Goal: Task Accomplishment & Management: Use online tool/utility

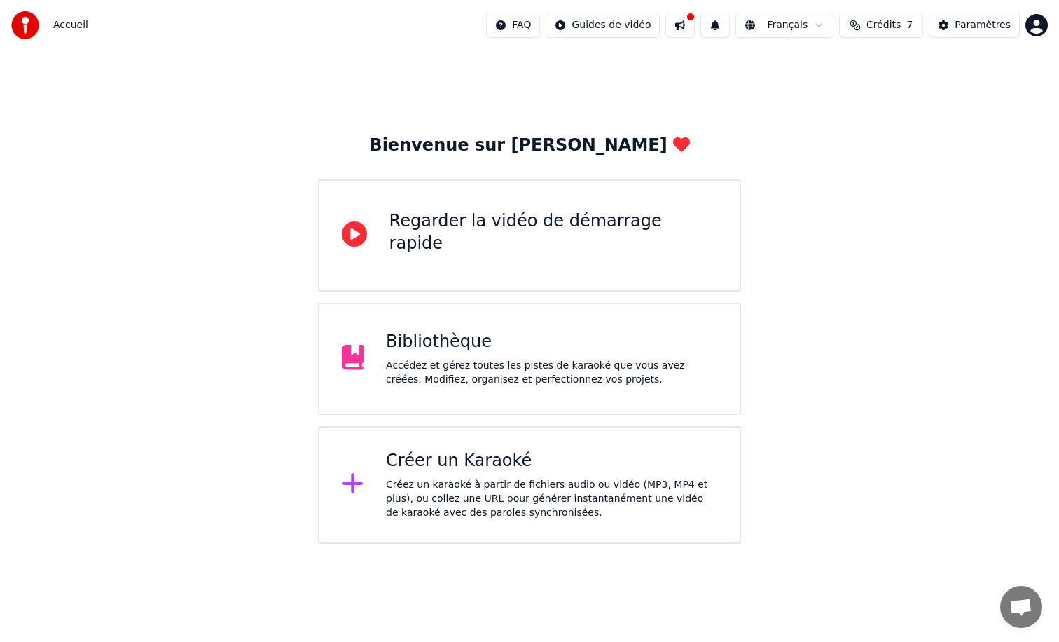
click at [691, 25] on button at bounding box center [680, 25] width 29 height 25
click at [658, 130] on div "Bienvenue sur Youka Regarder la vidéo de démarrage rapide Bibliothèque Accédez …" at bounding box center [529, 296] width 1059 height 493
click at [504, 359] on div "Accédez et gérez toutes les pistes de karaoké que vous avez créées. Modifiez, o…" at bounding box center [551, 373] width 331 height 28
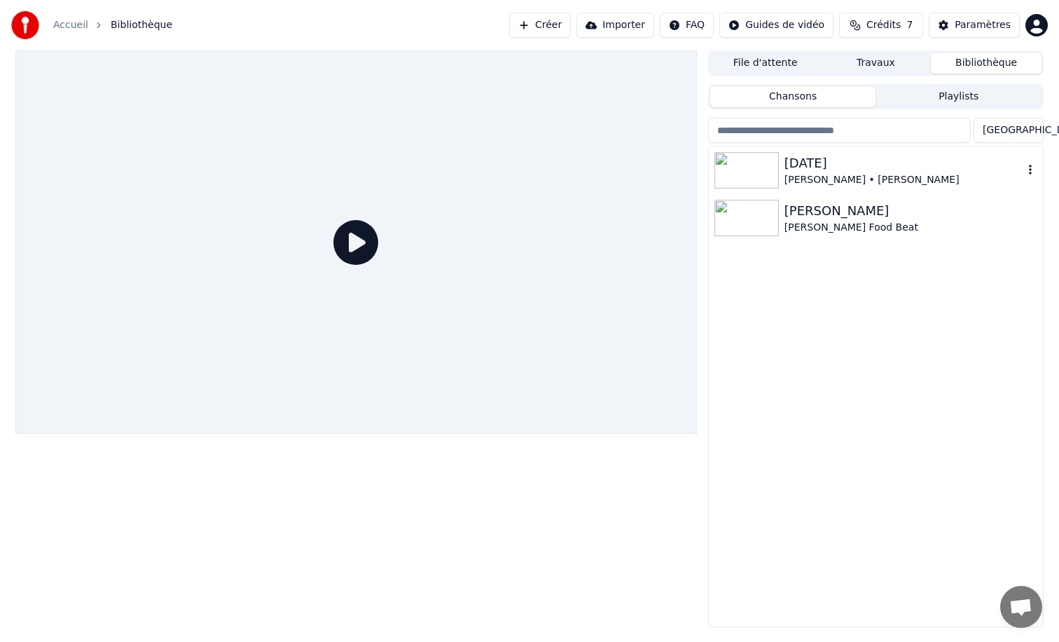
click at [841, 172] on div "[DATE]" at bounding box center [904, 163] width 239 height 20
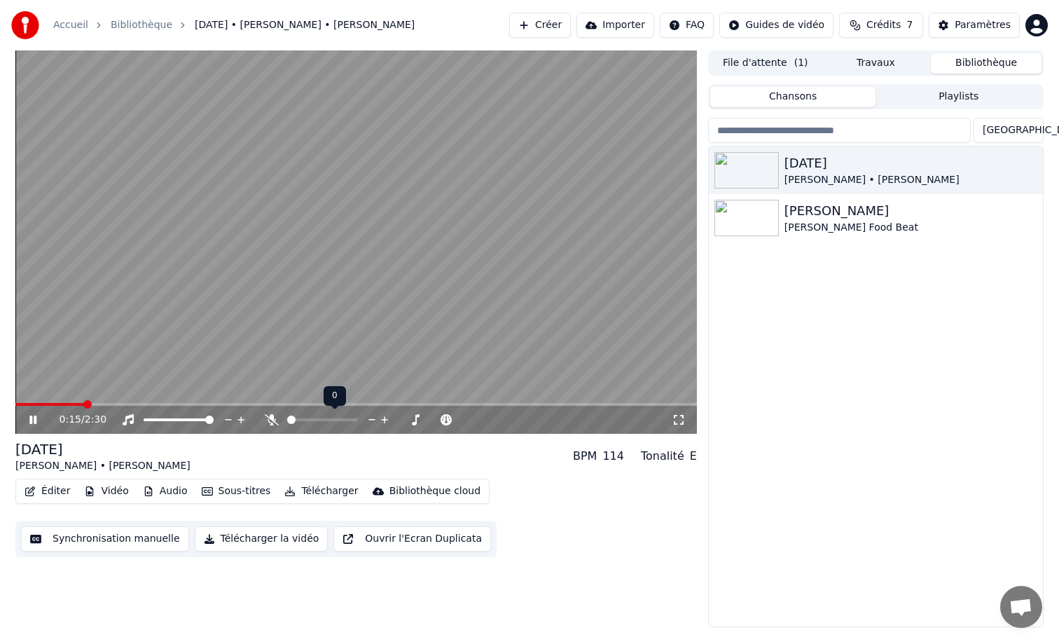
click at [306, 418] on span at bounding box center [322, 419] width 70 height 3
click at [91, 405] on span at bounding box center [95, 404] width 8 height 8
click at [62, 404] on span at bounding box center [44, 404] width 59 height 3
click at [314, 271] on video at bounding box center [356, 241] width 682 height 383
click at [123, 542] on button "Synchronisation manuelle" at bounding box center [105, 538] width 168 height 25
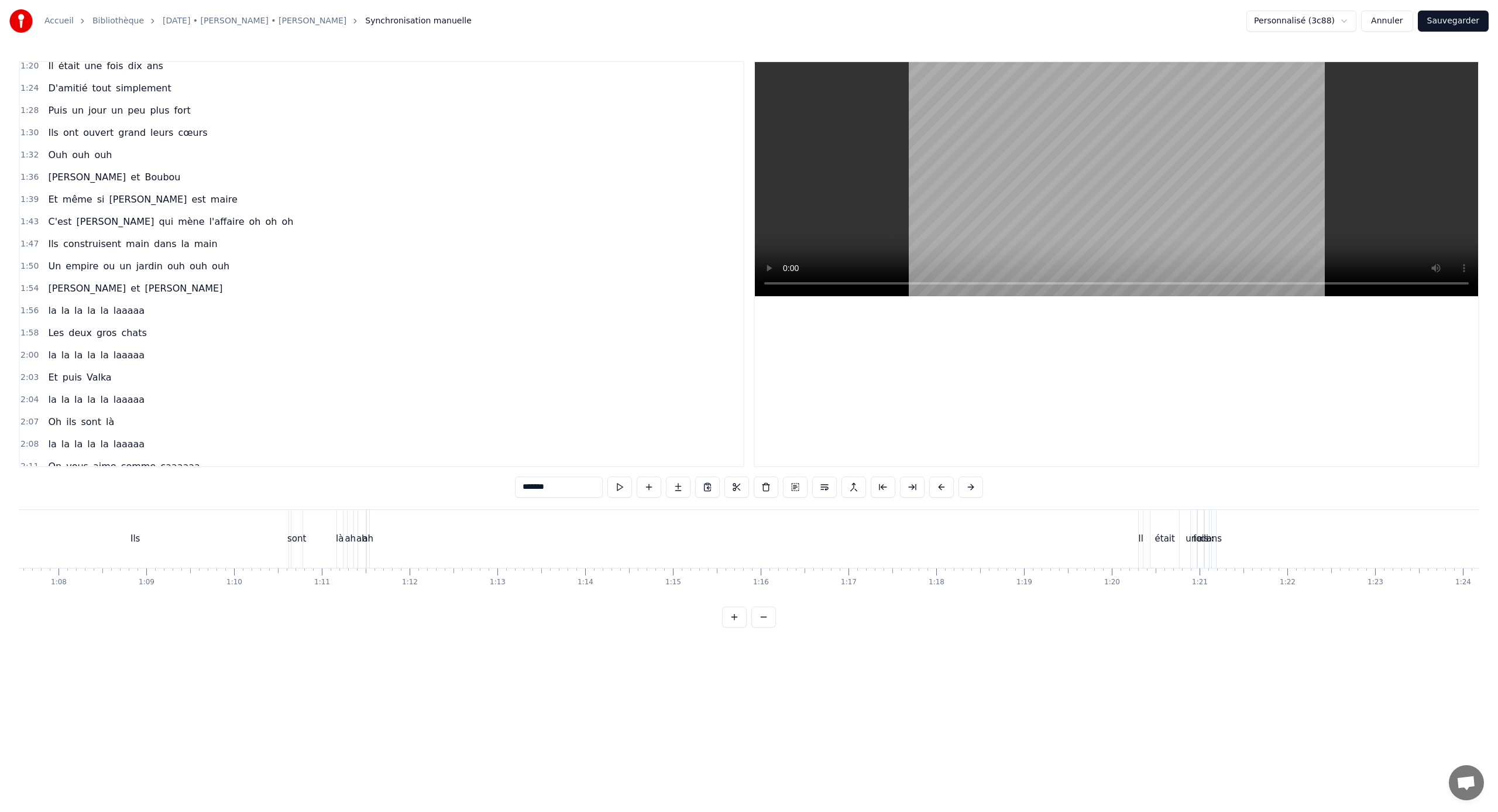
scroll to position [295, 0]
click at [52, 155] on span "Ouh" at bounding box center [58, 156] width 22 height 13
type input "***"
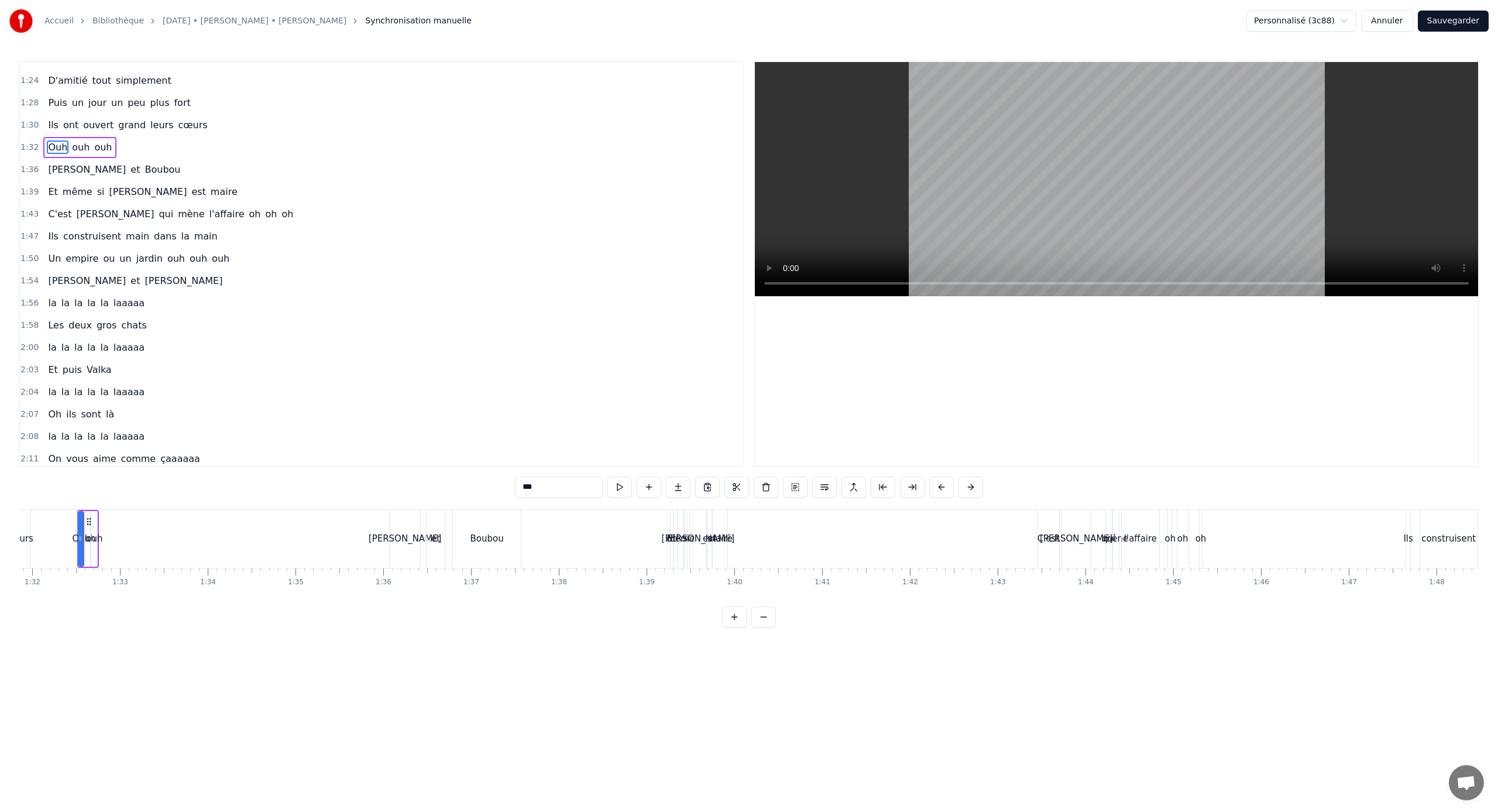
scroll to position [307, 0]
click at [381, 118] on div "1:30 Ils ont ouvert grand leurs cœurs" at bounding box center [382, 121] width 724 height 23
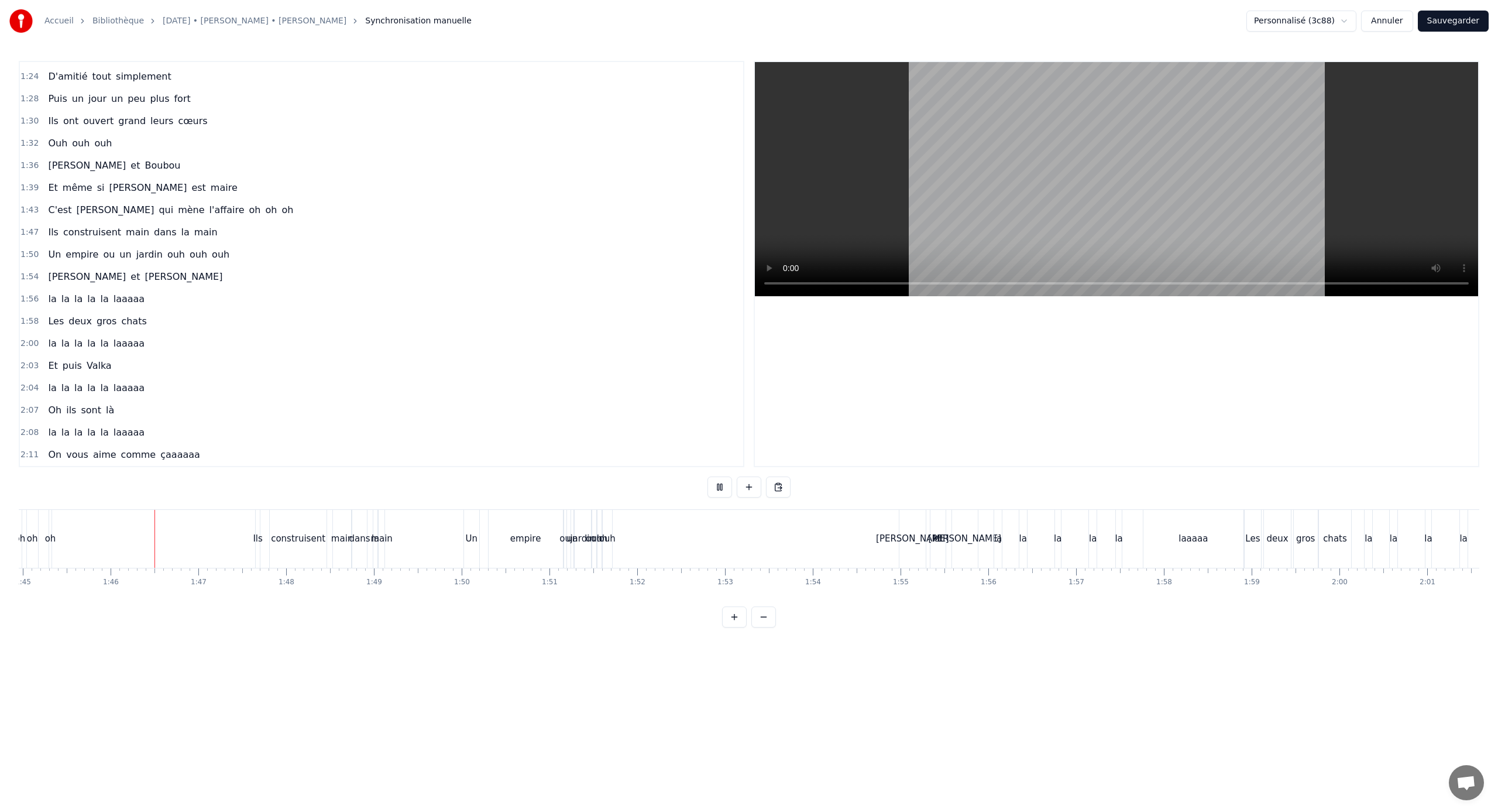
scroll to position [0, 9238]
click at [166, 252] on span "ouh" at bounding box center [176, 254] width 20 height 13
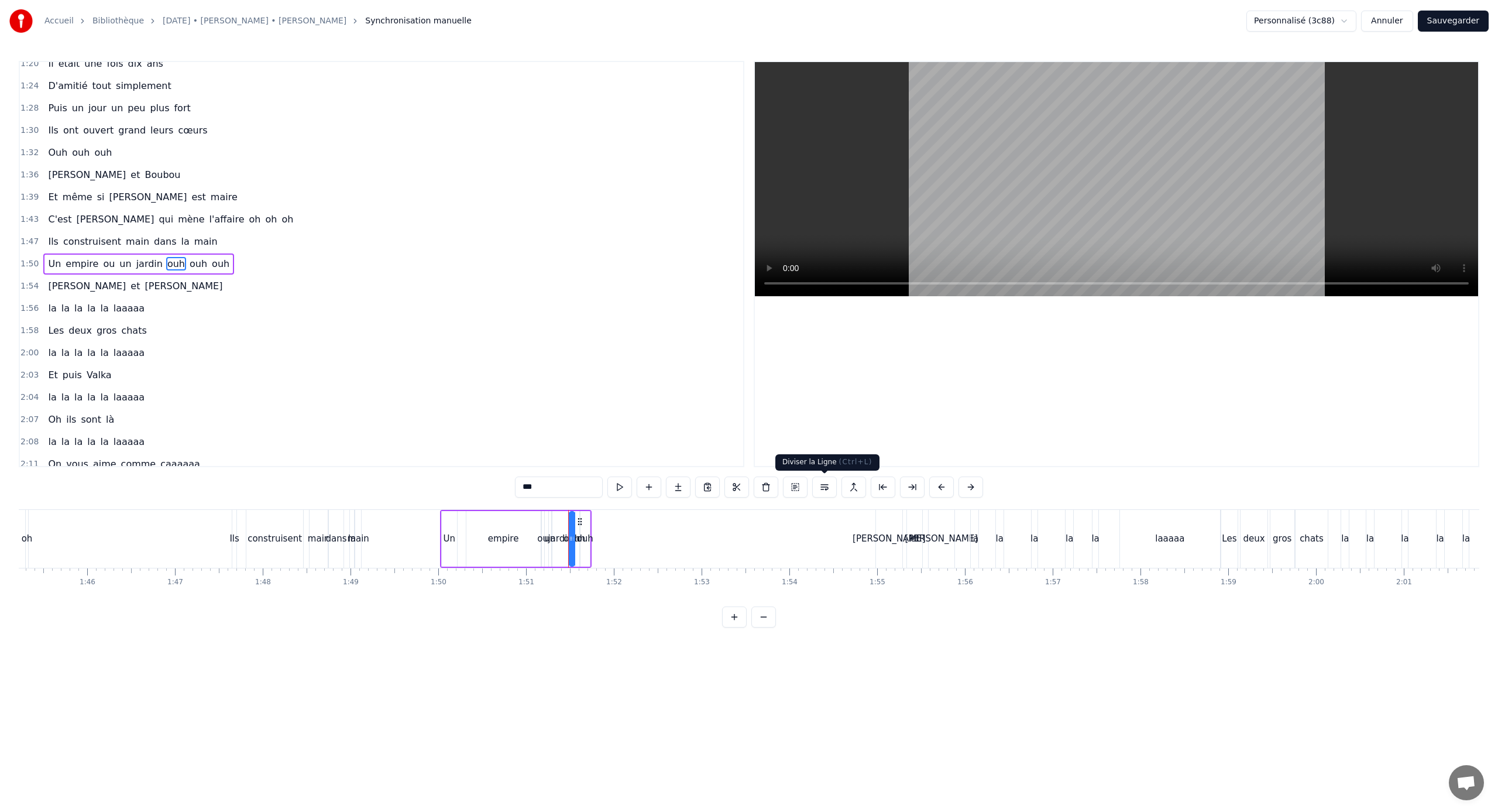
click at [828, 482] on button at bounding box center [824, 486] width 24 height 21
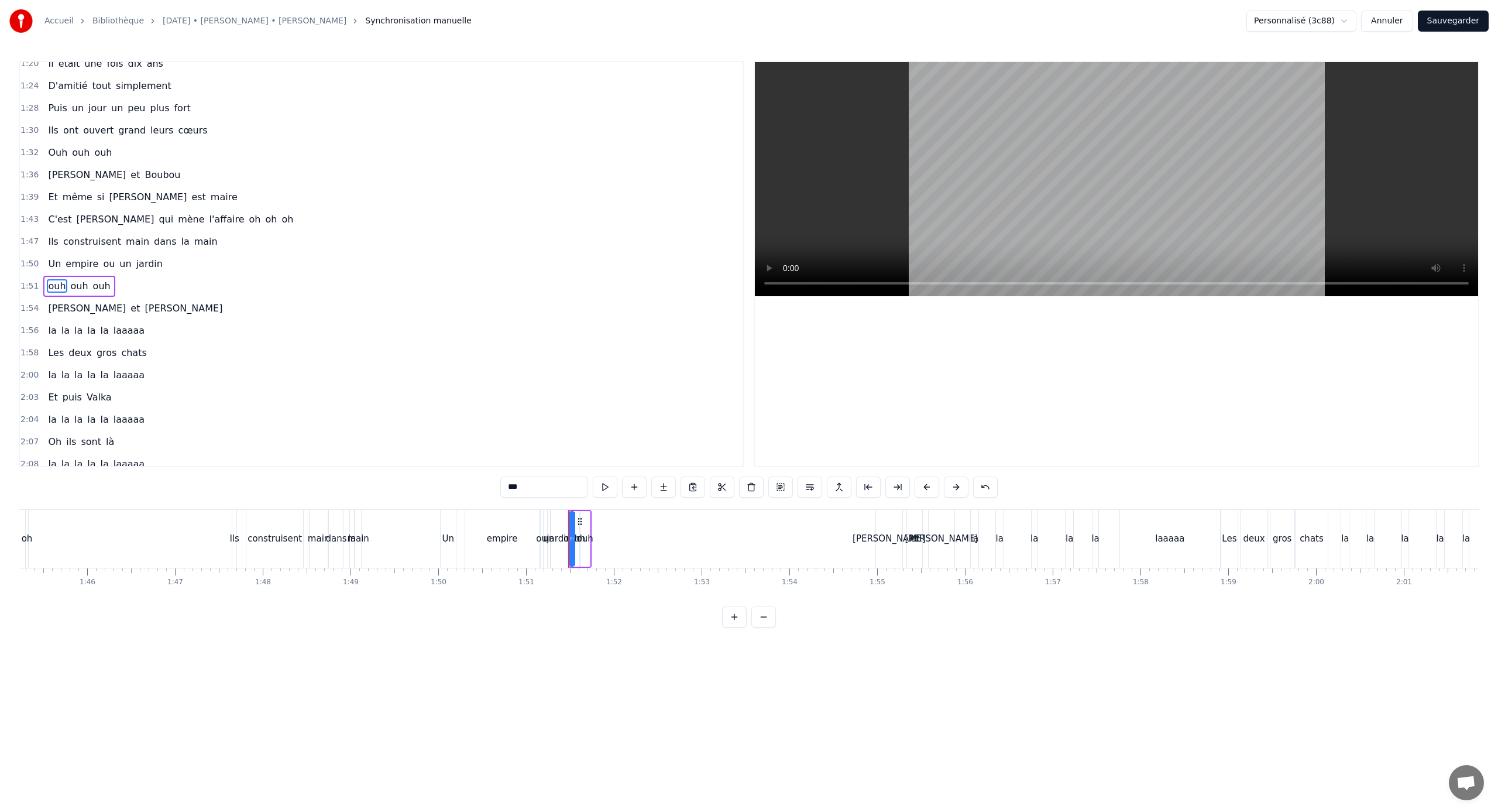
scroll to position [321, 0]
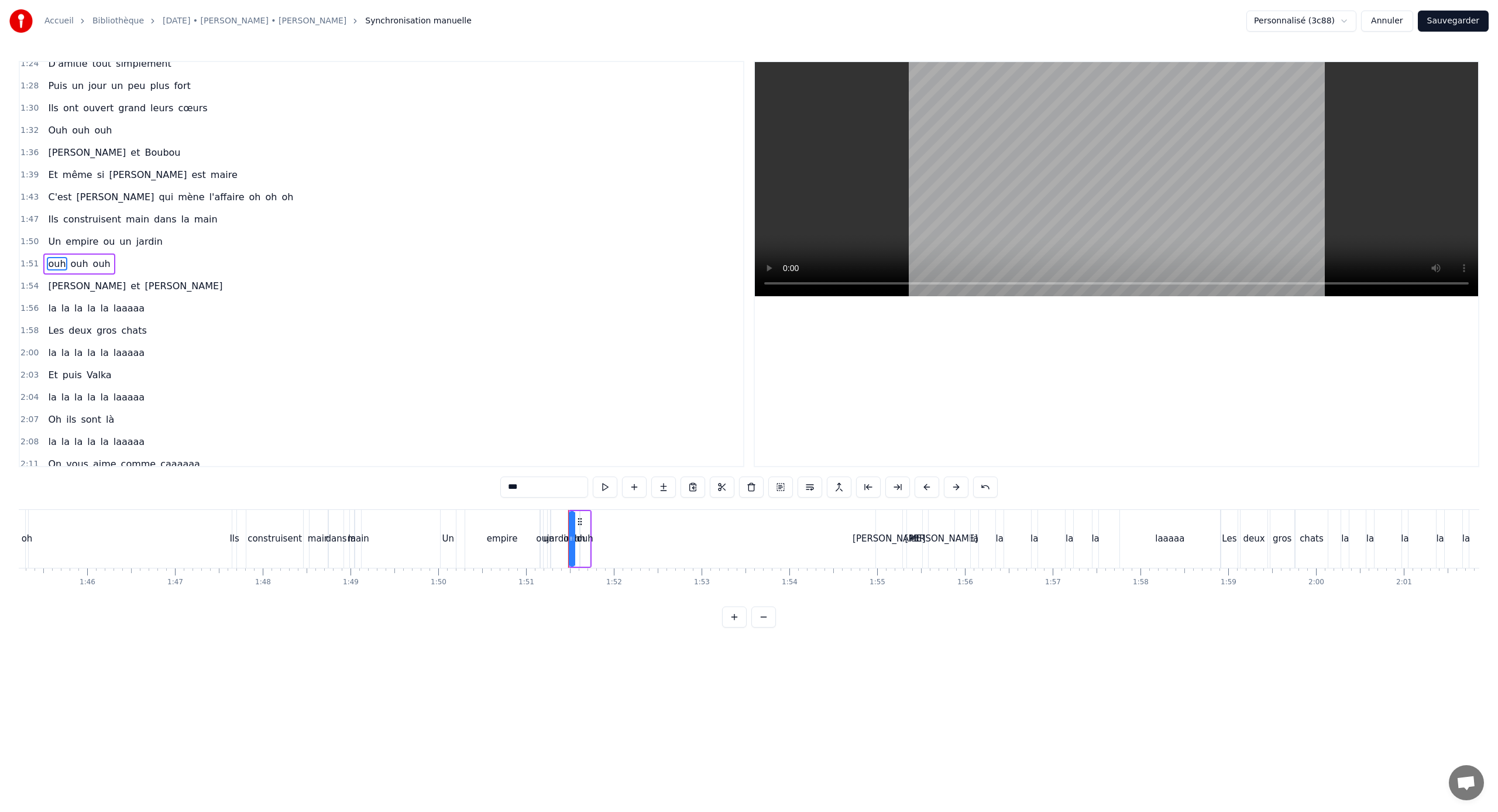
click at [64, 241] on span "empire" at bounding box center [82, 241] width 35 height 13
type input "******"
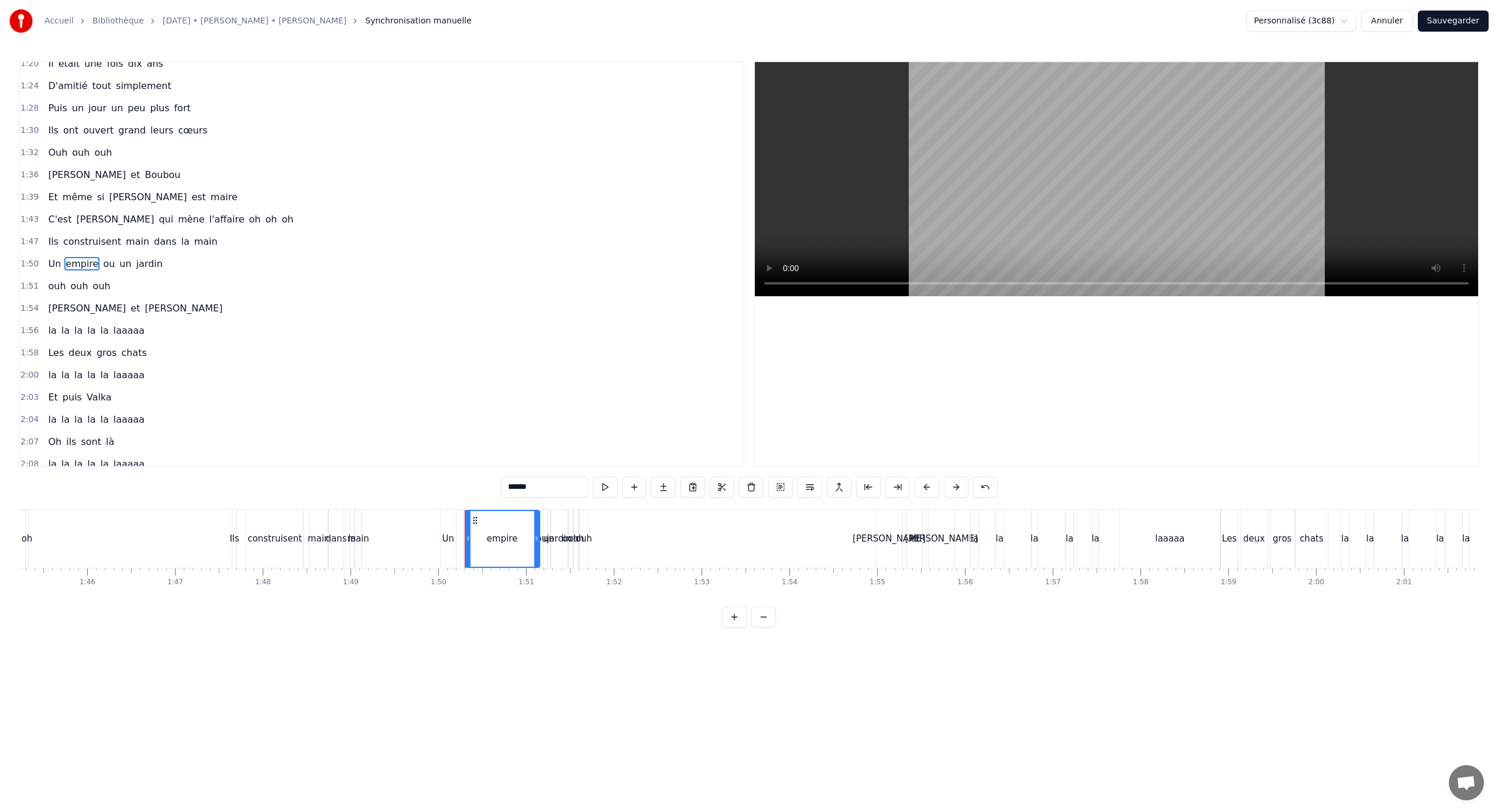
click at [384, 503] on div "0:21 [PERSON_NAME] elle aimE bringuer 0:25 Et [PERSON_NAME] c'est pas l'dernier…" at bounding box center [749, 344] width 1461 height 566
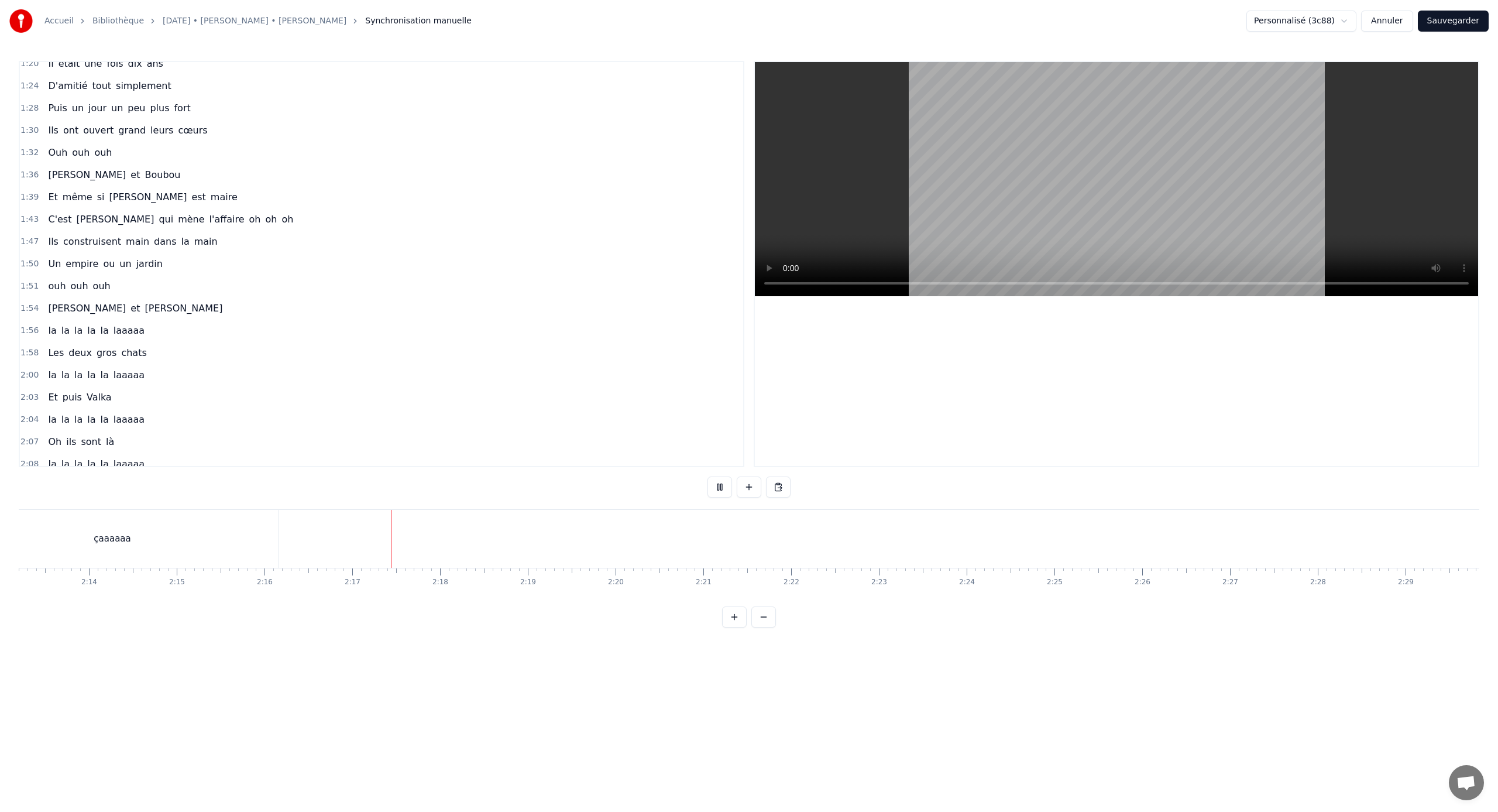
scroll to position [0, 11714]
click at [241, 15] on link "[DATE] • [PERSON_NAME] • [PERSON_NAME]" at bounding box center [255, 21] width 184 height 12
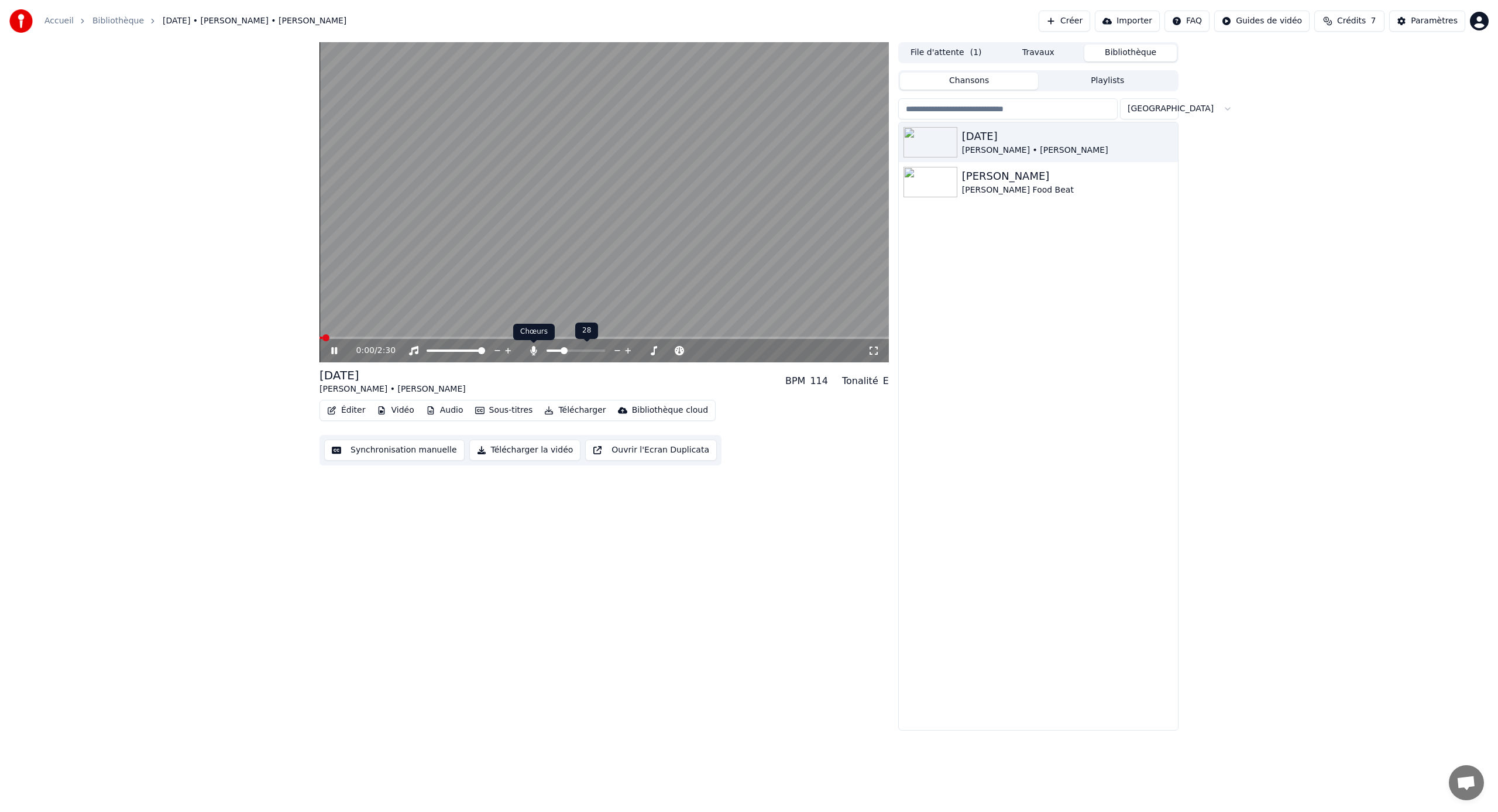
click at [531, 349] on icon at bounding box center [534, 350] width 12 height 9
click at [566, 347] on div at bounding box center [587, 351] width 94 height 12
click at [566, 351] on span at bounding box center [576, 350] width 58 height 3
click at [555, 351] on span at bounding box center [551, 350] width 9 height 3
click at [495, 337] on span at bounding box center [604, 337] width 570 height 3
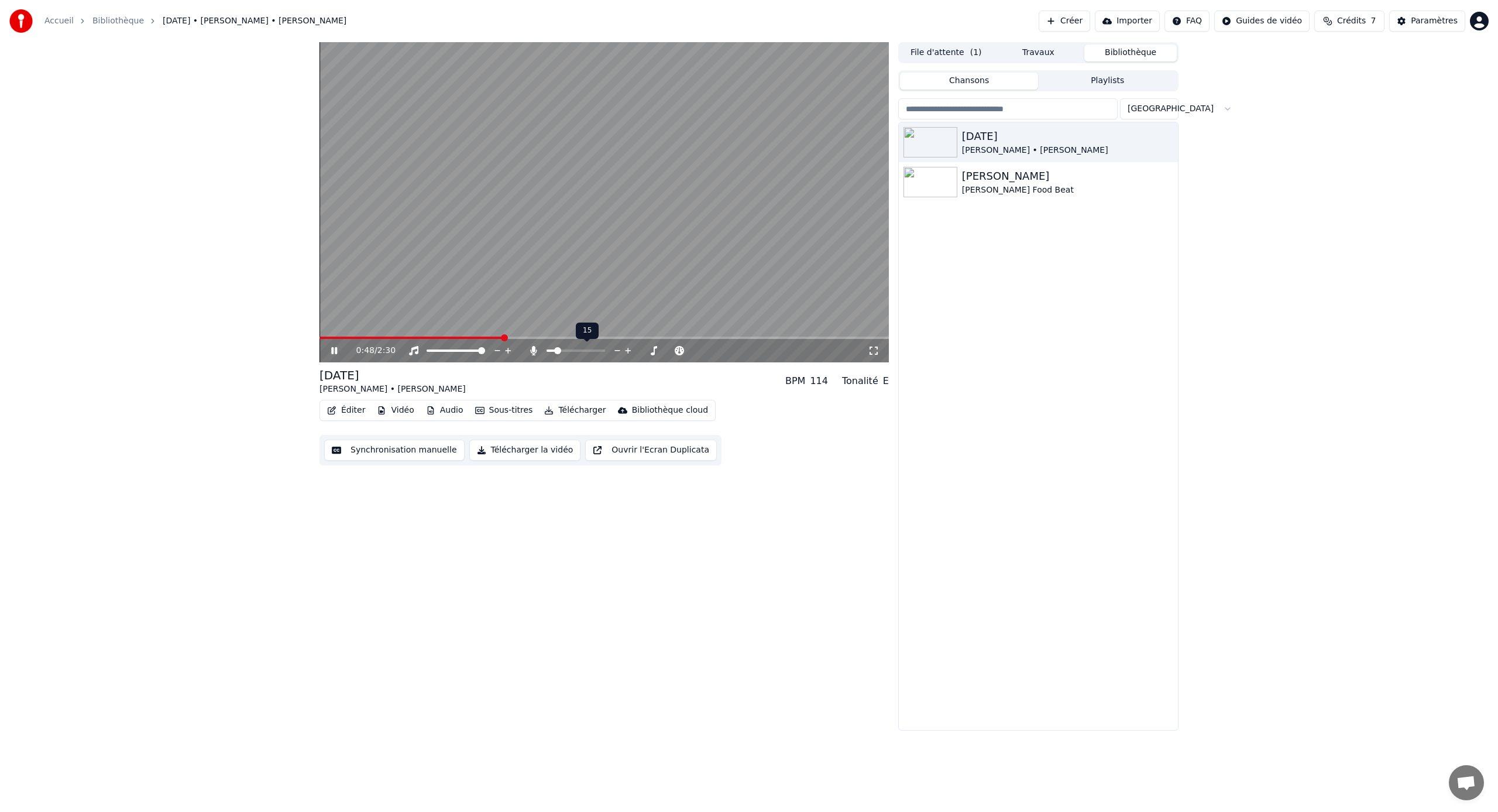
click at [568, 348] on div at bounding box center [587, 351] width 94 height 12
click at [571, 351] on span at bounding box center [576, 350] width 58 height 3
click at [562, 350] on span at bounding box center [563, 350] width 7 height 7
click at [368, 449] on button "Synchronisation manuelle" at bounding box center [394, 449] width 140 height 21
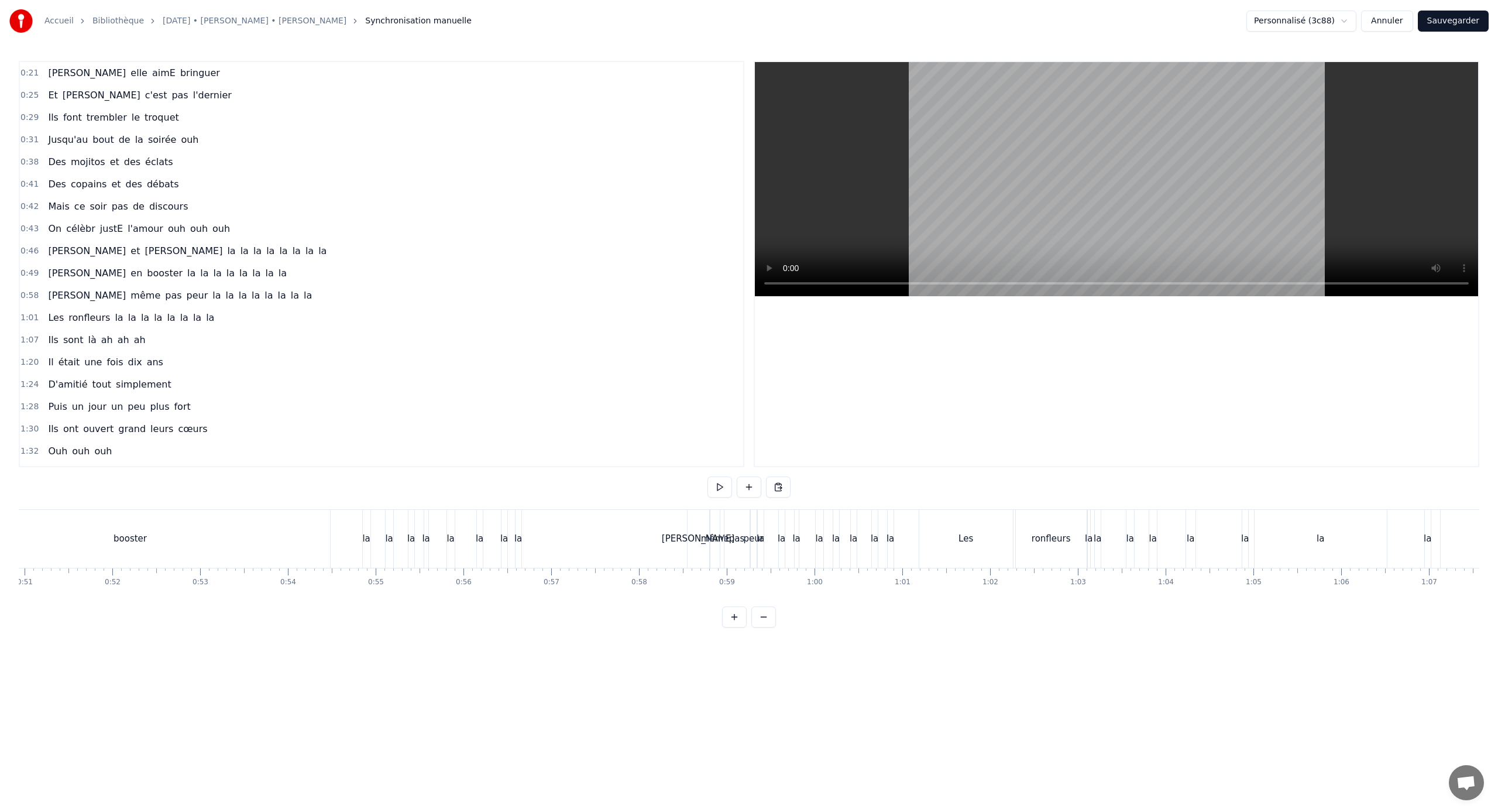
scroll to position [0, 4464]
click at [591, 502] on div "0:21 [PERSON_NAME] elle aimE bringuer 0:25 Et [PERSON_NAME] c'est pas l'dernier…" at bounding box center [749, 344] width 1461 height 566
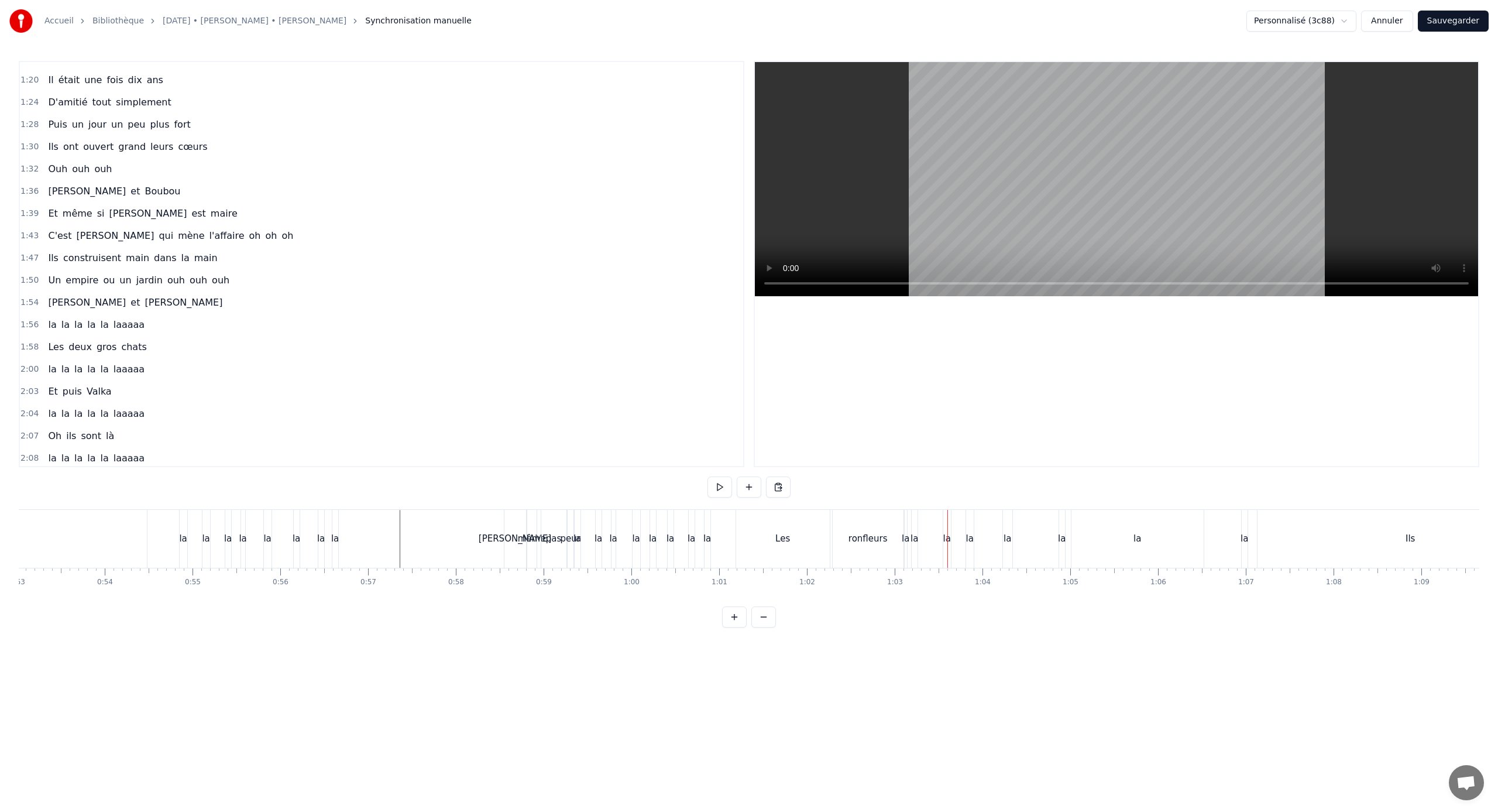
scroll to position [307, 0]
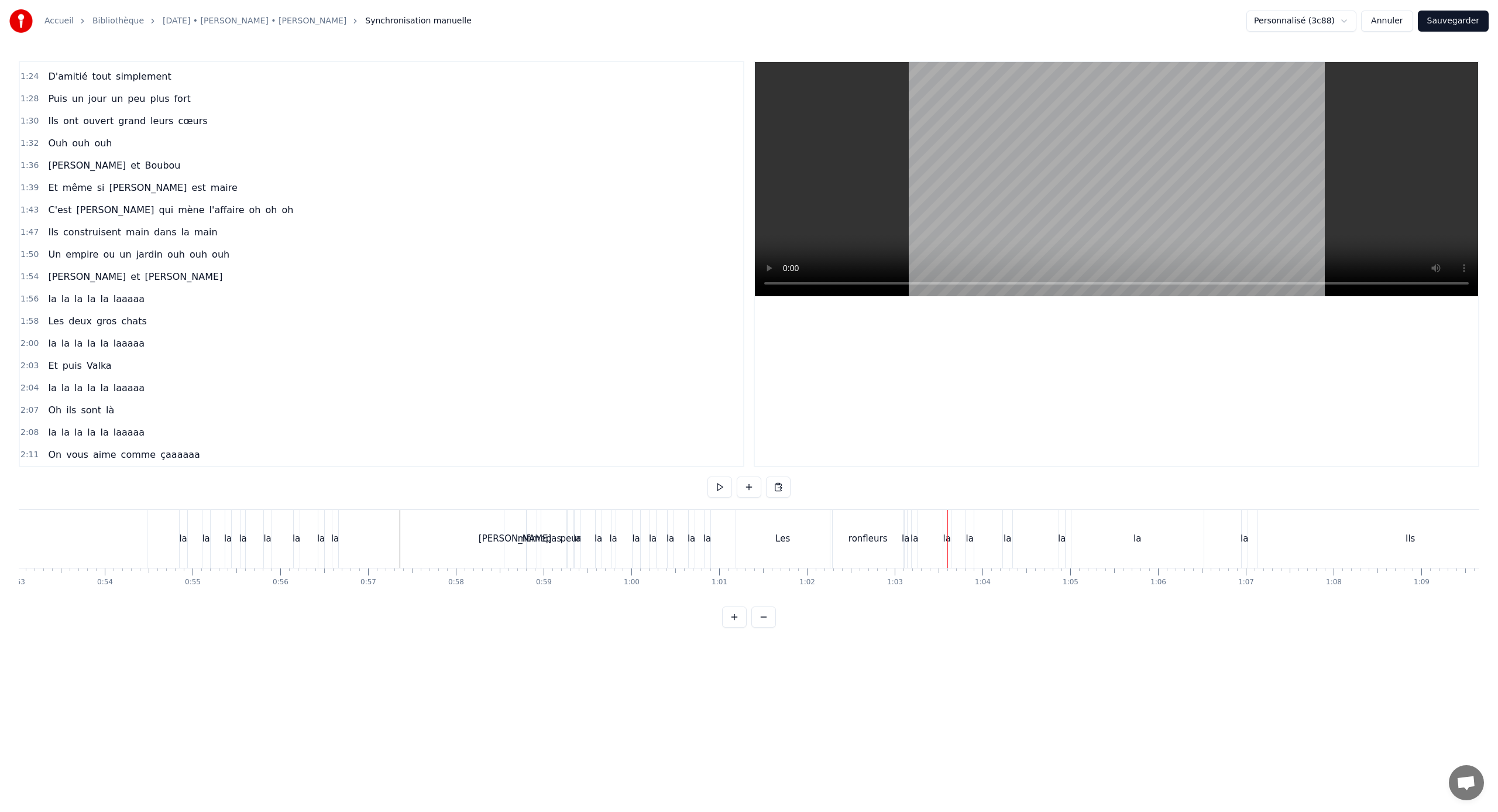
click at [63, 163] on span "[PERSON_NAME]" at bounding box center [87, 165] width 80 height 13
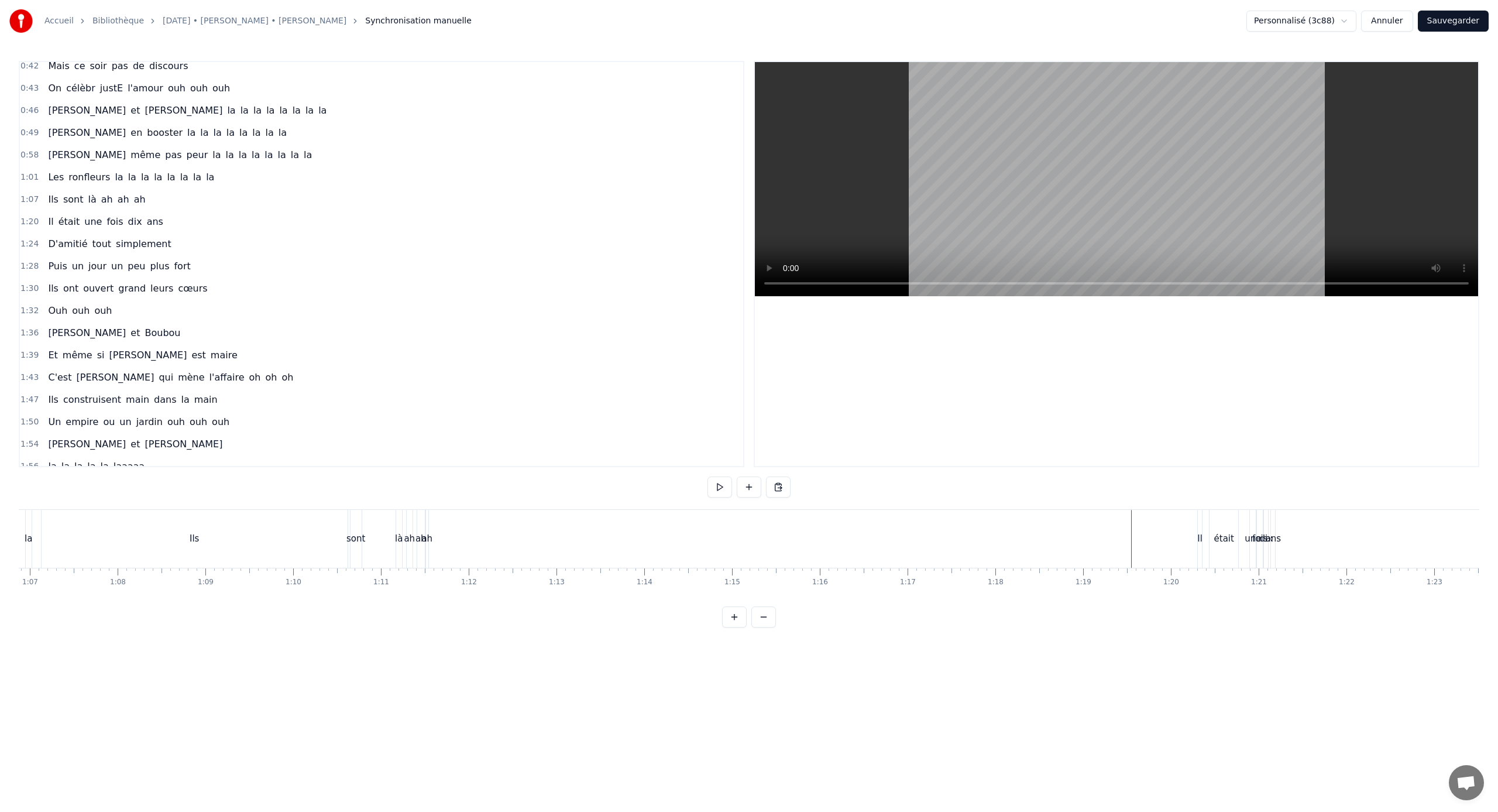
scroll to position [0, 5768]
click at [576, 521] on div at bounding box center [838, 538] width 13175 height 58
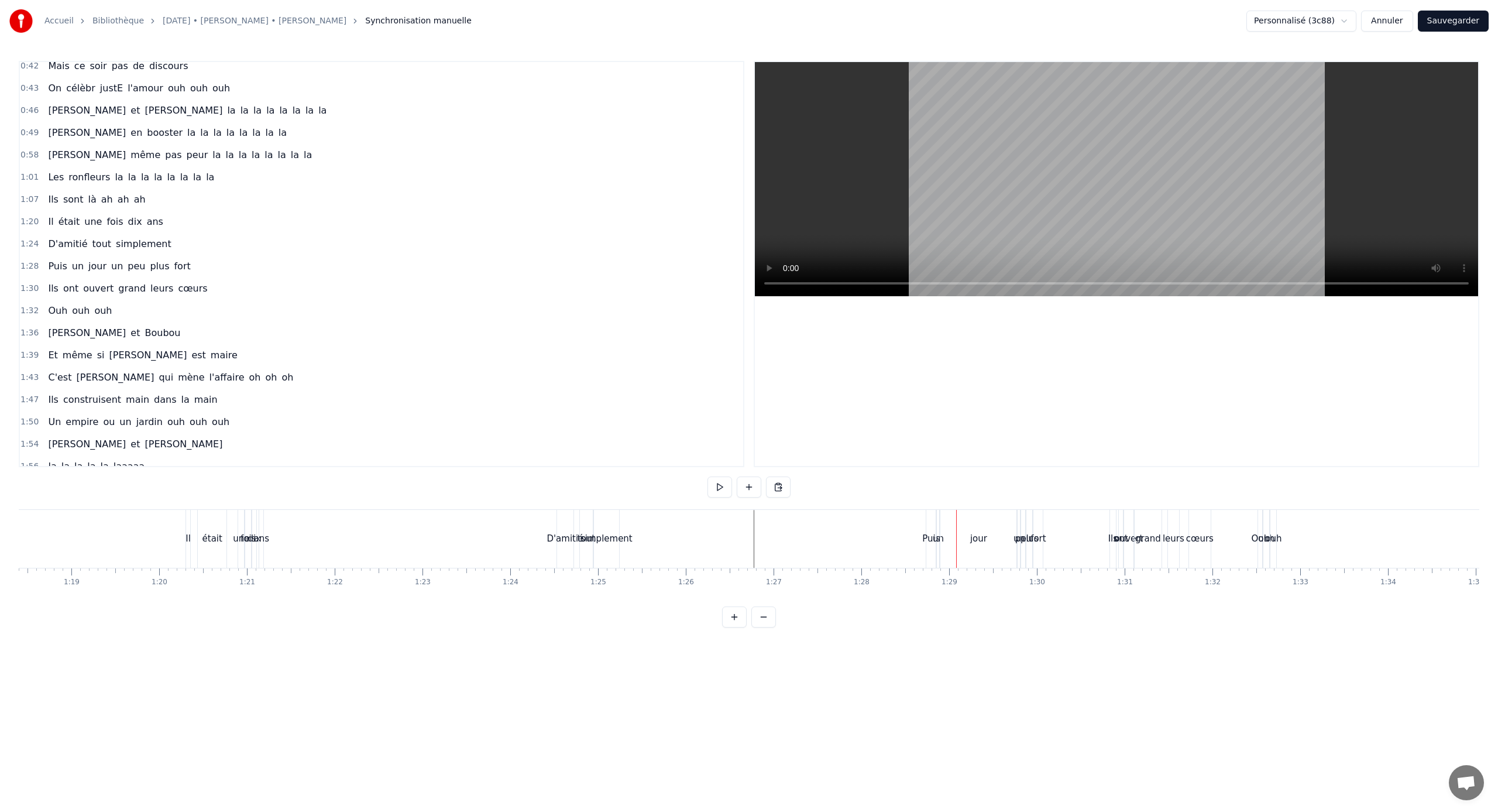
scroll to position [0, 6844]
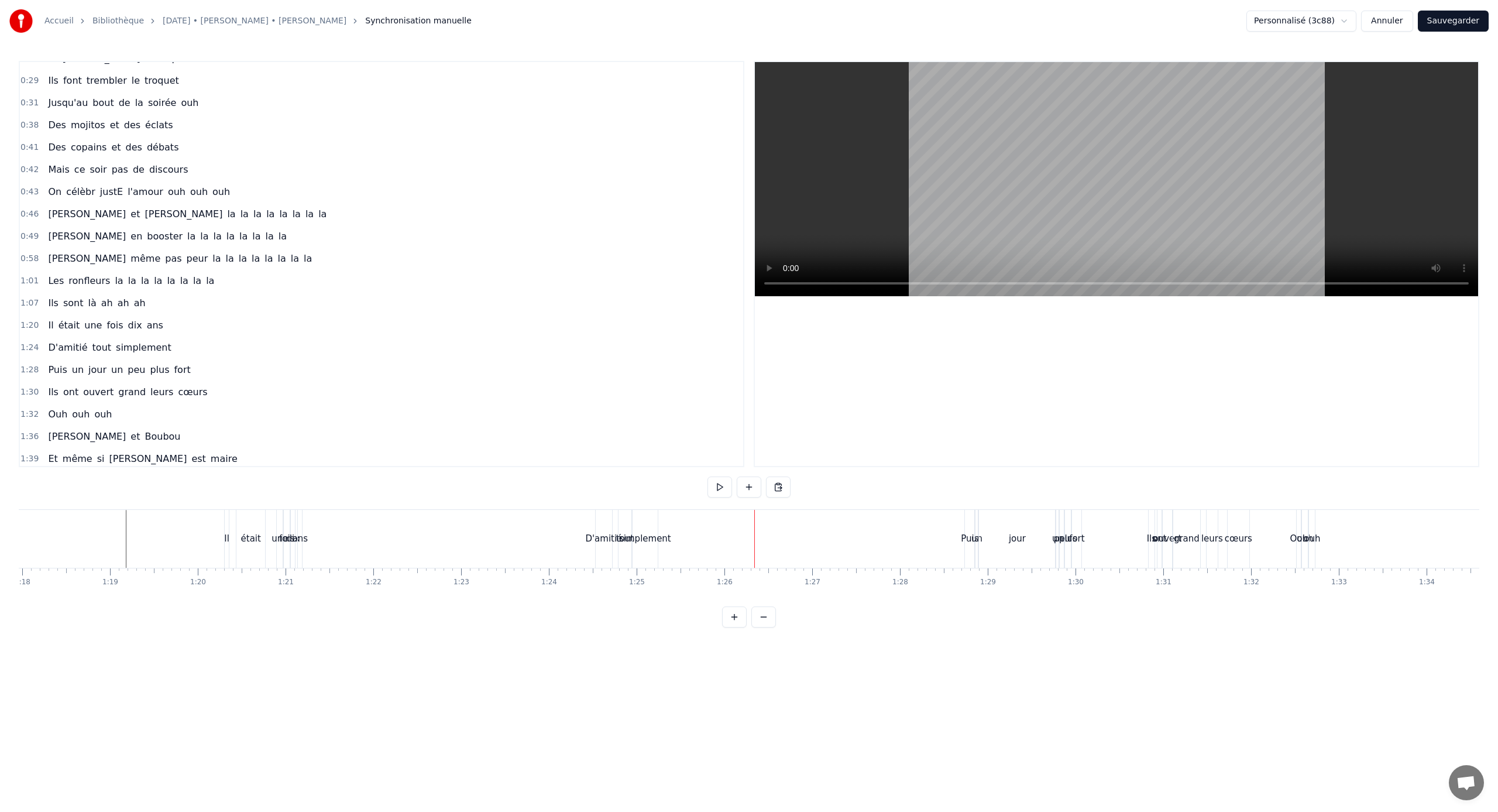
scroll to position [0, 0]
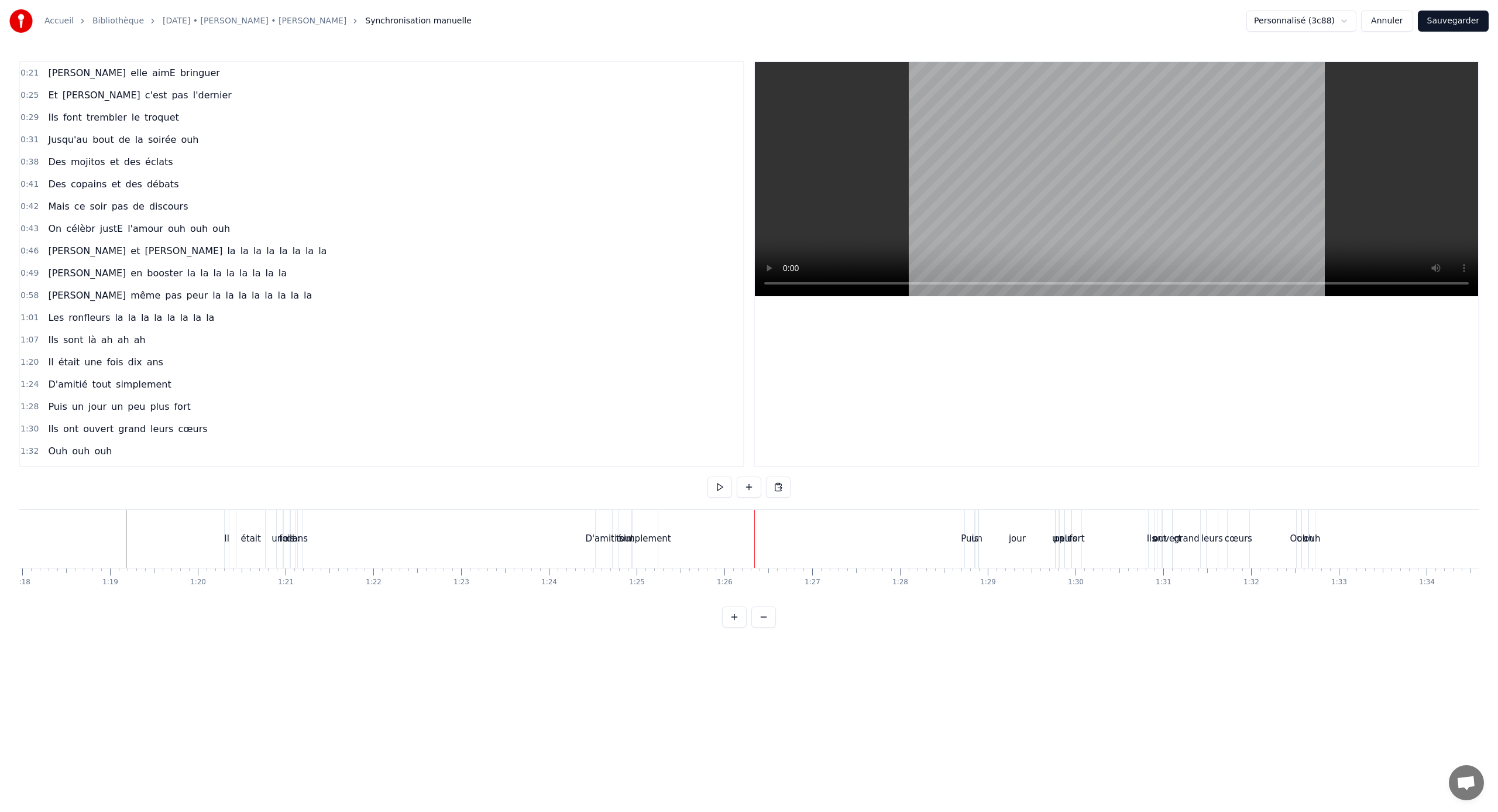
click at [52, 163] on span "Des" at bounding box center [57, 162] width 21 height 13
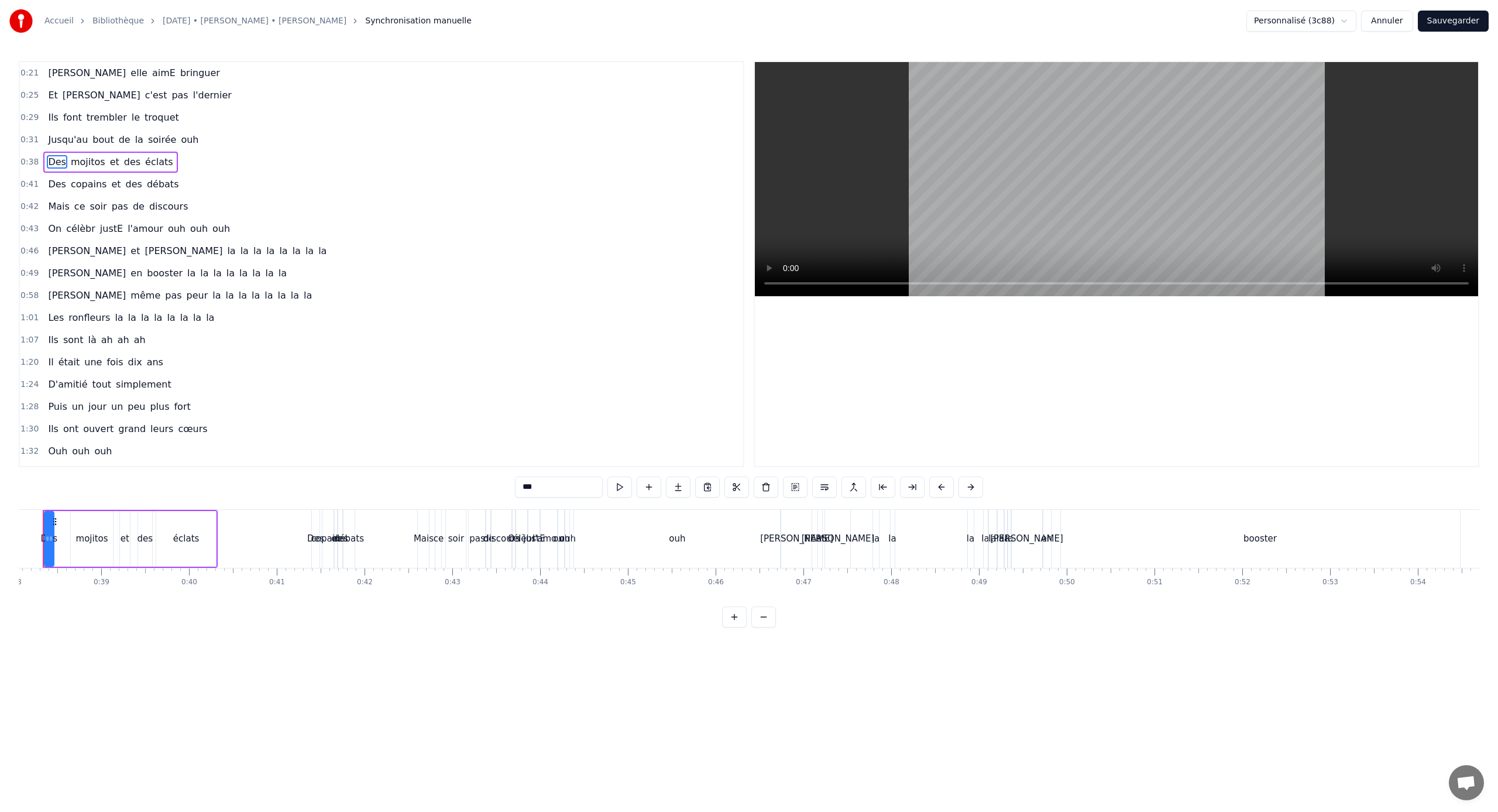
scroll to position [0, 3307]
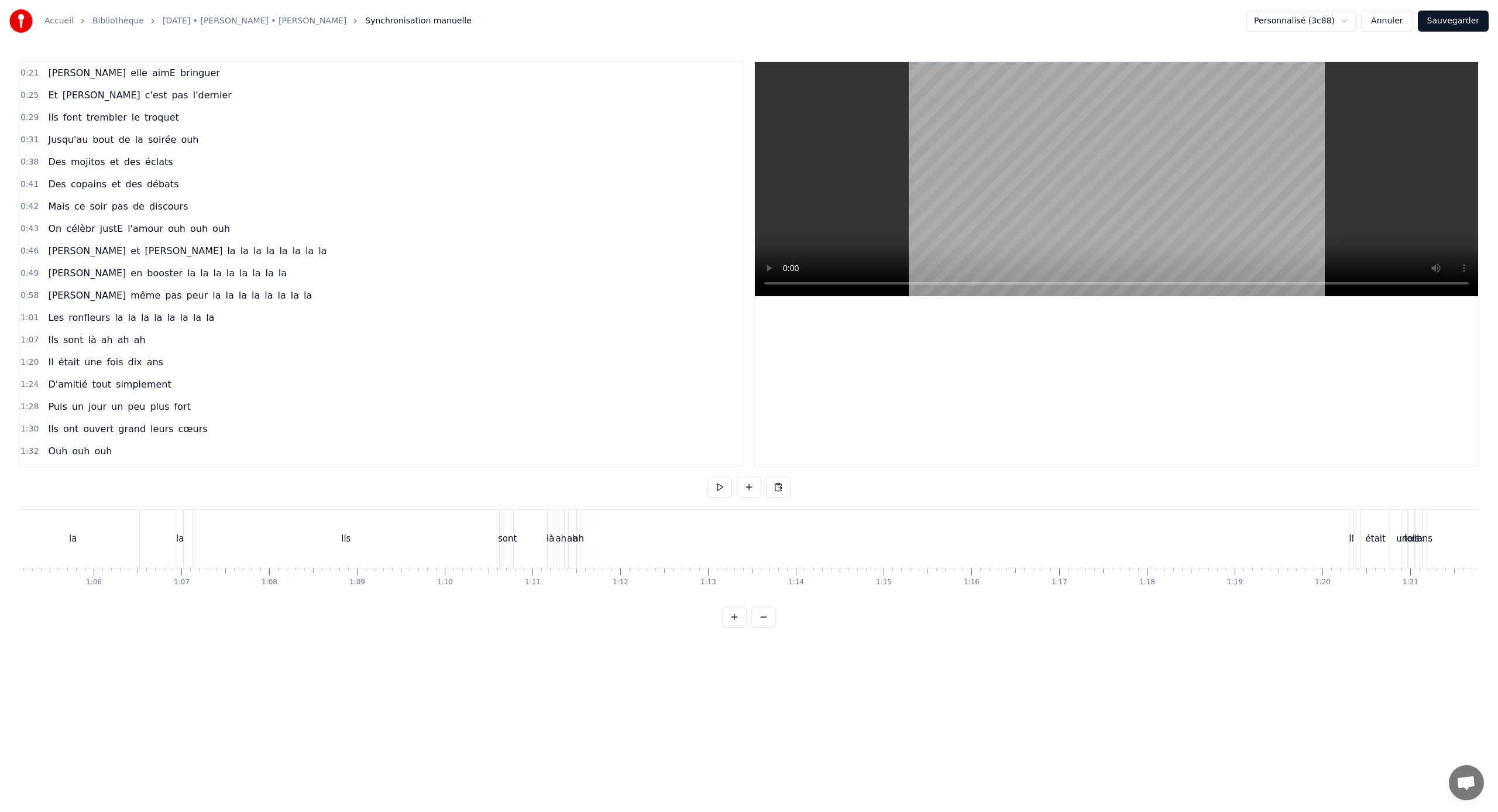
scroll to position [0, 5680]
click at [501, 525] on div "Ils" at bounding box center [386, 538] width 306 height 58
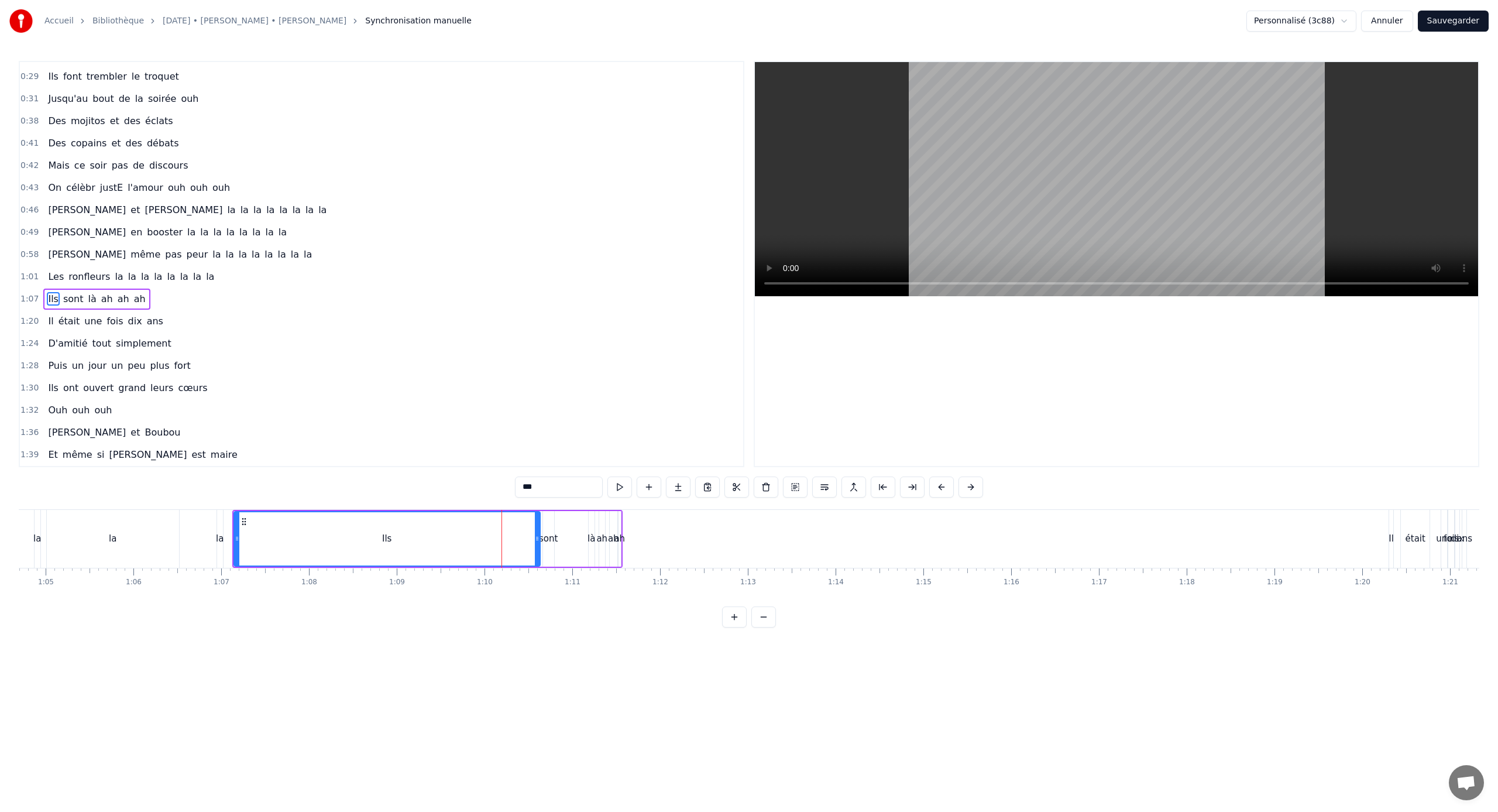
scroll to position [76, 0]
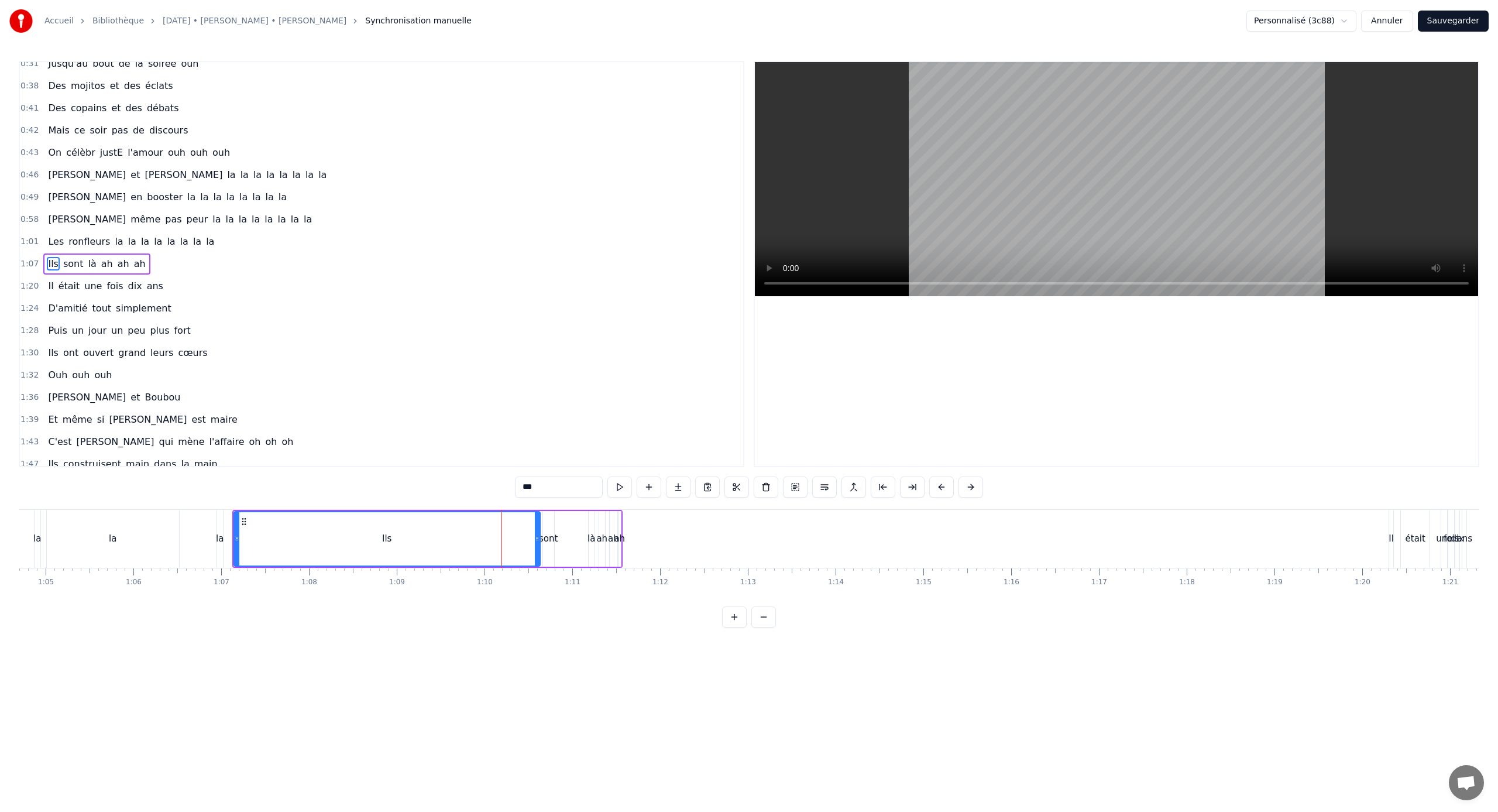
click at [47, 240] on span "Les" at bounding box center [56, 241] width 18 height 13
type input "***"
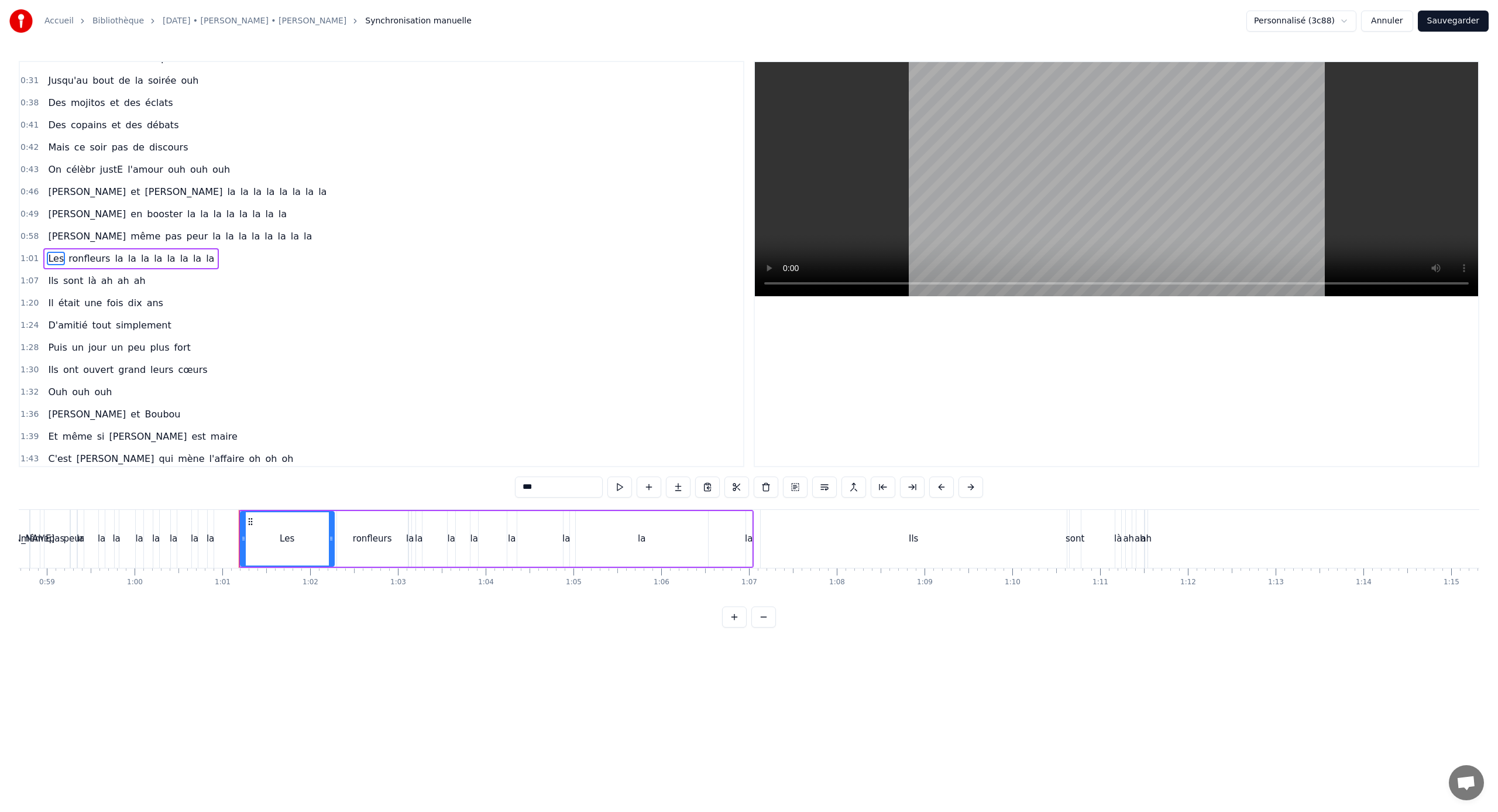
scroll to position [0, 4889]
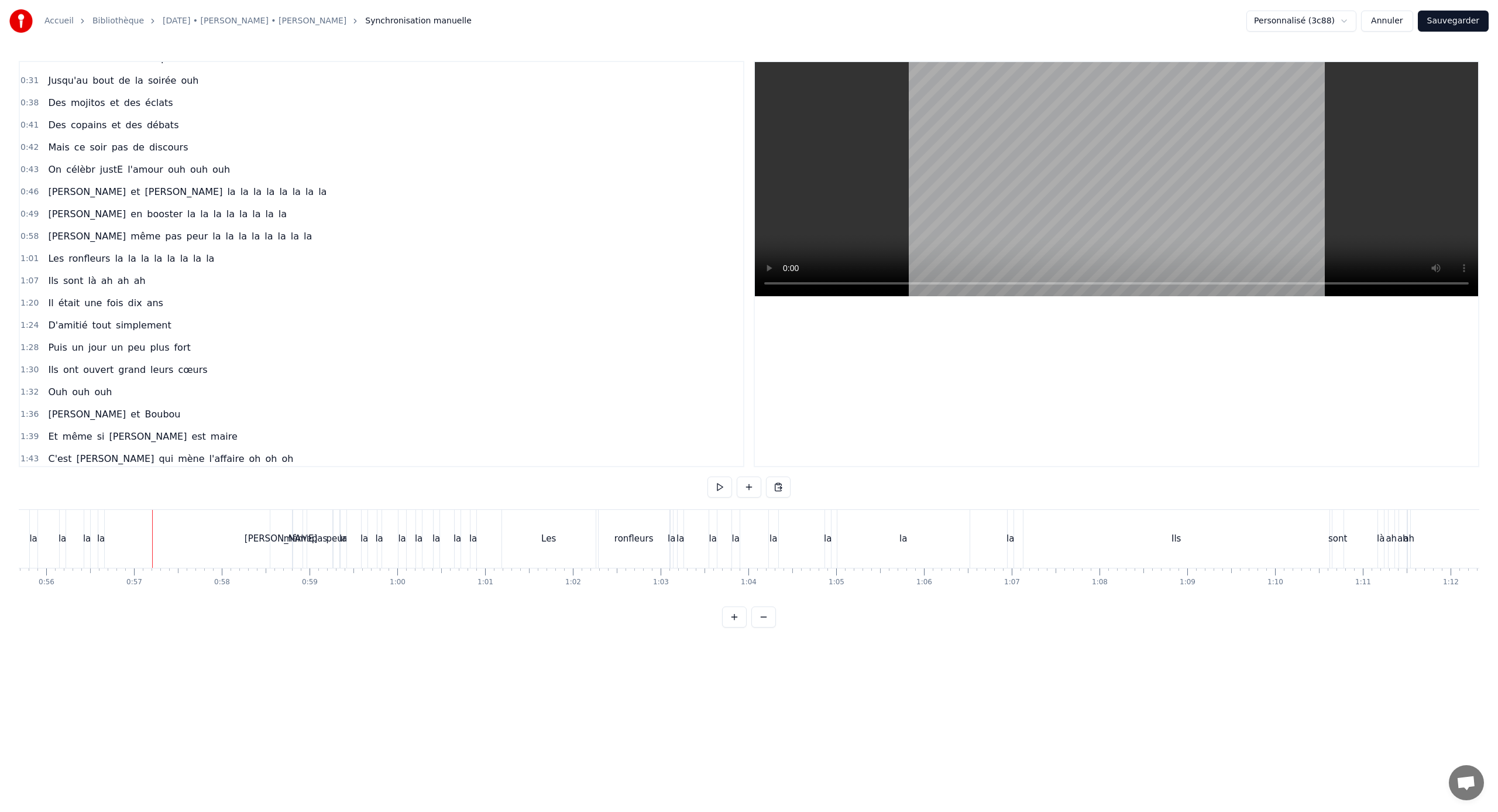
click at [226, 192] on span "la" at bounding box center [231, 191] width 11 height 13
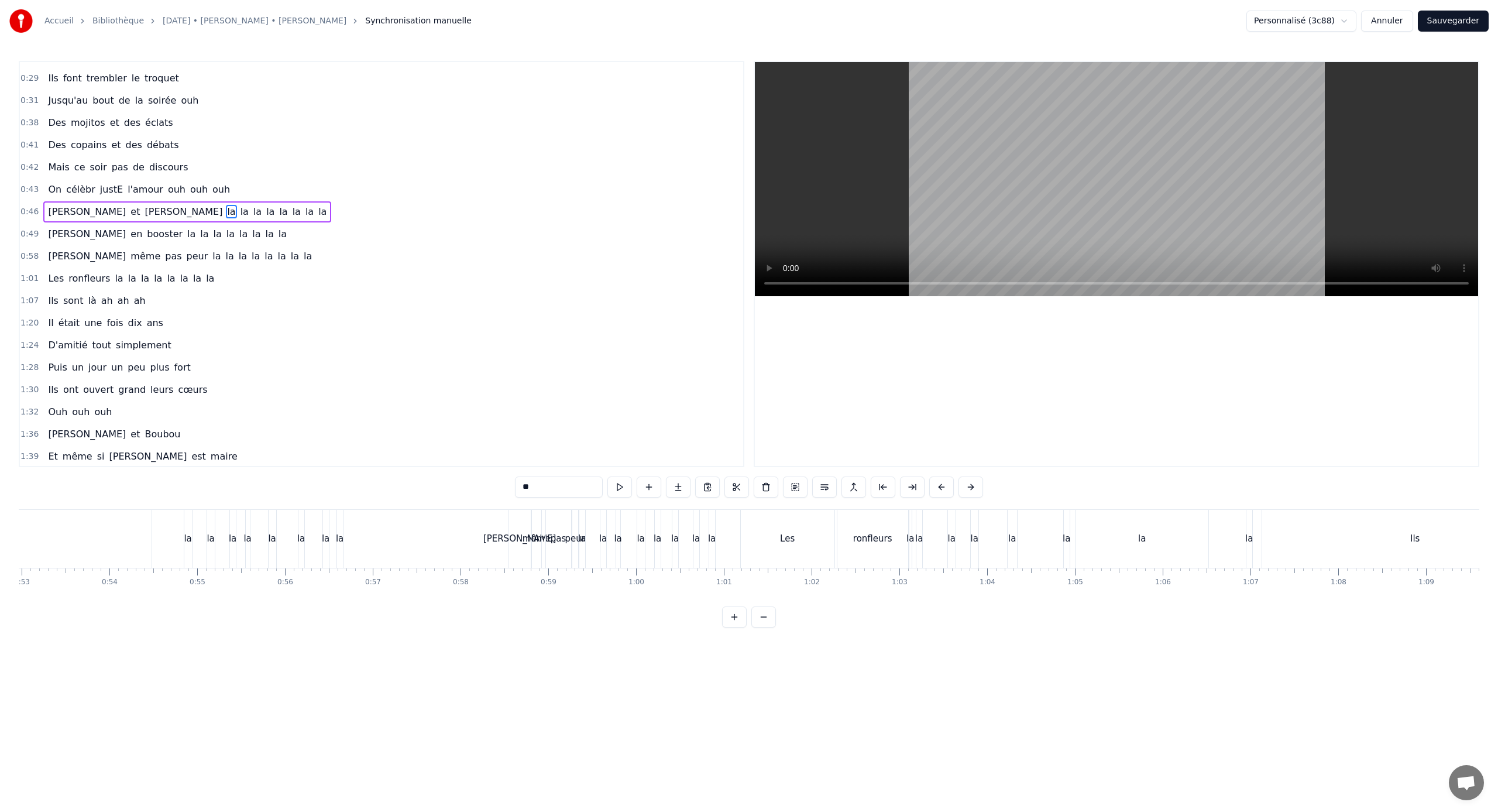
click at [139, 192] on span "l'amour" at bounding box center [145, 190] width 38 height 13
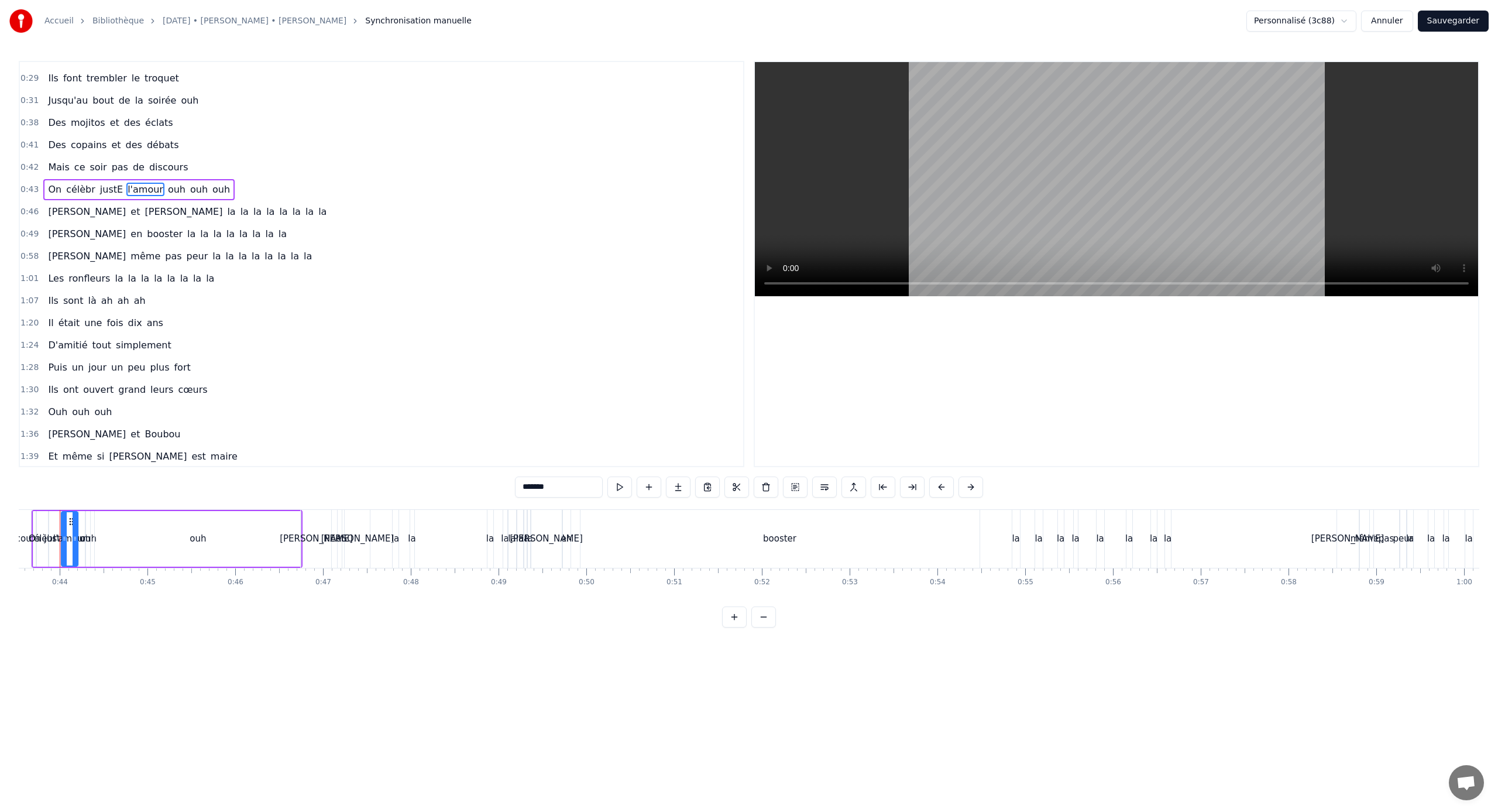
scroll to position [0, 3805]
click at [226, 209] on span "la" at bounding box center [231, 211] width 11 height 13
type input "**"
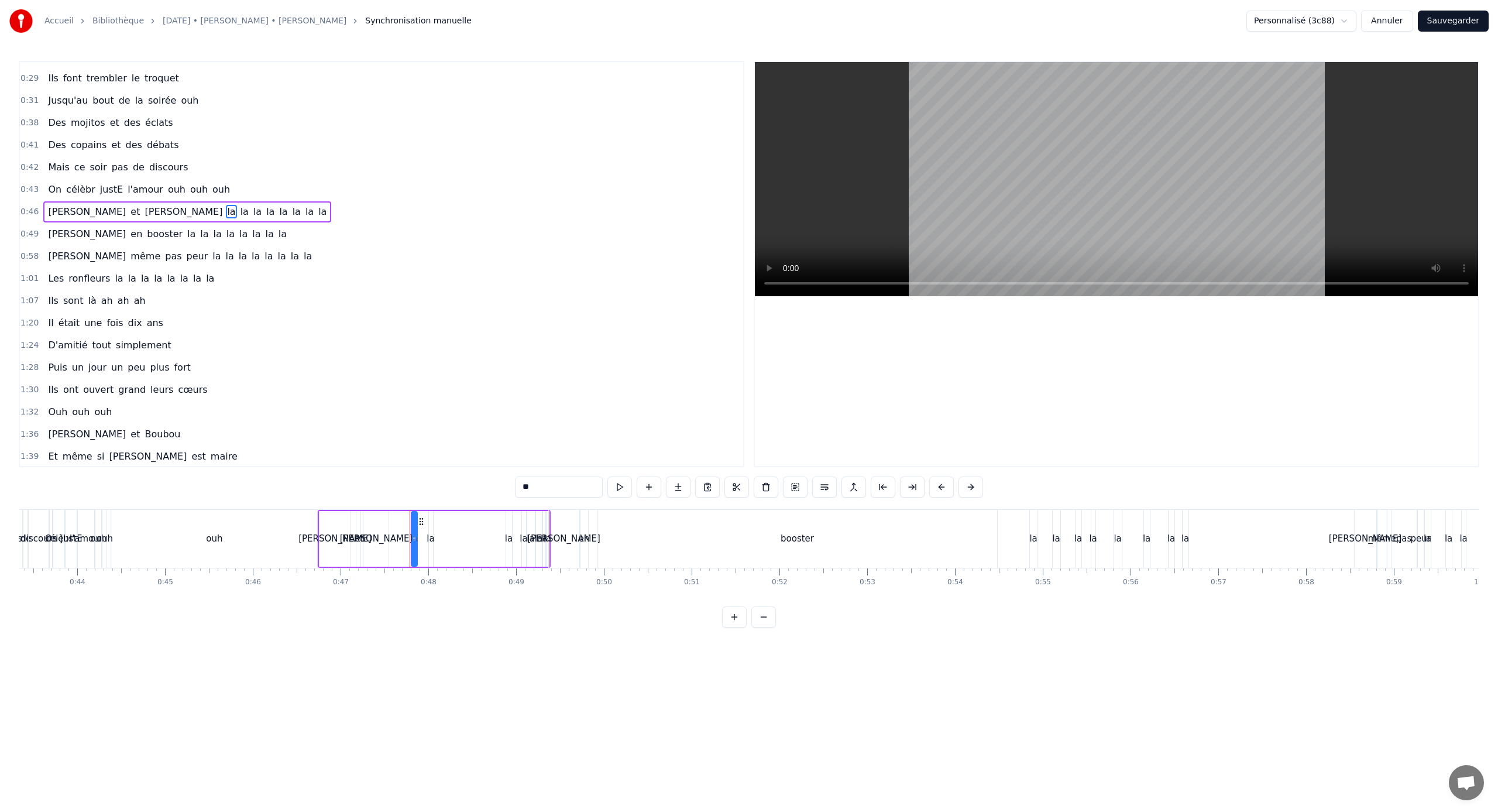
scroll to position [0, 0]
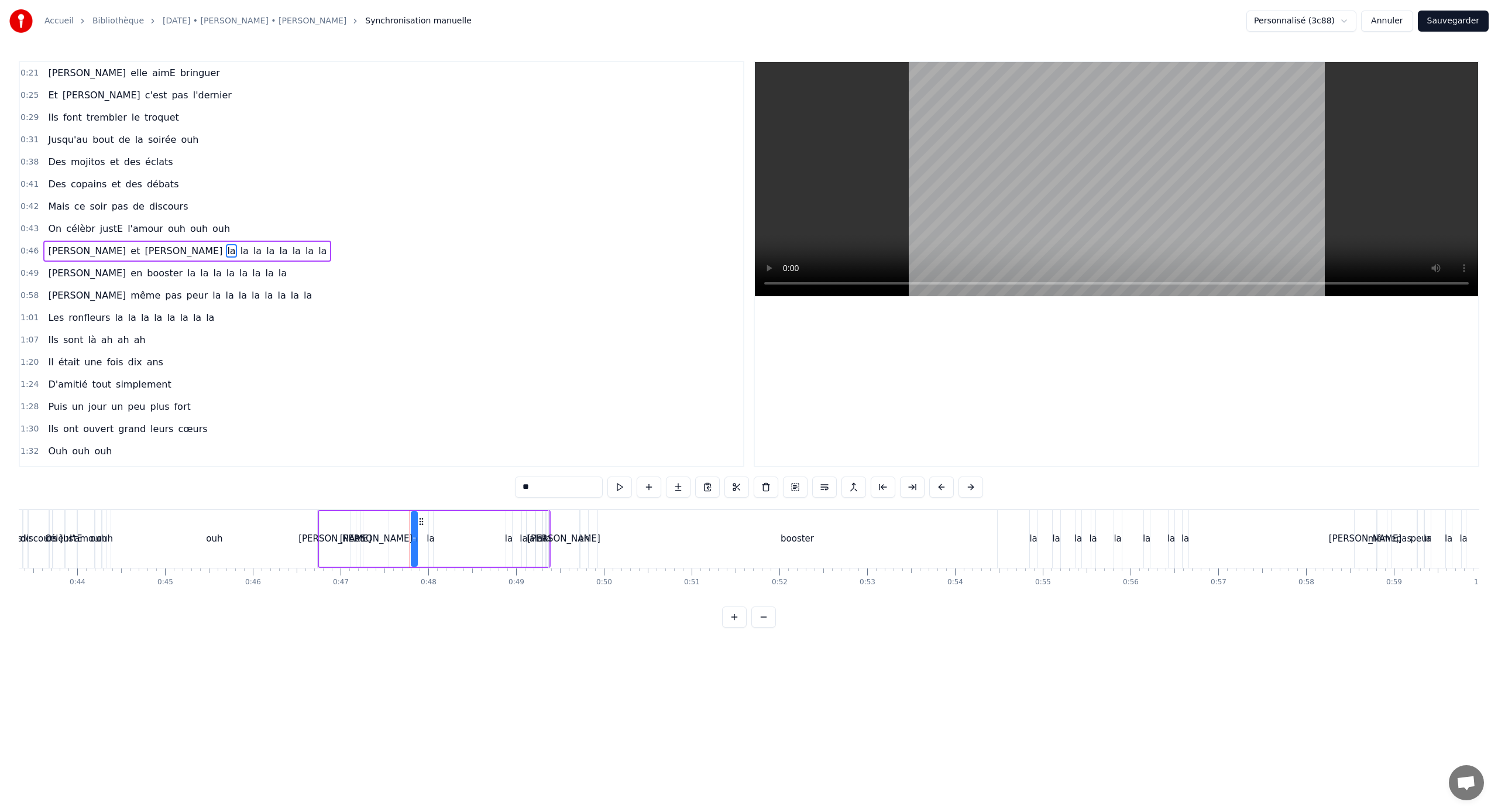
click at [140, 209] on div "Mais ce soir pas de discours" at bounding box center [118, 206] width 150 height 21
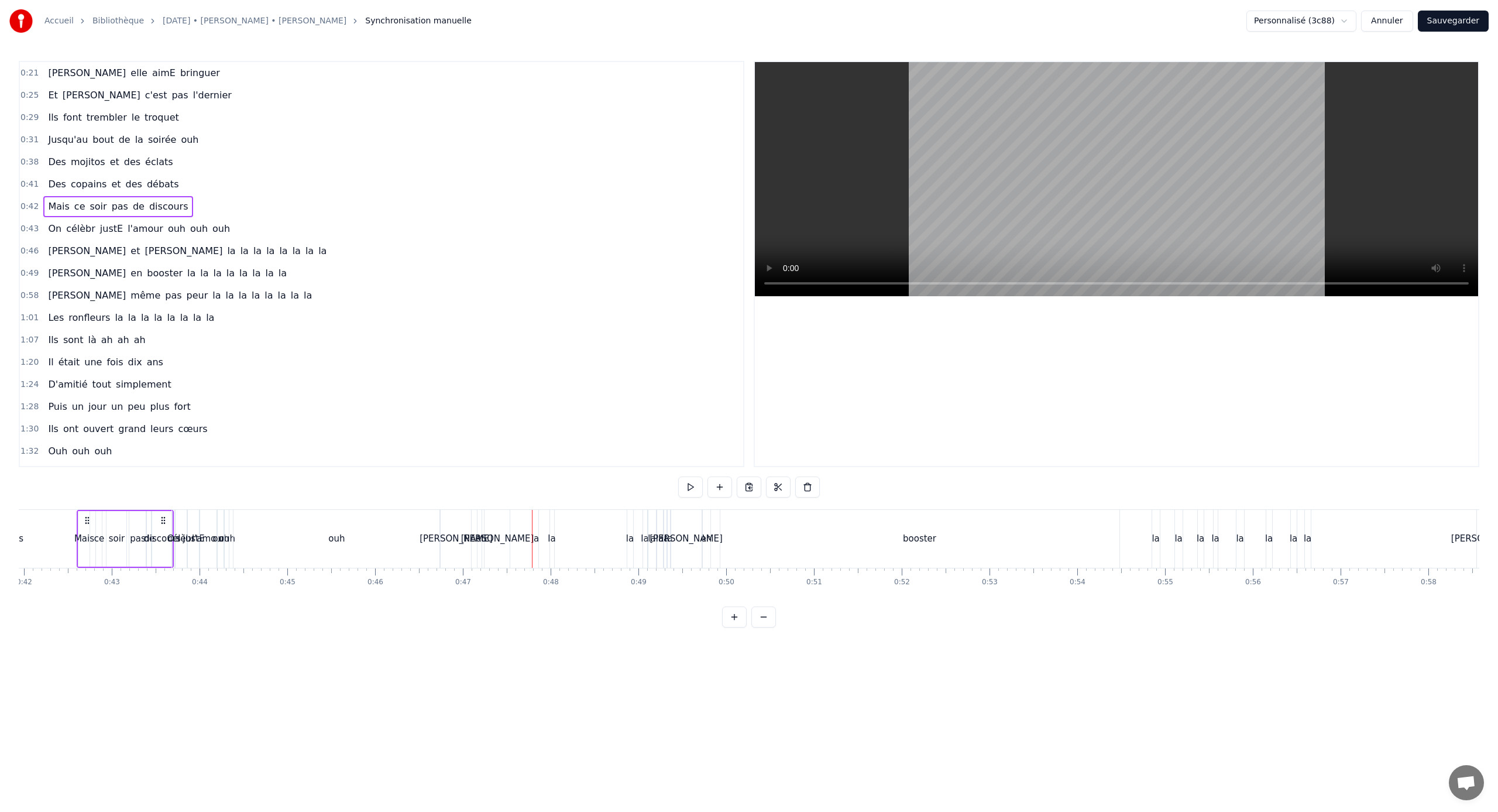
scroll to position [0, 3681]
click at [226, 253] on span "la" at bounding box center [231, 251] width 11 height 13
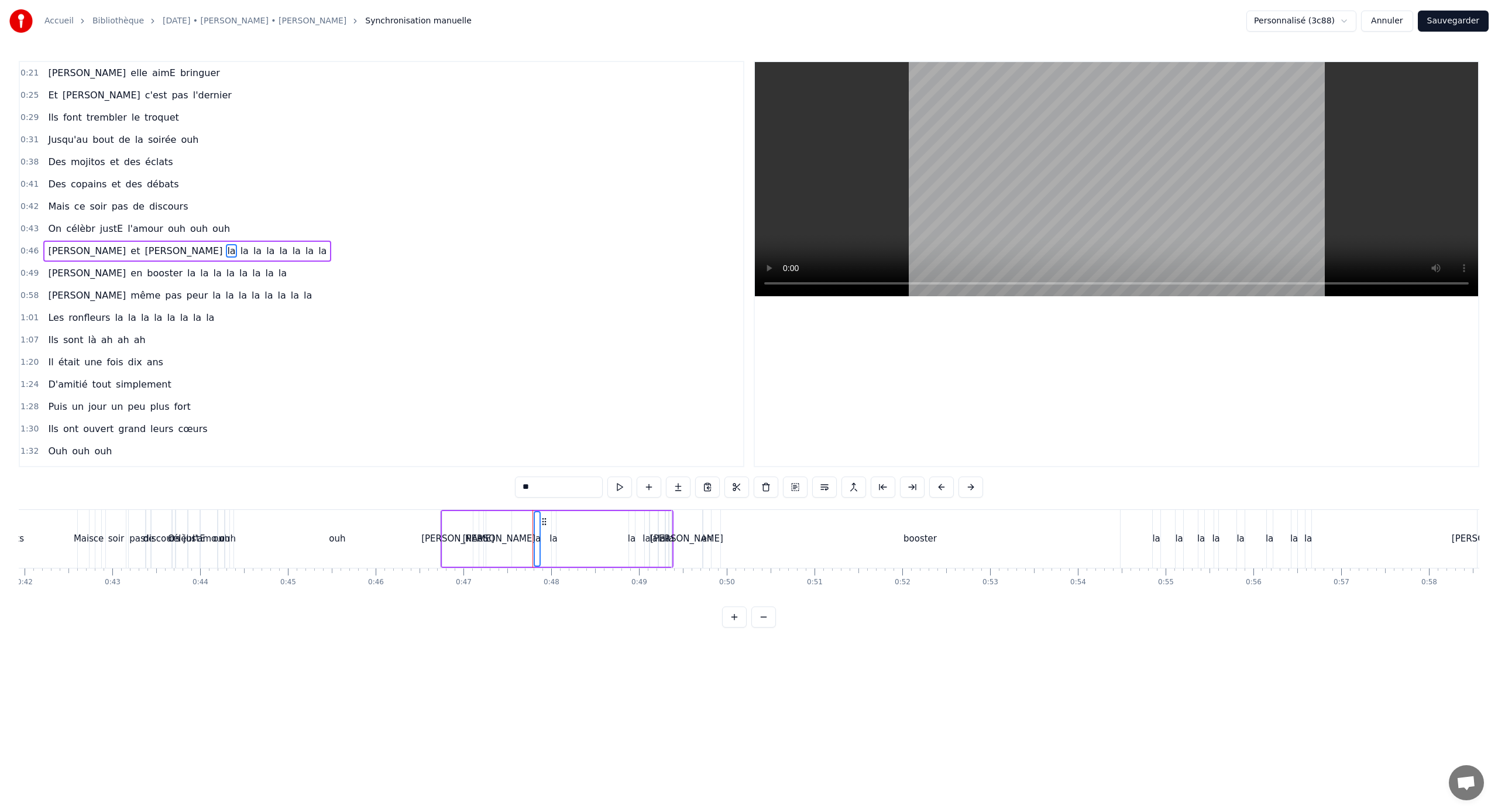
click at [317, 253] on span "la" at bounding box center [322, 251] width 11 height 13
click at [240, 252] on span "la" at bounding box center [245, 251] width 11 height 13
click at [252, 251] on span "la" at bounding box center [257, 251] width 11 height 13
click at [265, 251] on span "la" at bounding box center [270, 251] width 11 height 13
click at [278, 251] on span "la" at bounding box center [283, 251] width 11 height 13
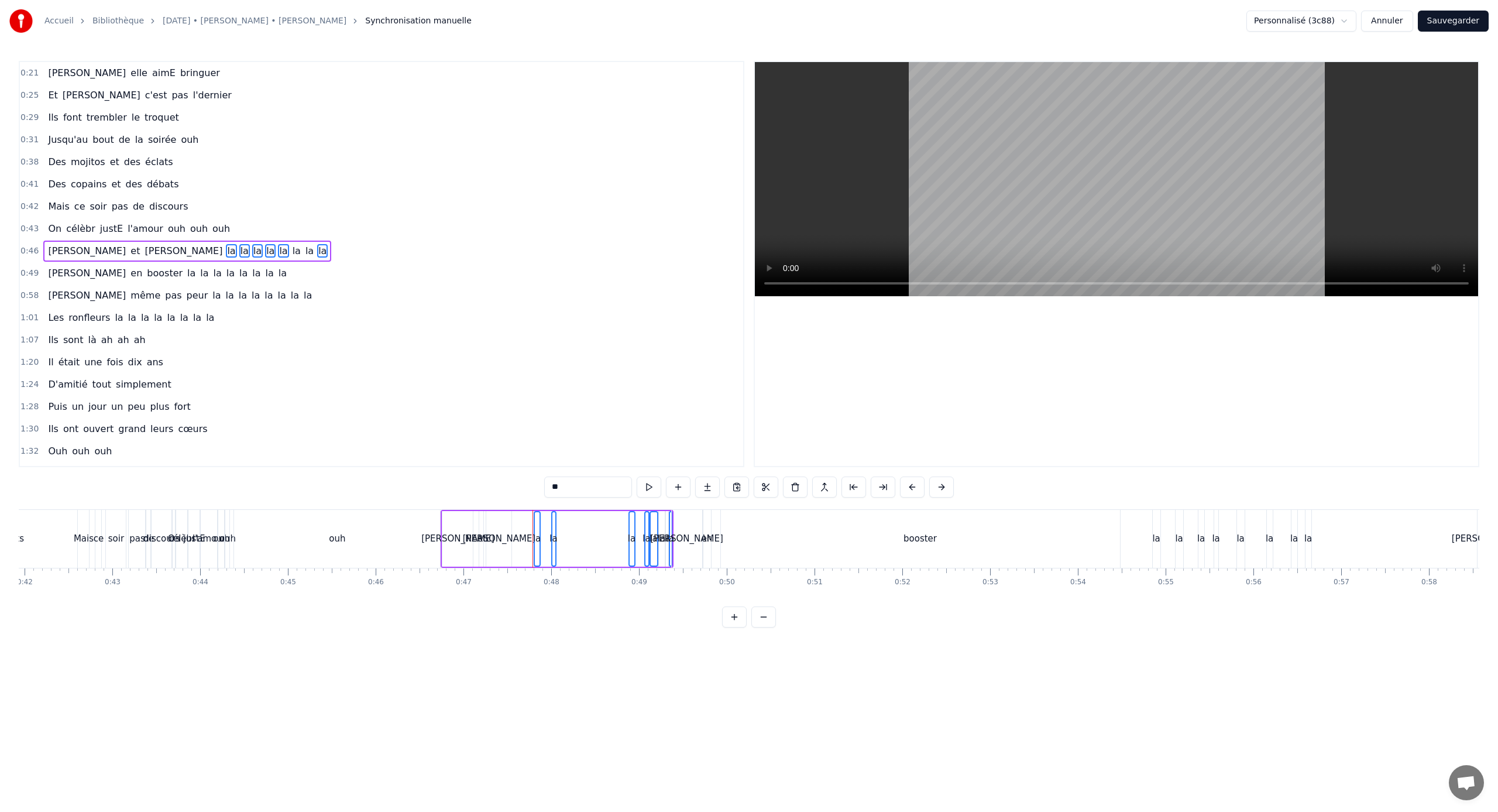
click at [292, 253] on span "la" at bounding box center [297, 251] width 11 height 13
click at [304, 253] on span "la" at bounding box center [309, 251] width 11 height 13
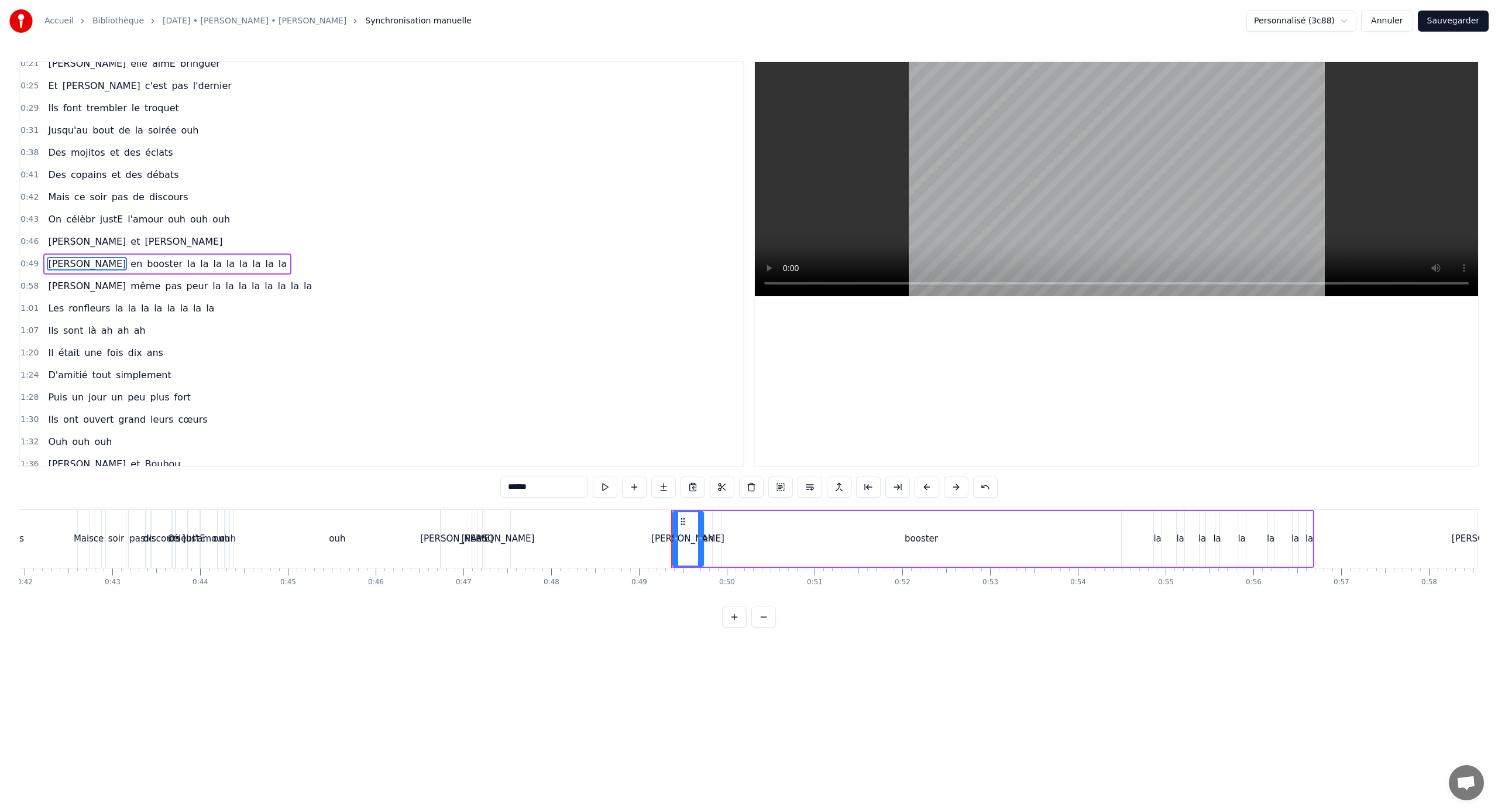
click at [186, 261] on span "la" at bounding box center [191, 264] width 11 height 13
click at [199, 266] on span "la" at bounding box center [204, 264] width 11 height 13
click at [212, 266] on span "la" at bounding box center [217, 264] width 11 height 13
click at [186, 261] on span "la" at bounding box center [191, 264] width 11 height 13
click at [212, 262] on span "la" at bounding box center [217, 264] width 11 height 13
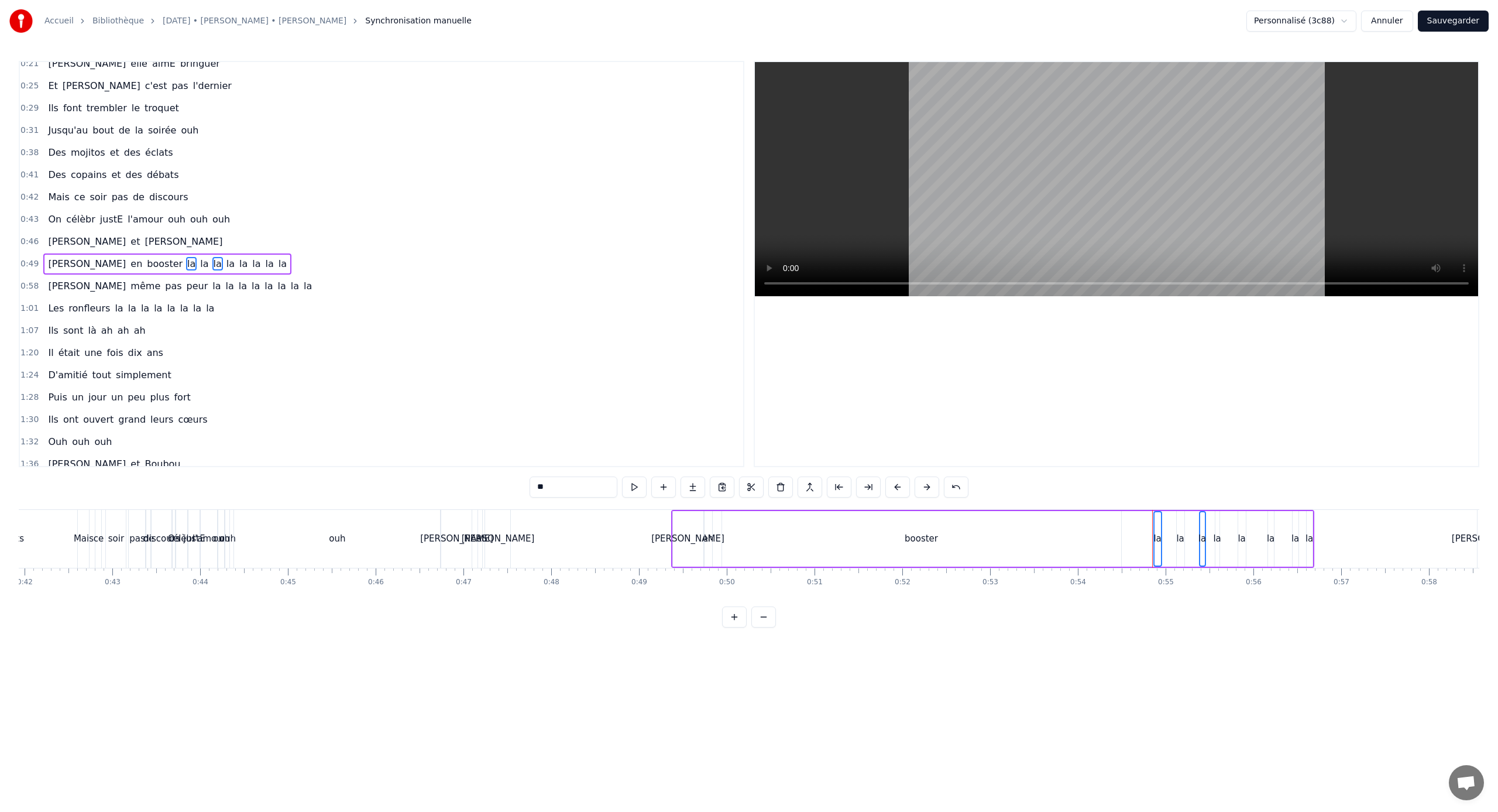
click at [199, 262] on span "la" at bounding box center [204, 264] width 11 height 13
click at [226, 262] on span "la" at bounding box center [231, 264] width 11 height 13
click at [238, 262] on span "la" at bounding box center [243, 264] width 11 height 13
click at [251, 262] on span "la" at bounding box center [256, 264] width 11 height 13
click at [277, 262] on span "la" at bounding box center [282, 264] width 11 height 13
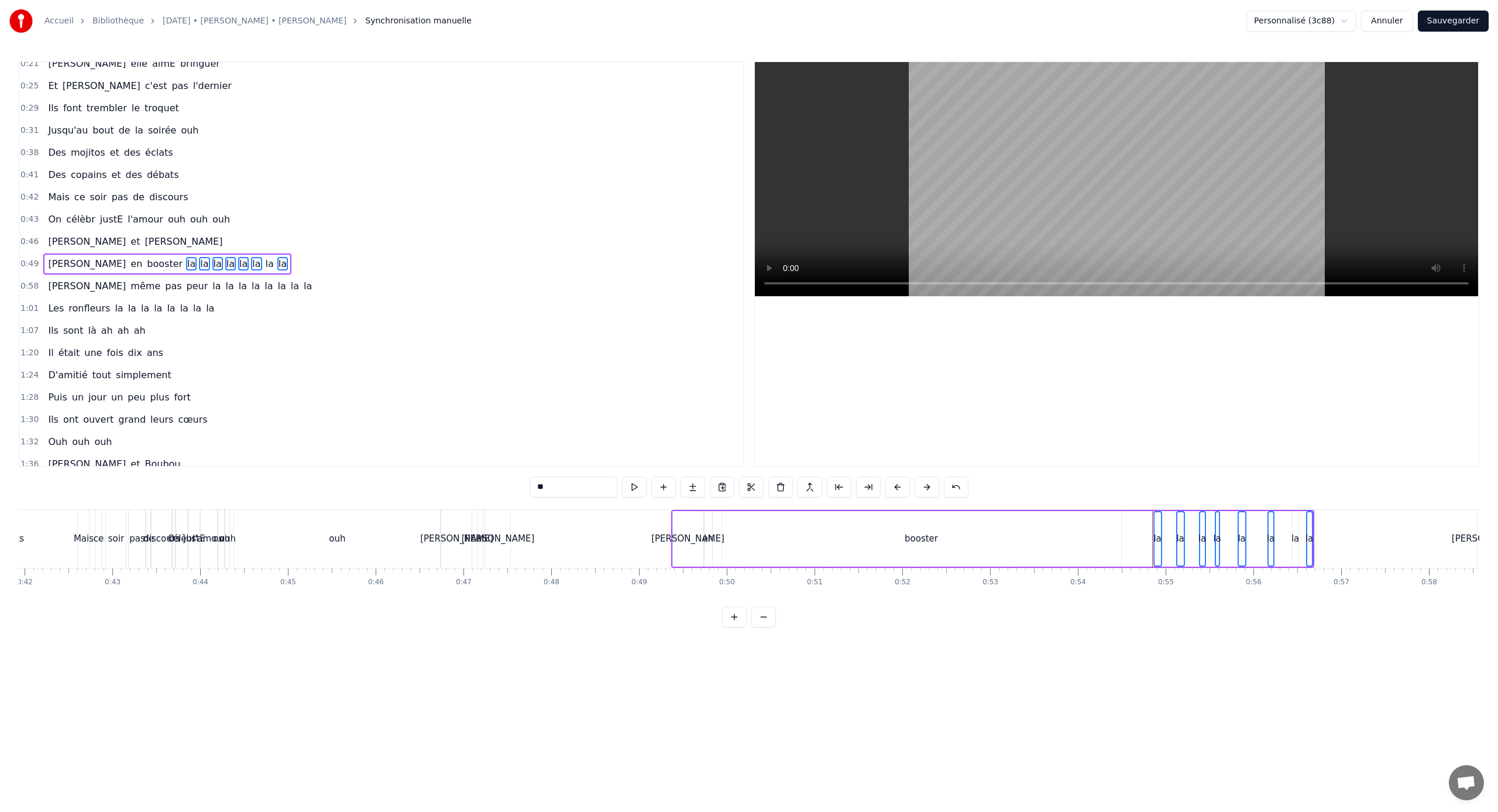
click at [265, 262] on span "la" at bounding box center [270, 264] width 11 height 13
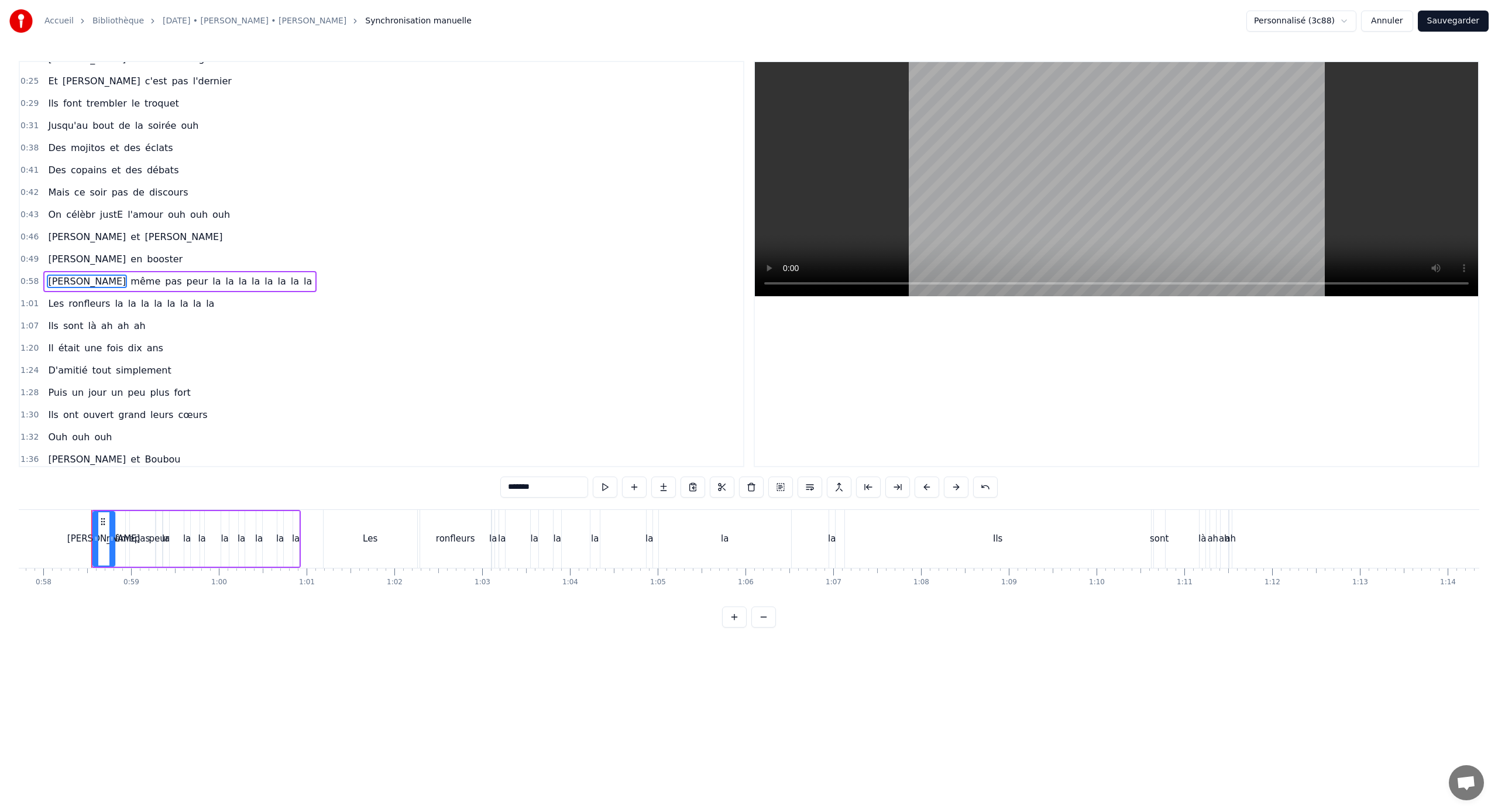
scroll to position [0, 5081]
click at [211, 283] on span "la" at bounding box center [216, 282] width 11 height 13
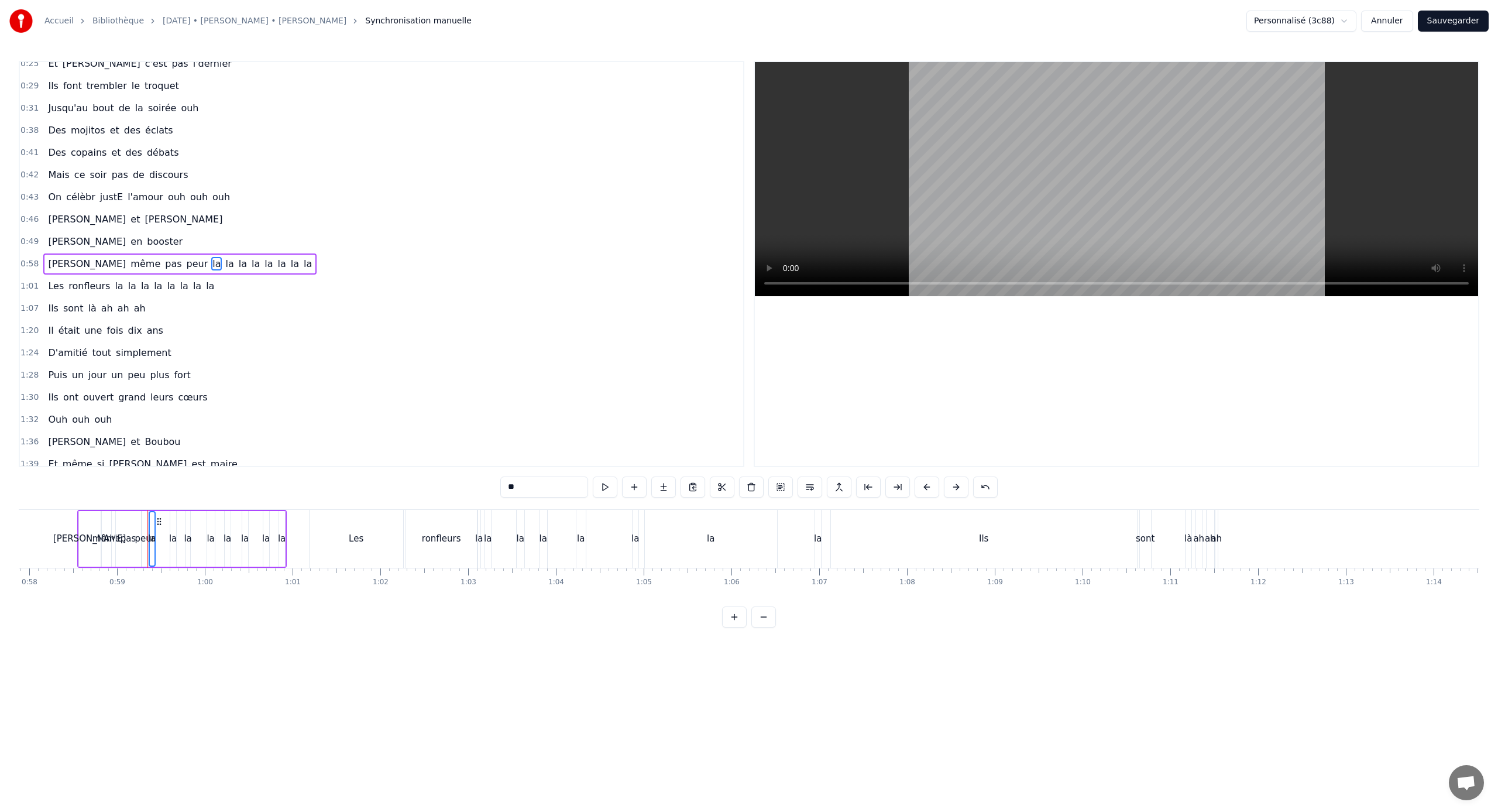
click at [224, 263] on span "la" at bounding box center [229, 264] width 11 height 13
click at [237, 263] on span "la" at bounding box center [242, 264] width 11 height 13
click at [251, 263] on span "la" at bounding box center [256, 264] width 11 height 13
click at [263, 263] on span "la" at bounding box center [268, 264] width 11 height 13
click at [277, 263] on span "la" at bounding box center [282, 264] width 11 height 13
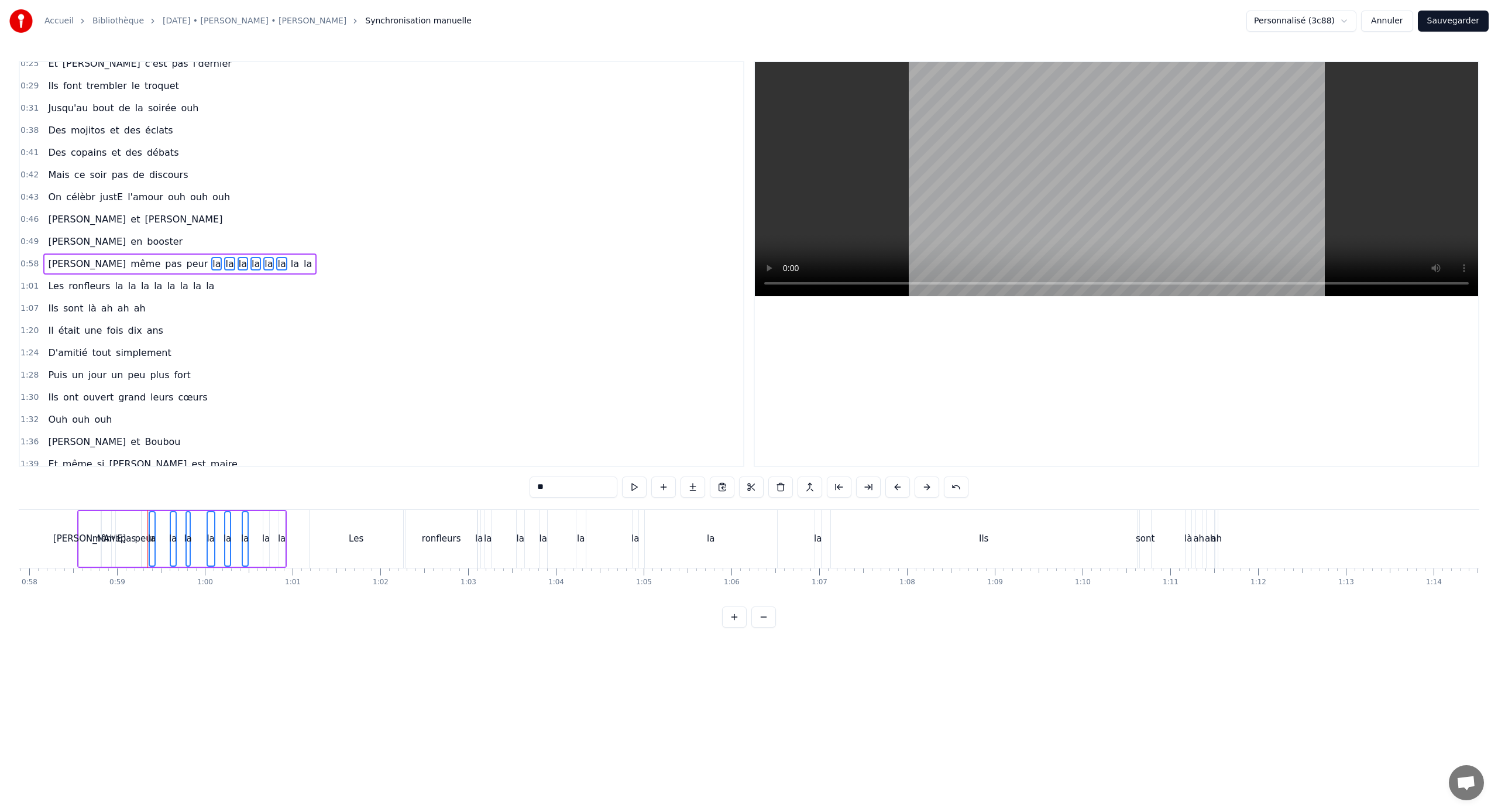
click at [290, 263] on span "la" at bounding box center [295, 264] width 11 height 13
click at [302, 266] on span "la" at bounding box center [307, 264] width 11 height 13
type input "***"
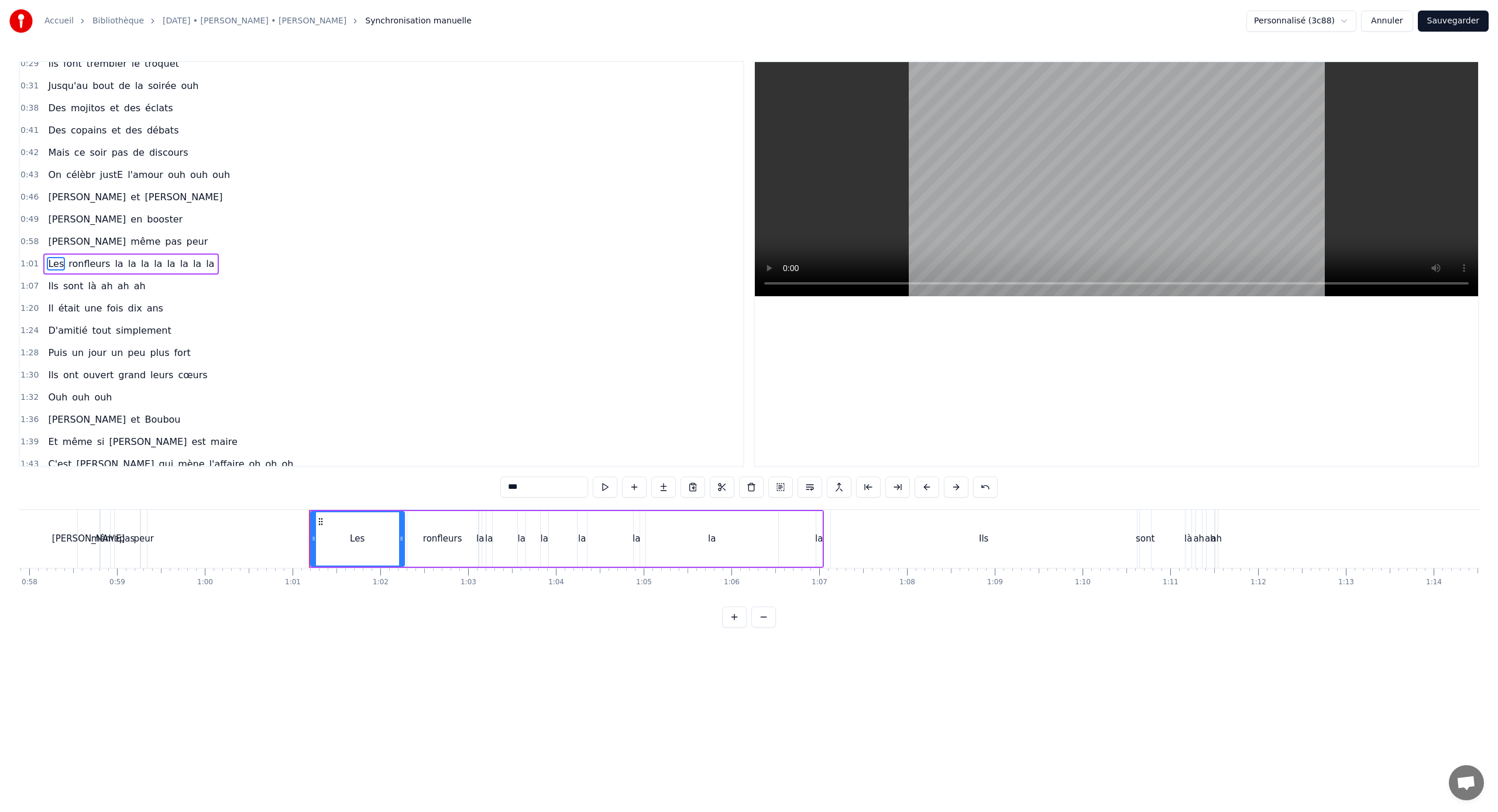
click at [116, 265] on div "Les ronfleurs la la la la la la la la" at bounding box center [131, 263] width 175 height 21
click at [114, 264] on span "la" at bounding box center [119, 264] width 11 height 13
click at [127, 264] on span "la" at bounding box center [132, 264] width 11 height 13
click at [140, 264] on span "la" at bounding box center [145, 264] width 11 height 13
click at [153, 264] on span "la" at bounding box center [158, 264] width 11 height 13
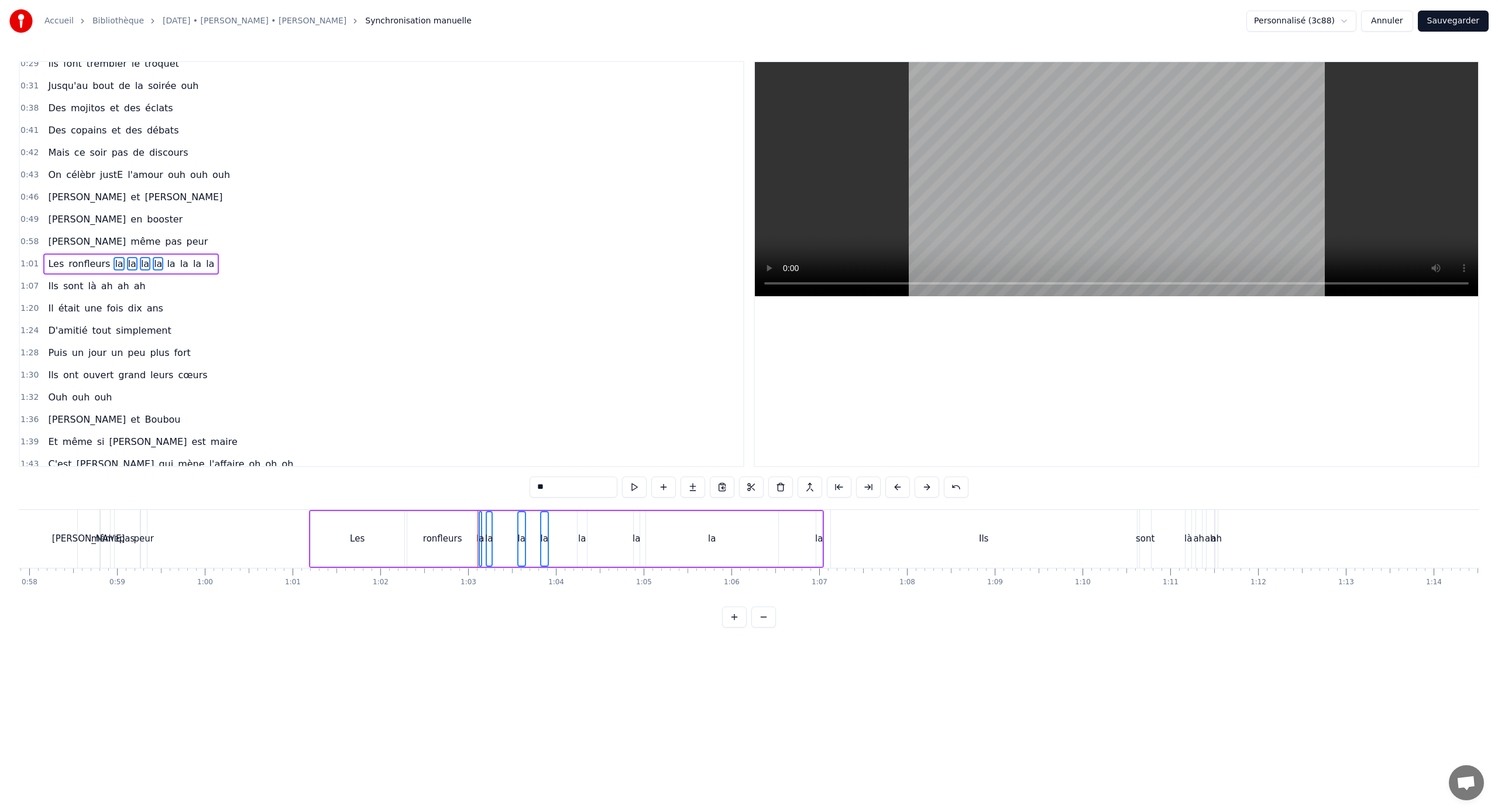
click at [165, 264] on span "la" at bounding box center [170, 264] width 11 height 13
click at [175, 264] on div "Les ronfleurs la la la la la la la la" at bounding box center [131, 263] width 175 height 21
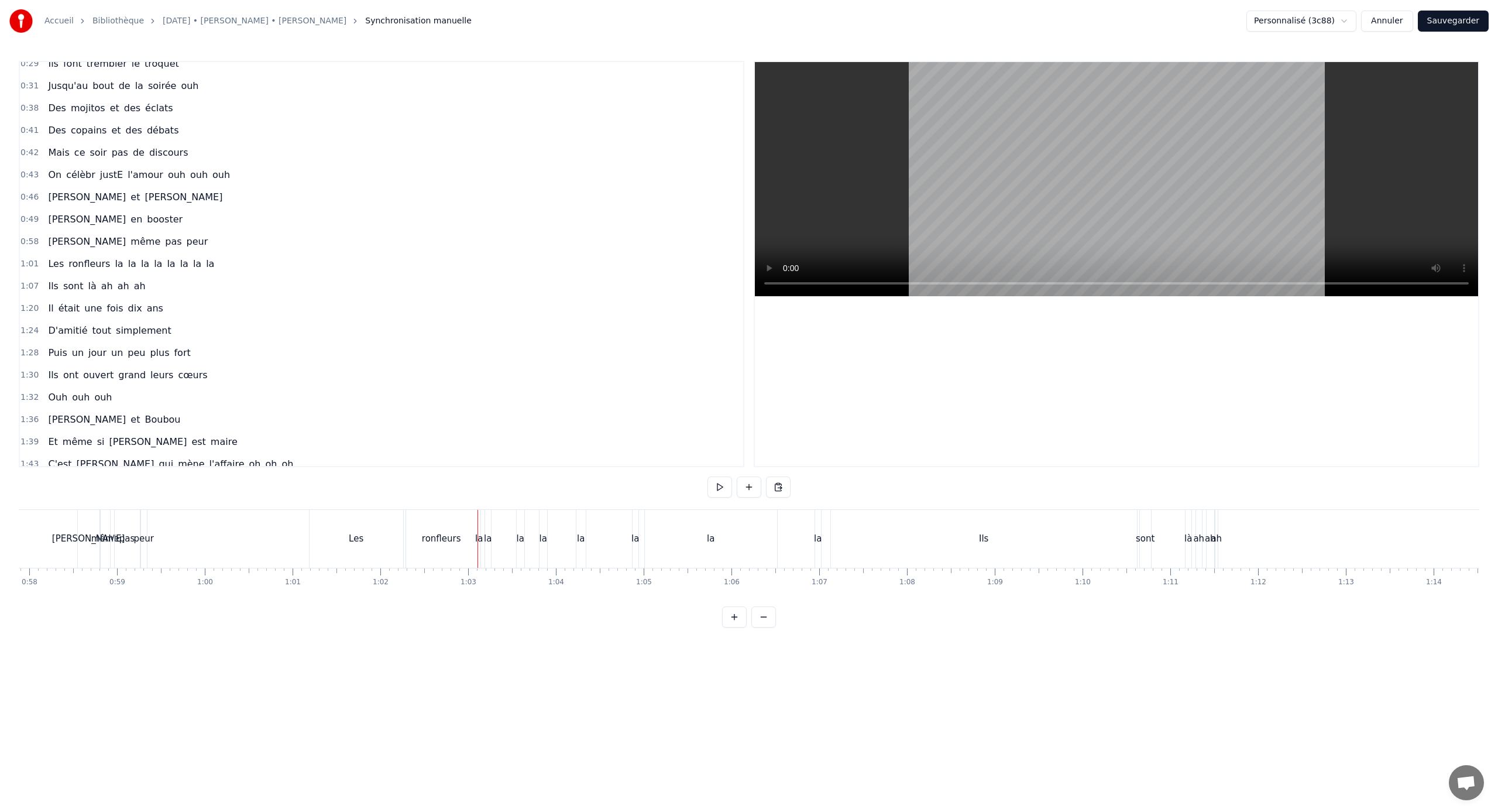
click at [192, 264] on span "la" at bounding box center [197, 264] width 11 height 13
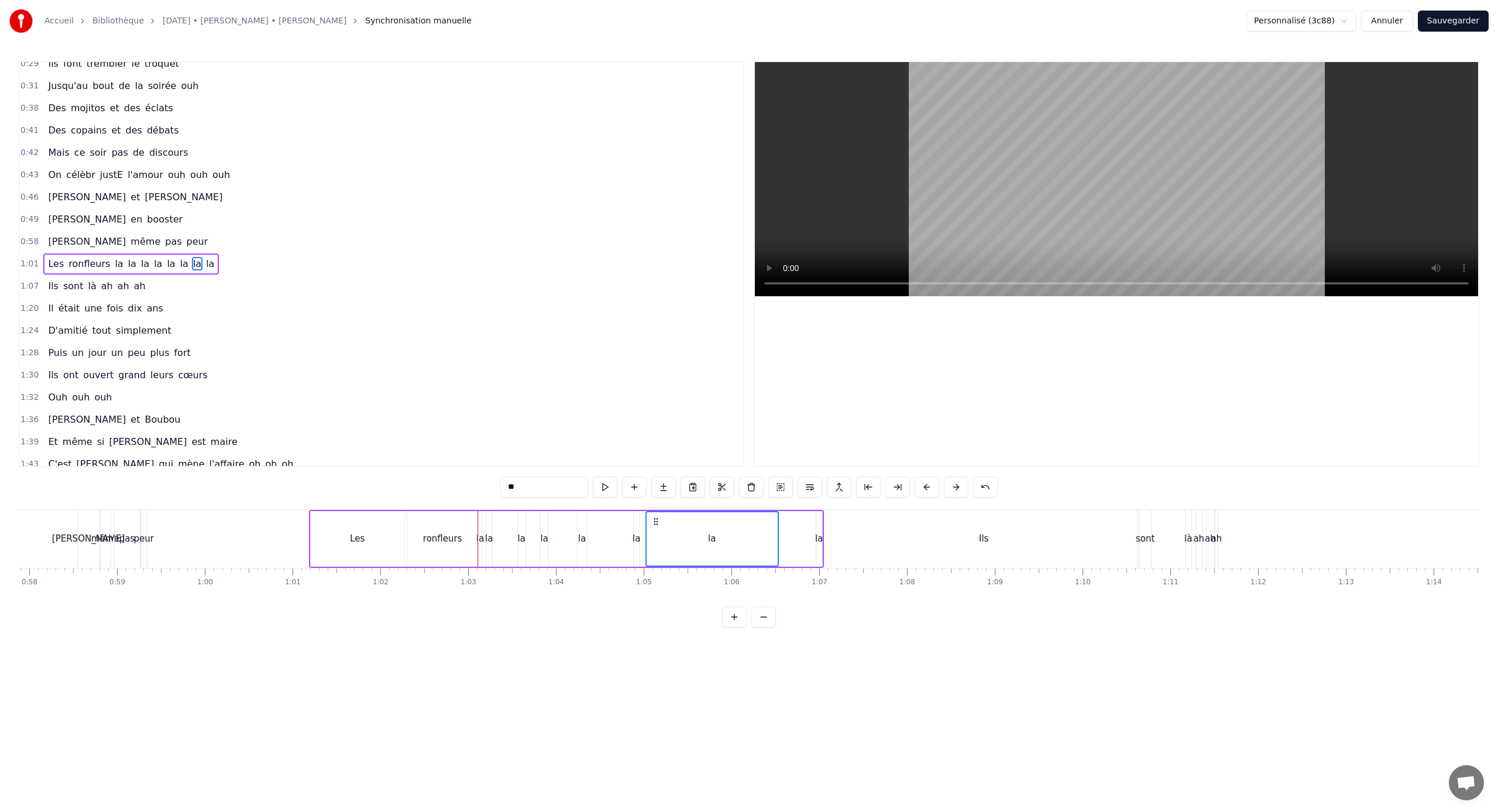
click at [179, 263] on span "la" at bounding box center [184, 264] width 11 height 13
click at [165, 263] on span "la" at bounding box center [170, 264] width 11 height 13
click at [153, 263] on span "la" at bounding box center [158, 264] width 11 height 13
click at [140, 263] on span "la" at bounding box center [145, 264] width 11 height 13
click at [114, 262] on span "la" at bounding box center [119, 264] width 11 height 13
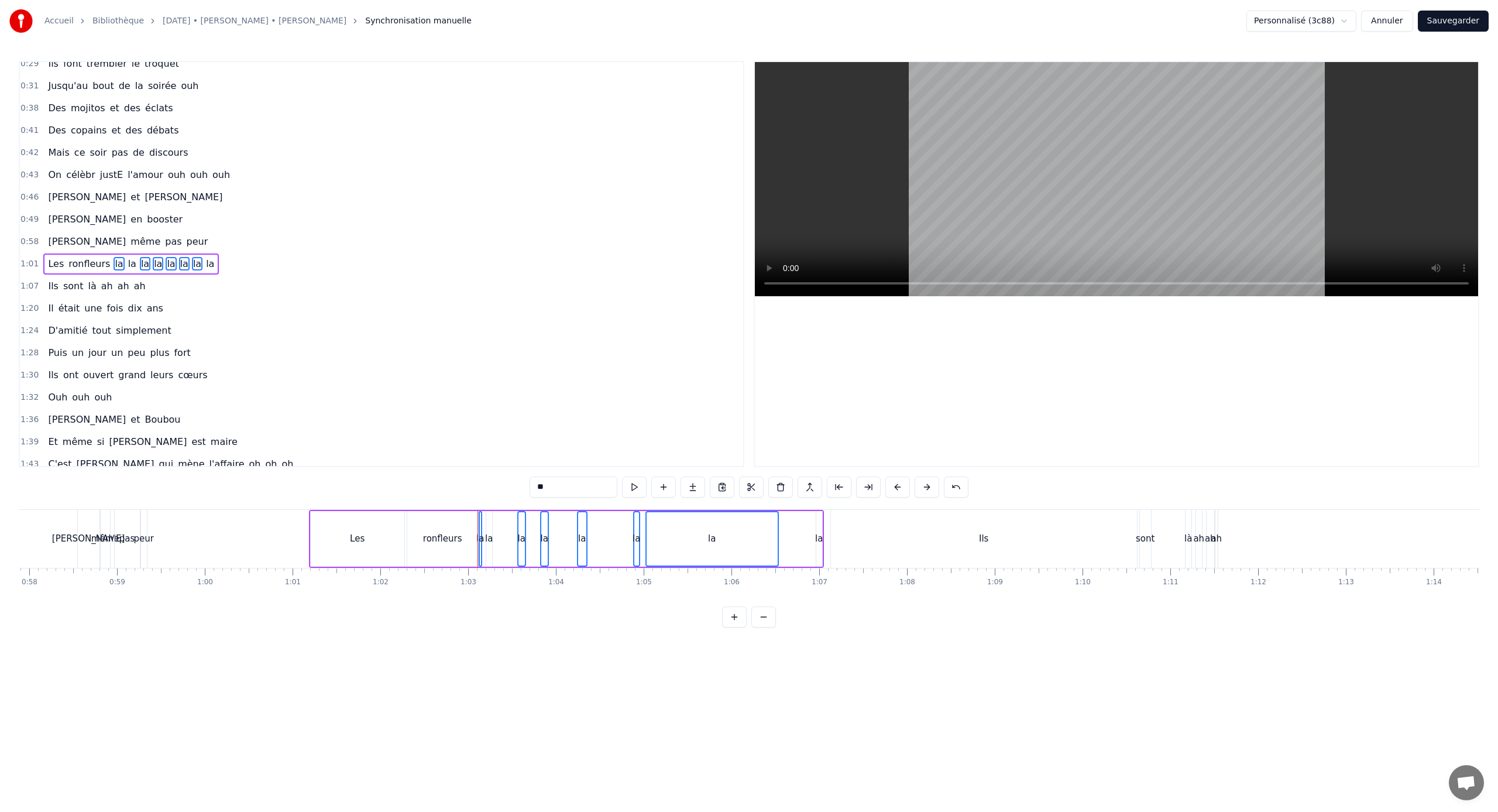
click at [127, 262] on span "la" at bounding box center [132, 264] width 11 height 13
click at [205, 265] on span "la" at bounding box center [210, 264] width 11 height 13
type input "***"
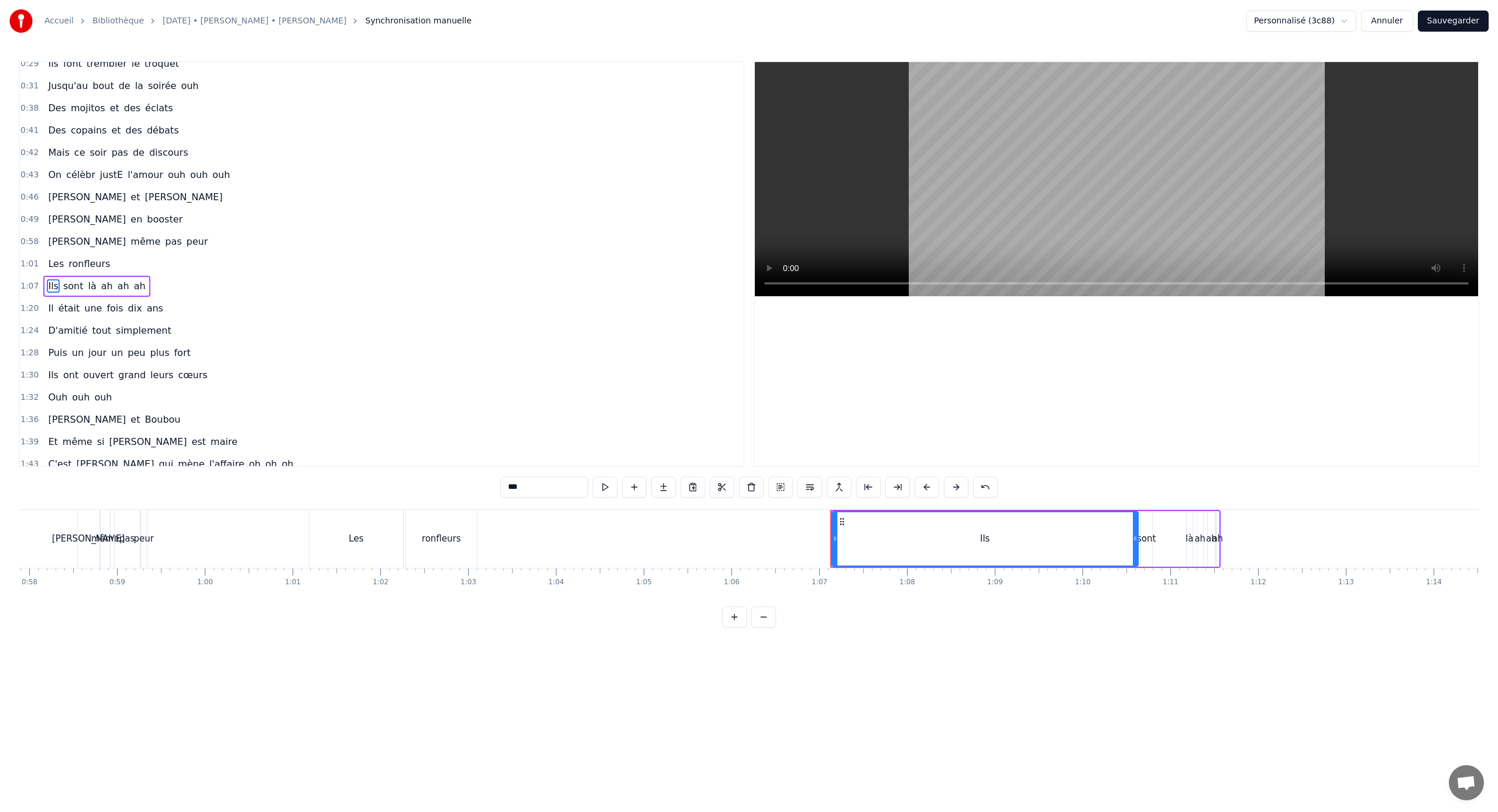
scroll to position [76, 0]
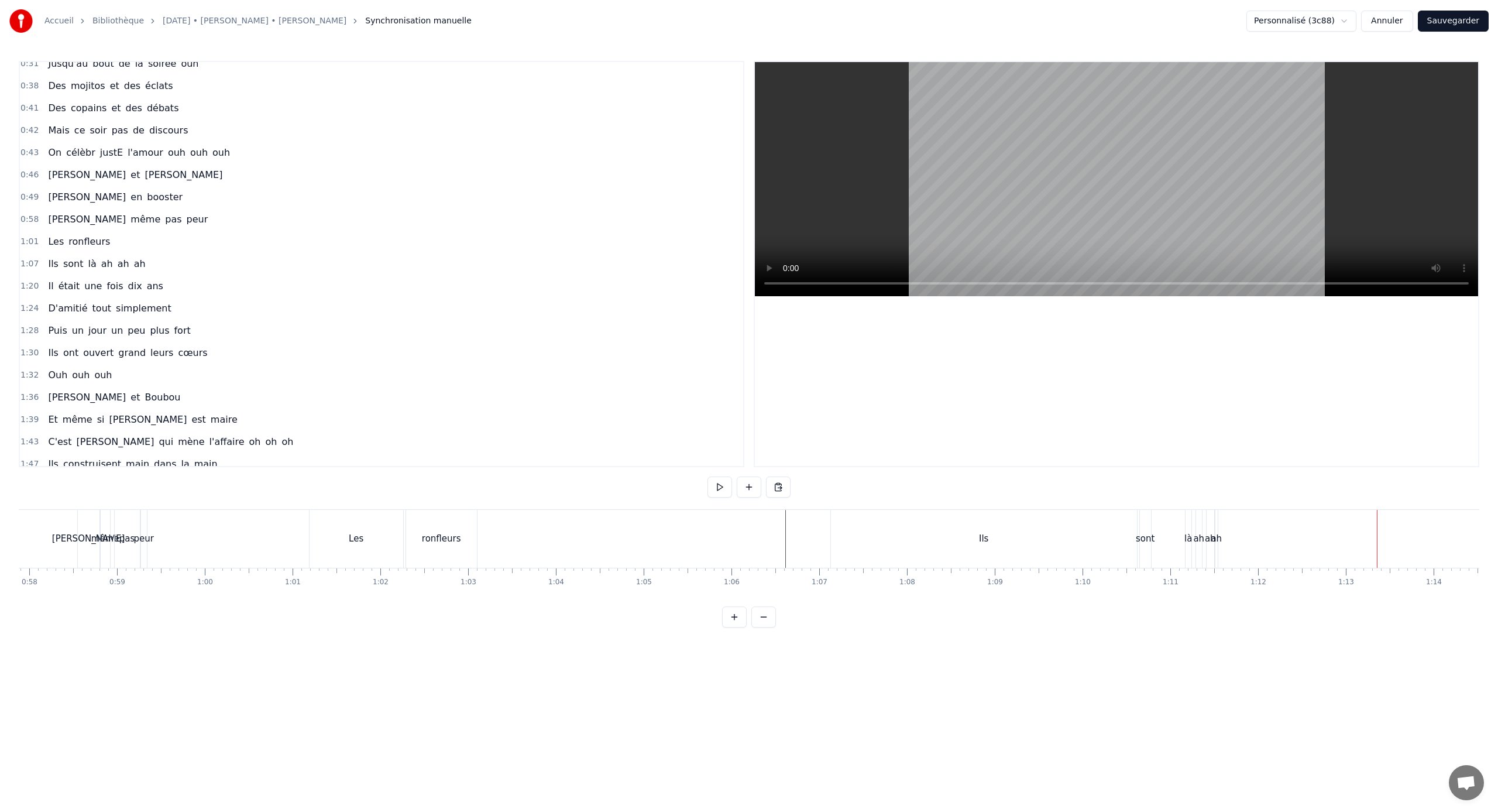
click at [119, 262] on span "ah" at bounding box center [123, 264] width 14 height 13
click at [104, 261] on span "ah" at bounding box center [107, 264] width 14 height 13
click at [133, 262] on span "ah" at bounding box center [140, 264] width 14 height 13
click at [118, 262] on span "ah" at bounding box center [123, 264] width 14 height 13
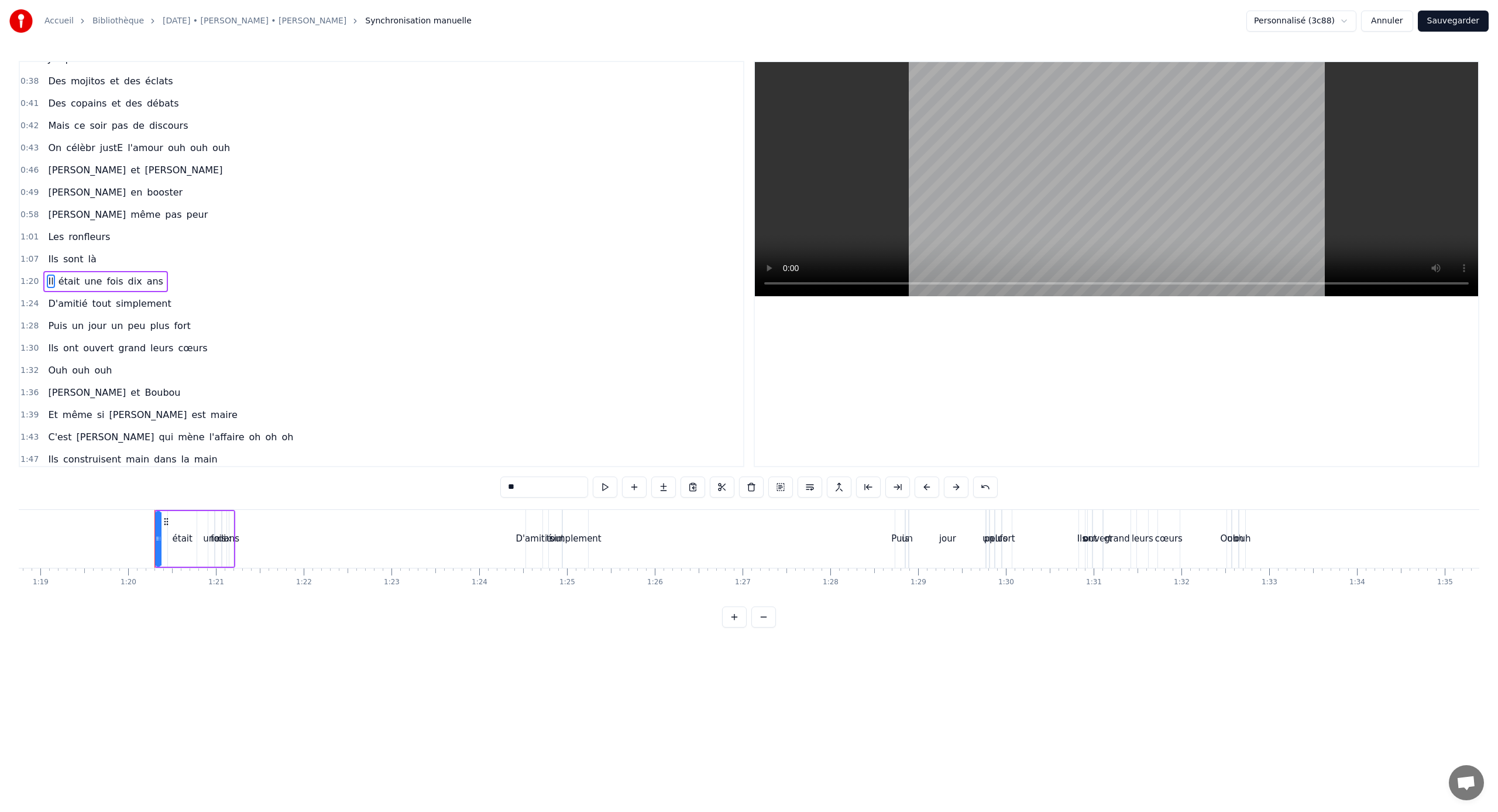
scroll to position [0, 6991]
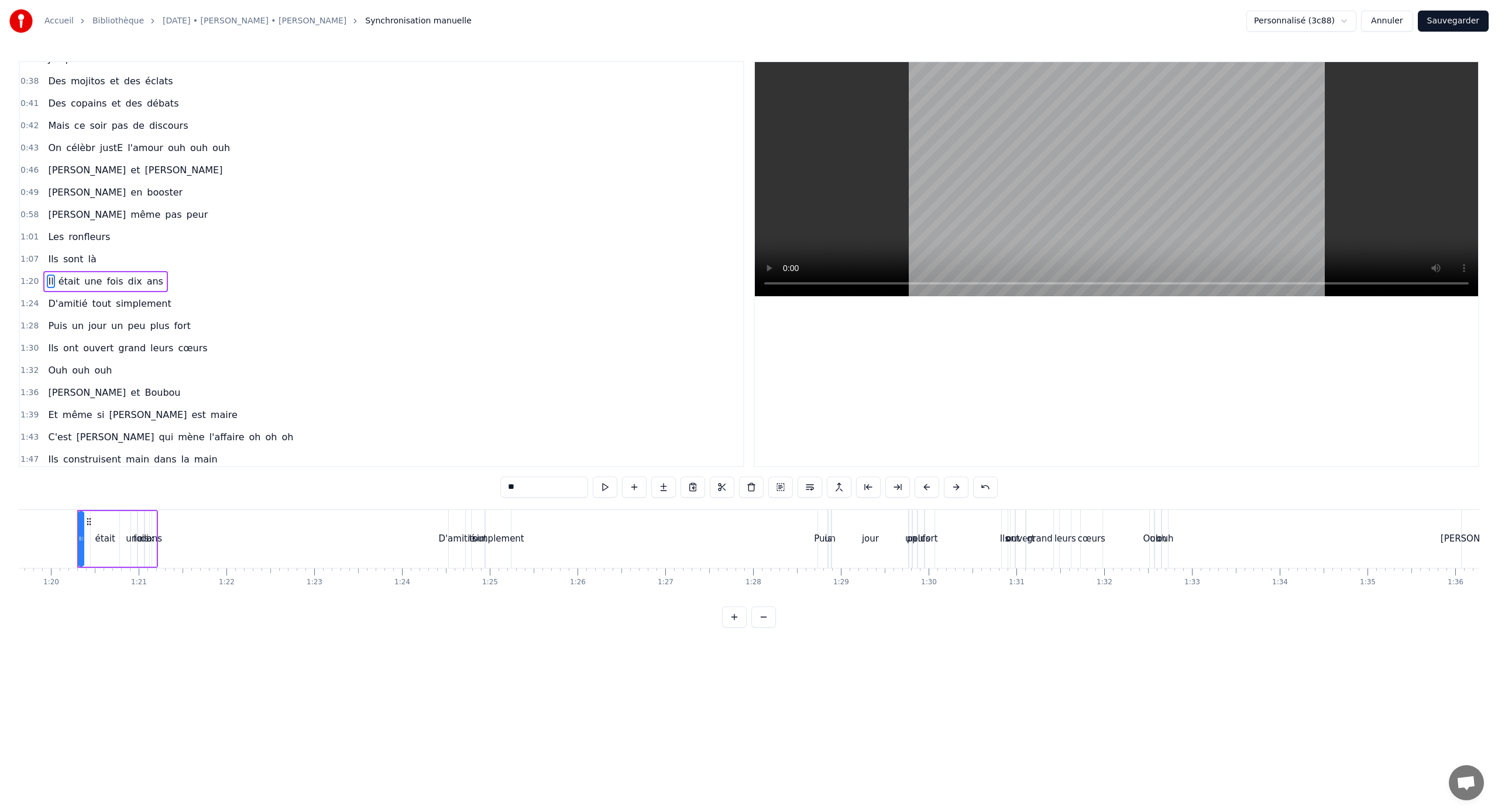
click at [89, 261] on span "là" at bounding box center [92, 259] width 11 height 13
click at [89, 261] on span "là" at bounding box center [92, 261] width 11 height 13
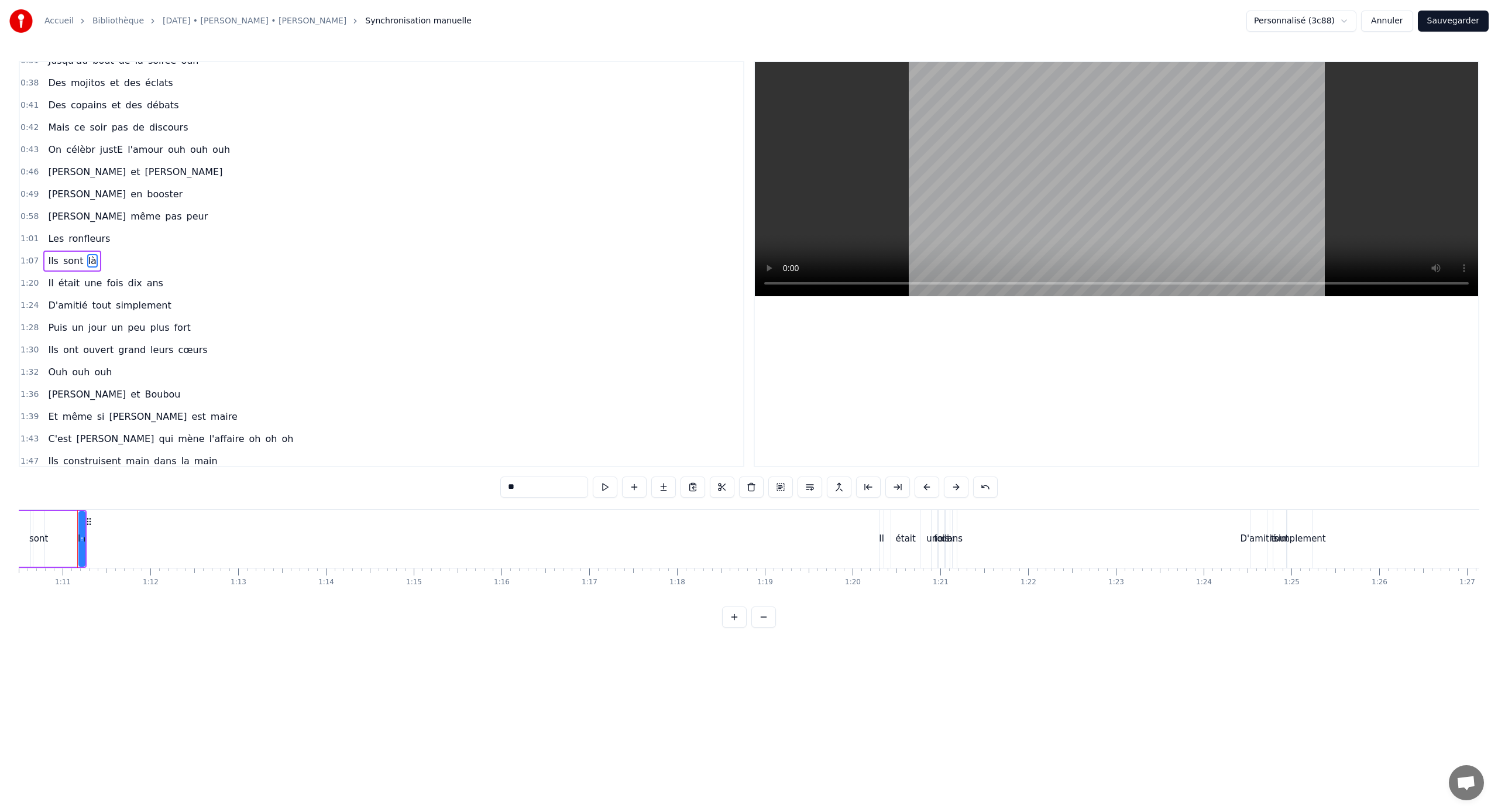
click at [89, 261] on span "là" at bounding box center [92, 261] width 11 height 13
click at [89, 261] on span "là" at bounding box center [92, 264] width 11 height 13
click at [520, 490] on input "**" at bounding box center [544, 486] width 88 height 21
type input "*******"
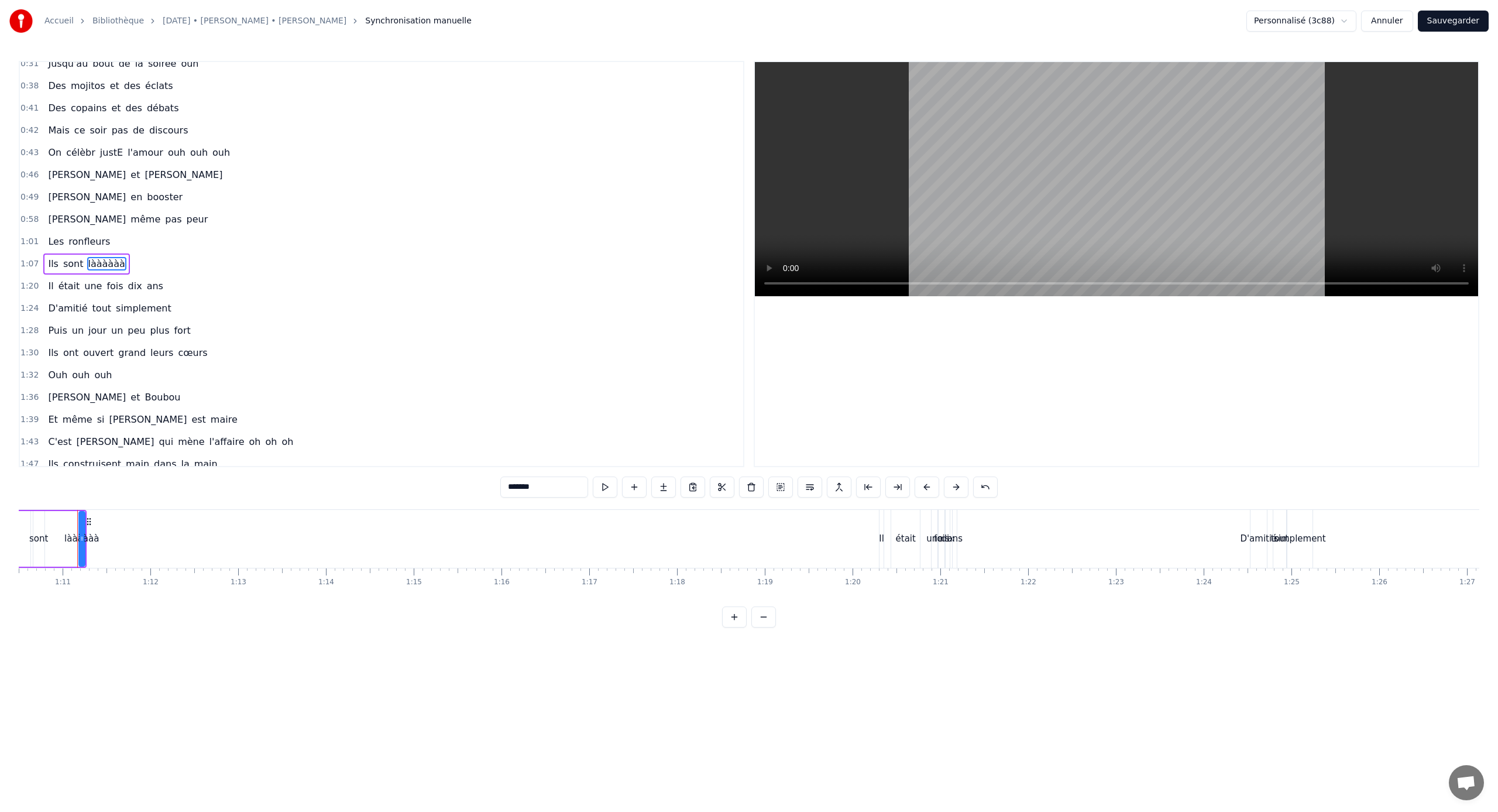
click at [424, 535] on html "Accueil Bibliothèque [DATE] • [PERSON_NAME] • [PERSON_NAME] Synchronisation man…" at bounding box center [749, 322] width 1498 height 646
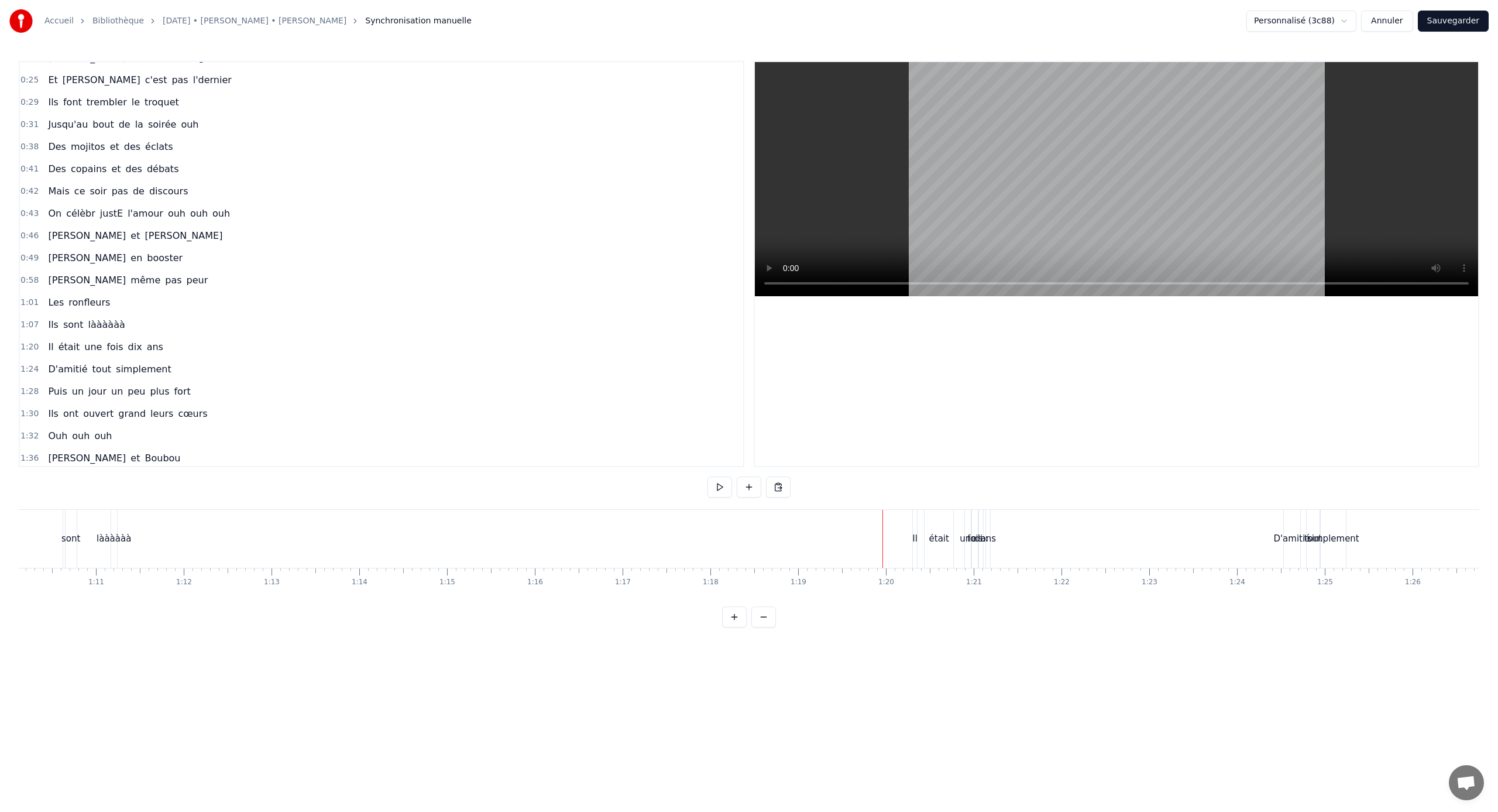
scroll to position [0, 0]
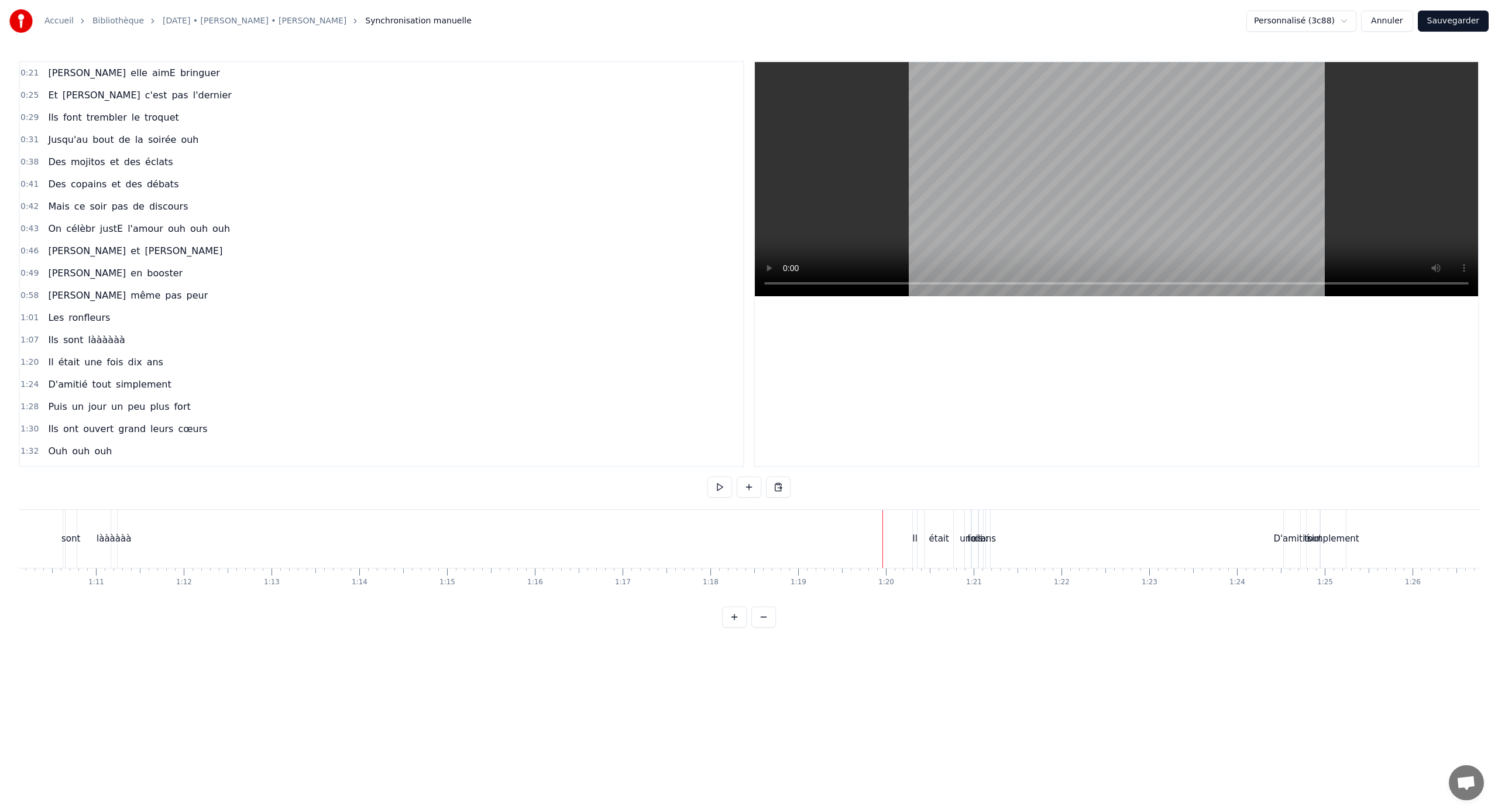
click at [30, 74] on span "0:21" at bounding box center [30, 74] width 18 height 12
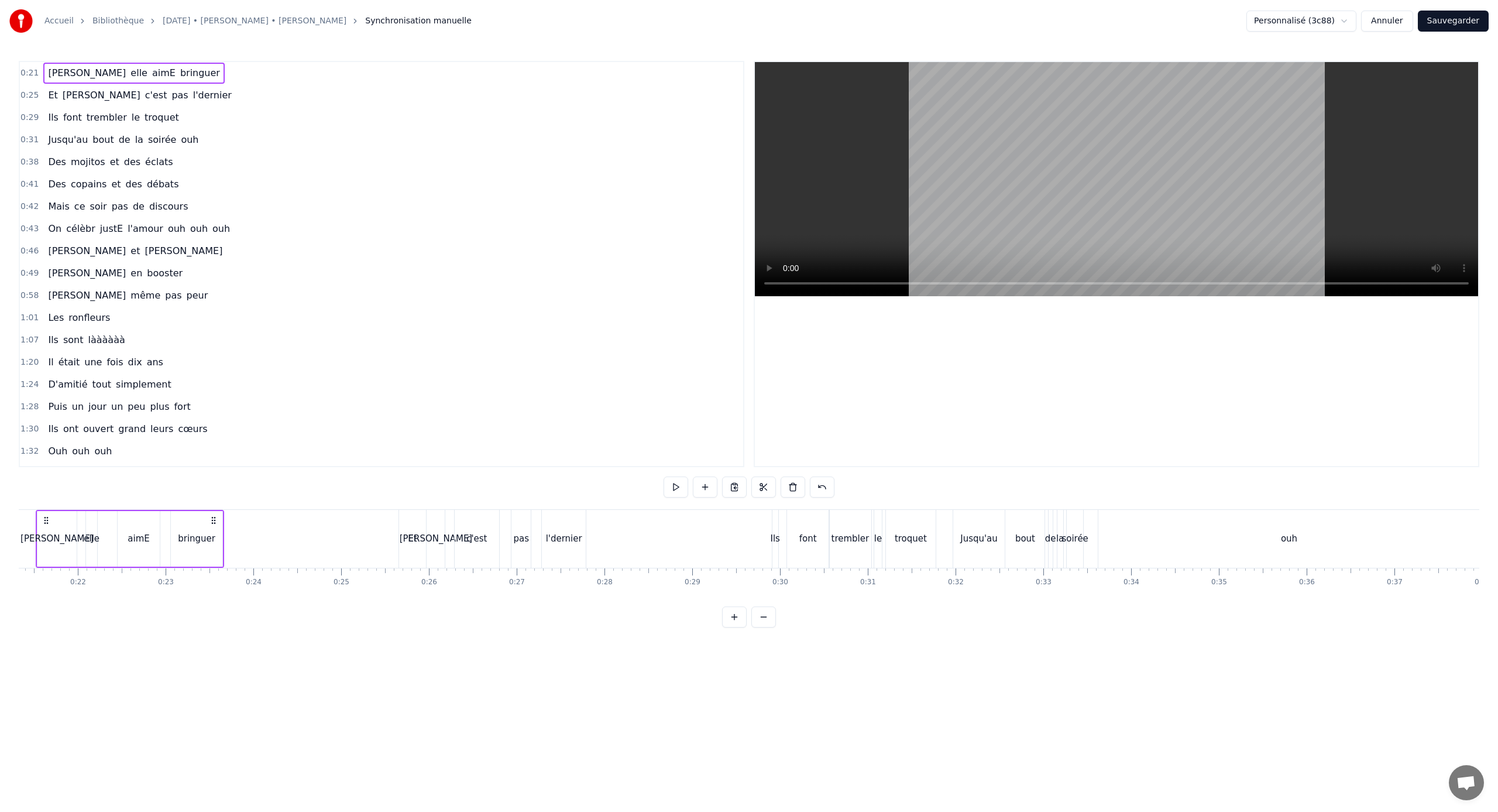
scroll to position [0, 1831]
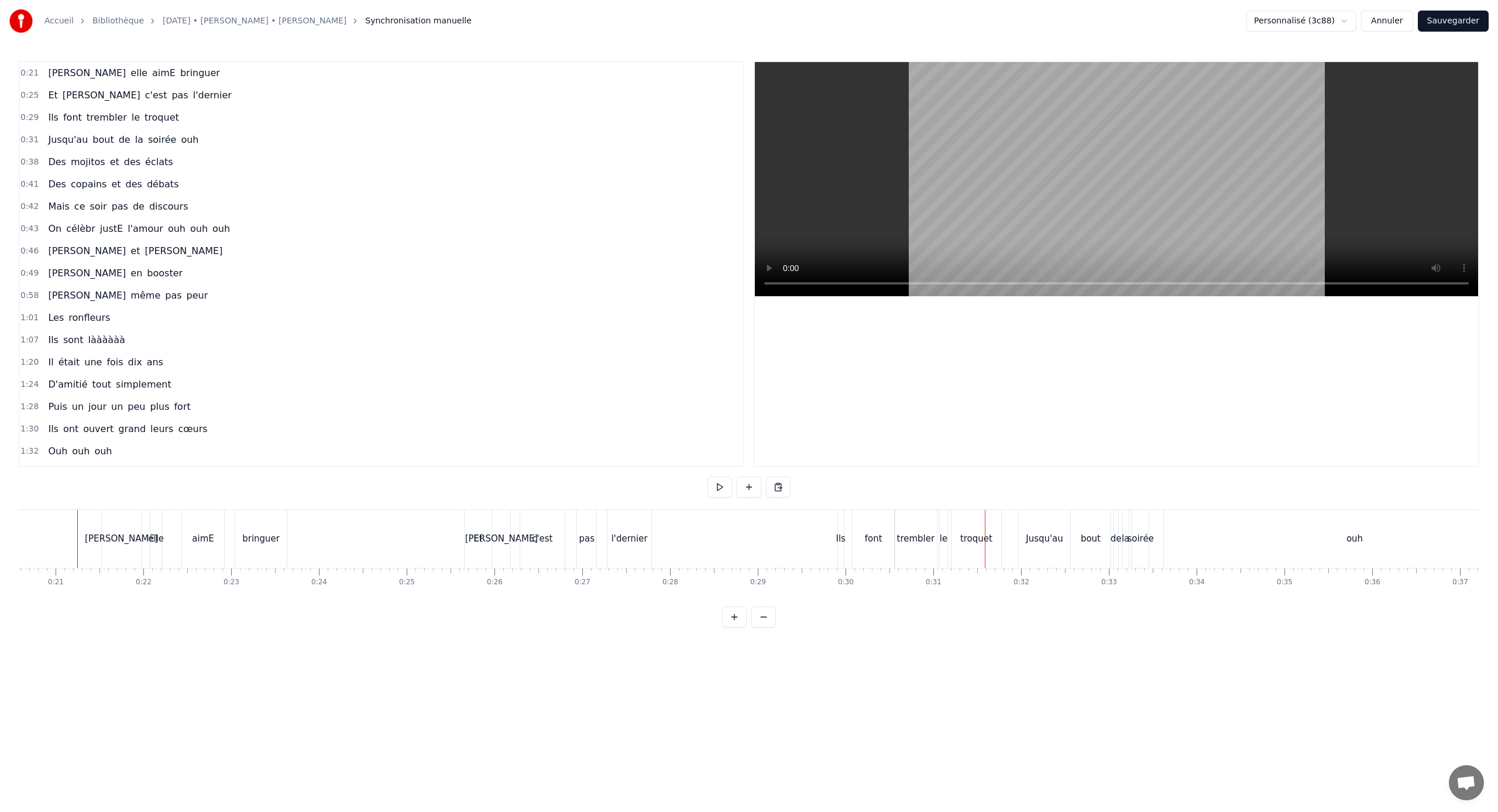
click at [885, 533] on div "trembler" at bounding box center [917, 539] width 38 height 13
drag, startPoint x: 936, startPoint y: 540, endPoint x: 917, endPoint y: 540, distance: 19.0
click at [885, 535] on icon at bounding box center [917, 538] width 5 height 9
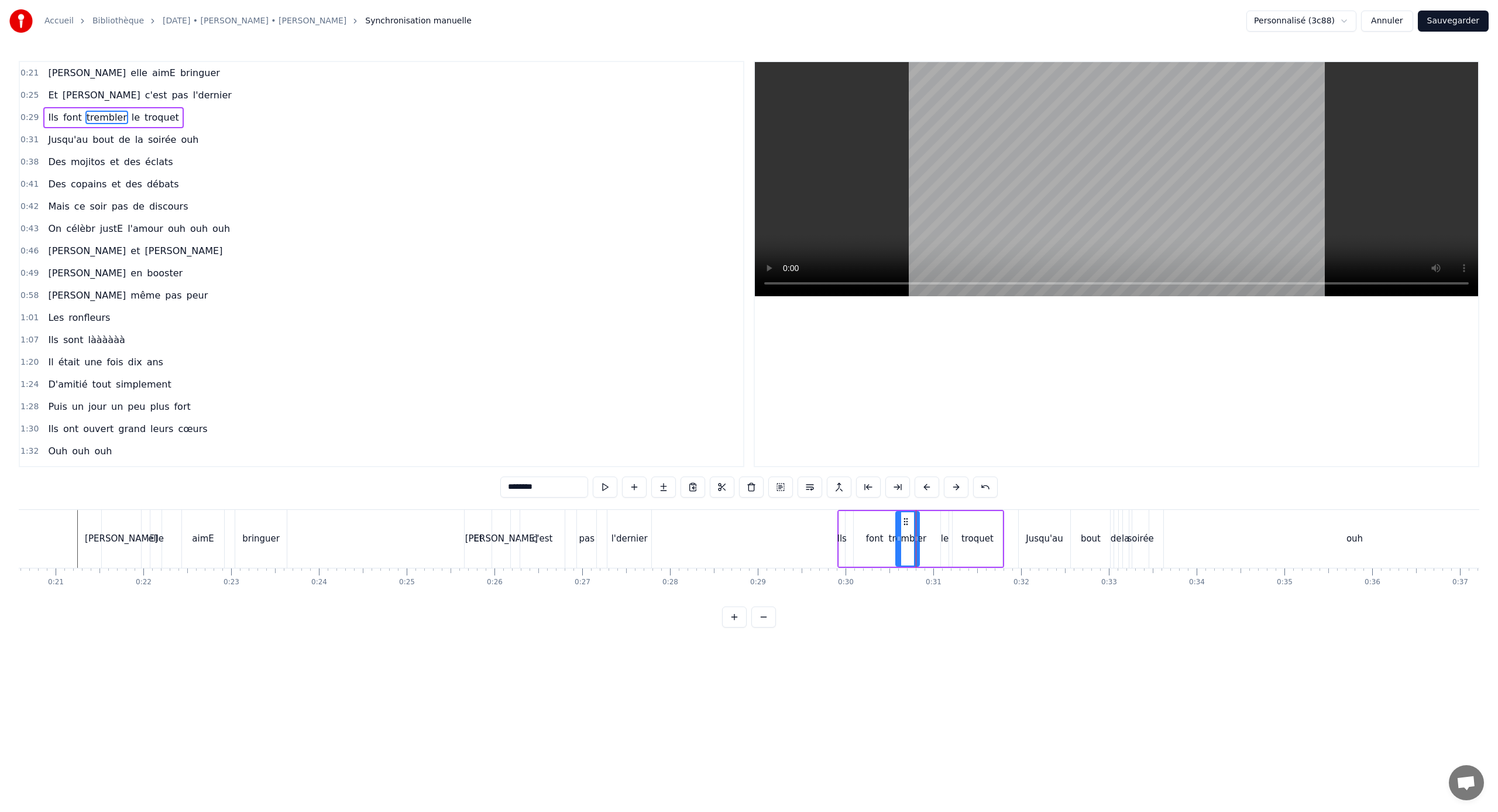
click at [882, 535] on div "font" at bounding box center [875, 539] width 18 height 13
drag, startPoint x: 894, startPoint y: 539, endPoint x: 879, endPoint y: 538, distance: 15.0
click at [879, 535] on icon at bounding box center [878, 538] width 5 height 9
click at [885, 535] on div "trembler" at bounding box center [908, 539] width 38 height 13
drag, startPoint x: 897, startPoint y: 538, endPoint x: 882, endPoint y: 537, distance: 15.0
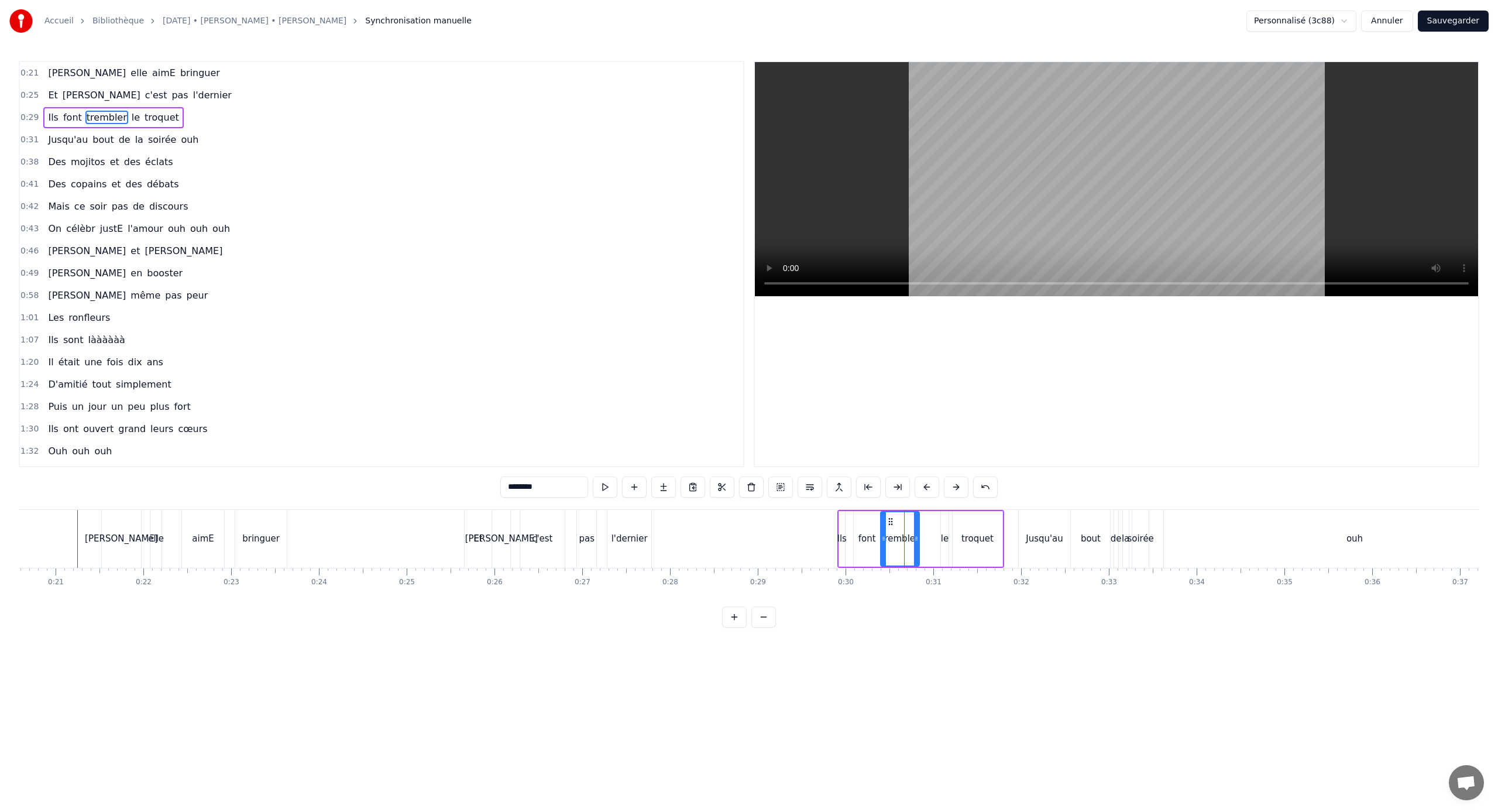
click at [882, 535] on icon at bounding box center [884, 538] width 5 height 9
click at [885, 535] on div "le" at bounding box center [944, 539] width 8 height 13
type input "**"
drag, startPoint x: 941, startPoint y: 536, endPoint x: 932, endPoint y: 536, distance: 9.0
click at [885, 535] on icon at bounding box center [936, 538] width 5 height 9
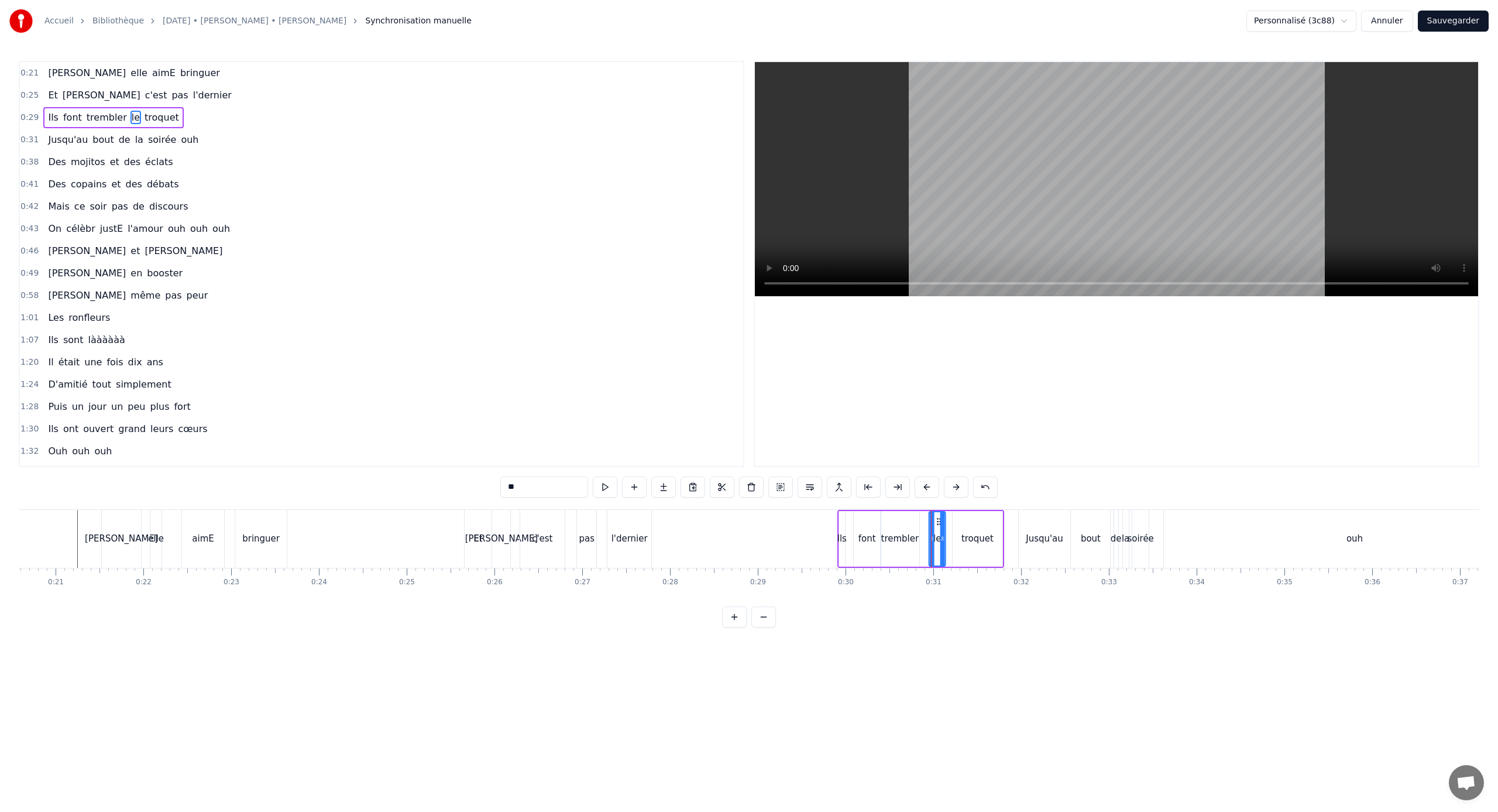
click at [885, 520] on circle at bounding box center [937, 520] width 1 height 1
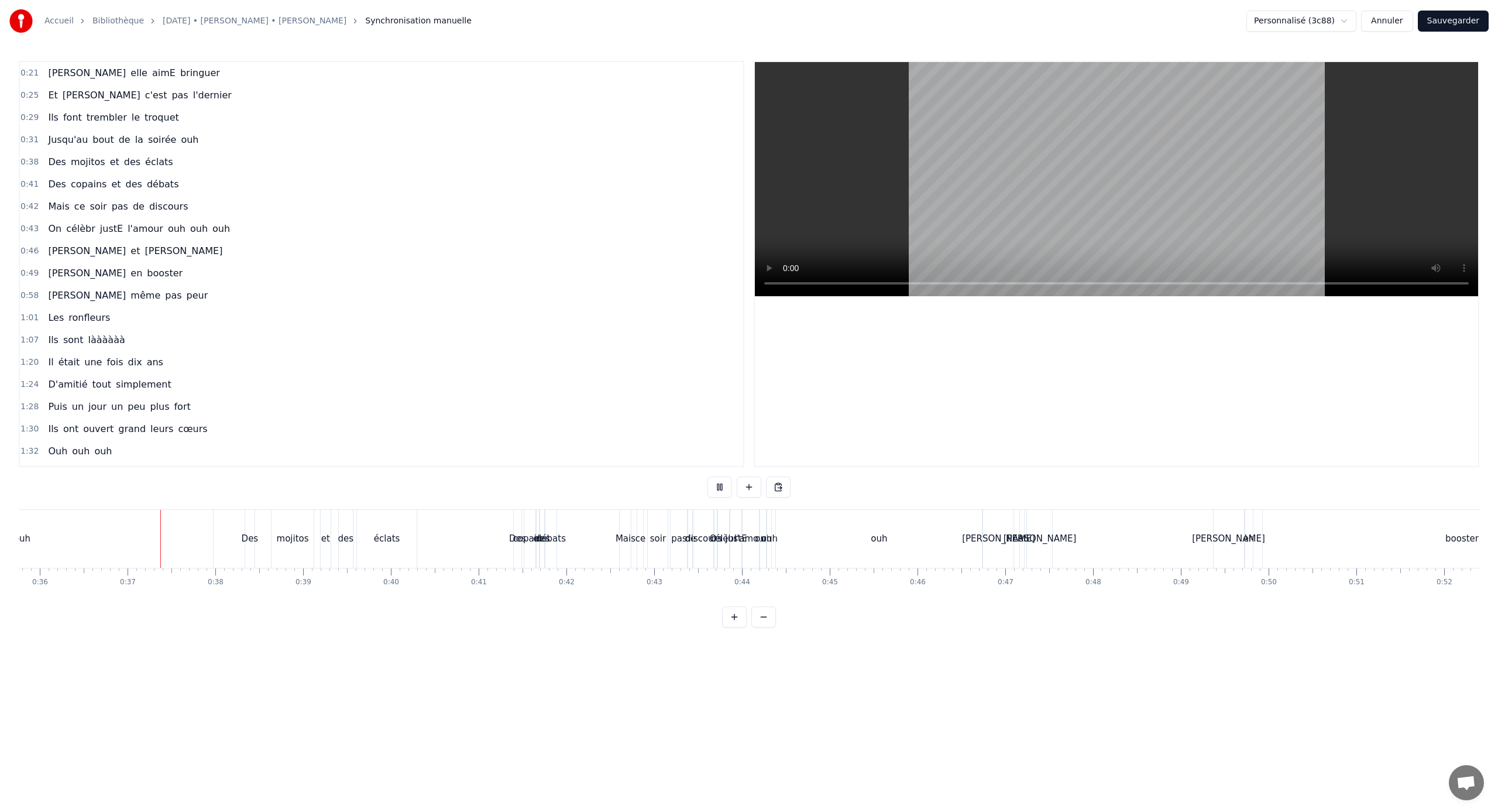
scroll to position [0, 3152]
click at [885, 535] on div "ouh" at bounding box center [866, 538] width 206 height 58
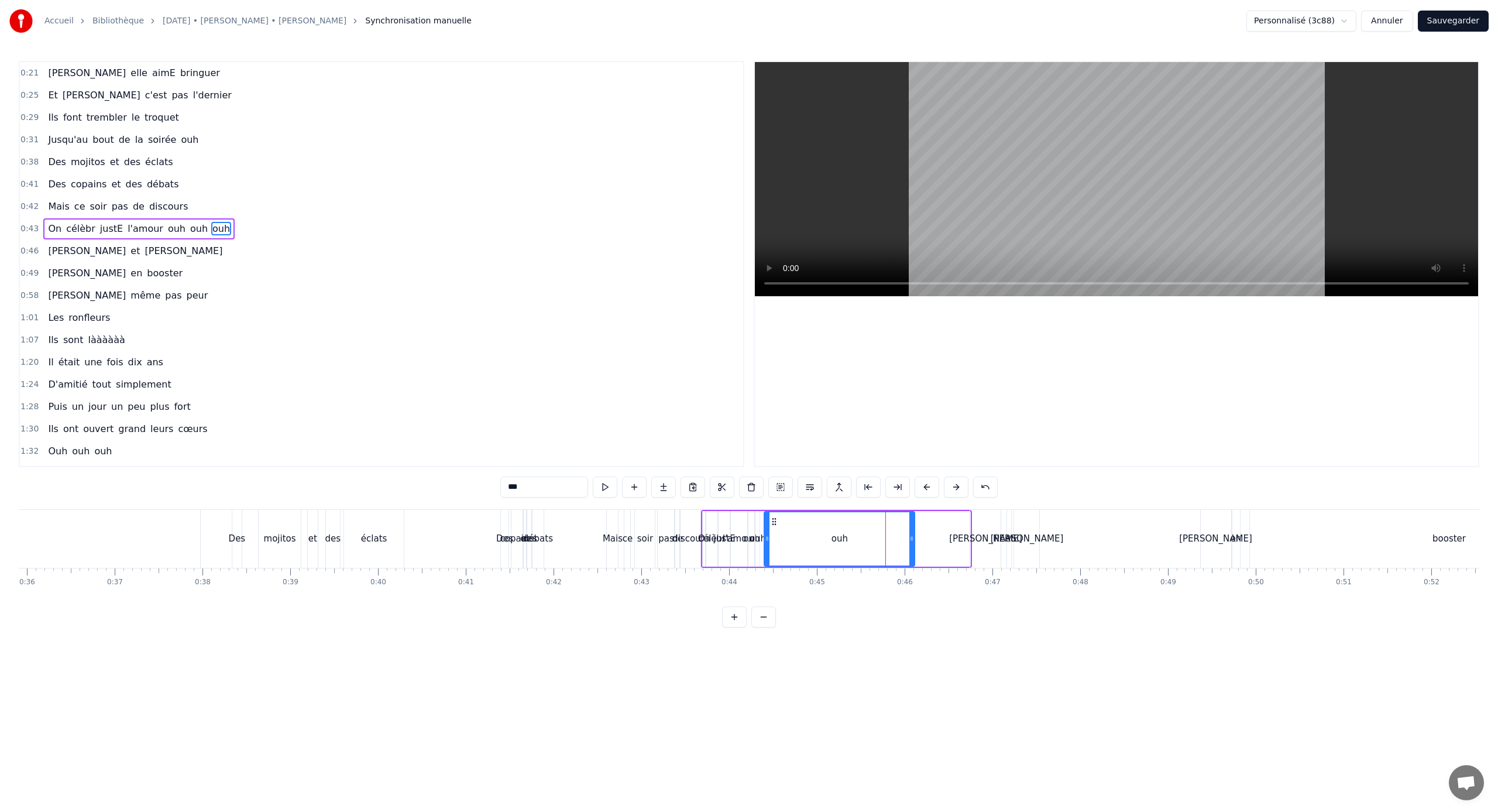
drag, startPoint x: 967, startPoint y: 540, endPoint x: 908, endPoint y: 539, distance: 59.0
click at [885, 535] on icon at bounding box center [912, 538] width 5 height 9
click at [55, 226] on span "On" at bounding box center [54, 229] width 16 height 13
type input "**"
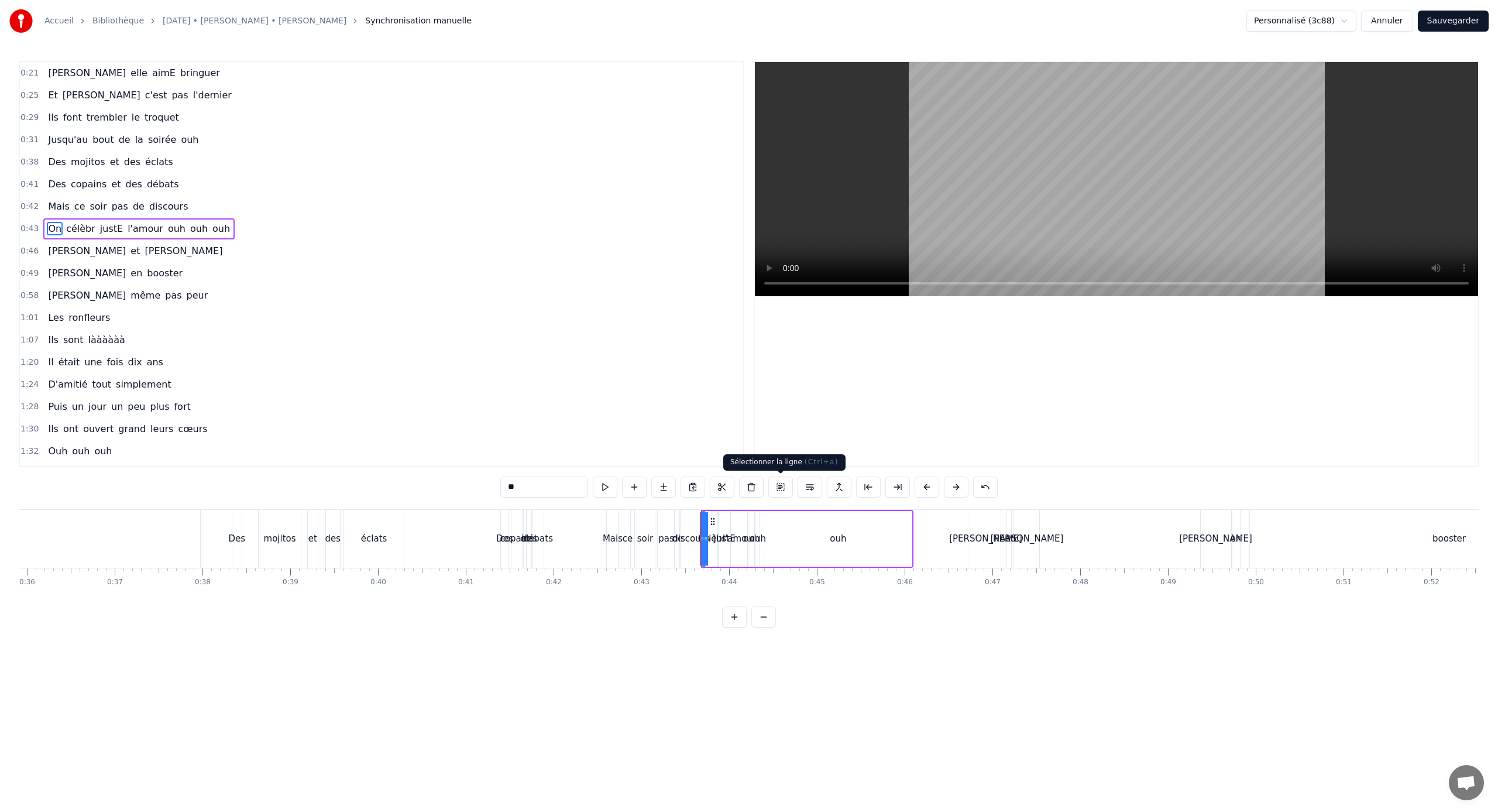
click at [779, 489] on button at bounding box center [780, 486] width 24 height 21
drag, startPoint x: 903, startPoint y: 521, endPoint x: 955, endPoint y: 523, distance: 52.0
click at [885, 523] on icon at bounding box center [953, 520] width 9 height 9
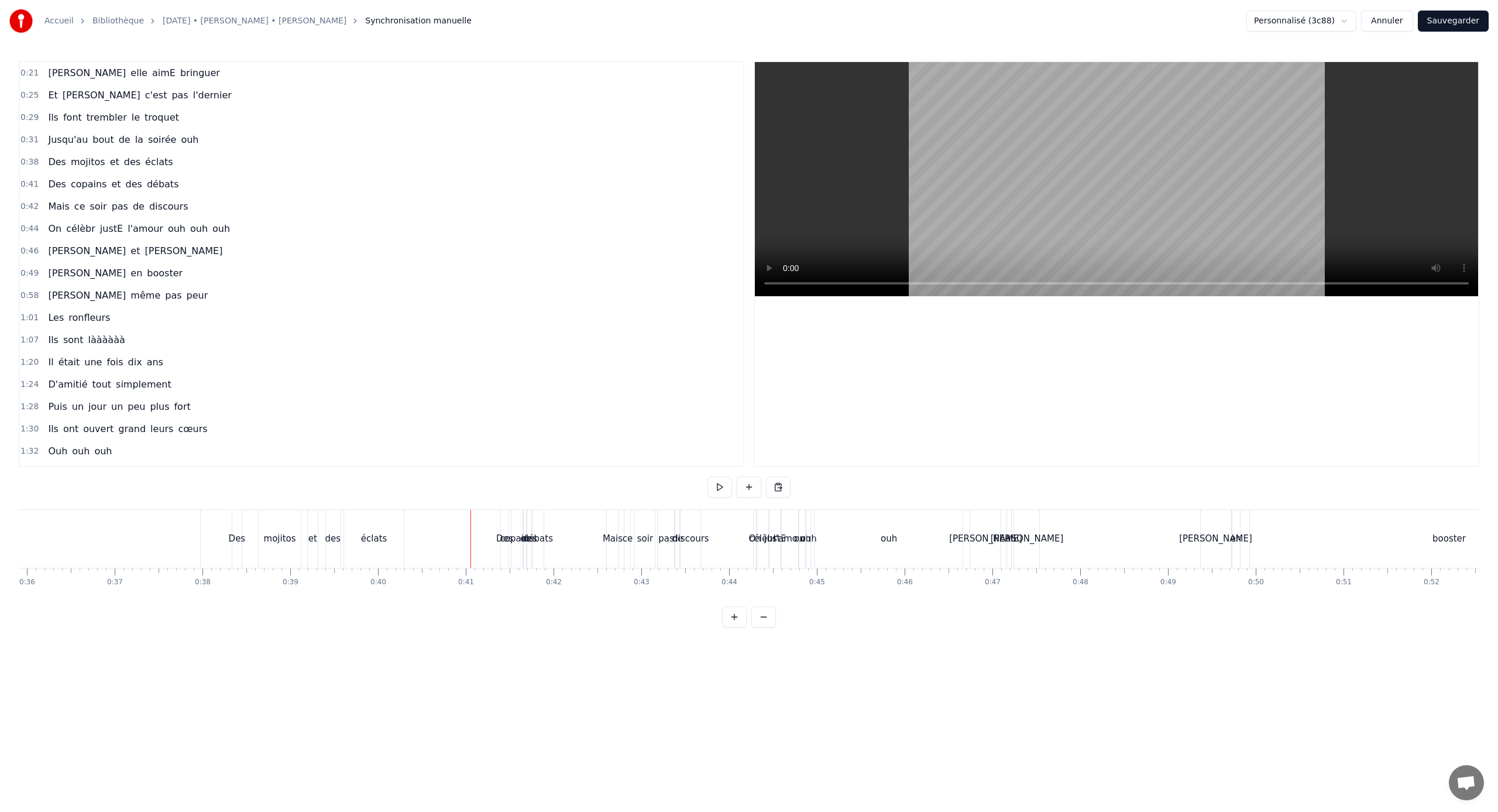
click at [173, 515] on div "ouh" at bounding box center [9, 538] width 382 height 58
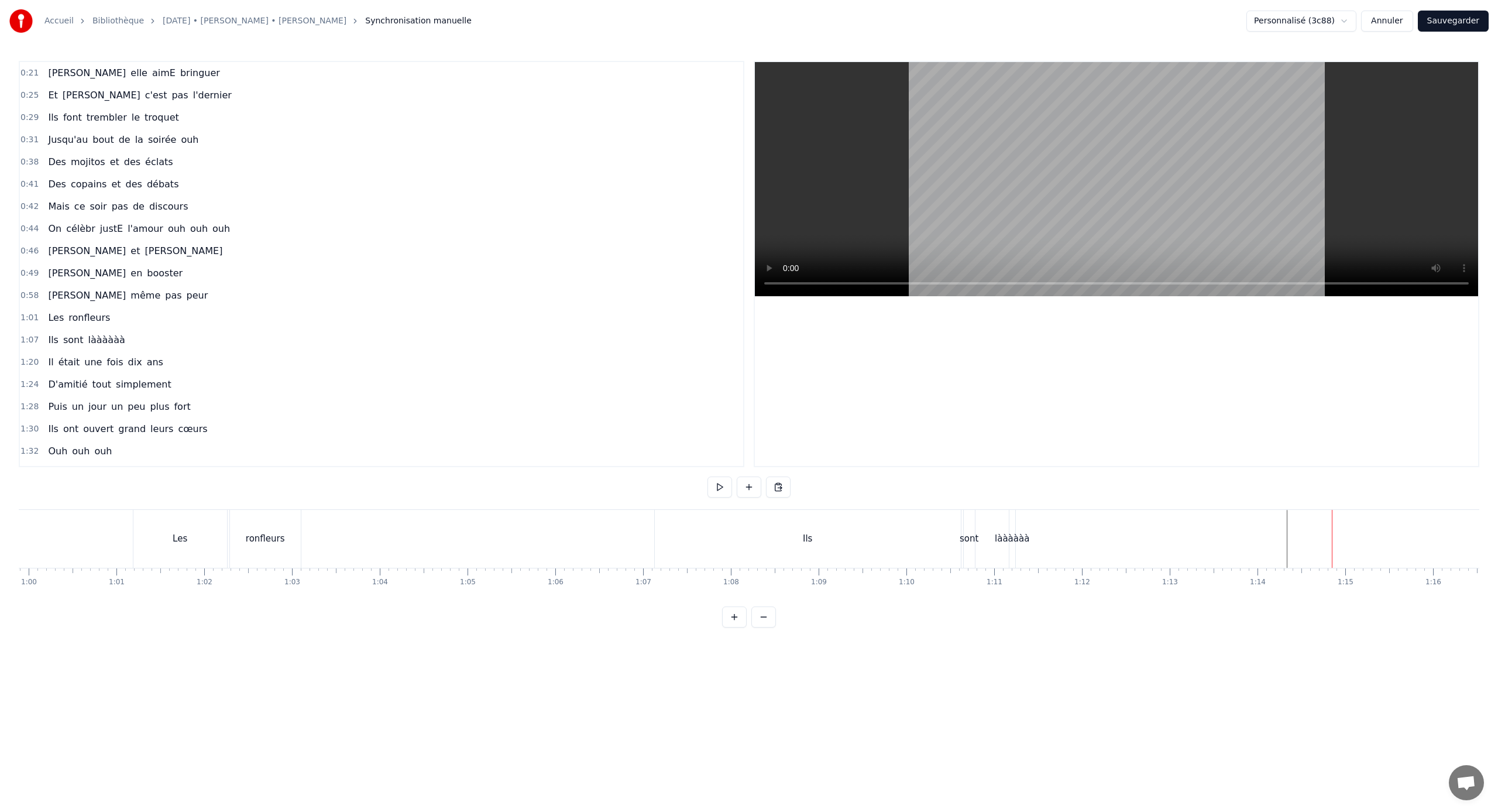
click at [885, 533] on div at bounding box center [1348, 538] width 13175 height 58
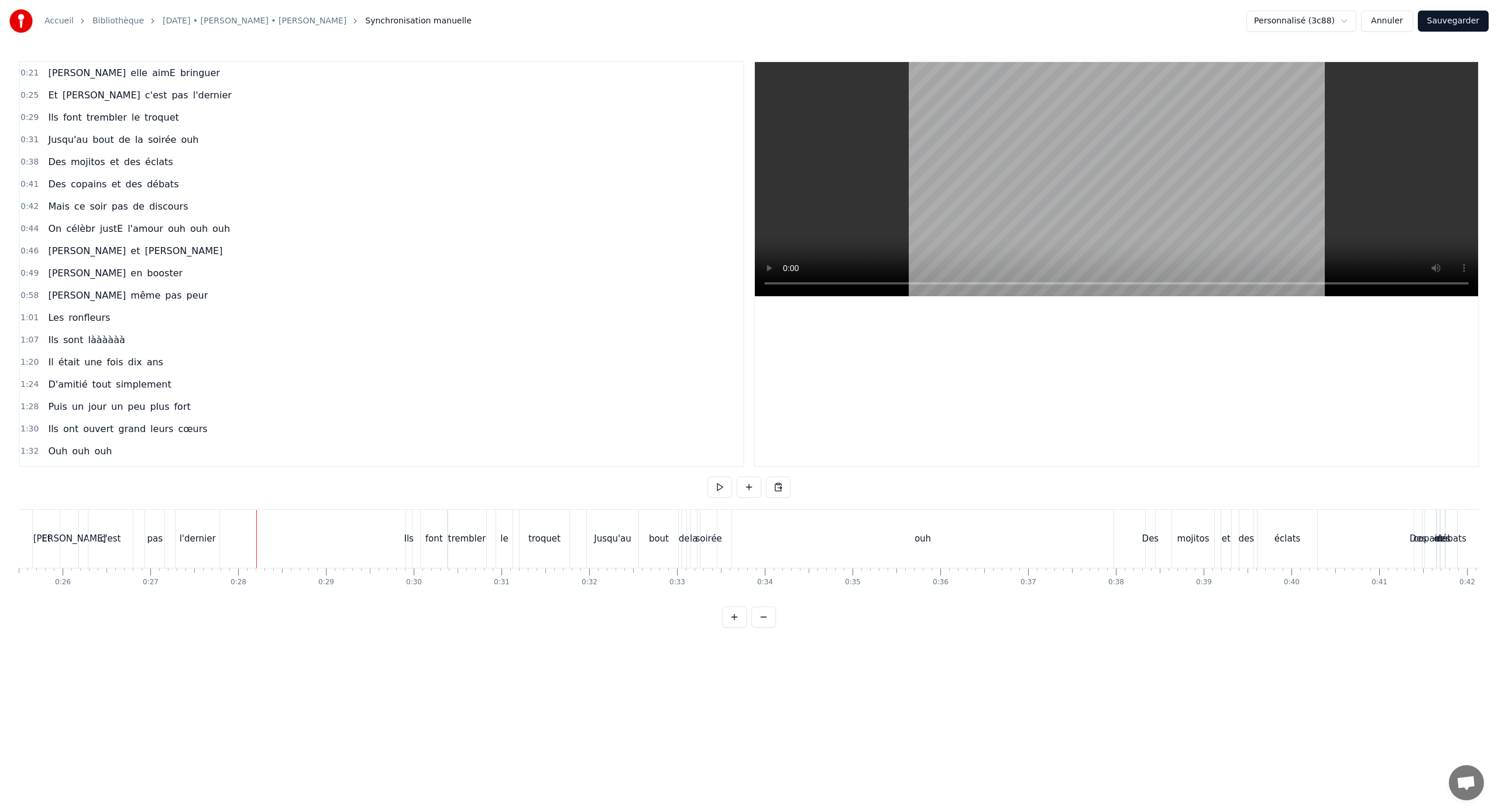
scroll to position [0, 2231]
click at [204, 532] on div "l'dernier" at bounding box center [205, 539] width 36 height 13
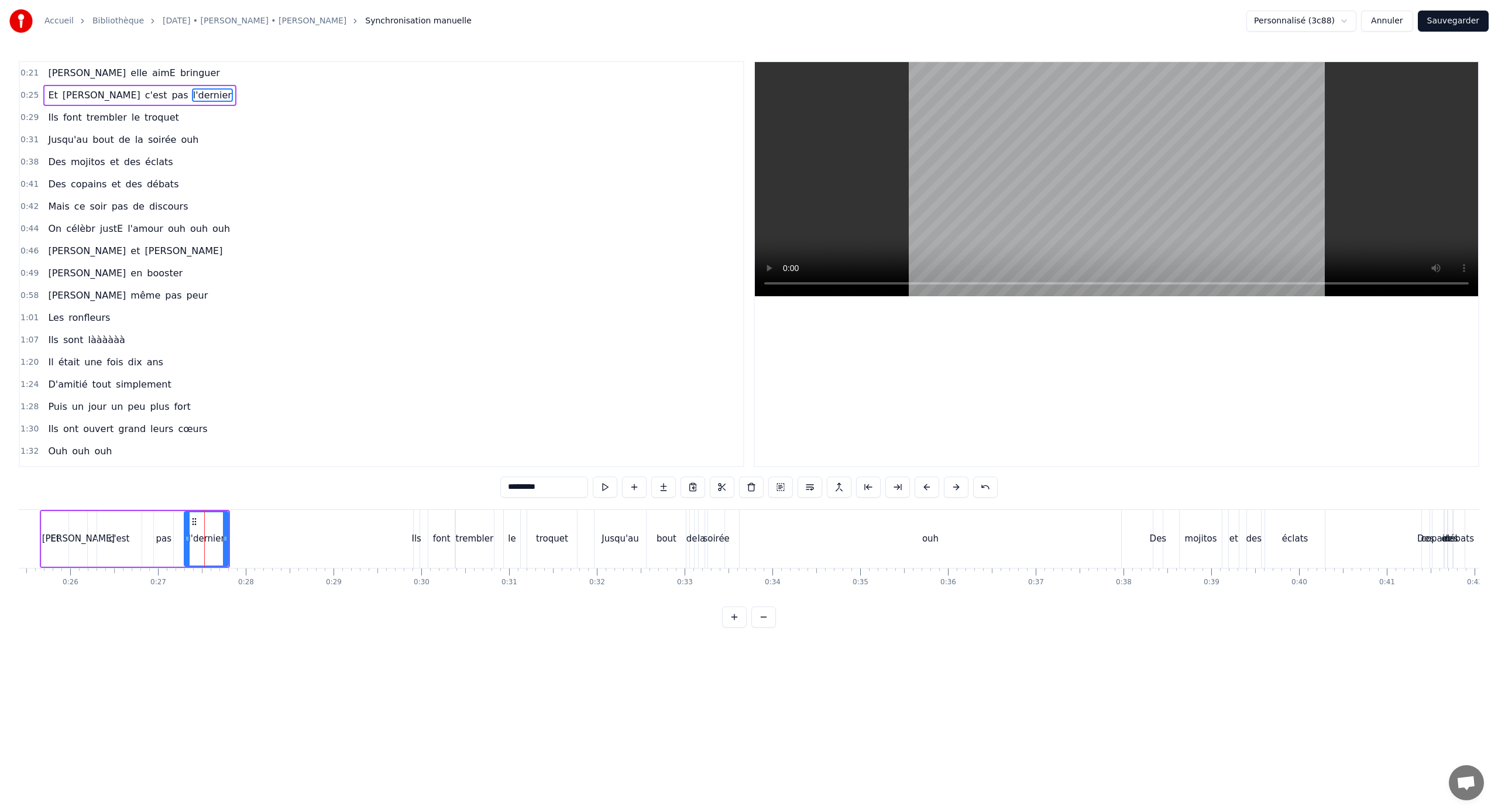
click at [515, 485] on input "*********" at bounding box center [544, 486] width 88 height 21
click at [513, 489] on input "********" at bounding box center [544, 486] width 88 height 21
click at [510, 485] on input "********" at bounding box center [544, 486] width 88 height 21
click at [510, 485] on input "*********" at bounding box center [544, 486] width 88 height 21
type input "**********"
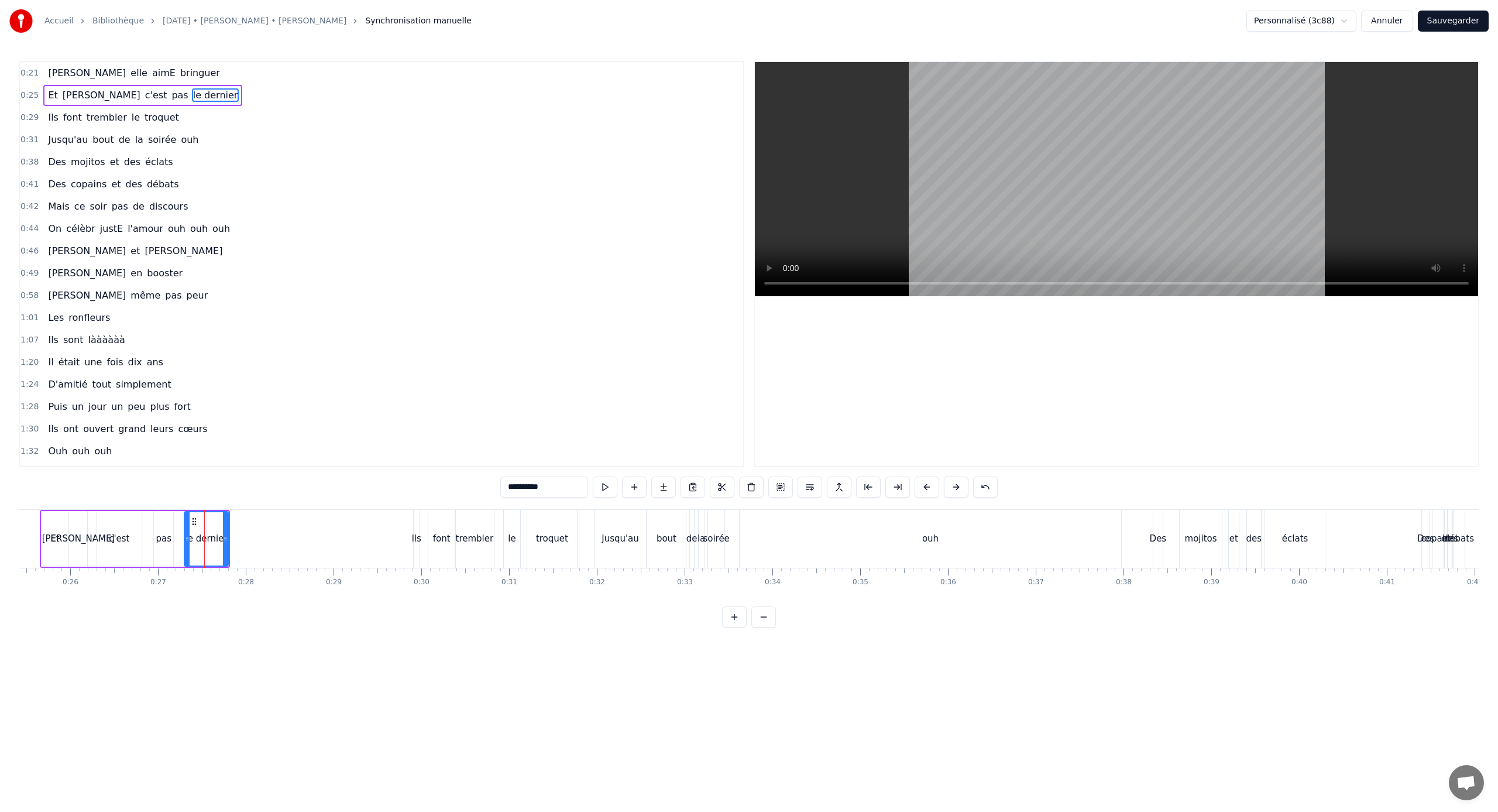
click at [515, 439] on div "1:30 Ils ont ouvert grand leurs cœurs" at bounding box center [382, 429] width 724 height 23
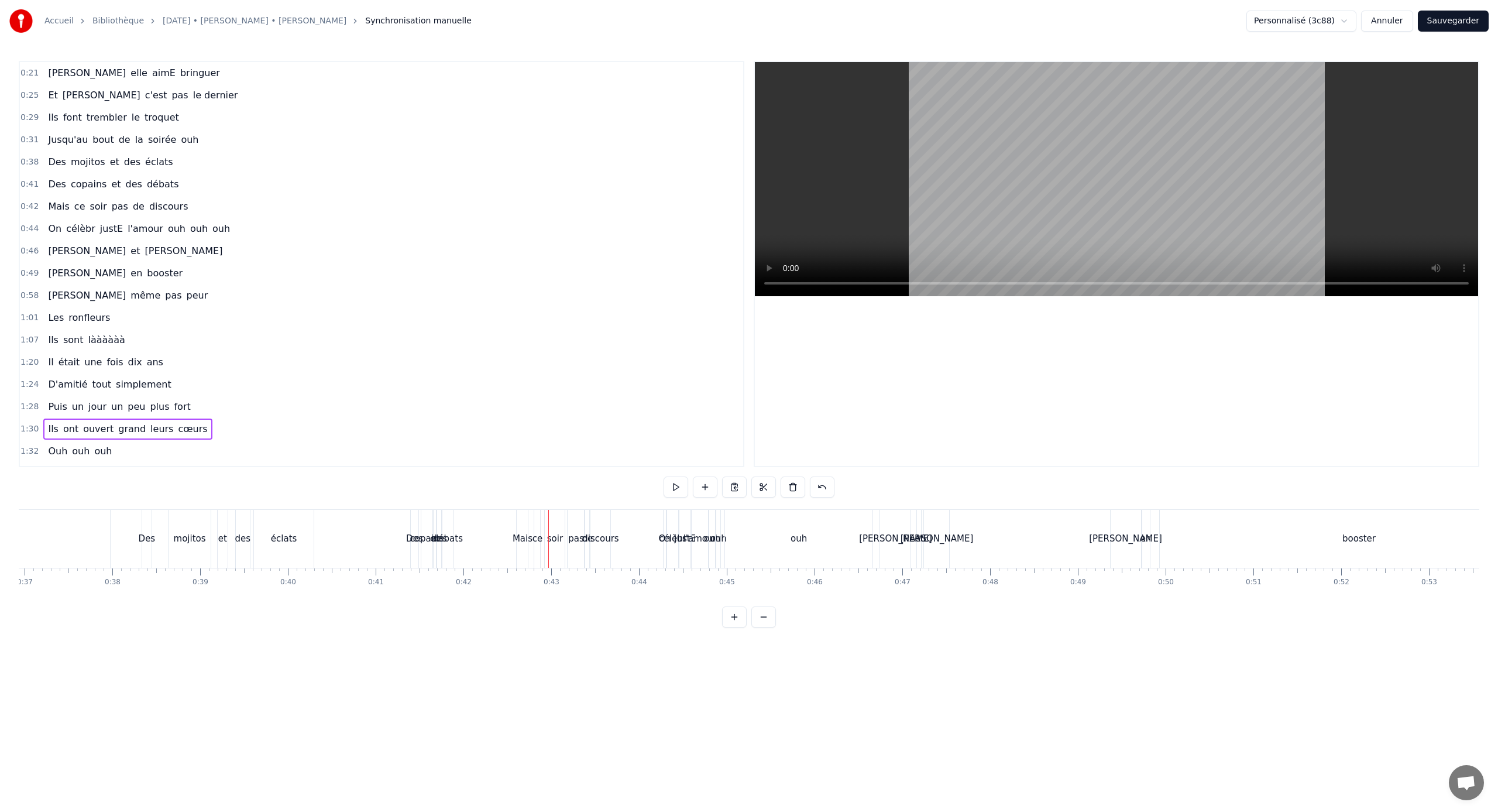
scroll to position [0, 3218]
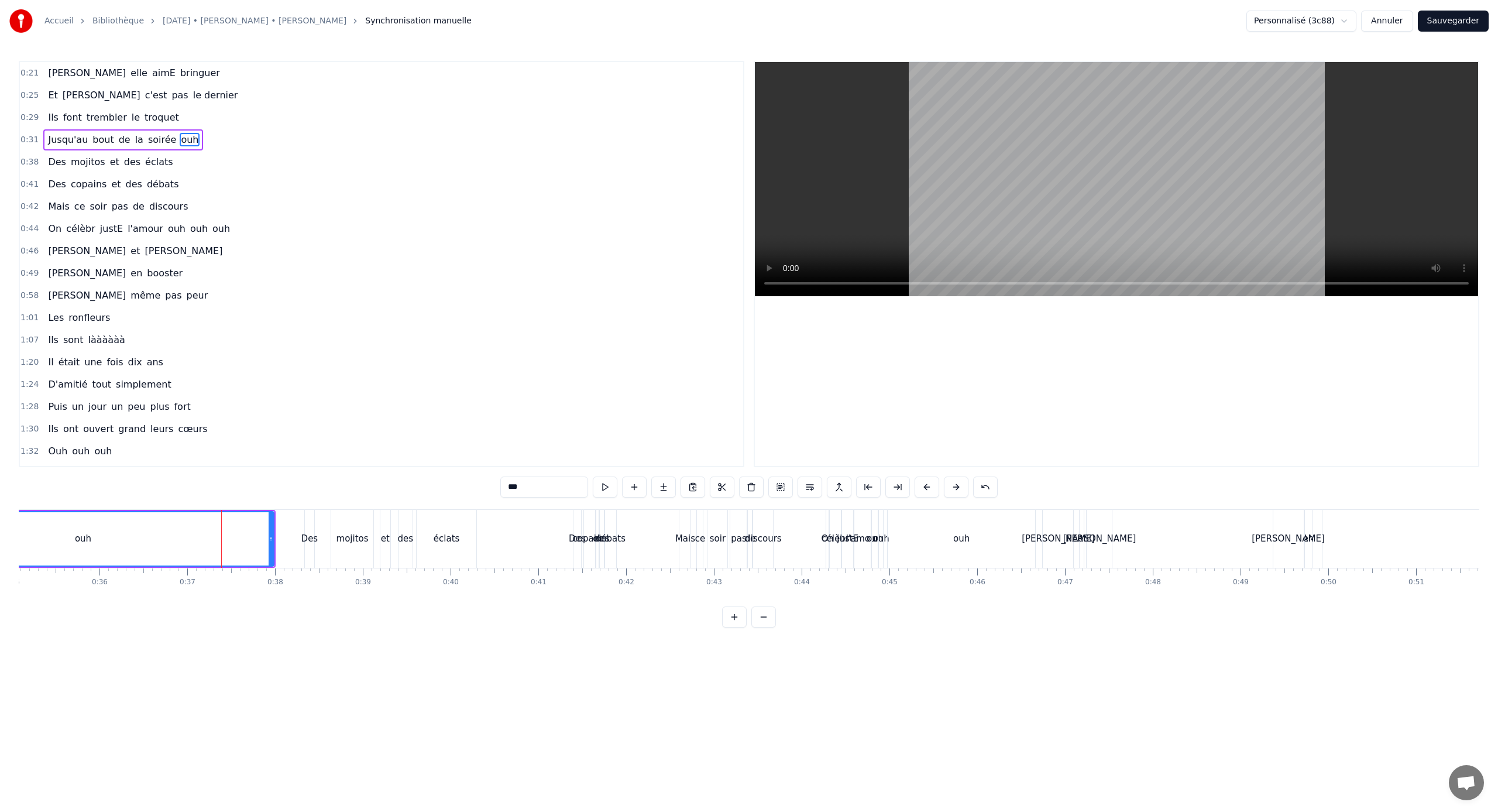
scroll to position [0, 3052]
click at [185, 487] on div "0:21 [PERSON_NAME] elle aimE bringuer 0:25 Et [PERSON_NAME] c'est pas le dernie…" at bounding box center [749, 344] width 1461 height 566
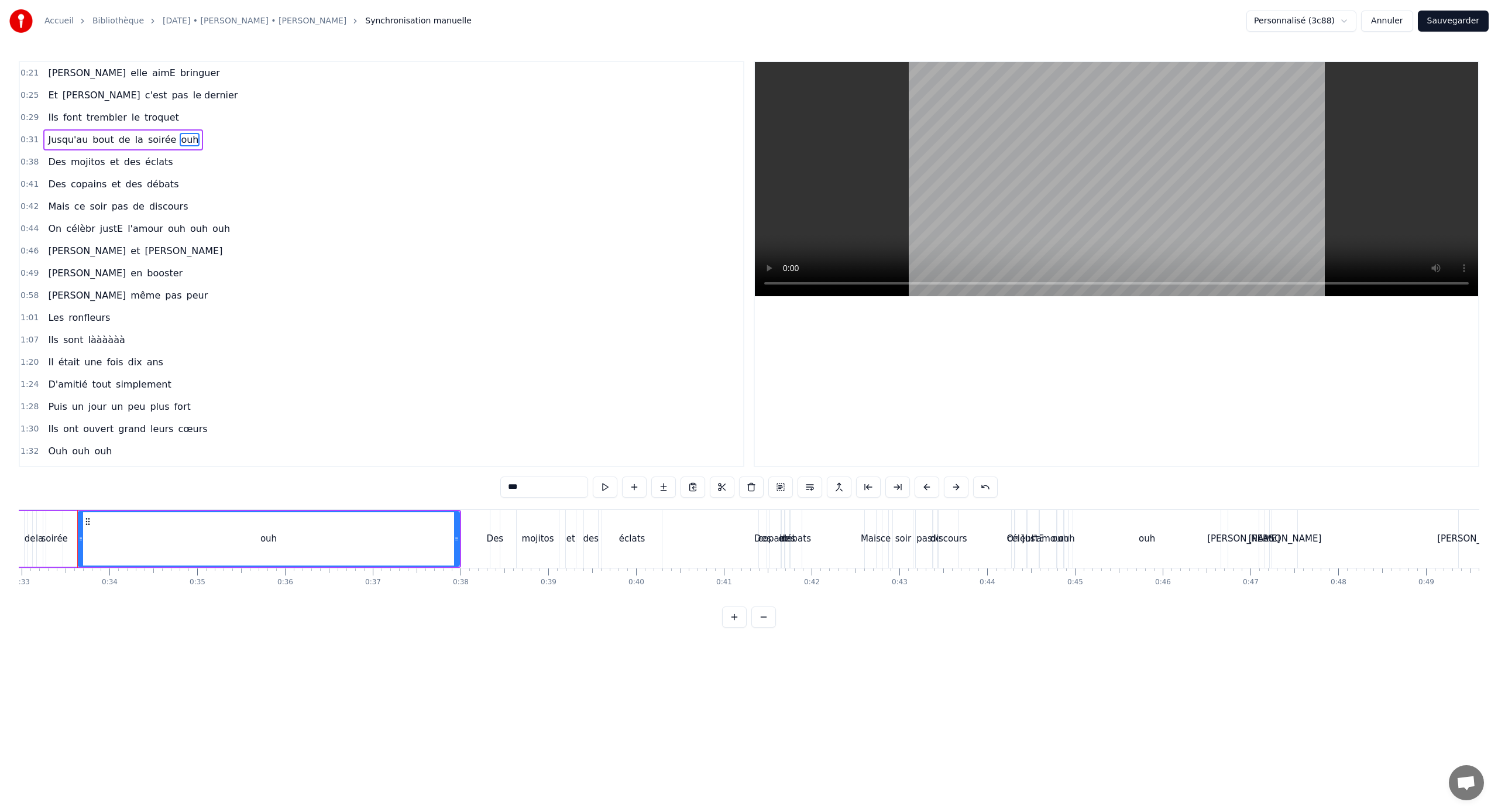
scroll to position [0, 2893]
click at [885, 313] on div at bounding box center [1117, 263] width 724 height 403
click at [561, 535] on html "Accueil Bibliothèque [DATE] • [PERSON_NAME] • [PERSON_NAME] Synchronisation man…" at bounding box center [749, 322] width 1498 height 646
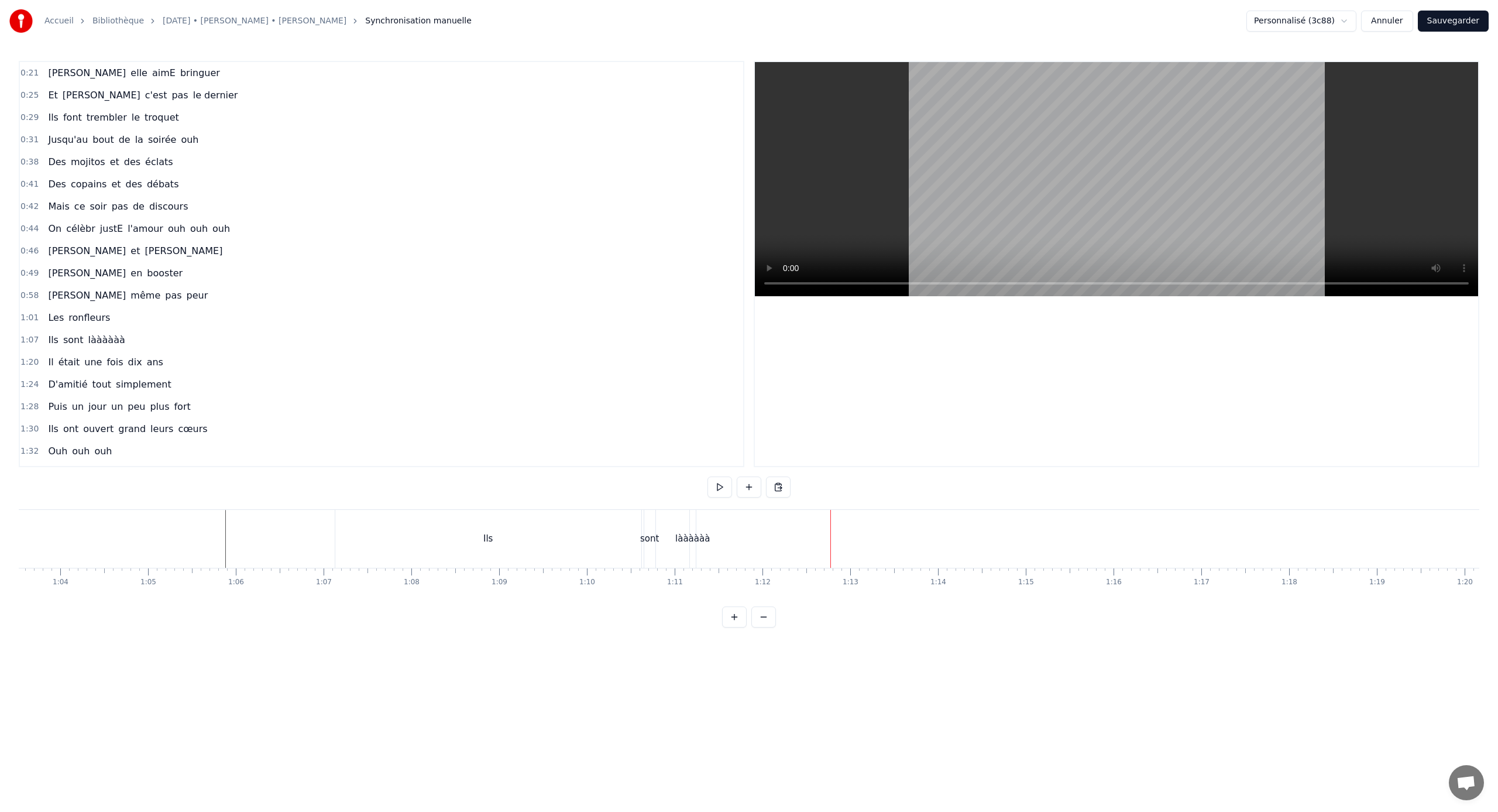
click at [449, 528] on div "Ils" at bounding box center [488, 538] width 306 height 58
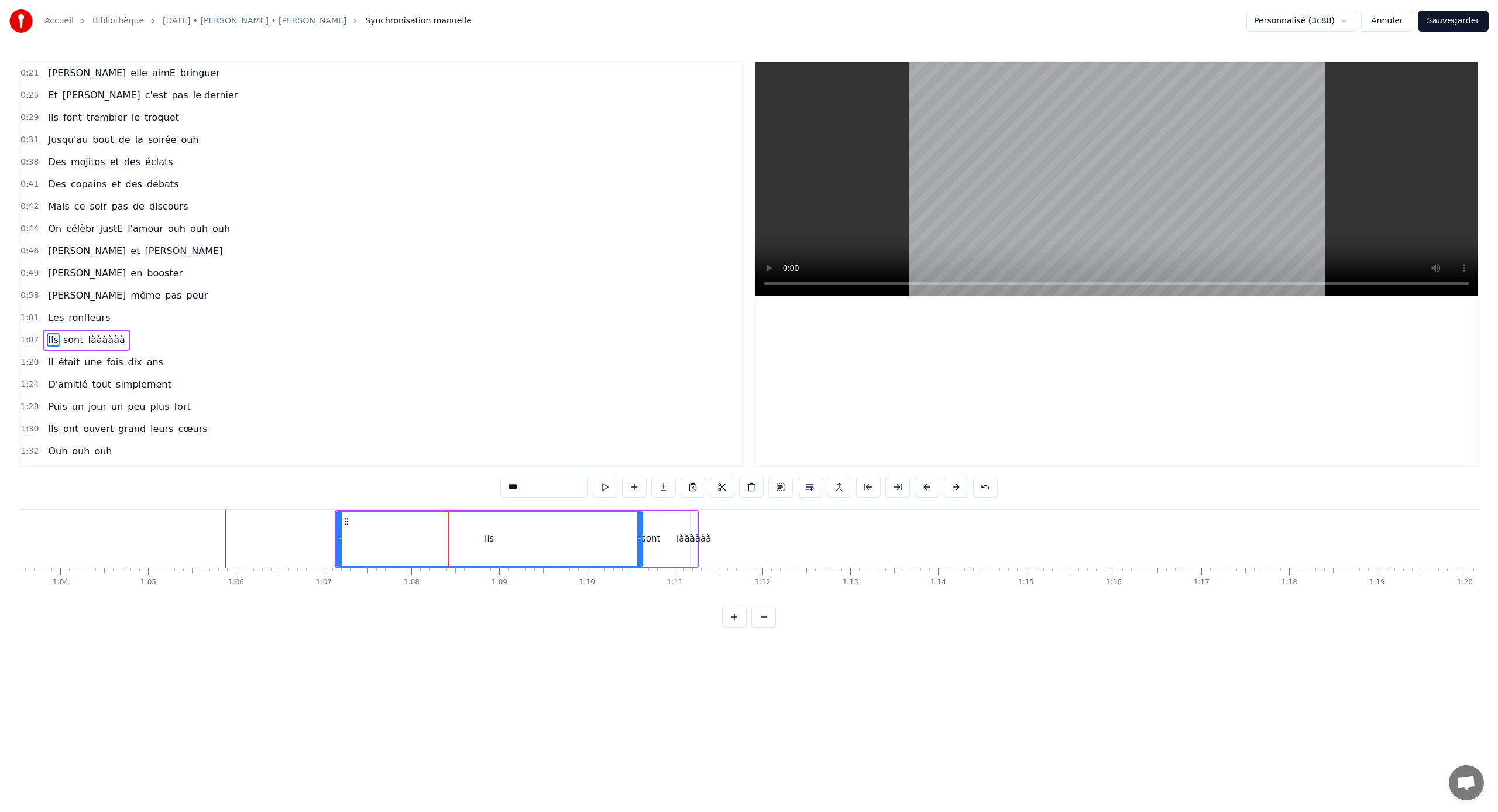
scroll to position [76, 0]
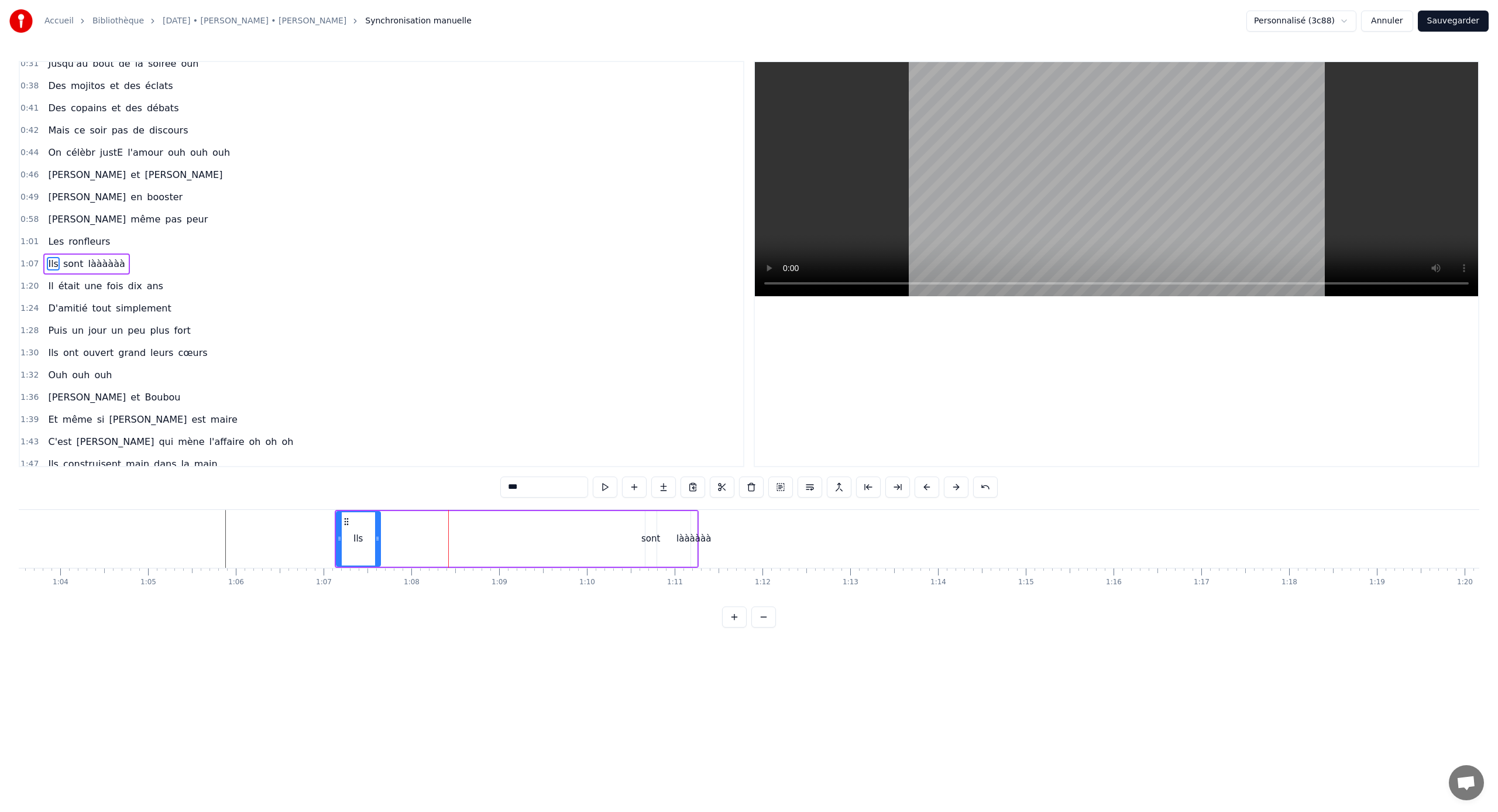
drag, startPoint x: 640, startPoint y: 536, endPoint x: 378, endPoint y: 530, distance: 262.1
click at [378, 530] on div at bounding box center [378, 539] width 5 height 53
click at [654, 530] on div "sont" at bounding box center [651, 539] width 11 height 56
drag, startPoint x: 659, startPoint y: 524, endPoint x: 397, endPoint y: 525, distance: 262.0
click at [396, 525] on icon at bounding box center [392, 521] width 9 height 9
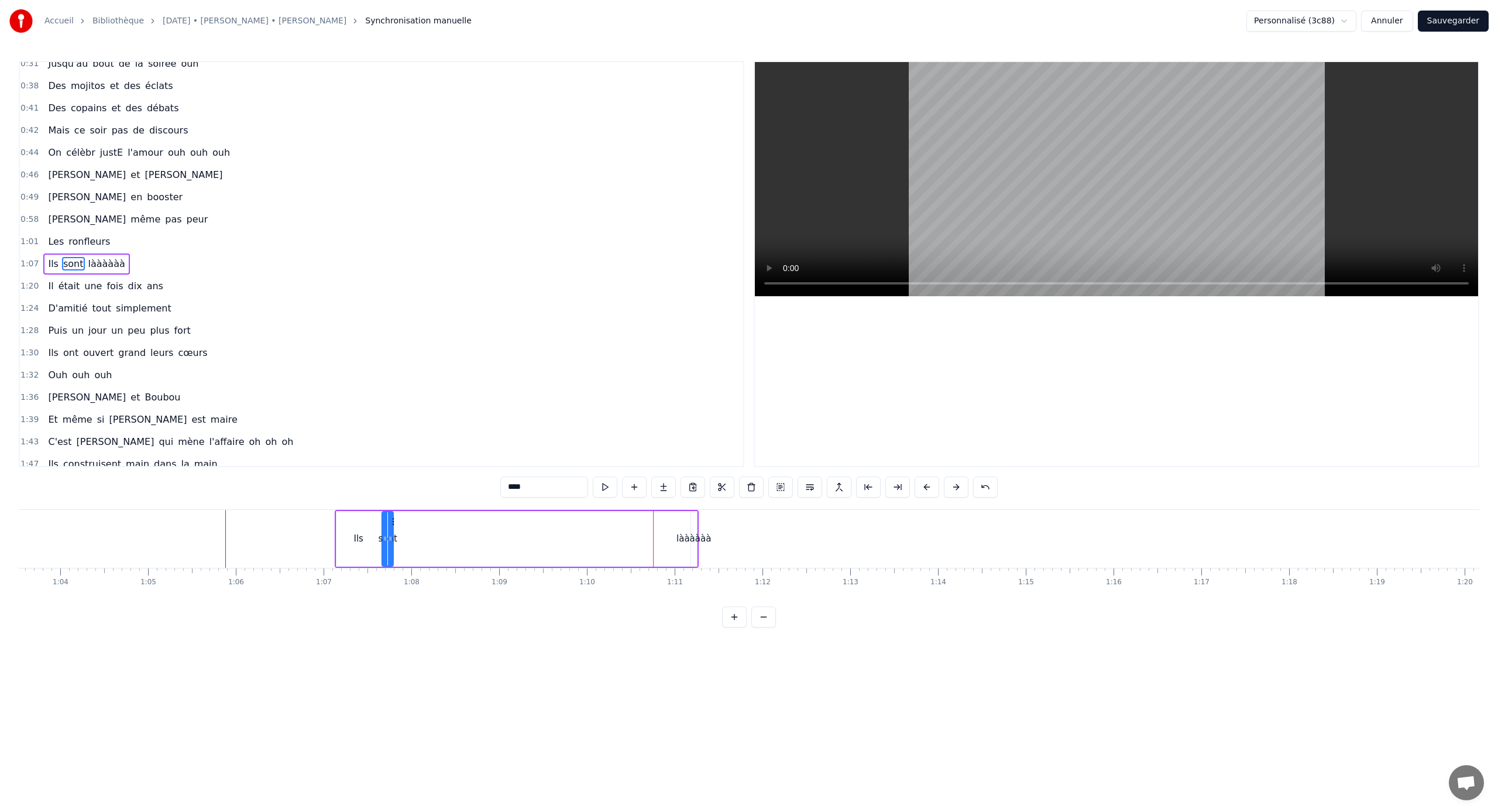
click at [700, 535] on div "làààààà" at bounding box center [693, 539] width 34 height 13
type input "*******"
click at [689, 533] on div "làààààà" at bounding box center [693, 539] width 34 height 13
drag, startPoint x: 693, startPoint y: 534, endPoint x: 801, endPoint y: 548, distance: 108.9
click at [800, 535] on div at bounding box center [798, 539] width 5 height 53
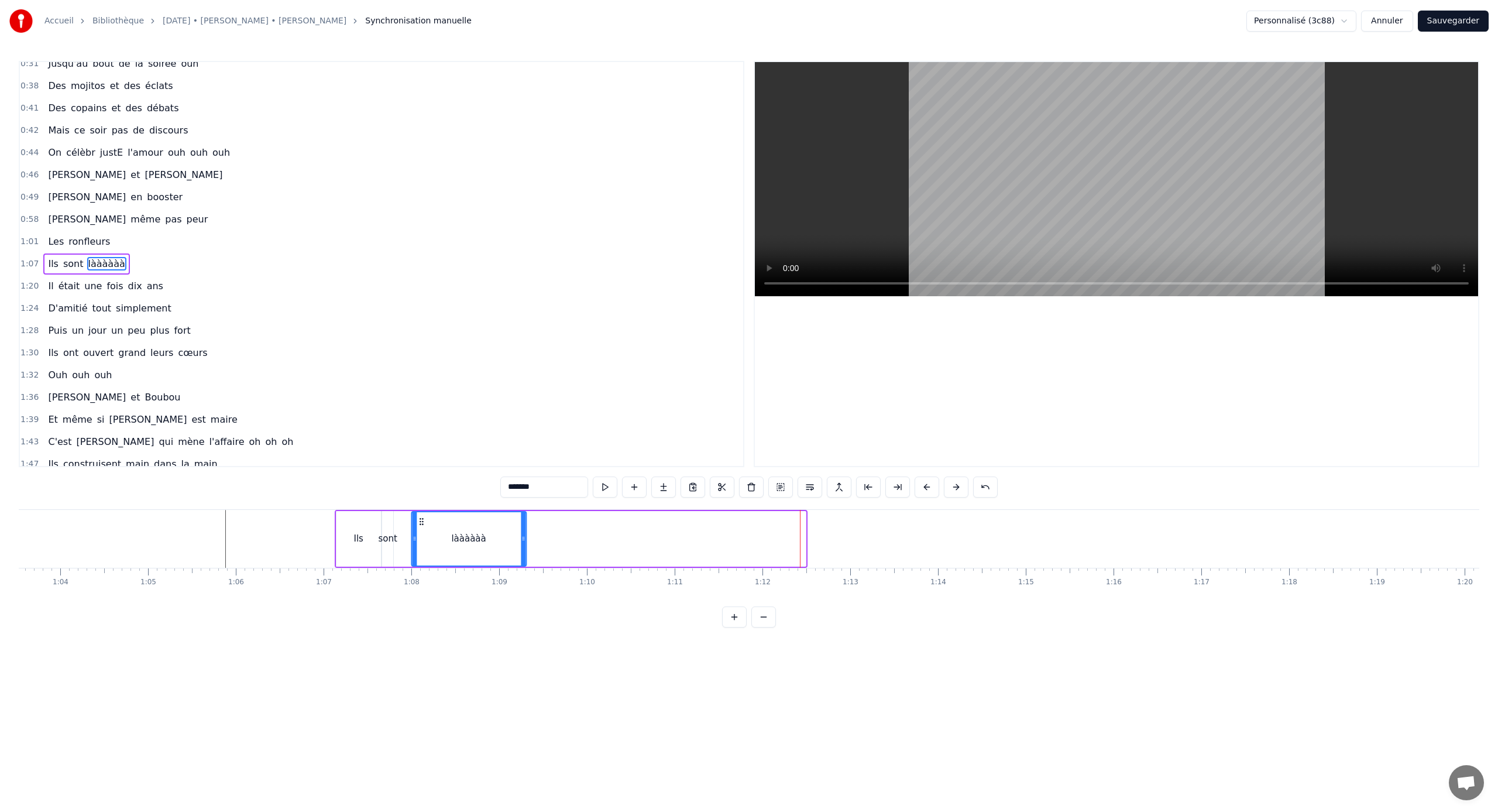
drag, startPoint x: 701, startPoint y: 520, endPoint x: 421, endPoint y: 520, distance: 280.0
click at [421, 520] on icon at bounding box center [421, 521] width 9 height 9
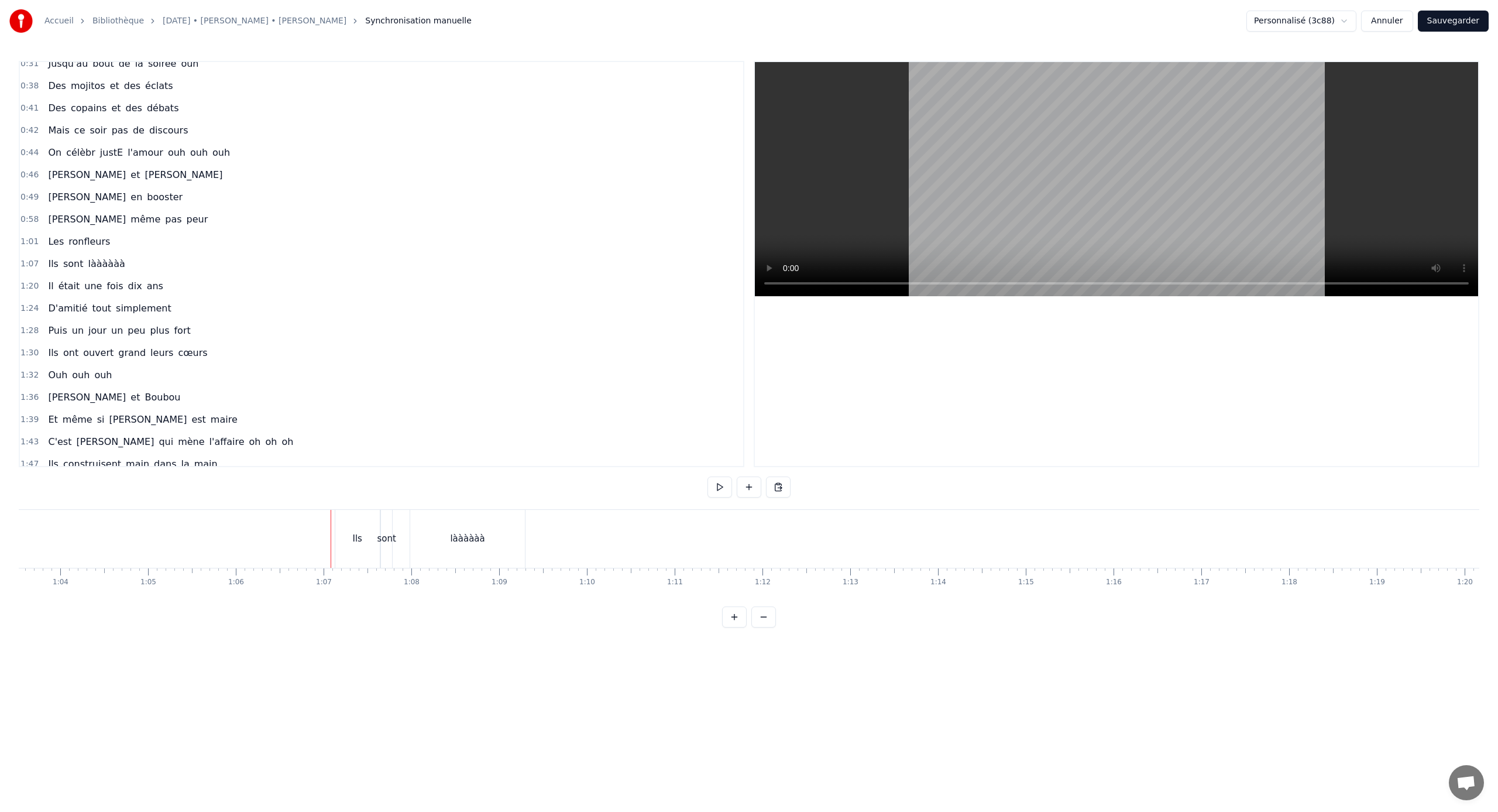
click at [354, 525] on div "Ils" at bounding box center [357, 538] width 44 height 58
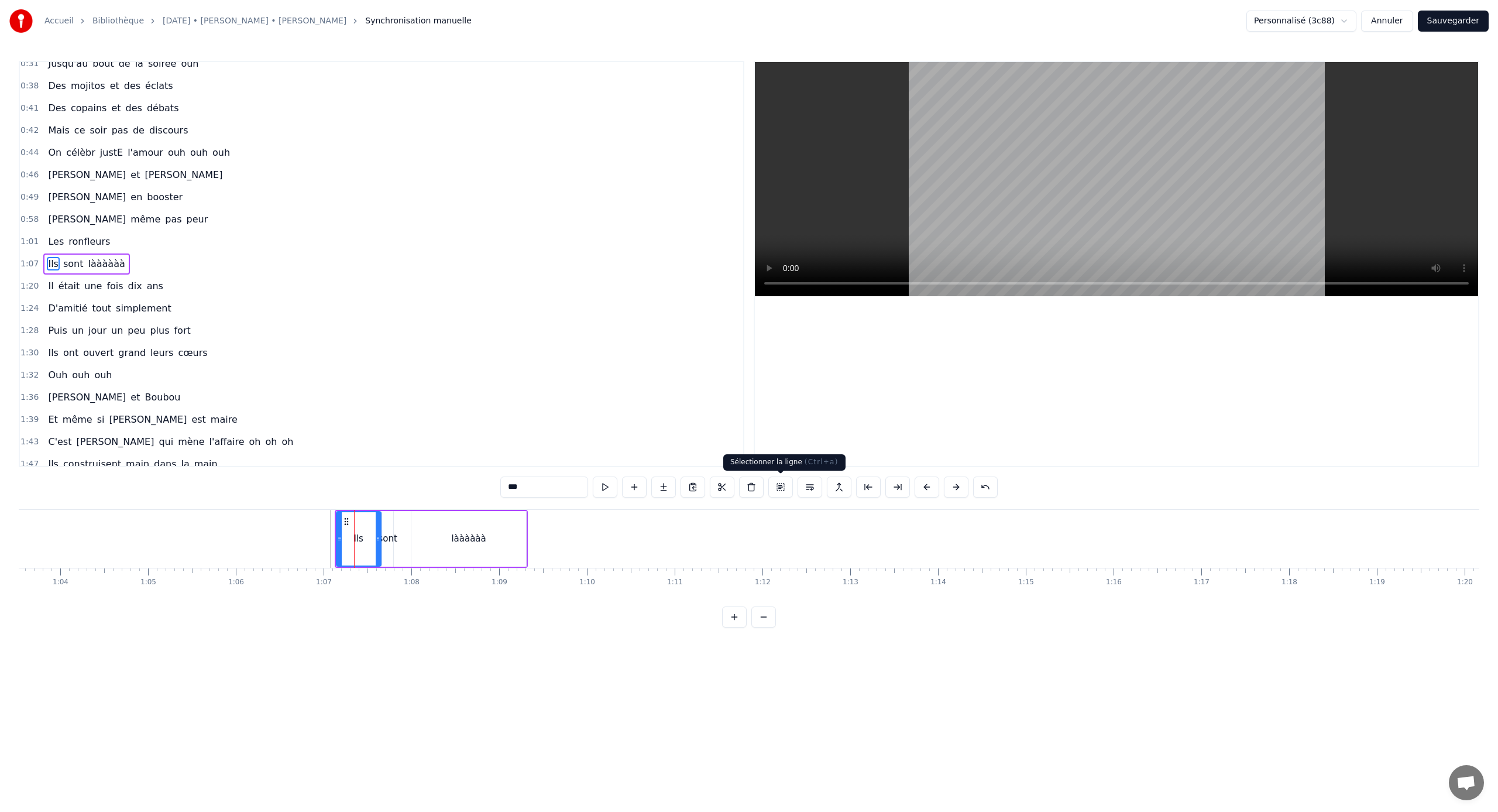
click at [773, 488] on button at bounding box center [780, 486] width 24 height 21
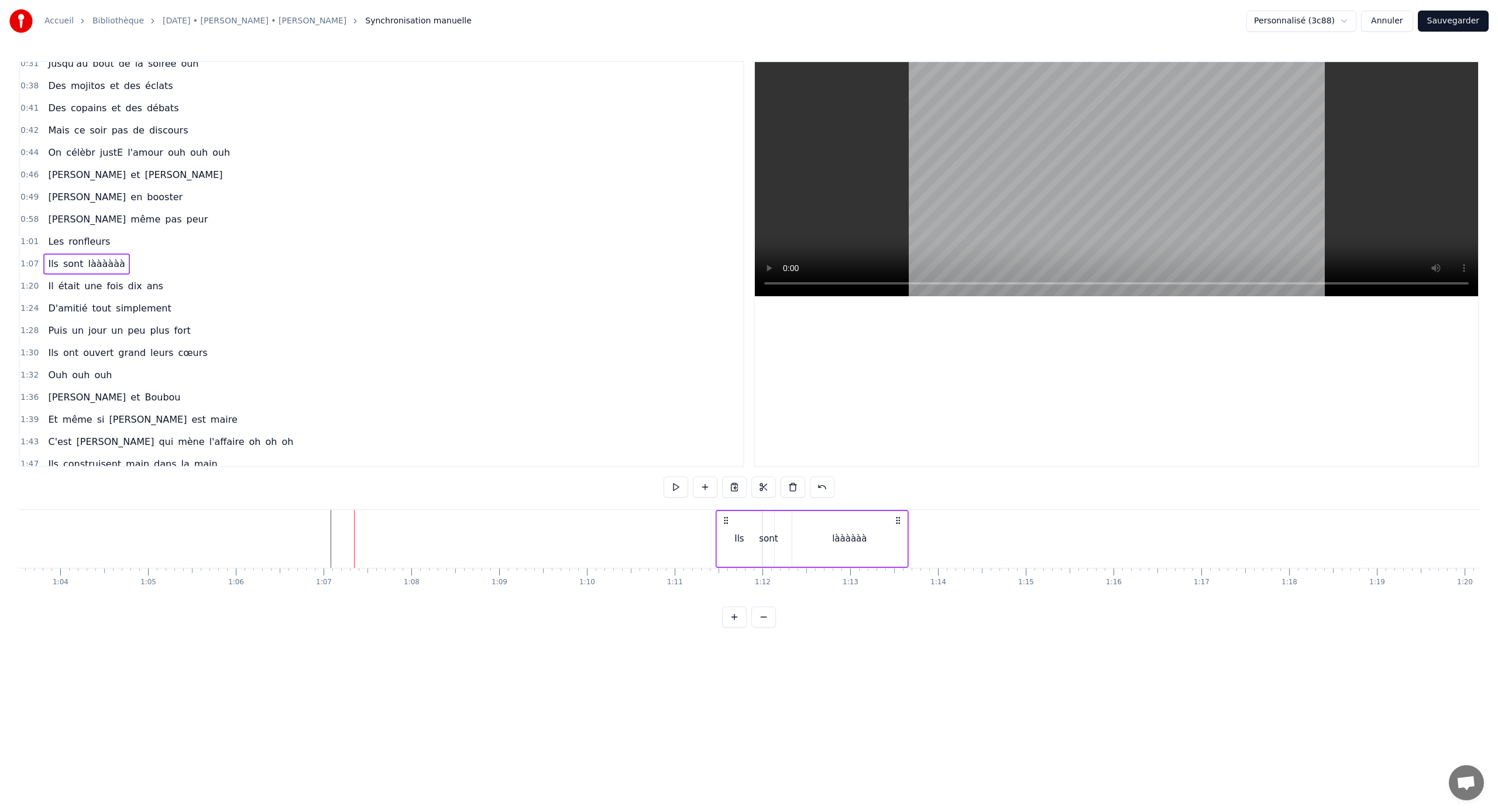
drag, startPoint x: 343, startPoint y: 520, endPoint x: 724, endPoint y: 564, distance: 383.5
click at [724, 535] on div "Ils sont làààààà" at bounding box center [811, 538] width 193 height 58
click at [739, 532] on div "Ils" at bounding box center [738, 539] width 9 height 13
click at [789, 488] on button at bounding box center [780, 486] width 24 height 21
drag, startPoint x: 728, startPoint y: 517, endPoint x: 656, endPoint y: 515, distance: 72.0
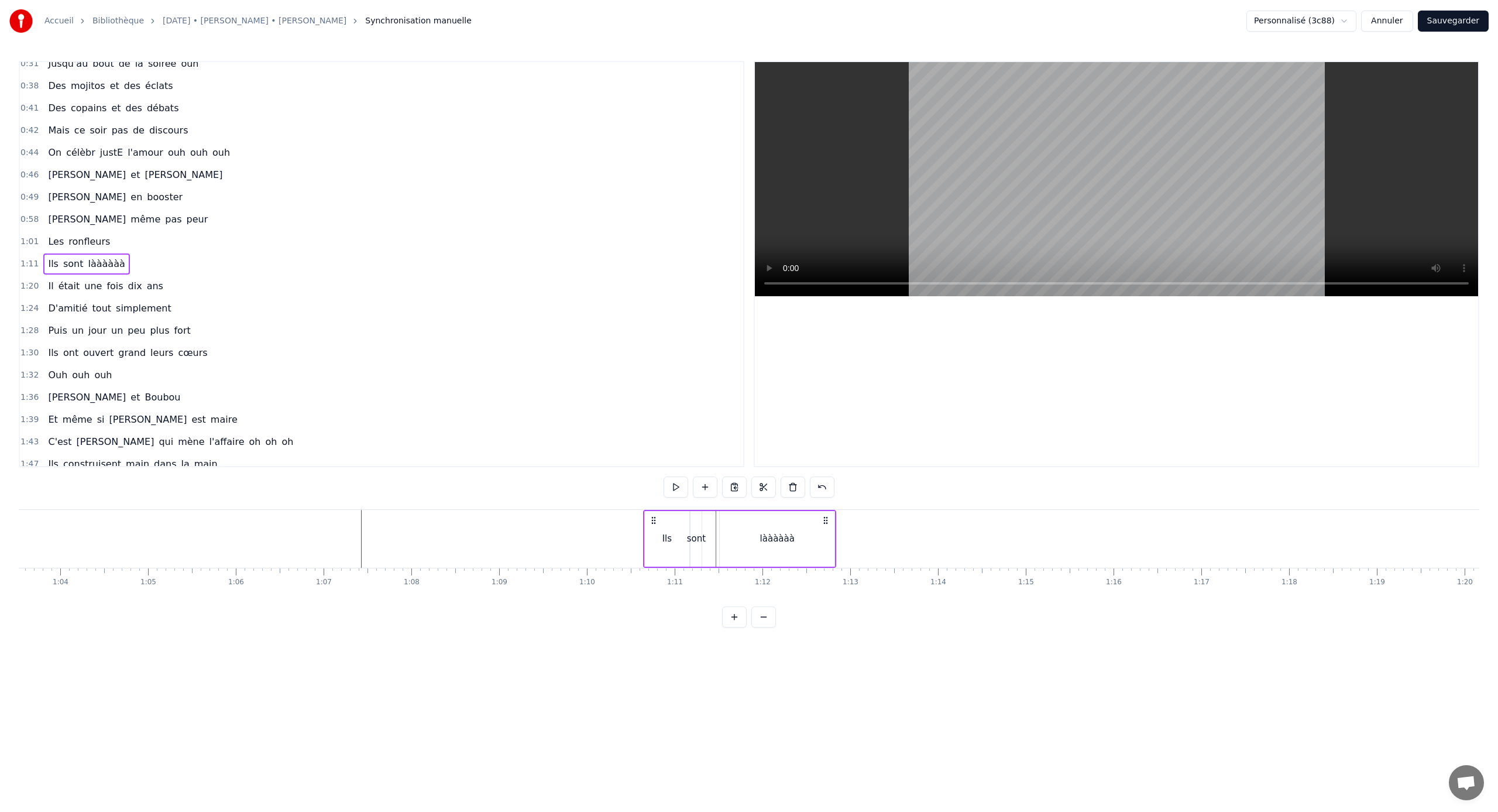
click at [656, 515] on icon at bounding box center [653, 520] width 9 height 9
click at [644, 529] on div "Ils" at bounding box center [666, 538] width 44 height 58
click at [634, 484] on button at bounding box center [634, 486] width 24 height 21
drag, startPoint x: 703, startPoint y: 518, endPoint x: 645, endPoint y: 517, distance: 58.0
click at [645, 517] on icon at bounding box center [643, 521] width 9 height 9
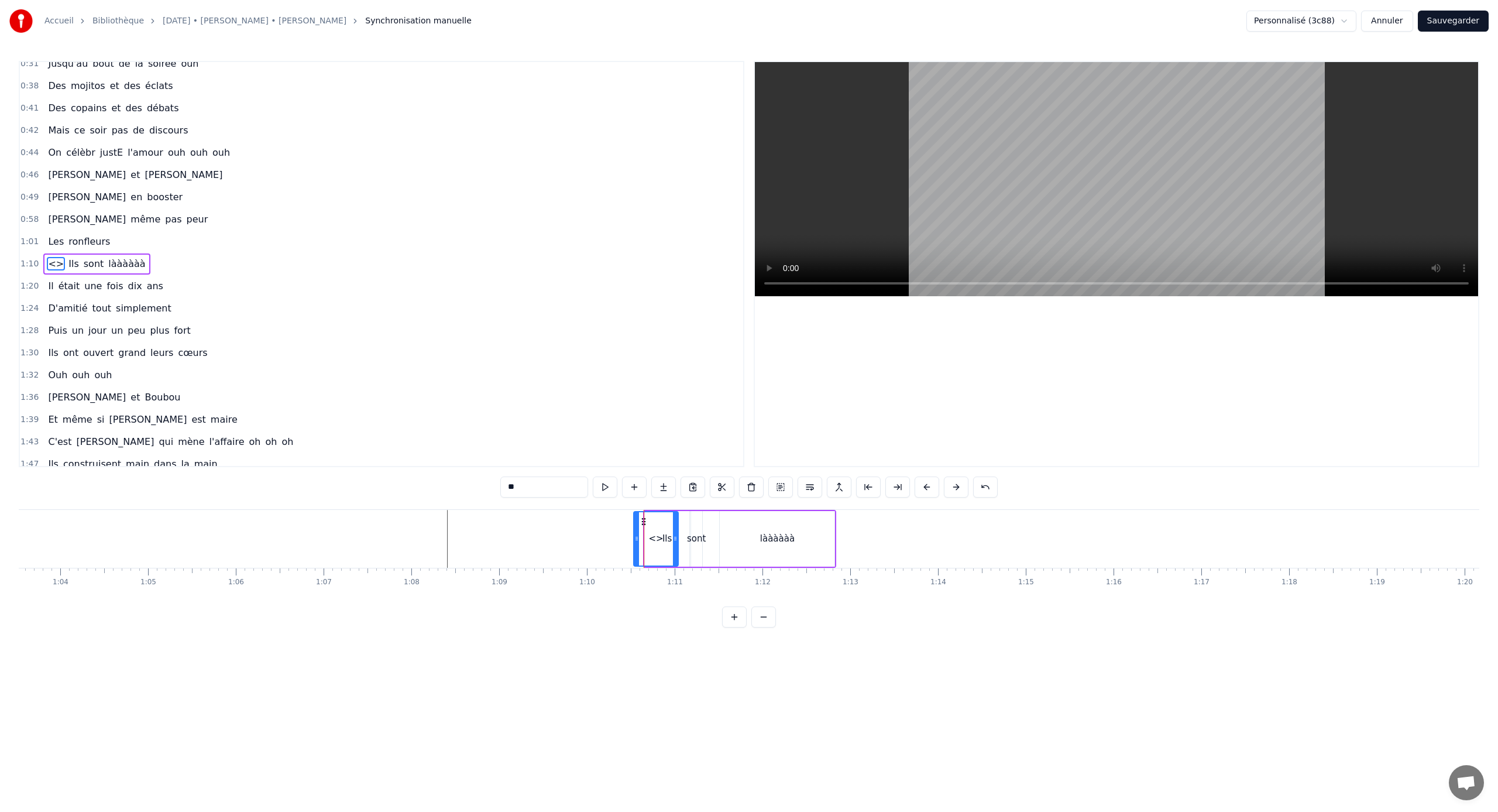
click at [683, 520] on div "Ils" at bounding box center [667, 539] width 44 height 56
drag, startPoint x: 654, startPoint y: 523, endPoint x: 602, endPoint y: 519, distance: 52.2
click at [602, 519] on icon at bounding box center [602, 521] width 9 height 9
click at [818, 517] on div "làààààà" at bounding box center [777, 539] width 114 height 56
click at [624, 531] on div "Ils" at bounding box center [614, 539] width 44 height 56
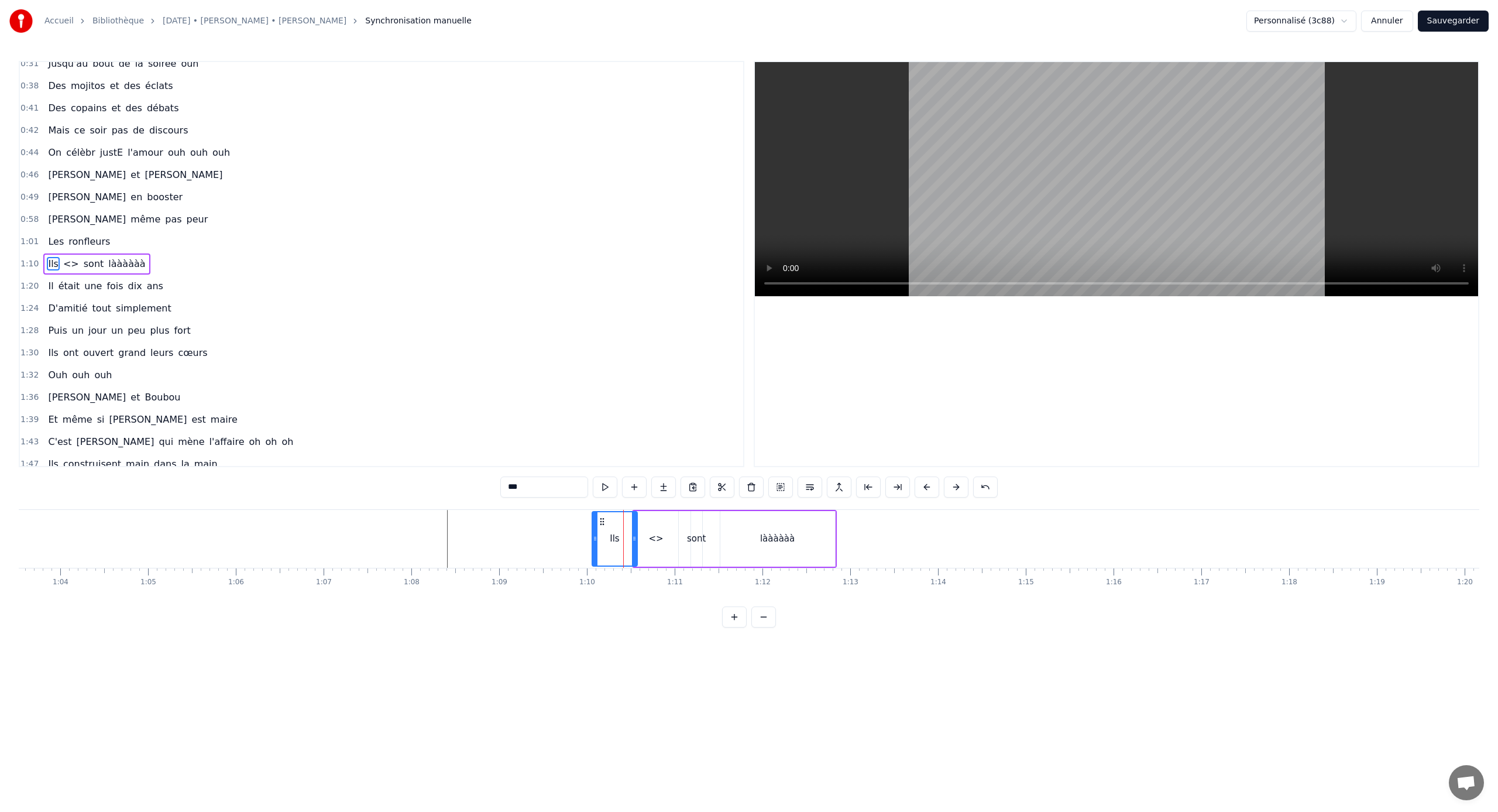
click at [65, 261] on span "<>" at bounding box center [71, 264] width 18 height 13
click at [519, 494] on input "**" at bounding box center [544, 486] width 88 height 21
type input "*****"
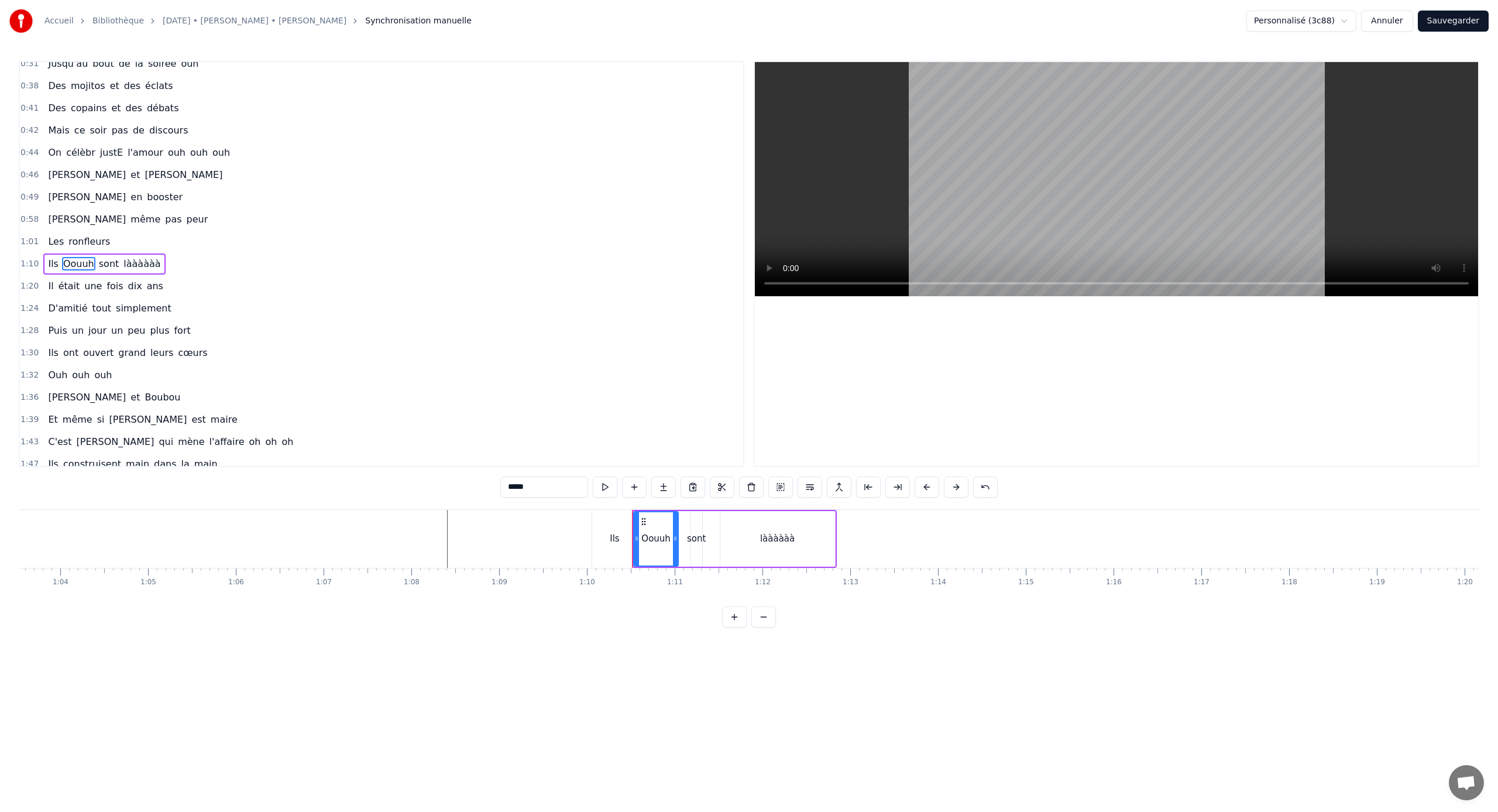
drag, startPoint x: 79, startPoint y: 261, endPoint x: 48, endPoint y: 261, distance: 31.0
click at [48, 261] on div "[PERSON_NAME] sont làààààà" at bounding box center [104, 263] width 122 height 21
click at [652, 530] on div "Oouuh" at bounding box center [656, 539] width 44 height 56
drag, startPoint x: 643, startPoint y: 520, endPoint x: 544, endPoint y: 517, distance: 99.0
click at [544, 517] on icon at bounding box center [544, 521] width 9 height 9
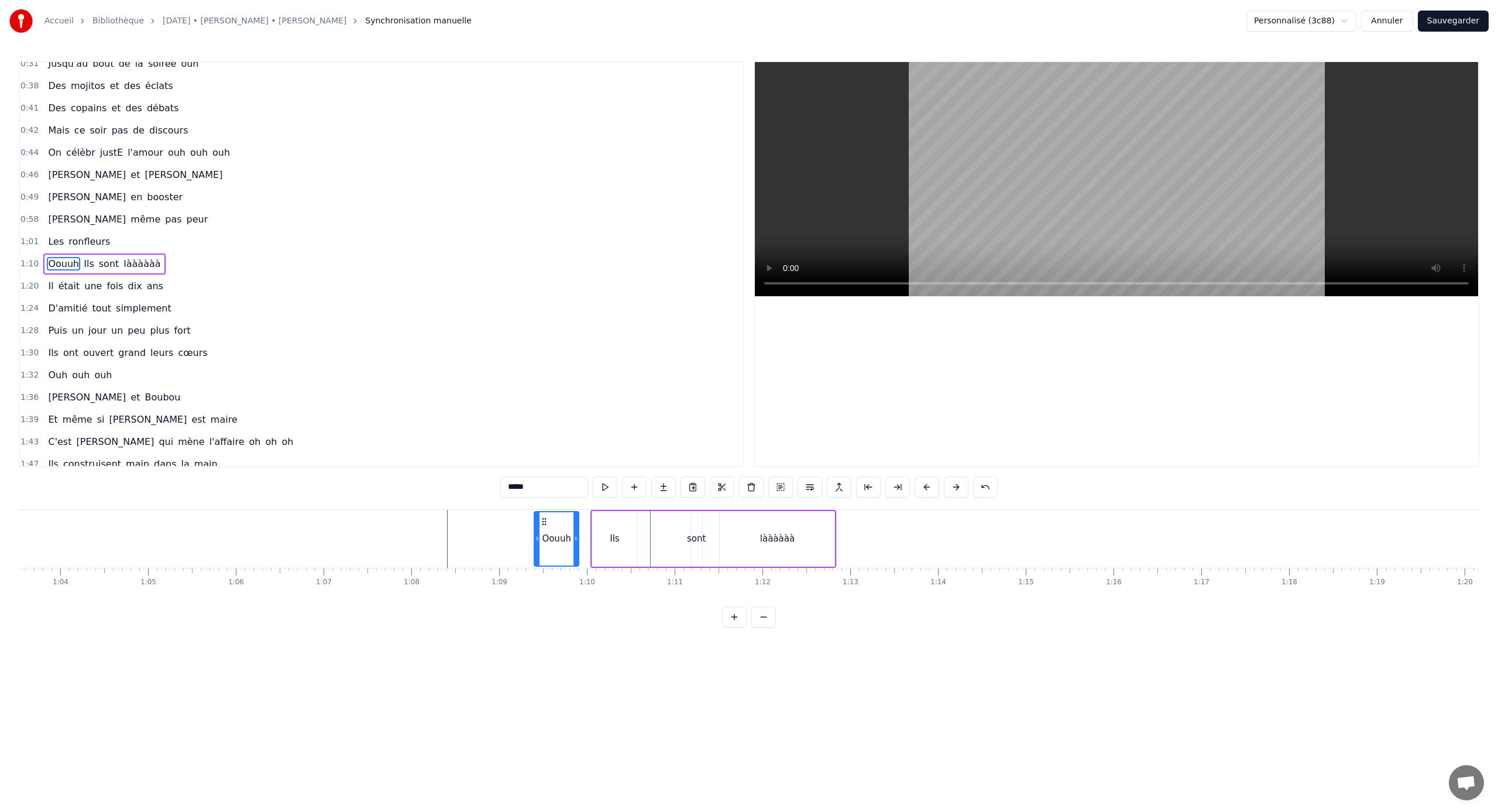
scroll to position [0, 6855]
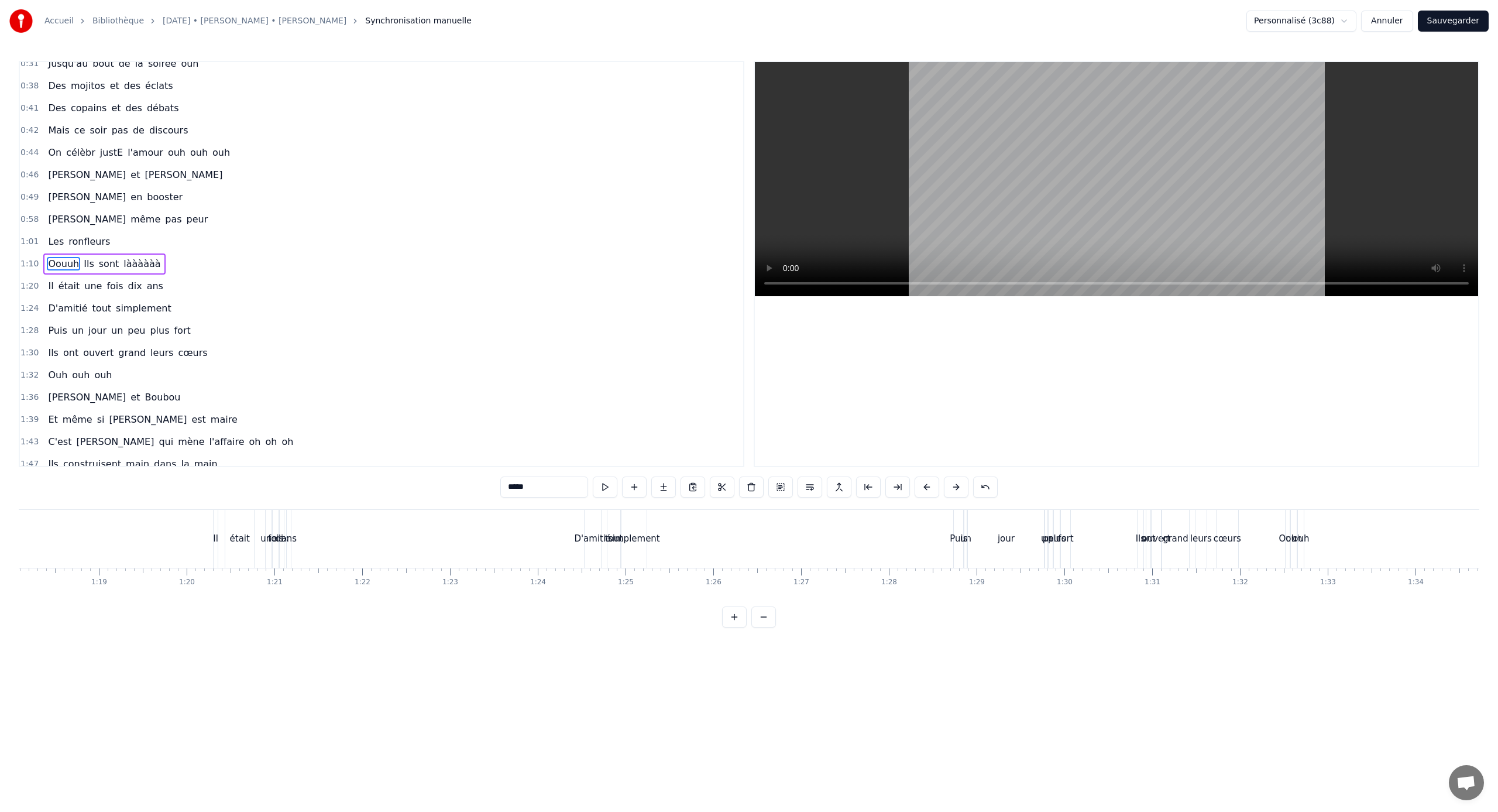
click at [65, 266] on span "Oouuh" at bounding box center [63, 264] width 33 height 13
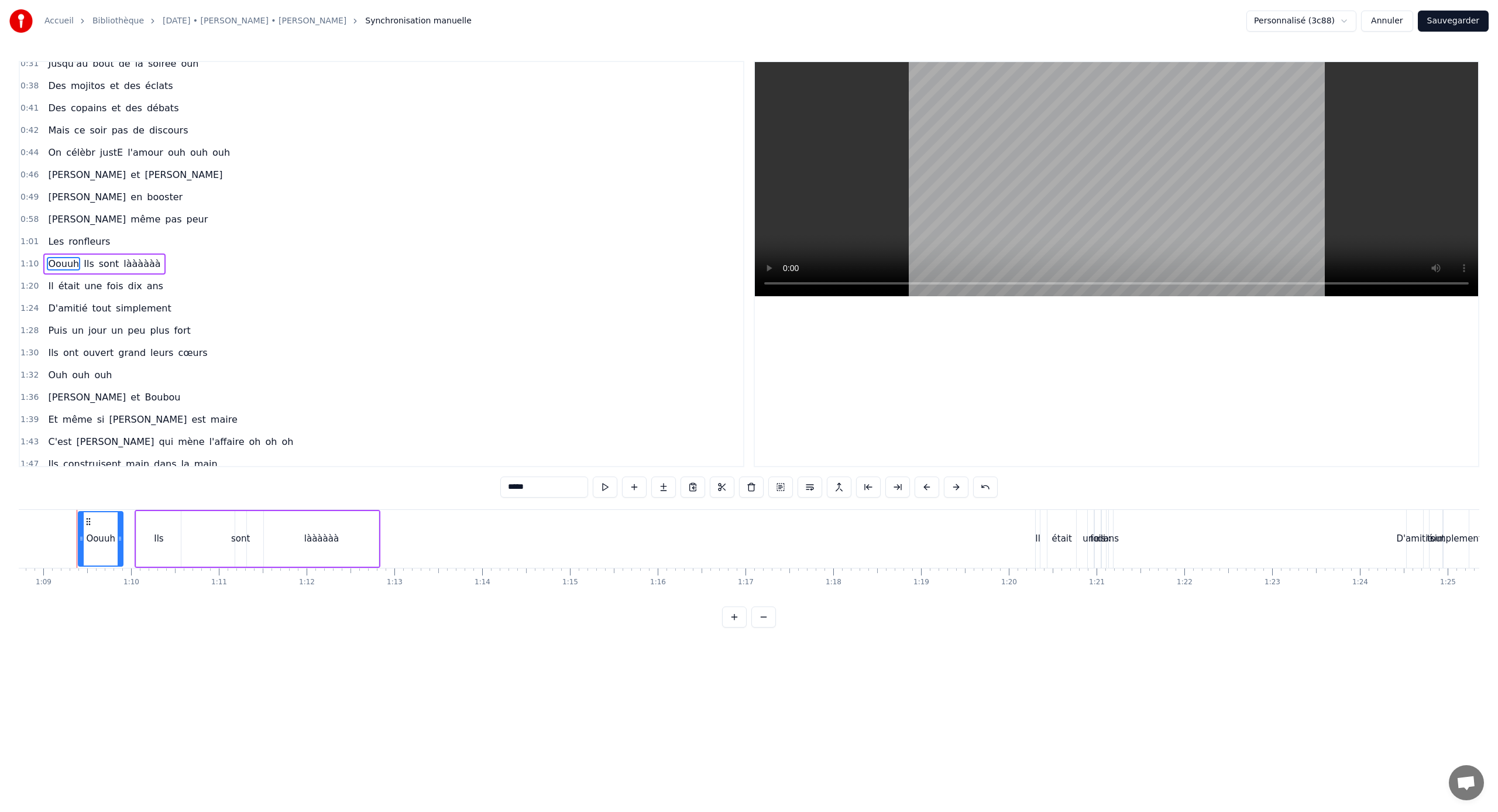
scroll to position [0, 6033]
click at [301, 523] on div "làààààà" at bounding box center [320, 538] width 114 height 58
click at [109, 529] on div "Oouuh" at bounding box center [101, 539] width 44 height 56
type input "*****"
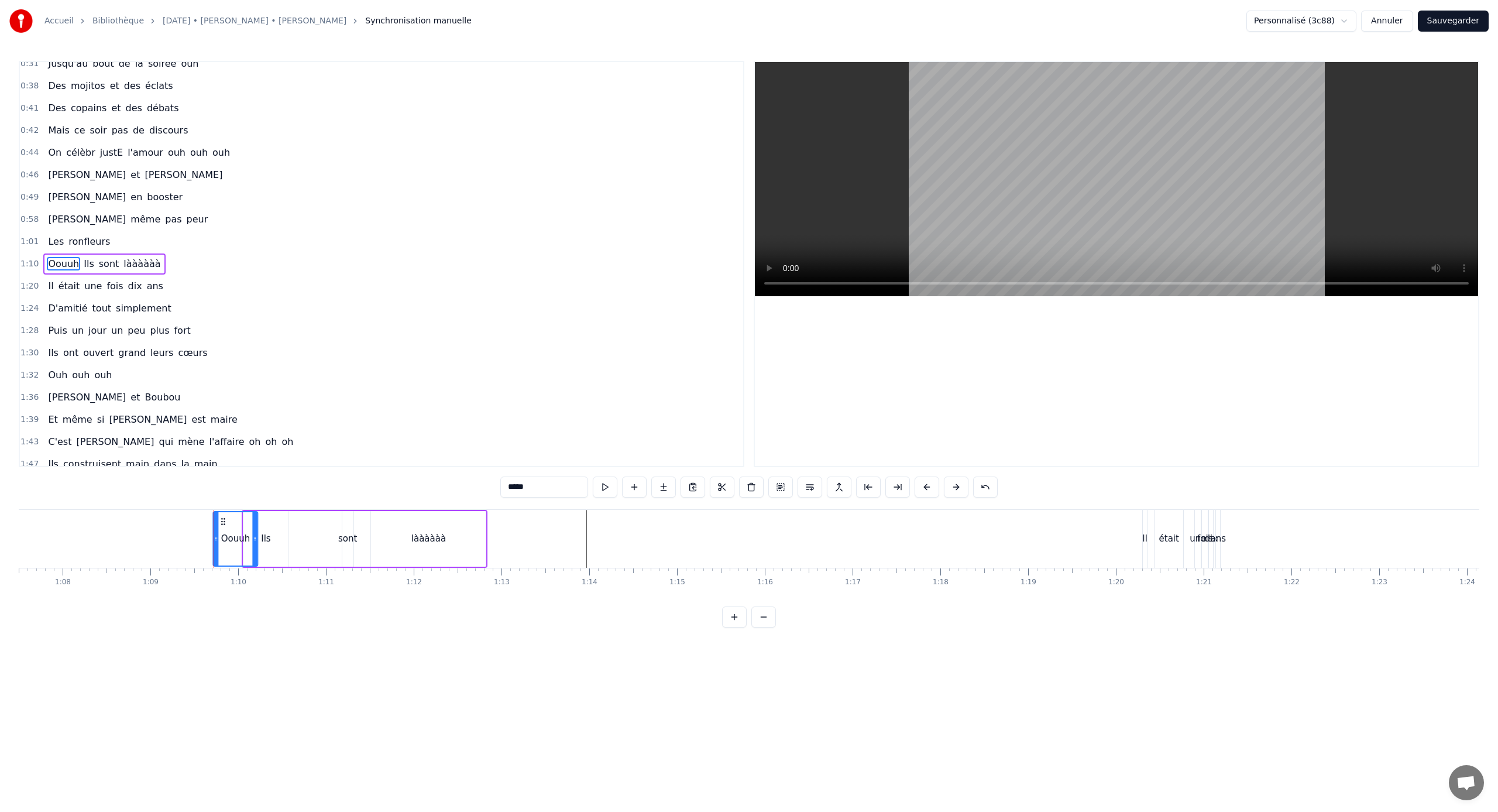
drag, startPoint x: 88, startPoint y: 520, endPoint x: 124, endPoint y: 520, distance: 36.0
click at [222, 520] on circle at bounding box center [222, 520] width 1 height 1
click at [401, 535] on div "0:21 [PERSON_NAME] elle aimE bringuer 0:25 Et [PERSON_NAME] c'est pas le dernie…" at bounding box center [749, 344] width 1461 height 566
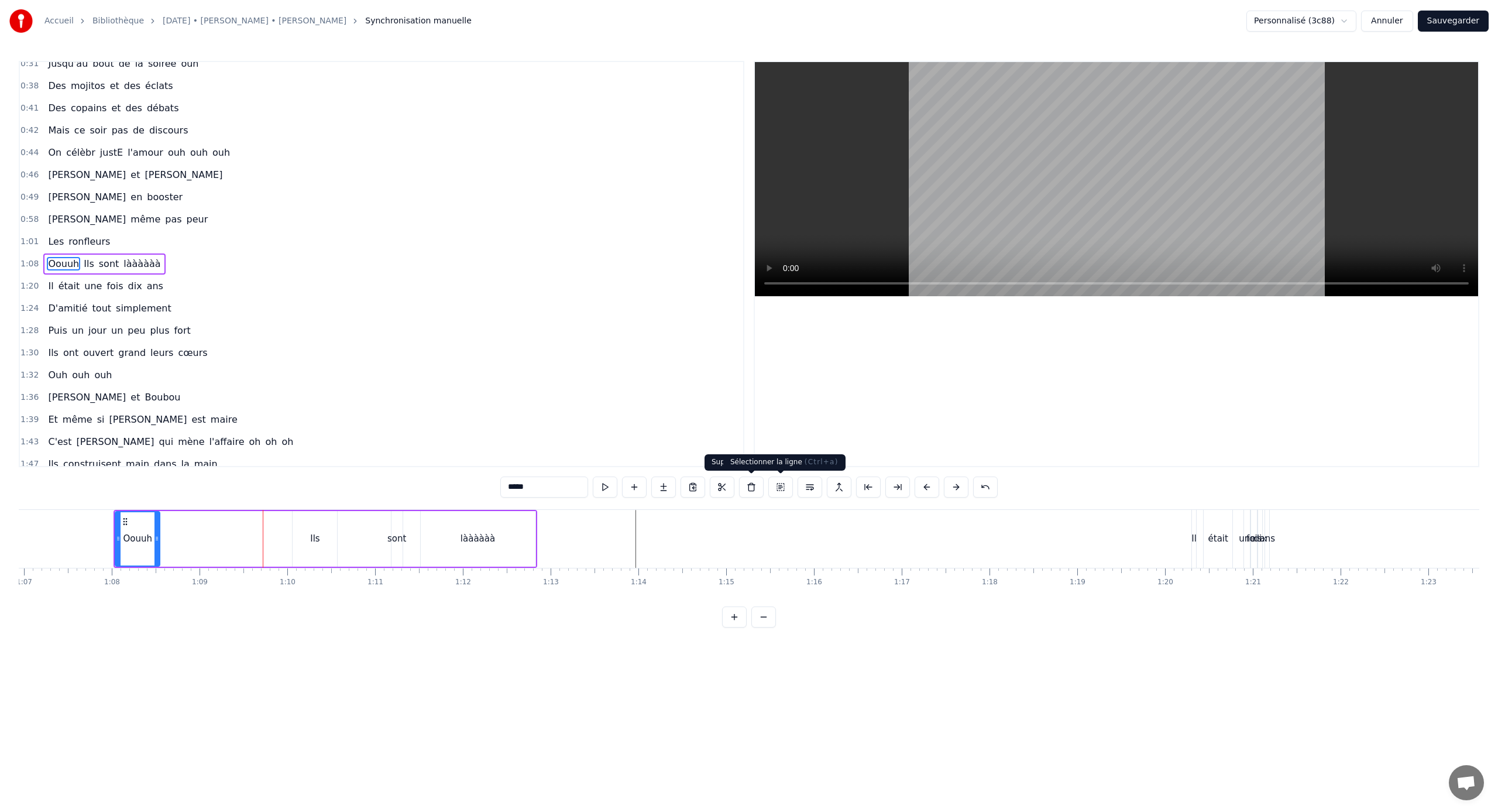
click at [774, 490] on button at bounding box center [780, 486] width 24 height 21
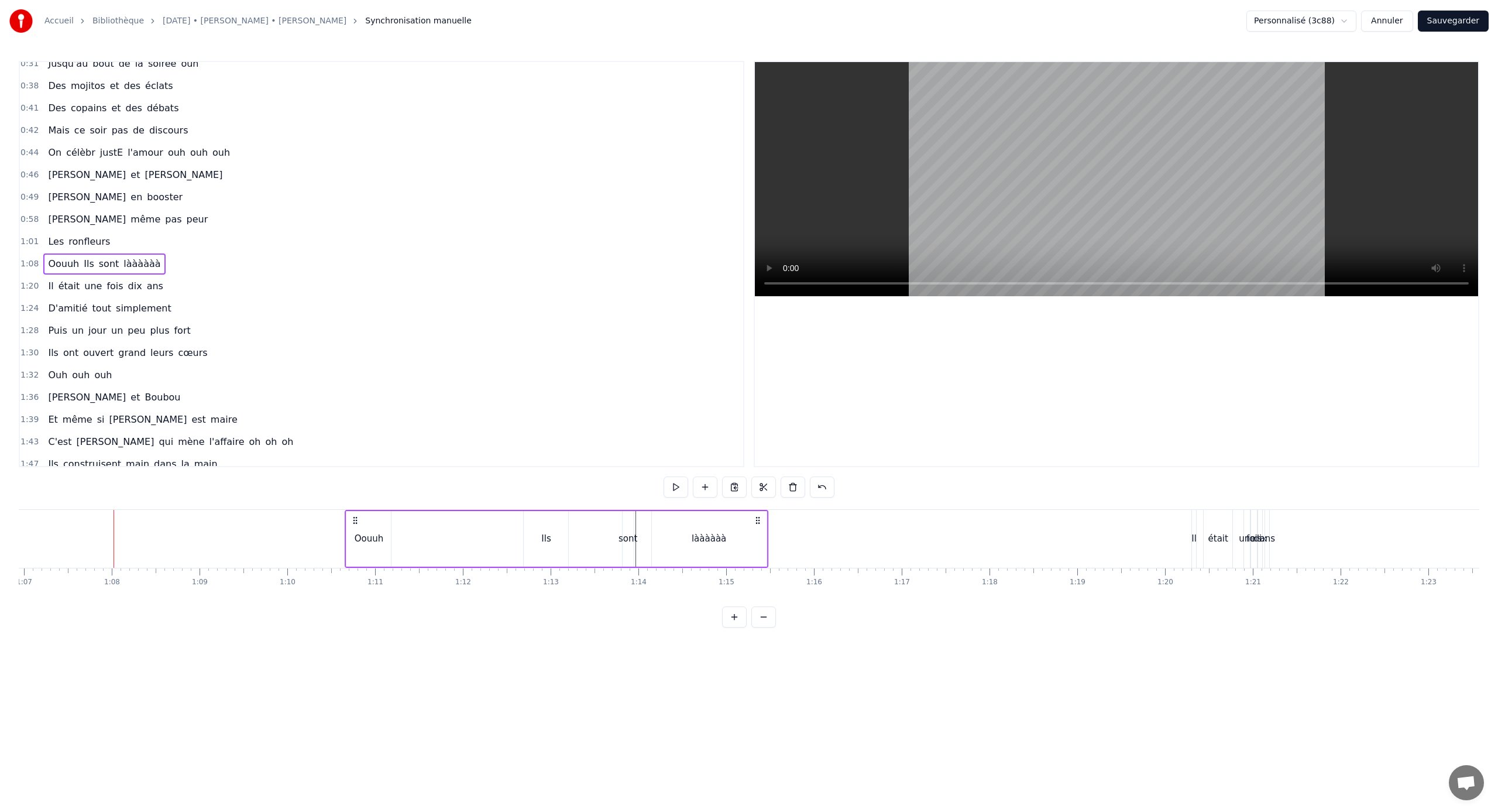
drag, startPoint x: 125, startPoint y: 520, endPoint x: 357, endPoint y: 507, distance: 232.4
click at [357, 507] on div "0:21 [PERSON_NAME] elle aimE bringuer 0:25 Et [PERSON_NAME] c'est pas le dernie…" at bounding box center [749, 344] width 1461 height 566
click at [568, 535] on html "Accueil Bibliothèque [DATE] • [PERSON_NAME] • [PERSON_NAME] Synchronisation man…" at bounding box center [749, 322] width 1498 height 646
drag, startPoint x: 546, startPoint y: 536, endPoint x: 461, endPoint y: 534, distance: 85.0
click at [461, 534] on div "Oouuh Ils sont làààààà" at bounding box center [556, 538] width 423 height 58
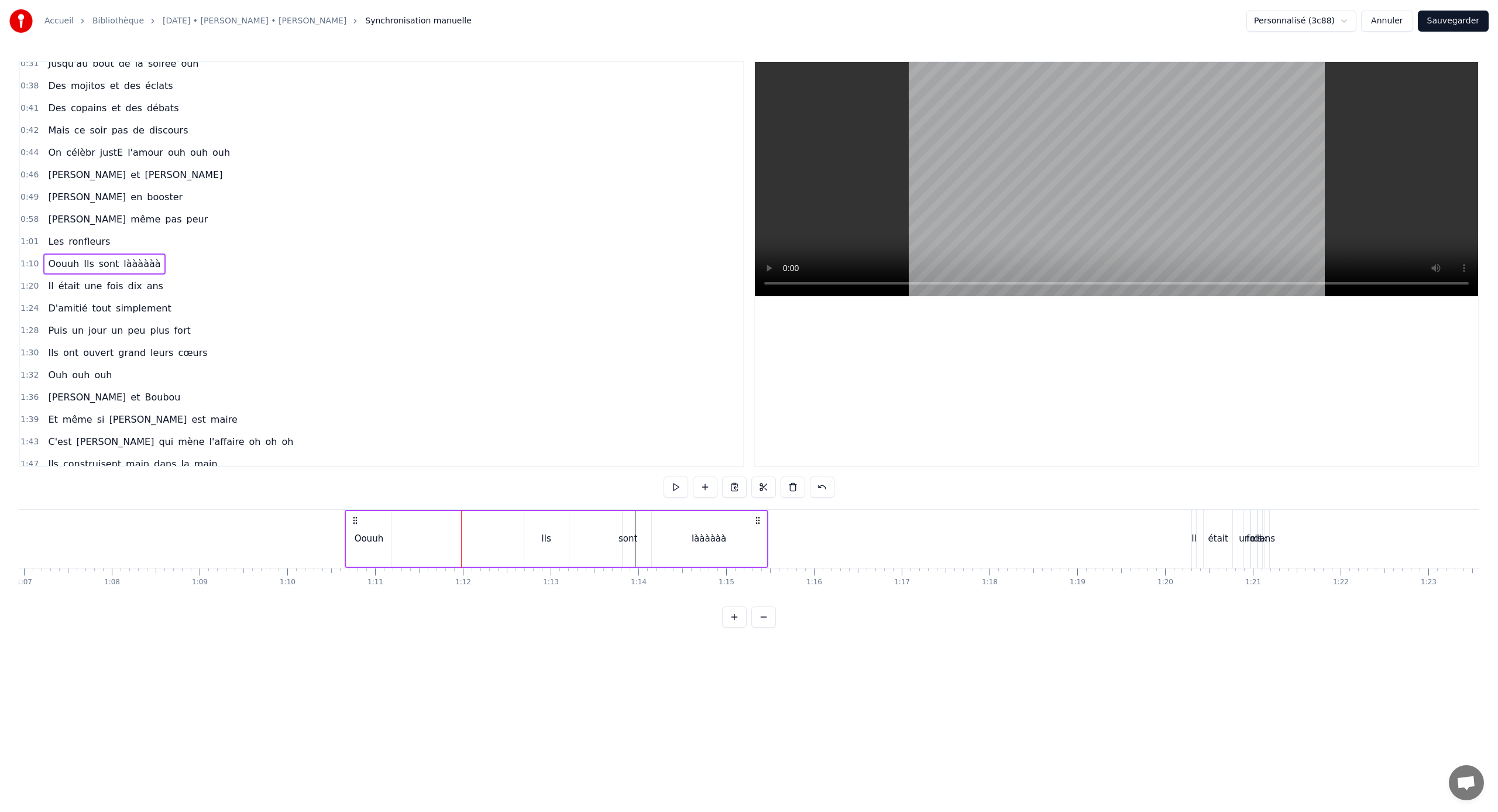
click at [551, 535] on div "Ils" at bounding box center [546, 539] width 9 height 13
drag, startPoint x: 536, startPoint y: 523, endPoint x: 402, endPoint y: 517, distance: 134.1
click at [401, 517] on icon at bounding box center [399, 521] width 9 height 9
click at [630, 530] on div "sont" at bounding box center [627, 539] width 11 height 56
drag, startPoint x: 634, startPoint y: 520, endPoint x: 445, endPoint y: 523, distance: 189.0
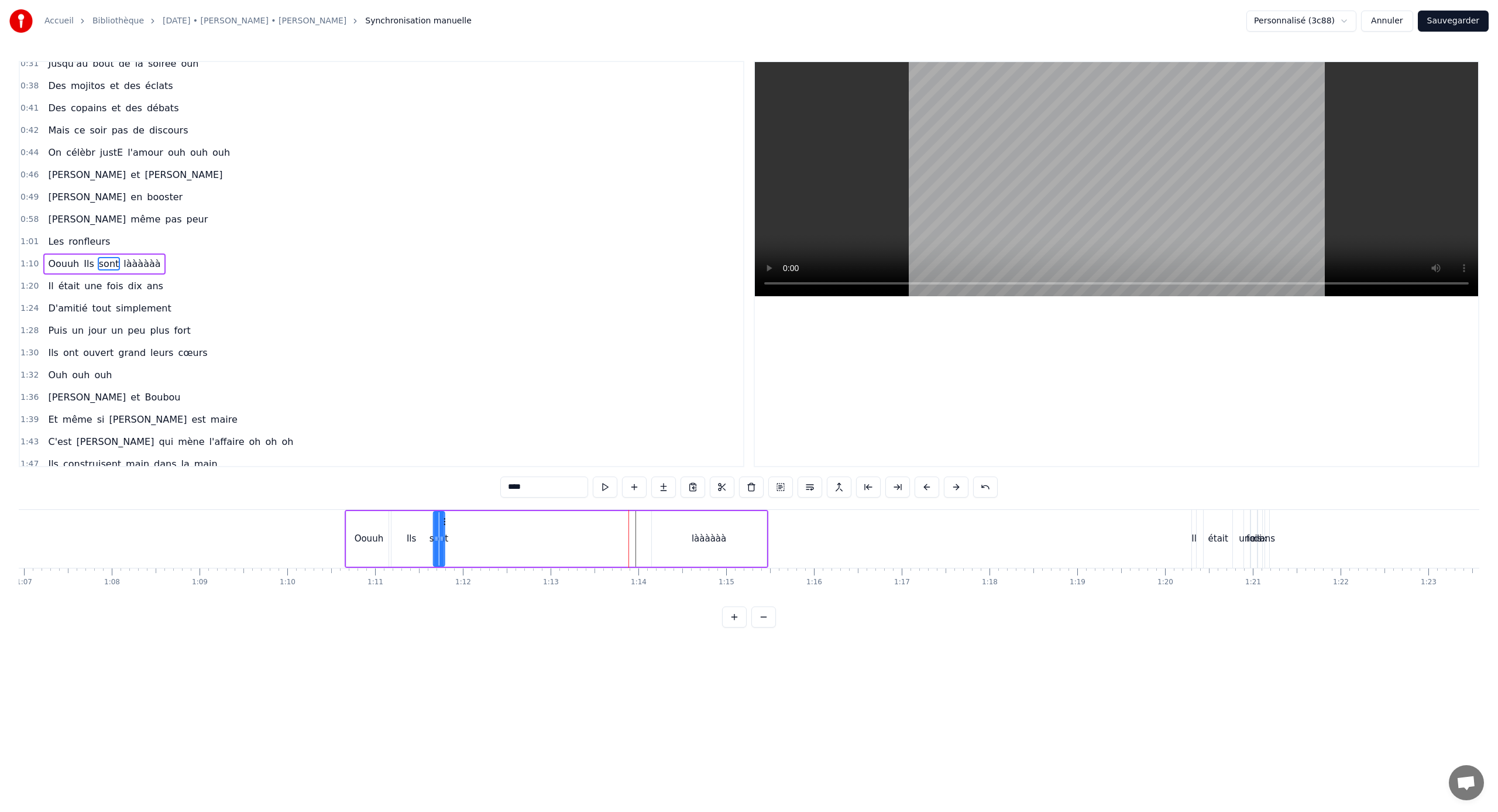
click at [445, 523] on icon at bounding box center [443, 521] width 9 height 9
click at [416, 529] on div "Ils" at bounding box center [411, 539] width 44 height 56
type input "***"
drag, startPoint x: 431, startPoint y: 529, endPoint x: 409, endPoint y: 528, distance: 22.0
click at [409, 528] on div at bounding box center [409, 539] width 5 height 53
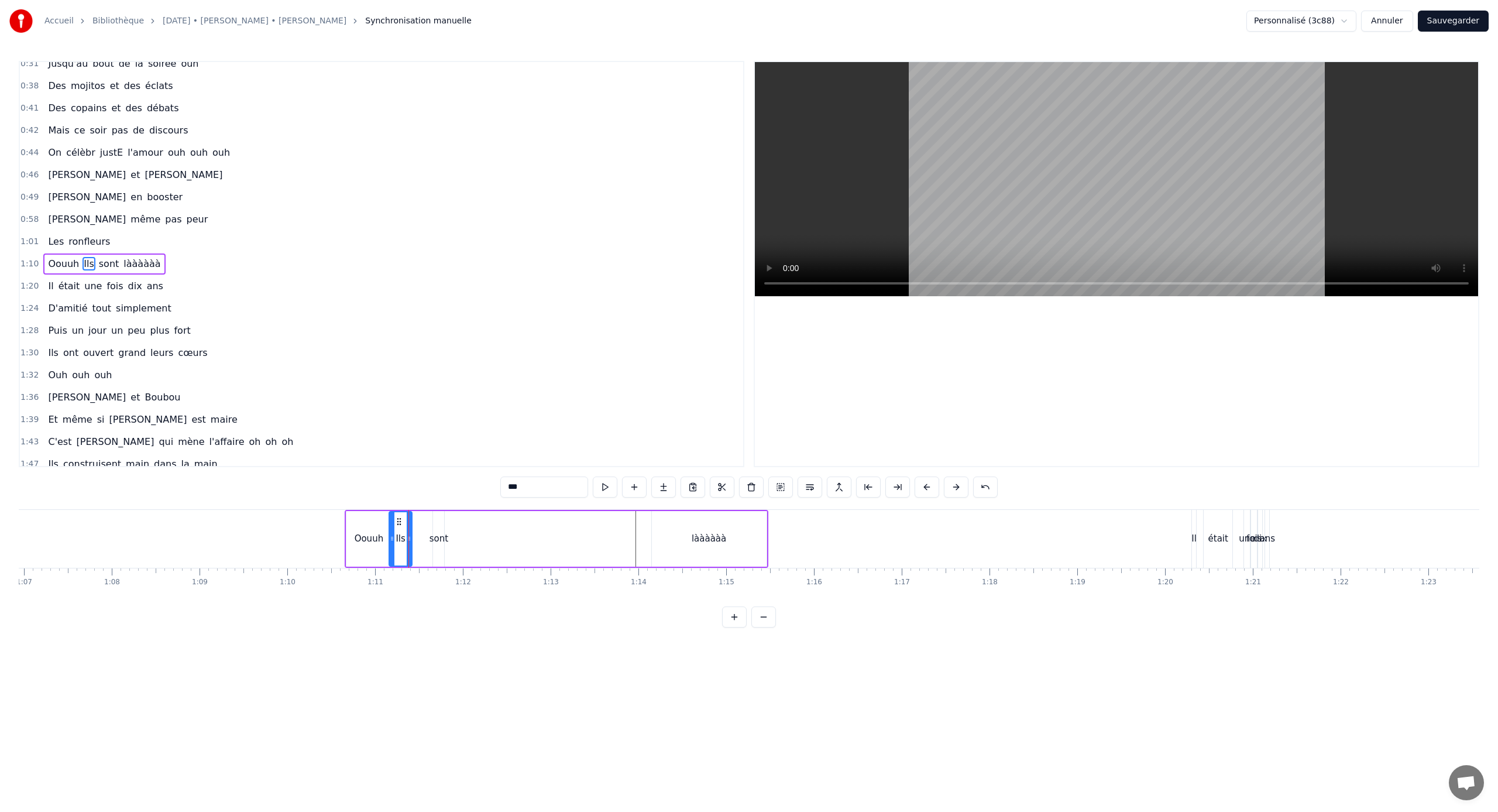
click at [445, 529] on div "Oouuh Ils sont làààààà" at bounding box center [556, 538] width 423 height 58
click at [439, 529] on div "sont" at bounding box center [438, 539] width 11 height 56
drag, startPoint x: 445, startPoint y: 523, endPoint x: 424, endPoint y: 520, distance: 21.2
click at [424, 520] on icon at bounding box center [421, 521] width 9 height 9
click at [675, 535] on div "làààààà" at bounding box center [708, 539] width 114 height 56
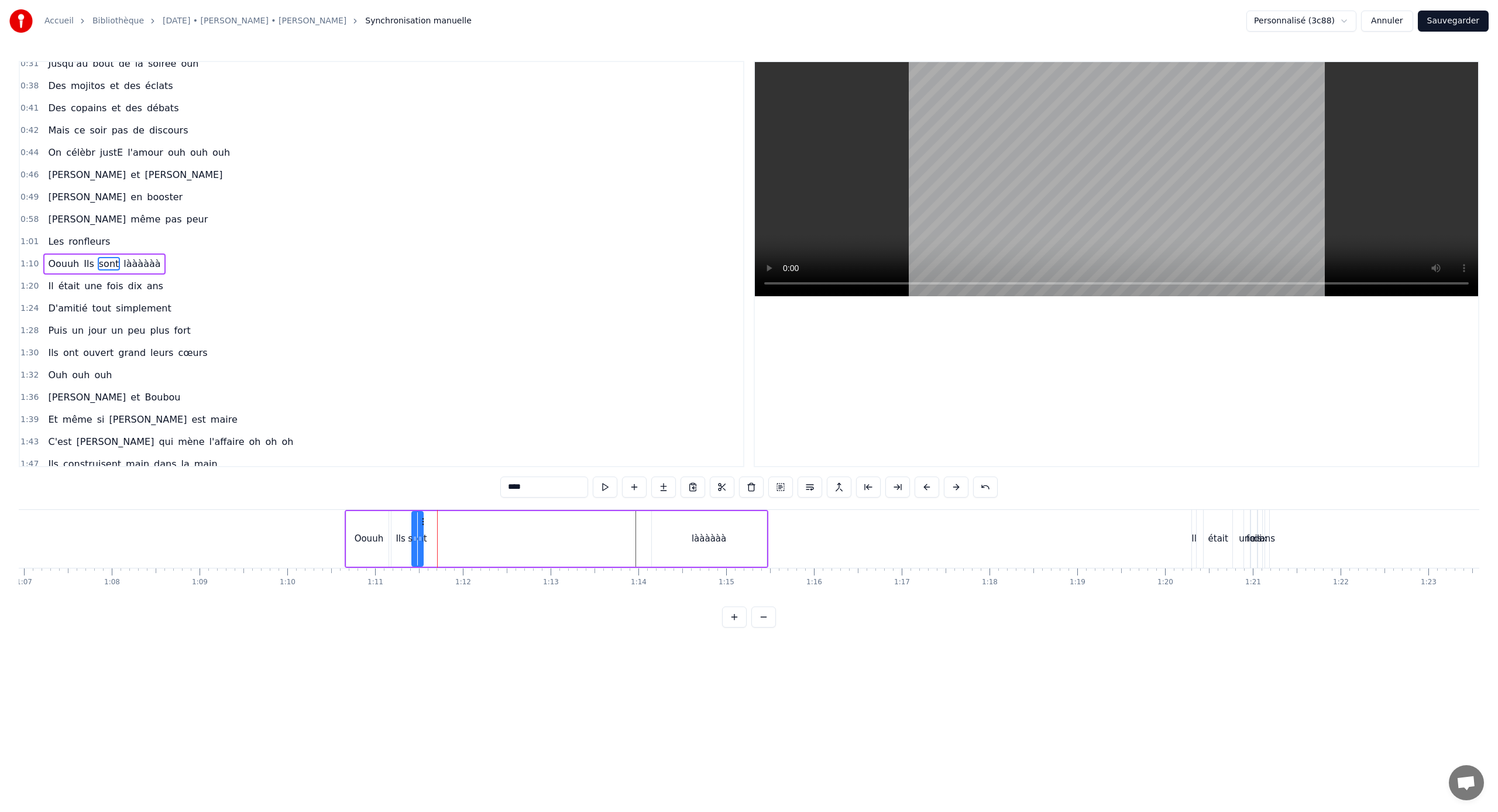
type input "*******"
drag, startPoint x: 659, startPoint y: 520, endPoint x: 427, endPoint y: 526, distance: 232.1
click at [427, 526] on div "làààààà" at bounding box center [478, 539] width 114 height 53
drag, startPoint x: 534, startPoint y: 538, endPoint x: 485, endPoint y: 537, distance: 49.0
click at [485, 535] on icon at bounding box center [485, 538] width 5 height 9
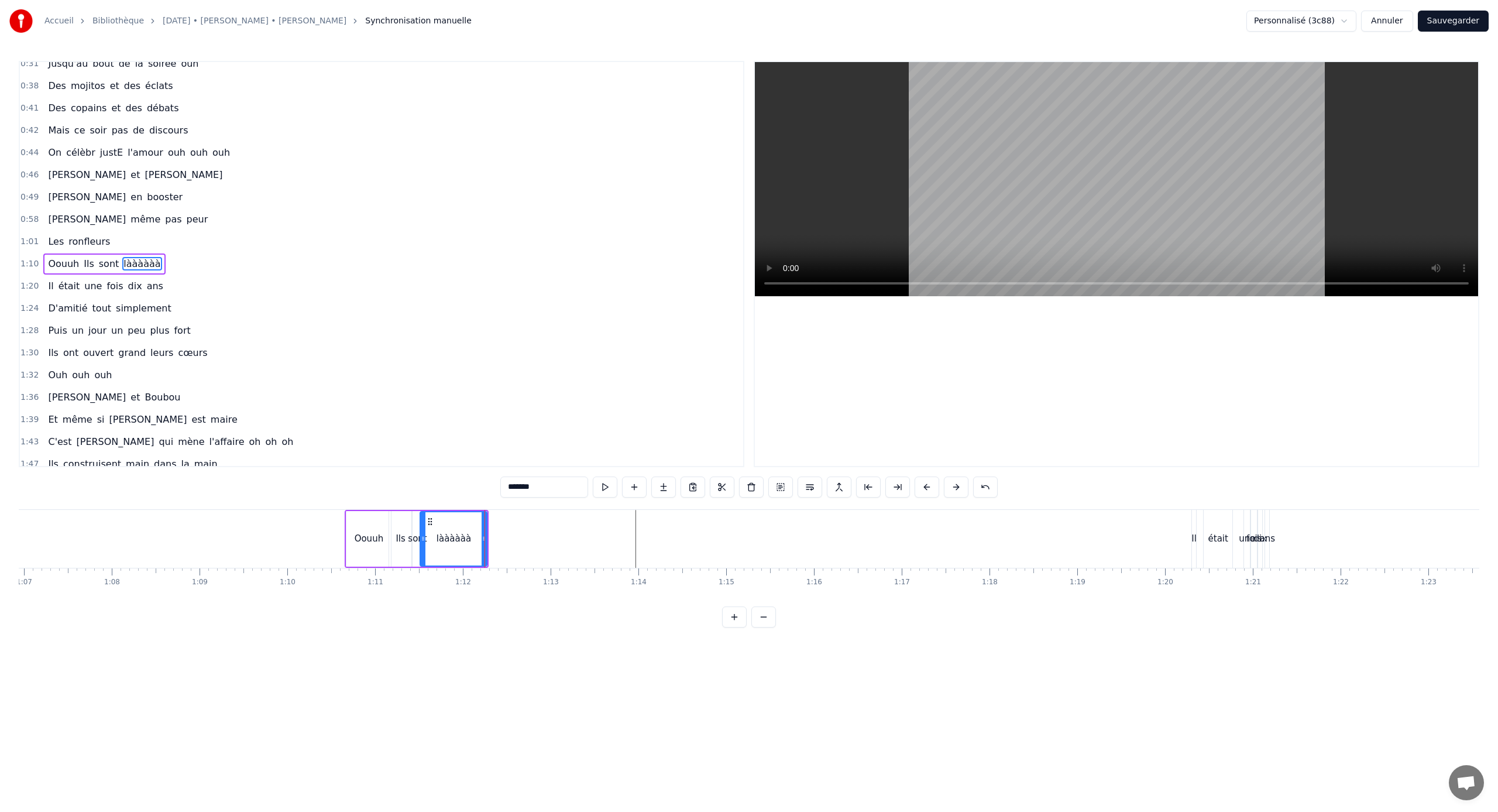
click at [262, 530] on div at bounding box center [729, 538] width 13175 height 58
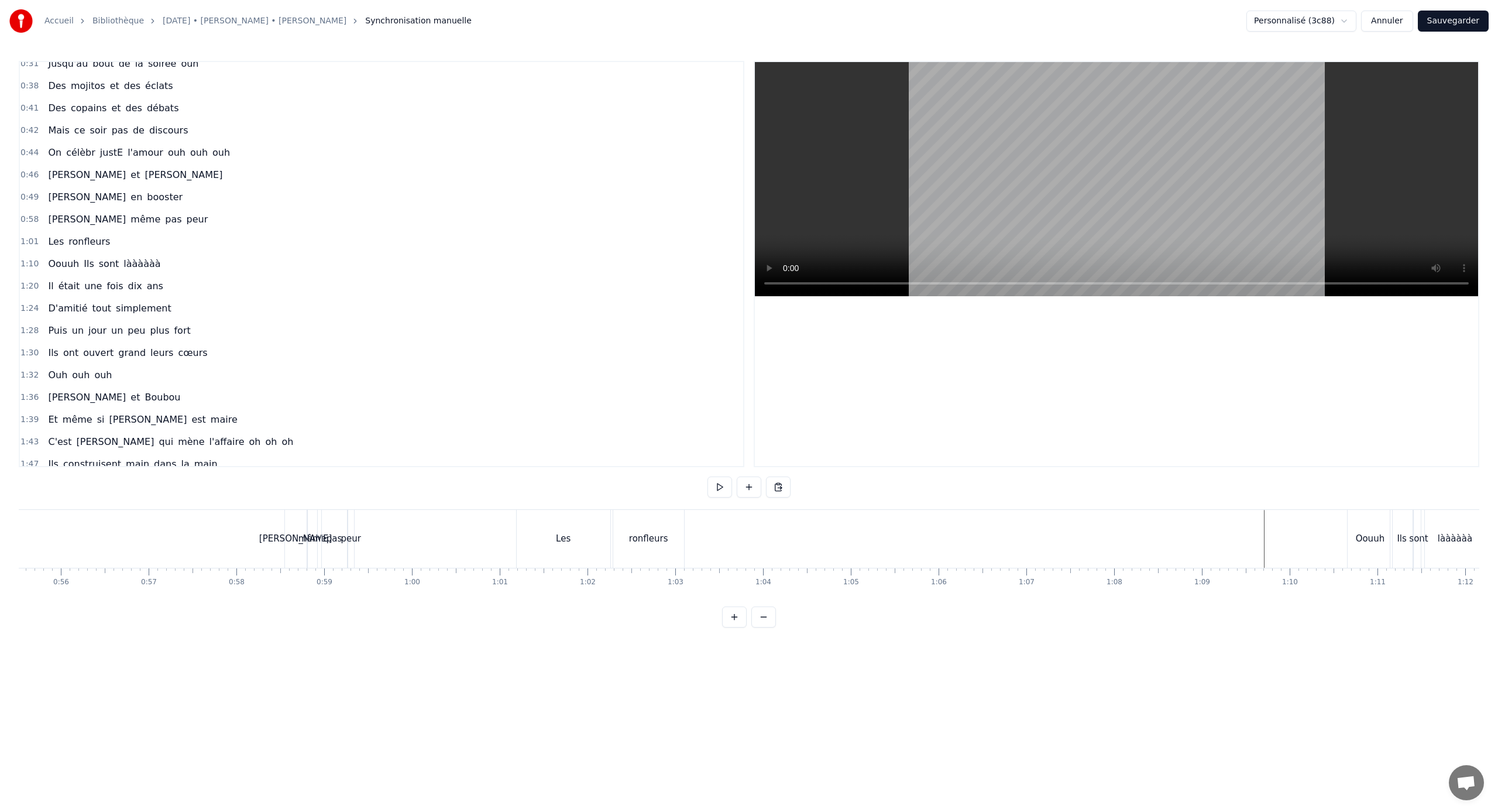
scroll to position [0, 4841]
click at [652, 535] on div "ronfleurs" at bounding box center [683, 538] width 71 height 58
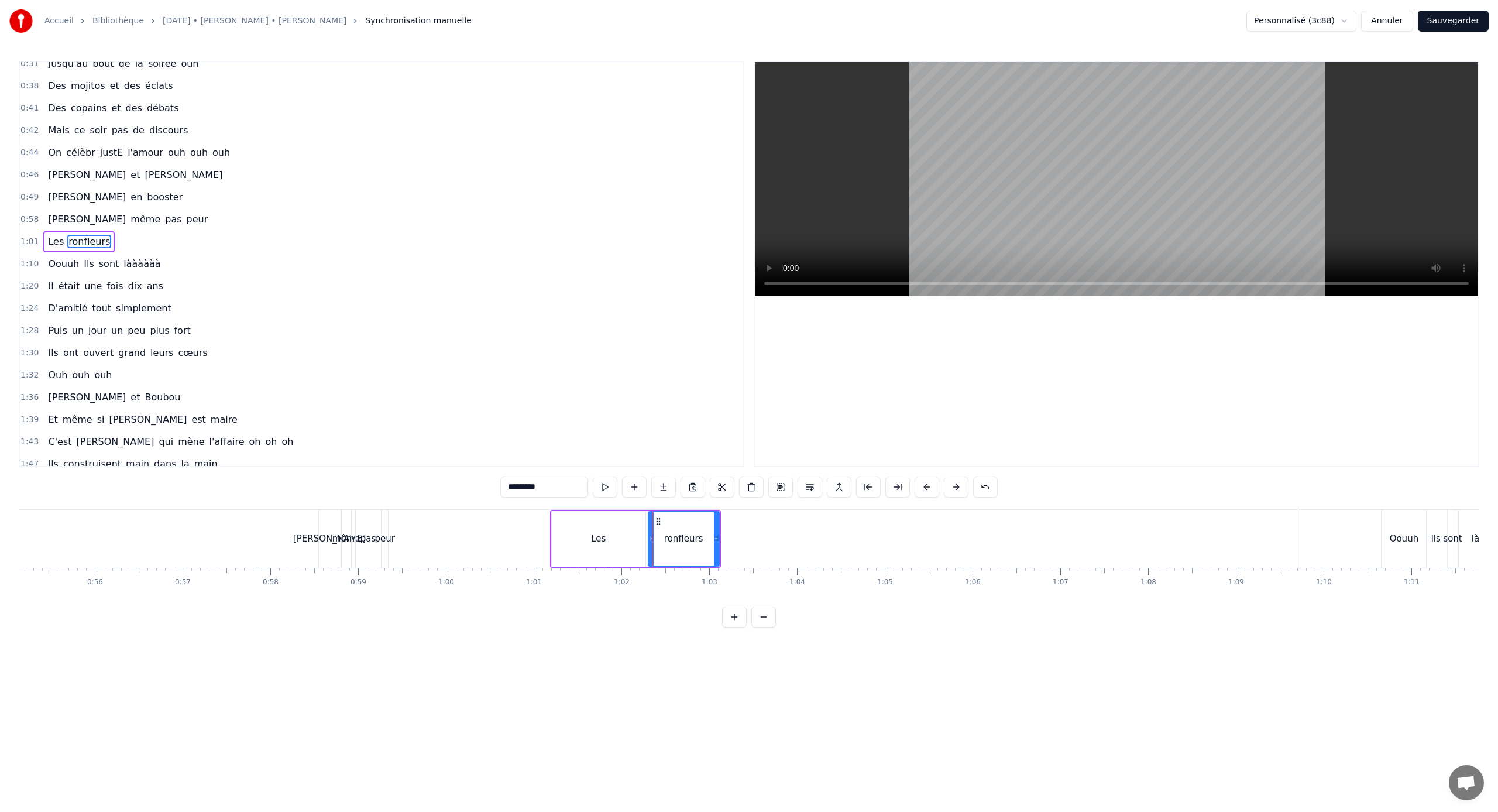
scroll to position [53, 0]
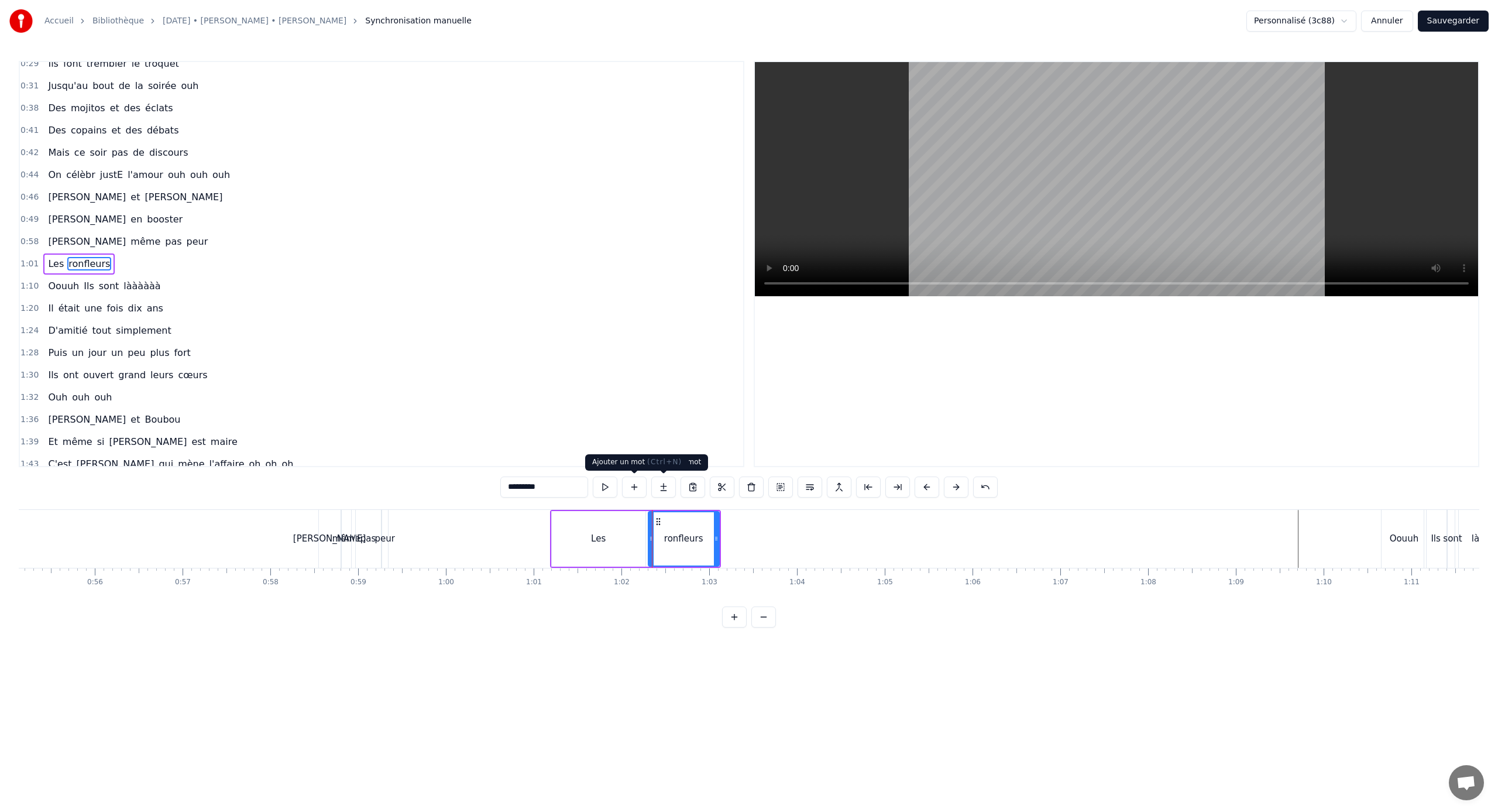
click at [634, 490] on button at bounding box center [634, 486] width 24 height 21
click at [627, 520] on div "Les" at bounding box center [599, 539] width 94 height 56
click at [618, 488] on button at bounding box center [619, 486] width 24 height 21
click at [544, 486] on input "**" at bounding box center [544, 486] width 88 height 21
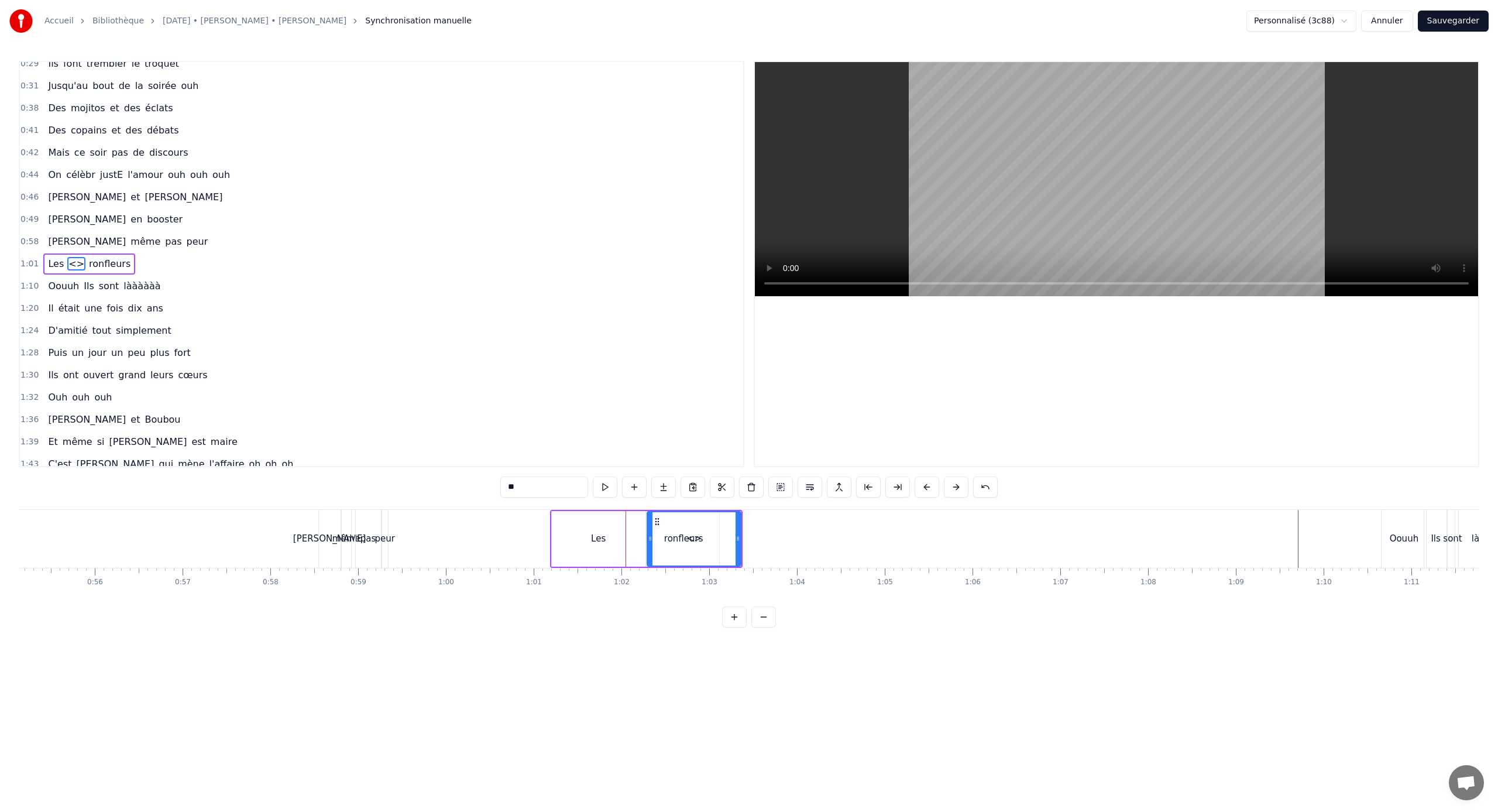
click at [544, 486] on input "**" at bounding box center [544, 486] width 88 height 21
click at [486, 535] on div "0:21 [PERSON_NAME] elle aimE bringuer 0:25 Et [PERSON_NAME] c'est pas le dernie…" at bounding box center [749, 344] width 1461 height 566
click at [713, 532] on div "deux" at bounding box center [694, 539] width 93 height 53
click at [671, 530] on div "deux" at bounding box center [694, 539] width 93 height 53
click at [116, 263] on span "ronfleurs" at bounding box center [117, 264] width 44 height 13
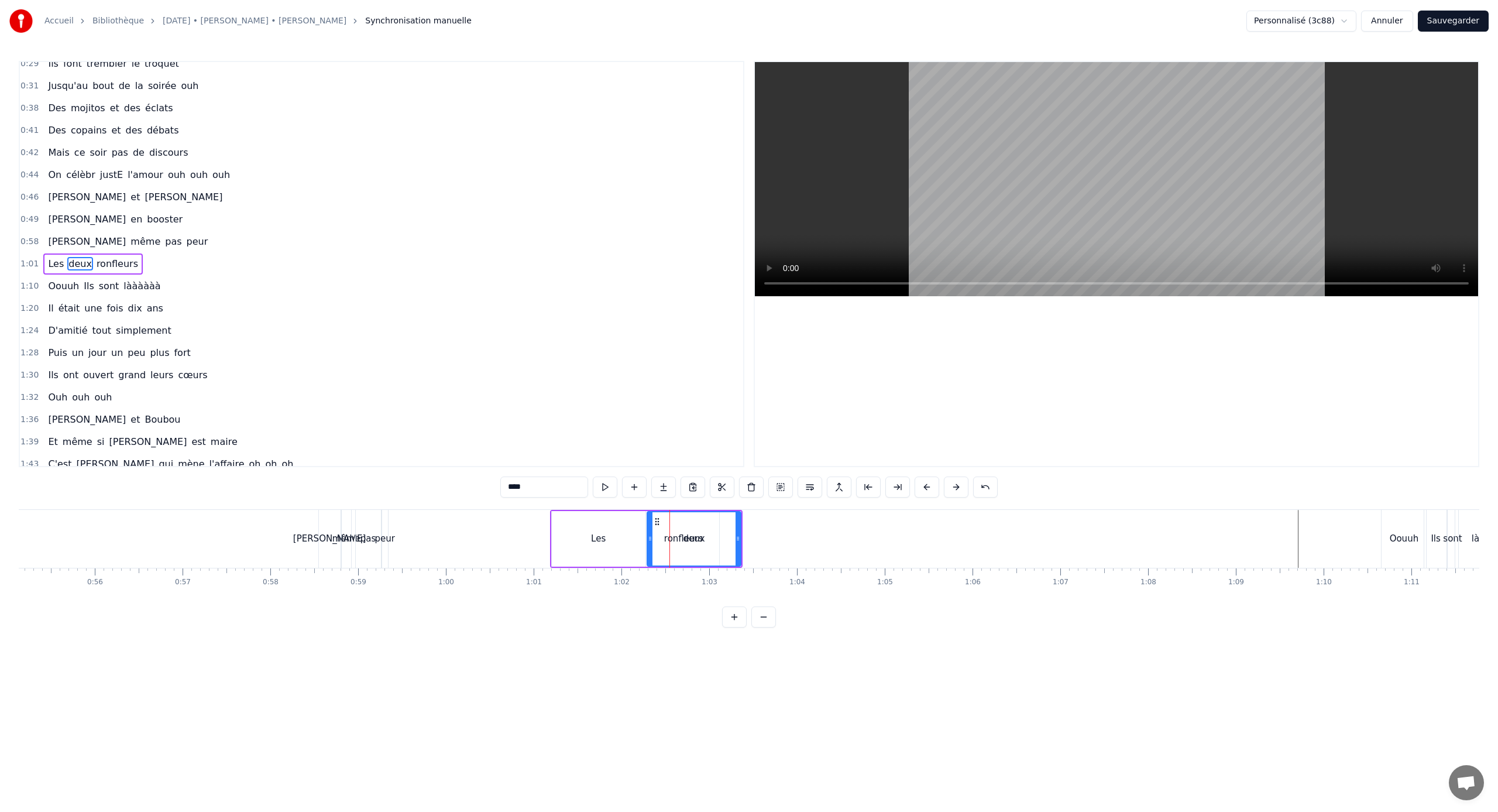
type input "*********"
drag, startPoint x: 659, startPoint y: 520, endPoint x: 793, endPoint y: 530, distance: 134.4
click at [793, 530] on div "ronfleurs" at bounding box center [816, 539] width 69 height 53
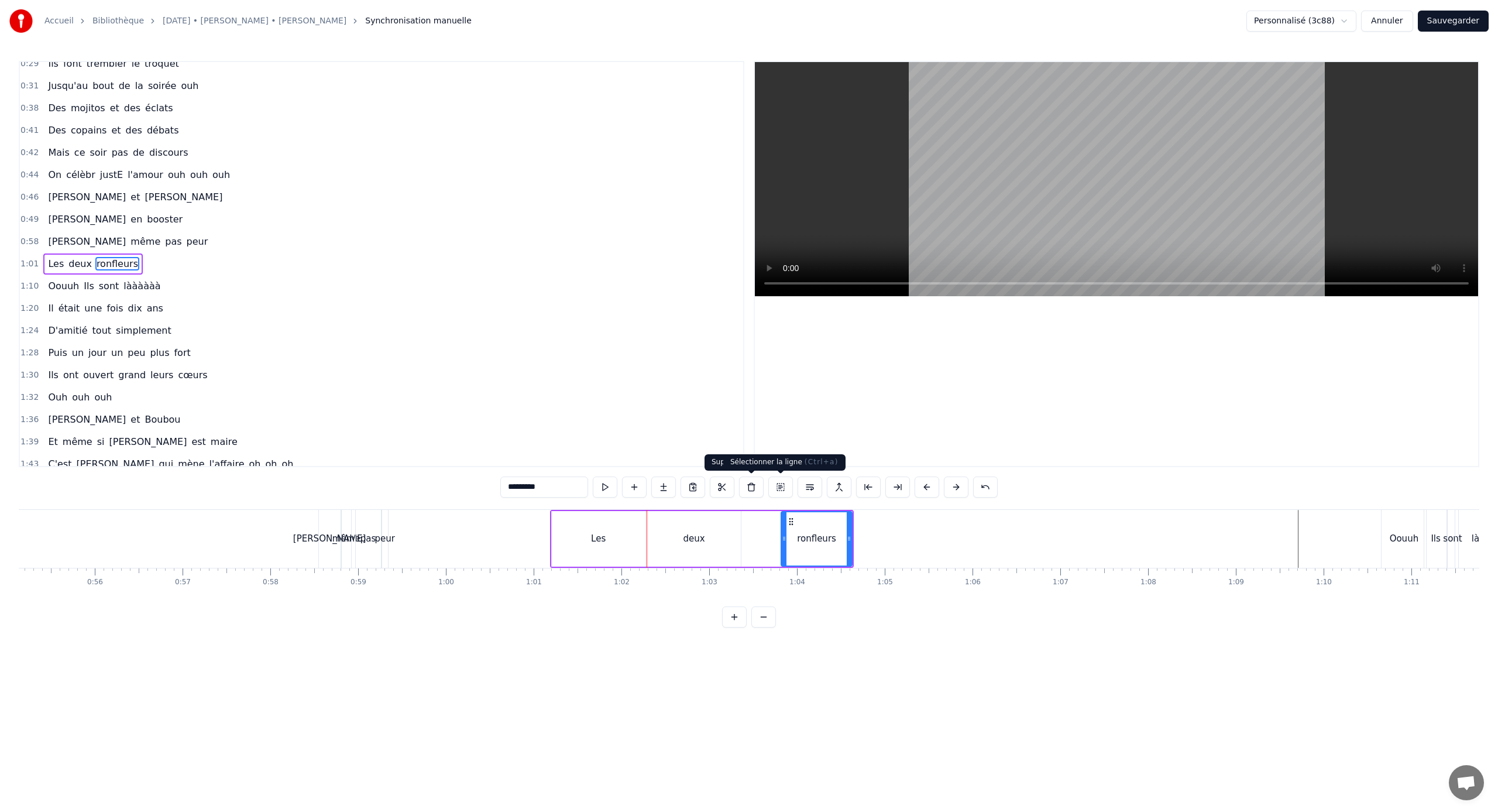
click at [779, 490] on button at bounding box center [780, 486] width 24 height 21
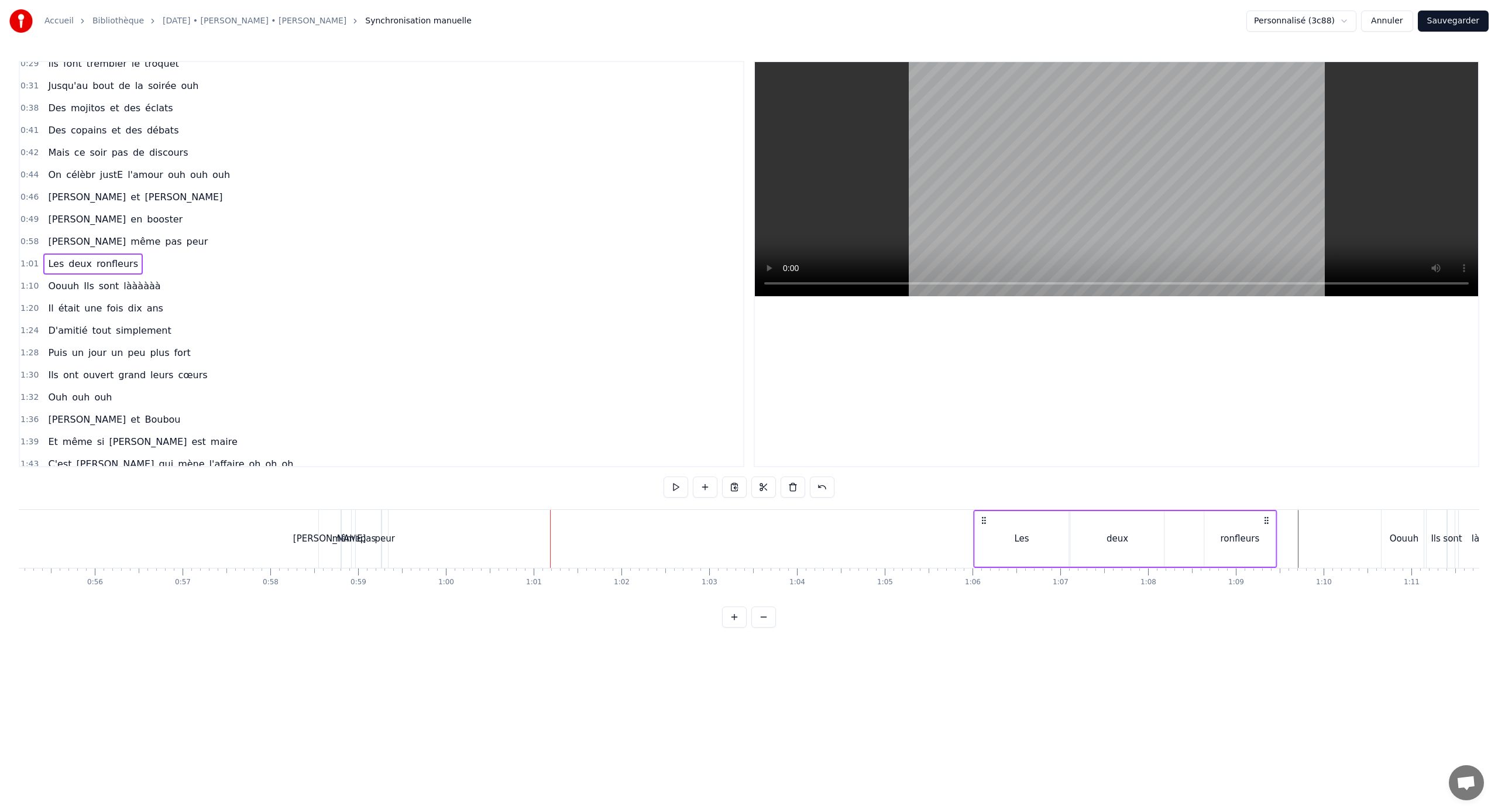
drag, startPoint x: 559, startPoint y: 517, endPoint x: 983, endPoint y: 546, distance: 425.0
click at [885, 535] on div "Les deux ronfleurs" at bounding box center [1125, 538] width 304 height 58
click at [885, 526] on div "deux" at bounding box center [1117, 538] width 94 height 58
click at [885, 535] on div "deux" at bounding box center [1117, 539] width 94 height 56
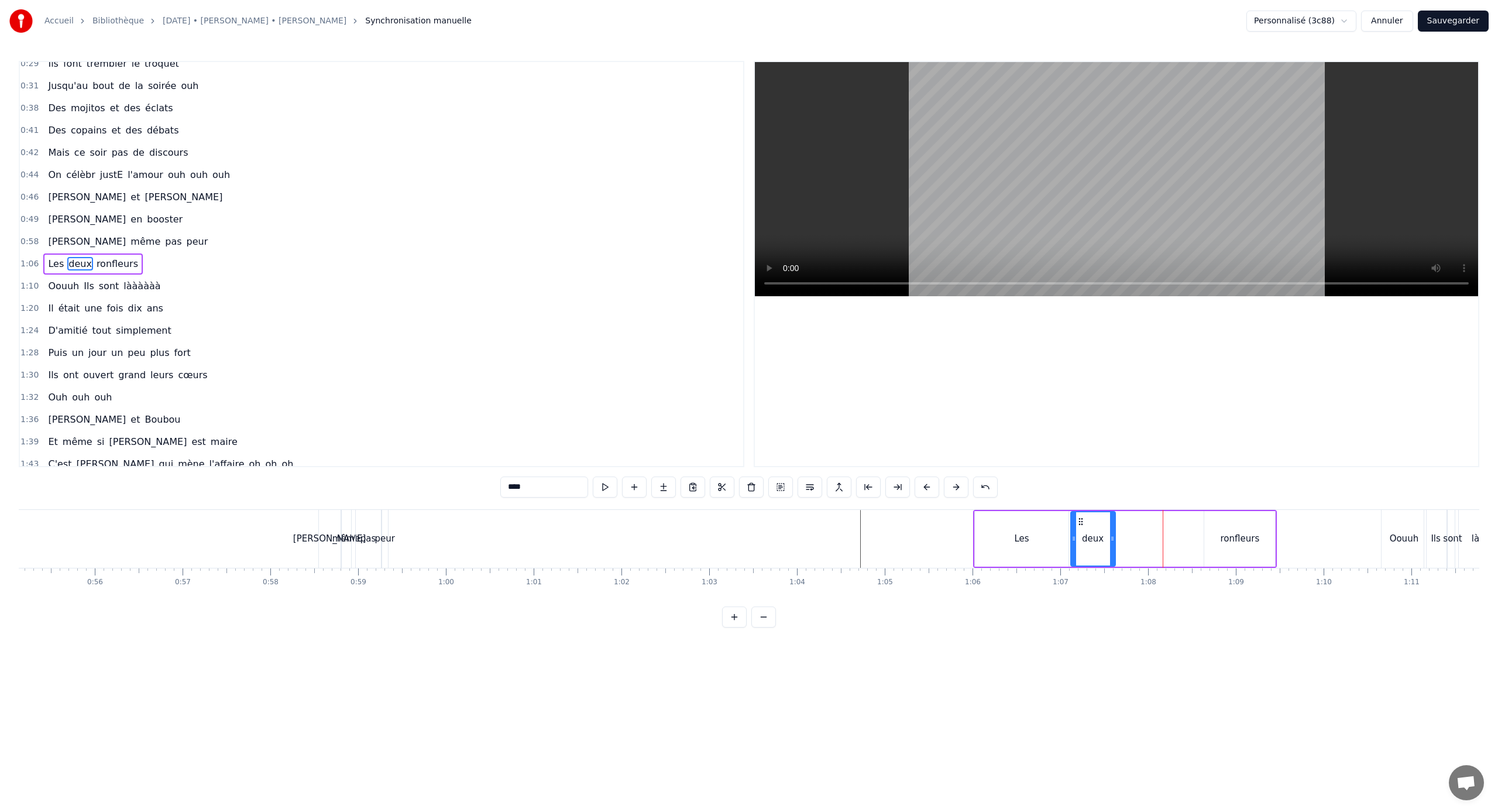
drag, startPoint x: 1161, startPoint y: 535, endPoint x: 1112, endPoint y: 534, distance: 49.0
click at [885, 534] on icon at bounding box center [1113, 538] width 5 height 9
click at [885, 535] on div "ronfleurs" at bounding box center [1240, 539] width 71 height 56
drag, startPoint x: 1272, startPoint y: 533, endPoint x: 1255, endPoint y: 533, distance: 17.0
click at [885, 534] on icon at bounding box center [1255, 538] width 5 height 9
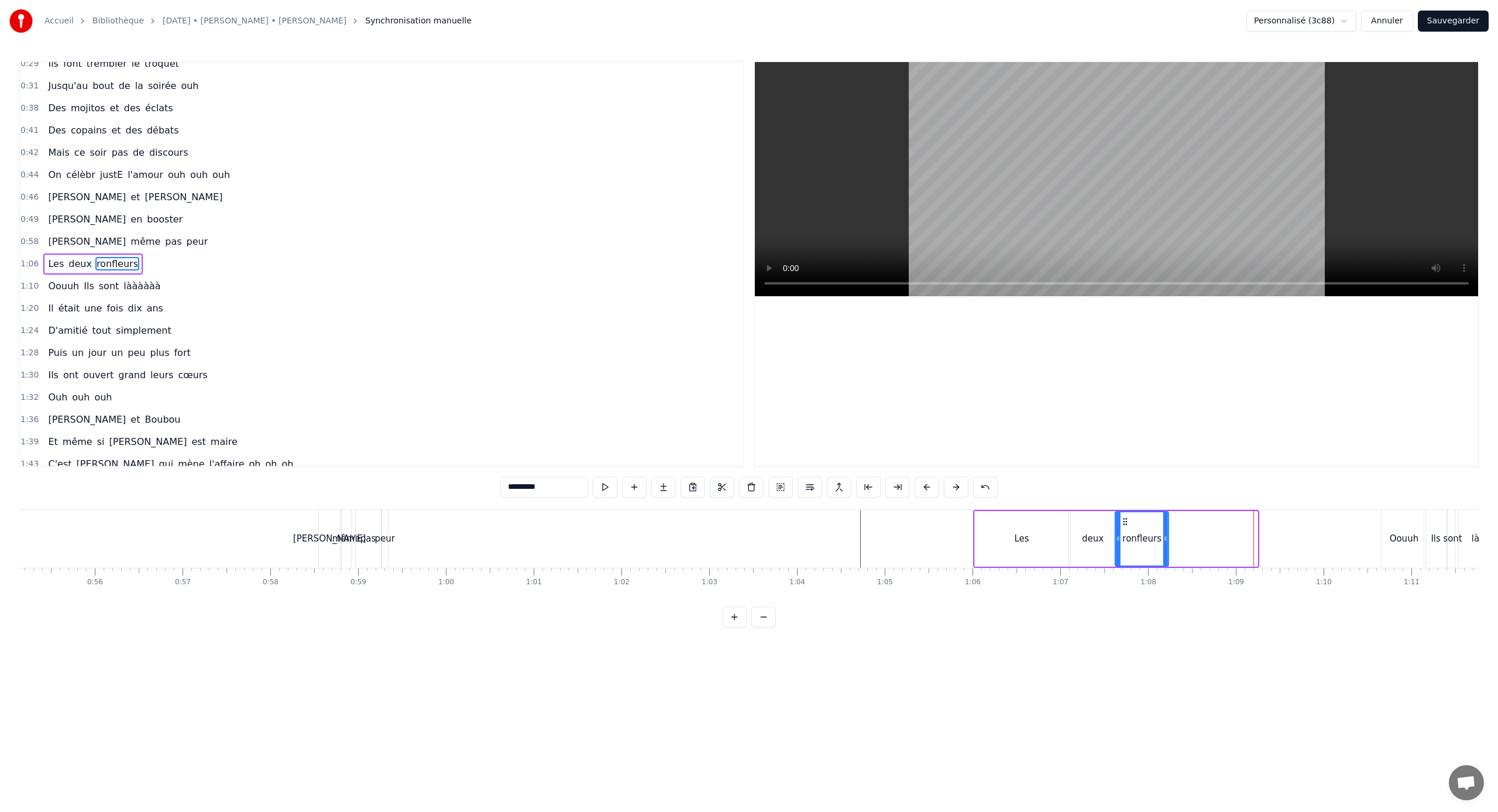
drag, startPoint x: 1215, startPoint y: 520, endPoint x: 1125, endPoint y: 519, distance: 90.0
click at [885, 519] on icon at bounding box center [1125, 521] width 9 height 9
click at [885, 522] on div "Les" at bounding box center [1022, 539] width 94 height 56
type input "***"
drag, startPoint x: 984, startPoint y: 520, endPoint x: 994, endPoint y: 520, distance: 10.0
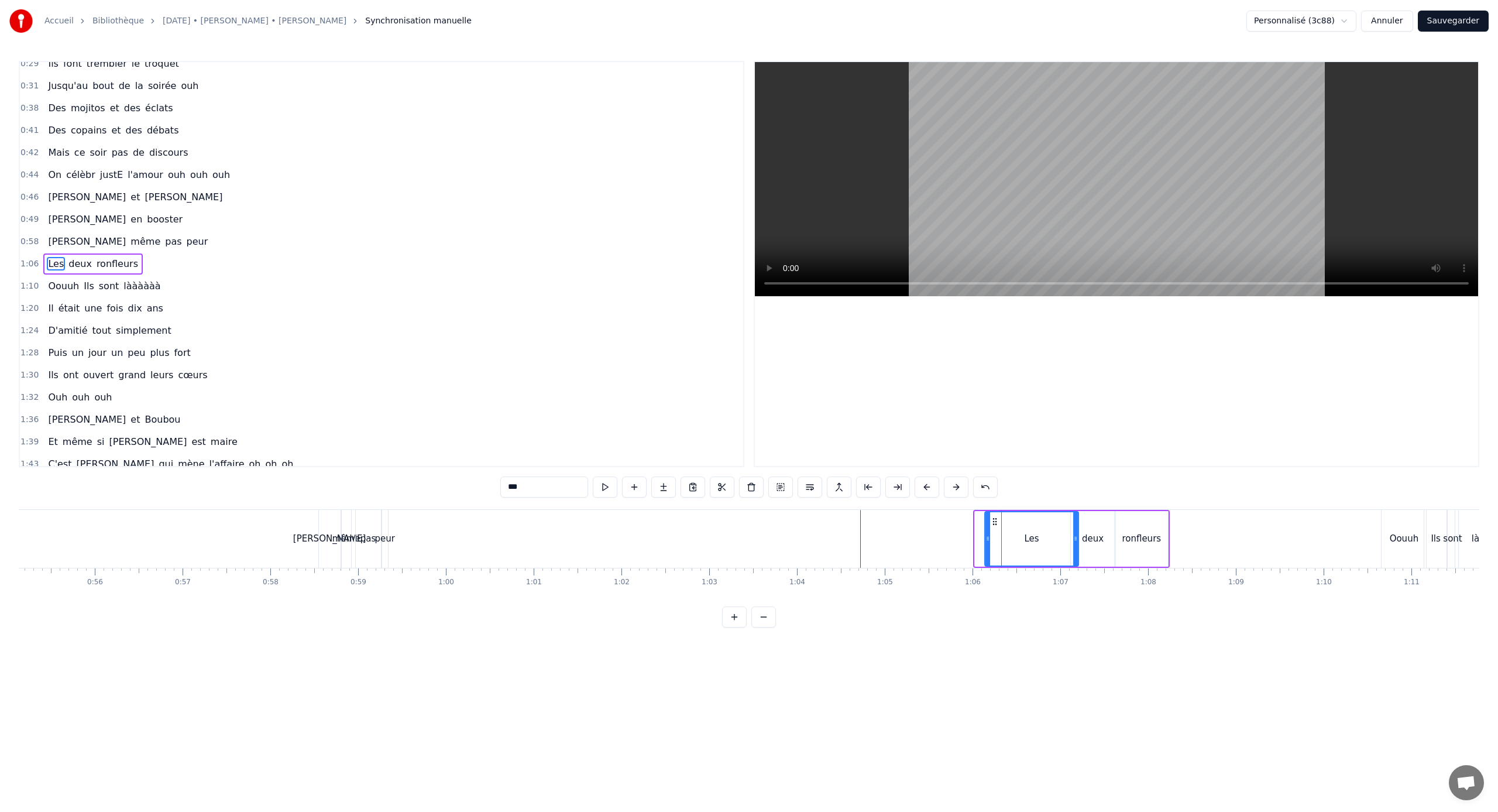
click at [885, 520] on icon at bounding box center [994, 521] width 9 height 9
click at [885, 528] on div "Les" at bounding box center [1021, 538] width 94 height 58
click at [767, 490] on button at bounding box center [765, 486] width 24 height 21
drag, startPoint x: 983, startPoint y: 517, endPoint x: 1019, endPoint y: 517, distance: 36.0
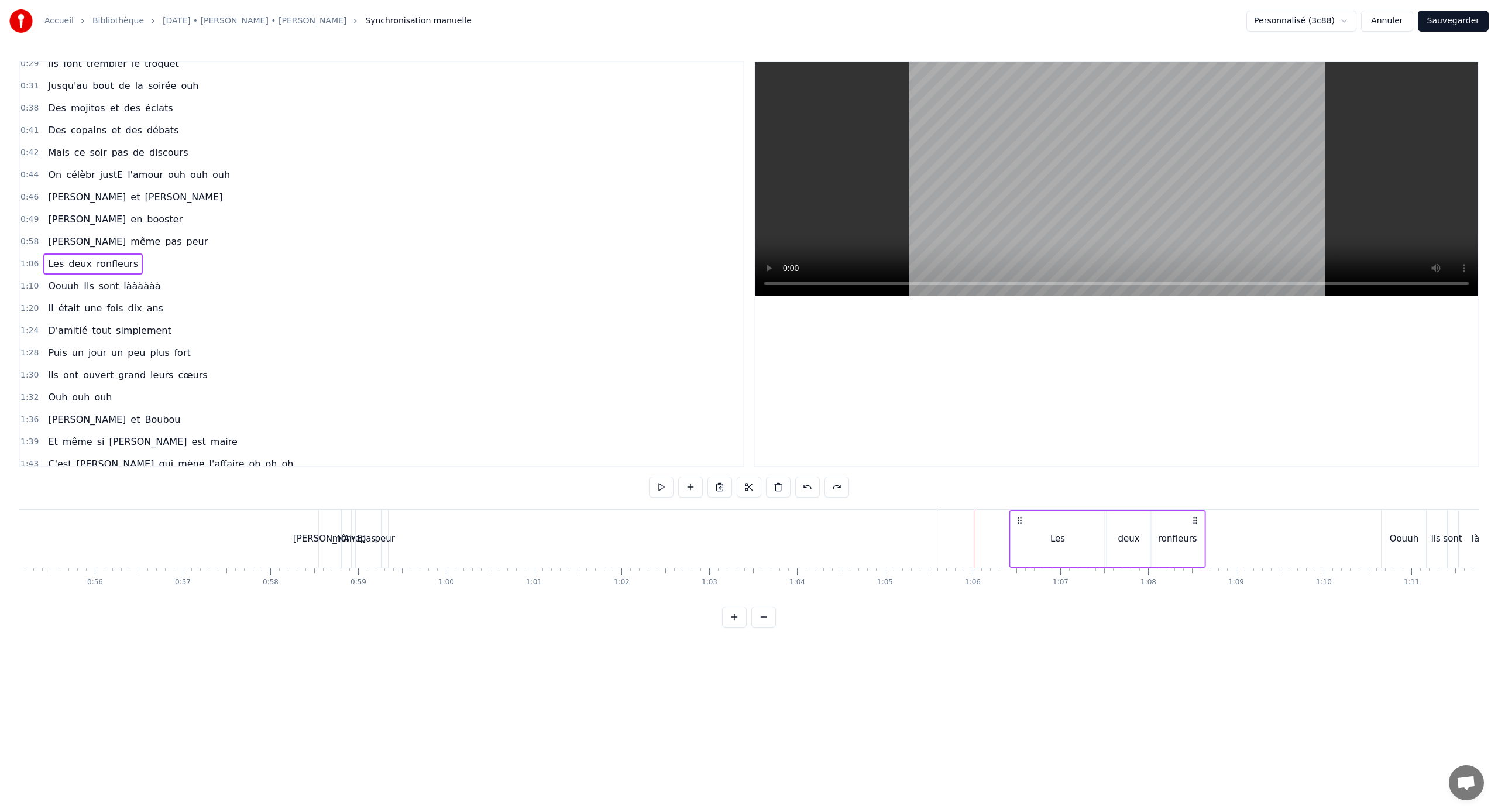
click at [885, 517] on circle at bounding box center [1018, 517] width 1 height 1
click at [885, 535] on div "Les" at bounding box center [1057, 538] width 94 height 58
drag, startPoint x: 1104, startPoint y: 543, endPoint x: 1057, endPoint y: 541, distance: 47.0
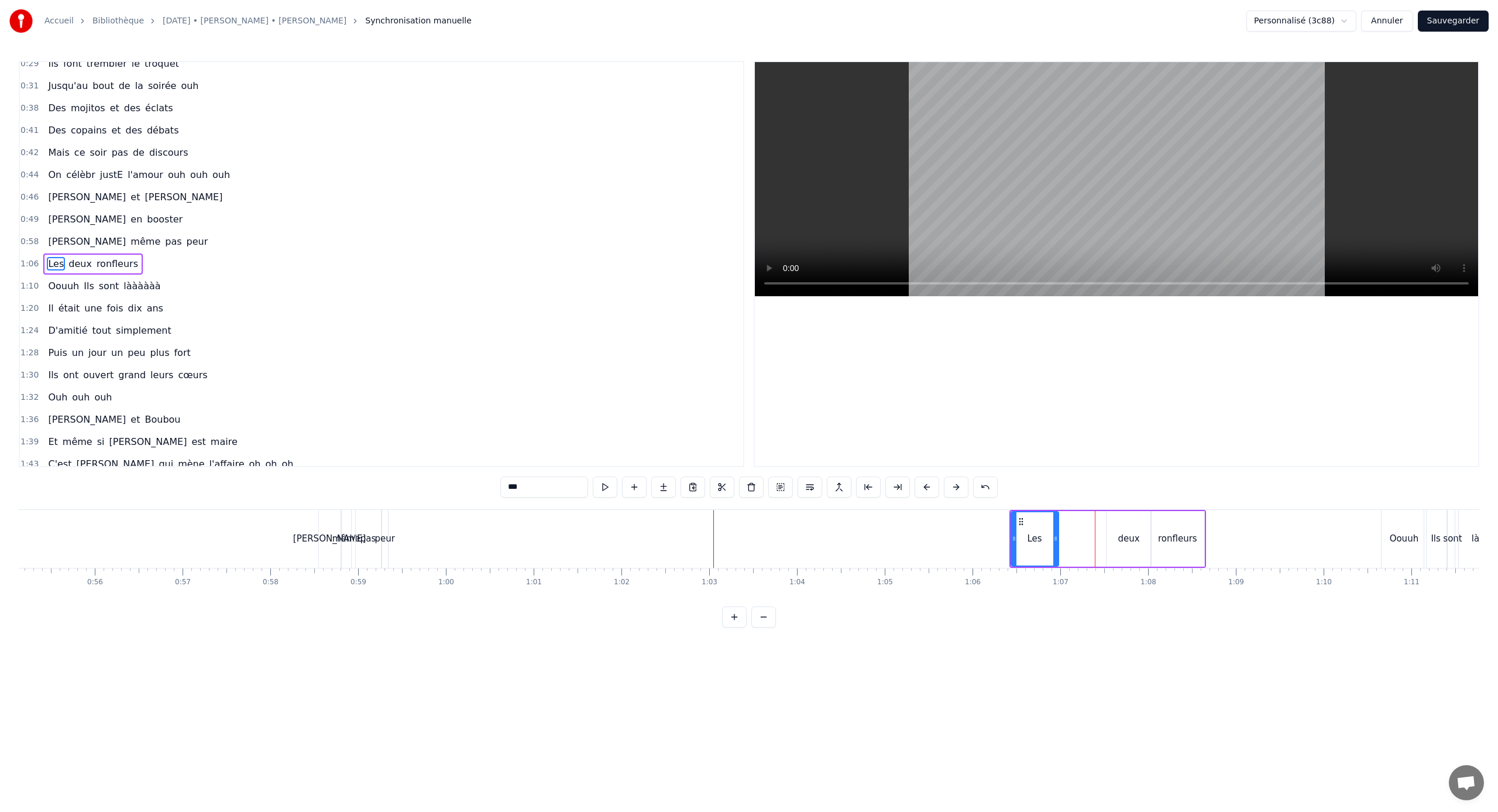
click at [885, 535] on div at bounding box center [1056, 539] width 5 height 53
drag, startPoint x: 1130, startPoint y: 536, endPoint x: 1080, endPoint y: 535, distance: 50.0
click at [885, 535] on div "Les deux ronfleurs" at bounding box center [1107, 538] width 196 height 58
click at [885, 535] on div "deux" at bounding box center [1129, 539] width 44 height 56
drag, startPoint x: 1117, startPoint y: 522, endPoint x: 1069, endPoint y: 520, distance: 48.0
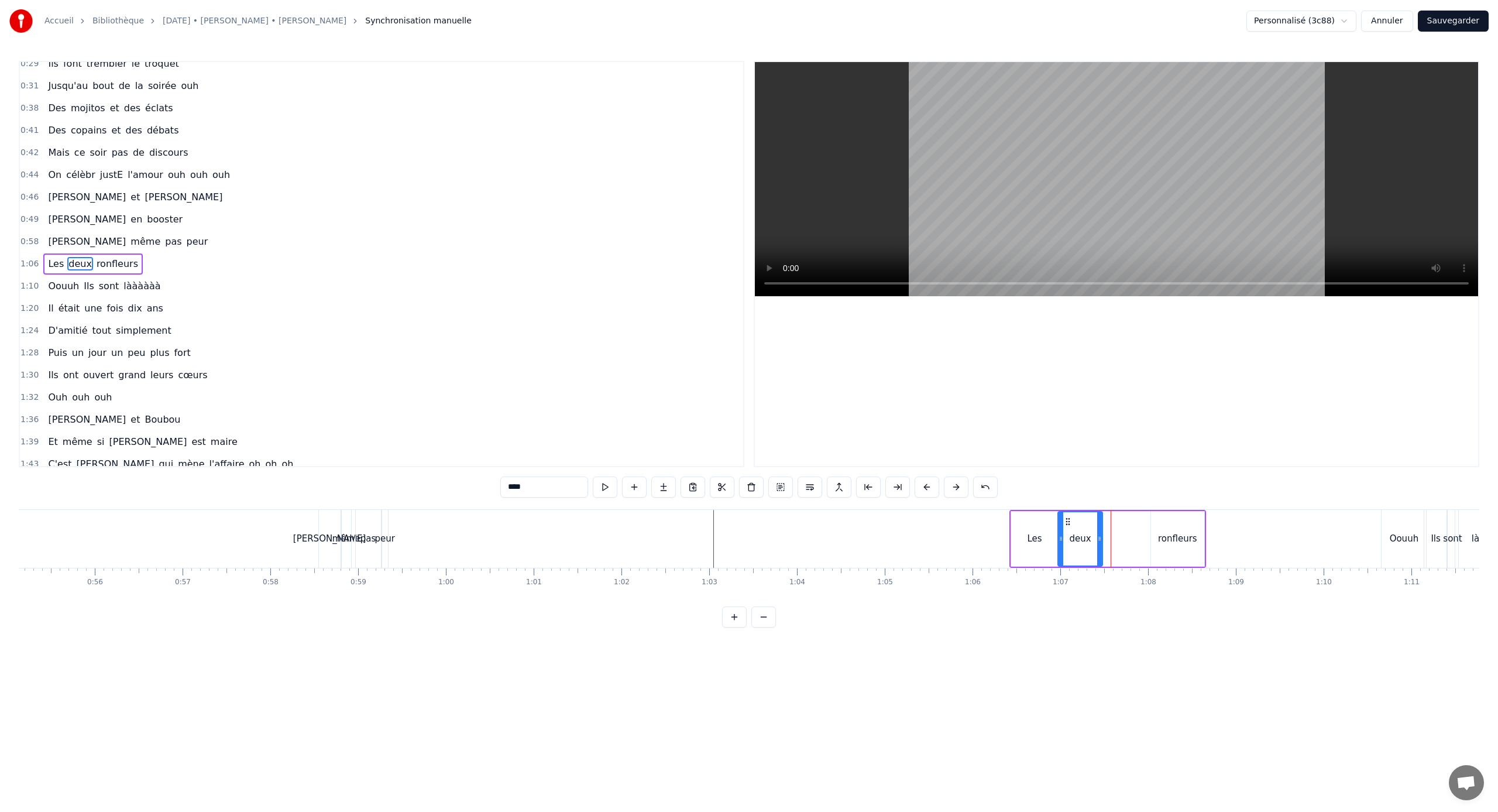
click at [885, 520] on icon at bounding box center [1068, 521] width 9 height 9
click at [885, 521] on div "ronfleurs" at bounding box center [1178, 539] width 53 height 56
type input "*********"
drag, startPoint x: 1153, startPoint y: 538, endPoint x: 1135, endPoint y: 538, distance: 18.0
click at [885, 535] on icon at bounding box center [1137, 538] width 5 height 9
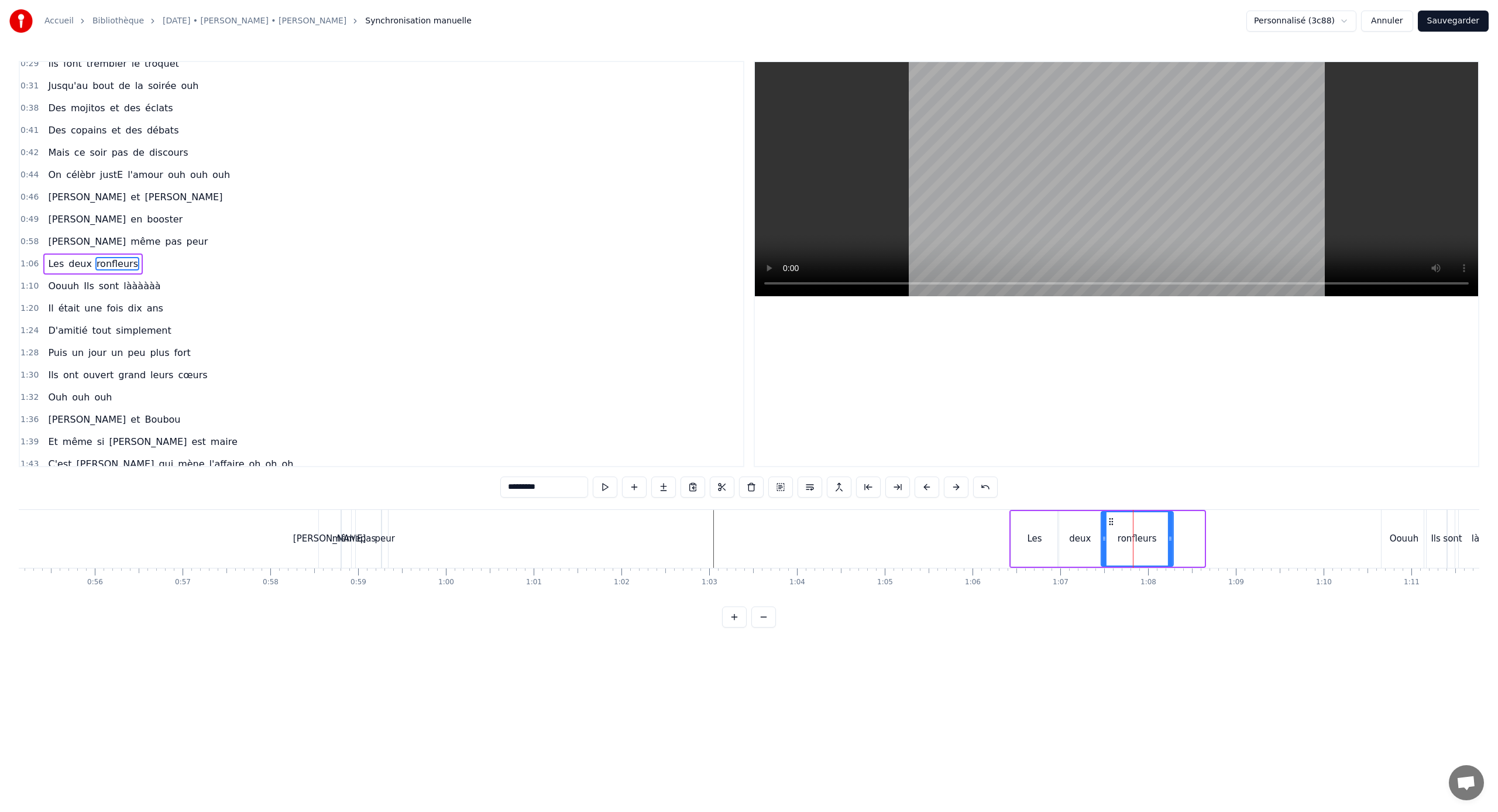
drag, startPoint x: 1145, startPoint y: 523, endPoint x: 1113, endPoint y: 521, distance: 32.1
click at [885, 521] on icon at bounding box center [1111, 521] width 9 height 9
click at [885, 535] on div "deux" at bounding box center [1079, 539] width 22 height 13
drag, startPoint x: 1098, startPoint y: 532, endPoint x: 1079, endPoint y: 530, distance: 19.1
click at [885, 530] on div at bounding box center [1080, 539] width 5 height 53
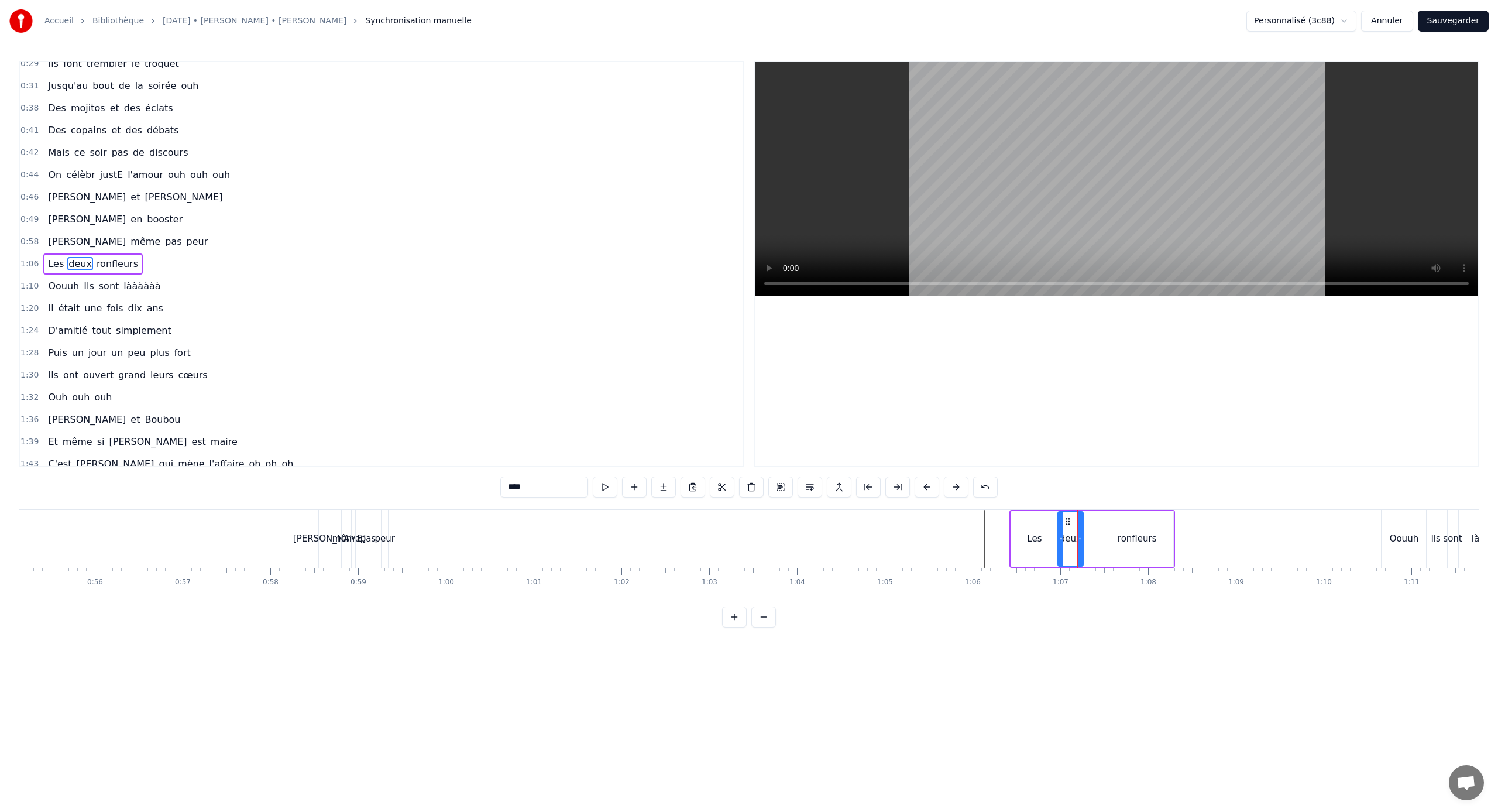
click at [885, 535] on div "ronfleurs" at bounding box center [1137, 539] width 39 height 13
type input "*********"
drag, startPoint x: 1112, startPoint y: 525, endPoint x: 1092, endPoint y: 524, distance: 20.0
click at [885, 524] on icon at bounding box center [1090, 521] width 9 height 9
drag, startPoint x: 1150, startPoint y: 535, endPoint x: 1129, endPoint y: 534, distance: 21.0
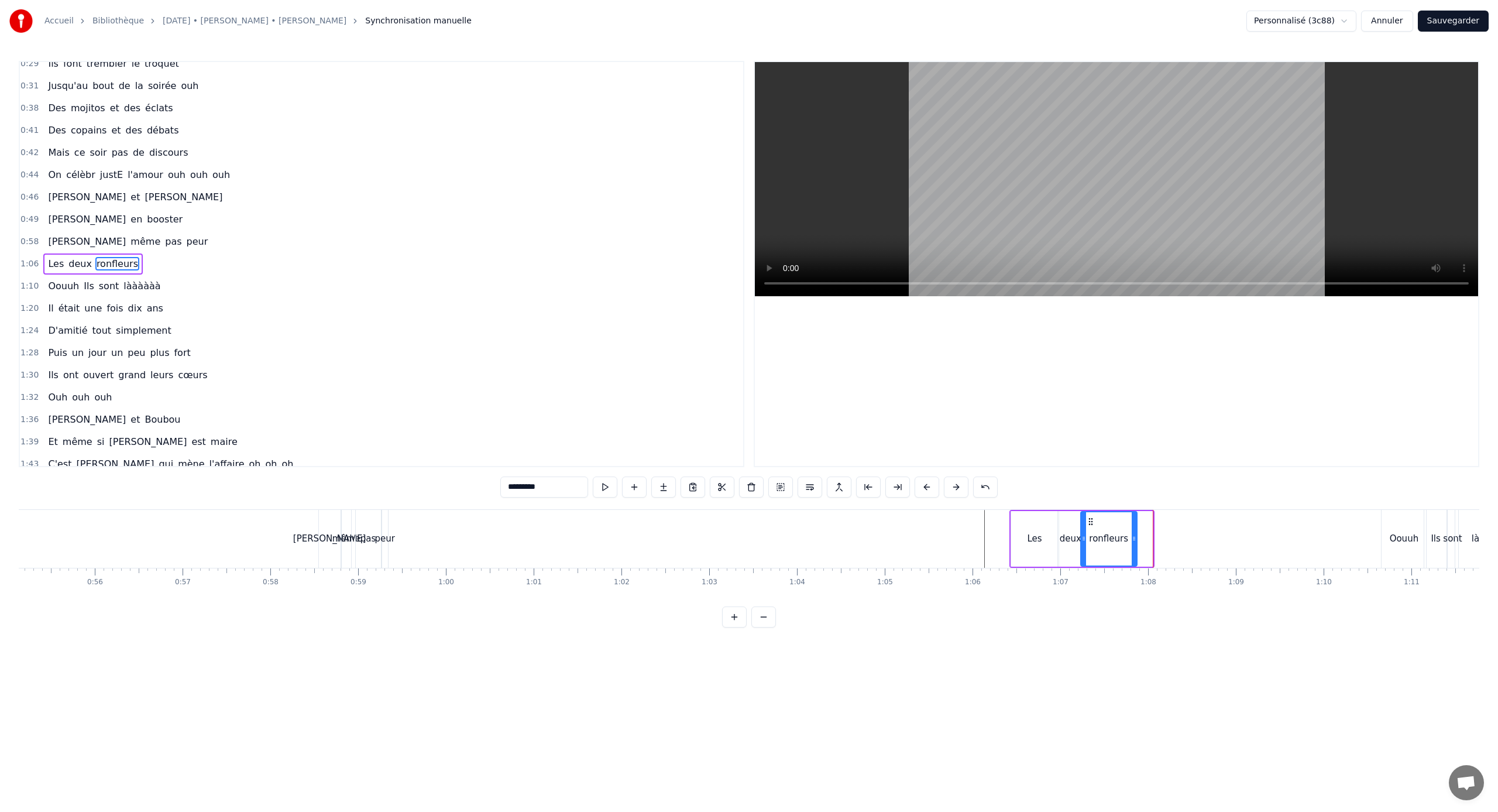
click at [885, 534] on icon at bounding box center [1135, 538] width 5 height 9
click at [885, 525] on div "ronfleurs" at bounding box center [1105, 538] width 50 height 58
click at [885, 530] on div "deux" at bounding box center [1071, 539] width 25 height 56
click at [885, 529] on div at bounding box center [1078, 539] width 5 height 53
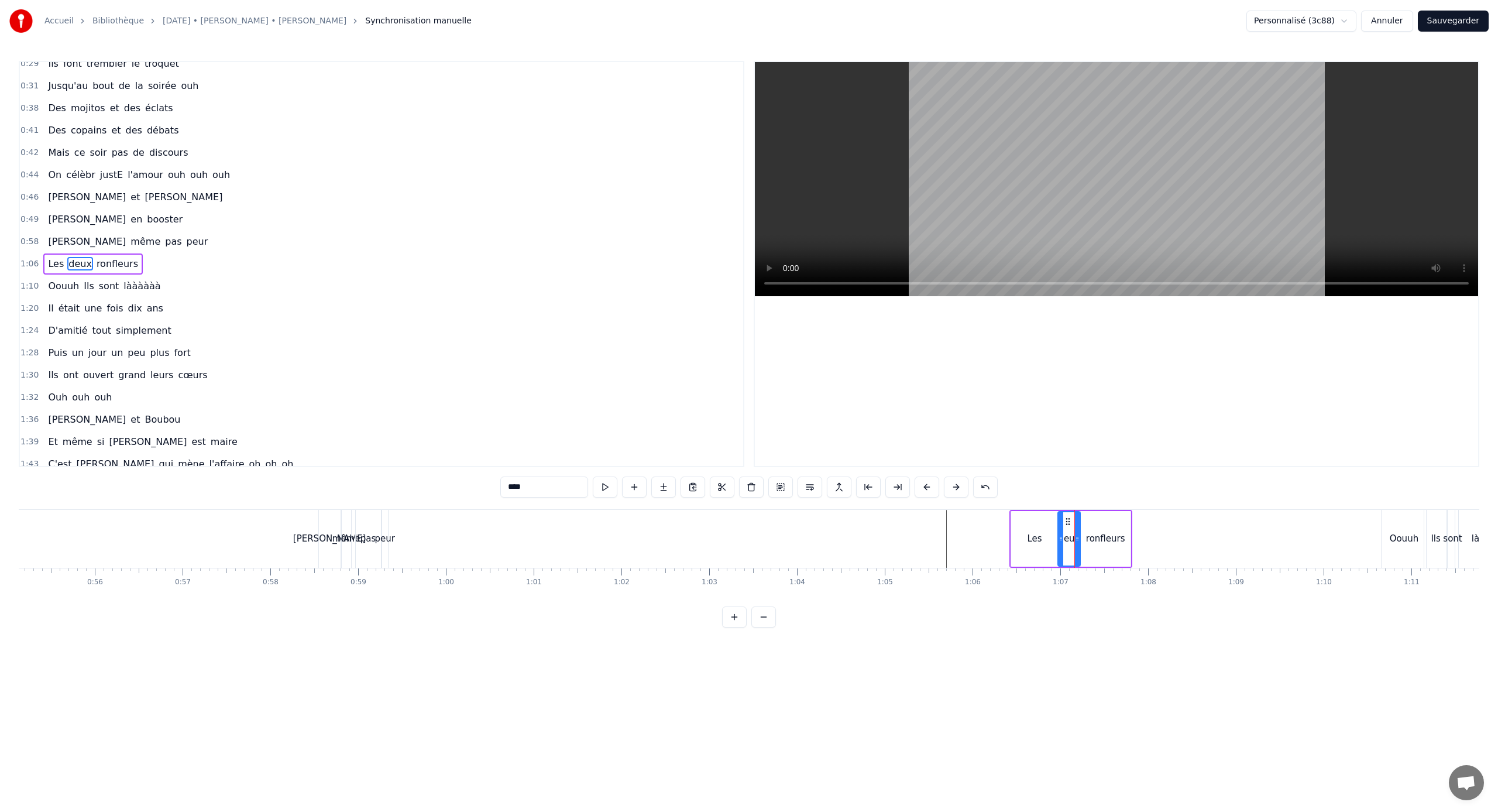
click at [885, 529] on div "ronfleurs" at bounding box center [1106, 539] width 50 height 56
type input "*********"
click at [885, 521] on circle at bounding box center [1087, 520] width 1 height 1
drag, startPoint x: 1123, startPoint y: 530, endPoint x: 1115, endPoint y: 530, distance: 8.0
click at [885, 530] on div at bounding box center [1115, 539] width 5 height 53
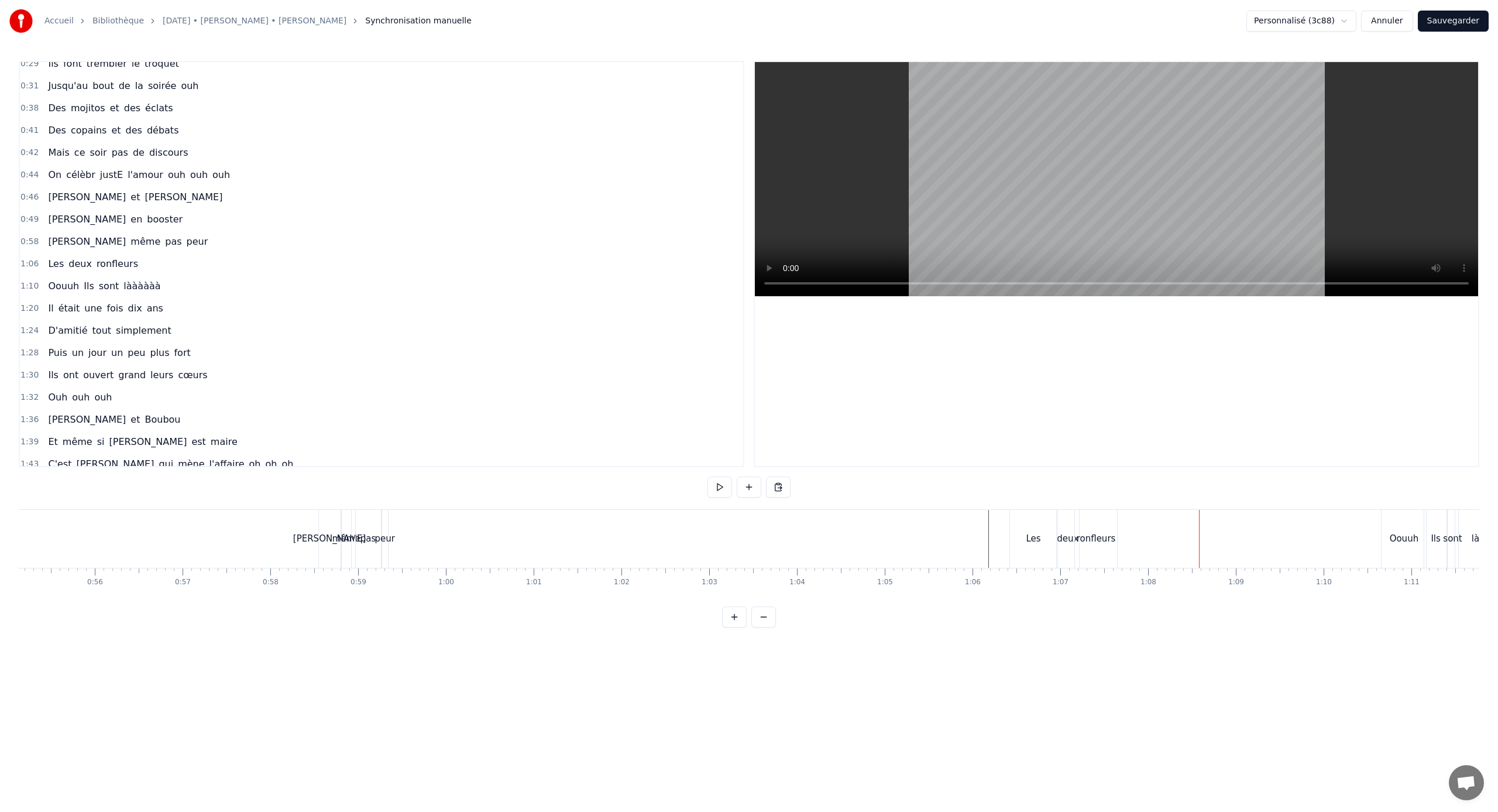
scroll to position [307, 0]
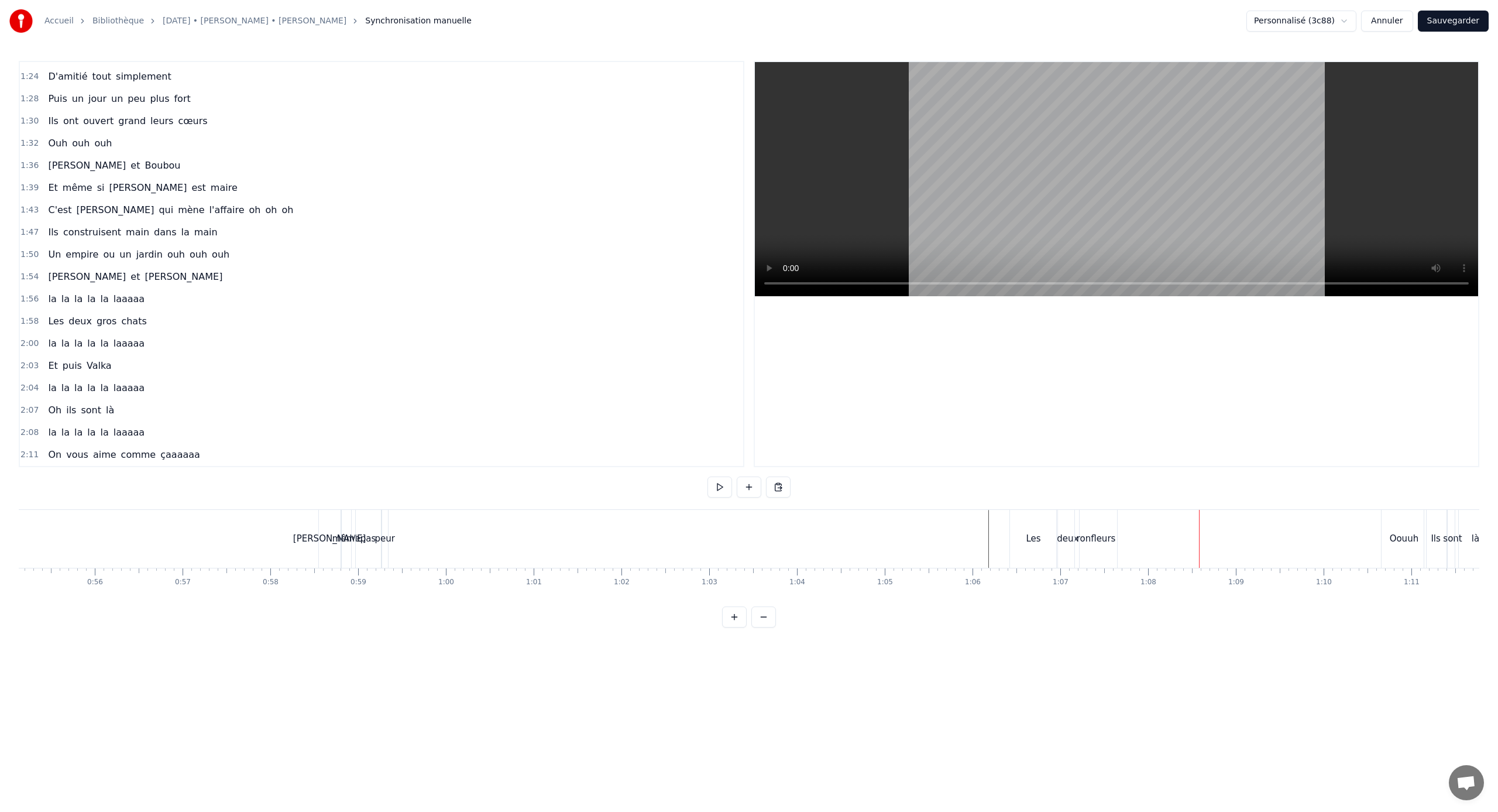
click at [47, 389] on span "la" at bounding box center [52, 388] width 11 height 13
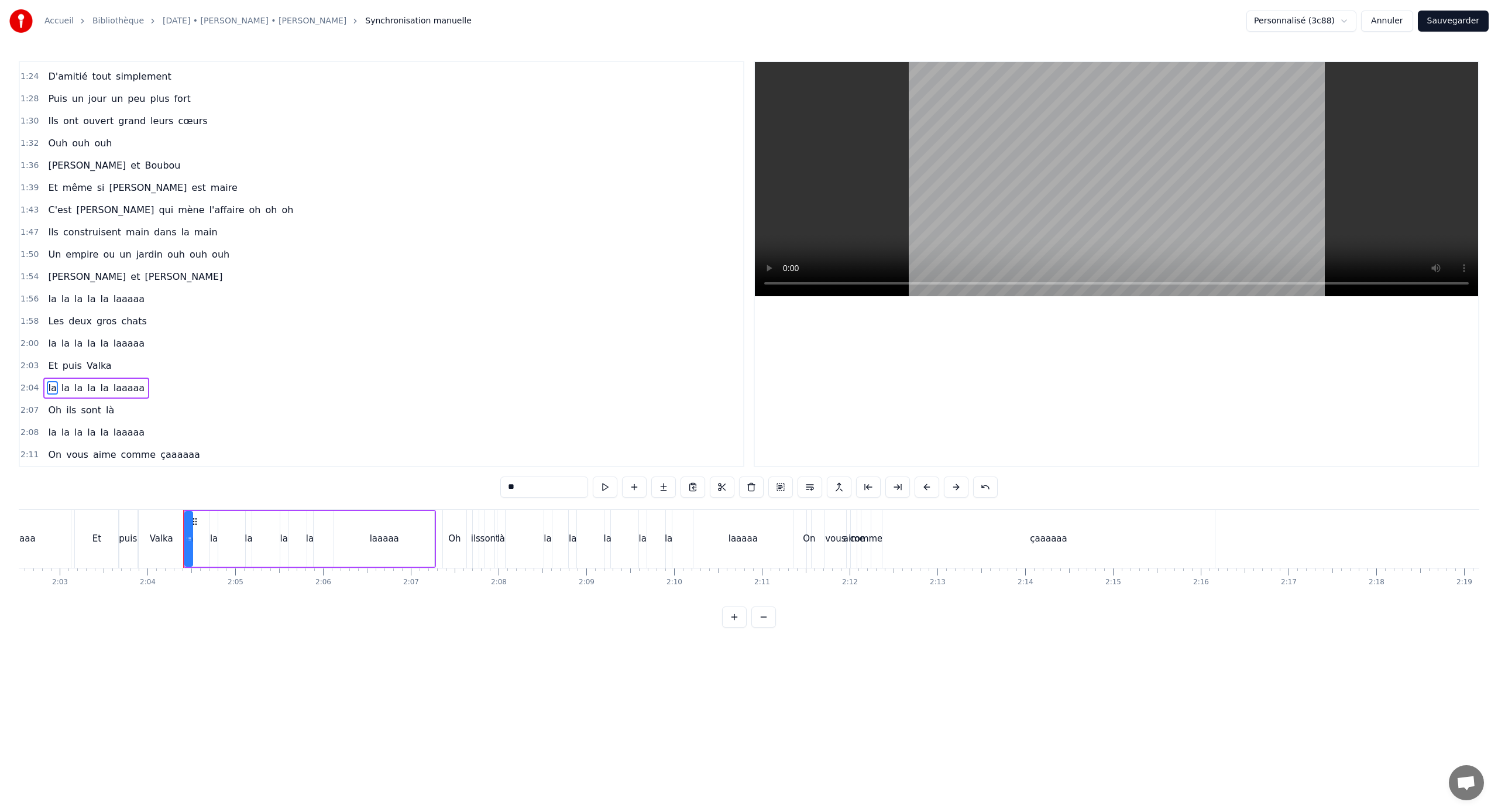
scroll to position [0, 10864]
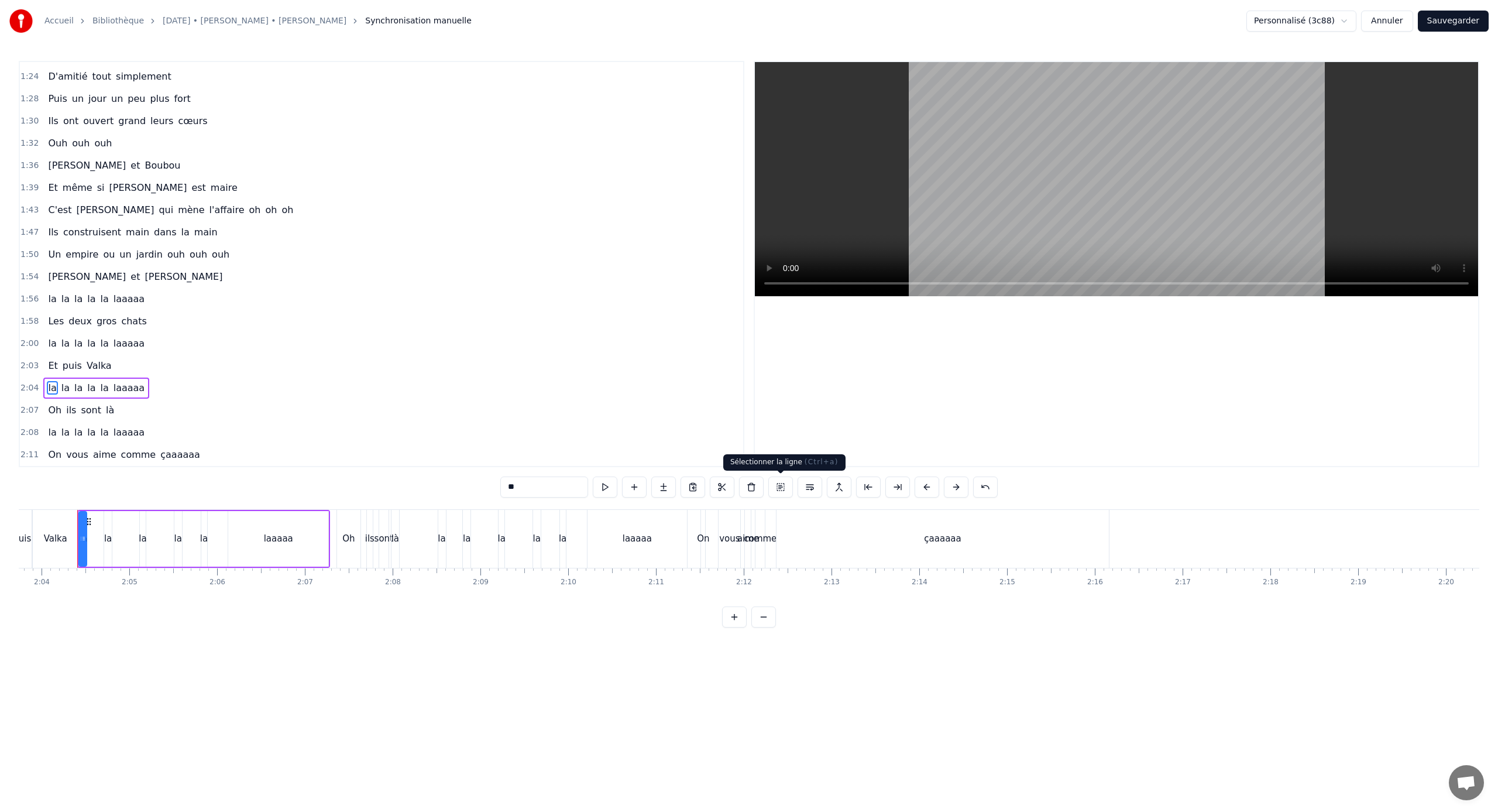
click at [773, 485] on button at bounding box center [780, 486] width 24 height 21
click at [739, 482] on button at bounding box center [734, 486] width 24 height 21
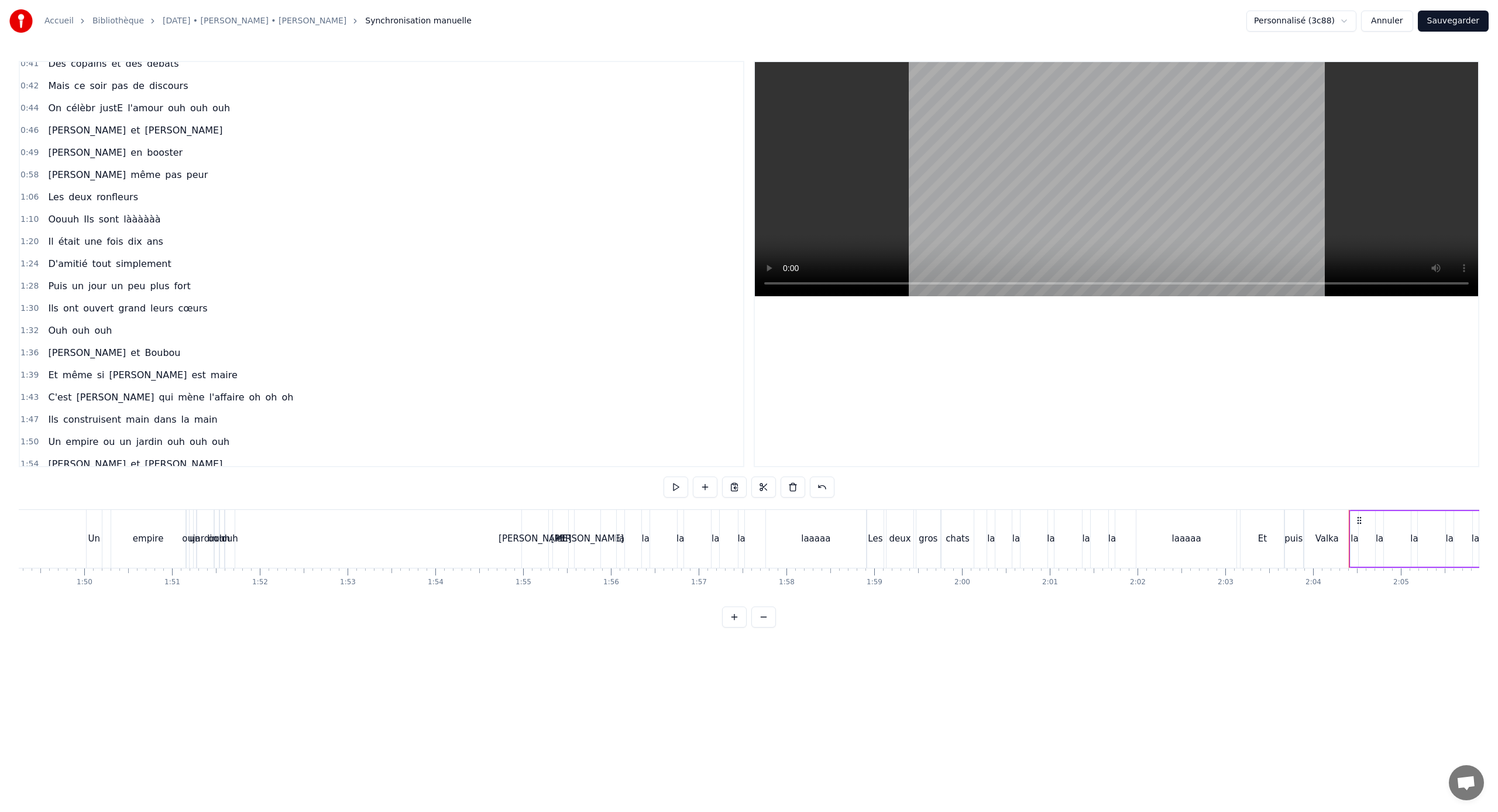
scroll to position [119, 0]
click at [48, 201] on span "Les" at bounding box center [56, 199] width 18 height 13
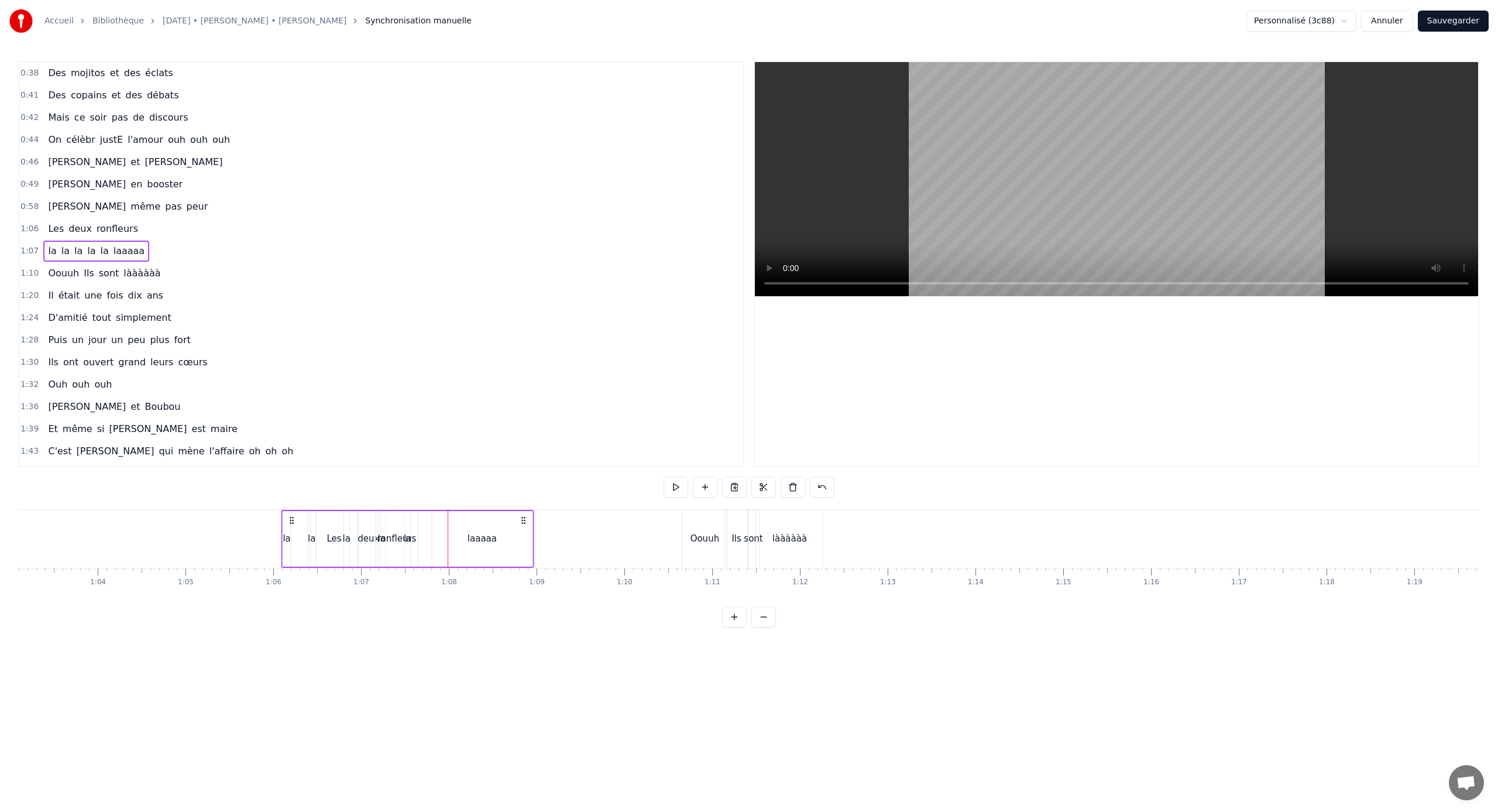
scroll to position [0, 5533]
drag, startPoint x: 226, startPoint y: 518, endPoint x: 435, endPoint y: 543, distance: 210.5
click at [435, 535] on div "la la la la la laaaaa" at bounding box center [551, 538] width 253 height 58
click at [243, 507] on div "0:21 [PERSON_NAME] elle aimE bringuer 0:25 Et [PERSON_NAME] c'est pas le dernie…" at bounding box center [749, 344] width 1461 height 566
click at [243, 510] on div at bounding box center [1072, 538] width 13175 height 58
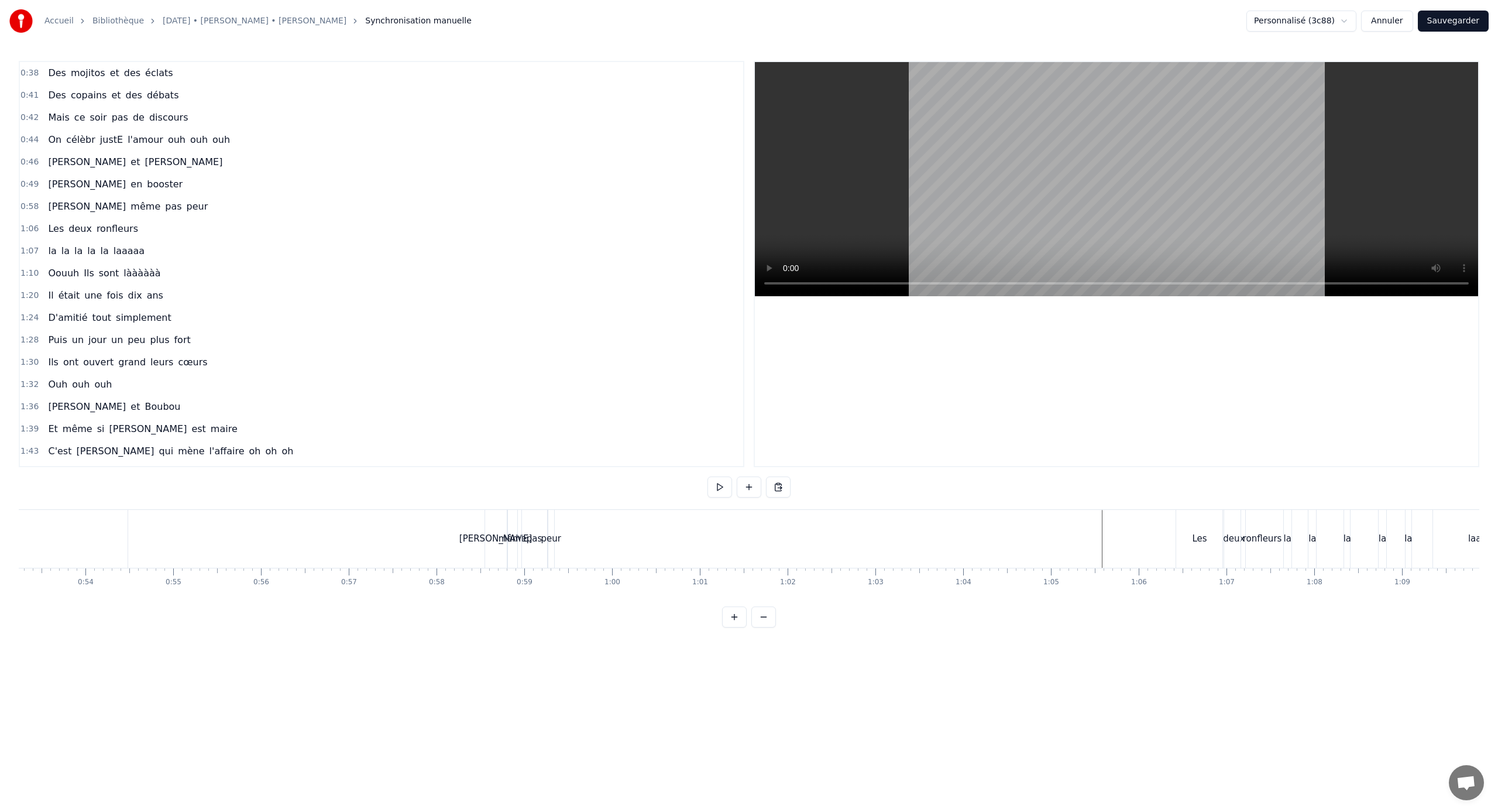
scroll to position [0, 4671]
click at [493, 523] on div "[PERSON_NAME]" at bounding box center [499, 538] width 22 height 58
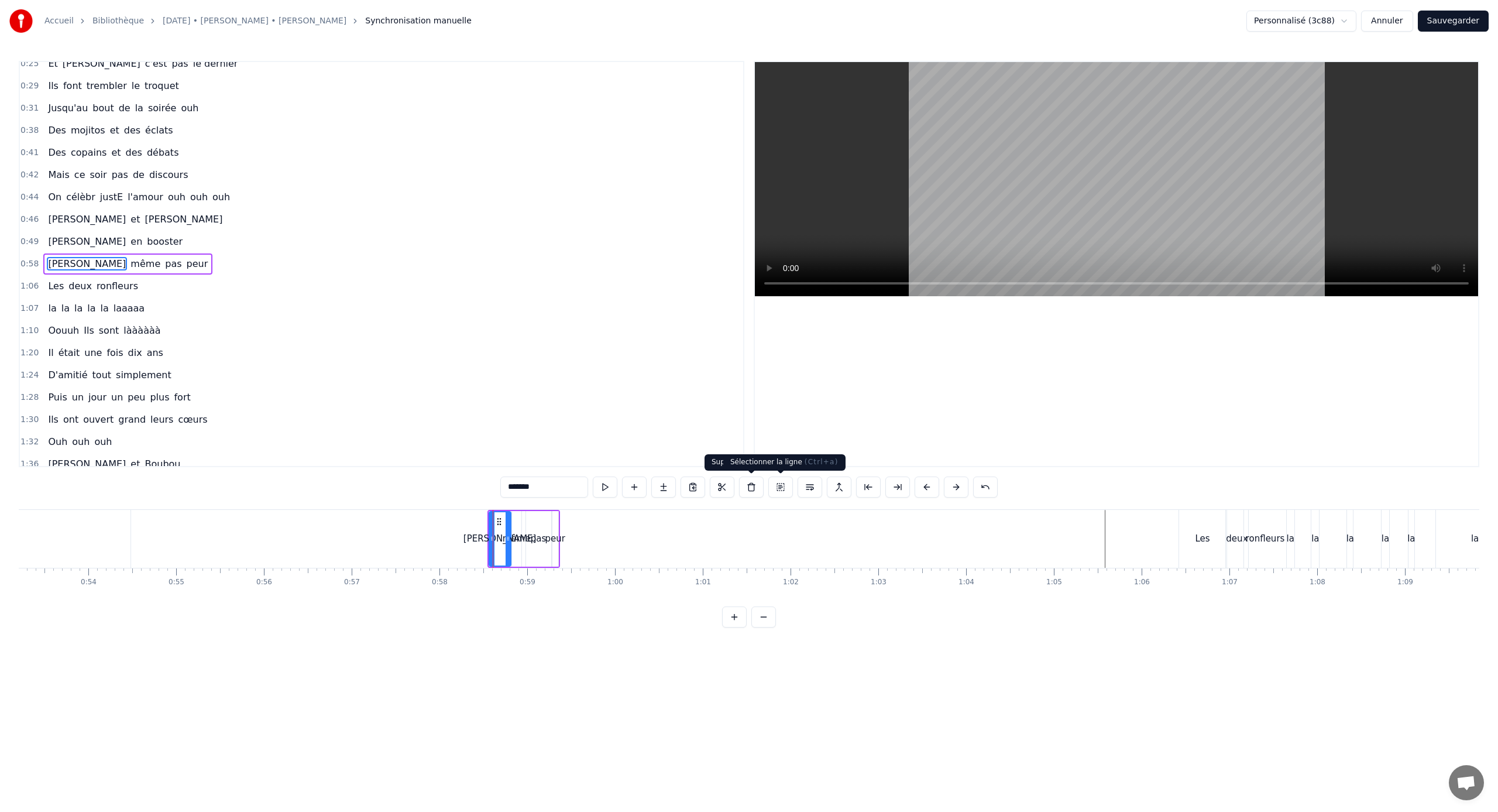
click at [783, 488] on button at bounding box center [780, 486] width 24 height 21
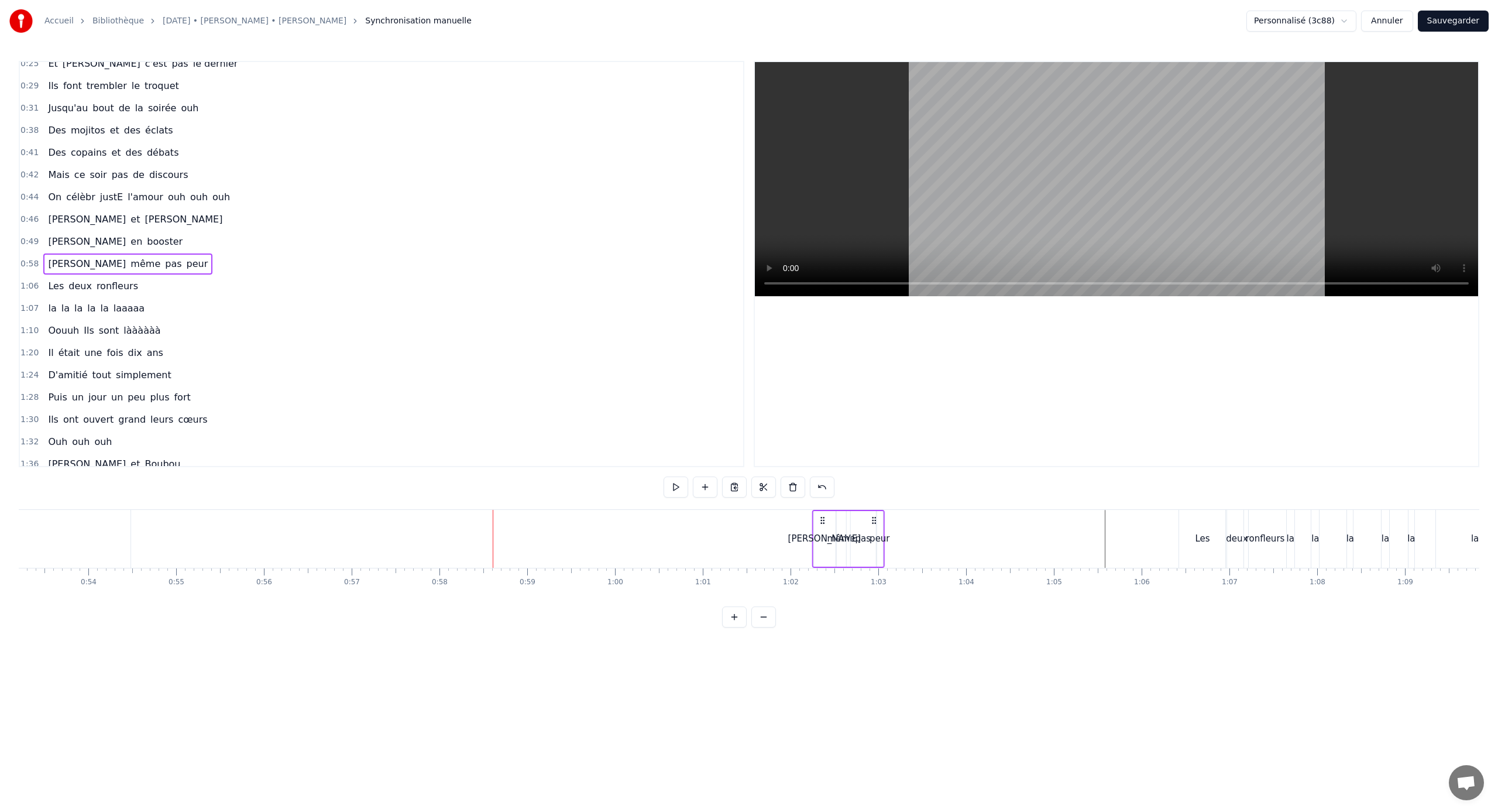
drag, startPoint x: 500, startPoint y: 523, endPoint x: 824, endPoint y: 546, distance: 324.8
click at [824, 535] on div "[PERSON_NAME] même pas peur" at bounding box center [848, 538] width 73 height 58
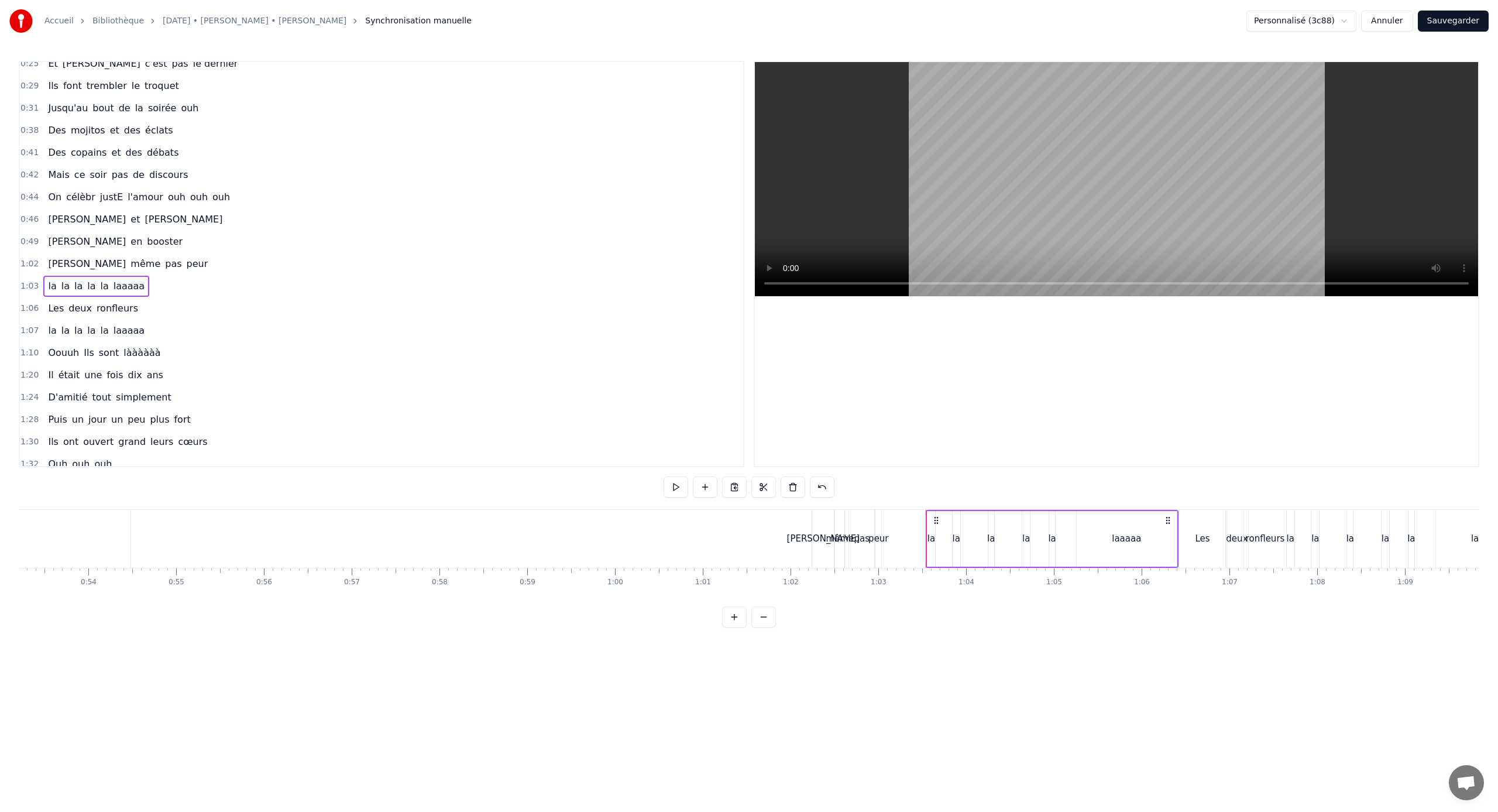
drag, startPoint x: 879, startPoint y: 525, endPoint x: 908, endPoint y: 521, distance: 29.3
click at [881, 523] on div "peur" at bounding box center [878, 538] width 7 height 58
click at [810, 534] on div "[PERSON_NAME]" at bounding box center [825, 539] width 74 height 13
type input "*******"
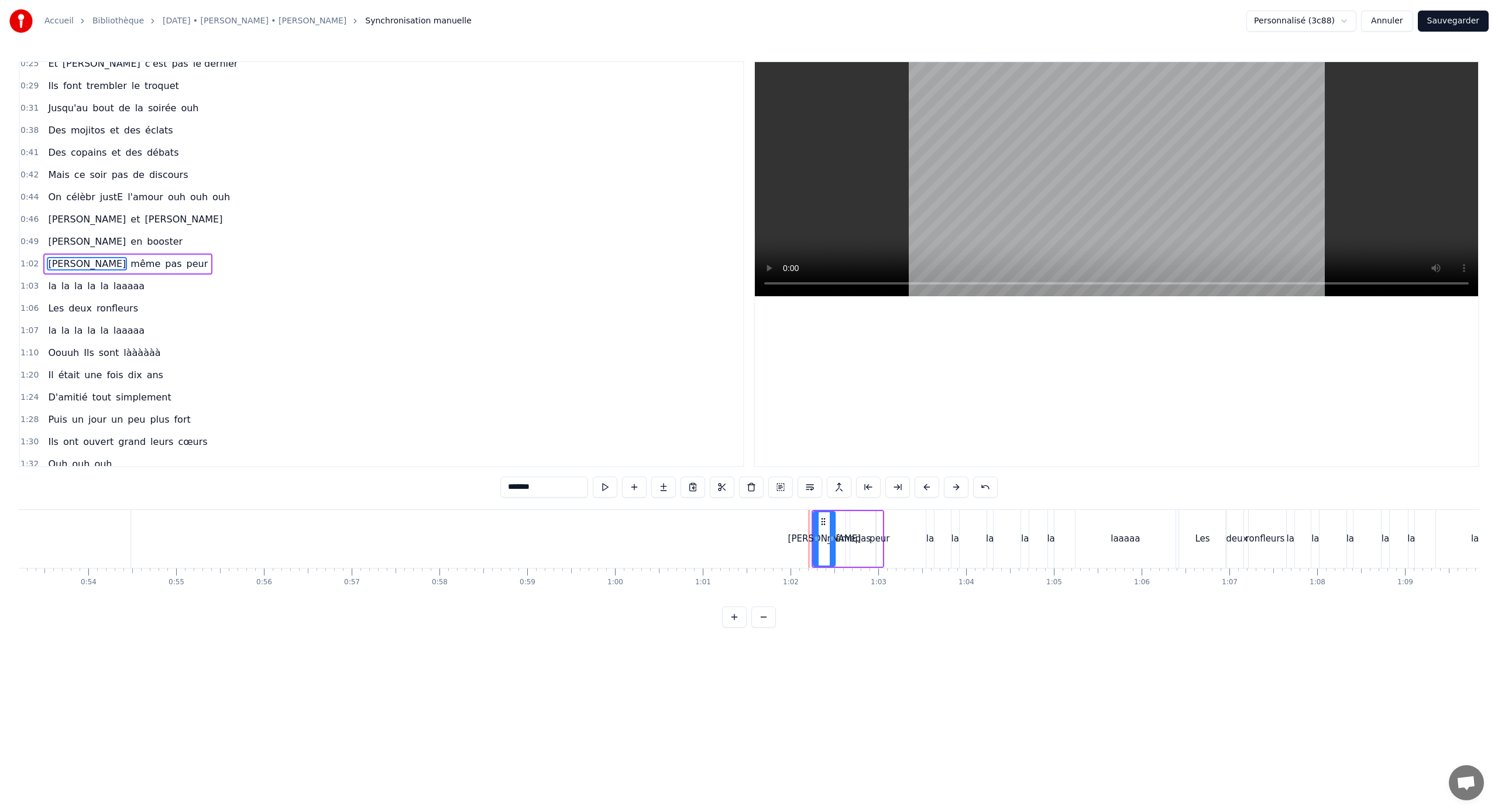
click at [881, 526] on div "peur" at bounding box center [878, 538] width 7 height 58
click at [839, 532] on div "même" at bounding box center [841, 539] width 28 height 13
click at [882, 528] on div "peur" at bounding box center [880, 539] width 7 height 56
click at [826, 535] on div "[PERSON_NAME]" at bounding box center [825, 539] width 74 height 13
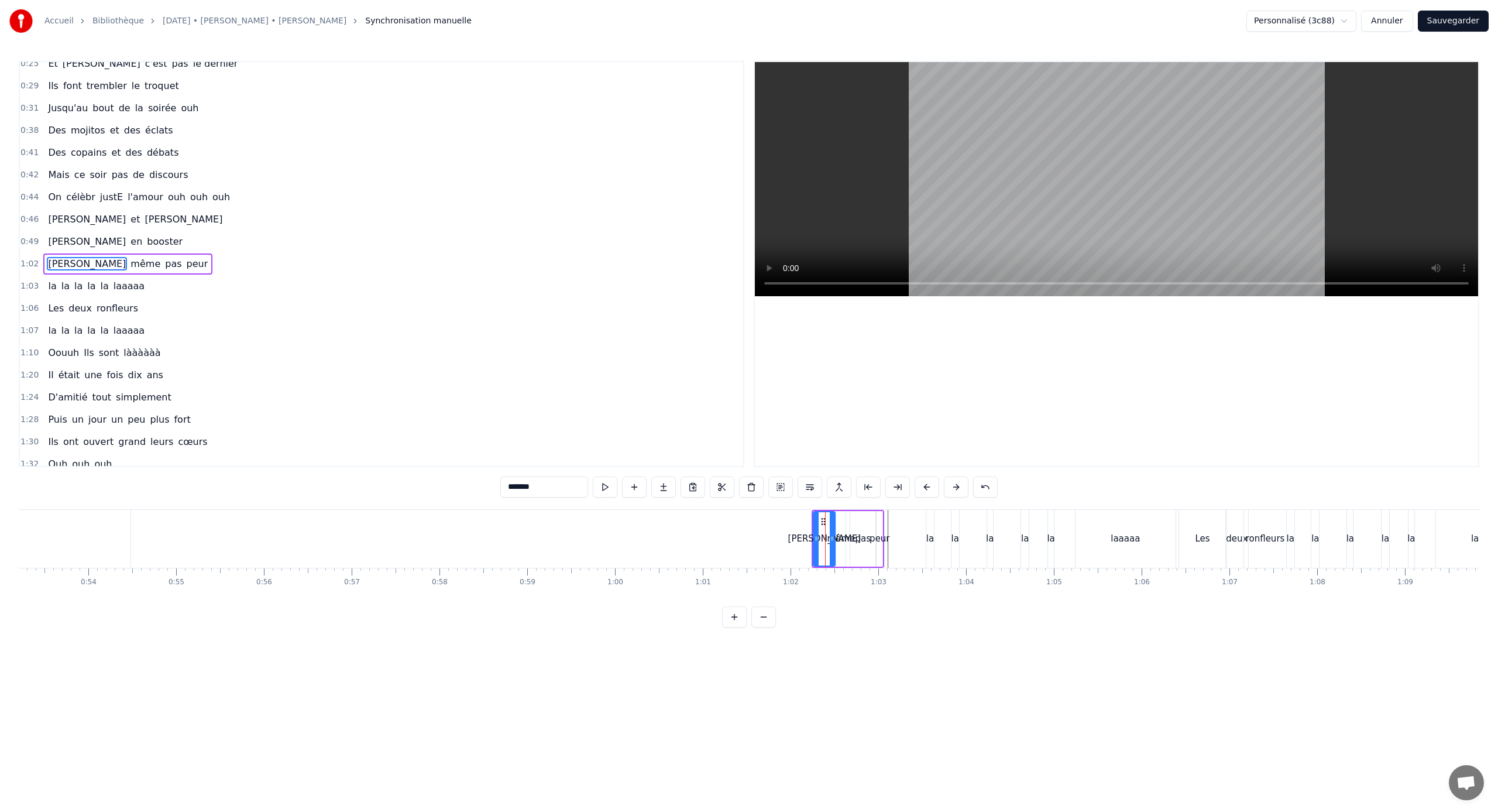
click at [835, 535] on div "[PERSON_NAME]" at bounding box center [825, 539] width 74 height 13
click at [738, 535] on button at bounding box center [734, 617] width 24 height 21
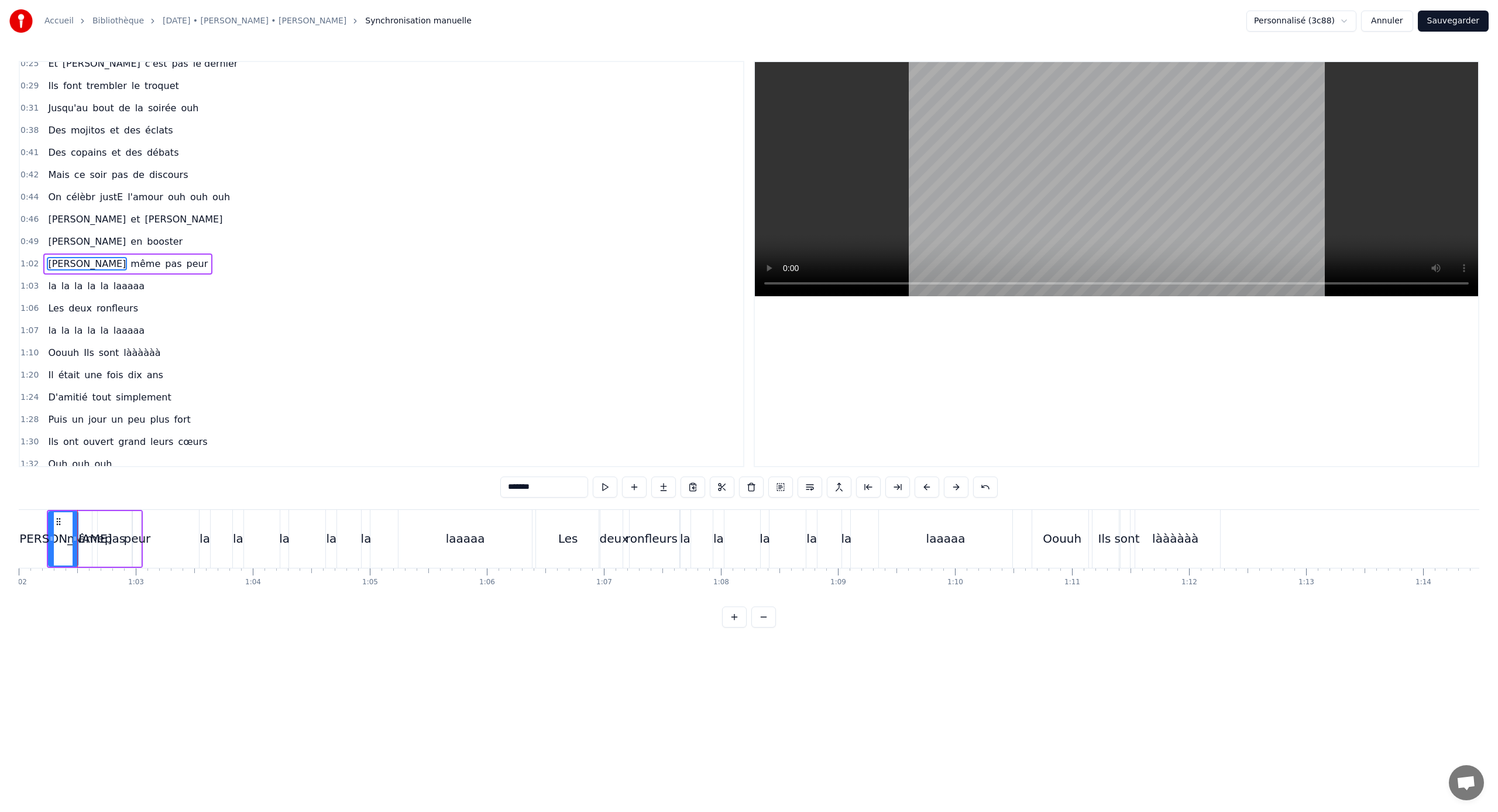
click at [738, 535] on button at bounding box center [734, 617] width 24 height 21
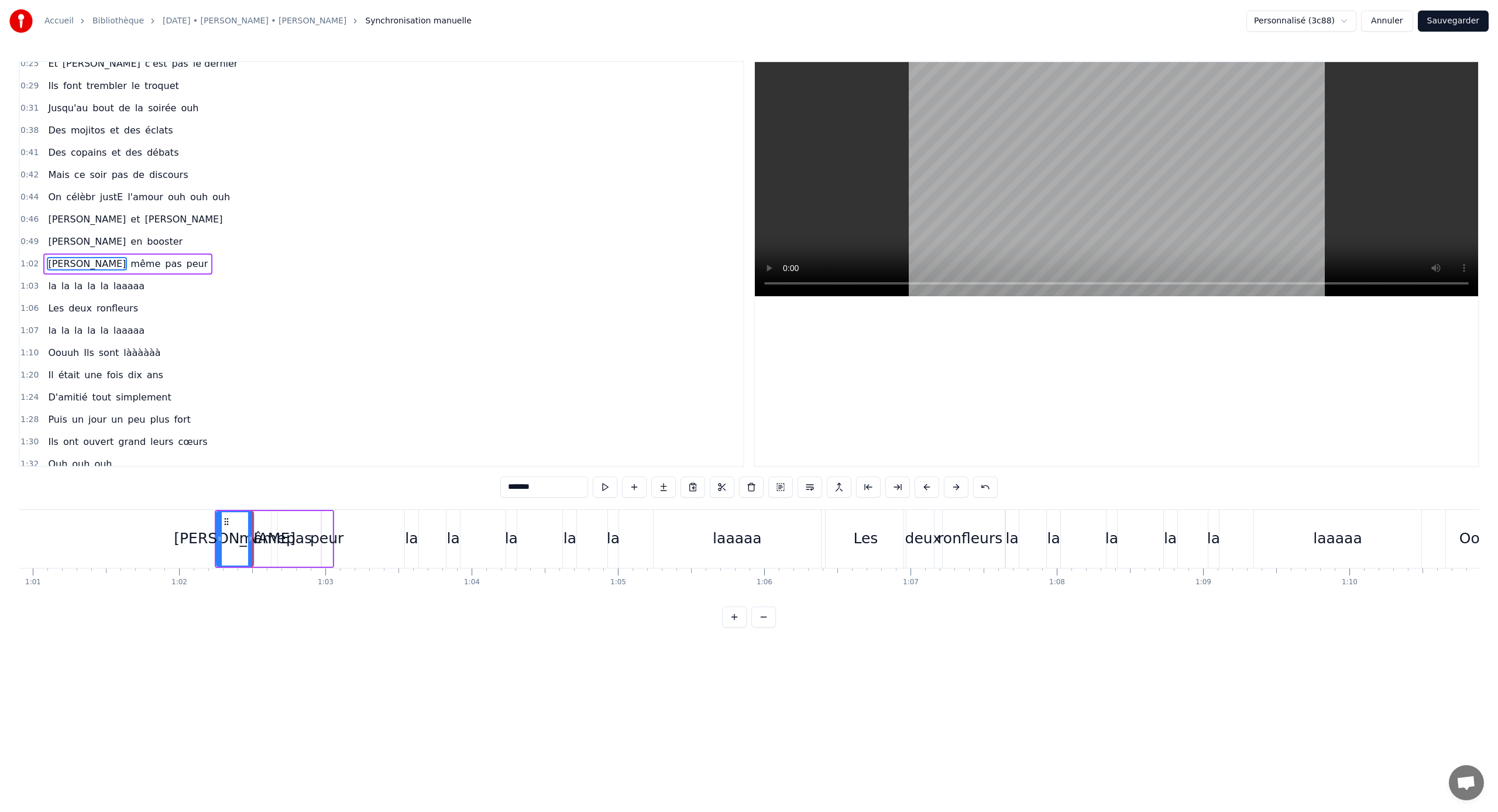
scroll to position [0, 8903]
click at [346, 535] on html "Accueil Bibliothèque [DATE] • [PERSON_NAME] • [PERSON_NAME] Synchronisation man…" at bounding box center [749, 322] width 1498 height 646
click at [318, 535] on div "pas" at bounding box center [307, 539] width 43 height 56
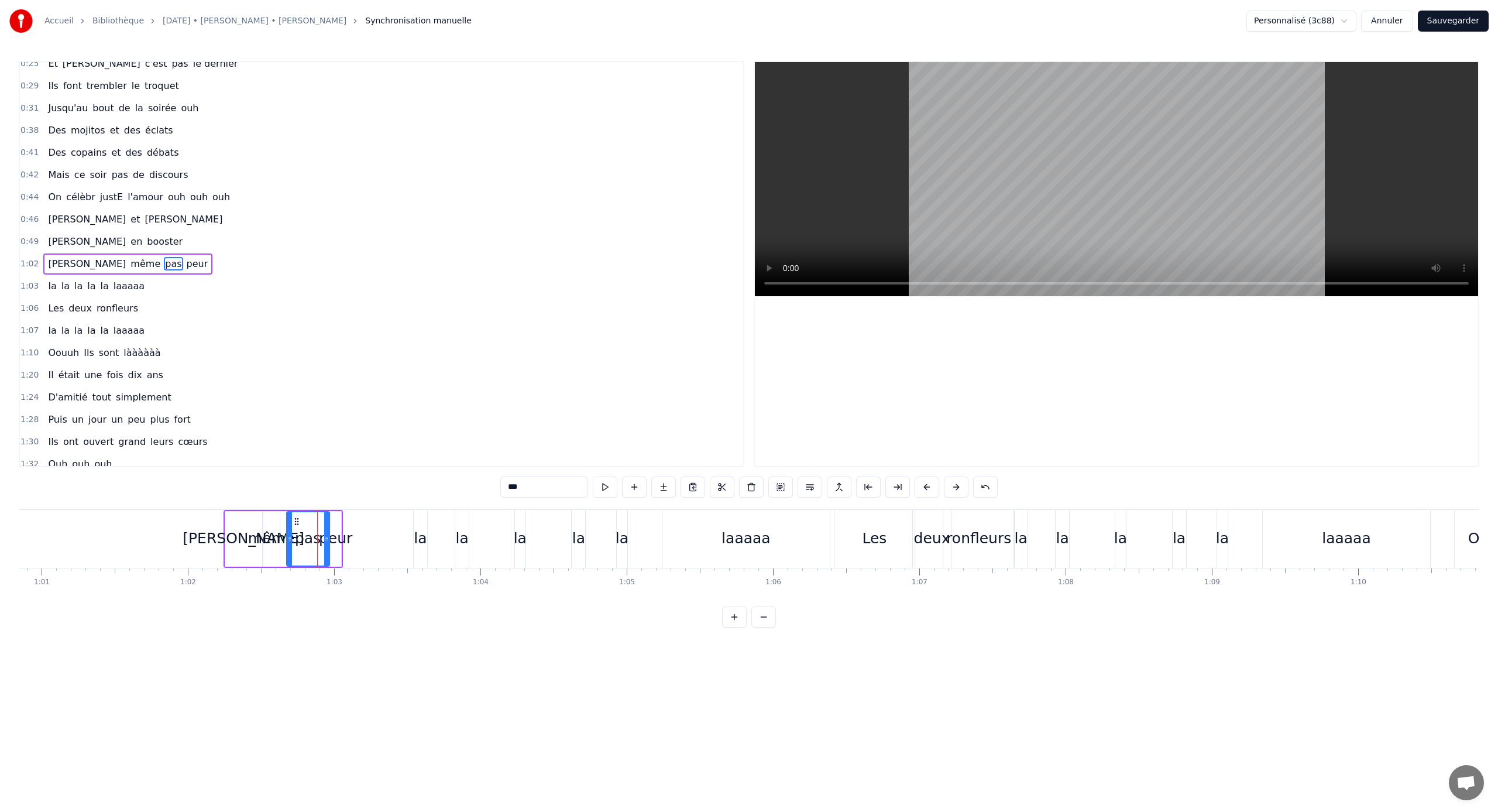
click at [337, 535] on div "peur" at bounding box center [336, 538] width 33 height 23
drag, startPoint x: 338, startPoint y: 537, endPoint x: 361, endPoint y: 542, distance: 23.5
click at [361, 535] on icon at bounding box center [359, 538] width 5 height 9
drag, startPoint x: 339, startPoint y: 523, endPoint x: 386, endPoint y: 525, distance: 47.0
click at [386, 525] on icon at bounding box center [387, 521] width 9 height 9
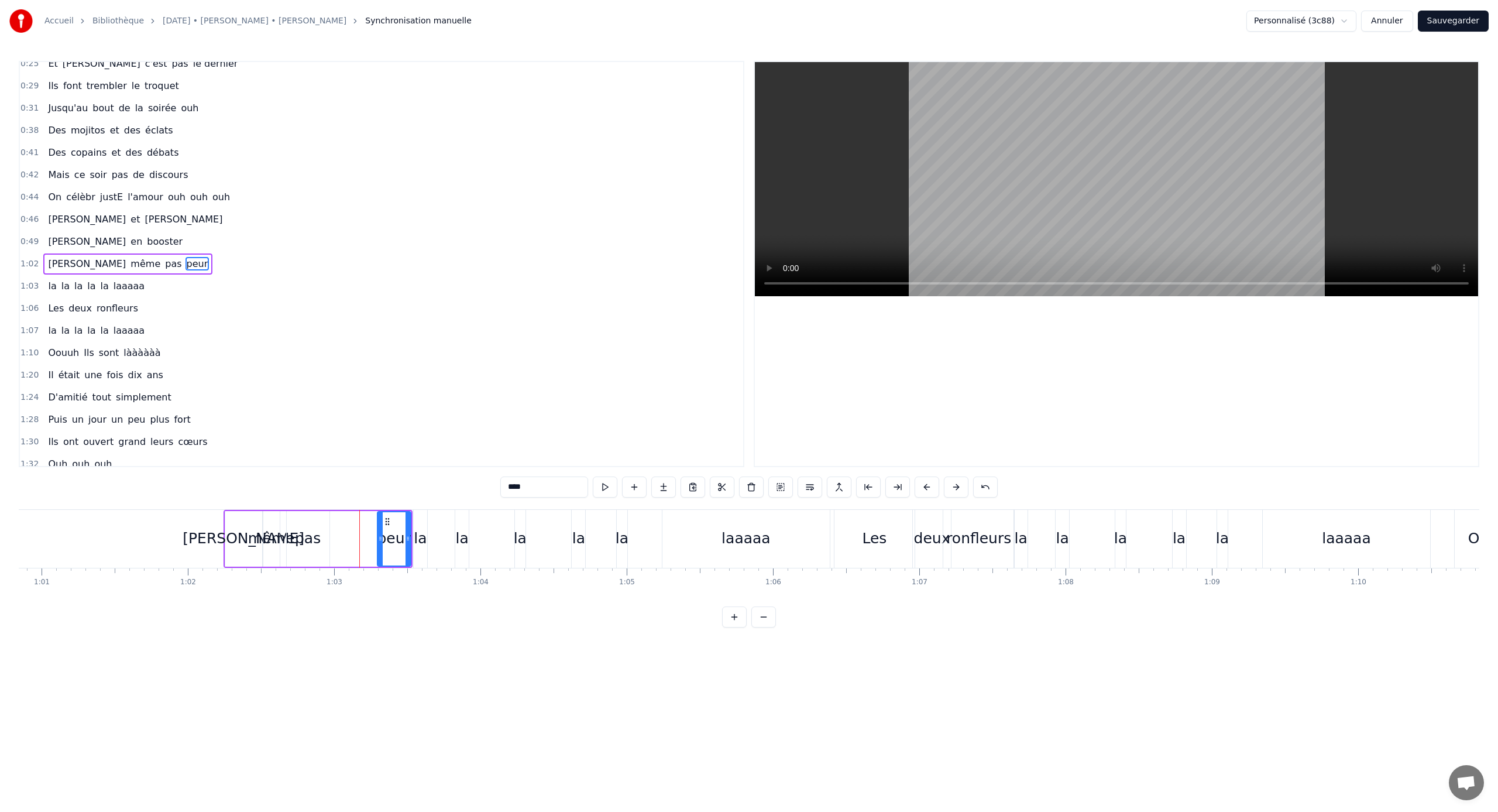
click at [314, 525] on div "pas" at bounding box center [307, 539] width 43 height 56
type input "***"
drag, startPoint x: 328, startPoint y: 532, endPoint x: 307, endPoint y: 532, distance: 21.0
click at [307, 532] on div at bounding box center [306, 539] width 5 height 53
drag, startPoint x: 296, startPoint y: 522, endPoint x: 356, endPoint y: 523, distance: 60.0
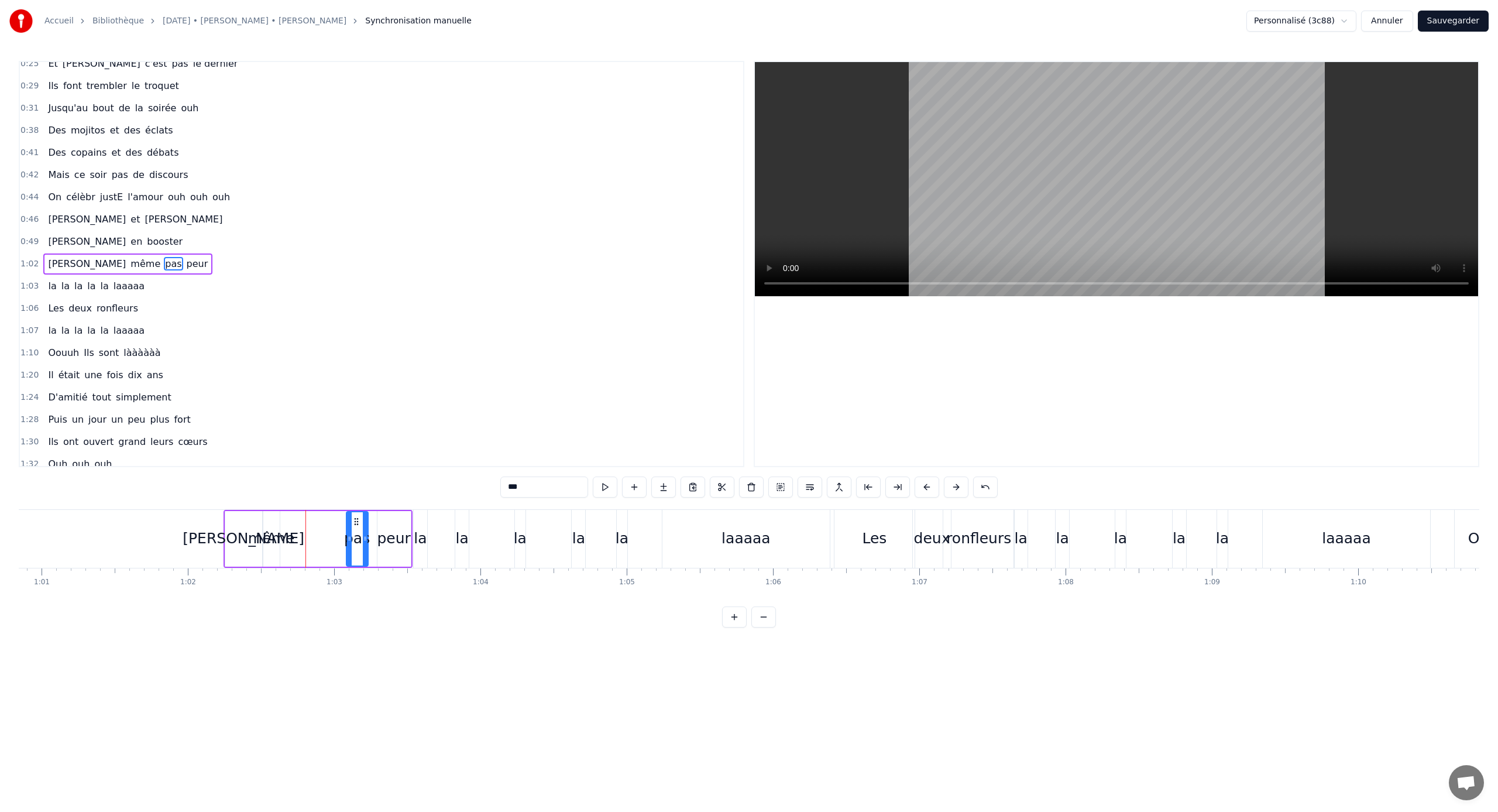
click at [356, 523] on icon at bounding box center [356, 521] width 9 height 9
click at [283, 523] on div "[PERSON_NAME] même pas peur" at bounding box center [318, 538] width 189 height 58
click at [271, 523] on div "même" at bounding box center [272, 539] width 17 height 56
drag, startPoint x: 278, startPoint y: 540, endPoint x: 304, endPoint y: 540, distance: 26.0
click at [304, 535] on icon at bounding box center [303, 538] width 5 height 9
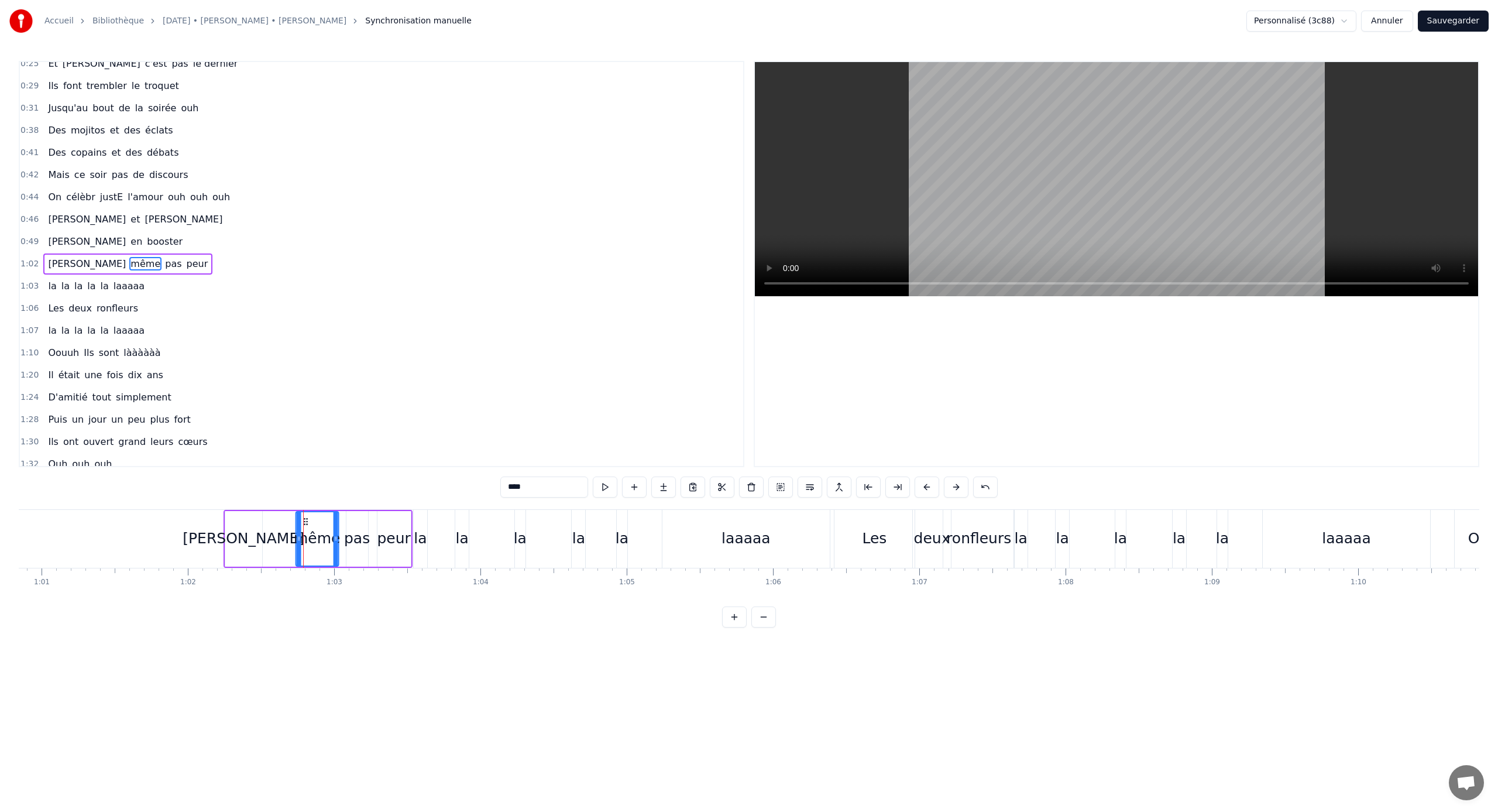
drag, startPoint x: 272, startPoint y: 520, endPoint x: 304, endPoint y: 522, distance: 32.1
click at [304, 522] on icon at bounding box center [305, 521] width 9 height 9
click at [259, 523] on div "[PERSON_NAME]" at bounding box center [244, 539] width 37 height 56
type input "*******"
drag, startPoint x: 258, startPoint y: 537, endPoint x: 291, endPoint y: 539, distance: 33.1
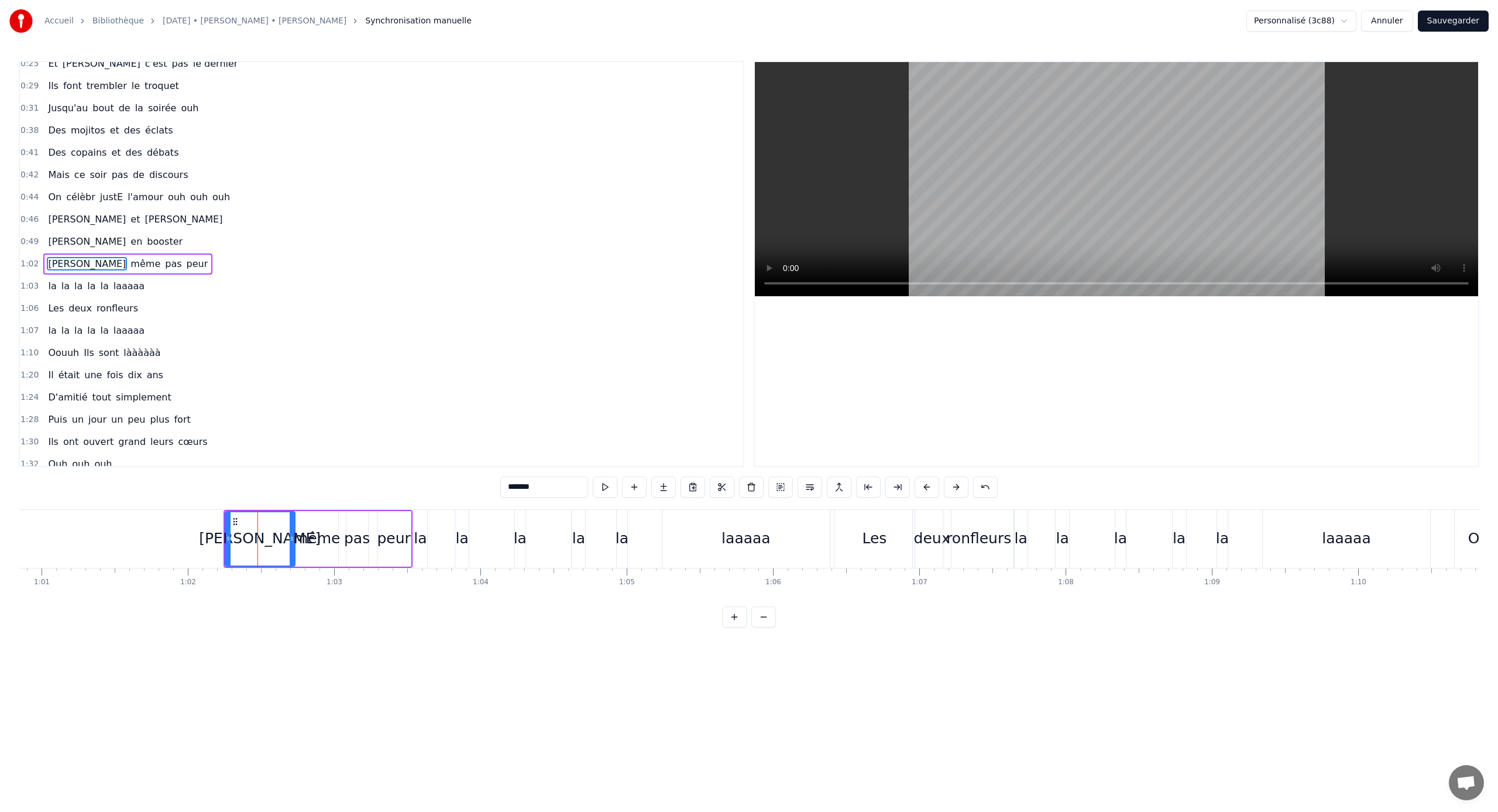
click at [291, 535] on icon at bounding box center [292, 538] width 5 height 9
click at [399, 535] on div "peur" at bounding box center [393, 538] width 33 height 23
click at [274, 529] on div "[PERSON_NAME]" at bounding box center [259, 538] width 122 height 23
drag, startPoint x: 292, startPoint y: 538, endPoint x: 269, endPoint y: 537, distance: 23.0
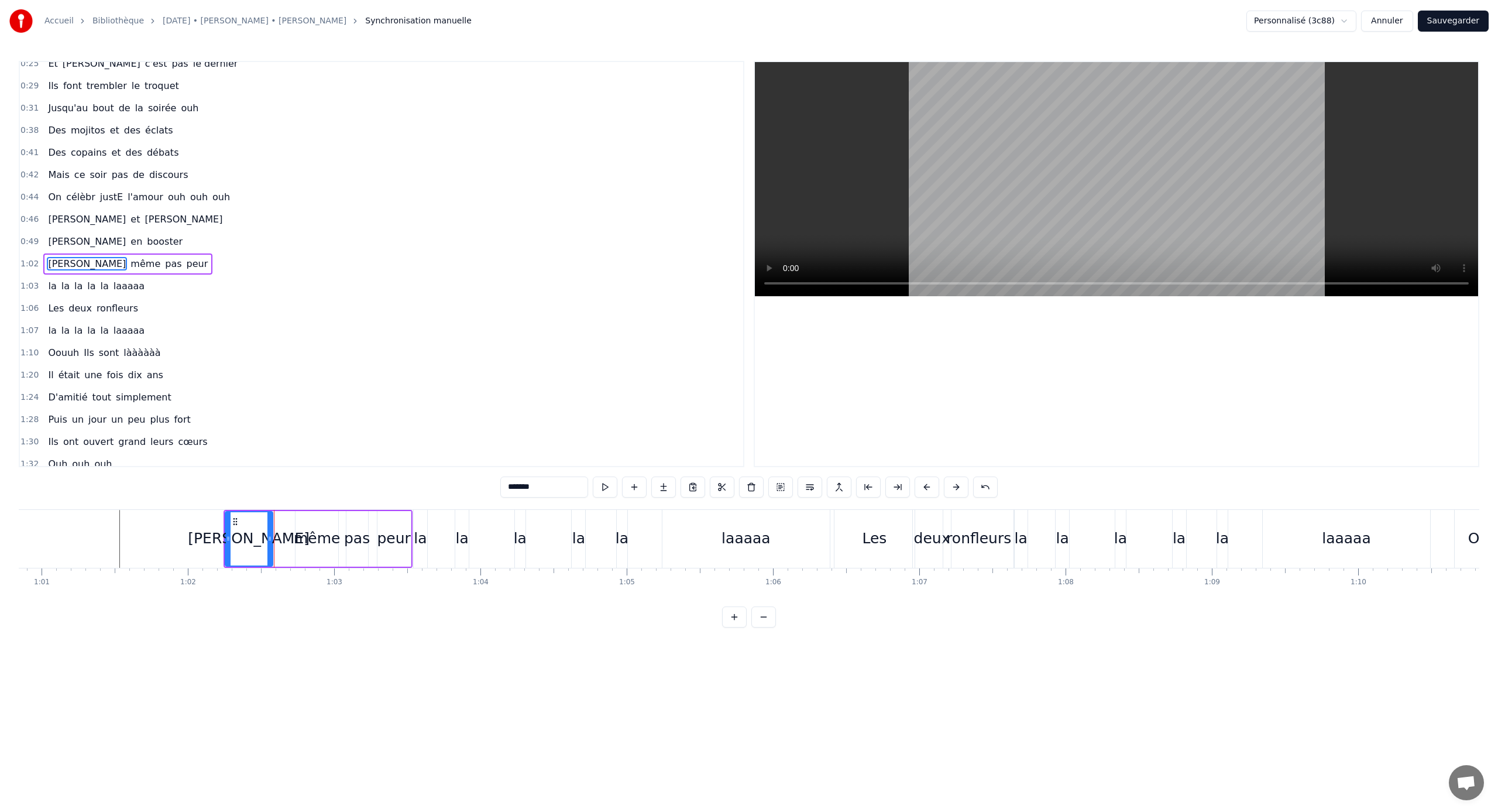
click at [269, 535] on icon at bounding box center [270, 538] width 5 height 9
click at [307, 535] on div "même" at bounding box center [317, 538] width 46 height 23
type input "****"
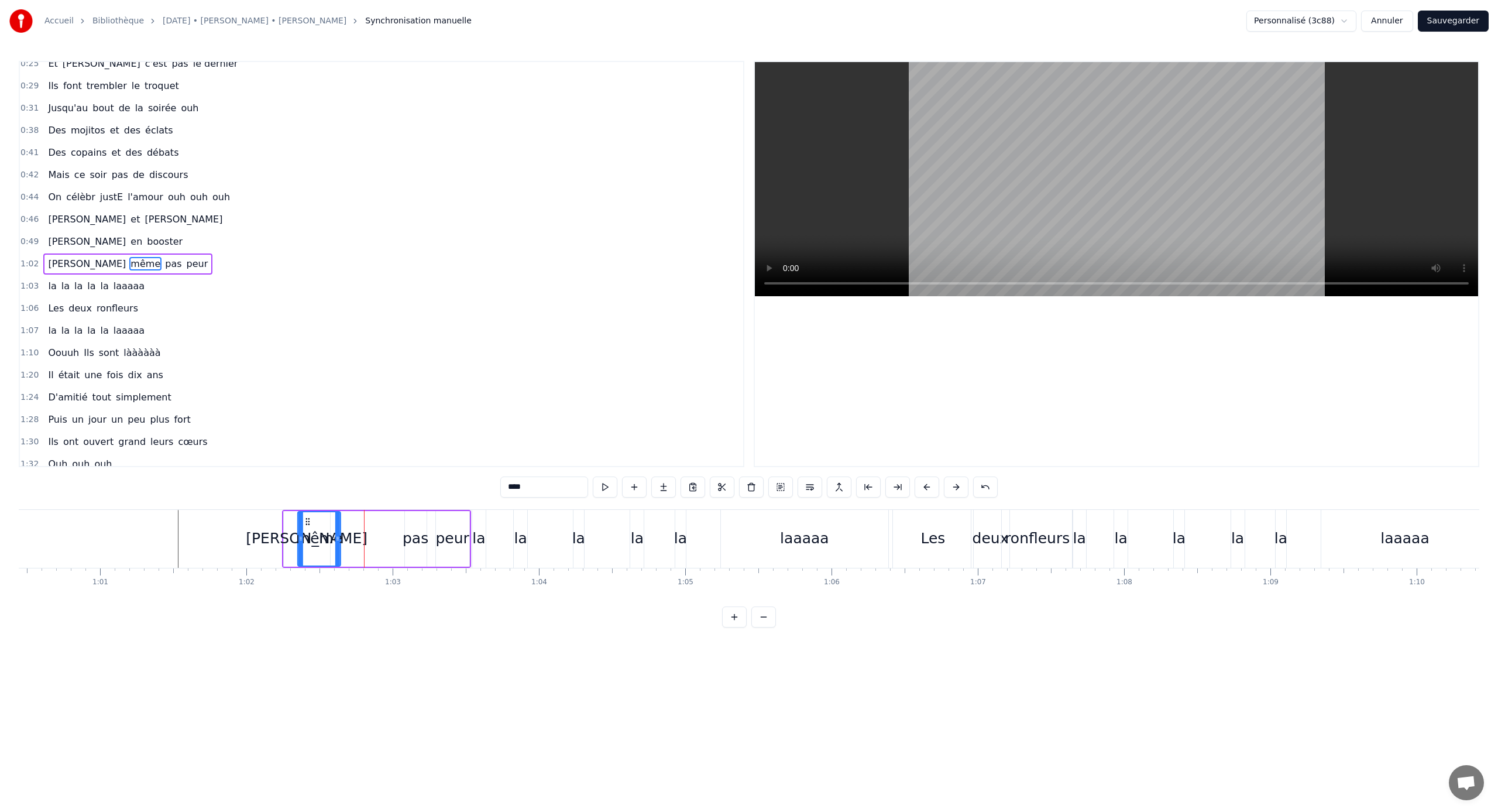
scroll to position [0, 8838]
drag, startPoint x: 304, startPoint y: 519, endPoint x: 343, endPoint y: 525, distance: 39.5
click at [343, 525] on icon at bounding box center [343, 521] width 9 height 9
click at [435, 530] on div "[PERSON_NAME] même pas peur" at bounding box center [383, 538] width 189 height 58
click at [426, 530] on div "pas" at bounding box center [421, 538] width 26 height 23
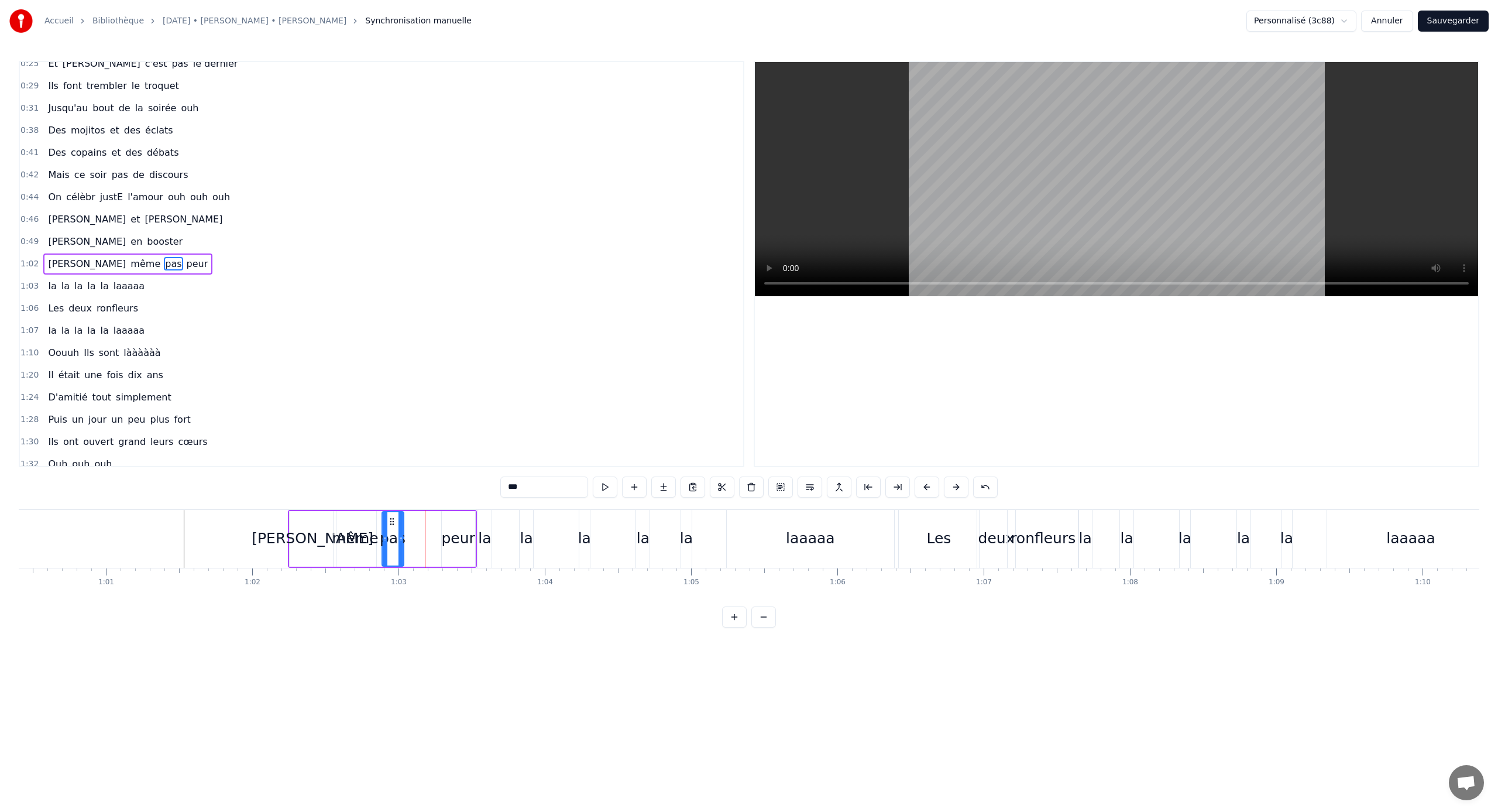
drag, startPoint x: 423, startPoint y: 521, endPoint x: 394, endPoint y: 520, distance: 29.0
click at [394, 520] on icon at bounding box center [392, 521] width 9 height 9
click at [446, 529] on div "peur" at bounding box center [458, 538] width 33 height 23
type input "****"
drag, startPoint x: 450, startPoint y: 520, endPoint x: 416, endPoint y: 519, distance: 34.0
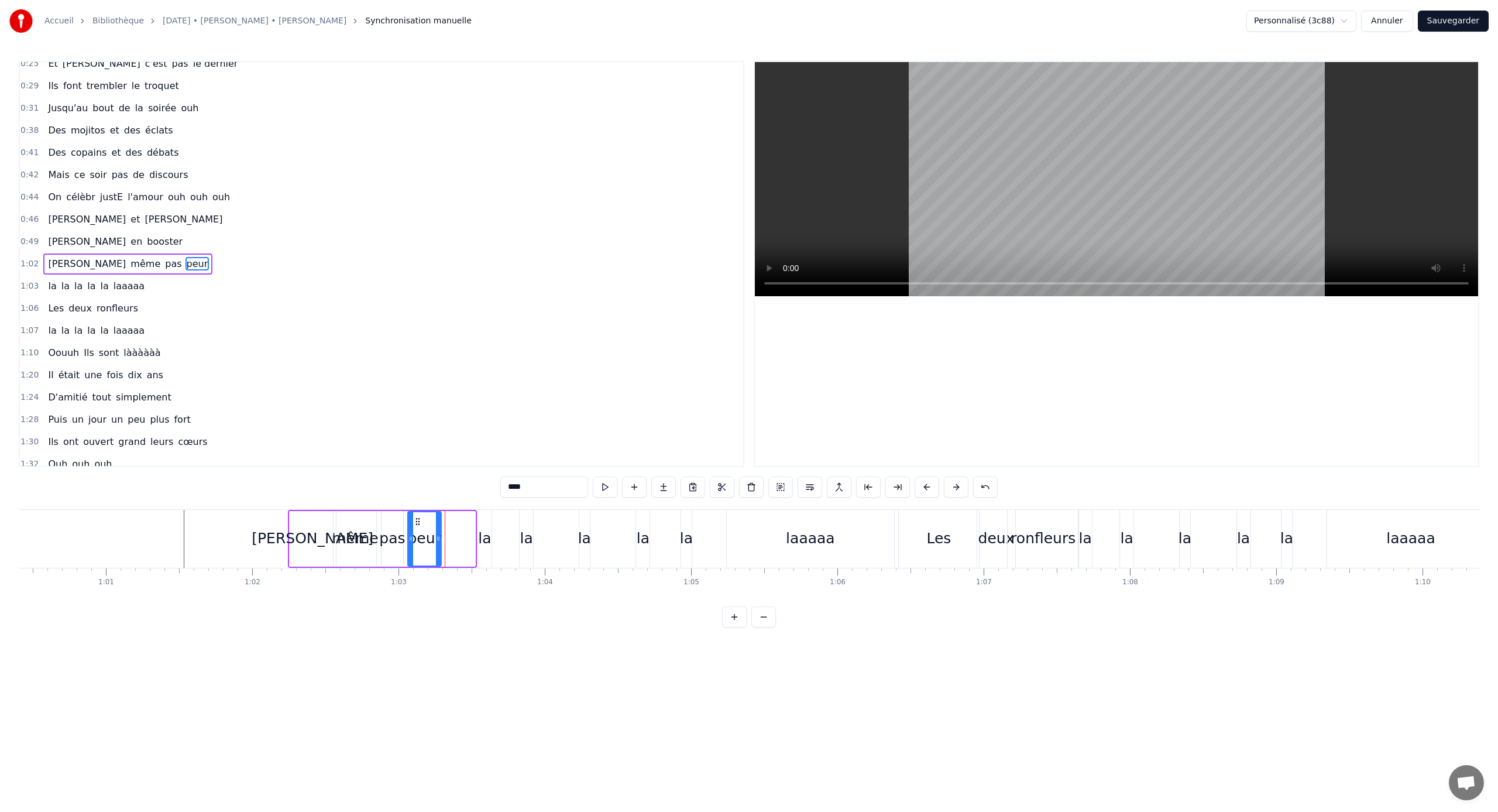
click at [416, 519] on icon at bounding box center [418, 521] width 9 height 9
drag, startPoint x: 439, startPoint y: 534, endPoint x: 453, endPoint y: 535, distance: 14.0
click at [447, 535] on icon at bounding box center [444, 538] width 5 height 9
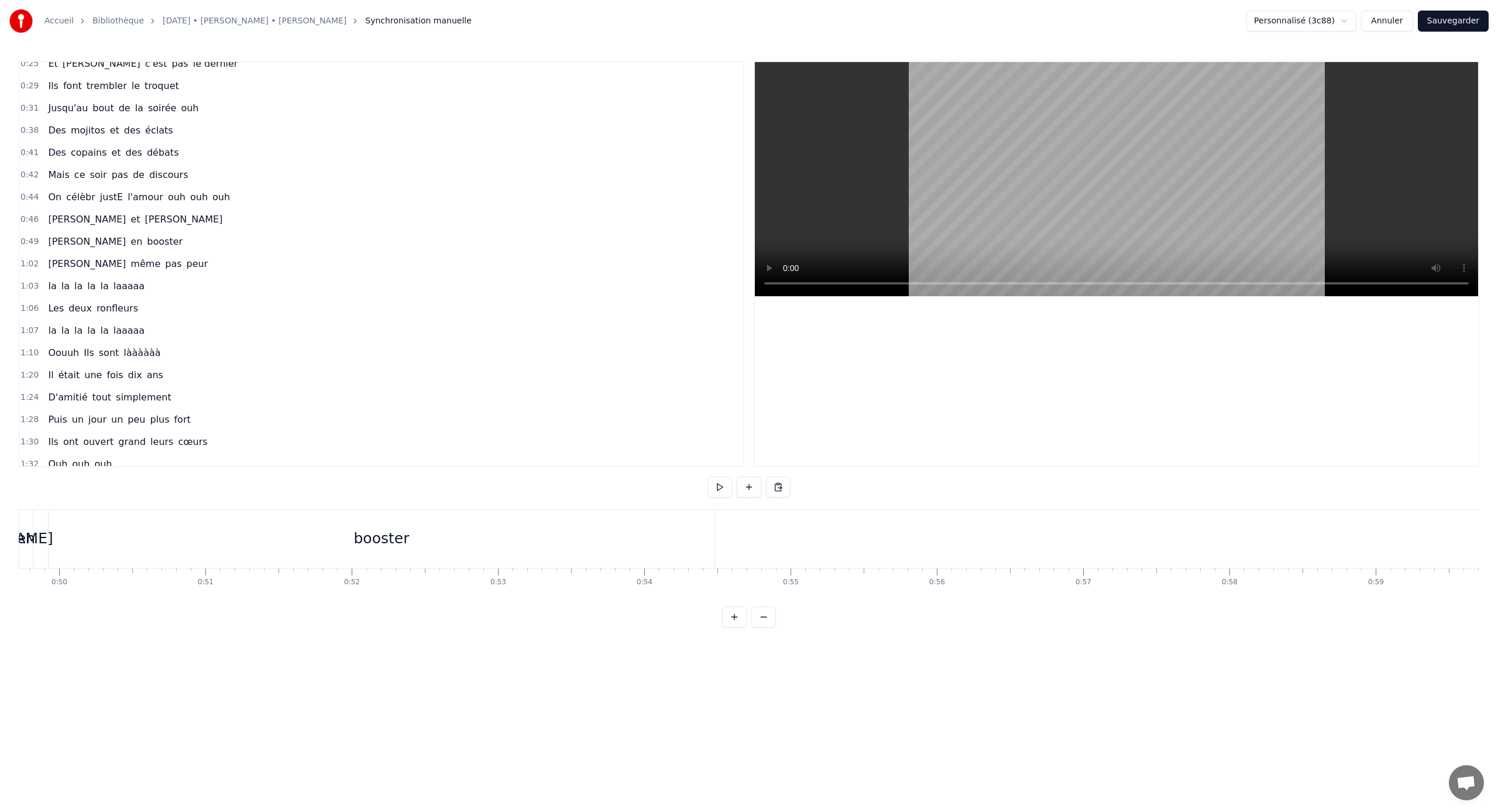
scroll to position [0, 7158]
click at [431, 535] on div "booster" at bounding box center [498, 538] width 666 height 58
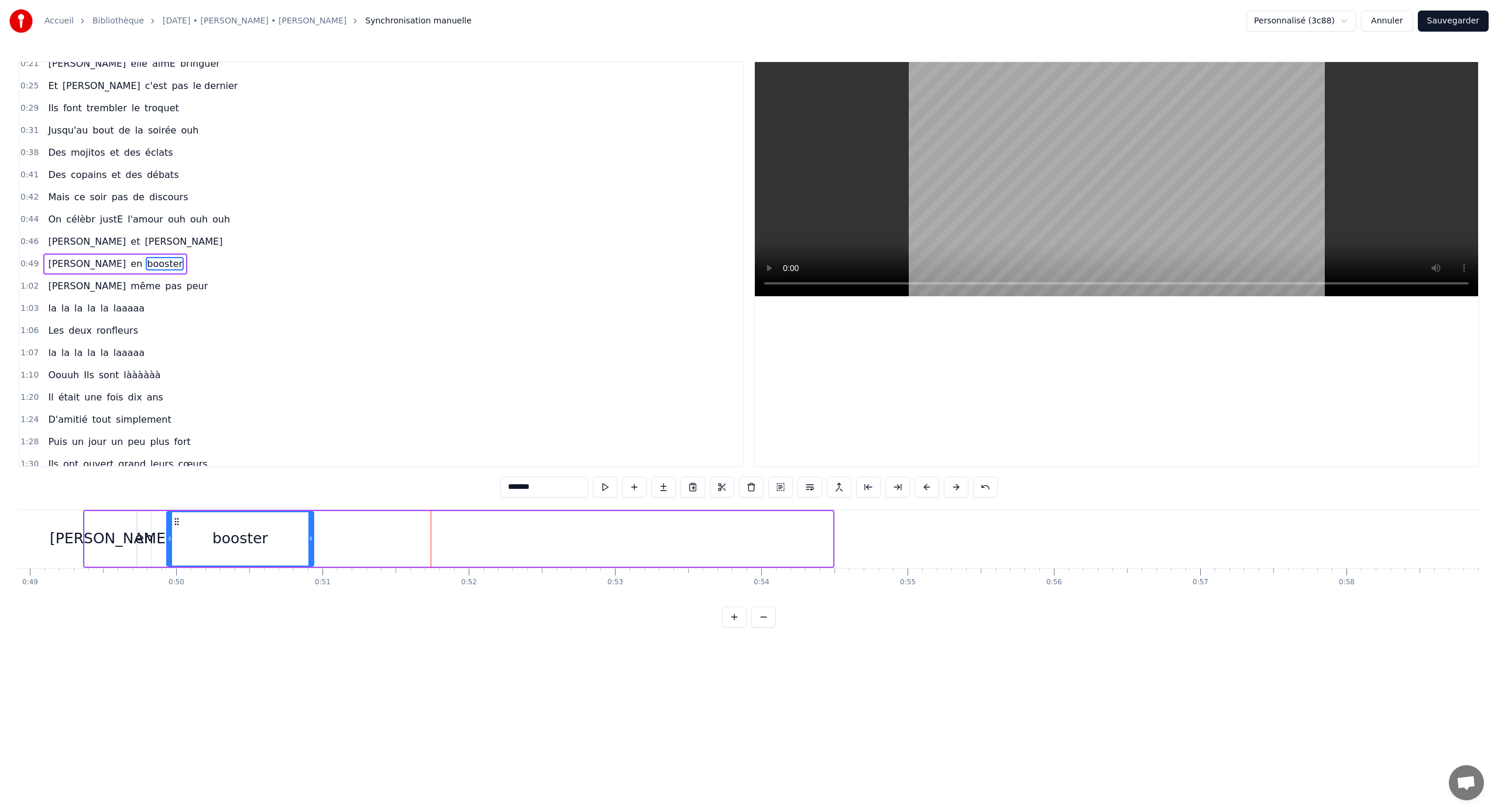
drag, startPoint x: 829, startPoint y: 535, endPoint x: 308, endPoint y: 540, distance: 521.0
click at [308, 535] on icon at bounding box center [311, 538] width 5 height 9
click at [143, 526] on div "en" at bounding box center [145, 539] width 13 height 56
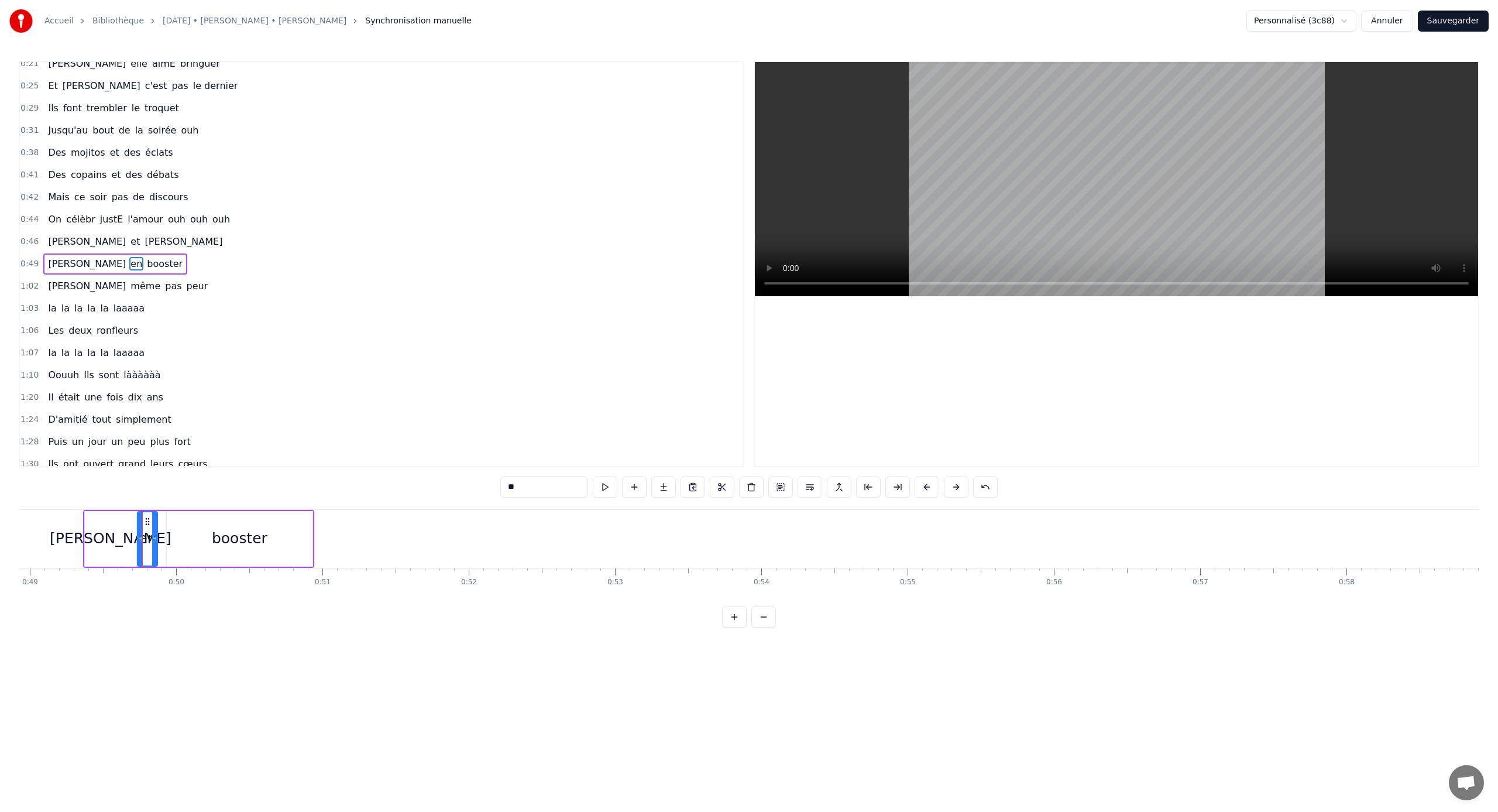
drag, startPoint x: 150, startPoint y: 536, endPoint x: 157, endPoint y: 536, distance: 7.0
click at [157, 535] on icon at bounding box center [155, 538] width 5 height 9
drag, startPoint x: 149, startPoint y: 521, endPoint x: 157, endPoint y: 521, distance: 8.0
click at [157, 521] on icon at bounding box center [155, 521] width 9 height 9
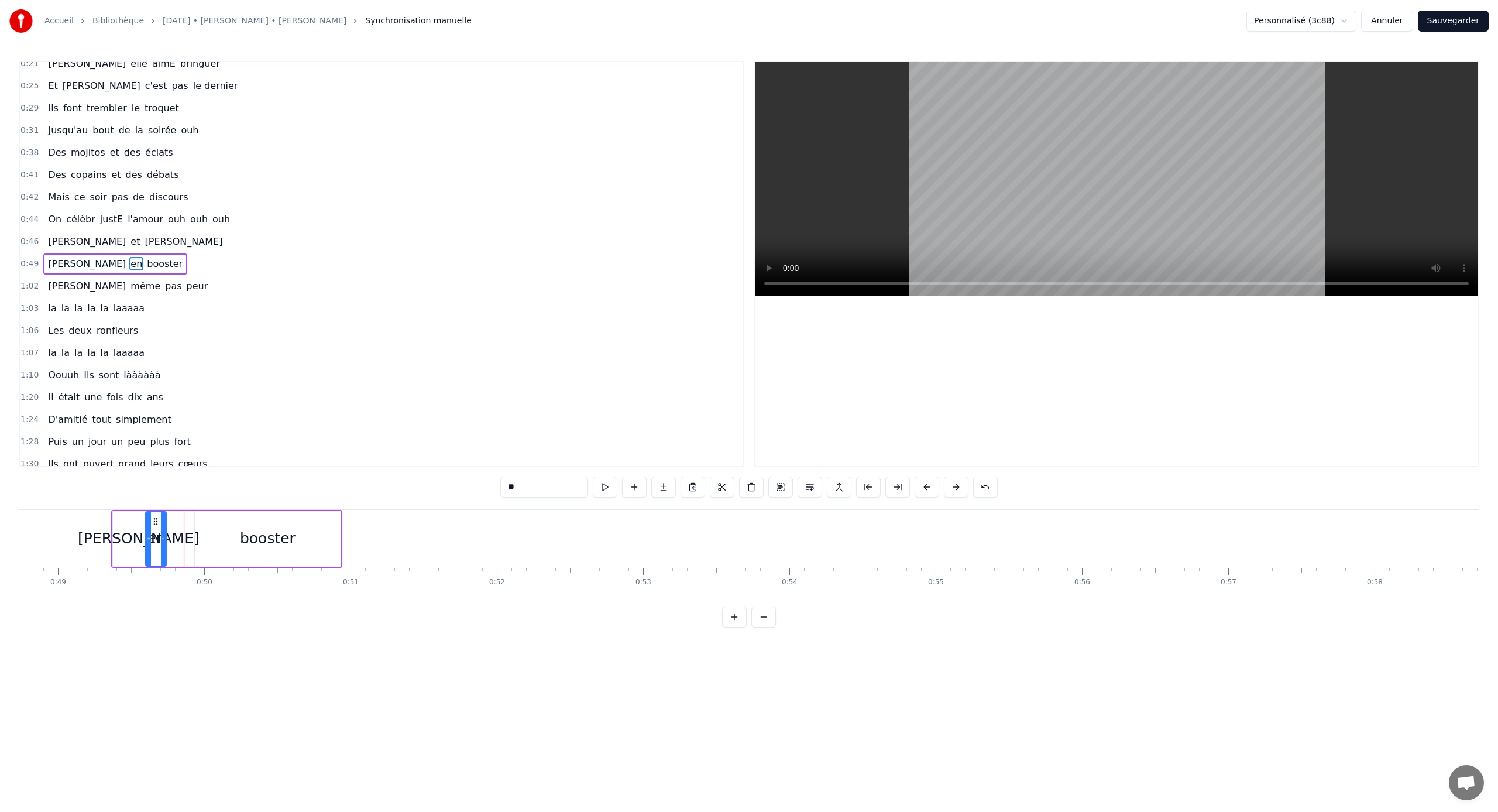
click at [239, 535] on div "booster" at bounding box center [267, 539] width 145 height 56
drag, startPoint x: 205, startPoint y: 523, endPoint x: 247, endPoint y: 529, distance: 42.4
click at [247, 529] on div "booster" at bounding box center [291, 539] width 145 height 53
click at [170, 535] on div "en" at bounding box center [176, 538] width 18 height 23
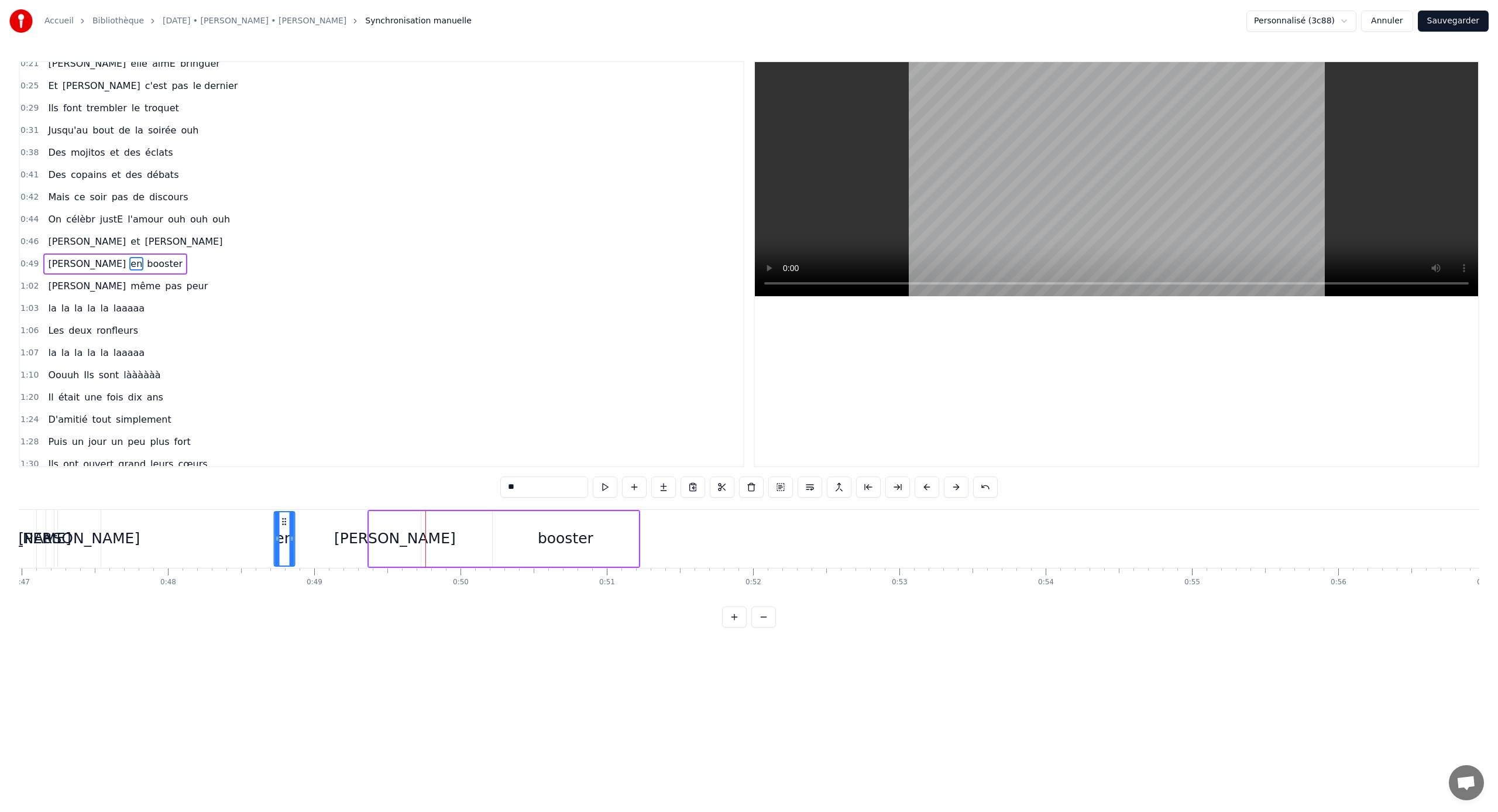
scroll to position [0, 6870]
drag, startPoint x: 176, startPoint y: 522, endPoint x: 457, endPoint y: 556, distance: 283.0
click at [457, 535] on div "en" at bounding box center [456, 539] width 19 height 53
click at [415, 535] on div "[PERSON_NAME]" at bounding box center [399, 538] width 122 height 23
drag, startPoint x: 423, startPoint y: 540, endPoint x: 433, endPoint y: 539, distance: 10.0
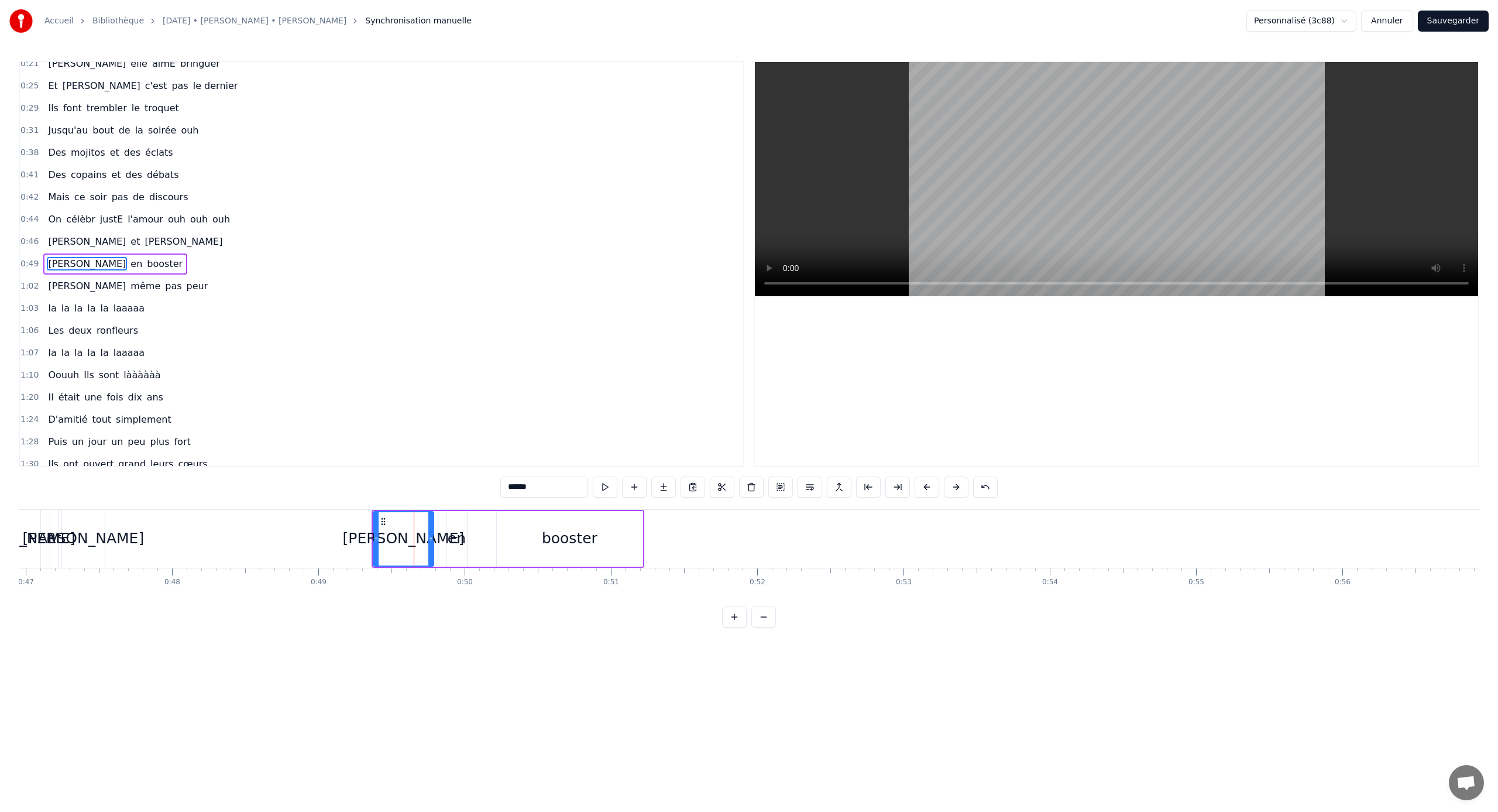
click at [433, 535] on icon at bounding box center [431, 538] width 5 height 9
click at [460, 523] on div "en" at bounding box center [457, 539] width 21 height 56
drag, startPoint x: 457, startPoint y: 522, endPoint x: 444, endPoint y: 520, distance: 13.2
click at [444, 520] on icon at bounding box center [444, 521] width 9 height 9
click at [520, 526] on div "booster" at bounding box center [570, 539] width 145 height 56
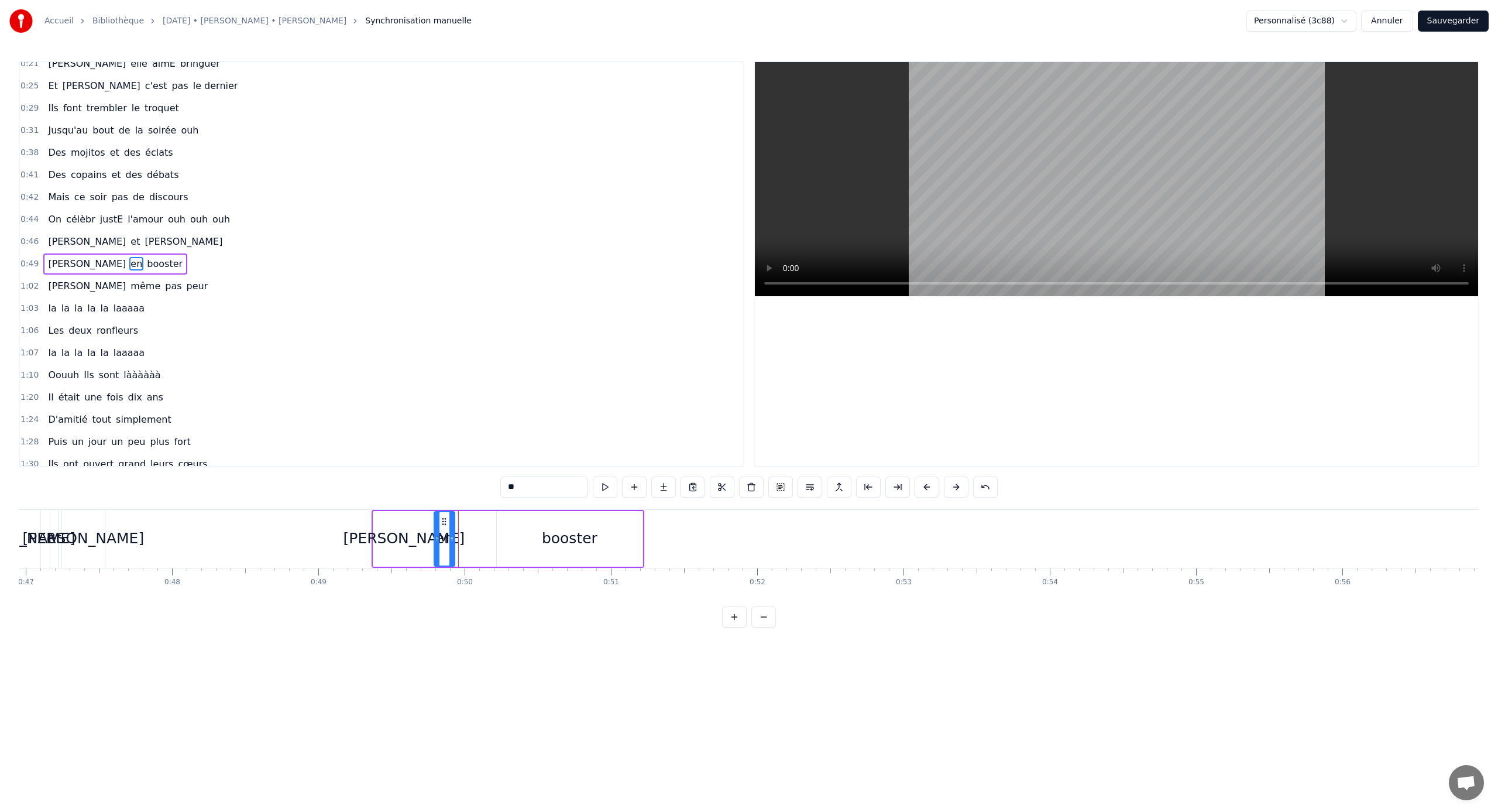
type input "*******"
drag, startPoint x: 506, startPoint y: 519, endPoint x: 464, endPoint y: 518, distance: 42.0
click at [464, 518] on icon at bounding box center [463, 521] width 9 height 9
drag, startPoint x: 596, startPoint y: 535, endPoint x: 528, endPoint y: 535, distance: 68.0
click at [528, 535] on icon at bounding box center [531, 538] width 5 height 9
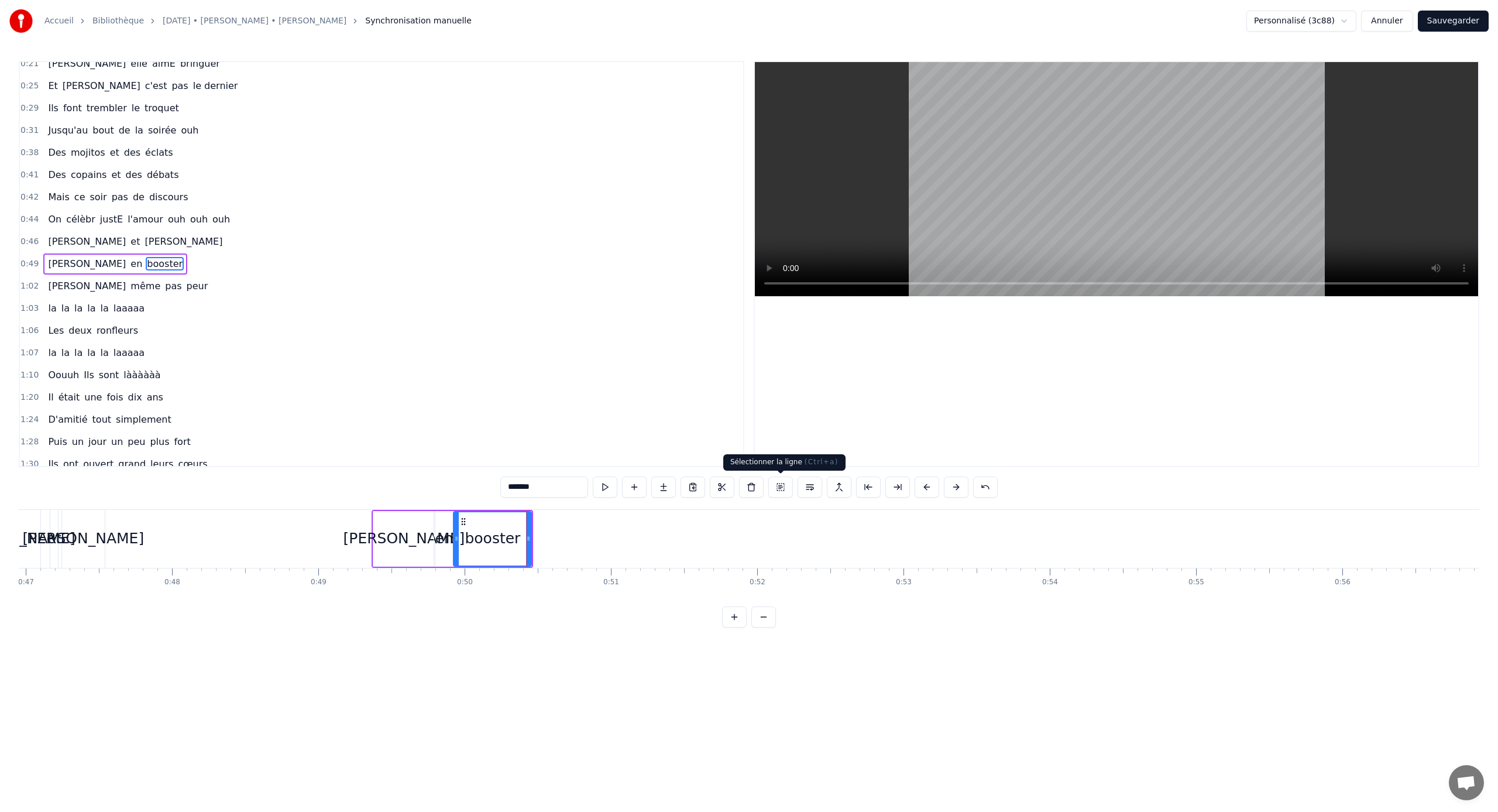
click at [777, 488] on button at bounding box center [780, 486] width 24 height 21
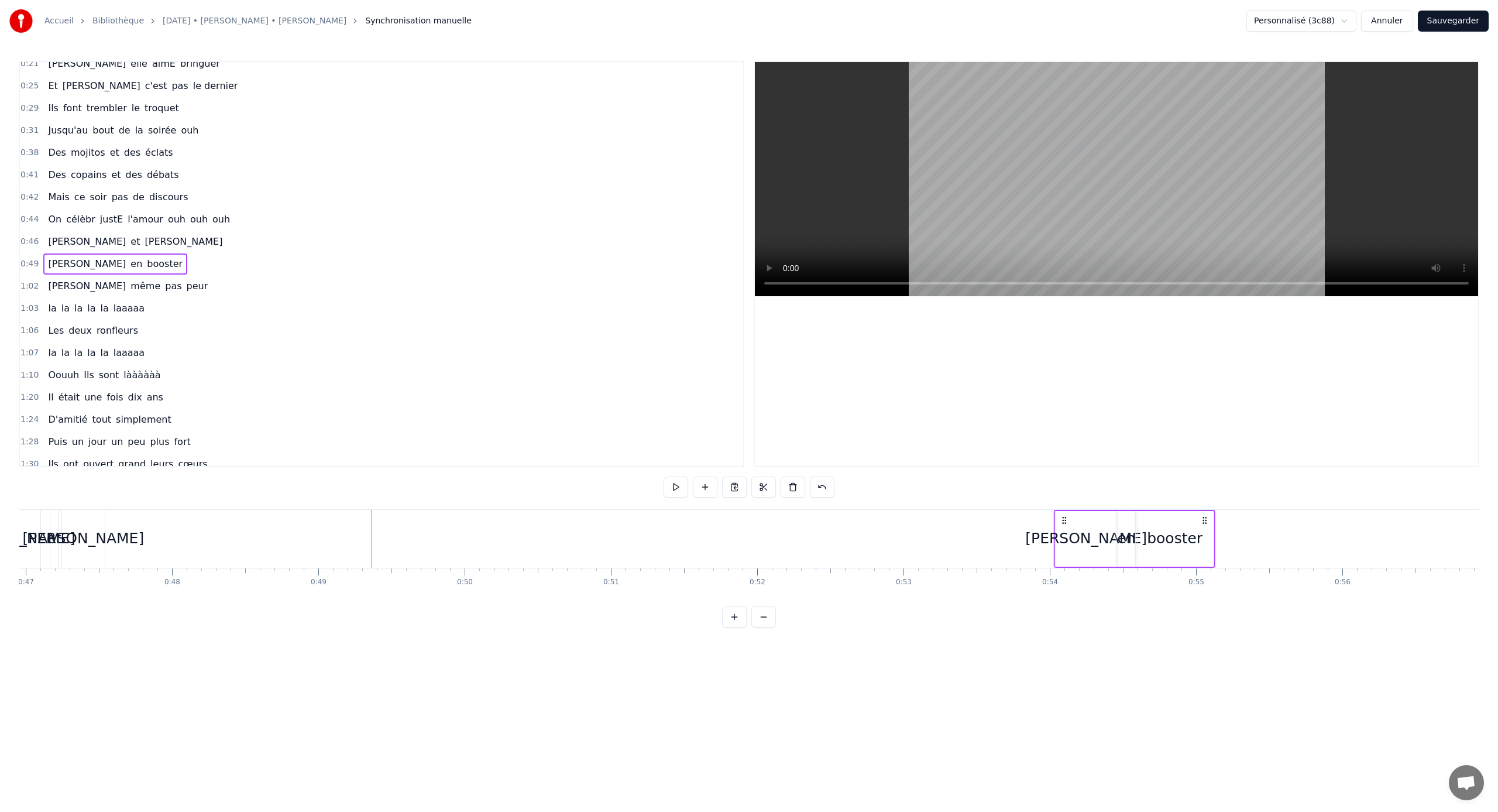
drag, startPoint x: 380, startPoint y: 518, endPoint x: 1084, endPoint y: 539, distance: 704.3
click at [885, 535] on div "[PERSON_NAME] en booster" at bounding box center [1135, 538] width 162 height 58
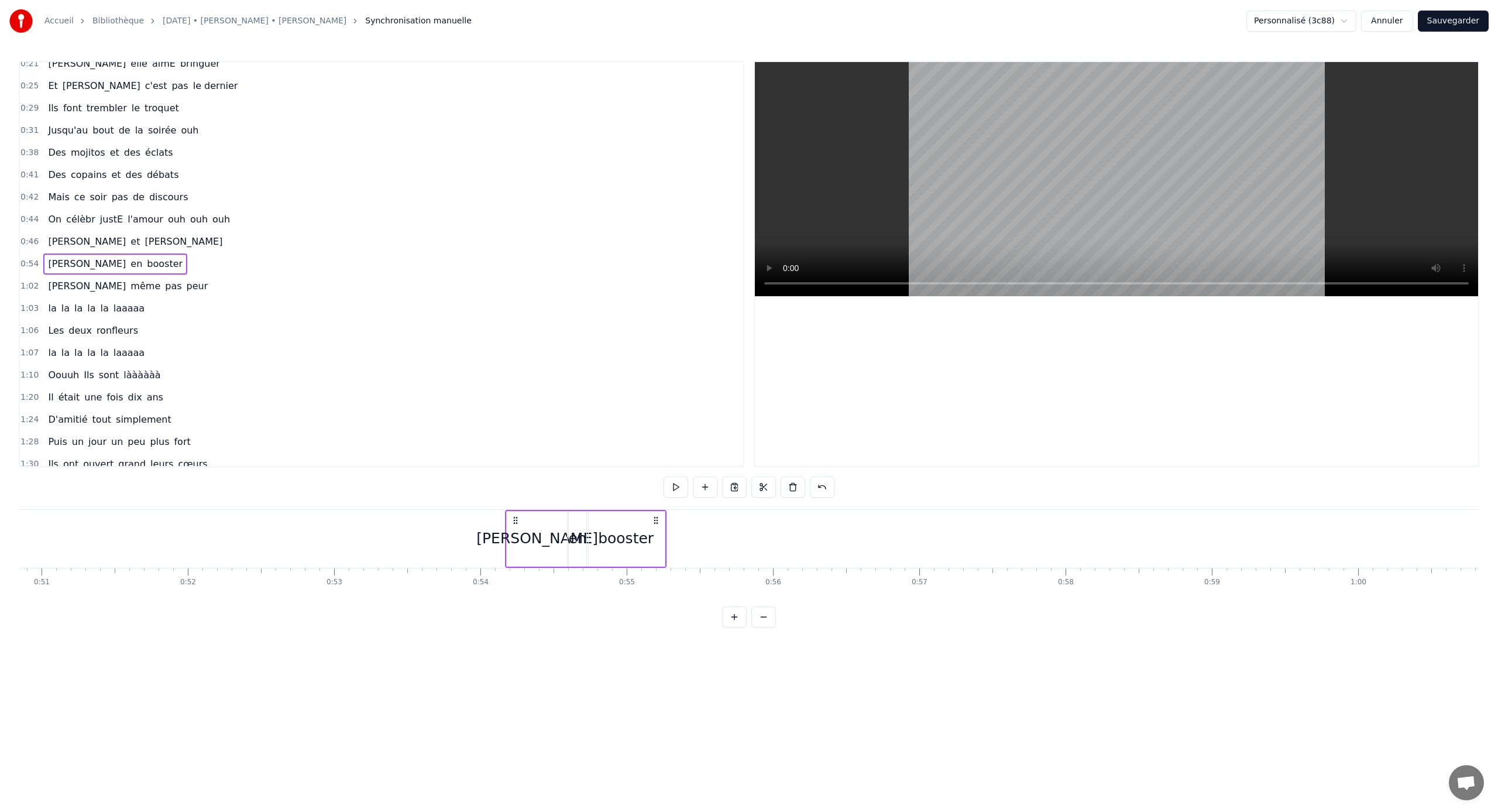
scroll to position [0, 7464]
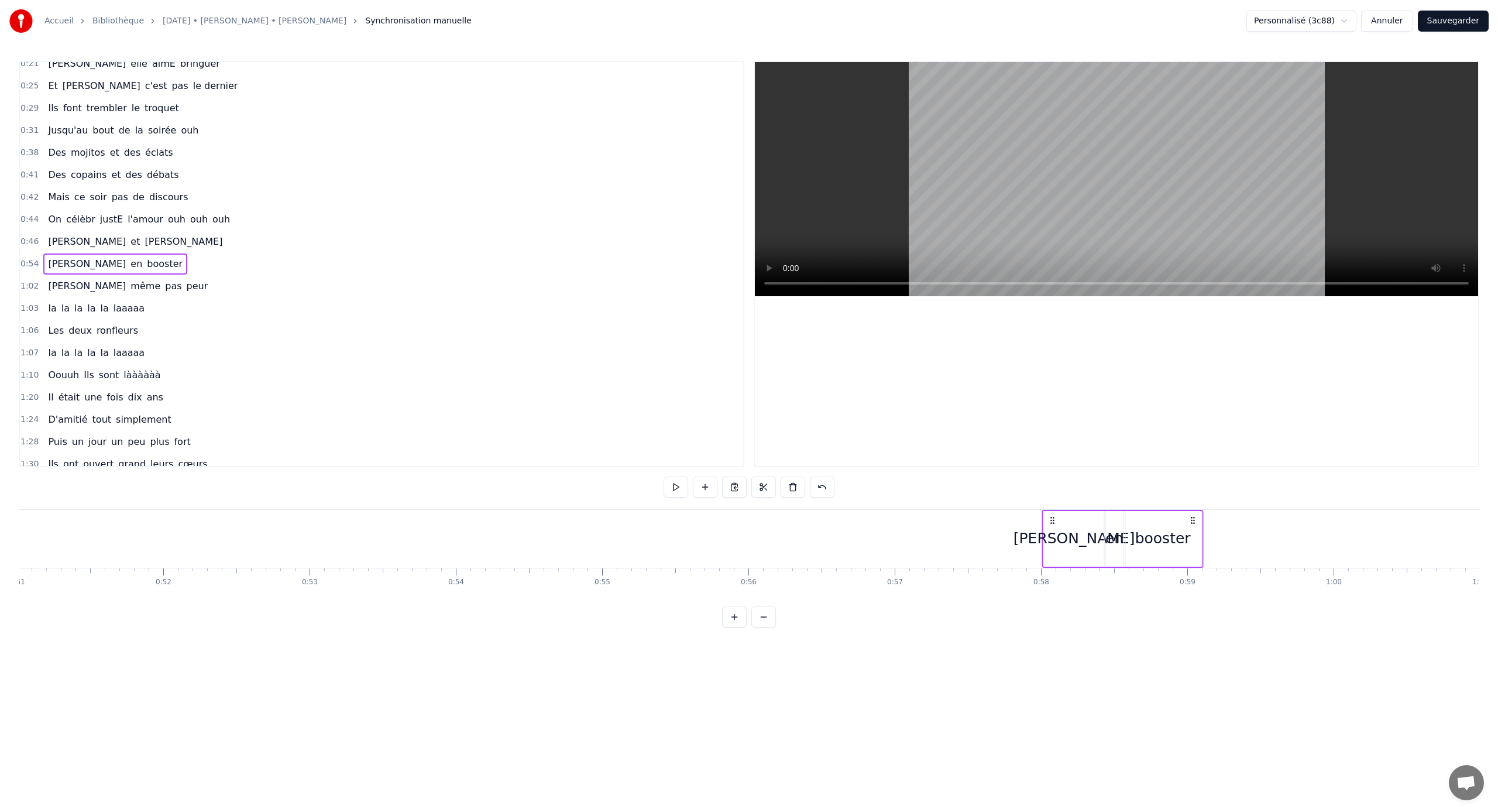
drag, startPoint x: 492, startPoint y: 520, endPoint x: 1054, endPoint y: 566, distance: 563.9
click at [885, 535] on div "[PERSON_NAME] en booster" at bounding box center [1123, 538] width 162 height 58
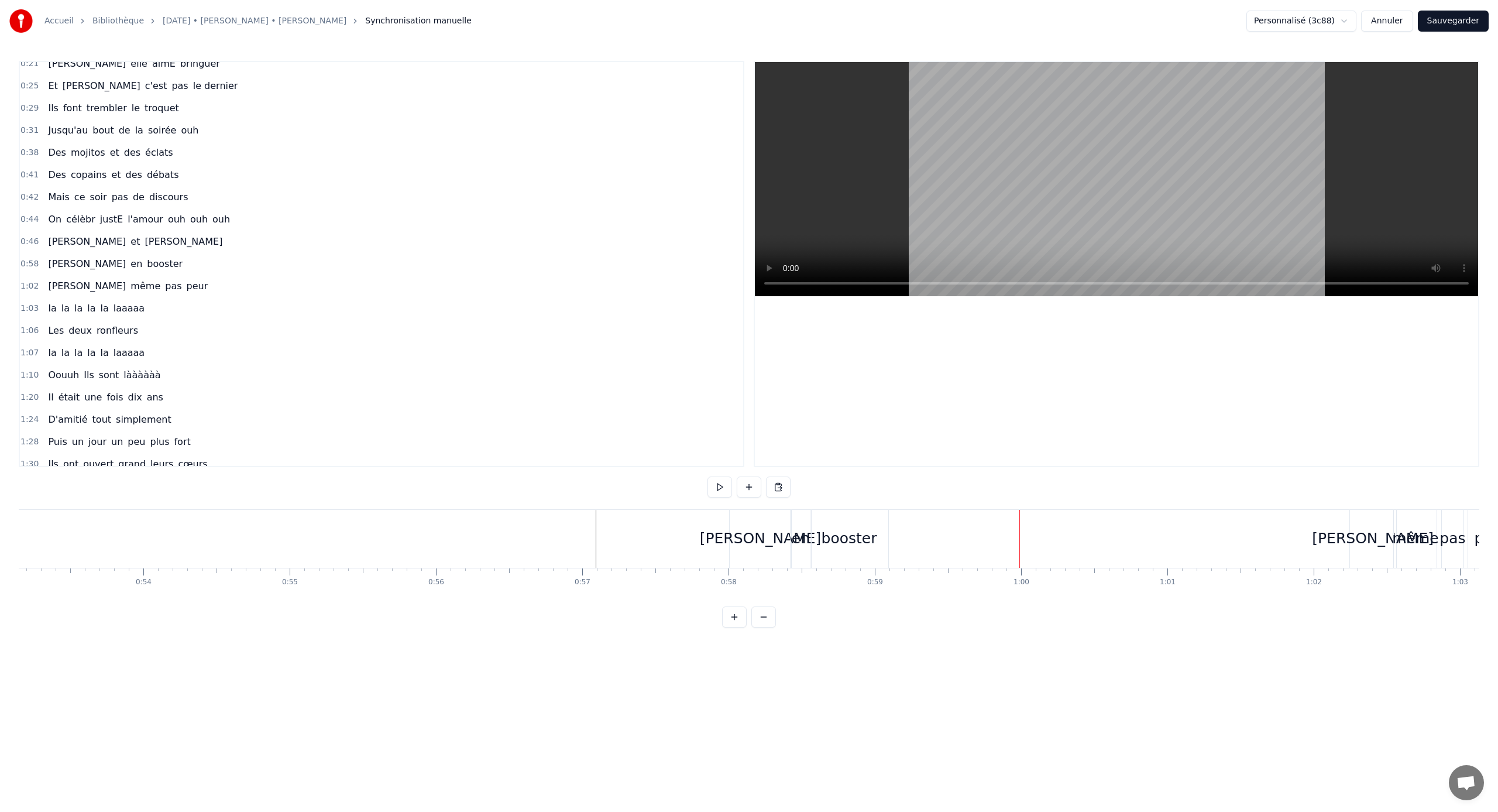
scroll to position [0, 7785]
click at [873, 518] on div "booster" at bounding box center [840, 538] width 78 height 58
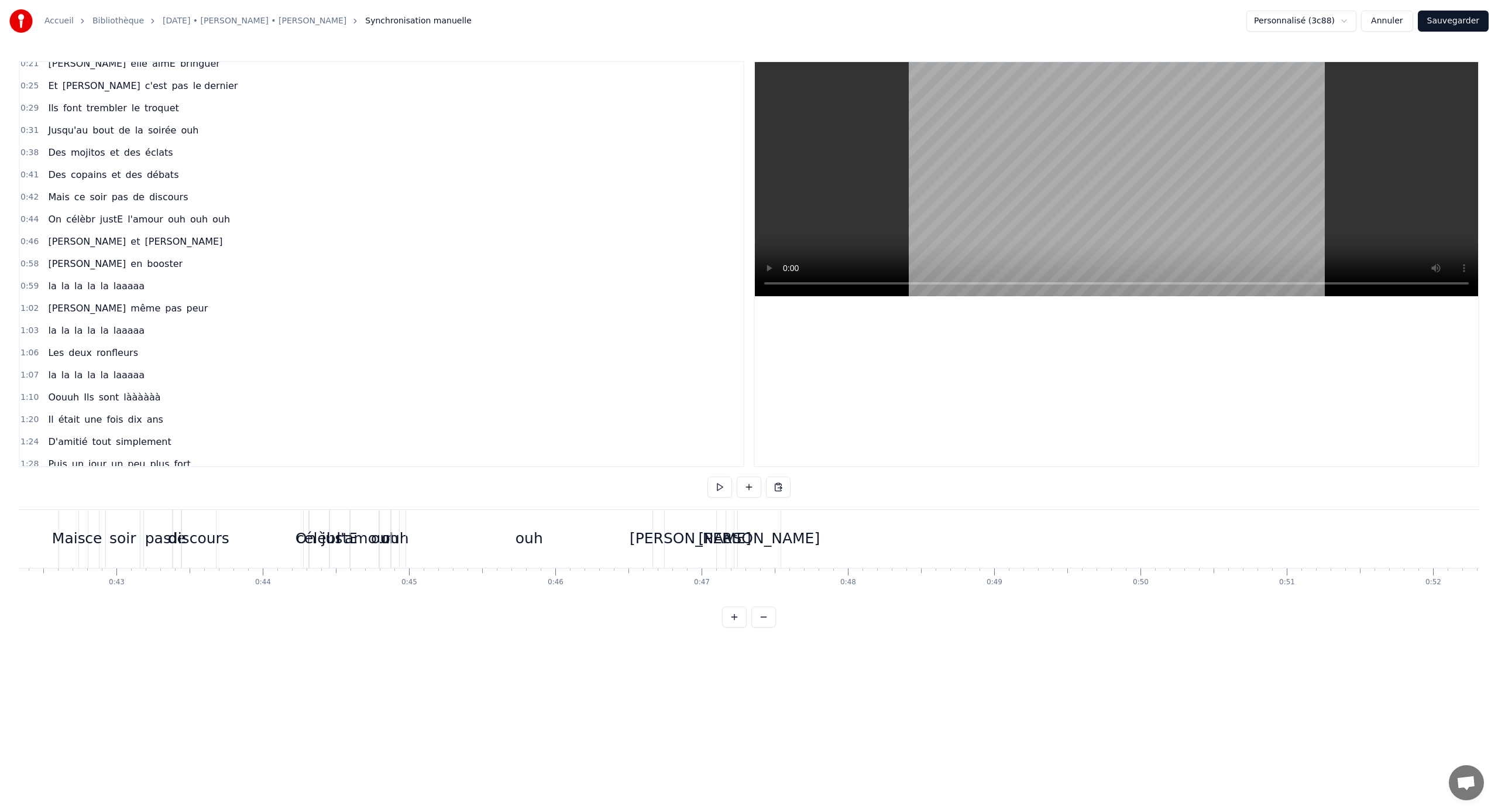
scroll to position [0, 0]
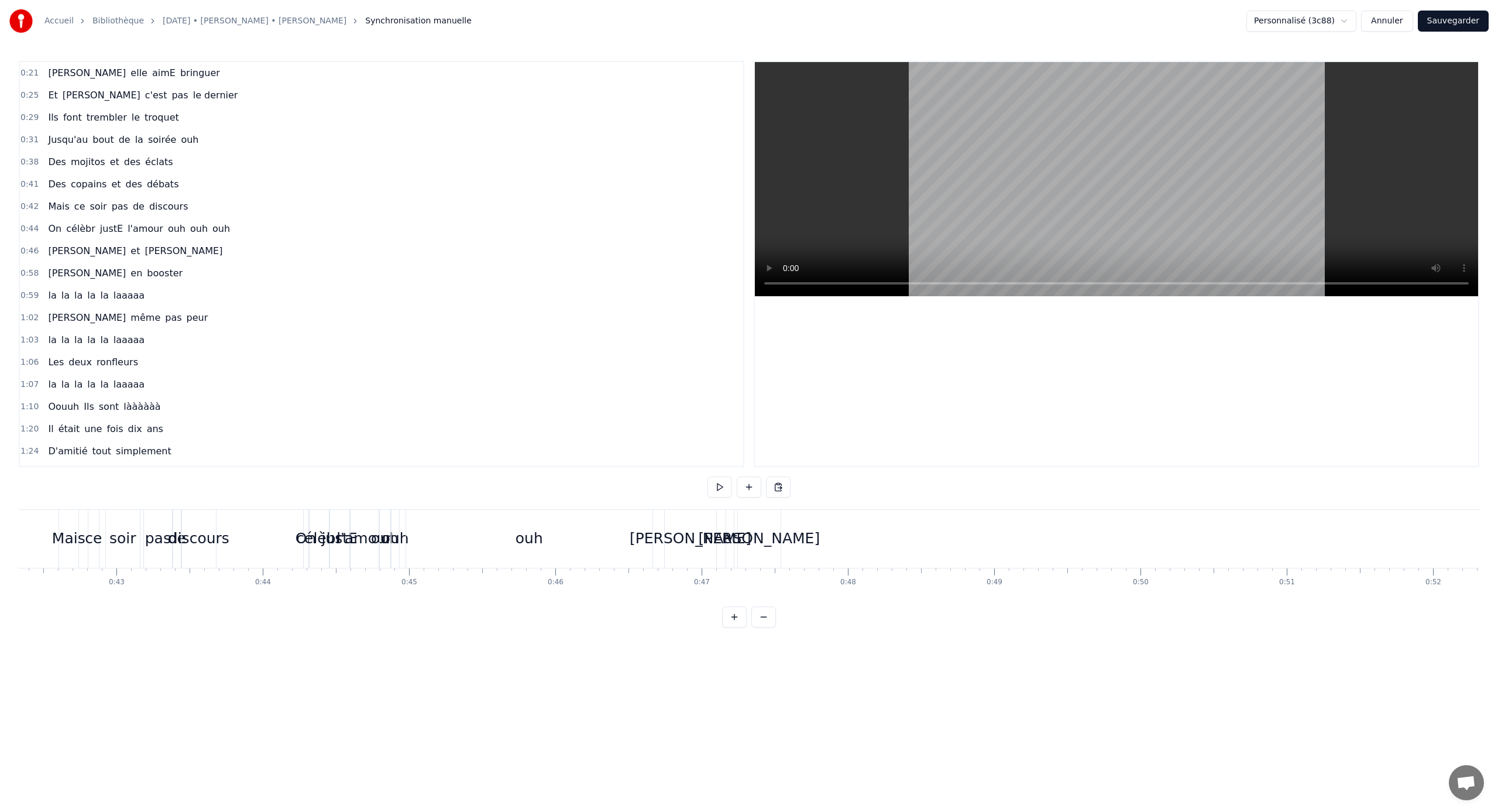
click at [51, 253] on span "[PERSON_NAME]" at bounding box center [87, 251] width 80 height 13
click at [767, 532] on div "[PERSON_NAME]" at bounding box center [760, 538] width 122 height 23
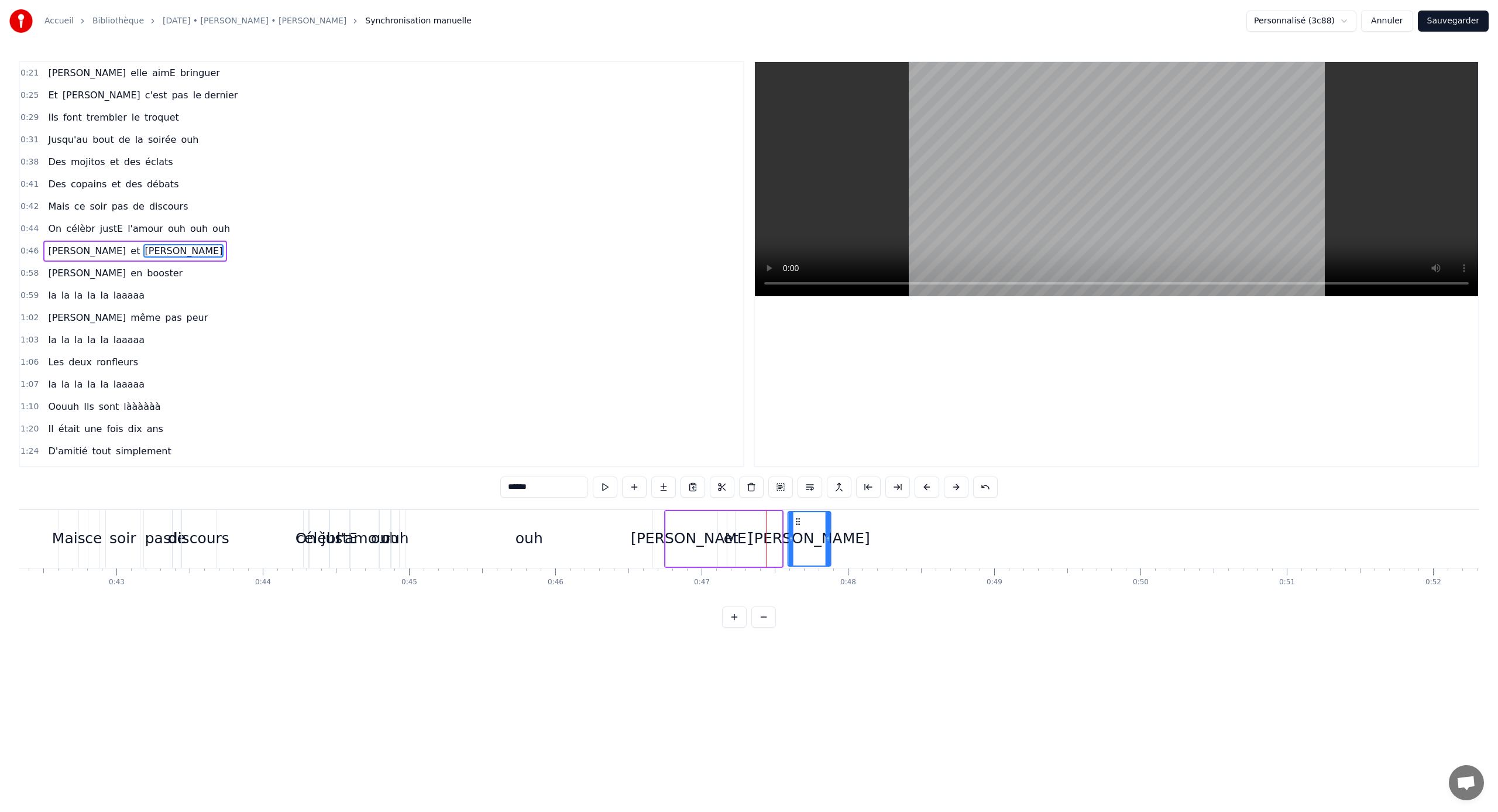
drag, startPoint x: 749, startPoint y: 522, endPoint x: 816, endPoint y: 528, distance: 67.3
click at [816, 527] on div "[PERSON_NAME]" at bounding box center [810, 539] width 42 height 53
click at [725, 529] on div "et" at bounding box center [732, 538] width 15 height 23
click at [737, 523] on icon at bounding box center [734, 521] width 9 height 9
click at [816, 535] on div "[PERSON_NAME]" at bounding box center [827, 538] width 122 height 23
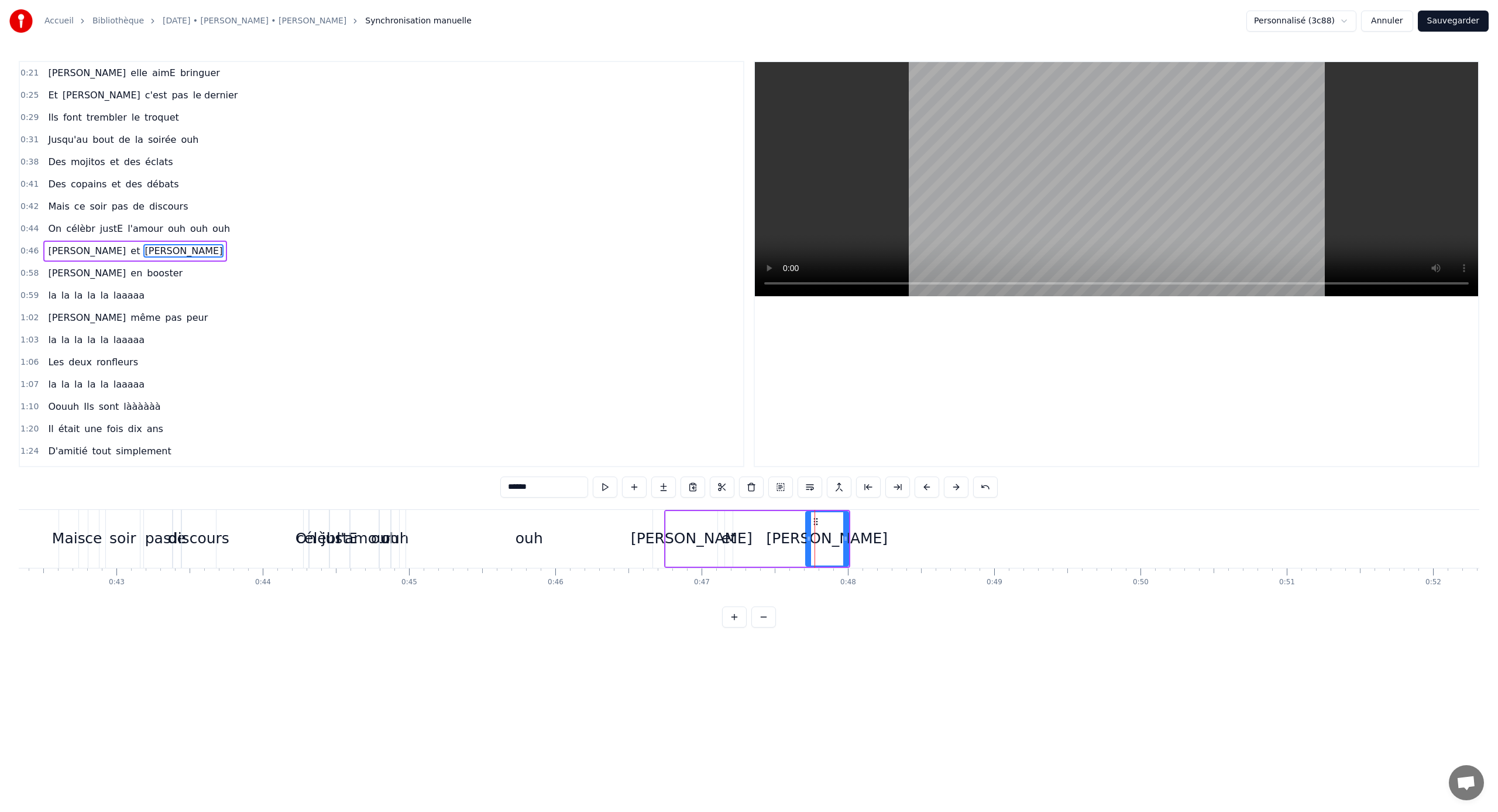
click at [704, 532] on div "[PERSON_NAME]" at bounding box center [692, 538] width 122 height 23
type input "*******"
drag, startPoint x: 715, startPoint y: 532, endPoint x: 731, endPoint y: 535, distance: 16.3
click at [731, 535] on div at bounding box center [730, 539] width 5 height 53
click at [749, 534] on div "[PERSON_NAME] et [PERSON_NAME]" at bounding box center [757, 538] width 186 height 58
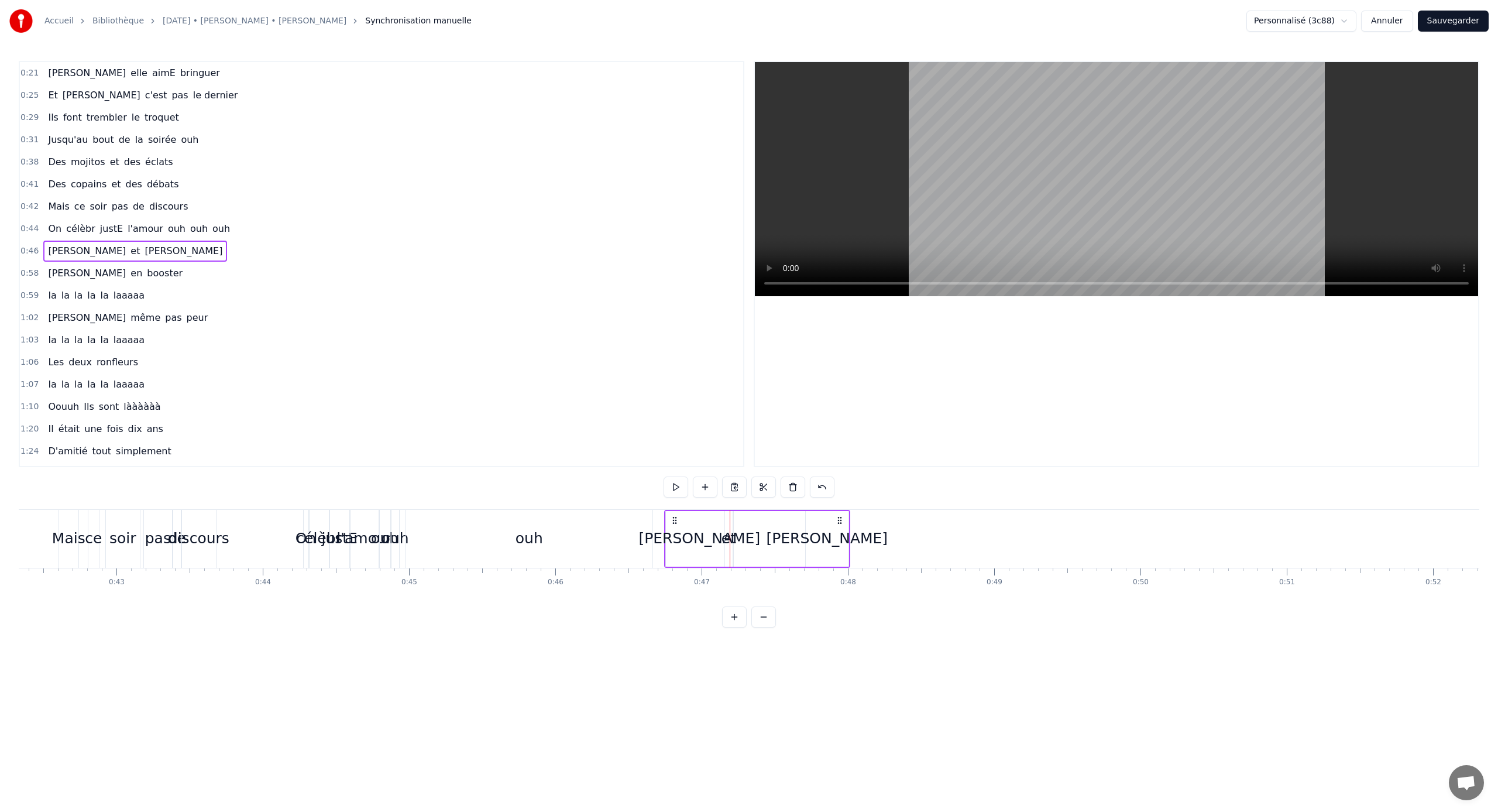
click at [727, 531] on div "et" at bounding box center [729, 538] width 15 height 23
drag, startPoint x: 731, startPoint y: 540, endPoint x: 743, endPoint y: 541, distance: 12.0
click at [743, 535] on icon at bounding box center [742, 538] width 5 height 9
drag, startPoint x: 734, startPoint y: 517, endPoint x: 750, endPoint y: 518, distance: 16.0
click at [750, 518] on icon at bounding box center [749, 521] width 9 height 9
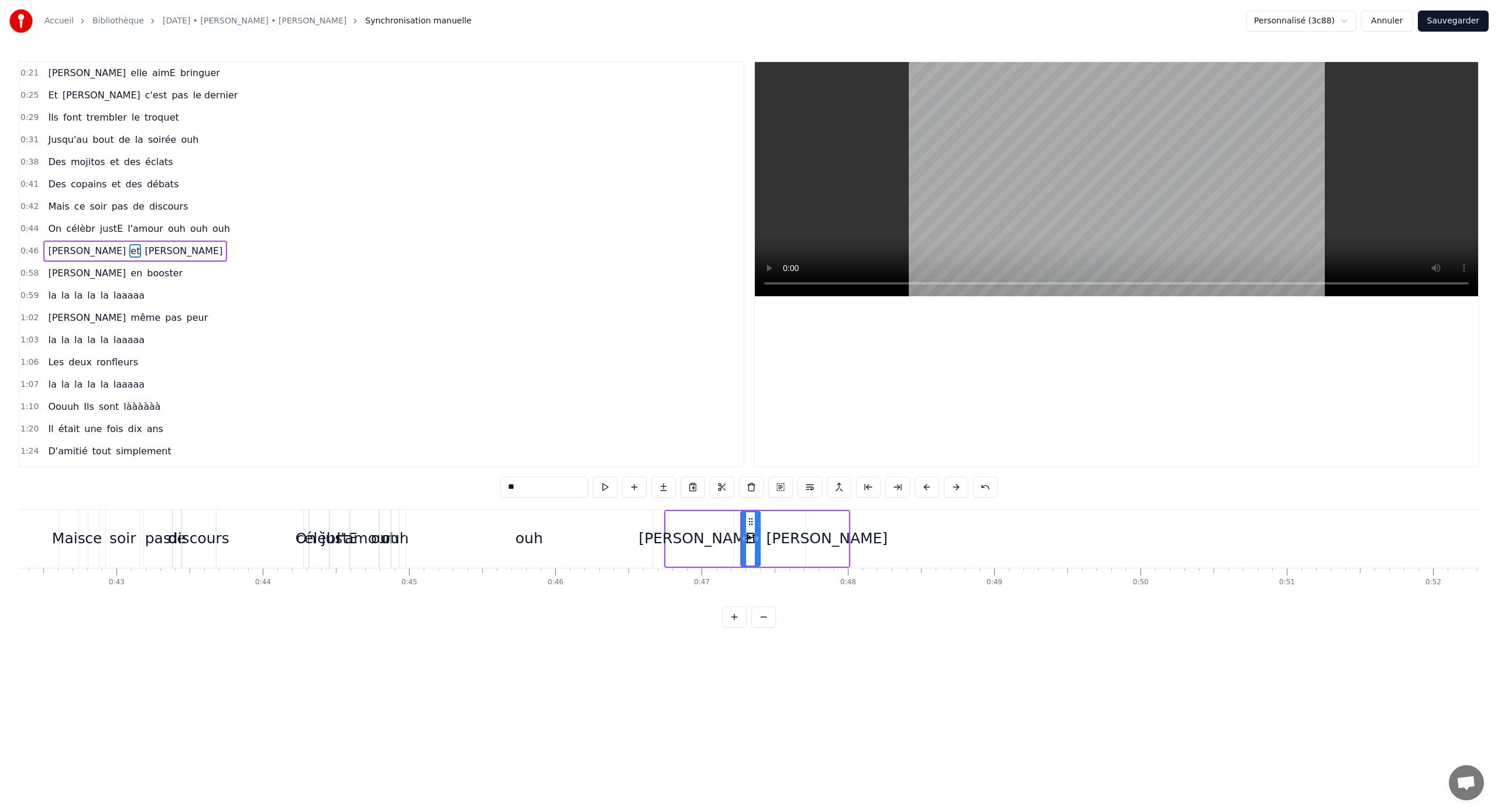
click at [750, 518] on icon at bounding box center [750, 521] width 9 height 9
click at [815, 525] on div "[PERSON_NAME]" at bounding box center [827, 539] width 43 height 56
type input "******"
drag, startPoint x: 814, startPoint y: 522, endPoint x: 773, endPoint y: 518, distance: 41.2
click at [773, 518] on icon at bounding box center [774, 521] width 9 height 9
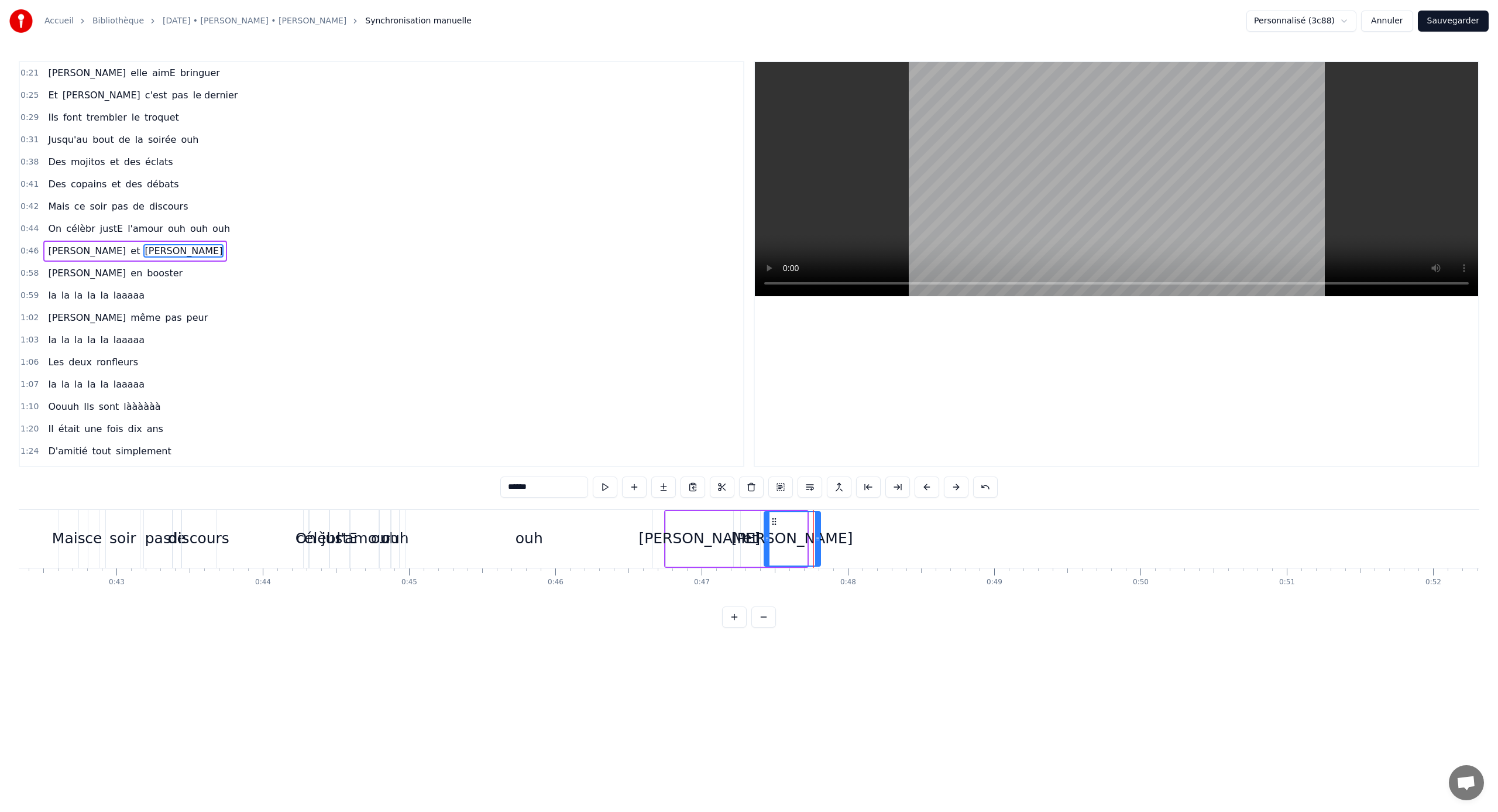
drag, startPoint x: 802, startPoint y: 535, endPoint x: 816, endPoint y: 535, distance: 14.0
click at [816, 535] on icon at bounding box center [818, 538] width 5 height 9
click at [783, 485] on button at bounding box center [780, 486] width 24 height 21
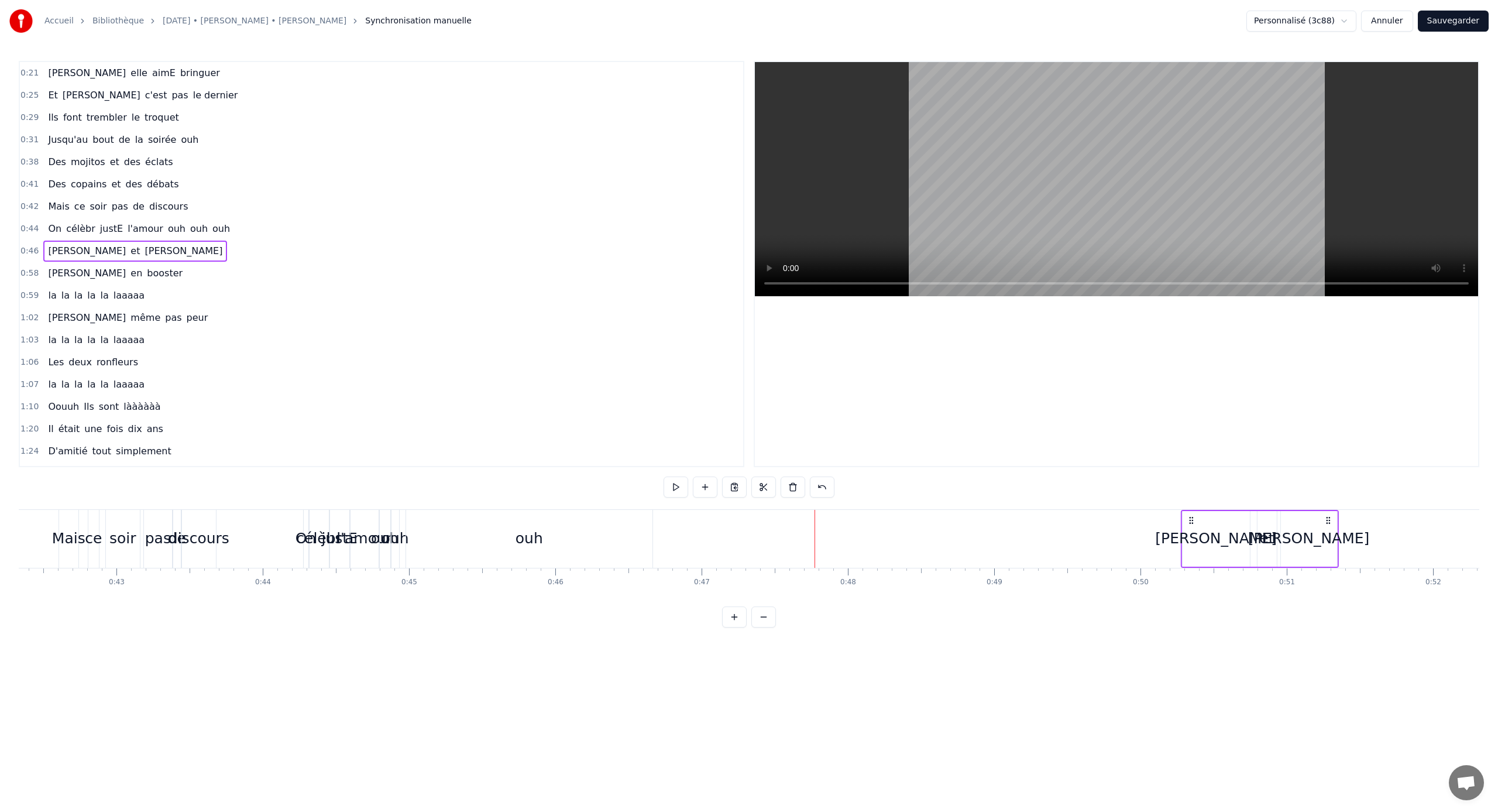
drag, startPoint x: 674, startPoint y: 522, endPoint x: 1199, endPoint y: 551, distance: 525.8
click at [885, 535] on div "[PERSON_NAME] et [PERSON_NAME]" at bounding box center [1260, 538] width 158 height 58
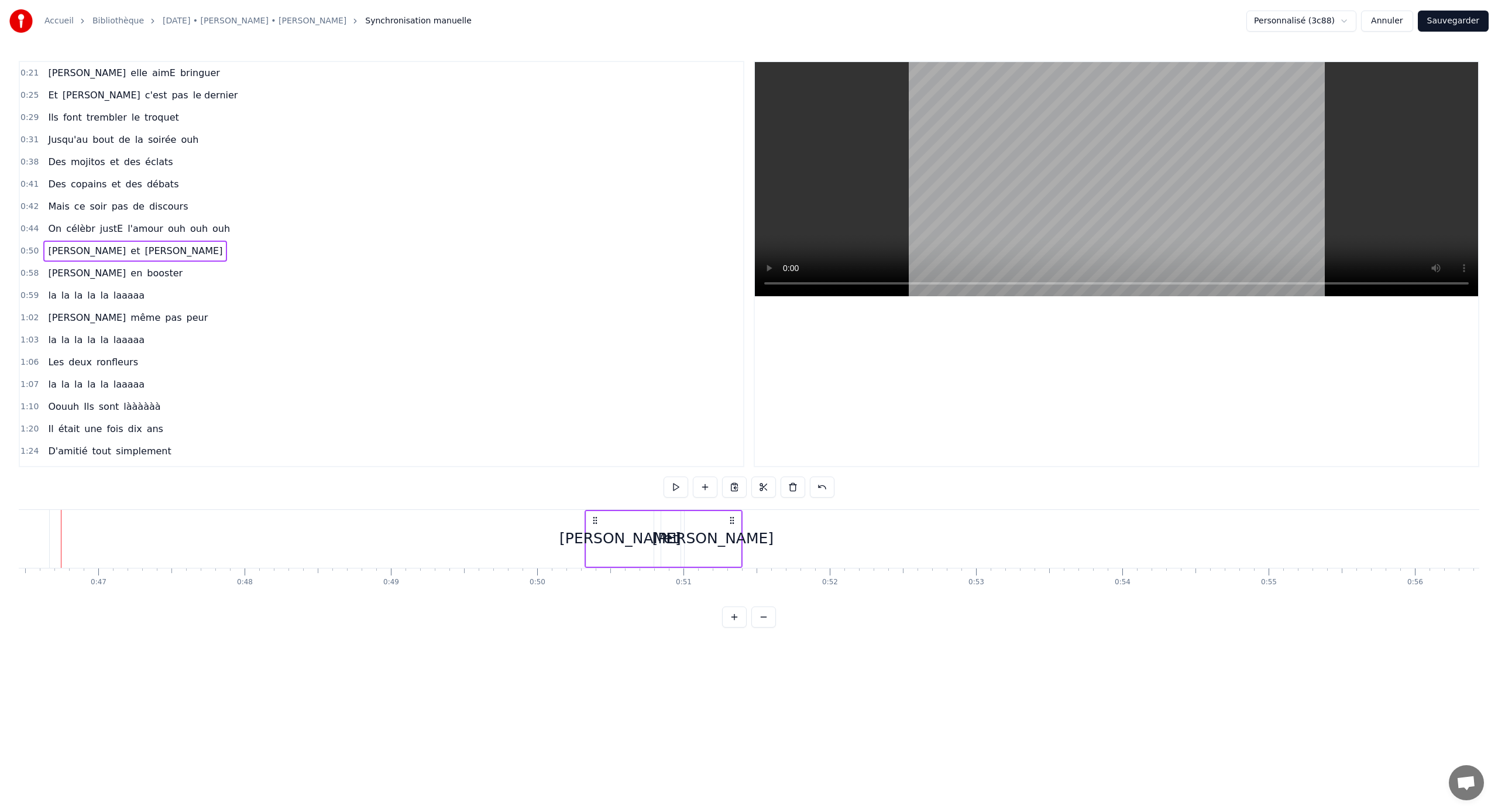
scroll to position [0, 6801]
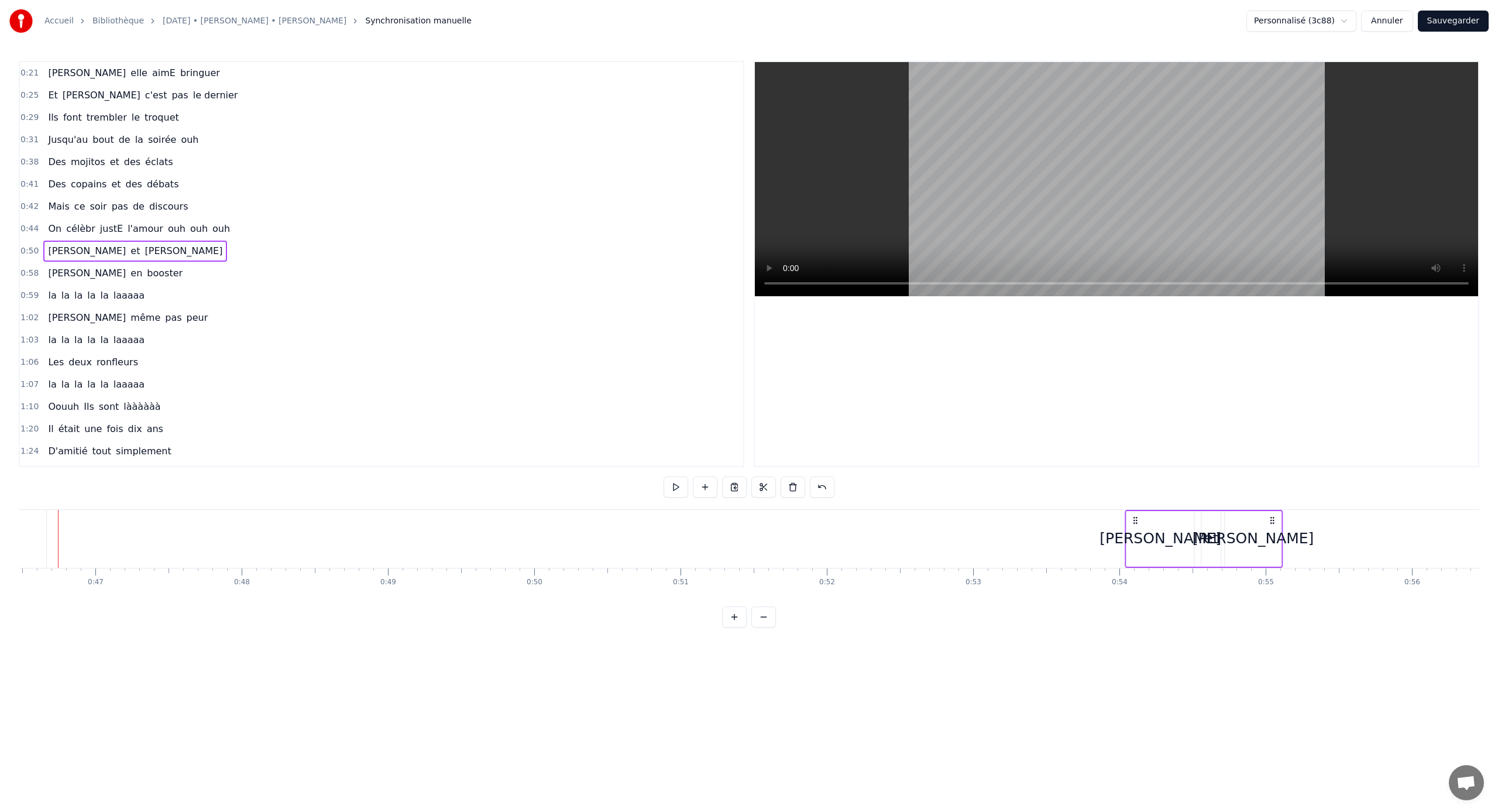
drag, startPoint x: 595, startPoint y: 519, endPoint x: 1139, endPoint y: 543, distance: 544.5
click at [885, 535] on div "[PERSON_NAME] et [PERSON_NAME]" at bounding box center [1204, 538] width 158 height 58
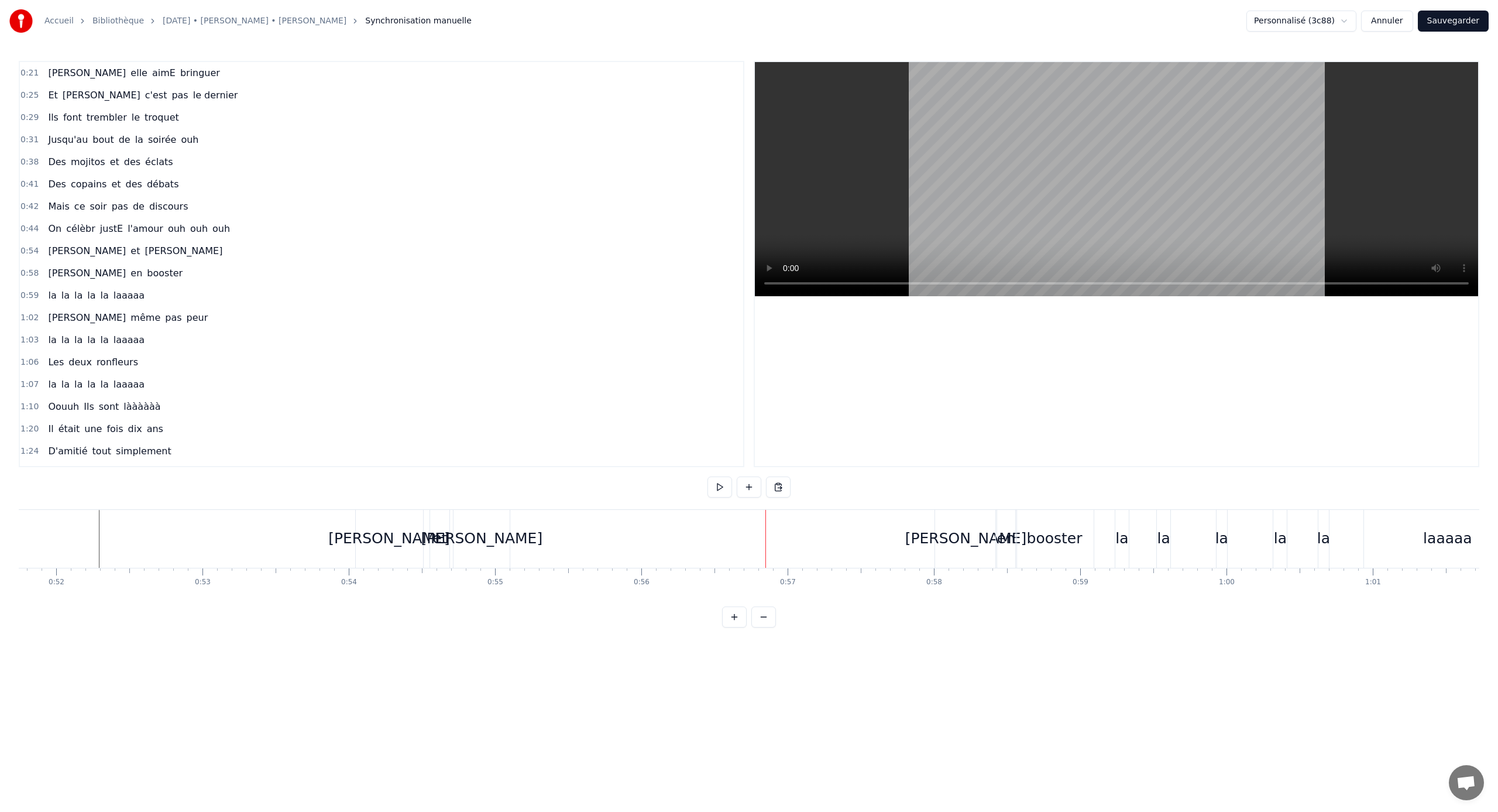
scroll to position [0, 7559]
click at [522, 513] on div "[PERSON_NAME]" at bounding box center [494, 538] width 58 height 58
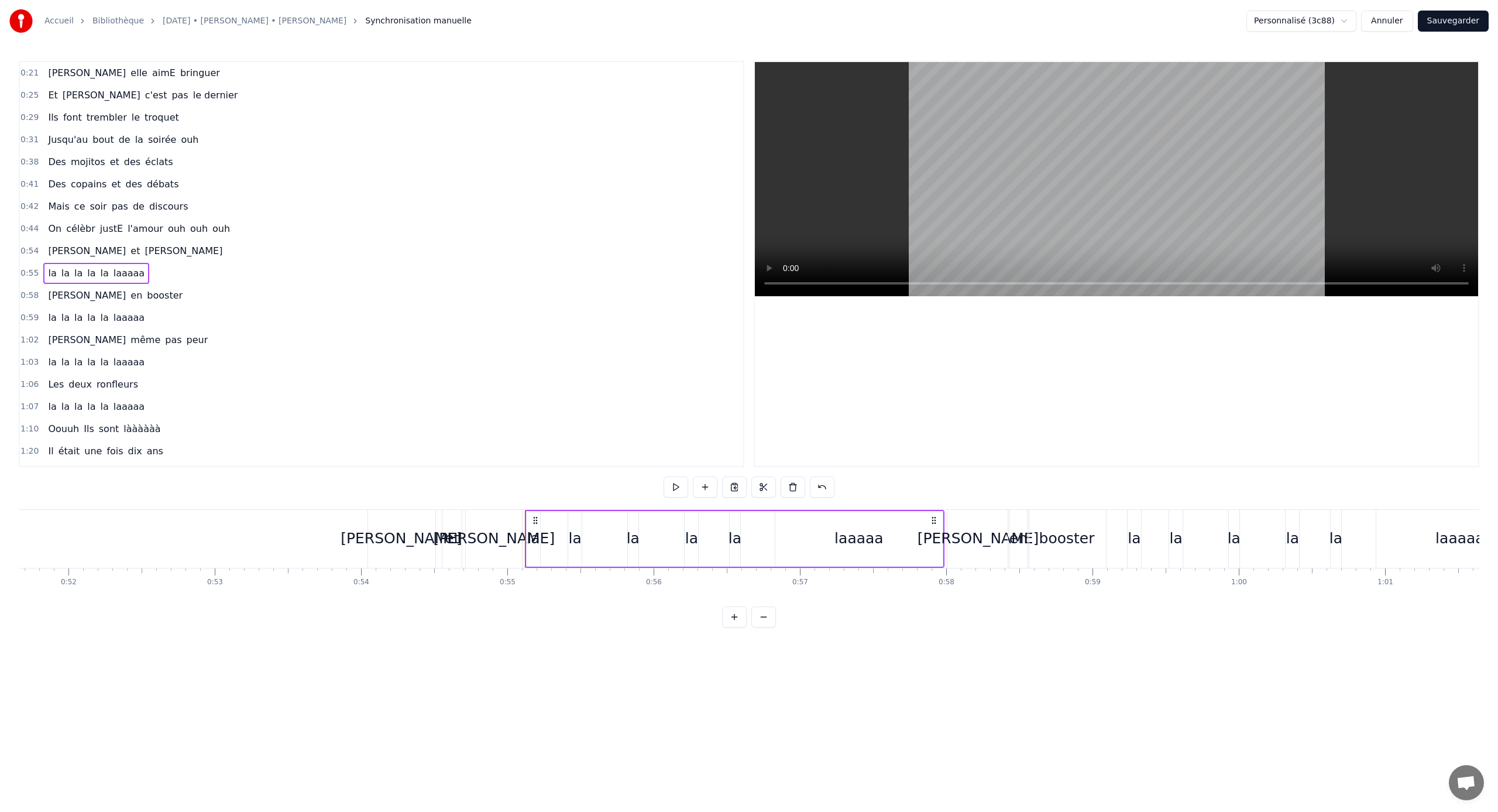
click at [264, 507] on div "0:21 [PERSON_NAME] elle aimE bringuer 0:25 Et [PERSON_NAME] c'est pas le dernie…" at bounding box center [749, 344] width 1461 height 566
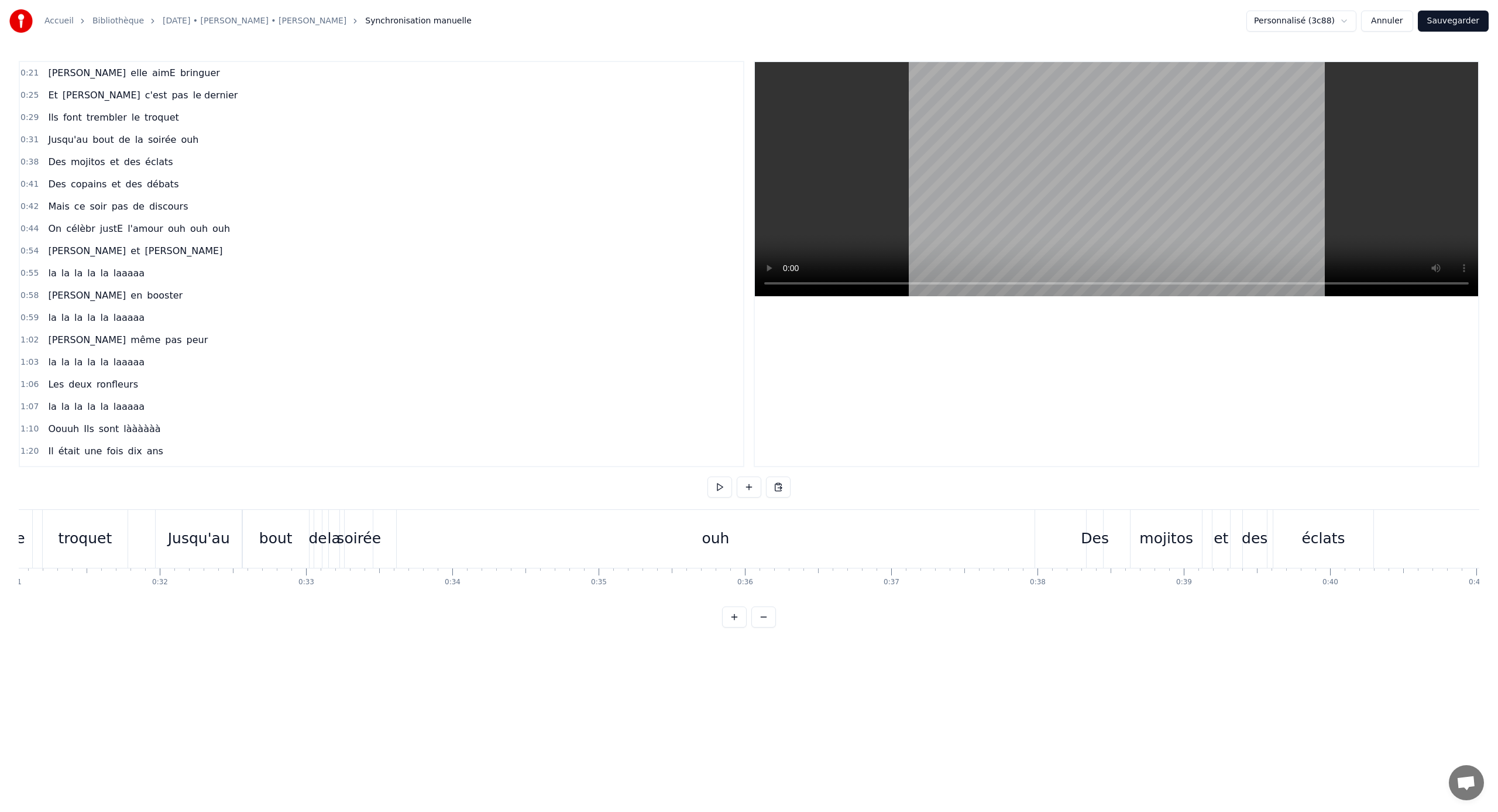
scroll to position [0, 4447]
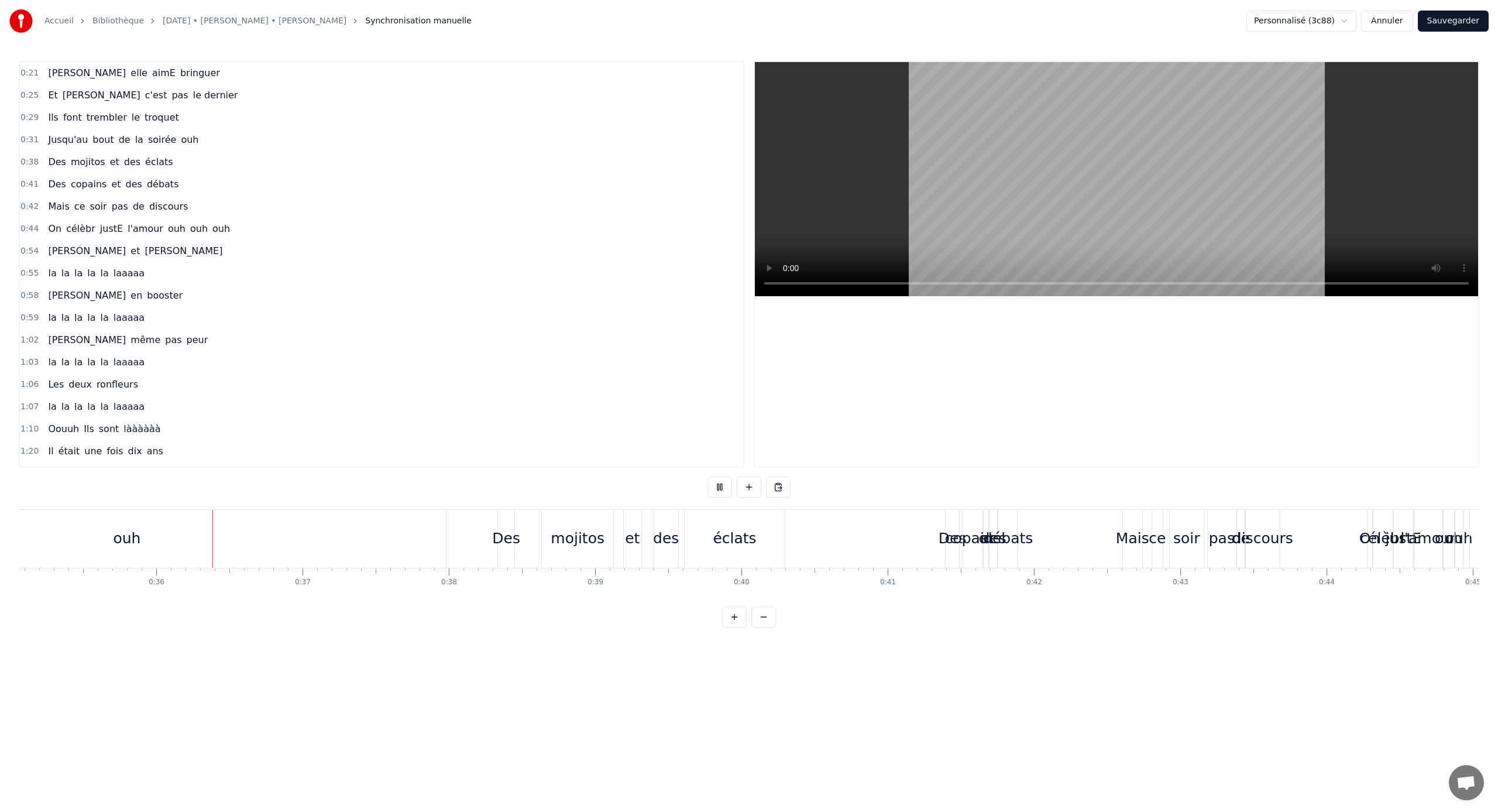
scroll to position [0, 5154]
click at [52, 161] on span "Des" at bounding box center [57, 162] width 21 height 13
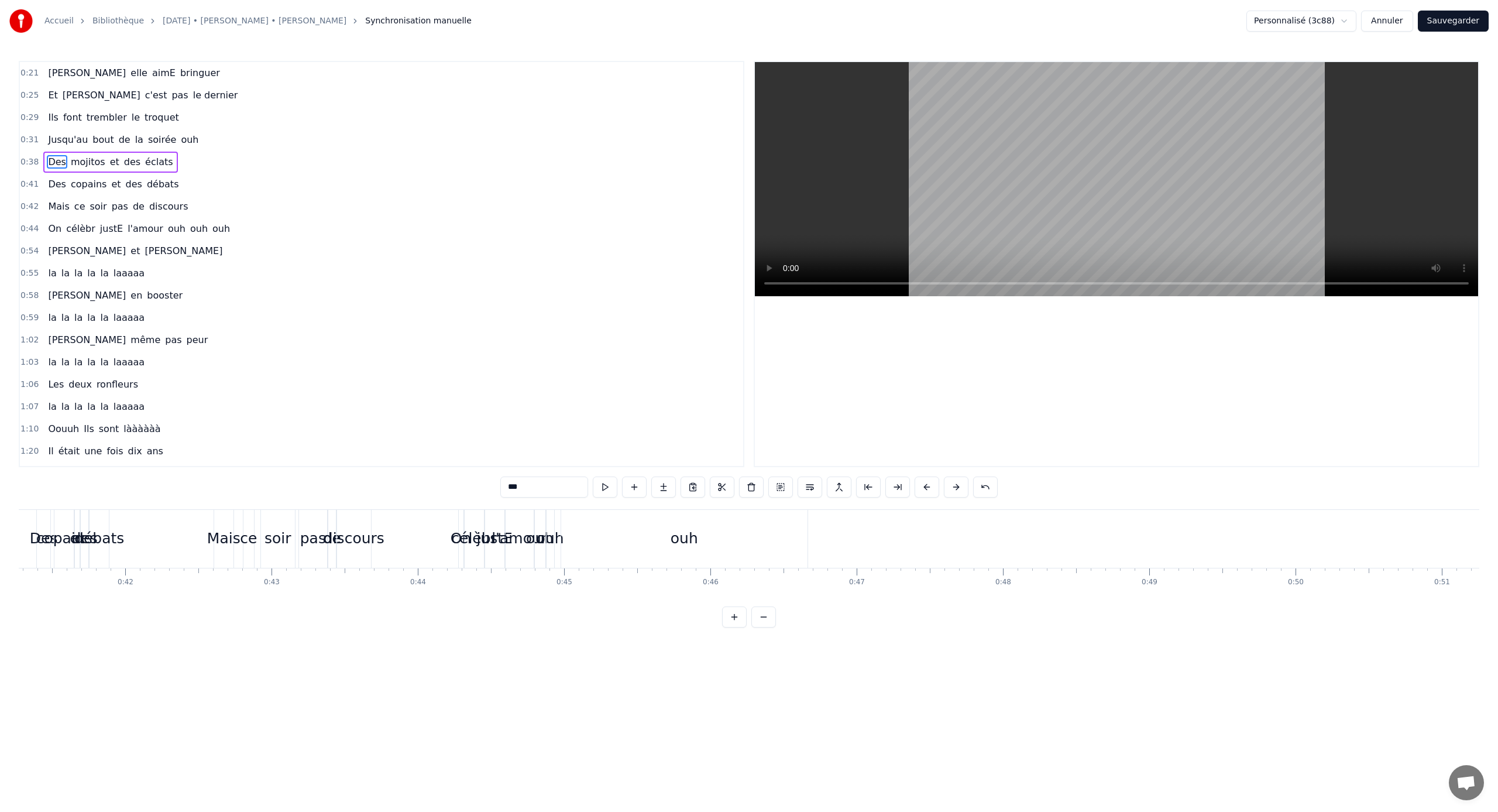
scroll to position [0, 6038]
click at [460, 535] on div "célèbr" at bounding box center [475, 538] width 46 height 23
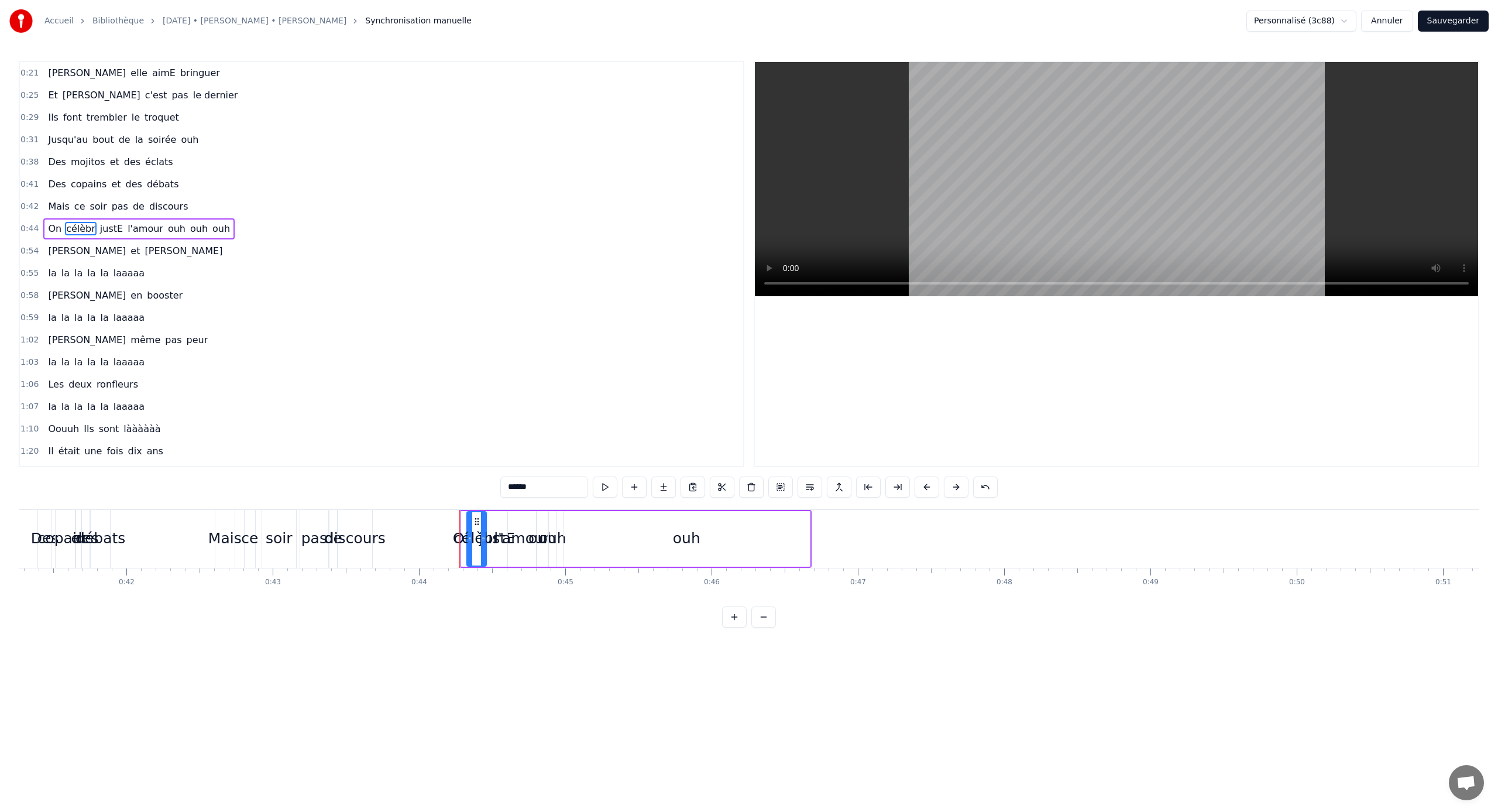
click at [52, 231] on span "On" at bounding box center [54, 229] width 16 height 13
click at [636, 517] on div "ouh" at bounding box center [687, 539] width 246 height 56
click at [189, 233] on span "ouh" at bounding box center [199, 229] width 20 height 13
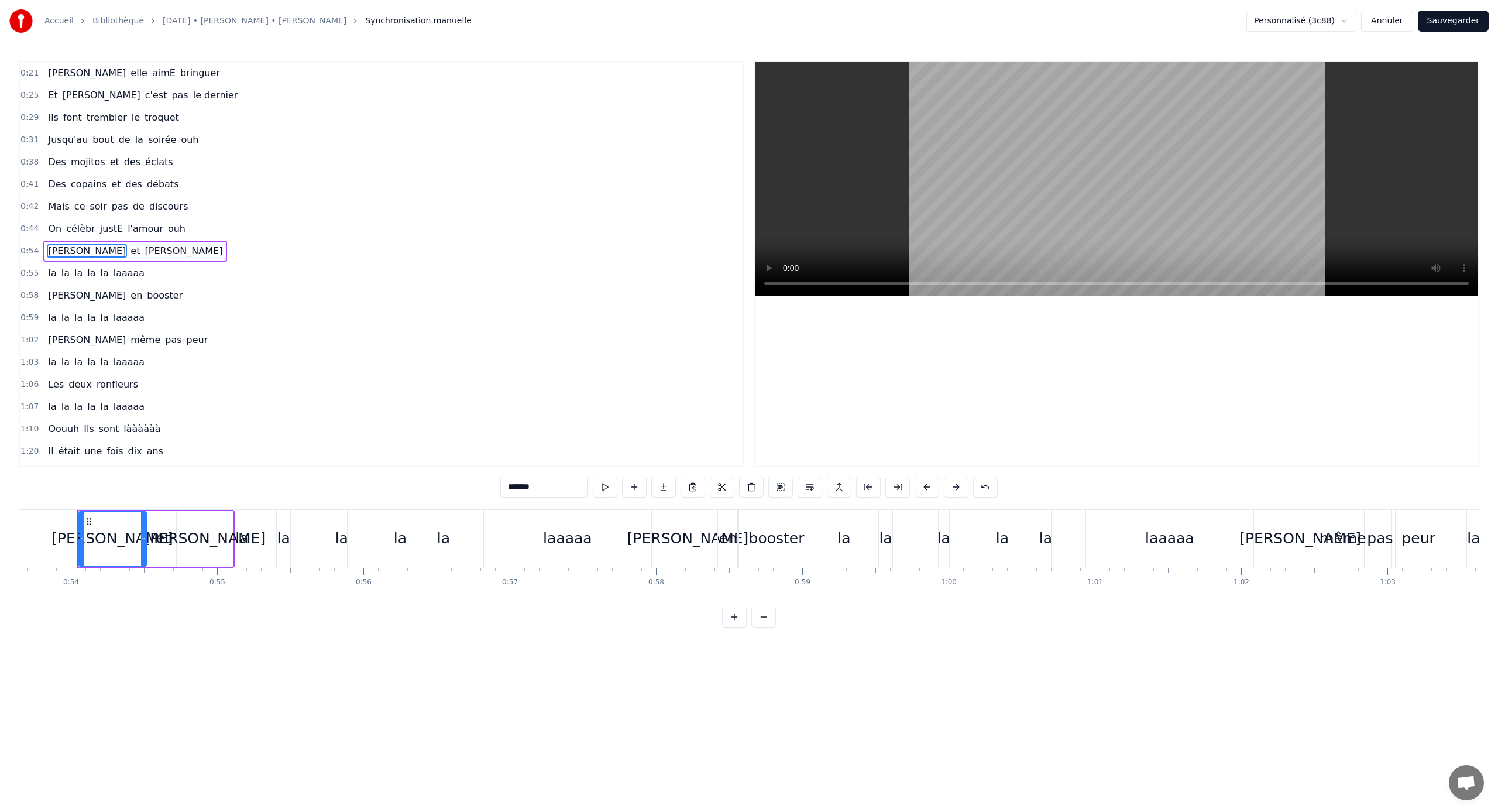
click at [52, 230] on span "On" at bounding box center [54, 229] width 16 height 13
type input "**"
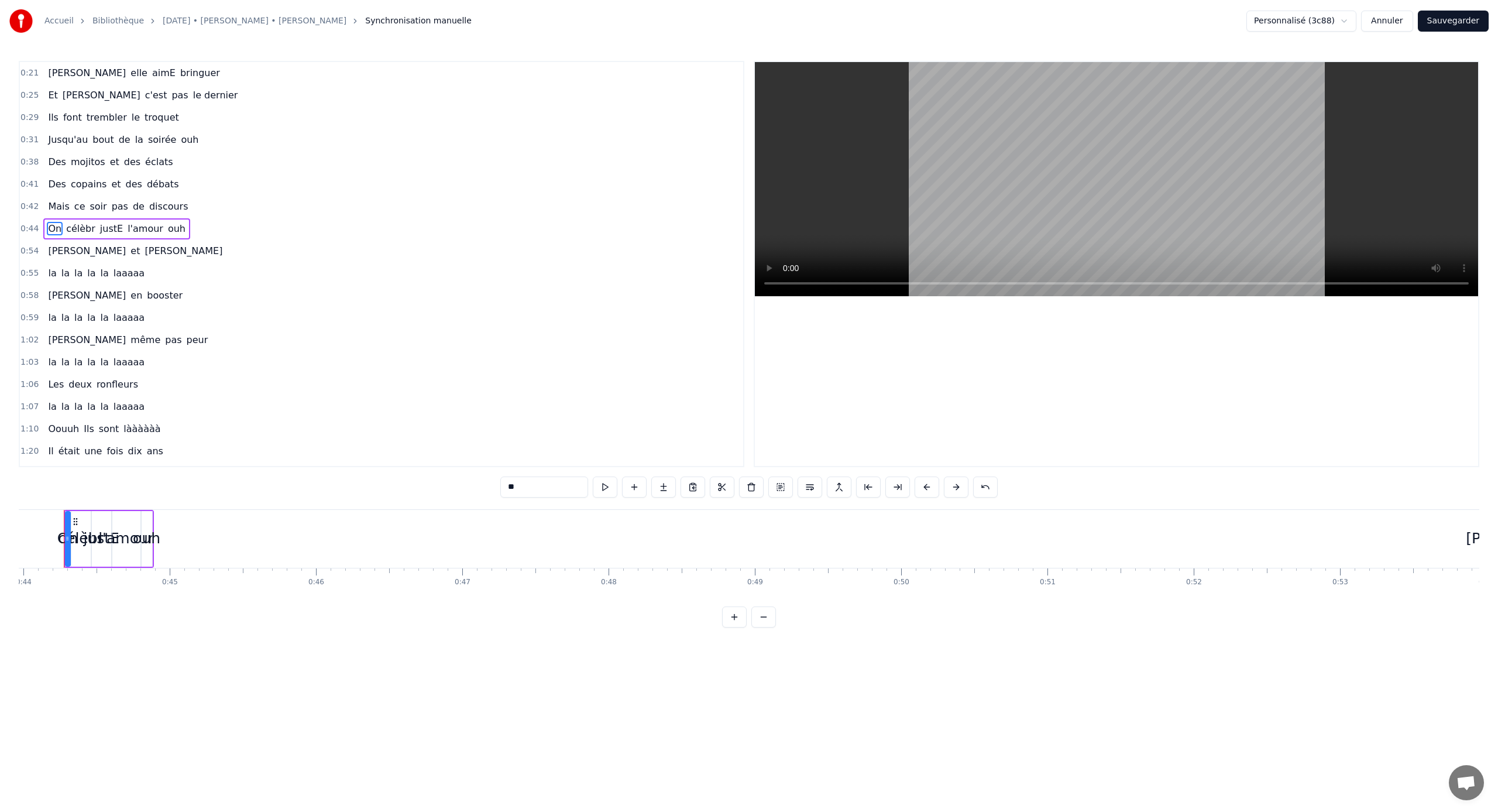
scroll to position [0, 6420]
click at [779, 491] on button at bounding box center [780, 486] width 24 height 21
drag, startPoint x: 87, startPoint y: 520, endPoint x: 632, endPoint y: 544, distance: 545.5
click at [632, 535] on div "On célèbr justE l'amour ouh" at bounding box center [668, 538] width 90 height 58
click at [316, 500] on div "0:21 [PERSON_NAME] elle aimE bringuer 0:25 Et [PERSON_NAME] c'est pas le dernie…" at bounding box center [749, 344] width 1461 height 566
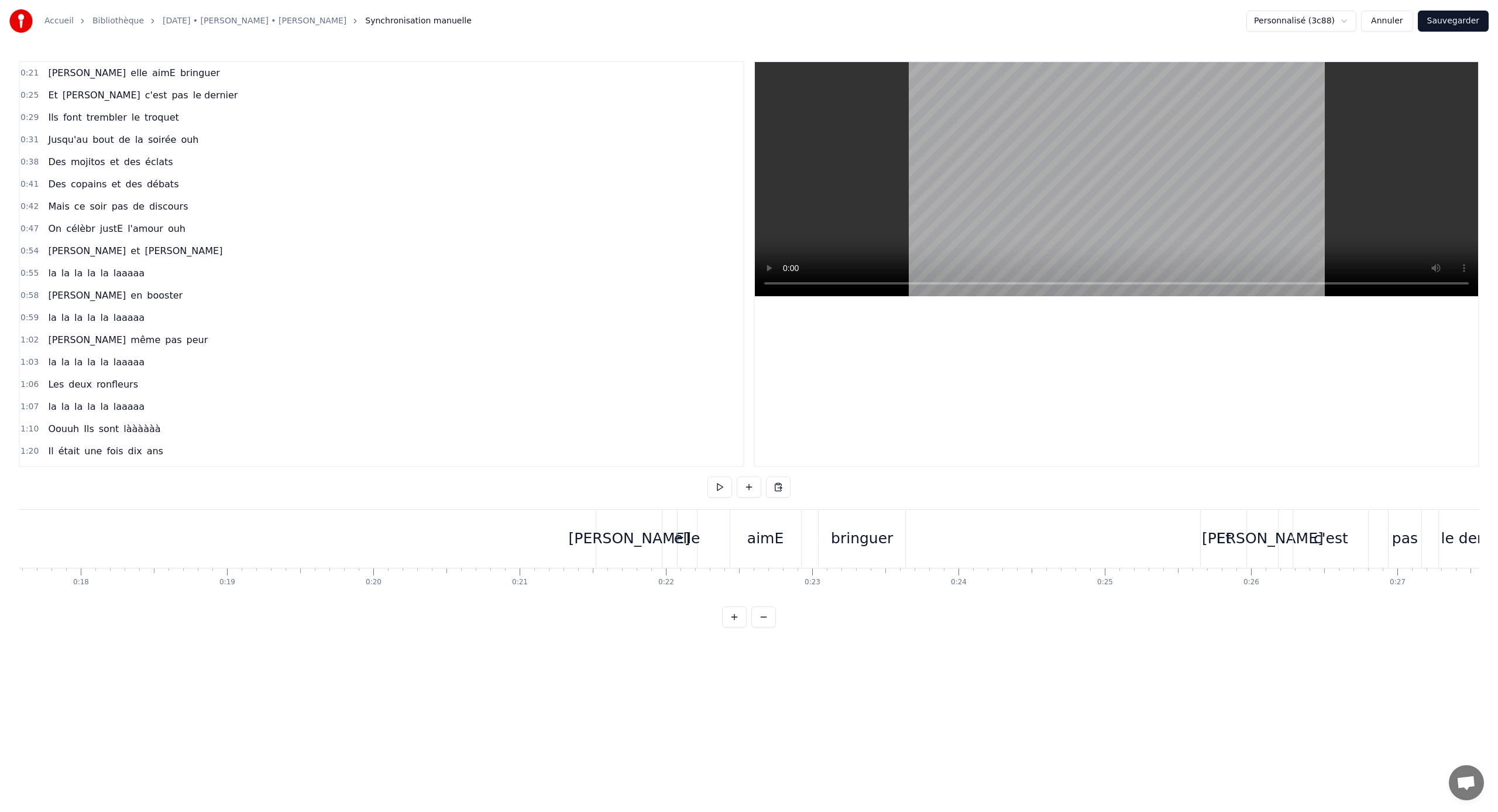
scroll to position [0, 2677]
click at [885, 220] on video at bounding box center [1117, 179] width 724 height 234
click at [885, 211] on video at bounding box center [1117, 179] width 724 height 234
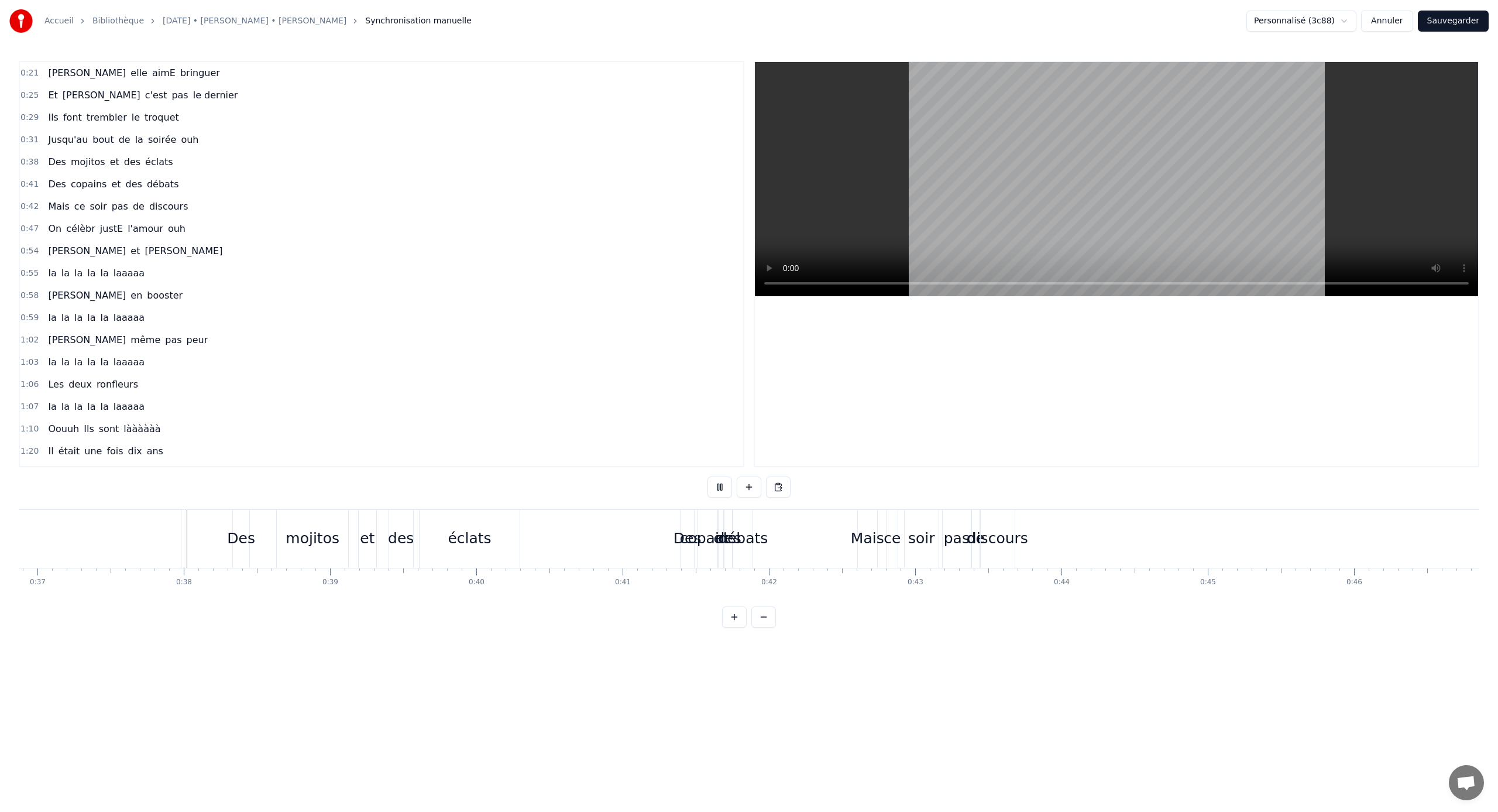
click at [885, 210] on video at bounding box center [1117, 179] width 724 height 234
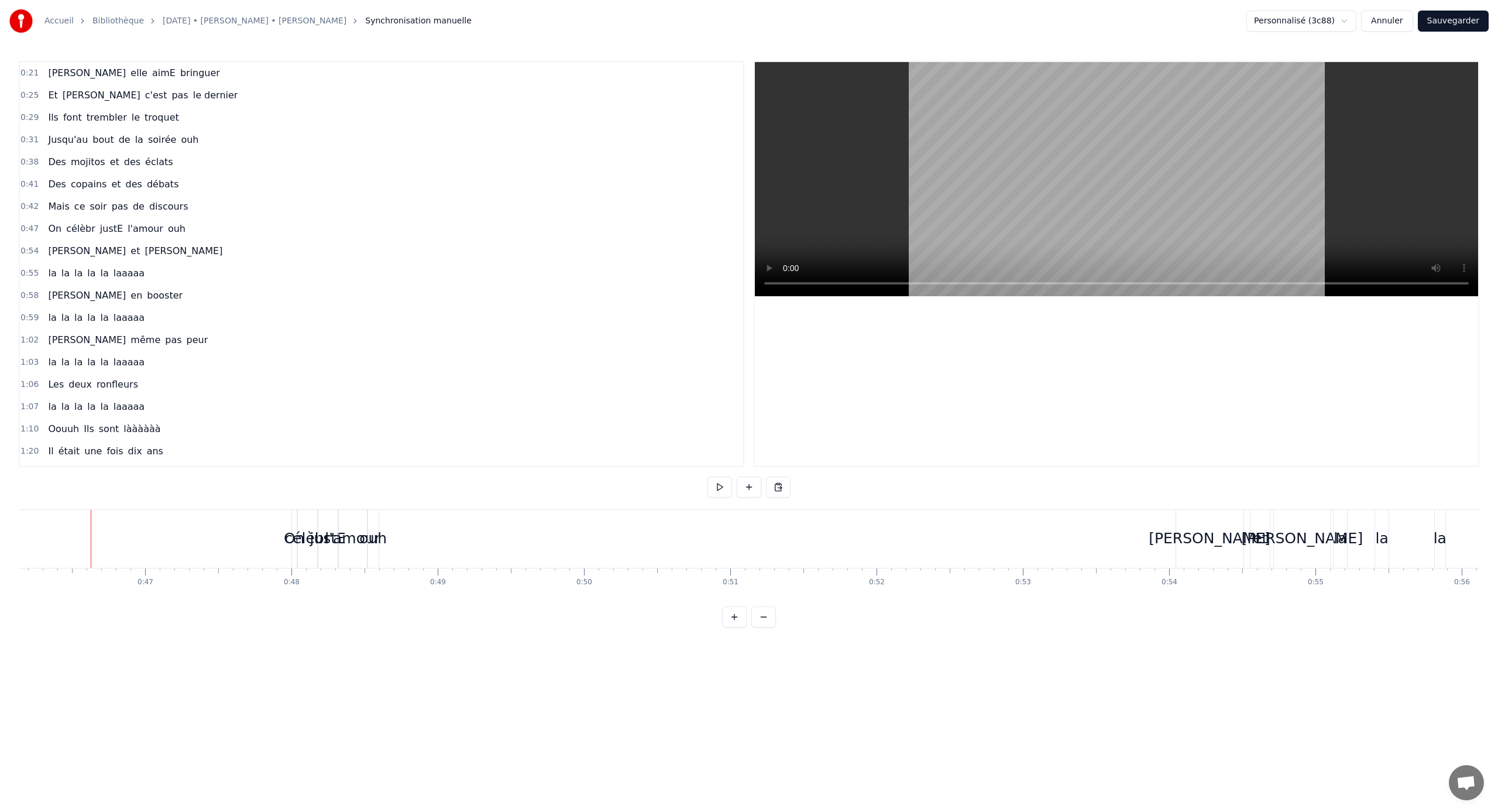
scroll to position [0, 6764]
click at [287, 520] on div "célèbr" at bounding box center [294, 538] width 19 height 58
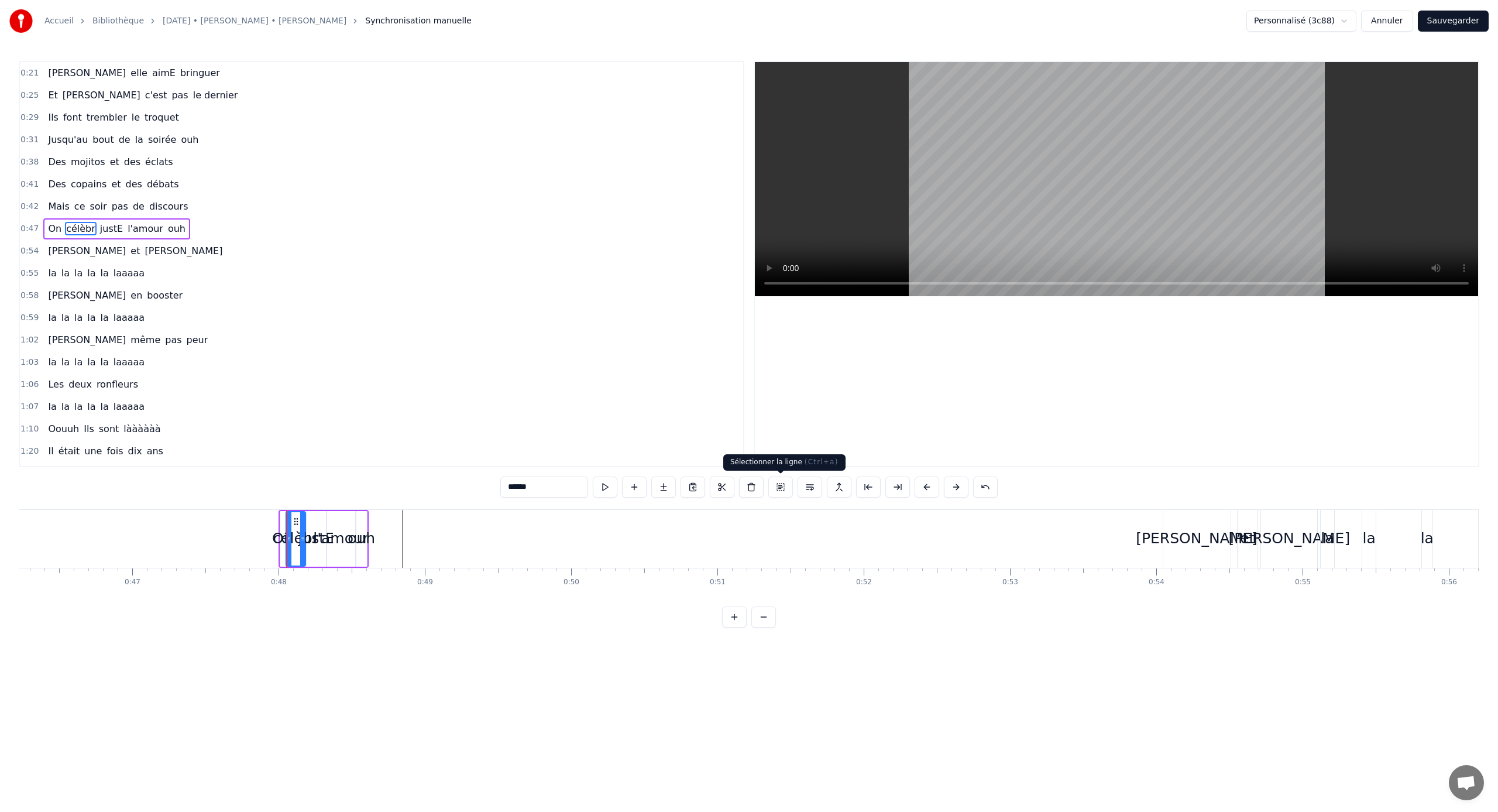
click at [782, 487] on button at bounding box center [780, 486] width 24 height 21
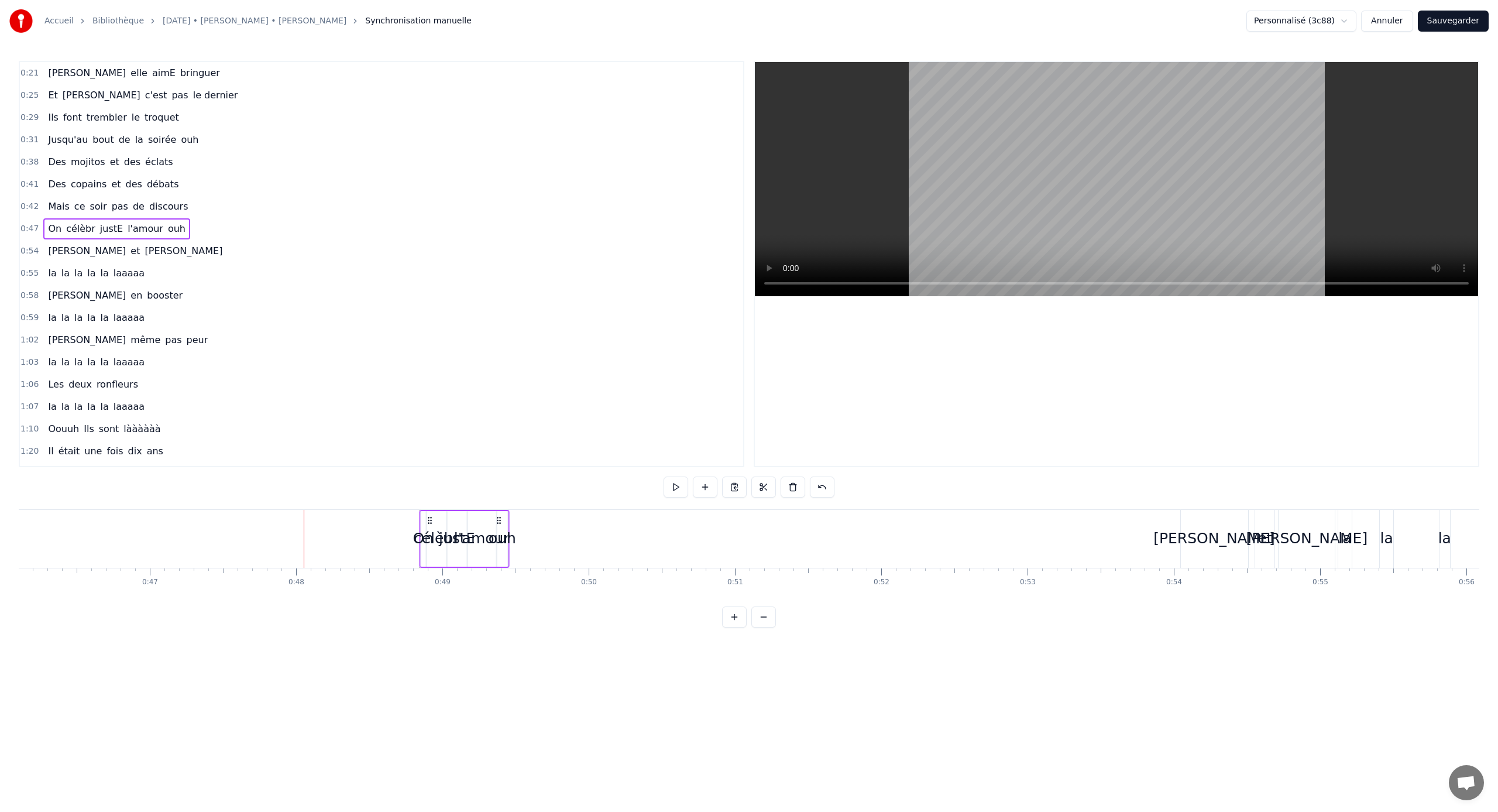
drag, startPoint x: 290, startPoint y: 519, endPoint x: 431, endPoint y: 525, distance: 141.1
click at [431, 525] on icon at bounding box center [429, 520] width 9 height 9
click at [504, 522] on div "ouh" at bounding box center [500, 538] width 11 height 58
click at [808, 493] on button at bounding box center [810, 486] width 24 height 21
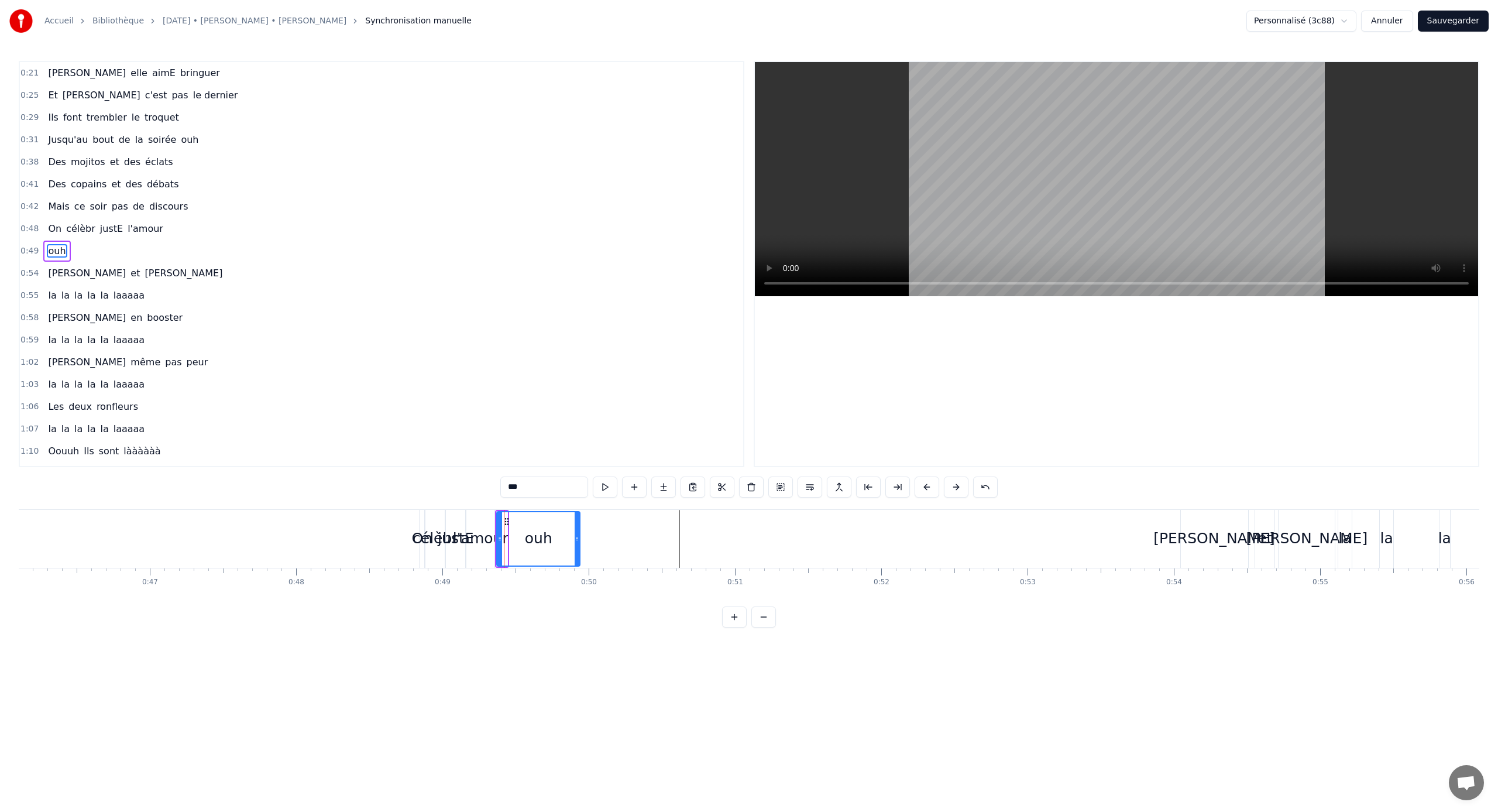
drag, startPoint x: 505, startPoint y: 539, endPoint x: 607, endPoint y: 546, distance: 102.2
click at [580, 535] on div at bounding box center [577, 539] width 5 height 53
drag, startPoint x: 505, startPoint y: 520, endPoint x: 688, endPoint y: 523, distance: 183.0
click at [688, 523] on icon at bounding box center [688, 520] width 9 height 9
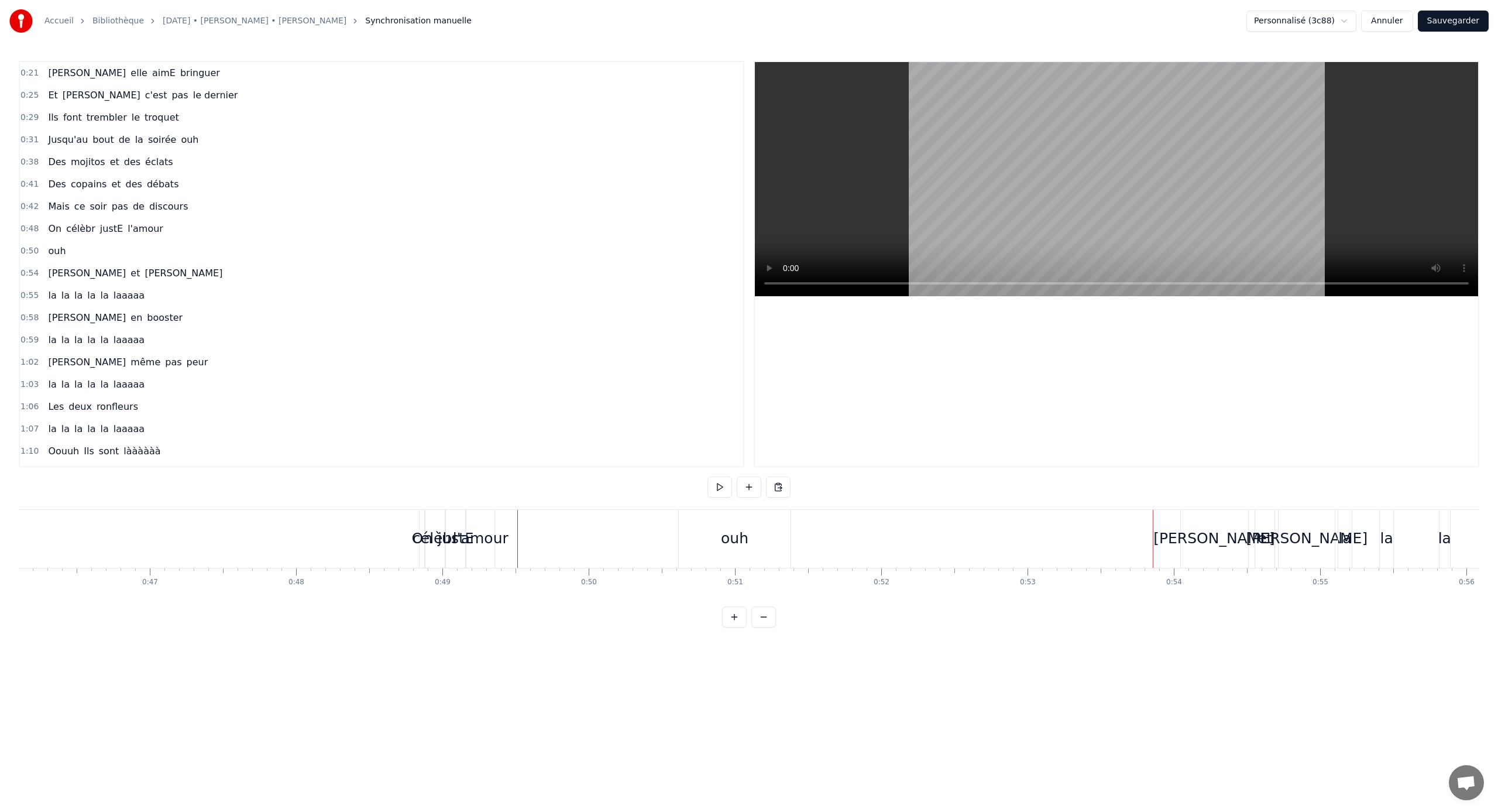
click at [758, 534] on div "ouh" at bounding box center [735, 538] width 112 height 58
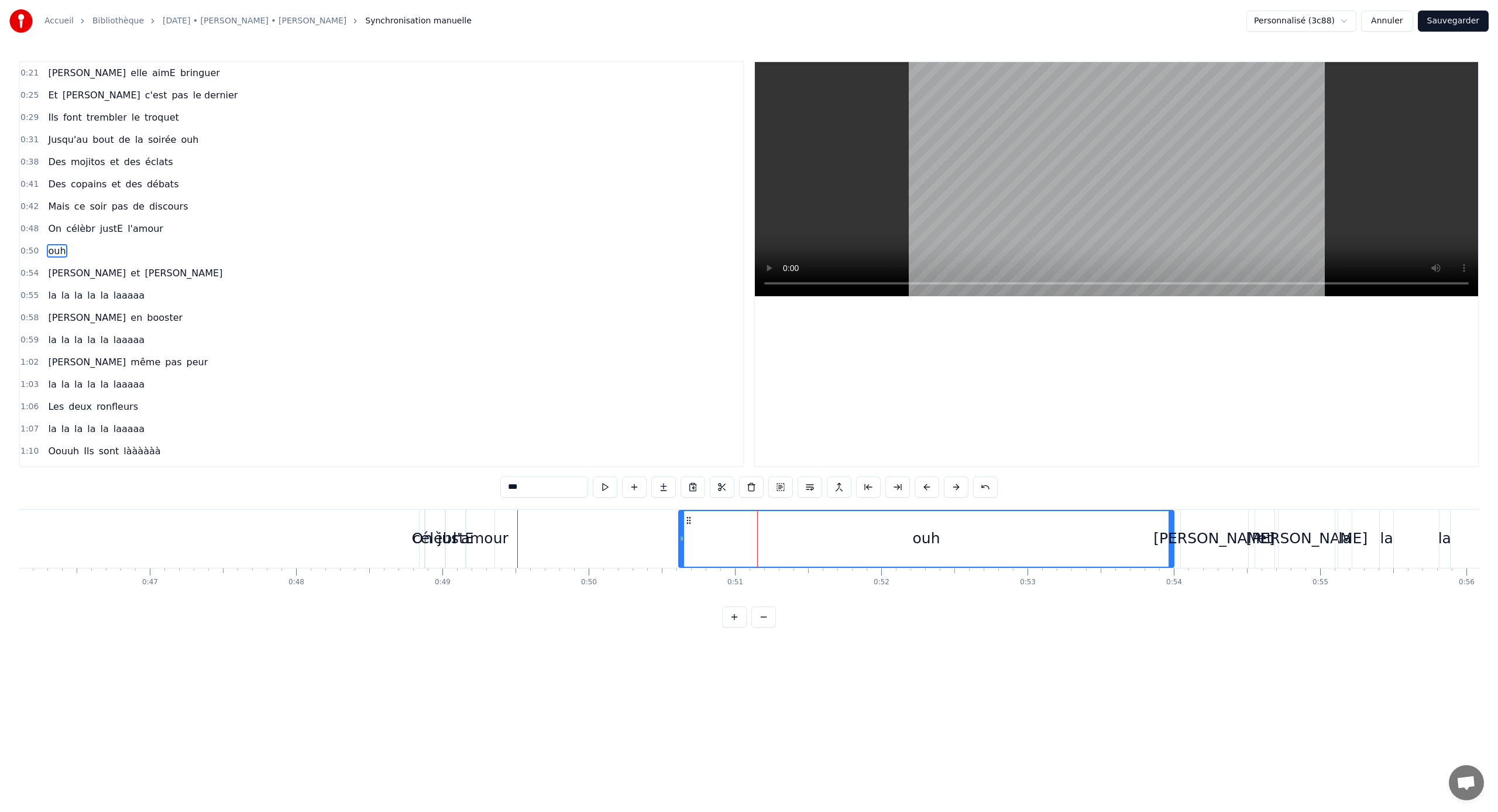
drag, startPoint x: 788, startPoint y: 535, endPoint x: 1171, endPoint y: 530, distance: 383.0
click at [885, 530] on div at bounding box center [1171, 539] width 5 height 56
click at [477, 532] on div "l'amour" at bounding box center [480, 538] width 56 height 23
type input "*******"
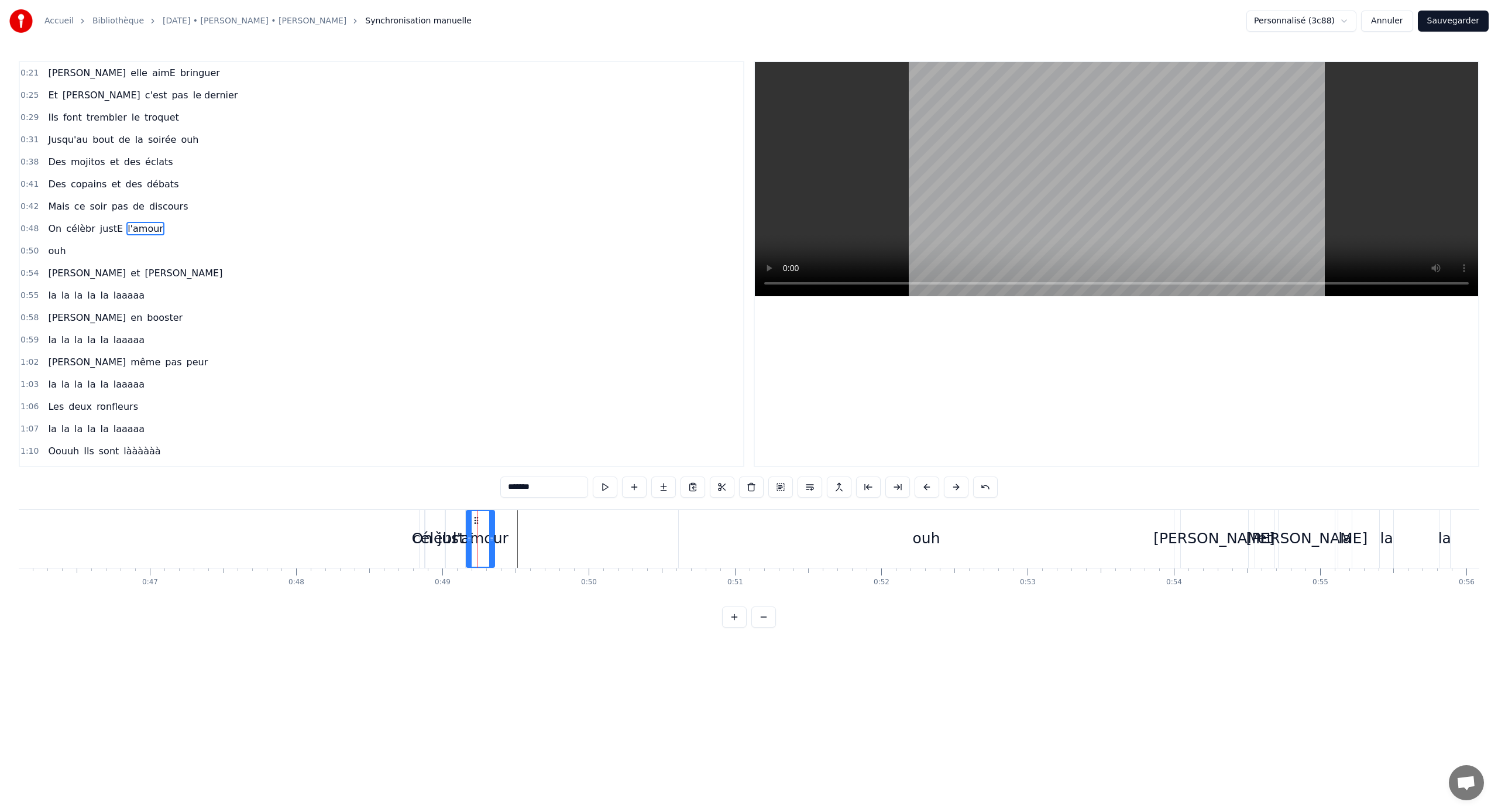
click at [476, 530] on div "l'amour" at bounding box center [480, 538] width 56 height 23
drag, startPoint x: 478, startPoint y: 520, endPoint x: 650, endPoint y: 523, distance: 172.0
click at [650, 523] on icon at bounding box center [647, 520] width 9 height 9
click at [460, 533] on div "justE" at bounding box center [455, 538] width 36 height 23
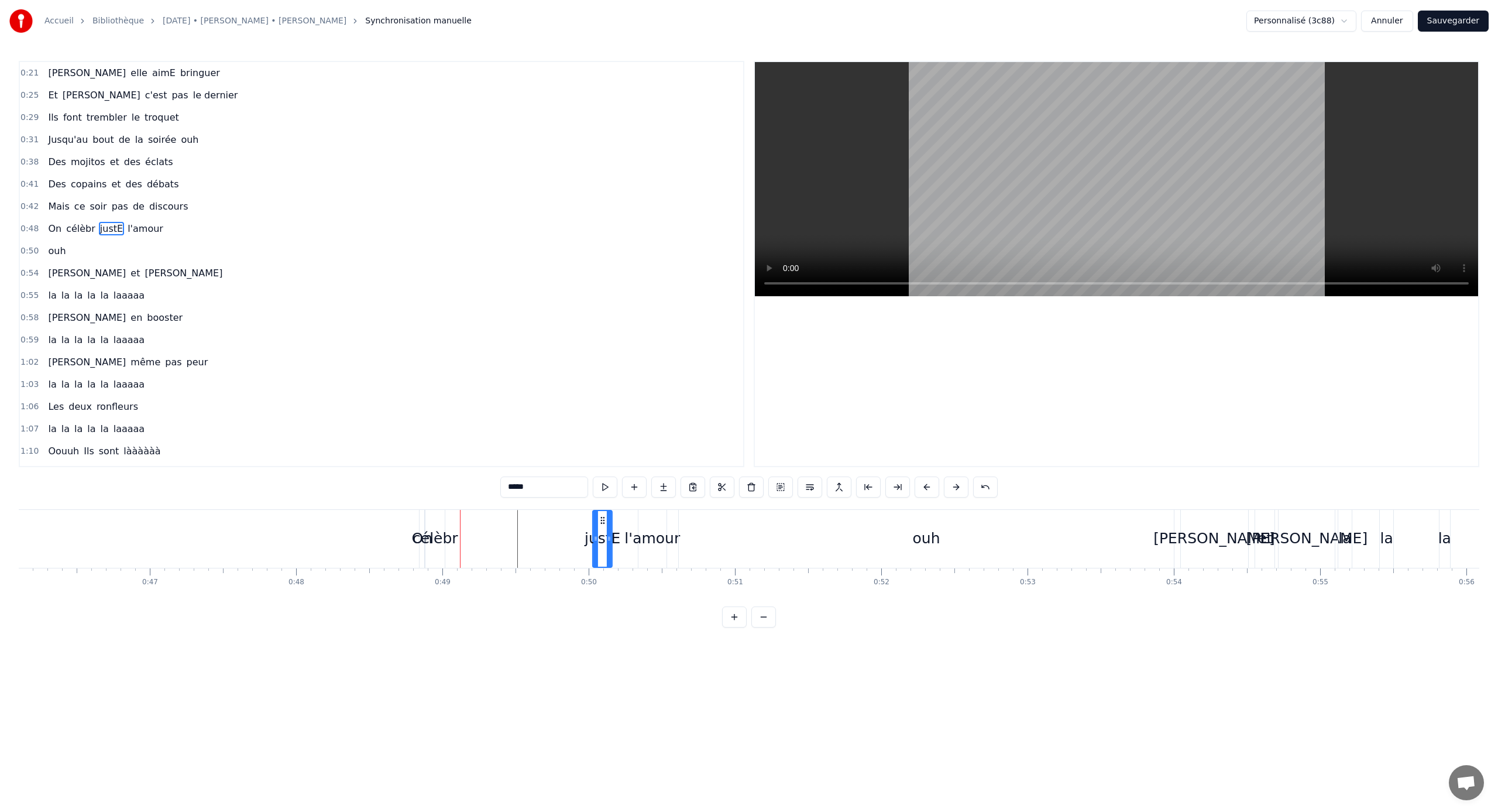
drag, startPoint x: 455, startPoint y: 520, endPoint x: 592, endPoint y: 525, distance: 137.1
click at [593, 525] on div "justE" at bounding box center [602, 539] width 18 height 56
click at [436, 526] on div "célèbr" at bounding box center [434, 538] width 19 height 58
type input "******"
drag, startPoint x: 435, startPoint y: 519, endPoint x: 505, endPoint y: 522, distance: 70.1
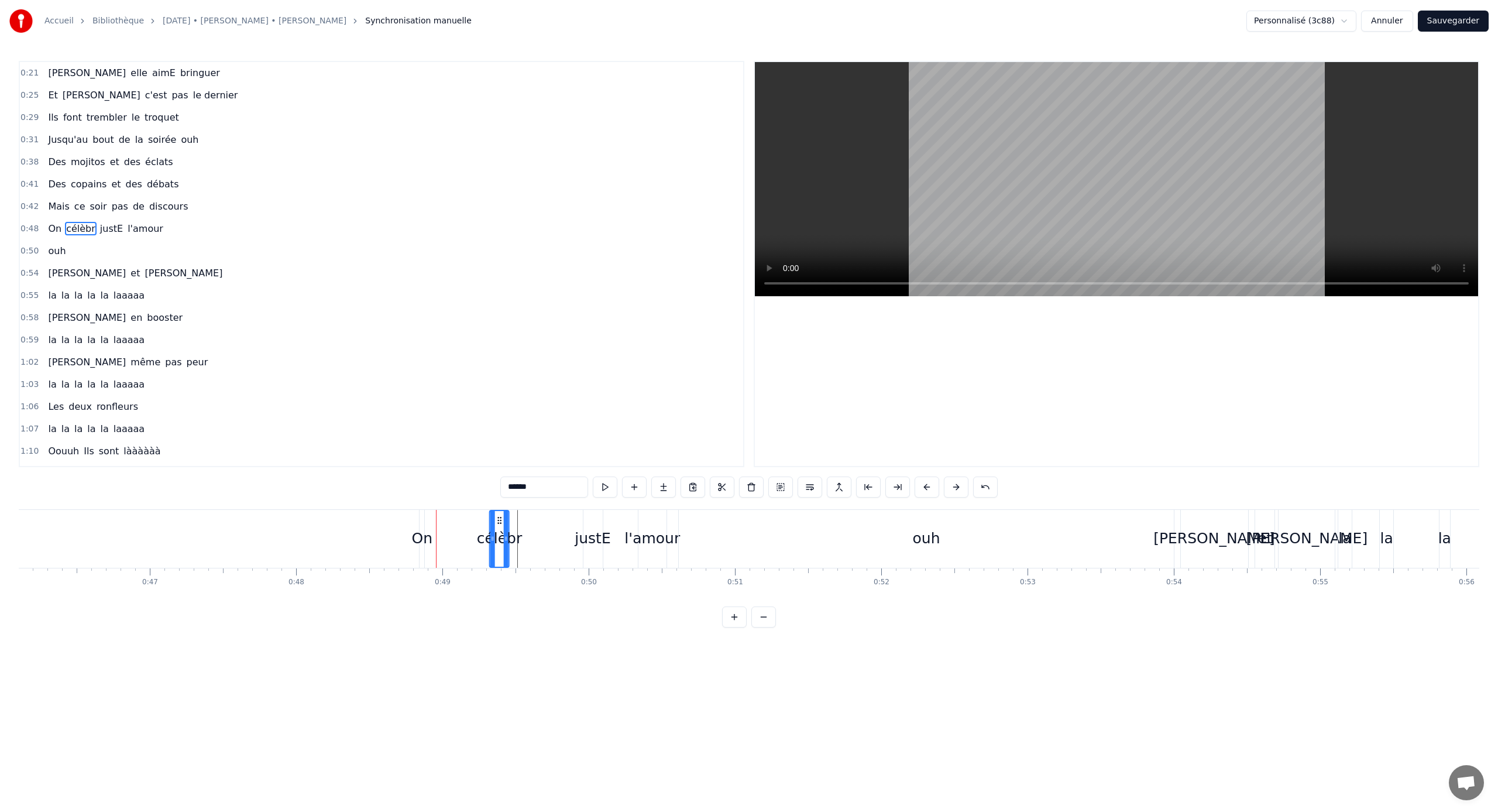
click at [505, 522] on icon at bounding box center [500, 520] width 9 height 9
click at [424, 535] on div "On" at bounding box center [422, 538] width 21 height 23
drag, startPoint x: 421, startPoint y: 540, endPoint x: 441, endPoint y: 540, distance: 20.0
click at [441, 535] on icon at bounding box center [441, 538] width 5 height 9
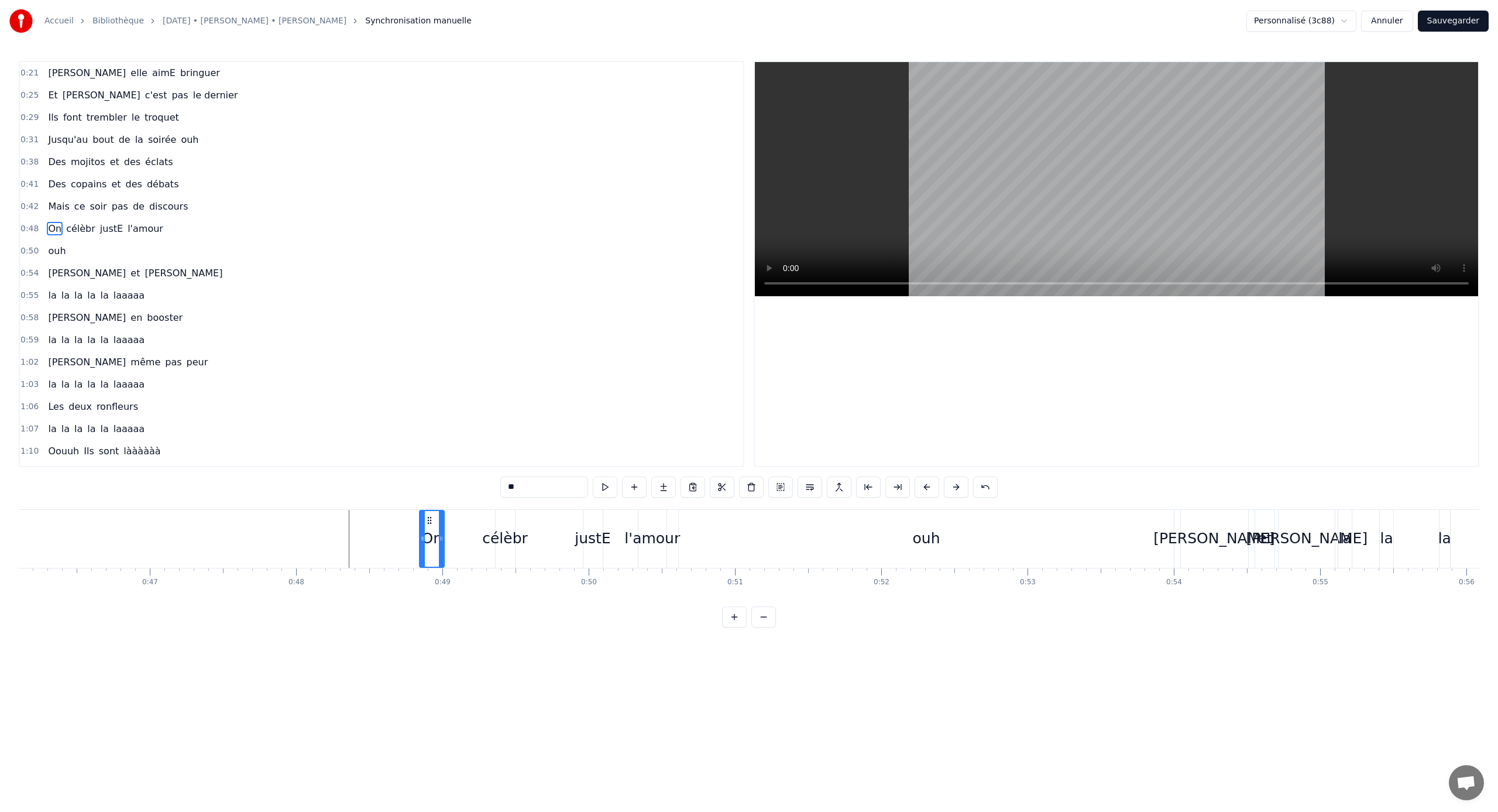
click at [515, 535] on div "célèbr" at bounding box center [505, 538] width 46 height 23
click at [556, 491] on input "******" at bounding box center [544, 486] width 88 height 21
type input "*******"
click at [518, 425] on div "1:07 la la la la la laaaaa" at bounding box center [382, 429] width 724 height 23
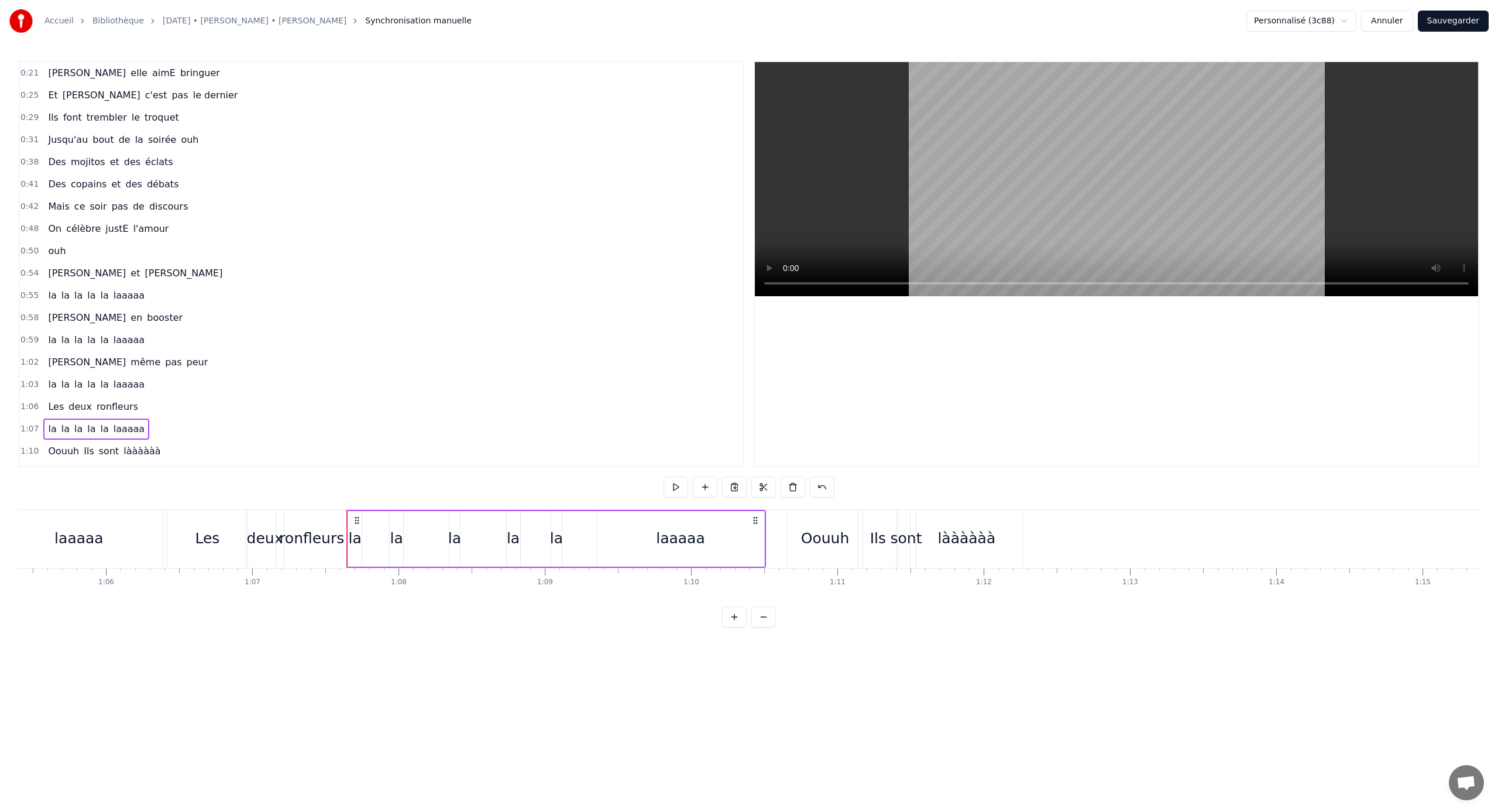
scroll to position [0, 9372]
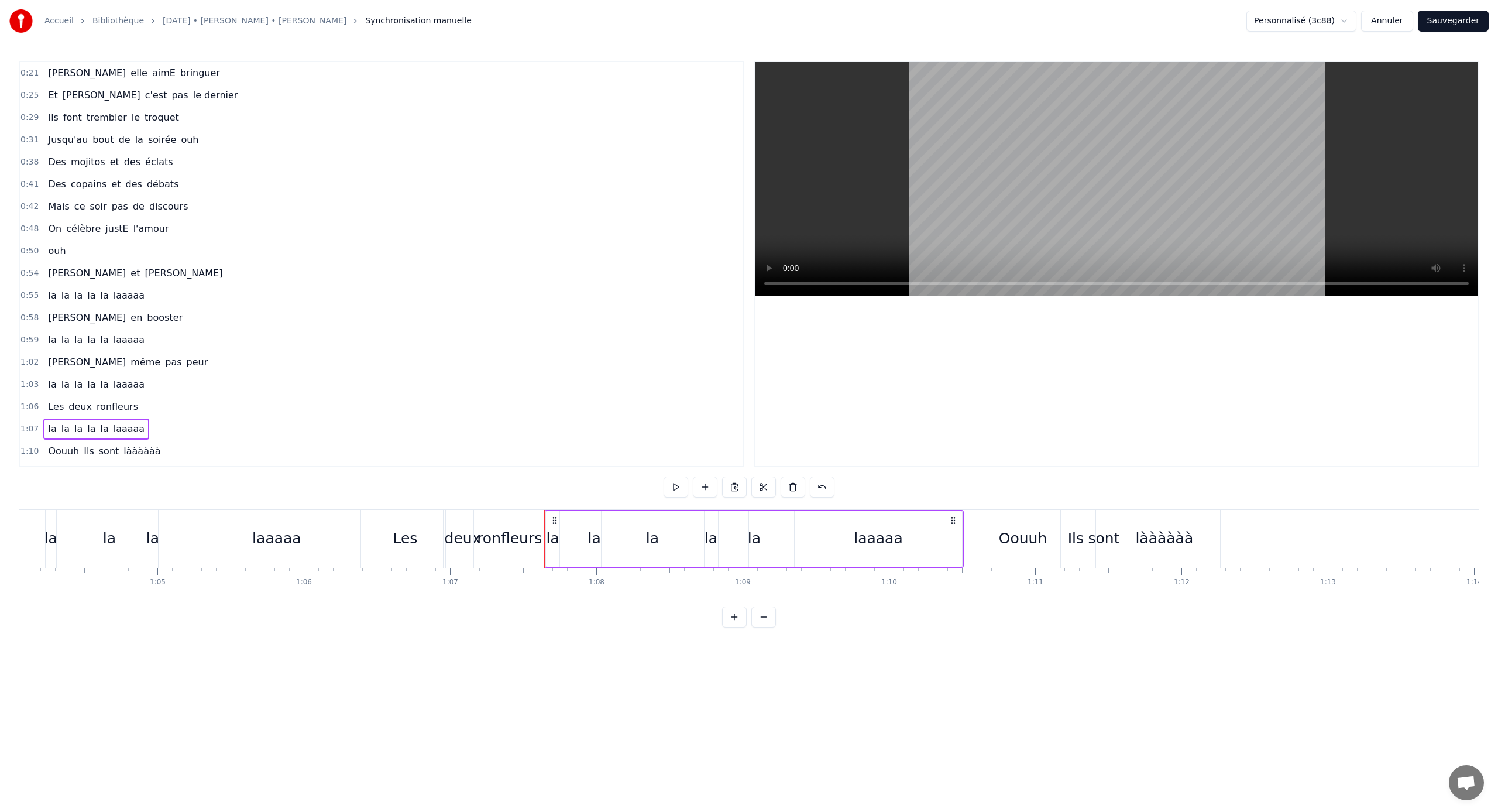
click at [81, 226] on span "célèbre" at bounding box center [84, 229] width 37 height 13
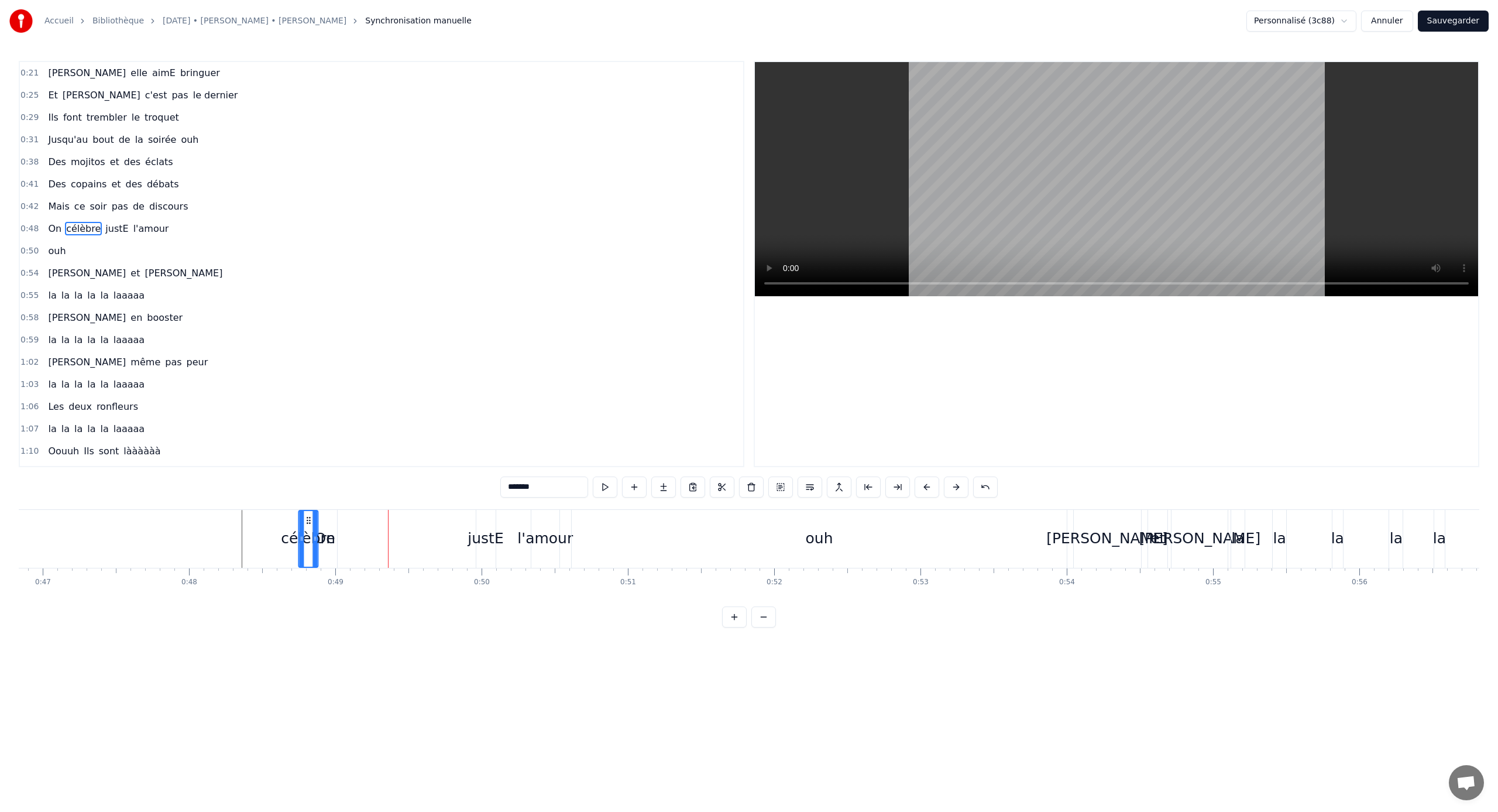
scroll to position [0, 6850]
drag, startPoint x: 272, startPoint y: 520, endPoint x: 365, endPoint y: 534, distance: 94.0
click at [365, 534] on div "célèbre" at bounding box center [364, 539] width 18 height 56
drag, startPoint x: 373, startPoint y: 539, endPoint x: 393, endPoint y: 540, distance: 20.0
click at [401, 535] on icon at bounding box center [400, 538] width 5 height 9
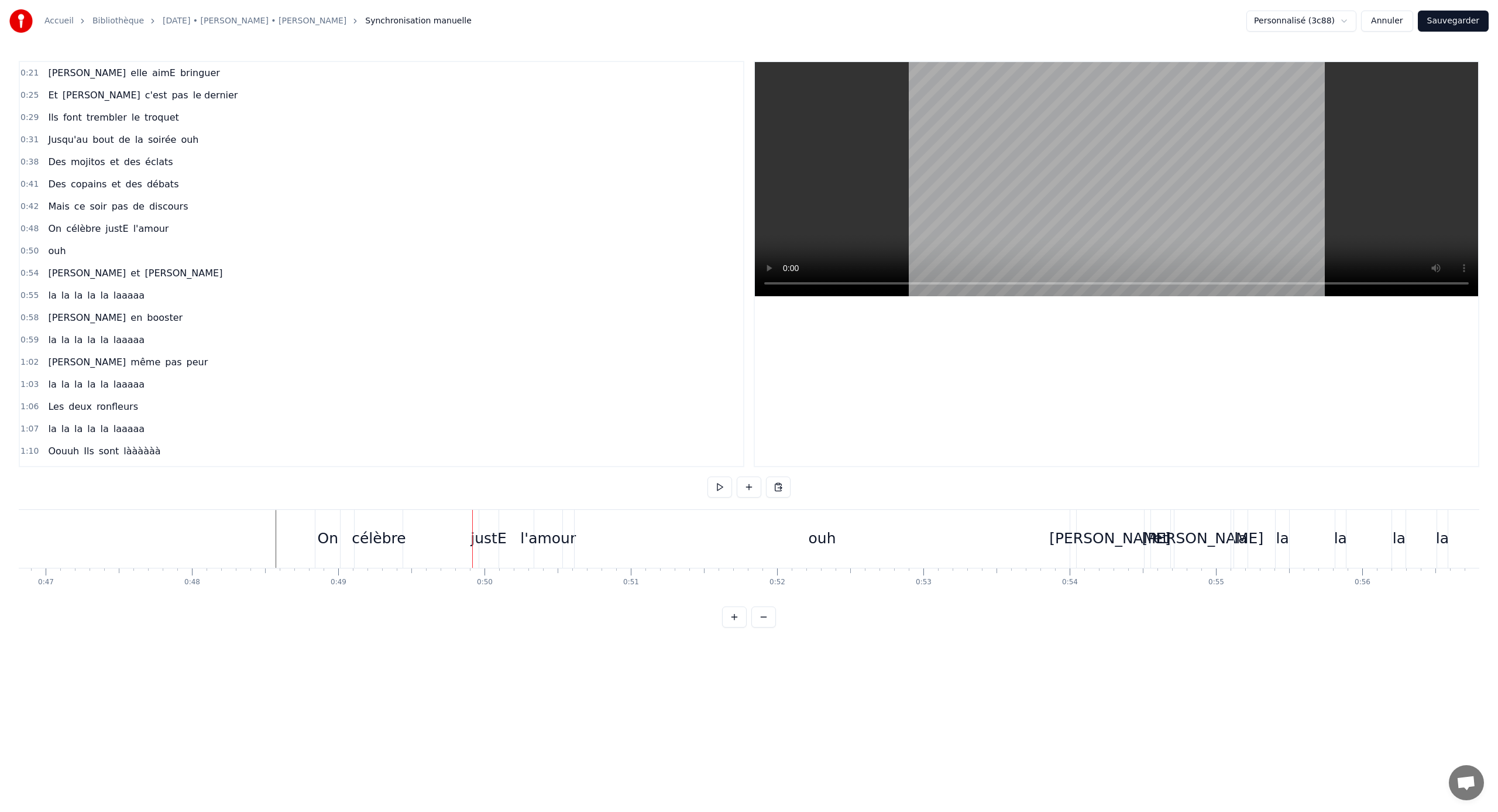
click at [322, 535] on div "On" at bounding box center [328, 538] width 21 height 23
drag, startPoint x: 339, startPoint y: 540, endPoint x: 353, endPoint y: 540, distance: 14.0
click at [352, 535] on icon at bounding box center [349, 538] width 5 height 9
click at [376, 535] on div "célèbre" at bounding box center [378, 538] width 53 height 23
drag, startPoint x: 402, startPoint y: 537, endPoint x: 424, endPoint y: 537, distance: 22.0
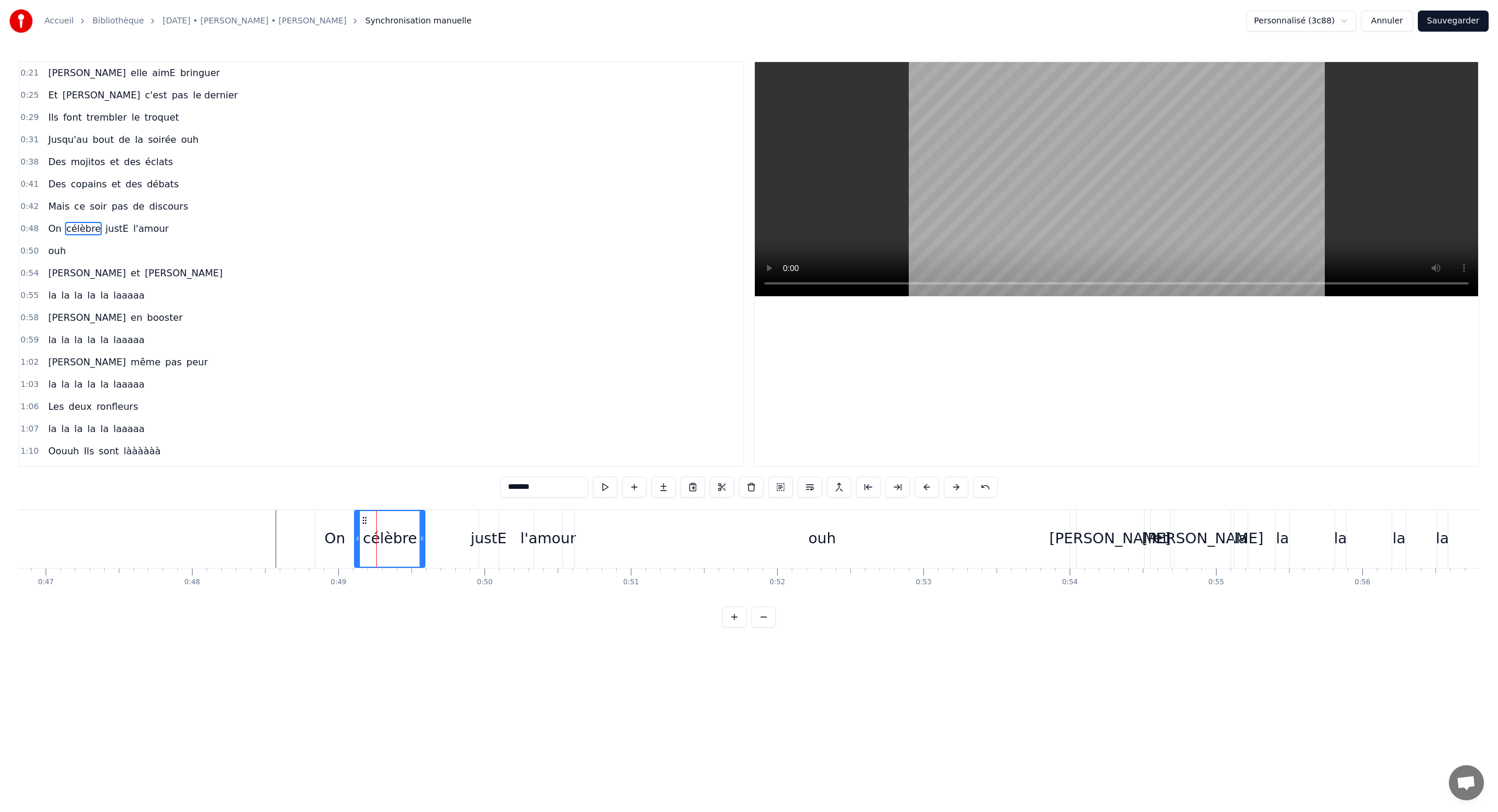
click at [424, 535] on icon at bounding box center [422, 538] width 5 height 9
click at [476, 532] on div "justE" at bounding box center [488, 538] width 36 height 23
click at [564, 494] on input "*****" at bounding box center [544, 486] width 88 height 21
type input "*****"
click at [453, 476] on div "0:21 [PERSON_NAME] elle aimE bringuer 0:25 Et [PERSON_NAME] c'est pas le dernie…" at bounding box center [749, 344] width 1461 height 566
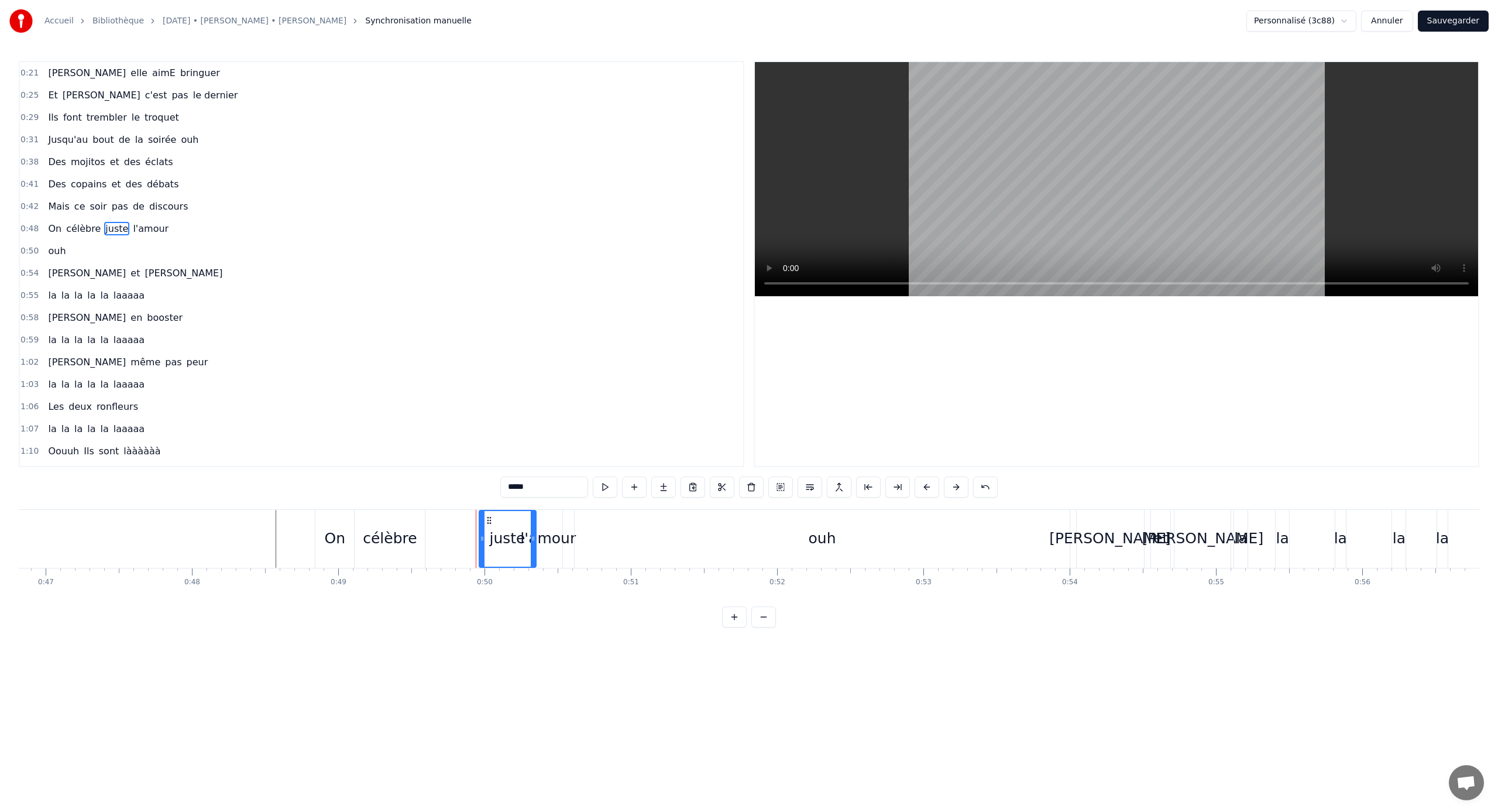
drag, startPoint x: 494, startPoint y: 539, endPoint x: 534, endPoint y: 539, distance: 40.0
click at [534, 535] on icon at bounding box center [533, 538] width 5 height 9
drag, startPoint x: 490, startPoint y: 520, endPoint x: 437, endPoint y: 520, distance: 53.0
click at [437, 520] on circle at bounding box center [437, 520] width 1 height 1
click at [523, 529] on div "On célèbre juste l'amour" at bounding box center [440, 538] width 251 height 58
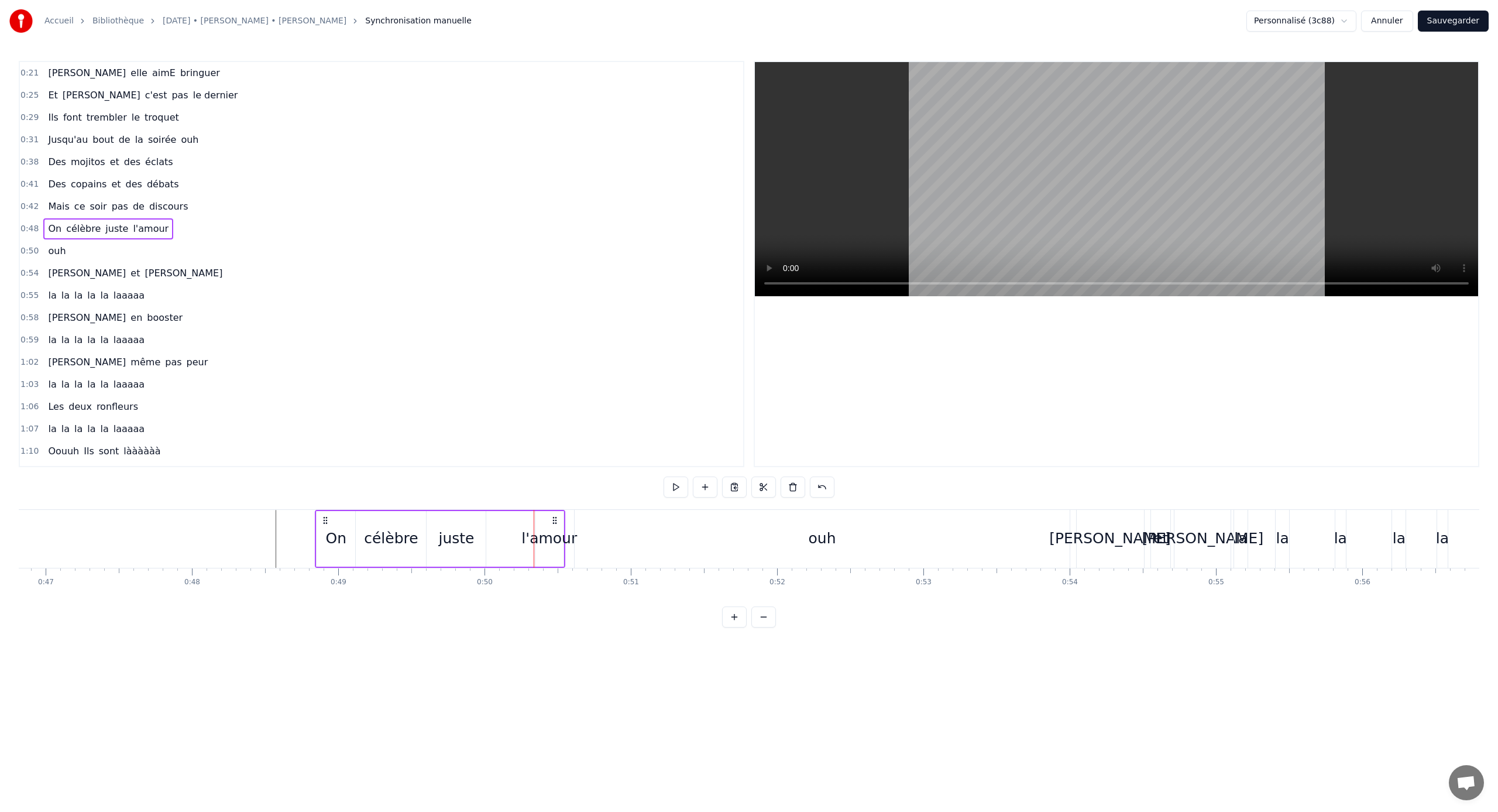
click at [555, 529] on div "l'amour" at bounding box center [549, 538] width 56 height 23
drag, startPoint x: 537, startPoint y: 530, endPoint x: 485, endPoint y: 529, distance: 52.0
click at [485, 529] on div at bounding box center [485, 539] width 5 height 56
click at [279, 507] on div "0:21 [PERSON_NAME] elle aimE bringuer 0:25 Et [PERSON_NAME] c'est pas le dernie…" at bounding box center [749, 344] width 1461 height 566
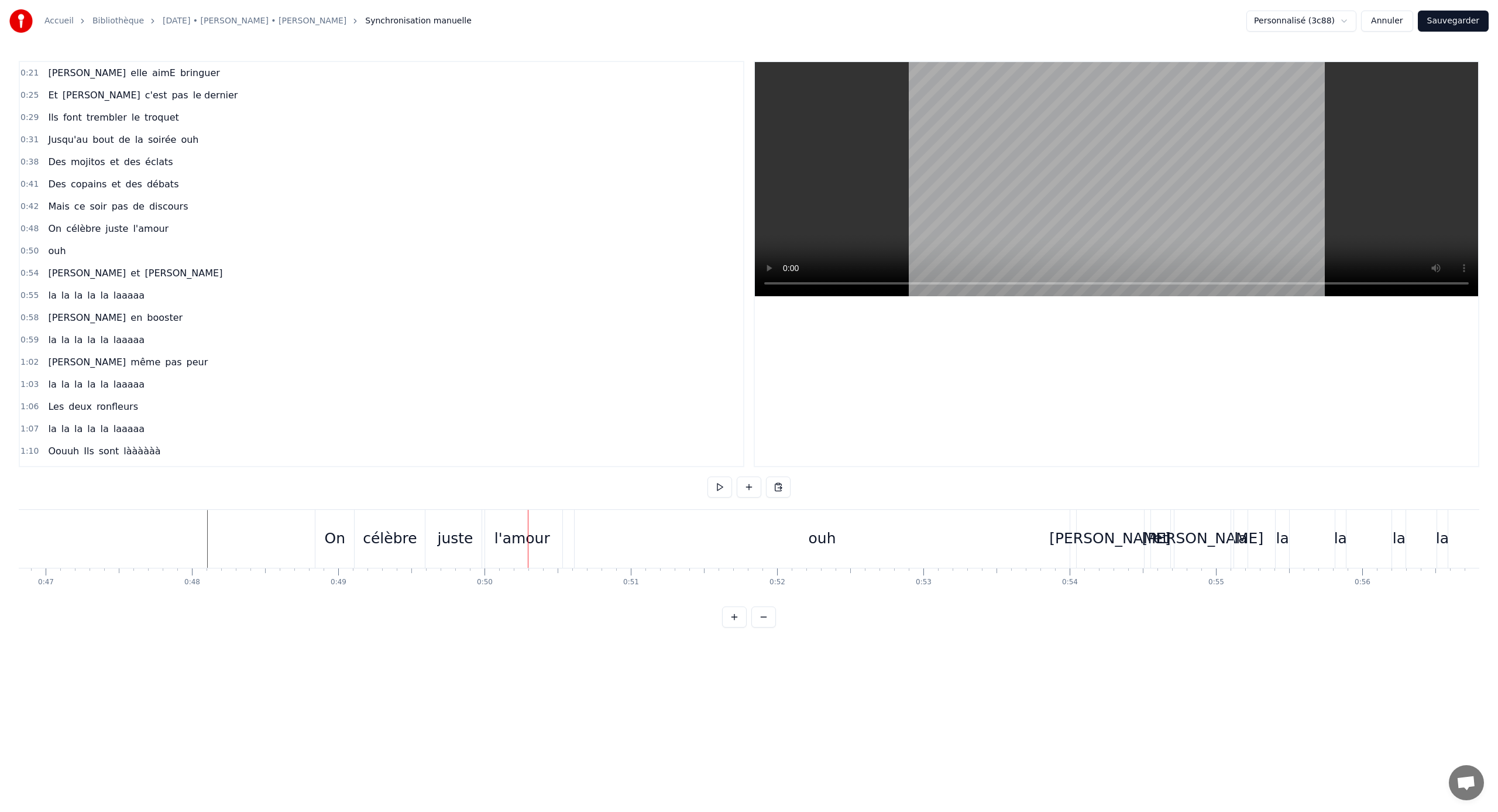
click at [464, 527] on div "juste" at bounding box center [454, 538] width 36 height 23
drag, startPoint x: 484, startPoint y: 542, endPoint x: 460, endPoint y: 541, distance: 24.0
click at [457, 535] on icon at bounding box center [455, 538] width 5 height 9
click at [394, 535] on div "célèbre" at bounding box center [389, 538] width 53 height 23
drag, startPoint x: 422, startPoint y: 536, endPoint x: 402, endPoint y: 537, distance: 20.0
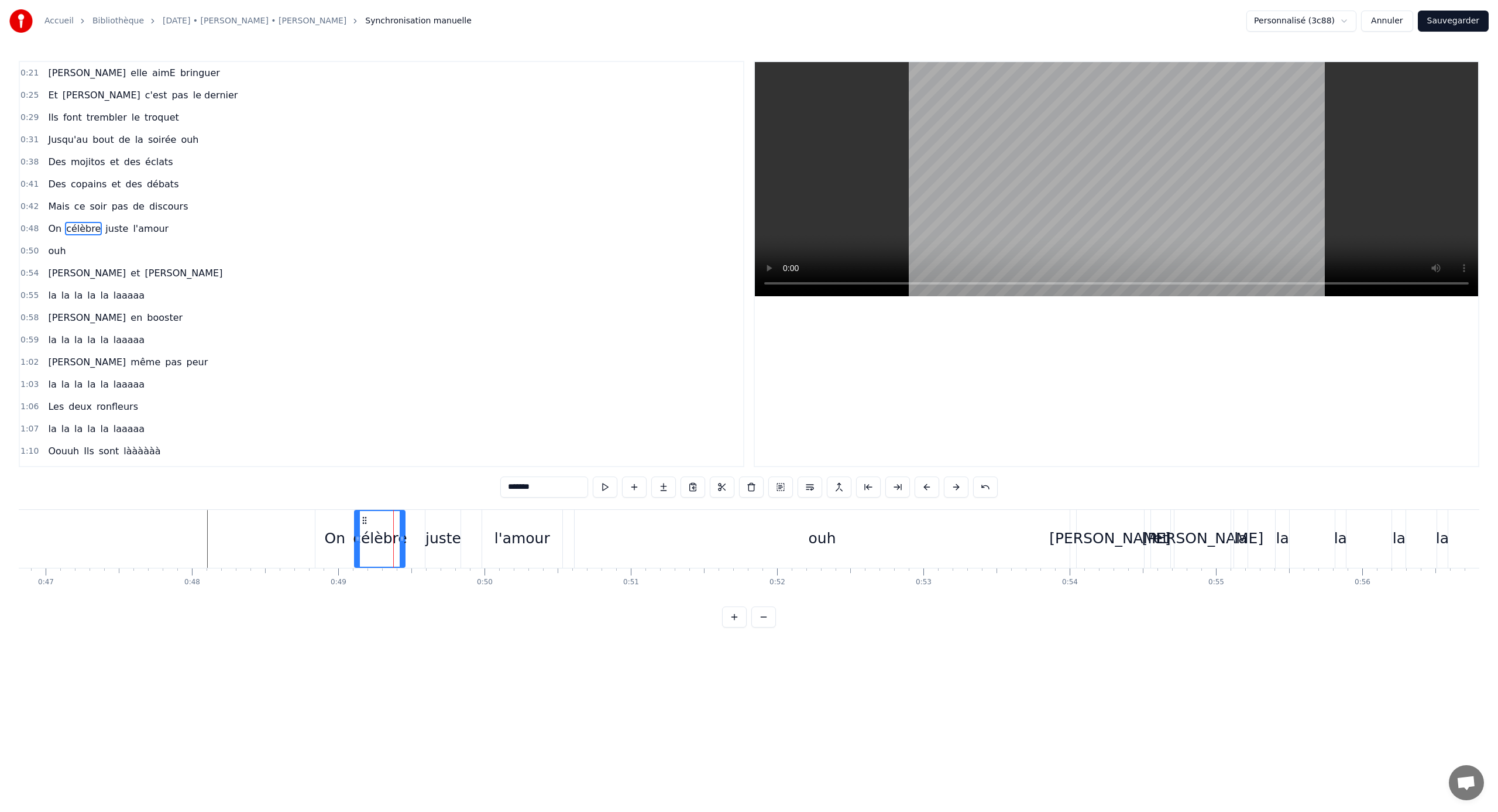
click at [402, 535] on icon at bounding box center [402, 538] width 5 height 9
click at [447, 526] on div "juste" at bounding box center [443, 538] width 35 height 58
type input "*****"
drag, startPoint x: 436, startPoint y: 521, endPoint x: 415, endPoint y: 520, distance: 21.0
click at [415, 520] on icon at bounding box center [414, 520] width 9 height 9
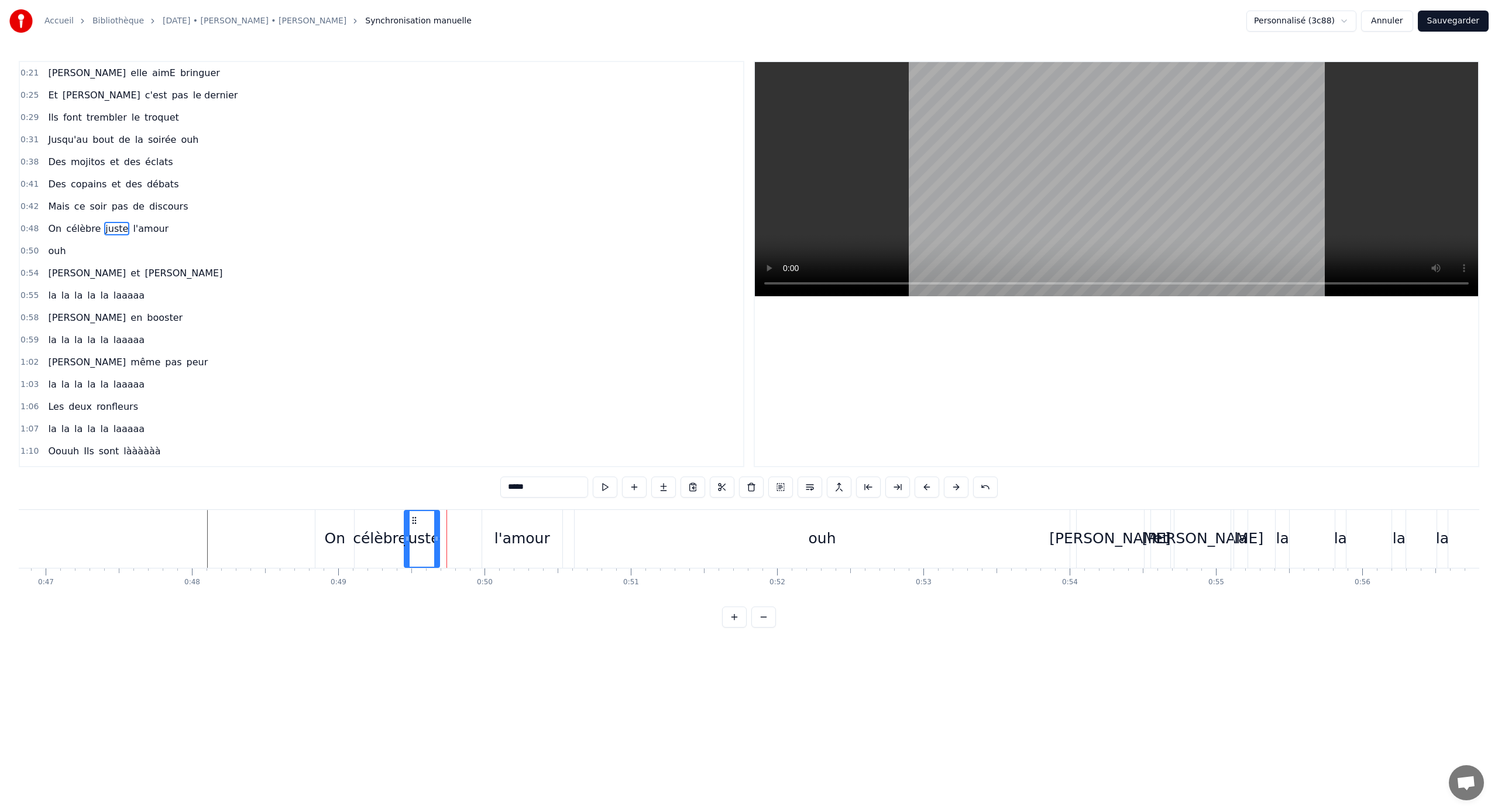
click at [476, 521] on div "On célèbre juste l'amour" at bounding box center [440, 538] width 251 height 58
click at [503, 519] on div "l'amour" at bounding box center [524, 539] width 80 height 56
drag, startPoint x: 492, startPoint y: 519, endPoint x: 457, endPoint y: 518, distance: 35.0
click at [457, 518] on icon at bounding box center [459, 520] width 9 height 9
click at [885, 530] on div "ouh" at bounding box center [822, 538] width 495 height 58
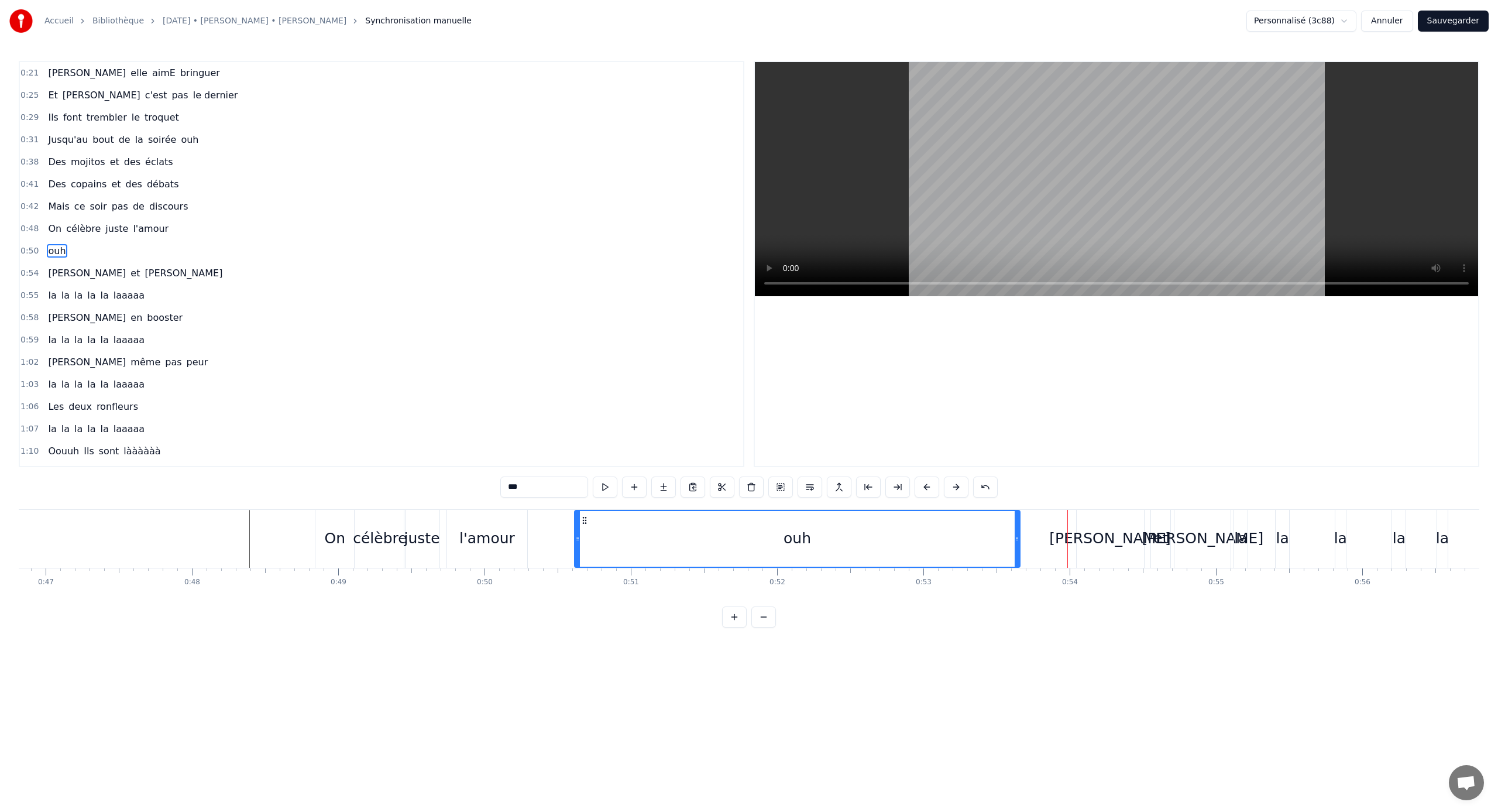
drag, startPoint x: 1068, startPoint y: 539, endPoint x: 1018, endPoint y: 536, distance: 50.1
click at [885, 535] on icon at bounding box center [1018, 538] width 5 height 9
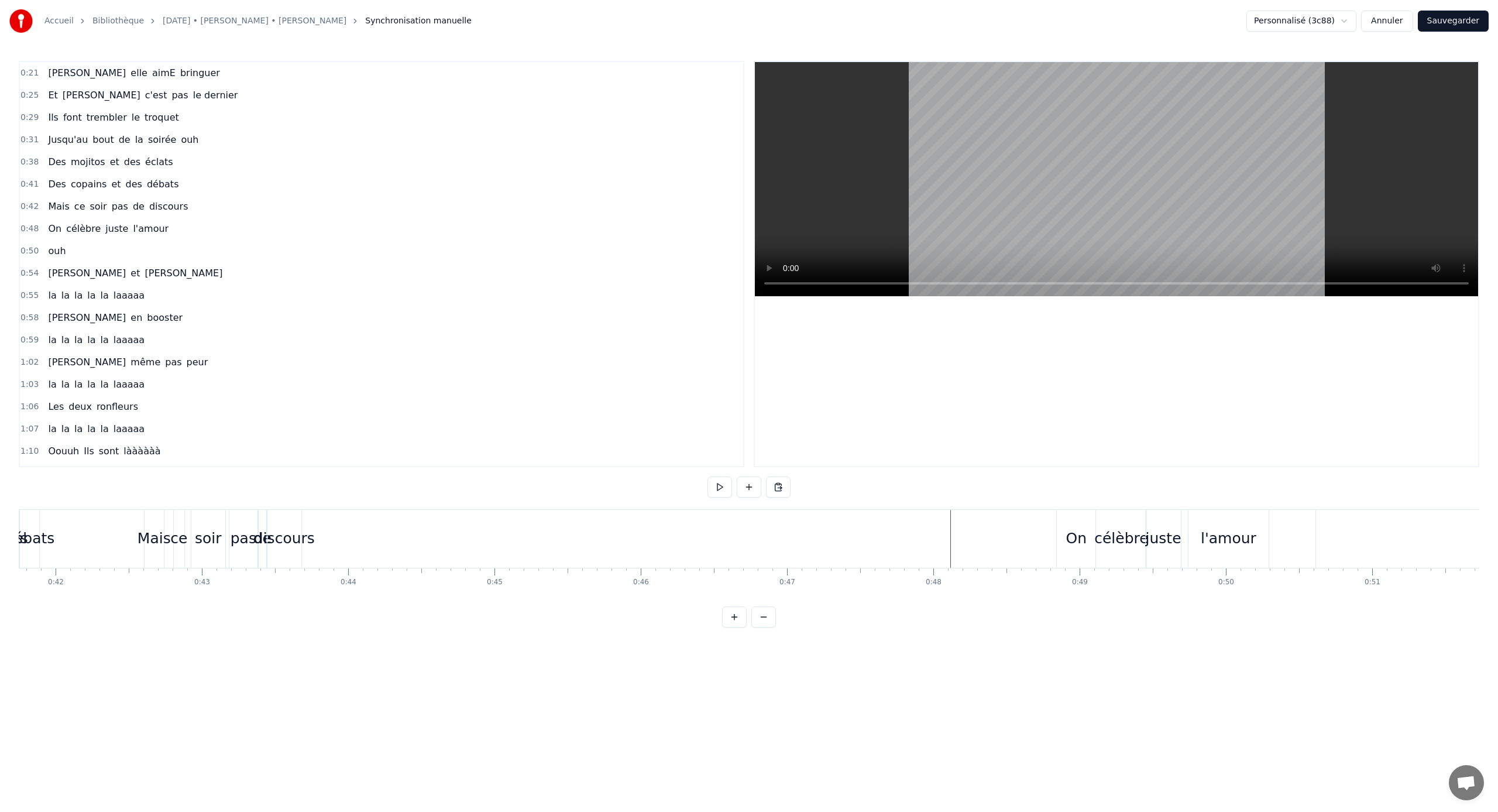
scroll to position [0, 6089]
drag, startPoint x: 349, startPoint y: 525, endPoint x: 159, endPoint y: 560, distance: 193.2
click at [170, 535] on div "Mais" at bounding box center [174, 538] width 33 height 23
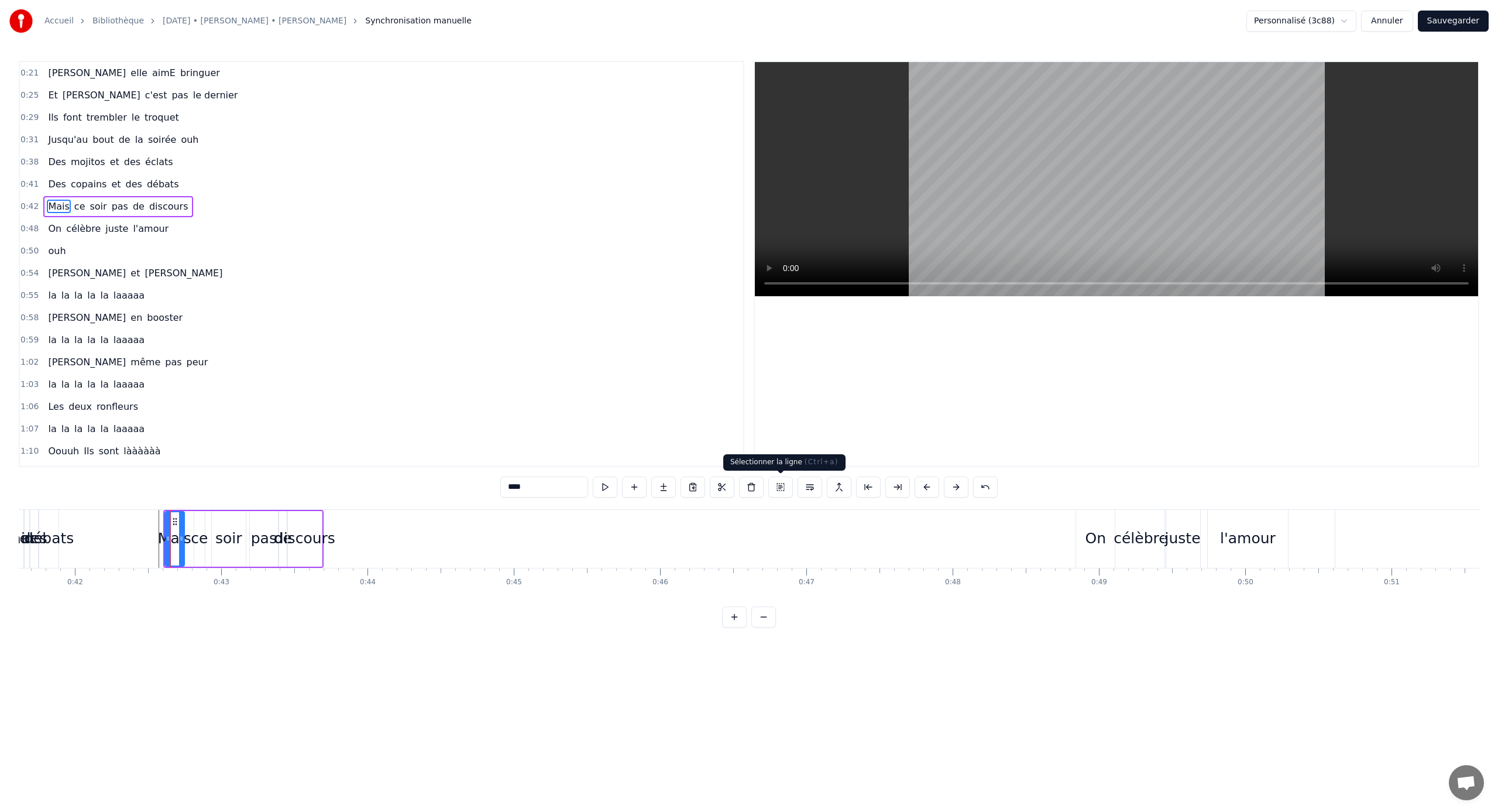
click at [783, 488] on button at bounding box center [780, 486] width 24 height 21
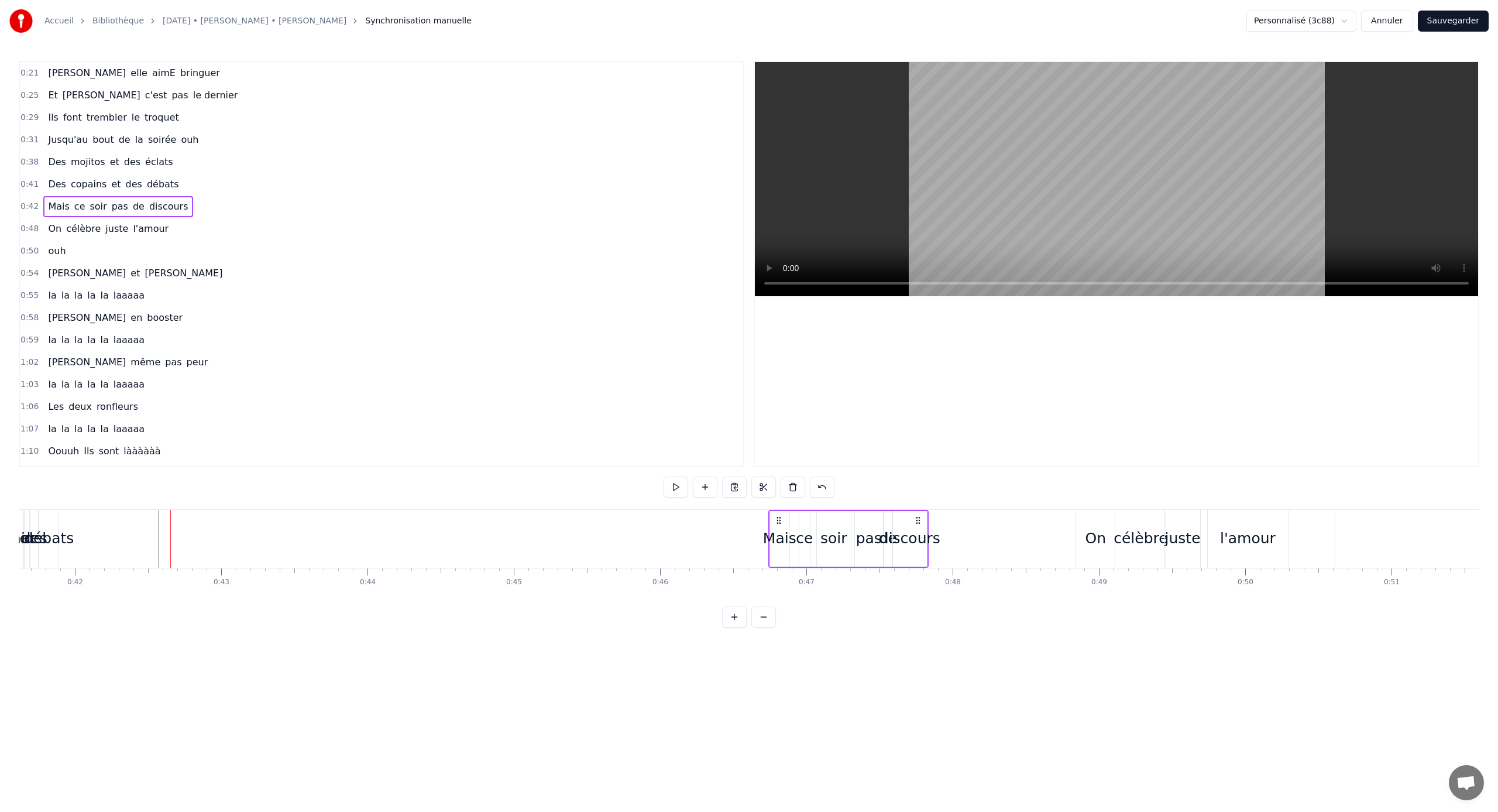
drag, startPoint x: 175, startPoint y: 520, endPoint x: 781, endPoint y: 546, distance: 606.6
click at [781, 535] on div "Mais ce soir pas de discours" at bounding box center [849, 538] width 160 height 58
click at [885, 535] on html "Accueil Bibliothèque [DATE] • [PERSON_NAME] • [PERSON_NAME] Synchronisation man…" at bounding box center [749, 322] width 1498 height 646
click at [885, 520] on icon at bounding box center [918, 520] width 9 height 9
click at [885, 528] on div "discours" at bounding box center [910, 538] width 61 height 23
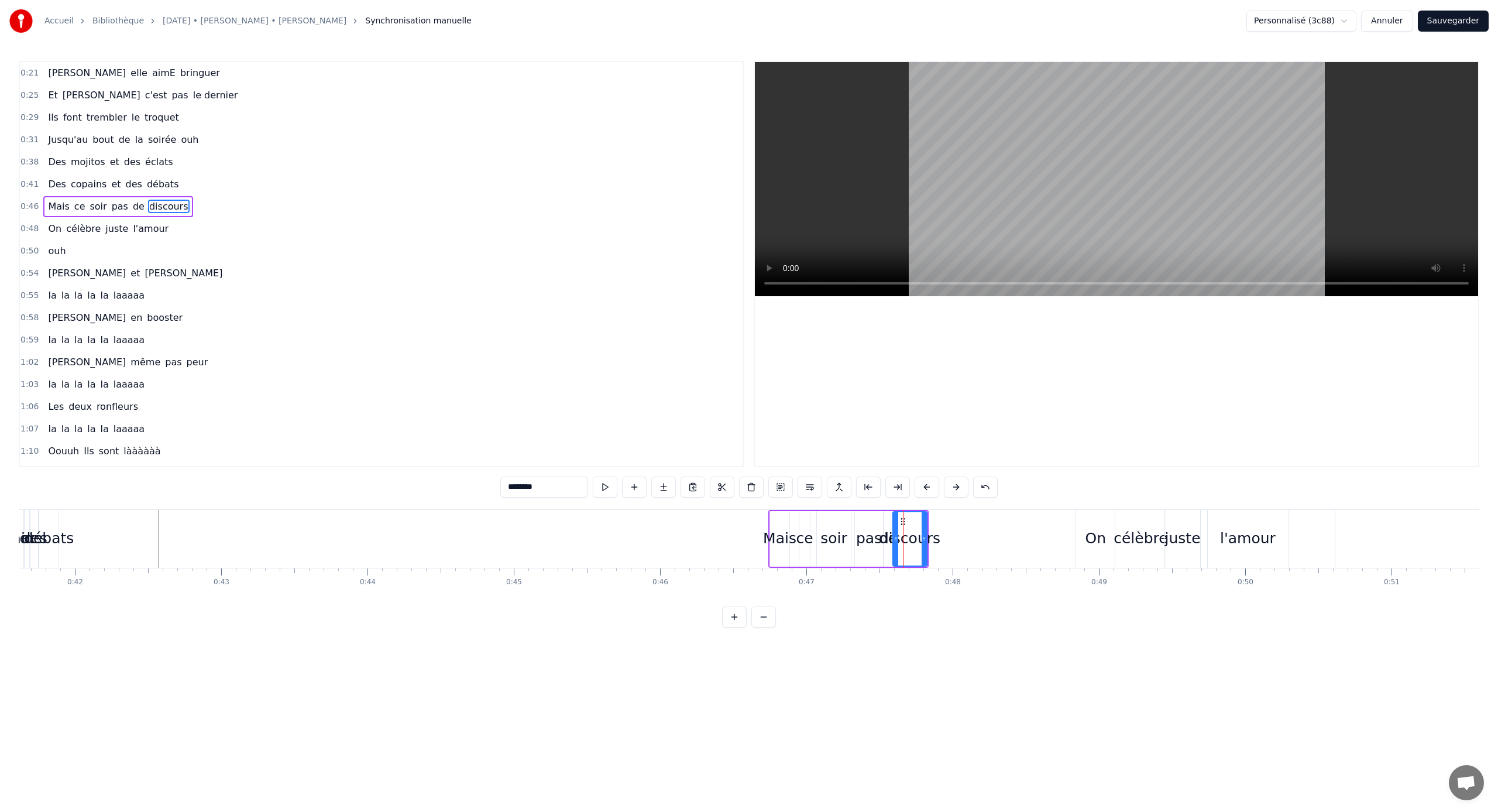
click at [885, 526] on div "discours" at bounding box center [909, 538] width 34 height 58
drag, startPoint x: 902, startPoint y: 520, endPoint x: 996, endPoint y: 520, distance: 94.0
click at [885, 520] on circle at bounding box center [994, 520] width 1 height 1
drag, startPoint x: 991, startPoint y: 540, endPoint x: 978, endPoint y: 540, distance: 13.0
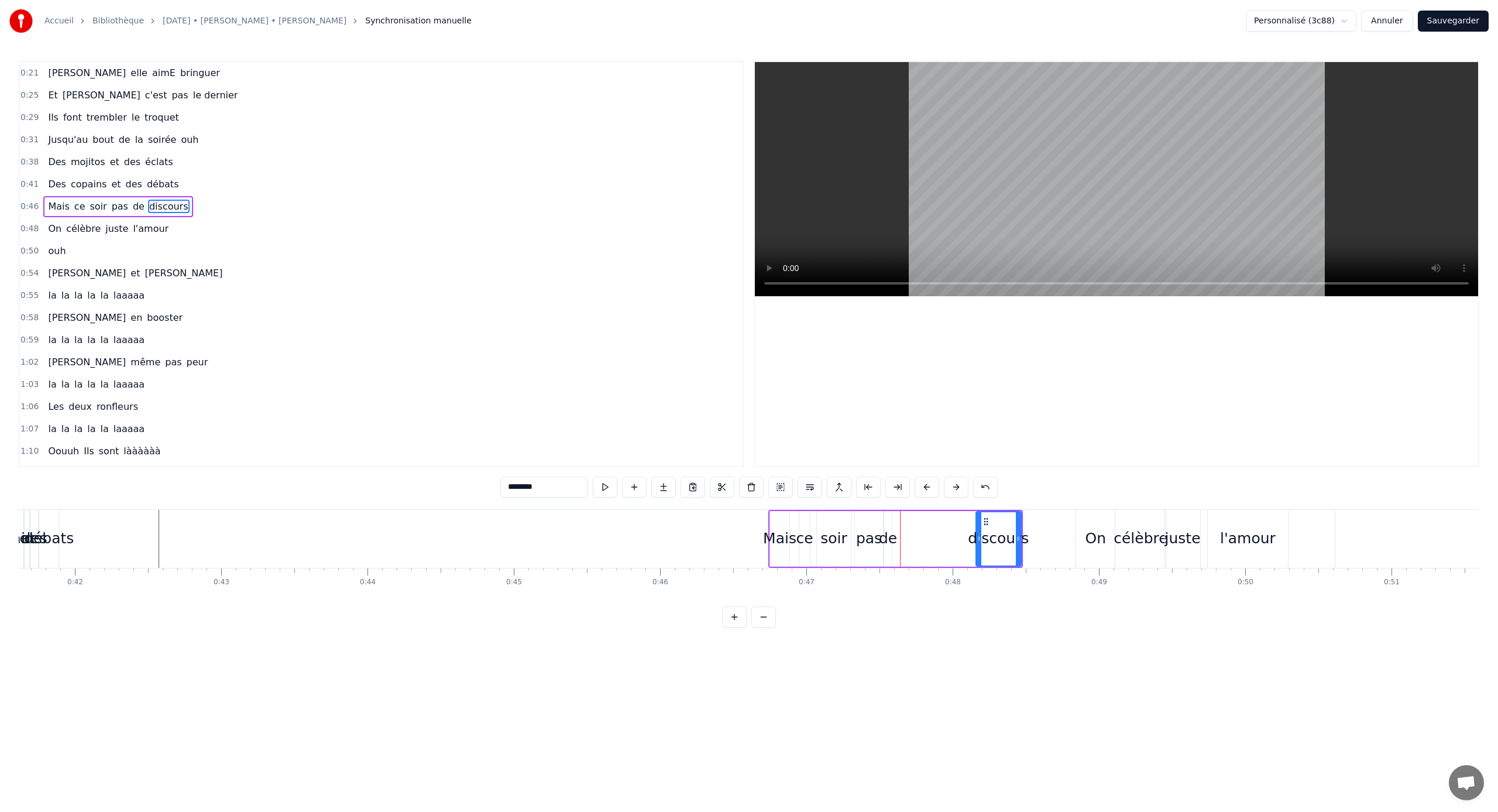
click at [885, 535] on icon at bounding box center [979, 538] width 5 height 9
click at [885, 527] on div "de" at bounding box center [888, 538] width 18 height 23
drag, startPoint x: 896, startPoint y: 520, endPoint x: 932, endPoint y: 522, distance: 36.1
click at [885, 522] on icon at bounding box center [927, 521] width 9 height 9
drag, startPoint x: 927, startPoint y: 540, endPoint x: 944, endPoint y: 540, distance: 17.0
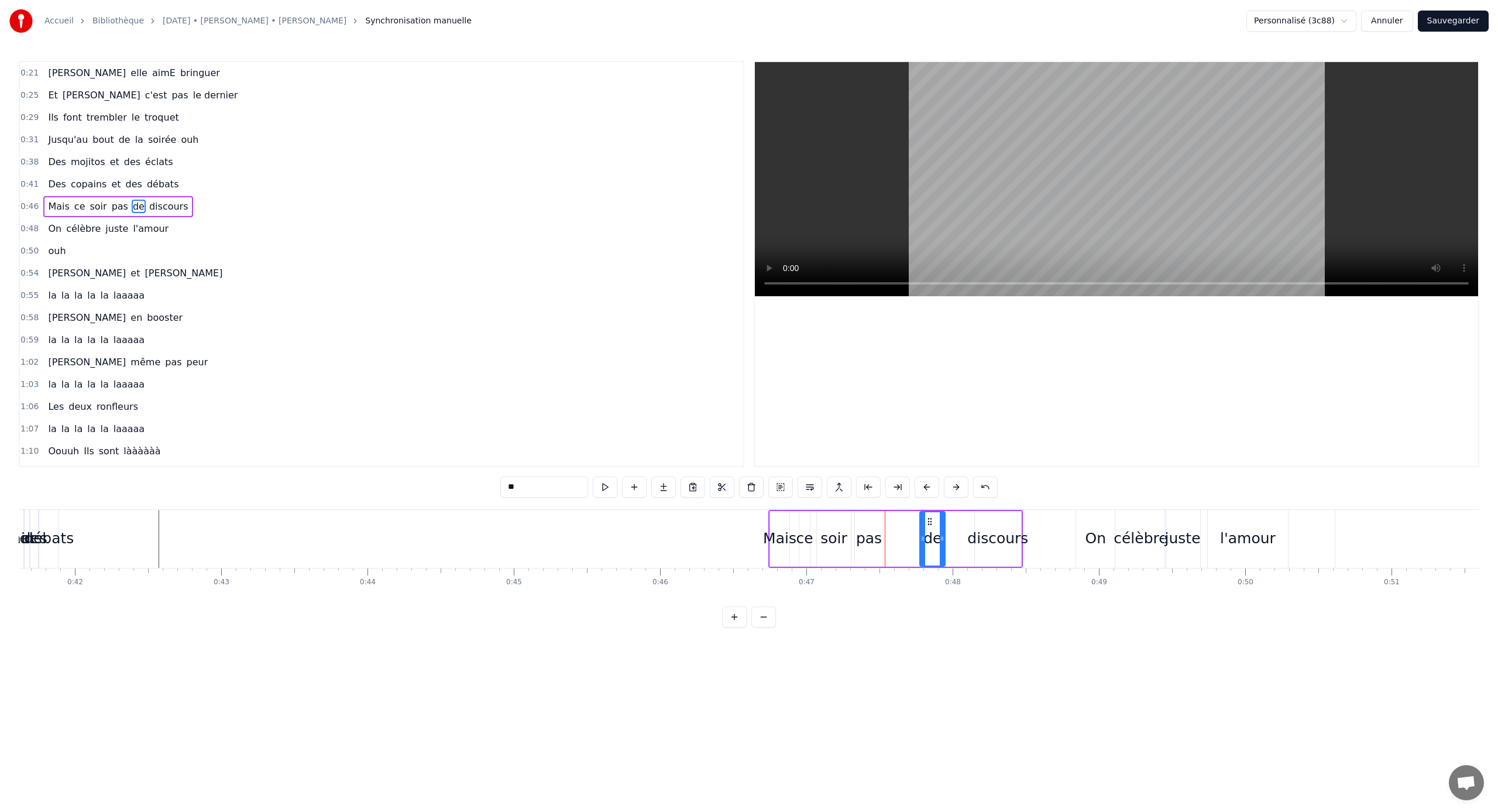
click at [885, 535] on icon at bounding box center [942, 538] width 5 height 9
drag, startPoint x: 928, startPoint y: 520, endPoint x: 952, endPoint y: 520, distance: 24.0
click at [885, 520] on circle at bounding box center [955, 520] width 1 height 1
click at [877, 525] on div "pas" at bounding box center [869, 539] width 28 height 56
drag, startPoint x: 867, startPoint y: 522, endPoint x: 928, endPoint y: 522, distance: 61.0
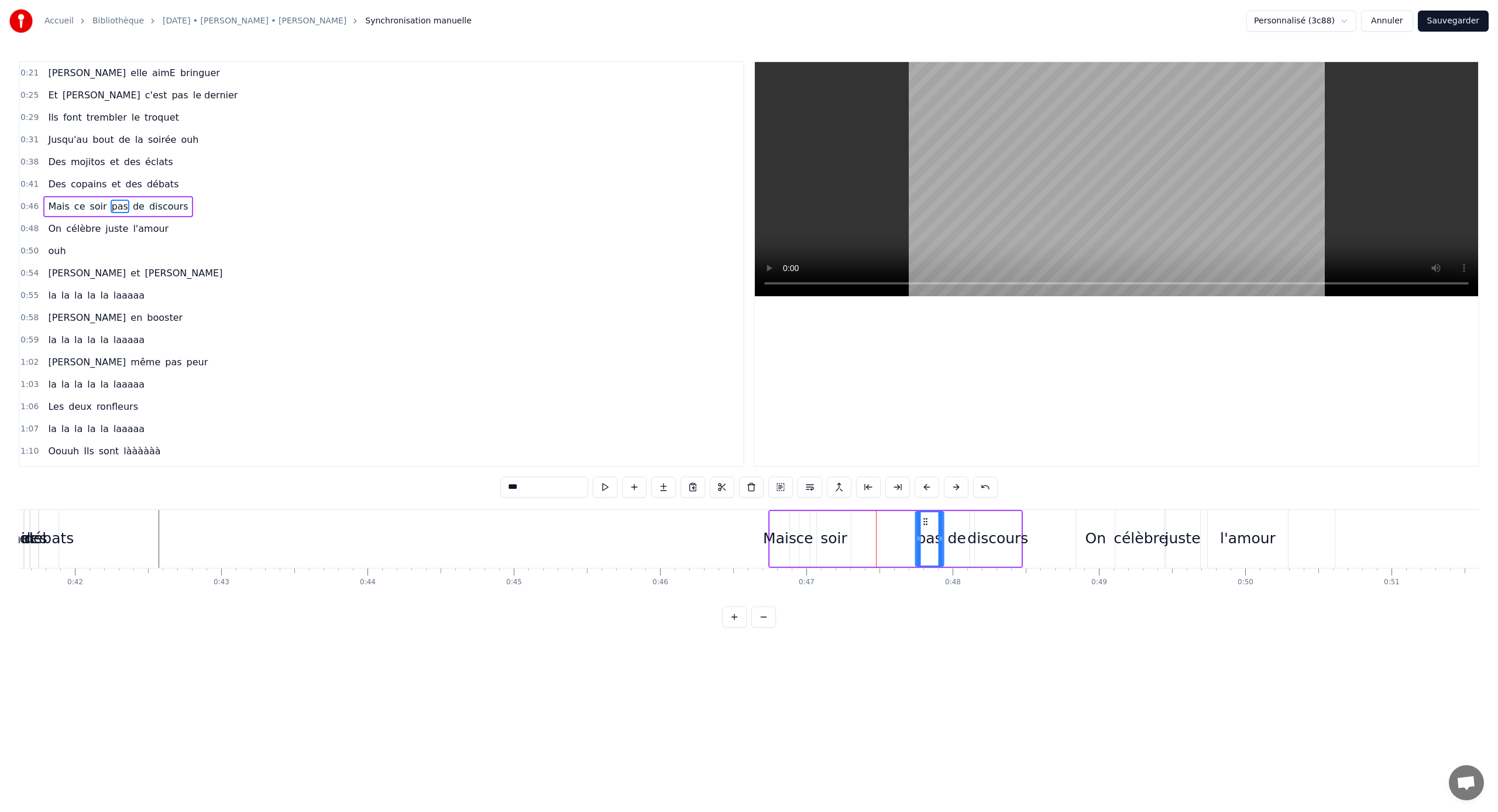
click at [885, 522] on icon at bounding box center [926, 521] width 9 height 9
click at [841, 532] on div "soir" at bounding box center [834, 538] width 27 height 23
drag, startPoint x: 826, startPoint y: 523, endPoint x: 886, endPoint y: 520, distance: 60.1
click at [885, 520] on icon at bounding box center [885, 521] width 9 height 9
click at [803, 530] on div "ce" at bounding box center [805, 538] width 17 height 23
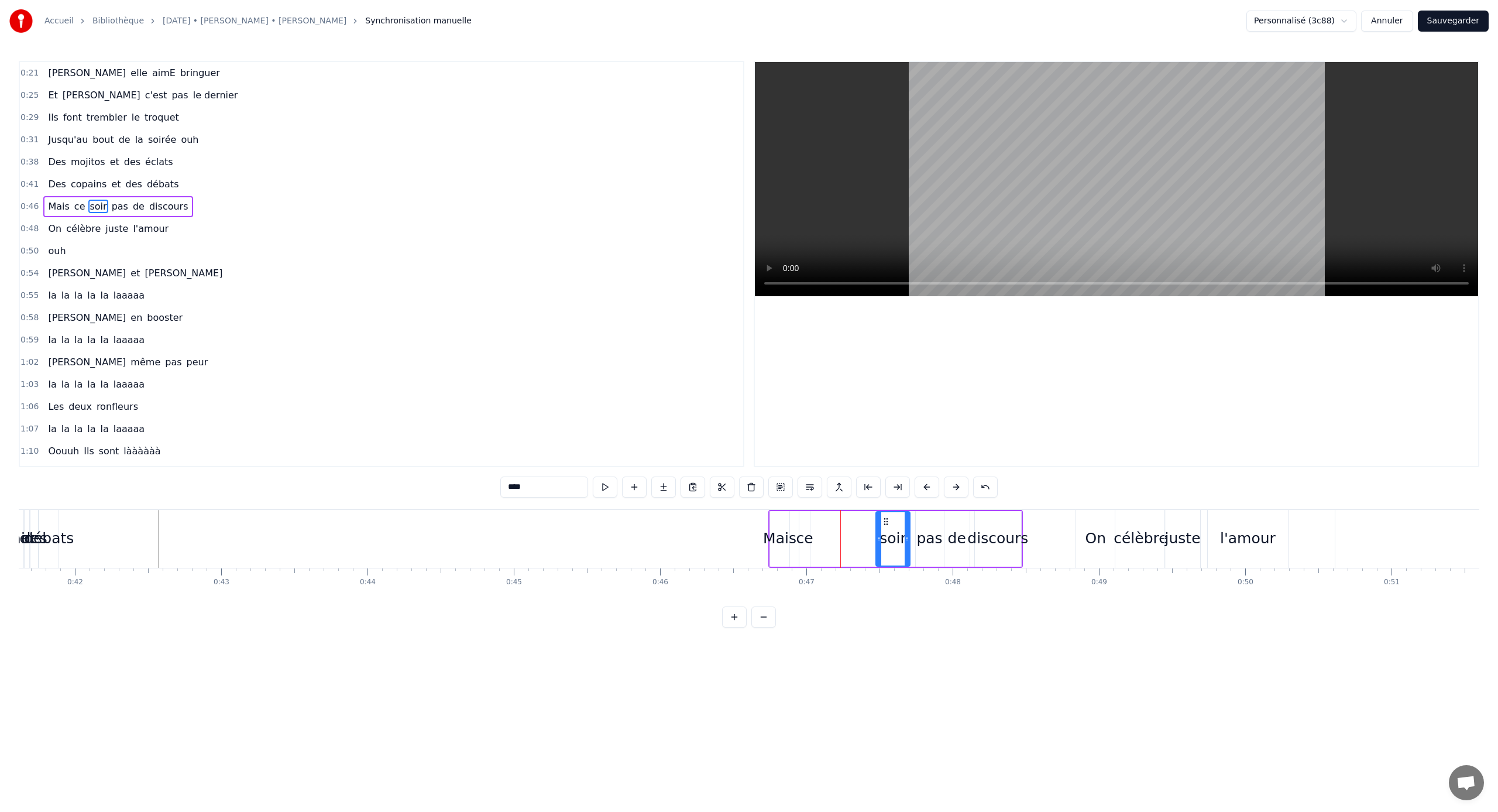
type input "**"
drag, startPoint x: 808, startPoint y: 537, endPoint x: 818, endPoint y: 538, distance: 10.0
click at [816, 535] on icon at bounding box center [815, 538] width 5 height 9
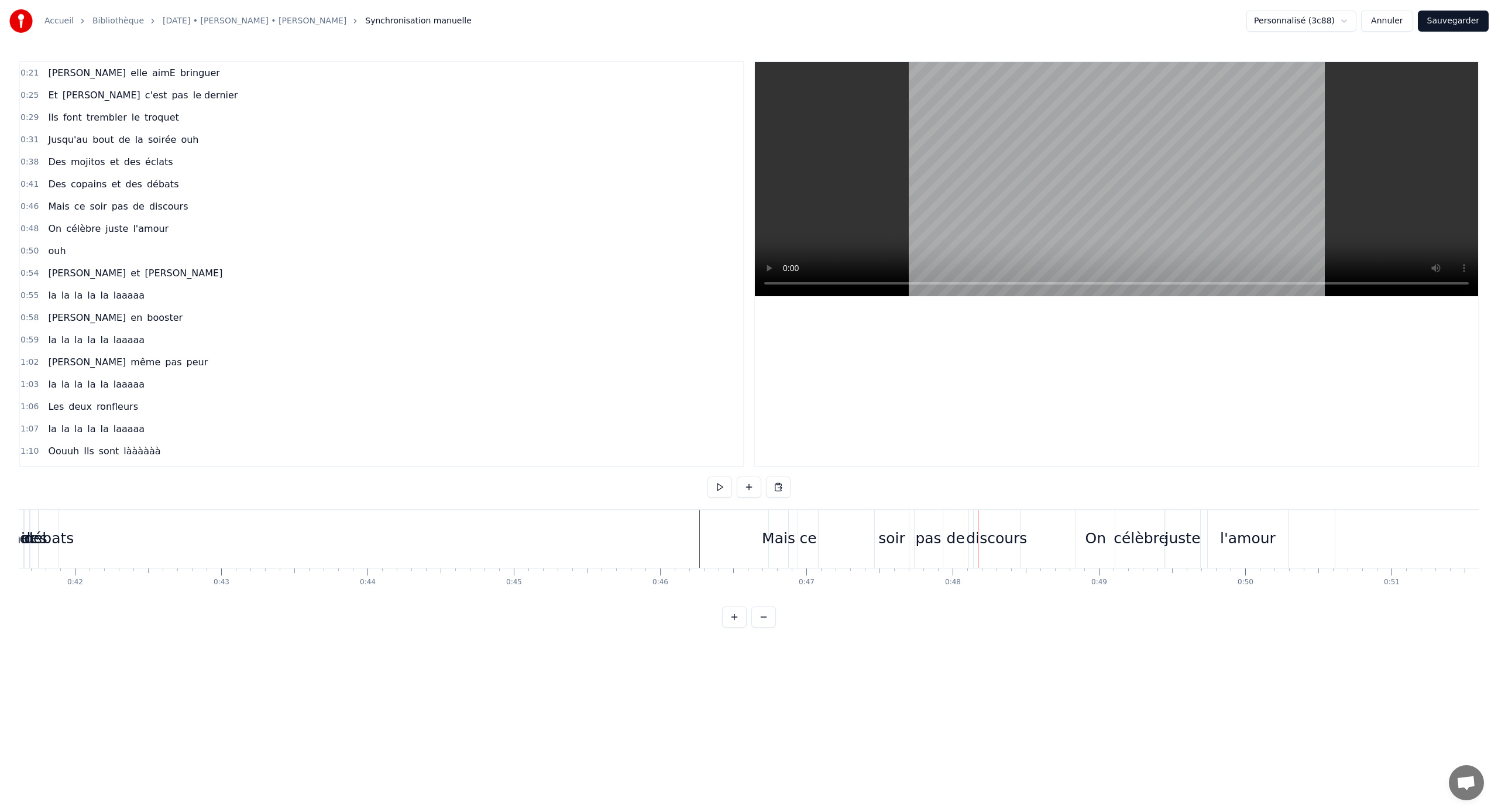
click at [806, 535] on div "ce" at bounding box center [808, 538] width 17 height 23
click at [783, 535] on div "Mais" at bounding box center [780, 538] width 33 height 23
drag, startPoint x: 787, startPoint y: 535, endPoint x: 796, endPoint y: 535, distance: 9.0
click at [796, 535] on icon at bounding box center [795, 538] width 5 height 9
click at [813, 535] on div "ce" at bounding box center [809, 538] width 17 height 23
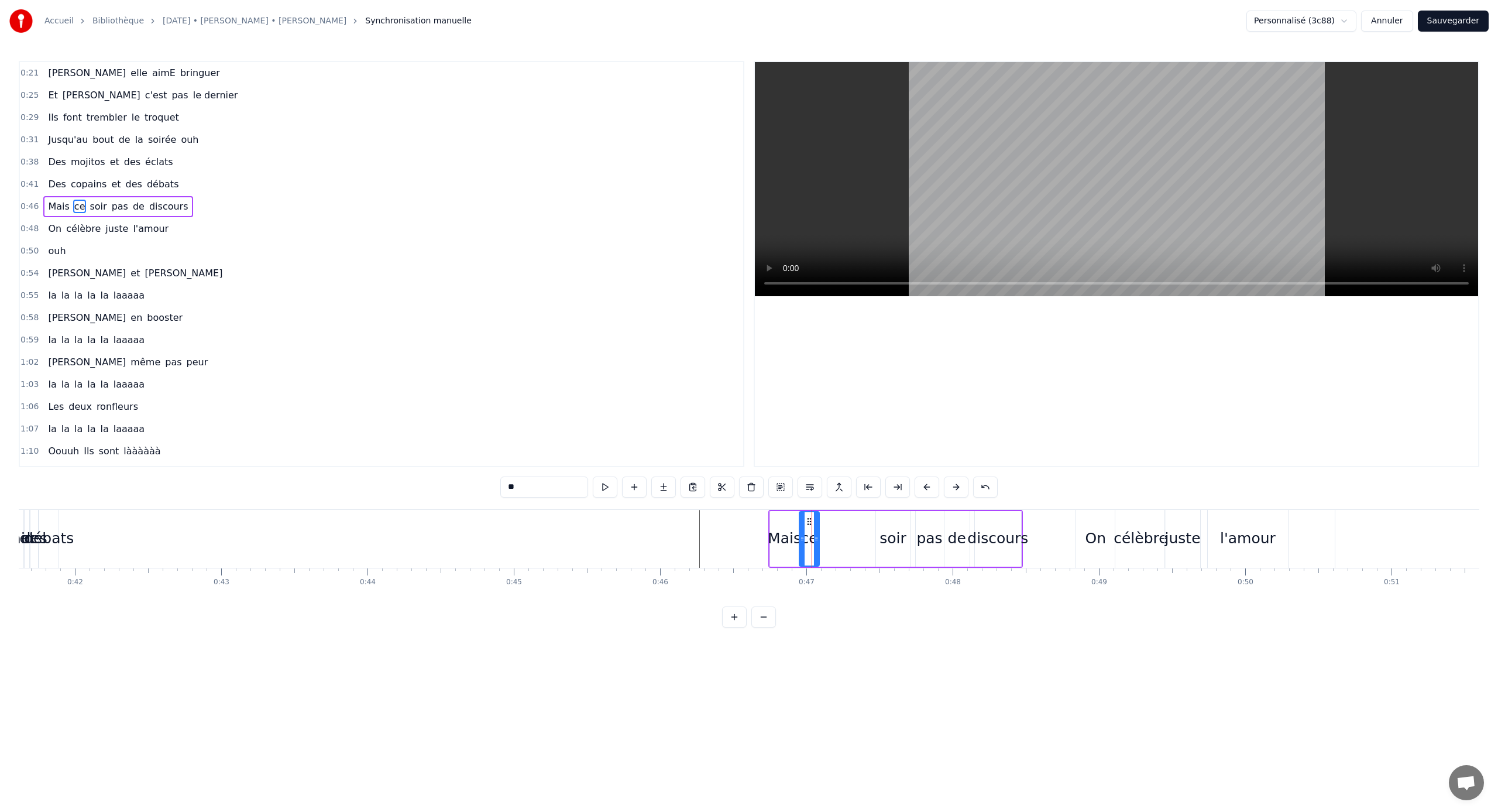
click at [885, 535] on div "soir" at bounding box center [893, 538] width 27 height 23
drag, startPoint x: 887, startPoint y: 525, endPoint x: 840, endPoint y: 525, distance: 47.0
click at [840, 525] on icon at bounding box center [838, 521] width 9 height 9
click at [796, 531] on div "Mais" at bounding box center [785, 538] width 33 height 23
click at [808, 531] on div "ce" at bounding box center [809, 538] width 17 height 23
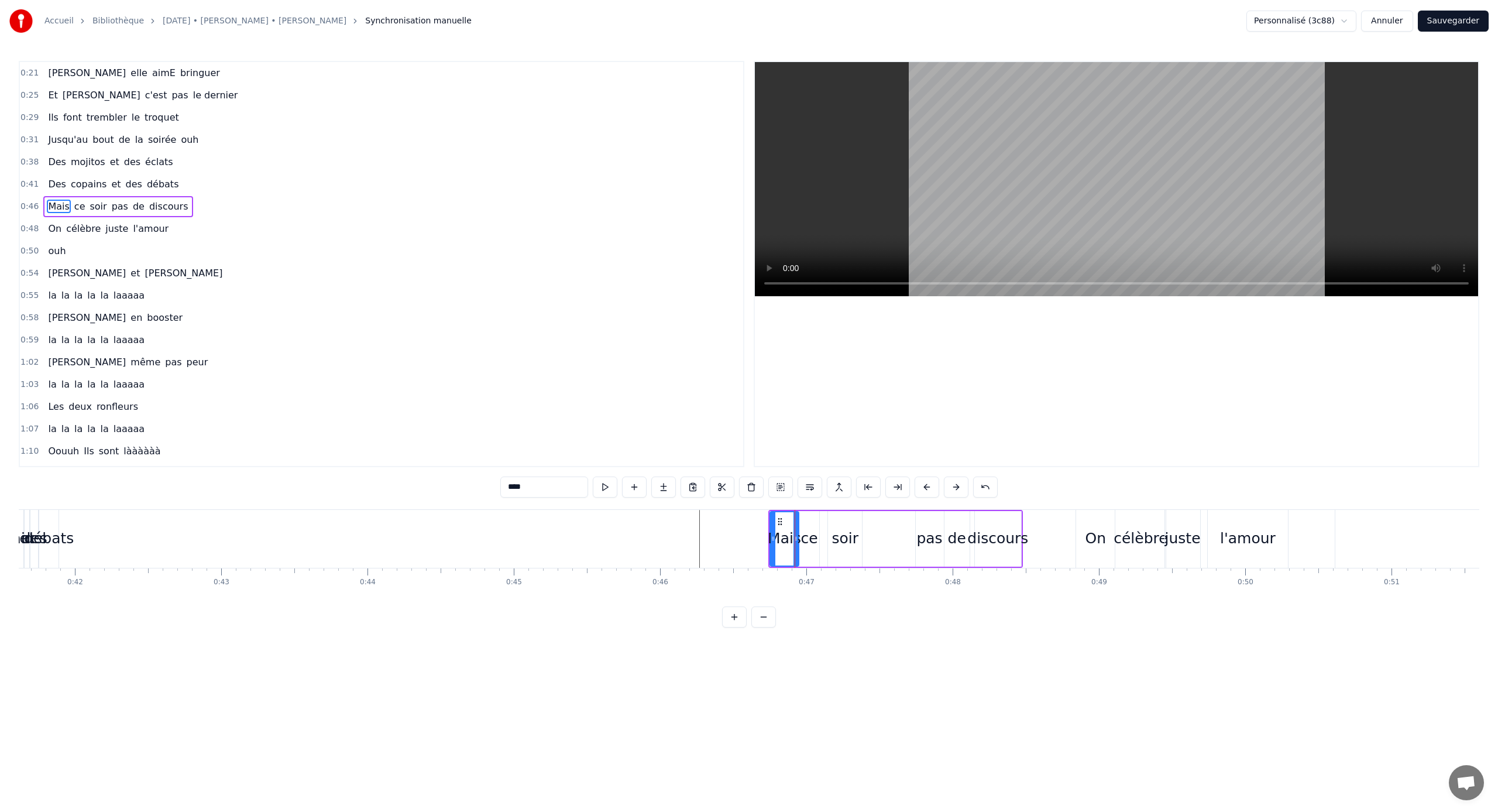
type input "**"
click at [885, 528] on div "pas" at bounding box center [928, 538] width 26 height 23
drag, startPoint x: 926, startPoint y: 520, endPoint x: 881, endPoint y: 519, distance: 45.0
click at [881, 519] on icon at bounding box center [880, 521] width 9 height 9
click at [885, 526] on div "de" at bounding box center [957, 539] width 25 height 56
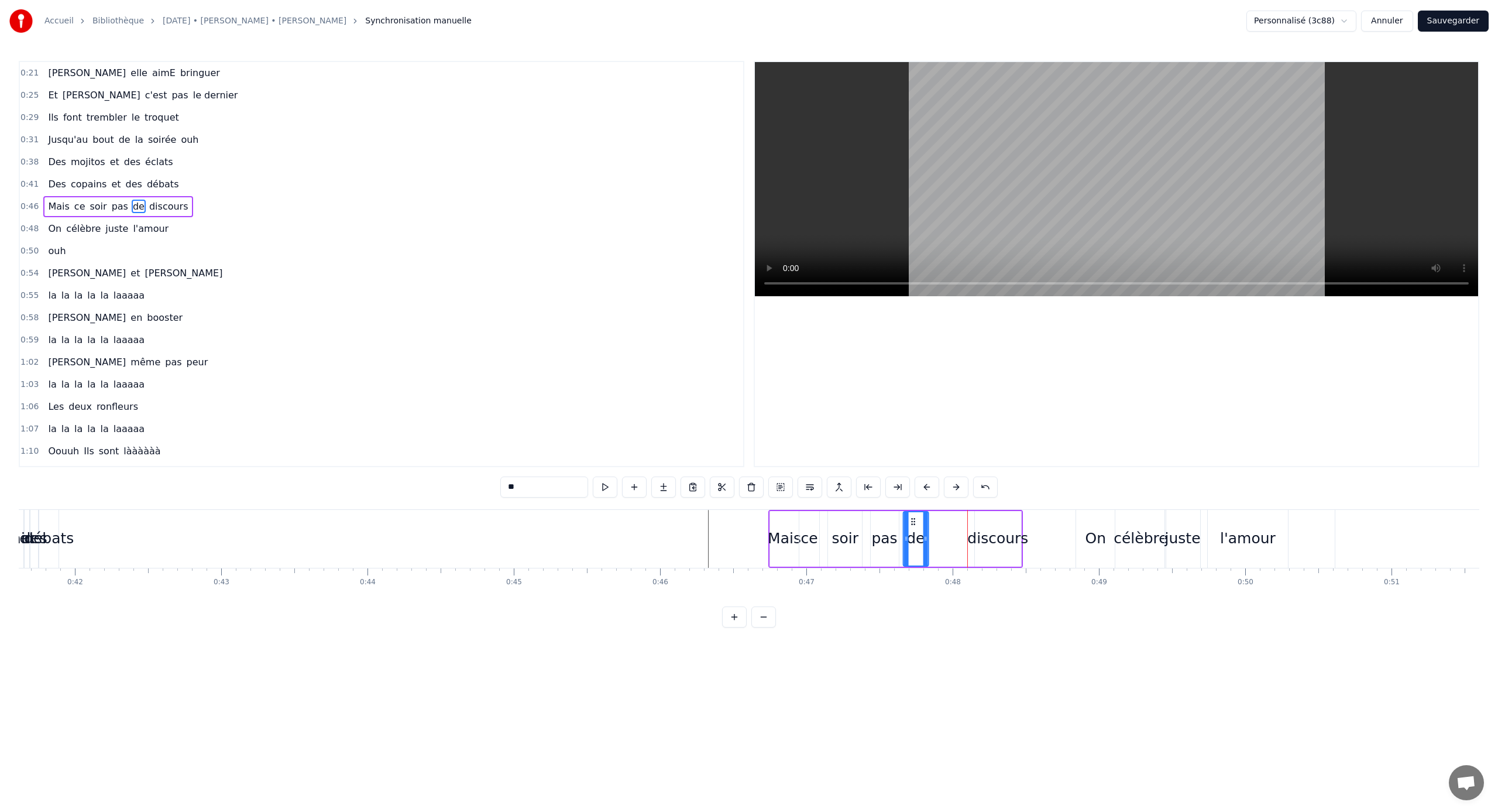
drag, startPoint x: 955, startPoint y: 522, endPoint x: 916, endPoint y: 520, distance: 39.1
click at [885, 520] on icon at bounding box center [912, 521] width 9 height 9
click at [885, 527] on div "discours" at bounding box center [998, 538] width 61 height 23
type input "********"
drag, startPoint x: 985, startPoint y: 520, endPoint x: 951, endPoint y: 520, distance: 34.0
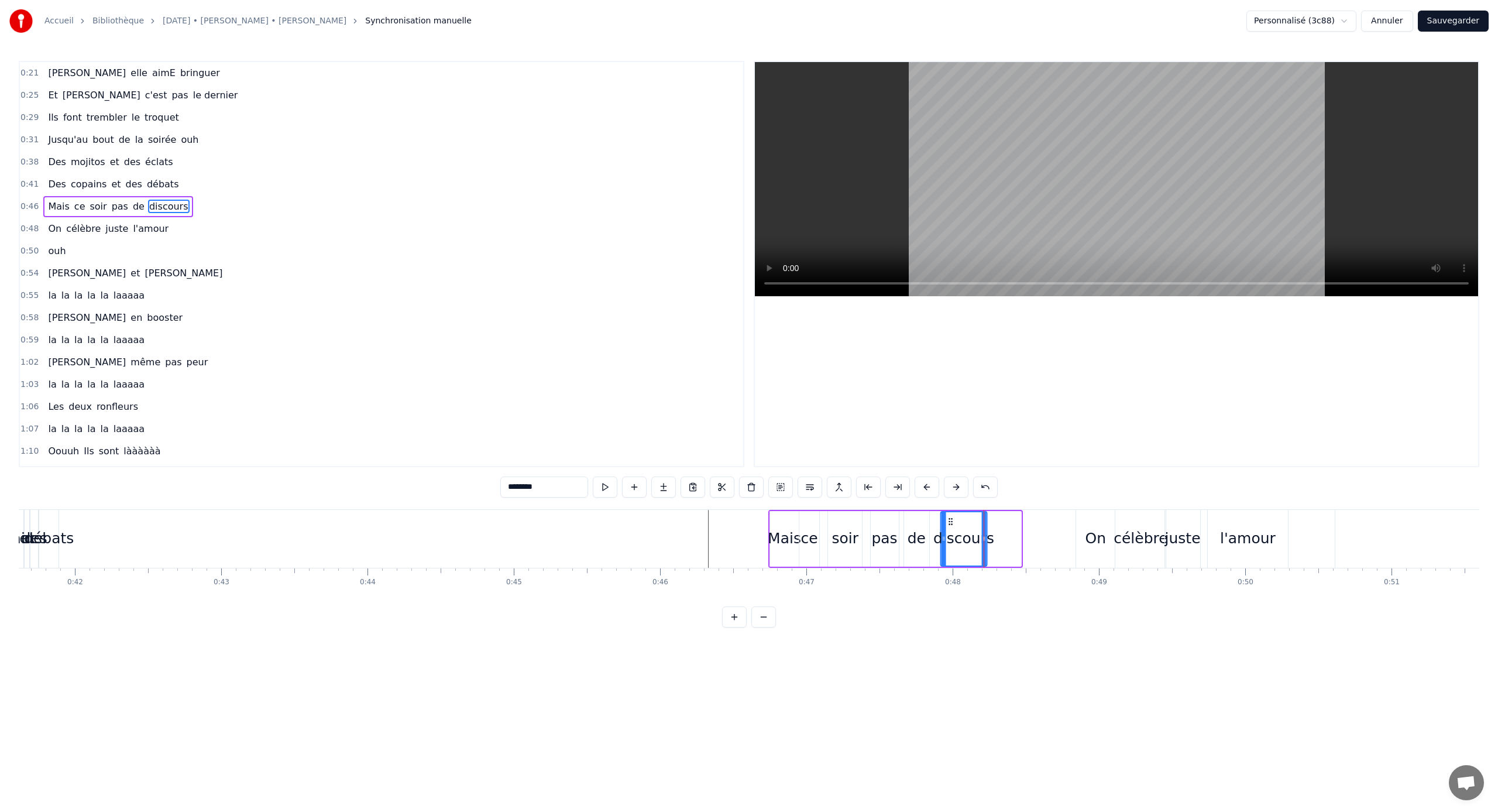
click at [885, 520] on icon at bounding box center [950, 521] width 9 height 9
drag, startPoint x: 985, startPoint y: 536, endPoint x: 998, endPoint y: 536, distance: 13.0
click at [885, 535] on icon at bounding box center [997, 538] width 5 height 9
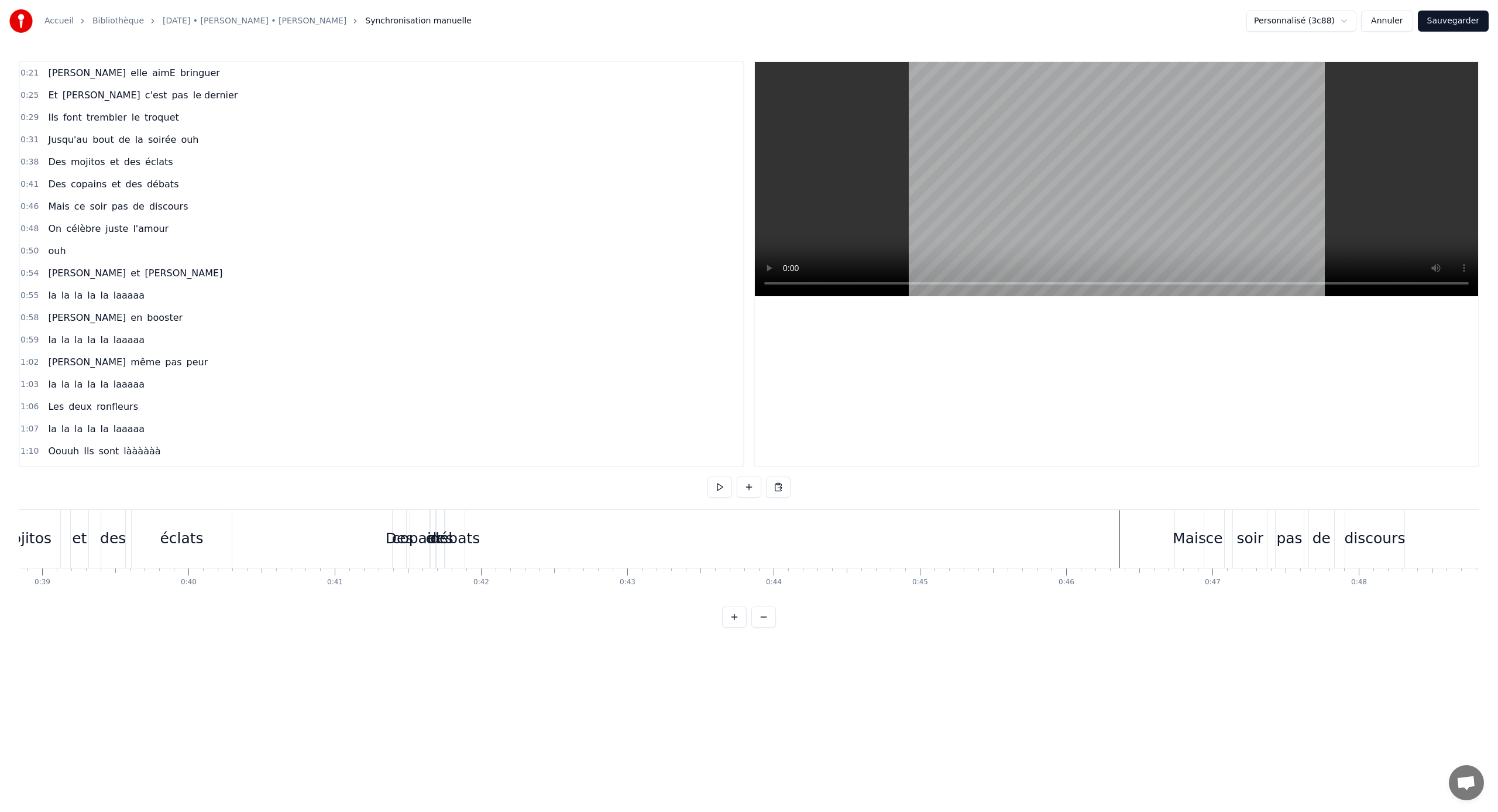
scroll to position [0, 5683]
click at [402, 525] on div "Des" at bounding box center [400, 538] width 13 height 58
click at [780, 489] on button at bounding box center [780, 486] width 24 height 21
drag, startPoint x: 456, startPoint y: 517, endPoint x: 617, endPoint y: 528, distance: 161.4
click at [617, 528] on div "Des copains et des débats" at bounding box center [592, 538] width 75 height 58
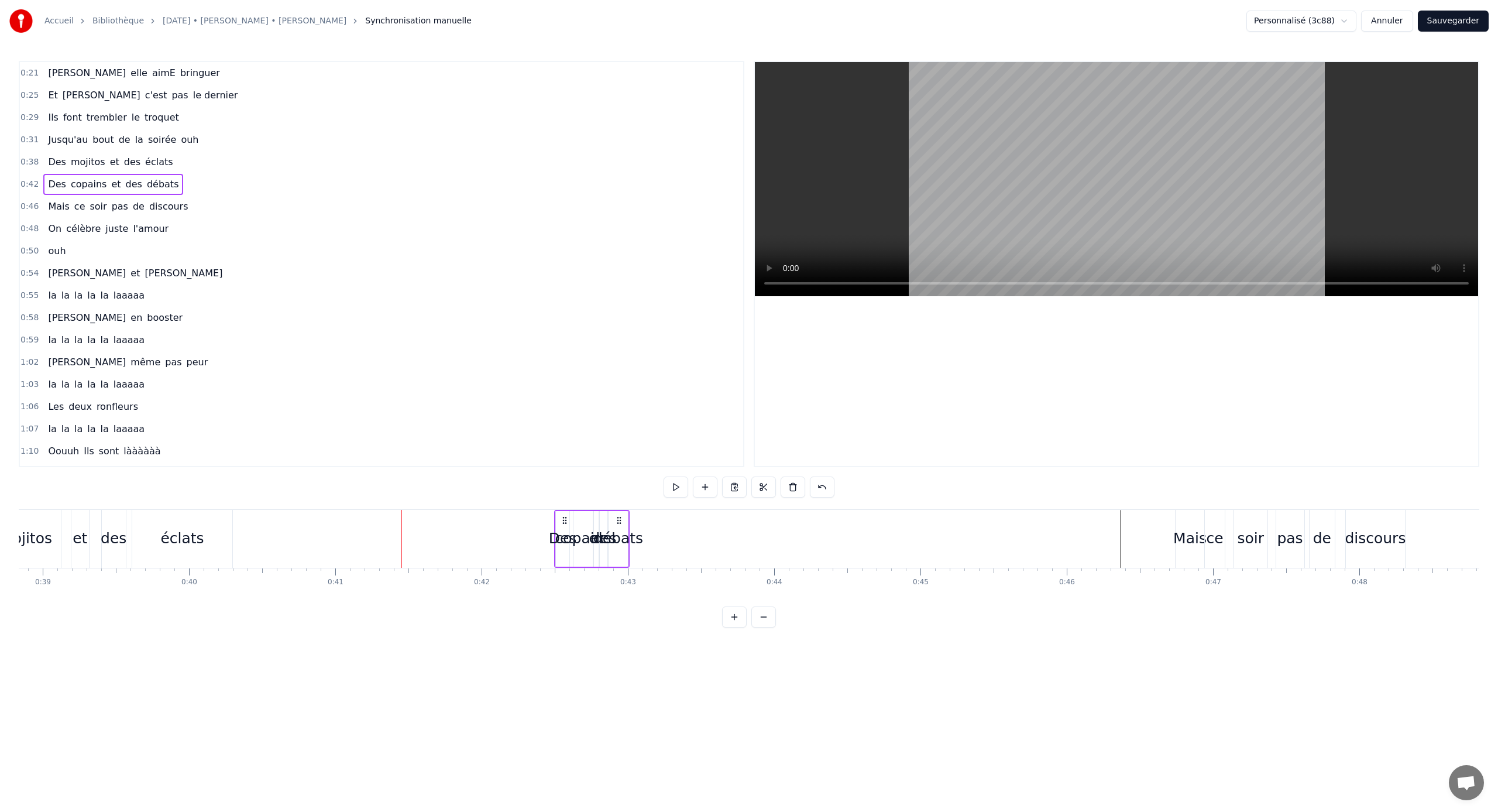
click at [613, 535] on html "Accueil Bibliothèque [DATE] • [PERSON_NAME] • [PERSON_NAME] Synchronisation man…" at bounding box center [749, 322] width 1498 height 646
click at [617, 535] on div "débats" at bounding box center [618, 538] width 50 height 23
drag, startPoint x: 618, startPoint y: 520, endPoint x: 785, endPoint y: 528, distance: 167.2
click at [785, 528] on div "débats" at bounding box center [785, 539] width 18 height 53
drag, startPoint x: 777, startPoint y: 539, endPoint x: 750, endPoint y: 538, distance: 27.0
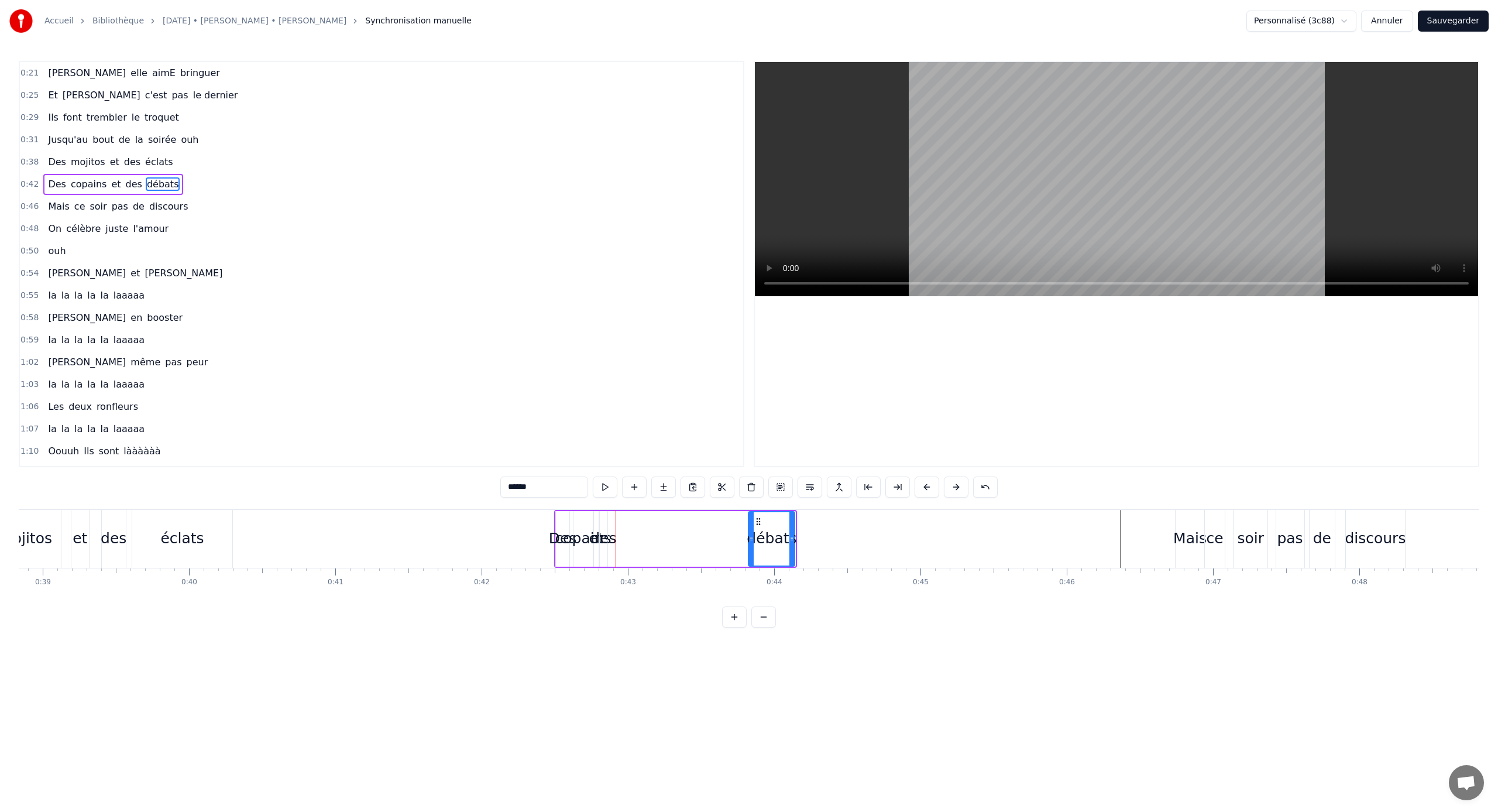
click at [749, 535] on icon at bounding box center [752, 538] width 5 height 9
drag, startPoint x: 605, startPoint y: 528, endPoint x: 695, endPoint y: 530, distance: 90.0
click at [695, 530] on div "Des copains et des débats" at bounding box center [675, 538] width 243 height 58
click at [609, 533] on div "des" at bounding box center [603, 538] width 26 height 23
drag, startPoint x: 605, startPoint y: 539, endPoint x: 624, endPoint y: 539, distance: 19.0
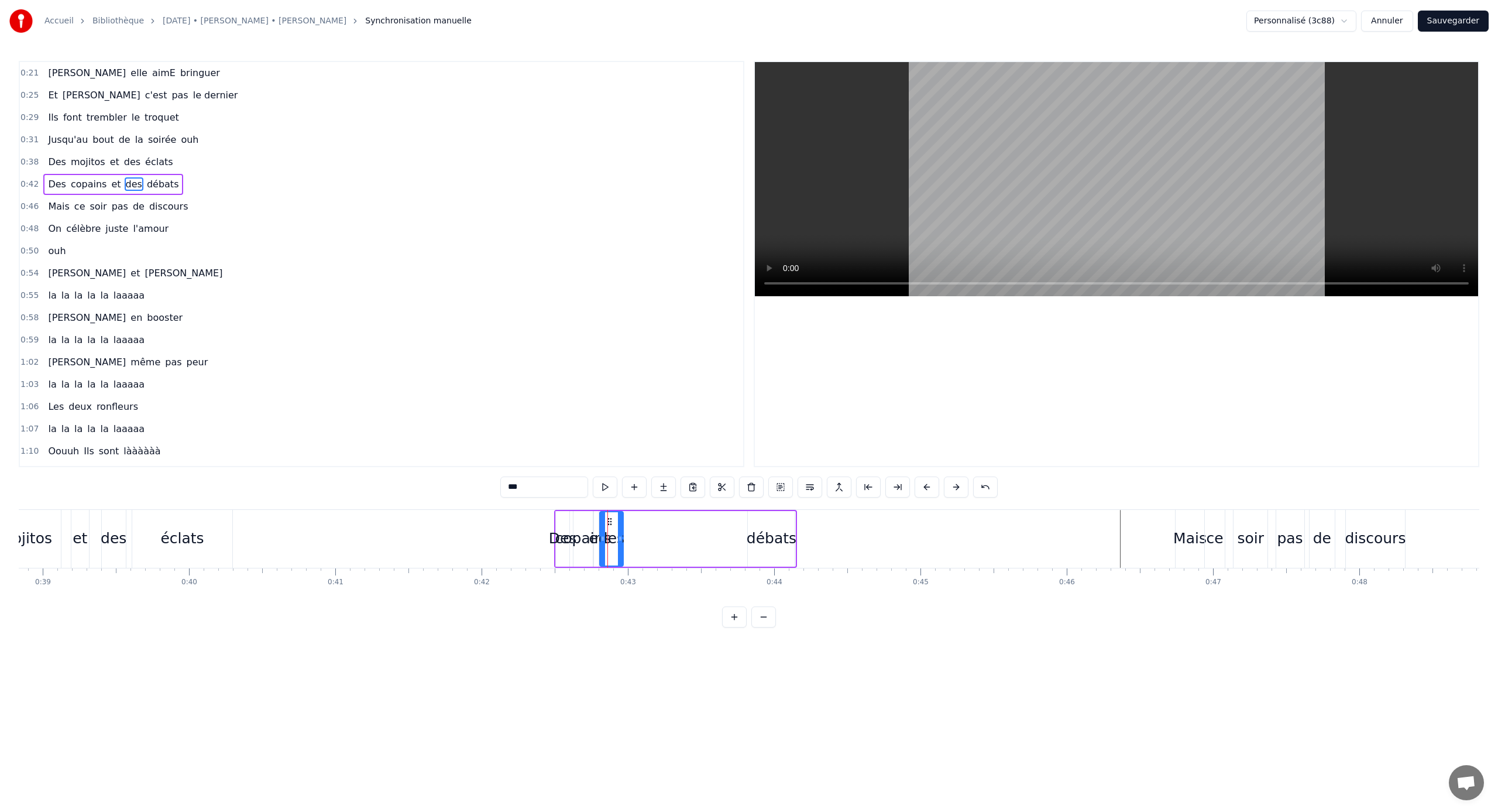
click at [622, 535] on icon at bounding box center [621, 538] width 5 height 9
drag, startPoint x: 609, startPoint y: 522, endPoint x: 730, endPoint y: 525, distance: 121.0
click at [730, 525] on icon at bounding box center [729, 521] width 9 height 9
click at [595, 535] on div "et" at bounding box center [597, 538] width 15 height 23
type input "**"
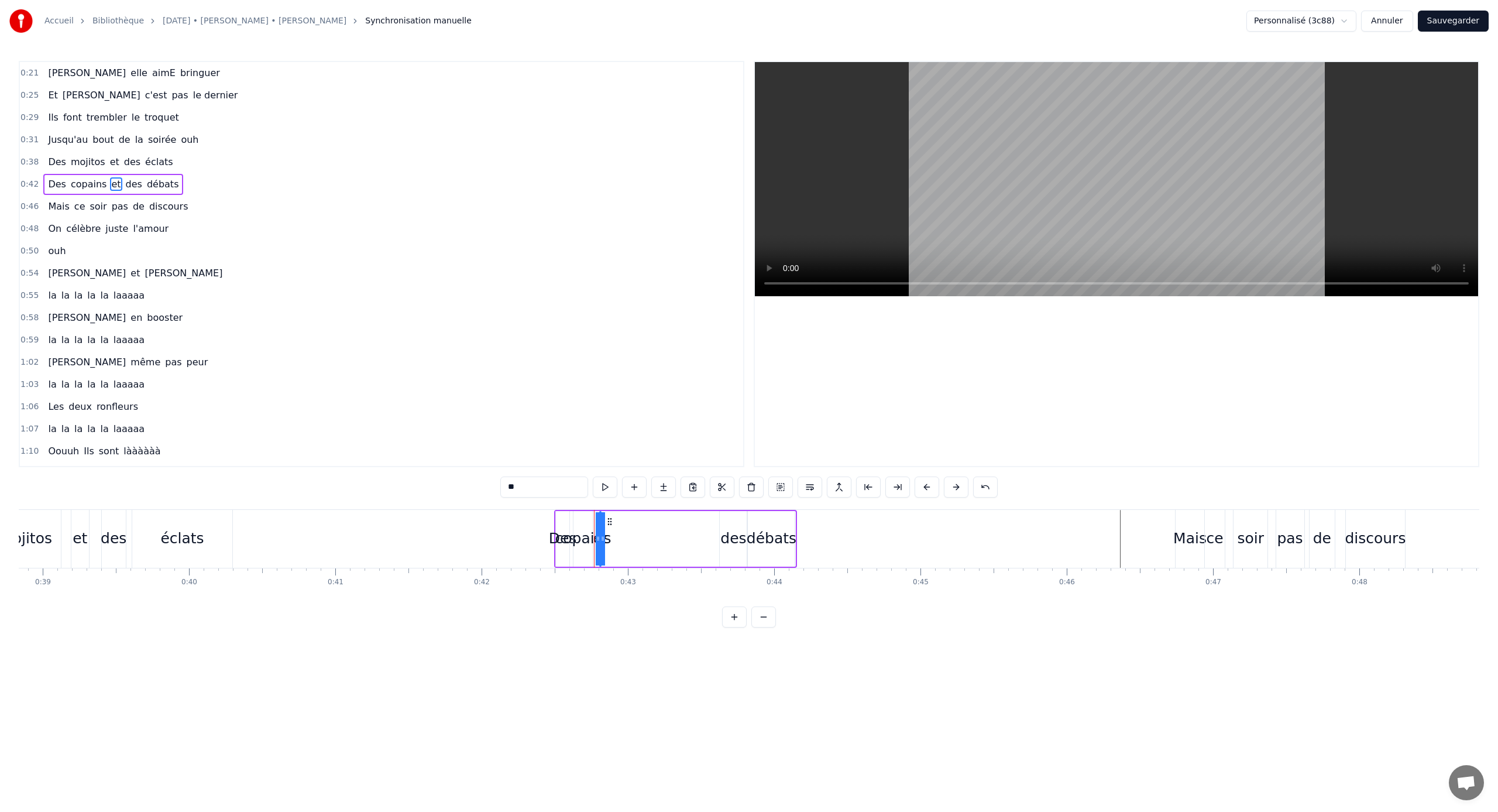
drag, startPoint x: 598, startPoint y: 540, endPoint x: 617, endPoint y: 540, distance: 19.0
click at [617, 535] on div "Des copains et des débats" at bounding box center [675, 538] width 243 height 58
click at [617, 535] on div at bounding box center [617, 538] width 1 height 58
click at [598, 535] on div "et" at bounding box center [599, 538] width 15 height 23
drag, startPoint x: 603, startPoint y: 540, endPoint x: 581, endPoint y: 540, distance: 22.0
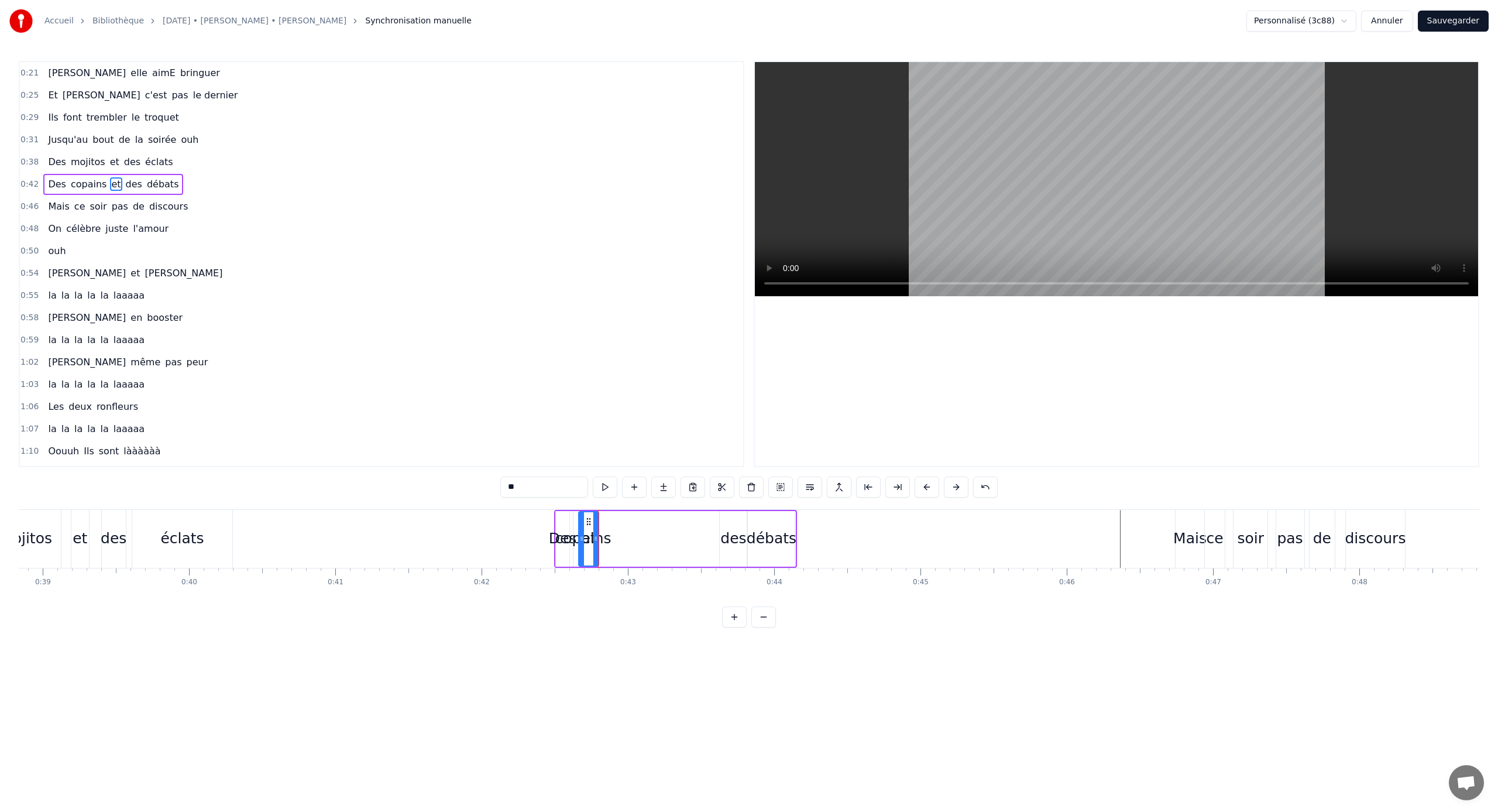
click at [581, 535] on icon at bounding box center [582, 538] width 5 height 9
drag, startPoint x: 589, startPoint y: 522, endPoint x: 706, endPoint y: 525, distance: 117.0
click at [706, 525] on icon at bounding box center [705, 521] width 9 height 9
click at [592, 535] on div "copains" at bounding box center [582, 538] width 56 height 23
drag, startPoint x: 581, startPoint y: 522, endPoint x: 639, endPoint y: 530, distance: 58.5
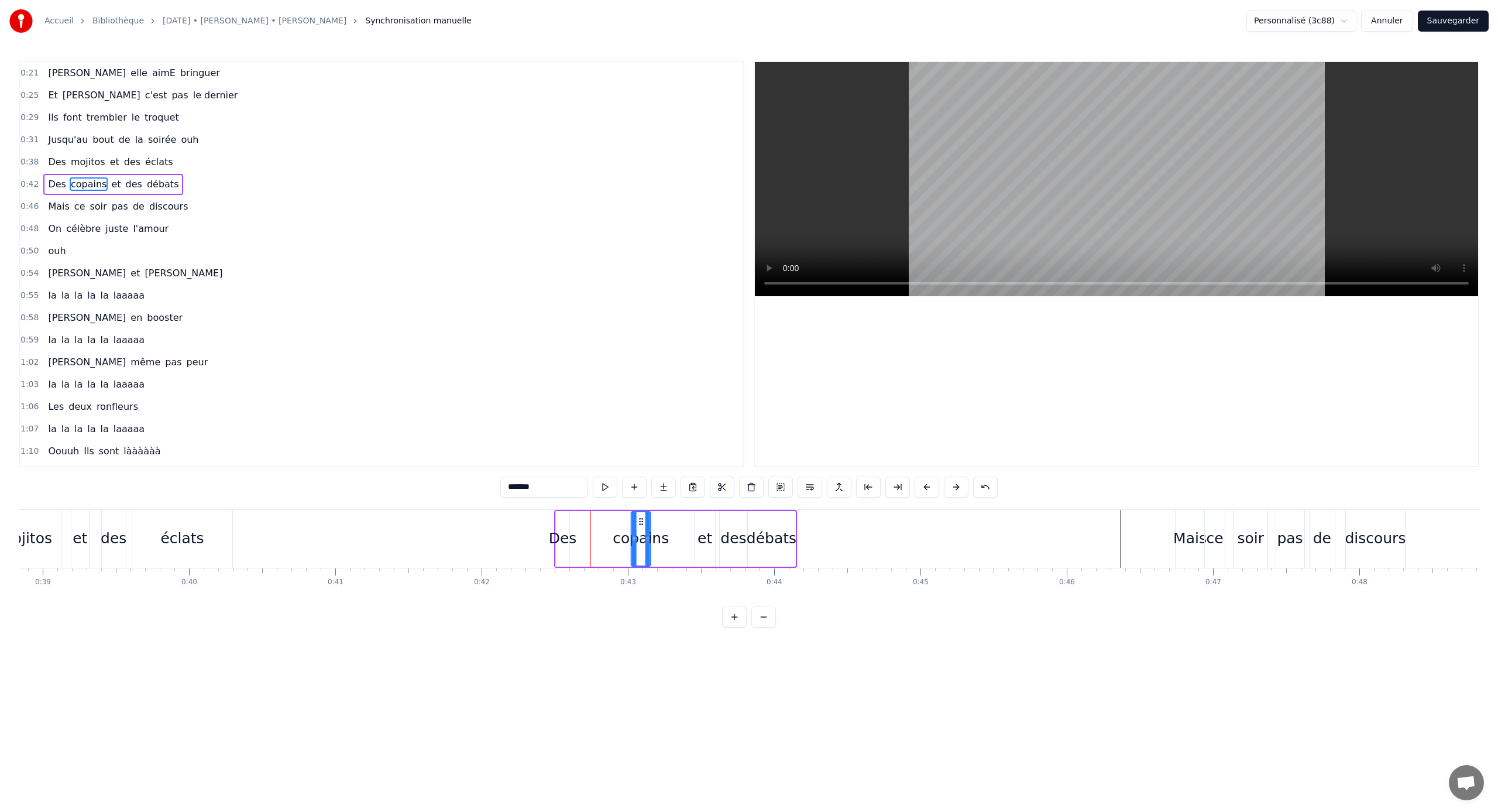
click at [639, 530] on div "copains" at bounding box center [642, 539] width 18 height 53
click at [562, 528] on div "Des" at bounding box center [563, 538] width 28 height 23
type input "***"
drag, startPoint x: 569, startPoint y: 535, endPoint x: 576, endPoint y: 535, distance: 7.0
click at [576, 535] on div "Des copains et des débats" at bounding box center [675, 538] width 243 height 58
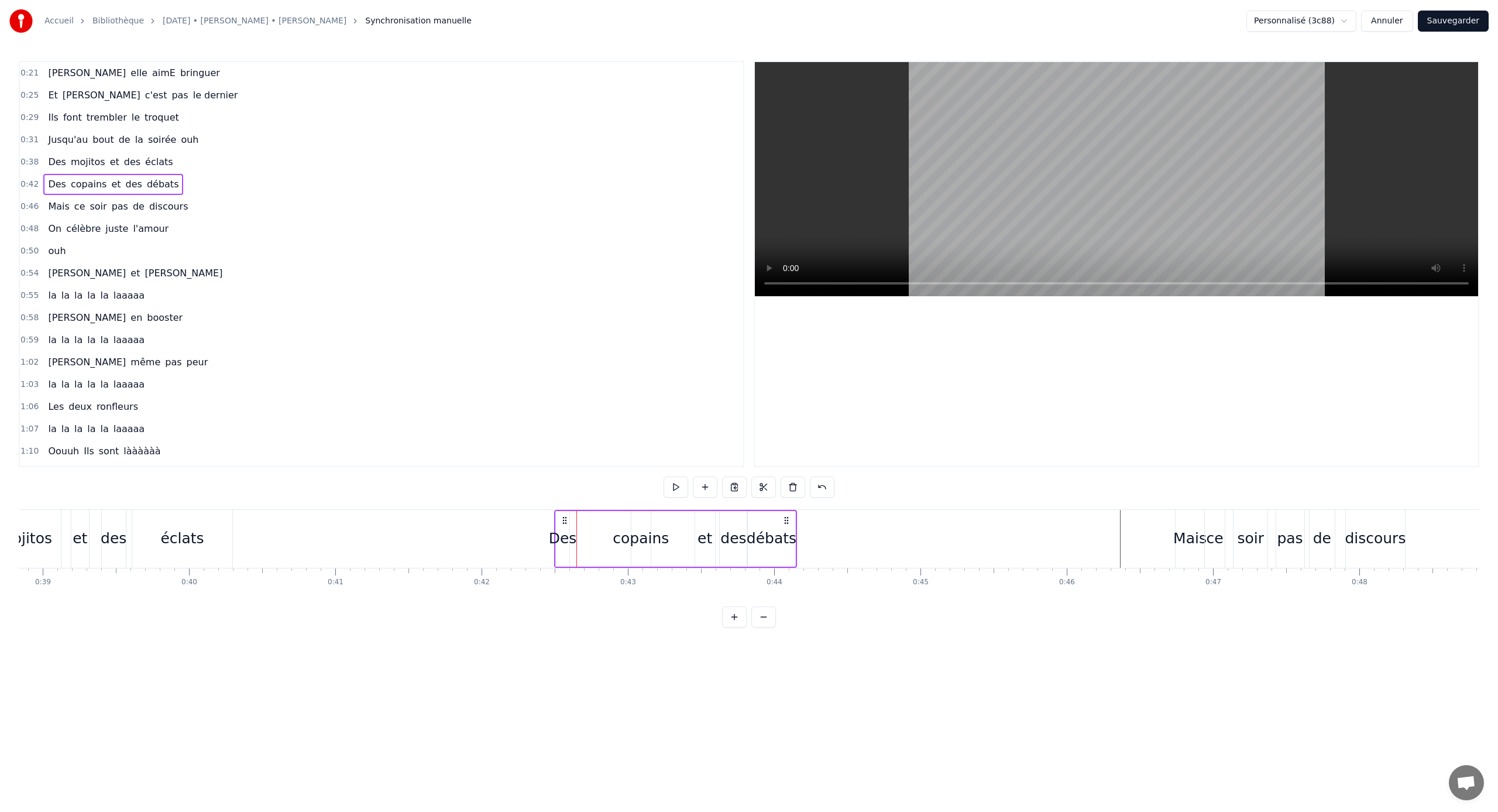
click at [567, 535] on div "Des" at bounding box center [563, 538] width 28 height 23
drag, startPoint x: 567, startPoint y: 539, endPoint x: 587, endPoint y: 540, distance: 20.0
click at [587, 535] on icon at bounding box center [587, 538] width 5 height 9
click at [632, 532] on div "copains" at bounding box center [640, 538] width 56 height 23
drag, startPoint x: 634, startPoint y: 539, endPoint x: 607, endPoint y: 538, distance: 27.0
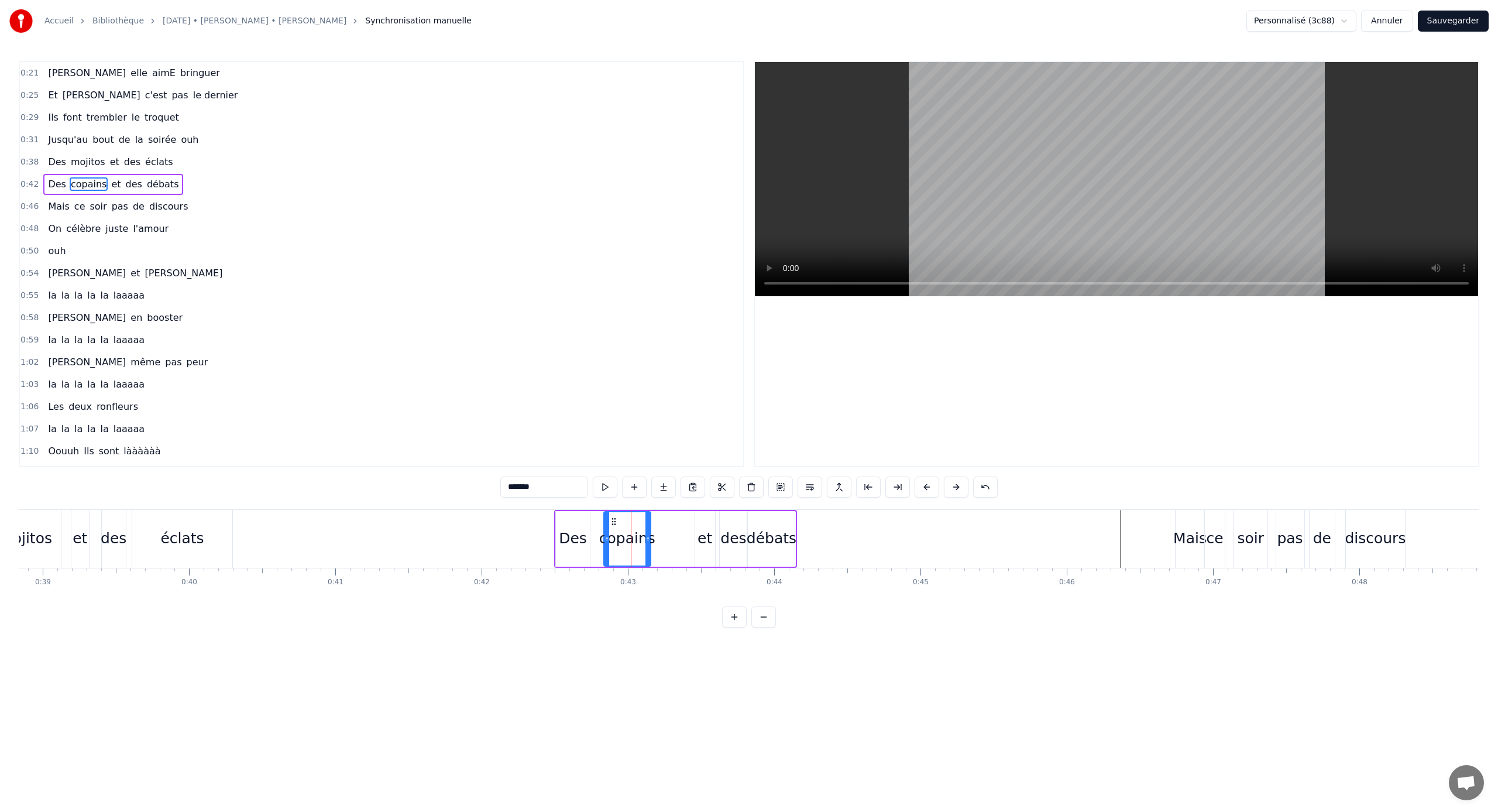
click at [607, 535] on icon at bounding box center [607, 538] width 5 height 9
drag, startPoint x: 615, startPoint y: 521, endPoint x: 602, endPoint y: 521, distance: 13.0
click at [602, 521] on circle at bounding box center [602, 520] width 1 height 1
click at [710, 535] on div "et" at bounding box center [705, 538] width 15 height 23
drag, startPoint x: 698, startPoint y: 540, endPoint x: 692, endPoint y: 540, distance: 6.0
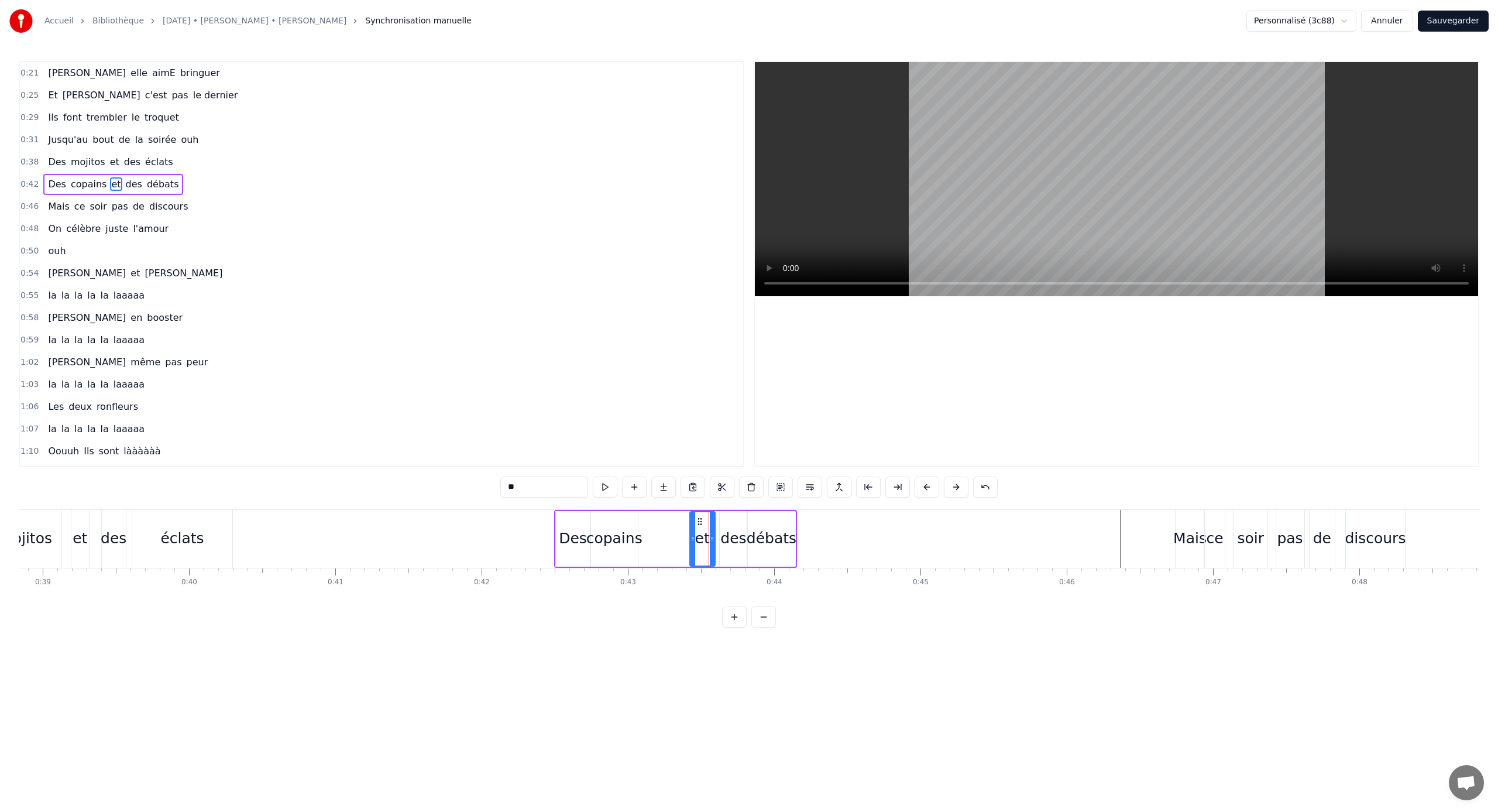
click at [692, 535] on icon at bounding box center [693, 538] width 5 height 9
drag, startPoint x: 699, startPoint y: 523, endPoint x: 652, endPoint y: 521, distance: 47.0
click at [652, 521] on icon at bounding box center [650, 521] width 9 height 9
click at [753, 535] on div "débats" at bounding box center [772, 538] width 50 height 23
click at [736, 535] on div "des" at bounding box center [733, 538] width 26 height 23
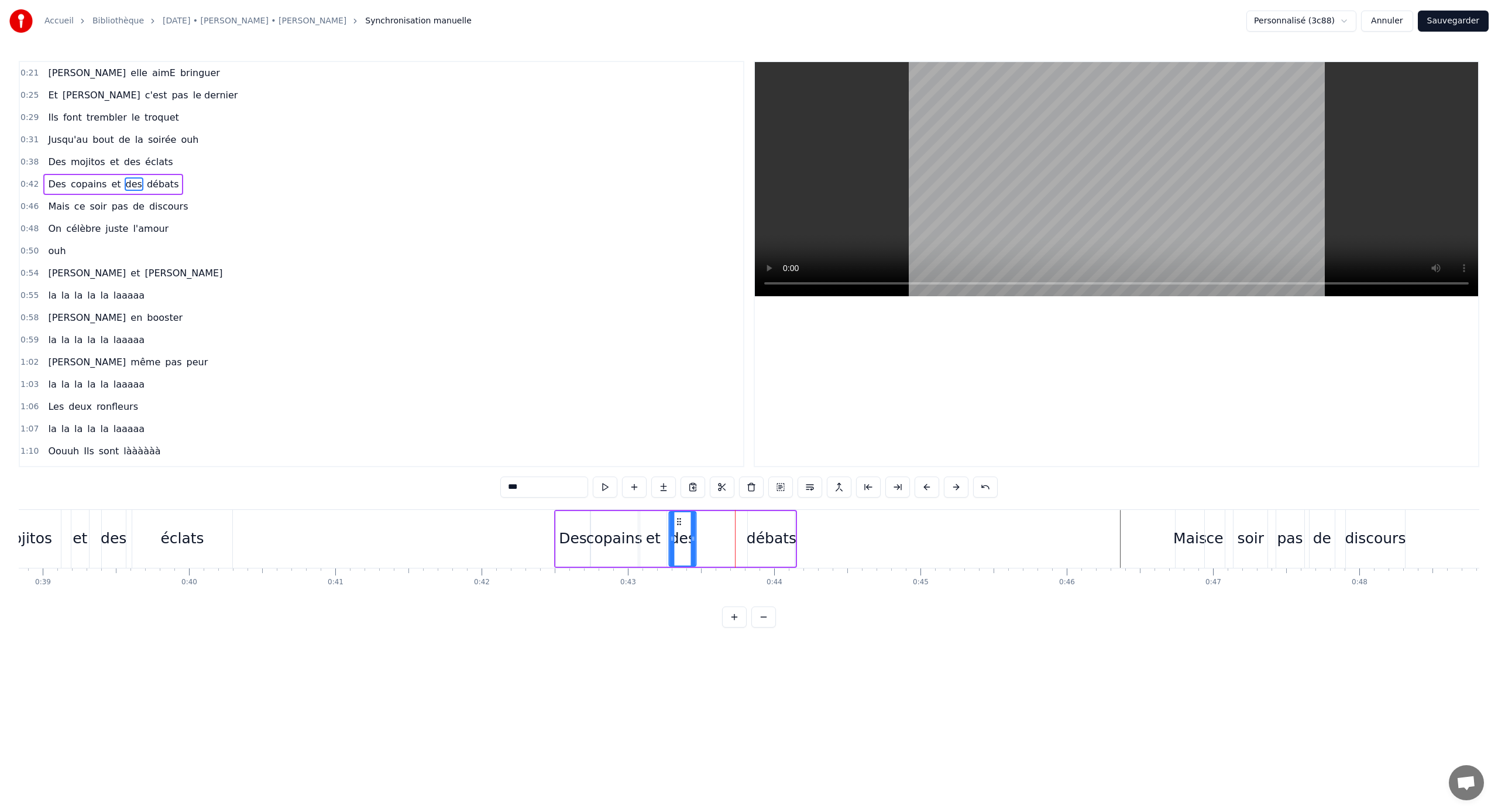
drag, startPoint x: 730, startPoint y: 524, endPoint x: 679, endPoint y: 524, distance: 51.0
click at [679, 524] on icon at bounding box center [679, 521] width 9 height 9
click at [696, 535] on div "des" at bounding box center [683, 539] width 28 height 56
click at [696, 535] on icon at bounding box center [694, 538] width 5 height 9
click at [771, 534] on div "débats" at bounding box center [772, 538] width 50 height 23
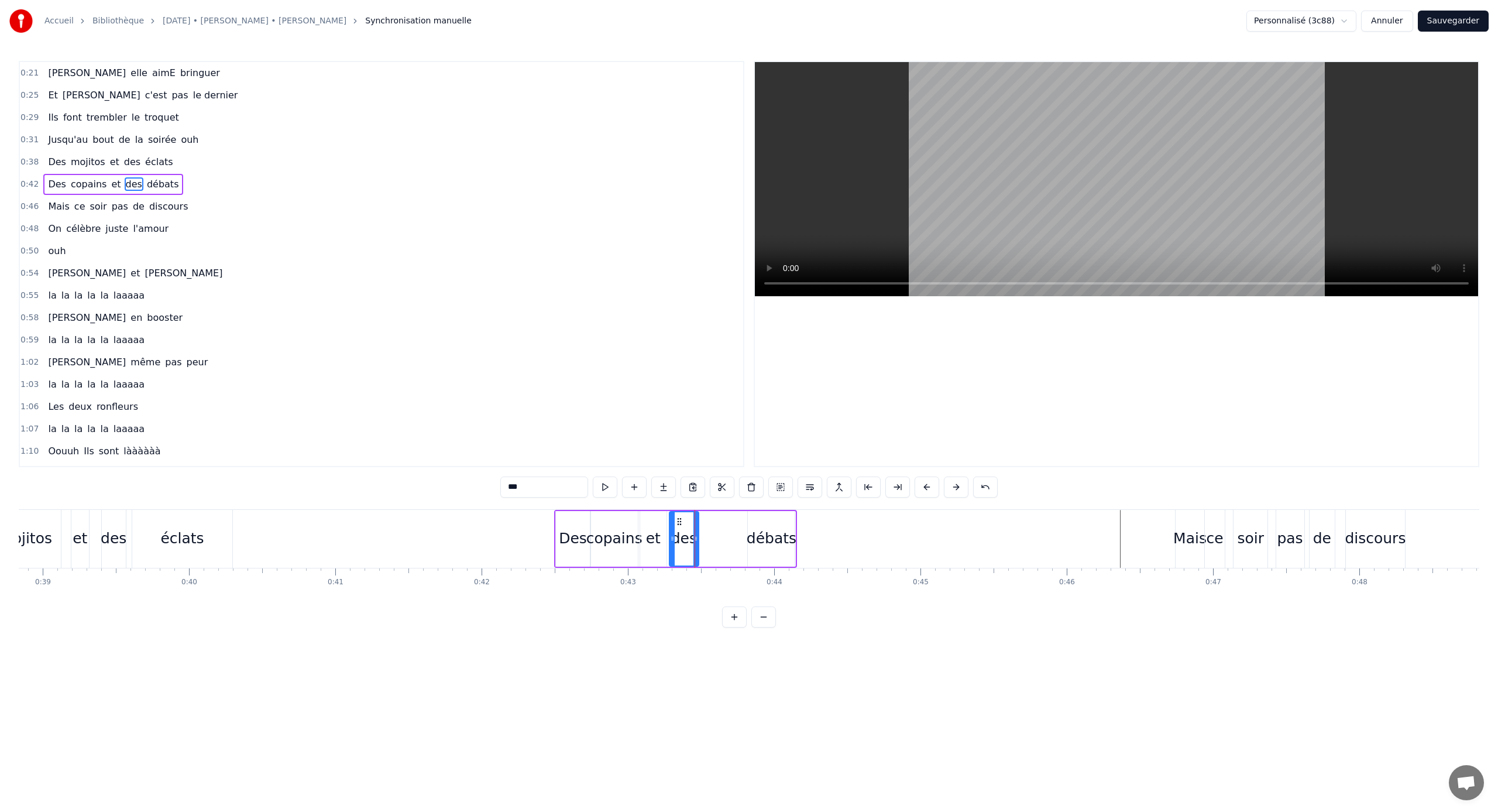
type input "******"
drag, startPoint x: 751, startPoint y: 534, endPoint x: 742, endPoint y: 534, distance: 9.0
click at [742, 534] on icon at bounding box center [742, 538] width 5 height 9
drag, startPoint x: 749, startPoint y: 525, endPoint x: 724, endPoint y: 525, distance: 25.0
click at [724, 525] on div "Des copains et des débats" at bounding box center [675, 538] width 243 height 58
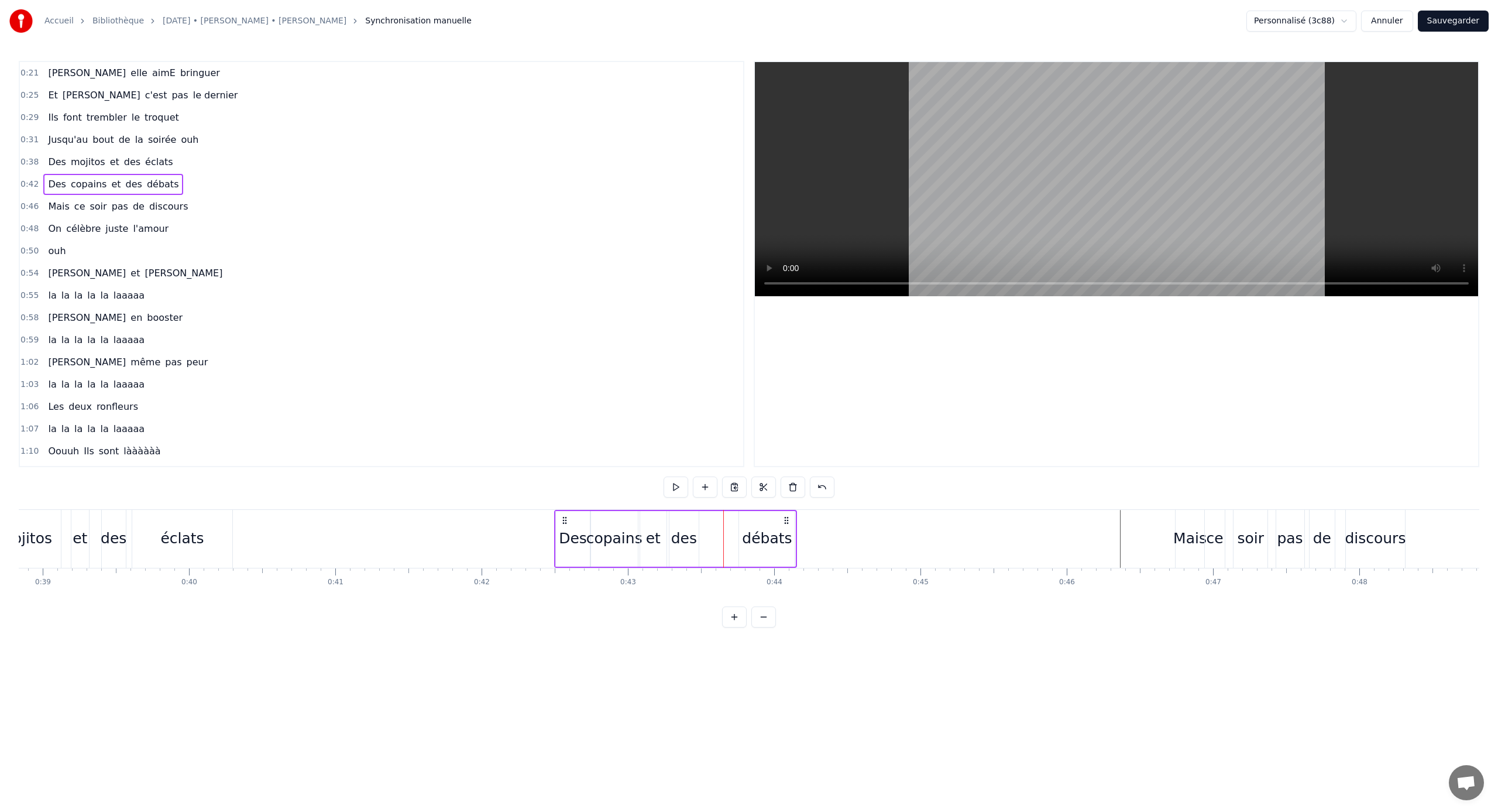
drag, startPoint x: 658, startPoint y: 538, endPoint x: 669, endPoint y: 538, distance: 11.0
click at [669, 535] on div "Des copains et des débats" at bounding box center [675, 538] width 243 height 58
click at [764, 535] on div "débats" at bounding box center [767, 538] width 50 height 23
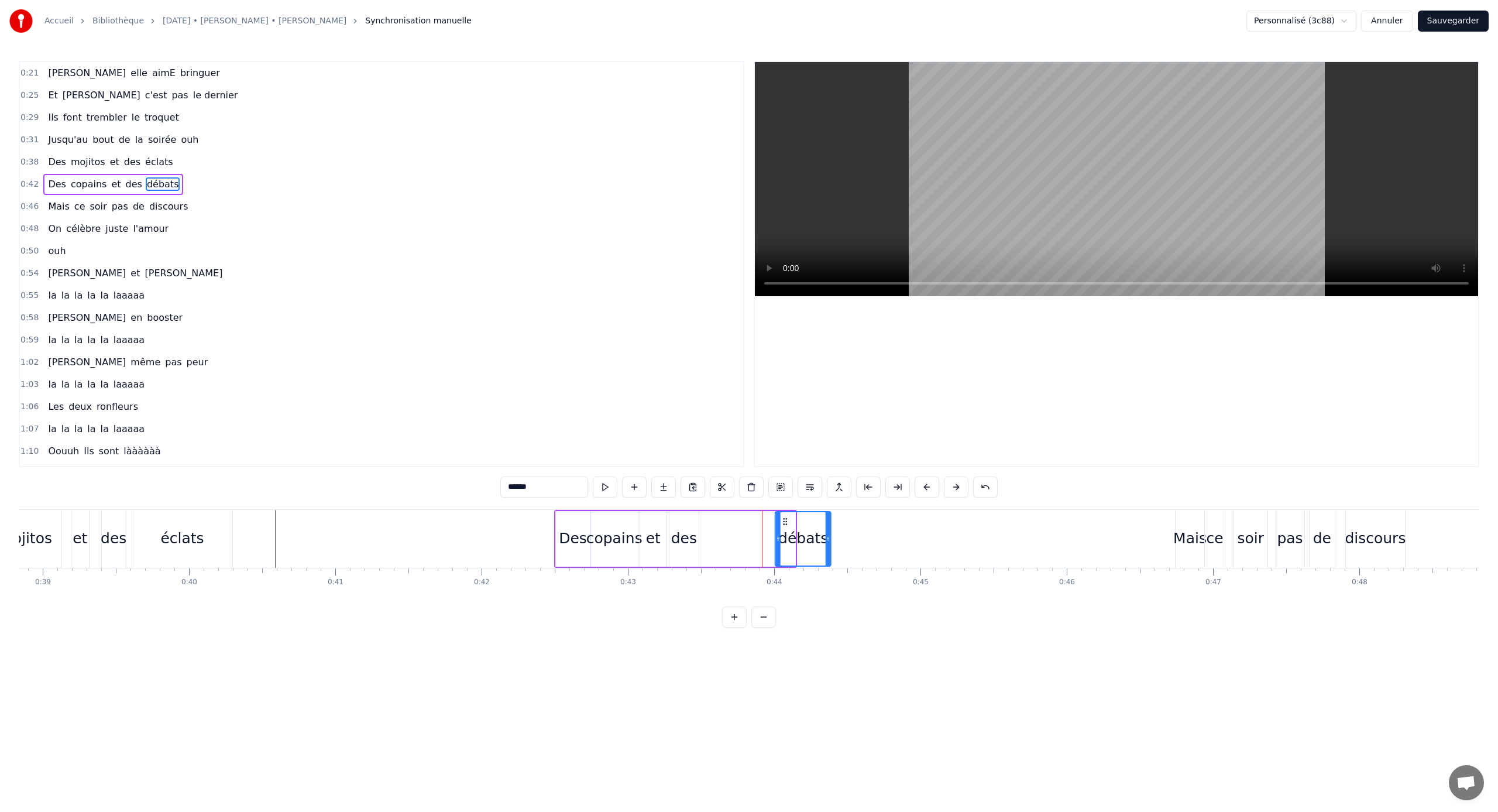
drag, startPoint x: 749, startPoint y: 521, endPoint x: 785, endPoint y: 521, distance: 36.0
click at [785, 521] on icon at bounding box center [785, 521] width 9 height 9
click at [693, 525] on div "des" at bounding box center [683, 539] width 29 height 56
drag, startPoint x: 696, startPoint y: 534, endPoint x: 704, endPoint y: 535, distance: 8.1
click at [704, 535] on icon at bounding box center [703, 538] width 5 height 9
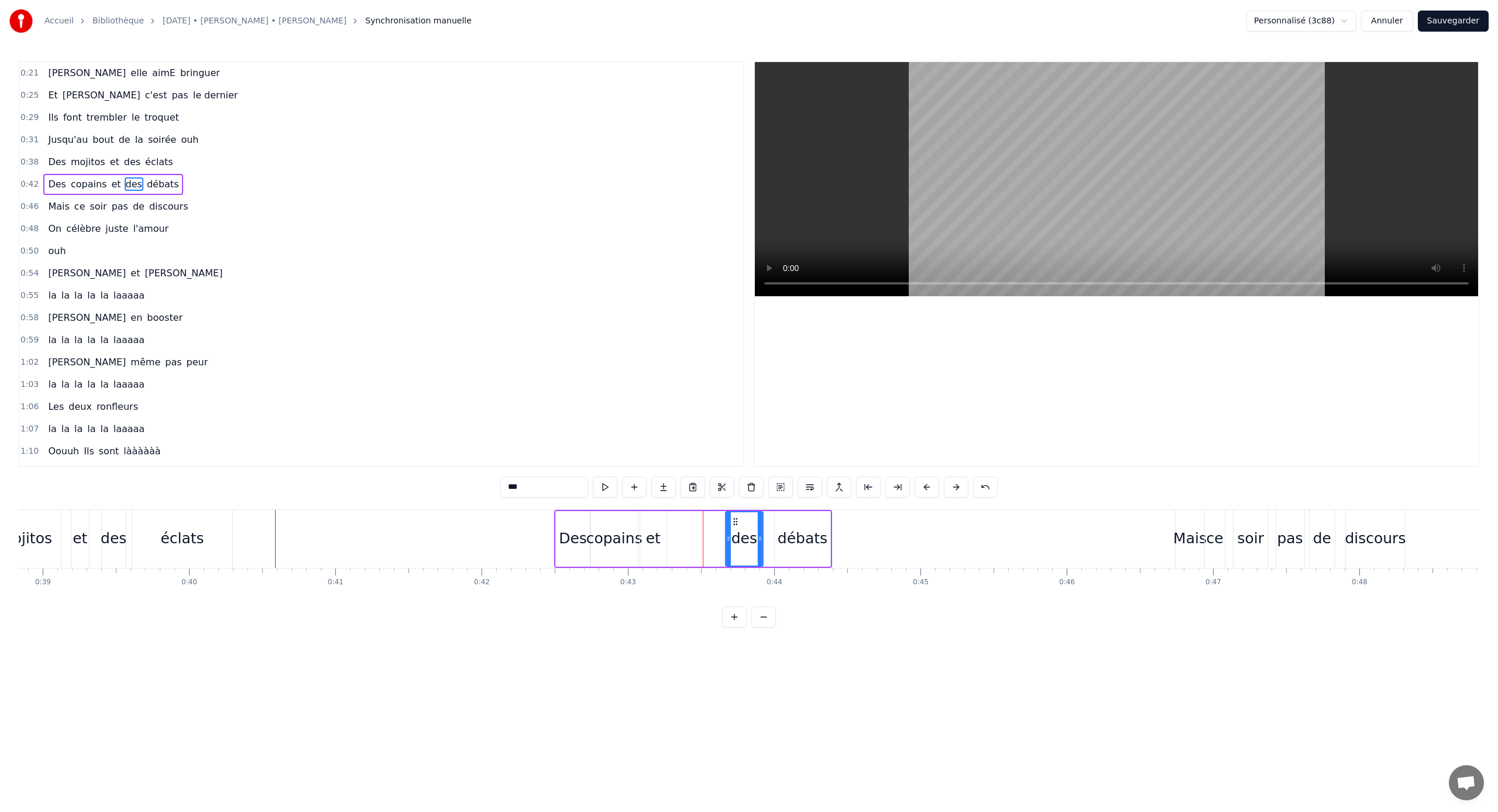
drag, startPoint x: 681, startPoint y: 520, endPoint x: 742, endPoint y: 522, distance: 61.0
click at [740, 521] on icon at bounding box center [735, 521] width 9 height 9
click at [658, 522] on div "et" at bounding box center [653, 539] width 27 height 56
drag, startPoint x: 650, startPoint y: 519, endPoint x: 669, endPoint y: 520, distance: 19.0
click at [669, 520] on icon at bounding box center [668, 521] width 9 height 9
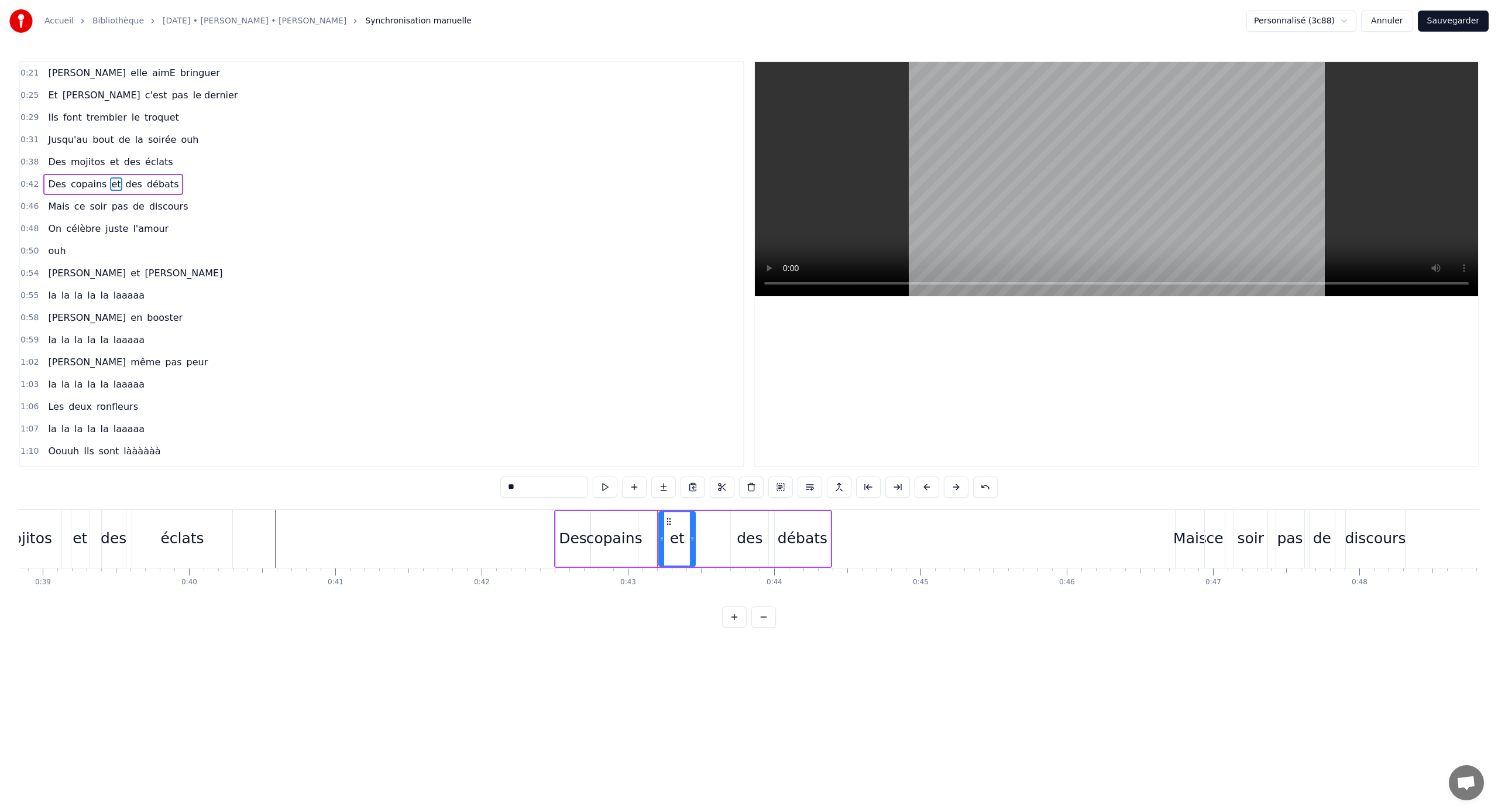
drag, startPoint x: 682, startPoint y: 539, endPoint x: 692, endPoint y: 539, distance: 10.0
click at [692, 535] on icon at bounding box center [693, 538] width 5 height 9
click at [749, 535] on div "des" at bounding box center [749, 538] width 26 height 23
click at [730, 535] on div "des" at bounding box center [749, 539] width 38 height 56
drag, startPoint x: 732, startPoint y: 536, endPoint x: 725, endPoint y: 536, distance: 7.0
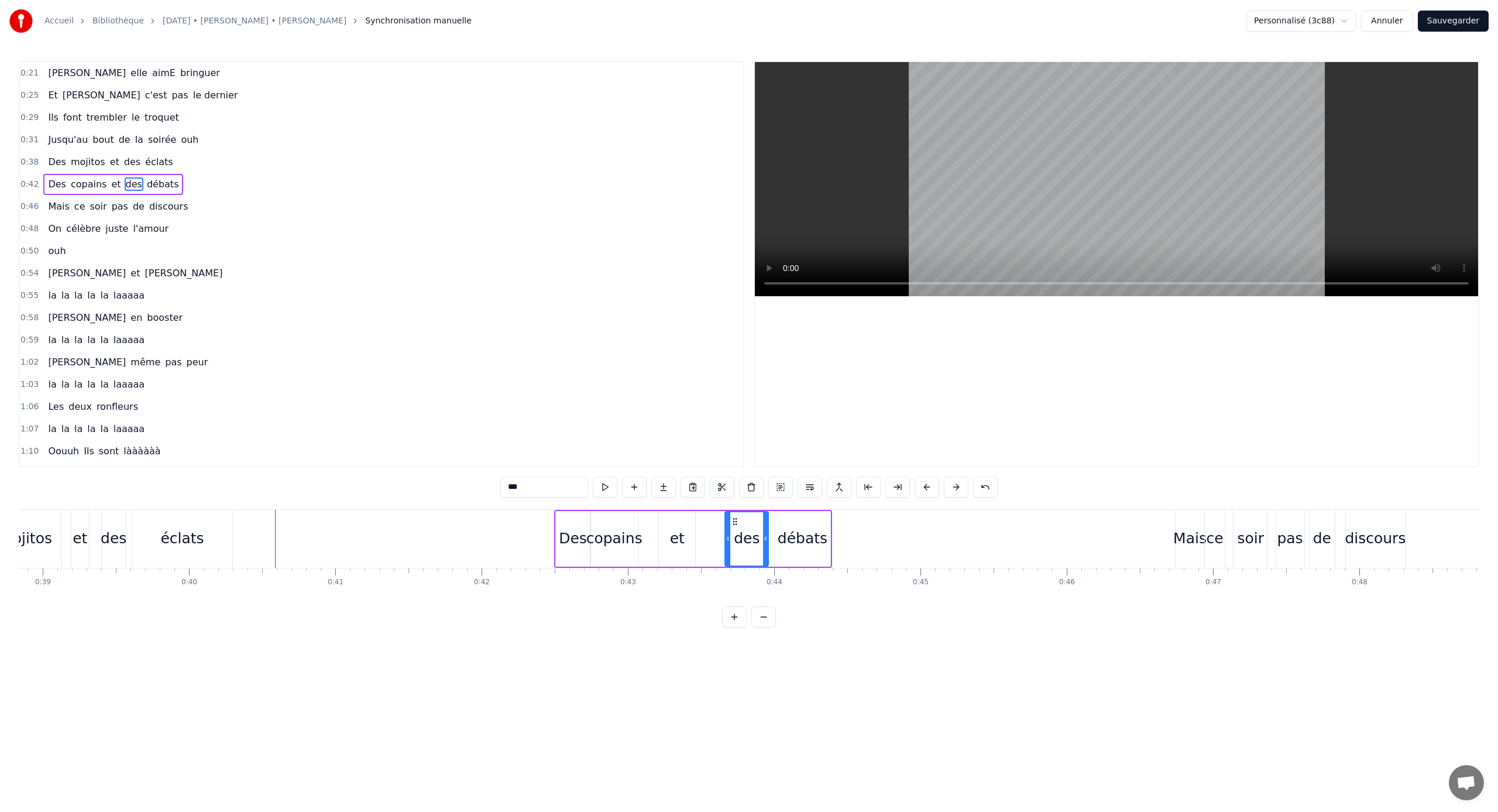
click at [726, 535] on icon at bounding box center [729, 538] width 5 height 9
drag, startPoint x: 734, startPoint y: 523, endPoint x: 710, endPoint y: 523, distance: 24.0
click at [710, 523] on icon at bounding box center [711, 521] width 9 height 9
click at [788, 535] on div "débats" at bounding box center [803, 538] width 50 height 23
drag, startPoint x: 779, startPoint y: 539, endPoint x: 764, endPoint y: 539, distance: 15.0
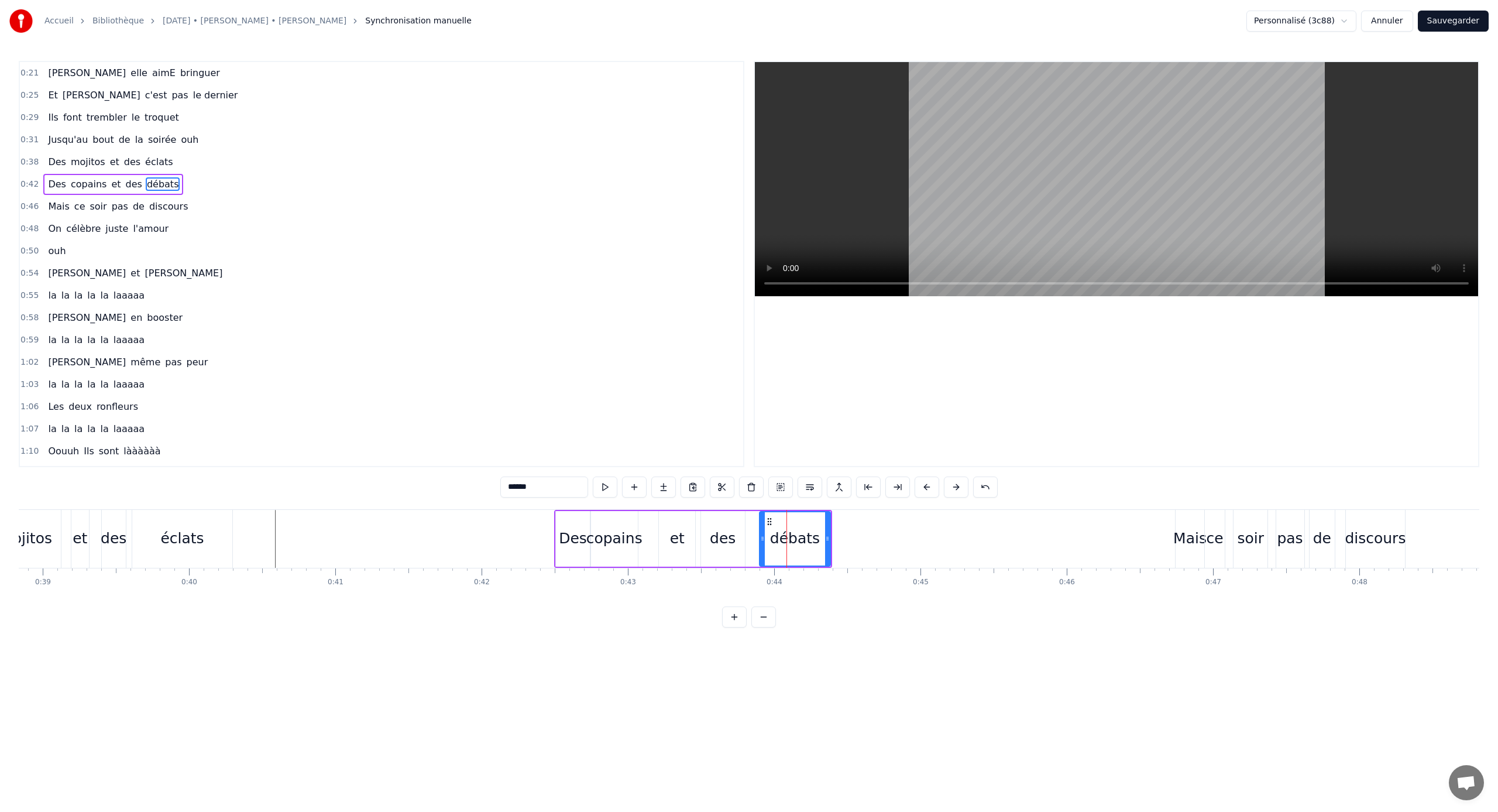
click at [764, 535] on icon at bounding box center [763, 538] width 5 height 9
click at [618, 535] on div "copains" at bounding box center [614, 538] width 56 height 23
type input "*******"
drag, startPoint x: 599, startPoint y: 519, endPoint x: 608, endPoint y: 520, distance: 9.1
click at [608, 520] on icon at bounding box center [609, 521] width 9 height 9
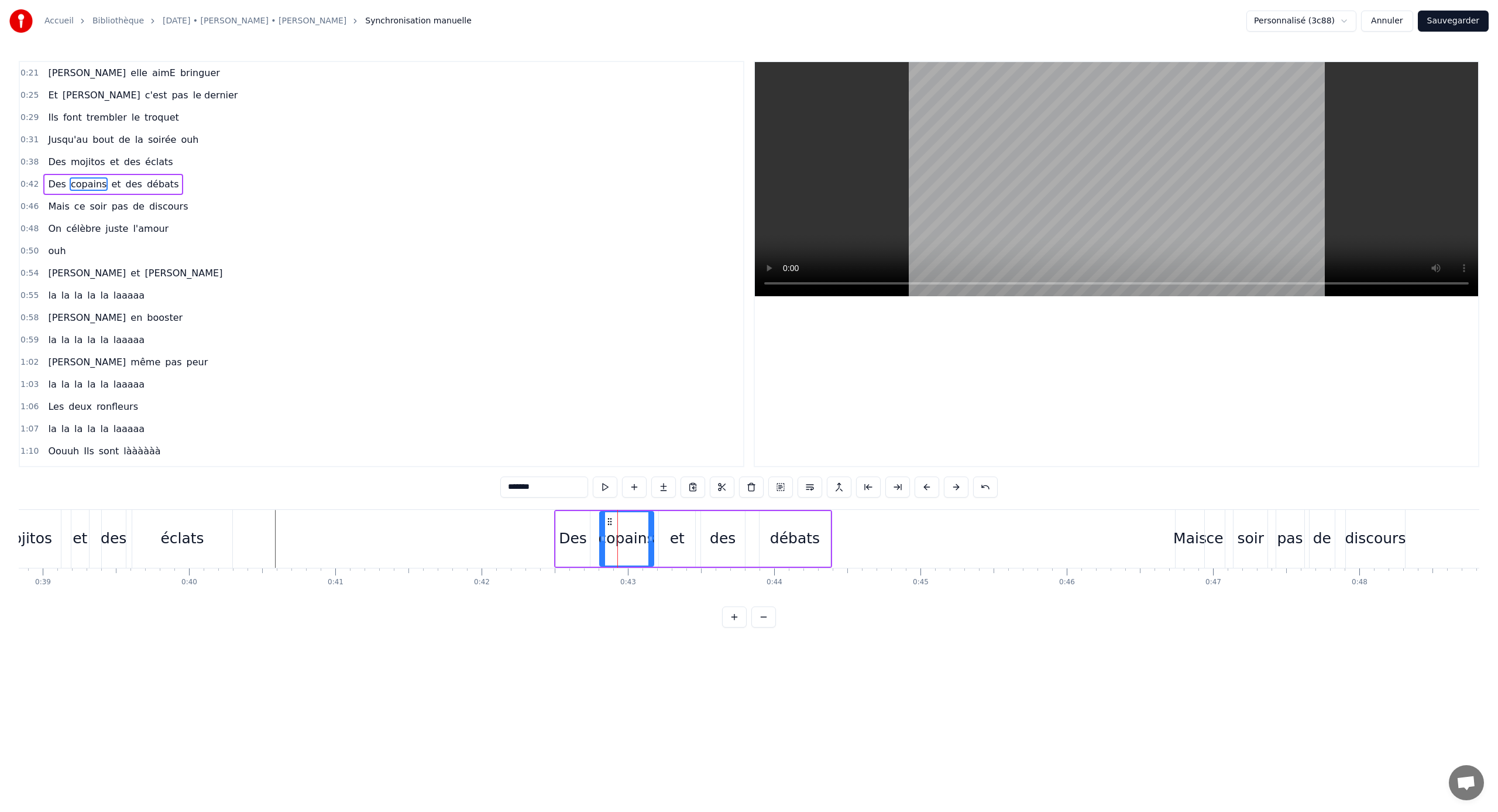
drag, startPoint x: 642, startPoint y: 540, endPoint x: 650, endPoint y: 540, distance: 8.0
click at [650, 535] on icon at bounding box center [651, 538] width 5 height 9
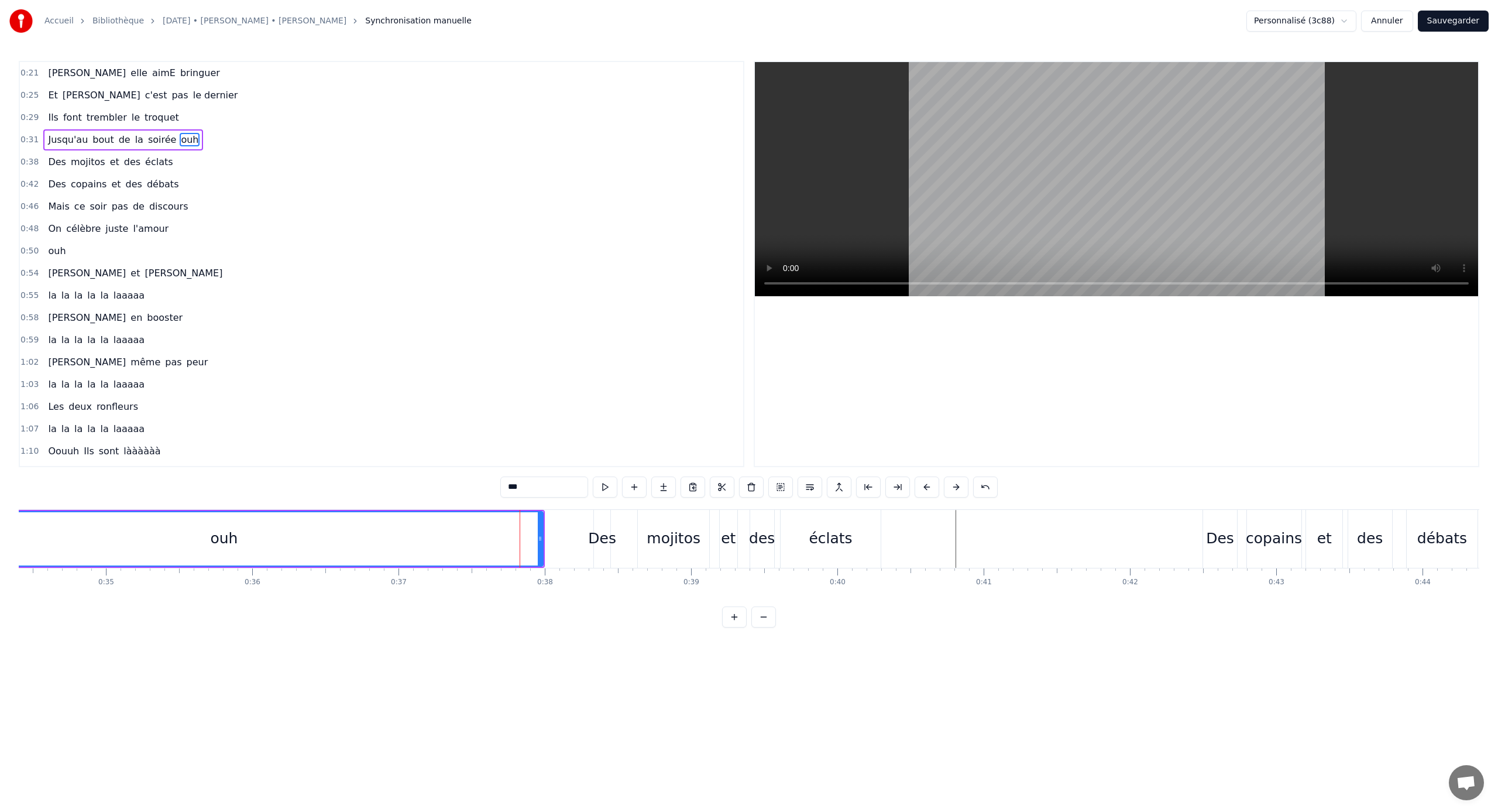
scroll to position [0, 4789]
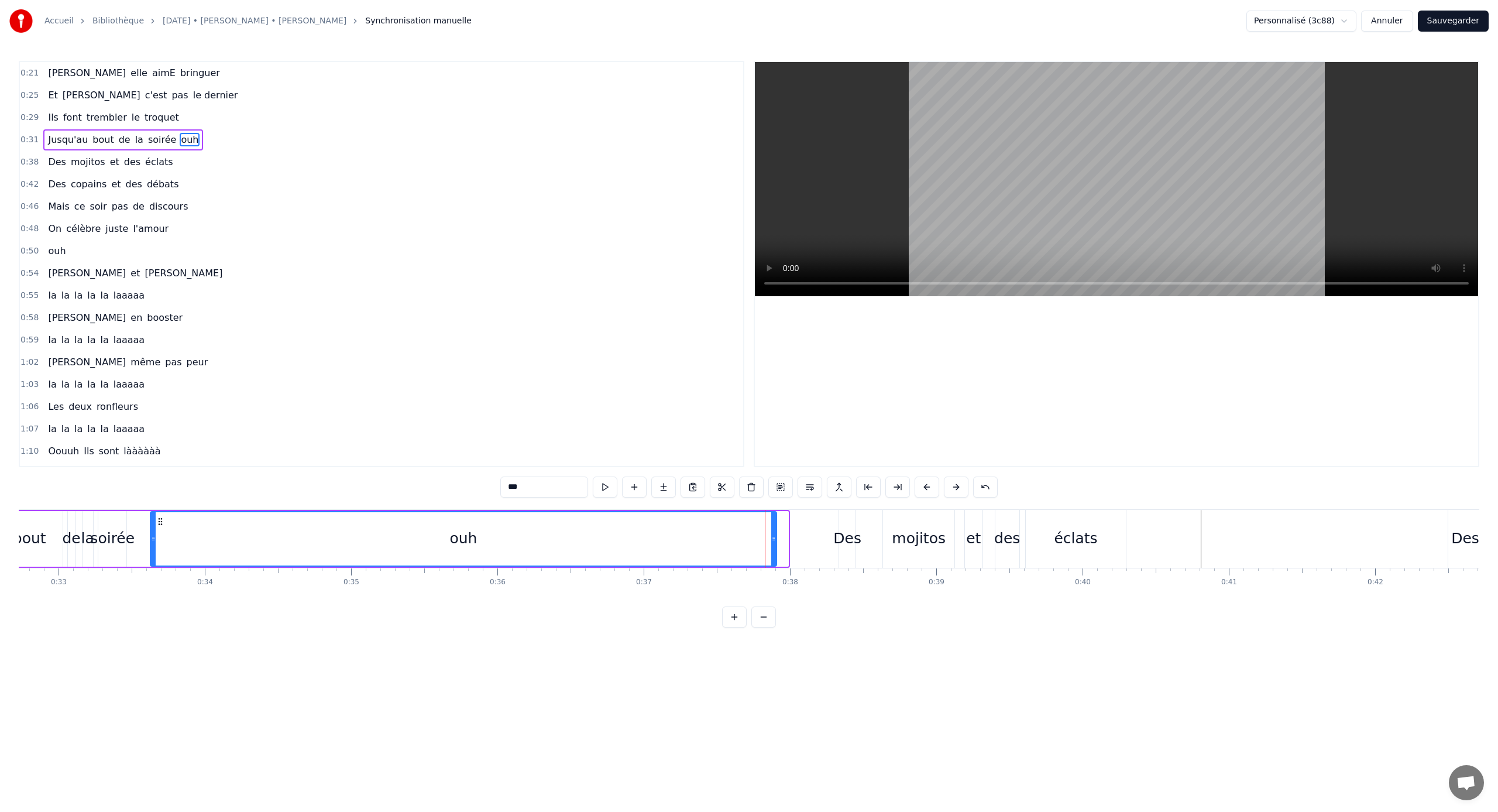
drag, startPoint x: 785, startPoint y: 534, endPoint x: 773, endPoint y: 534, distance: 12.0
click at [773, 534] on icon at bounding box center [774, 538] width 5 height 9
click at [34, 69] on span "0:21" at bounding box center [30, 74] width 18 height 12
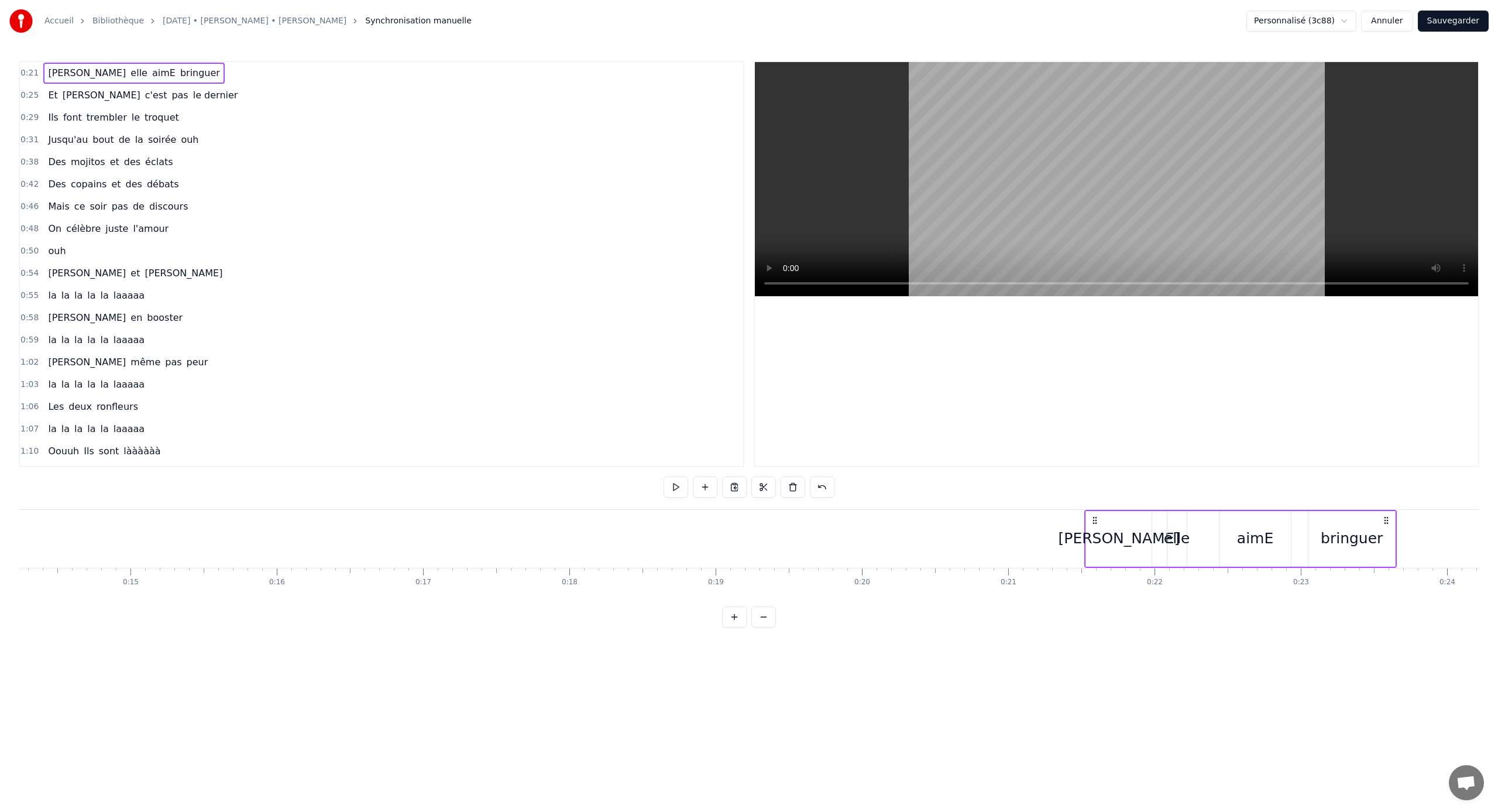
scroll to position [0, 1874]
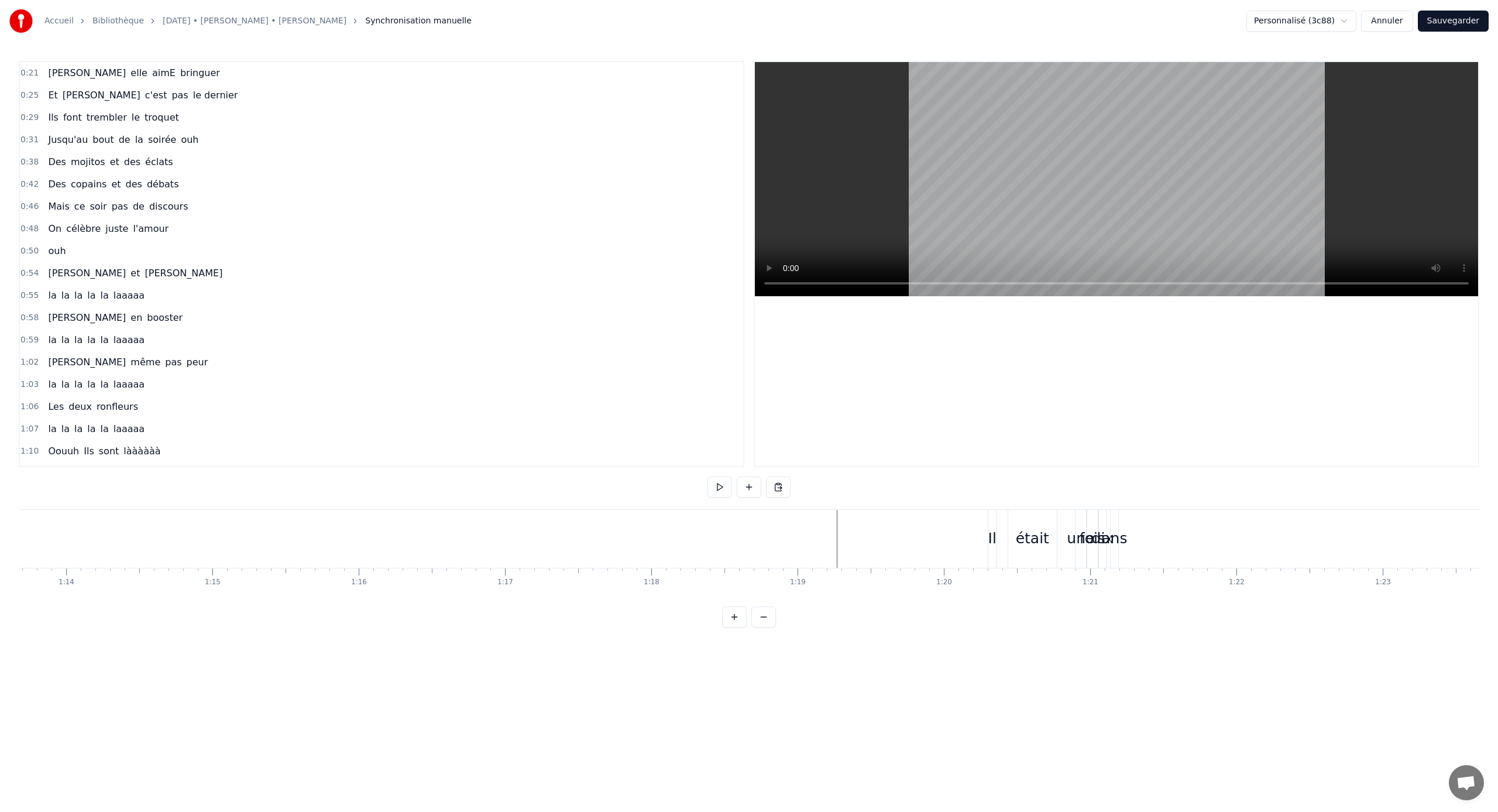
scroll to position [0, 11387]
click at [510, 535] on div "ans" at bounding box center [507, 538] width 26 height 23
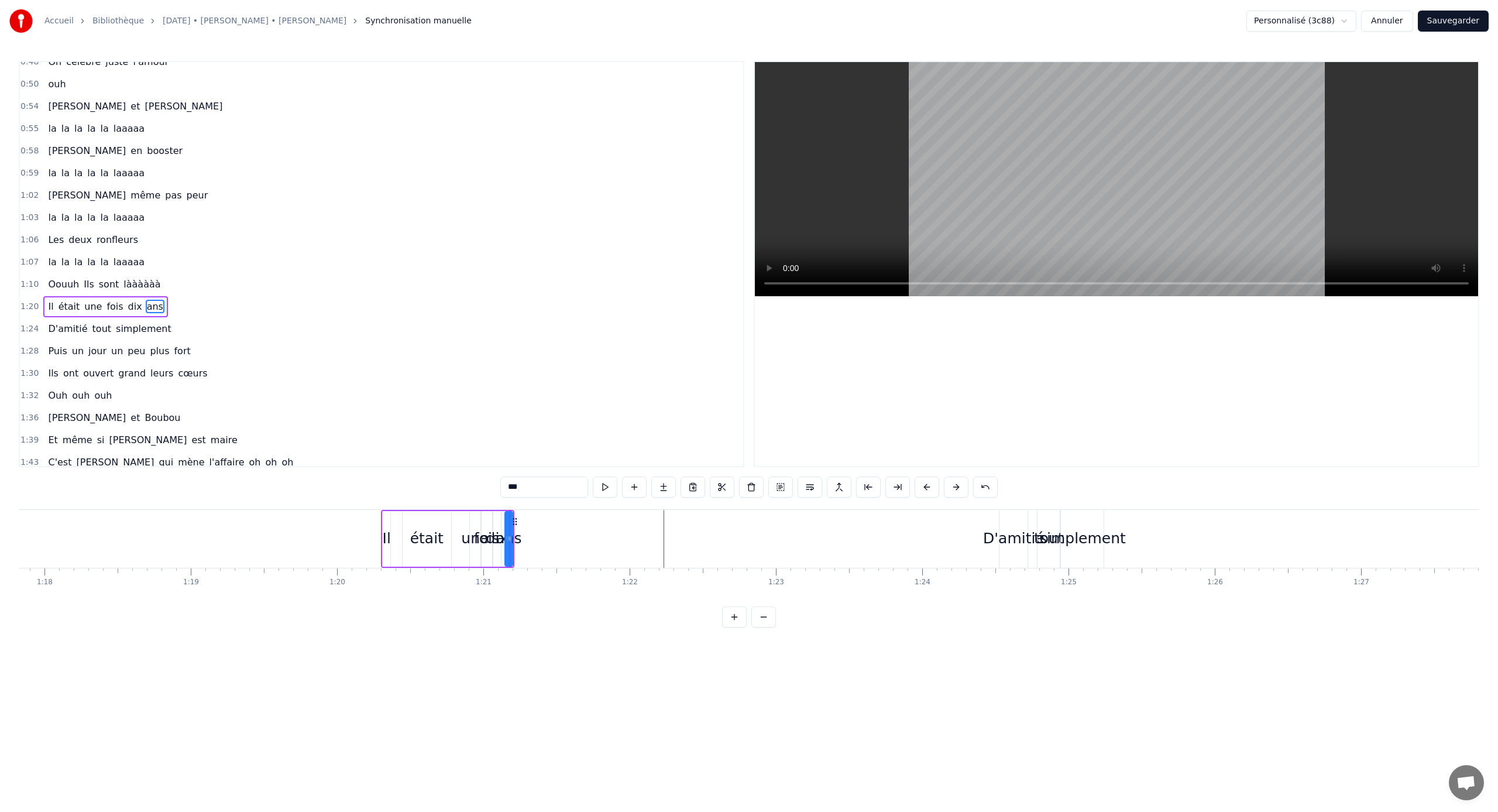
scroll to position [210, 0]
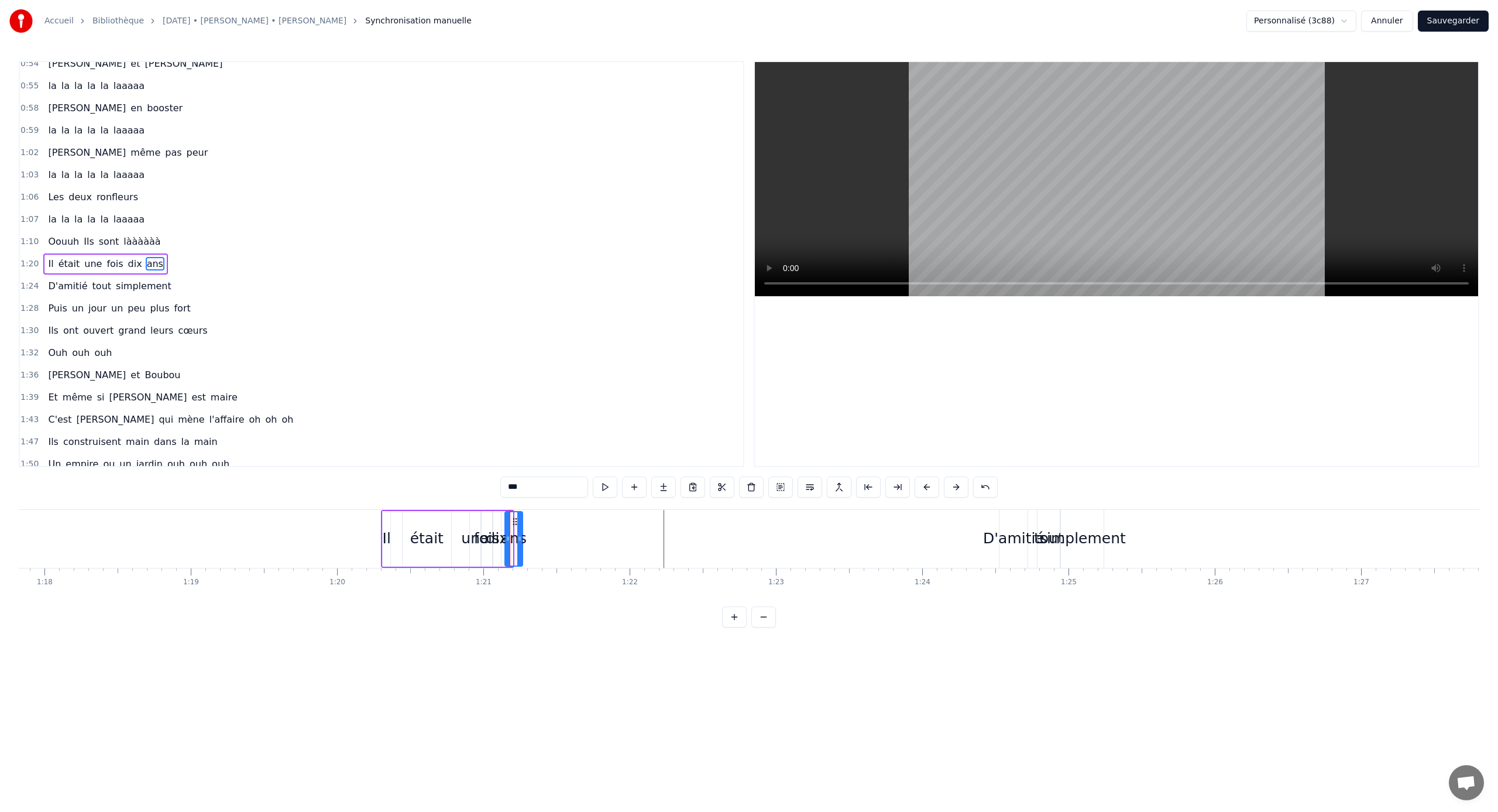
drag, startPoint x: 514, startPoint y: 540, endPoint x: 522, endPoint y: 540, distance: 8.0
click at [522, 535] on icon at bounding box center [520, 538] width 5 height 9
drag, startPoint x: 511, startPoint y: 521, endPoint x: 648, endPoint y: 520, distance: 137.0
click at [648, 520] on icon at bounding box center [652, 521] width 9 height 9
click at [505, 532] on div "dix" at bounding box center [497, 538] width 23 height 23
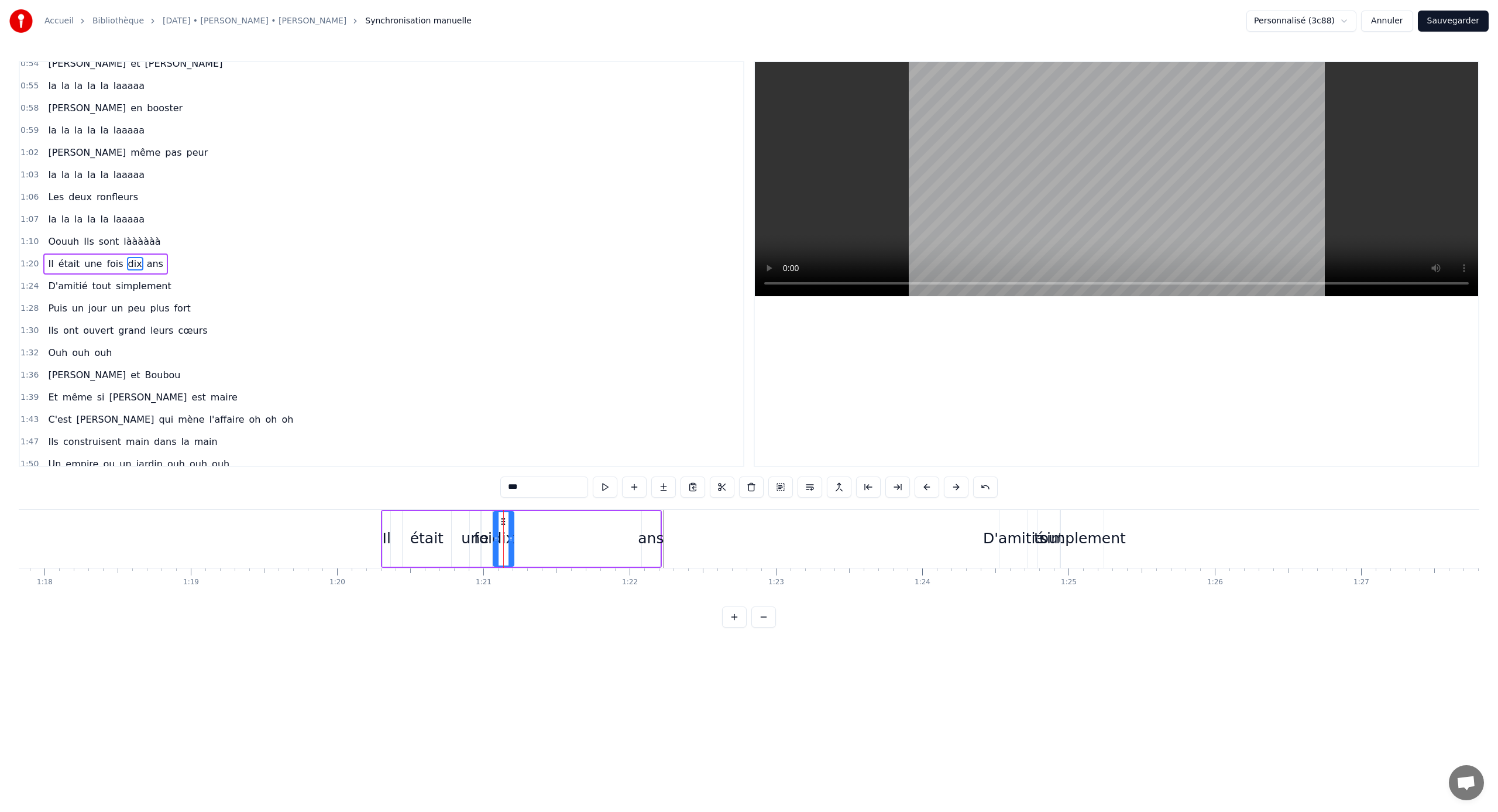
drag, startPoint x: 500, startPoint y: 540, endPoint x: 514, endPoint y: 540, distance: 14.0
click at [513, 535] on icon at bounding box center [511, 538] width 5 height 9
drag, startPoint x: 501, startPoint y: 520, endPoint x: 624, endPoint y: 520, distance: 123.0
click at [624, 520] on icon at bounding box center [626, 521] width 9 height 9
click at [495, 530] on div "fois" at bounding box center [486, 538] width 26 height 23
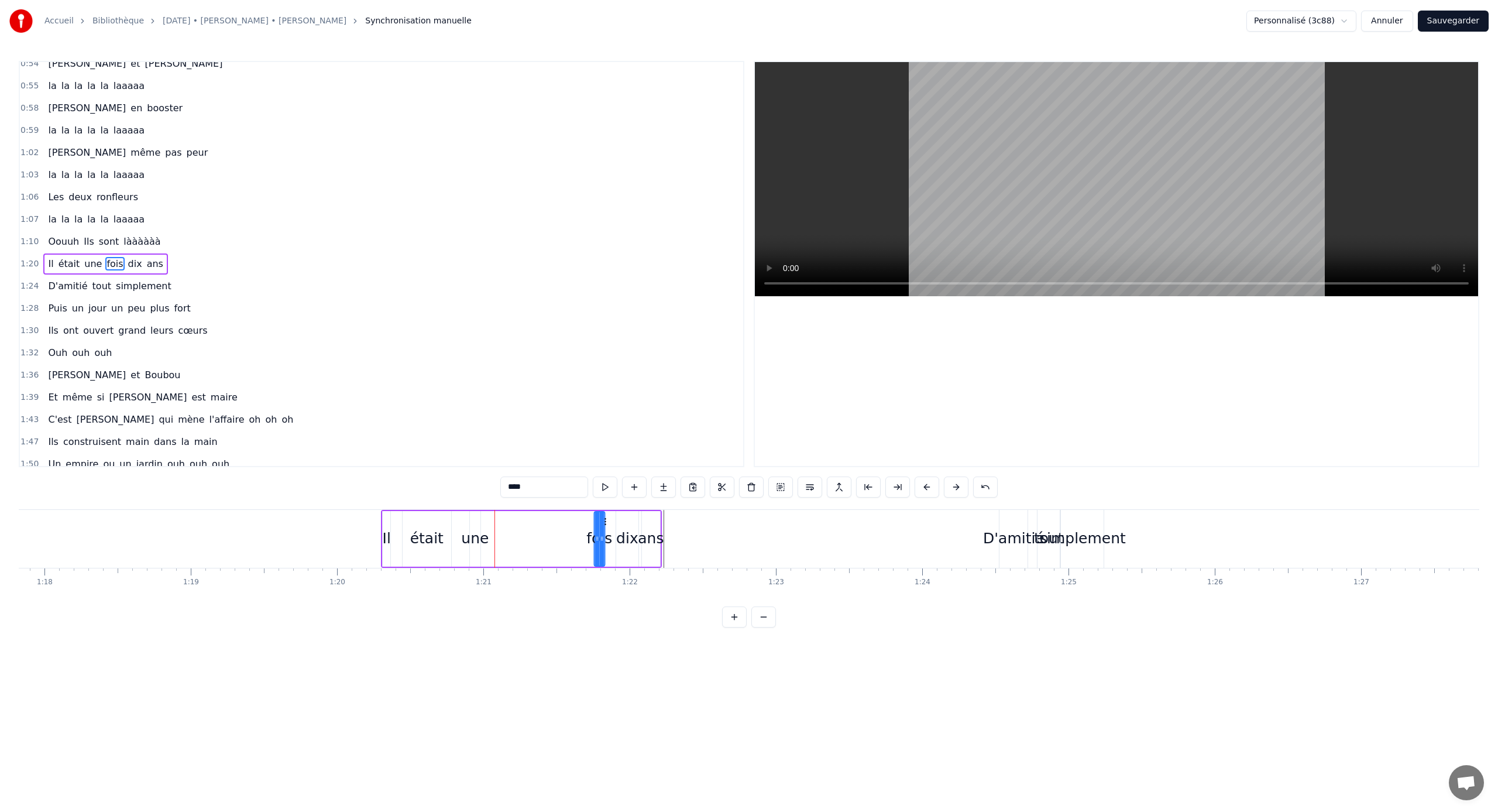
drag, startPoint x: 494, startPoint y: 520, endPoint x: 607, endPoint y: 525, distance: 113.1
click at [607, 525] on icon at bounding box center [603, 521] width 9 height 9
click at [478, 529] on div "une" at bounding box center [475, 538] width 28 height 23
drag, startPoint x: 480, startPoint y: 533, endPoint x: 492, endPoint y: 533, distance: 12.0
click at [483, 534] on icon at bounding box center [480, 538] width 5 height 9
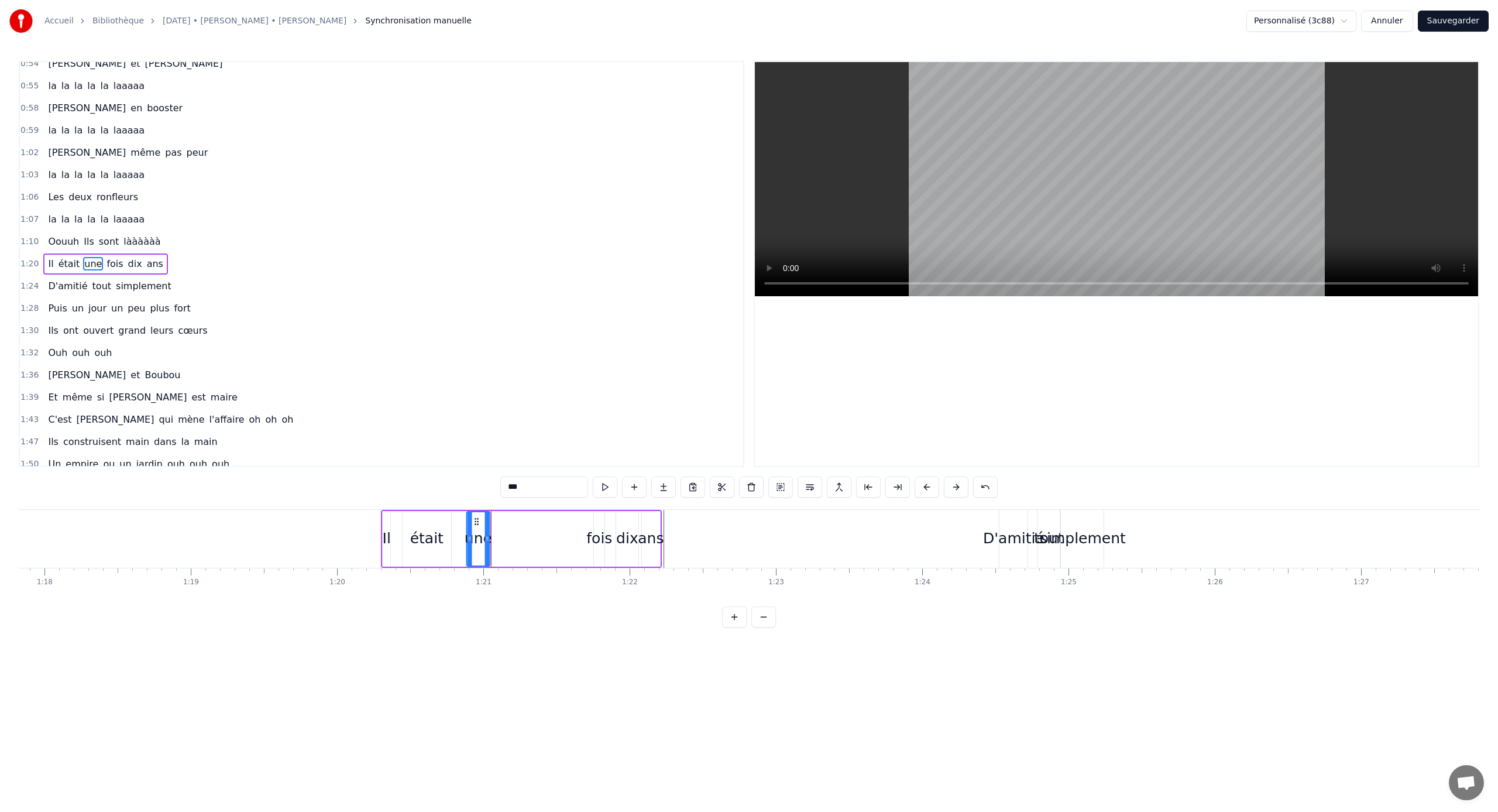
drag, startPoint x: 482, startPoint y: 523, endPoint x: 477, endPoint y: 531, distance: 9.4
click at [477, 531] on div "une" at bounding box center [478, 539] width 23 height 53
click at [434, 534] on div "était" at bounding box center [427, 538] width 33 height 23
drag, startPoint x: 413, startPoint y: 522, endPoint x: 449, endPoint y: 524, distance: 36.1
click at [449, 524] on icon at bounding box center [448, 521] width 9 height 9
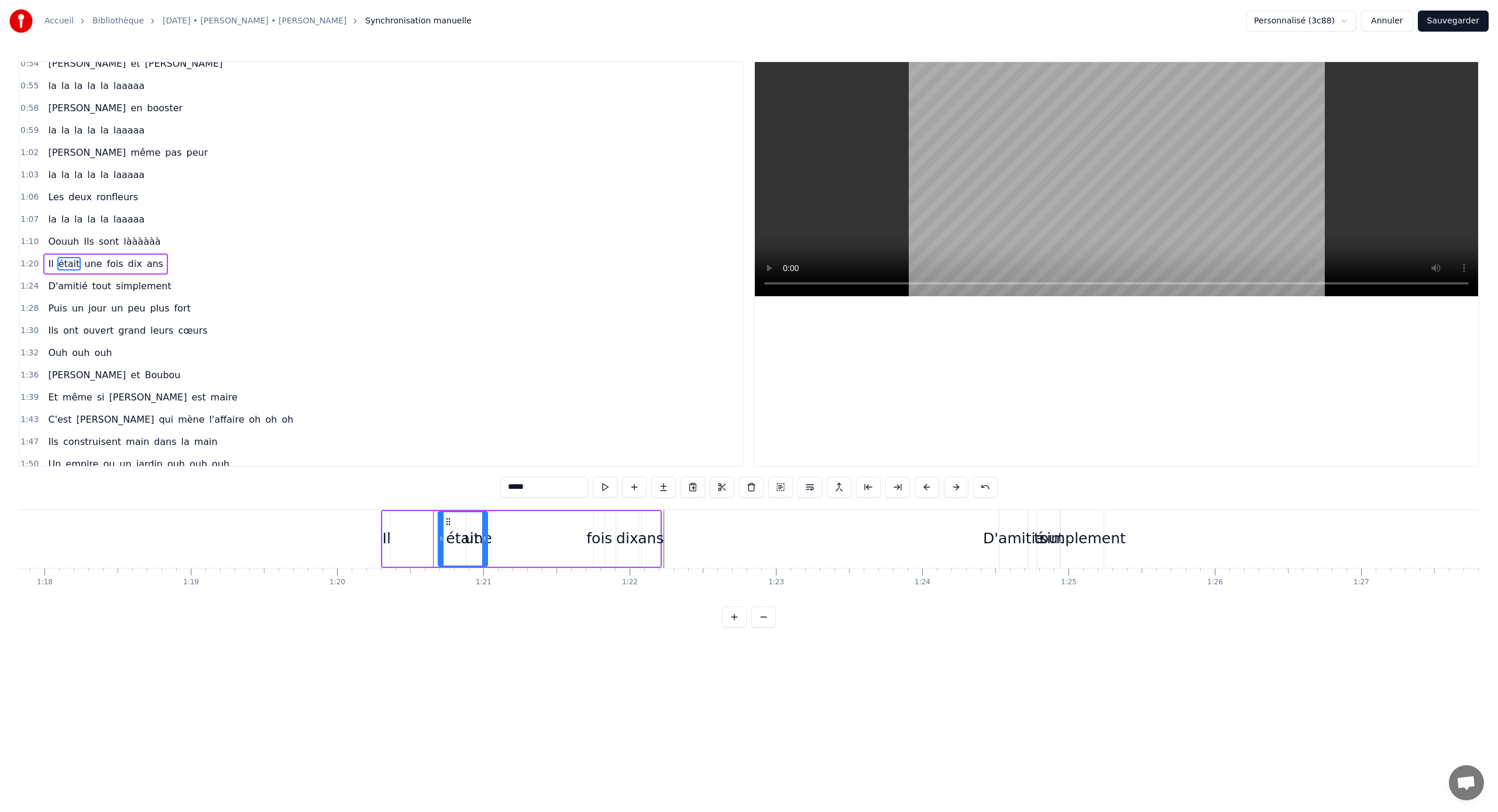
click at [389, 532] on div "Il" at bounding box center [387, 538] width 8 height 23
drag, startPoint x: 389, startPoint y: 540, endPoint x: 419, endPoint y: 539, distance: 30.0
click at [416, 535] on icon at bounding box center [414, 538] width 5 height 9
click at [449, 535] on div "était" at bounding box center [463, 538] width 33 height 23
drag, startPoint x: 447, startPoint y: 521, endPoint x: 432, endPoint y: 524, distance: 15.3
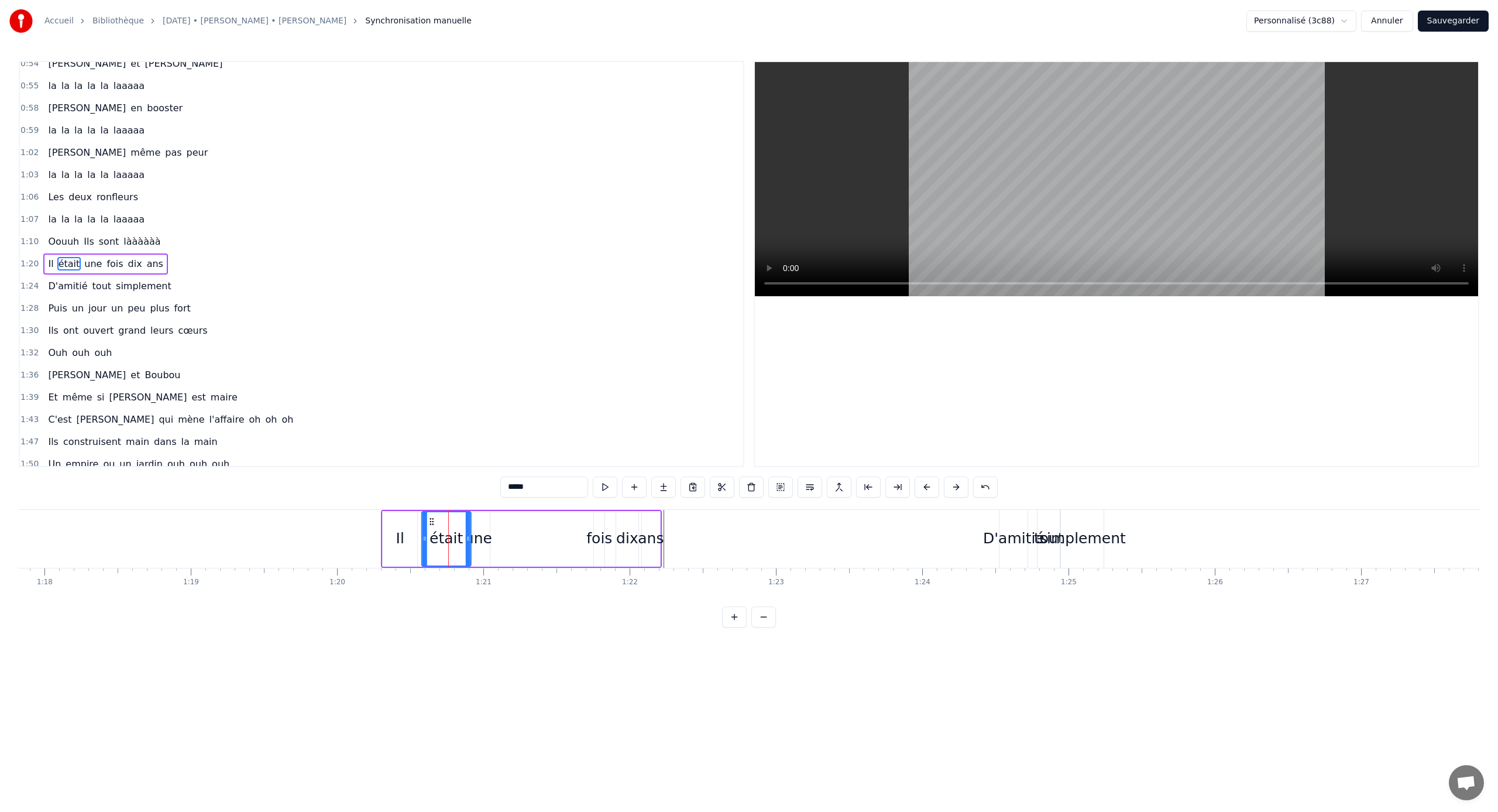
click at [430, 525] on icon at bounding box center [431, 521] width 9 height 9
click at [483, 529] on div "une" at bounding box center [478, 538] width 28 height 23
type input "***"
drag, startPoint x: 476, startPoint y: 523, endPoint x: 494, endPoint y: 527, distance: 18.4
click at [494, 527] on div "une" at bounding box center [495, 539] width 23 height 53
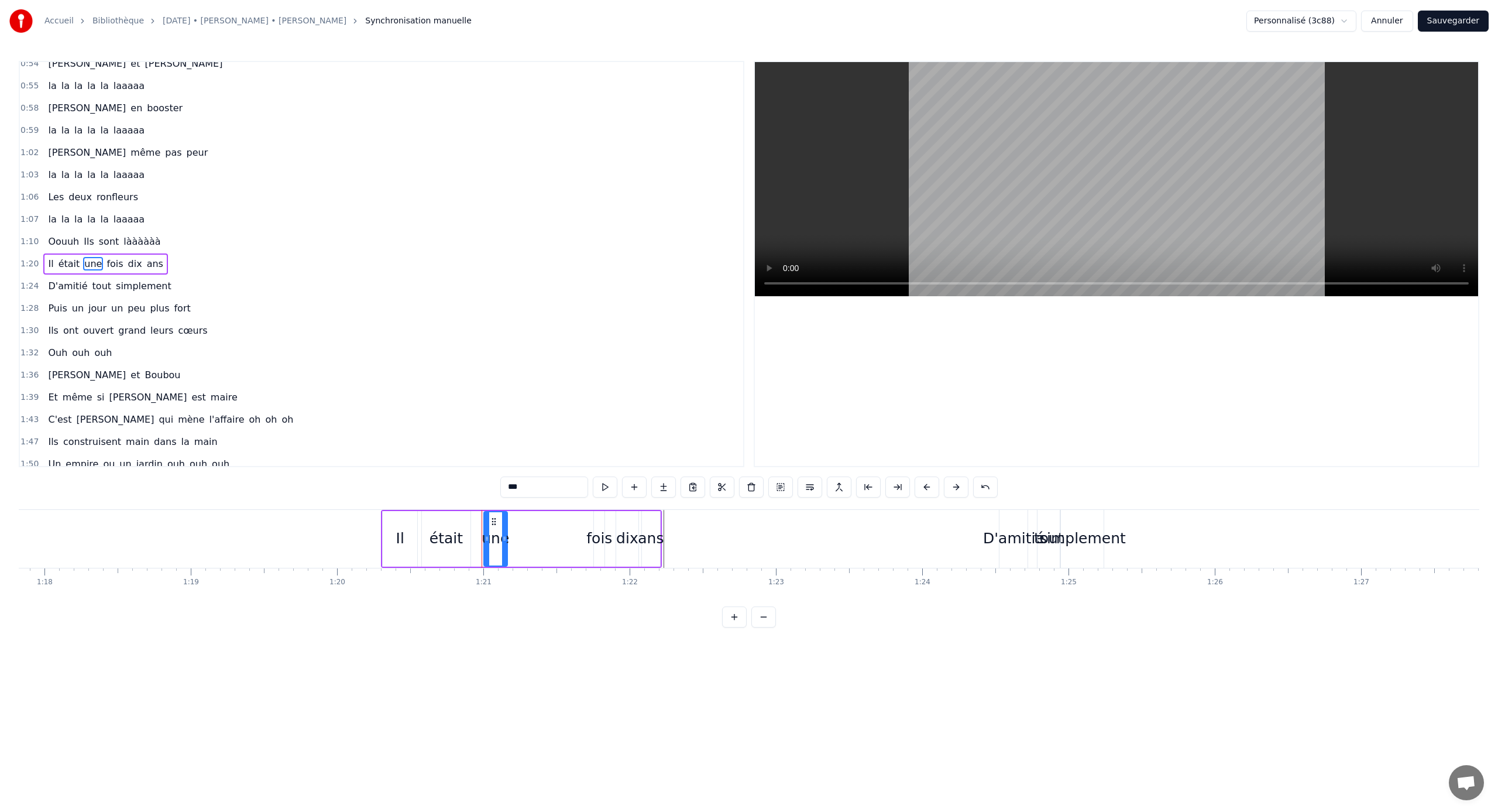
click at [603, 516] on div "fois" at bounding box center [598, 538] width 12 height 58
drag, startPoint x: 596, startPoint y: 535, endPoint x: 579, endPoint y: 535, distance: 17.0
click at [581, 535] on icon at bounding box center [584, 538] width 5 height 9
drag, startPoint x: 586, startPoint y: 522, endPoint x: 530, endPoint y: 529, distance: 56.4
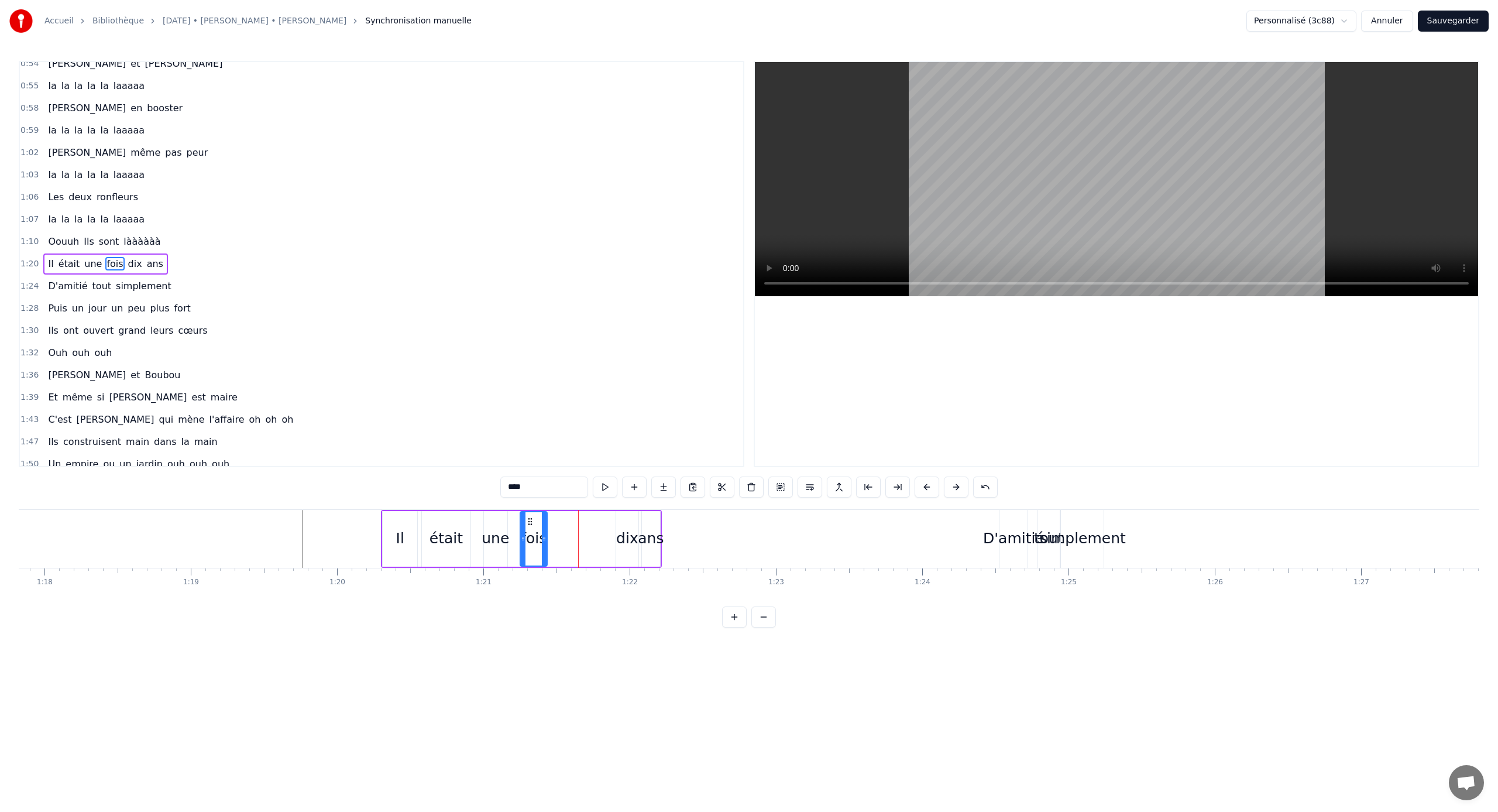
click at [530, 529] on div "fois" at bounding box center [533, 539] width 26 height 53
click at [530, 529] on div "fois" at bounding box center [533, 538] width 26 height 23
click at [549, 535] on icon at bounding box center [548, 538] width 5 height 9
click at [628, 530] on div "dix" at bounding box center [627, 538] width 23 height 23
click at [547, 535] on div "fois" at bounding box center [536, 539] width 32 height 56
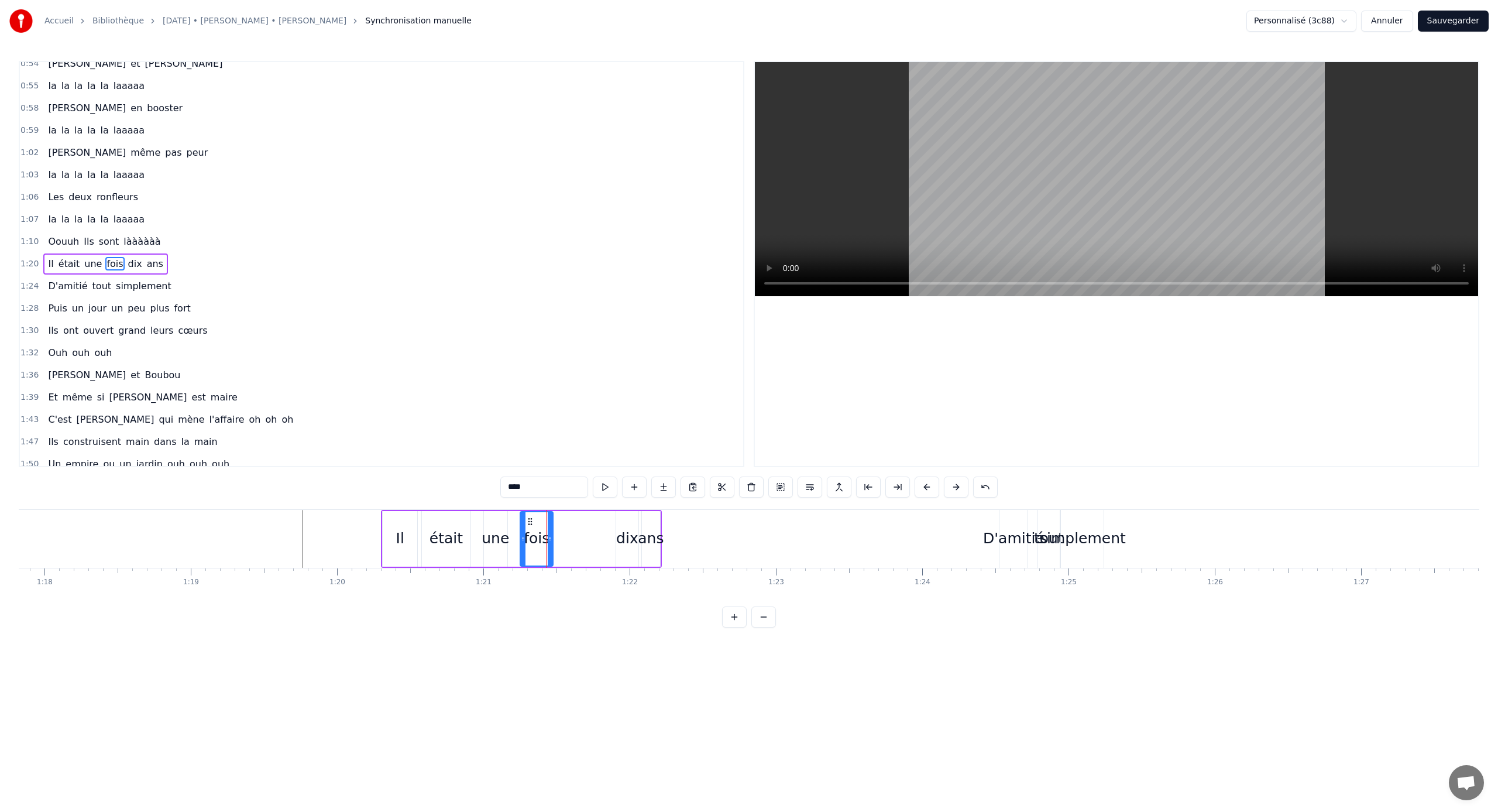
drag, startPoint x: 551, startPoint y: 542, endPoint x: 570, endPoint y: 541, distance: 19.0
click at [552, 535] on icon at bounding box center [551, 538] width 5 height 9
click at [616, 532] on div "dix" at bounding box center [627, 539] width 23 height 56
type input "***"
drag, startPoint x: 626, startPoint y: 521, endPoint x: 595, endPoint y: 525, distance: 31.3
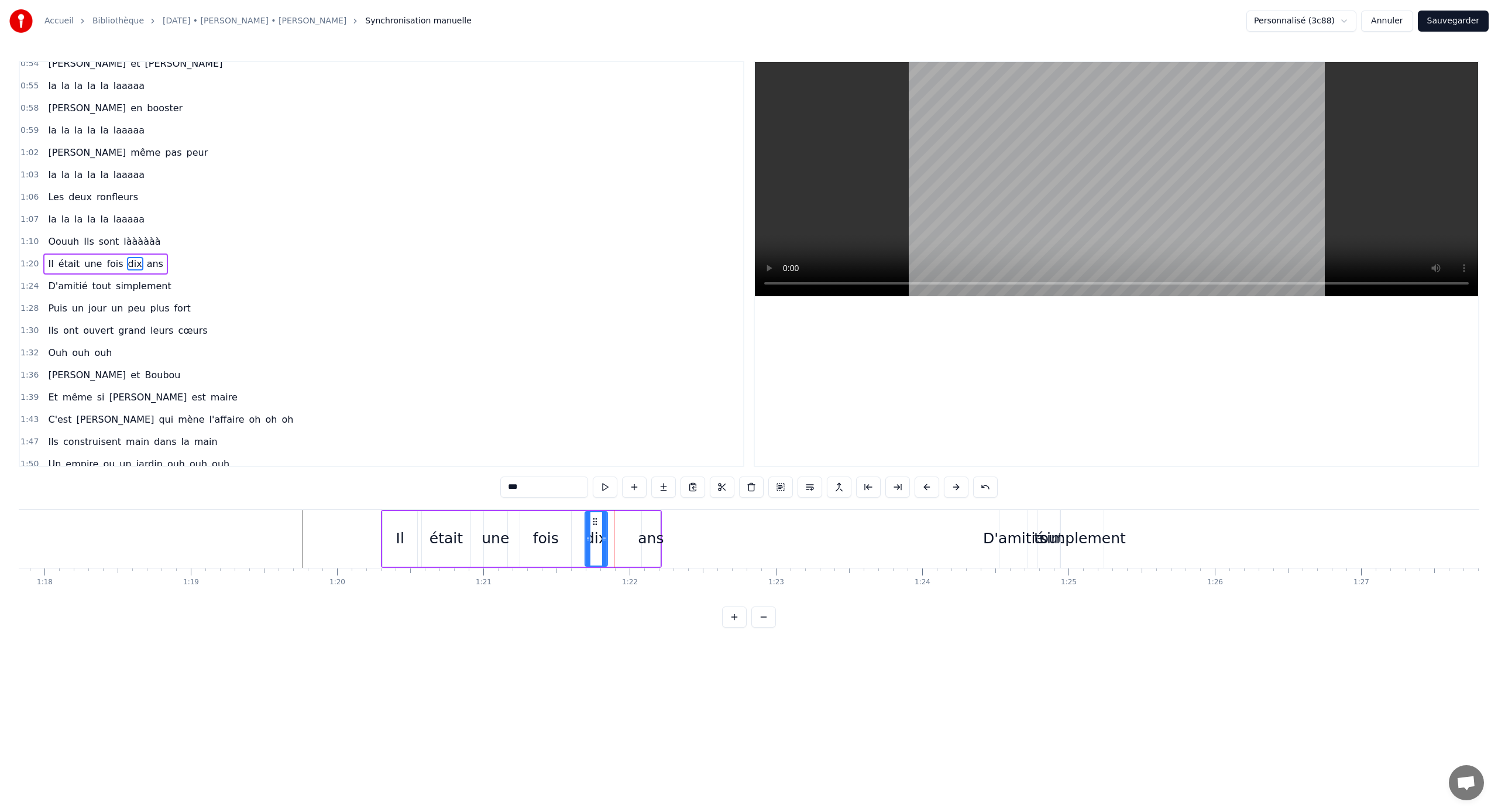
click at [595, 525] on icon at bounding box center [595, 521] width 9 height 9
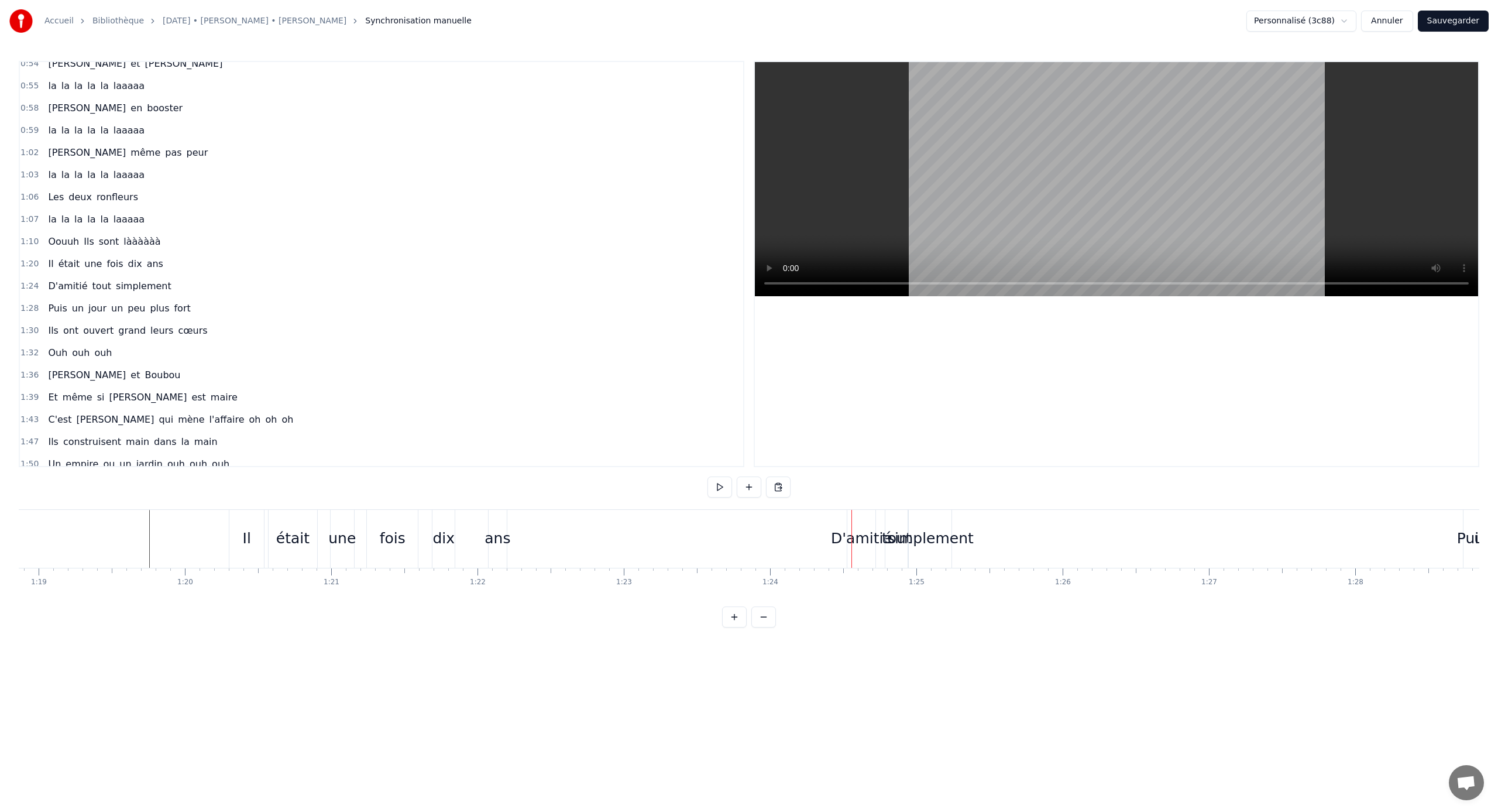
scroll to position [0, 11735]
click at [749, 535] on div "simplement" at bounding box center [735, 538] width 87 height 23
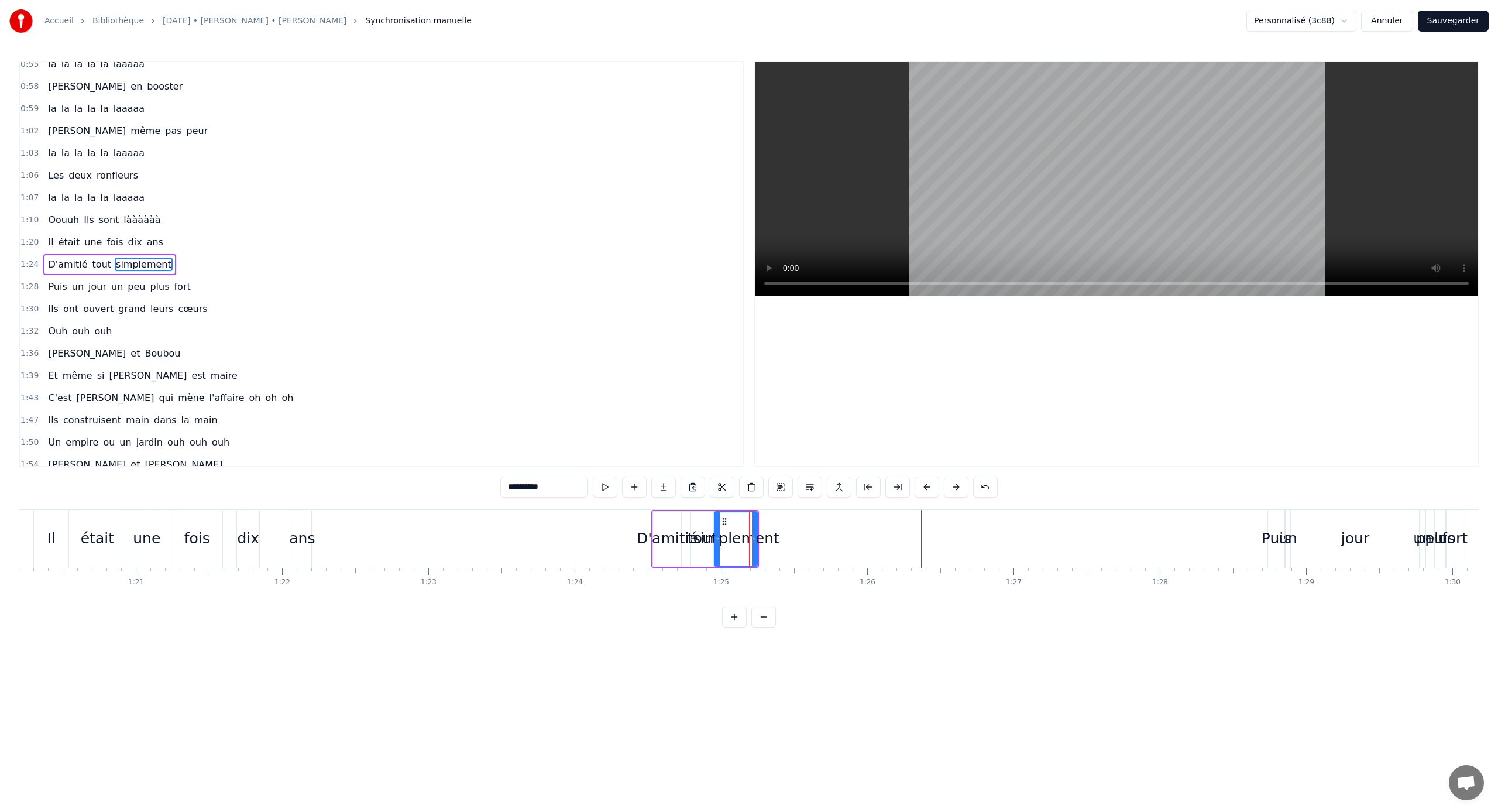
scroll to position [231, 0]
drag, startPoint x: 727, startPoint y: 524, endPoint x: 886, endPoint y: 527, distance: 159.0
click at [885, 527] on div "simplement" at bounding box center [896, 539] width 42 height 53
drag, startPoint x: 876, startPoint y: 540, endPoint x: 831, endPoint y: 543, distance: 45.1
click at [831, 535] on div at bounding box center [833, 539] width 5 height 53
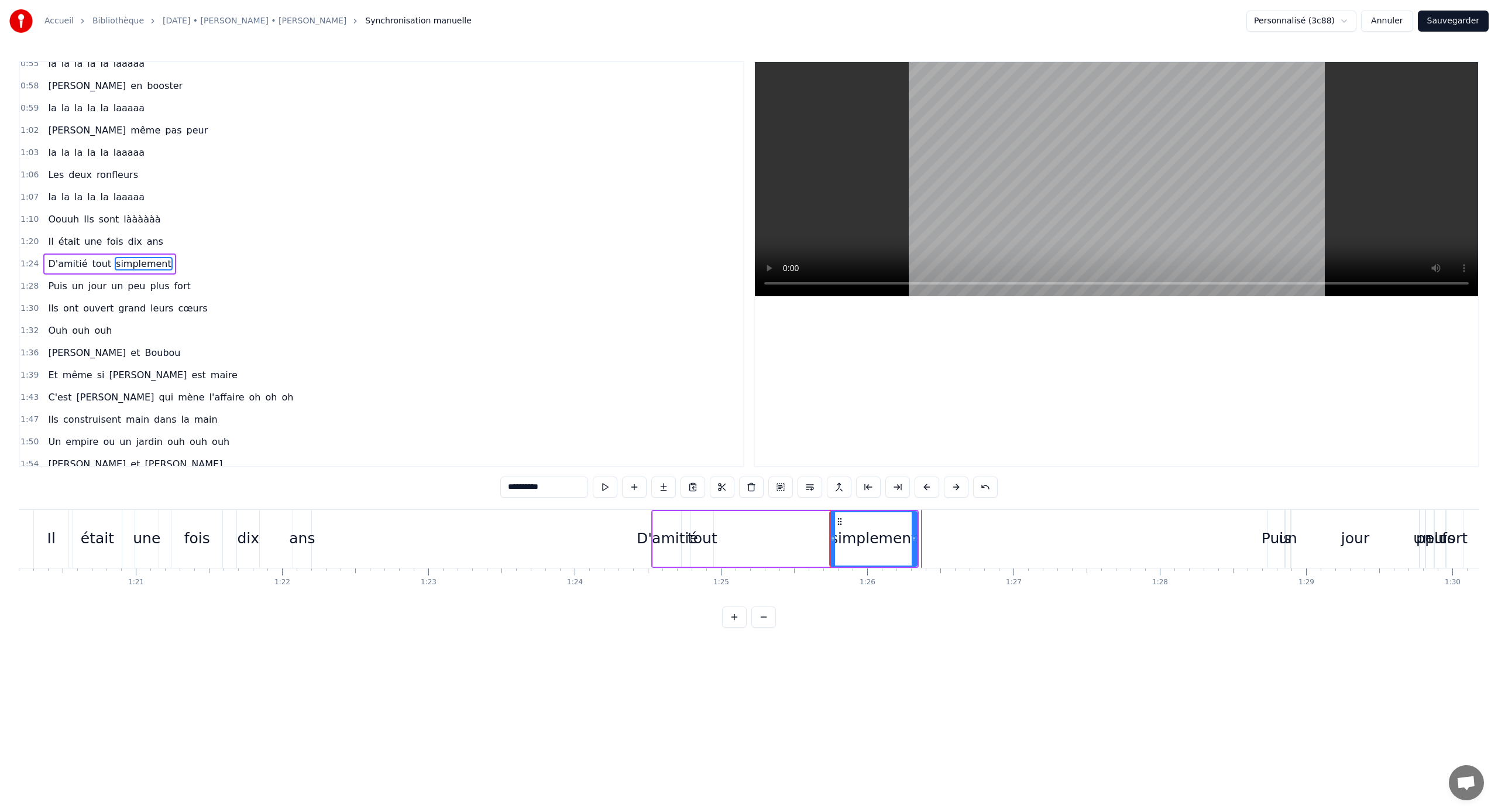
click at [711, 530] on div "tout" at bounding box center [703, 538] width 30 height 23
drag, startPoint x: 701, startPoint y: 522, endPoint x: 750, endPoint y: 527, distance: 49.3
click at [750, 527] on div "tout" at bounding box center [752, 539] width 21 height 53
click at [658, 535] on div "D'amitié" at bounding box center [668, 538] width 62 height 23
type input "********"
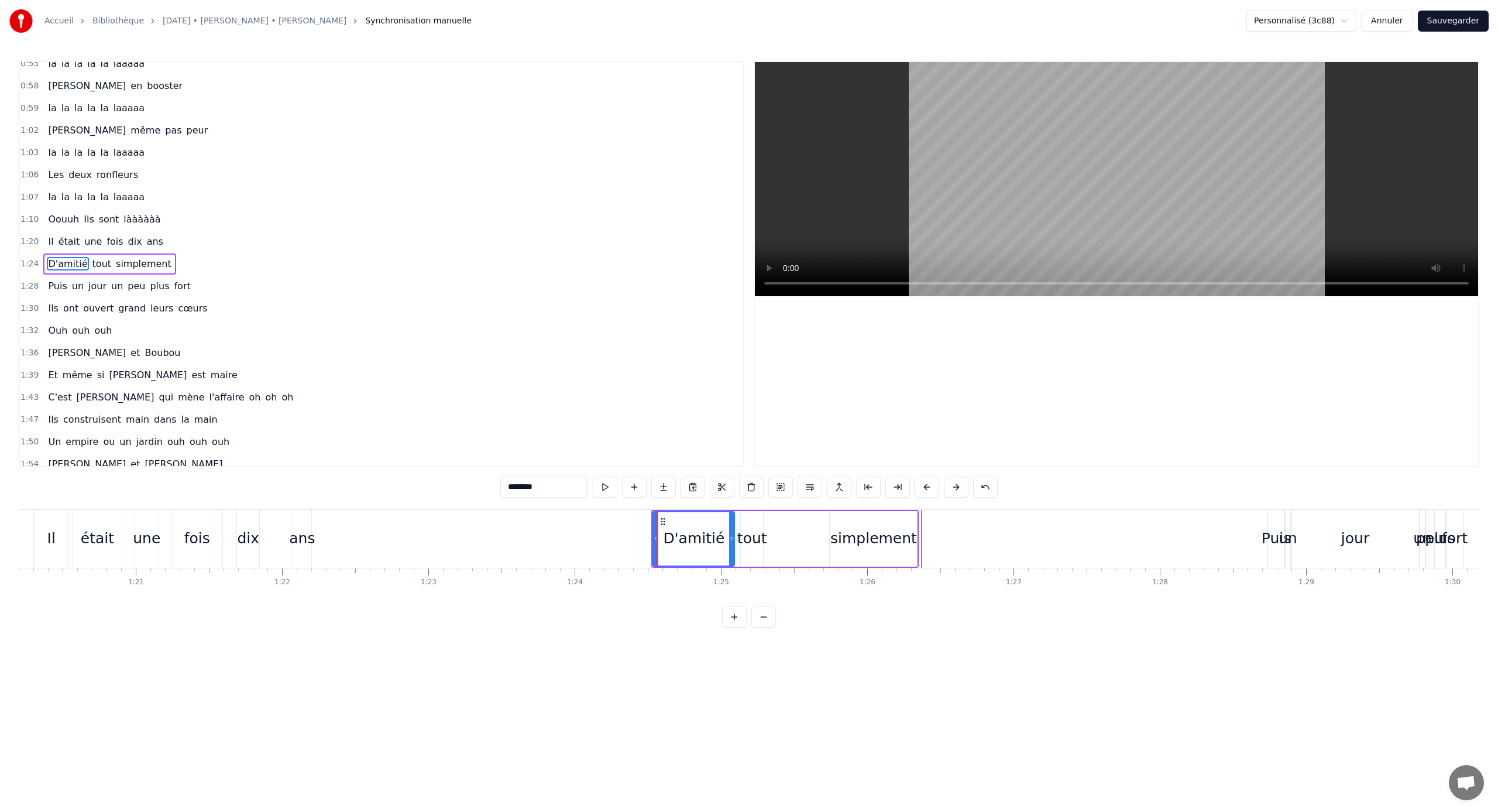
drag, startPoint x: 678, startPoint y: 537, endPoint x: 731, endPoint y: 537, distance: 53.0
click at [731, 535] on circle at bounding box center [731, 536] width 1 height 1
click at [734, 535] on icon at bounding box center [732, 538] width 5 height 9
click at [739, 535] on div "D'amitié tout simplement" at bounding box center [785, 538] width 267 height 58
click at [751, 535] on div "tout" at bounding box center [753, 538] width 30 height 23
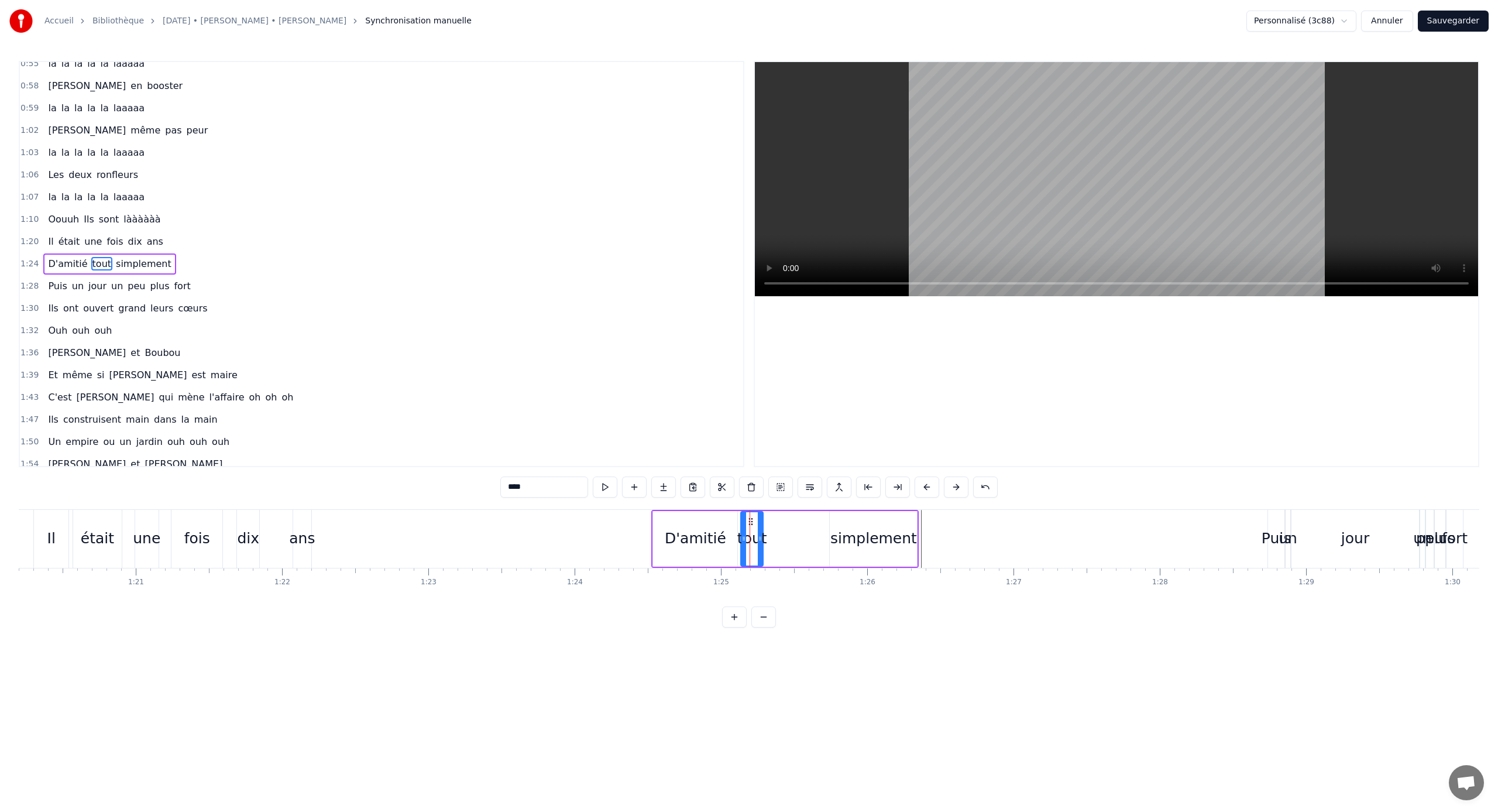
click at [763, 535] on icon at bounding box center [760, 538] width 5 height 9
drag, startPoint x: 749, startPoint y: 521, endPoint x: 763, endPoint y: 522, distance: 14.0
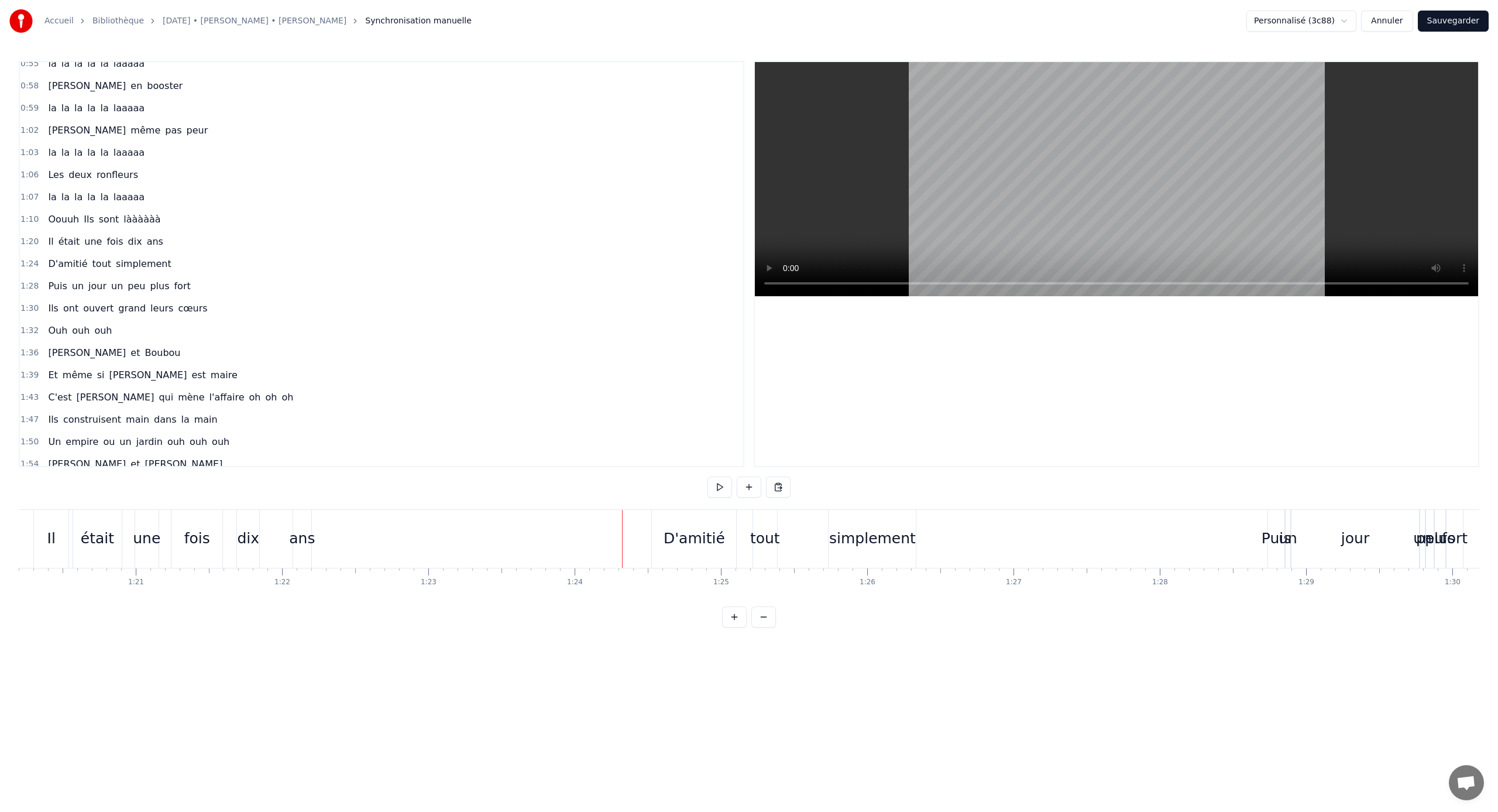
click at [762, 535] on div "tout" at bounding box center [765, 538] width 30 height 23
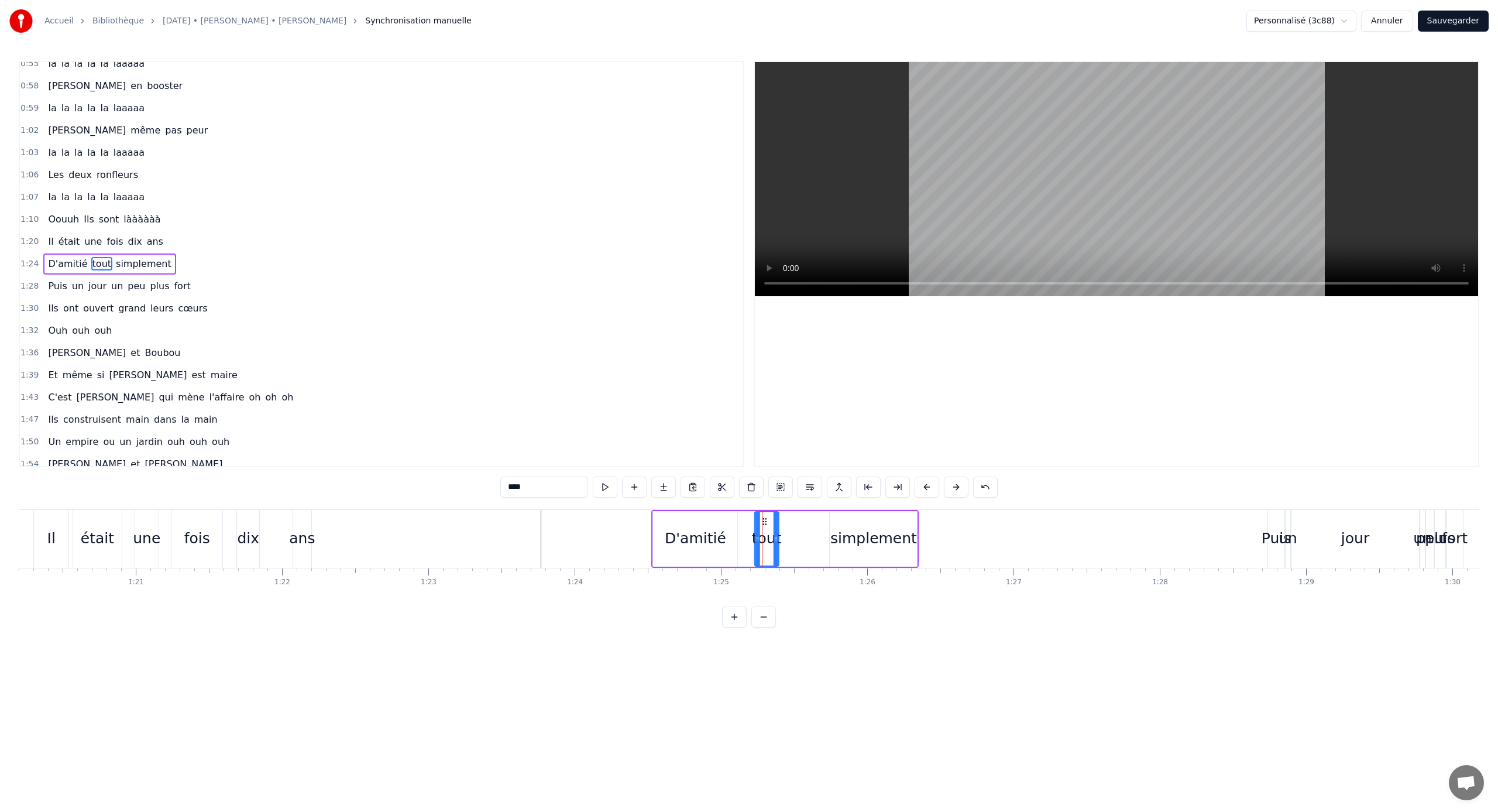
click at [764, 523] on icon at bounding box center [764, 521] width 9 height 9
drag, startPoint x: 766, startPoint y: 523, endPoint x: 719, endPoint y: 527, distance: 47.2
click at [773, 523] on icon at bounding box center [770, 521] width 9 height 9
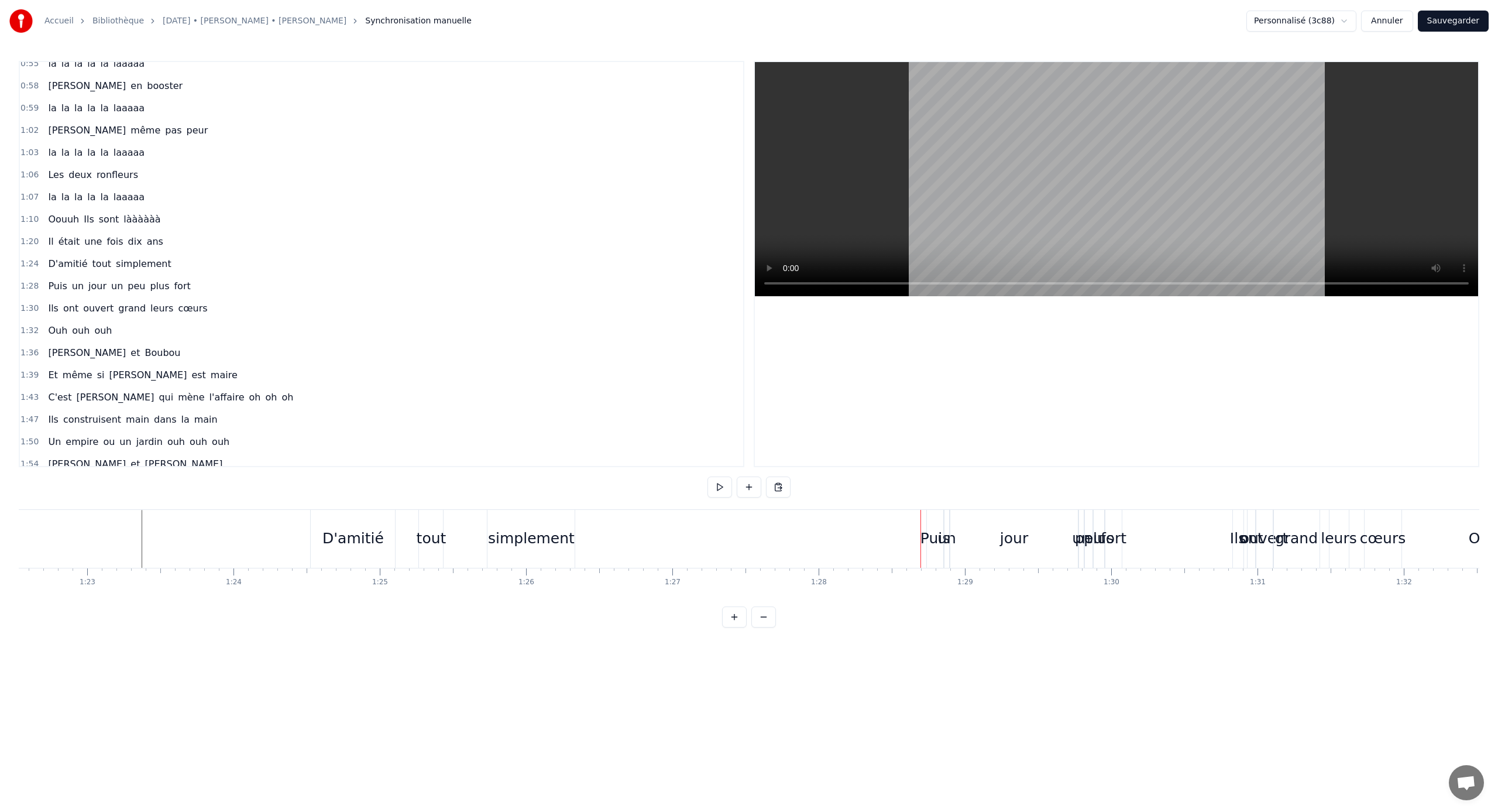
scroll to position [0, 12212]
click at [793, 531] on div "Puis" at bounding box center [799, 538] width 29 height 23
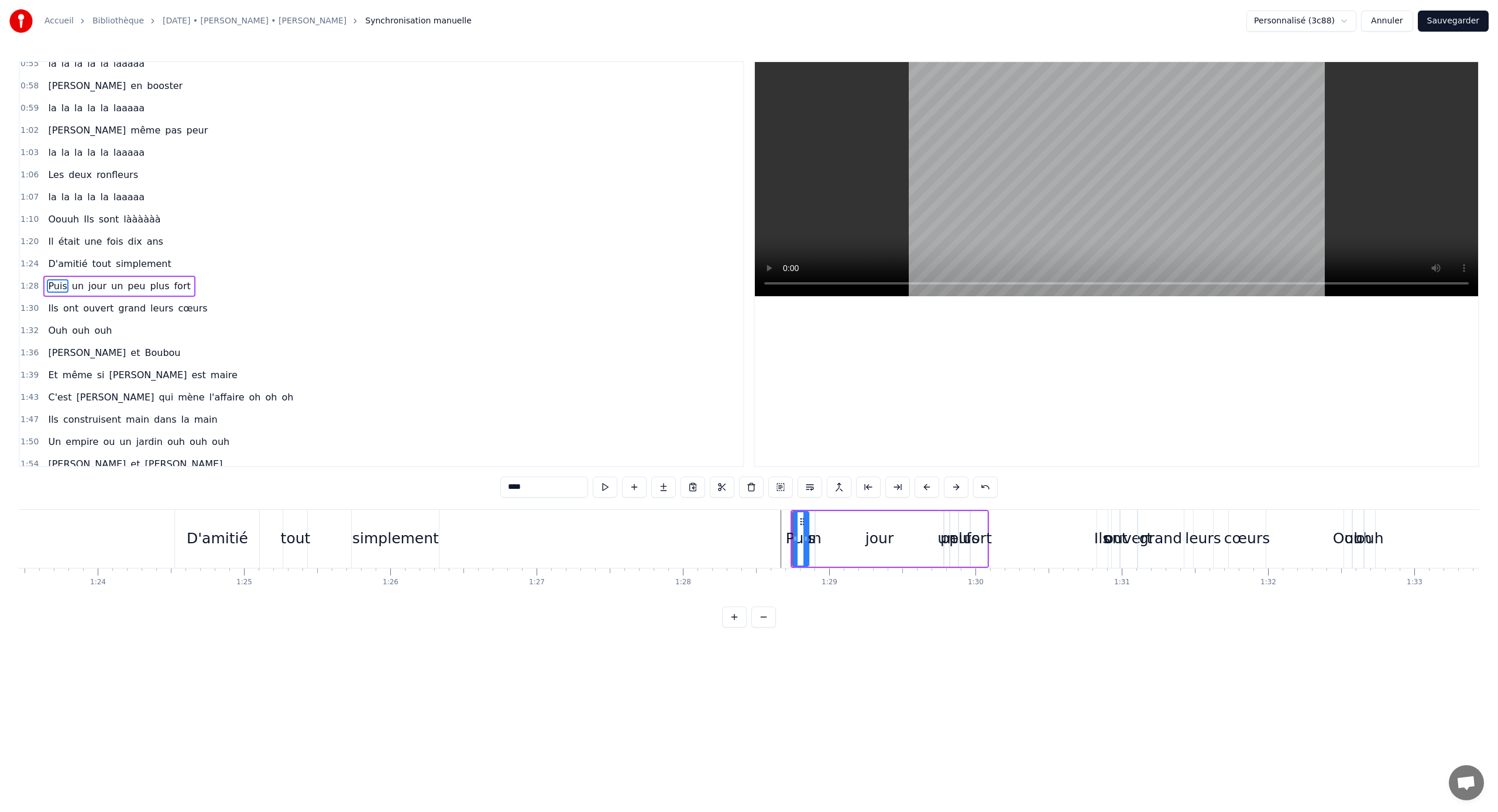
scroll to position [254, 0]
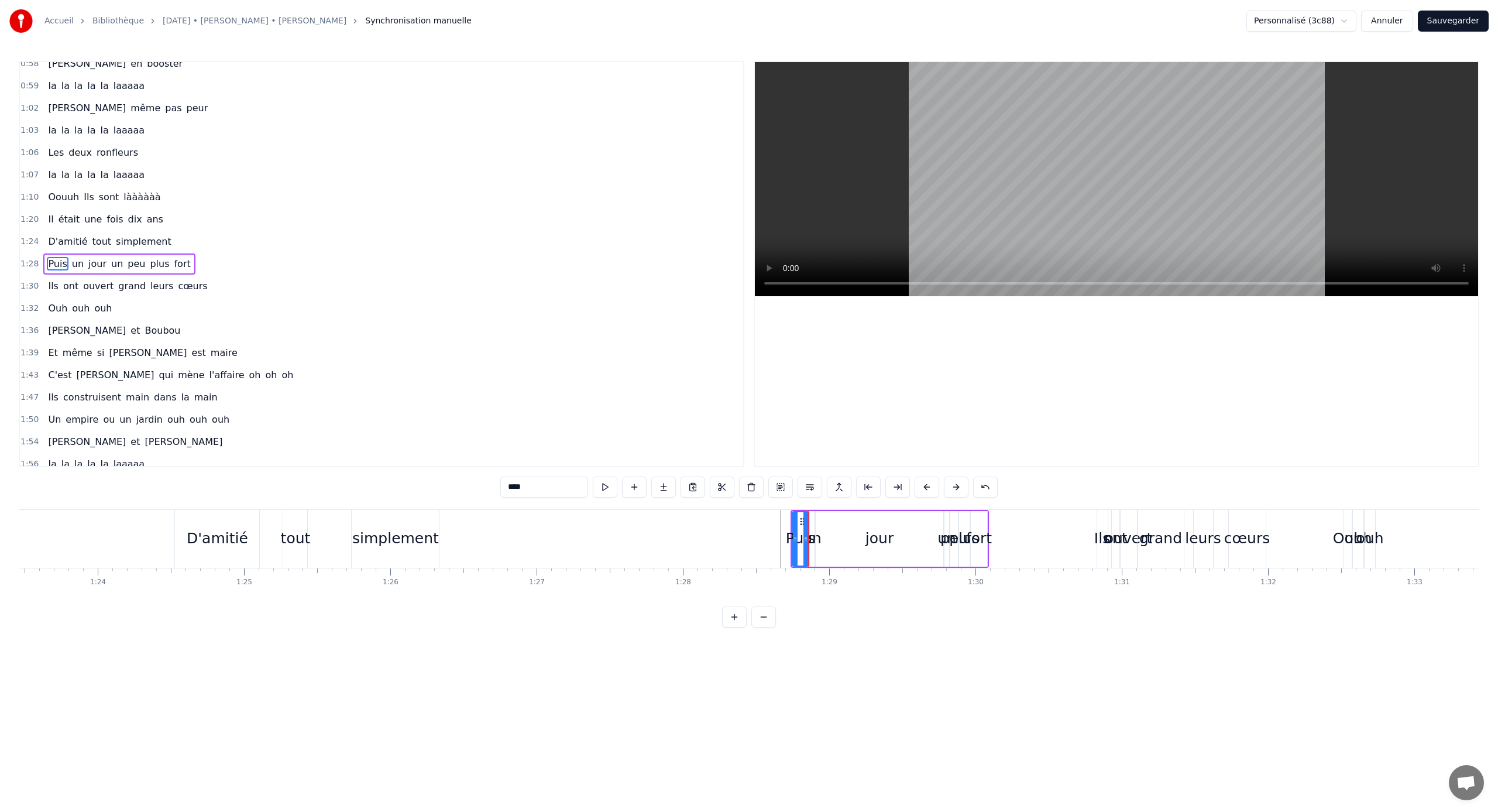
click at [885, 535] on div "fort" at bounding box center [978, 538] width 26 height 23
drag, startPoint x: 983, startPoint y: 520, endPoint x: 1043, endPoint y: 520, distance: 60.0
click at [885, 520] on icon at bounding box center [1044, 521] width 9 height 9
click at [885, 526] on div "jour" at bounding box center [880, 539] width 128 height 56
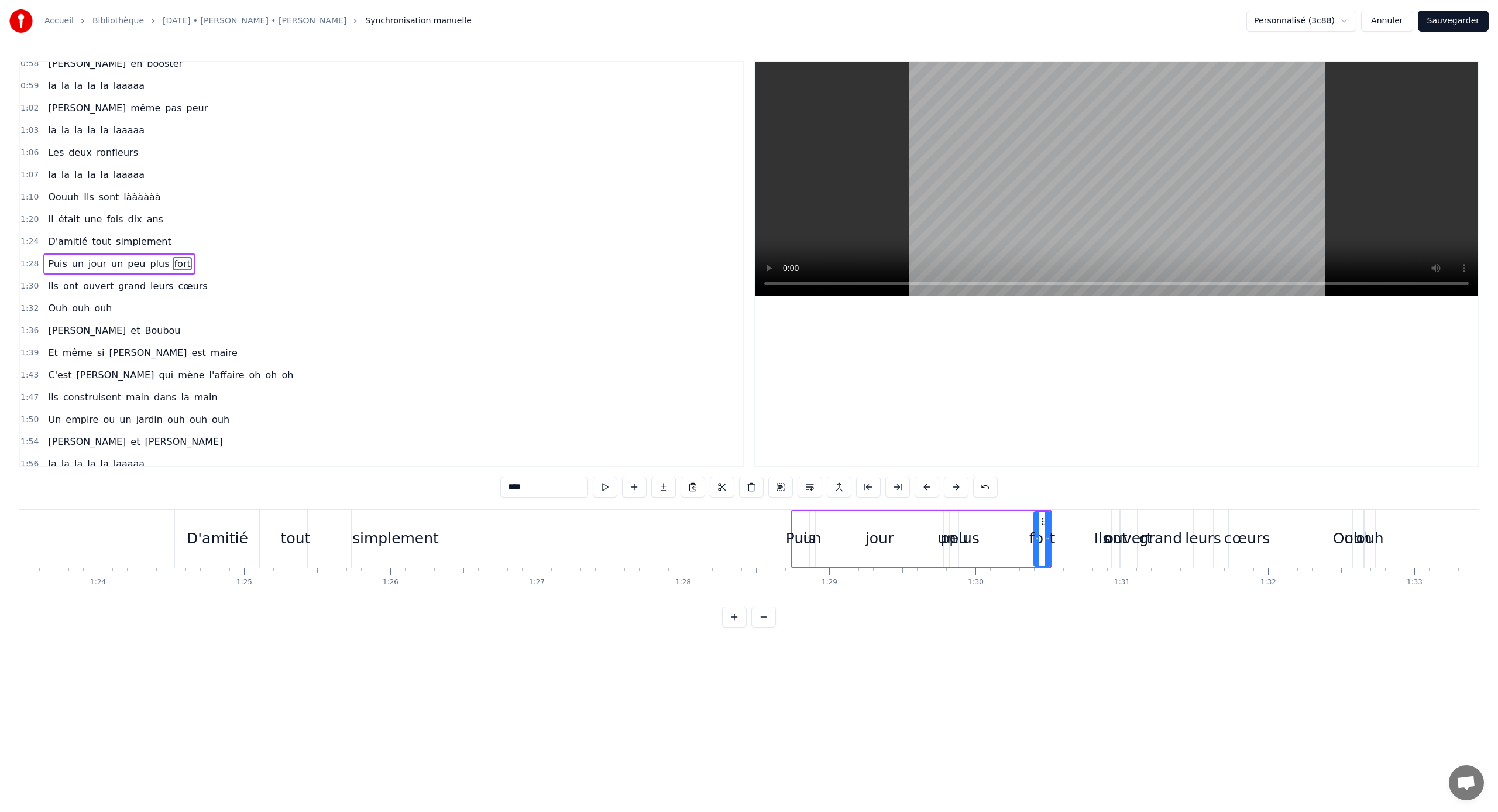
type input "****"
drag, startPoint x: 819, startPoint y: 539, endPoint x: 913, endPoint y: 537, distance: 94.0
click at [885, 535] on icon at bounding box center [913, 538] width 5 height 9
drag, startPoint x: 919, startPoint y: 522, endPoint x: 886, endPoint y: 530, distance: 34.0
click at [885, 527] on div "jour" at bounding box center [927, 539] width 33 height 53
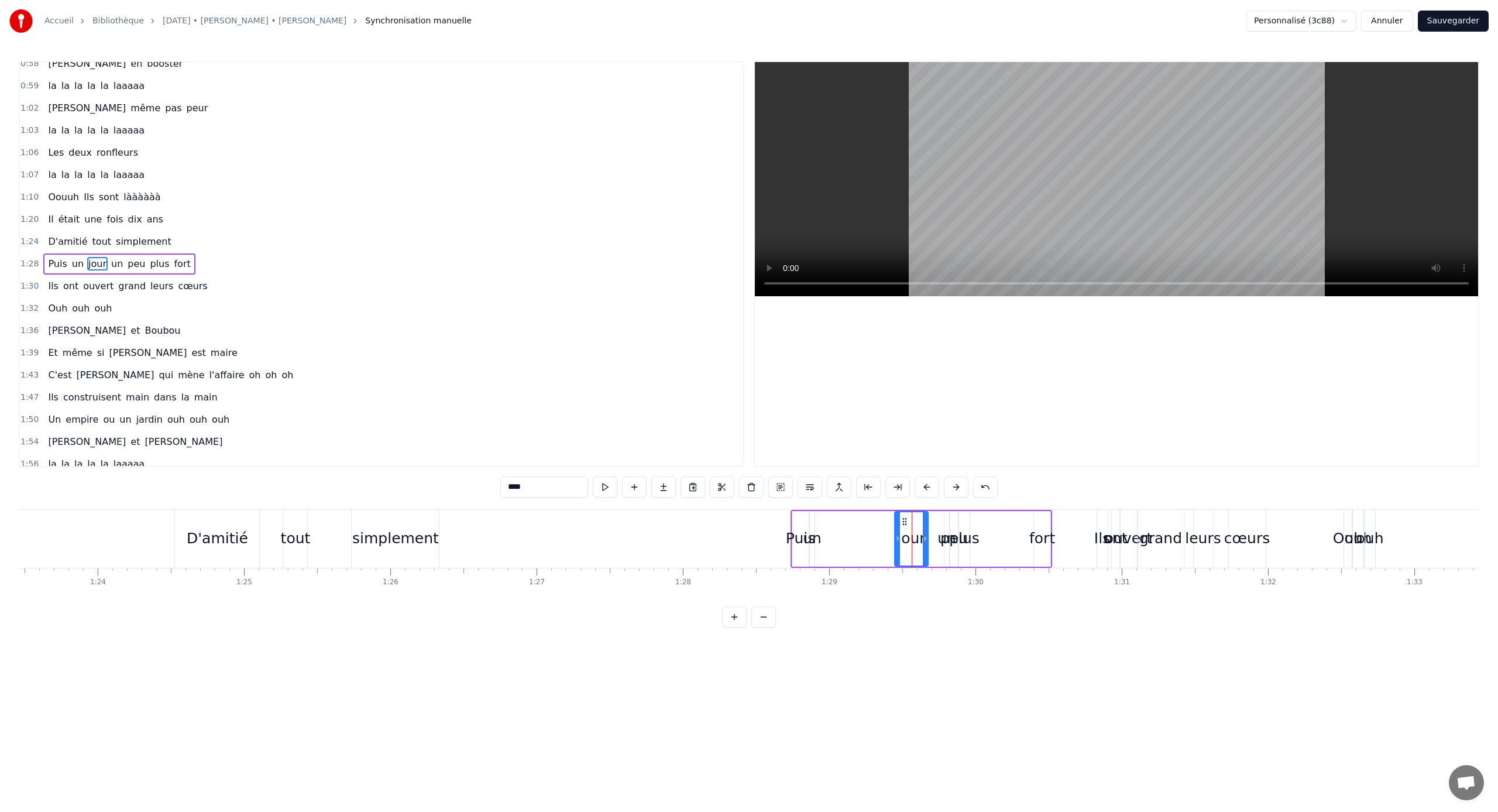
drag, startPoint x: 886, startPoint y: 530, endPoint x: 866, endPoint y: 534, distance: 20.4
click at [866, 534] on div "Puis un jour un peu plus fort" at bounding box center [921, 538] width 262 height 58
click at [812, 535] on div "un" at bounding box center [812, 538] width 18 height 23
drag, startPoint x: 812, startPoint y: 536, endPoint x: 829, endPoint y: 536, distance: 17.0
click at [830, 535] on icon at bounding box center [828, 538] width 5 height 9
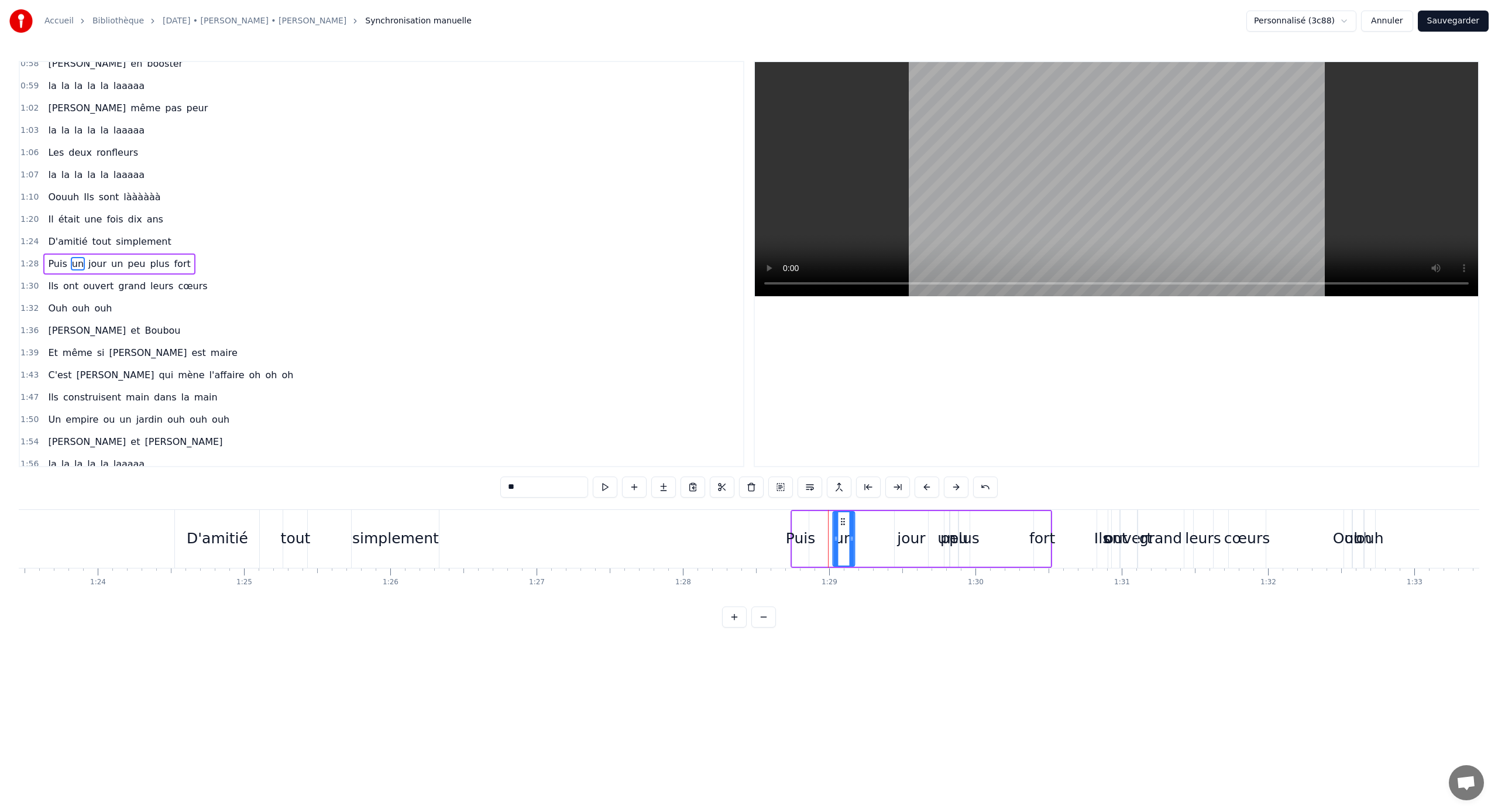
drag, startPoint x: 821, startPoint y: 523, endPoint x: 840, endPoint y: 525, distance: 19.1
click at [845, 524] on circle at bounding box center [844, 524] width 1 height 1
click at [806, 532] on div "Puis" at bounding box center [800, 538] width 29 height 23
type input "****"
drag, startPoint x: 807, startPoint y: 535, endPoint x: 820, endPoint y: 533, distance: 13.2
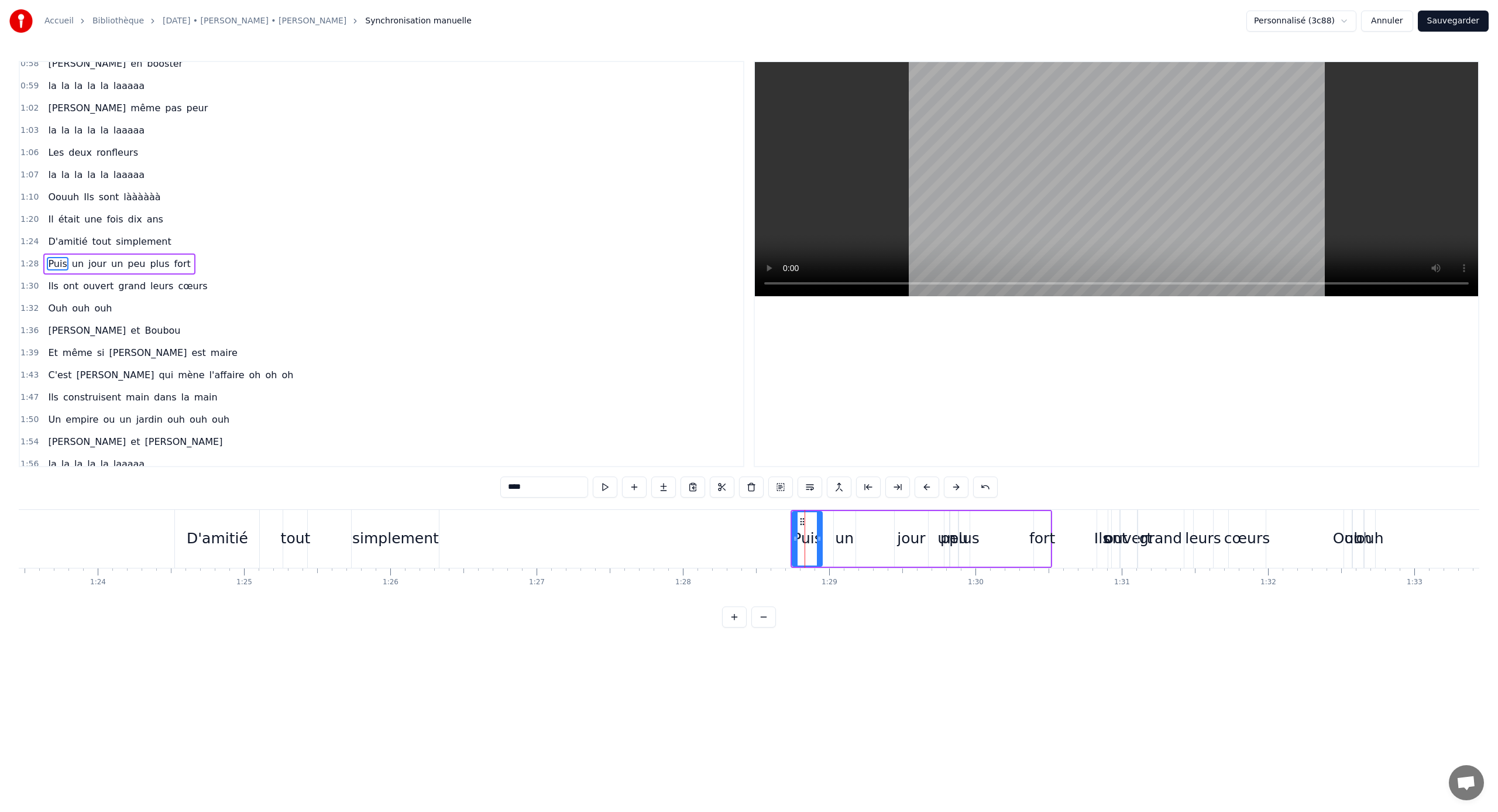
click at [820, 534] on icon at bounding box center [820, 538] width 5 height 9
click at [830, 529] on div "Puis un jour un peu plus fort" at bounding box center [921, 538] width 262 height 58
click at [803, 535] on div "Puis" at bounding box center [807, 538] width 29 height 23
click at [815, 535] on icon at bounding box center [817, 538] width 5 height 9
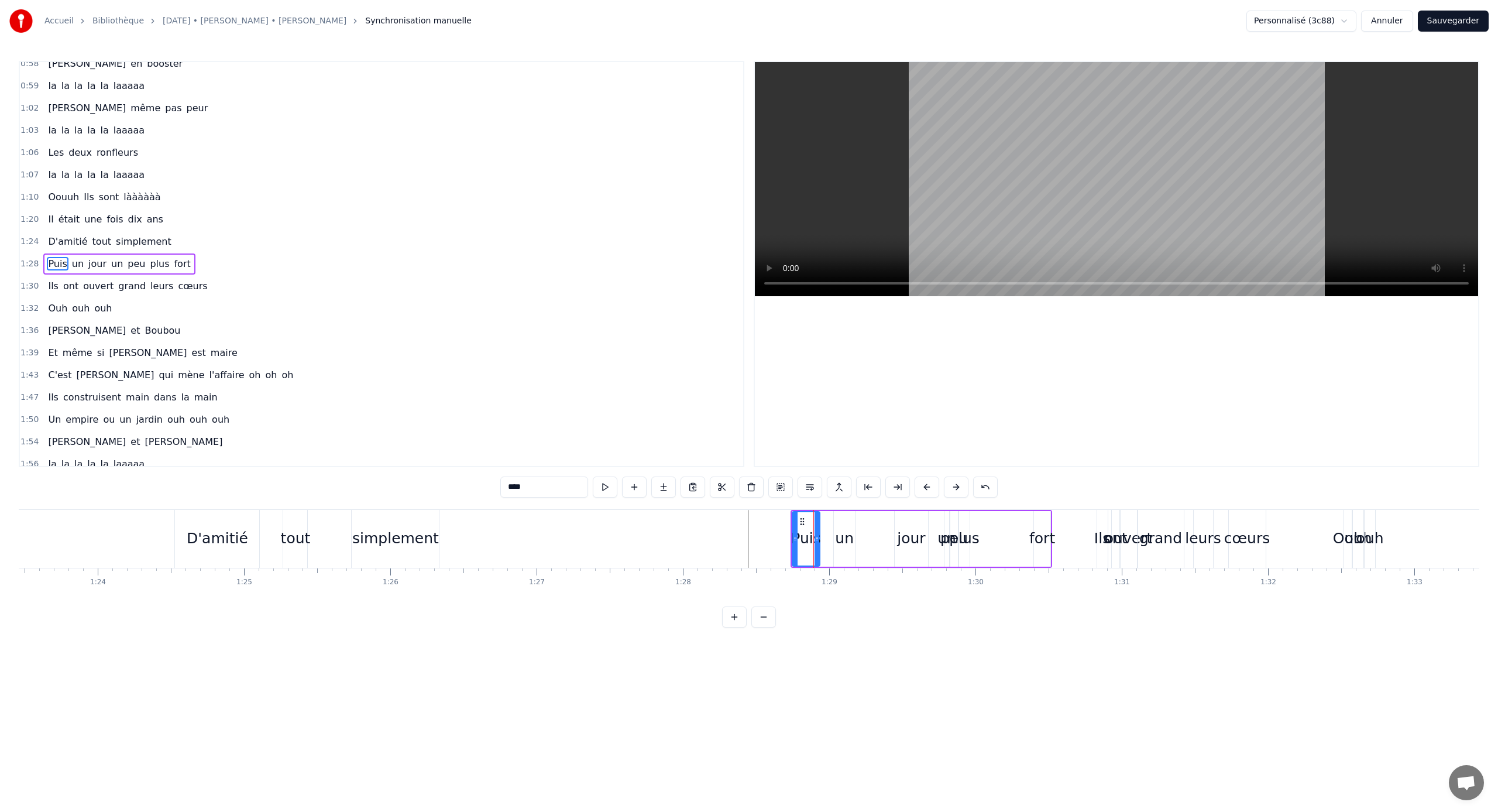
click at [831, 529] on div "Puis un jour un peu plus fort" at bounding box center [921, 538] width 262 height 58
click at [822, 533] on div "Puis un jour un peu plus fort" at bounding box center [921, 538] width 262 height 58
click at [816, 535] on div "Puis" at bounding box center [805, 538] width 29 height 23
click at [821, 535] on icon at bounding box center [820, 538] width 5 height 9
click at [835, 533] on div "un" at bounding box center [845, 539] width 22 height 56
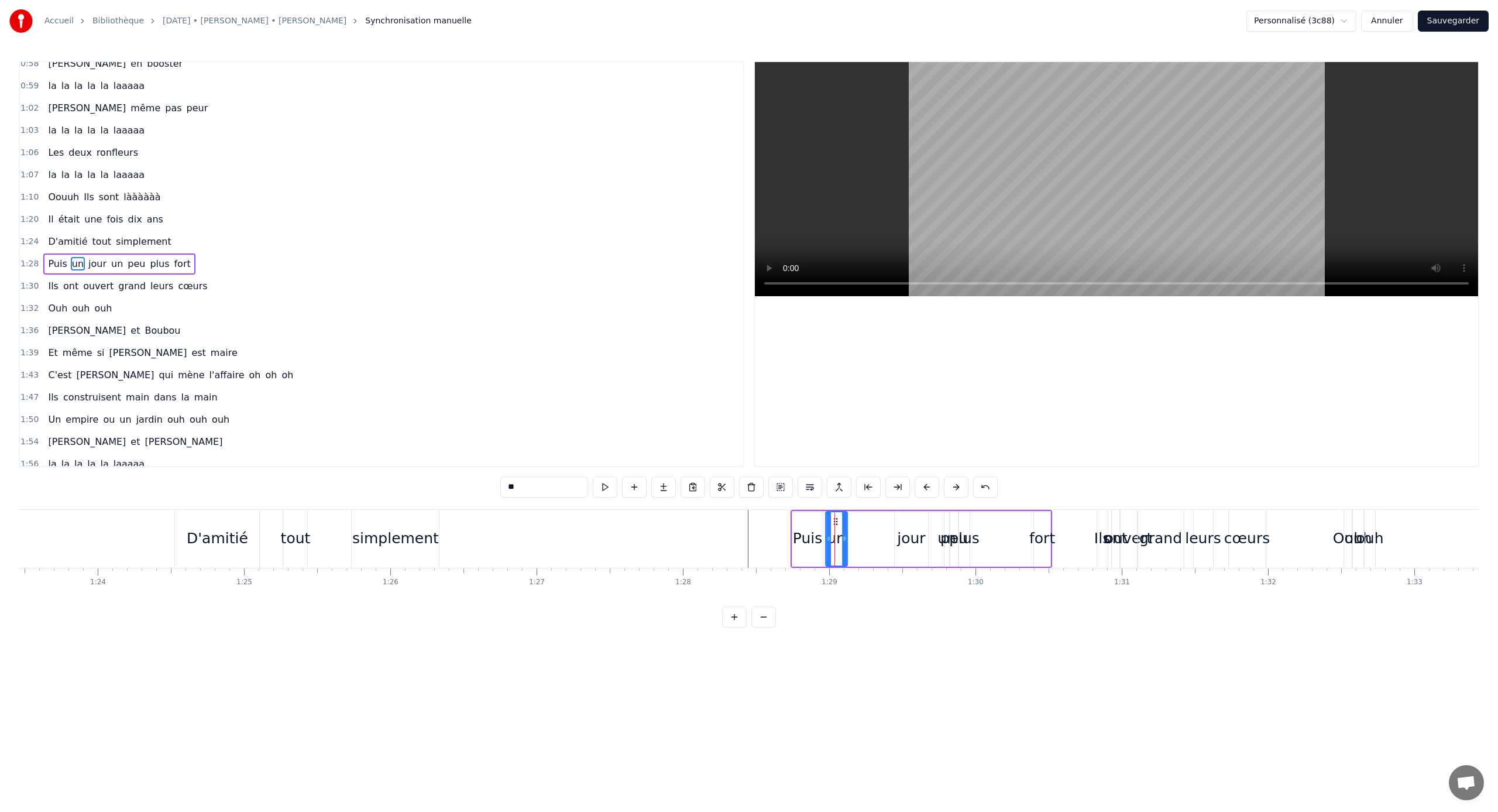
drag, startPoint x: 843, startPoint y: 520, endPoint x: 835, endPoint y: 523, distance: 8.5
click at [885, 526] on div "jour" at bounding box center [911, 539] width 33 height 56
drag, startPoint x: 901, startPoint y: 524, endPoint x: 856, endPoint y: 530, distance: 45.4
click at [856, 530] on div "jour" at bounding box center [864, 539] width 33 height 53
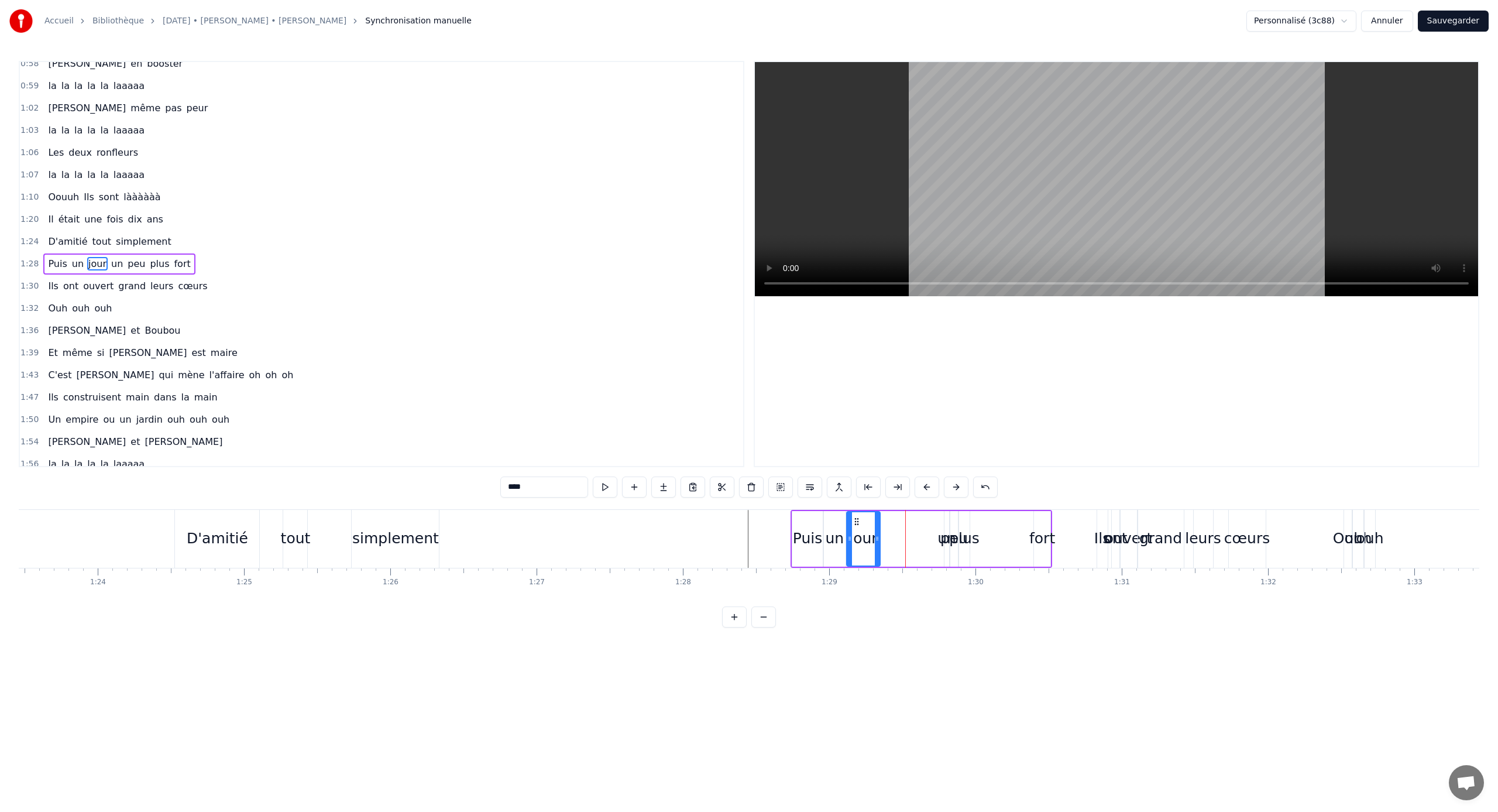
click at [885, 529] on div "peu" at bounding box center [954, 538] width 28 height 23
click at [885, 530] on div "peu" at bounding box center [954, 538] width 28 height 23
click at [885, 529] on div "peu" at bounding box center [954, 538] width 28 height 23
click at [885, 528] on div at bounding box center [953, 539] width 5 height 53
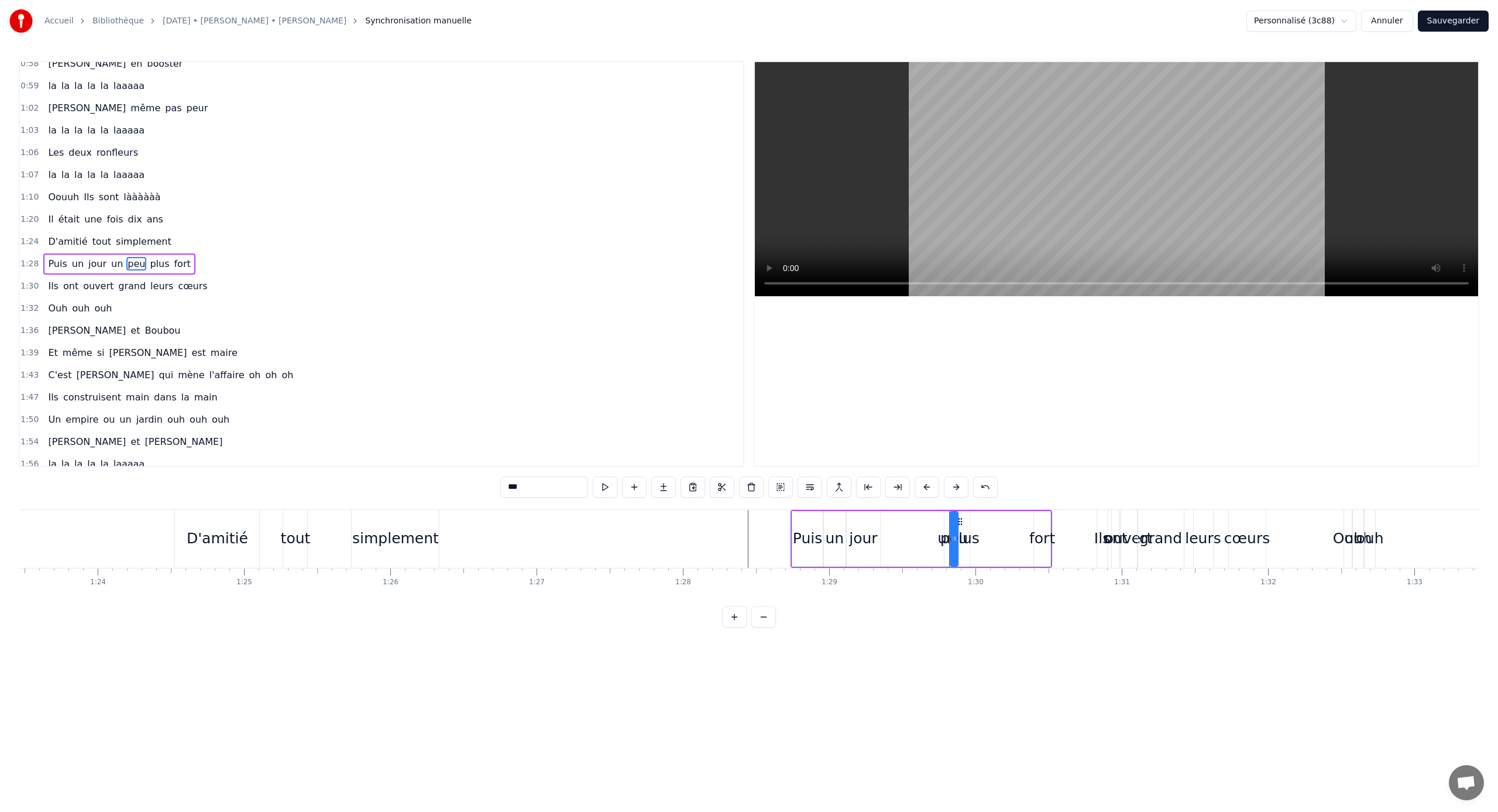
click at [885, 526] on div "plus" at bounding box center [964, 539] width 11 height 56
drag, startPoint x: 967, startPoint y: 535, endPoint x: 986, endPoint y: 535, distance: 19.0
click at [885, 535] on icon at bounding box center [986, 538] width 5 height 9
drag, startPoint x: 970, startPoint y: 523, endPoint x: 985, endPoint y: 525, distance: 15.1
click at [885, 524] on icon at bounding box center [981, 521] width 9 height 9
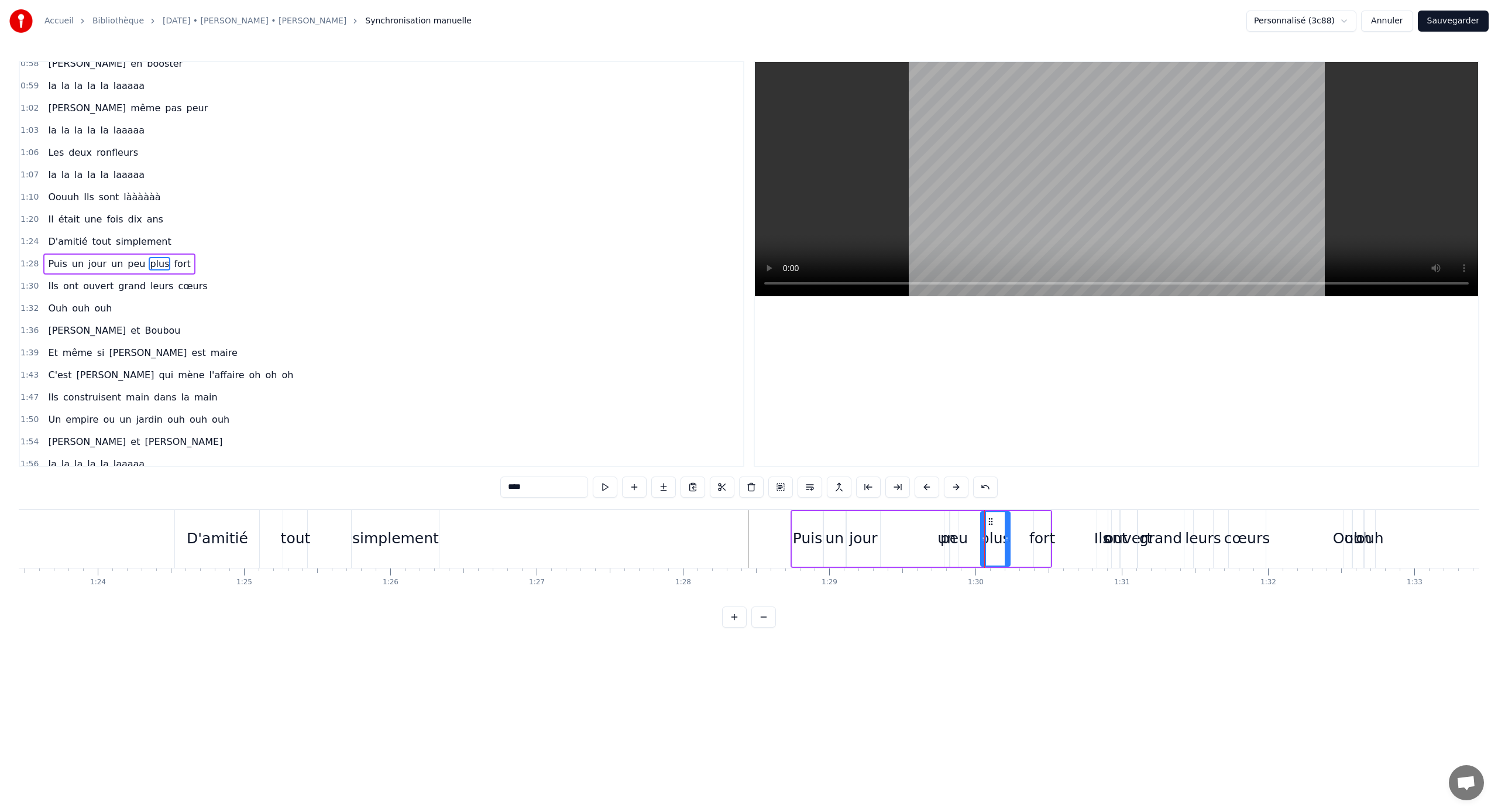
click at [885, 535] on div "peu" at bounding box center [954, 538] width 28 height 23
drag, startPoint x: 957, startPoint y: 540, endPoint x: 972, endPoint y: 540, distance: 15.0
click at [885, 535] on icon at bounding box center [967, 538] width 5 height 9
click at [885, 524] on circle at bounding box center [962, 524] width 1 height 1
click at [885, 531] on div "un" at bounding box center [947, 538] width 18 height 23
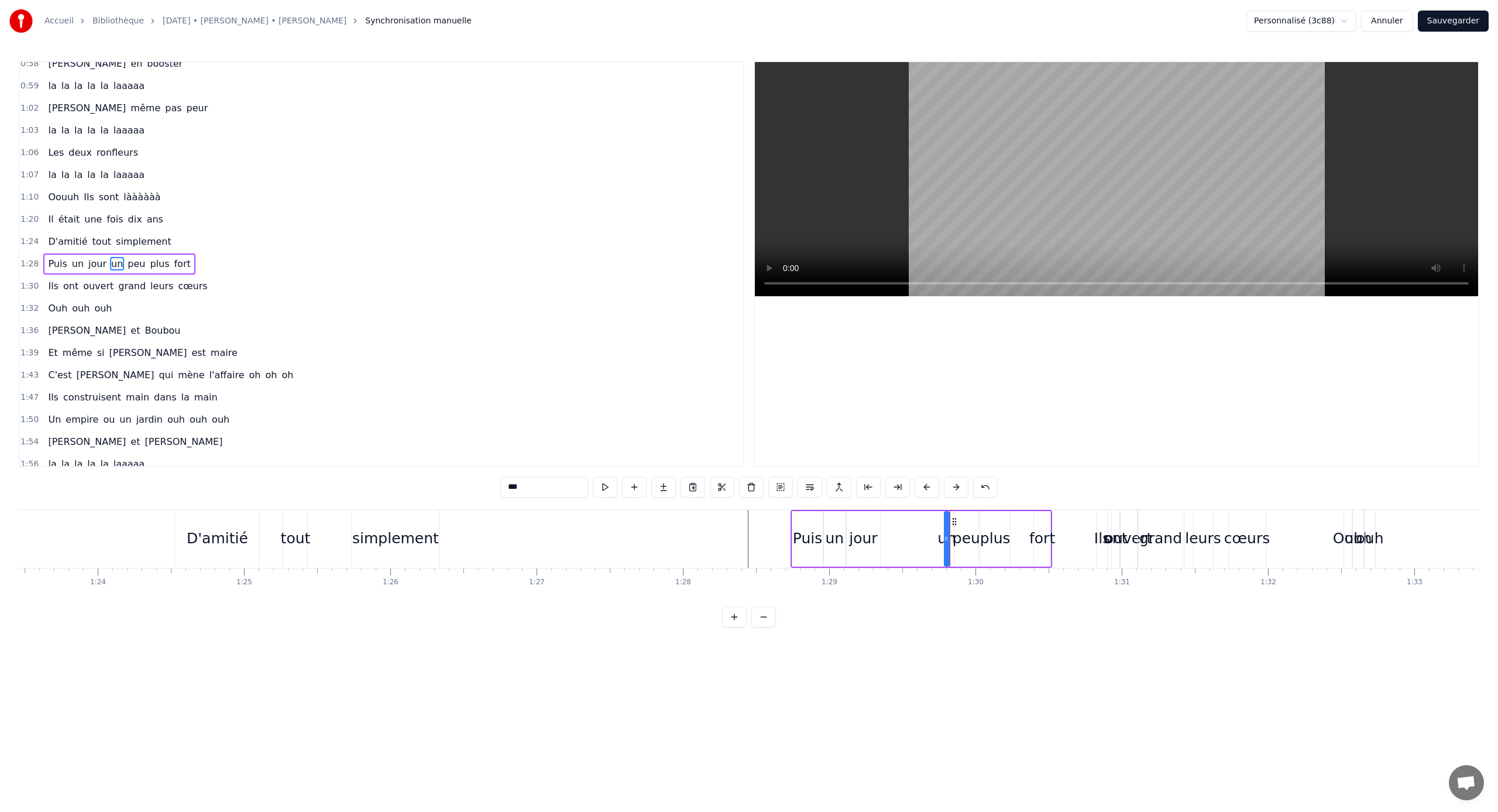
type input "**"
drag, startPoint x: 949, startPoint y: 535, endPoint x: 967, endPoint y: 530, distance: 18.7
click at [885, 530] on div "Puis un jour un peu plus fort" at bounding box center [921, 538] width 262 height 58
click at [885, 535] on div "un" at bounding box center [950, 538] width 18 height 23
drag, startPoint x: 952, startPoint y: 539, endPoint x: 923, endPoint y: 540, distance: 29.0
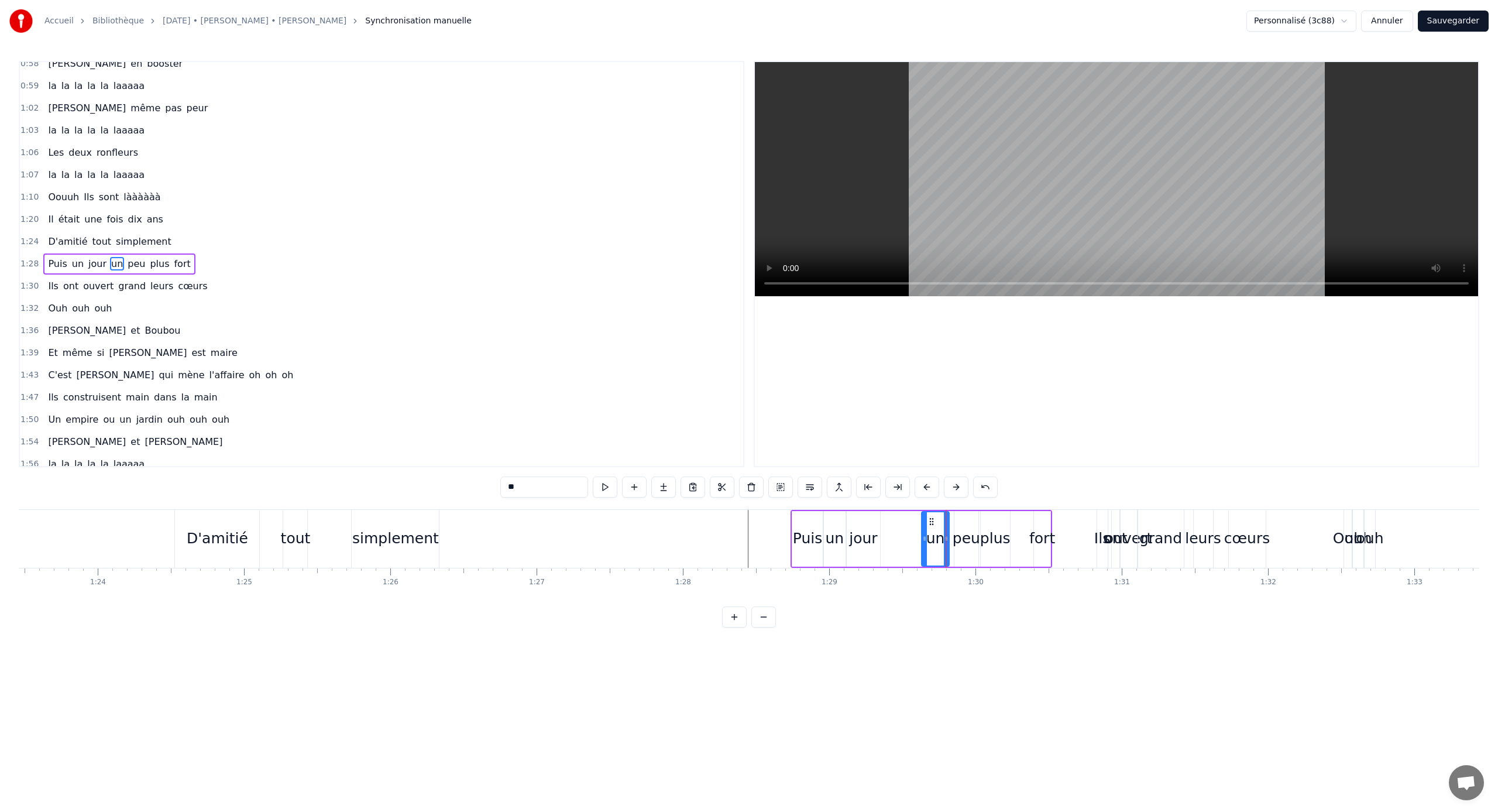
click at [885, 535] on icon at bounding box center [925, 538] width 5 height 9
drag, startPoint x: 927, startPoint y: 525, endPoint x: 896, endPoint y: 528, distance: 31.1
click at [885, 528] on div "un" at bounding box center [901, 539] width 27 height 53
click at [885, 535] on div "plus" at bounding box center [995, 538] width 30 height 23
click at [885, 535] on div "peu" at bounding box center [966, 538] width 28 height 23
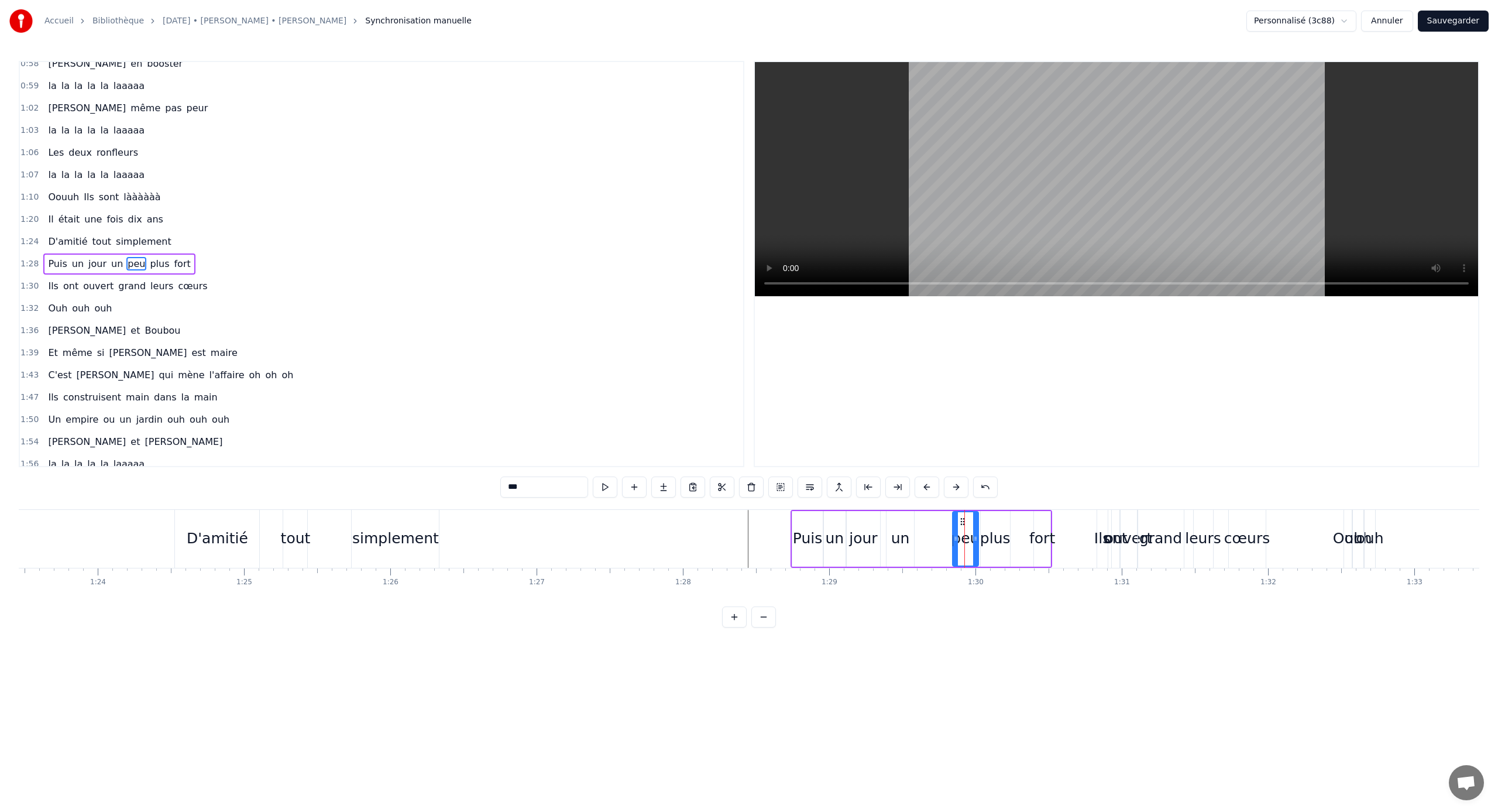
click at [885, 535] on icon at bounding box center [956, 538] width 5 height 9
drag, startPoint x: 962, startPoint y: 524, endPoint x: 931, endPoint y: 530, distance: 31.6
click at [885, 530] on div "peu" at bounding box center [932, 539] width 25 height 53
click at [885, 532] on div "plus" at bounding box center [995, 538] width 30 height 23
drag, startPoint x: 988, startPoint y: 524, endPoint x: 961, endPoint y: 530, distance: 27.7
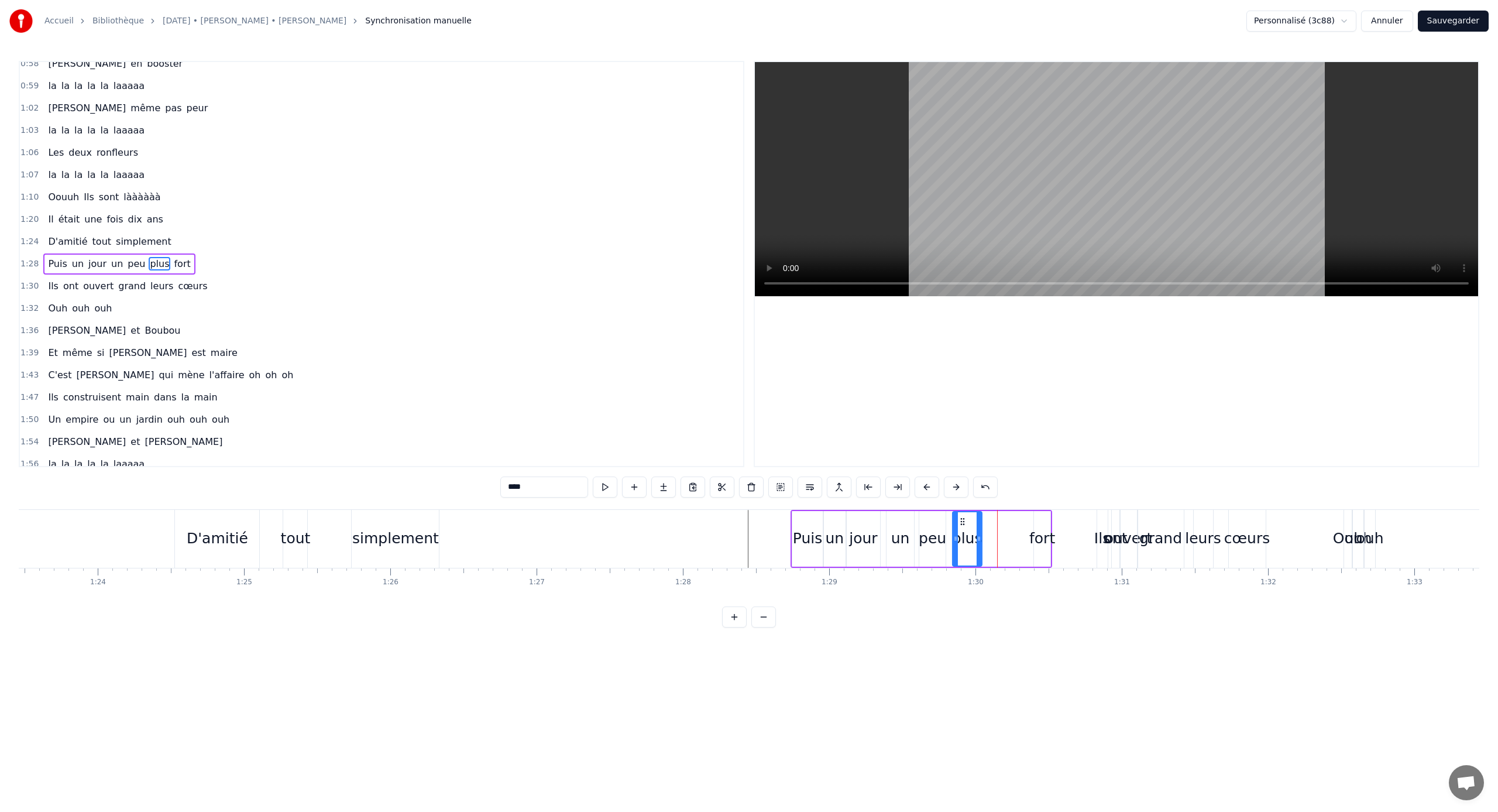
click at [885, 530] on div "plus" at bounding box center [967, 539] width 28 height 53
click at [885, 535] on div "fort" at bounding box center [1042, 538] width 26 height 23
type input "****"
drag, startPoint x: 1036, startPoint y: 535, endPoint x: 1013, endPoint y: 536, distance: 23.0
click at [885, 535] on icon at bounding box center [1014, 538] width 5 height 9
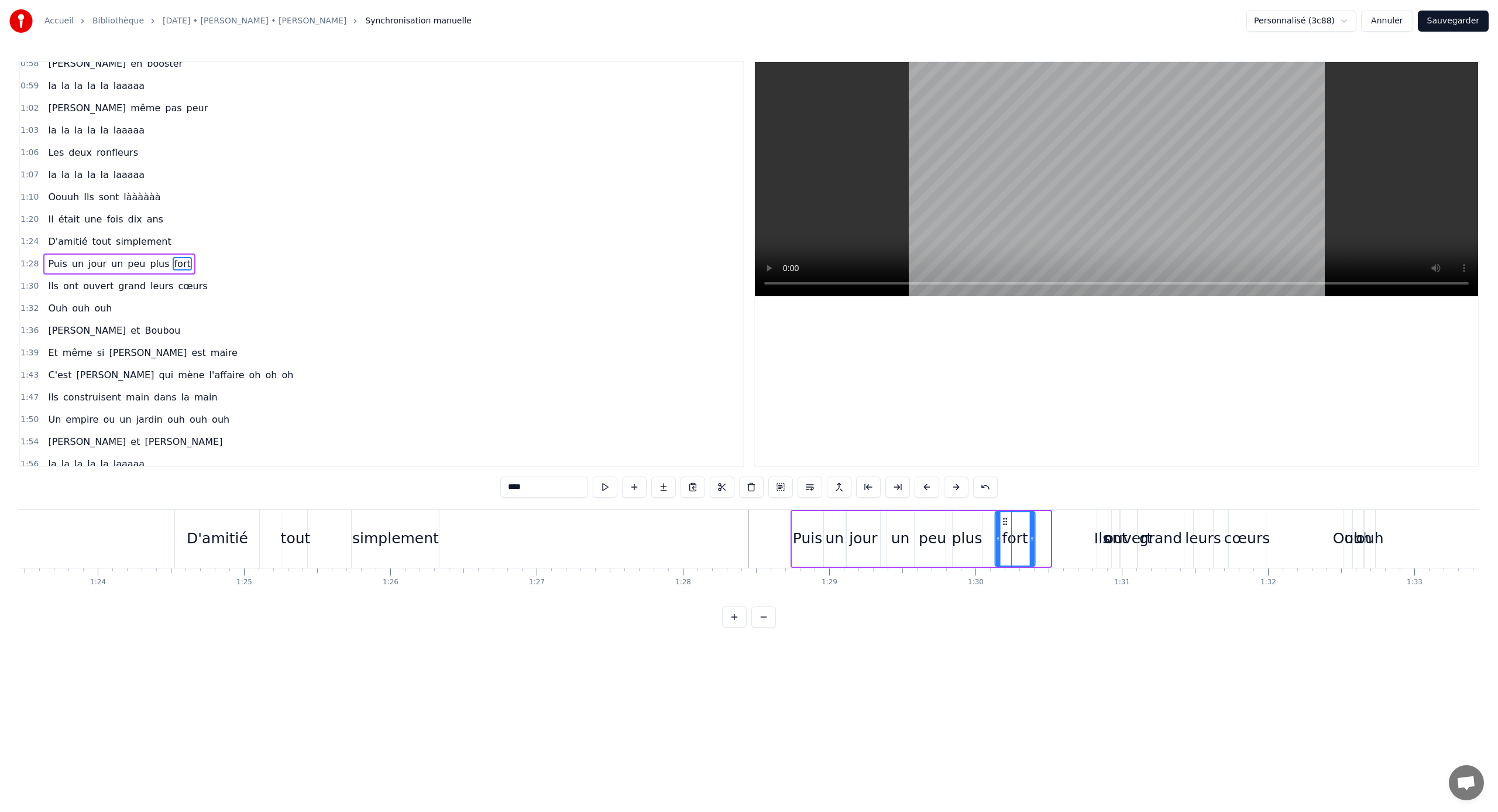
drag, startPoint x: 1017, startPoint y: 524, endPoint x: 1004, endPoint y: 527, distance: 13.3
click at [885, 527] on div "fort" at bounding box center [1015, 539] width 38 height 53
click at [612, 496] on button at bounding box center [605, 486] width 24 height 21
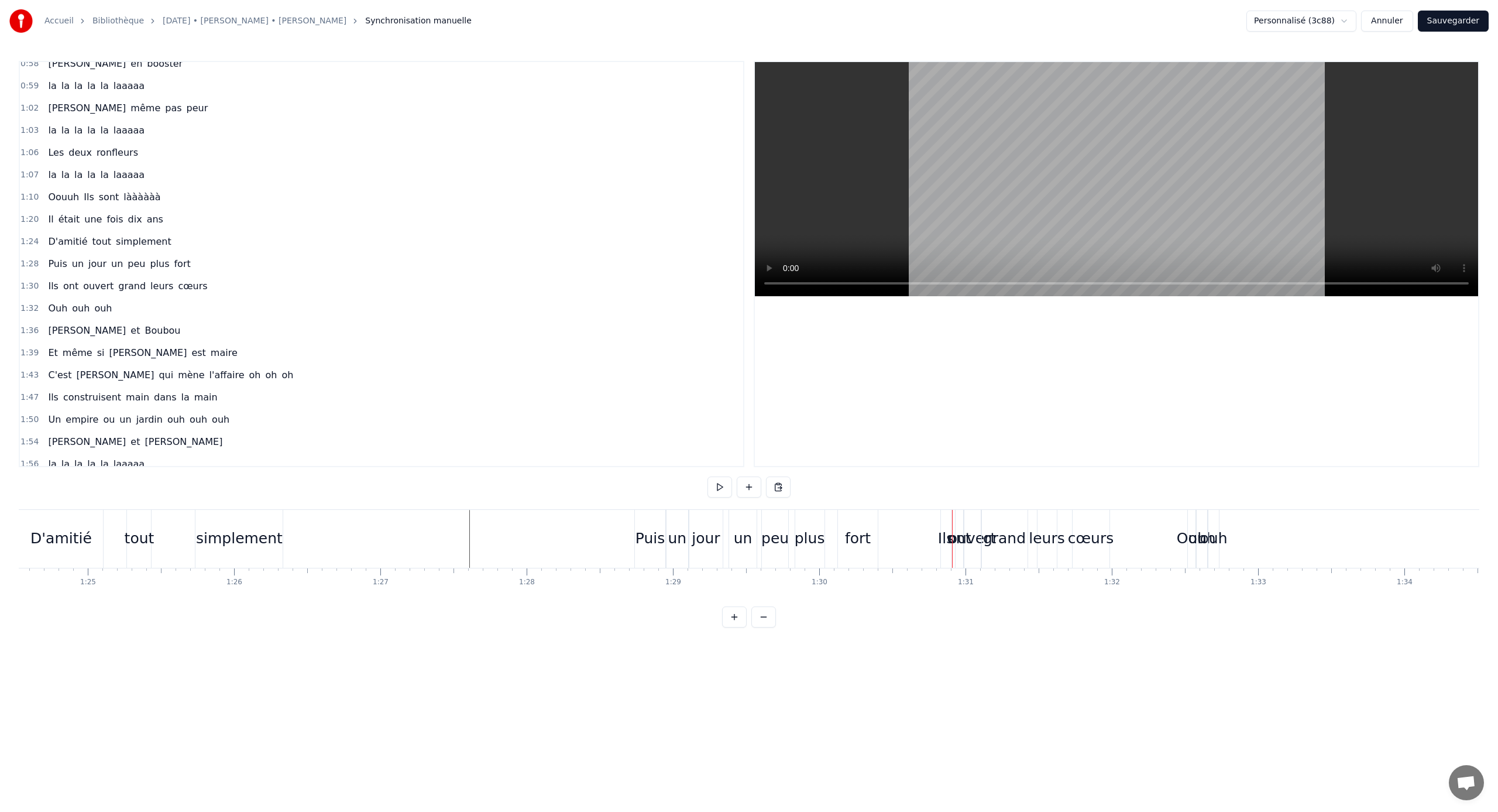
scroll to position [0, 12508]
click at [885, 535] on div "Ouh" at bounding box center [1052, 538] width 30 height 23
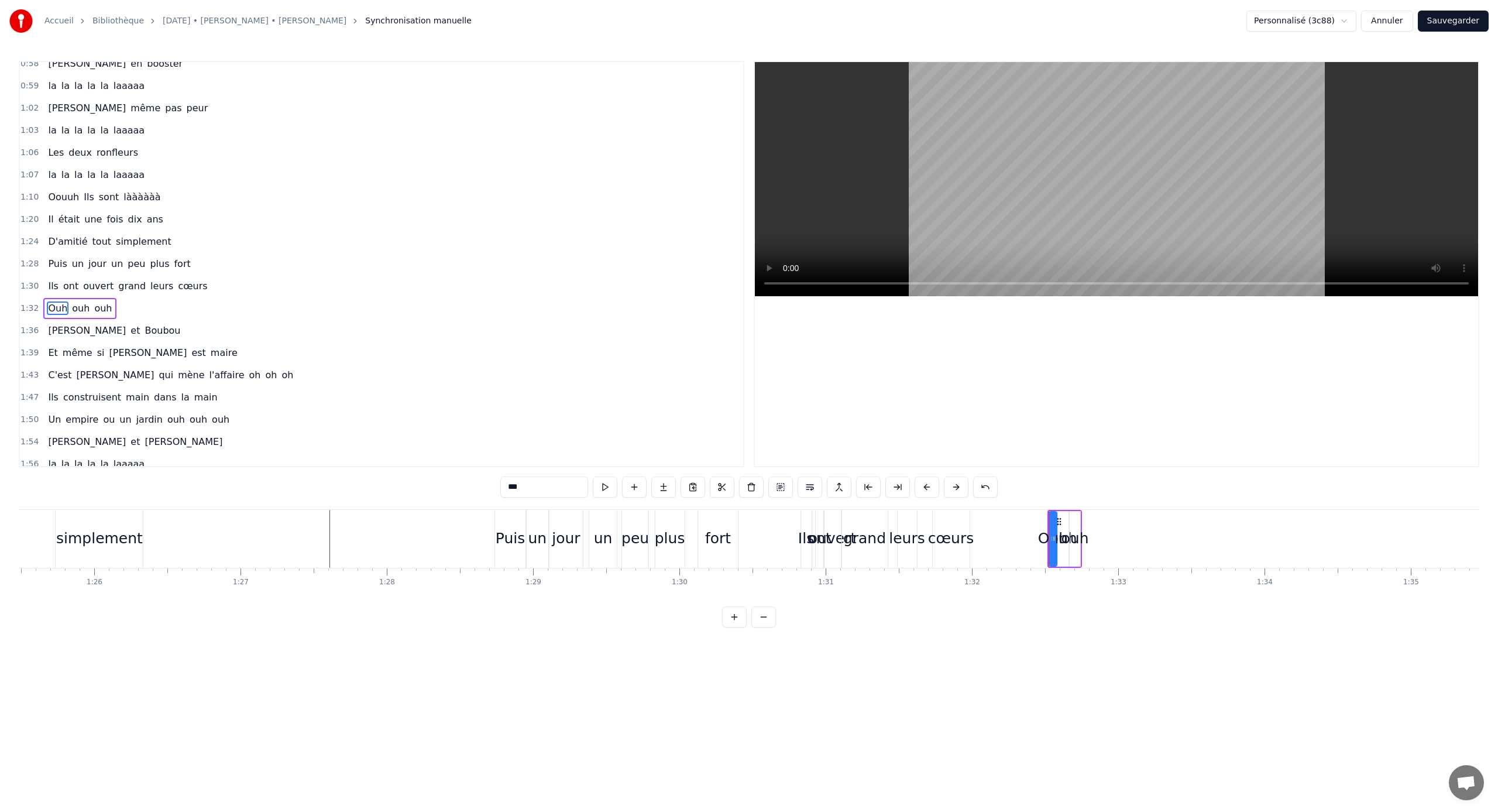
scroll to position [298, 0]
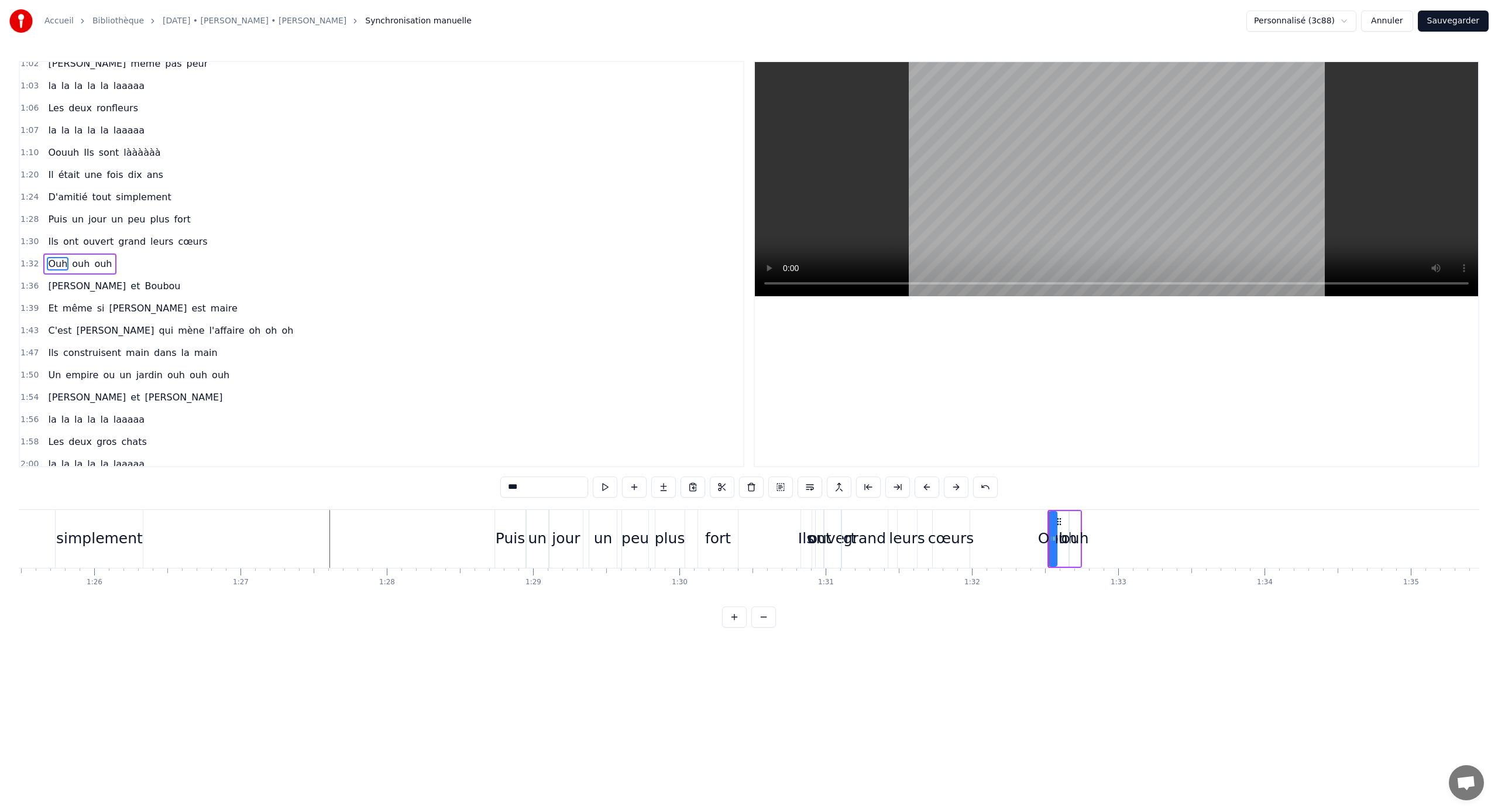
type input "***"
drag, startPoint x: 1078, startPoint y: 537, endPoint x: 1326, endPoint y: 540, distance: 248.0
click at [885, 535] on icon at bounding box center [1326, 538] width 5 height 9
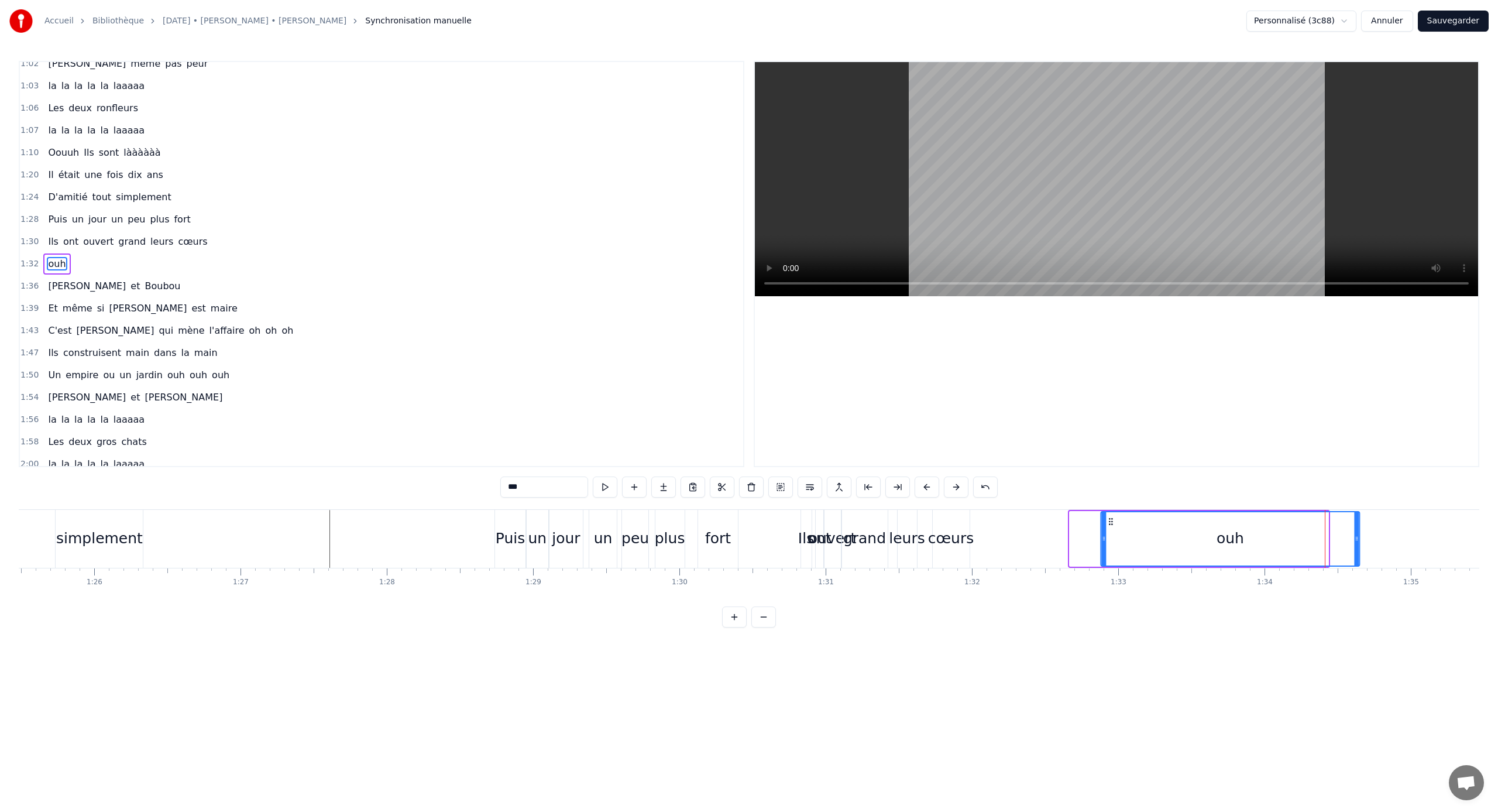
drag, startPoint x: 1080, startPoint y: 521, endPoint x: 1180, endPoint y: 529, distance: 100.3
click at [885, 527] on div "ouh" at bounding box center [1230, 539] width 257 height 53
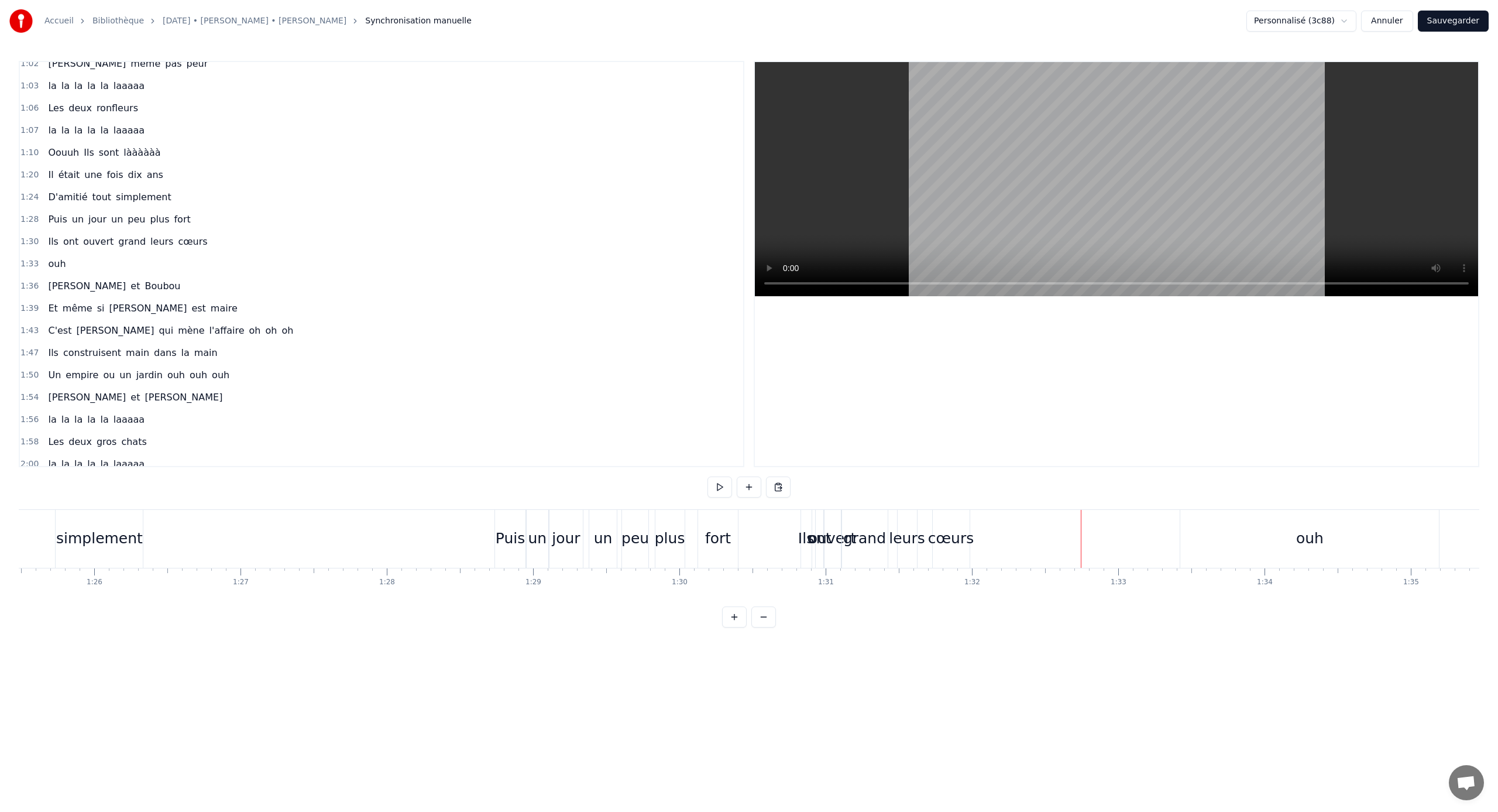
click at [885, 532] on div "ouh" at bounding box center [1310, 538] width 259 height 58
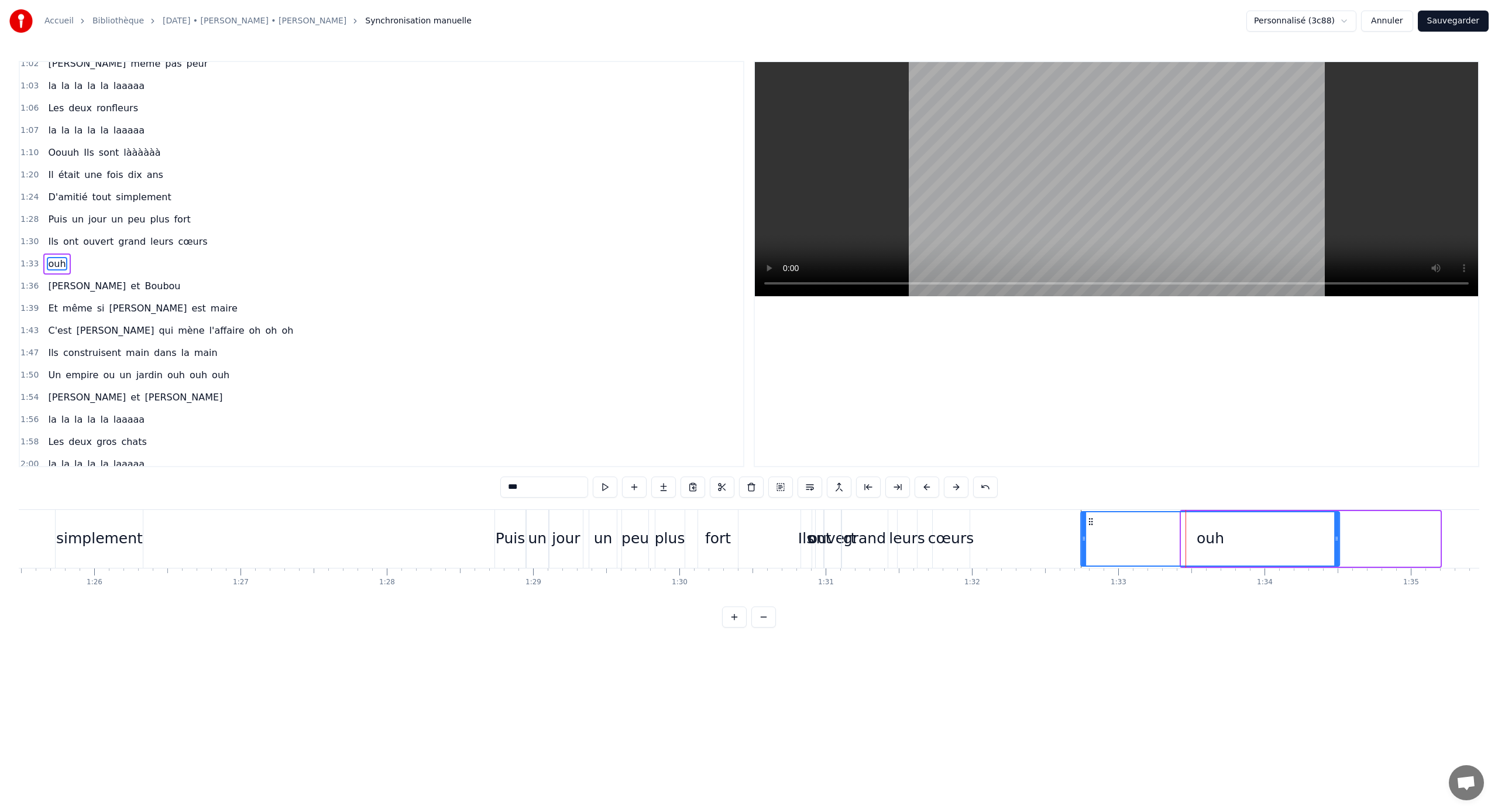
drag, startPoint x: 1190, startPoint y: 523, endPoint x: 1089, endPoint y: 526, distance: 101.0
click at [885, 526] on div "ouh" at bounding box center [1211, 539] width 257 height 53
drag, startPoint x: 997, startPoint y: 524, endPoint x: 968, endPoint y: 531, distance: 29.8
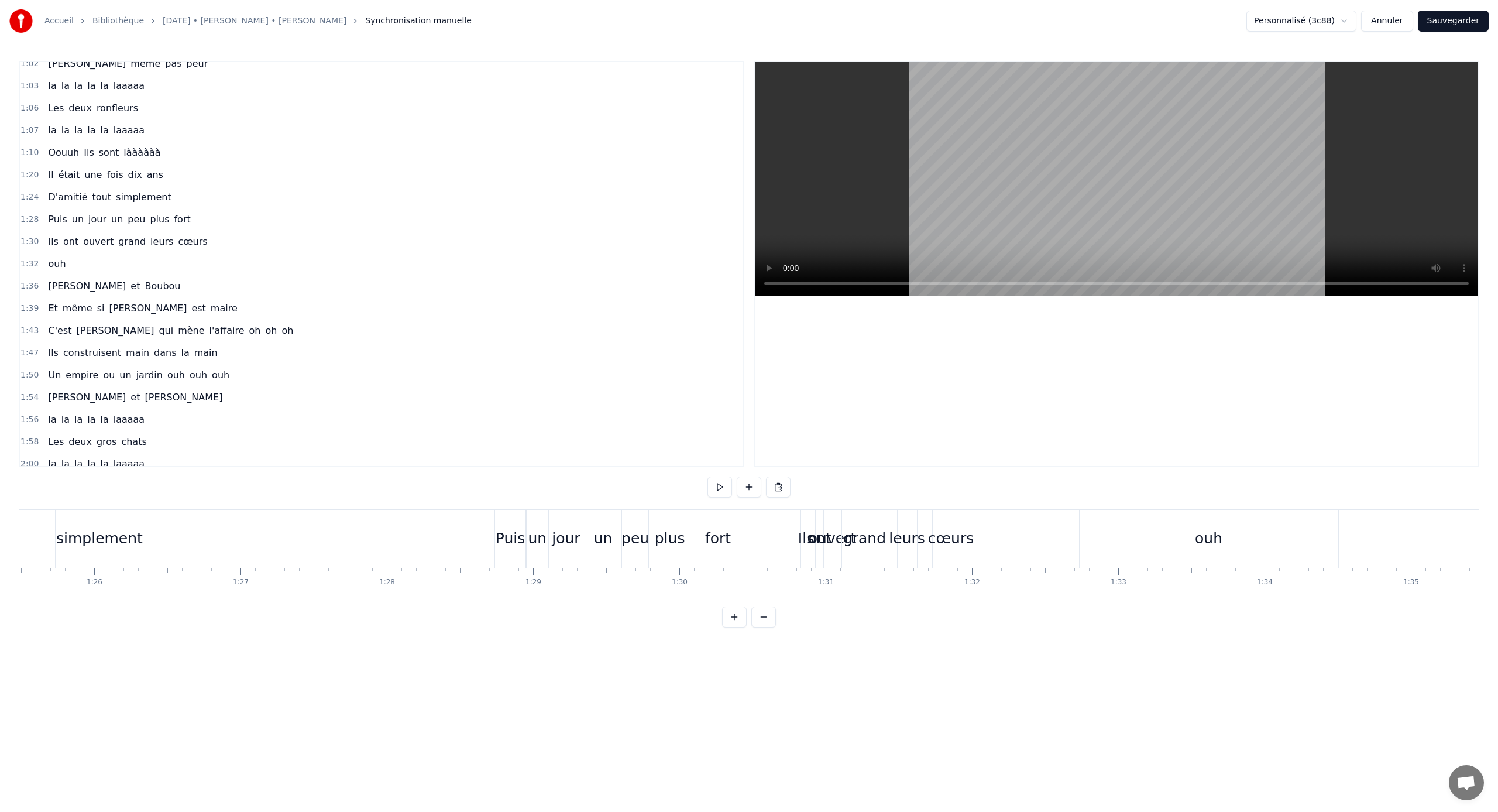
click at [885, 532] on div "cœurs" at bounding box center [951, 538] width 46 height 23
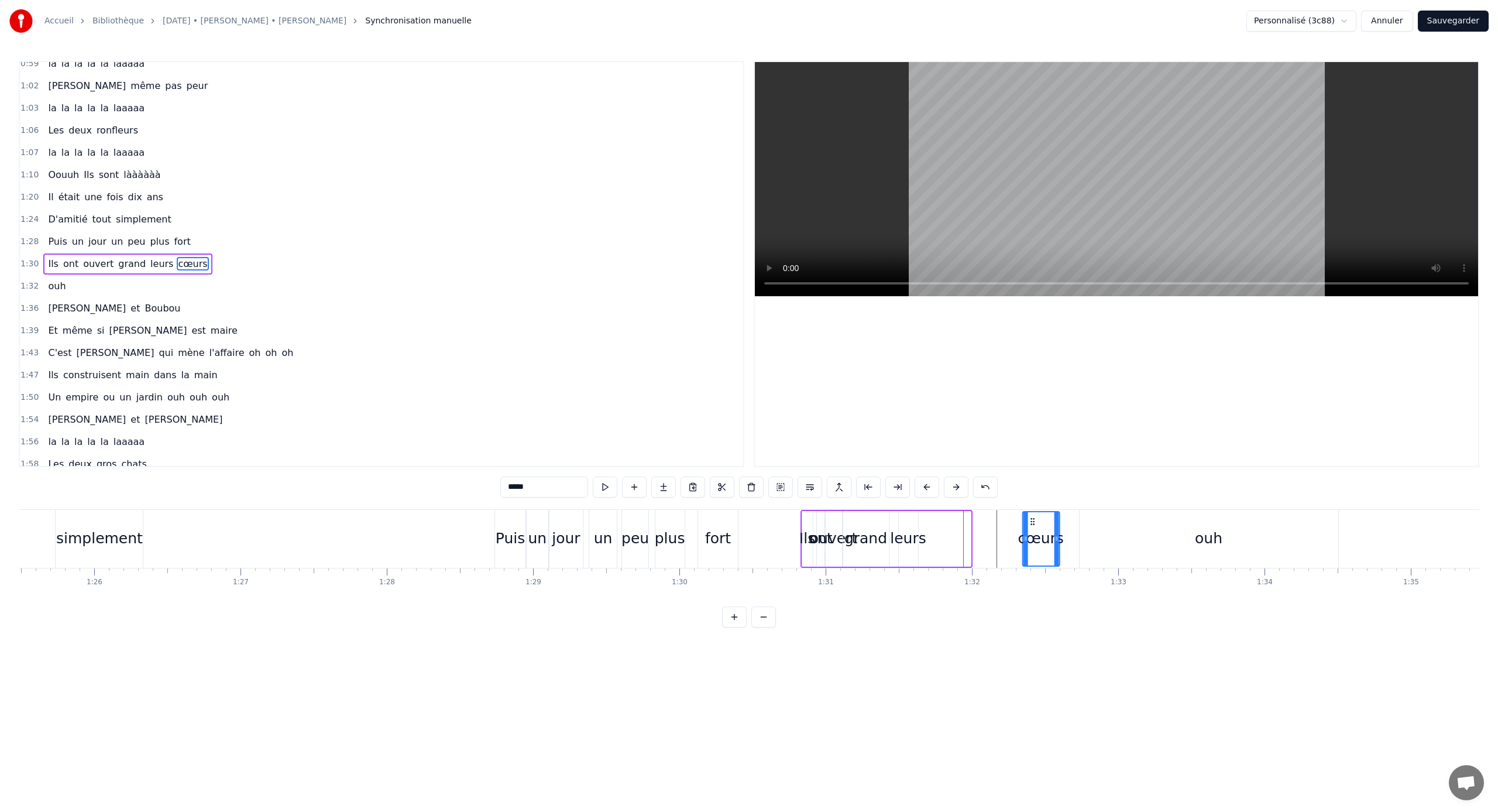
drag, startPoint x: 944, startPoint y: 521, endPoint x: 1032, endPoint y: 525, distance: 88.1
click at [885, 525] on icon at bounding box center [1032, 521] width 9 height 9
click at [885, 532] on div "leurs" at bounding box center [908, 538] width 36 height 23
drag, startPoint x: 910, startPoint y: 523, endPoint x: 1012, endPoint y: 525, distance: 102.0
click at [885, 525] on icon at bounding box center [1008, 521] width 9 height 9
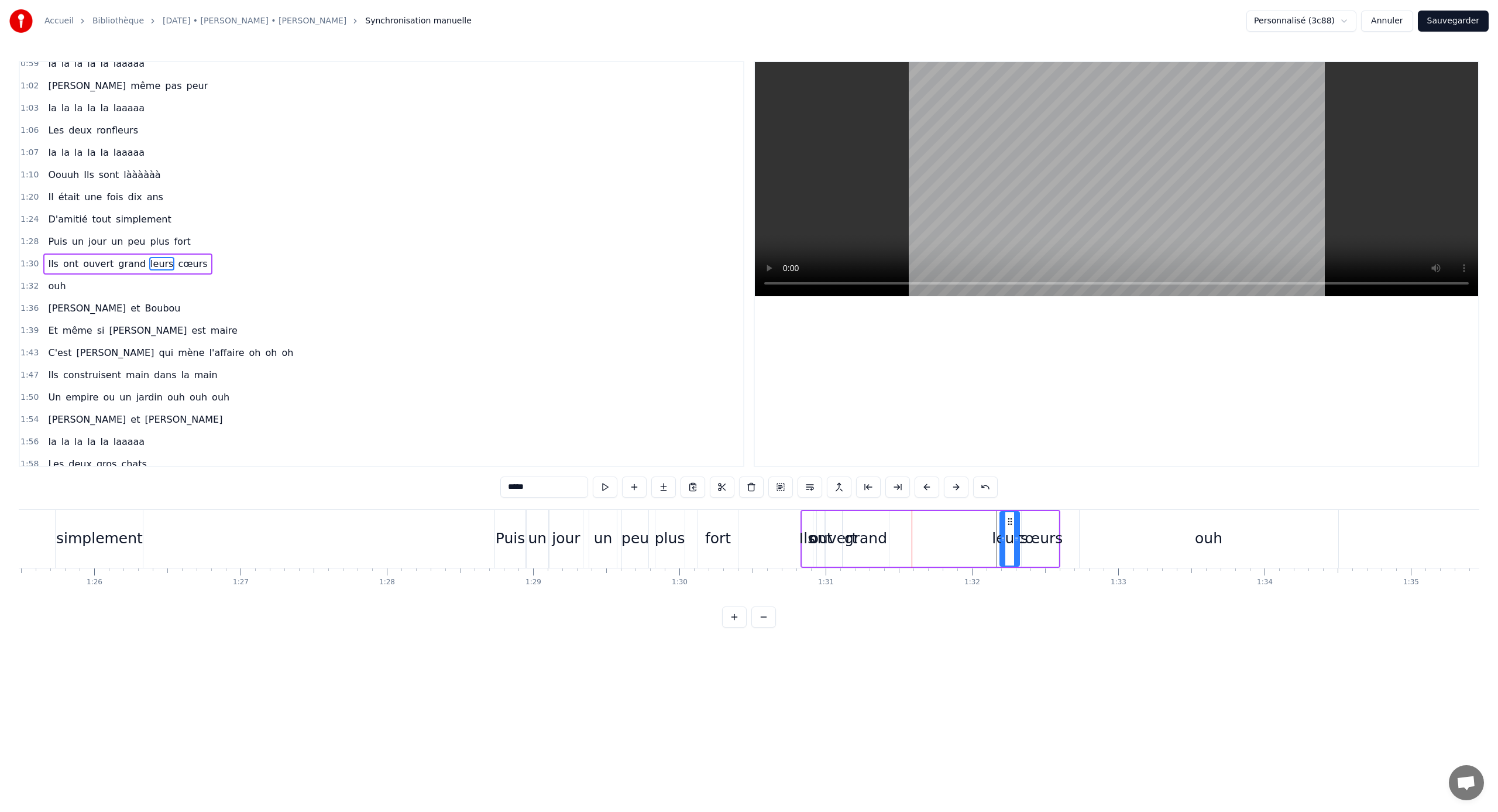
click at [869, 535] on div "grand" at bounding box center [866, 538] width 43 height 23
type input "*****"
drag, startPoint x: 855, startPoint y: 523, endPoint x: 961, endPoint y: 526, distance: 106.0
click at [885, 526] on div "grand" at bounding box center [971, 539] width 44 height 53
click at [865, 533] on div "Ils ont ouvert grand leurs cœurs" at bounding box center [930, 538] width 260 height 58
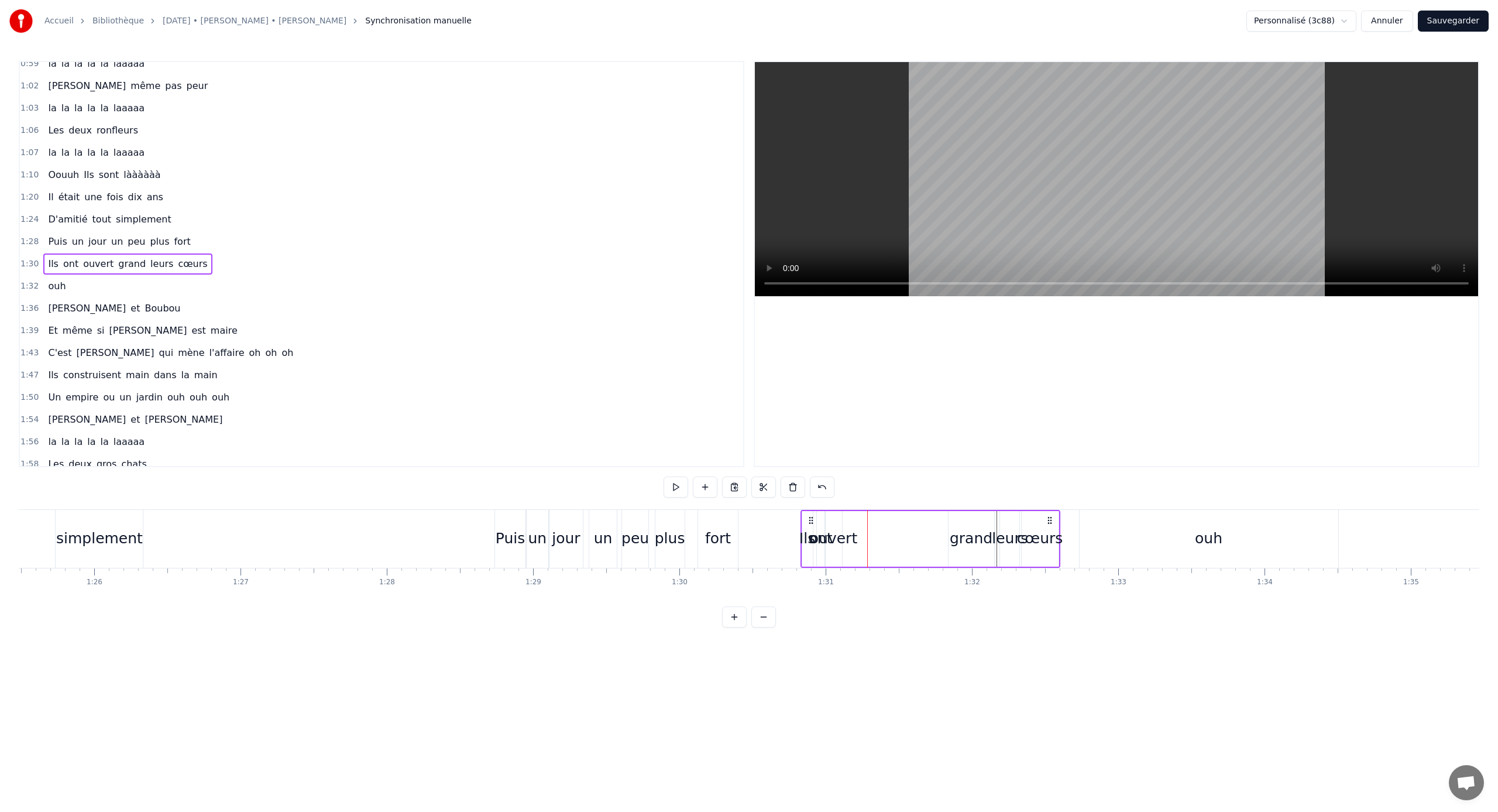
click at [853, 532] on div "ouvert" at bounding box center [834, 538] width 48 height 23
drag, startPoint x: 835, startPoint y: 521, endPoint x: 897, endPoint y: 526, distance: 62.2
click at [885, 526] on div "ouvert" at bounding box center [896, 539] width 15 height 53
click at [811, 529] on div "ont" at bounding box center [820, 538] width 24 height 23
drag, startPoint x: 823, startPoint y: 539, endPoint x: 847, endPoint y: 540, distance: 24.0
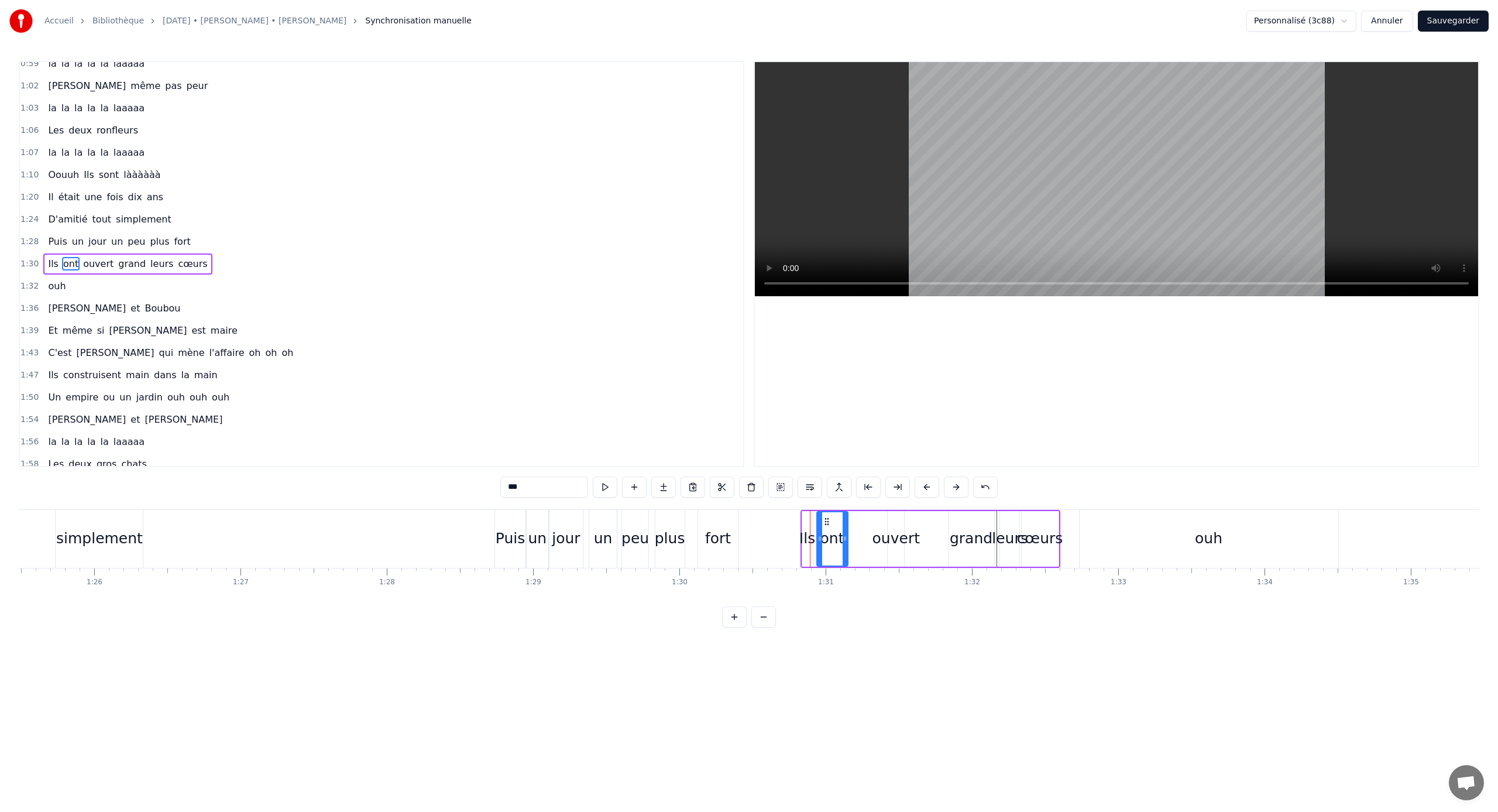
click at [847, 535] on icon at bounding box center [845, 538] width 5 height 9
drag, startPoint x: 829, startPoint y: 523, endPoint x: 857, endPoint y: 528, distance: 28.4
click at [859, 527] on div "ont" at bounding box center [865, 539] width 30 height 53
click at [813, 534] on div "Ils" at bounding box center [807, 538] width 16 height 23
type input "***"
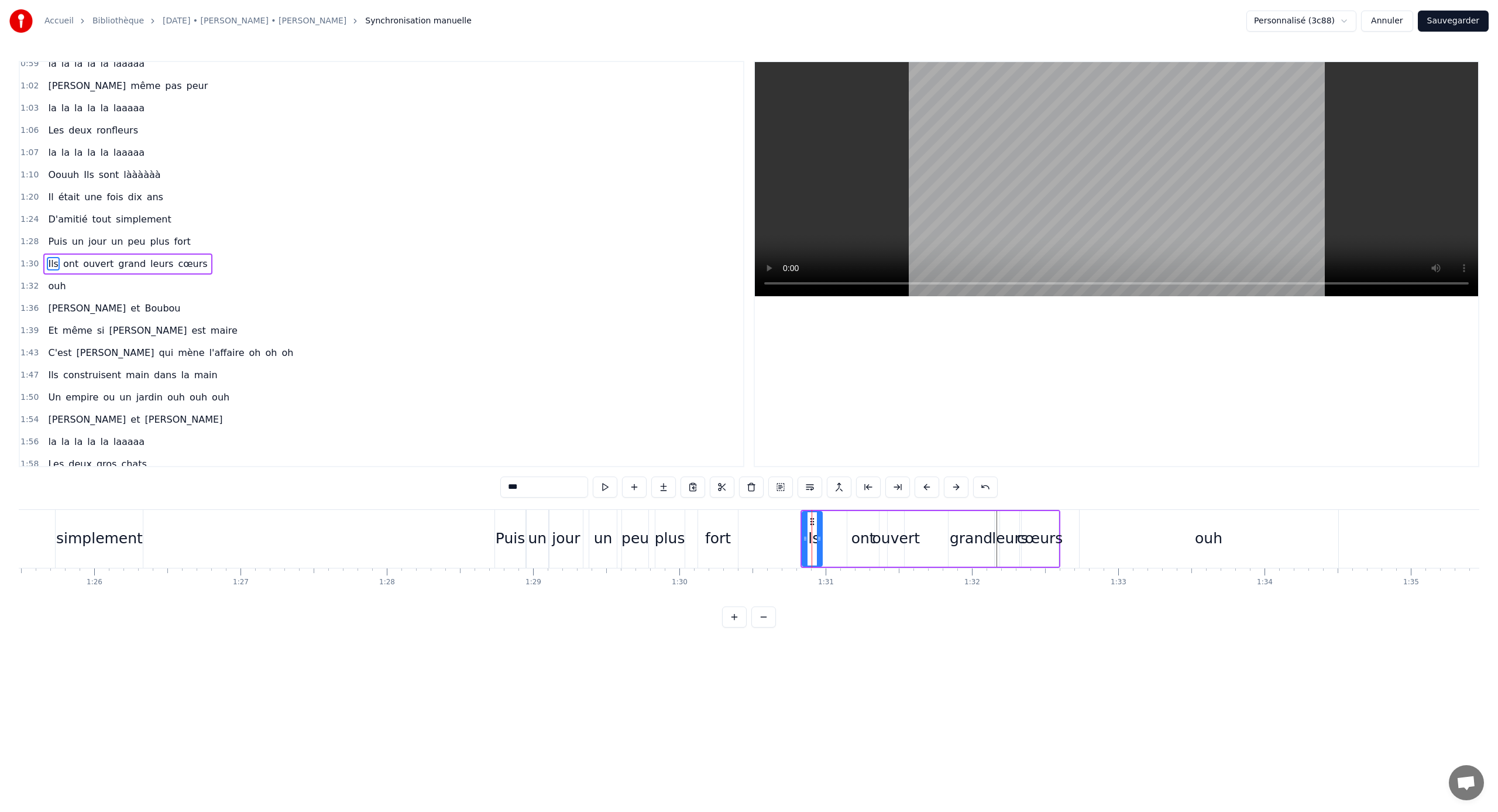
drag, startPoint x: 810, startPoint y: 536, endPoint x: 828, endPoint y: 536, distance: 18.0
click at [822, 535] on icon at bounding box center [820, 538] width 5 height 9
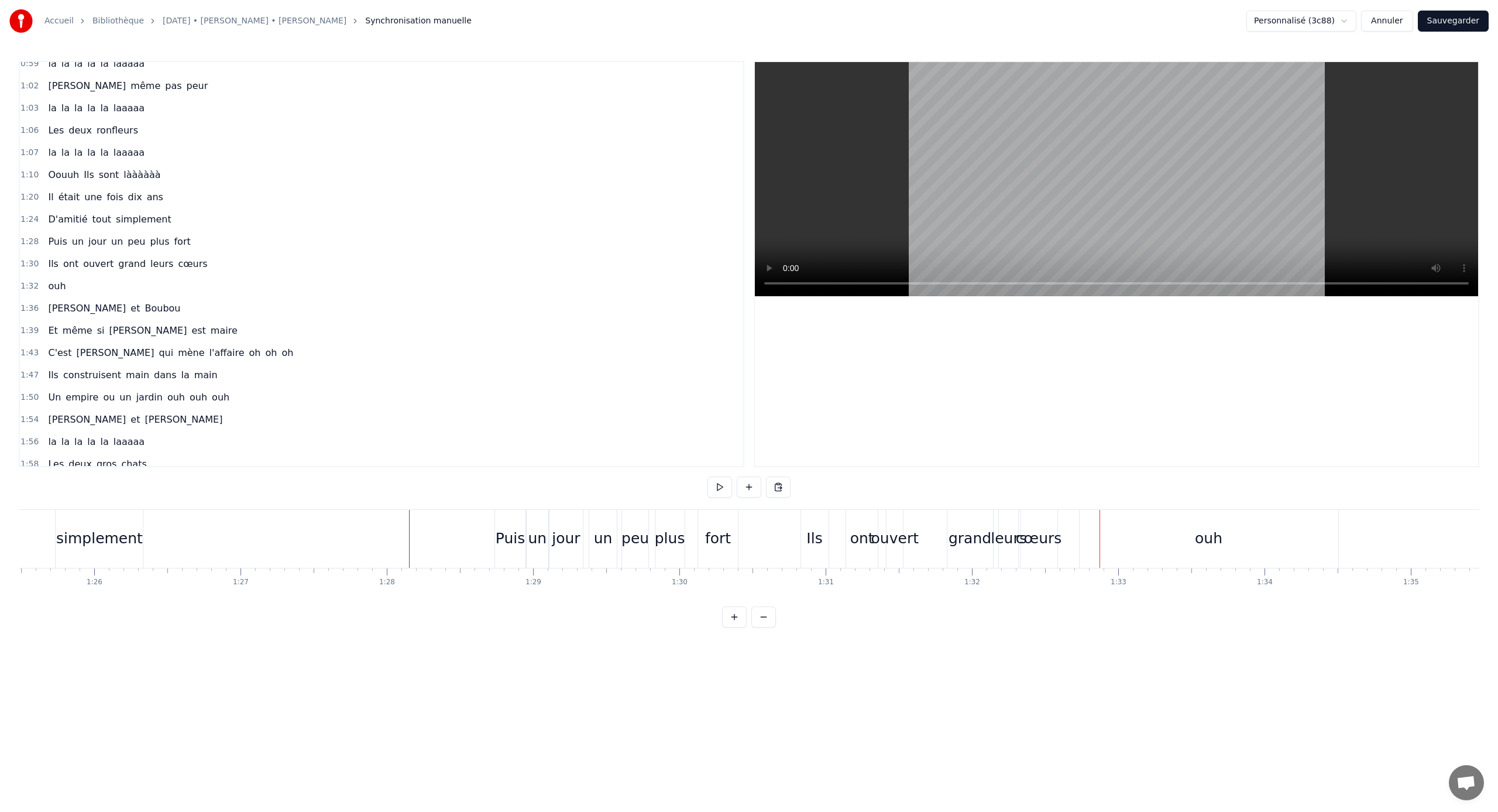
click at [885, 530] on div "ouvert" at bounding box center [895, 538] width 48 height 23
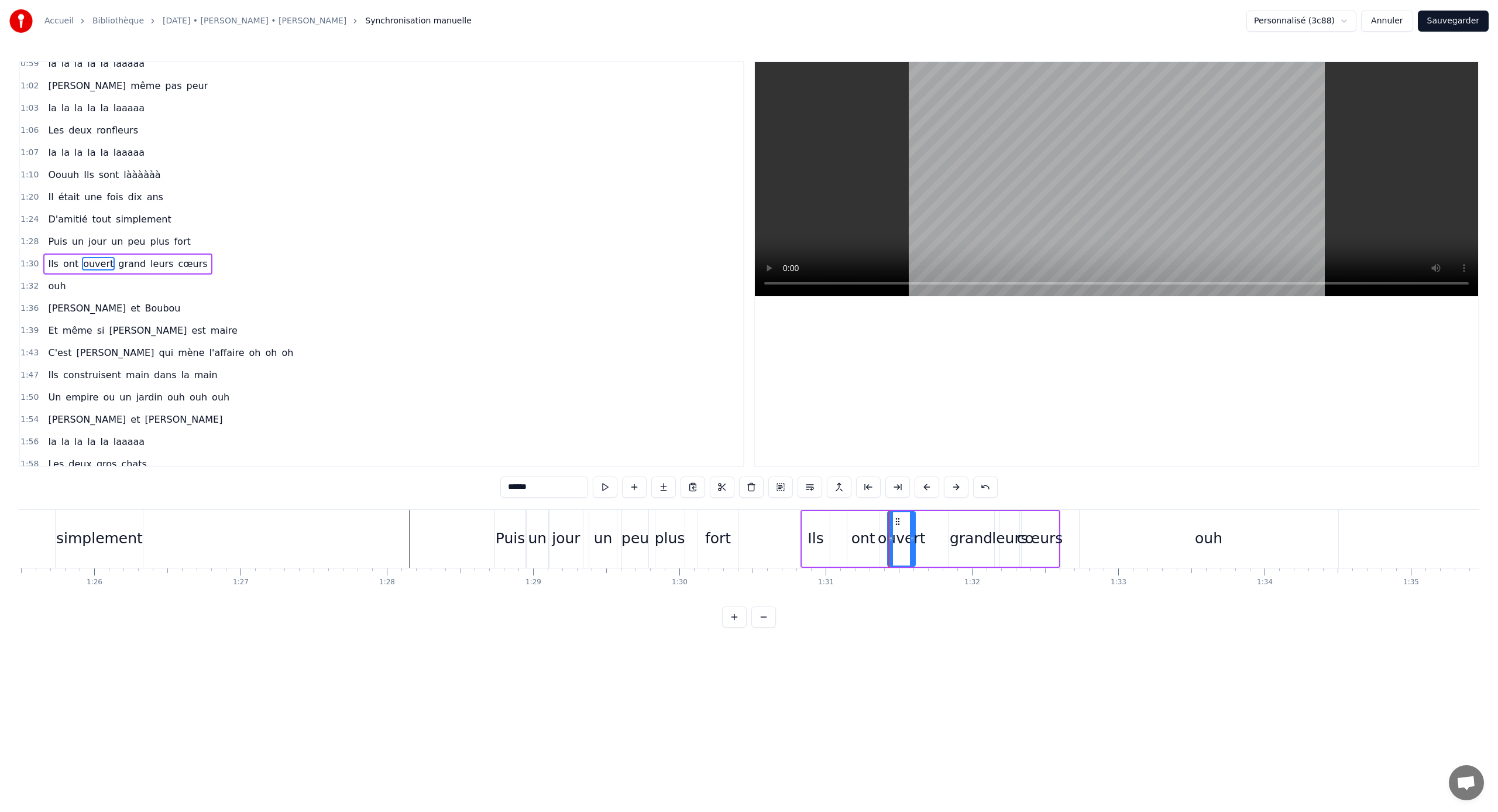
drag, startPoint x: 900, startPoint y: 529, endPoint x: 911, endPoint y: 530, distance: 11.0
click at [885, 530] on div at bounding box center [912, 539] width 5 height 53
click at [885, 532] on div "grand" at bounding box center [971, 538] width 43 height 23
drag, startPoint x: 958, startPoint y: 524, endPoint x: 947, endPoint y: 524, distance: 11.0
click at [885, 524] on icon at bounding box center [947, 521] width 9 height 9
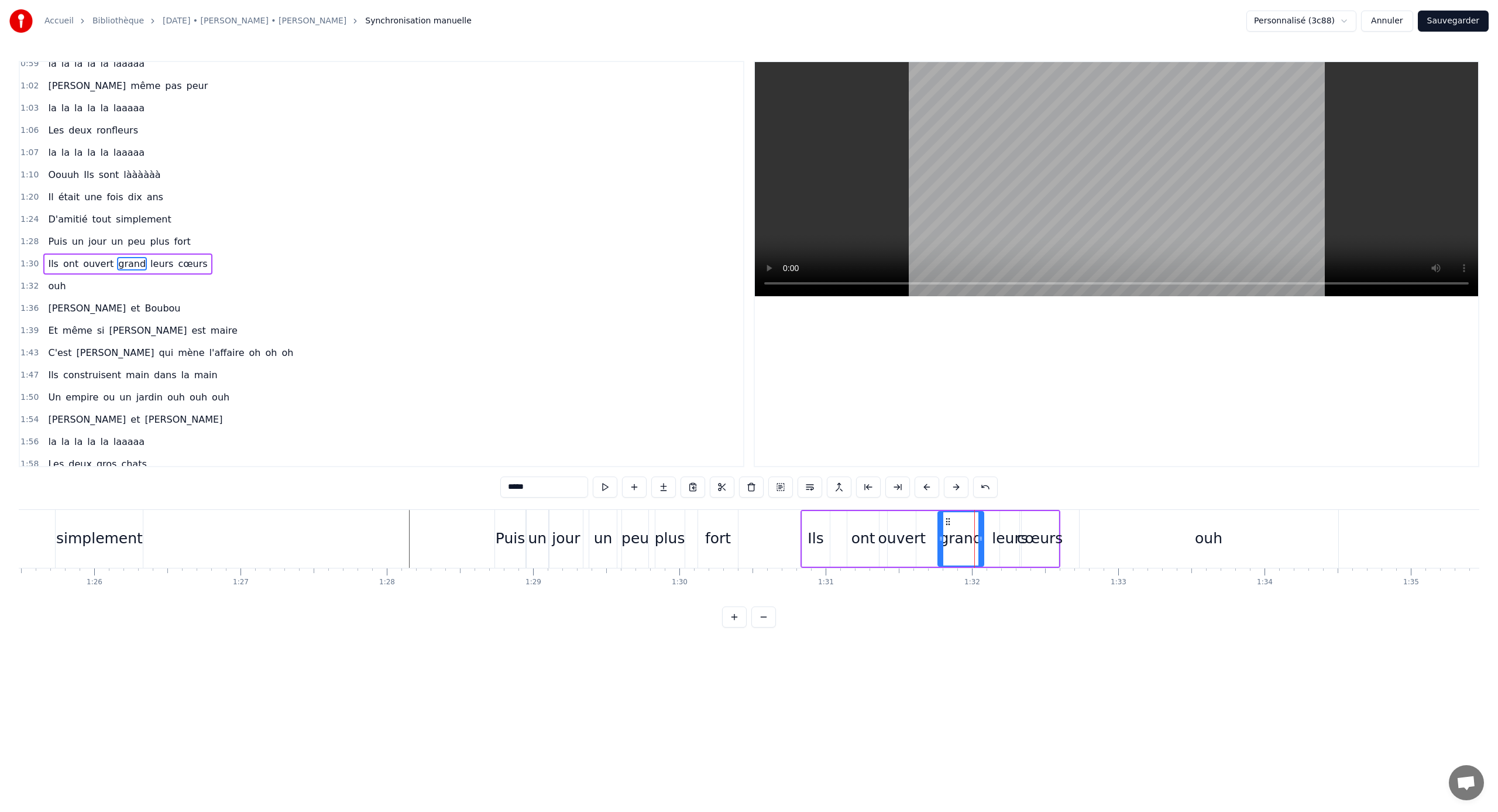
click at [885, 525] on div "grand" at bounding box center [961, 539] width 47 height 56
click at [885, 525] on div "leurs" at bounding box center [1010, 539] width 21 height 56
drag, startPoint x: 1008, startPoint y: 520, endPoint x: 1002, endPoint y: 521, distance: 6.1
click at [885, 521] on icon at bounding box center [1003, 521] width 9 height 9
click at [885, 525] on div "ouh" at bounding box center [1210, 538] width 259 height 58
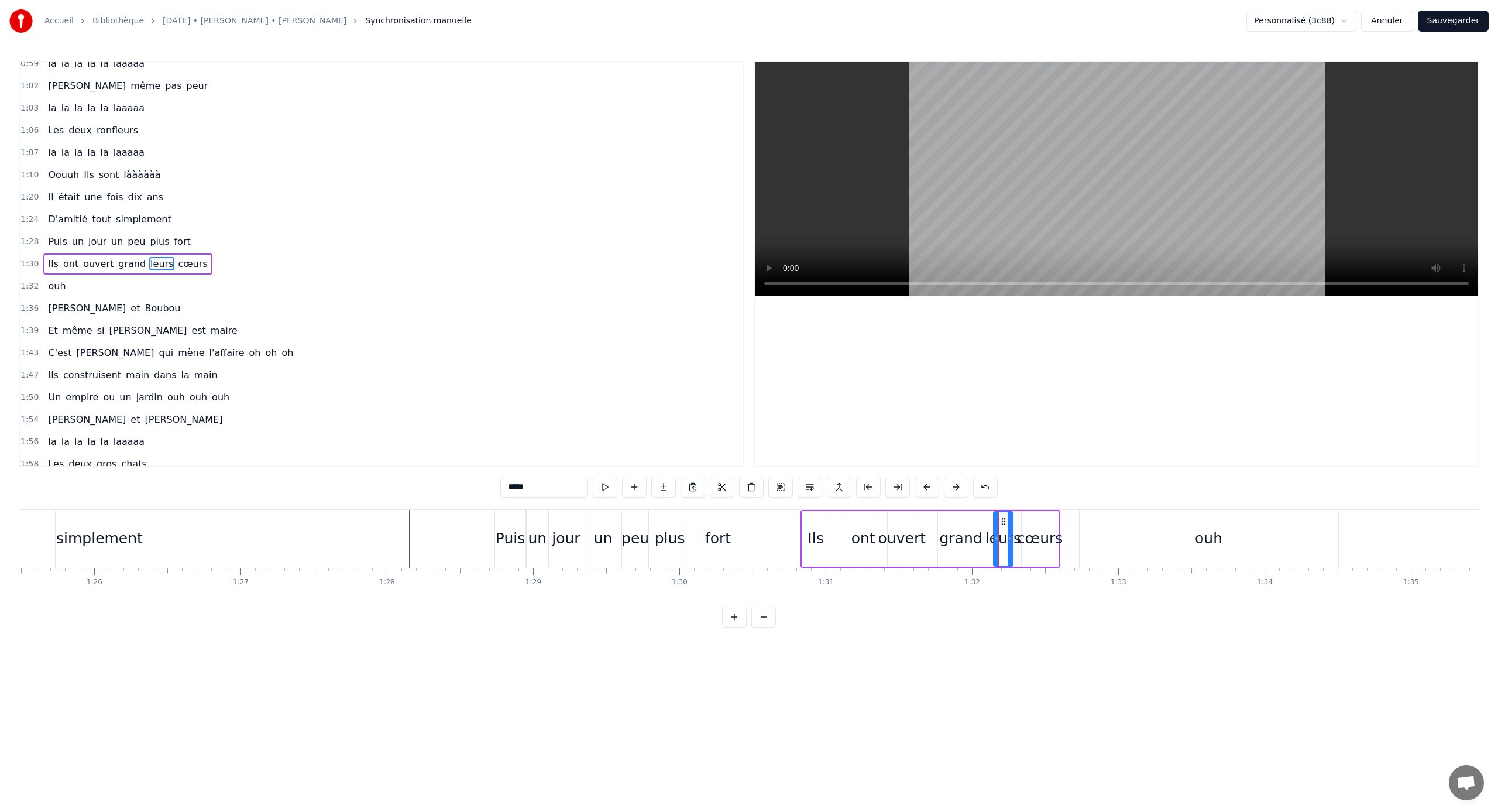
type input "***"
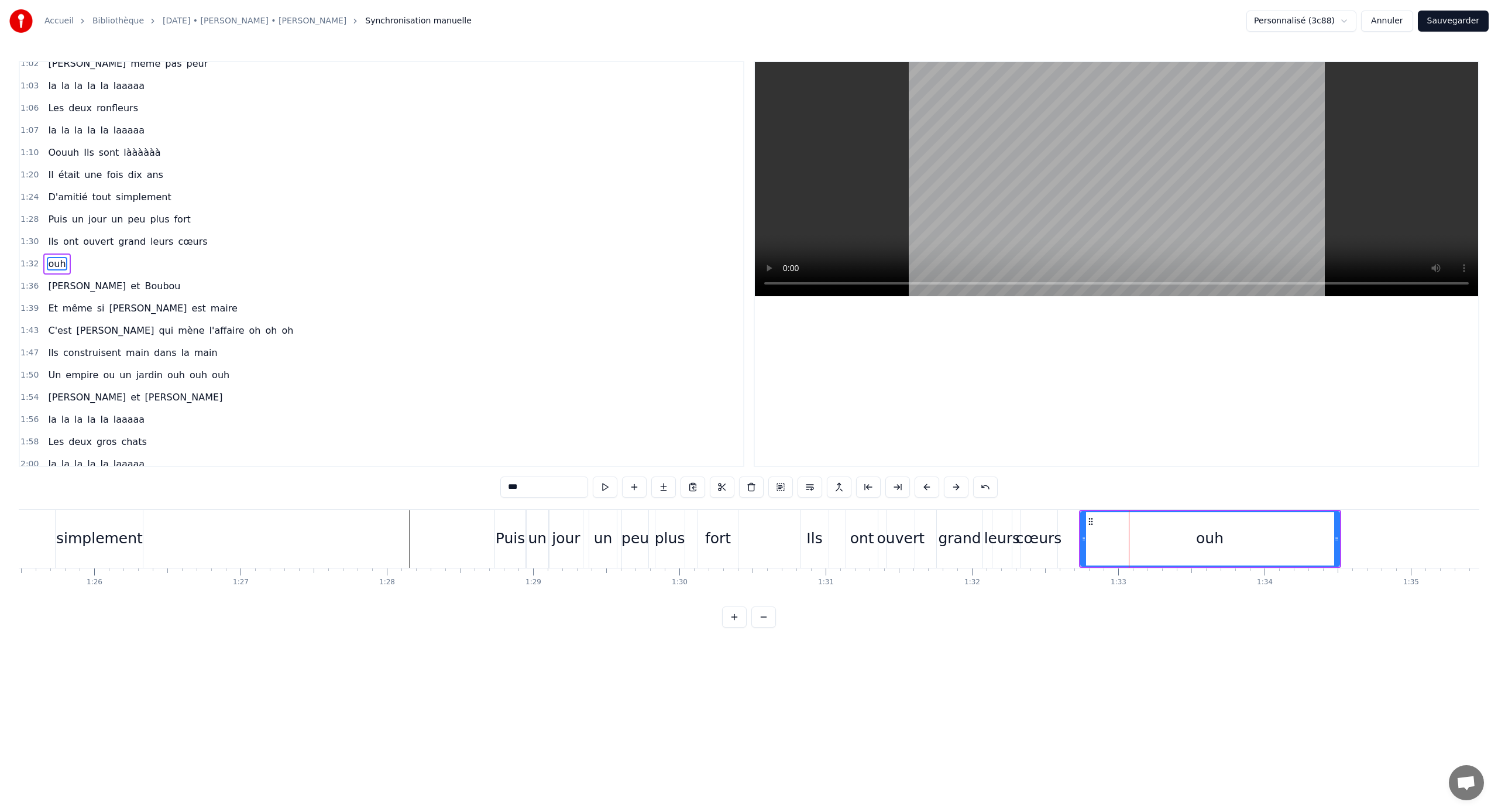
click at [885, 519] on icon at bounding box center [1090, 521] width 9 height 9
click at [885, 535] on div "cœurs" at bounding box center [1038, 538] width 46 height 23
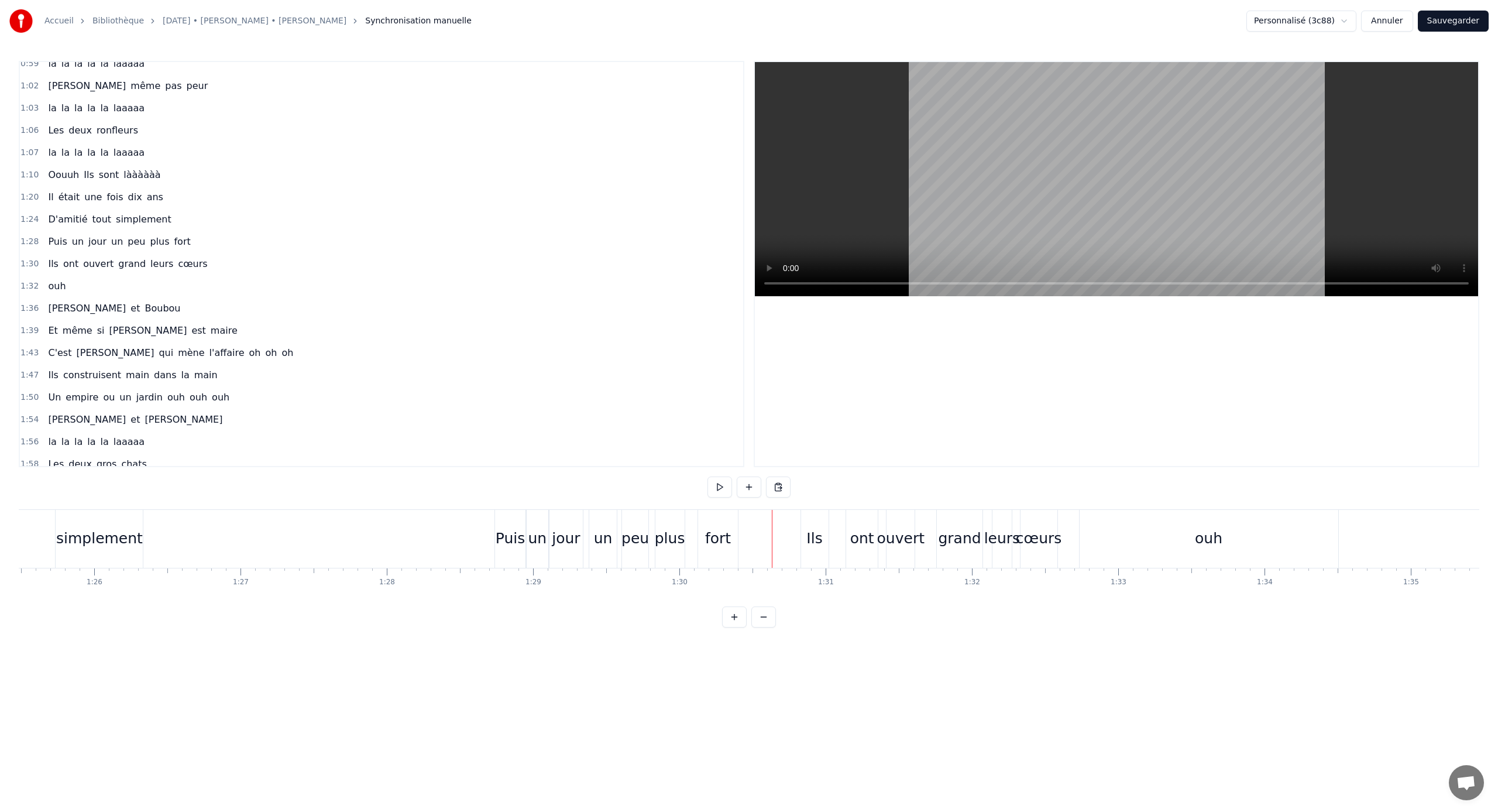
click at [885, 535] on div "Ils ont ouvert grand leurs cœurs" at bounding box center [930, 538] width 260 height 58
click at [885, 529] on div "grand" at bounding box center [960, 538] width 43 height 23
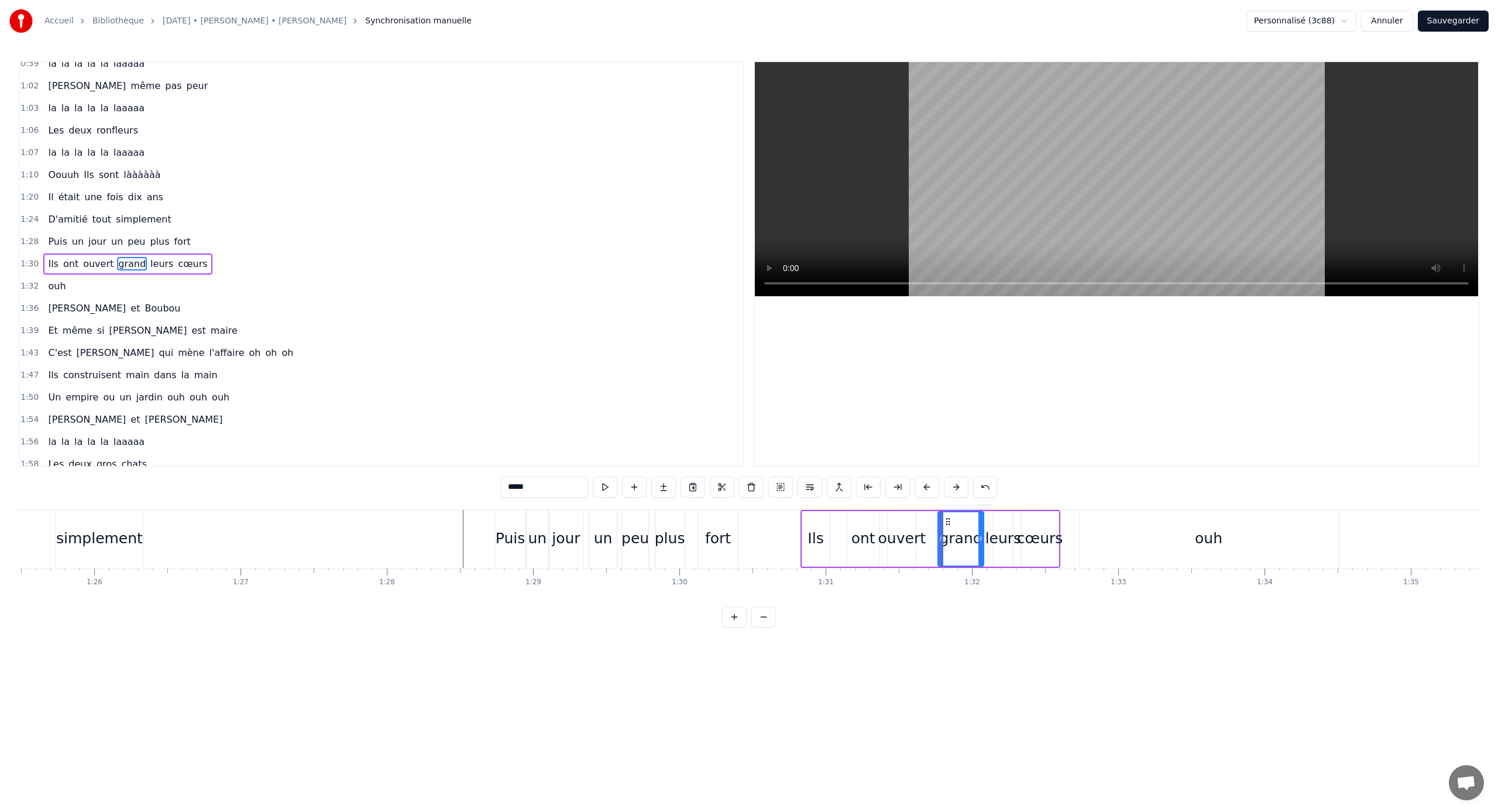
click at [885, 515] on div "cœurs" at bounding box center [1040, 539] width 37 height 56
click at [885, 513] on div "ouh" at bounding box center [1210, 538] width 259 height 58
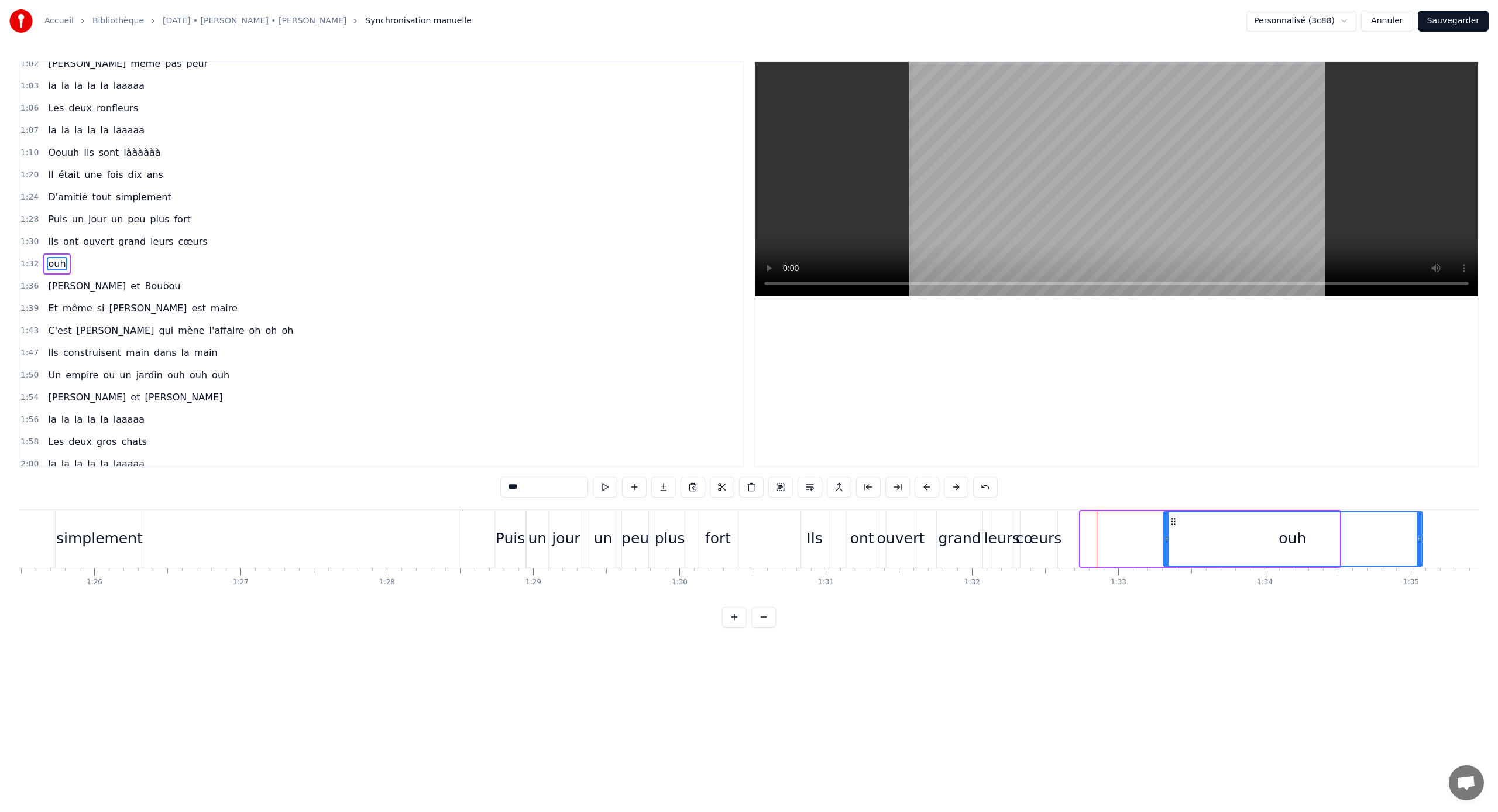
drag, startPoint x: 1091, startPoint y: 519, endPoint x: 1193, endPoint y: 520, distance: 102.0
click at [885, 520] on icon at bounding box center [1173, 521] width 9 height 9
click at [885, 535] on div "leurs" at bounding box center [1002, 538] width 36 height 23
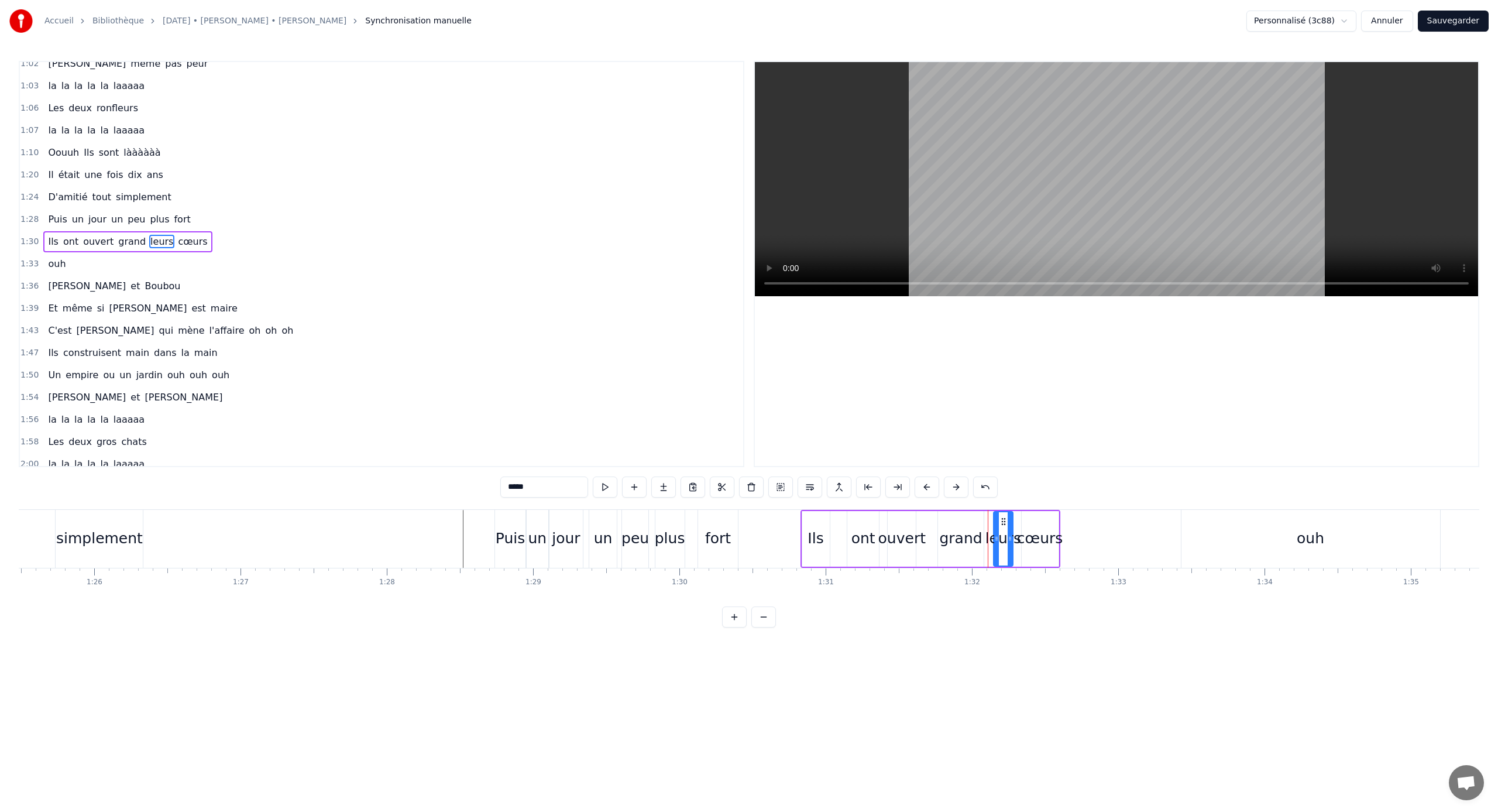
scroll to position [277, 0]
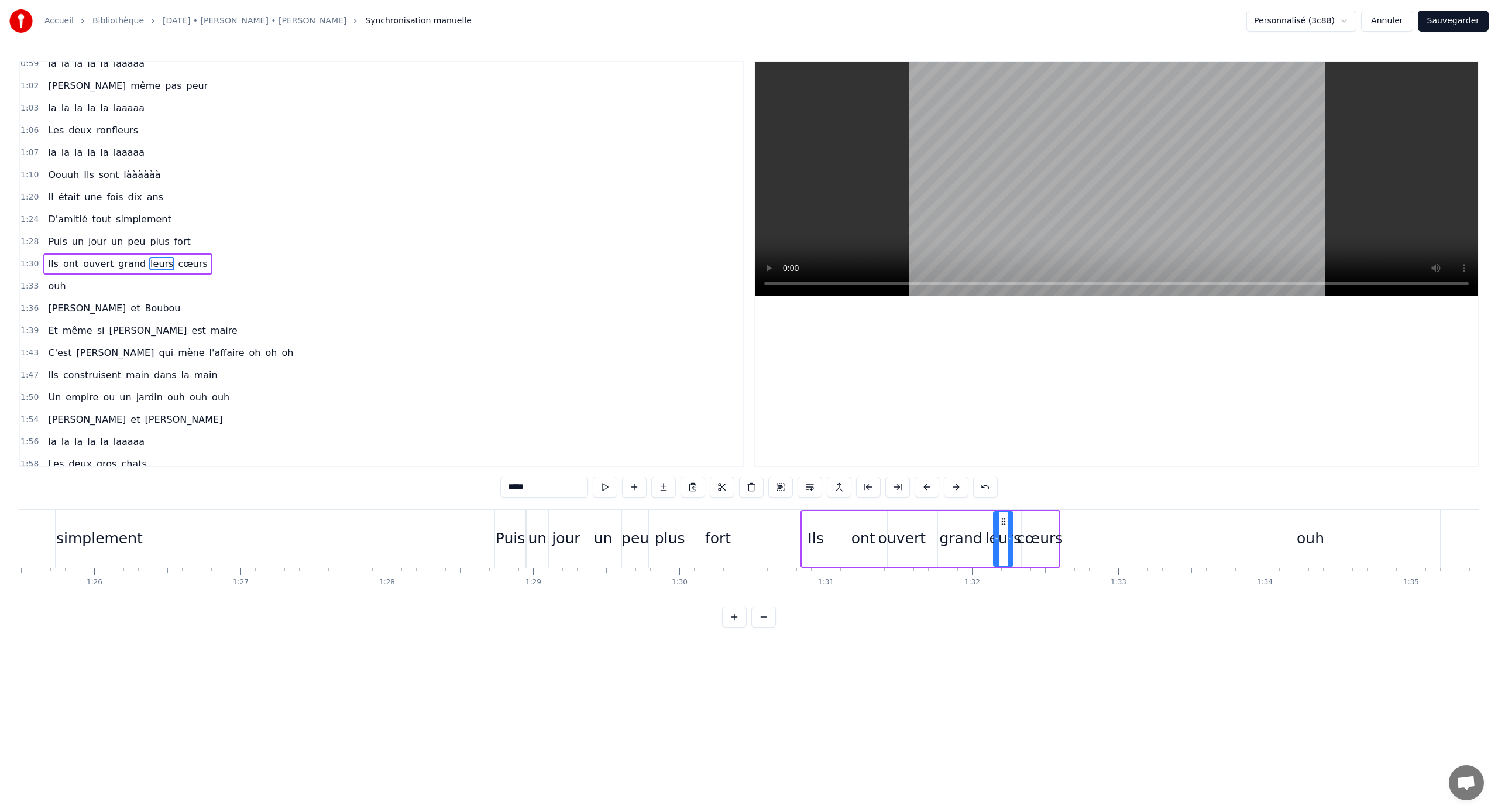
click at [885, 525] on div "grand" at bounding box center [961, 539] width 46 height 56
click at [850, 523] on div "ont" at bounding box center [863, 539] width 32 height 56
click at [885, 520] on div "grand" at bounding box center [961, 539] width 46 height 56
drag, startPoint x: 947, startPoint y: 520, endPoint x: 940, endPoint y: 520, distance: 7.0
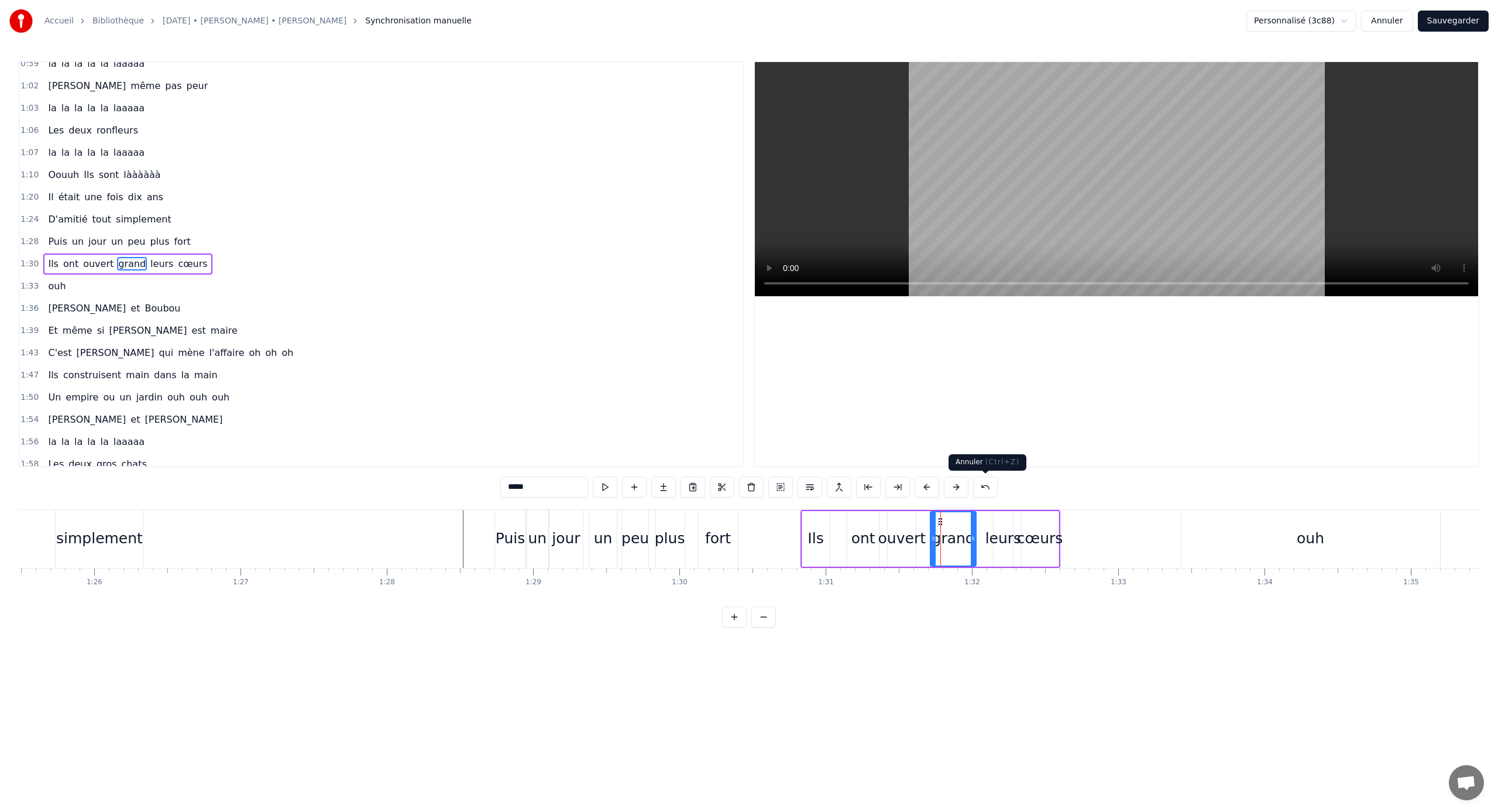
click at [871, 525] on div "ont" at bounding box center [863, 539] width 32 height 56
click at [885, 524] on div "ouvert" at bounding box center [902, 539] width 28 height 56
click at [885, 524] on div "grand" at bounding box center [953, 539] width 46 height 56
type input "*****"
click at [885, 525] on div "Ils ont ouvert grand leurs cœurs" at bounding box center [930, 538] width 260 height 58
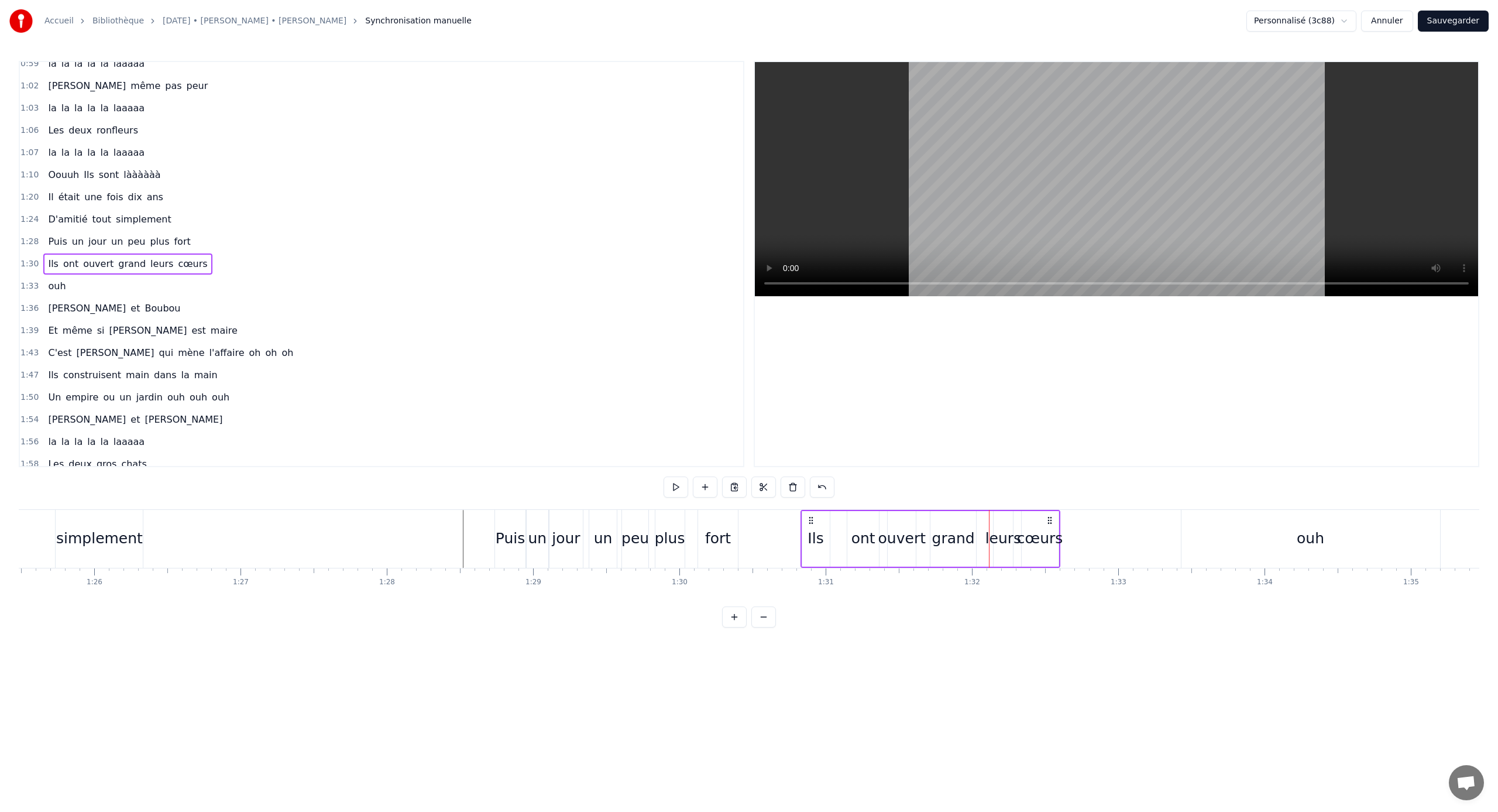
click at [885, 527] on div "Ils ont ouvert grand leurs cœurs" at bounding box center [930, 538] width 260 height 58
click at [885, 530] on div "cœurs" at bounding box center [1040, 538] width 46 height 23
click at [788, 492] on button at bounding box center [780, 486] width 24 height 21
click at [800, 532] on div "Ils" at bounding box center [815, 538] width 28 height 58
click at [847, 488] on button at bounding box center [839, 486] width 24 height 21
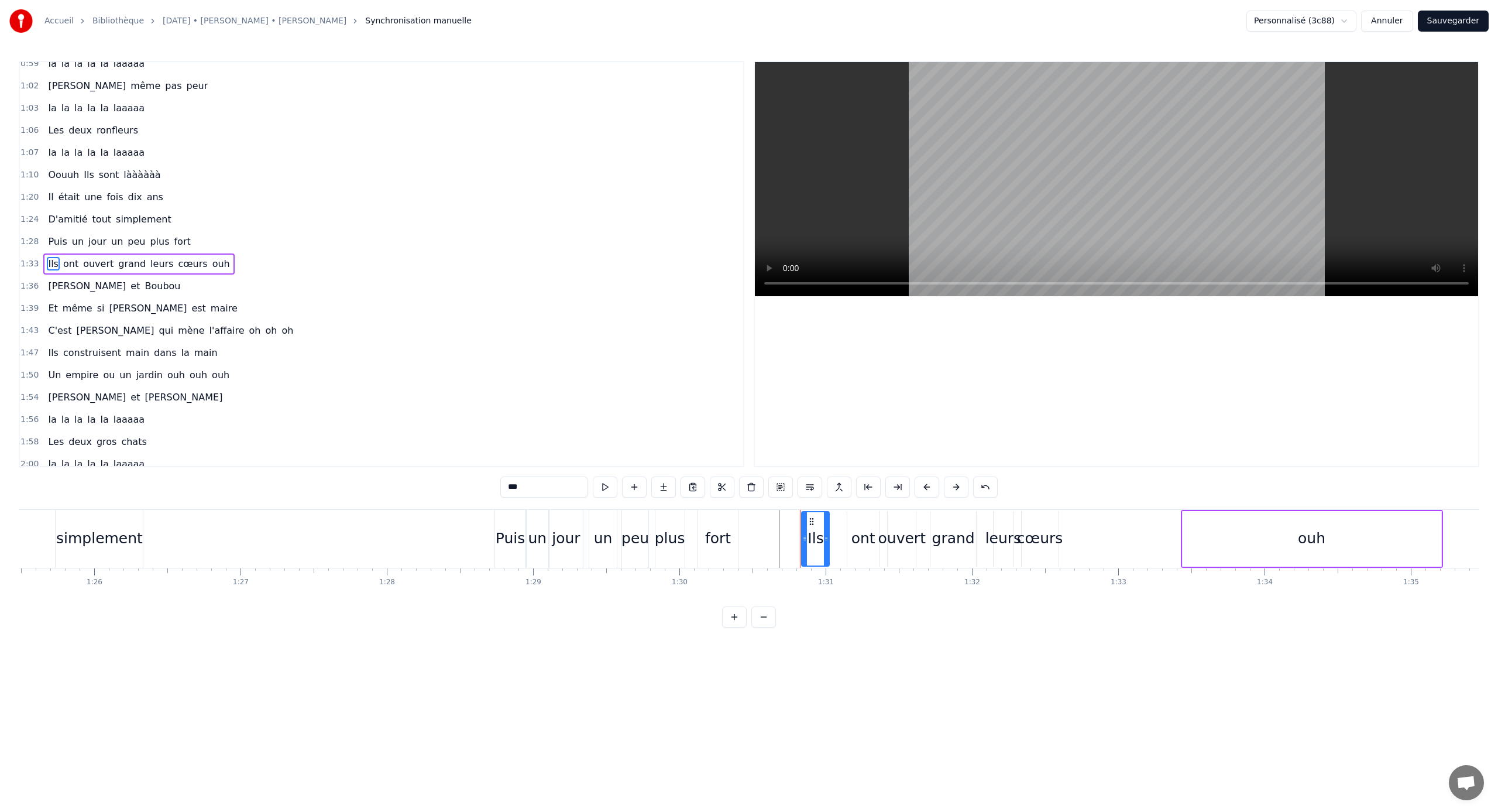
click at [849, 535] on div "ont" at bounding box center [863, 539] width 32 height 56
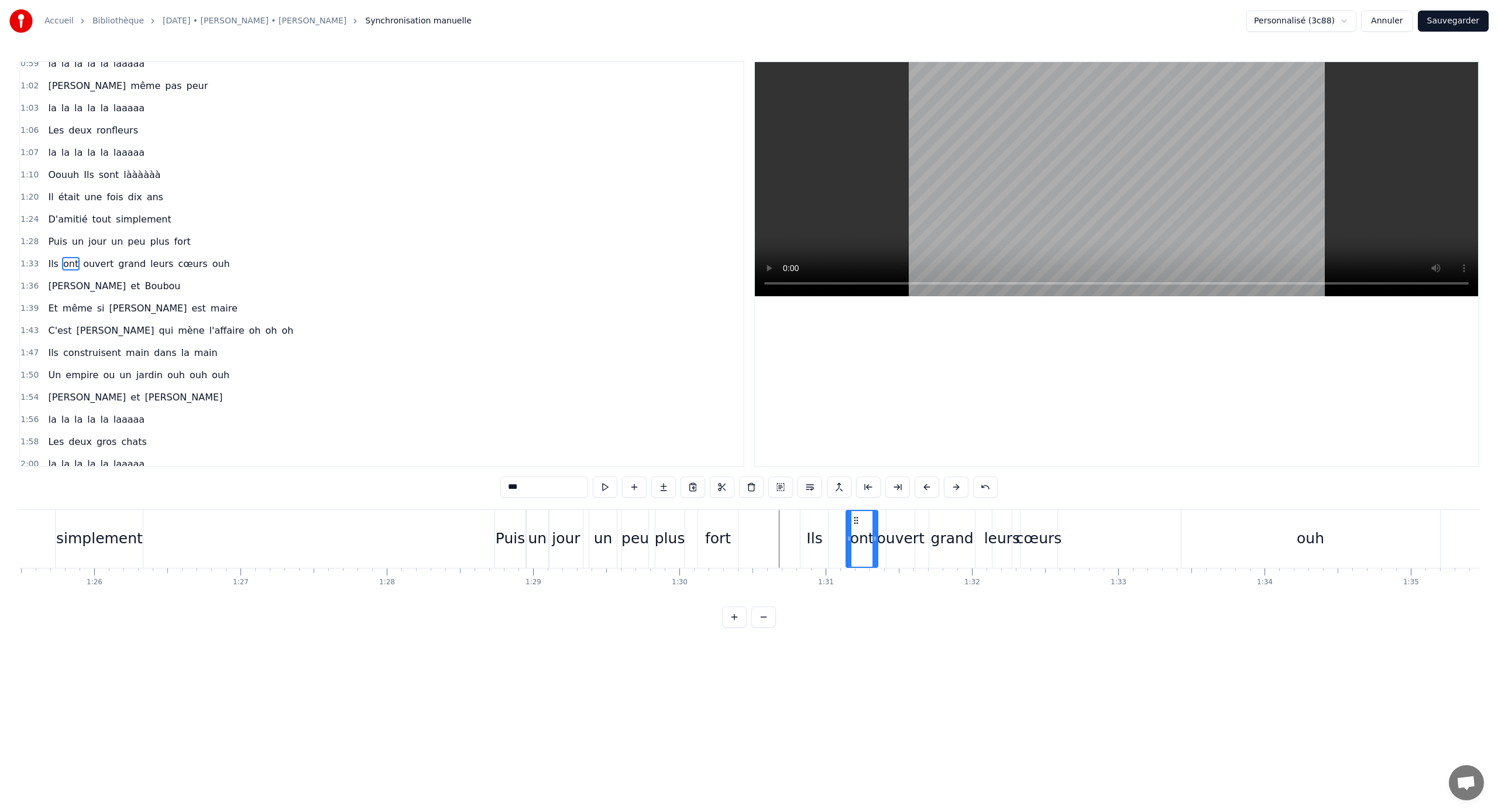
click at [829, 535] on div "Ils" at bounding box center [815, 538] width 28 height 58
click at [813, 535] on div "Ils" at bounding box center [814, 538] width 16 height 23
click at [885, 529] on div "ouvert" at bounding box center [901, 538] width 48 height 23
click at [885, 527] on div "grand" at bounding box center [952, 538] width 46 height 58
type input "*****"
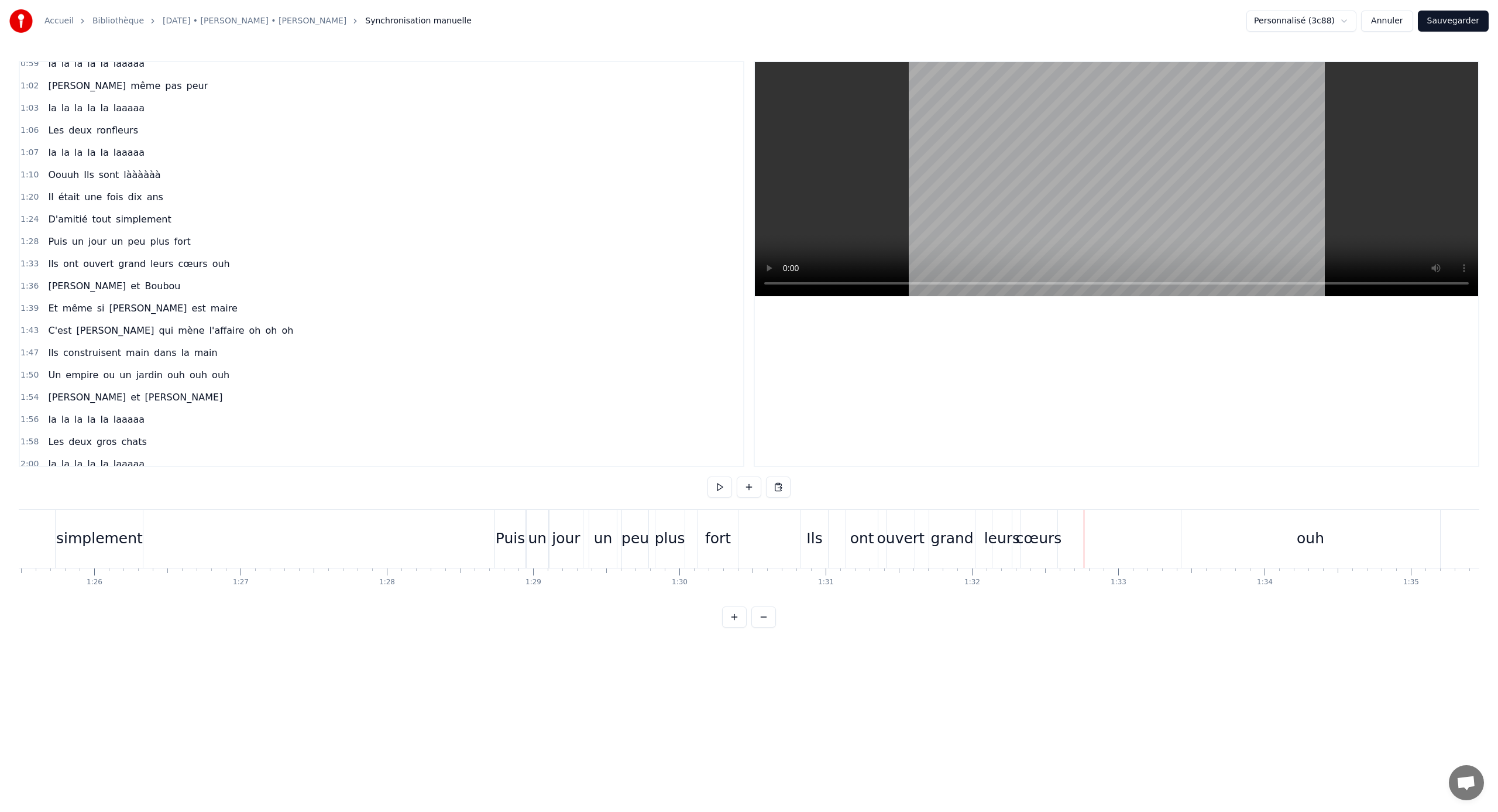
click at [885, 531] on div "cœurs" at bounding box center [1038, 538] width 46 height 23
click at [208, 271] on div "Ils ont ouvert grand leurs cœurs ouh" at bounding box center [139, 263] width 190 height 21
click at [211, 265] on span "ouh" at bounding box center [221, 264] width 20 height 13
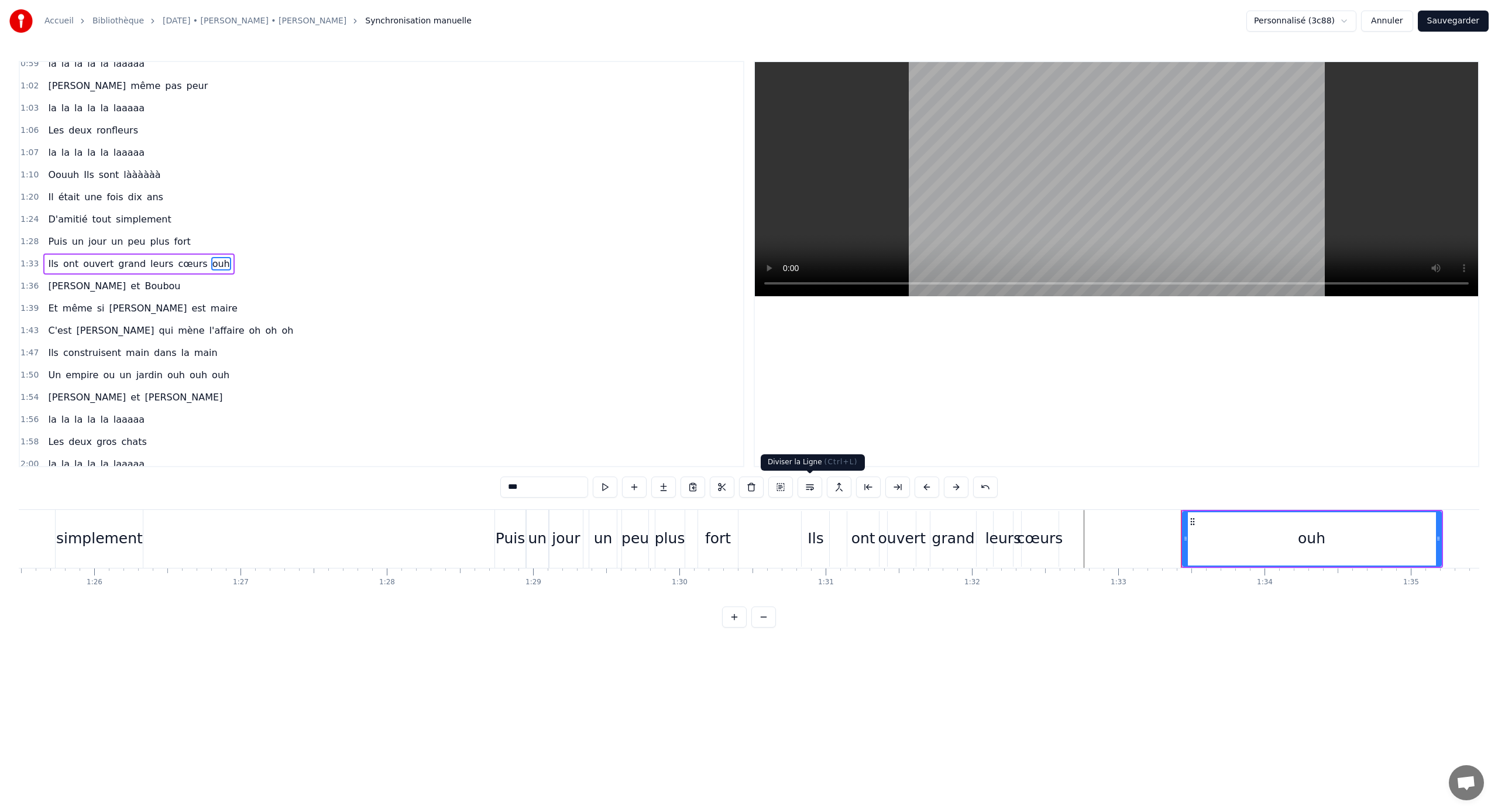
click at [803, 490] on button at bounding box center [810, 486] width 24 height 21
click at [47, 240] on span "Ils" at bounding box center [53, 241] width 13 height 13
type input "***"
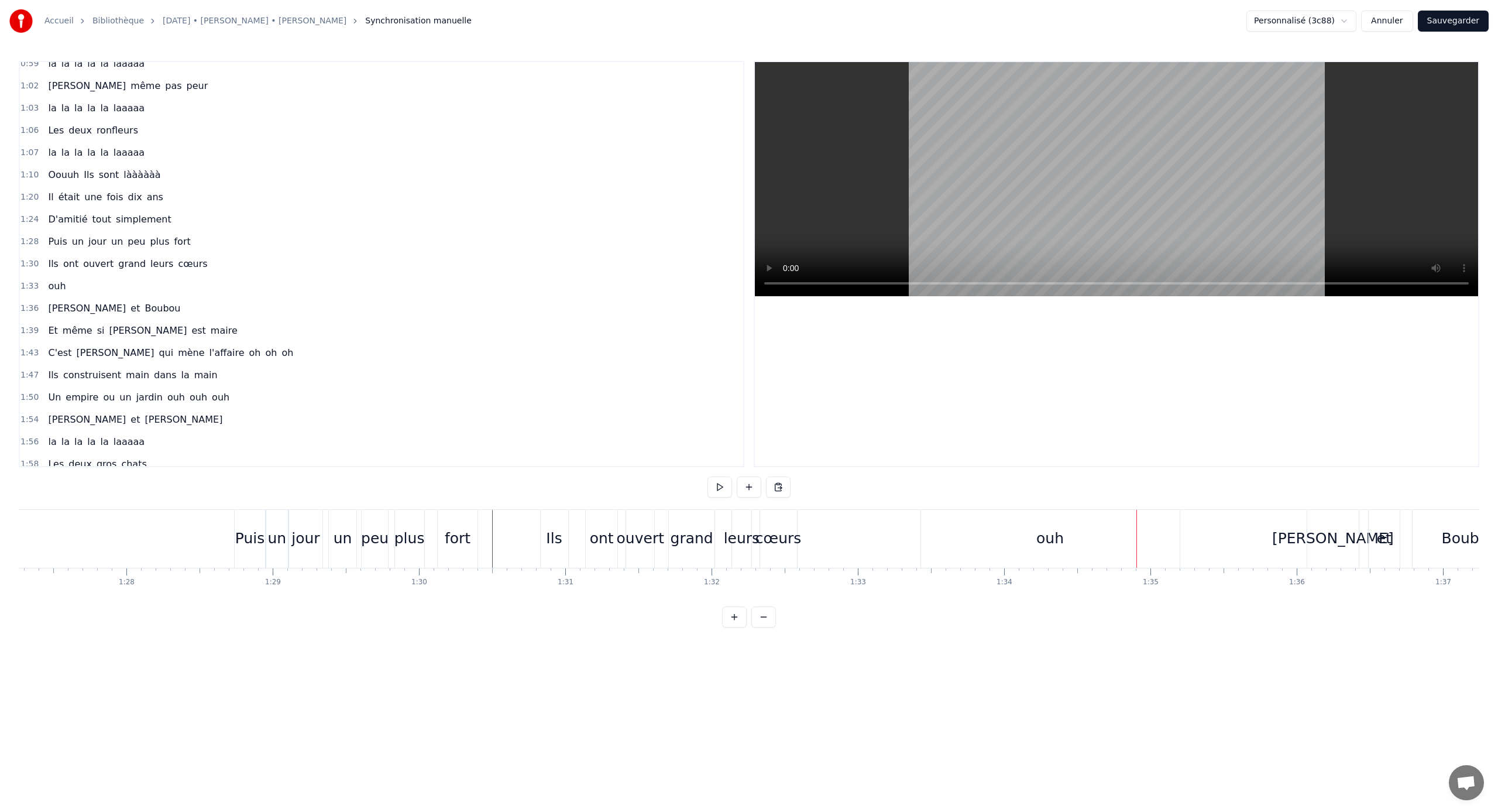
scroll to position [0, 12510]
click at [847, 535] on div "ont" at bounding box center [861, 538] width 32 height 58
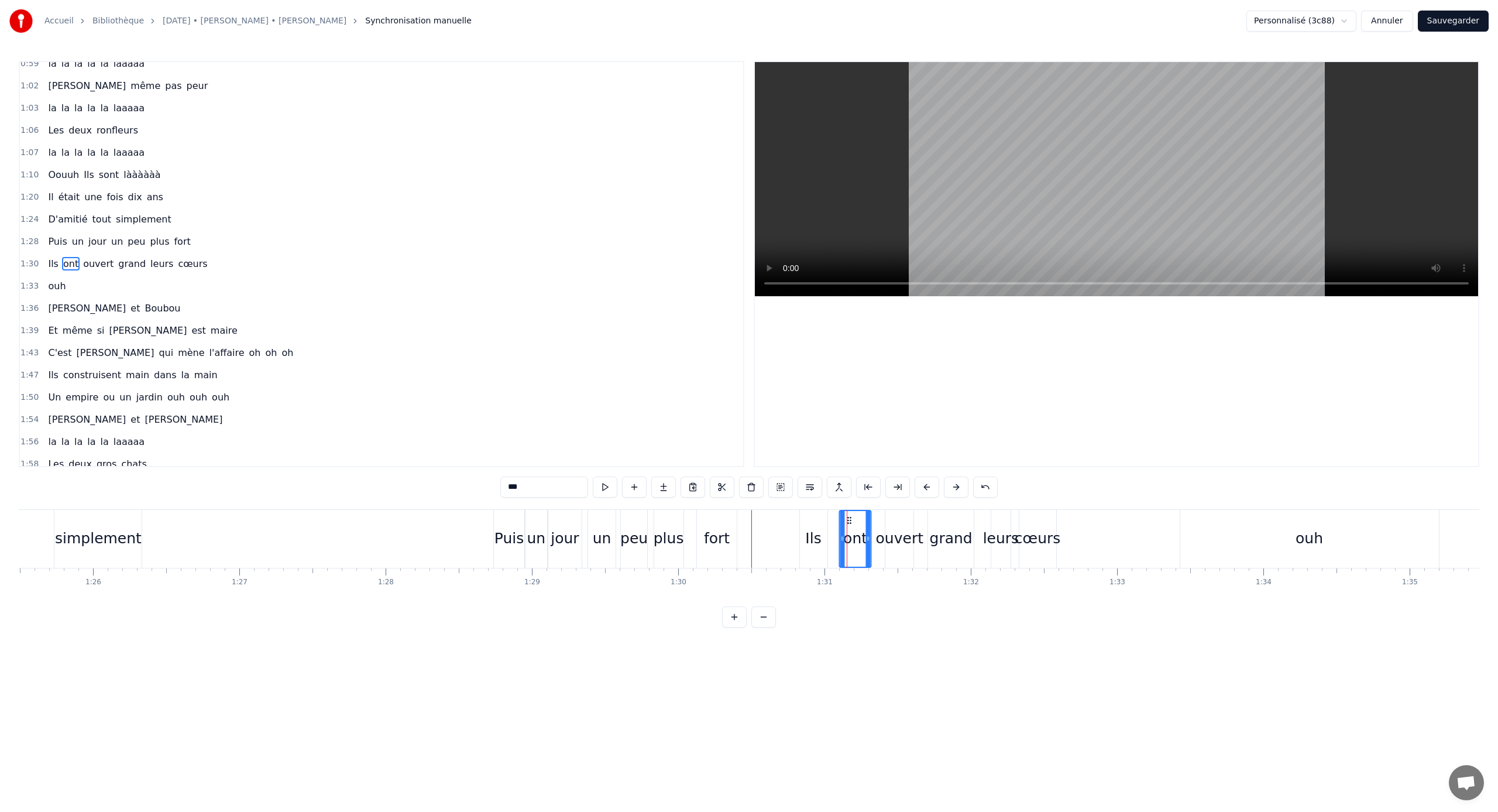
click at [847, 525] on icon at bounding box center [850, 520] width 9 height 9
click at [885, 519] on div "ouvert" at bounding box center [900, 538] width 28 height 58
click at [885, 519] on icon at bounding box center [891, 520] width 9 height 9
click at [885, 519] on div "grand" at bounding box center [951, 538] width 46 height 58
click at [62, 261] on span "ont" at bounding box center [70, 264] width 18 height 13
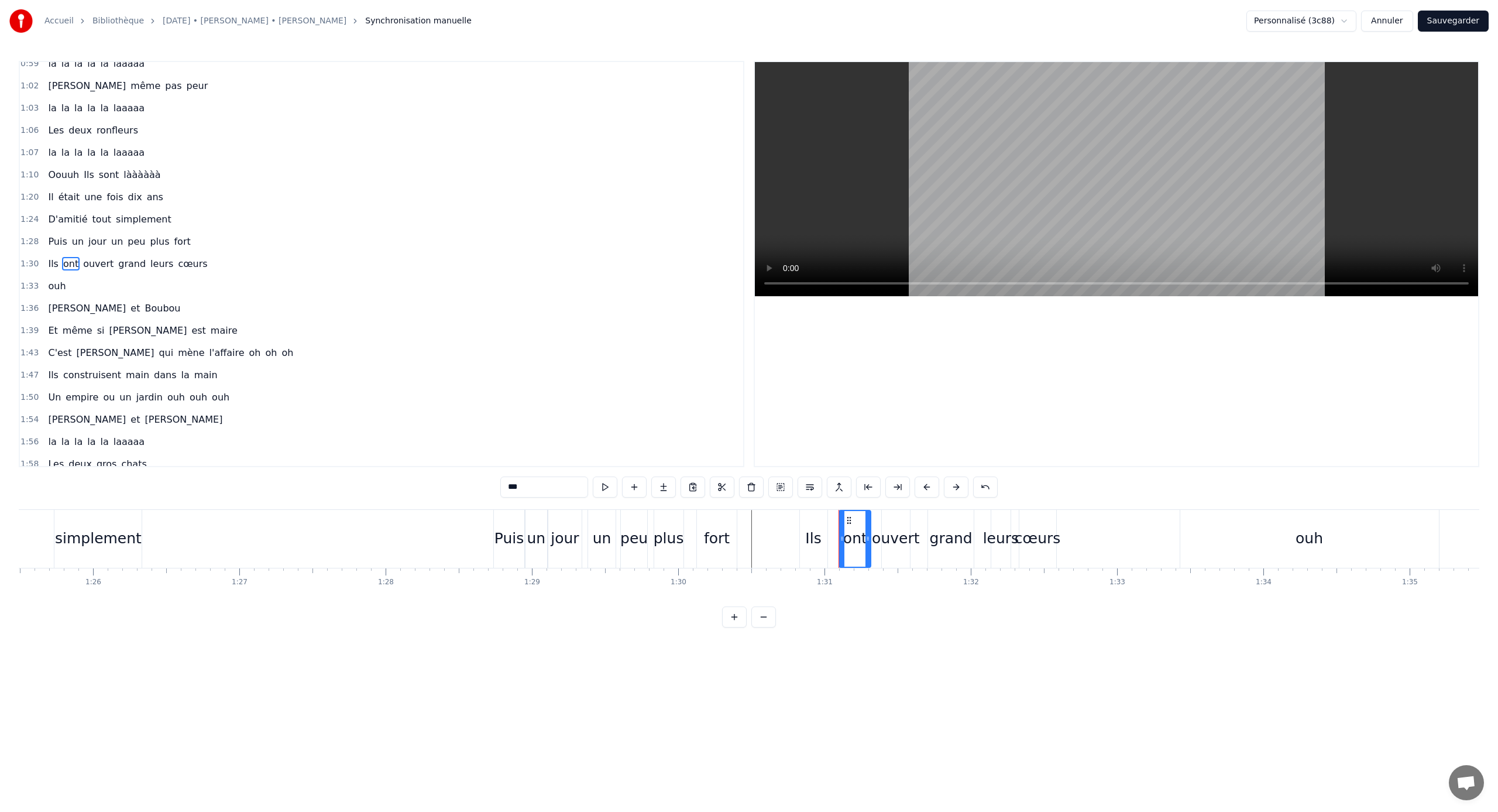
click at [53, 261] on span "Ils" at bounding box center [53, 264] width 13 height 13
type input "***"
click at [885, 535] on div "0:21 [PERSON_NAME] elle aimE bringuer 0:25 Et [PERSON_NAME] c'est pas le dernie…" at bounding box center [749, 344] width 1461 height 566
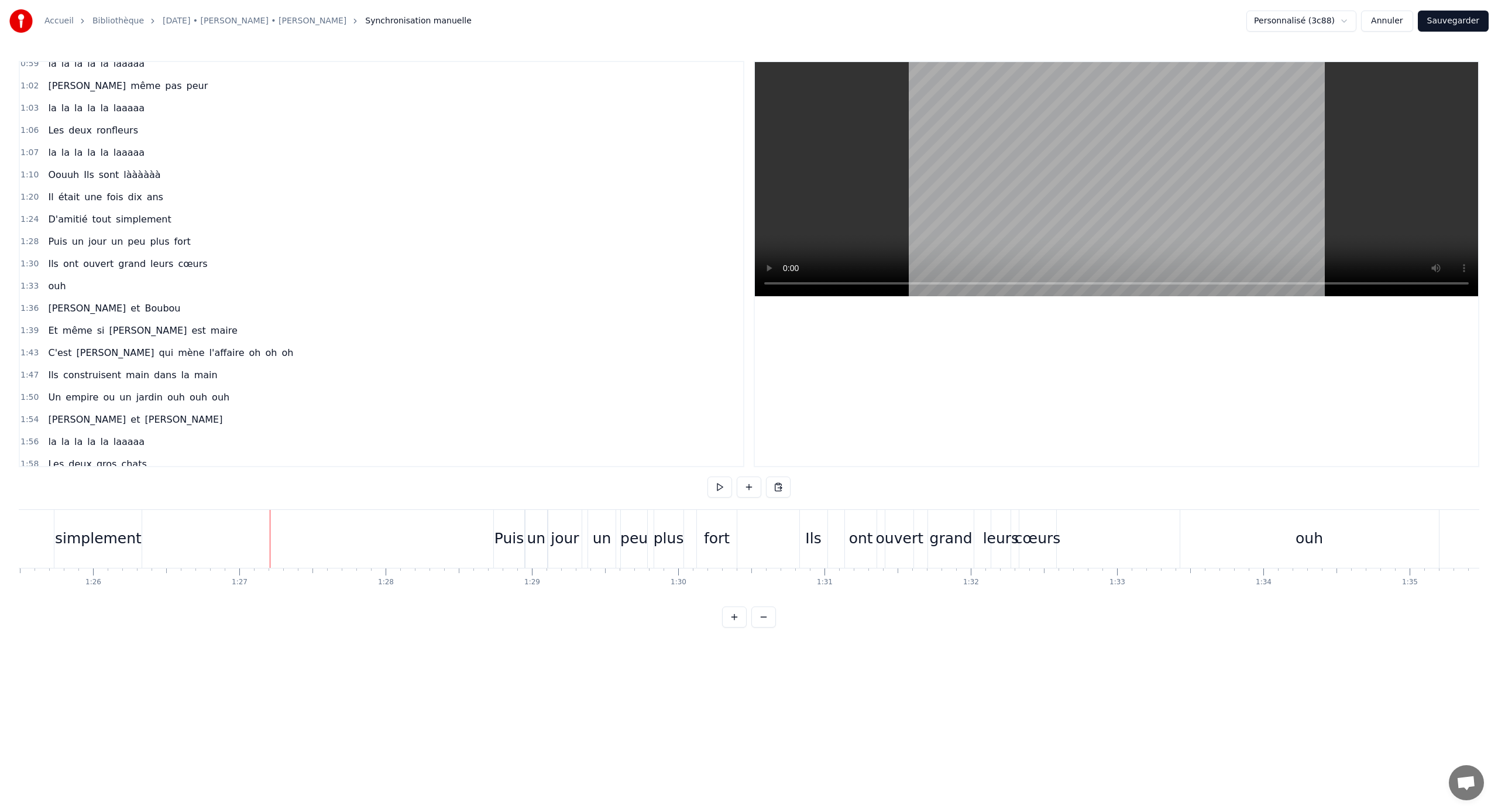
click at [885, 523] on div "ouh" at bounding box center [1310, 538] width 259 height 58
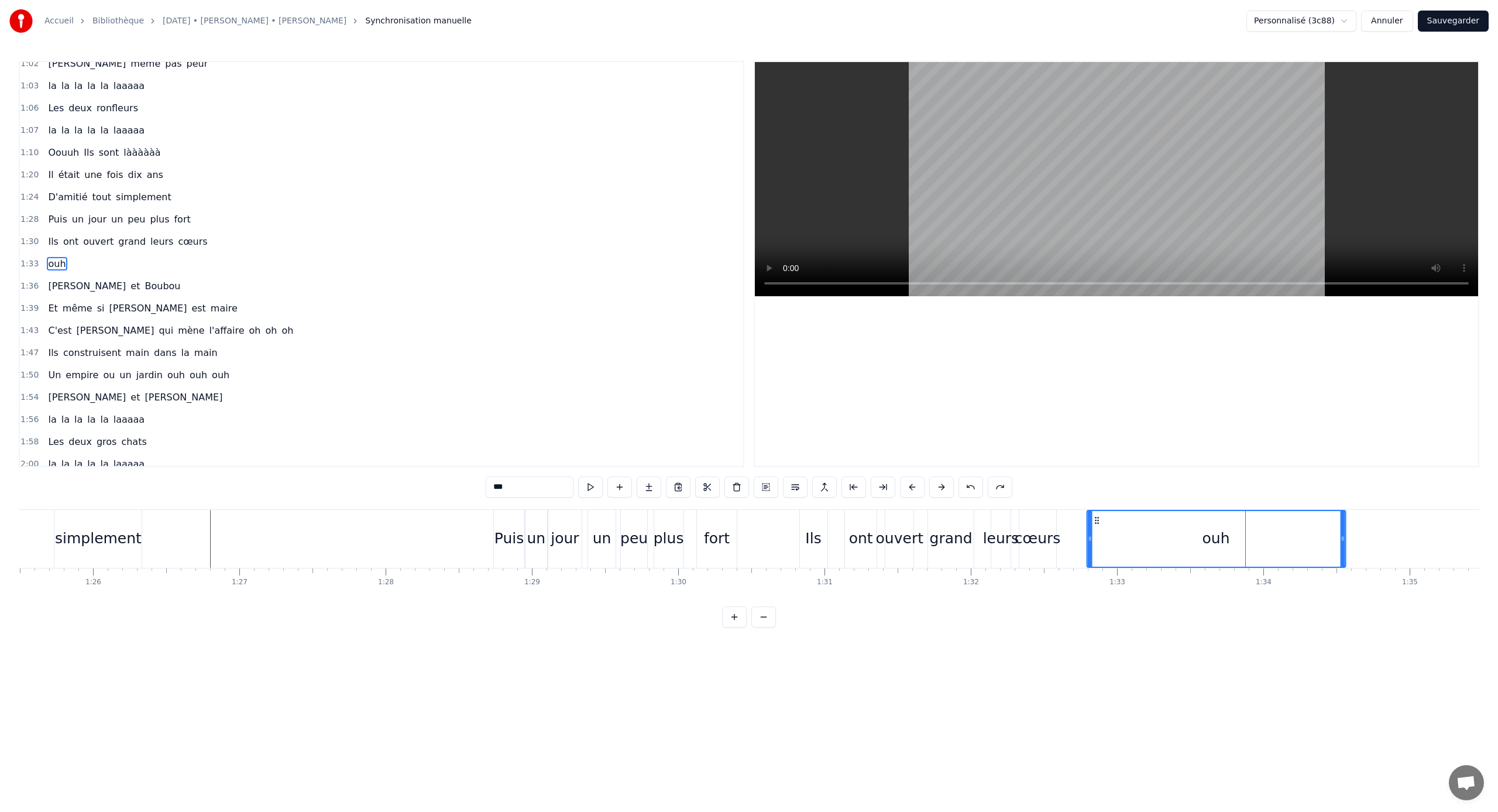
drag, startPoint x: 1191, startPoint y: 520, endPoint x: 1096, endPoint y: 529, distance: 95.4
click at [885, 529] on div "ouh" at bounding box center [1216, 539] width 257 height 56
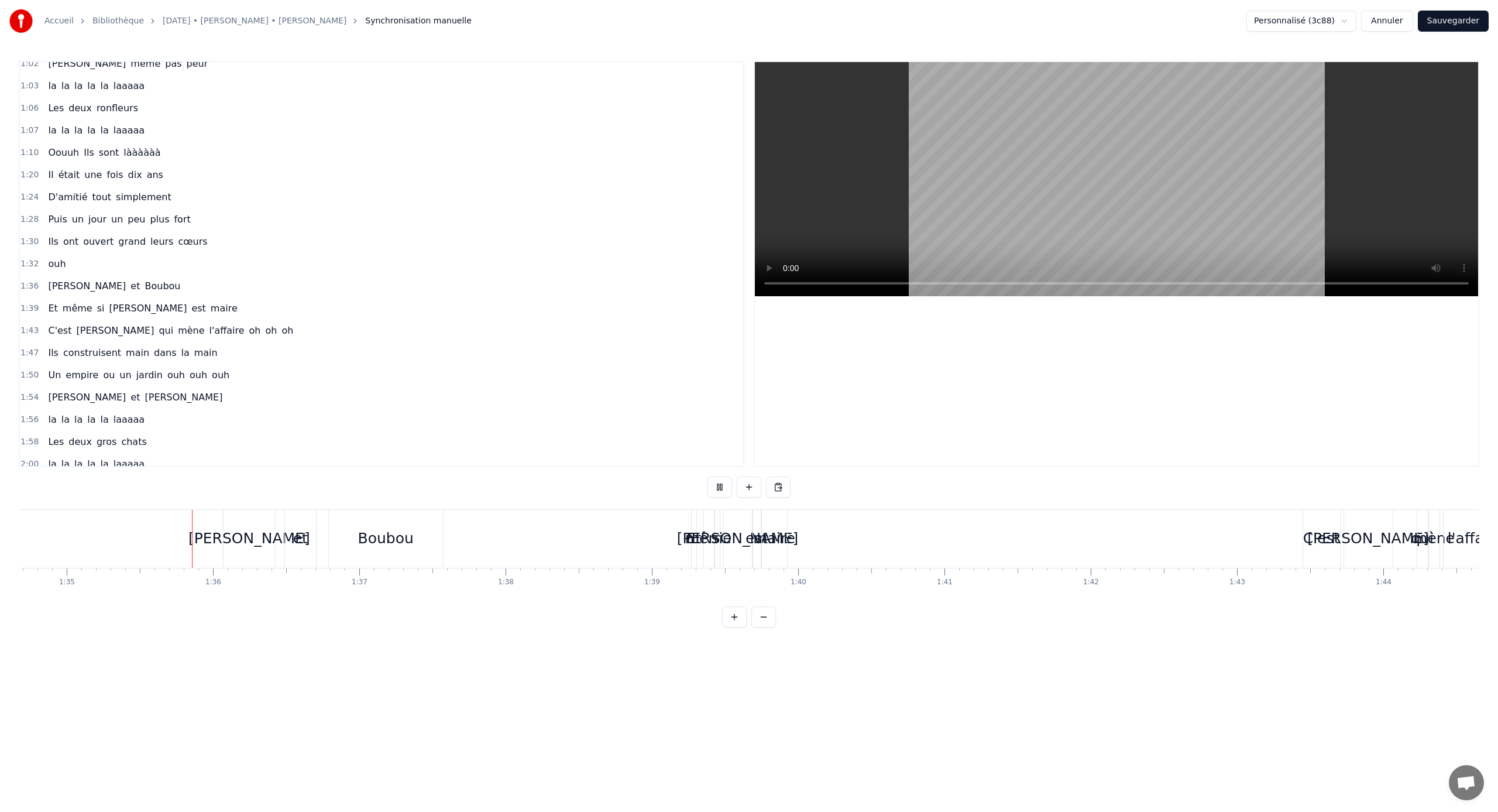
scroll to position [0, 13859]
click at [774, 535] on div "maire" at bounding box center [769, 538] width 42 height 23
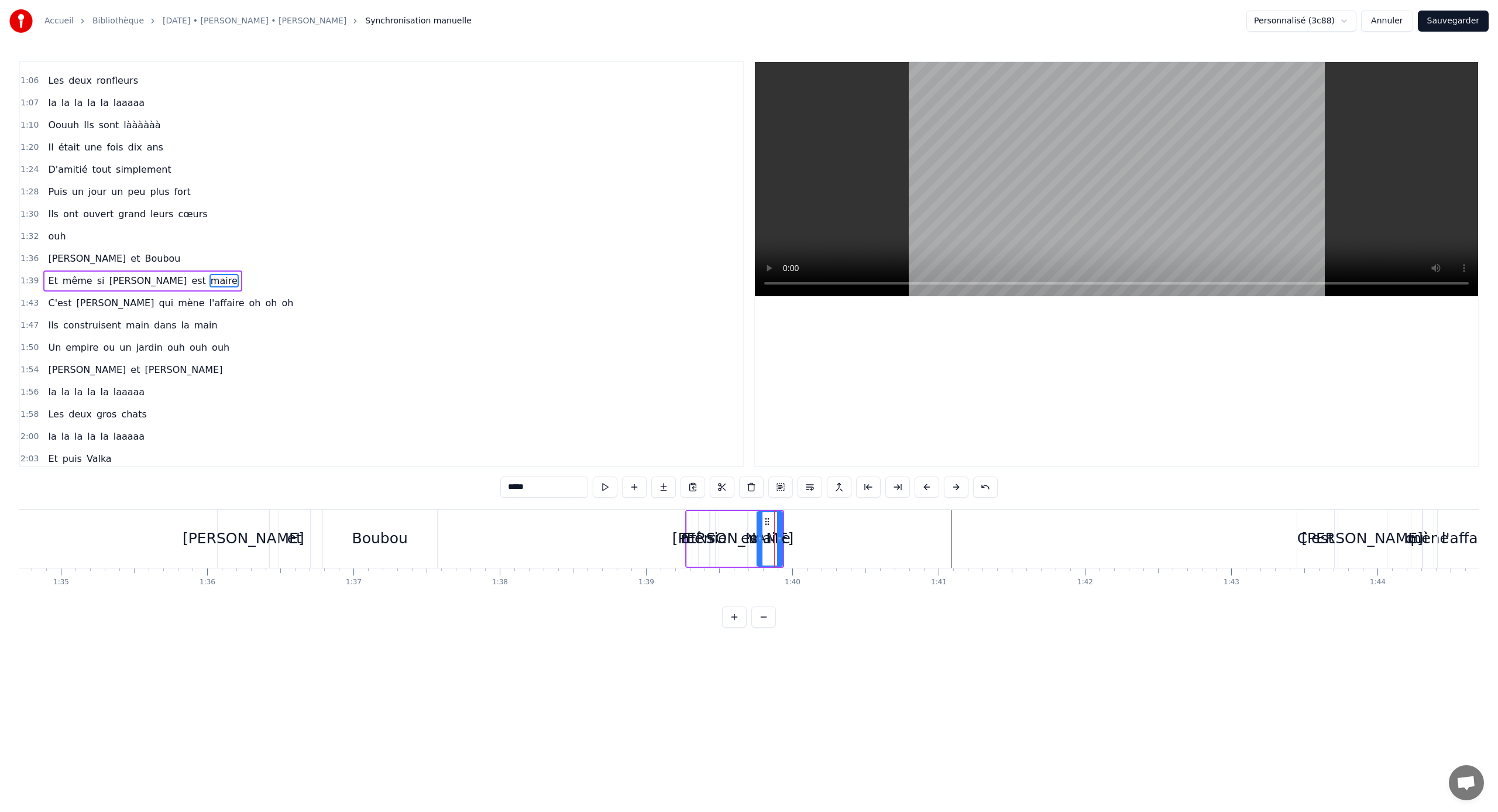
scroll to position [343, 0]
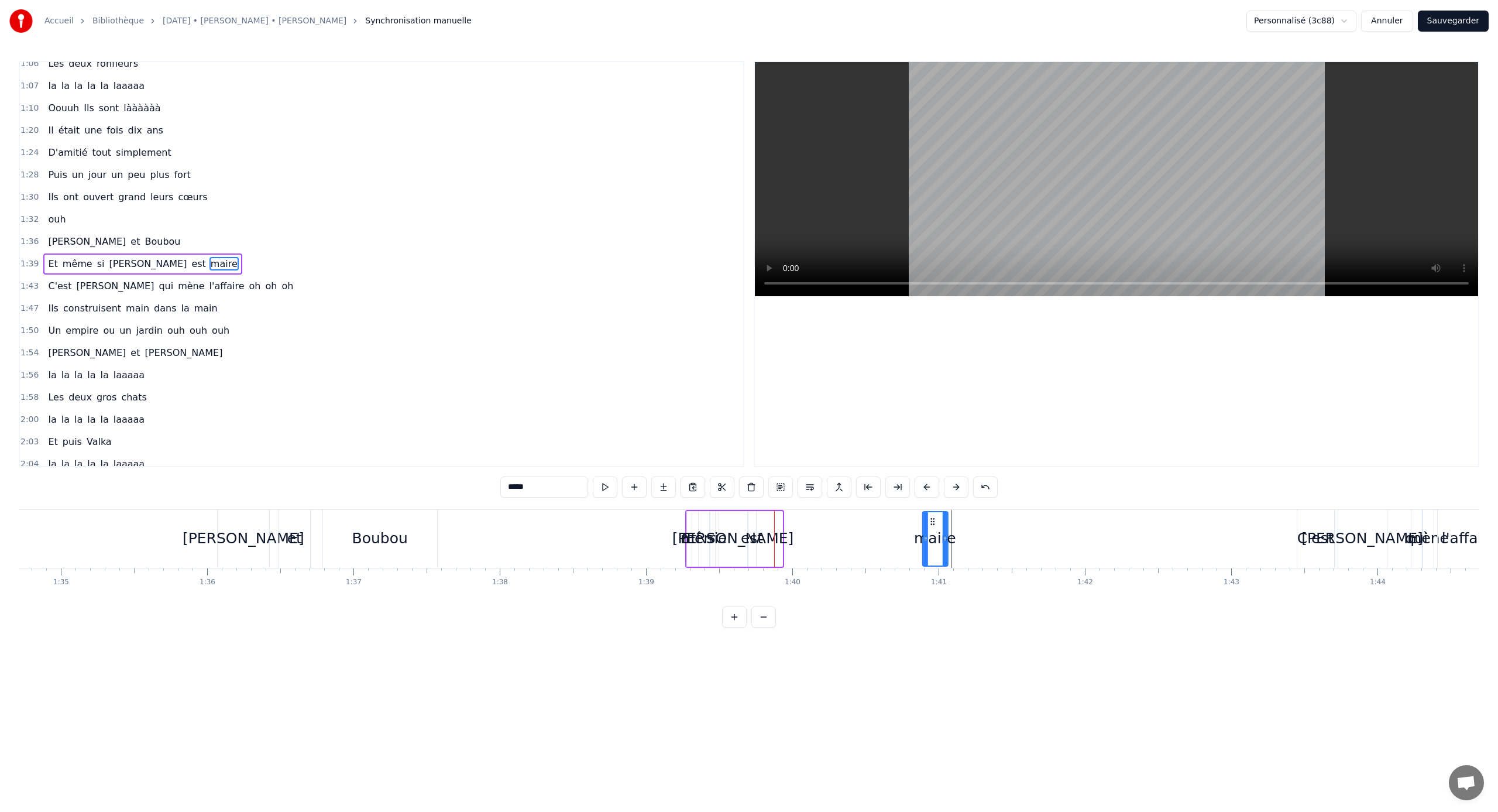
drag, startPoint x: 767, startPoint y: 522, endPoint x: 932, endPoint y: 523, distance: 165.0
click at [885, 523] on icon at bounding box center [932, 521] width 9 height 9
click at [758, 535] on div "est" at bounding box center [752, 538] width 23 height 23
drag, startPoint x: 754, startPoint y: 543, endPoint x: 773, endPoint y: 542, distance: 19.0
click at [773, 535] on div at bounding box center [772, 539] width 5 height 53
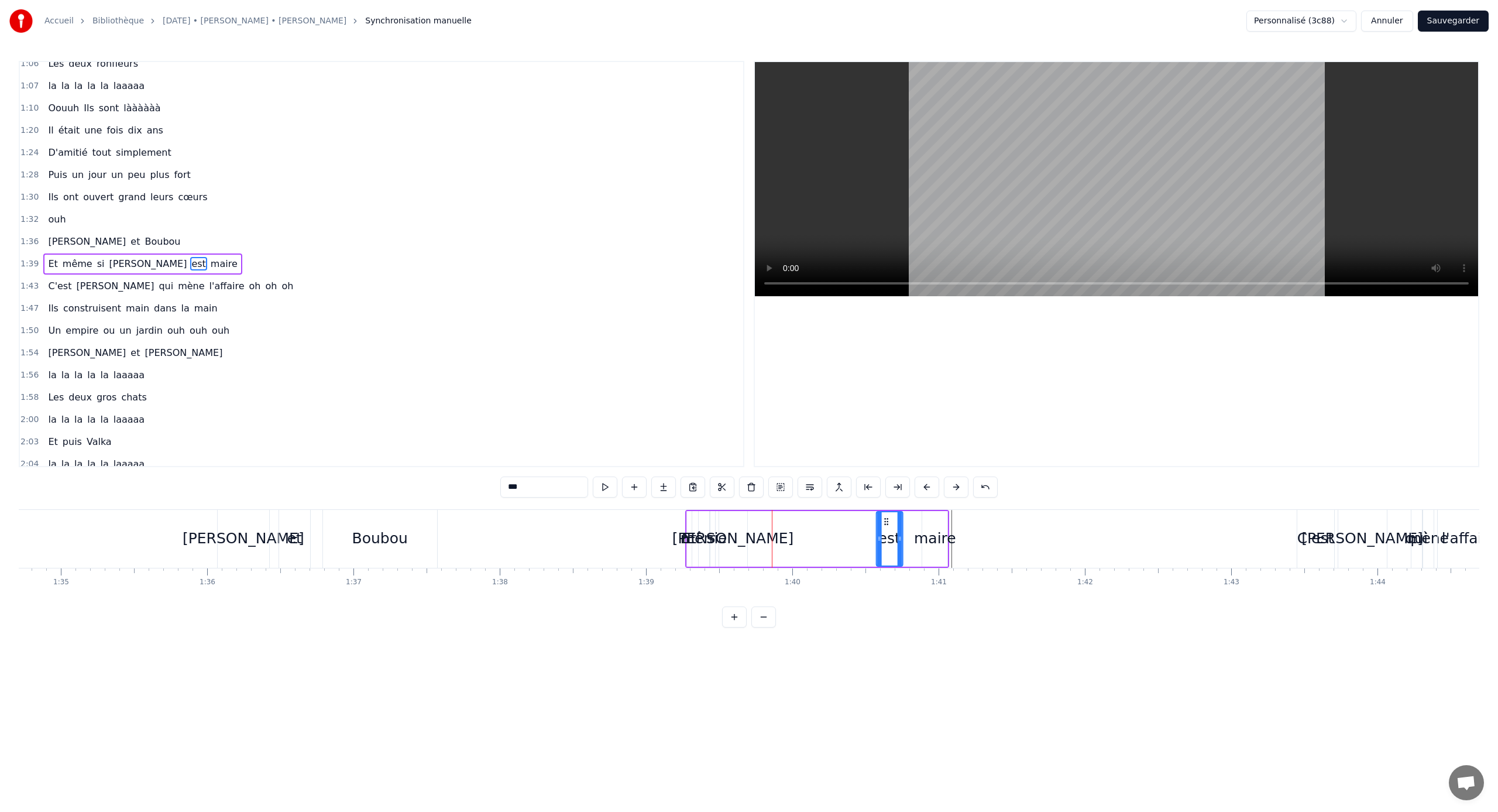
drag, startPoint x: 759, startPoint y: 523, endPoint x: 888, endPoint y: 517, distance: 129.1
click at [885, 517] on icon at bounding box center [886, 521] width 9 height 9
click at [885, 520] on div "maire" at bounding box center [935, 539] width 25 height 56
drag, startPoint x: 925, startPoint y: 525, endPoint x: 905, endPoint y: 525, distance: 20.0
click at [885, 525] on div at bounding box center [906, 539] width 5 height 53
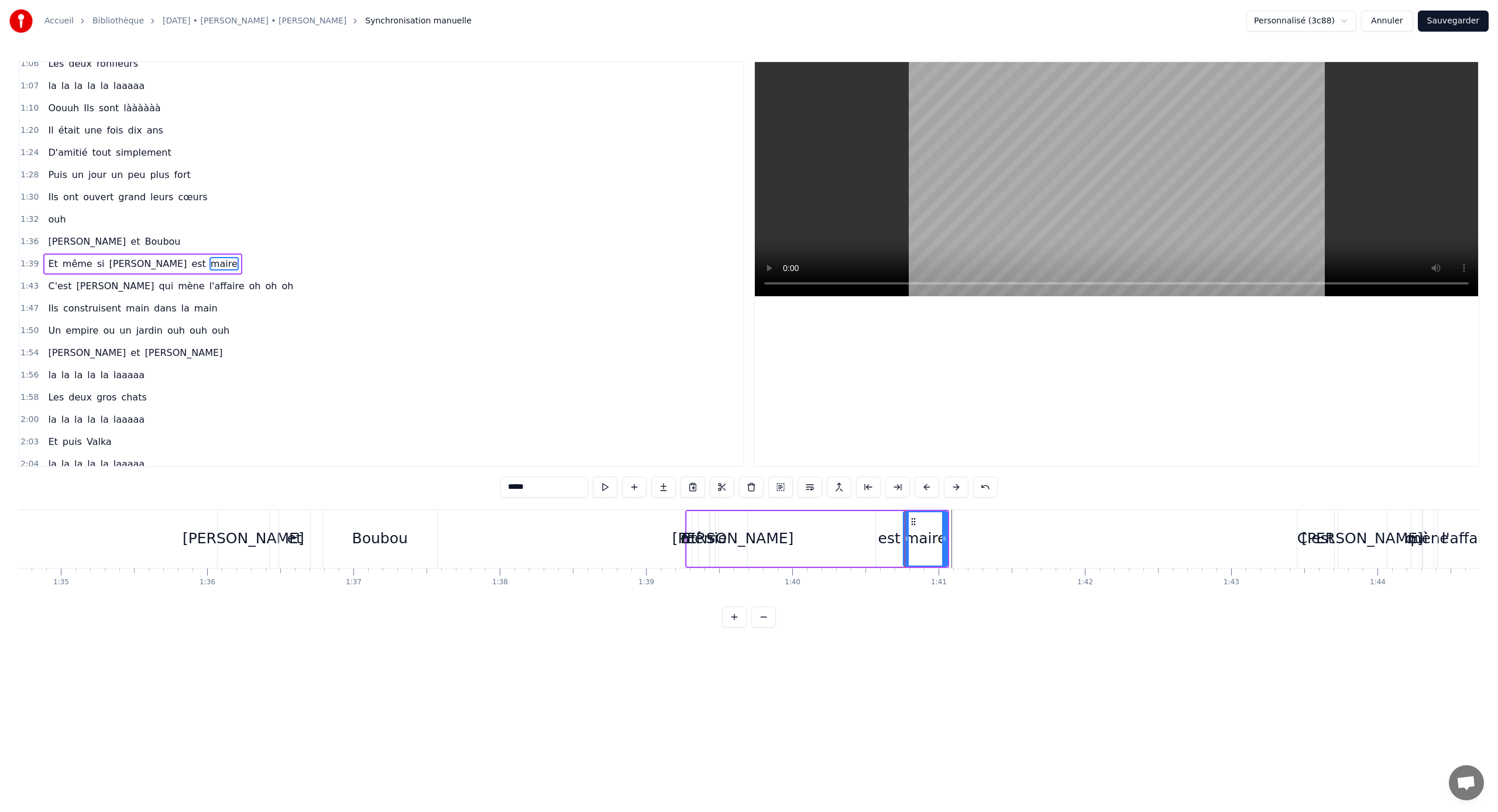
click at [739, 535] on div "[PERSON_NAME]" at bounding box center [734, 538] width 122 height 23
drag, startPoint x: 728, startPoint y: 522, endPoint x: 853, endPoint y: 525, distance: 125.0
click at [853, 525] on div "[PERSON_NAME]" at bounding box center [859, 539] width 27 height 53
drag, startPoint x: 847, startPoint y: 537, endPoint x: 827, endPoint y: 539, distance: 20.1
click at [827, 535] on icon at bounding box center [828, 538] width 5 height 9
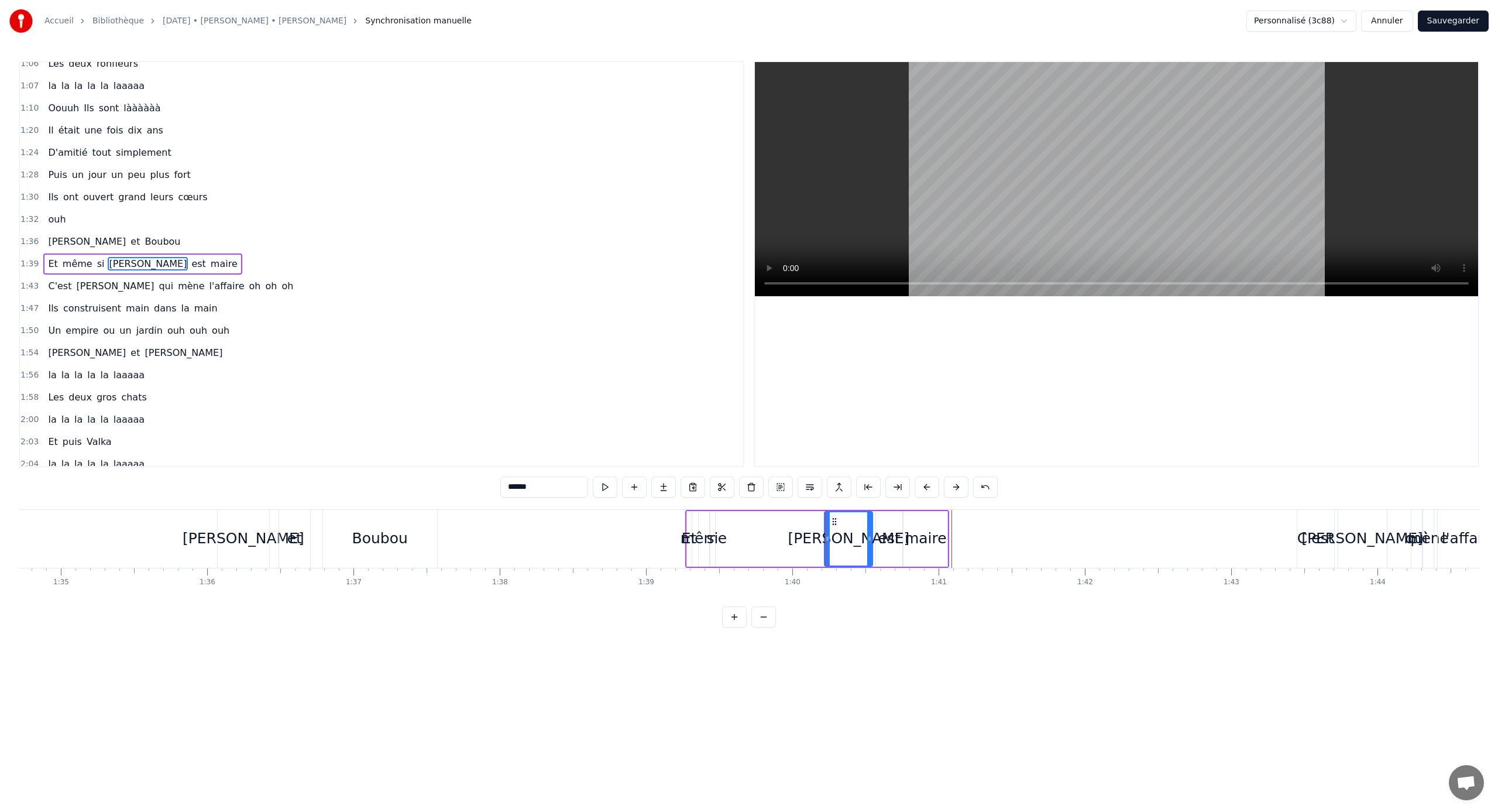
click at [712, 535] on div "si" at bounding box center [713, 538] width 12 height 23
drag, startPoint x: 714, startPoint y: 539, endPoint x: 698, endPoint y: 540, distance: 16.0
click at [698, 535] on icon at bounding box center [701, 538] width 5 height 9
drag, startPoint x: 707, startPoint y: 520, endPoint x: 813, endPoint y: 523, distance: 106.0
click at [701, 533] on div "même" at bounding box center [703, 538] width 46 height 23
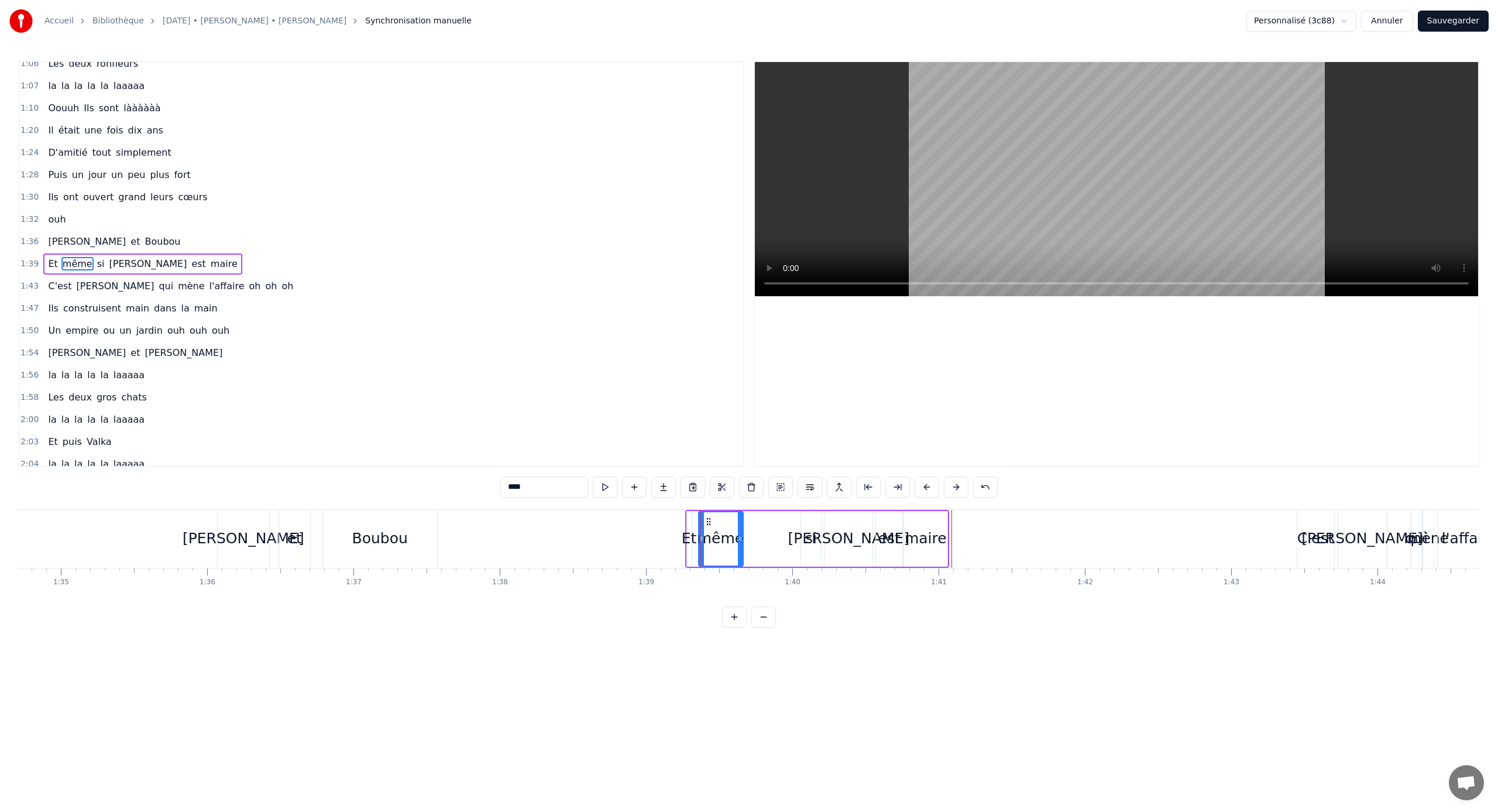
drag, startPoint x: 707, startPoint y: 541, endPoint x: 741, endPoint y: 542, distance: 34.0
click at [741, 535] on icon at bounding box center [740, 538] width 5 height 9
drag, startPoint x: 708, startPoint y: 522, endPoint x: 745, endPoint y: 523, distance: 37.0
click at [745, 523] on icon at bounding box center [744, 521] width 9 height 9
click at [693, 532] on div "Et" at bounding box center [689, 538] width 15 height 23
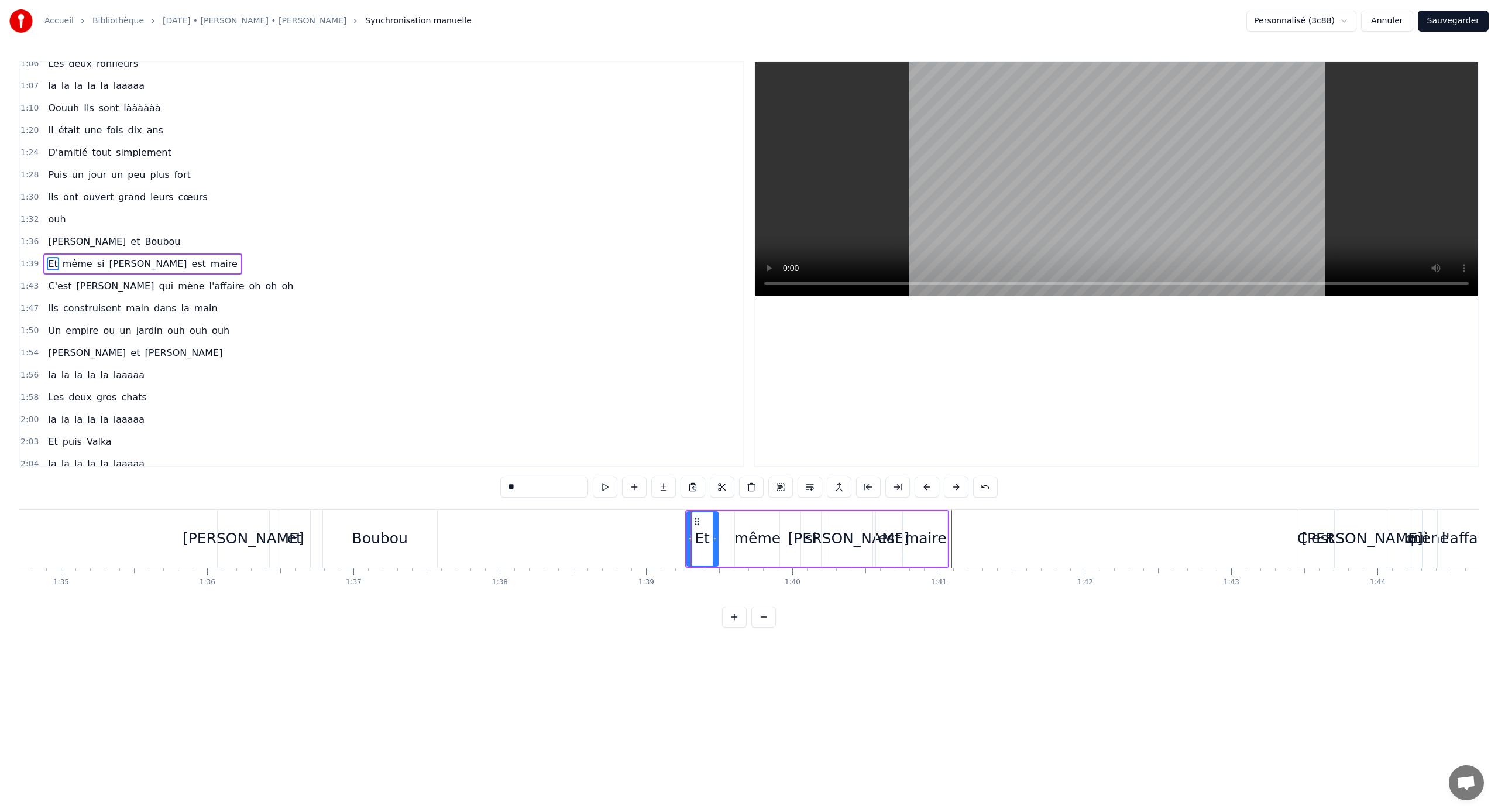
drag, startPoint x: 690, startPoint y: 540, endPoint x: 716, endPoint y: 539, distance: 26.0
click at [716, 535] on icon at bounding box center [715, 538] width 5 height 9
click at [741, 533] on div "même" at bounding box center [757, 538] width 46 height 23
type input "****"
drag, startPoint x: 748, startPoint y: 520, endPoint x: 727, endPoint y: 525, distance: 21.6
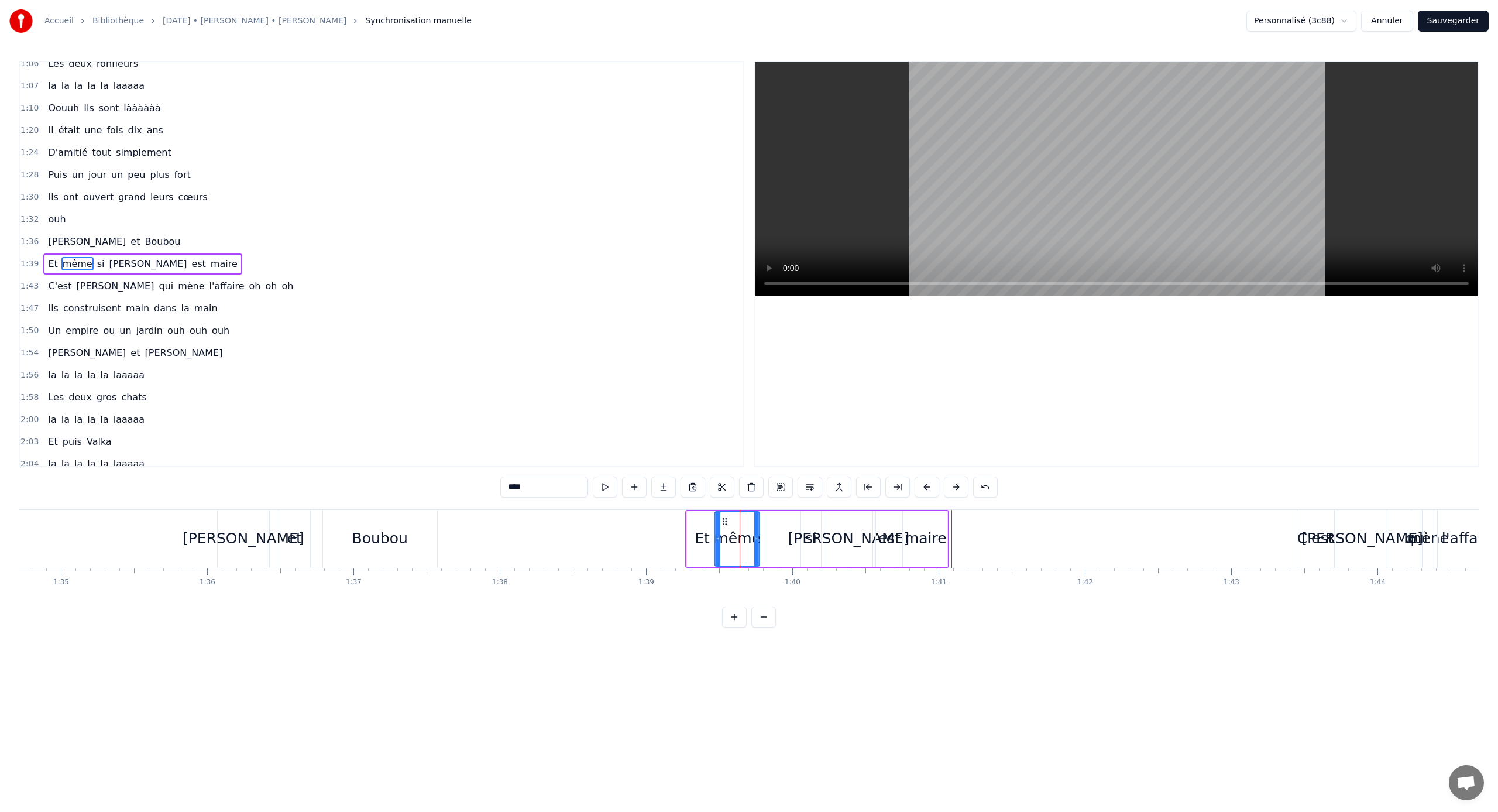
click at [727, 525] on icon at bounding box center [724, 521] width 9 height 9
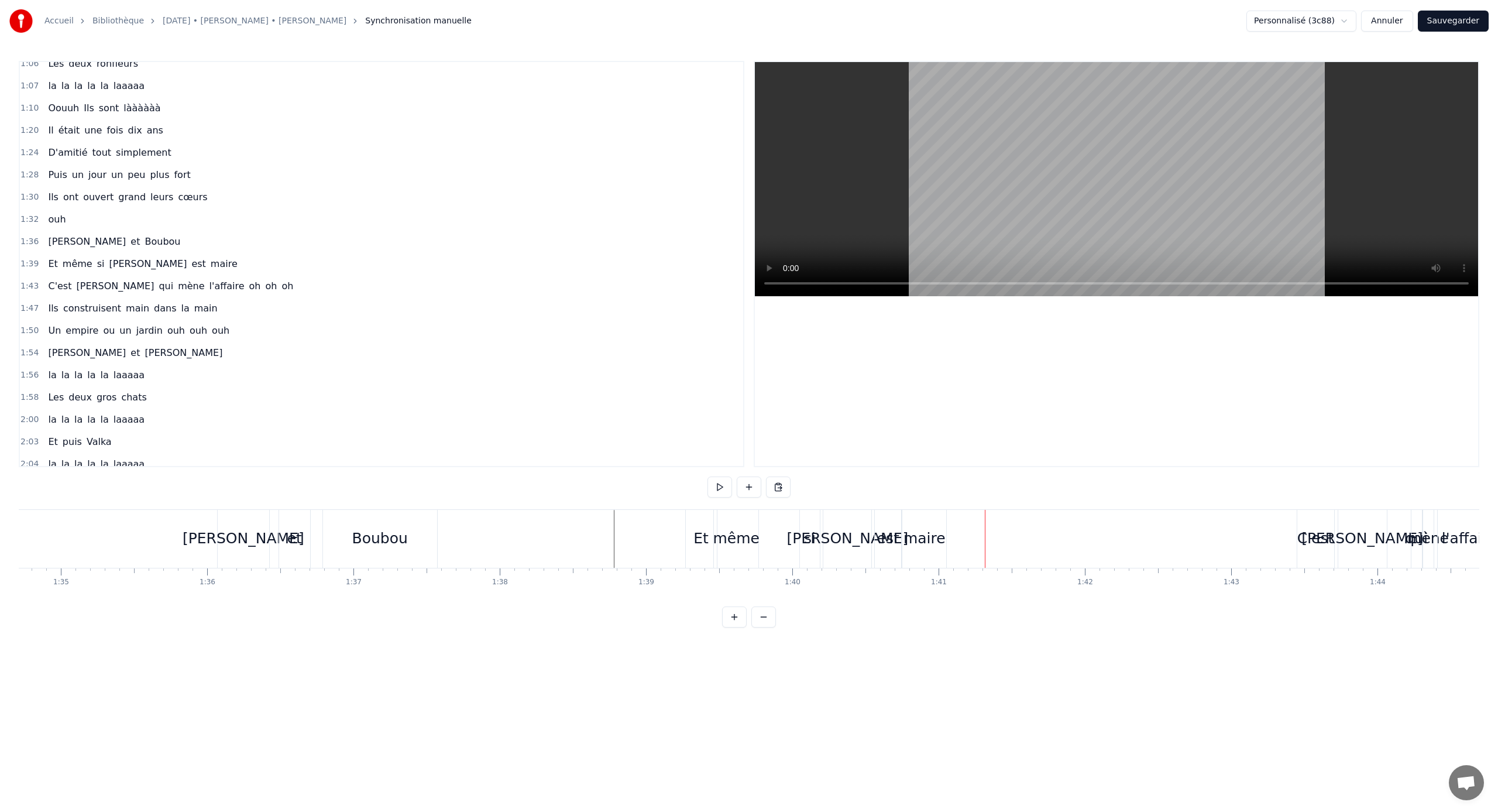
click at [809, 535] on div "si" at bounding box center [810, 538] width 12 height 23
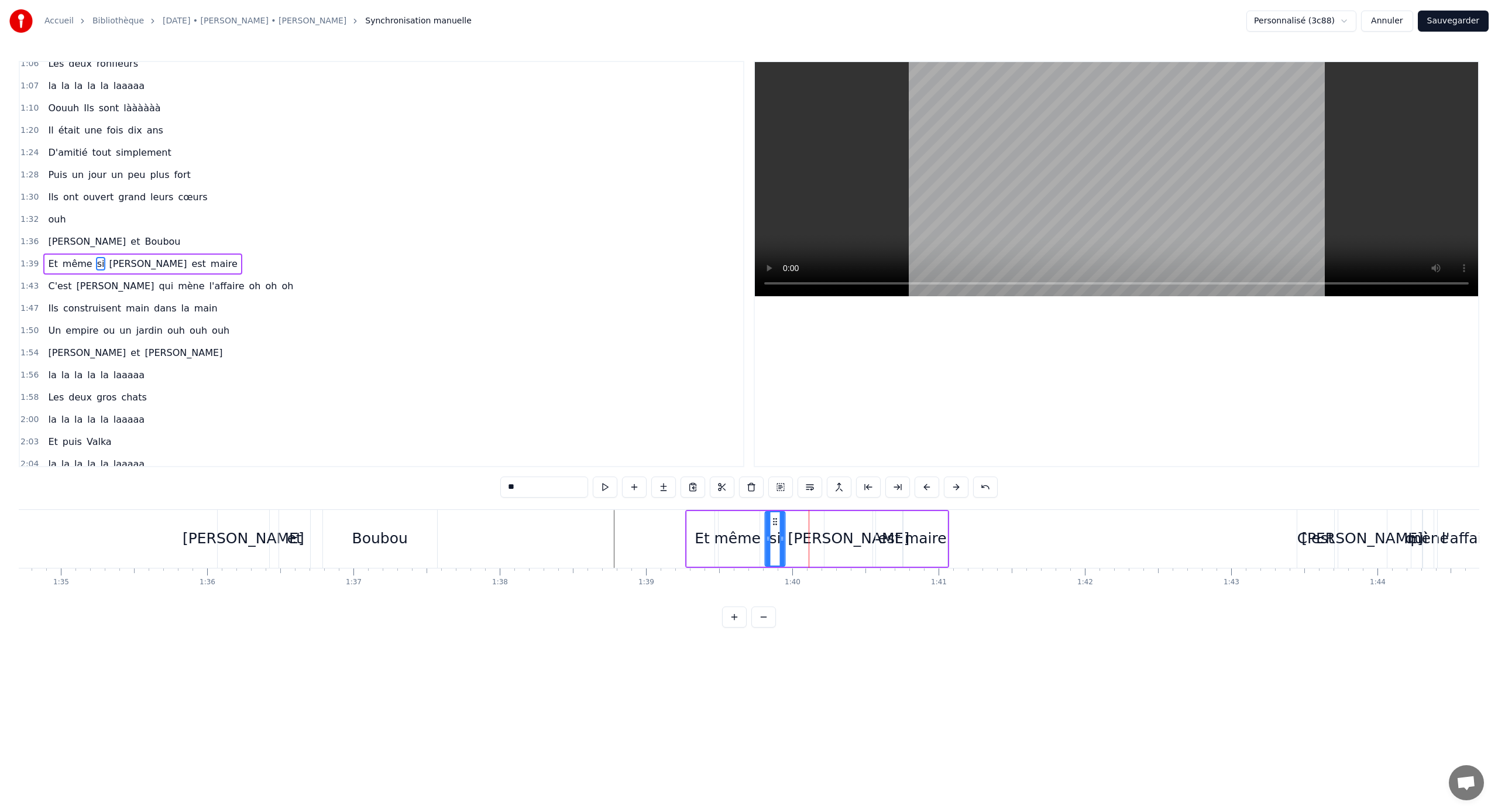
drag, startPoint x: 802, startPoint y: 523, endPoint x: 779, endPoint y: 526, distance: 23.2
click at [774, 527] on div "si" at bounding box center [774, 539] width 18 height 53
click at [839, 523] on div "[PERSON_NAME]" at bounding box center [848, 539] width 48 height 56
drag, startPoint x: 833, startPoint y: 520, endPoint x: 796, endPoint y: 528, distance: 37.9
click at [796, 528] on div "[PERSON_NAME]" at bounding box center [813, 539] width 47 height 53
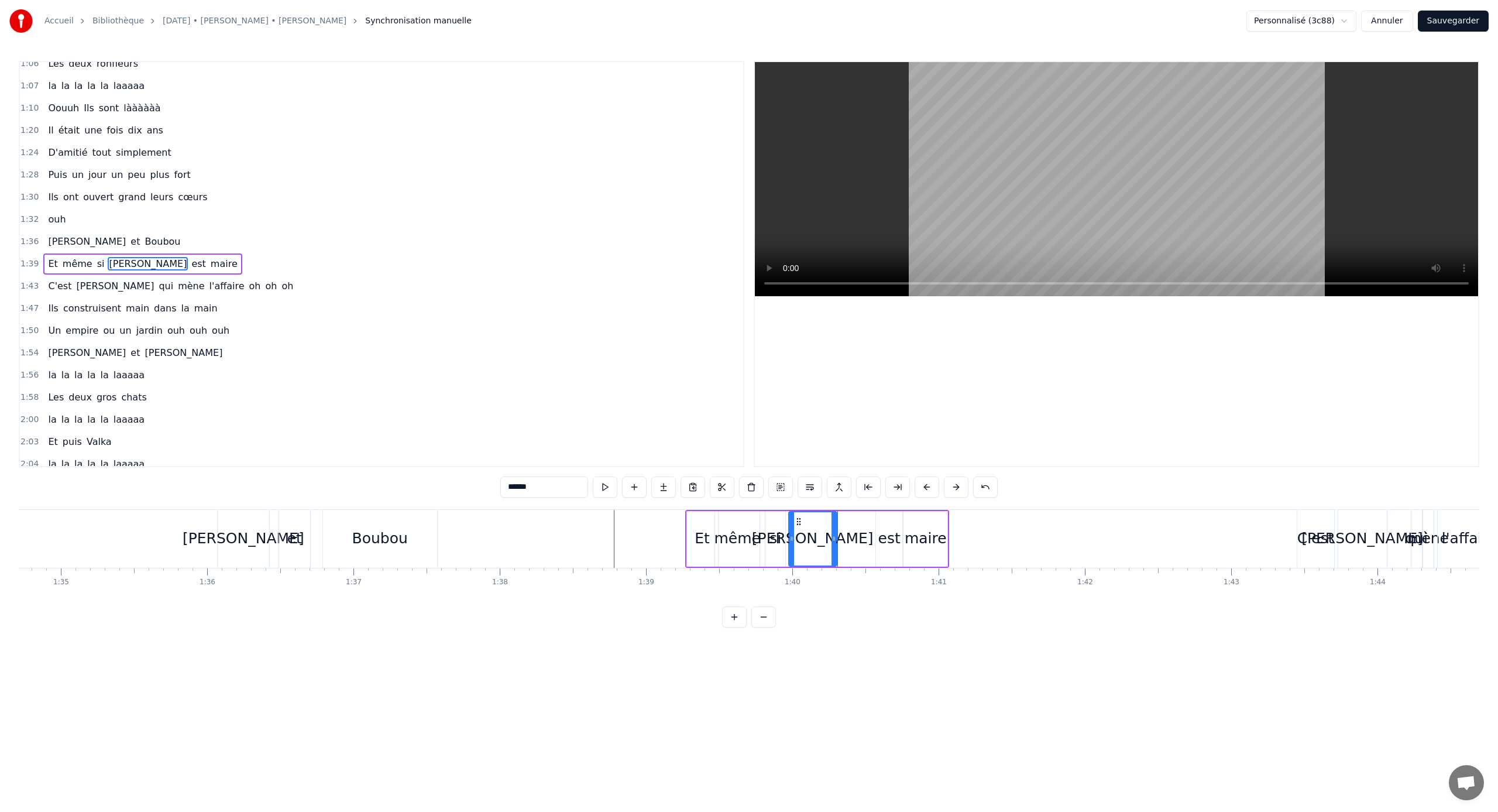
click at [885, 517] on div "est" at bounding box center [890, 539] width 27 height 56
drag, startPoint x: 884, startPoint y: 520, endPoint x: 851, endPoint y: 525, distance: 33.4
click at [851, 525] on div "est" at bounding box center [856, 539] width 25 height 53
drag, startPoint x: 865, startPoint y: 530, endPoint x: 875, endPoint y: 530, distance: 10.0
click at [875, 530] on div at bounding box center [876, 539] width 5 height 53
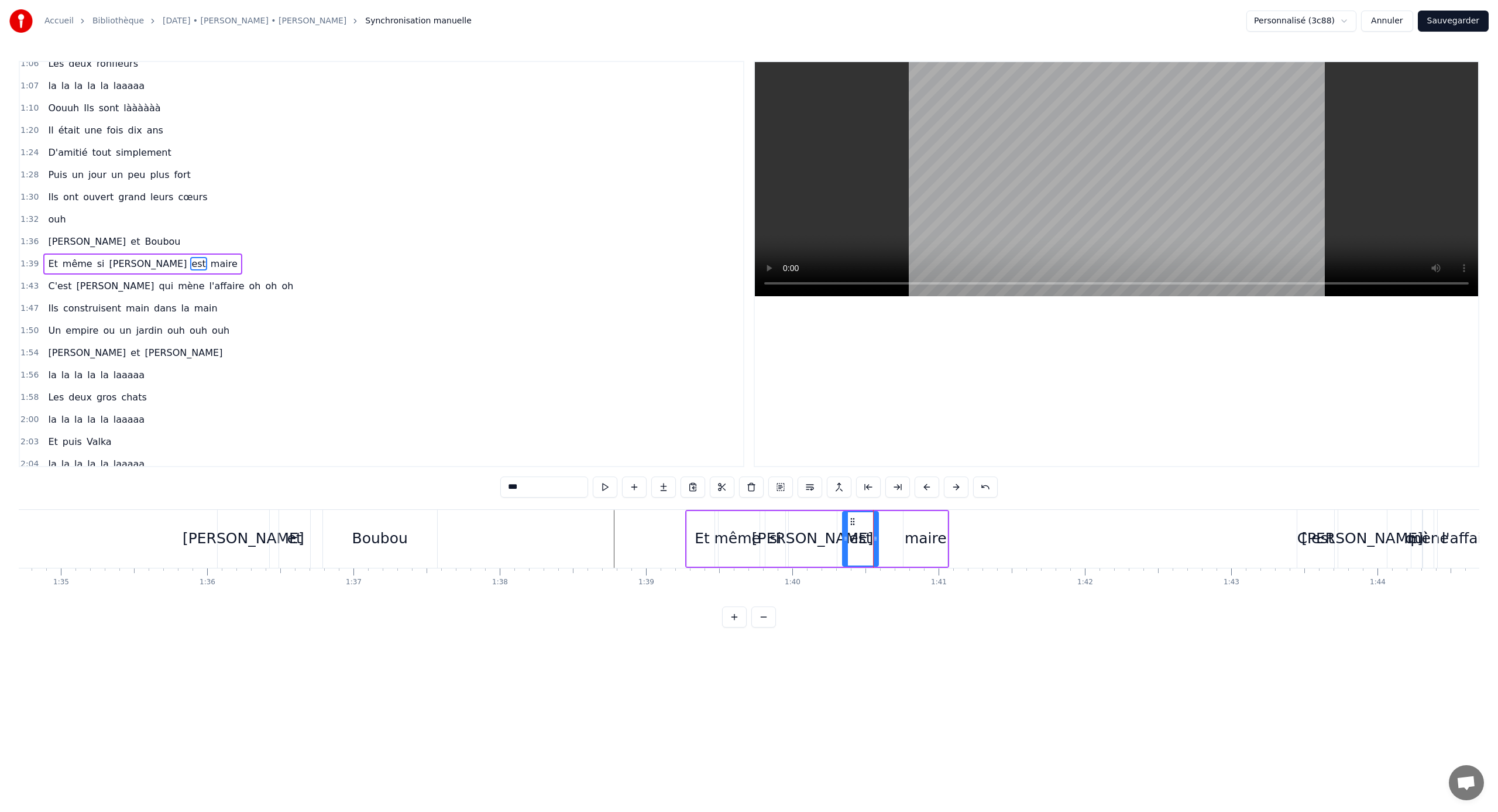
click at [885, 524] on div "maire" at bounding box center [926, 539] width 44 height 56
type input "*****"
drag, startPoint x: 906, startPoint y: 521, endPoint x: 892, endPoint y: 523, distance: 14.1
click at [885, 523] on icon at bounding box center [892, 521] width 9 height 9
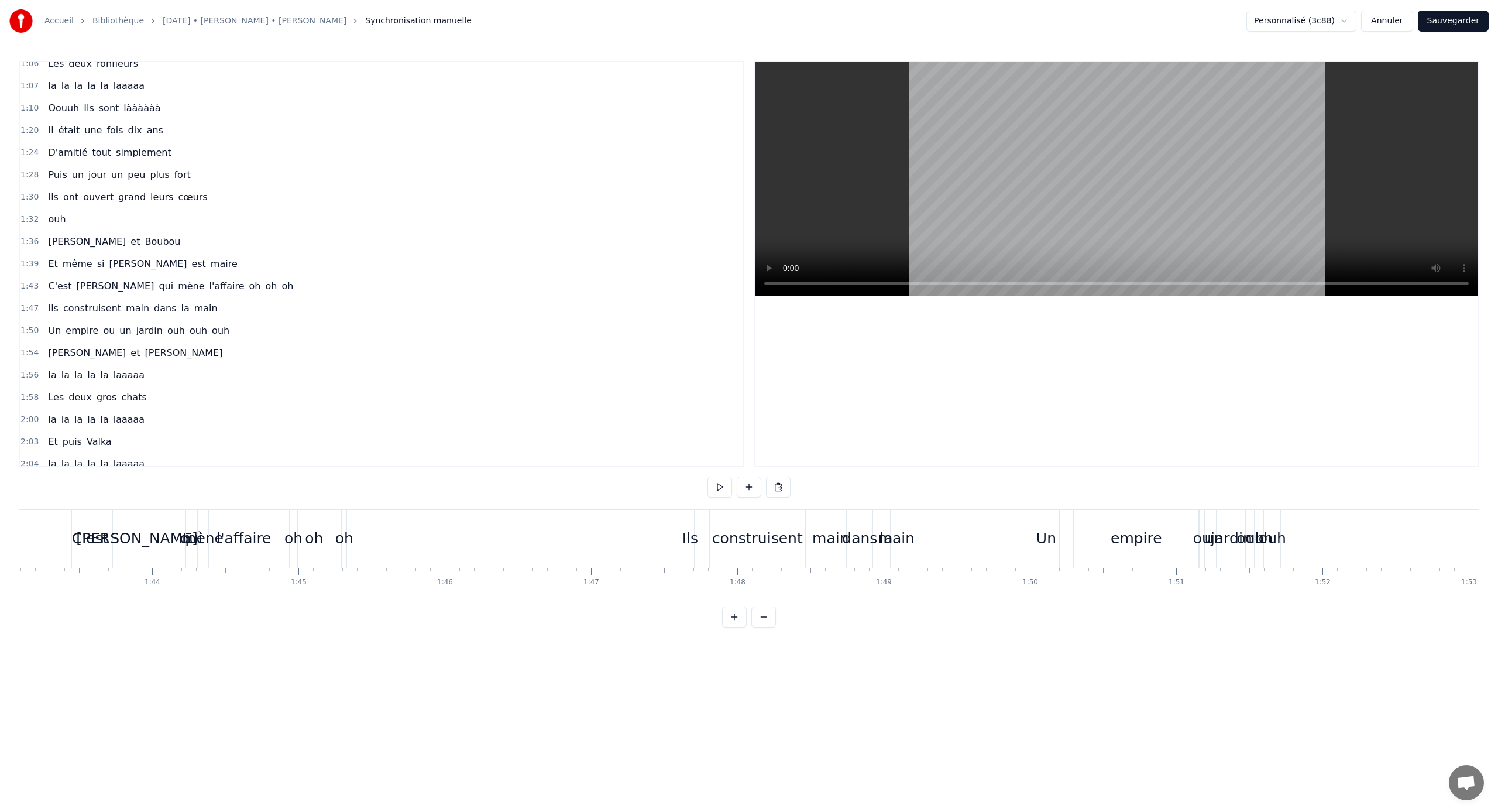
scroll to position [0, 14703]
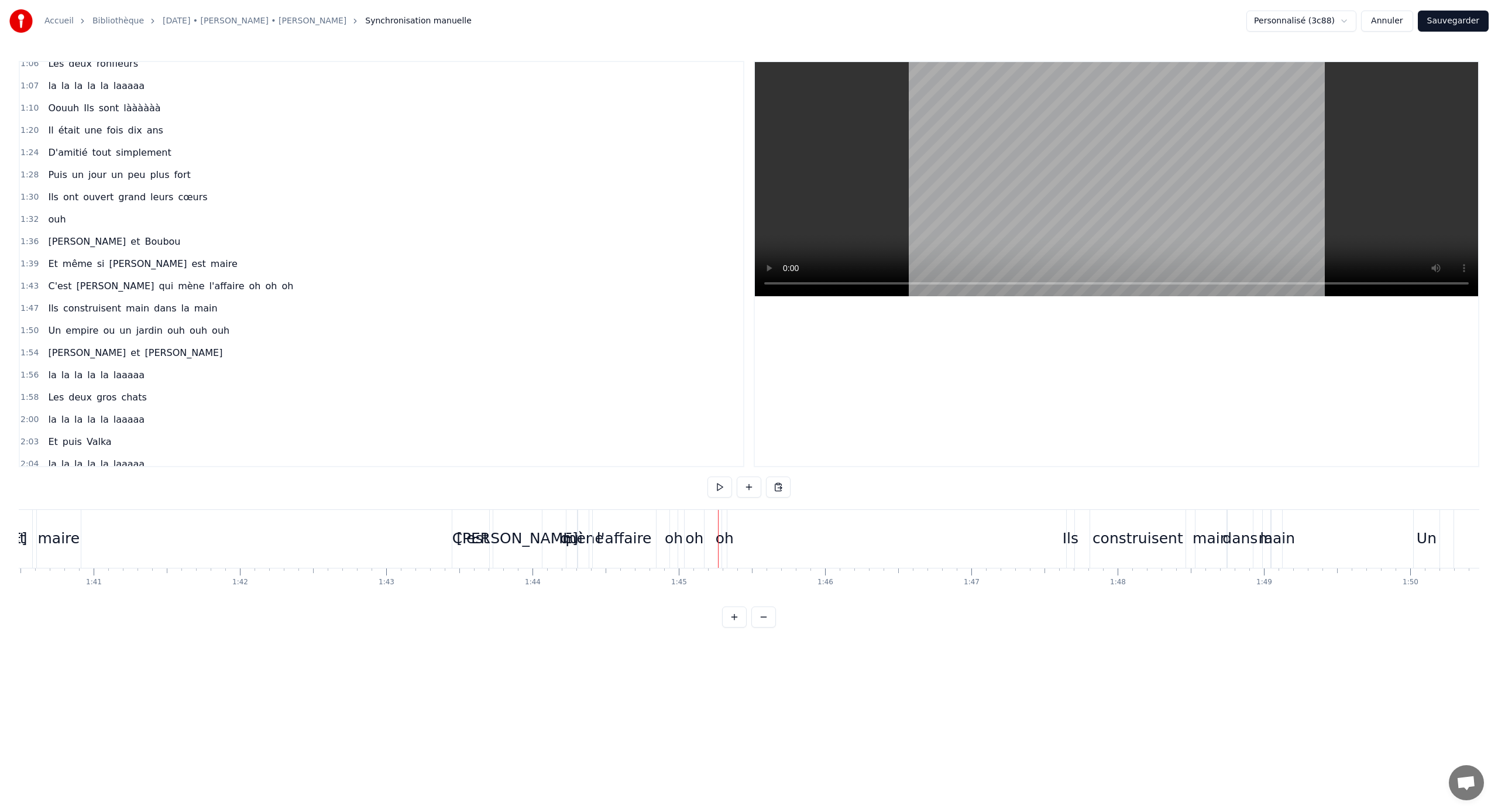
click at [674, 535] on div "oh" at bounding box center [674, 538] width 18 height 23
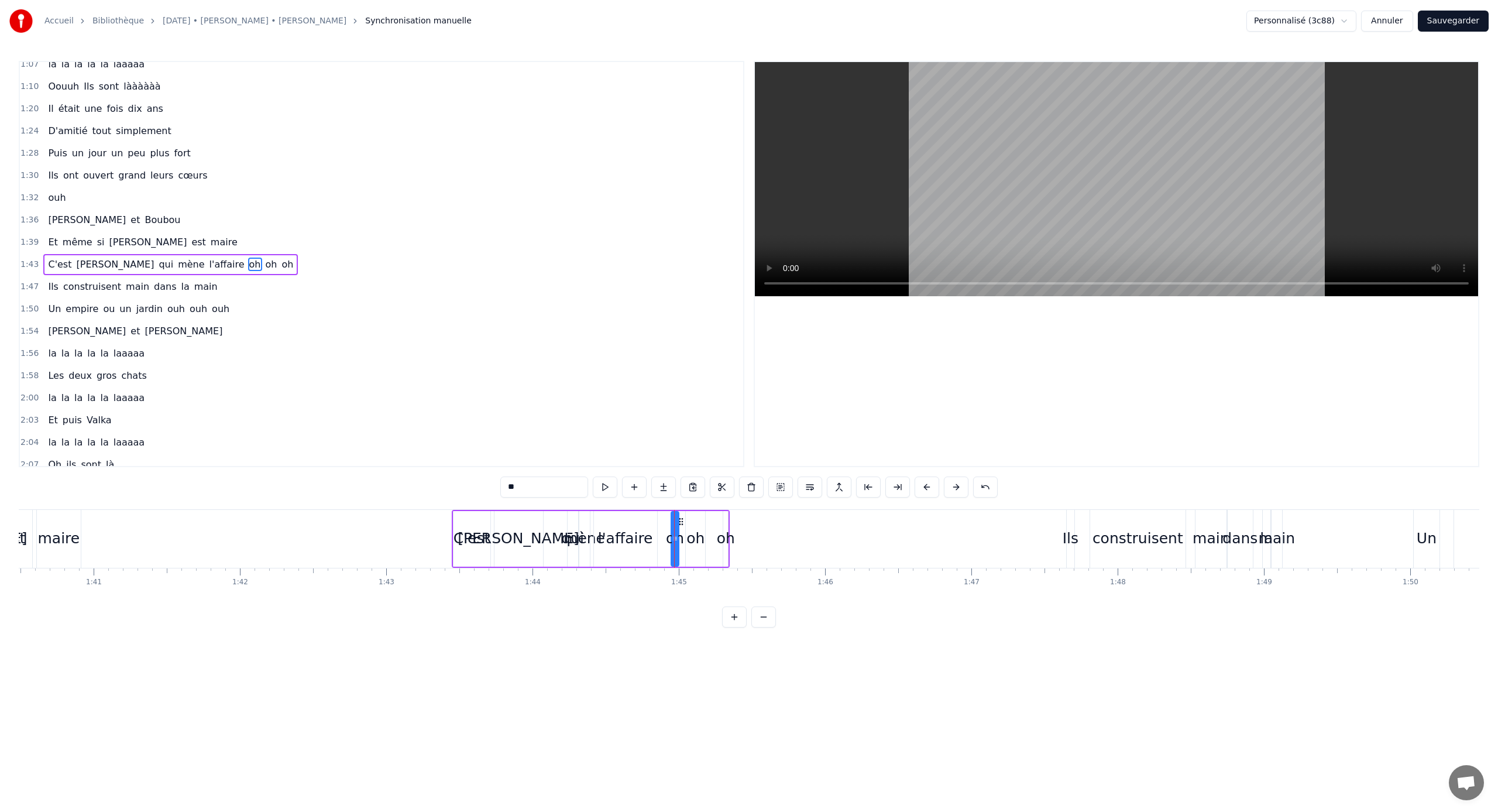
scroll to position [365, 0]
click at [809, 488] on button at bounding box center [810, 486] width 24 height 21
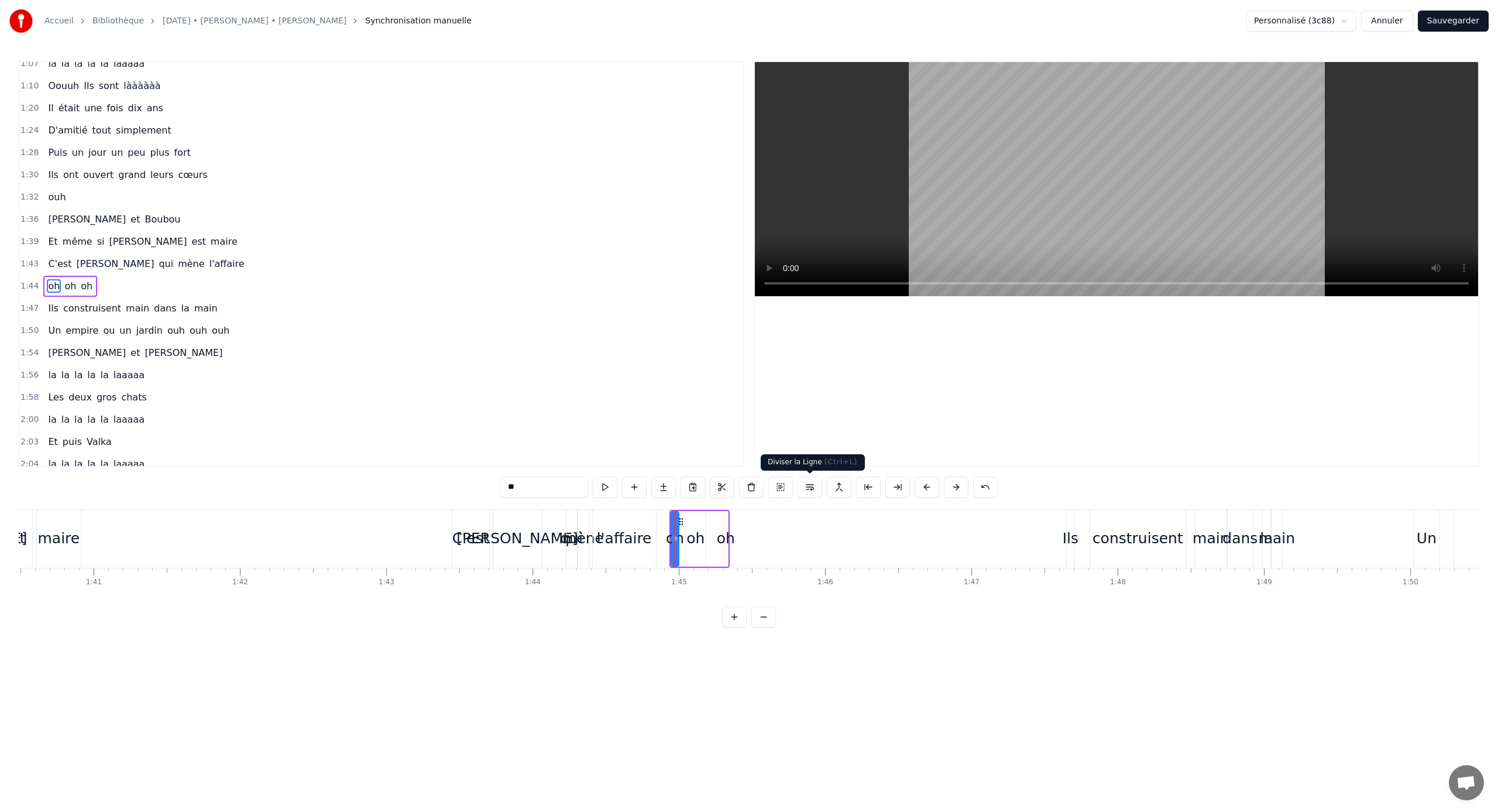
scroll to position [388, 0]
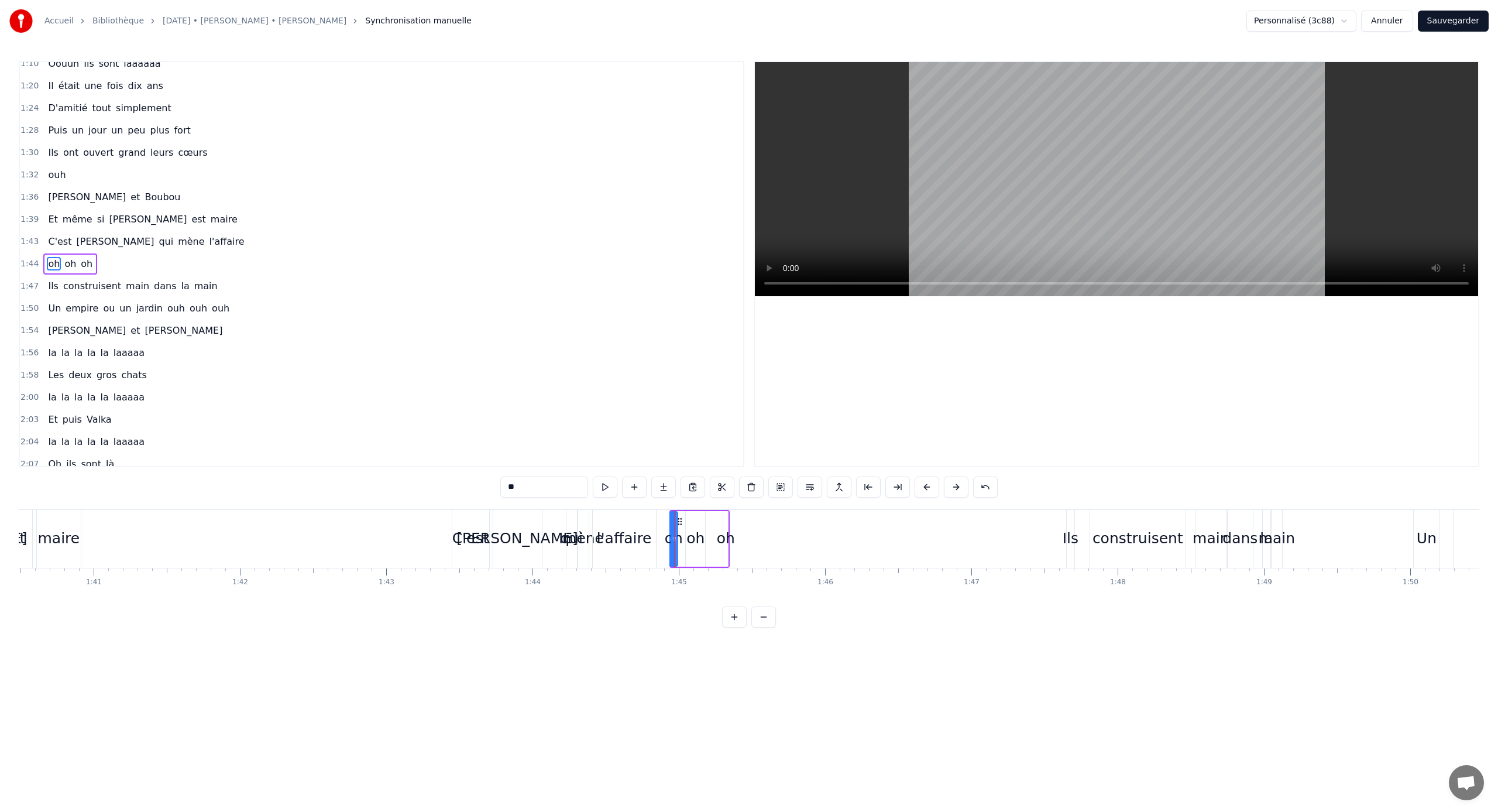
click at [682, 523] on icon at bounding box center [679, 521] width 9 height 9
click at [774, 485] on button at bounding box center [780, 486] width 24 height 21
click at [773, 487] on button at bounding box center [780, 486] width 24 height 21
click at [707, 535] on div "oh oh oh" at bounding box center [699, 538] width 62 height 58
drag, startPoint x: 679, startPoint y: 522, endPoint x: 834, endPoint y: 525, distance: 155.0
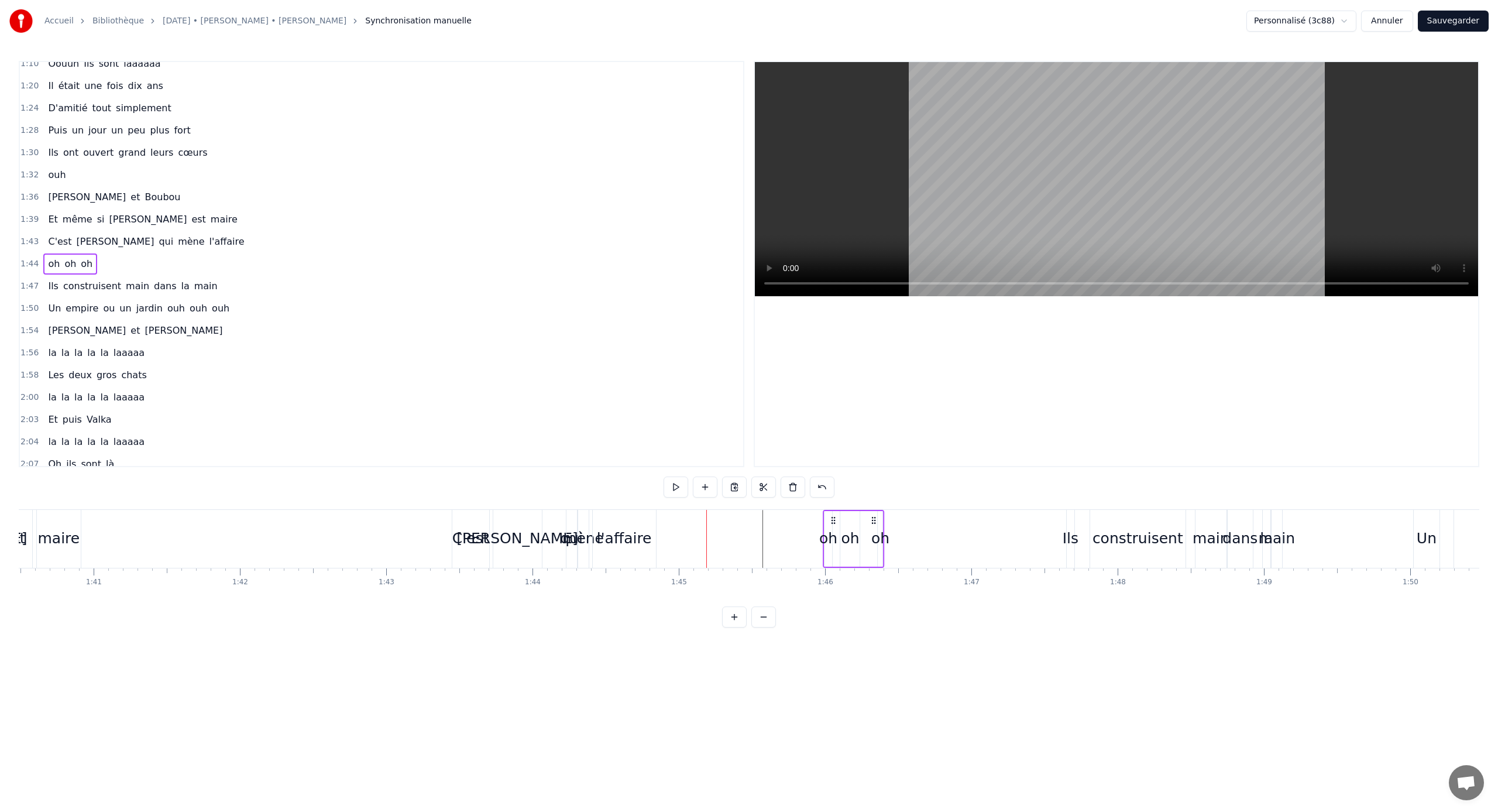
click at [841, 525] on div "oh oh oh" at bounding box center [854, 538] width 62 height 58
click at [647, 531] on div "l'affaire" at bounding box center [625, 538] width 55 height 23
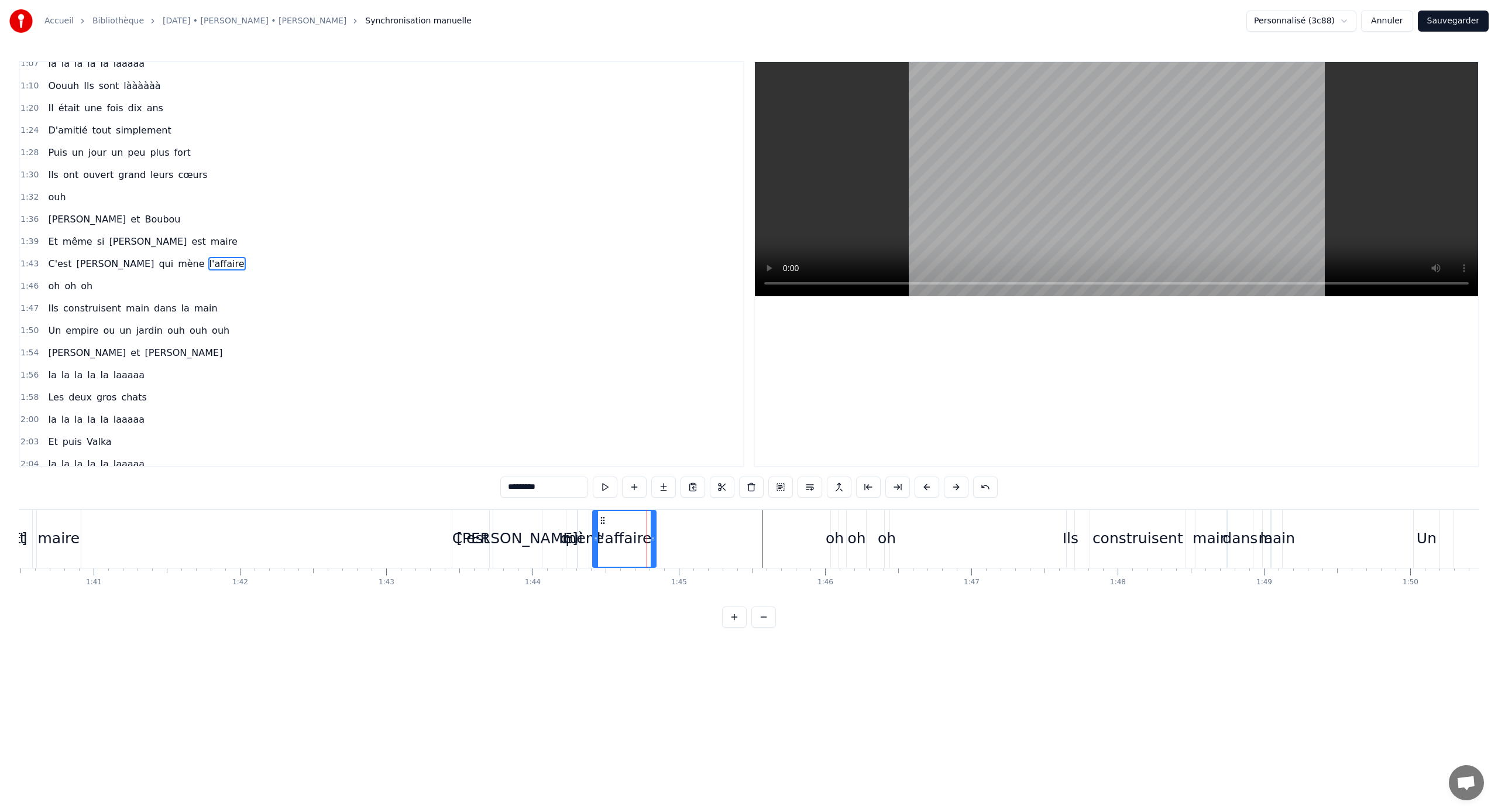
drag, startPoint x: 622, startPoint y: 525, endPoint x: 710, endPoint y: 525, distance: 88.0
click at [622, 535] on div "l'affaire" at bounding box center [625, 538] width 55 height 23
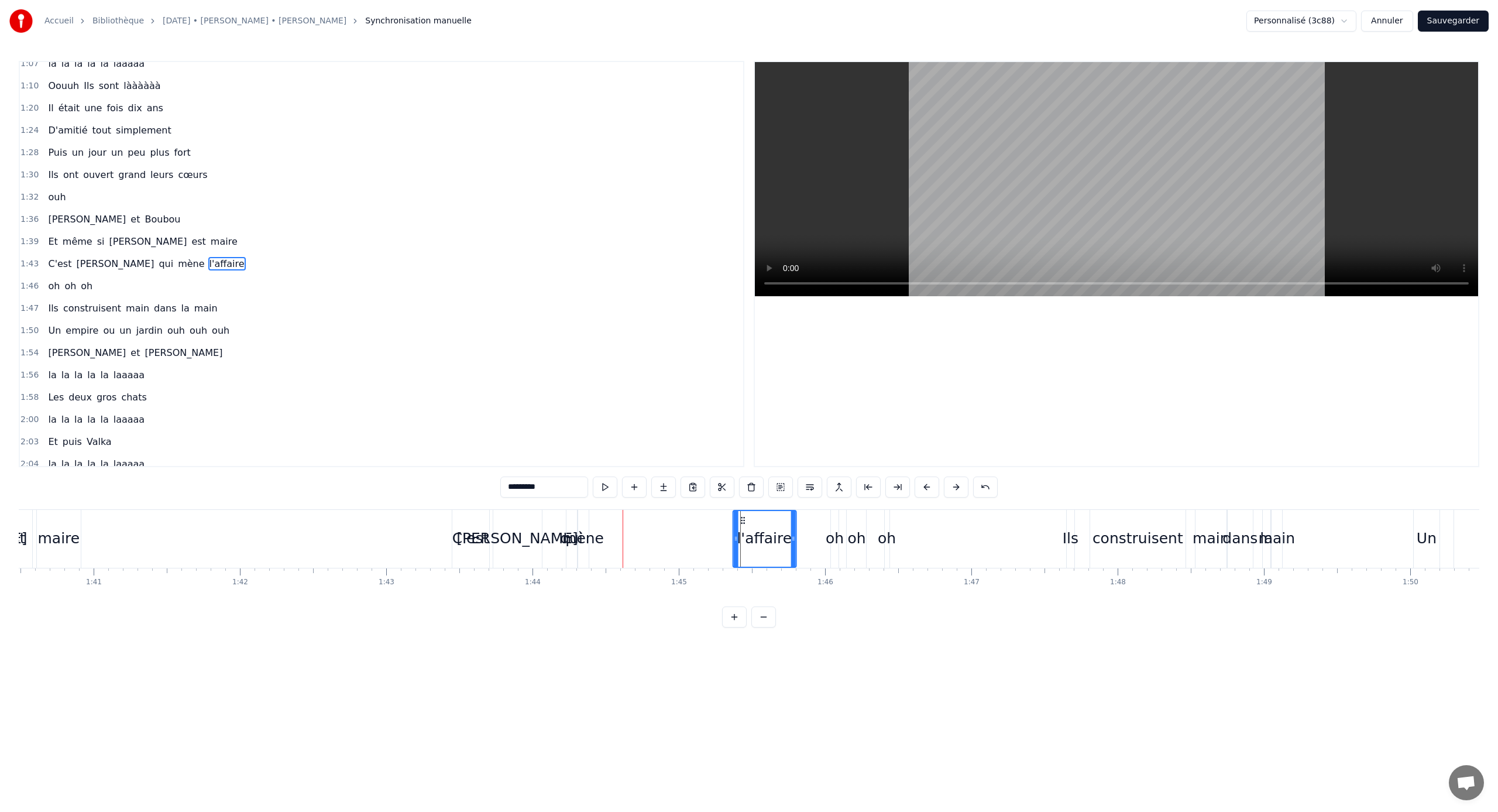
drag, startPoint x: 602, startPoint y: 521, endPoint x: 742, endPoint y: 522, distance: 140.0
click at [742, 522] on icon at bounding box center [742, 520] width 9 height 9
click at [592, 535] on div "mène" at bounding box center [583, 538] width 42 height 23
drag, startPoint x: 587, startPoint y: 536, endPoint x: 627, endPoint y: 537, distance: 40.0
click at [627, 535] on icon at bounding box center [625, 538] width 5 height 9
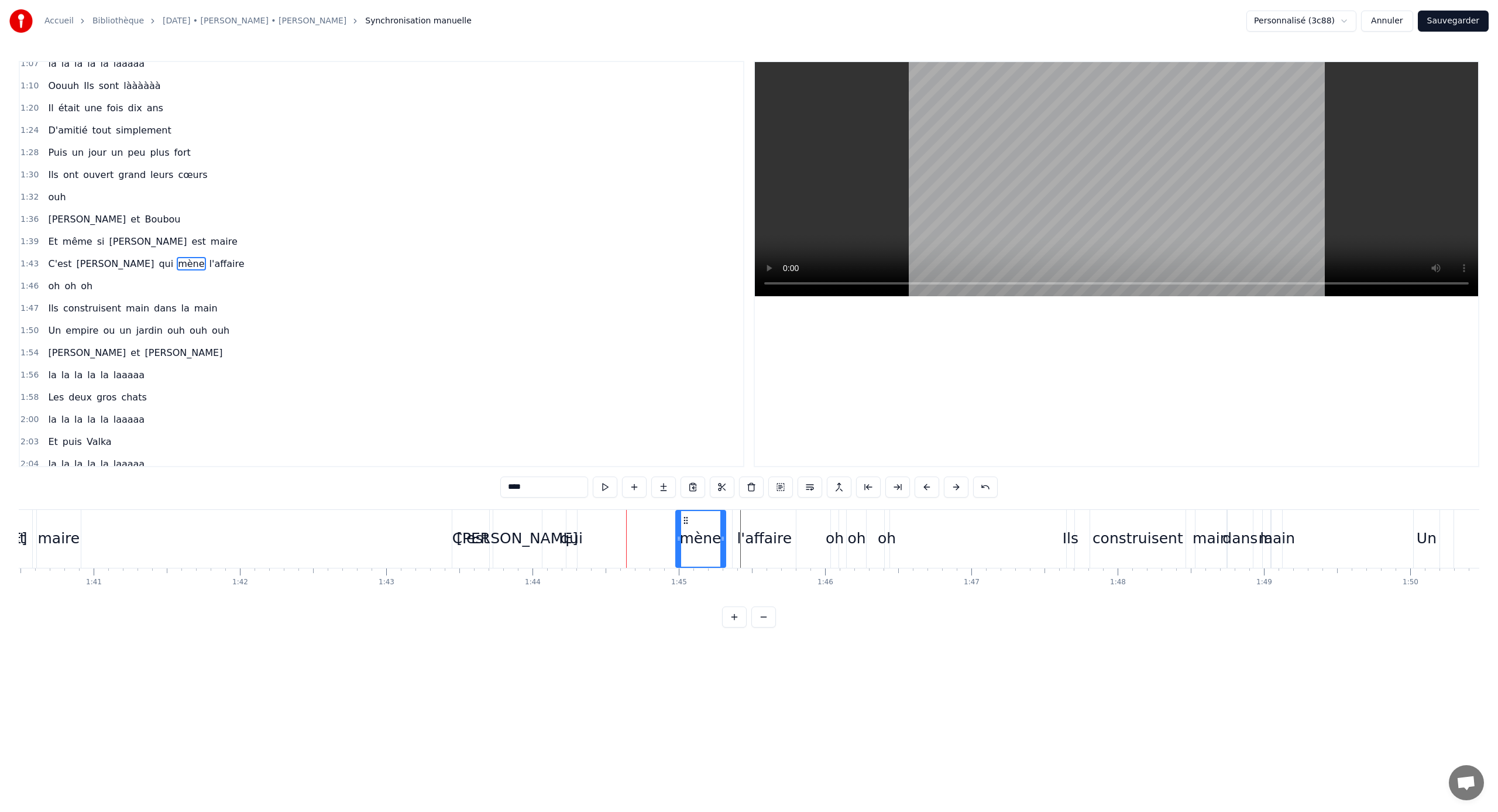
drag, startPoint x: 584, startPoint y: 520, endPoint x: 624, endPoint y: 525, distance: 40.3
click at [682, 523] on icon at bounding box center [685, 520] width 9 height 9
click at [570, 529] on div "qui" at bounding box center [571, 538] width 23 height 23
type input "***"
drag, startPoint x: 576, startPoint y: 535, endPoint x: 599, endPoint y: 535, distance: 23.0
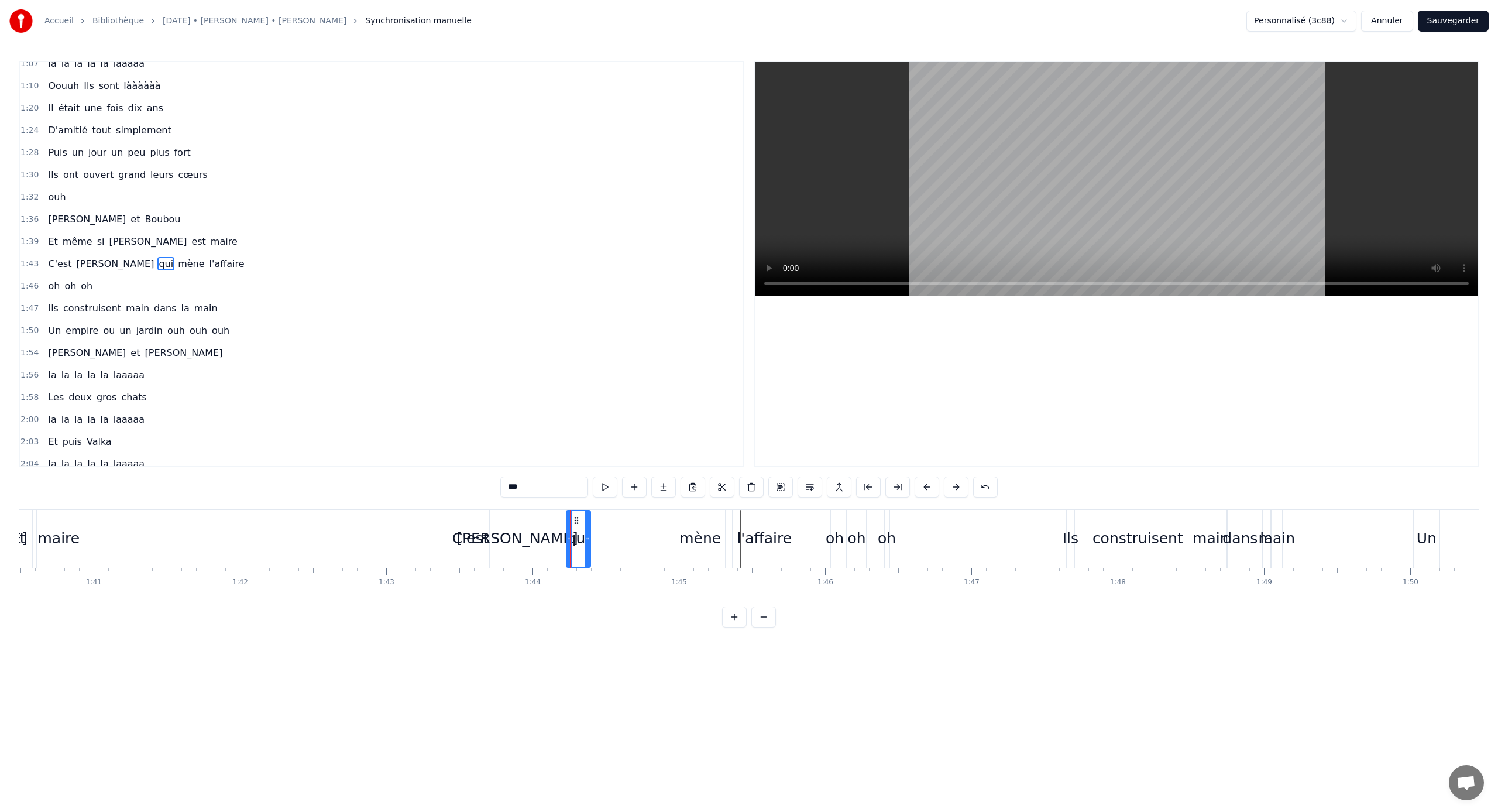
click at [590, 535] on icon at bounding box center [588, 538] width 5 height 9
click at [604, 535] on div "C'est [PERSON_NAME] qui mène l'affaire" at bounding box center [626, 538] width 348 height 58
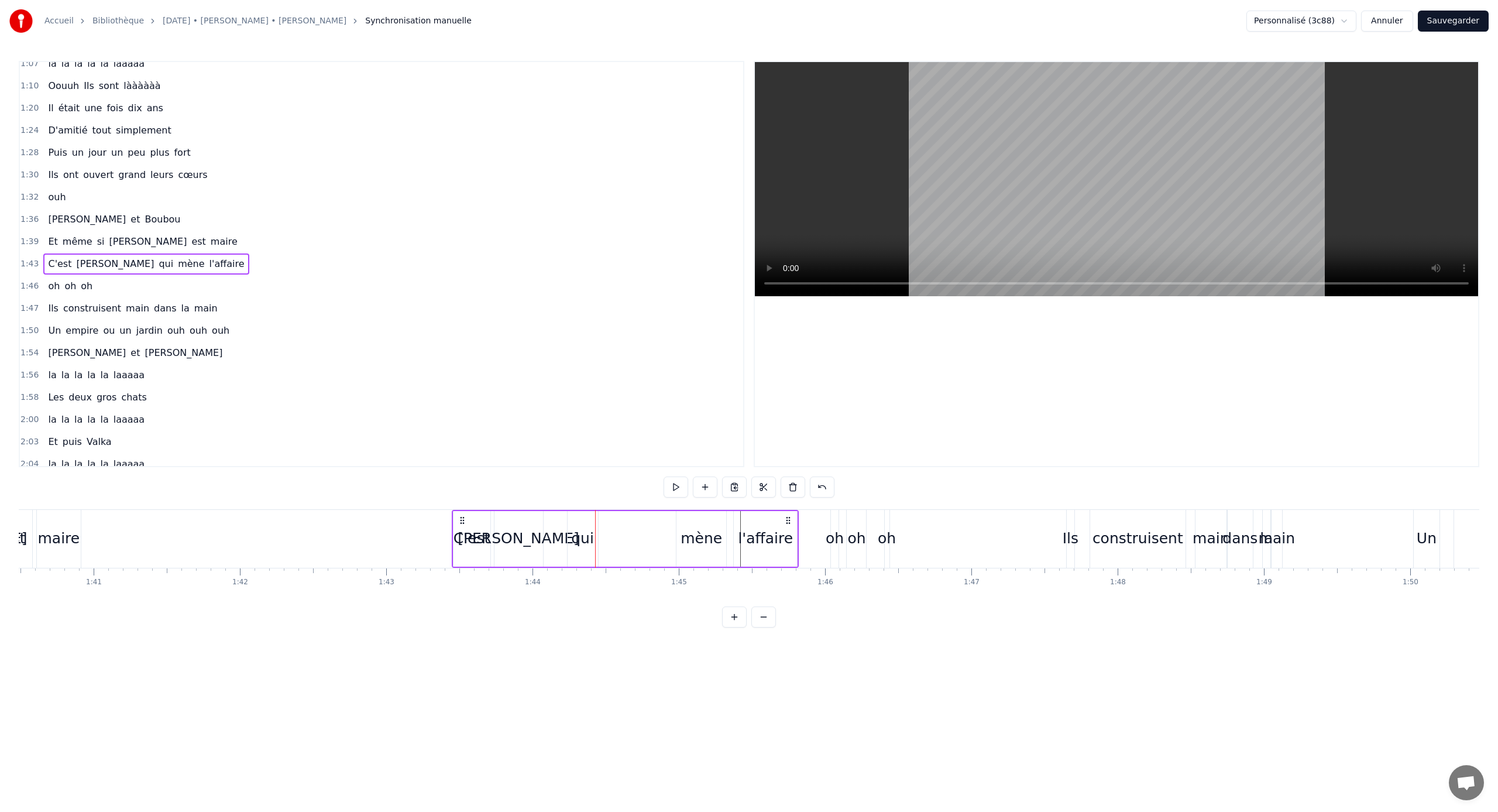
click at [613, 535] on div "C'est [PERSON_NAME] qui mène l'affaire" at bounding box center [626, 538] width 348 height 58
click at [568, 520] on div "qui" at bounding box center [583, 539] width 30 height 56
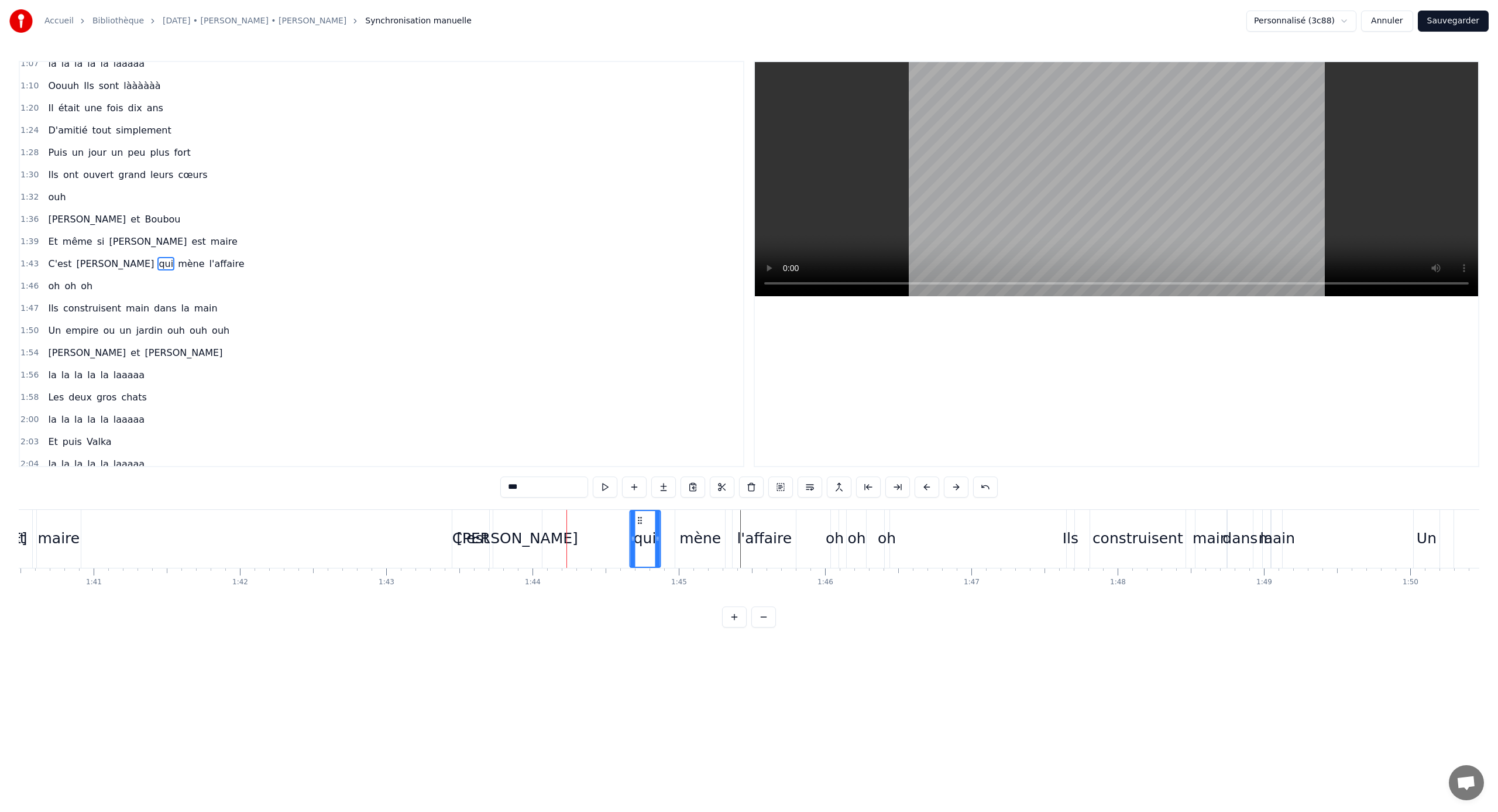
drag, startPoint x: 576, startPoint y: 519, endPoint x: 638, endPoint y: 522, distance: 62.1
click at [638, 522] on icon at bounding box center [639, 520] width 9 height 9
click at [525, 535] on div "[PERSON_NAME]" at bounding box center [517, 538] width 122 height 23
type input "*******"
drag, startPoint x: 502, startPoint y: 519, endPoint x: 544, endPoint y: 529, distance: 43.2
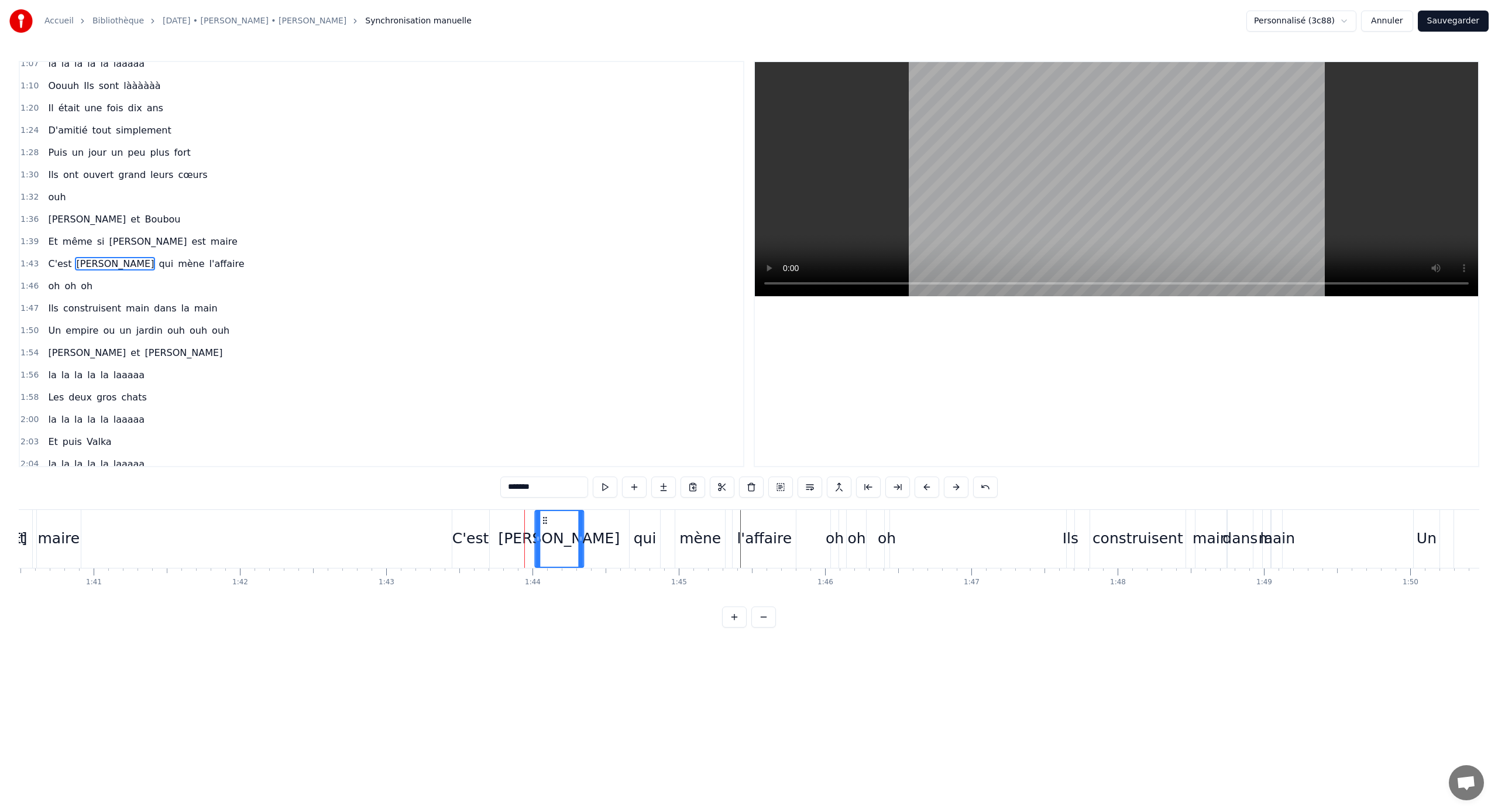
click at [544, 529] on div "[PERSON_NAME]" at bounding box center [559, 539] width 48 height 56
drag, startPoint x: 581, startPoint y: 536, endPoint x: 607, endPoint y: 539, distance: 26.2
click at [603, 535] on icon at bounding box center [602, 538] width 5 height 9
click at [546, 519] on icon at bounding box center [549, 520] width 9 height 9
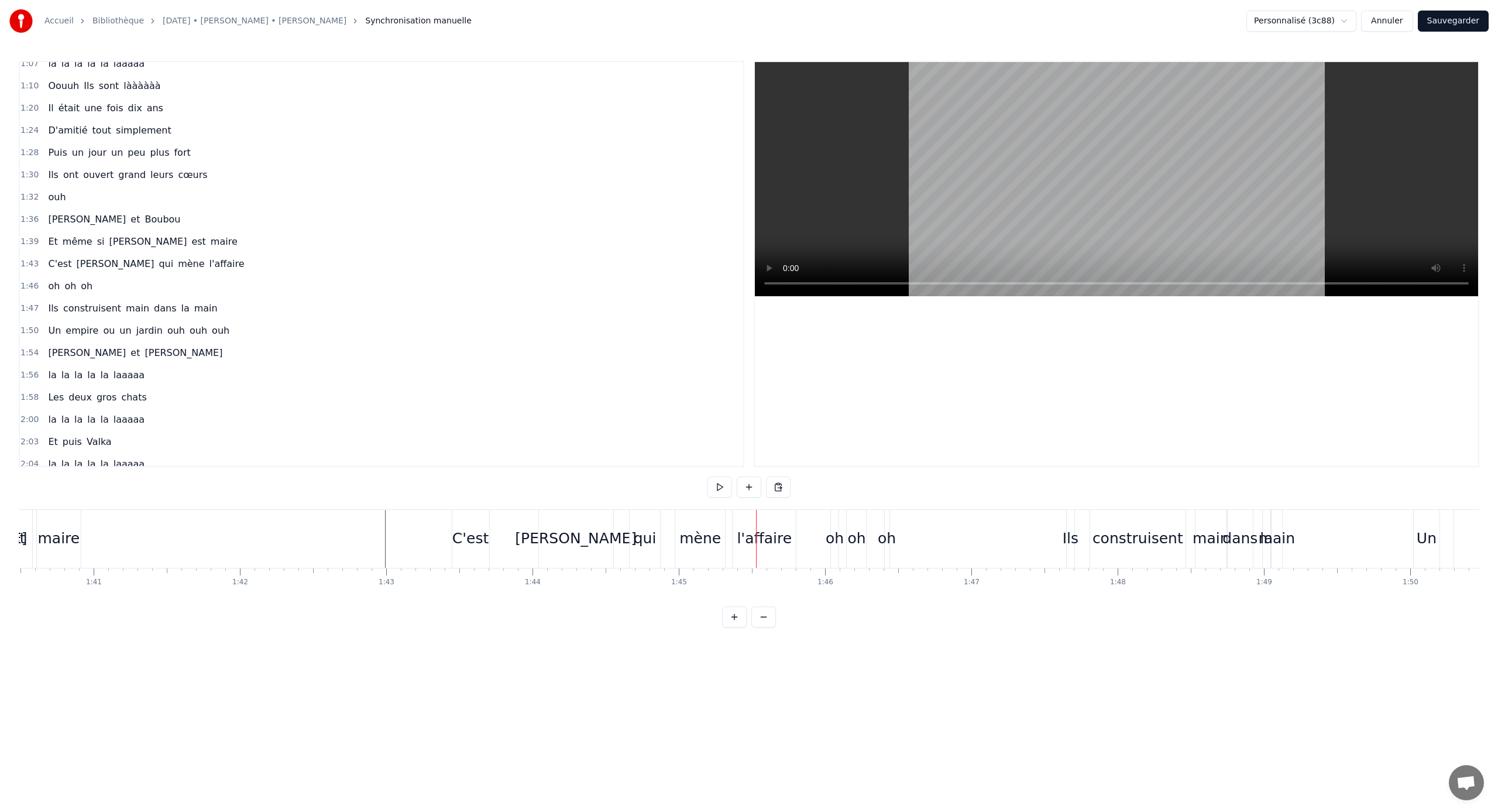
click at [654, 530] on div "qui" at bounding box center [645, 538] width 23 height 23
drag, startPoint x: 638, startPoint y: 520, endPoint x: 592, endPoint y: 525, distance: 46.3
click at [592, 525] on div "qui" at bounding box center [598, 539] width 29 height 56
click at [551, 529] on div "[PERSON_NAME]" at bounding box center [576, 538] width 74 height 58
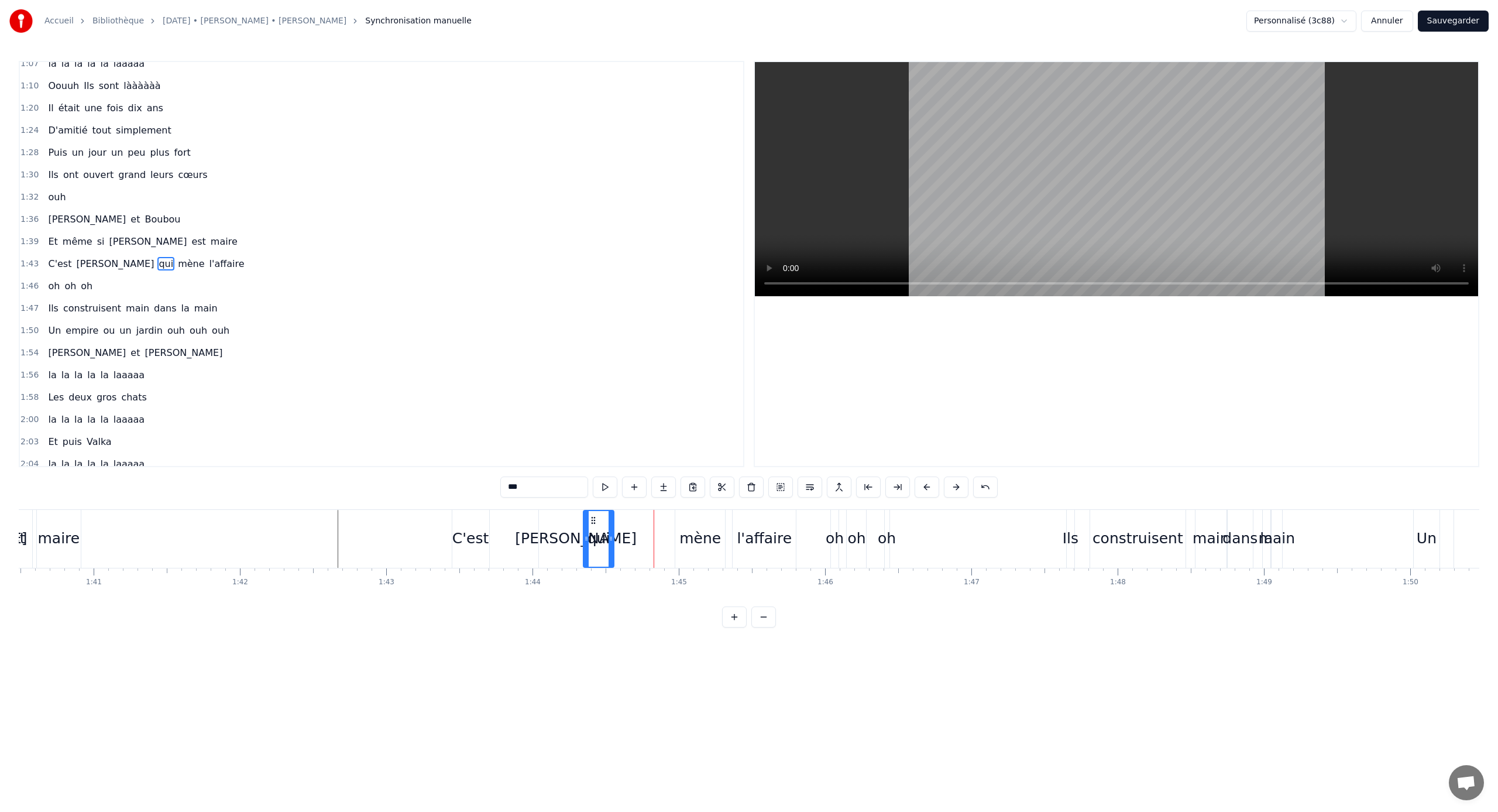
type input "*******"
drag, startPoint x: 548, startPoint y: 520, endPoint x: 501, endPoint y: 525, distance: 47.3
click at [501, 525] on icon at bounding box center [503, 520] width 9 height 9
drag, startPoint x: 566, startPoint y: 535, endPoint x: 559, endPoint y: 535, distance: 7.0
click at [559, 535] on div "[PERSON_NAME]" at bounding box center [531, 538] width 75 height 58
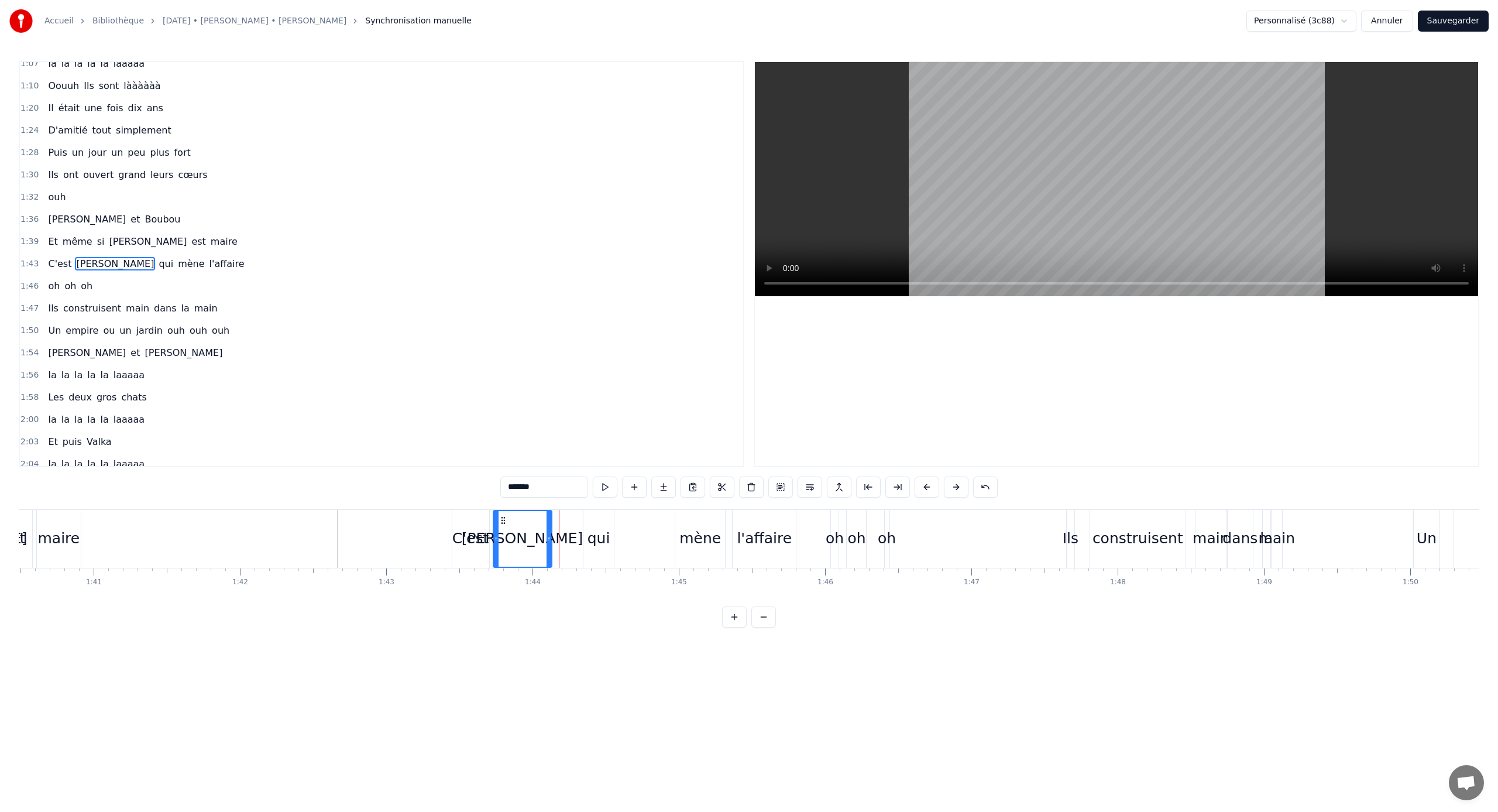
drag, startPoint x: 566, startPoint y: 535, endPoint x: 549, endPoint y: 538, distance: 17.3
click at [549, 535] on icon at bounding box center [549, 538] width 5 height 9
click at [684, 519] on div "mène" at bounding box center [700, 538] width 50 height 58
drag, startPoint x: 684, startPoint y: 518, endPoint x: 634, endPoint y: 521, distance: 50.1
click at [633, 521] on icon at bounding box center [632, 520] width 9 height 9
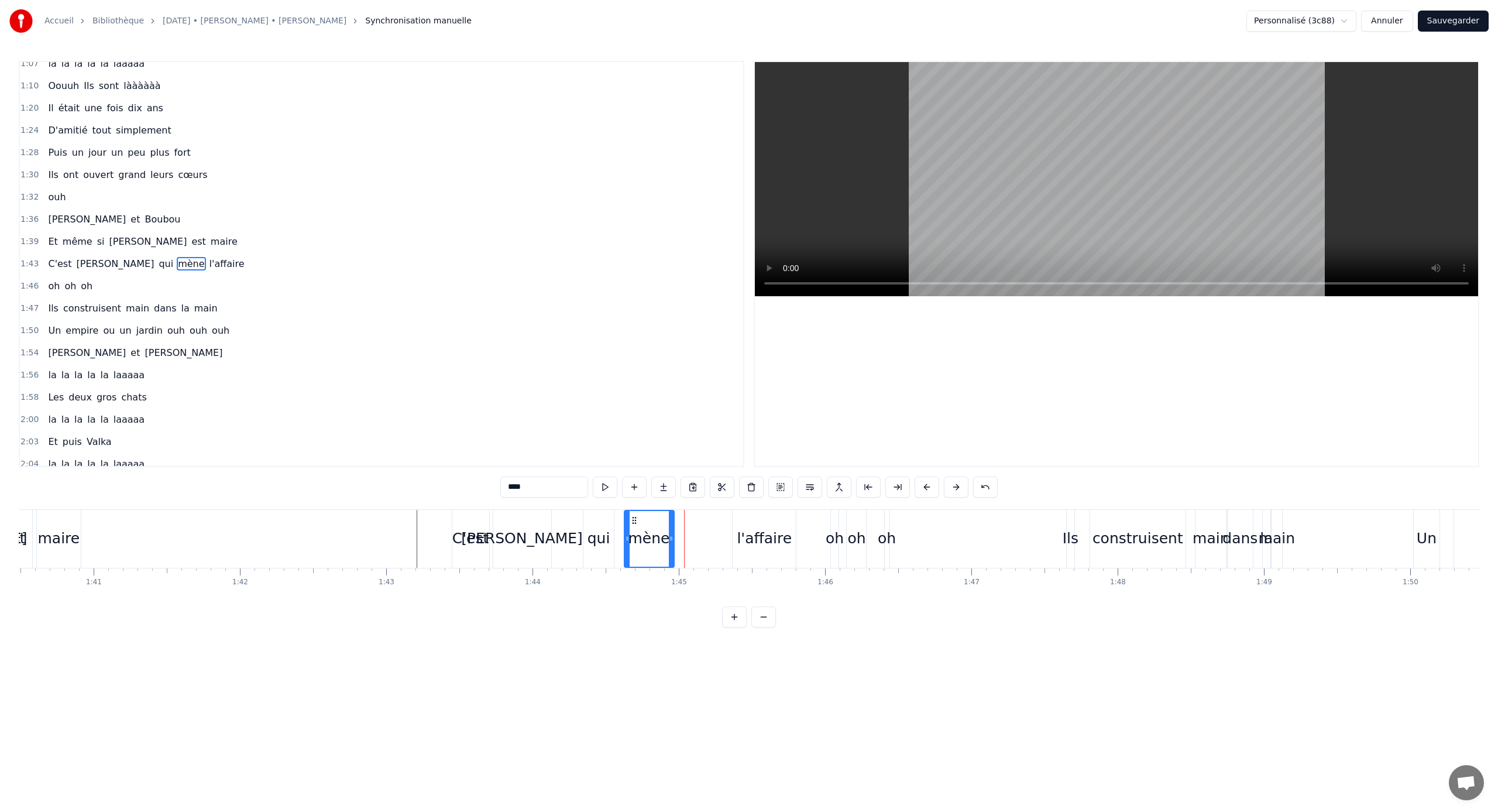
click at [663, 533] on div "mène" at bounding box center [649, 538] width 42 height 23
drag, startPoint x: 670, startPoint y: 533, endPoint x: 694, endPoint y: 532, distance: 24.0
click at [694, 532] on div at bounding box center [695, 539] width 5 height 56
click at [757, 527] on div "l'affaire" at bounding box center [764, 538] width 55 height 23
type input "*********"
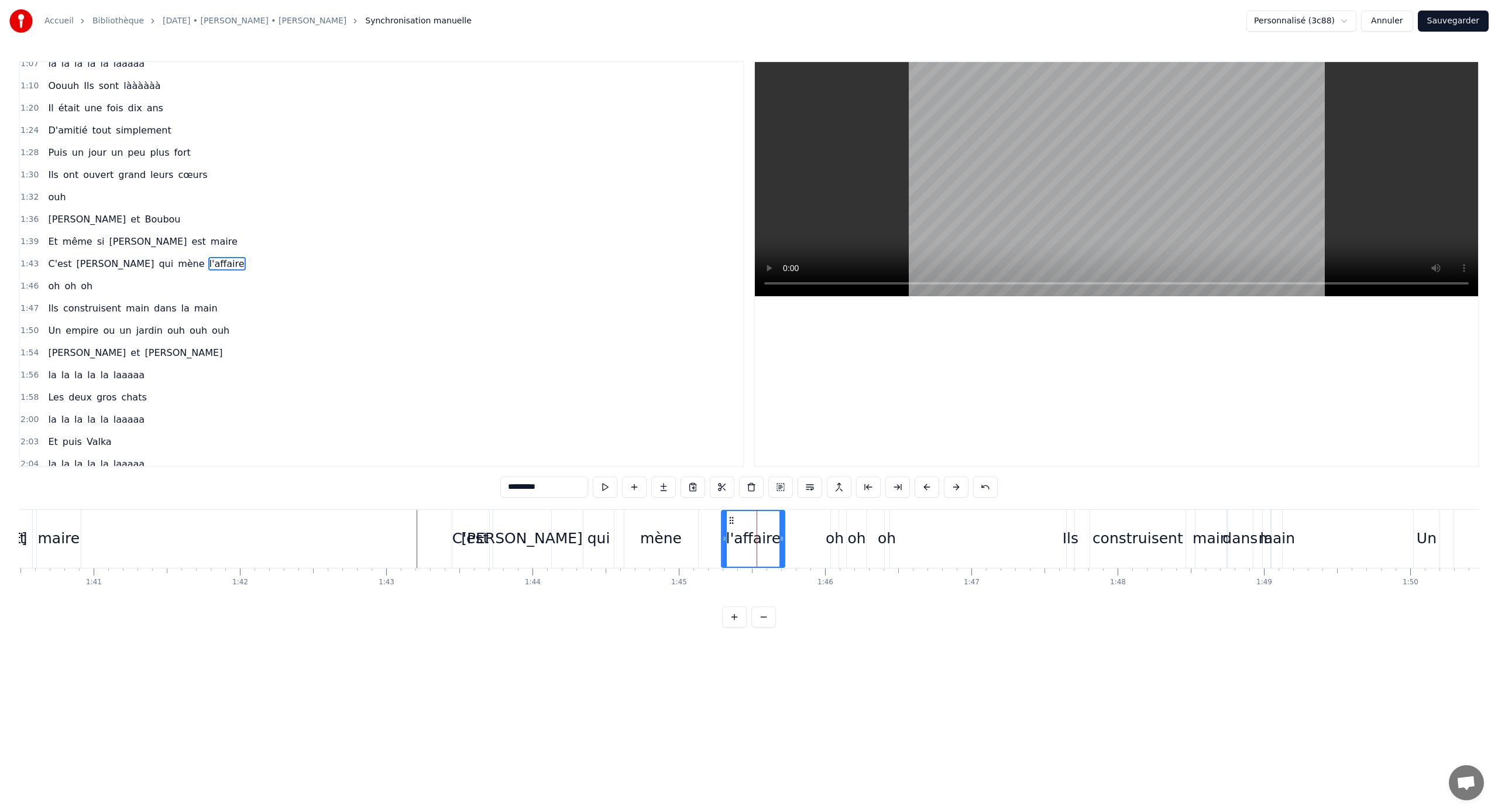
drag, startPoint x: 743, startPoint y: 520, endPoint x: 730, endPoint y: 523, distance: 13.3
click at [730, 523] on icon at bounding box center [731, 520] width 9 height 9
click at [735, 520] on icon at bounding box center [732, 520] width 9 height 9
click at [774, 535] on div "l'affaire" at bounding box center [755, 538] width 55 height 23
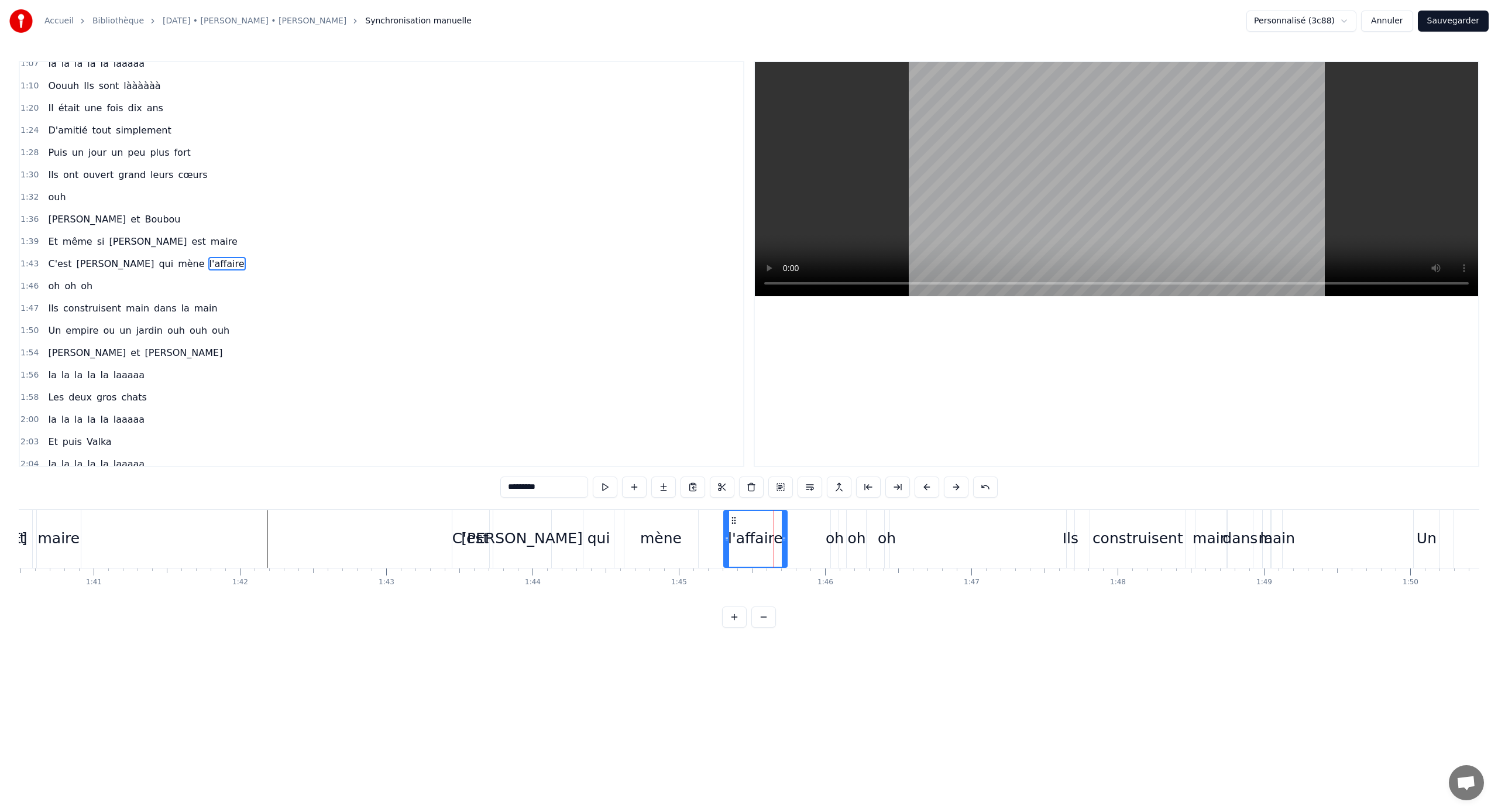
click at [766, 535] on div "l'affaire" at bounding box center [755, 538] width 55 height 23
click at [516, 535] on div "[PERSON_NAME]" at bounding box center [522, 538] width 122 height 23
type input "*******"
click at [767, 512] on div "l'affaire" at bounding box center [756, 538] width 63 height 58
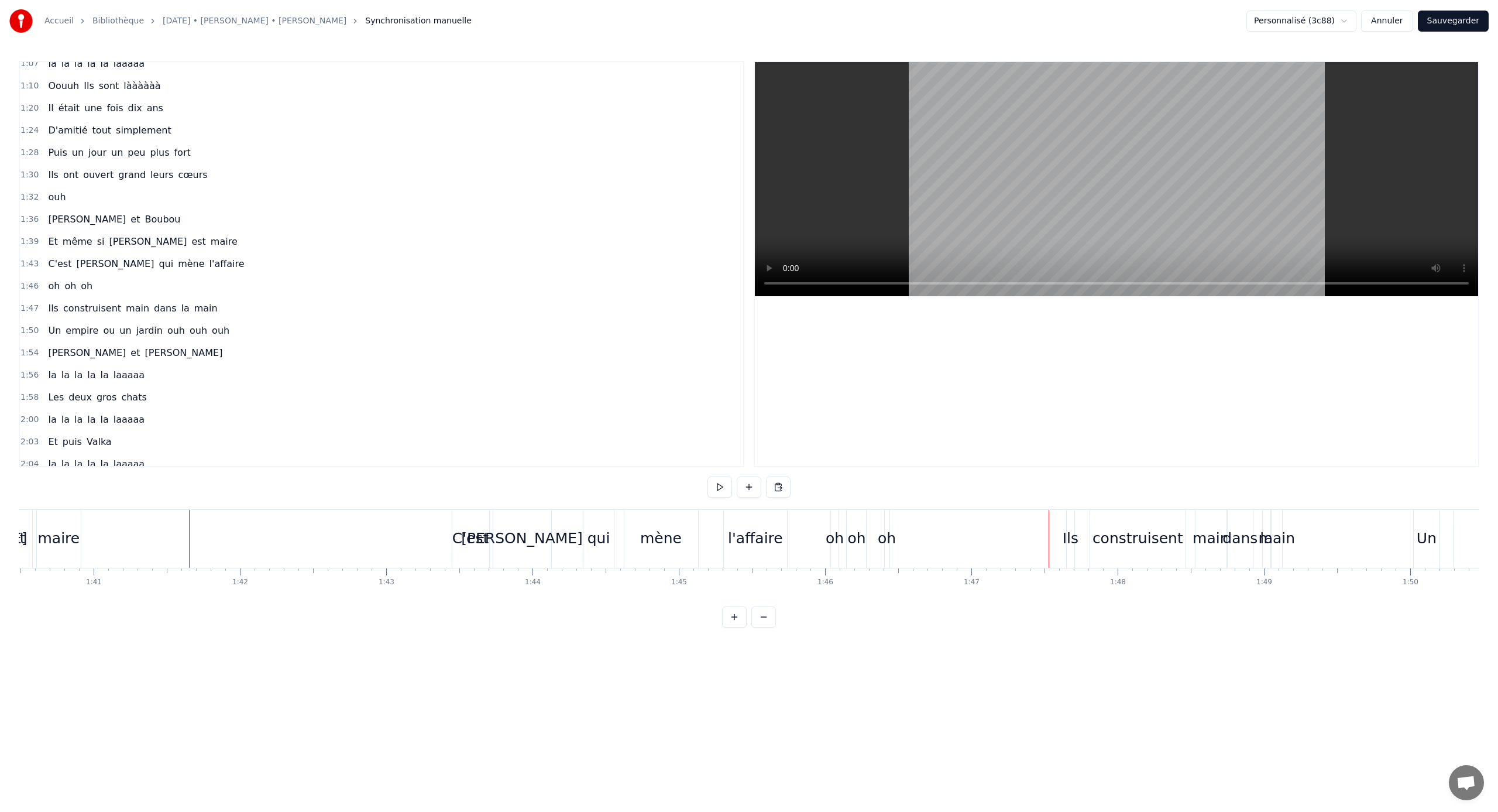
click at [787, 523] on div "l'affaire" at bounding box center [755, 538] width 64 height 58
click at [698, 520] on div "mène" at bounding box center [662, 538] width 75 height 58
click at [708, 518] on div "C'est [PERSON_NAME] qui mène l'affaire" at bounding box center [622, 538] width 339 height 58
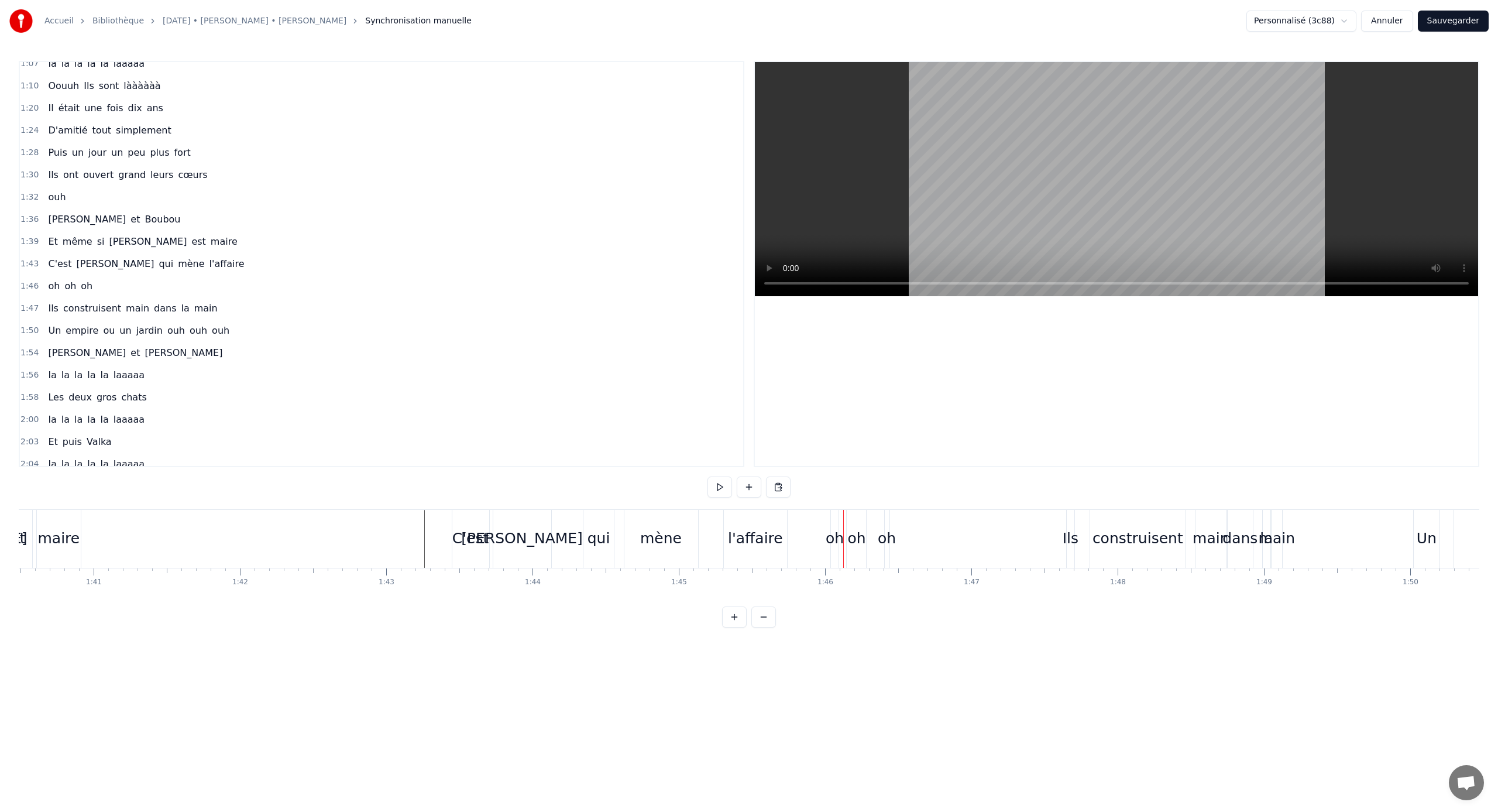
click at [833, 519] on div "oh" at bounding box center [835, 538] width 8 height 58
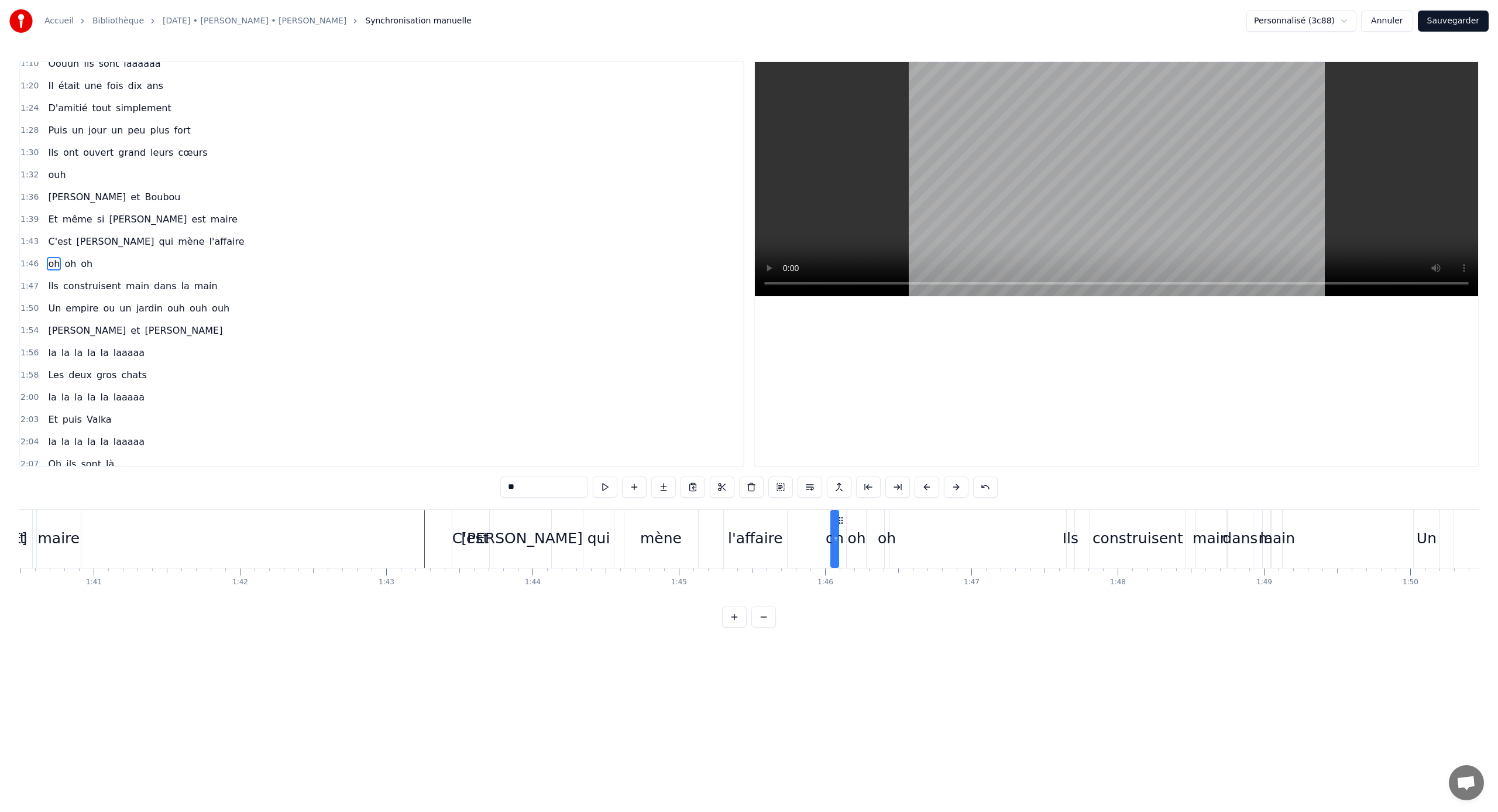
click at [754, 520] on div "l'affaire" at bounding box center [756, 538] width 63 height 58
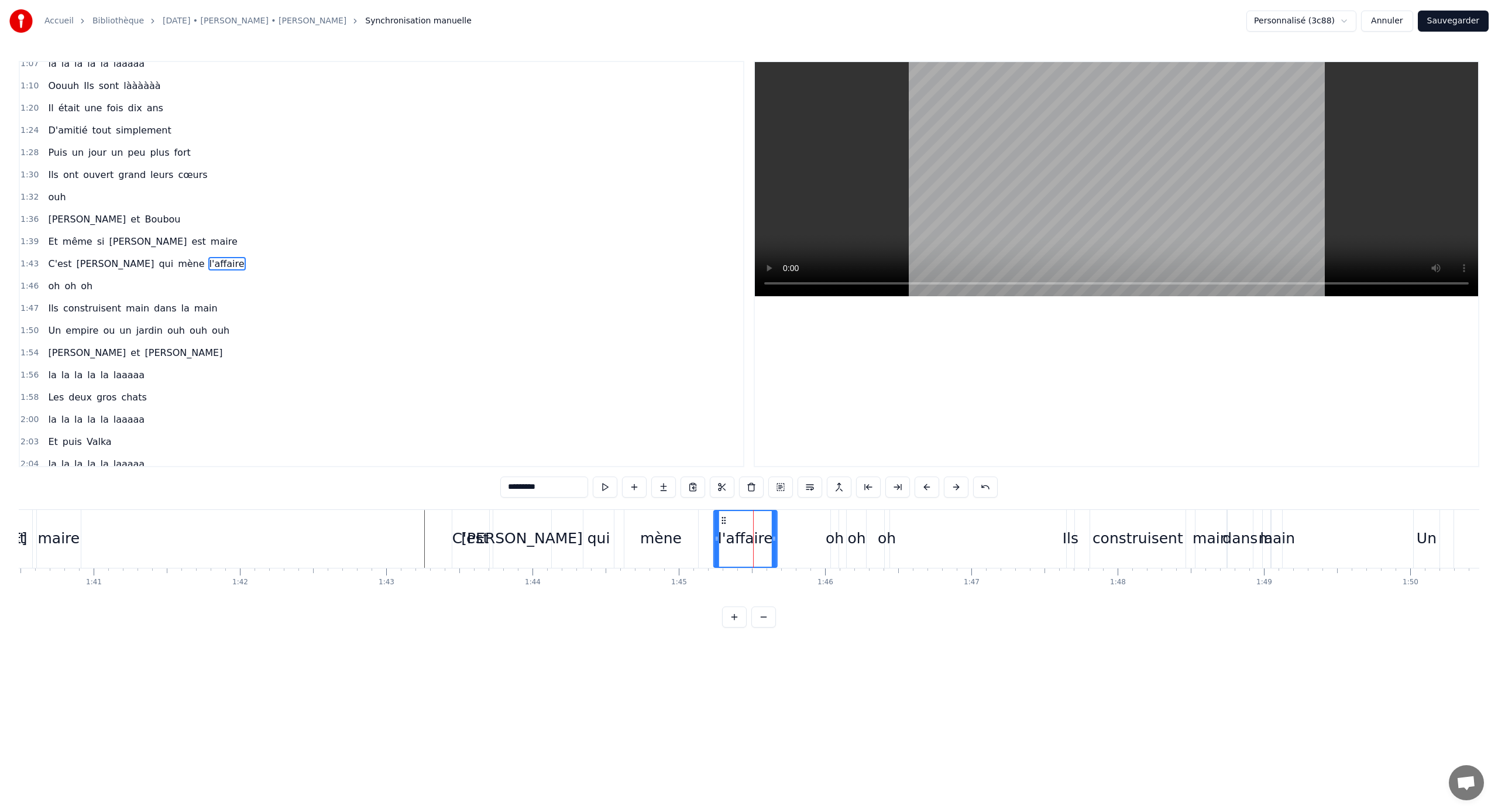
drag, startPoint x: 732, startPoint y: 519, endPoint x: 720, endPoint y: 519, distance: 12.0
click at [720, 519] on icon at bounding box center [724, 520] width 9 height 9
click at [840, 528] on div "oh" at bounding box center [835, 538] width 18 height 23
type input "**"
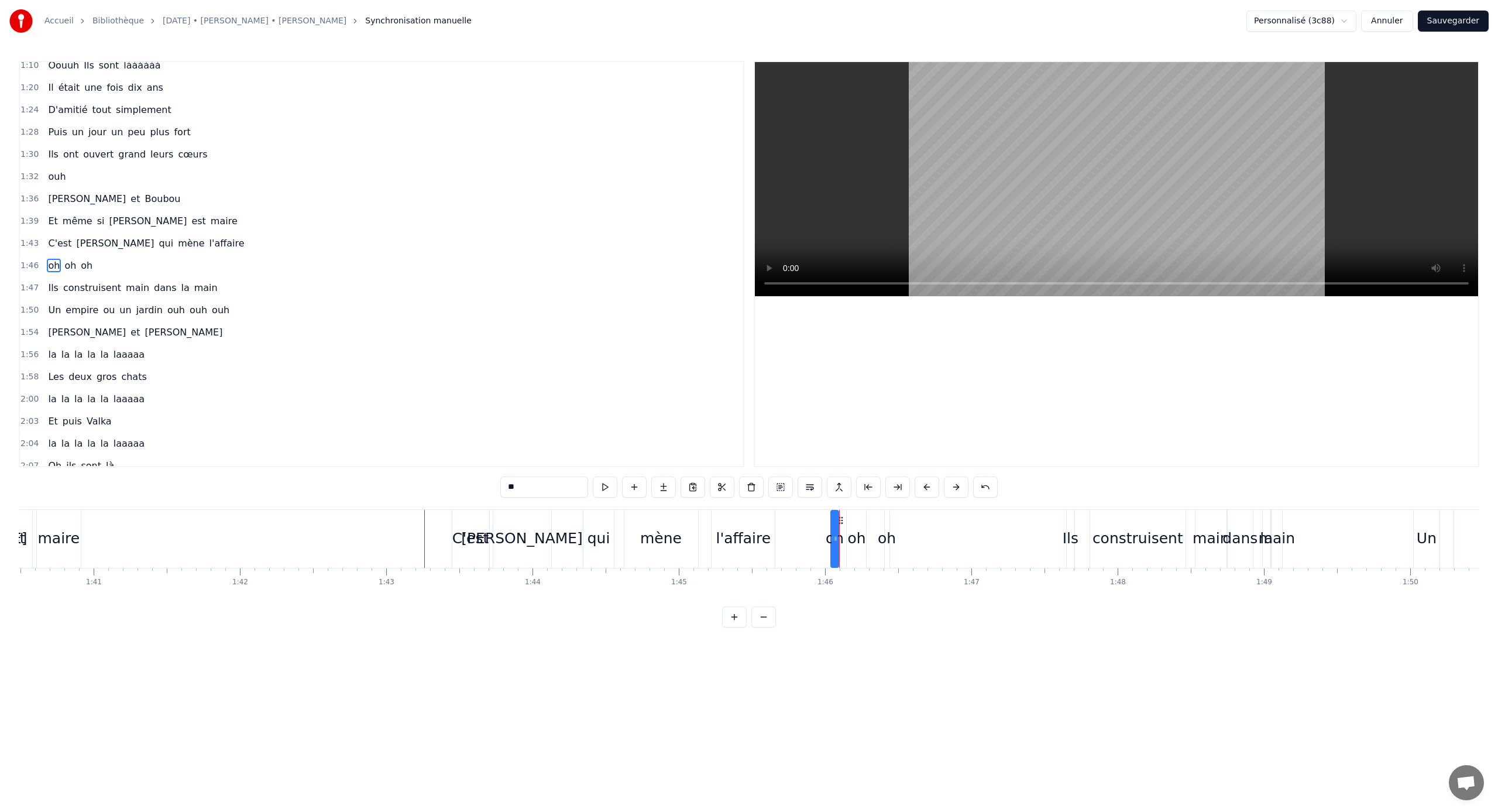
scroll to position [388, 0]
drag, startPoint x: 840, startPoint y: 521, endPoint x: 804, endPoint y: 523, distance: 36.1
click at [804, 523] on icon at bounding box center [804, 520] width 9 height 9
drag, startPoint x: 800, startPoint y: 539, endPoint x: 851, endPoint y: 539, distance: 51.0
click at [851, 535] on icon at bounding box center [850, 538] width 5 height 9
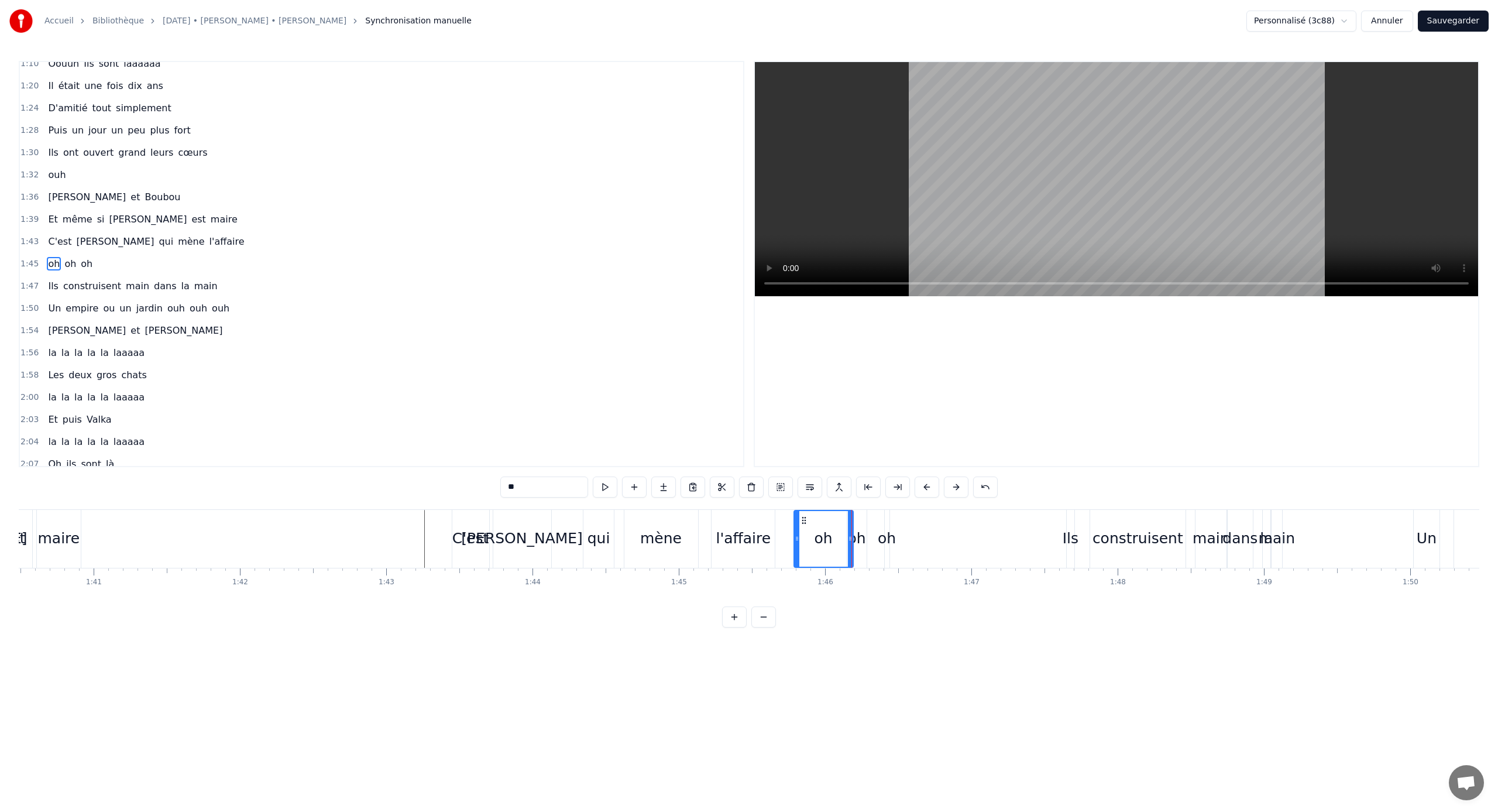
click at [858, 535] on div "oh" at bounding box center [856, 538] width 18 height 23
click at [885, 530] on div "oh" at bounding box center [887, 538] width 18 height 23
drag, startPoint x: 895, startPoint y: 521, endPoint x: 977, endPoint y: 519, distance: 82.0
click at [885, 519] on icon at bounding box center [979, 520] width 9 height 9
click at [868, 532] on div "oh oh oh" at bounding box center [886, 538] width 186 height 58
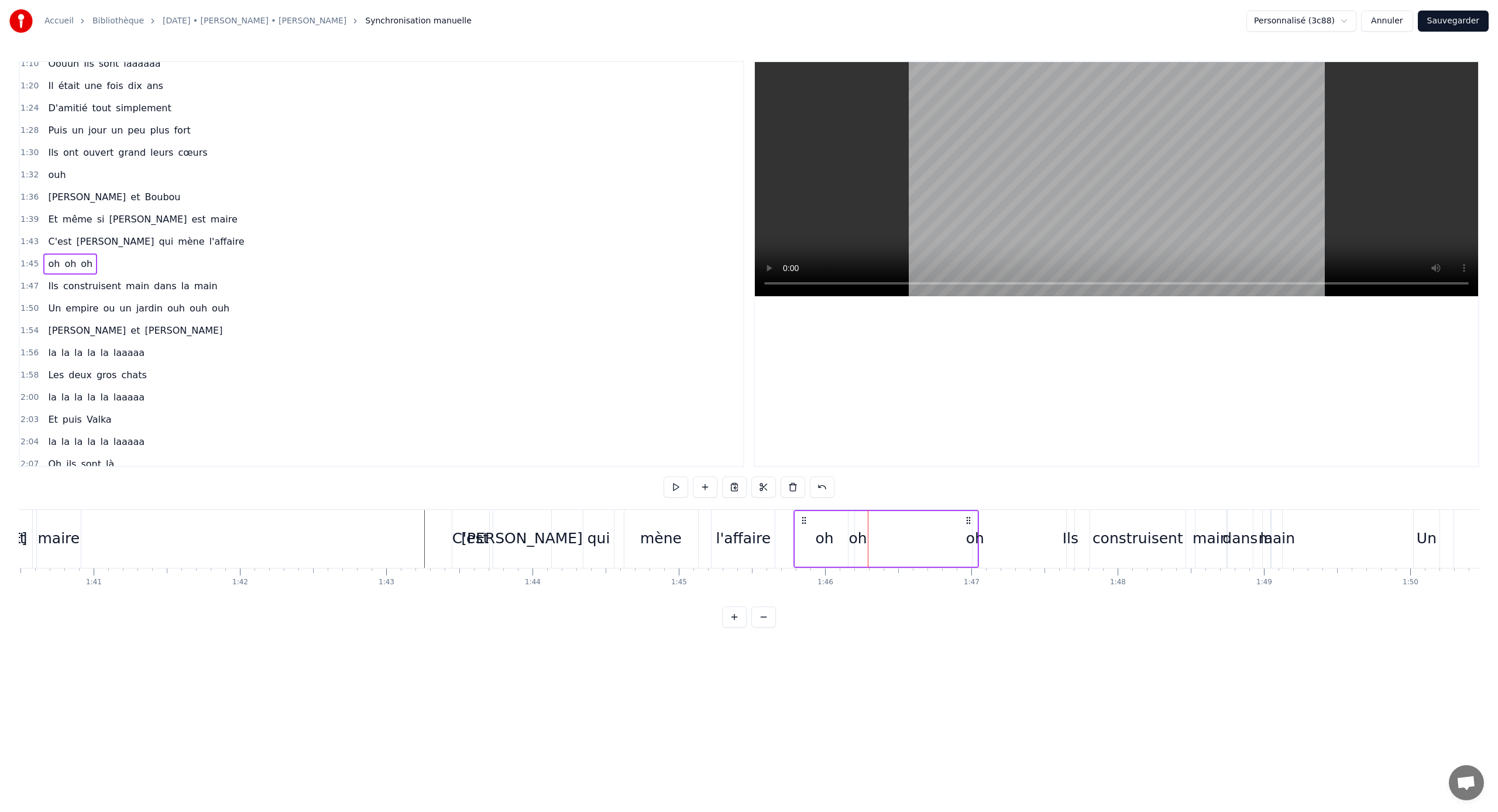
click at [854, 531] on div "oh" at bounding box center [858, 538] width 18 height 23
drag, startPoint x: 857, startPoint y: 520, endPoint x: 904, endPoint y: 525, distance: 47.3
click at [885, 525] on div "oh" at bounding box center [906, 539] width 18 height 56
drag, startPoint x: 913, startPoint y: 533, endPoint x: 941, endPoint y: 535, distance: 28.1
click at [885, 535] on icon at bounding box center [931, 538] width 5 height 9
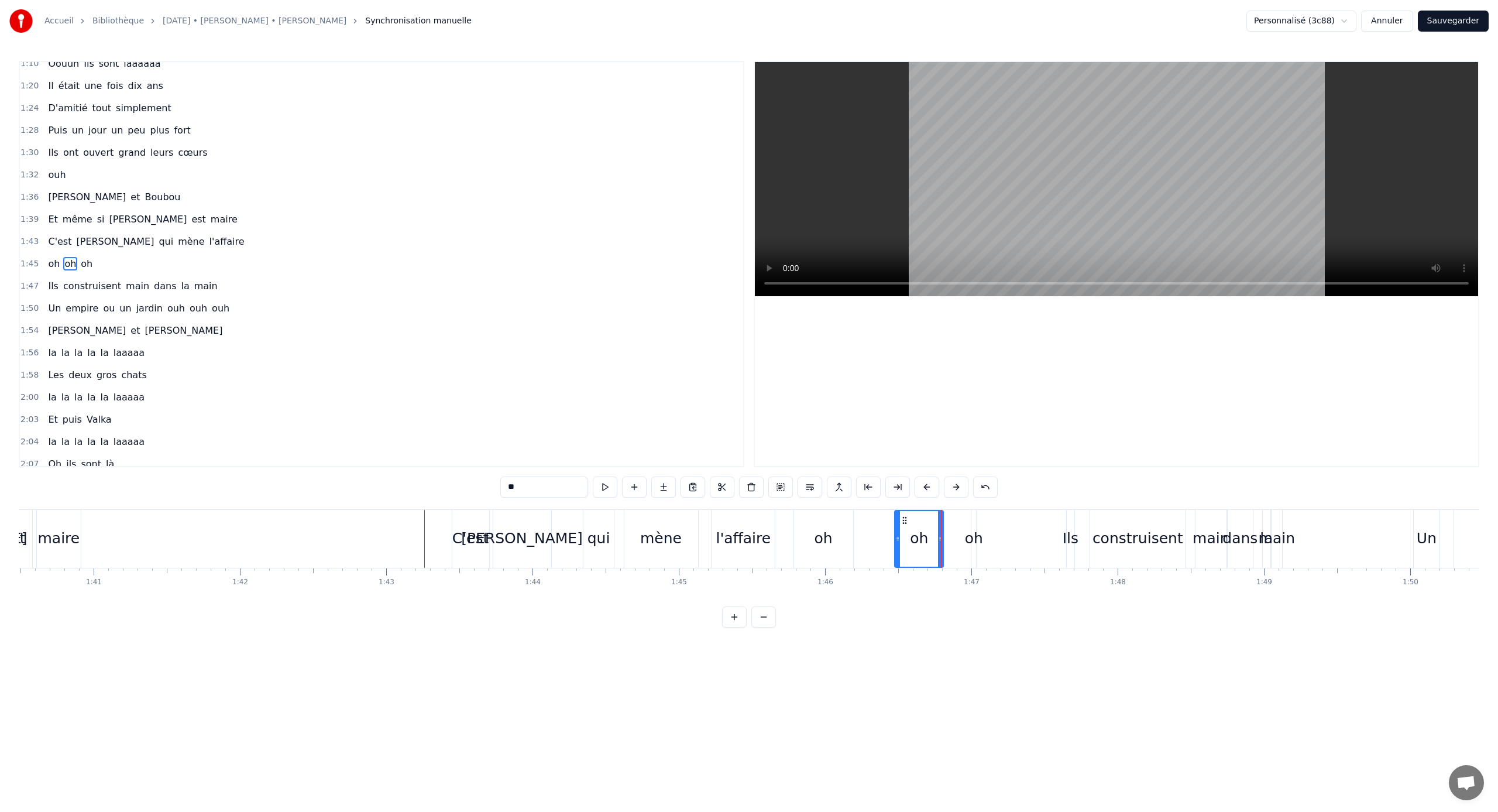
click at [871, 519] on div "oh oh oh" at bounding box center [886, 538] width 186 height 58
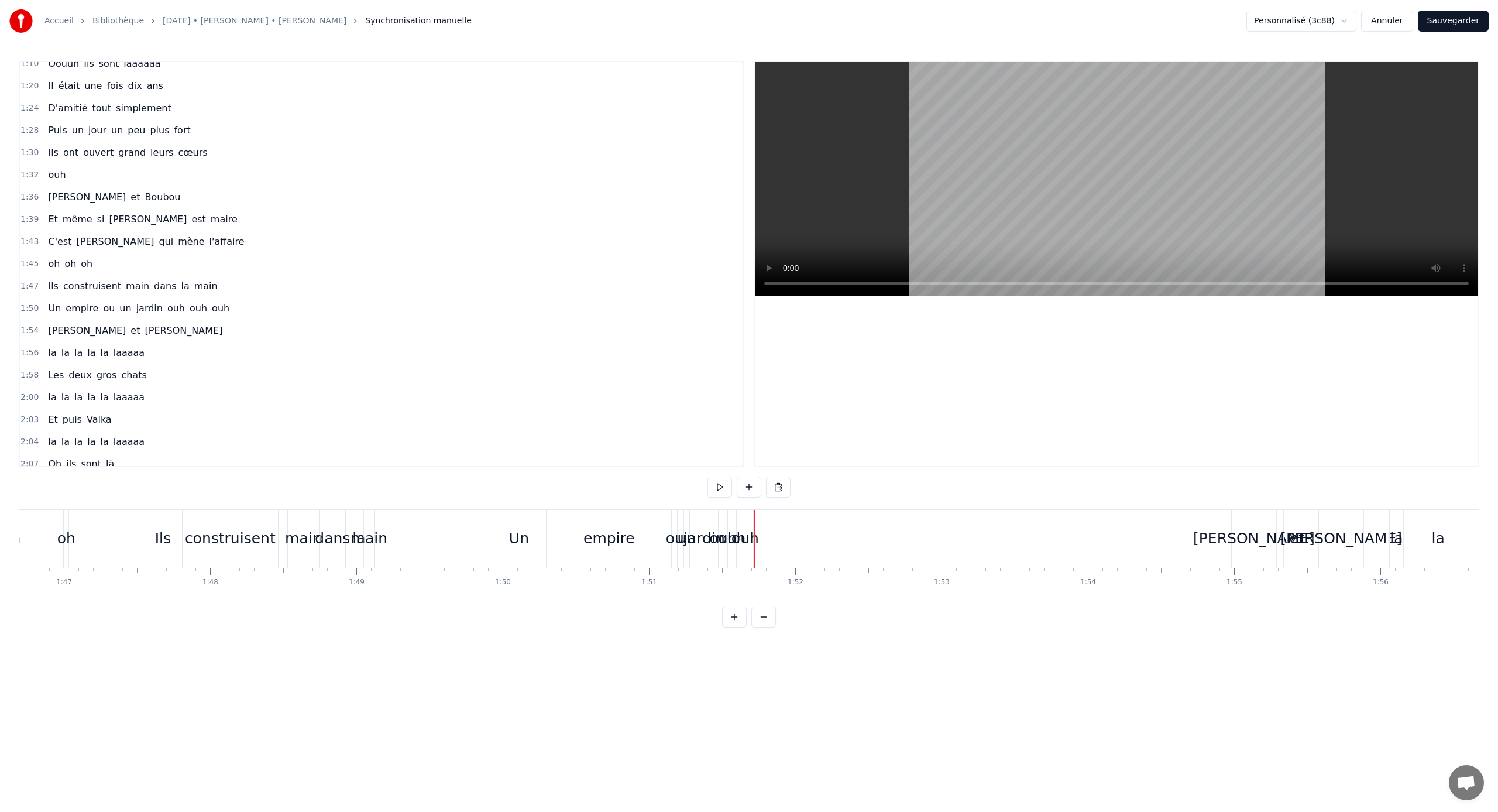
scroll to position [0, 15617]
click at [591, 535] on div "empire" at bounding box center [603, 538] width 52 height 23
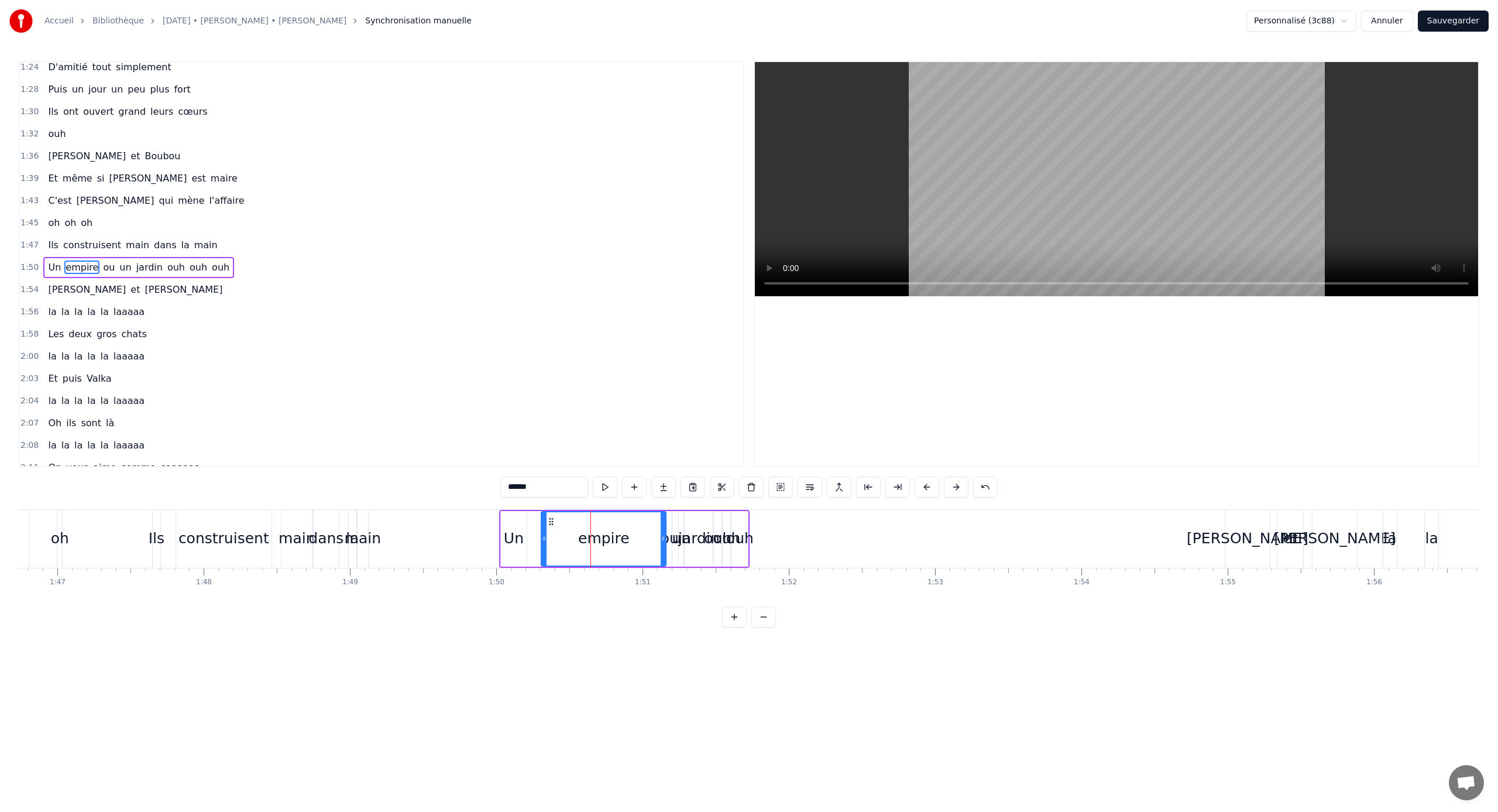
scroll to position [432, 0]
drag, startPoint x: 664, startPoint y: 536, endPoint x: 602, endPoint y: 537, distance: 62.0
click at [602, 535] on icon at bounding box center [602, 538] width 5 height 9
click at [741, 535] on div "ouh" at bounding box center [739, 538] width 28 height 23
click at [663, 534] on div "ou" at bounding box center [670, 538] width 18 height 23
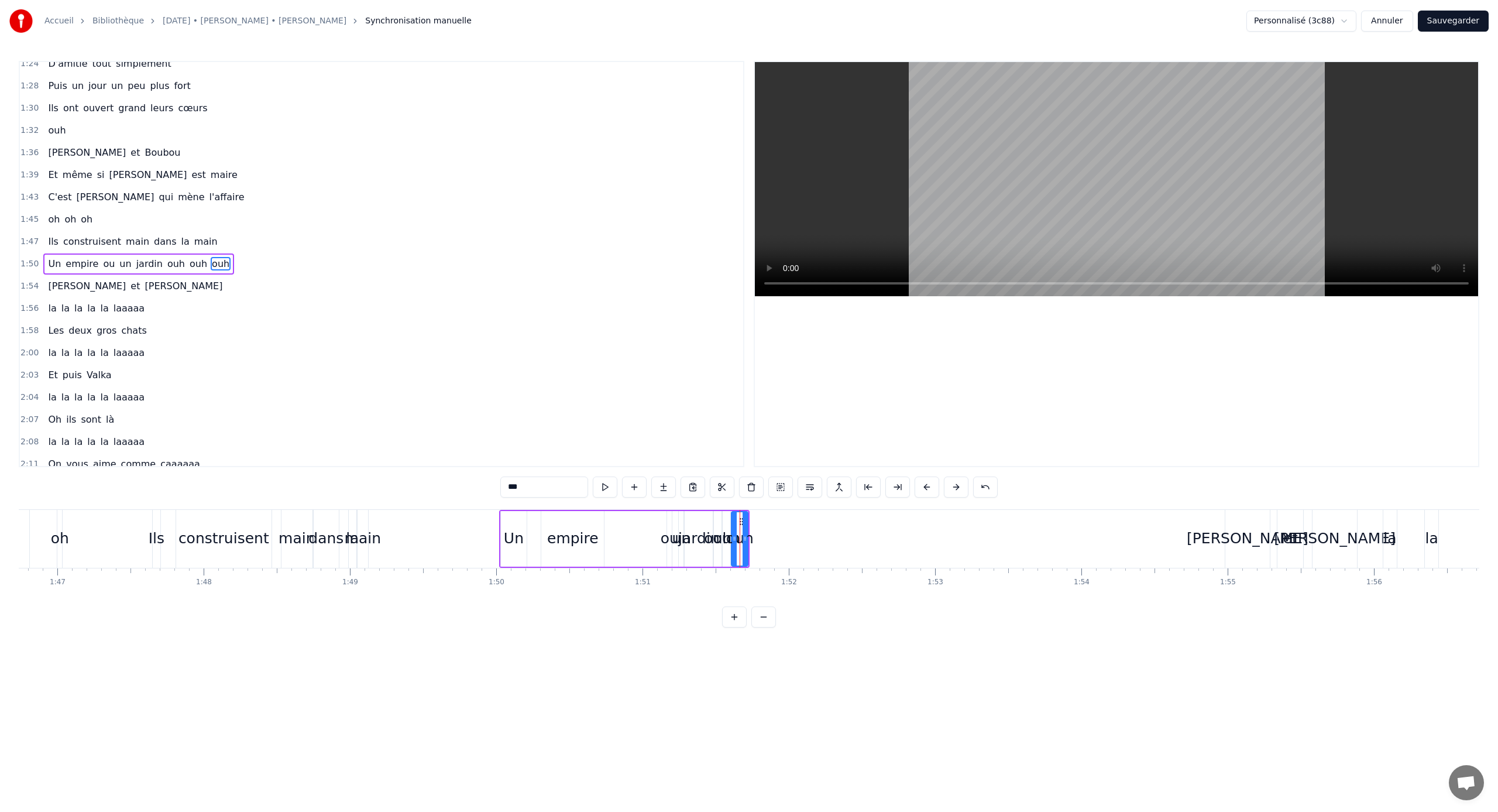
type input "**"
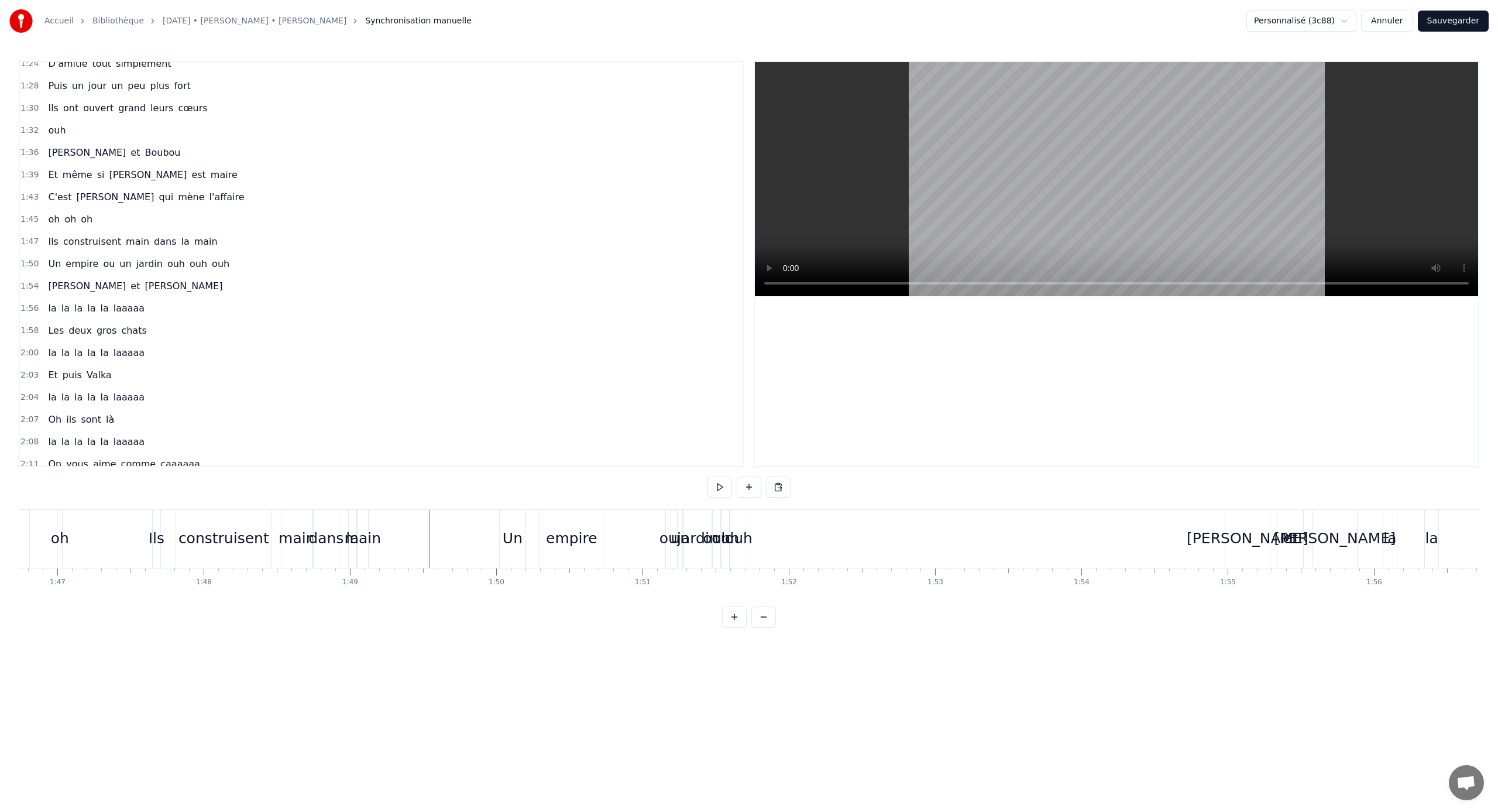
click at [669, 531] on div "ou" at bounding box center [669, 538] width 18 height 23
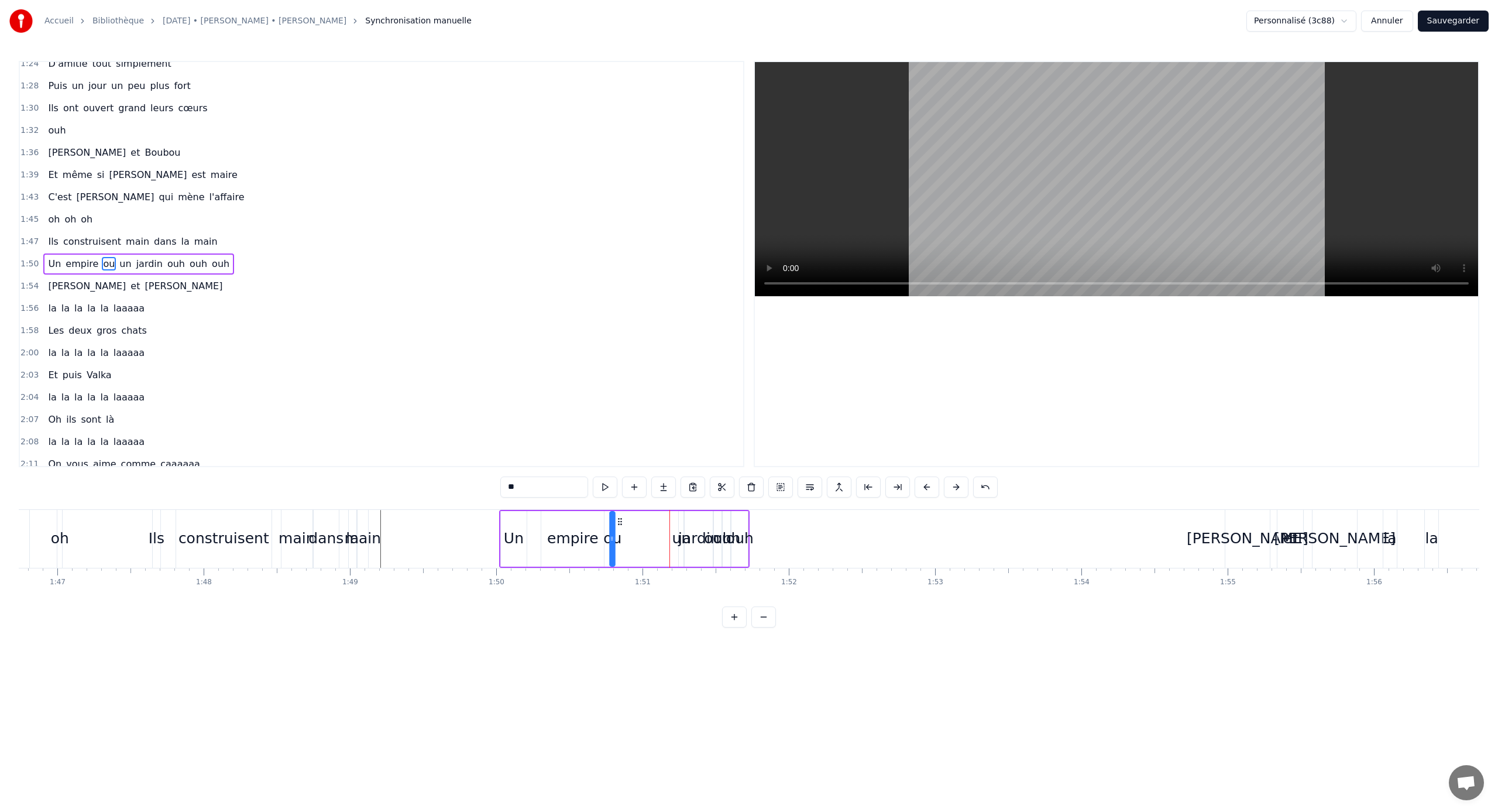
drag, startPoint x: 675, startPoint y: 521, endPoint x: 618, endPoint y: 524, distance: 57.1
click at [618, 524] on icon at bounding box center [620, 521] width 9 height 9
click at [586, 535] on div "empire" at bounding box center [573, 538] width 52 height 23
type input "******"
click at [547, 525] on circle at bounding box center [547, 524] width 1 height 1
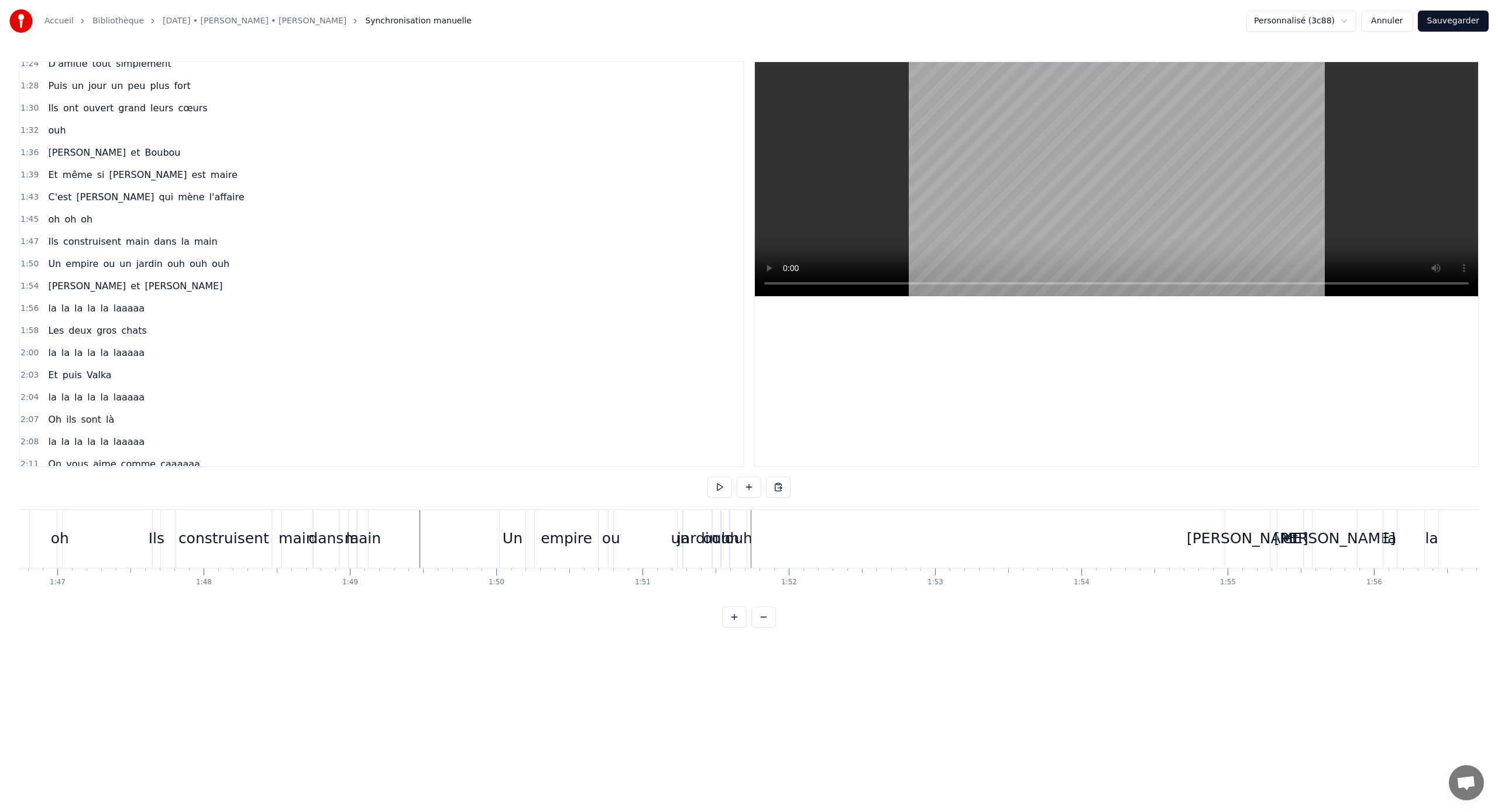
click at [678, 525] on div "un" at bounding box center [680, 538] width 5 height 58
drag, startPoint x: 681, startPoint y: 533, endPoint x: 702, endPoint y: 533, distance: 21.0
click at [702, 534] on icon at bounding box center [701, 538] width 5 height 9
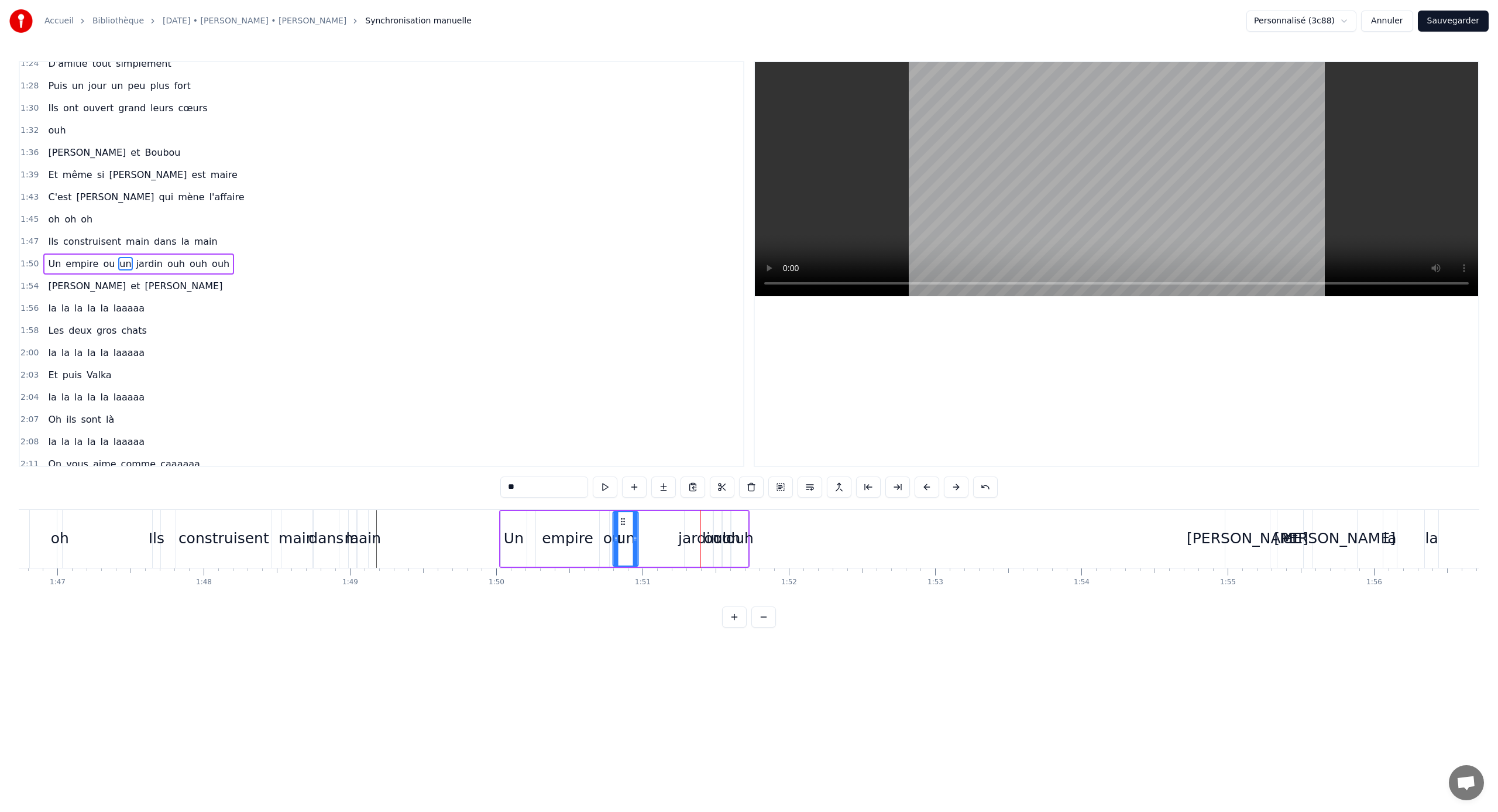
drag, startPoint x: 688, startPoint y: 520, endPoint x: 622, endPoint y: 521, distance: 66.0
click at [622, 521] on icon at bounding box center [622, 521] width 9 height 9
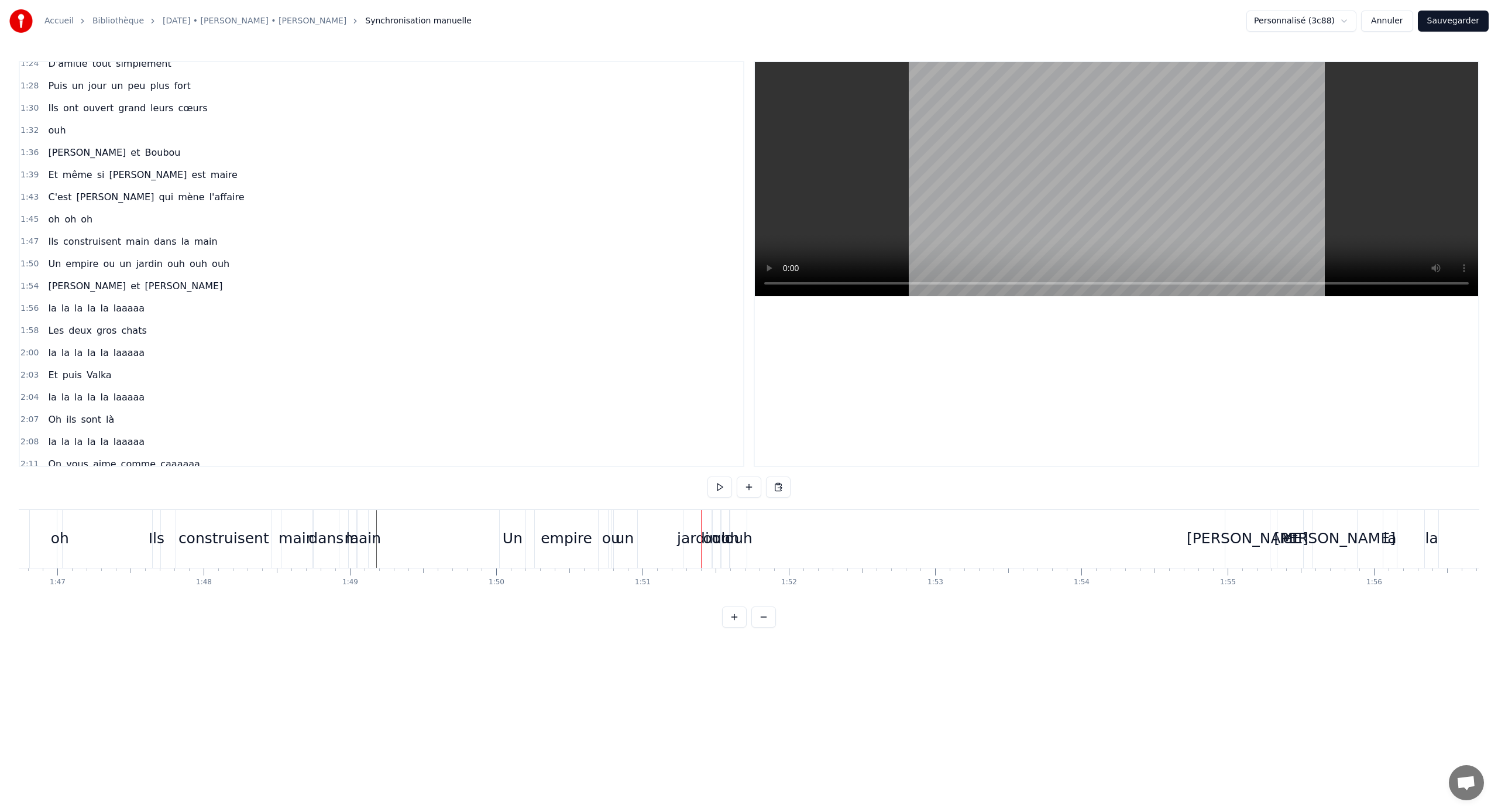
click at [692, 521] on div "jardin" at bounding box center [698, 538] width 28 height 58
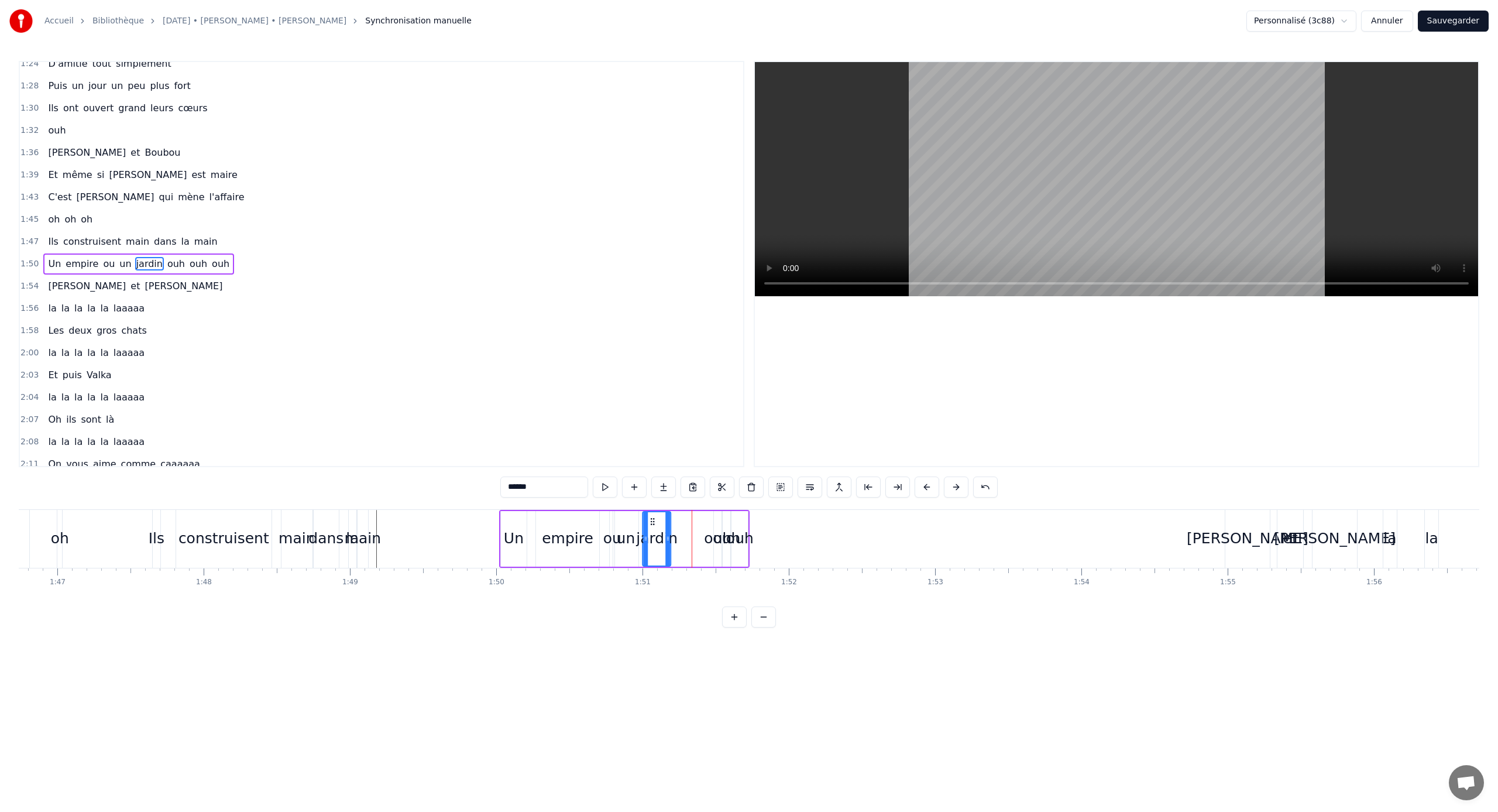
drag, startPoint x: 693, startPoint y: 520, endPoint x: 650, endPoint y: 522, distance: 43.0
click at [650, 522] on icon at bounding box center [653, 521] width 9 height 9
drag, startPoint x: 669, startPoint y: 535, endPoint x: 689, endPoint y: 535, distance: 20.0
click at [689, 535] on icon at bounding box center [688, 538] width 5 height 9
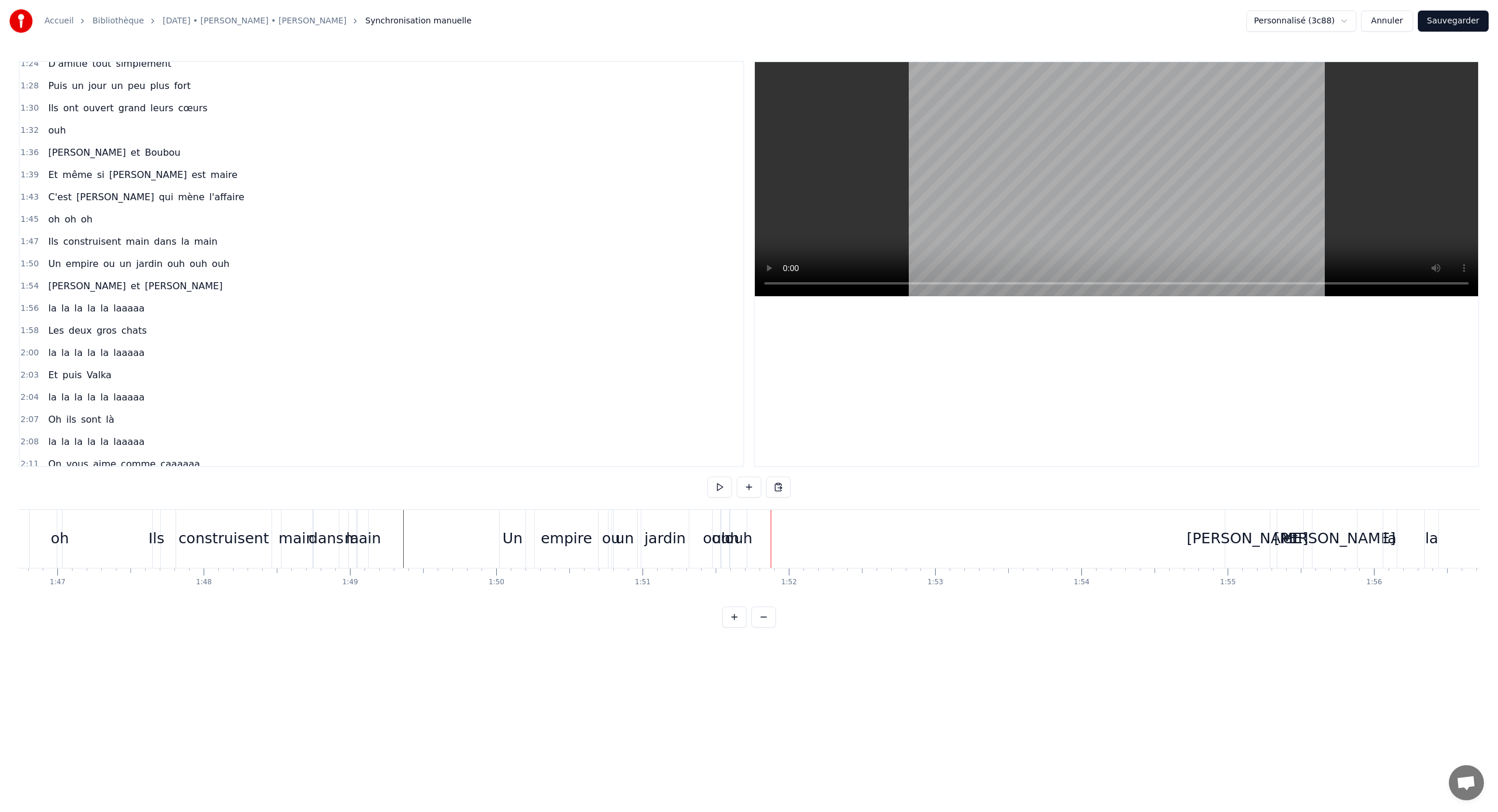
click at [721, 525] on div "ouh" at bounding box center [725, 538] width 9 height 58
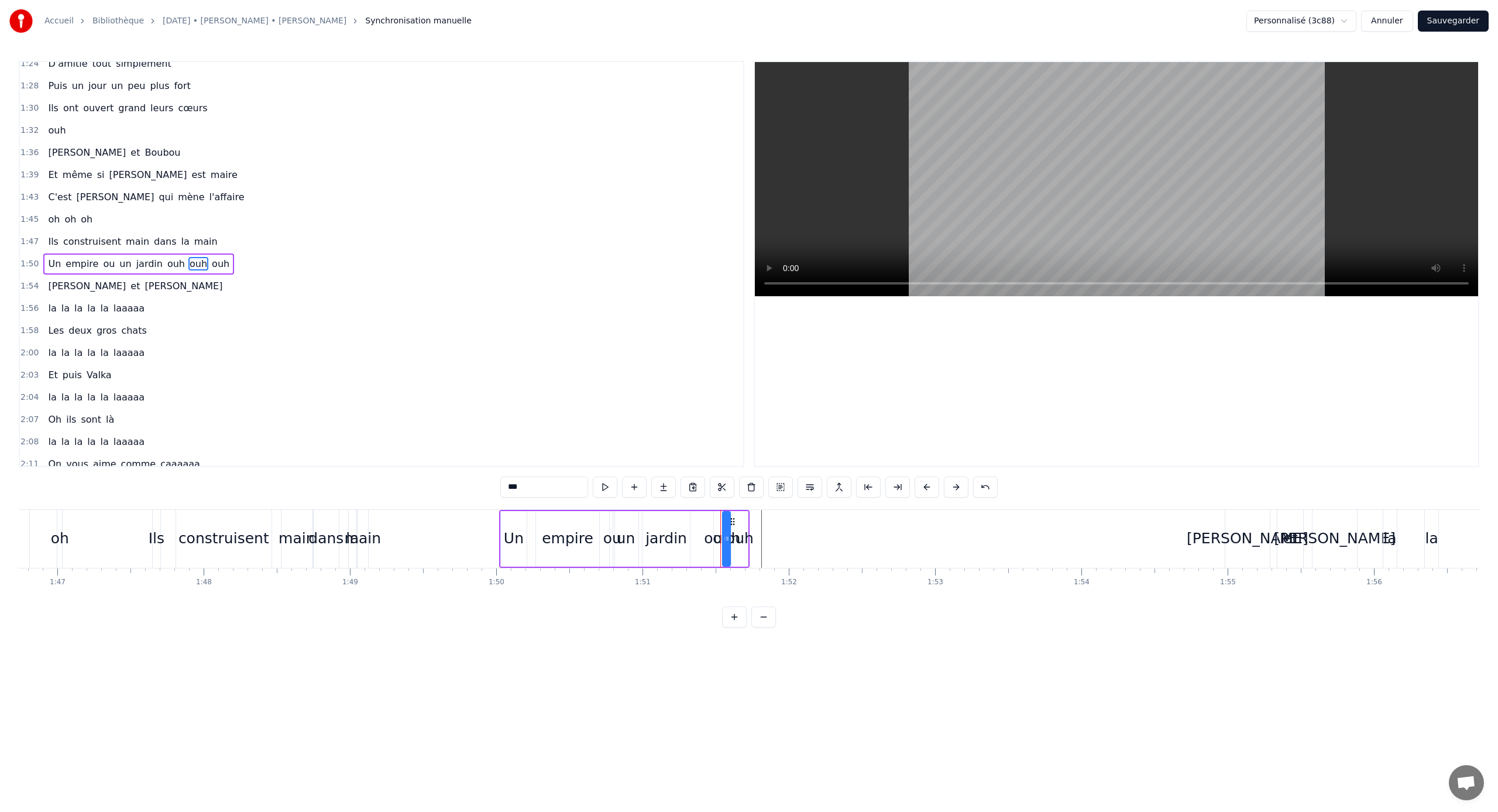
click at [714, 525] on div "ouh" at bounding box center [718, 539] width 8 height 56
click at [806, 485] on button at bounding box center [810, 486] width 24 height 21
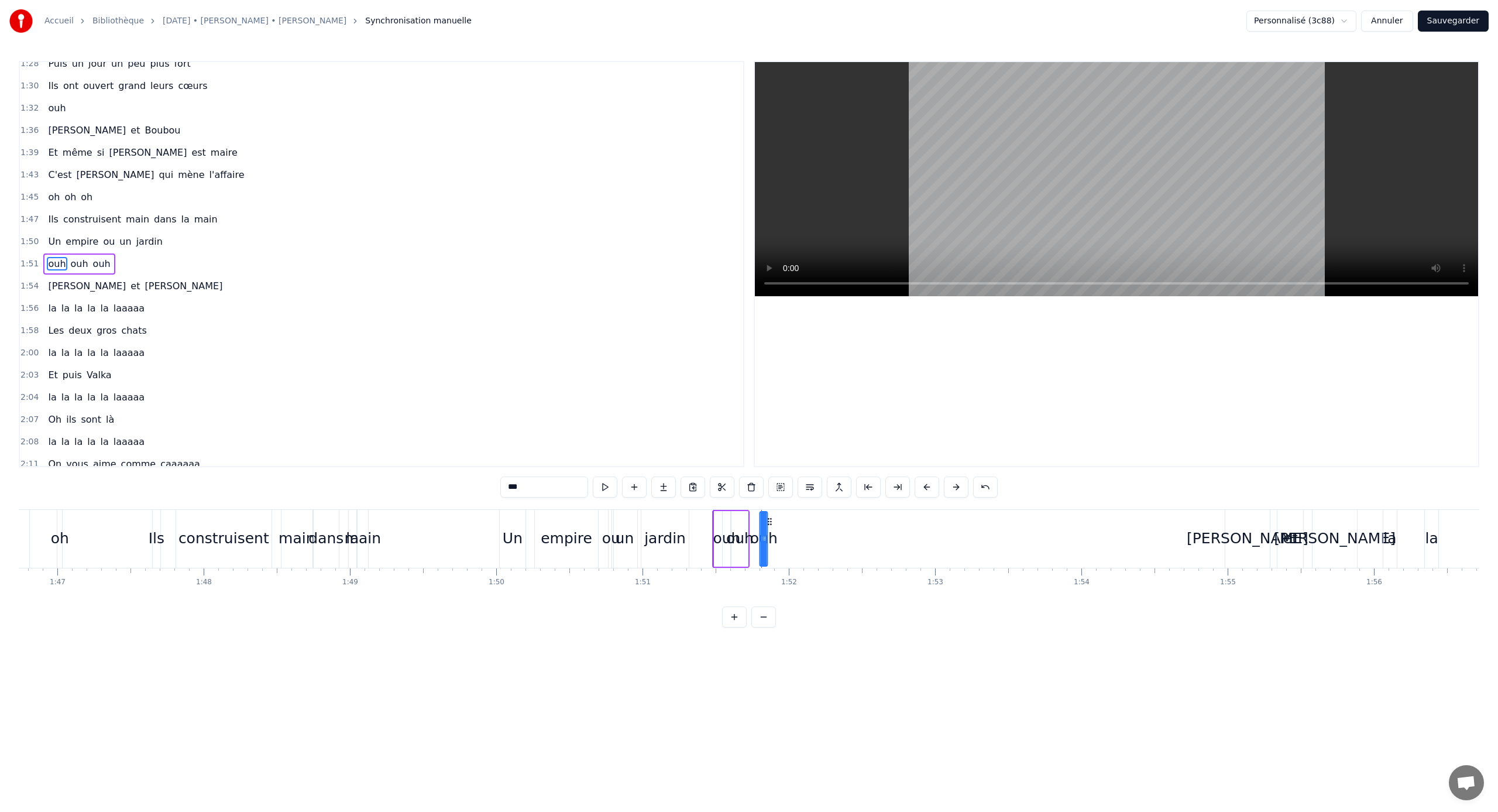
drag, startPoint x: 724, startPoint y: 519, endPoint x: 770, endPoint y: 520, distance: 46.0
click at [739, 535] on div "ouh" at bounding box center [739, 538] width 28 height 23
click at [767, 497] on div "***" at bounding box center [749, 488] width 526 height 23
click at [771, 484] on button at bounding box center [765, 486] width 24 height 21
click at [759, 490] on button at bounding box center [765, 486] width 24 height 21
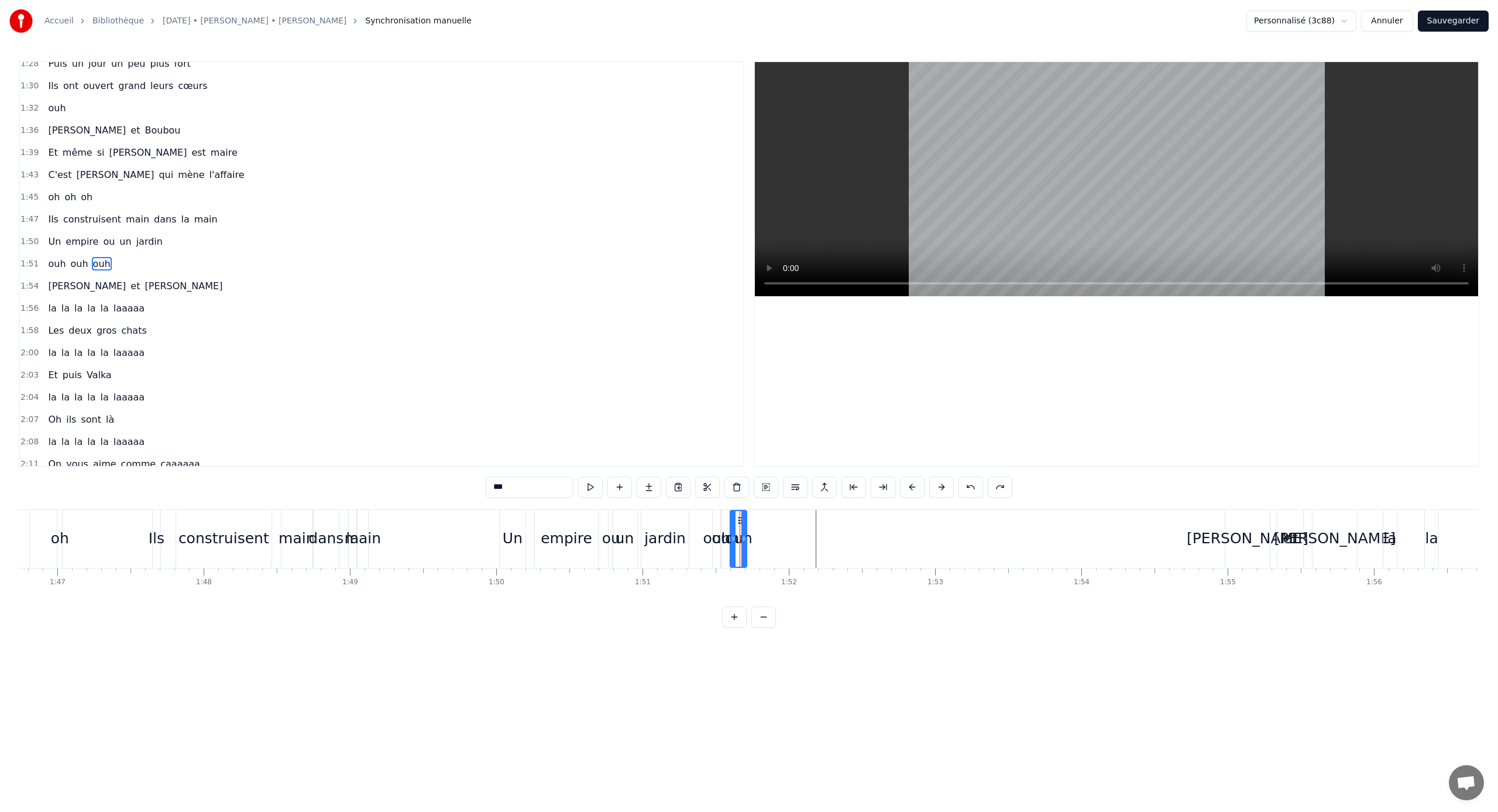
click at [763, 487] on button at bounding box center [765, 486] width 24 height 21
click at [735, 535] on div "ouh" at bounding box center [738, 539] width 16 height 56
click at [726, 535] on div "ouh" at bounding box center [738, 538] width 28 height 23
click at [719, 535] on div "ouh" at bounding box center [725, 538] width 28 height 23
click at [713, 535] on div "ouh" at bounding box center [716, 538] width 28 height 23
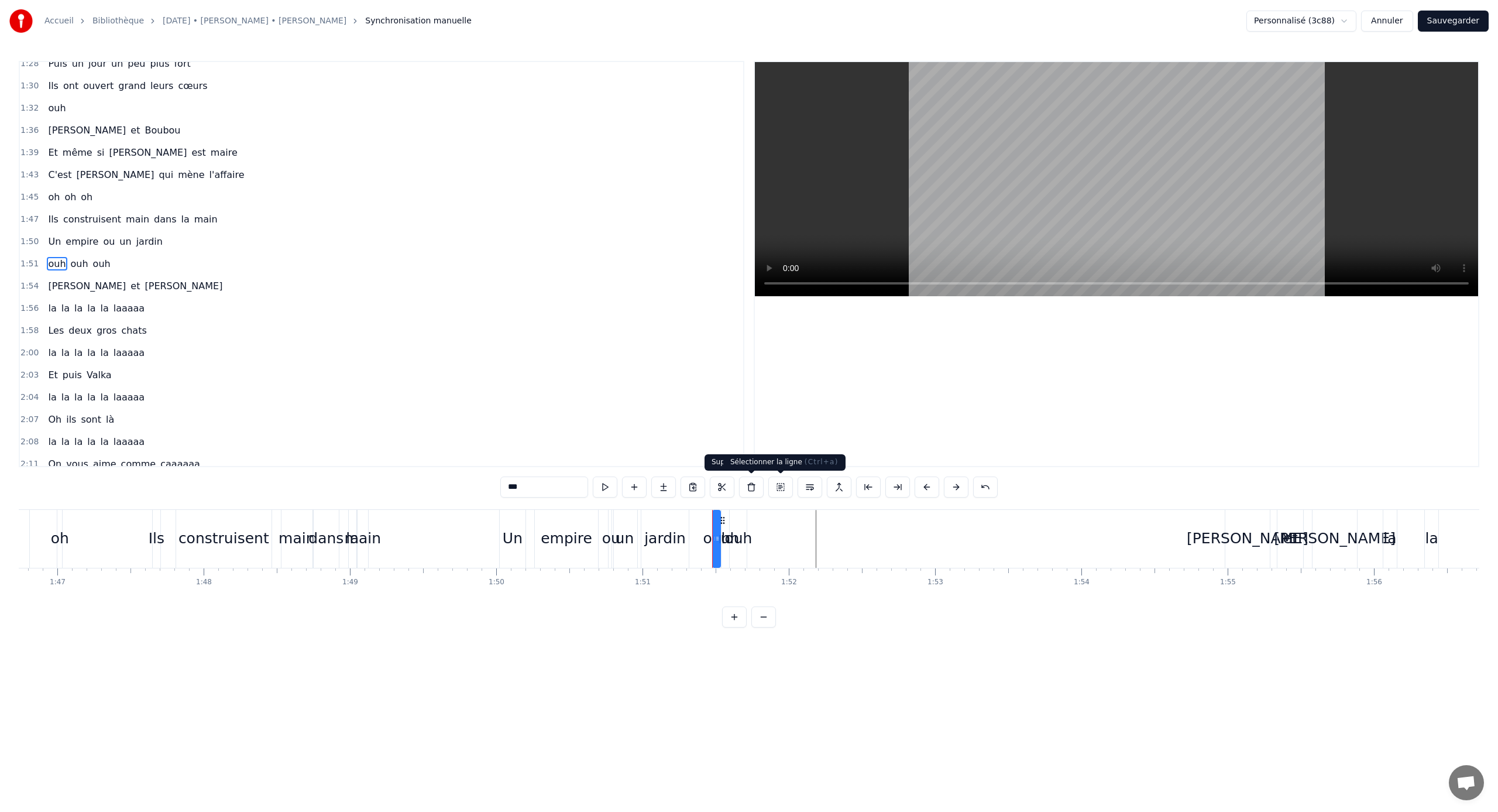
click at [777, 487] on button at bounding box center [780, 486] width 24 height 21
drag, startPoint x: 754, startPoint y: 546, endPoint x: 736, endPoint y: 548, distance: 18.1
click at [715, 535] on div "ouh" at bounding box center [725, 538] width 28 height 23
click at [713, 535] on div "ouh" at bounding box center [716, 538] width 28 height 23
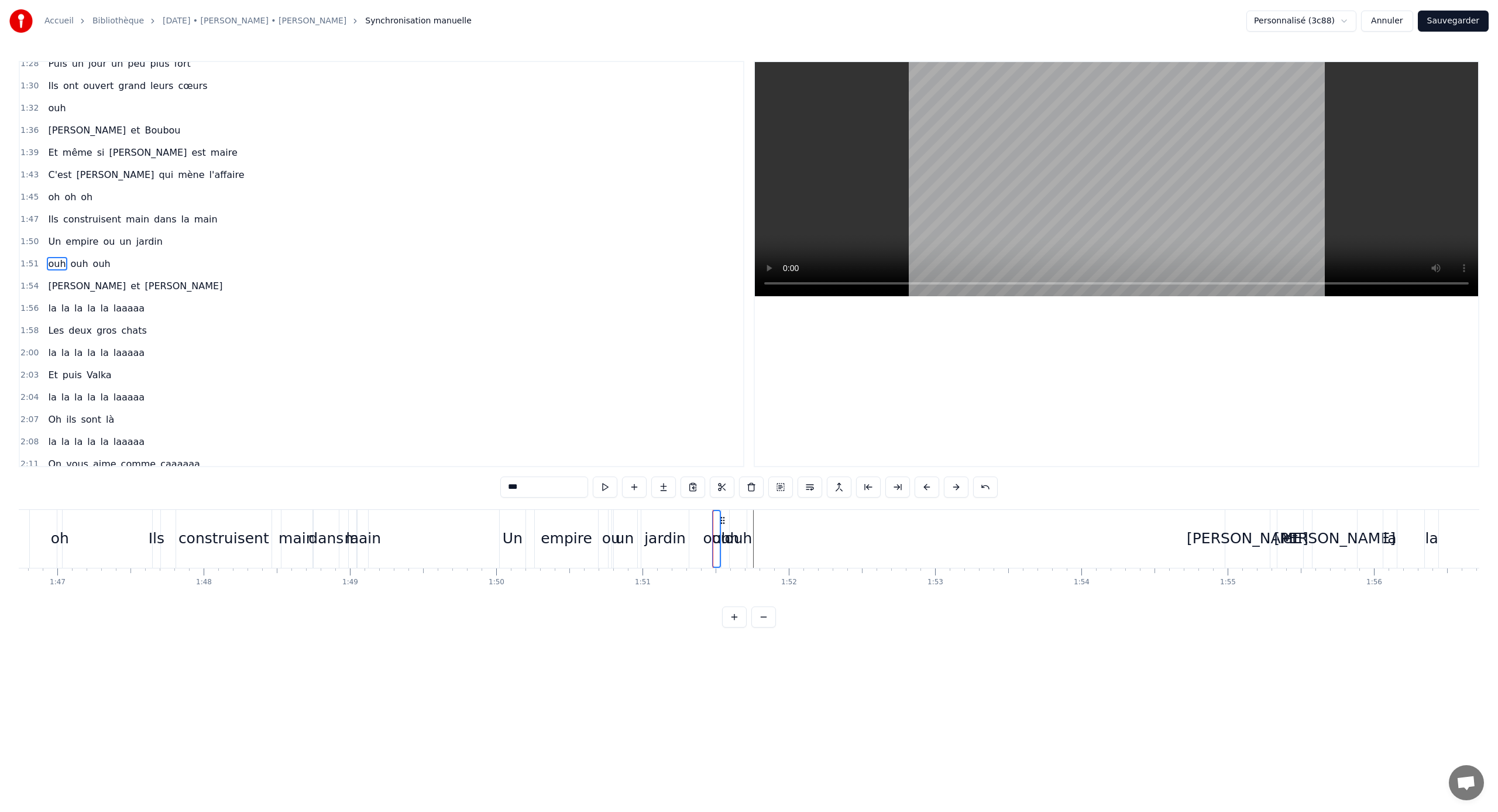
click at [69, 261] on span "ouh" at bounding box center [79, 264] width 20 height 13
click at [92, 262] on span "ouh" at bounding box center [102, 264] width 20 height 13
click at [808, 490] on button at bounding box center [810, 486] width 24 height 21
click at [816, 486] on button at bounding box center [810, 486] width 24 height 21
drag, startPoint x: 716, startPoint y: 525, endPoint x: 728, endPoint y: 525, distance: 12.0
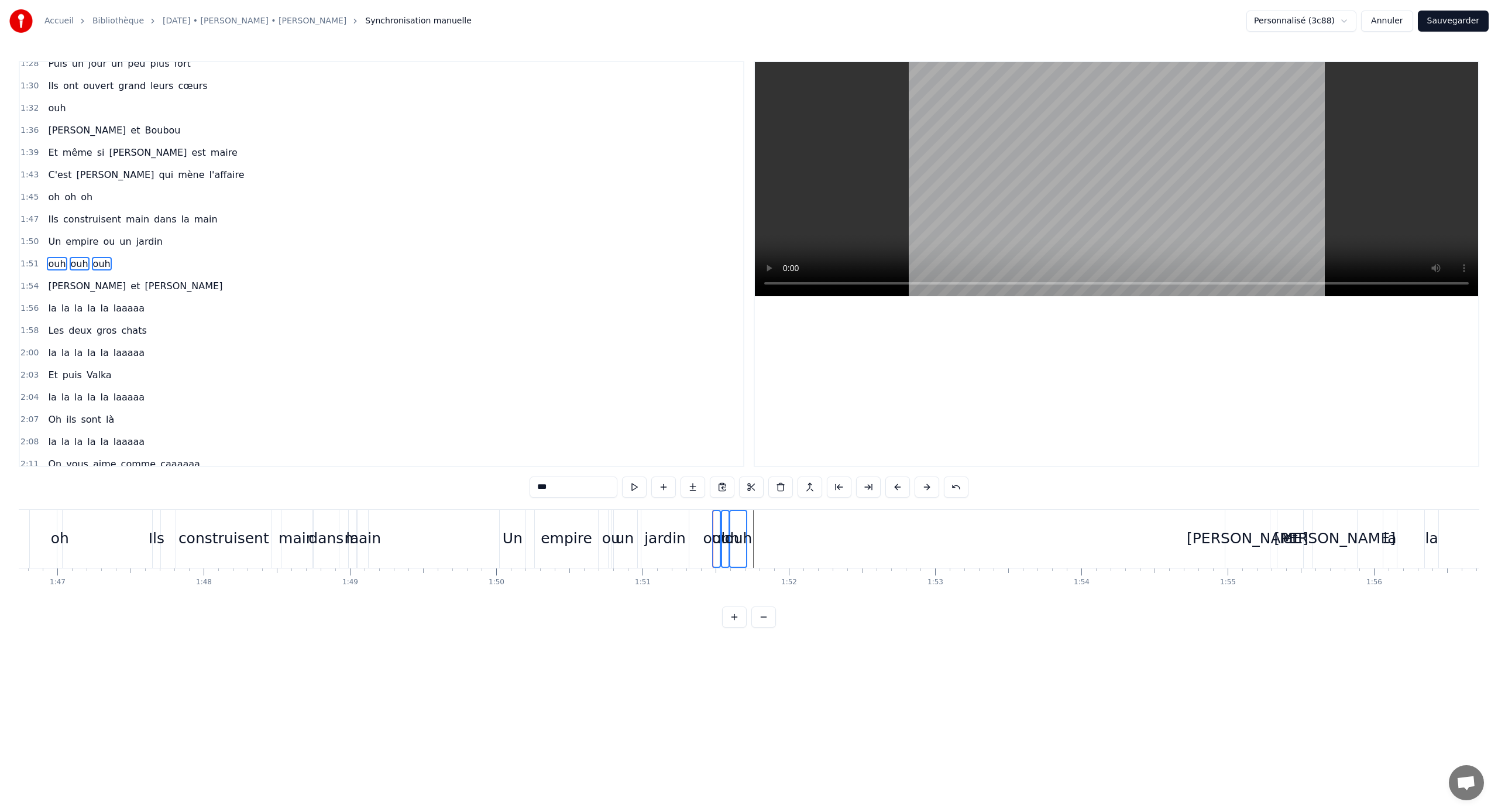
click at [728, 525] on div "ouh ouh ouh" at bounding box center [731, 538] width 38 height 58
click at [93, 278] on div "[PERSON_NAME] et [PERSON_NAME]" at bounding box center [135, 286] width 184 height 21
click at [743, 535] on div "ouh" at bounding box center [738, 538] width 28 height 23
click at [716, 534] on div "ouh" at bounding box center [725, 538] width 28 height 23
click at [711, 533] on div "ouh" at bounding box center [716, 538] width 28 height 23
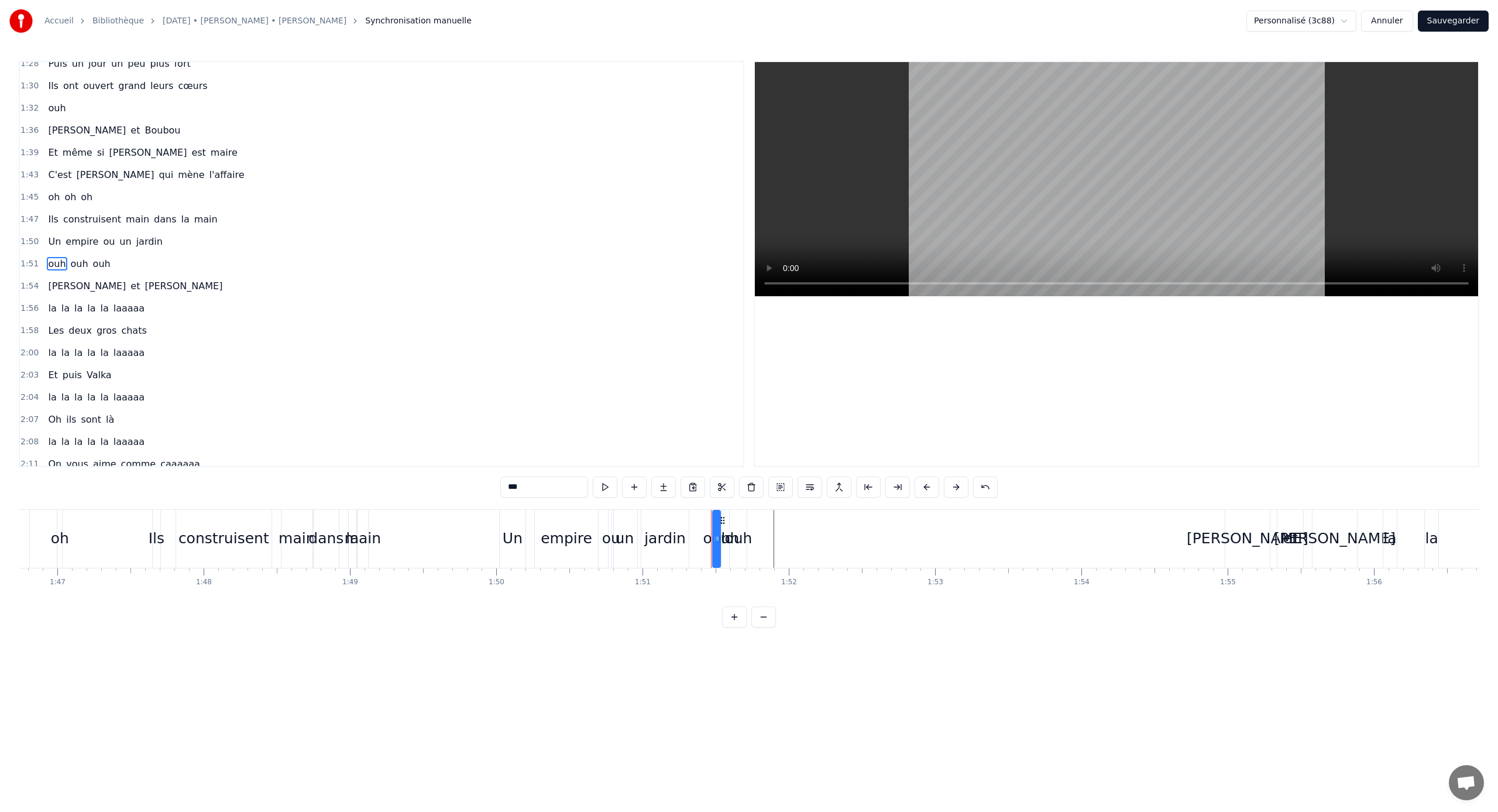
click at [745, 520] on div "ouh" at bounding box center [739, 538] width 17 height 58
click at [770, 488] on button at bounding box center [780, 486] width 24 height 21
click at [716, 535] on div "ouh" at bounding box center [725, 538] width 28 height 23
click at [714, 535] on div "ouh" at bounding box center [725, 538] width 28 height 23
click at [738, 535] on div "ouh" at bounding box center [738, 538] width 28 height 23
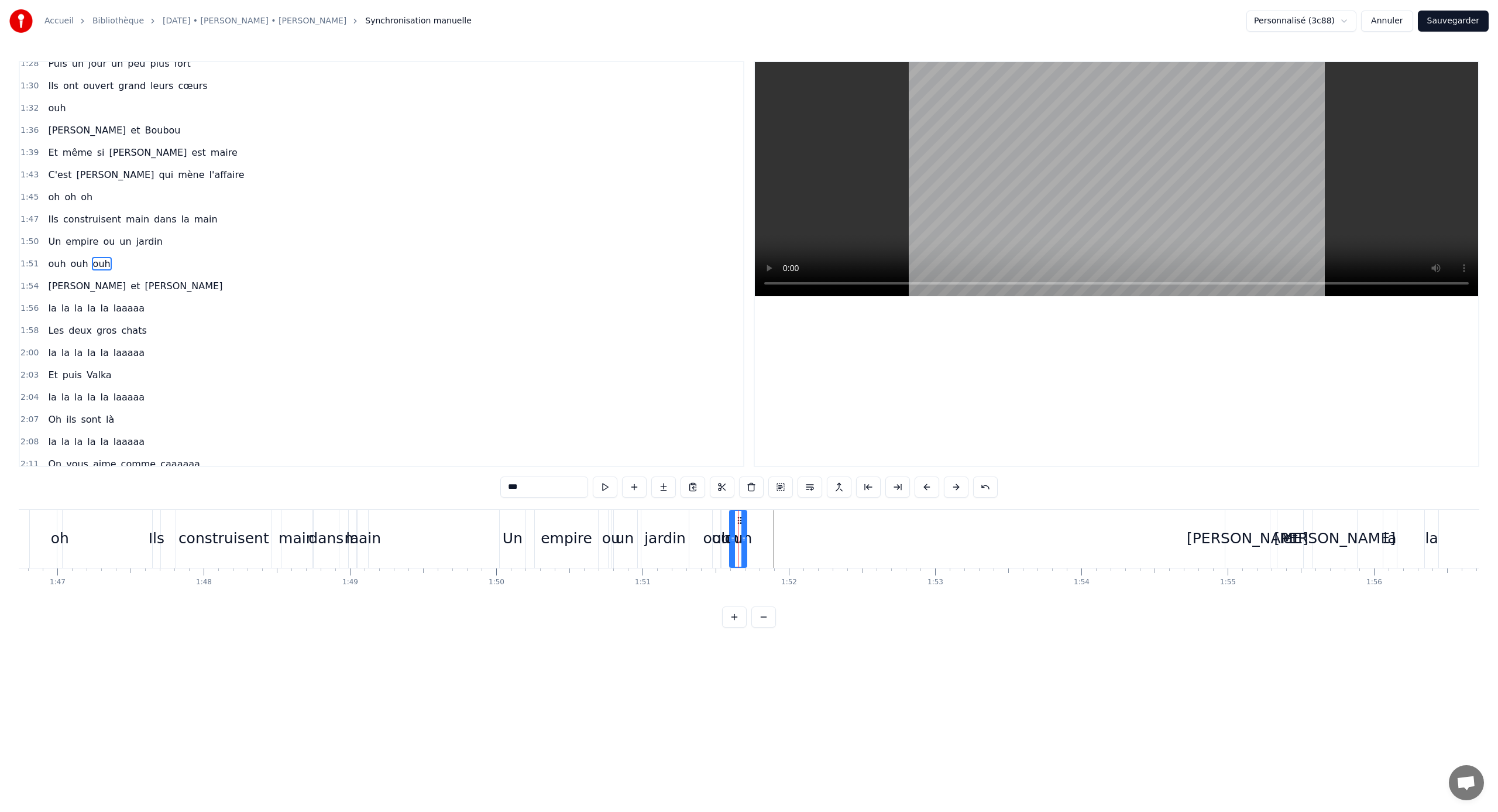
click at [728, 535] on div "ouh" at bounding box center [738, 538] width 28 height 23
click at [725, 535] on div "ouh" at bounding box center [725, 538] width 28 height 23
click at [717, 535] on div "ouh" at bounding box center [725, 538] width 28 height 23
click at [713, 535] on div "ouh" at bounding box center [725, 538] width 28 height 23
click at [92, 269] on span "ouh" at bounding box center [102, 264] width 20 height 13
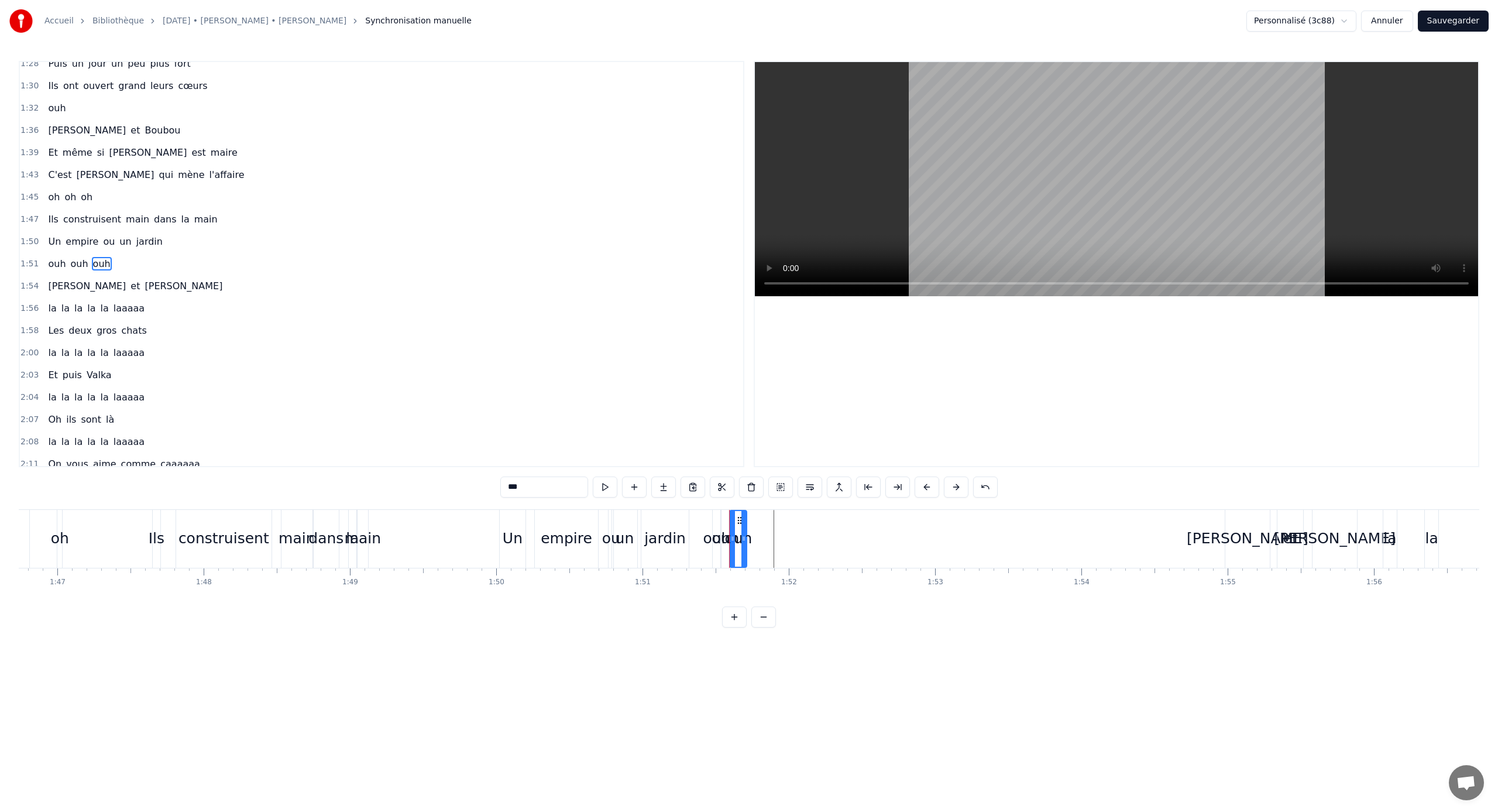
click at [47, 263] on span "ouh" at bounding box center [57, 264] width 20 height 13
click at [775, 490] on button at bounding box center [780, 486] width 24 height 21
click at [777, 486] on button at bounding box center [780, 486] width 24 height 21
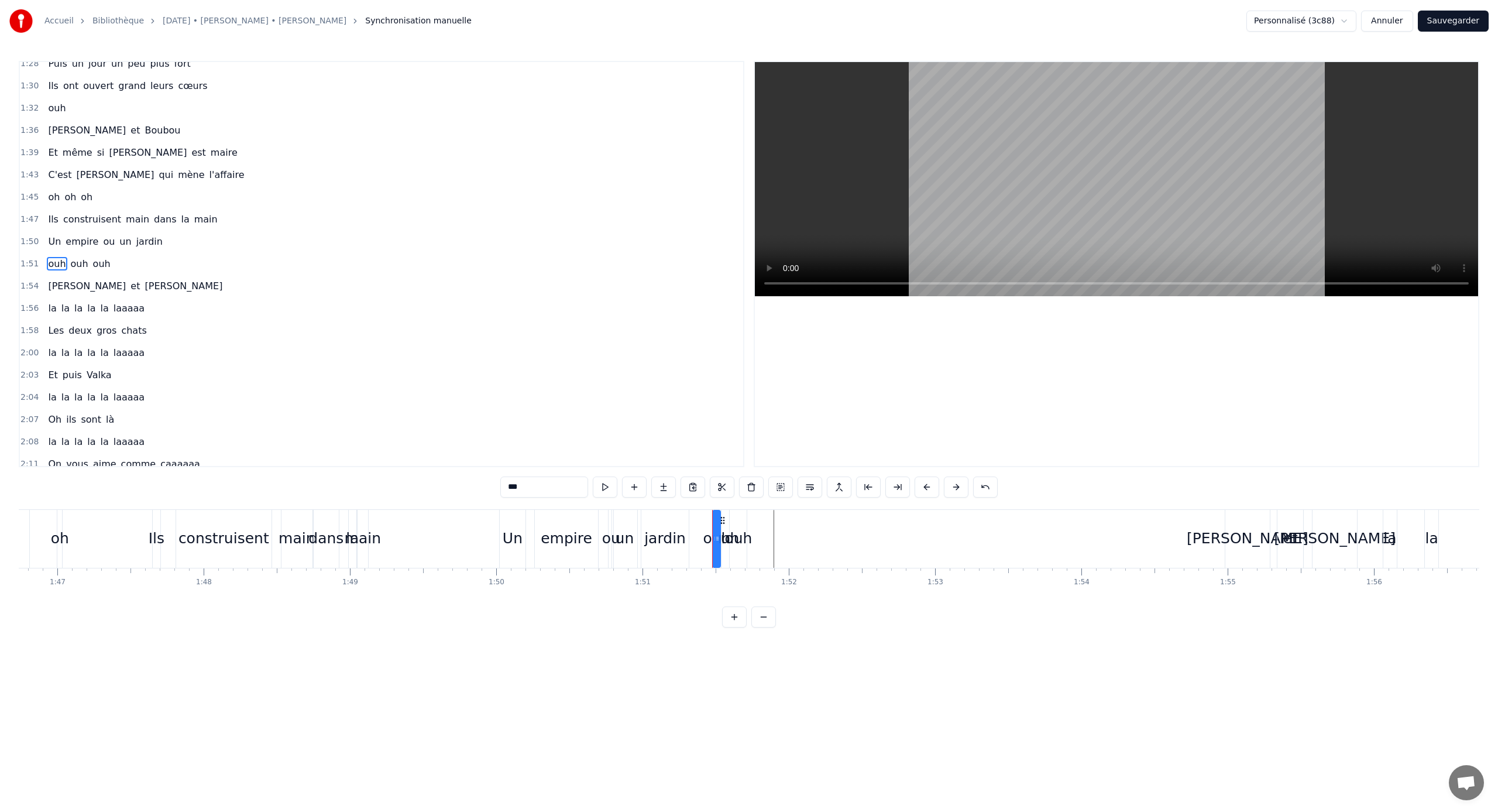
click at [777, 486] on button at bounding box center [780, 486] width 24 height 21
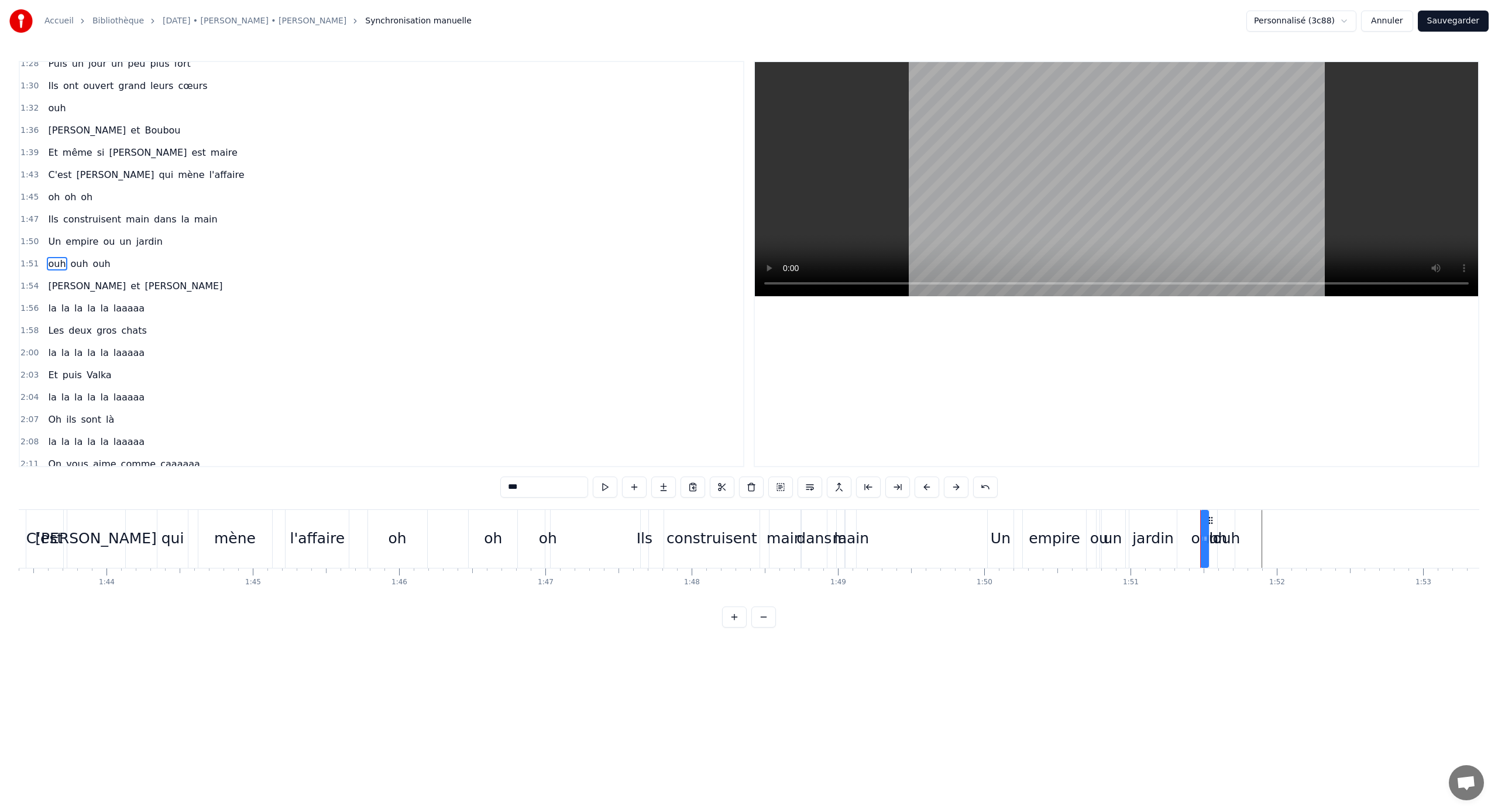
scroll to position [0, 14701]
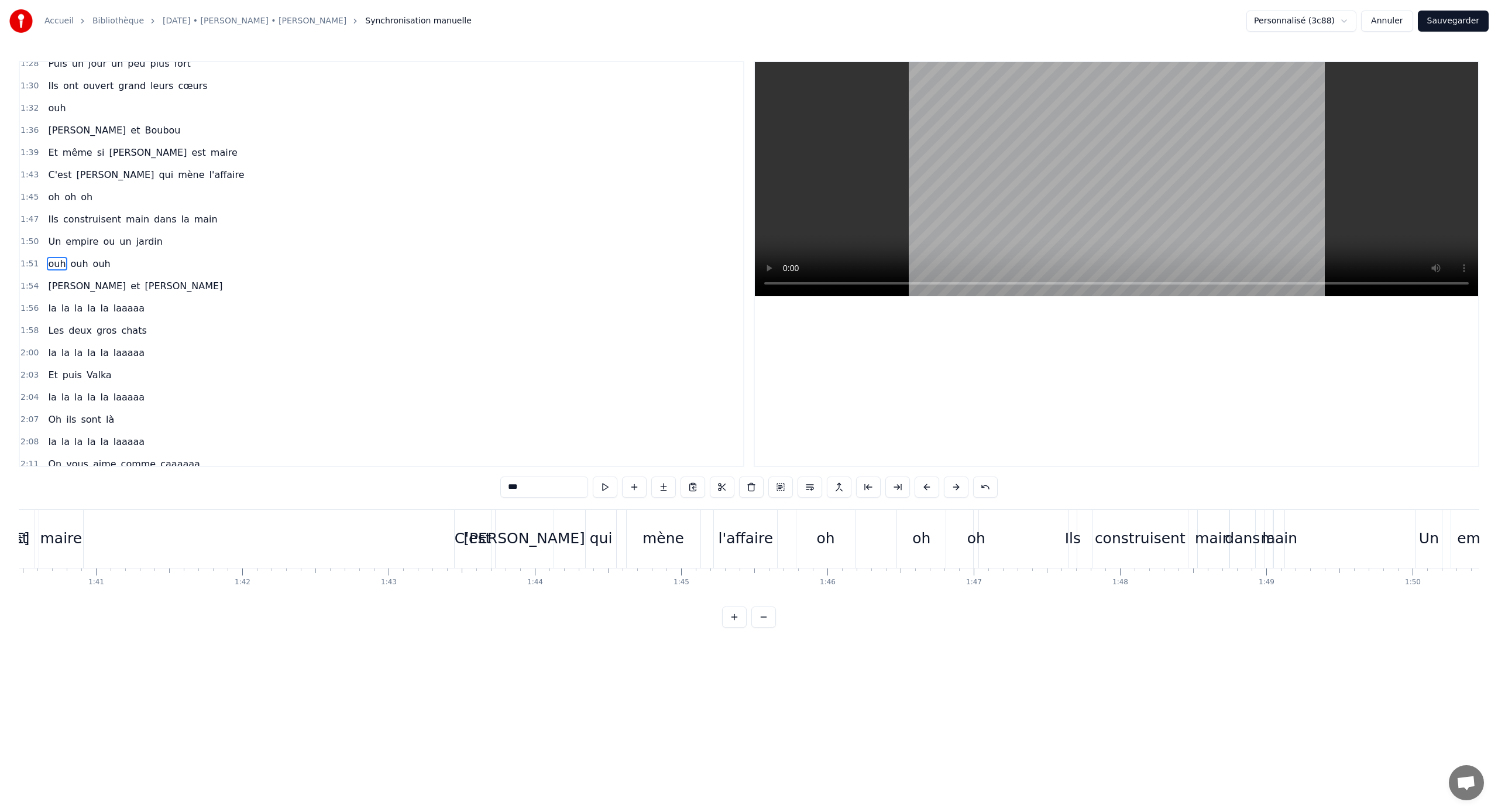
click at [581, 535] on div "C'est [PERSON_NAME] qui mène l'affaire" at bounding box center [617, 538] width 327 height 58
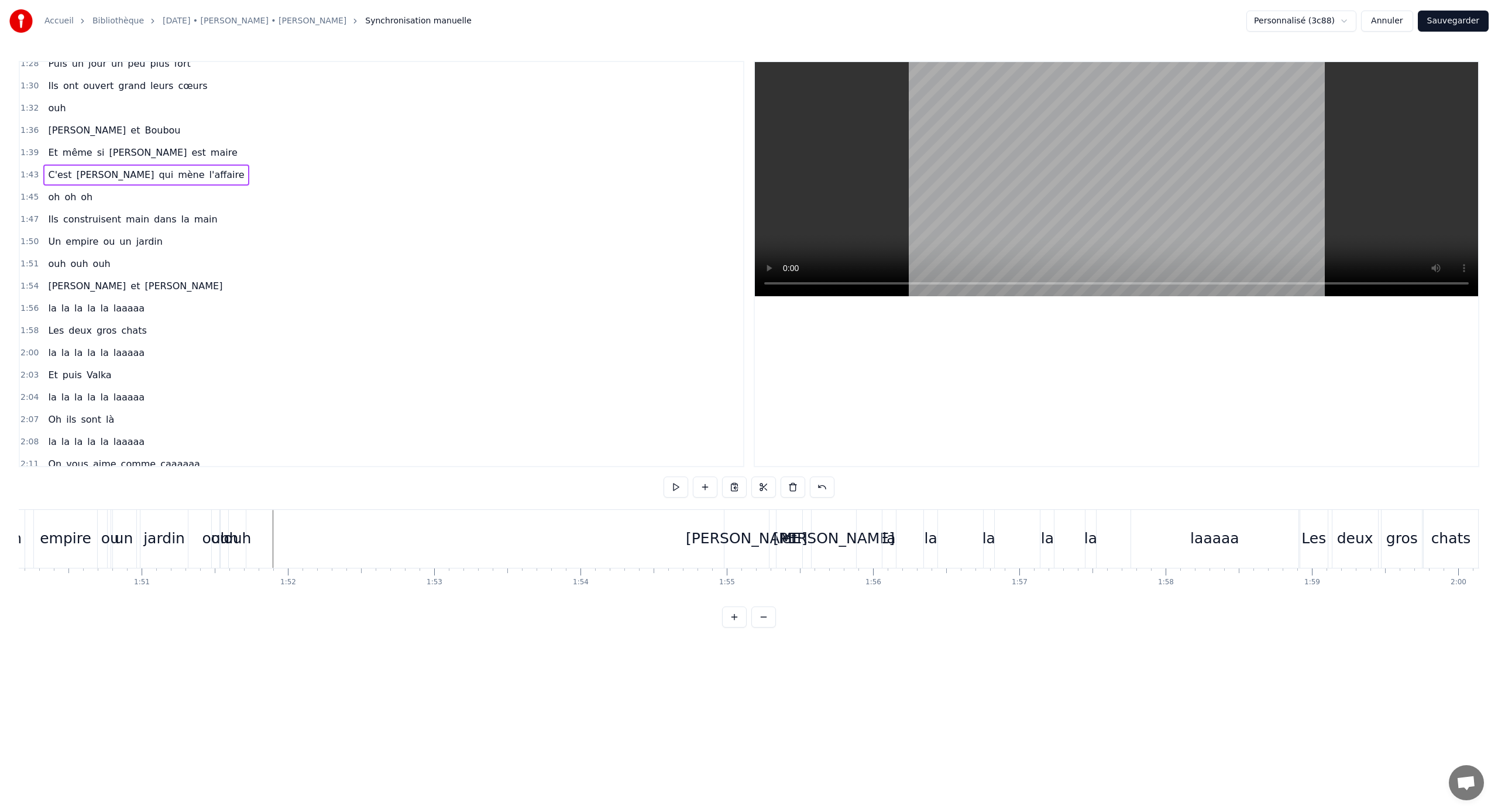
scroll to position [0, 15690]
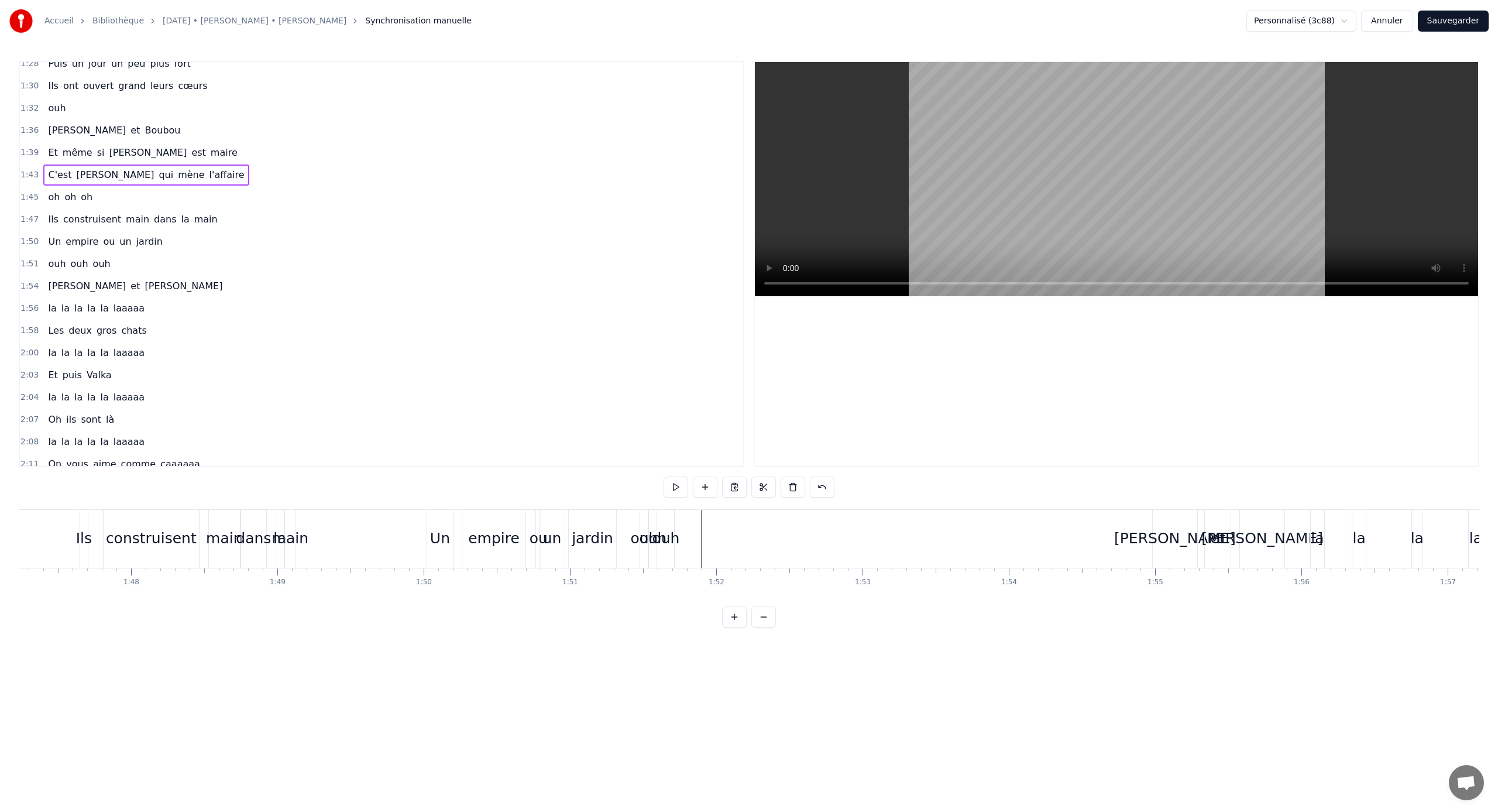
click at [538, 535] on div "ou" at bounding box center [539, 538] width 18 height 23
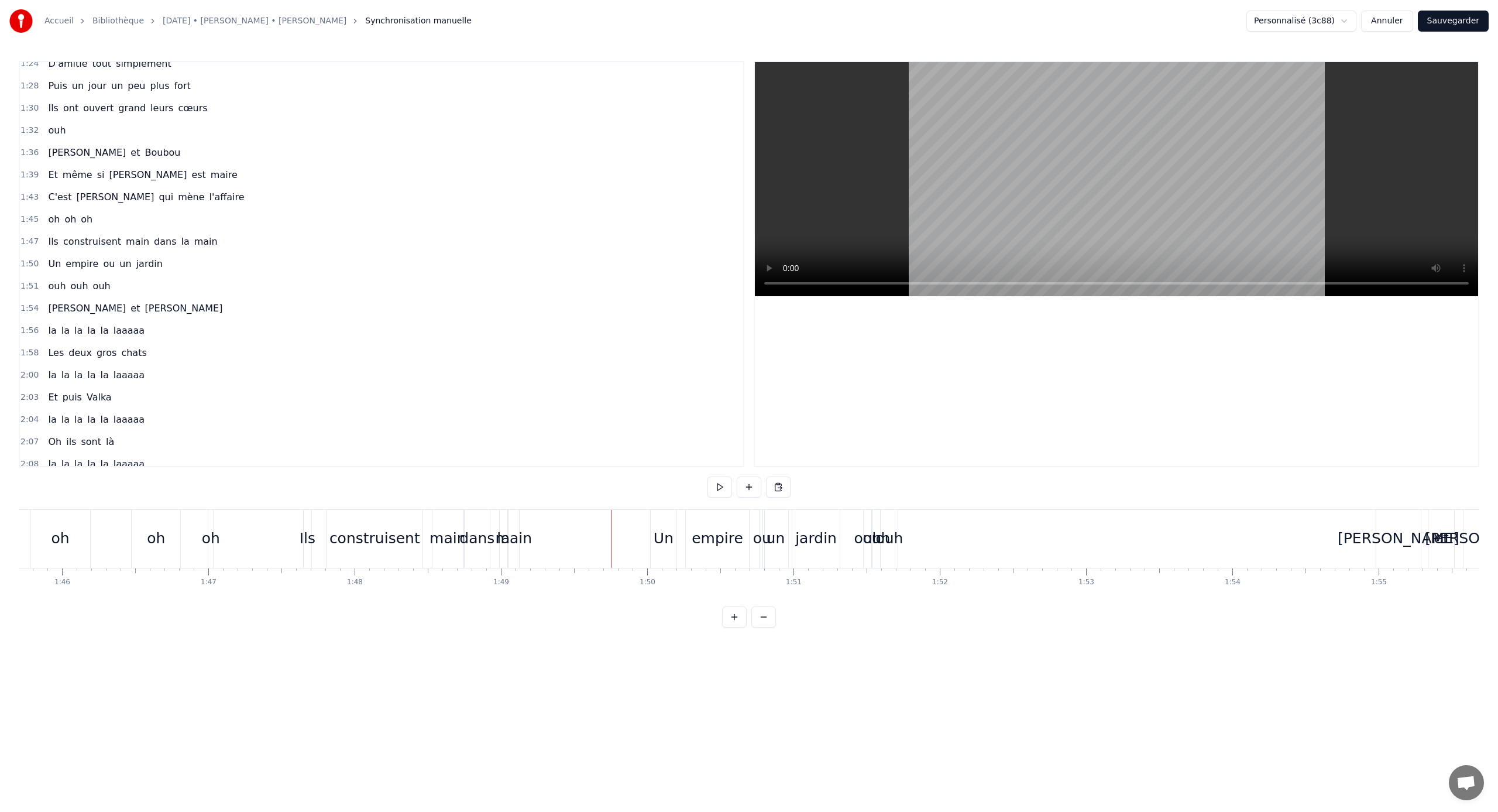
scroll to position [0, 15406]
click at [365, 512] on div "Ils" at bounding box center [368, 538] width 8 height 58
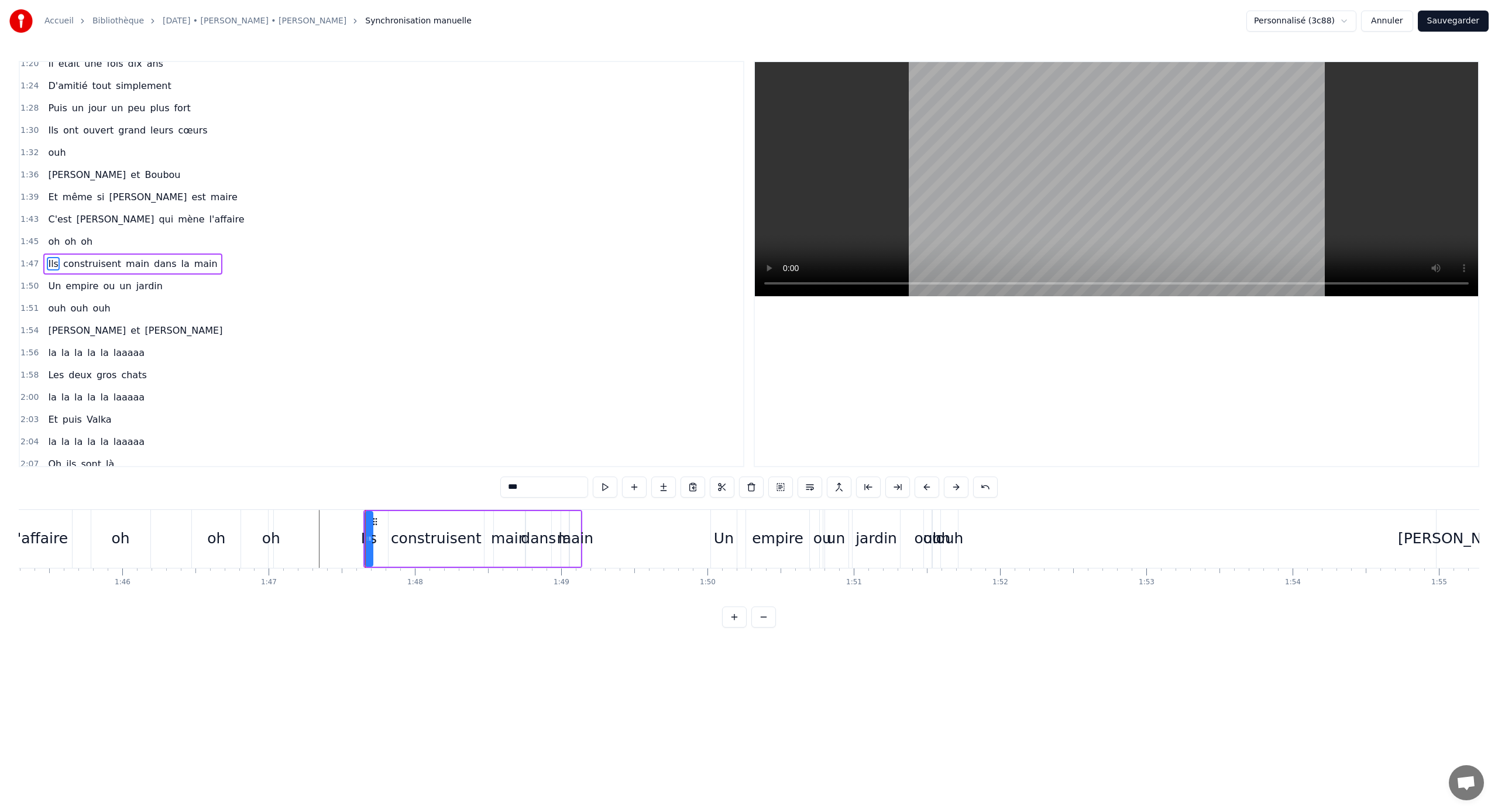
click at [407, 534] on div "construisent" at bounding box center [435, 538] width 91 height 23
drag, startPoint x: 480, startPoint y: 533, endPoint x: 465, endPoint y: 534, distance: 15.0
click at [465, 534] on icon at bounding box center [465, 538] width 5 height 9
click at [373, 529] on div "Ils" at bounding box center [368, 538] width 16 height 23
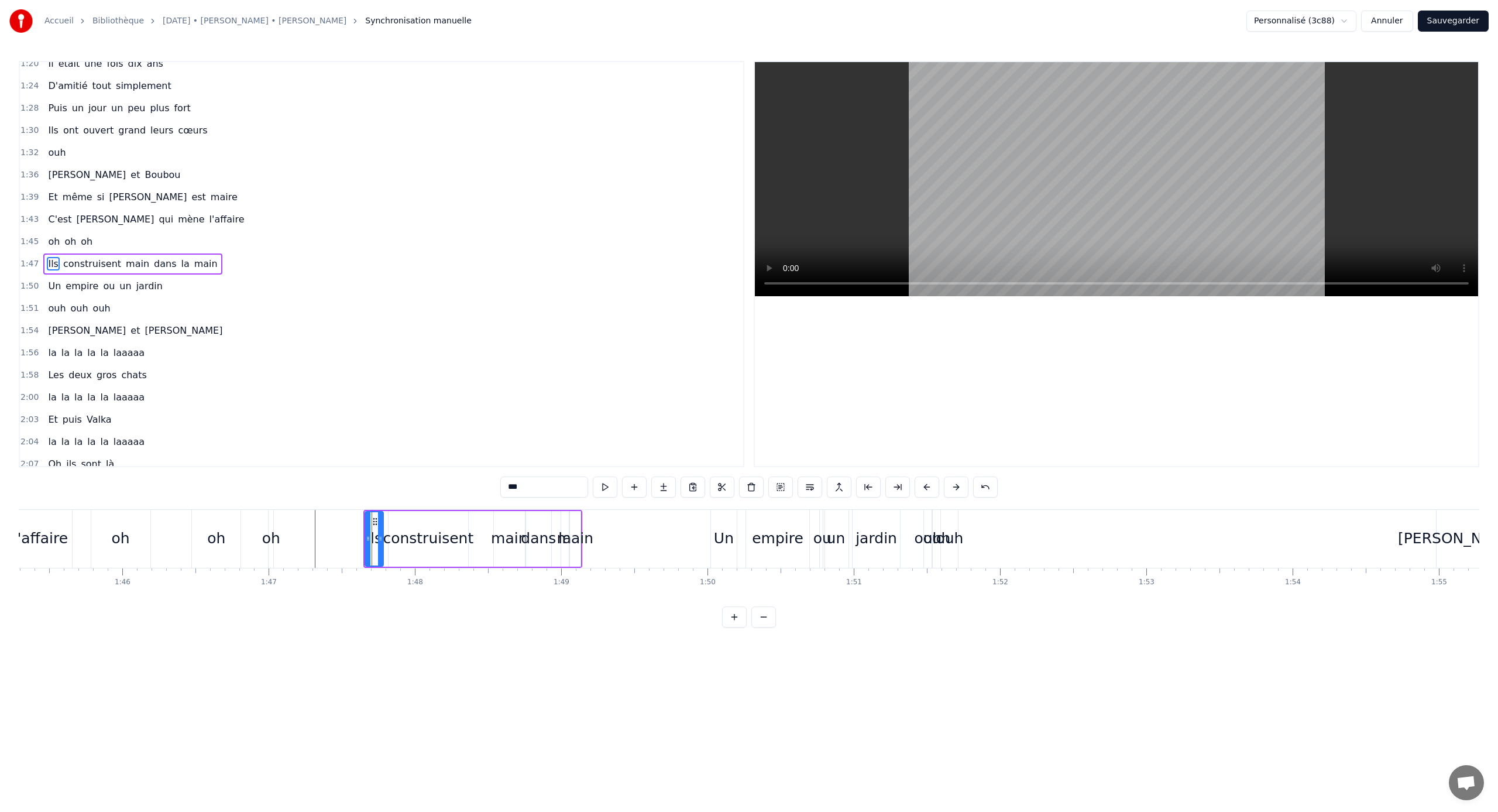
drag, startPoint x: 370, startPoint y: 539, endPoint x: 384, endPoint y: 540, distance: 14.0
click at [383, 535] on icon at bounding box center [381, 538] width 5 height 9
click at [385, 535] on div "Ils" at bounding box center [375, 539] width 22 height 56
click at [408, 533] on div "construisent" at bounding box center [428, 538] width 91 height 23
click at [398, 523] on icon at bounding box center [394, 521] width 9 height 9
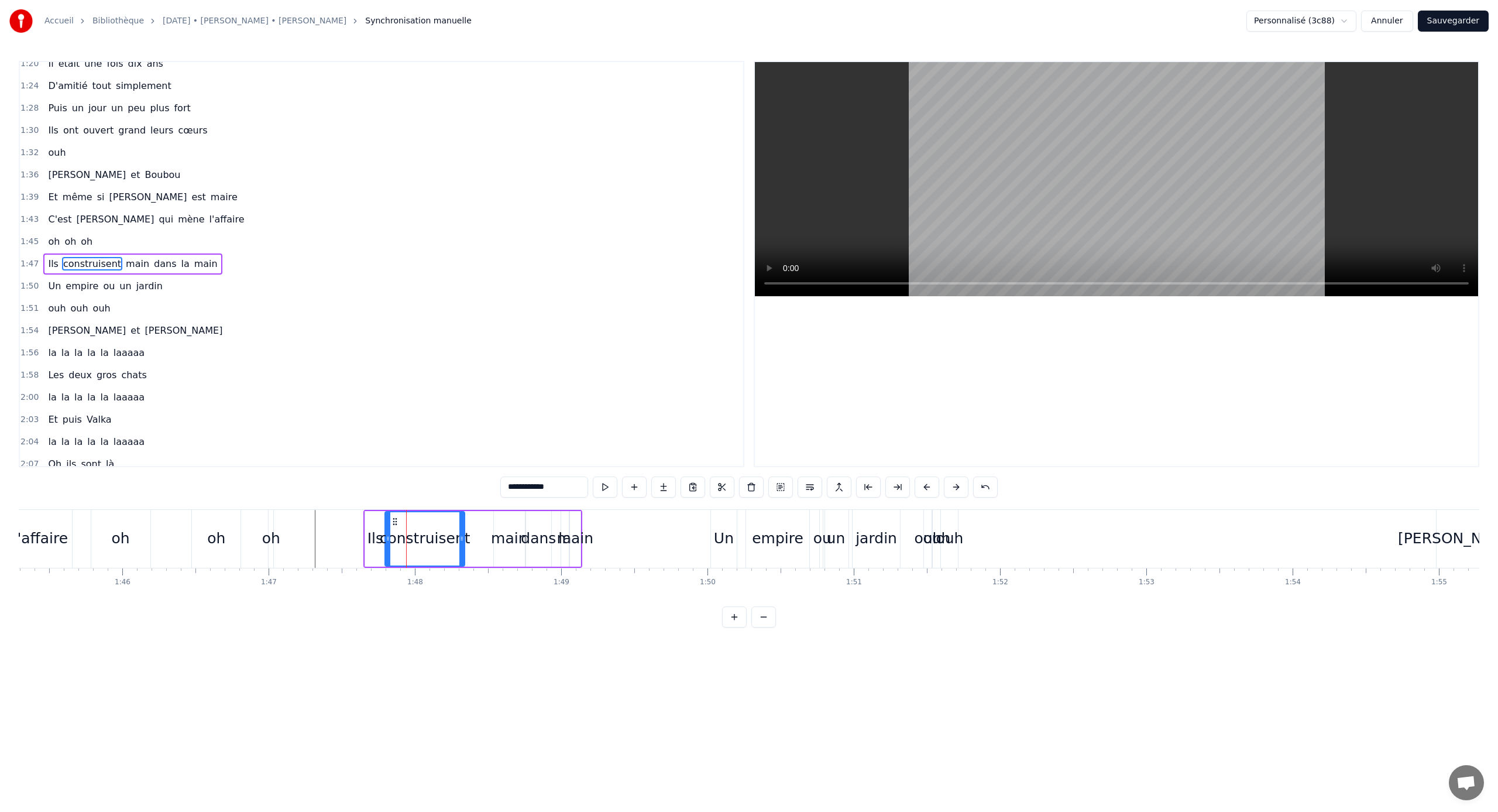
click at [542, 535] on div "dans" at bounding box center [538, 538] width 35 height 23
click at [497, 535] on div "main" at bounding box center [509, 538] width 36 height 23
drag, startPoint x: 501, startPoint y: 523, endPoint x: 485, endPoint y: 526, distance: 16.3
click at [475, 525] on div "main" at bounding box center [483, 539] width 30 height 53
click at [539, 531] on div "dans" at bounding box center [538, 538] width 35 height 23
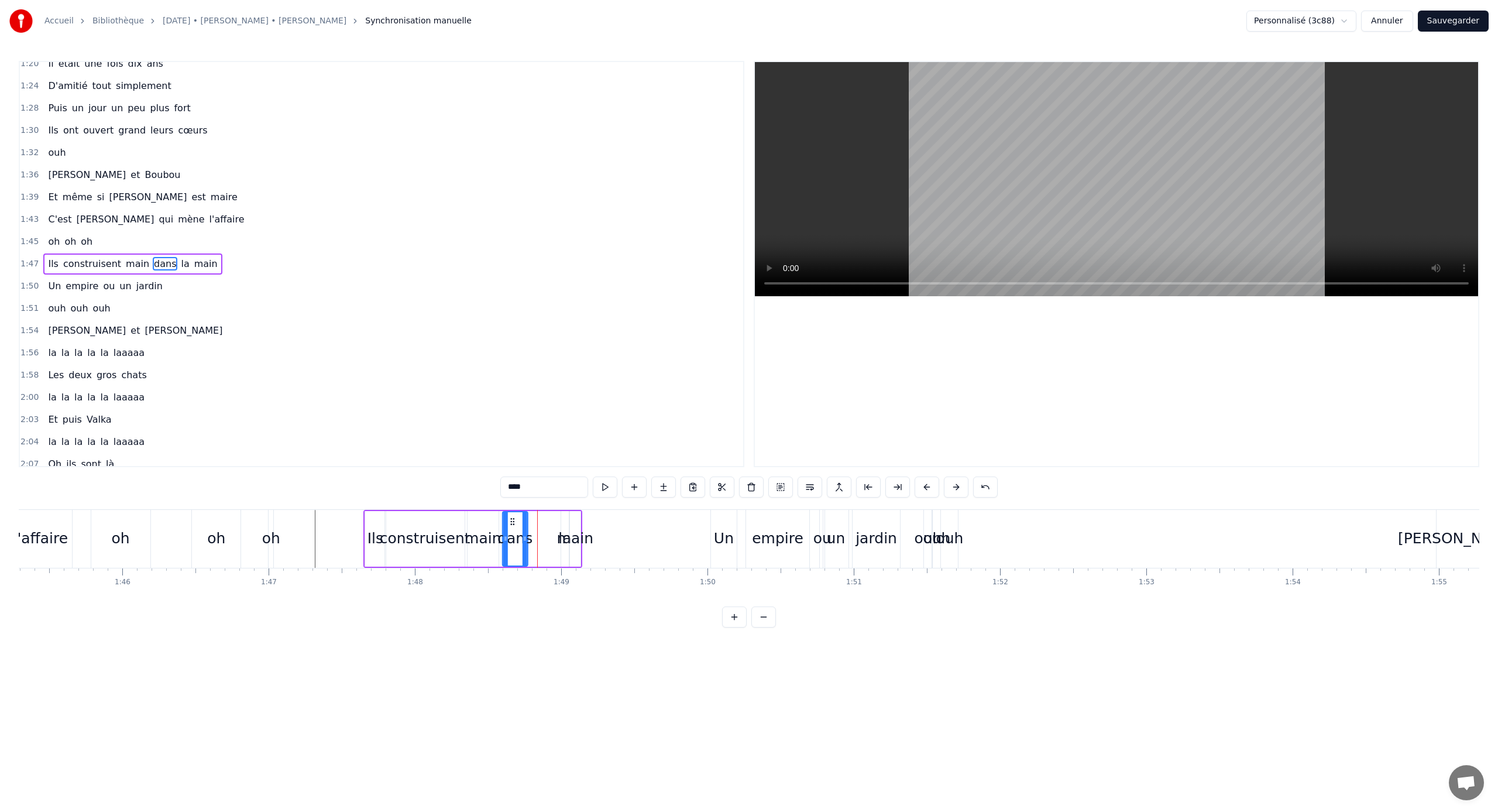
drag, startPoint x: 535, startPoint y: 523, endPoint x: 511, endPoint y: 526, distance: 24.2
click at [511, 526] on div "dans" at bounding box center [515, 539] width 24 height 53
click at [568, 530] on div "main" at bounding box center [575, 538] width 36 height 23
type input "****"
click at [564, 530] on div "main" at bounding box center [575, 538] width 36 height 23
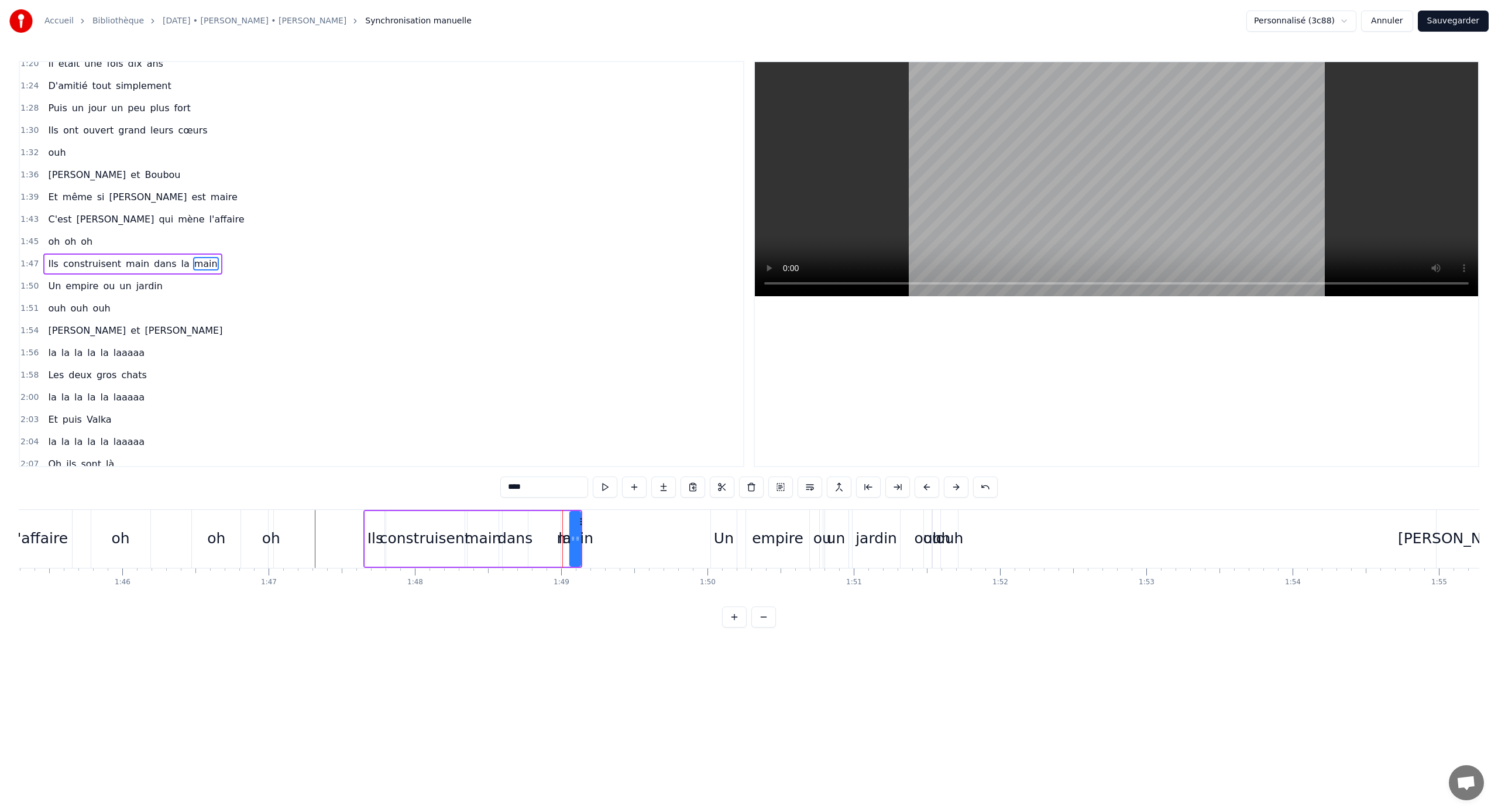
click at [566, 530] on div "main" at bounding box center [574, 538] width 36 height 23
click at [561, 535] on div "main" at bounding box center [575, 538] width 36 height 23
click at [568, 535] on icon at bounding box center [571, 538] width 5 height 9
click at [560, 530] on div "main" at bounding box center [573, 538] width 36 height 23
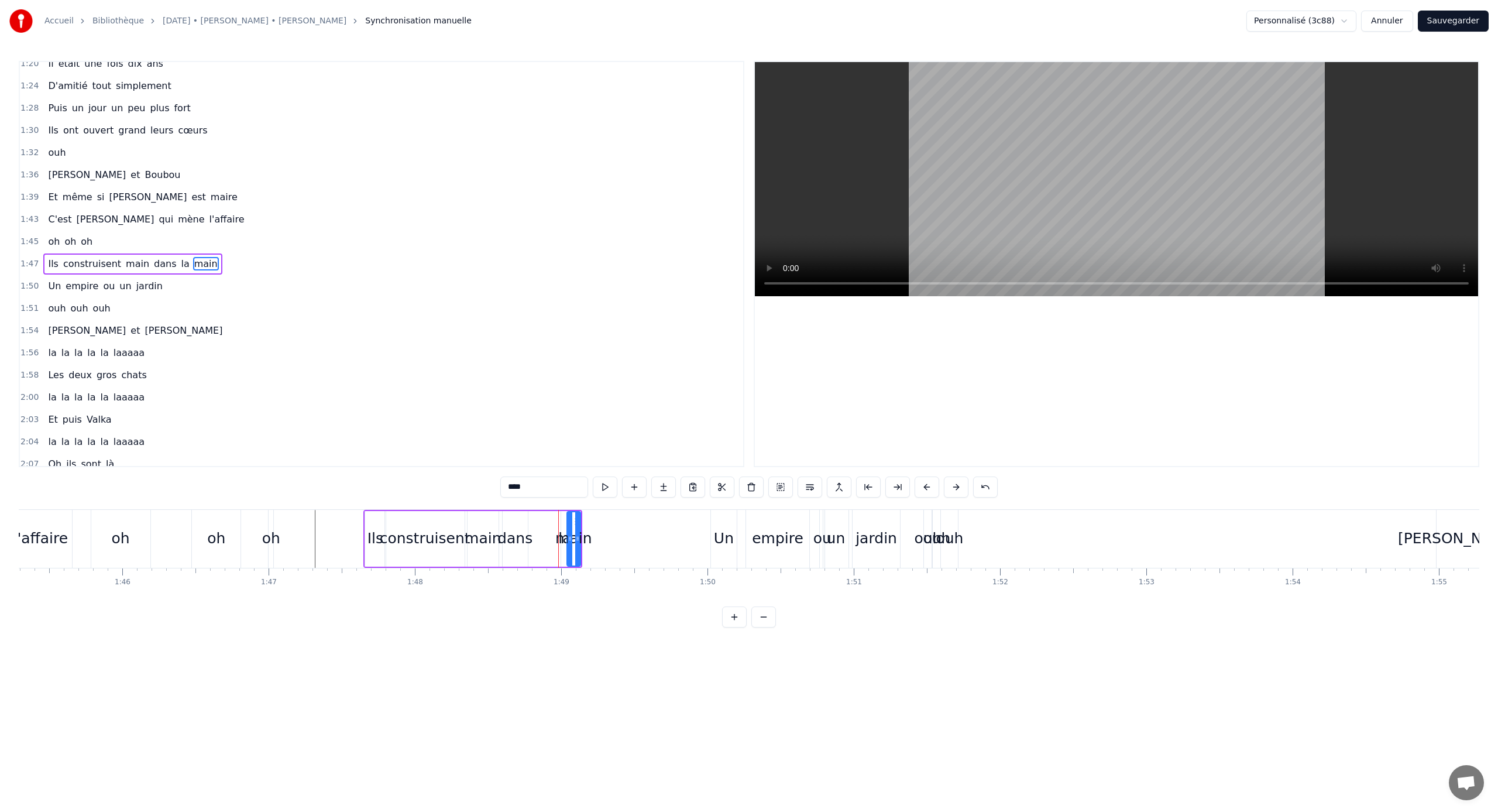
click at [563, 529] on div "main" at bounding box center [573, 538] width 36 height 23
click at [574, 520] on icon at bounding box center [576, 521] width 9 height 9
drag, startPoint x: 577, startPoint y: 532, endPoint x: 591, endPoint y: 533, distance: 14.0
click at [587, 533] on div at bounding box center [584, 539] width 5 height 53
drag, startPoint x: 580, startPoint y: 522, endPoint x: 587, endPoint y: 523, distance: 7.1
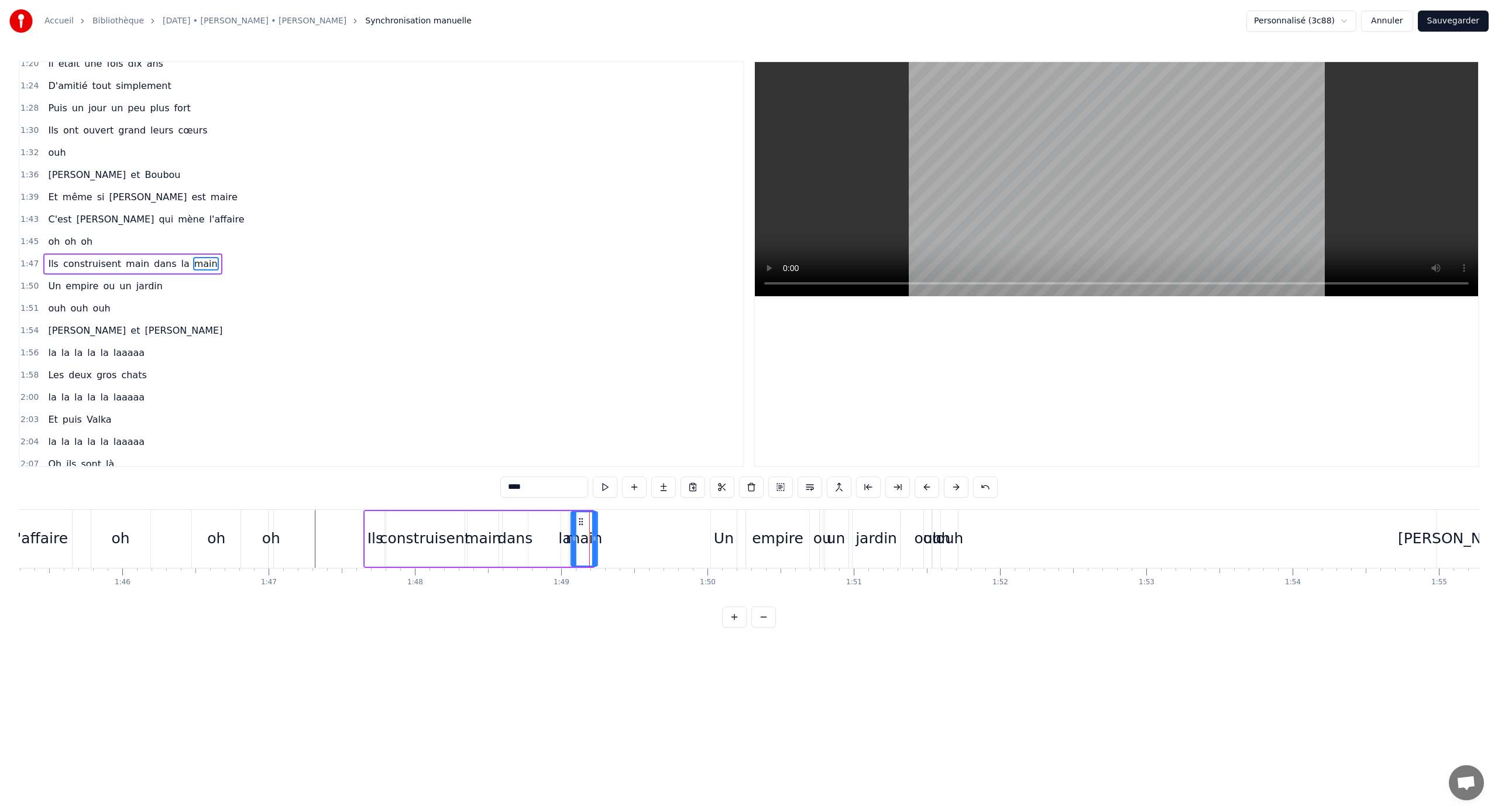
click at [586, 523] on icon at bounding box center [581, 521] width 9 height 9
click at [565, 529] on div "la" at bounding box center [564, 538] width 13 height 23
drag, startPoint x: 567, startPoint y: 535, endPoint x: 578, endPoint y: 535, distance: 11.0
click at [578, 535] on icon at bounding box center [578, 538] width 5 height 9
drag, startPoint x: 571, startPoint y: 523, endPoint x: 544, endPoint y: 525, distance: 27.1
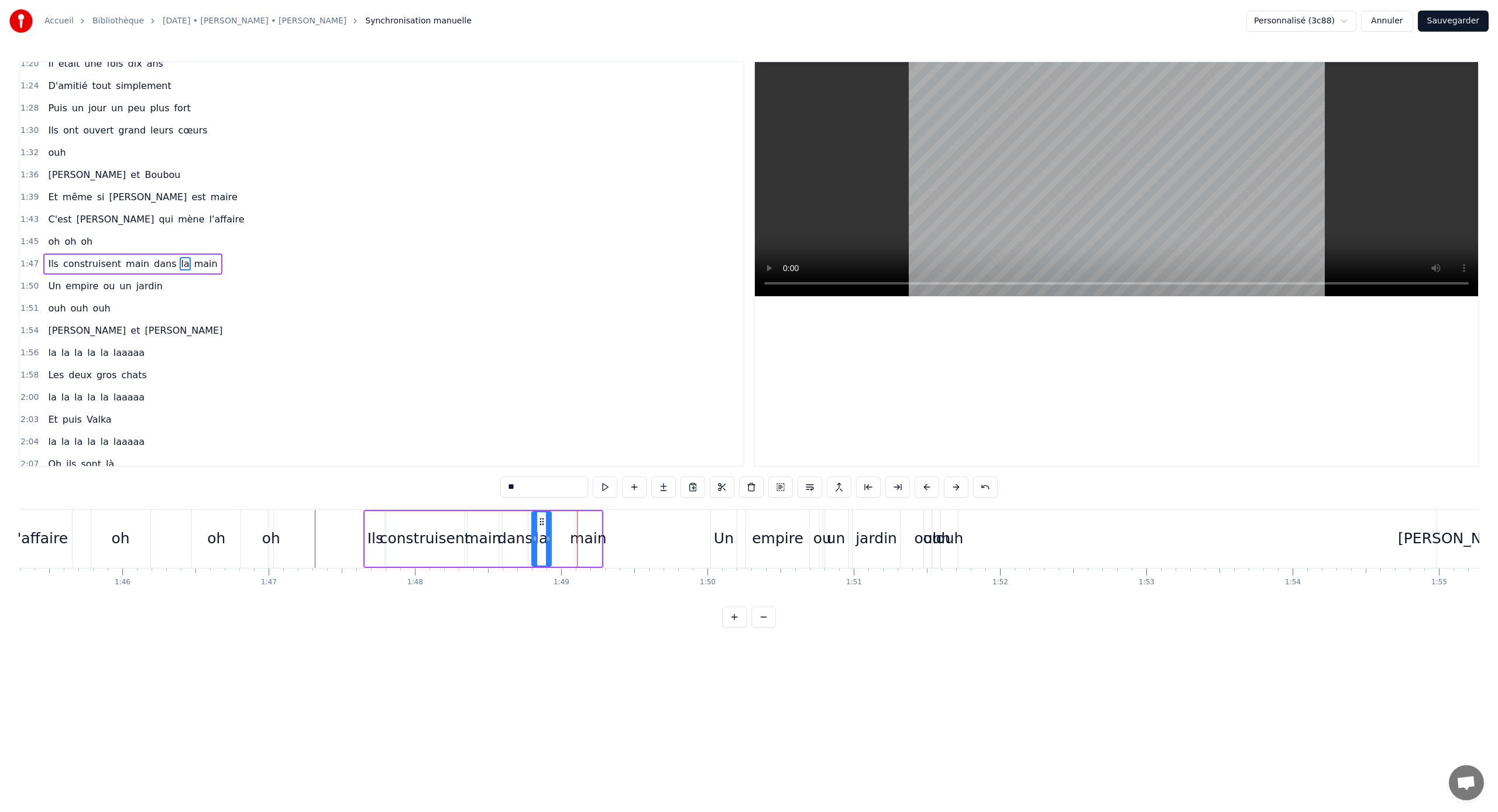
click at [544, 525] on div "la" at bounding box center [541, 539] width 18 height 53
click at [587, 531] on div "main" at bounding box center [587, 538] width 36 height 23
type input "****"
click at [576, 535] on icon at bounding box center [575, 538] width 5 height 9
drag, startPoint x: 583, startPoint y: 522, endPoint x: 570, endPoint y: 524, distance: 13.2
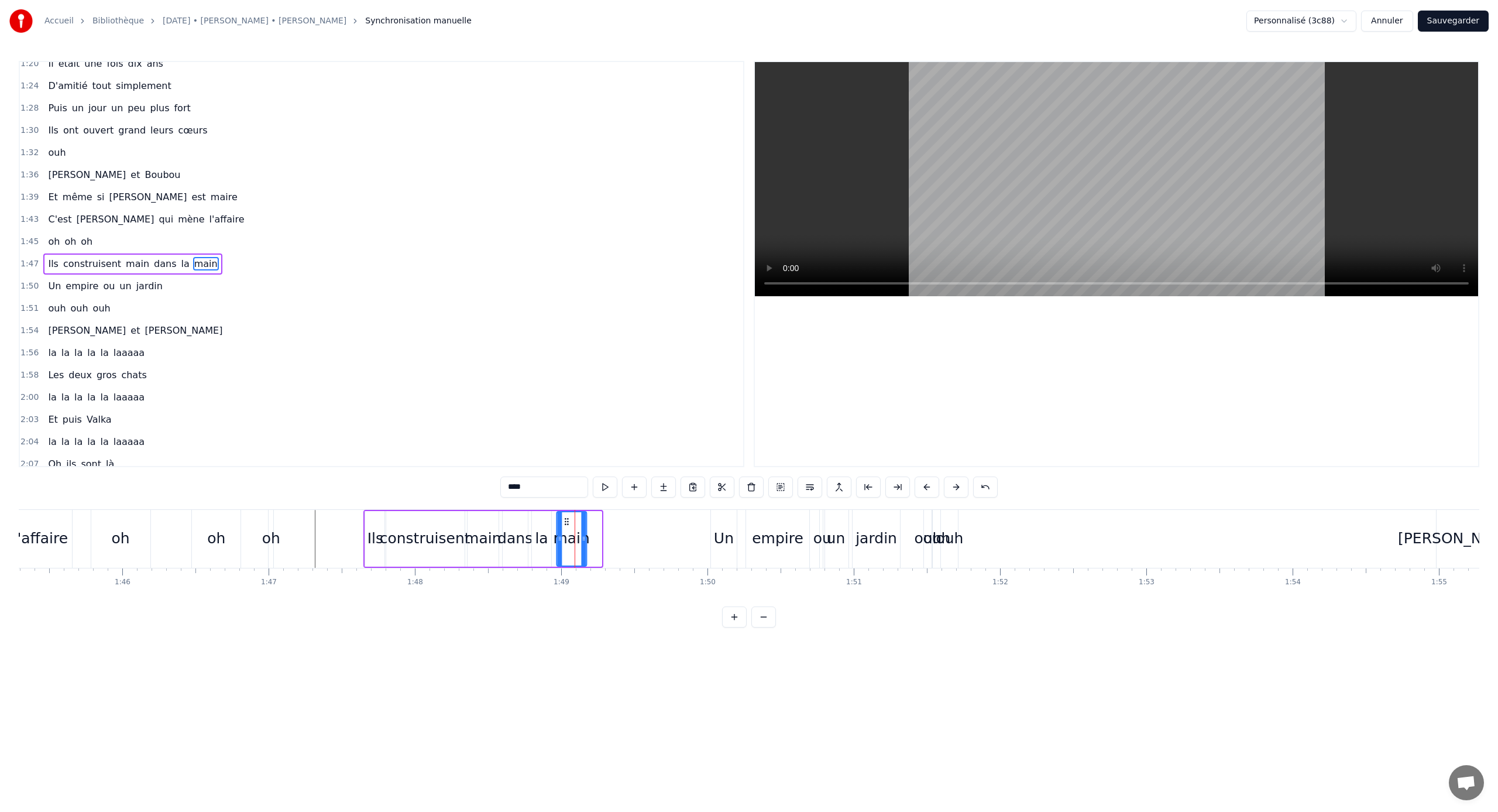
click at [570, 524] on icon at bounding box center [566, 521] width 9 height 9
click at [885, 524] on div "ouh" at bounding box center [927, 538] width 8 height 58
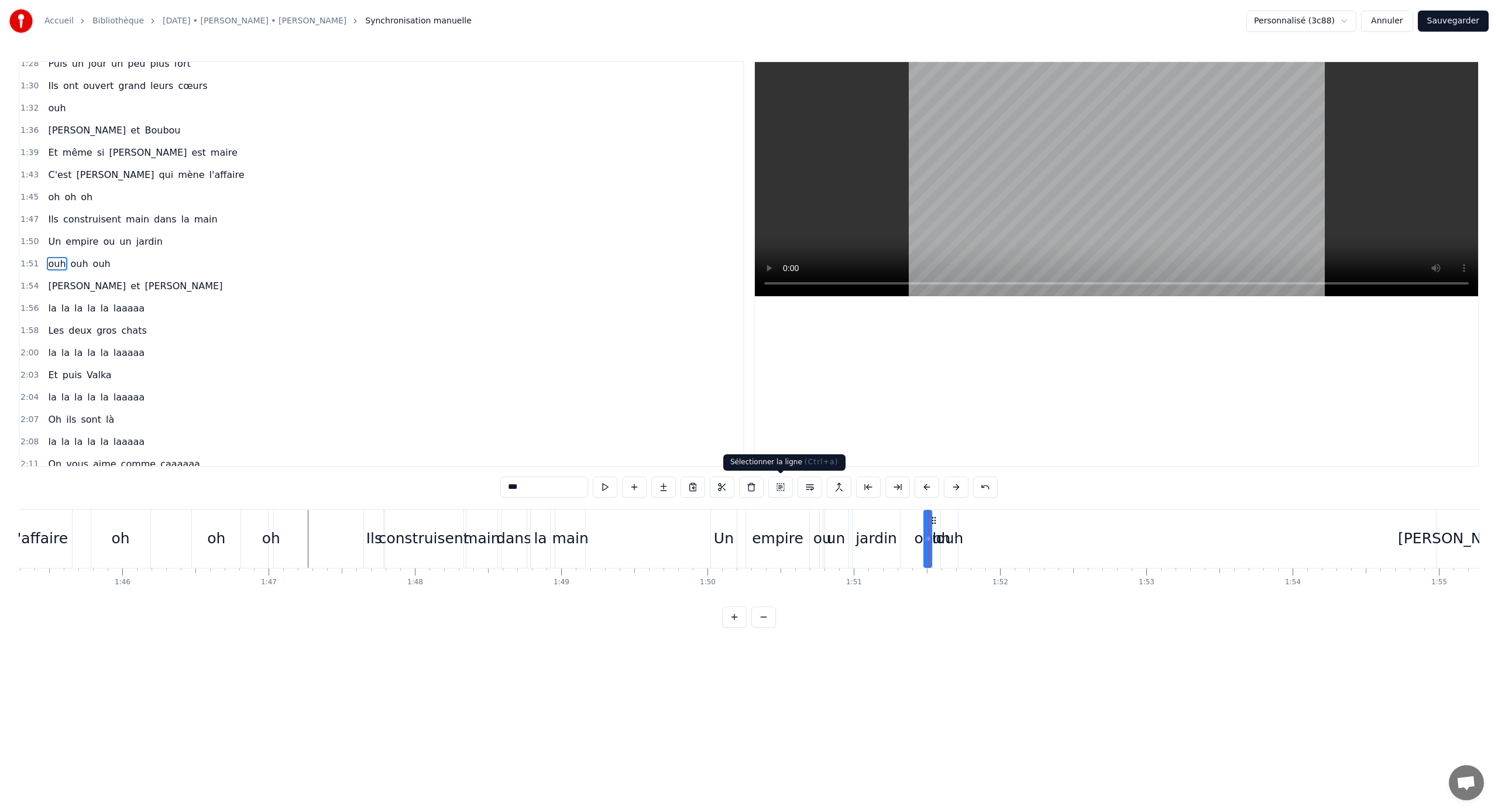
click at [783, 486] on button at bounding box center [780, 486] width 24 height 21
click at [885, 535] on div "ouh" at bounding box center [949, 538] width 28 height 23
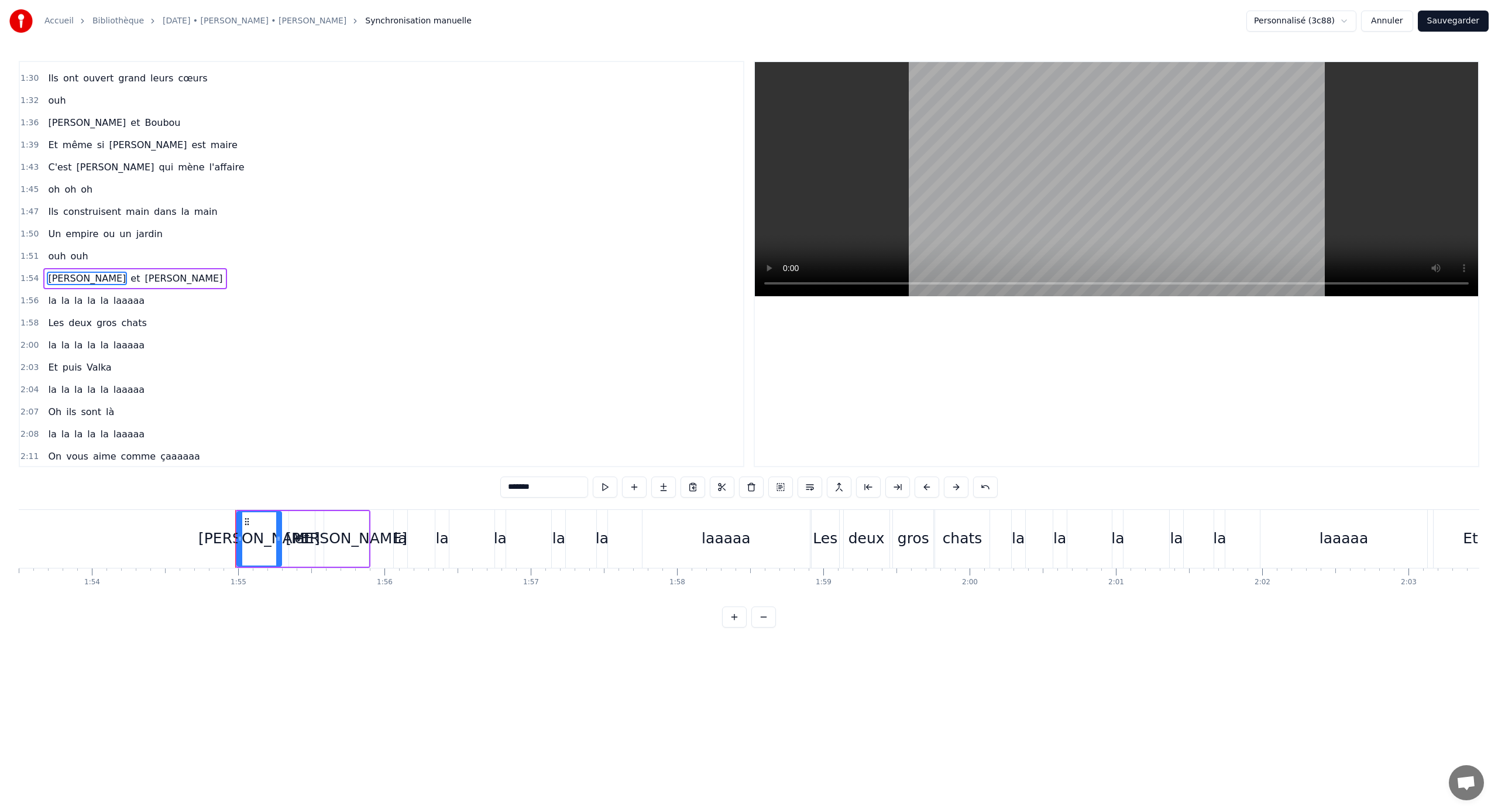
scroll to position [0, 16765]
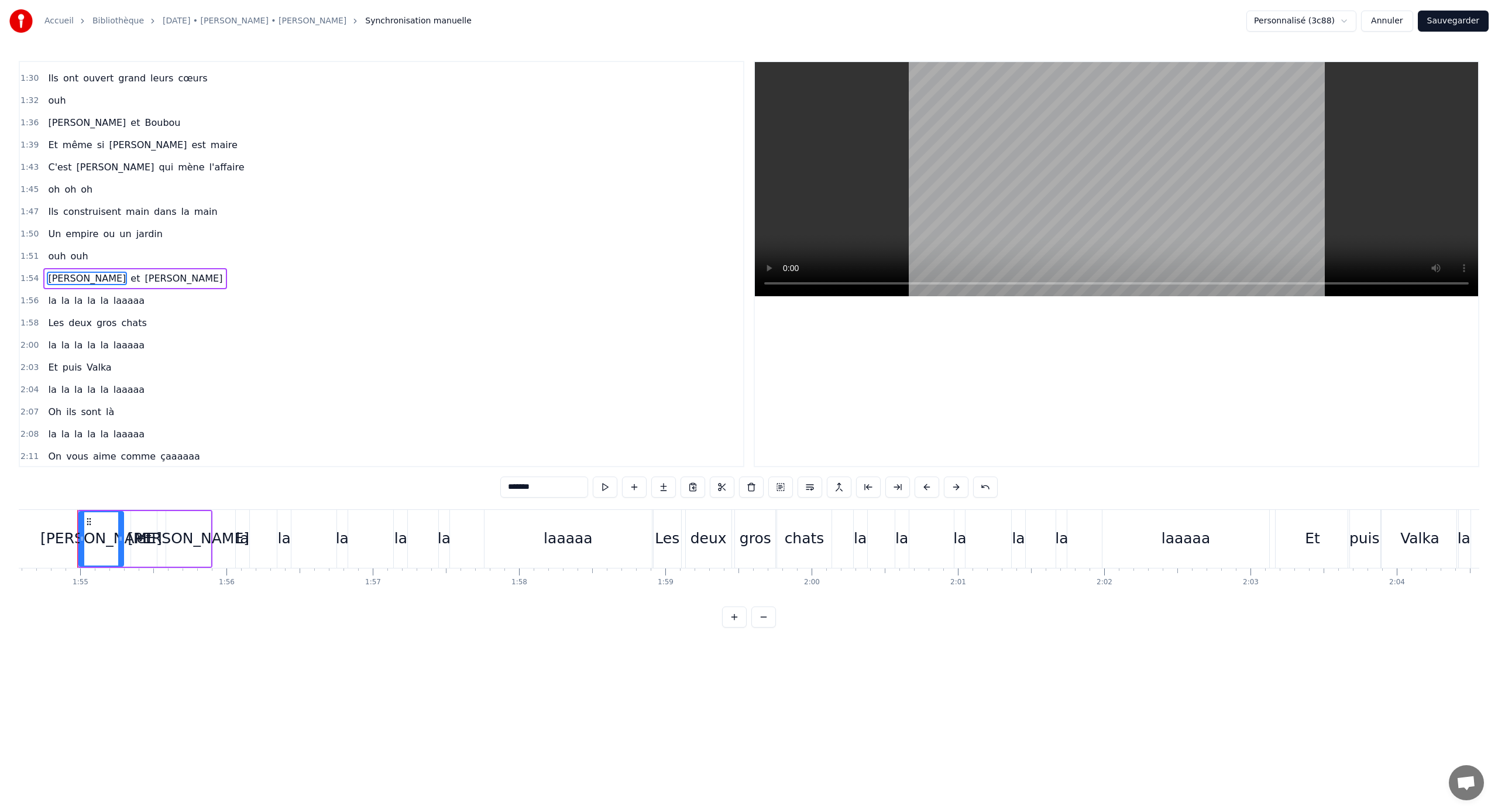
click at [71, 254] on span "ouh" at bounding box center [79, 256] width 20 height 13
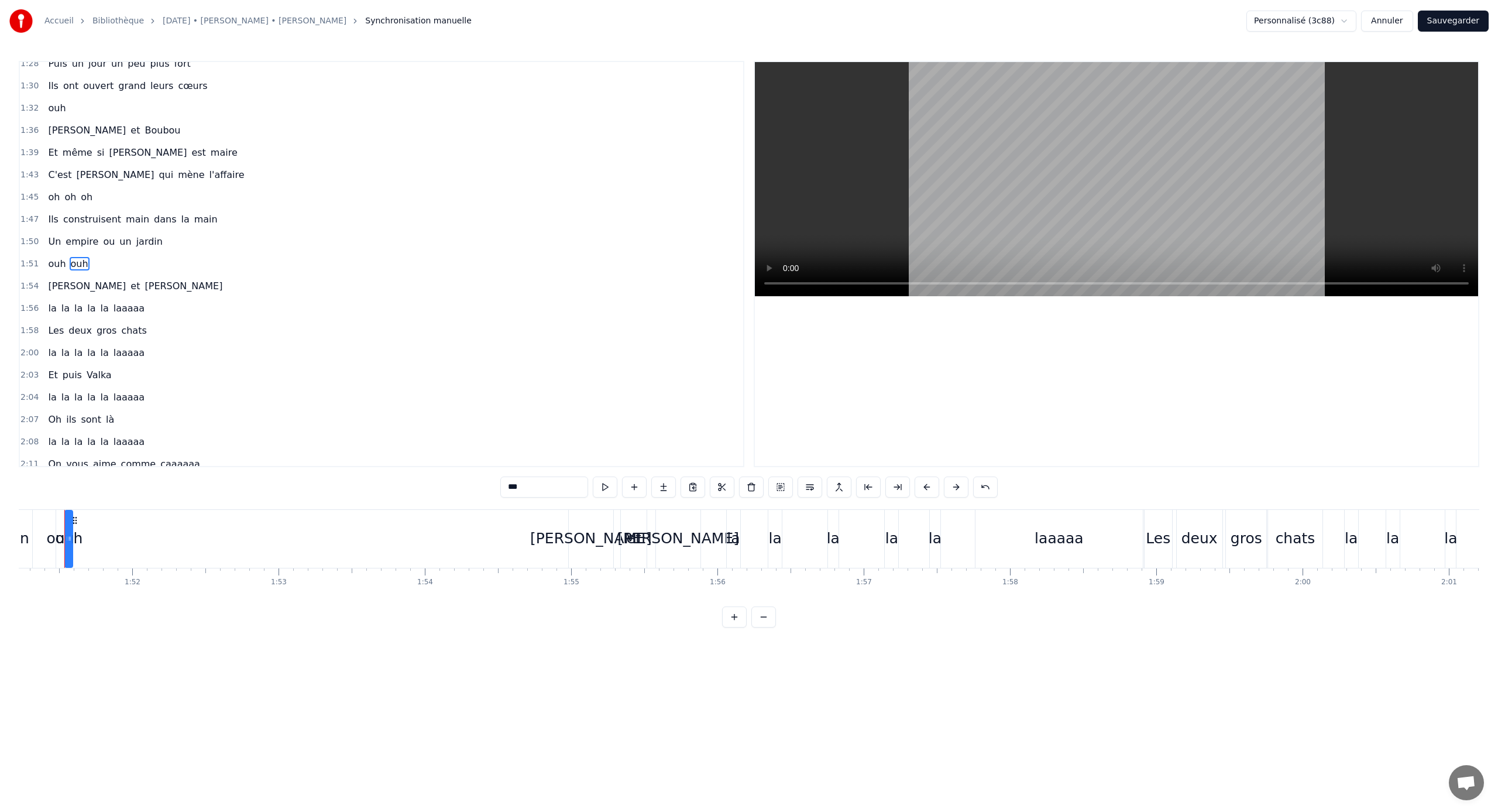
scroll to position [0, 16262]
type input "*******"
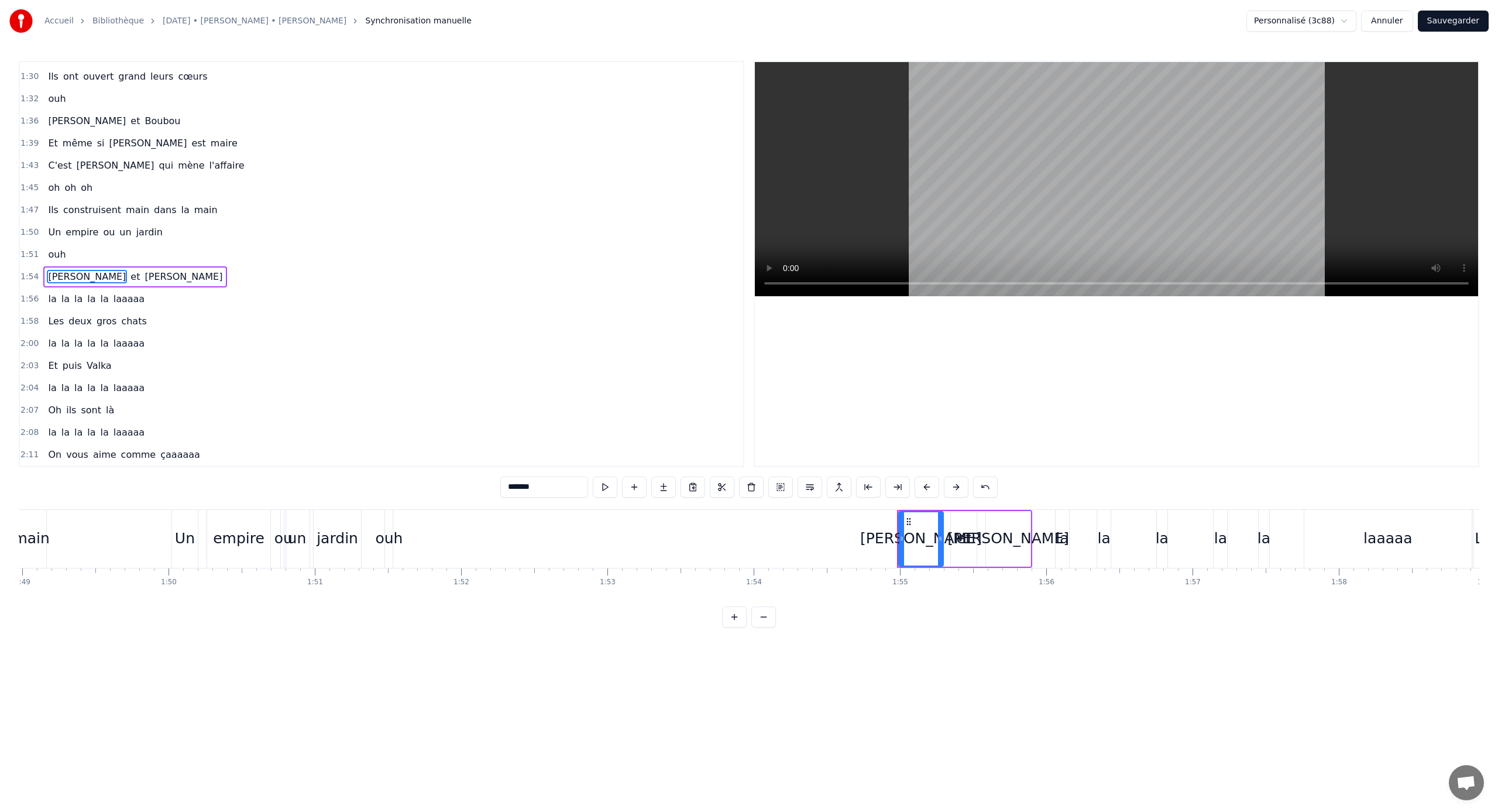
scroll to position [0, 15886]
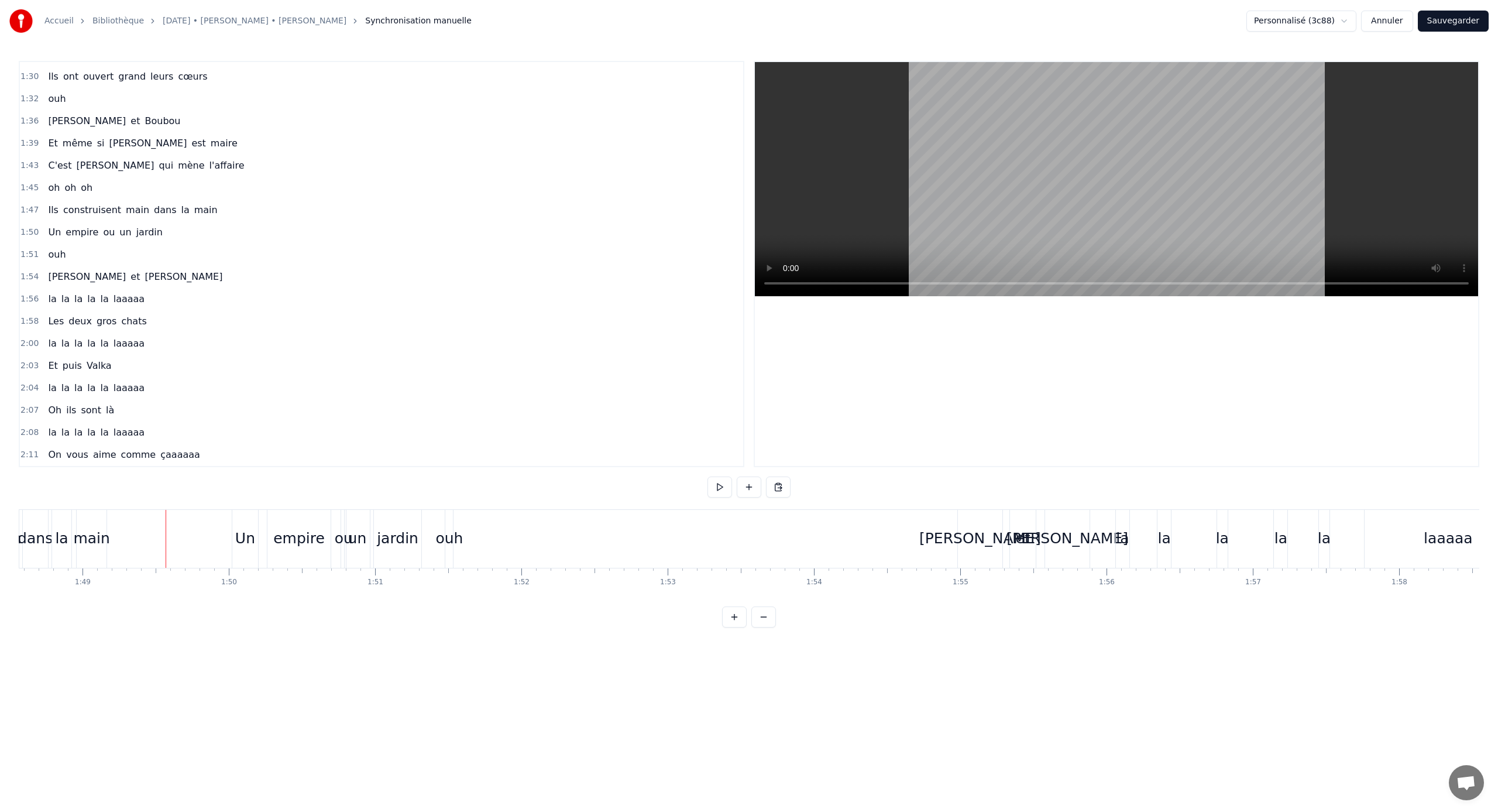
click at [150, 522] on div at bounding box center [150, 538] width 1 height 58
click at [447, 531] on div "ouh" at bounding box center [449, 538] width 28 height 23
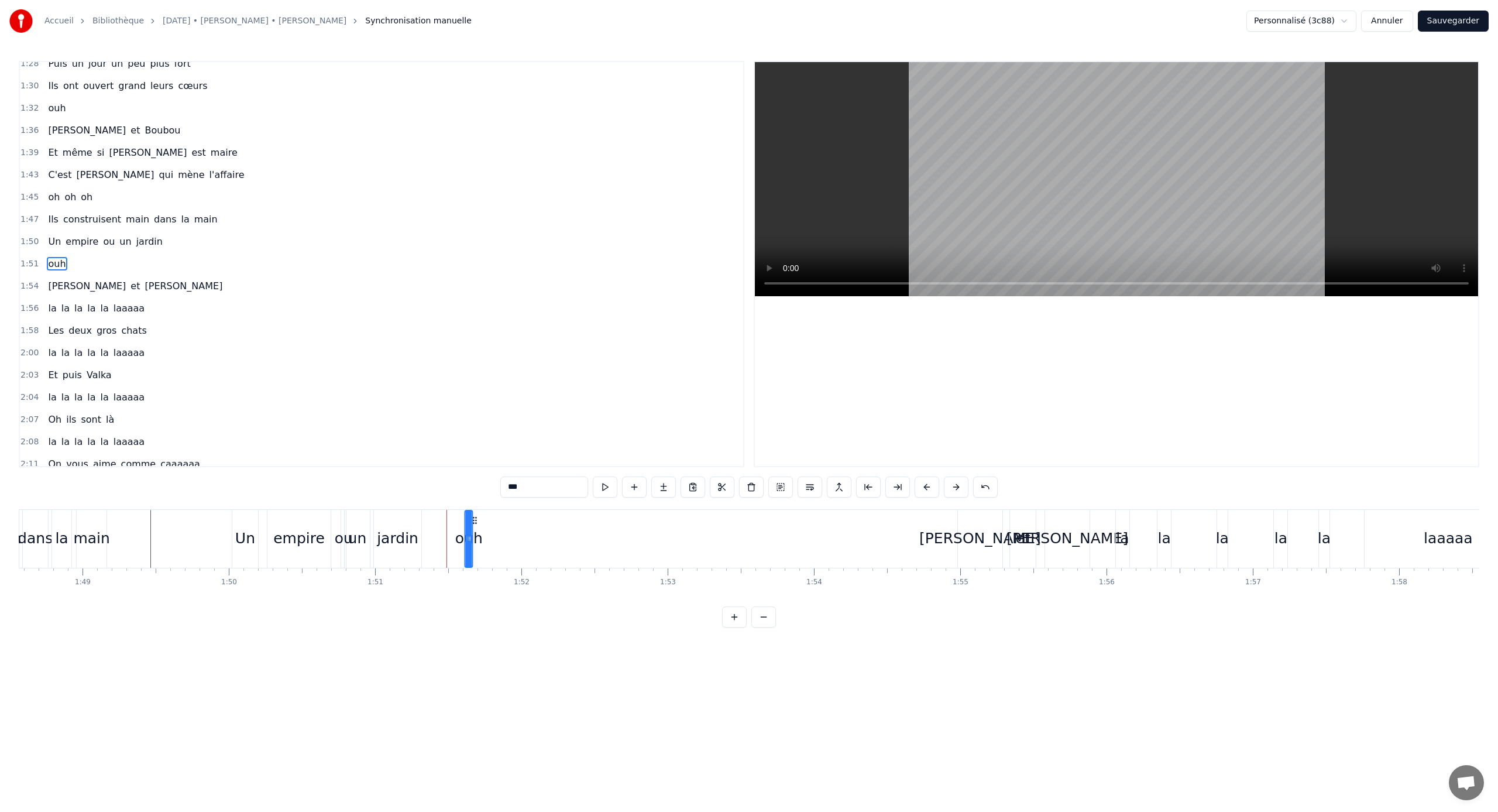
drag, startPoint x: 454, startPoint y: 519, endPoint x: 478, endPoint y: 519, distance: 24.0
click at [475, 519] on icon at bounding box center [475, 520] width 9 height 9
click at [478, 519] on icon at bounding box center [475, 520] width 9 height 9
drag, startPoint x: 470, startPoint y: 536, endPoint x: 902, endPoint y: 515, distance: 432.5
click at [885, 515] on div at bounding box center [901, 539] width 5 height 56
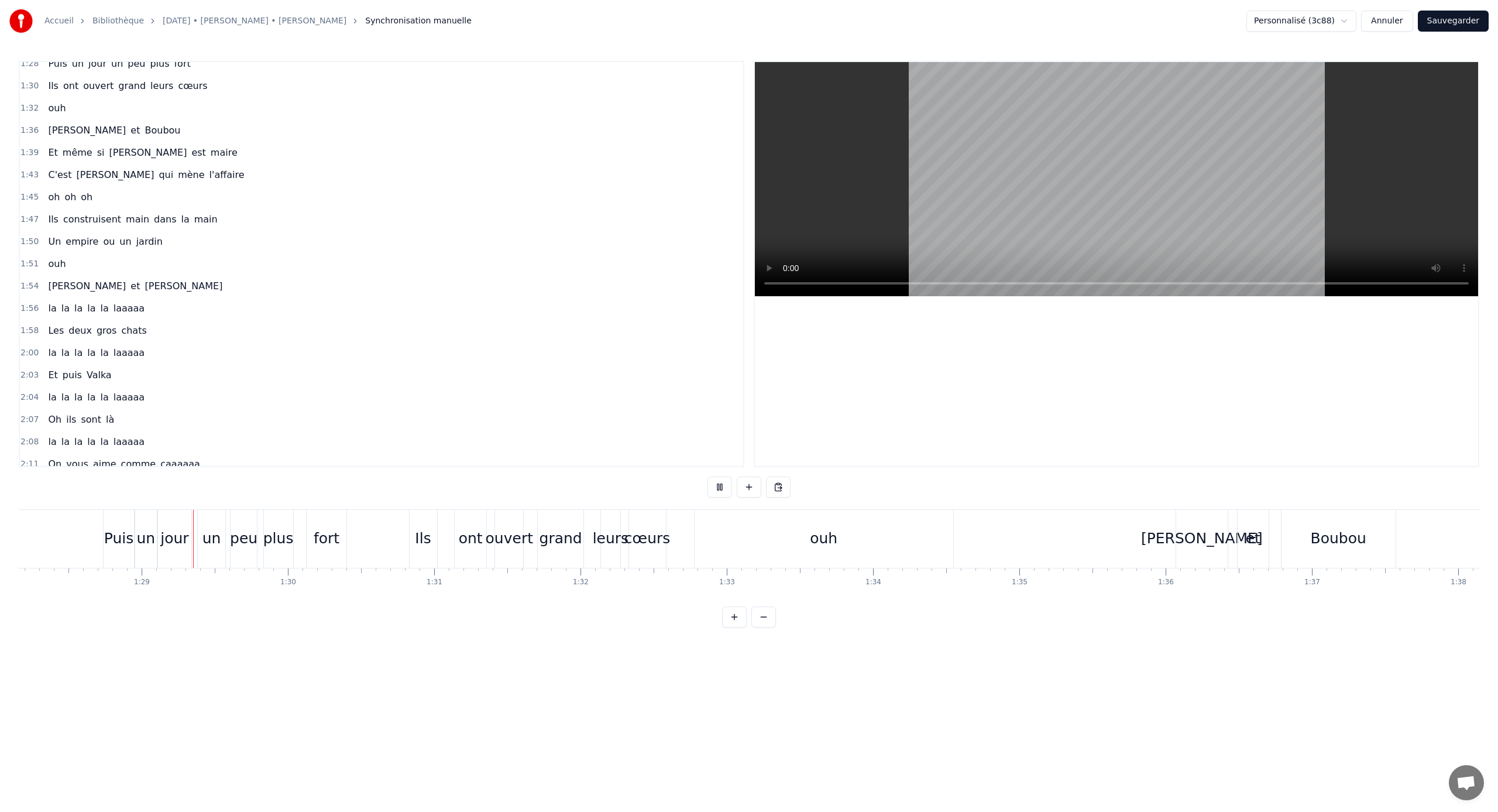
scroll to position [0, 12924]
click at [885, 521] on div "[PERSON_NAME]" at bounding box center [1178, 538] width 52 height 58
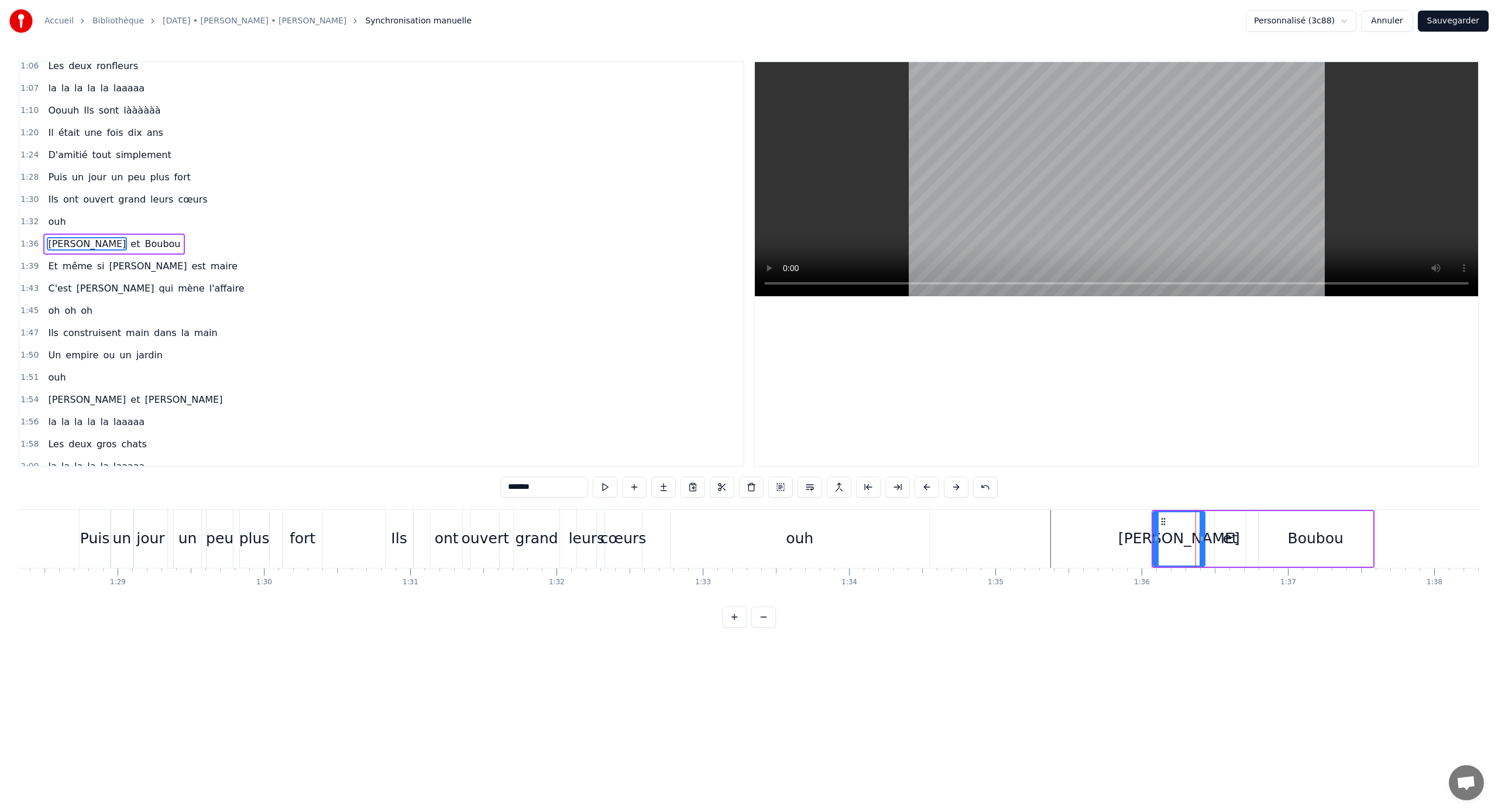
scroll to position [321, 0]
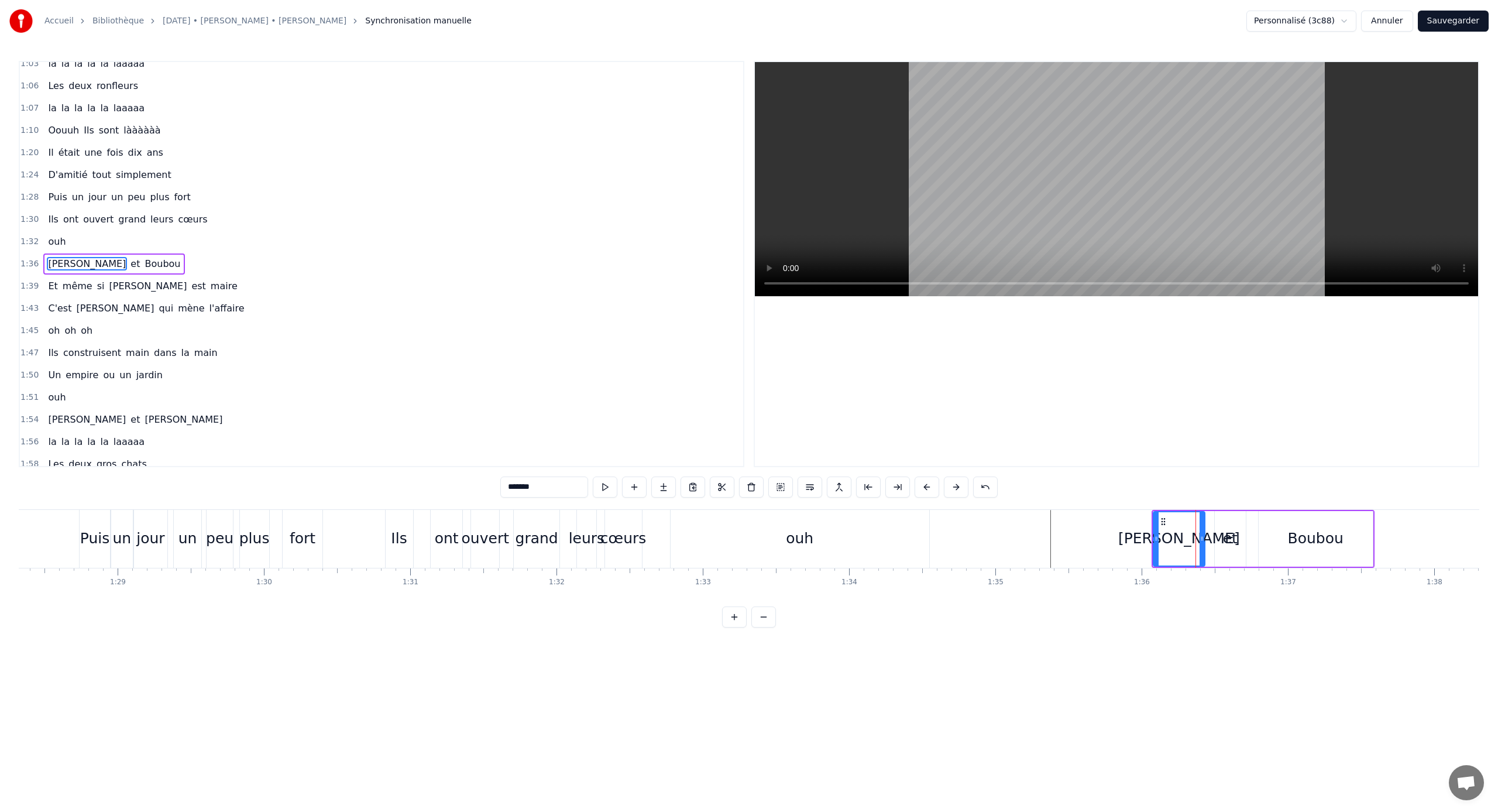
click at [885, 524] on div "et" at bounding box center [1230, 539] width 31 height 56
click at [885, 525] on div "[PERSON_NAME]" at bounding box center [1180, 539] width 52 height 56
type input "*******"
click at [775, 489] on button at bounding box center [780, 486] width 24 height 21
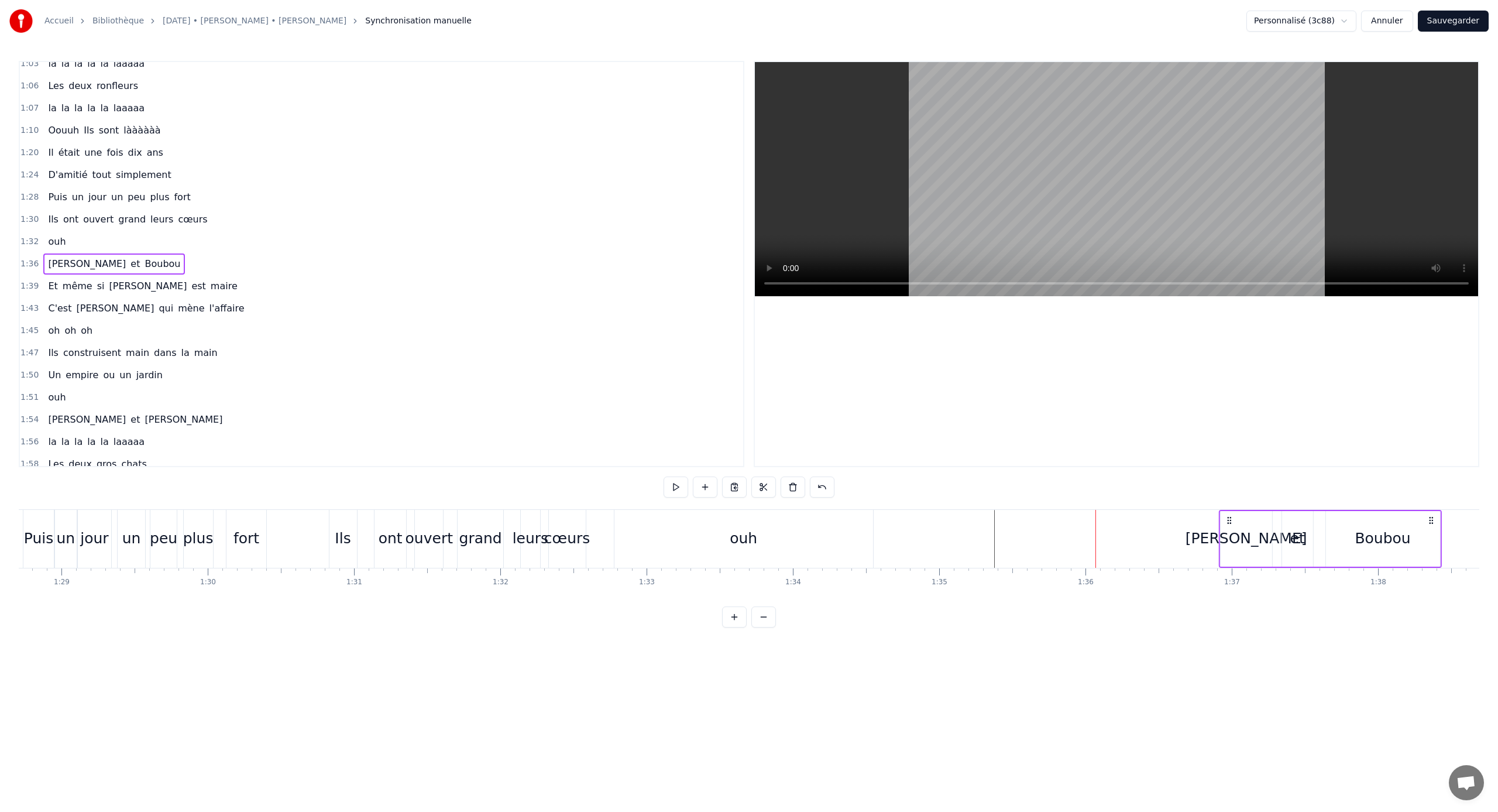
scroll to position [0, 12989]
drag, startPoint x: 1161, startPoint y: 520, endPoint x: 1140, endPoint y: 527, distance: 22.1
click at [885, 527] on div "[PERSON_NAME] et [PERSON_NAME]" at bounding box center [1242, 538] width 223 height 58
click at [862, 519] on div "ouh" at bounding box center [734, 538] width 259 height 58
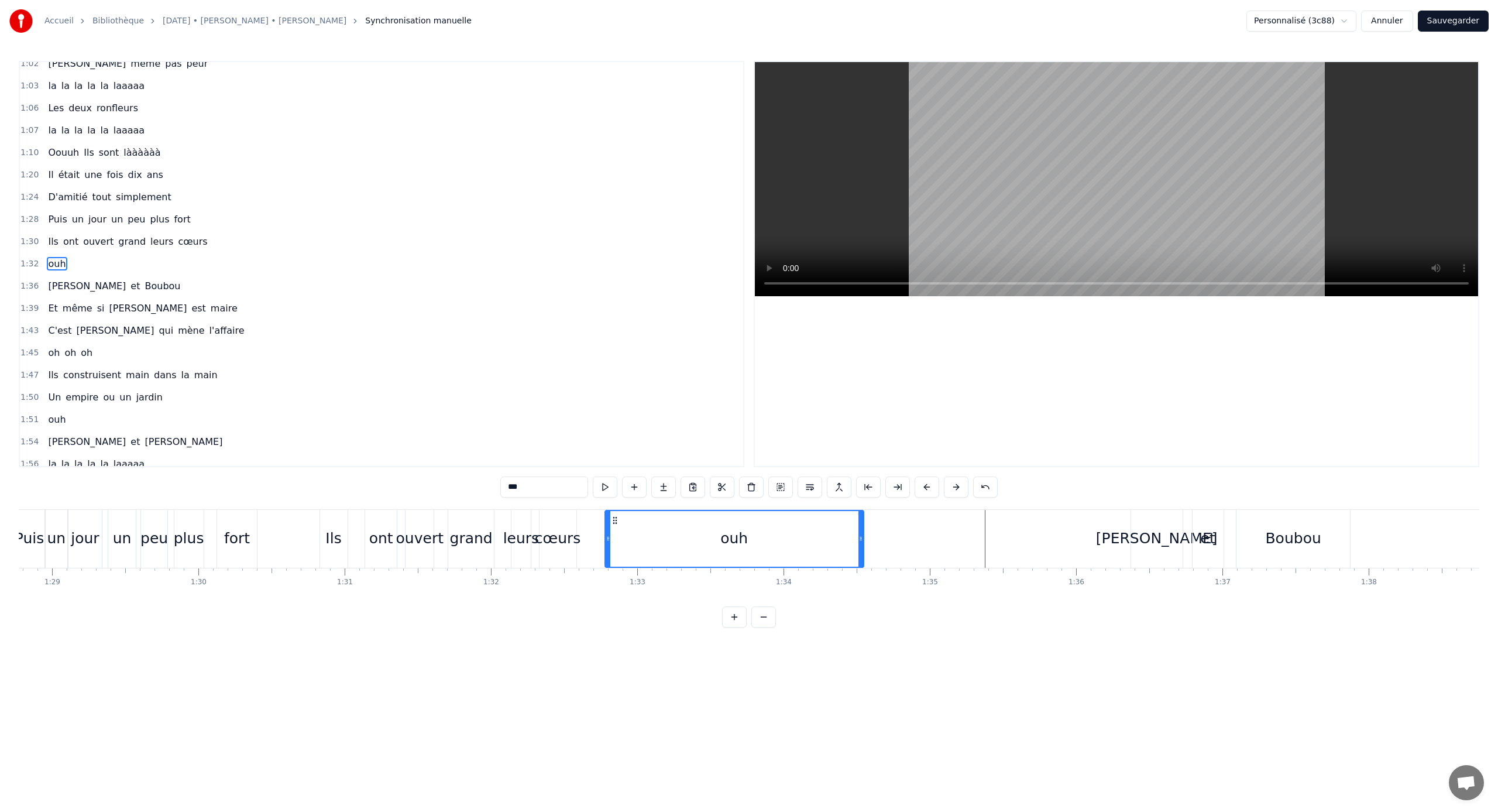
click at [885, 520] on div "[PERSON_NAME]" at bounding box center [1157, 538] width 52 height 58
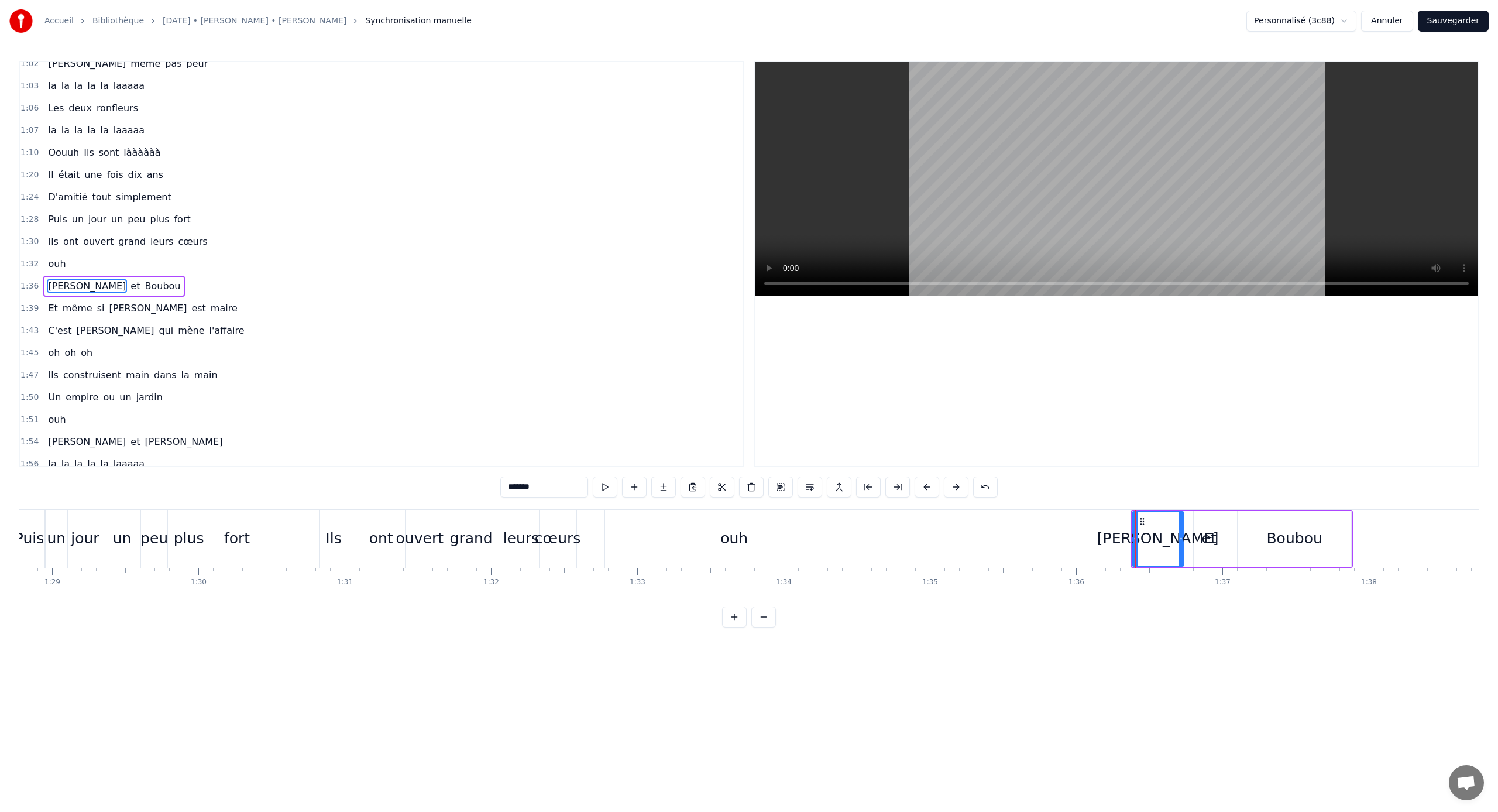
scroll to position [321, 0]
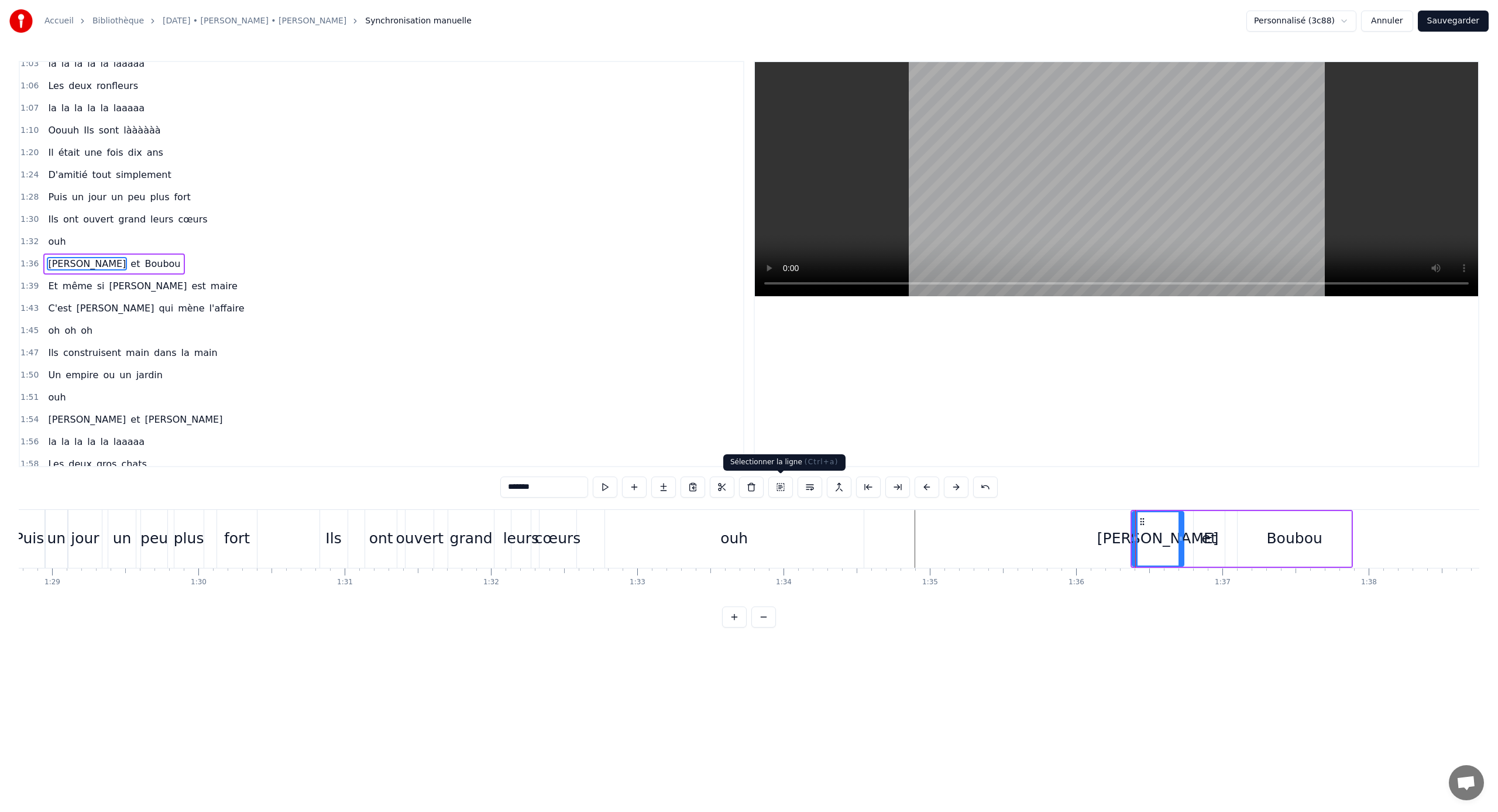
click at [788, 490] on button at bounding box center [780, 486] width 24 height 21
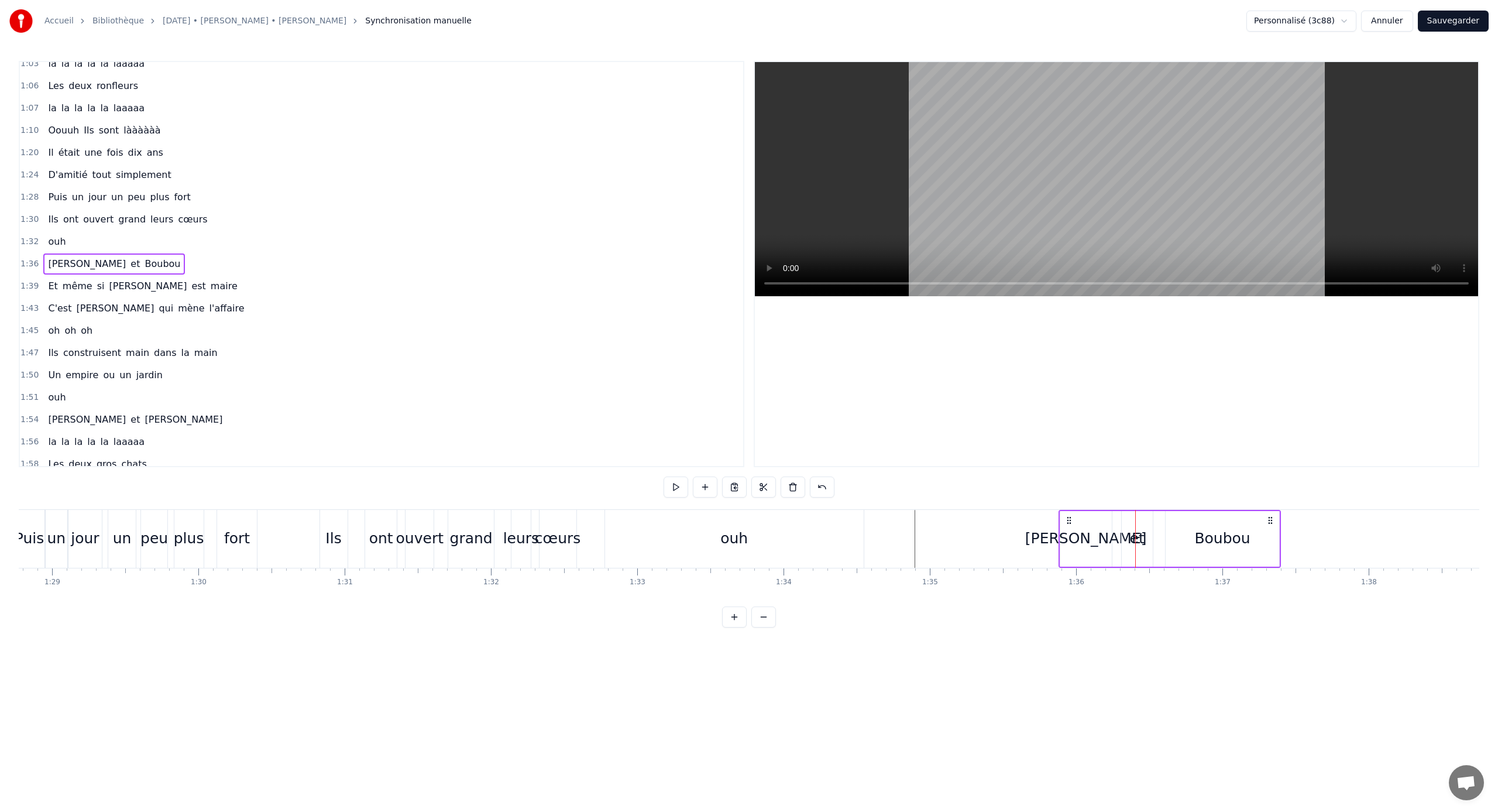
drag, startPoint x: 1139, startPoint y: 520, endPoint x: 1069, endPoint y: 520, distance: 70.0
click at [885, 520] on icon at bounding box center [1069, 520] width 9 height 9
click at [885, 532] on div "[PERSON_NAME]" at bounding box center [1085, 538] width 122 height 23
click at [775, 488] on button at bounding box center [780, 486] width 24 height 21
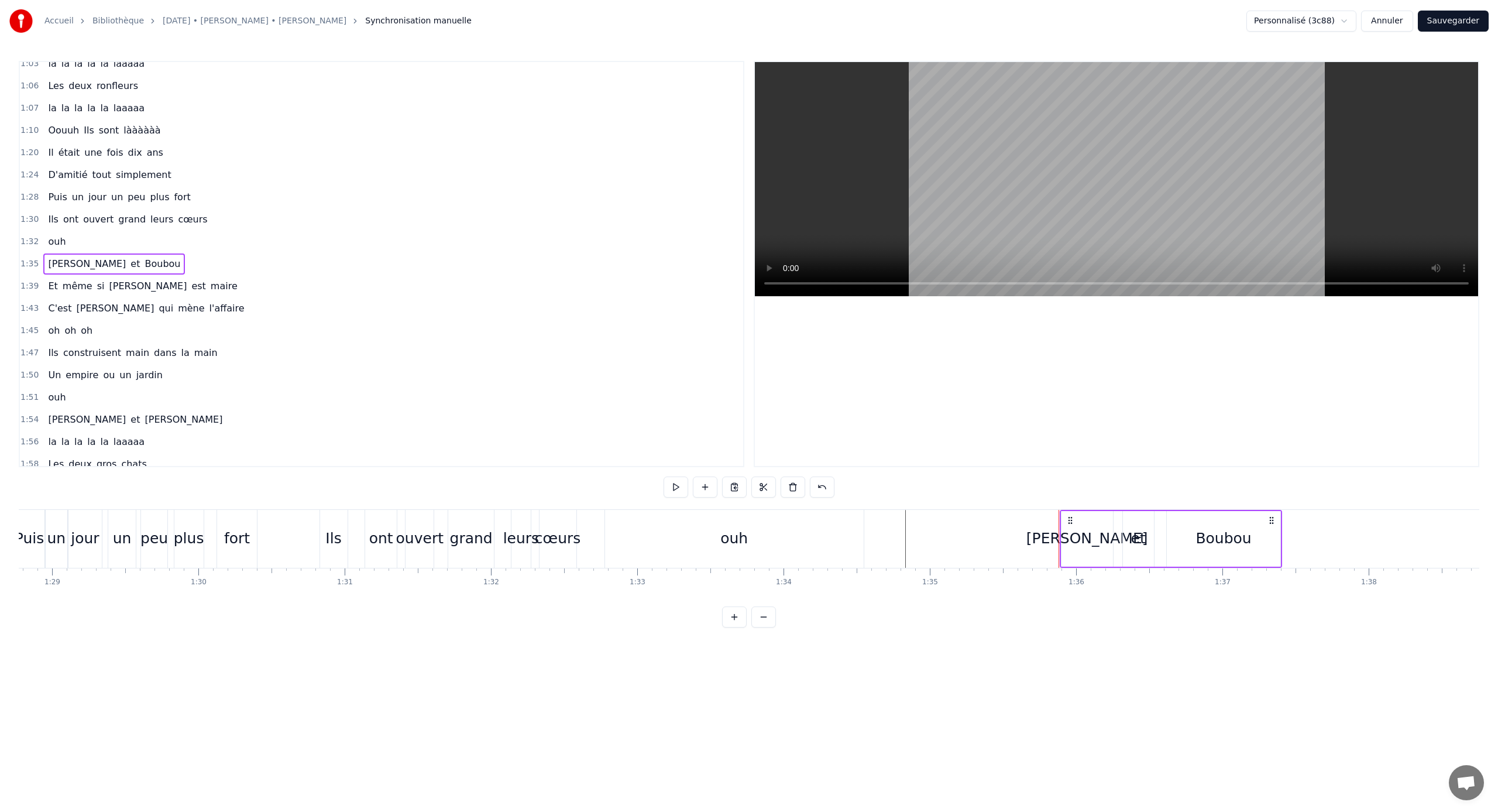
click at [885, 518] on icon at bounding box center [1070, 520] width 9 height 9
drag, startPoint x: 1077, startPoint y: 518, endPoint x: 1084, endPoint y: 519, distance: 7.1
click at [885, 519] on icon at bounding box center [1081, 520] width 9 height 9
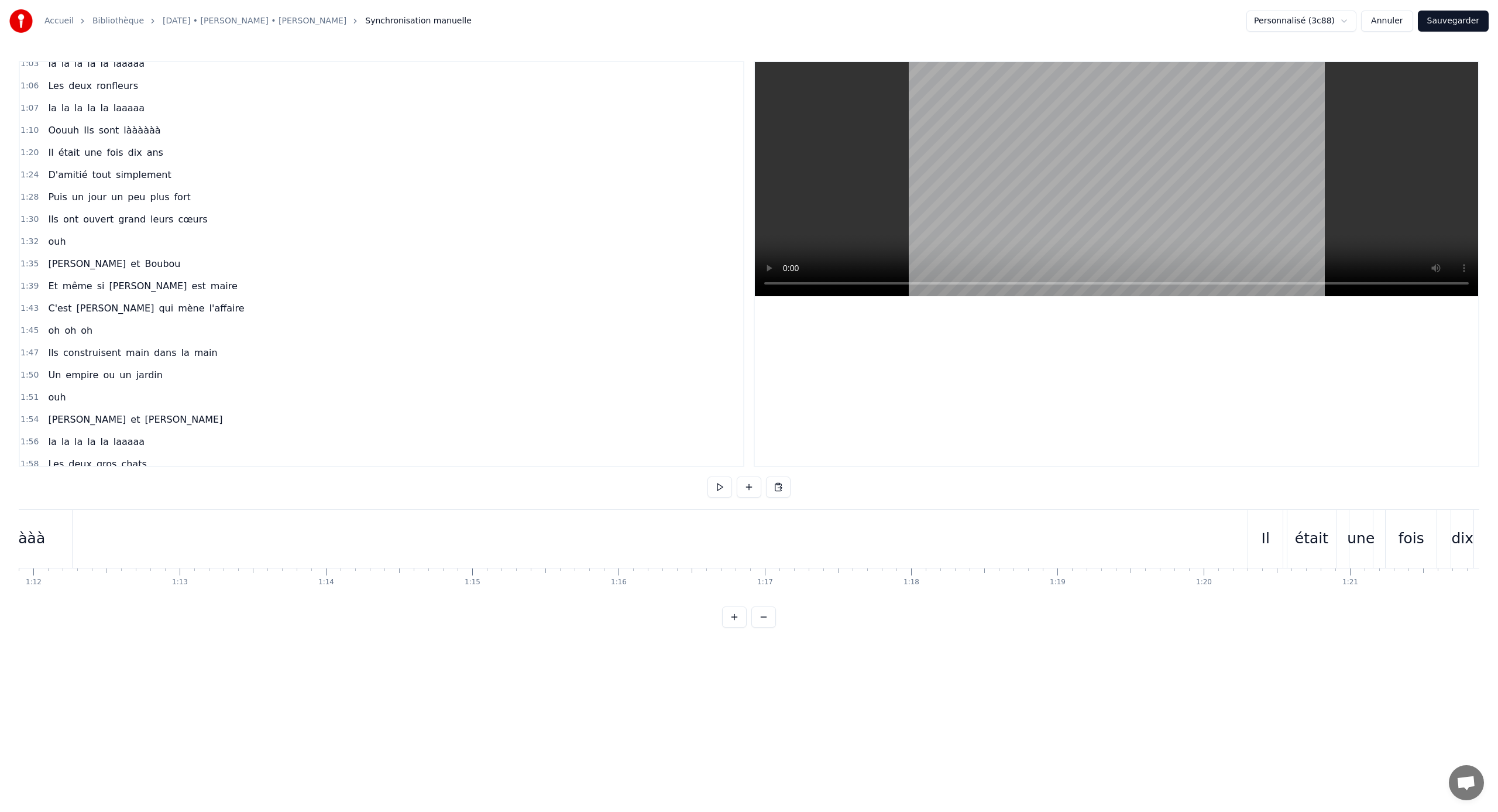
scroll to position [0, 10280]
click at [450, 524] on div at bounding box center [718, 538] width 21958 height 58
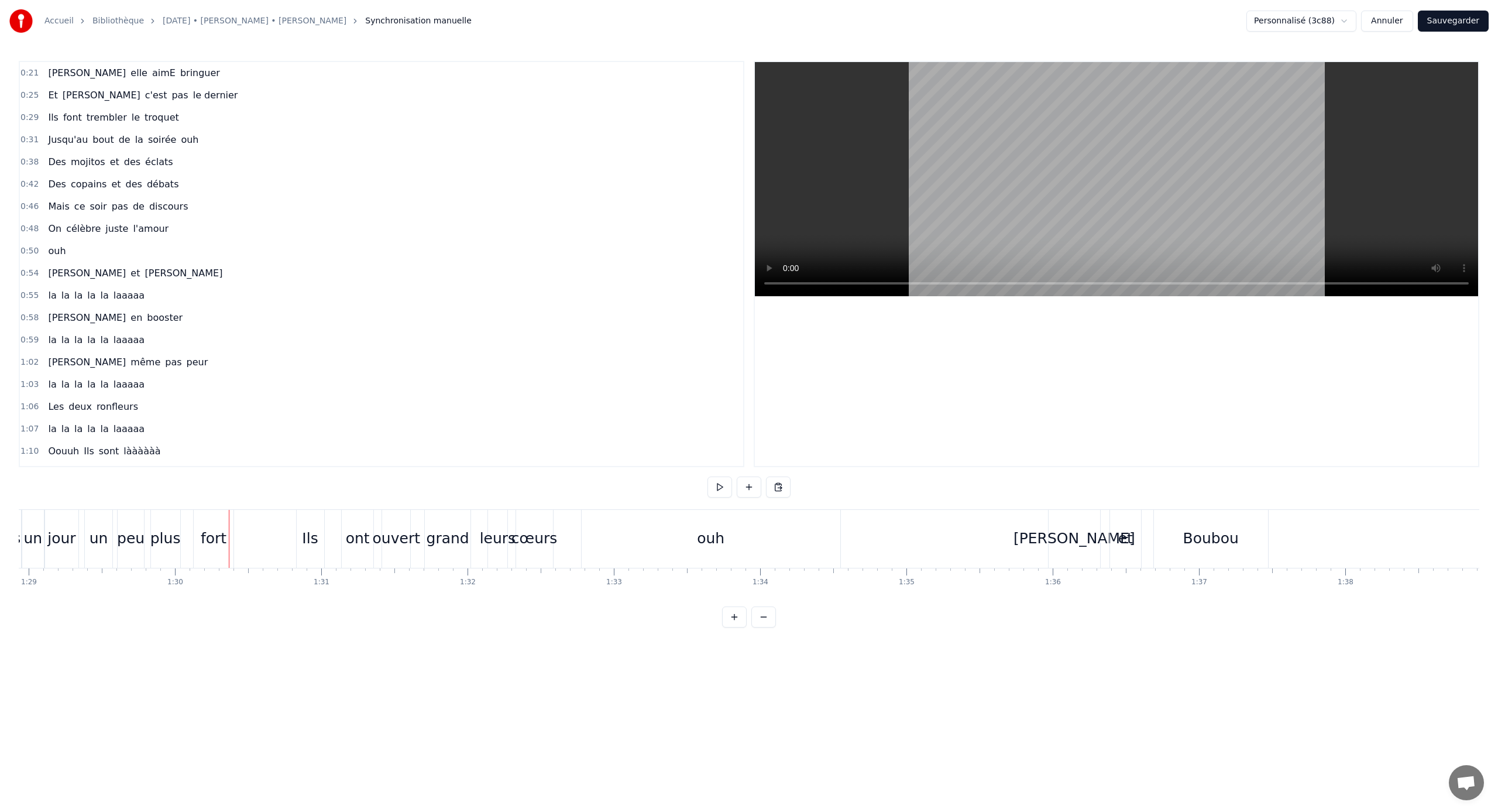
scroll to position [464, 0]
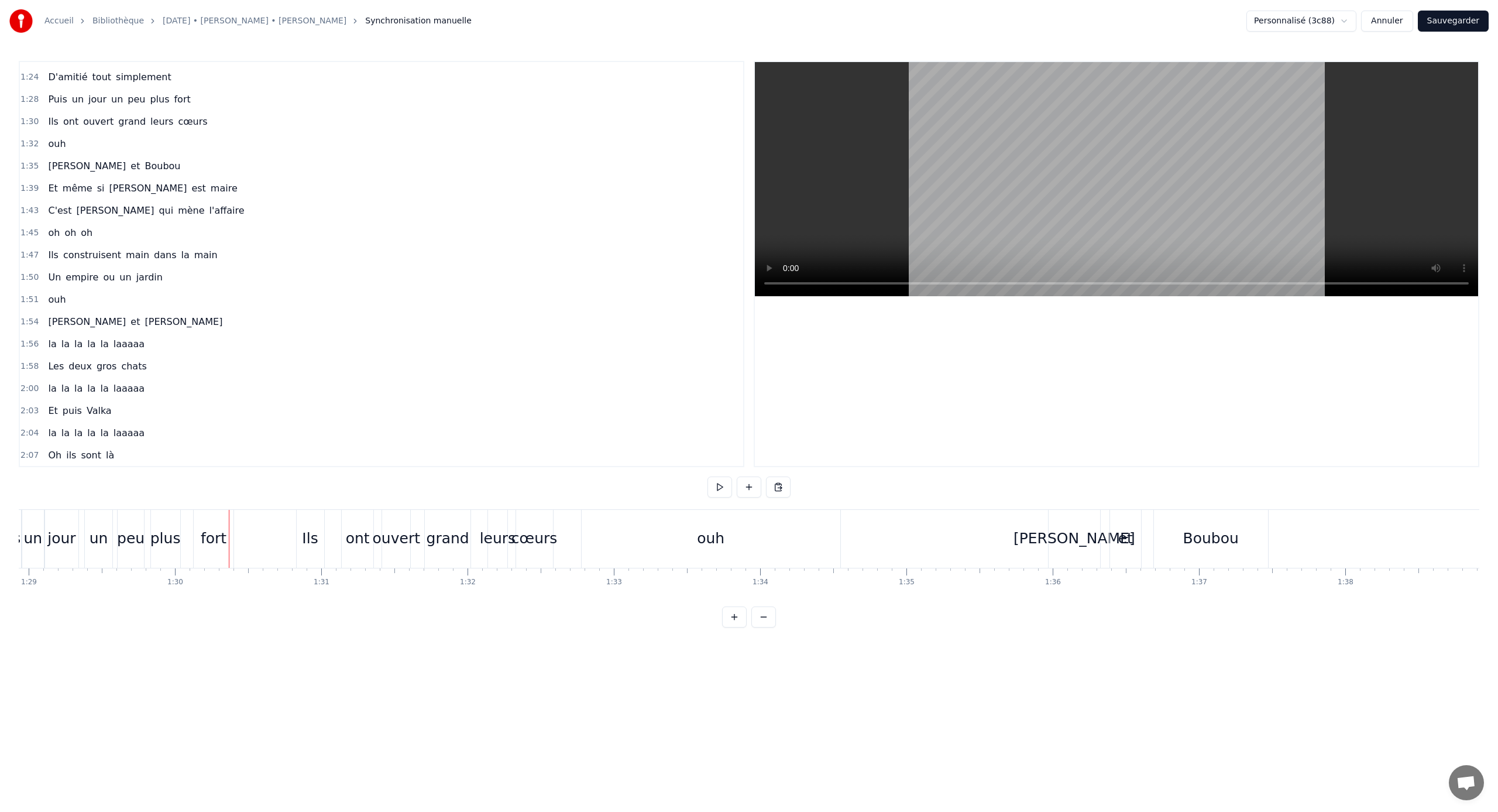
click at [53, 103] on span "Puis" at bounding box center [57, 99] width 21 height 13
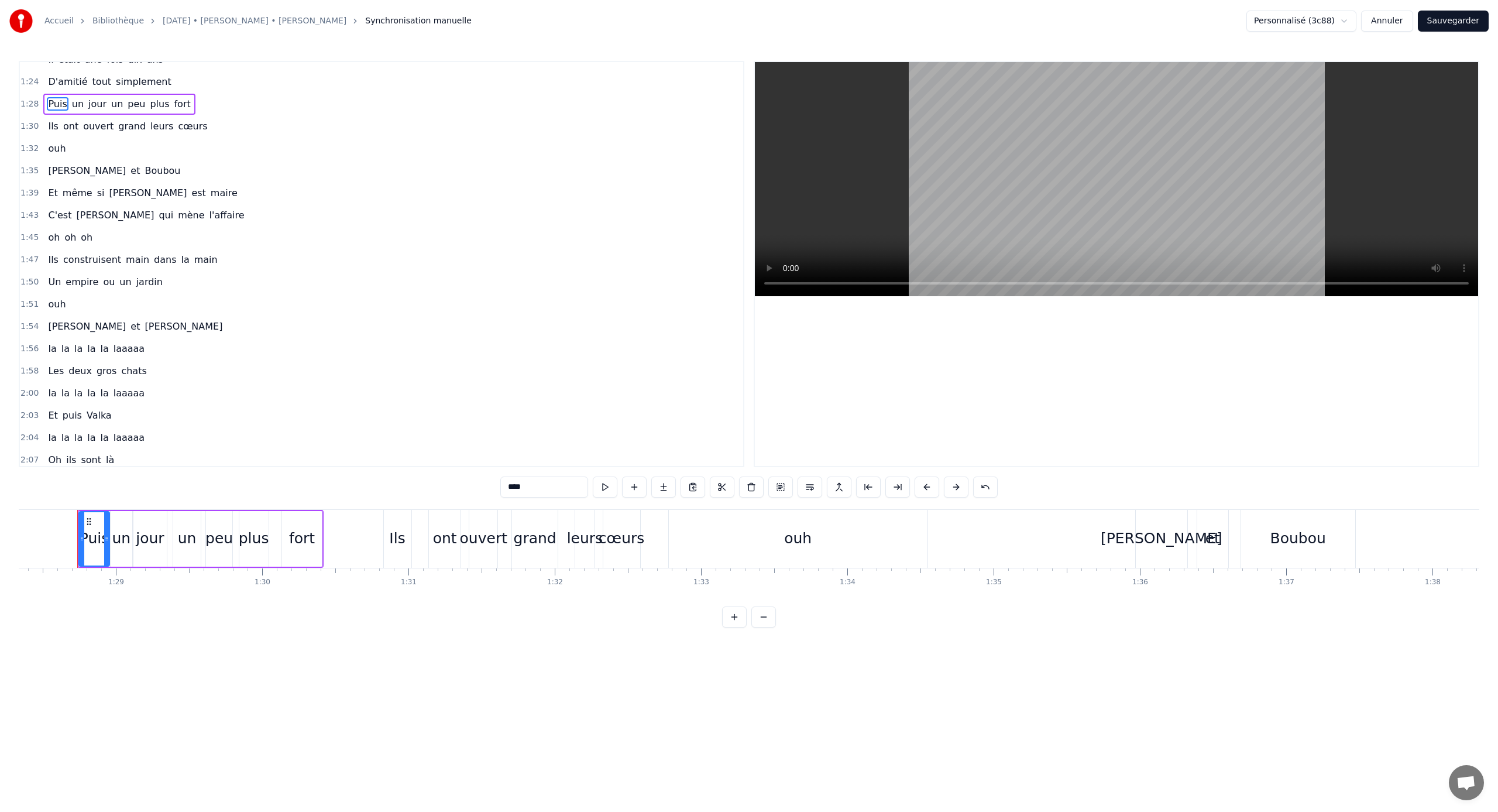
scroll to position [0, 12908]
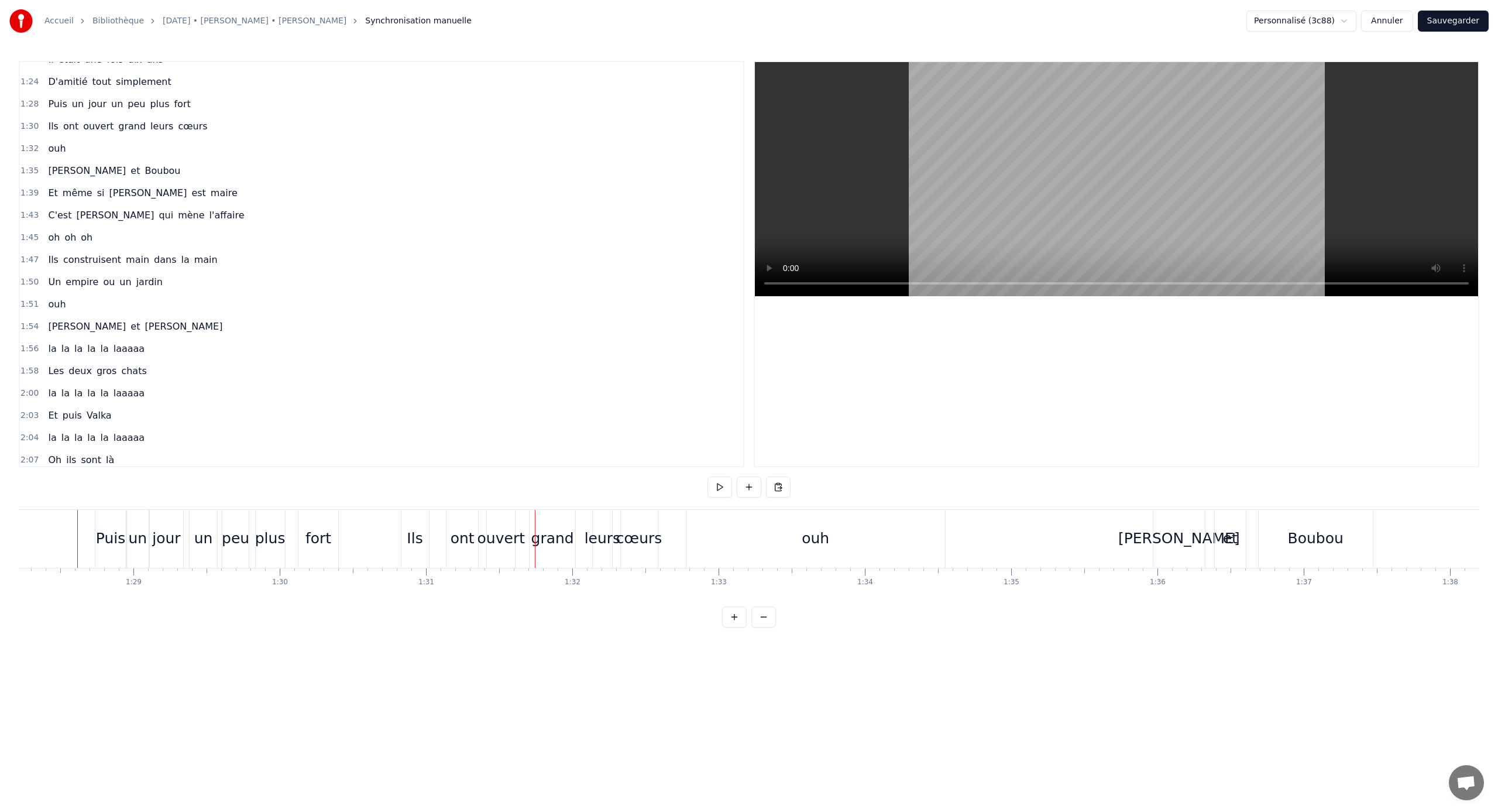
click at [601, 530] on div "leurs" at bounding box center [602, 538] width 36 height 23
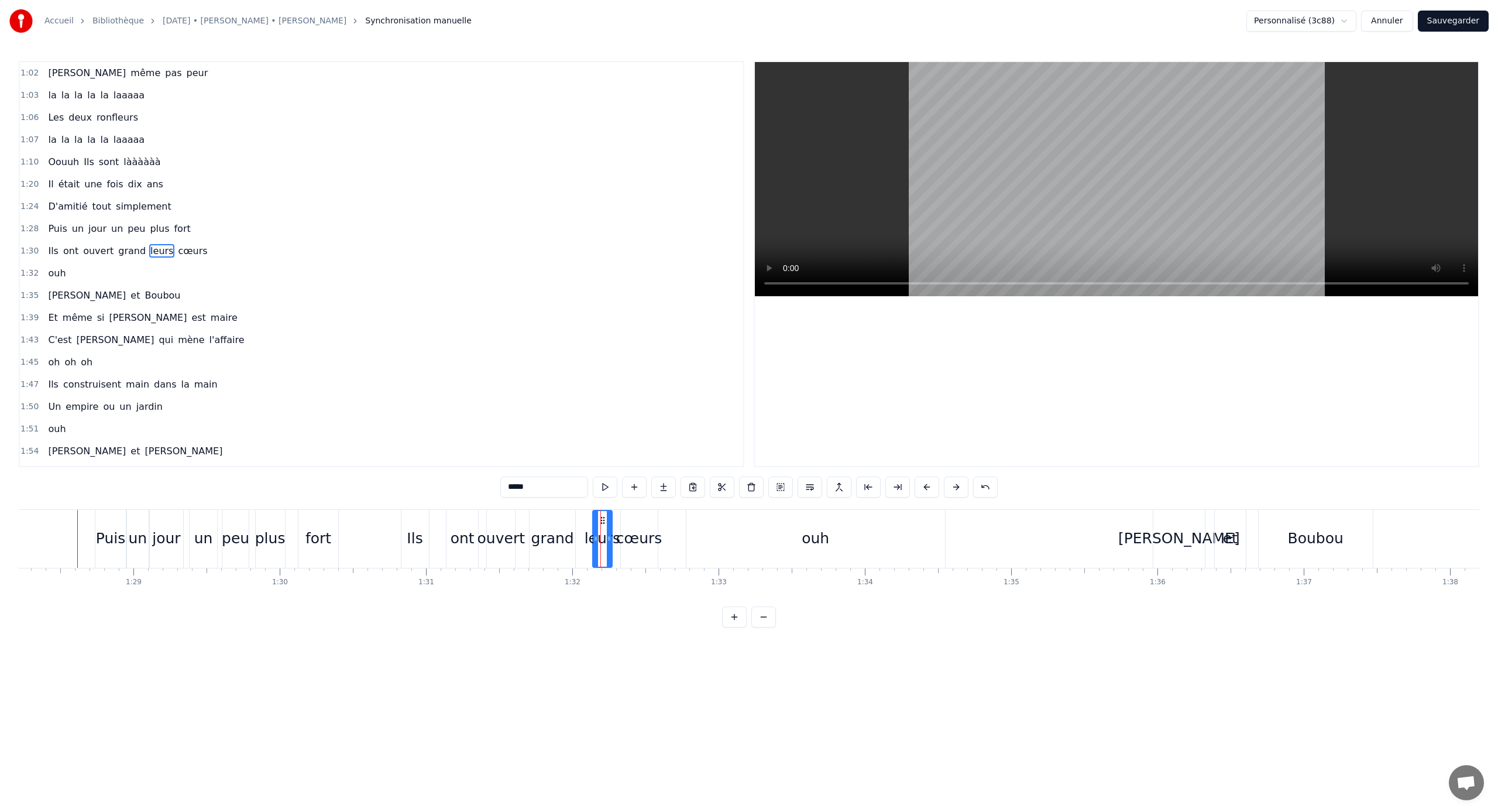
scroll to position [277, 0]
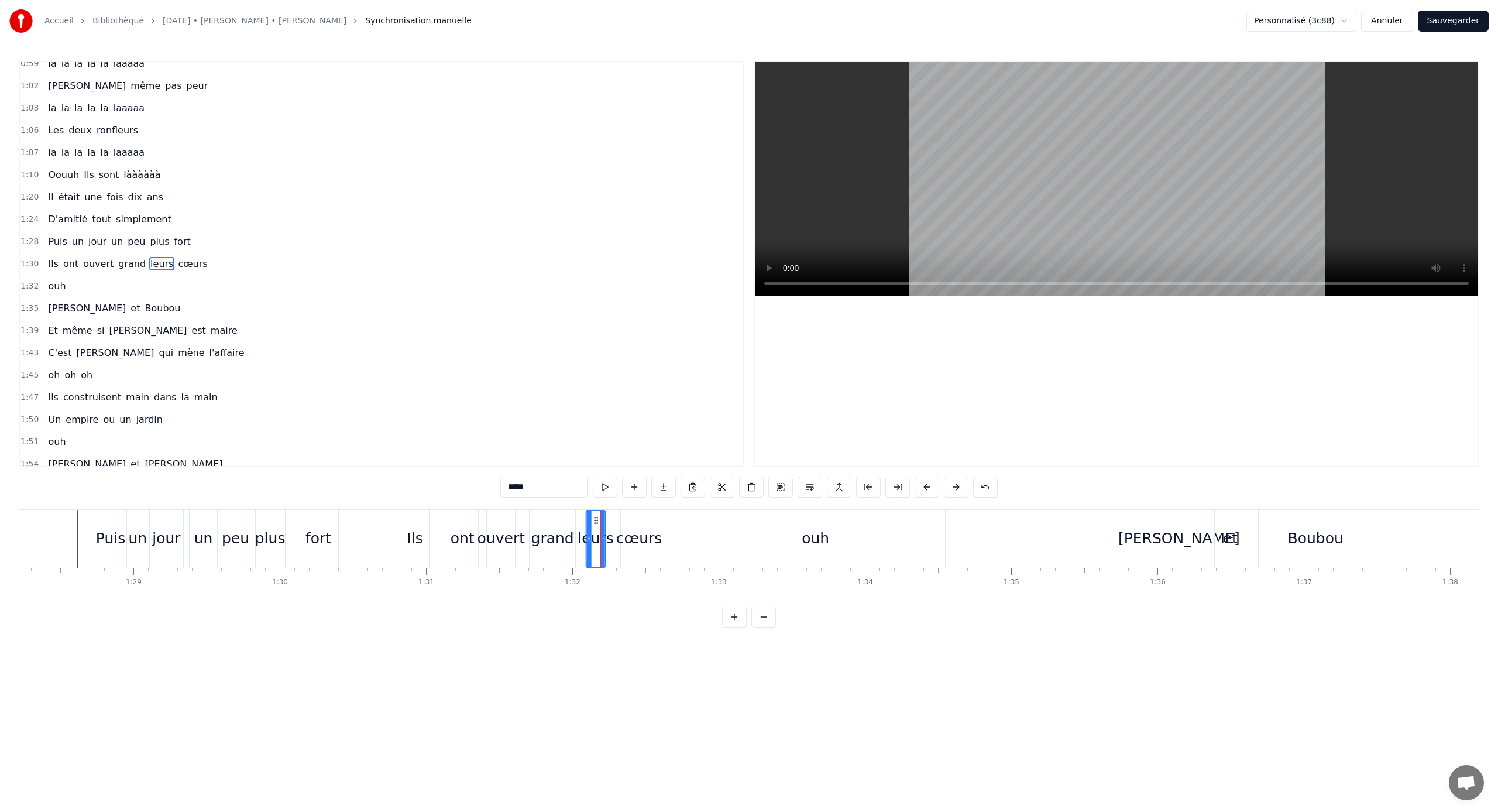
drag, startPoint x: 603, startPoint y: 520, endPoint x: 597, endPoint y: 520, distance: 6.0
click at [597, 520] on icon at bounding box center [596, 520] width 9 height 9
click at [640, 535] on div "cœurs" at bounding box center [639, 538] width 46 height 23
click at [600, 521] on div "leurs" at bounding box center [596, 538] width 19 height 58
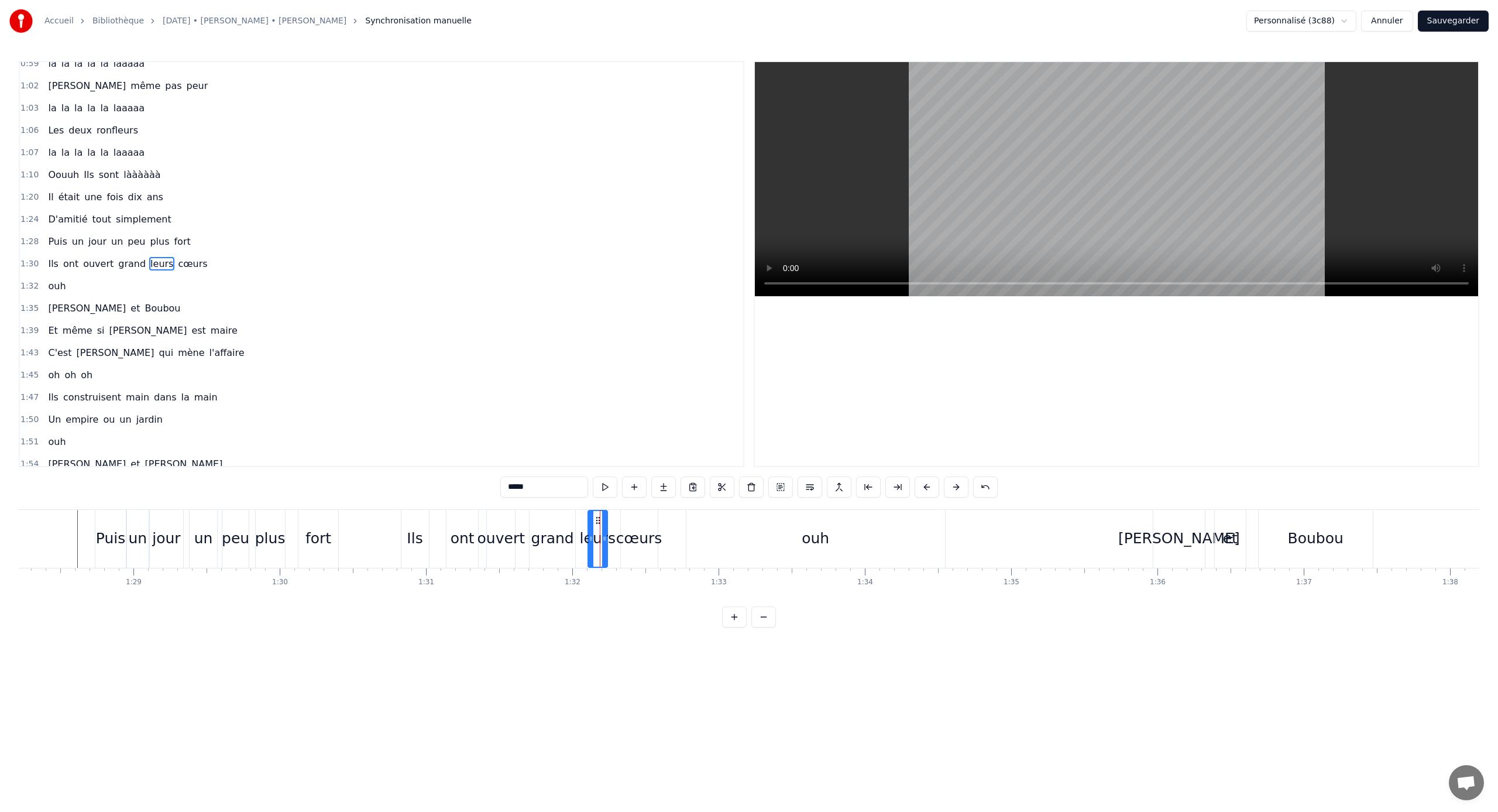
click at [774, 526] on div "ouh" at bounding box center [816, 538] width 259 height 58
type input "***"
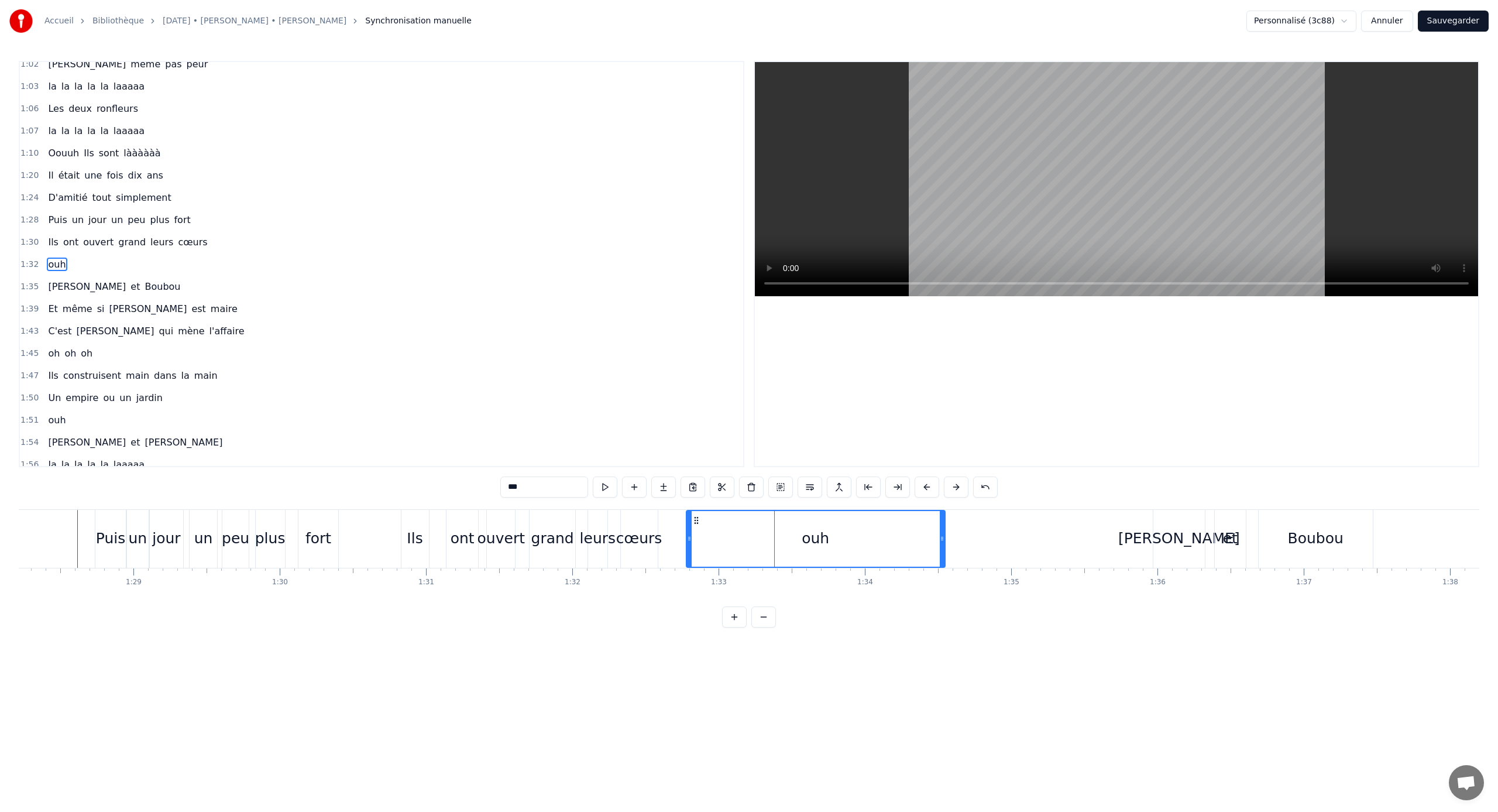
scroll to position [298, 0]
click at [802, 490] on button at bounding box center [810, 486] width 24 height 21
click at [805, 488] on button at bounding box center [810, 486] width 24 height 21
click at [885, 483] on button at bounding box center [897, 486] width 24 height 21
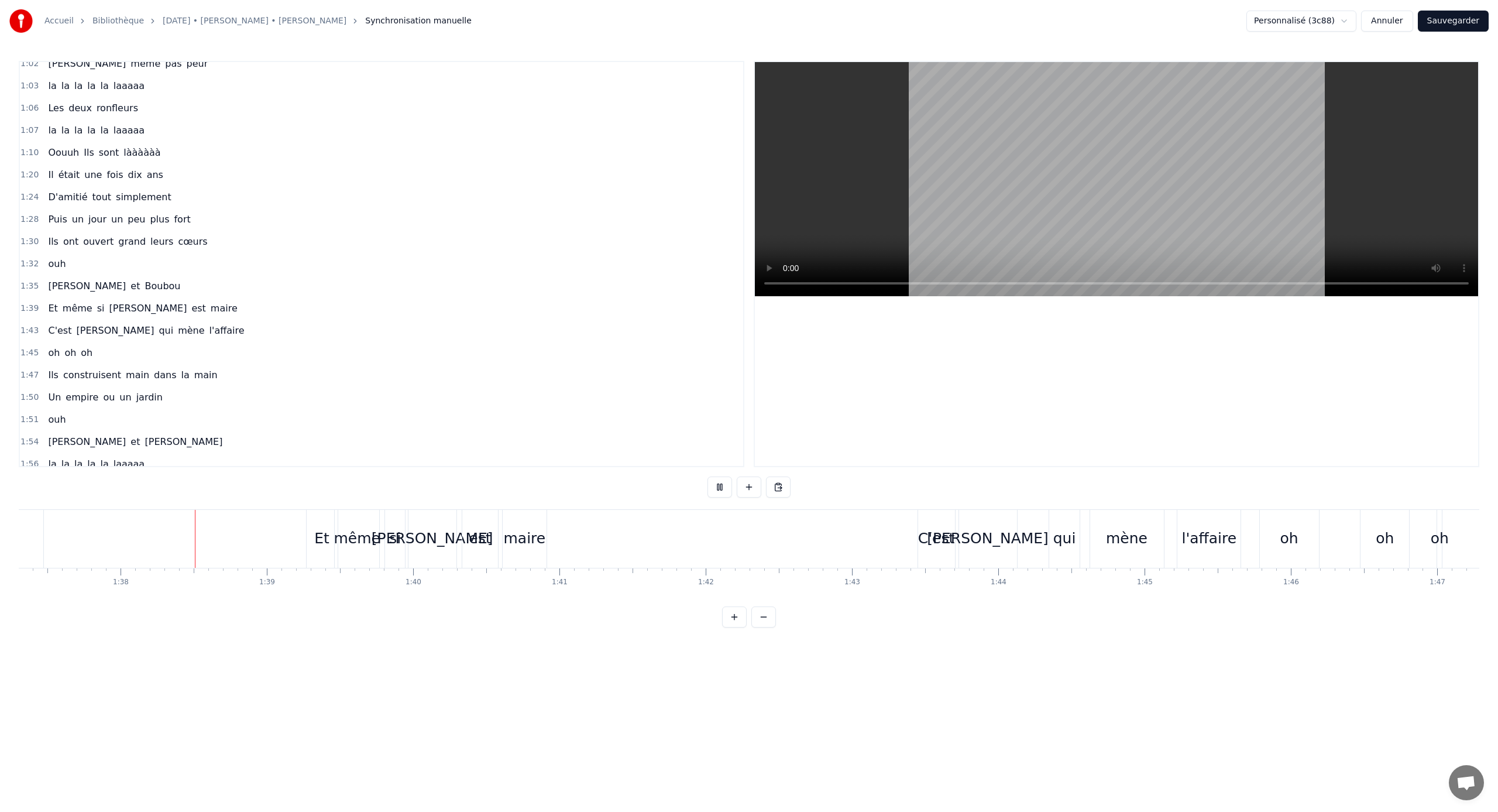
scroll to position [0, 14276]
click at [192, 24] on link "[DATE] • [PERSON_NAME] • [PERSON_NAME]" at bounding box center [255, 21] width 184 height 12
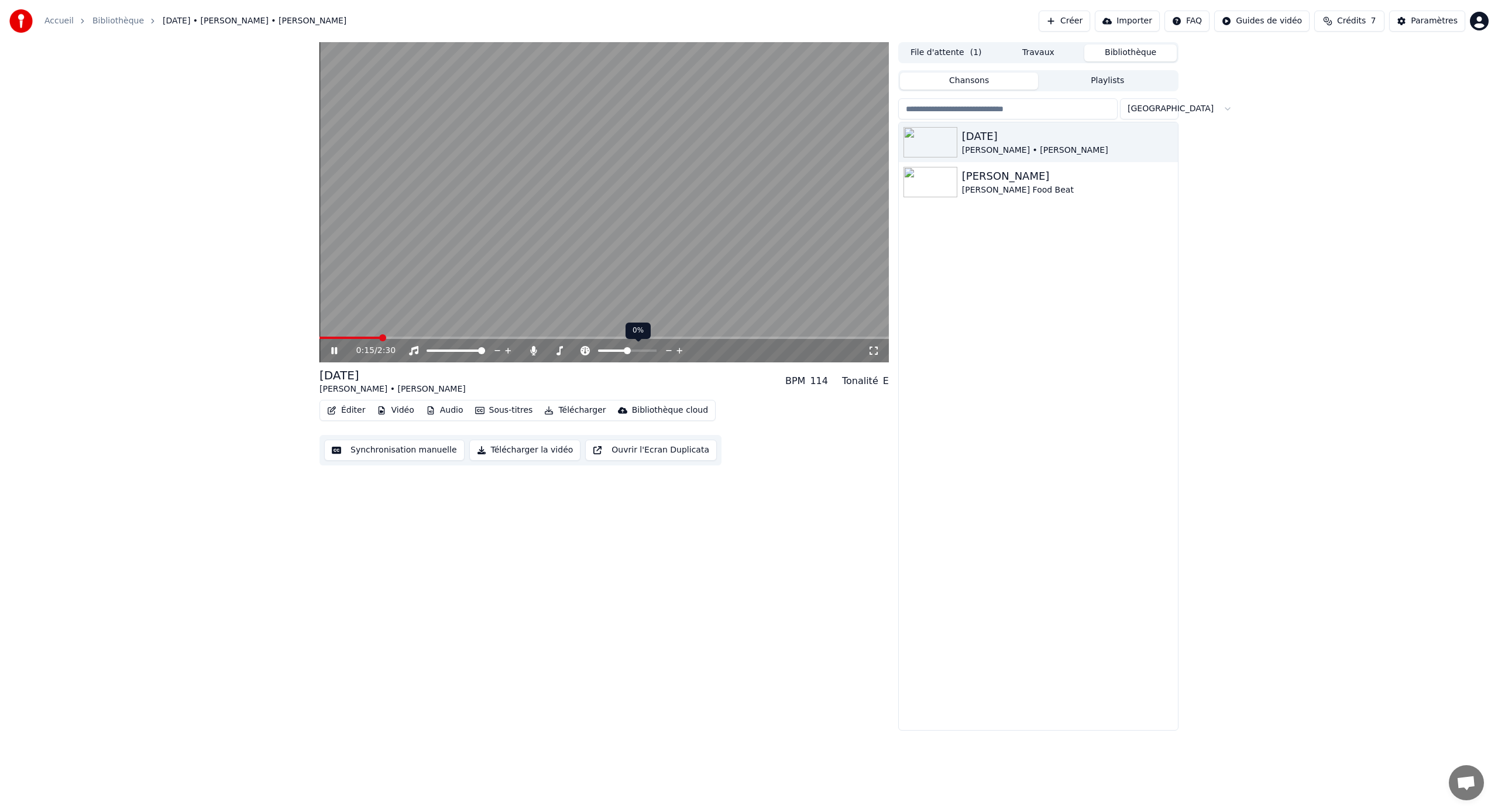
click at [627, 348] on span at bounding box center [627, 350] width 7 height 7
click at [597, 348] on span at bounding box center [597, 350] width 7 height 7
click at [602, 347] on span at bounding box center [602, 350] width 7 height 7
click at [561, 349] on span at bounding box center [563, 350] width 7 height 7
click at [347, 341] on div "0:29 / 2:30" at bounding box center [604, 351] width 570 height 23
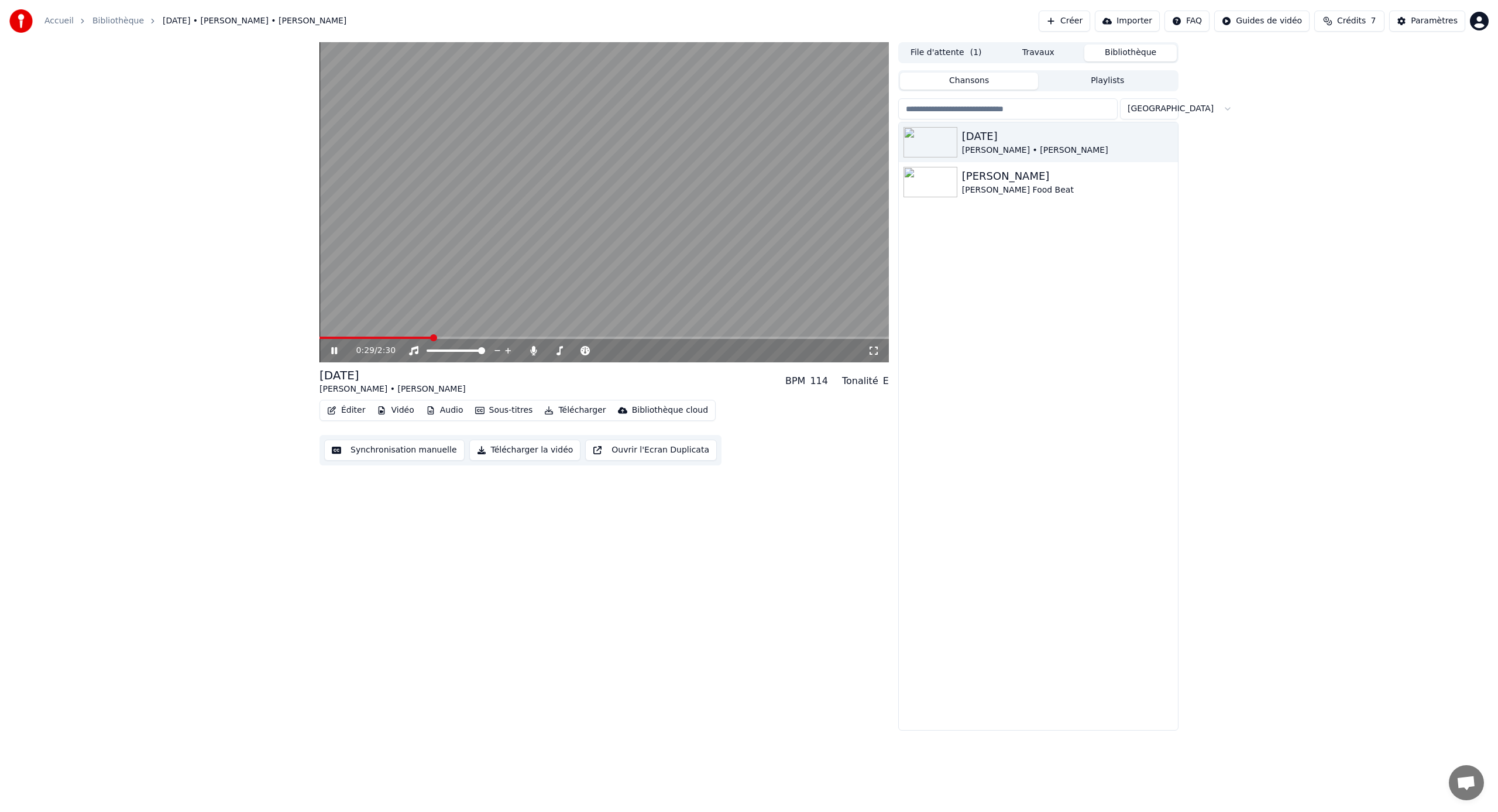
click at [350, 337] on span at bounding box center [375, 337] width 113 height 3
click at [422, 454] on button "Synchronisation manuelle" at bounding box center [394, 449] width 140 height 21
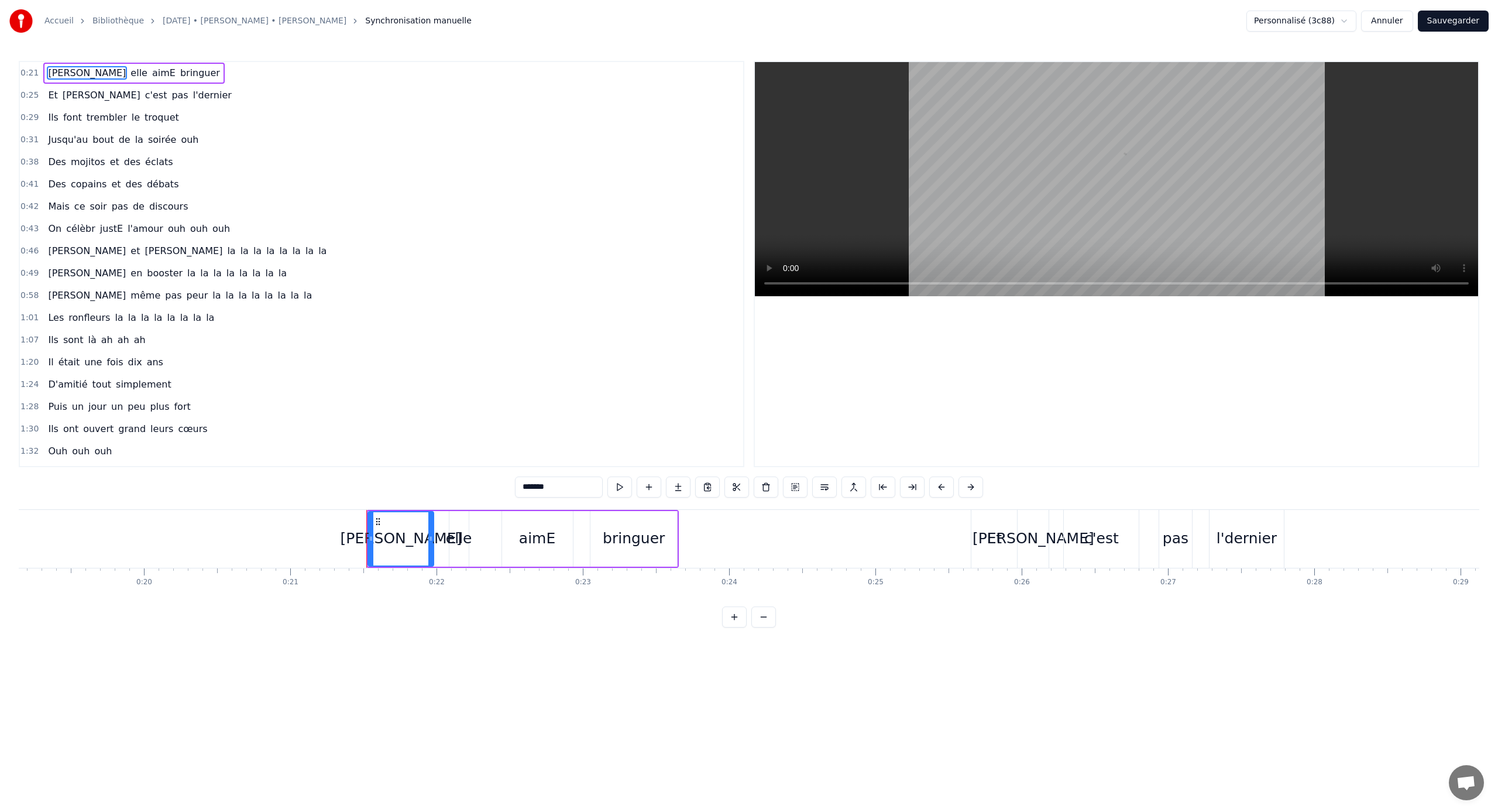
scroll to position [0, 3090]
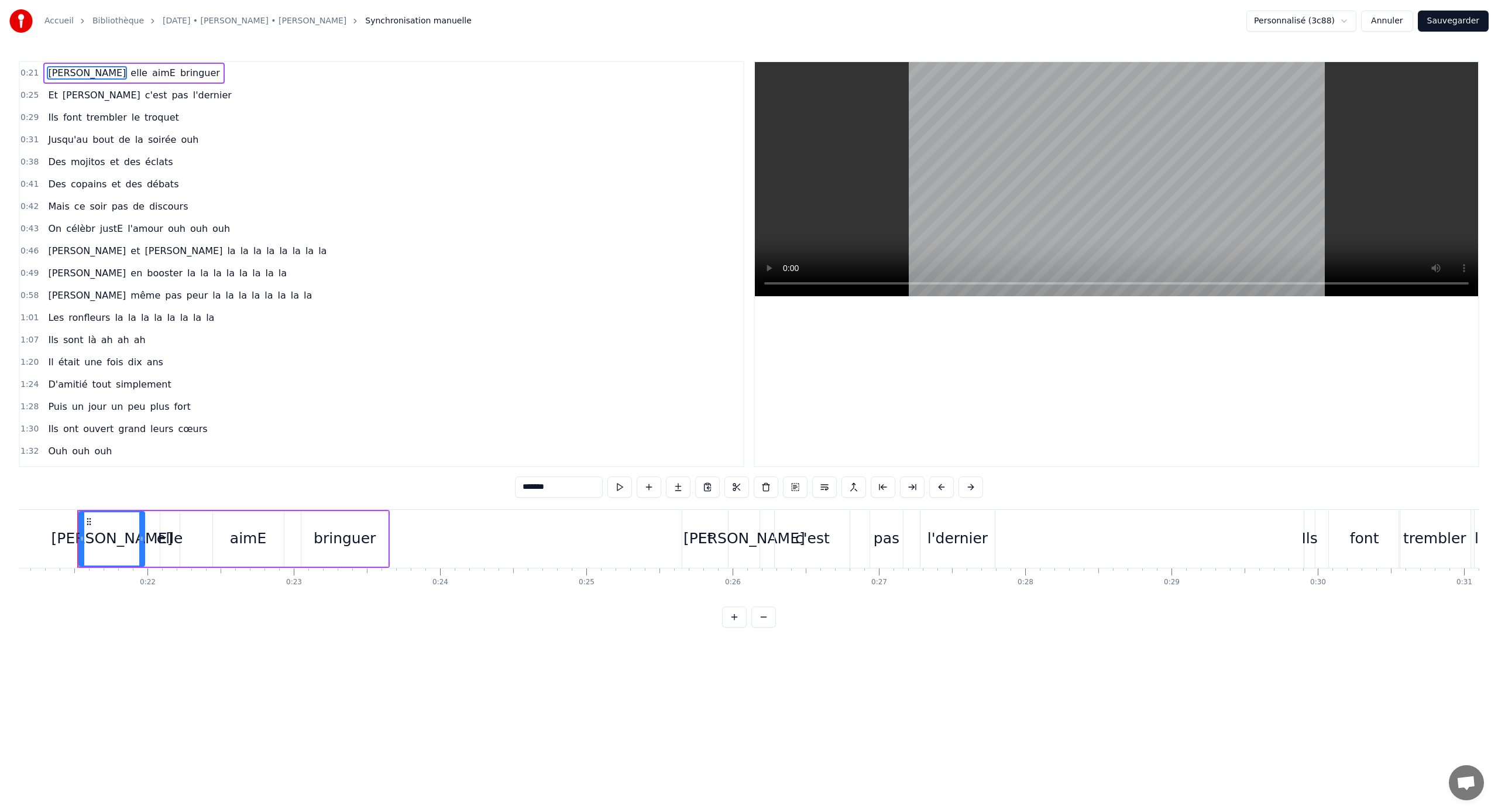
click at [61, 179] on span "Des" at bounding box center [57, 184] width 21 height 13
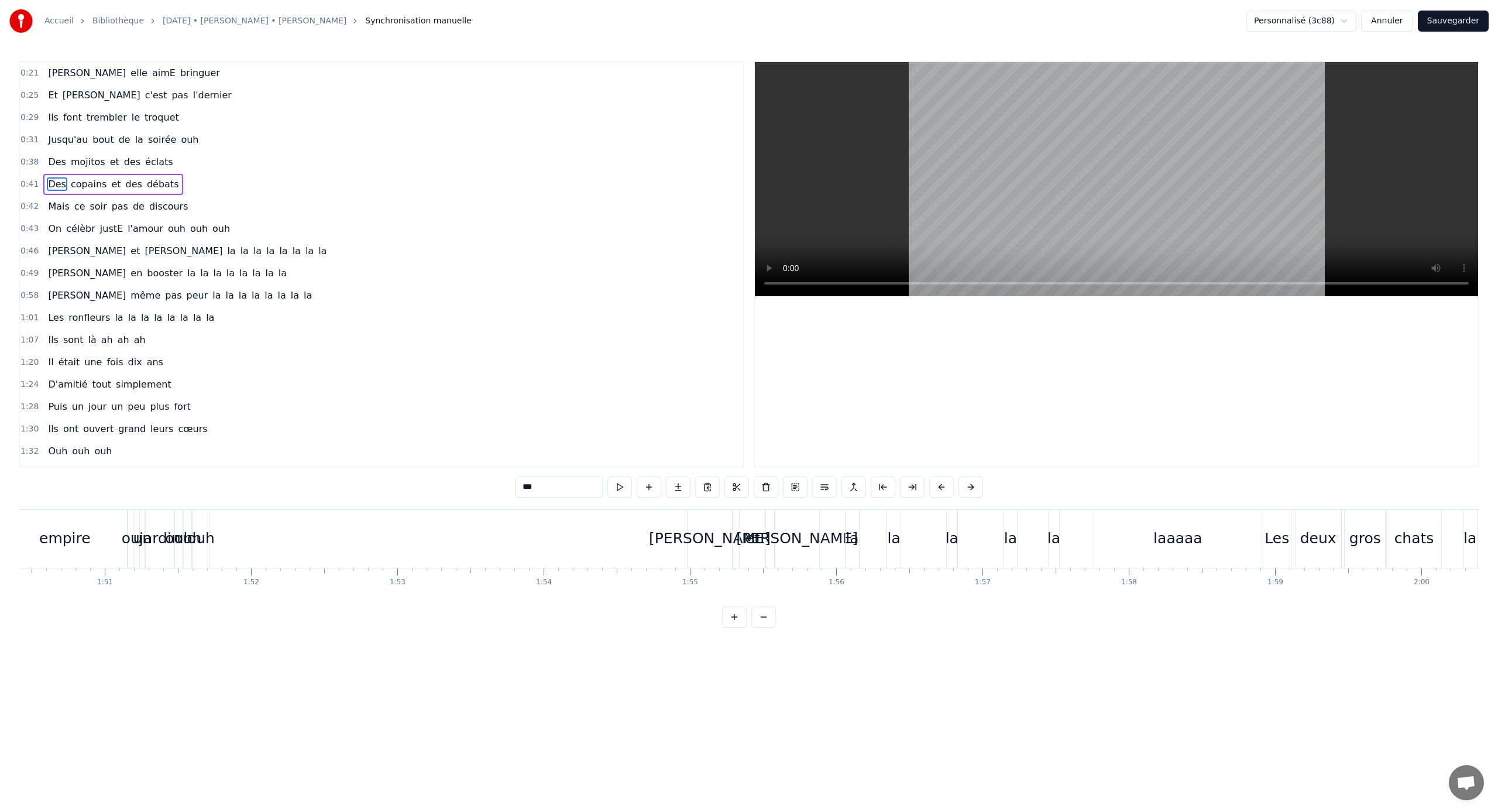
scroll to position [0, 16156]
click at [211, 296] on span "la" at bounding box center [216, 295] width 11 height 13
type input "**"
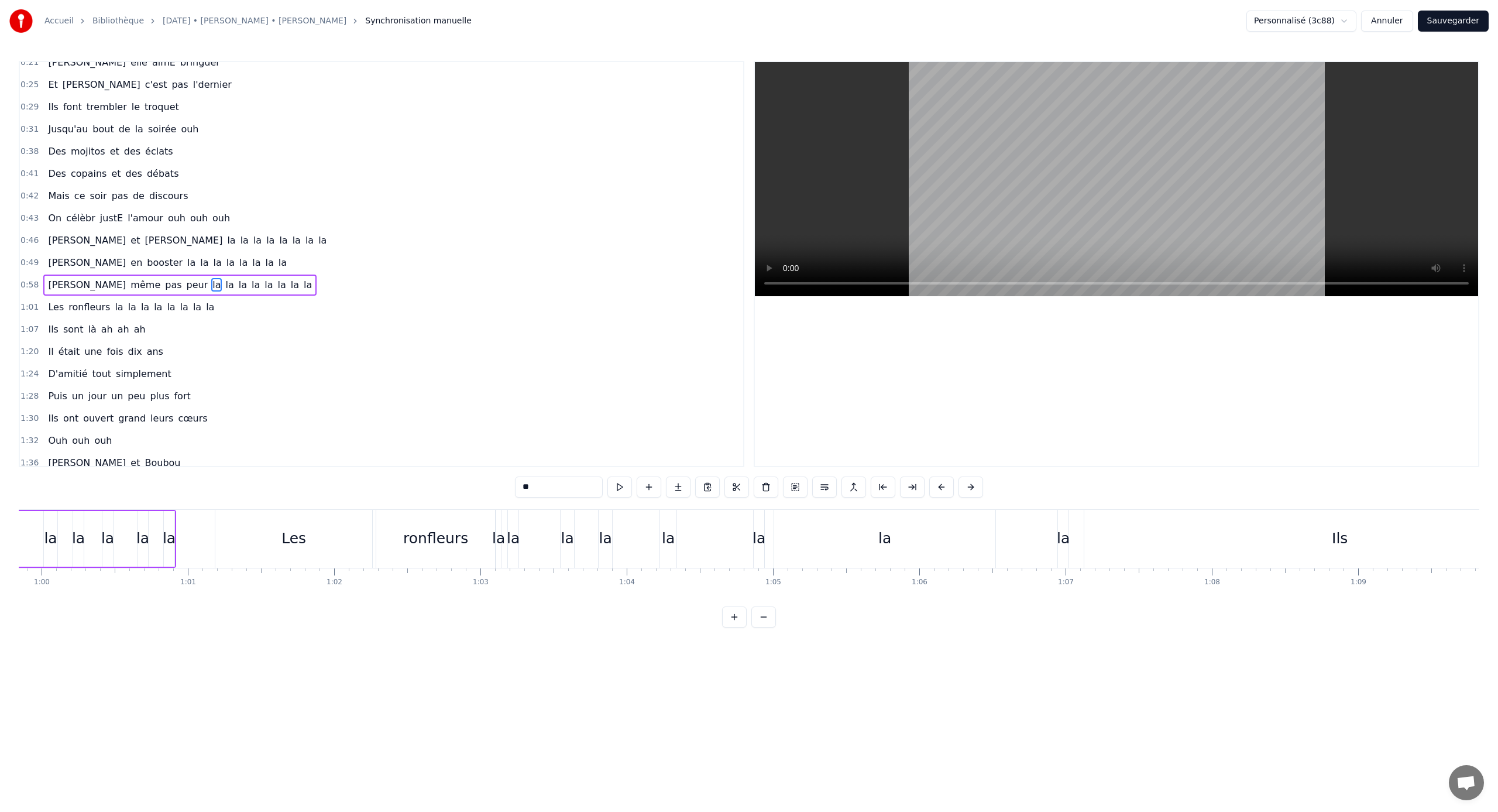
scroll to position [0, 8625]
click at [885, 11] on button "Annuler" at bounding box center [1387, 21] width 52 height 21
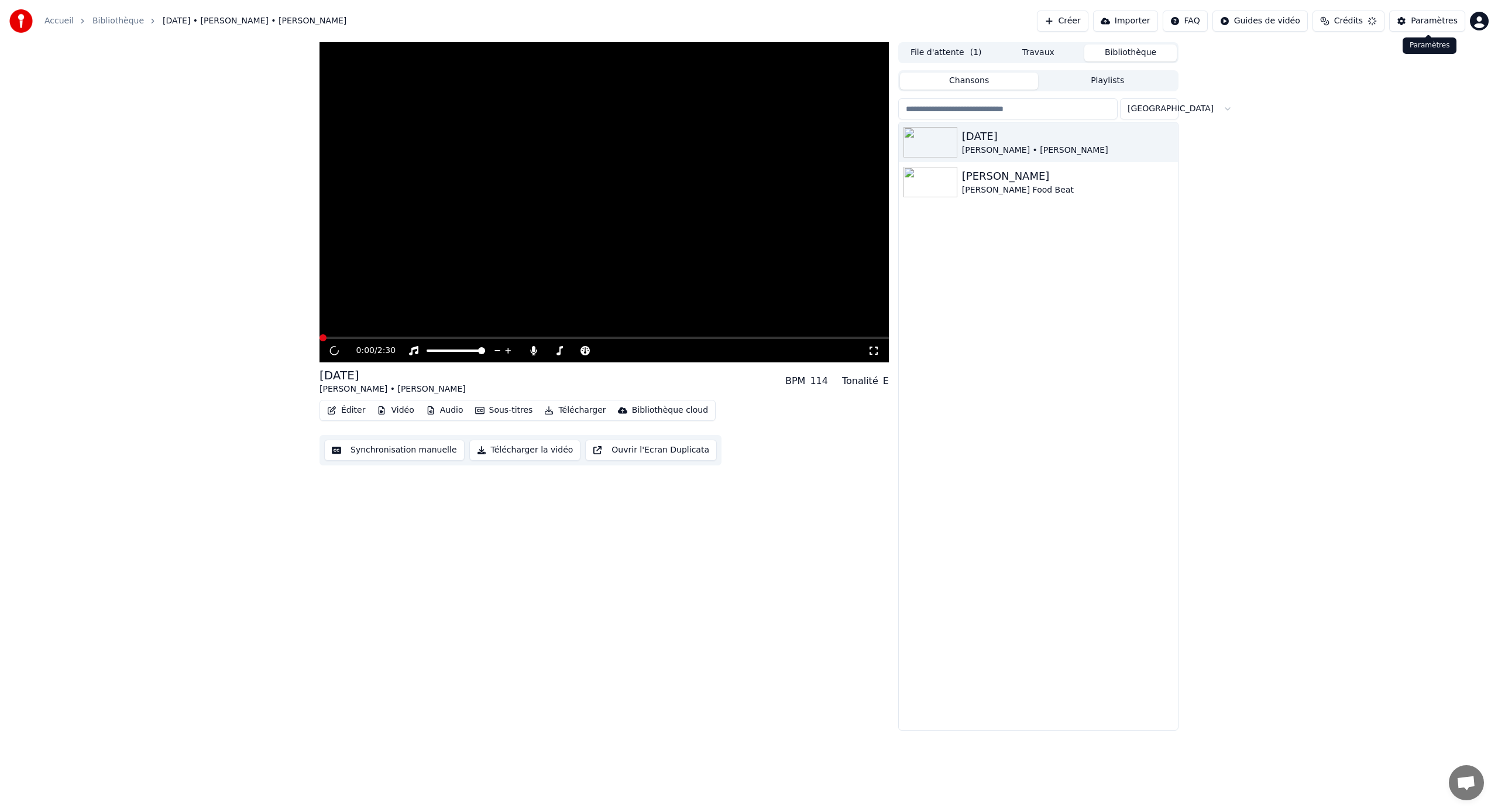
click at [885, 31] on div "Créer Importer FAQ Guides de vidéo Crédits Paramètres" at bounding box center [1262, 21] width 452 height 21
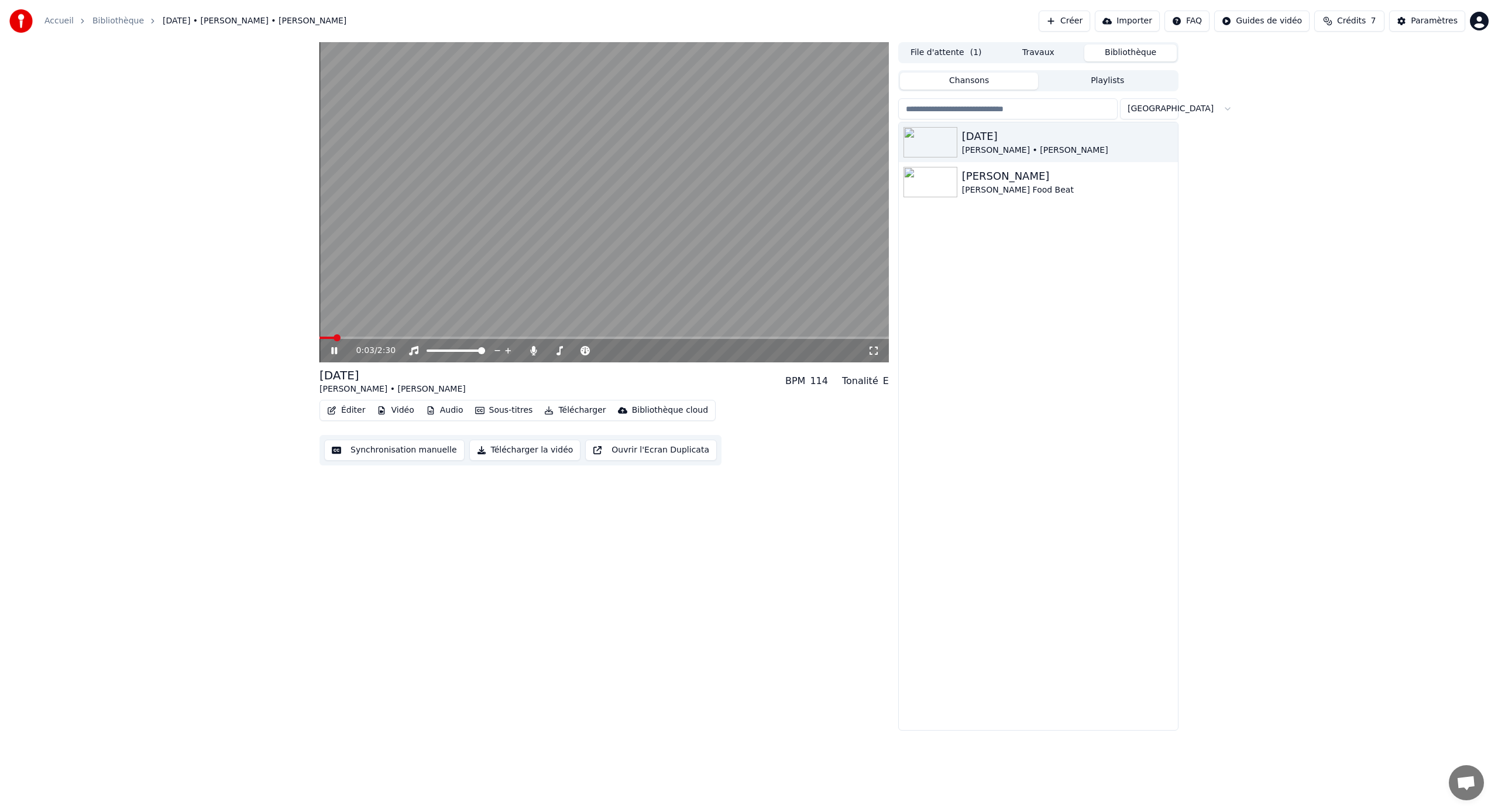
click at [392, 454] on button "Synchronisation manuelle" at bounding box center [394, 449] width 140 height 21
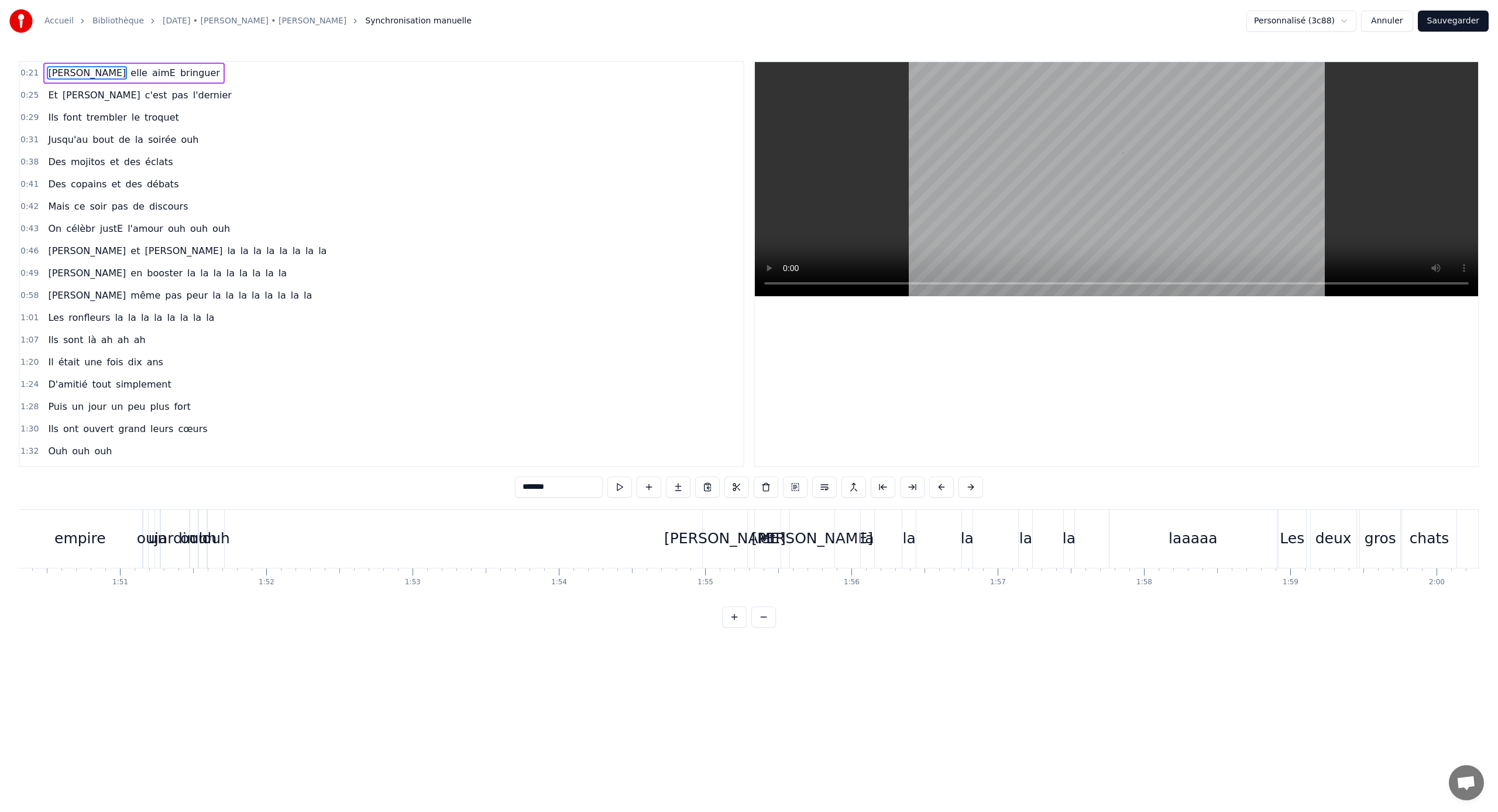
scroll to position [0, 15859]
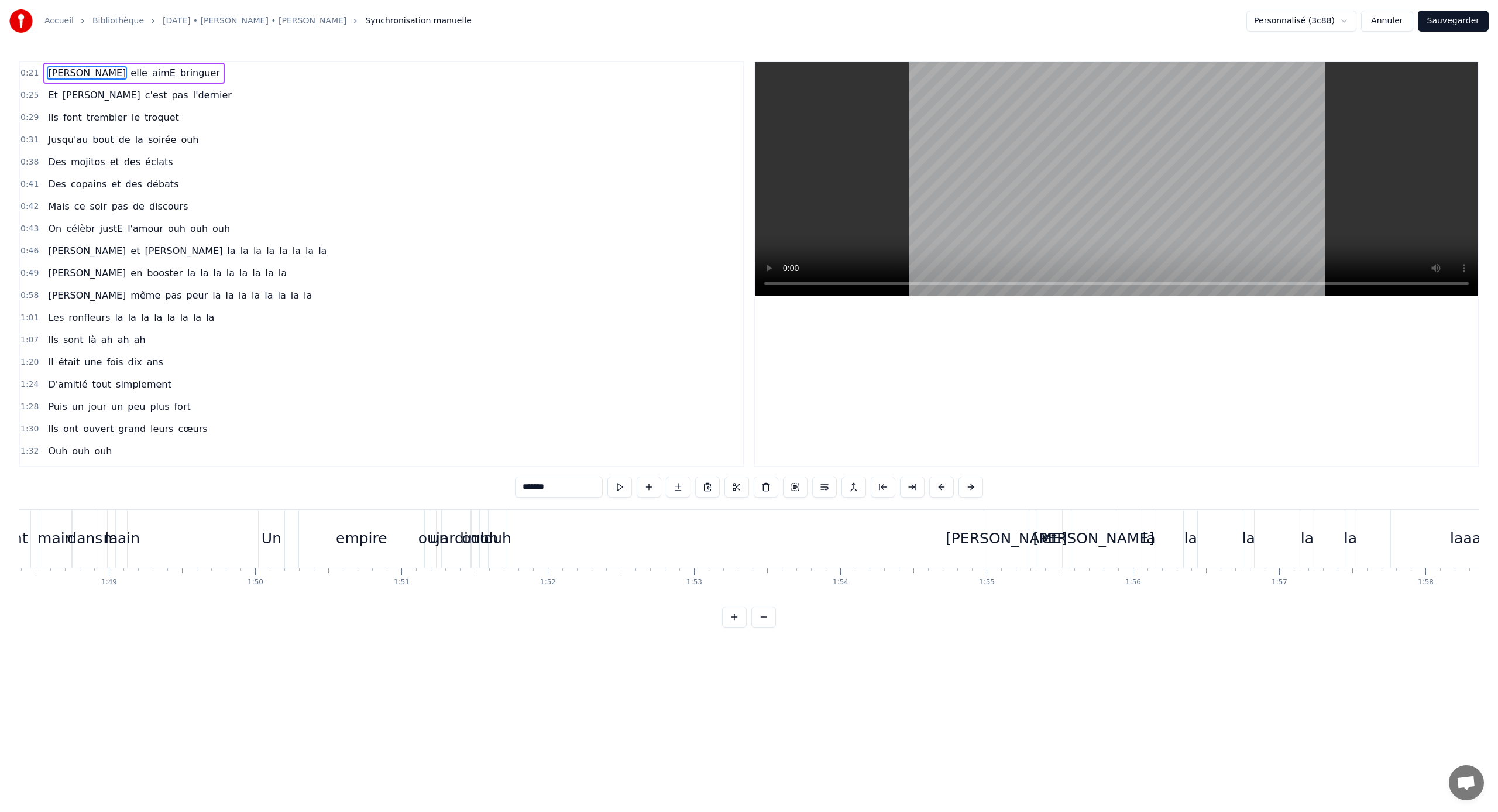
click at [278, 531] on div "Un" at bounding box center [272, 538] width 20 height 23
type input "**"
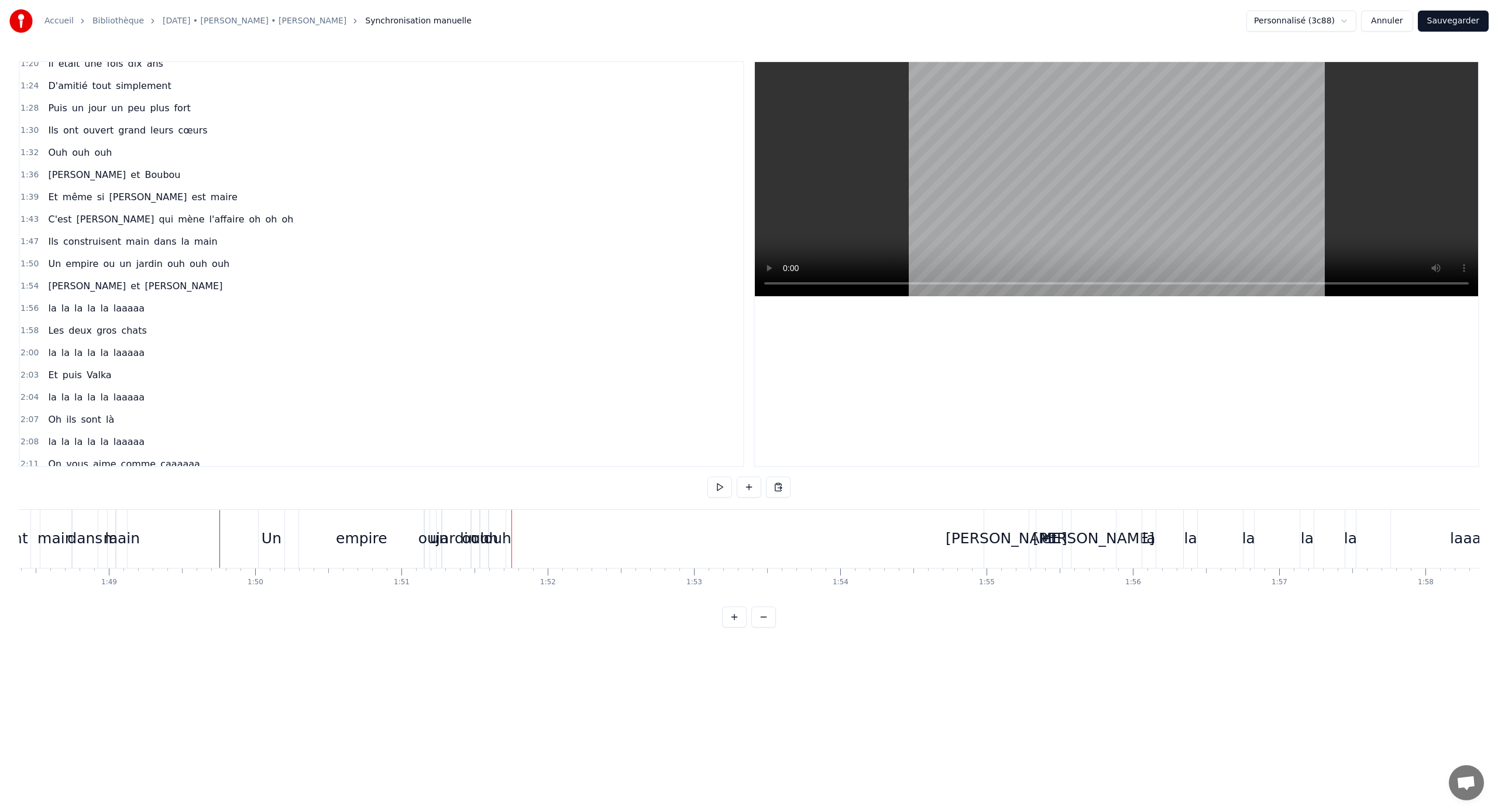
scroll to position [307, 0]
click at [190, 246] on div "Un empire ou un jardin ouh ouh ouh" at bounding box center [139, 254] width 190 height 21
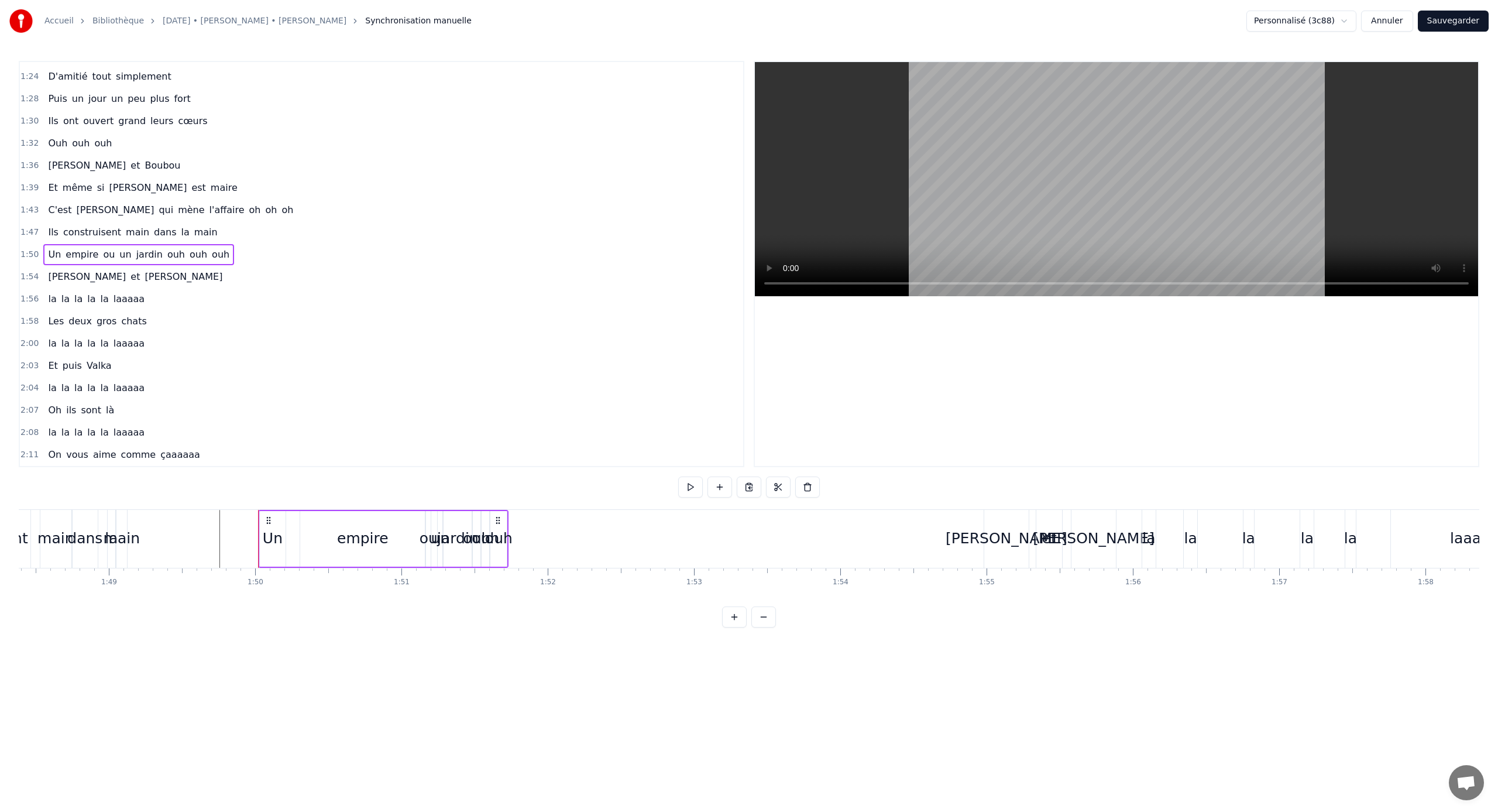
click at [189, 249] on span "ouh" at bounding box center [199, 254] width 20 height 13
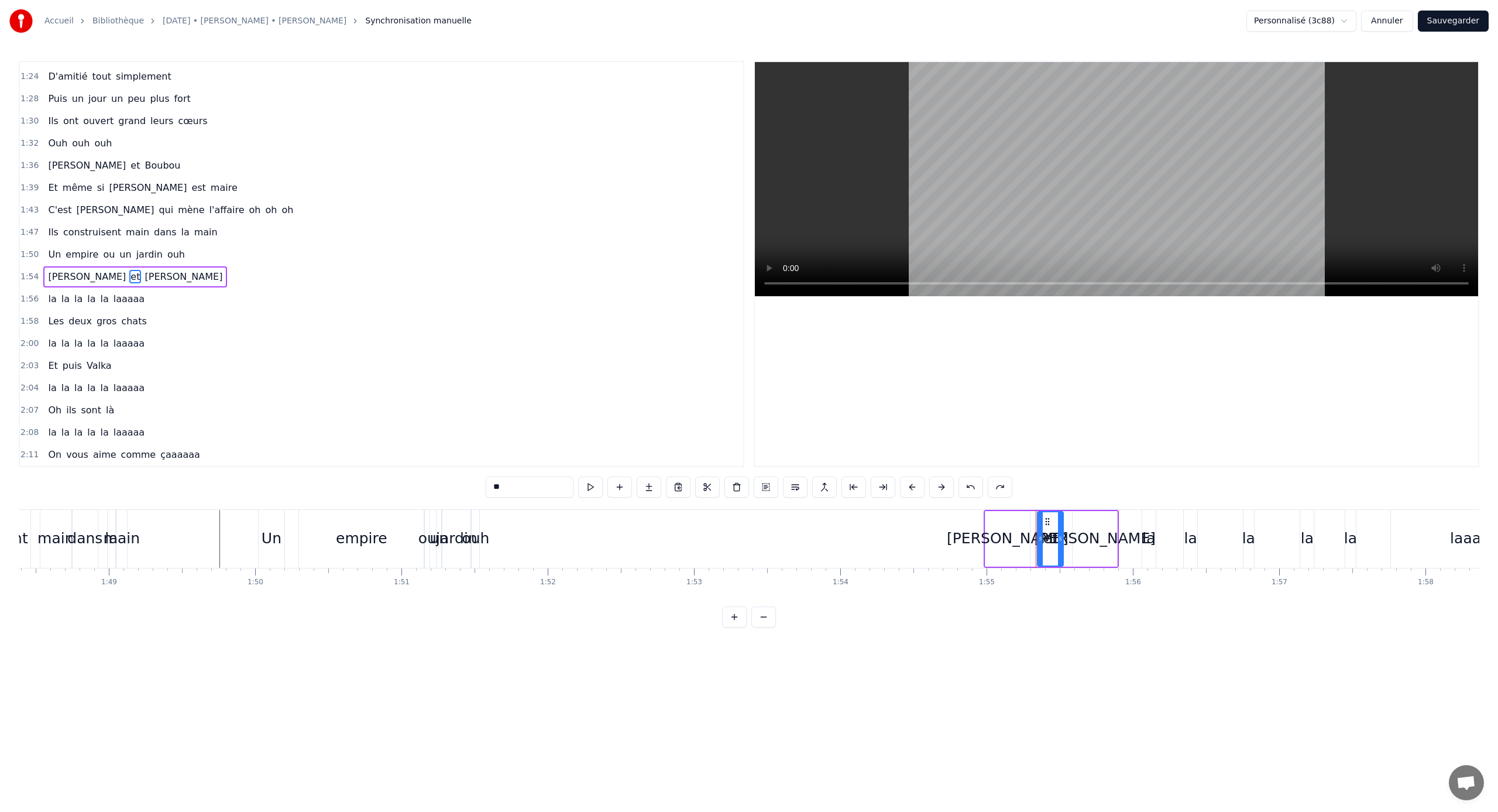
click at [265, 213] on span "oh" at bounding box center [272, 210] width 14 height 13
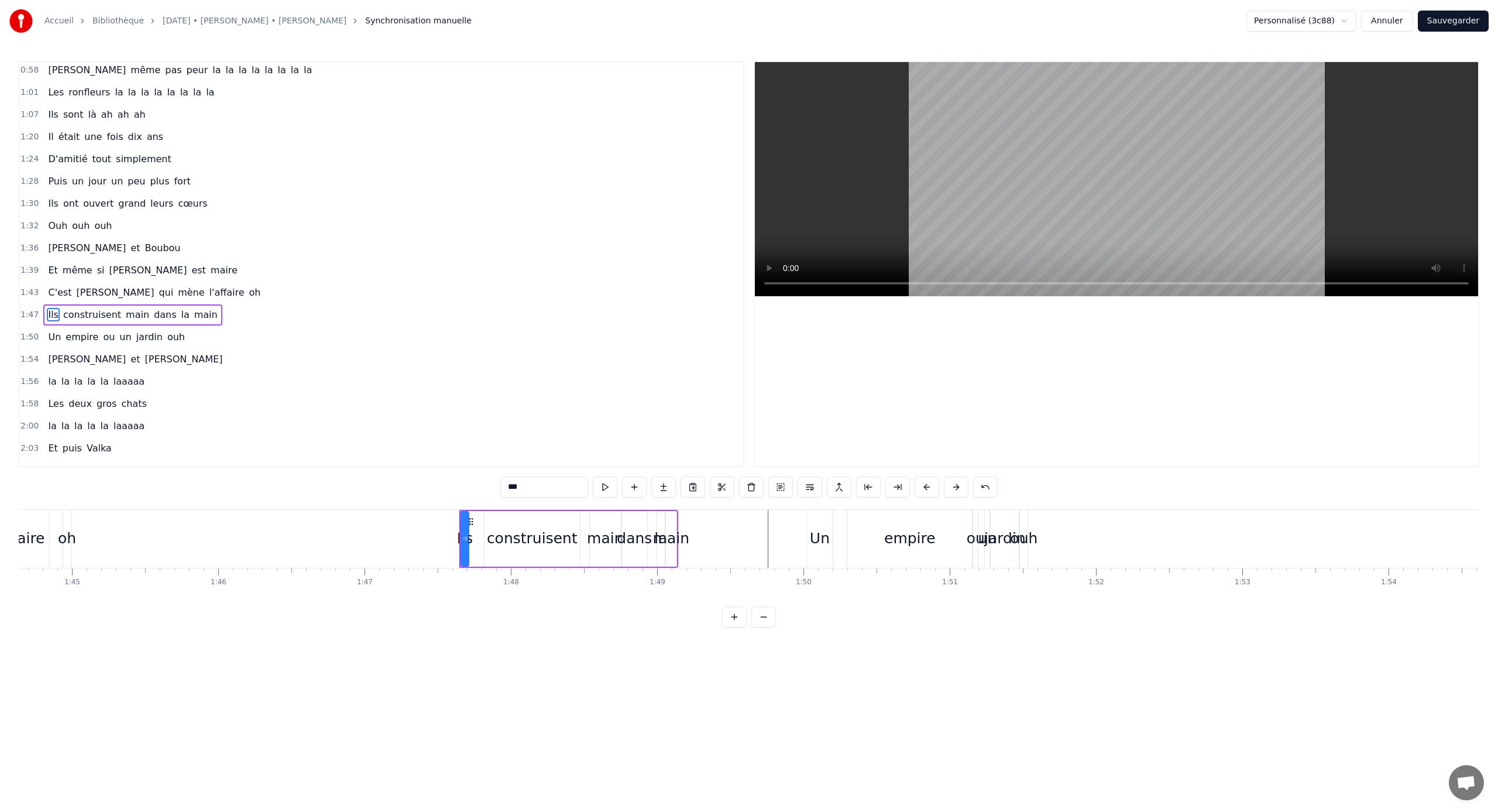
scroll to position [206, 0]
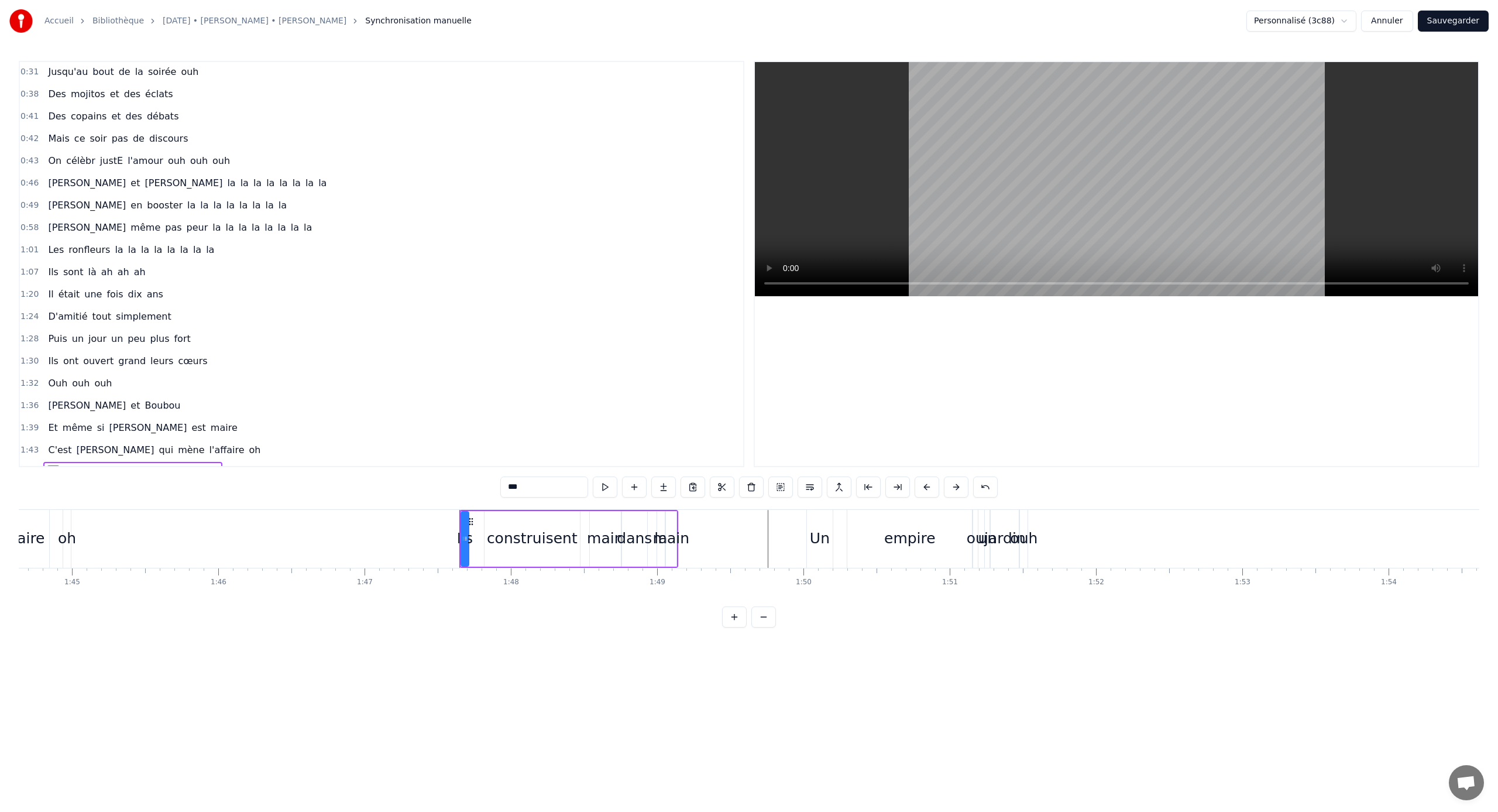
click at [240, 180] on span "la" at bounding box center [245, 183] width 11 height 13
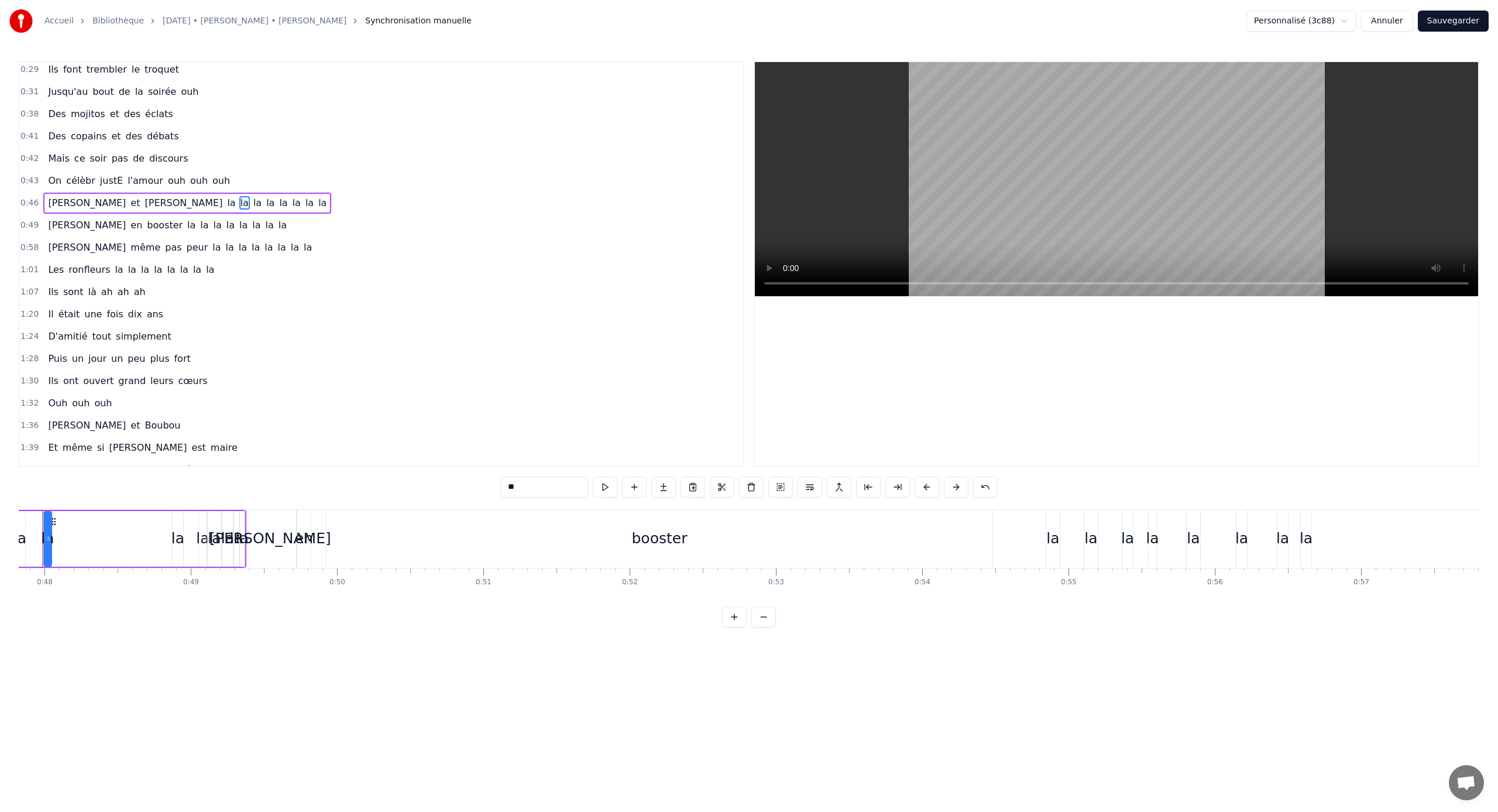
scroll to position [0, 6963]
click at [226, 200] on span "la" at bounding box center [231, 203] width 11 height 13
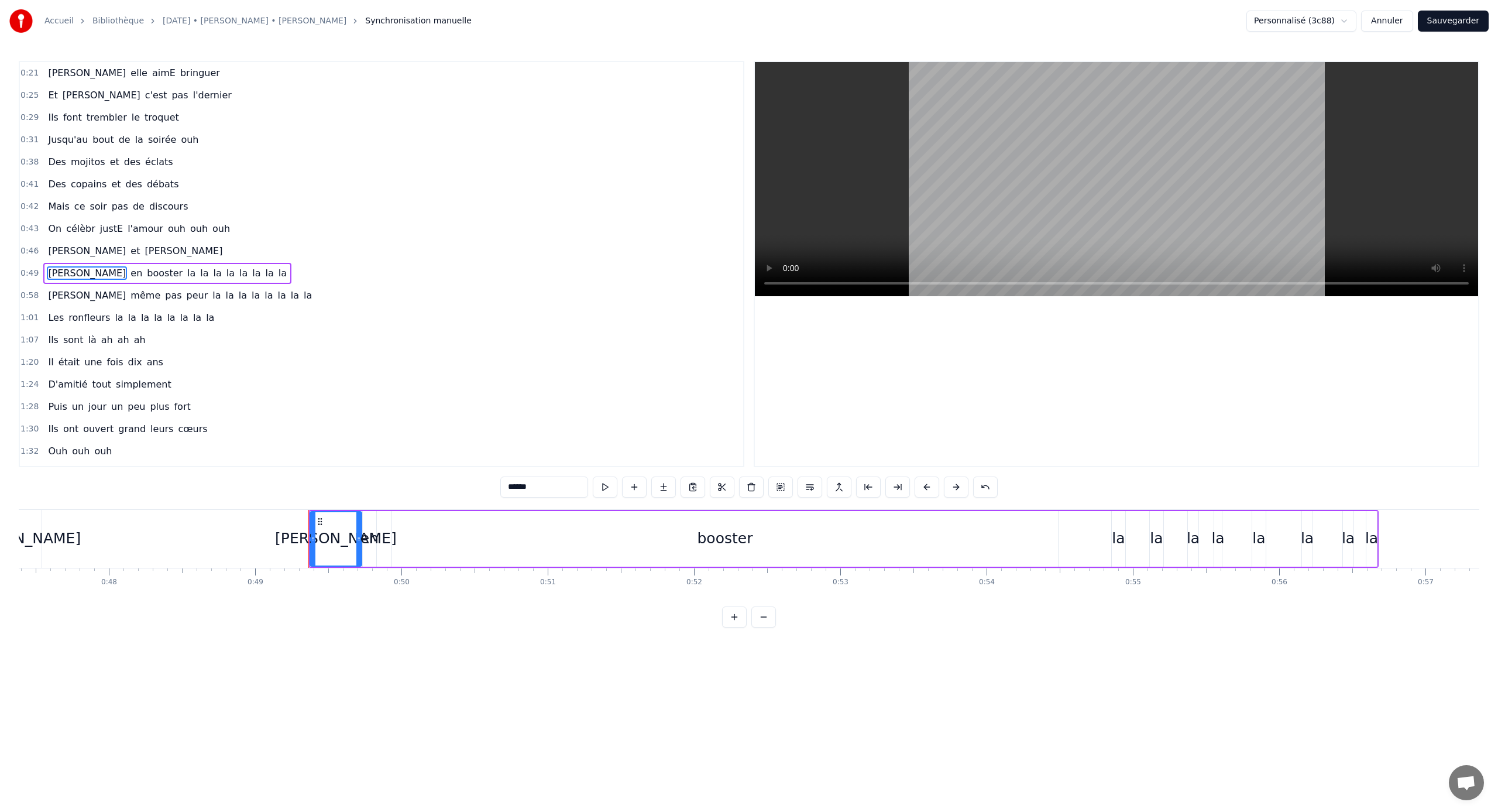
scroll to position [9, 0]
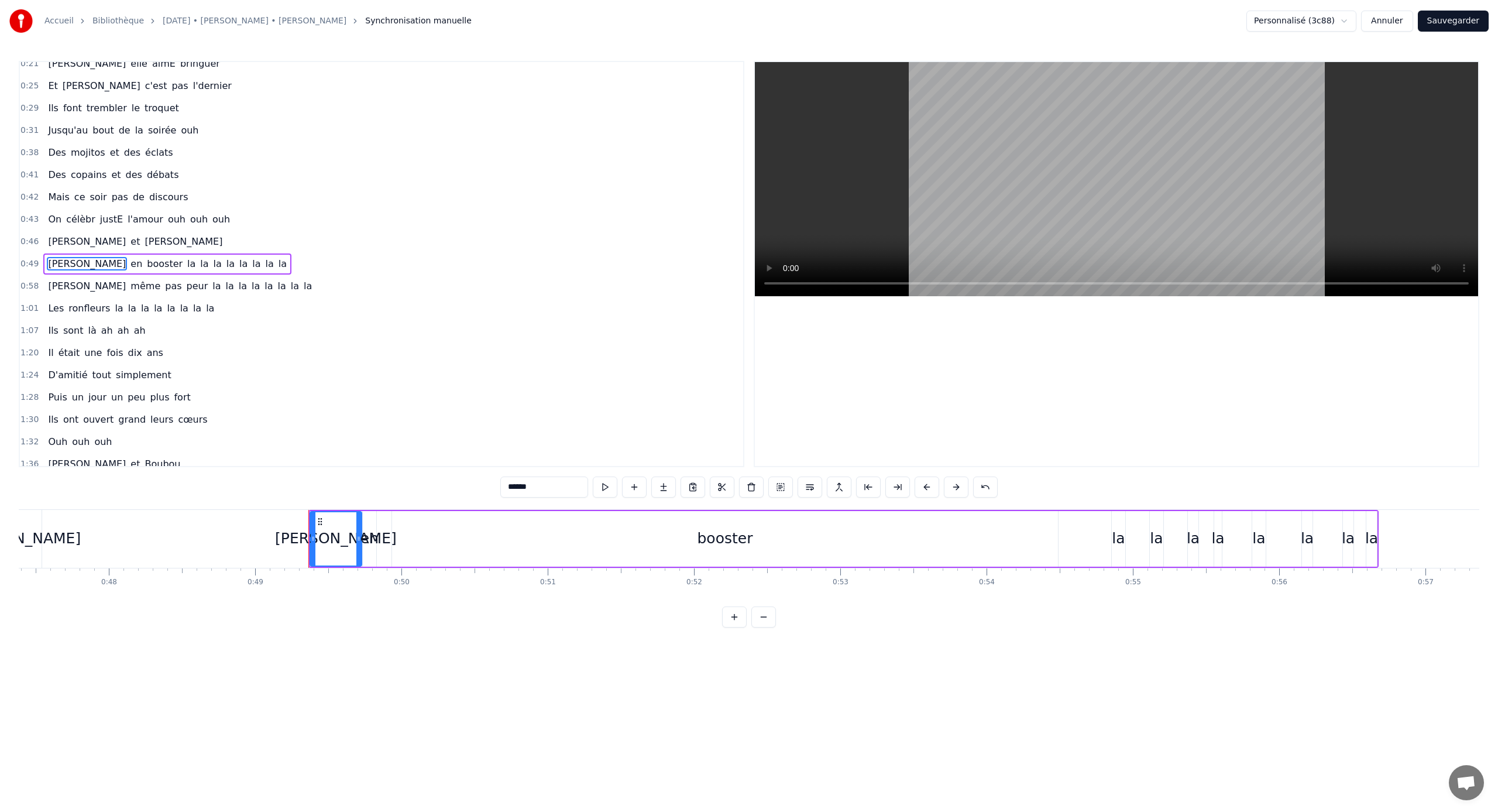
click at [186, 266] on span "la" at bounding box center [191, 264] width 11 height 13
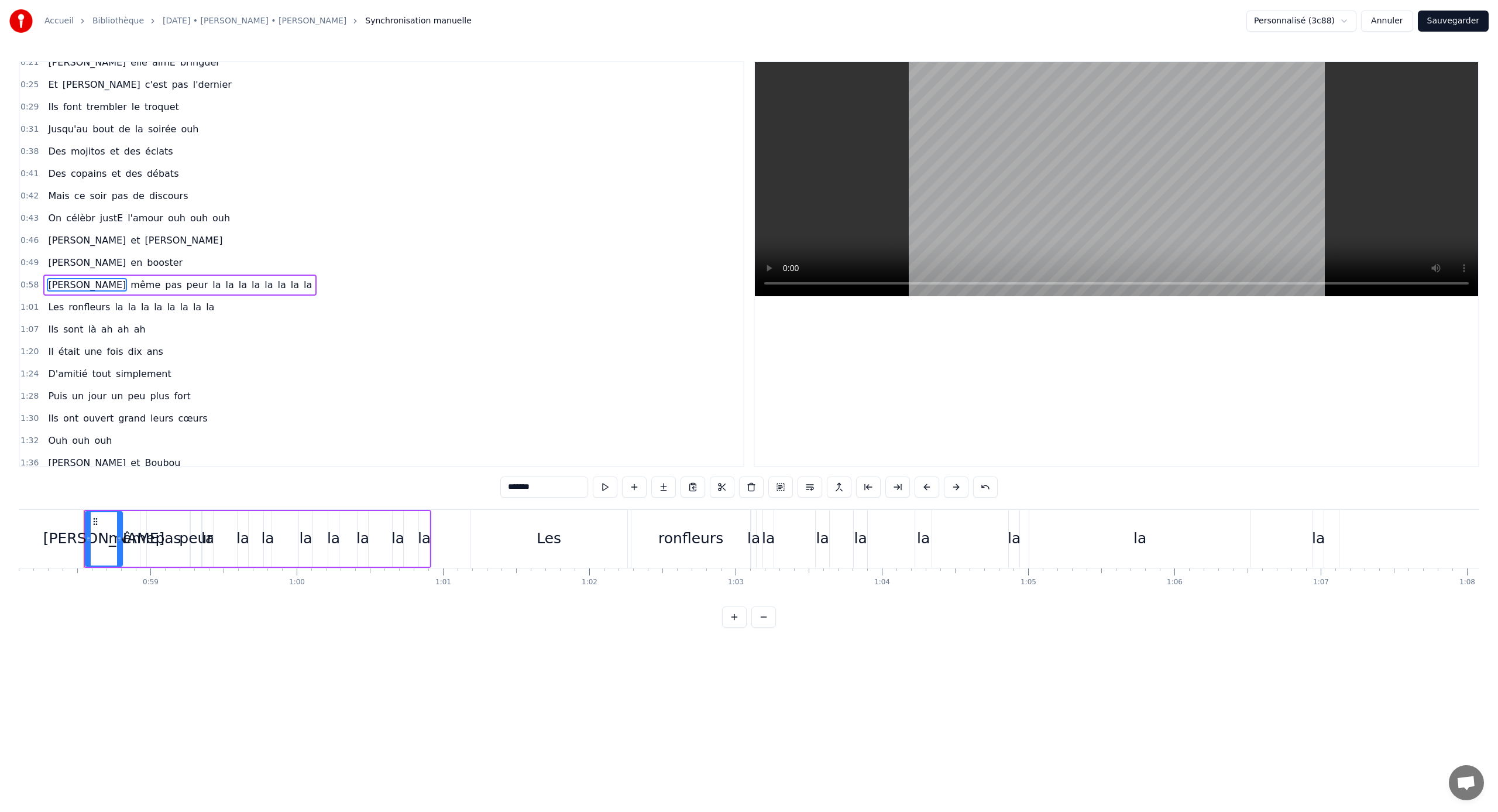
scroll to position [0, 8508]
click at [211, 284] on span "la" at bounding box center [216, 285] width 11 height 13
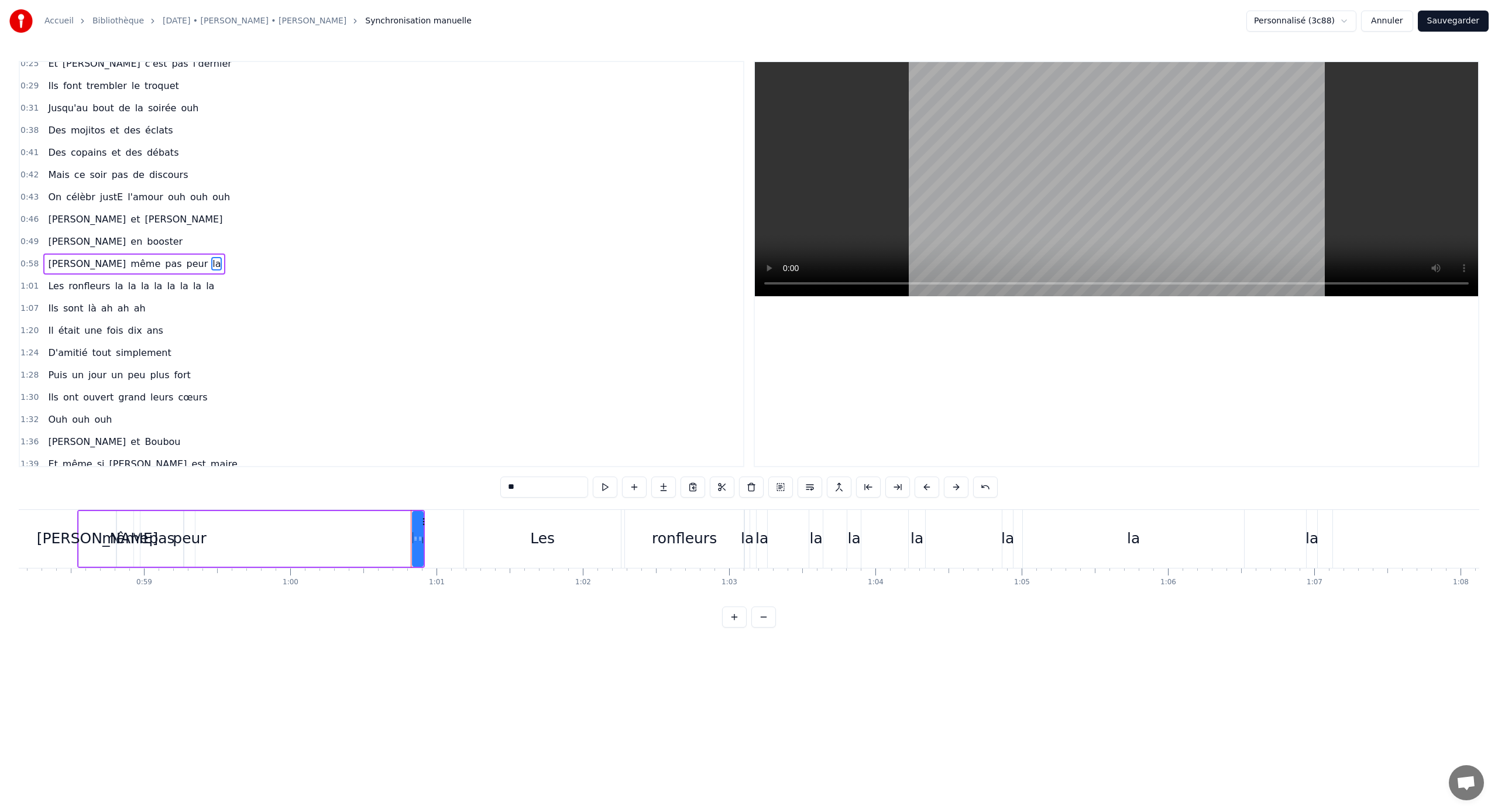
type input "***"
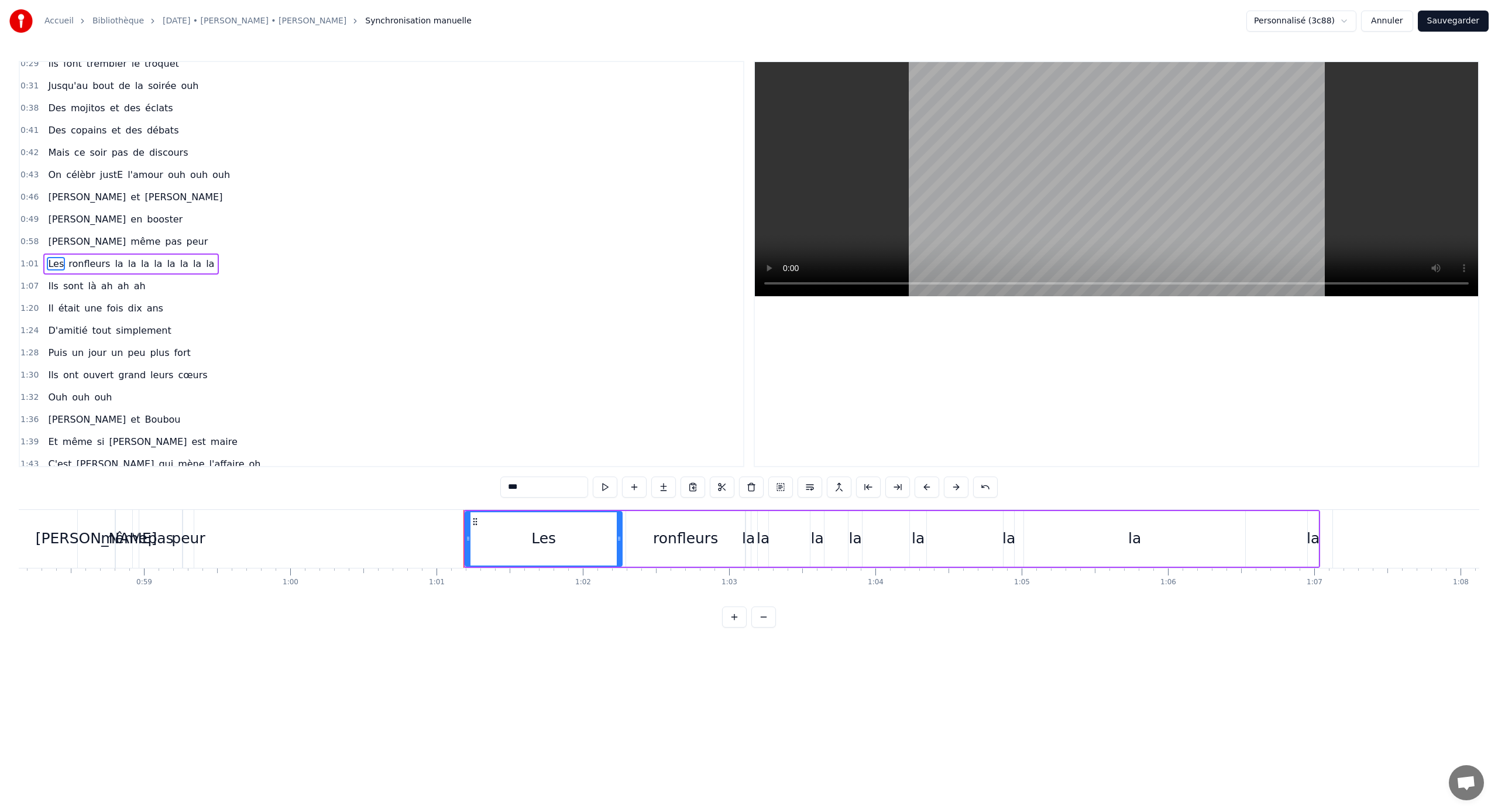
click at [104, 264] on div "Les ronfleurs la la la la la la la la" at bounding box center [131, 263] width 175 height 21
click at [114, 264] on span "la" at bounding box center [119, 264] width 11 height 13
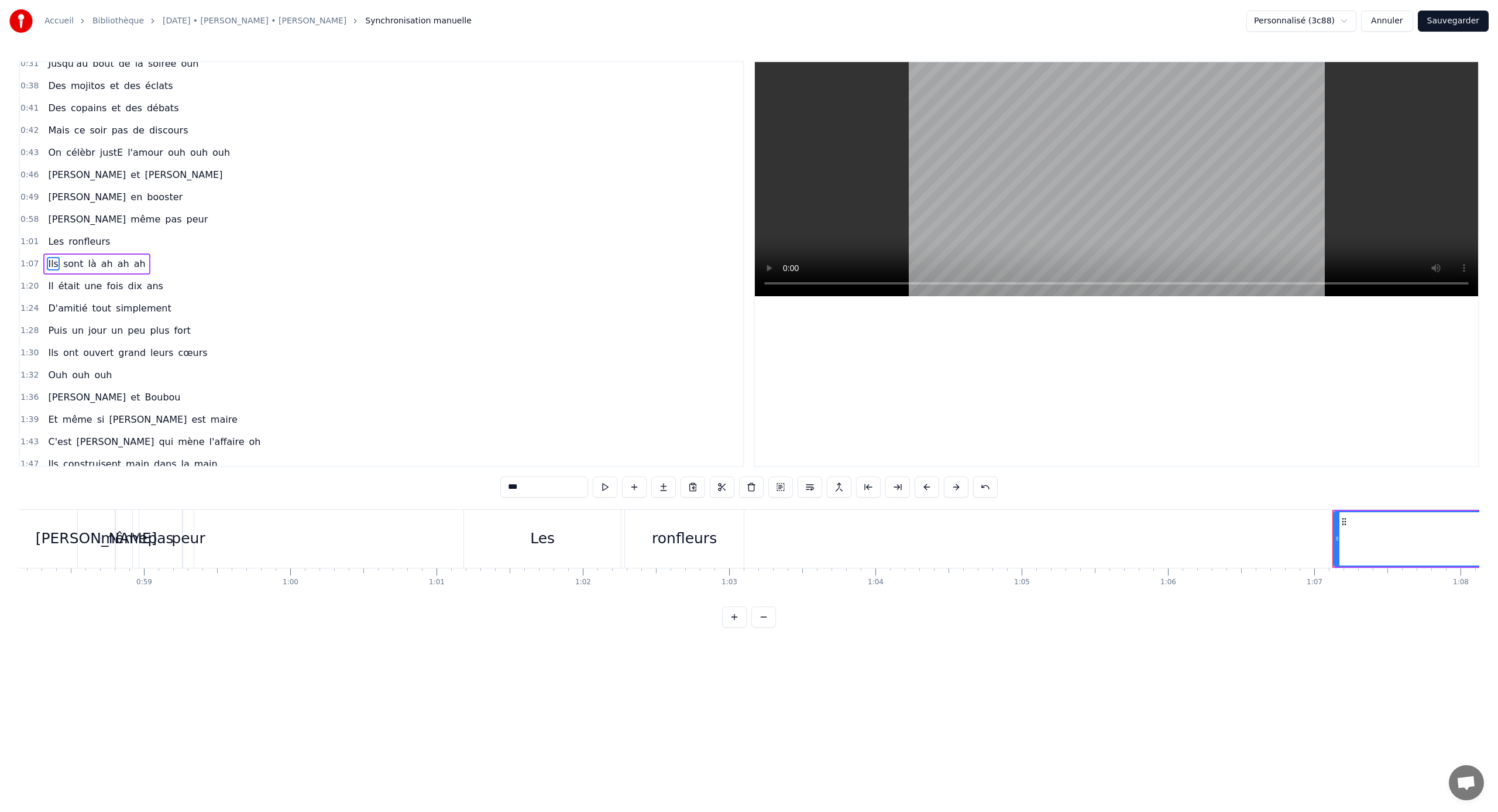
click at [100, 263] on span "ah" at bounding box center [107, 264] width 14 height 13
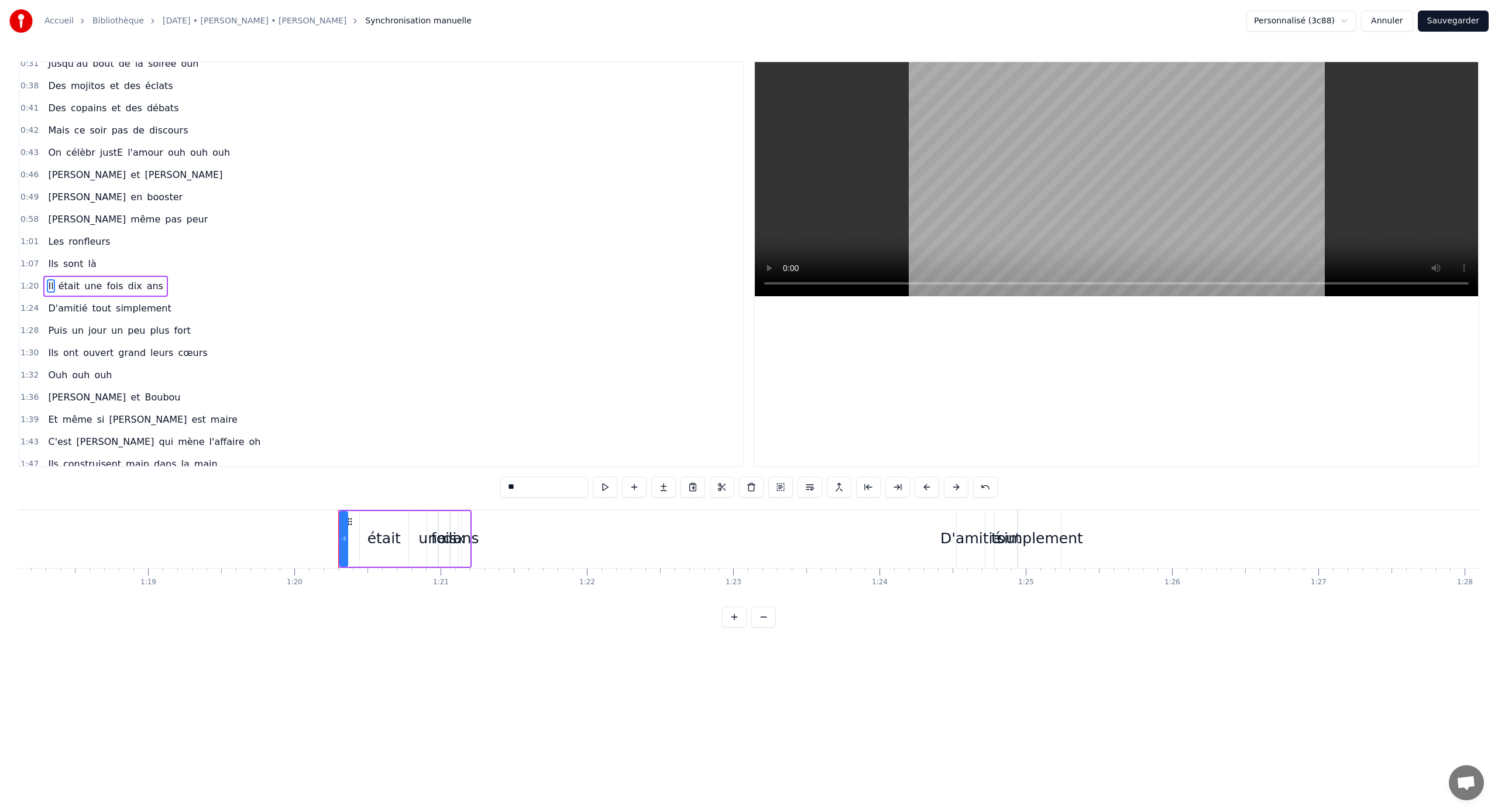
click at [89, 261] on span "là" at bounding box center [92, 264] width 11 height 13
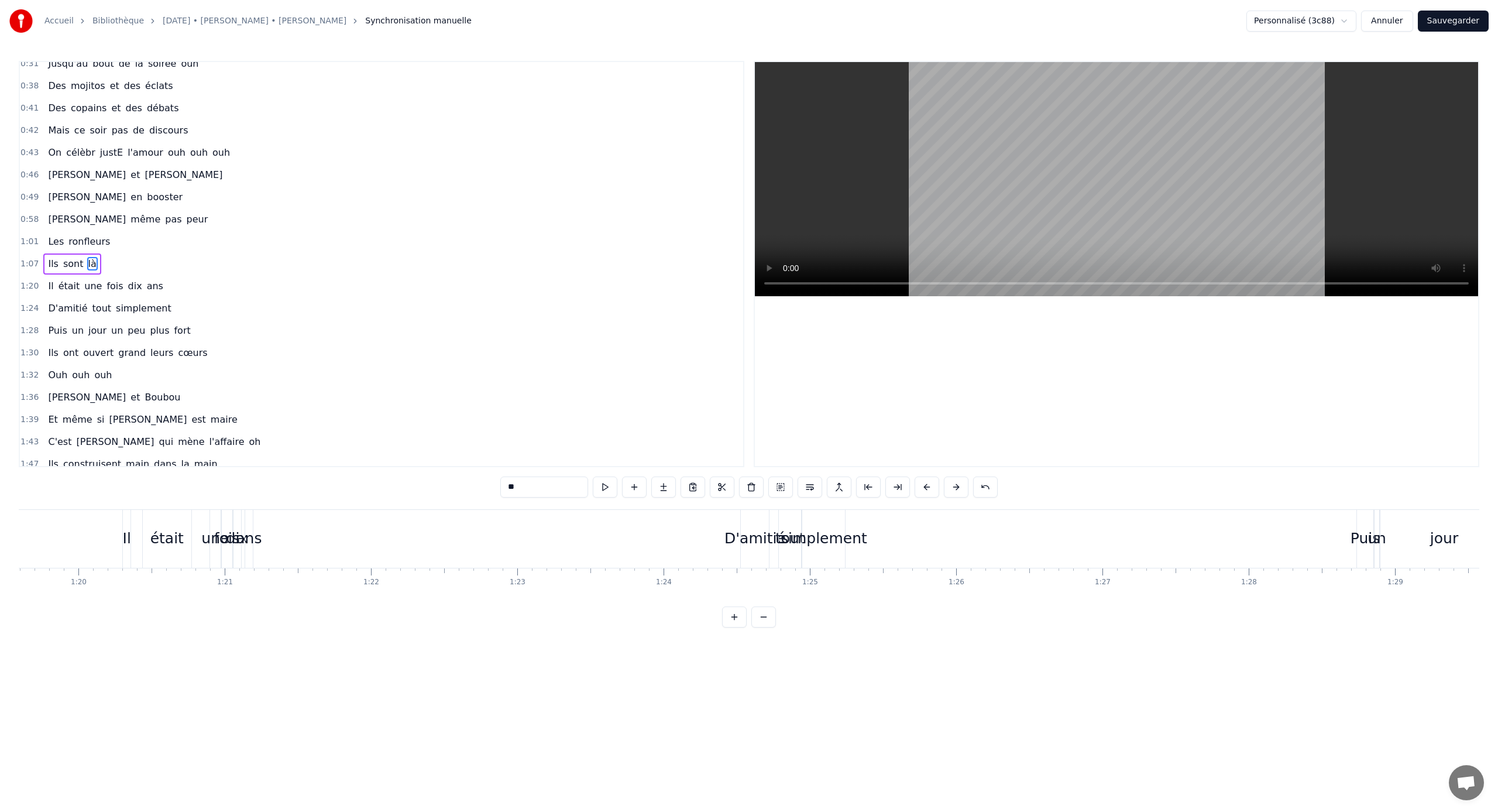
click at [89, 261] on span "là" at bounding box center [92, 264] width 11 height 13
click at [536, 490] on input "**" at bounding box center [544, 486] width 88 height 21
type input "********"
click at [274, 329] on div "1:28 Puis un jour un peu plus fort" at bounding box center [382, 330] width 724 height 23
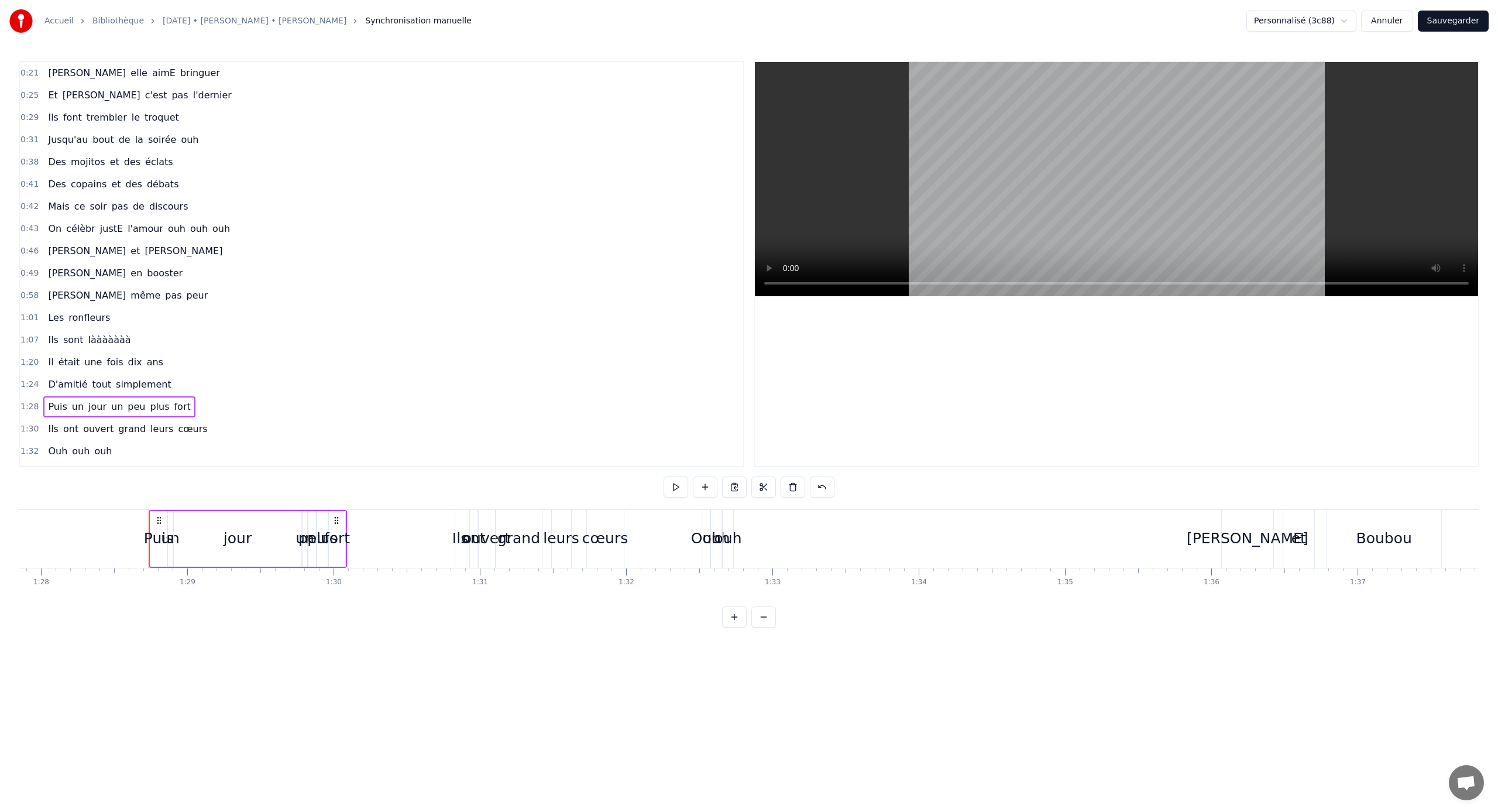
scroll to position [0, 12926]
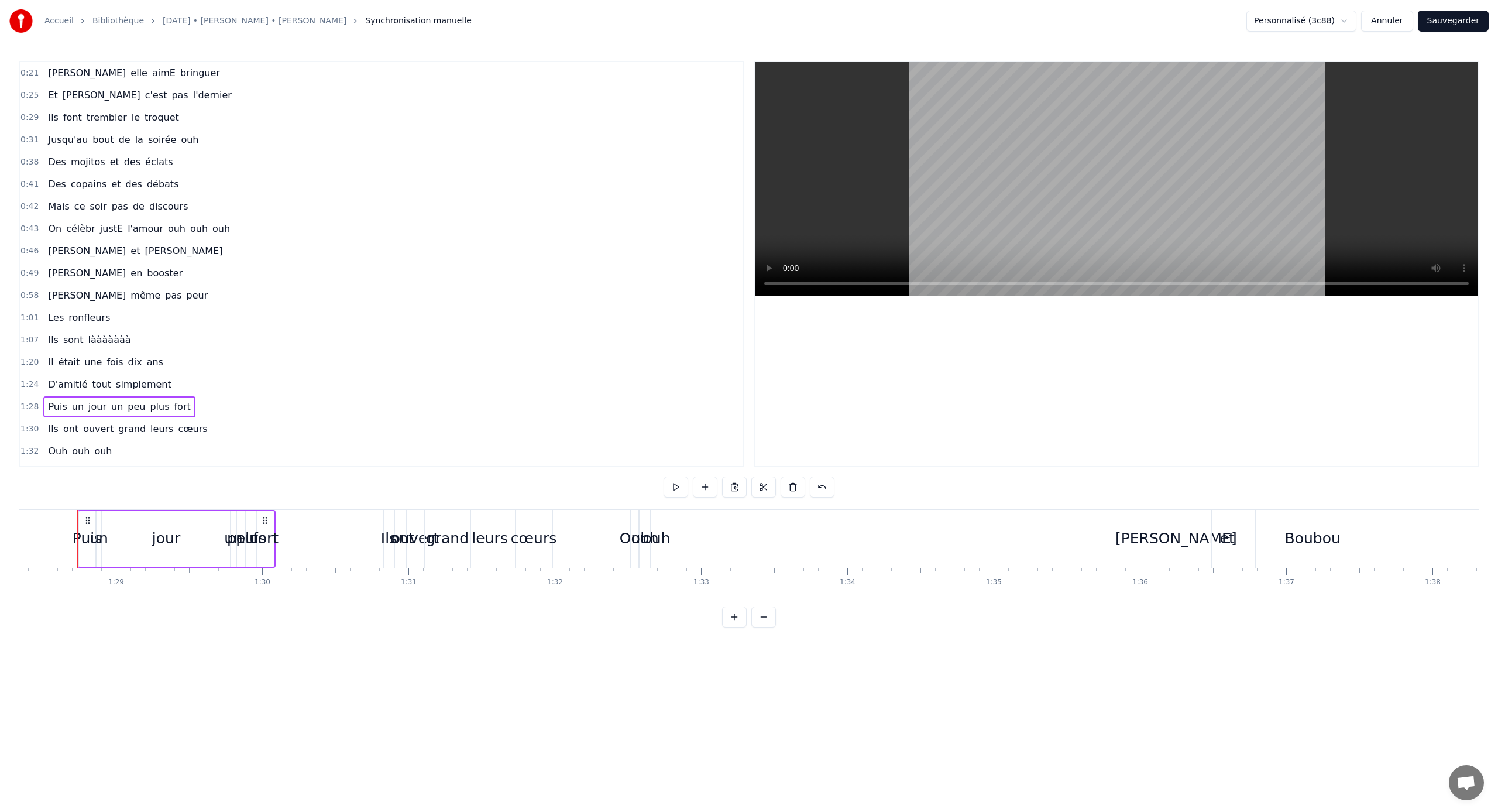
click at [189, 230] on span "ouh" at bounding box center [199, 229] width 20 height 13
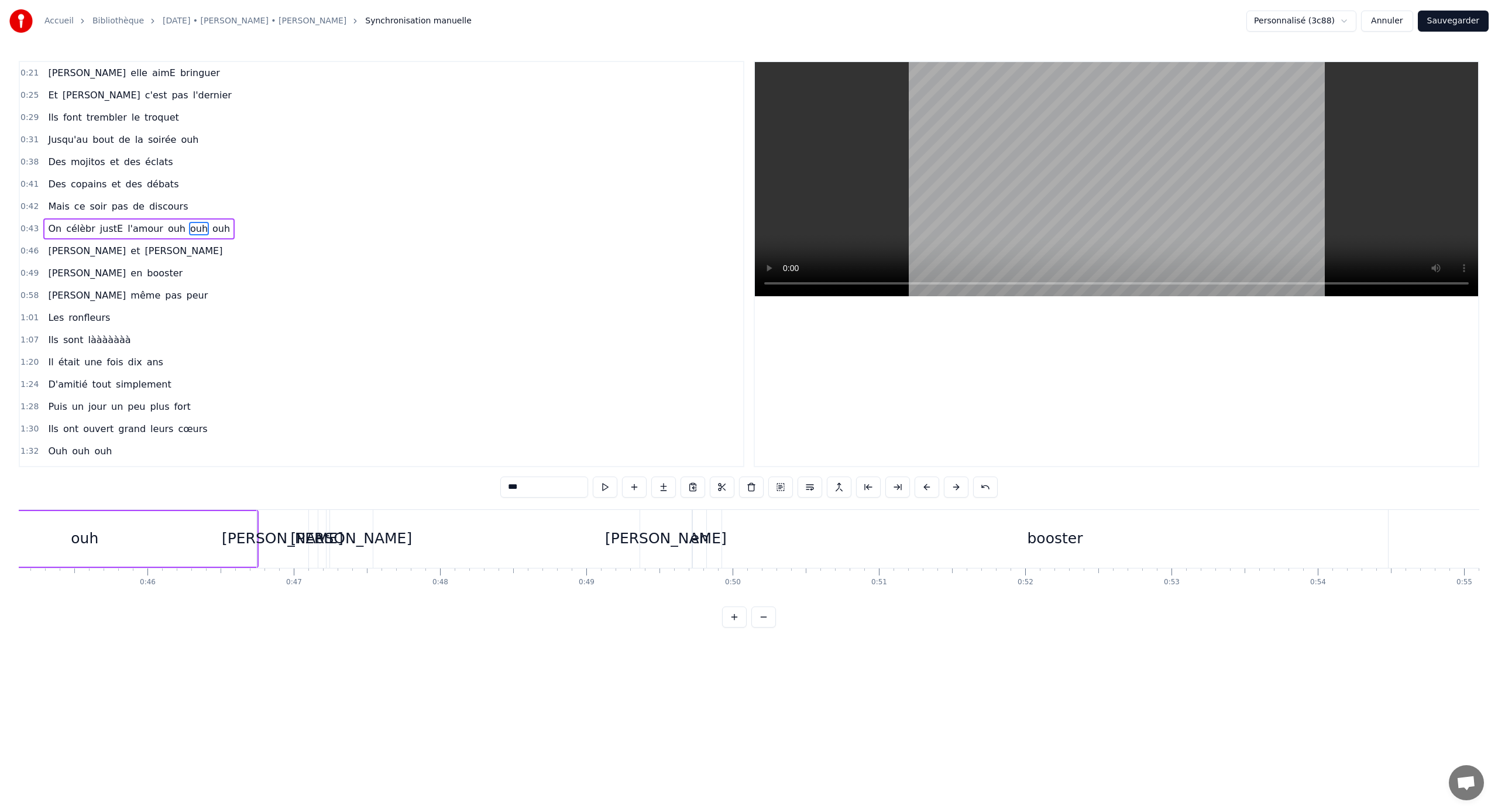
scroll to position [0, 6421]
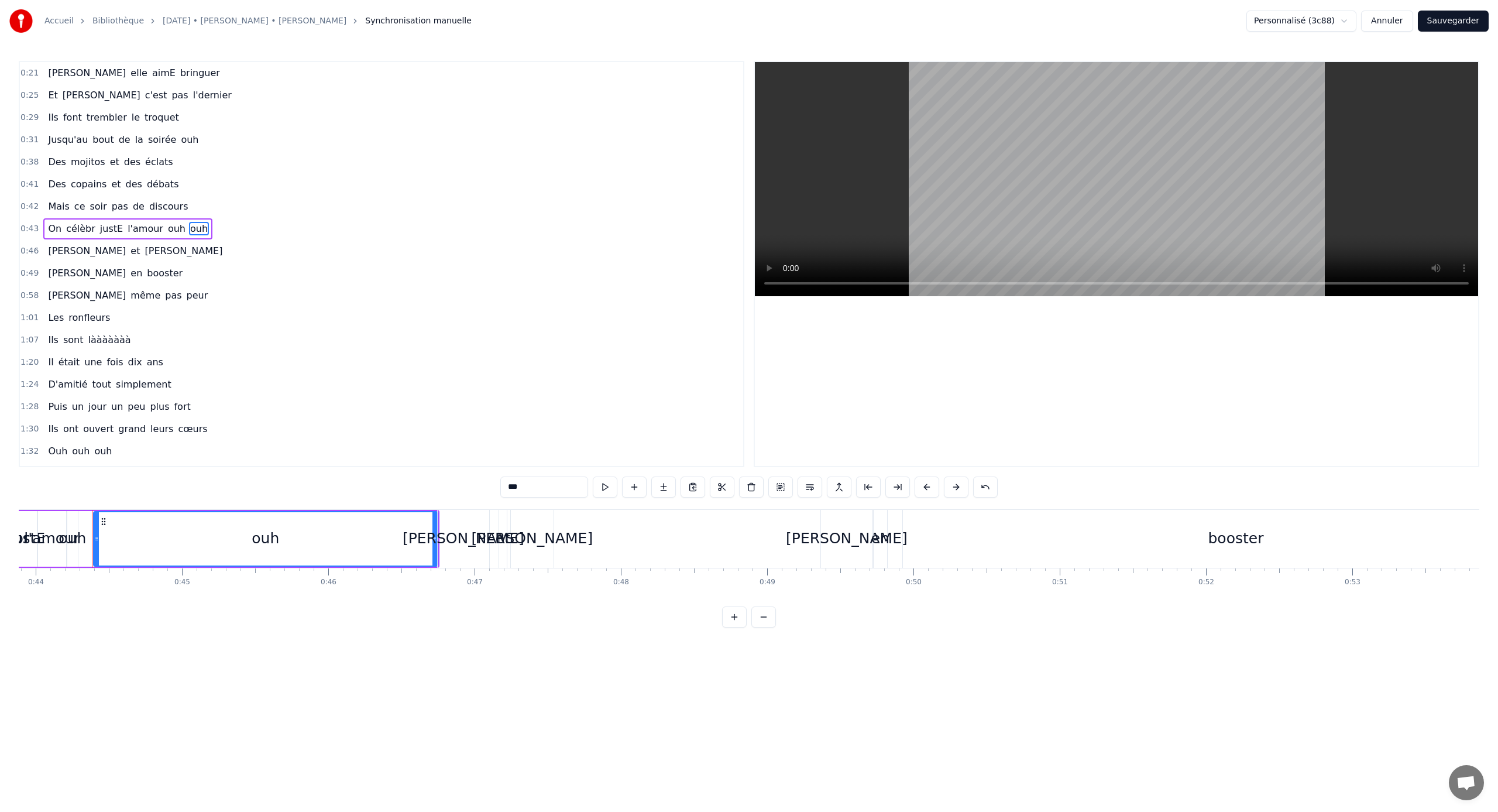
type input "*******"
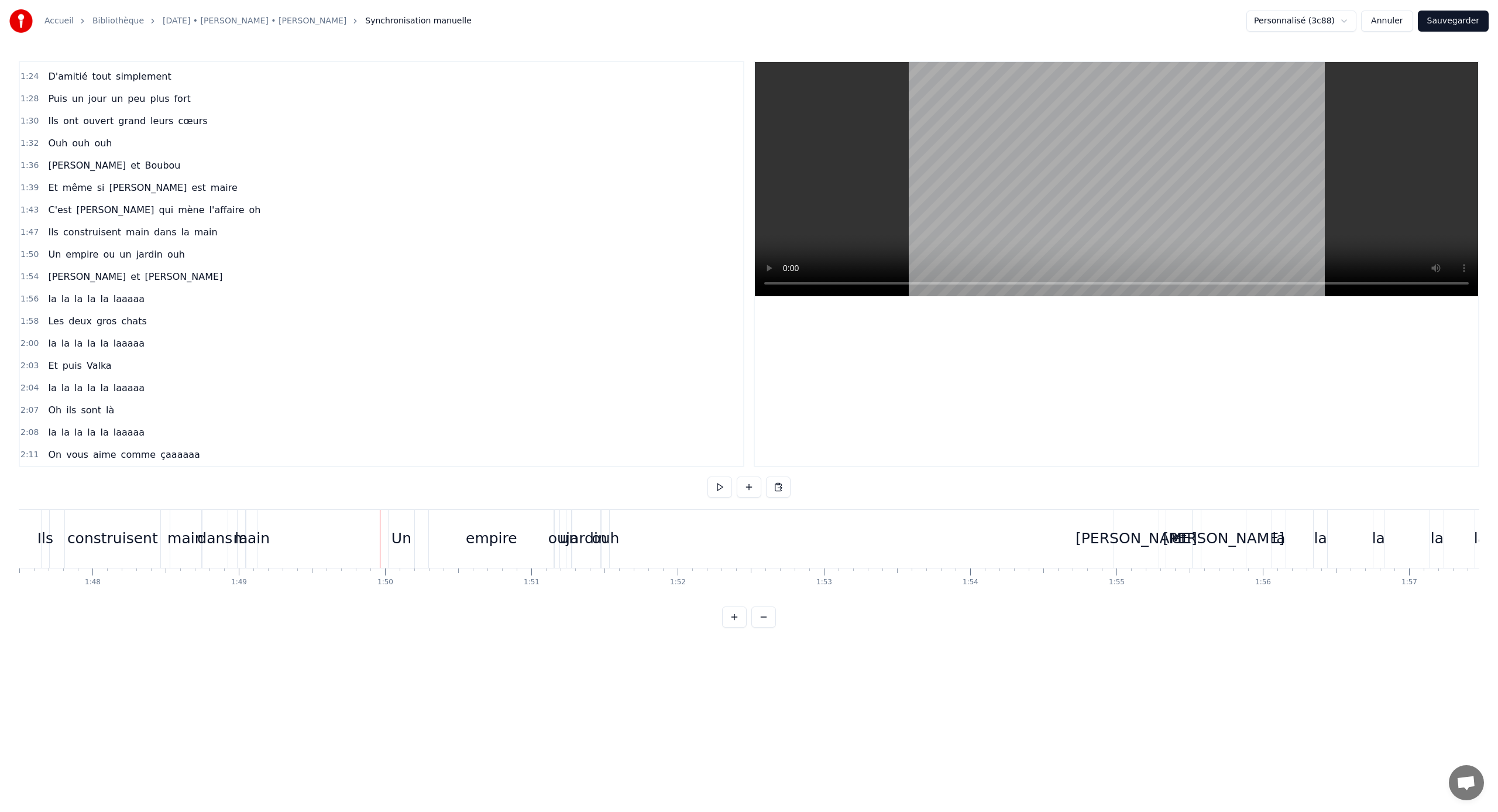
scroll to position [0, 15567]
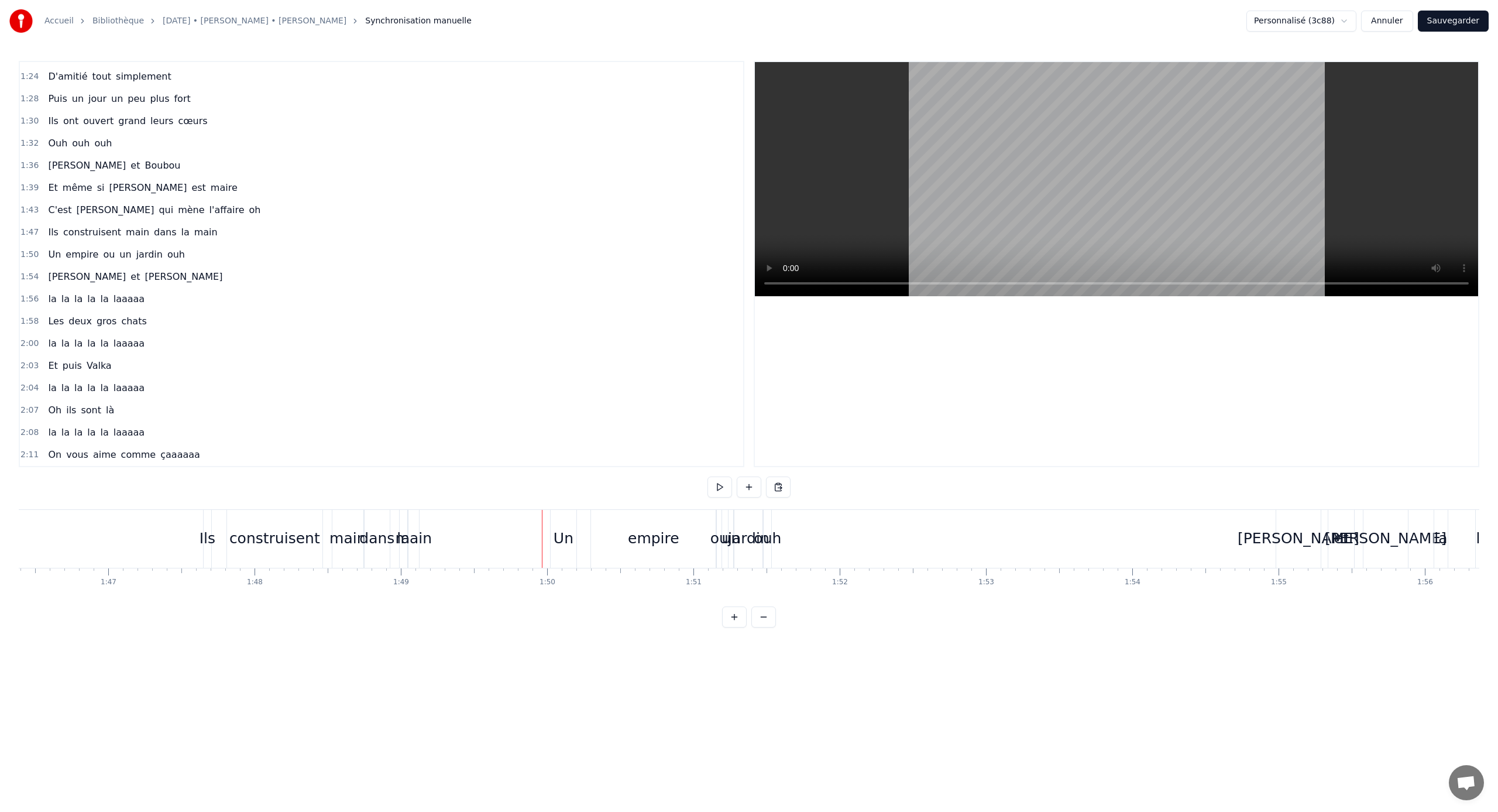
click at [407, 517] on div "la" at bounding box center [404, 538] width 9 height 58
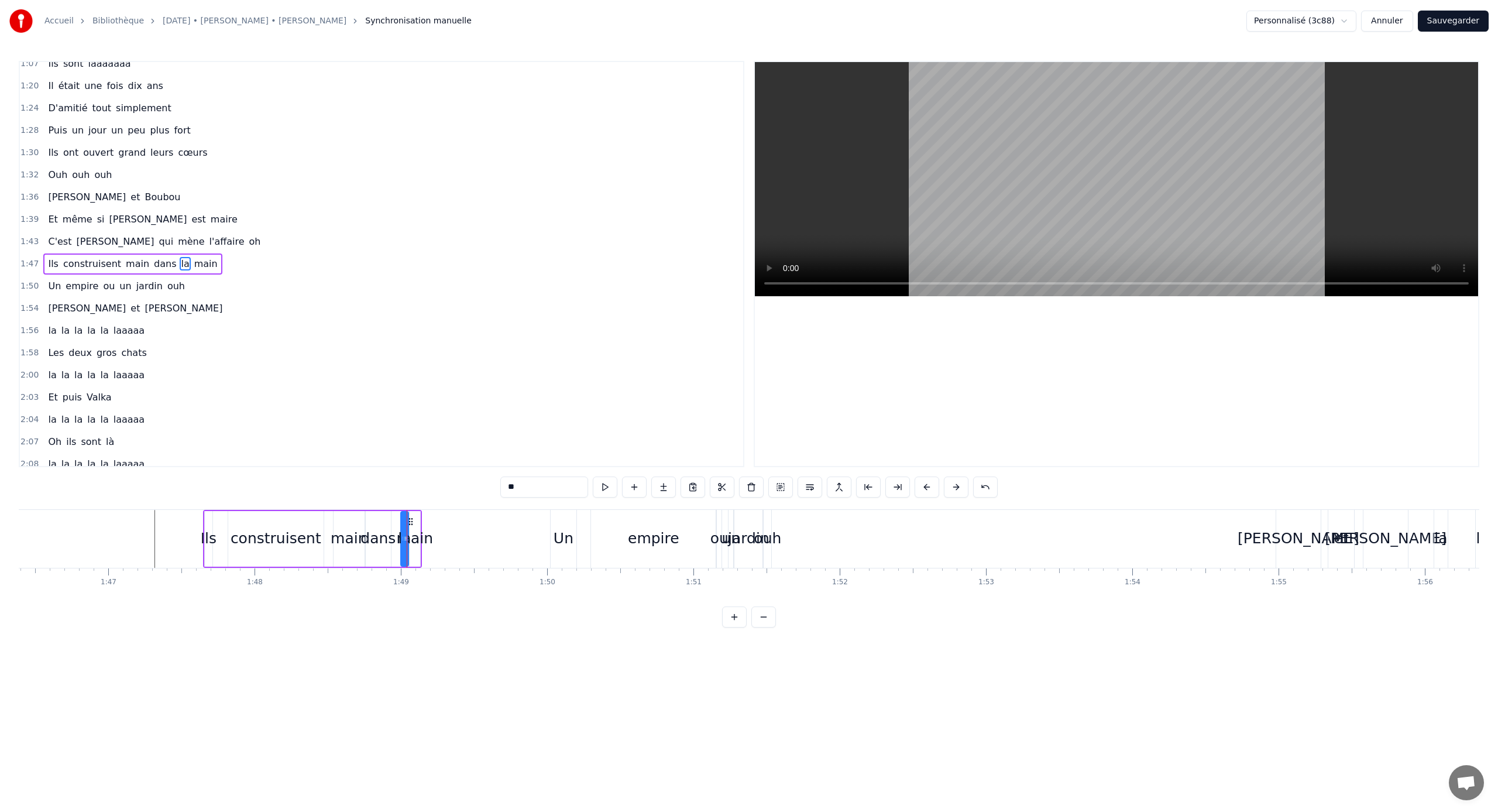
click at [421, 520] on div "Ils construisent main dans la main" at bounding box center [312, 538] width 219 height 58
click at [413, 520] on circle at bounding box center [412, 520] width 1 height 1
click at [413, 535] on div "main" at bounding box center [414, 538] width 36 height 23
drag, startPoint x: 417, startPoint y: 539, endPoint x: 438, endPoint y: 540, distance: 21.0
click at [438, 535] on icon at bounding box center [438, 538] width 5 height 9
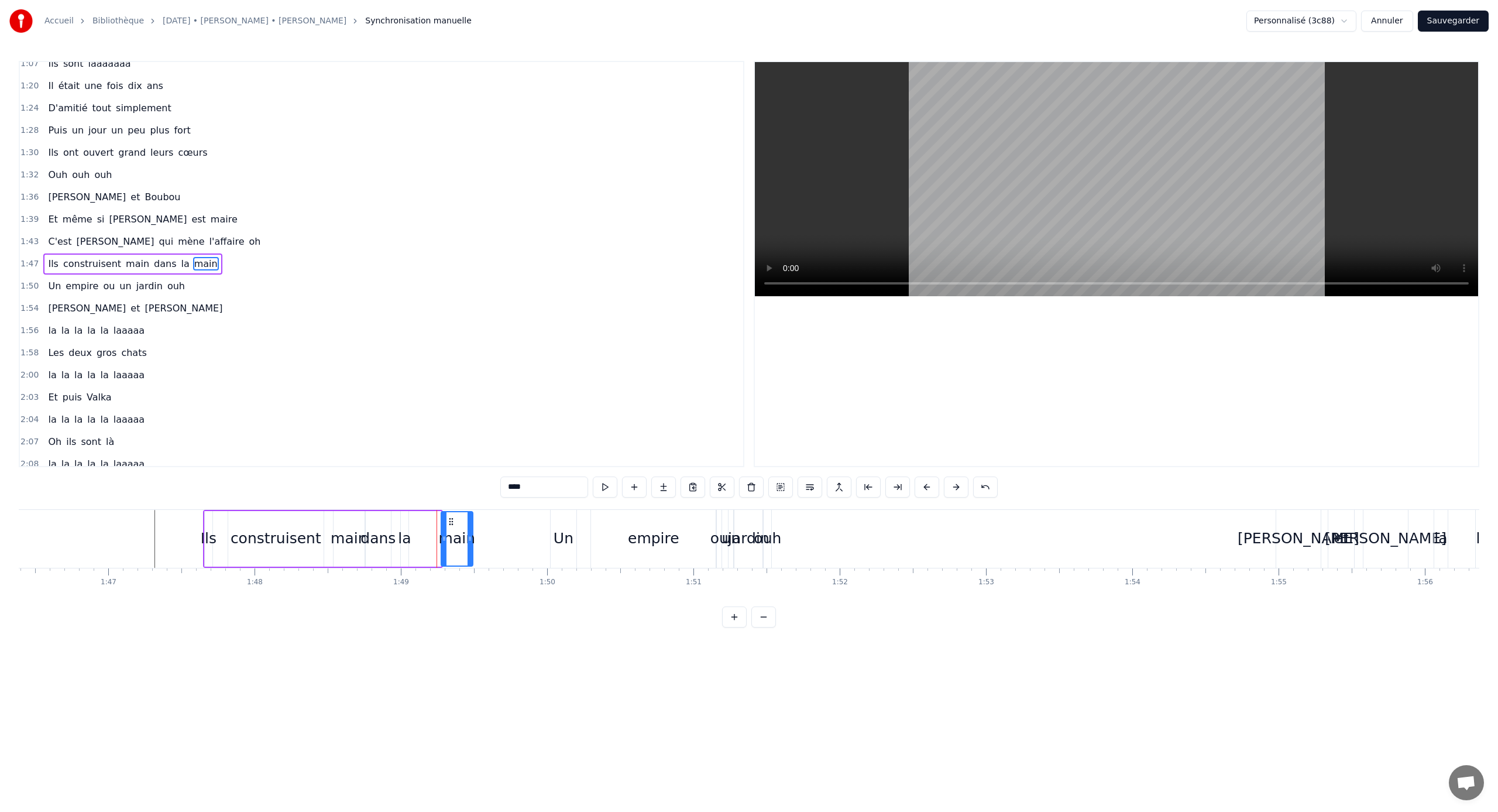
drag, startPoint x: 417, startPoint y: 519, endPoint x: 450, endPoint y: 520, distance: 33.0
click at [450, 520] on icon at bounding box center [451, 521] width 9 height 9
click at [405, 520] on div "la" at bounding box center [404, 539] width 8 height 56
drag, startPoint x: 405, startPoint y: 537, endPoint x: 421, endPoint y: 540, distance: 16.3
click at [421, 535] on icon at bounding box center [421, 538] width 5 height 9
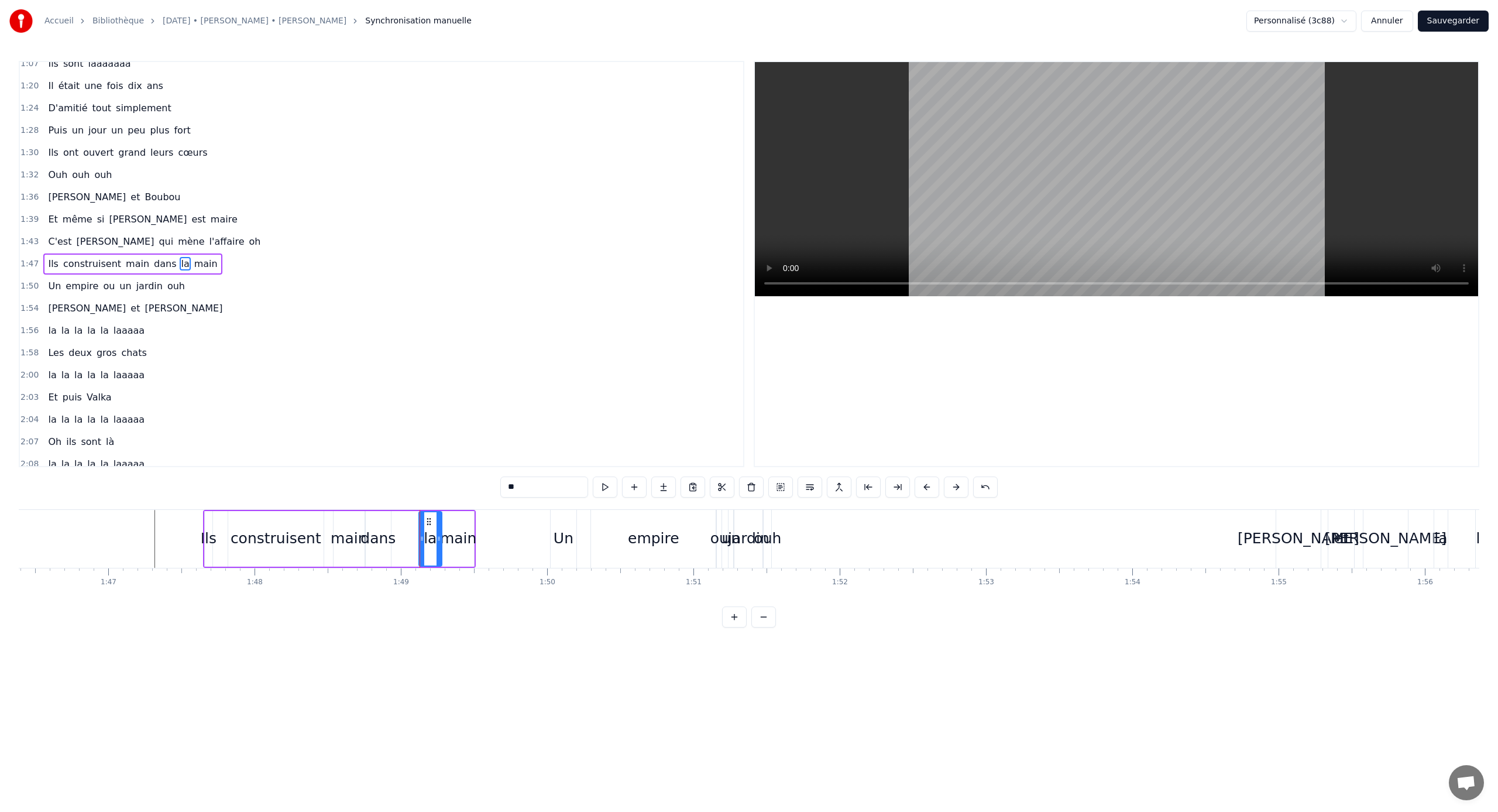
drag, startPoint x: 411, startPoint y: 520, endPoint x: 429, endPoint y: 520, distance: 18.0
click at [429, 520] on icon at bounding box center [429, 521] width 9 height 9
click at [388, 529] on div "dans" at bounding box center [378, 538] width 35 height 23
drag, startPoint x: 375, startPoint y: 520, endPoint x: 400, endPoint y: 522, distance: 25.1
click at [400, 522] on icon at bounding box center [400, 521] width 9 height 9
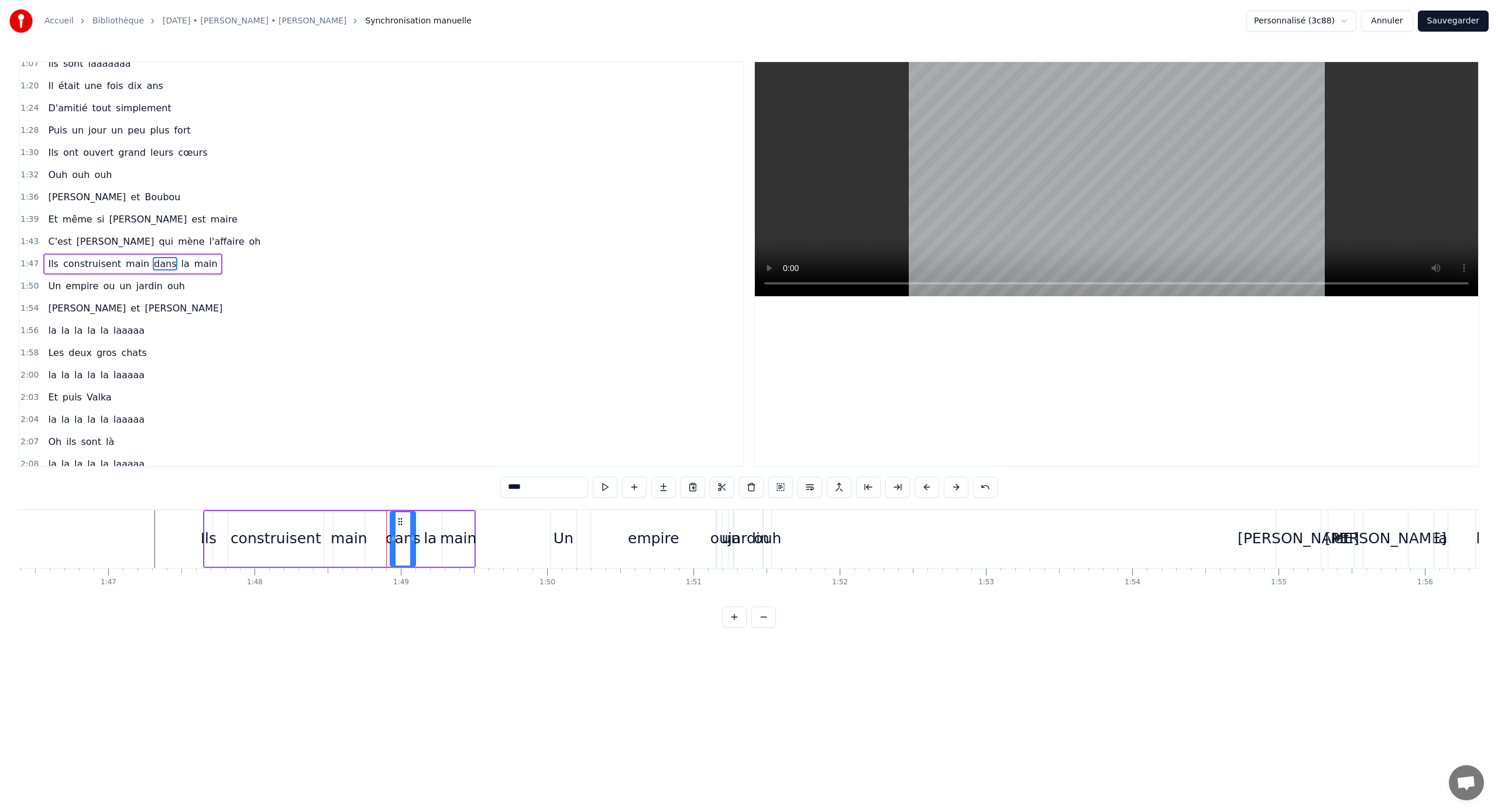
click at [348, 523] on div "main" at bounding box center [348, 539] width 31 height 56
drag, startPoint x: 343, startPoint y: 520, endPoint x: 362, endPoint y: 522, distance: 19.1
click at [362, 522] on icon at bounding box center [361, 521] width 9 height 9
click at [278, 523] on div "construisent" at bounding box center [276, 539] width 95 height 56
type input "**********"
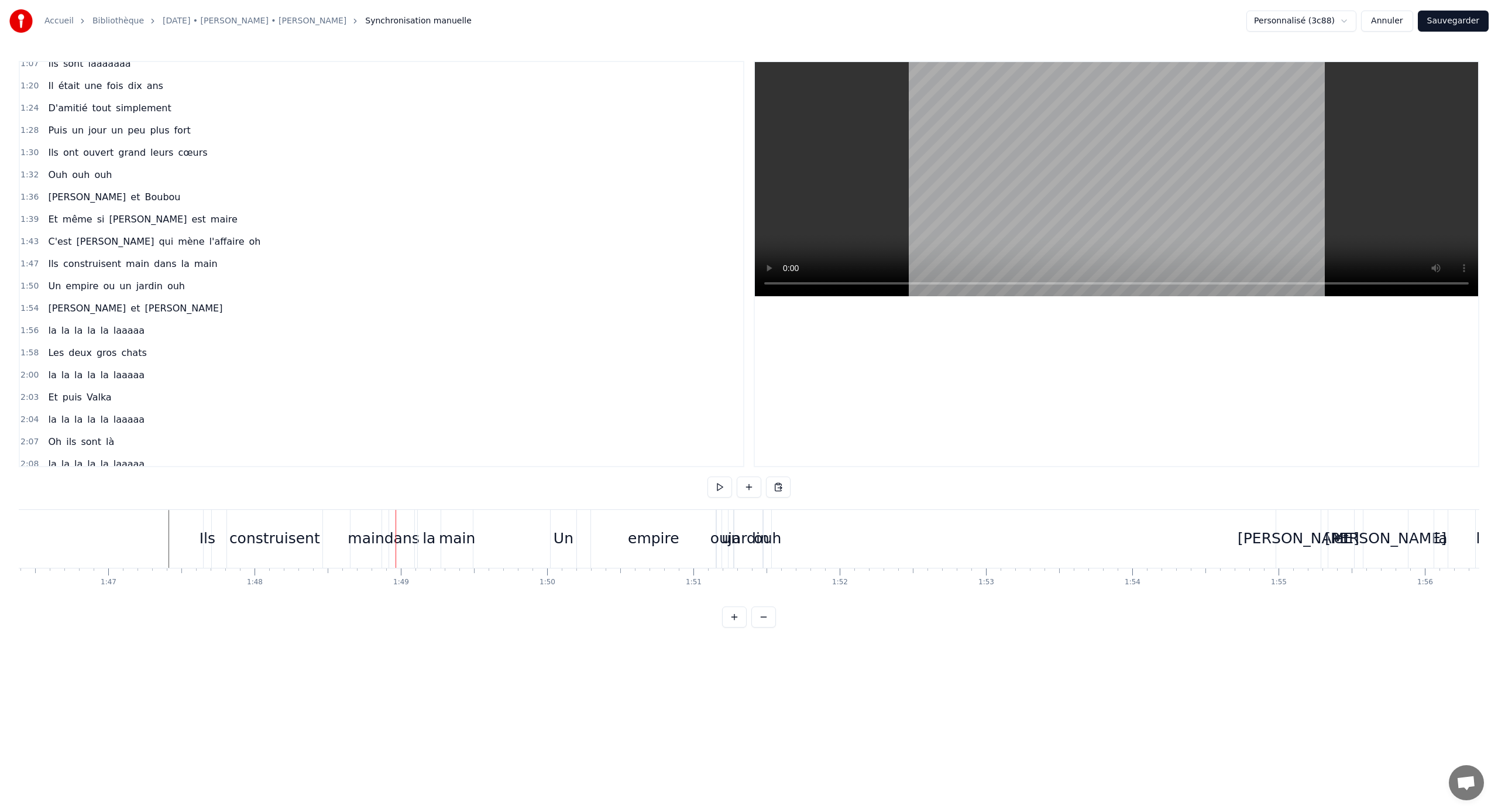
click at [363, 535] on div "main" at bounding box center [365, 538] width 36 height 23
click at [305, 530] on div "construisent" at bounding box center [276, 538] width 91 height 23
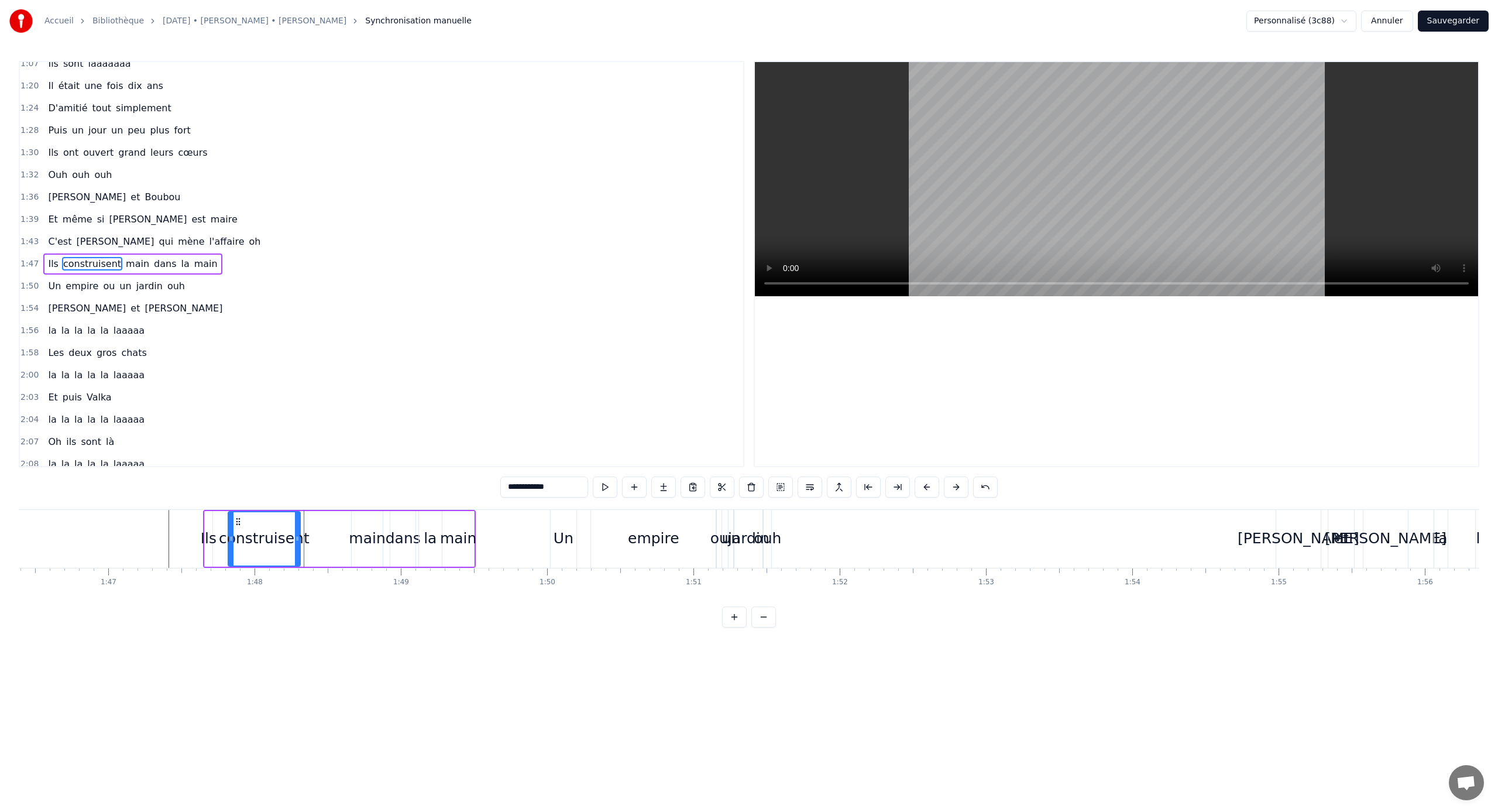
drag, startPoint x: 322, startPoint y: 536, endPoint x: 298, endPoint y: 535, distance: 24.0
click at [298, 535] on icon at bounding box center [297, 538] width 5 height 9
click at [378, 535] on div "main" at bounding box center [367, 538] width 36 height 23
type input "****"
drag, startPoint x: 362, startPoint y: 519, endPoint x: 316, endPoint y: 515, distance: 46.2
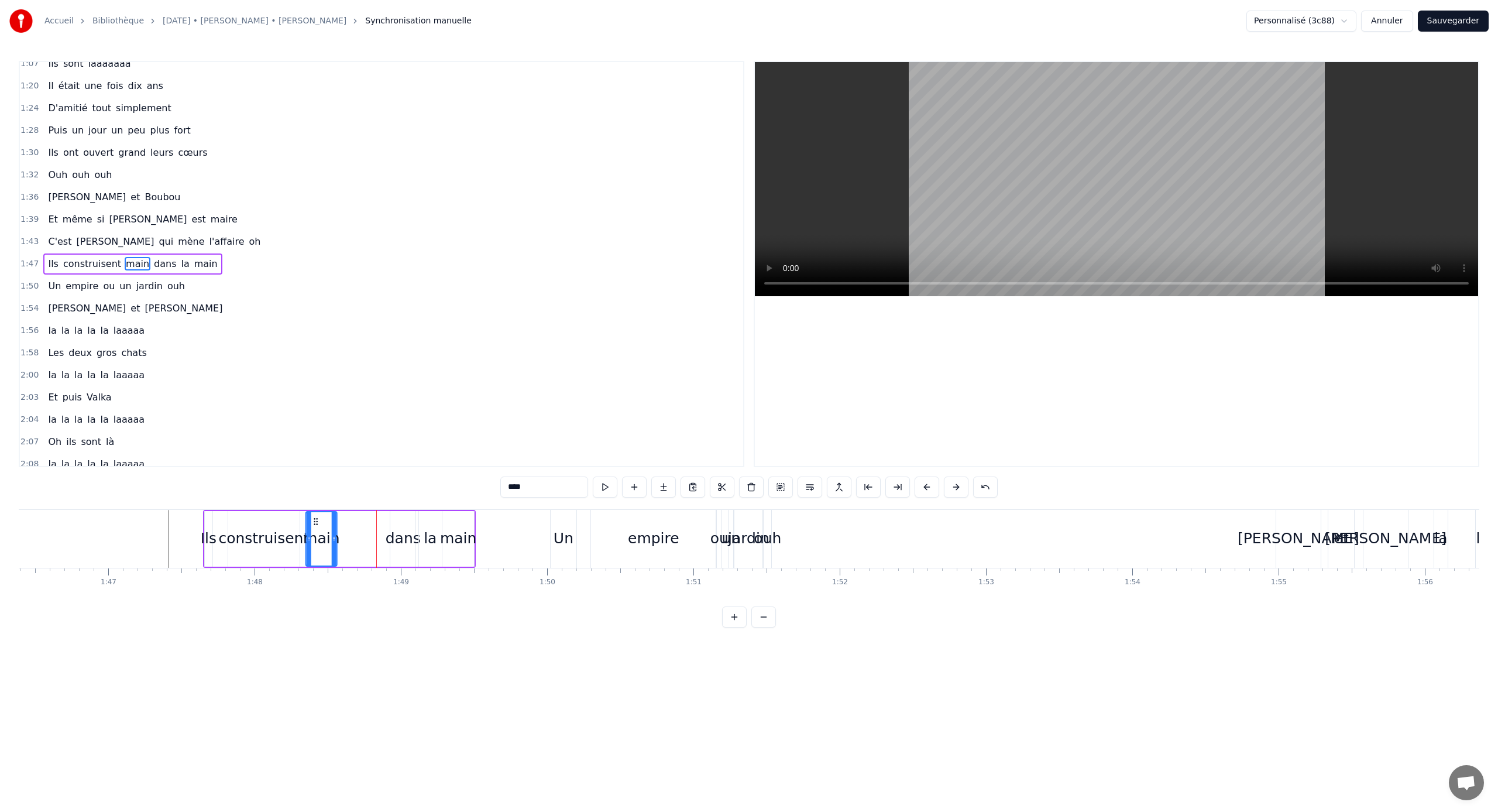
click at [316, 515] on div "main" at bounding box center [322, 539] width 30 height 53
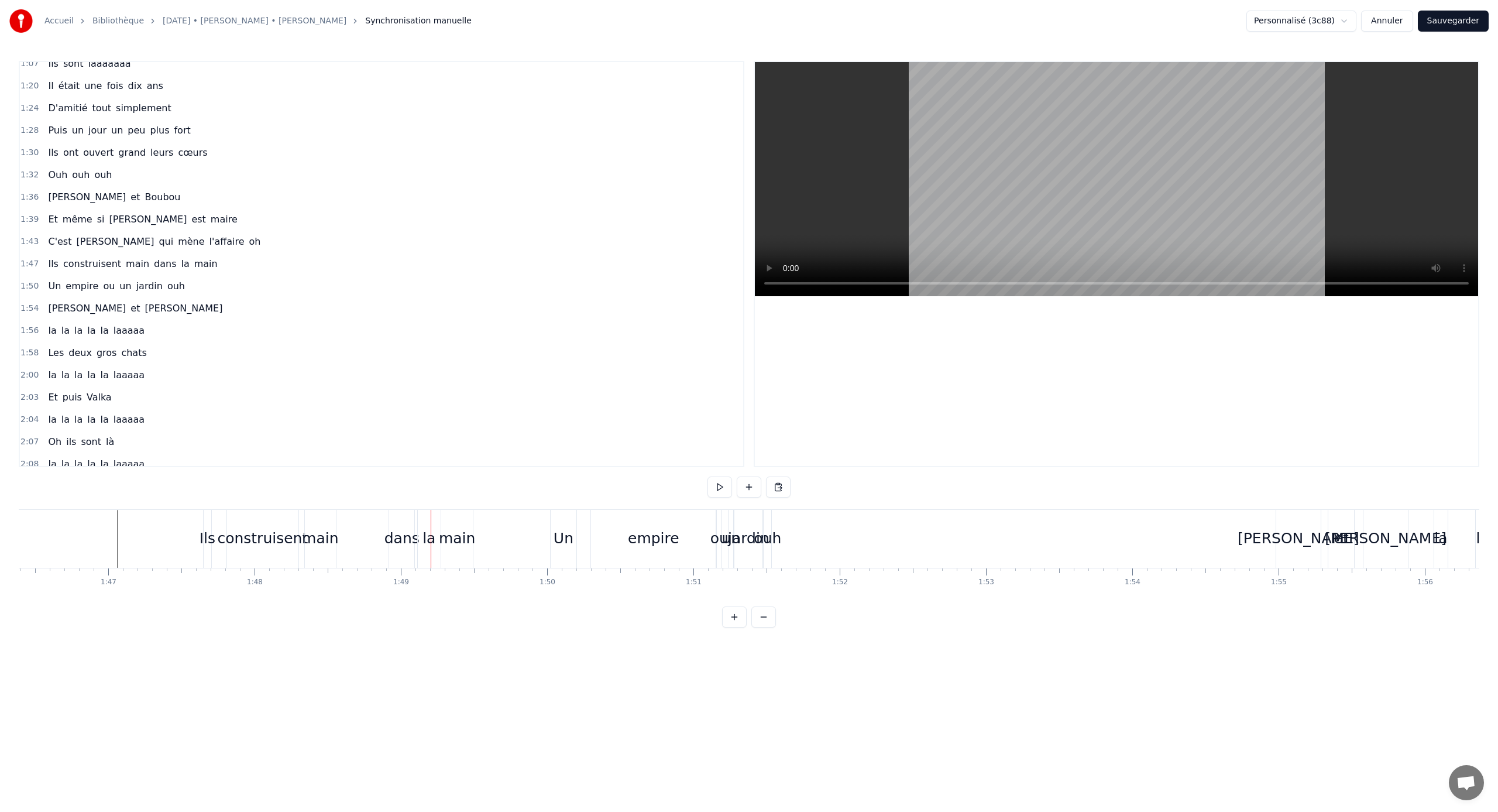
click at [402, 535] on div "dans" at bounding box center [402, 538] width 35 height 23
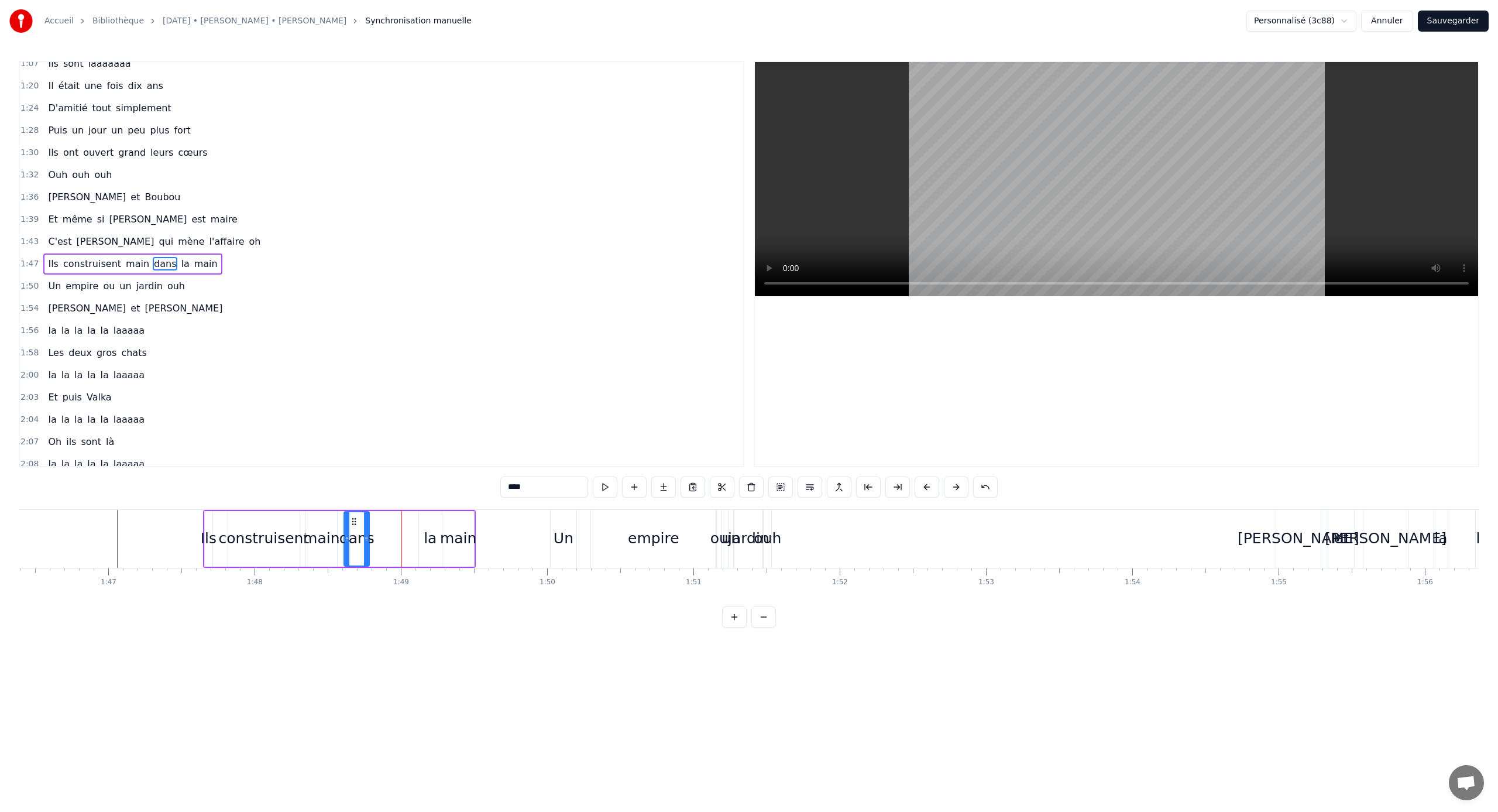
drag, startPoint x: 399, startPoint y: 523, endPoint x: 353, endPoint y: 520, distance: 46.1
click at [353, 520] on icon at bounding box center [353, 521] width 9 height 9
click at [430, 529] on div "la" at bounding box center [429, 538] width 13 height 23
drag, startPoint x: 427, startPoint y: 520, endPoint x: 383, endPoint y: 520, distance: 44.0
click at [384, 520] on circle at bounding box center [384, 520] width 1 height 1
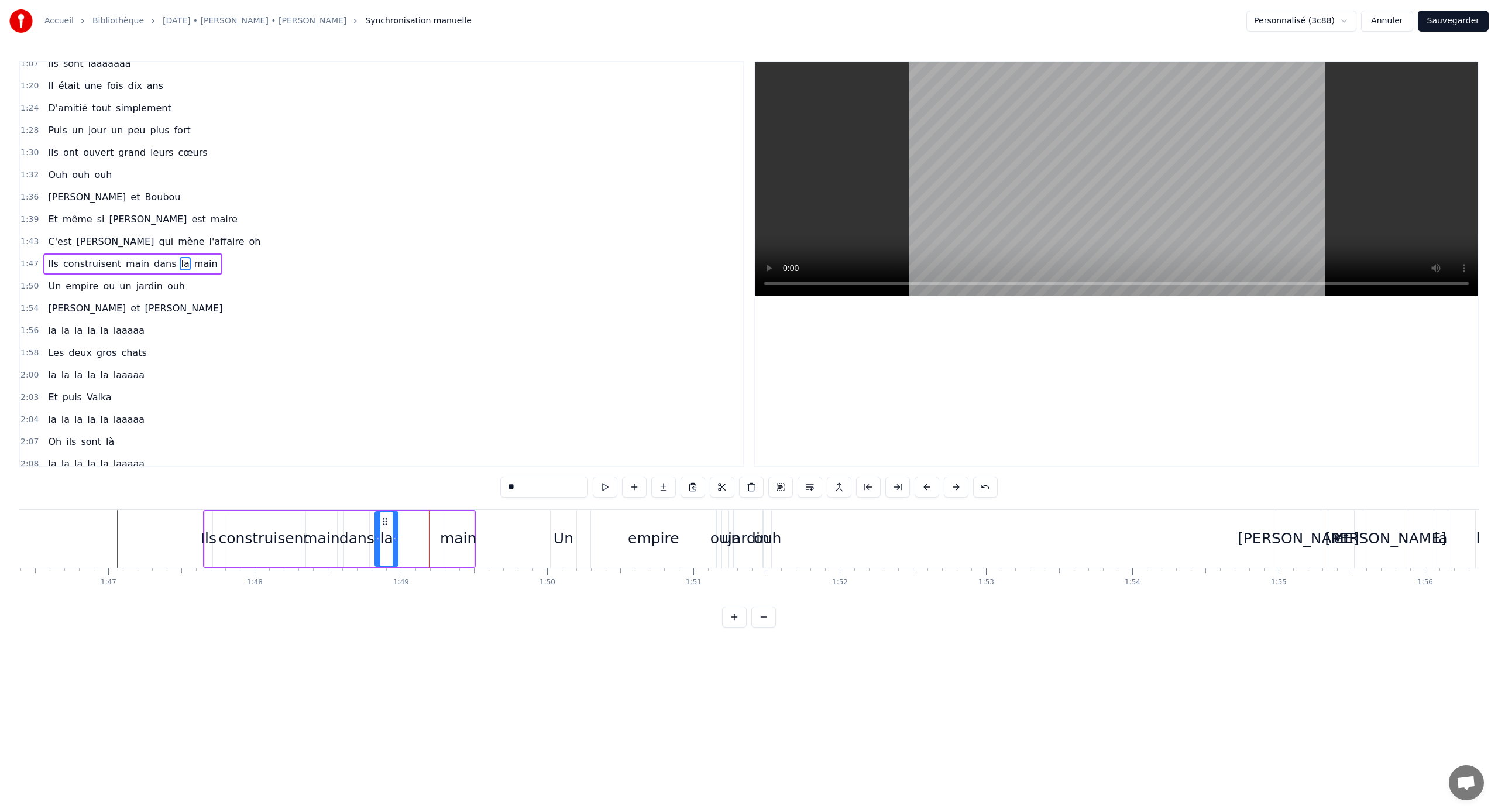
click at [465, 532] on div "main" at bounding box center [458, 538] width 36 height 23
type input "****"
drag, startPoint x: 453, startPoint y: 521, endPoint x: 409, endPoint y: 520, distance: 44.0
click at [410, 520] on circle at bounding box center [410, 520] width 1 height 1
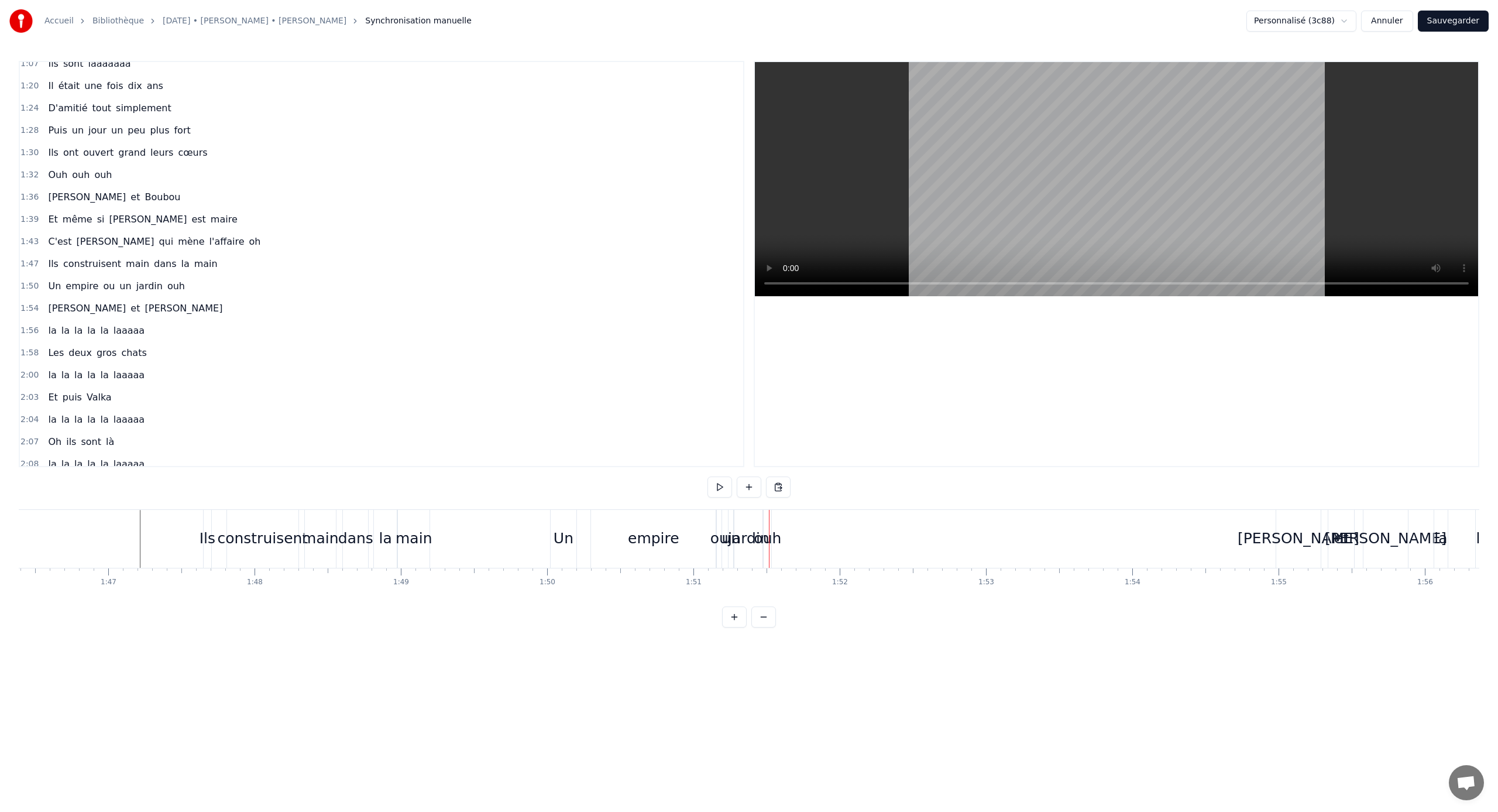
click at [701, 522] on div "empire" at bounding box center [653, 538] width 124 height 58
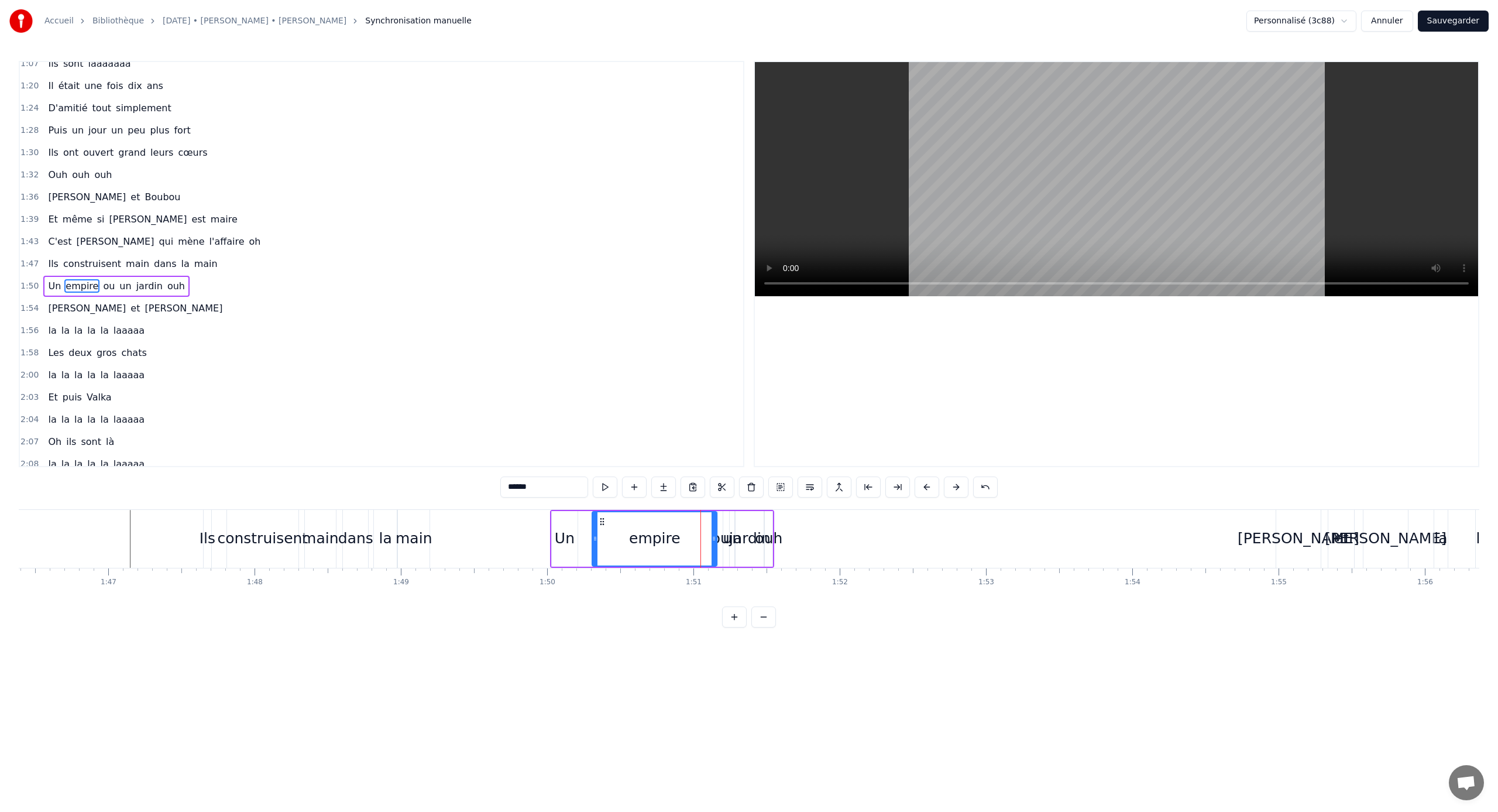
scroll to position [298, 0]
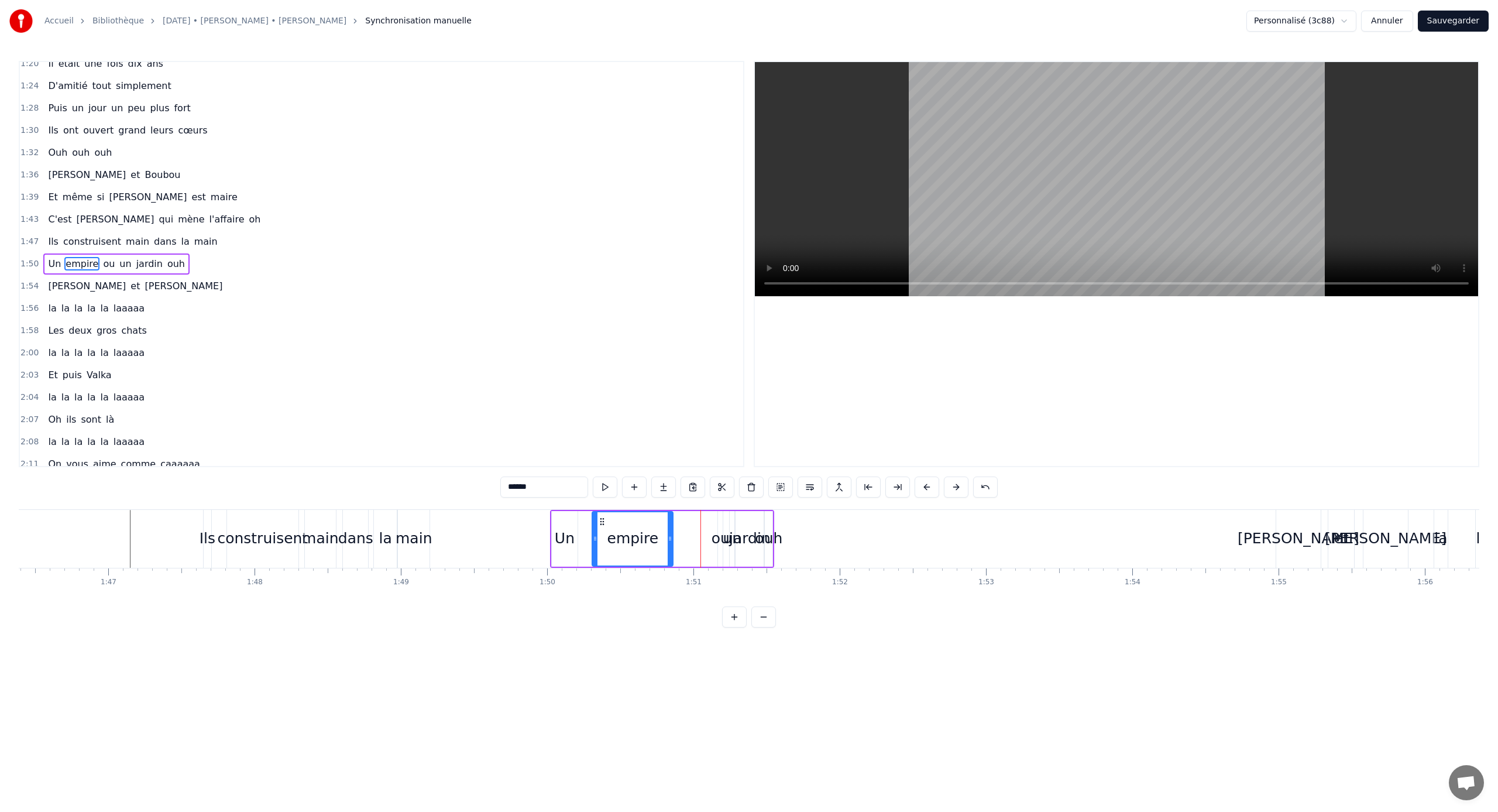
drag, startPoint x: 713, startPoint y: 532, endPoint x: 669, endPoint y: 529, distance: 44.1
click at [669, 529] on div at bounding box center [670, 539] width 5 height 53
click at [720, 535] on div "ou" at bounding box center [721, 538] width 18 height 23
drag, startPoint x: 721, startPoint y: 534, endPoint x: 741, endPoint y: 534, distance: 20.0
click at [741, 534] on icon at bounding box center [740, 538] width 5 height 9
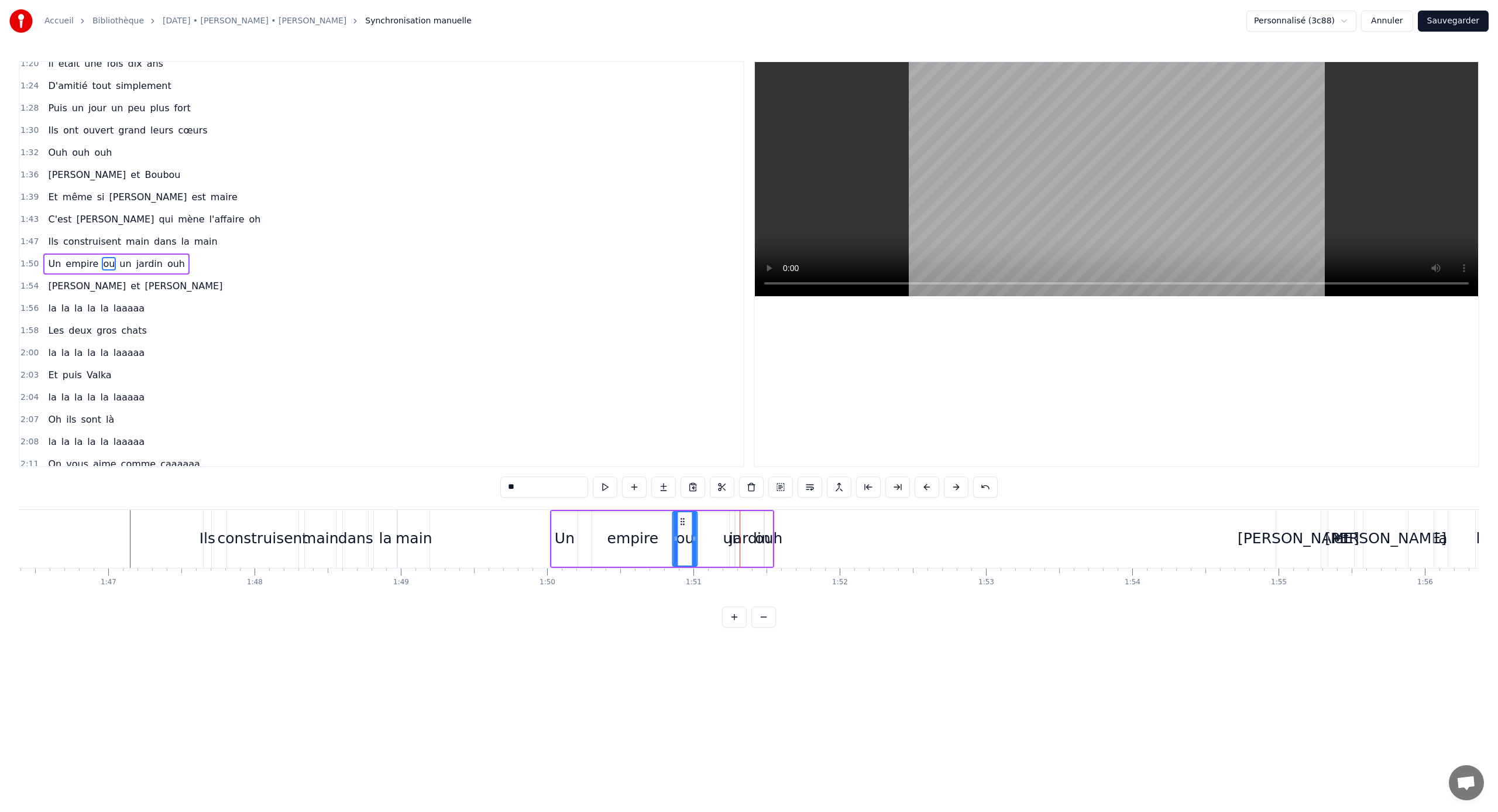
drag, startPoint x: 727, startPoint y: 520, endPoint x: 682, endPoint y: 520, distance: 45.0
click at [681, 520] on icon at bounding box center [683, 521] width 9 height 9
click at [627, 520] on div "empire" at bounding box center [632, 539] width 81 height 56
click at [664, 530] on div at bounding box center [666, 539] width 5 height 53
click at [680, 530] on div "ou" at bounding box center [685, 538] width 18 height 23
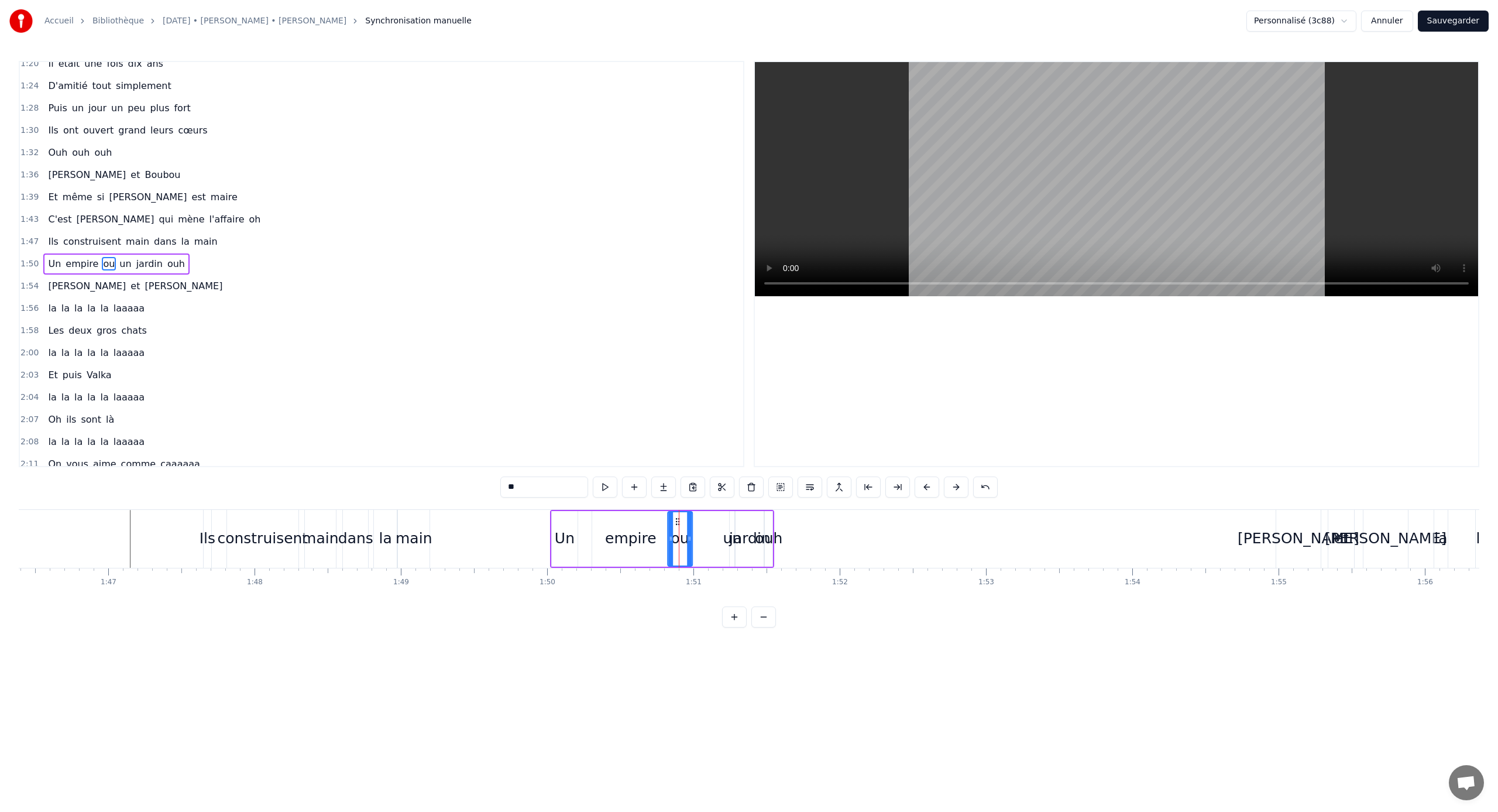
click at [678, 521] on icon at bounding box center [678, 521] width 9 height 9
click at [736, 526] on div "jardin" at bounding box center [750, 539] width 28 height 56
click at [729, 525] on div "un" at bounding box center [732, 539] width 6 height 56
type input "**"
drag, startPoint x: 731, startPoint y: 535, endPoint x: 753, endPoint y: 535, distance: 22.0
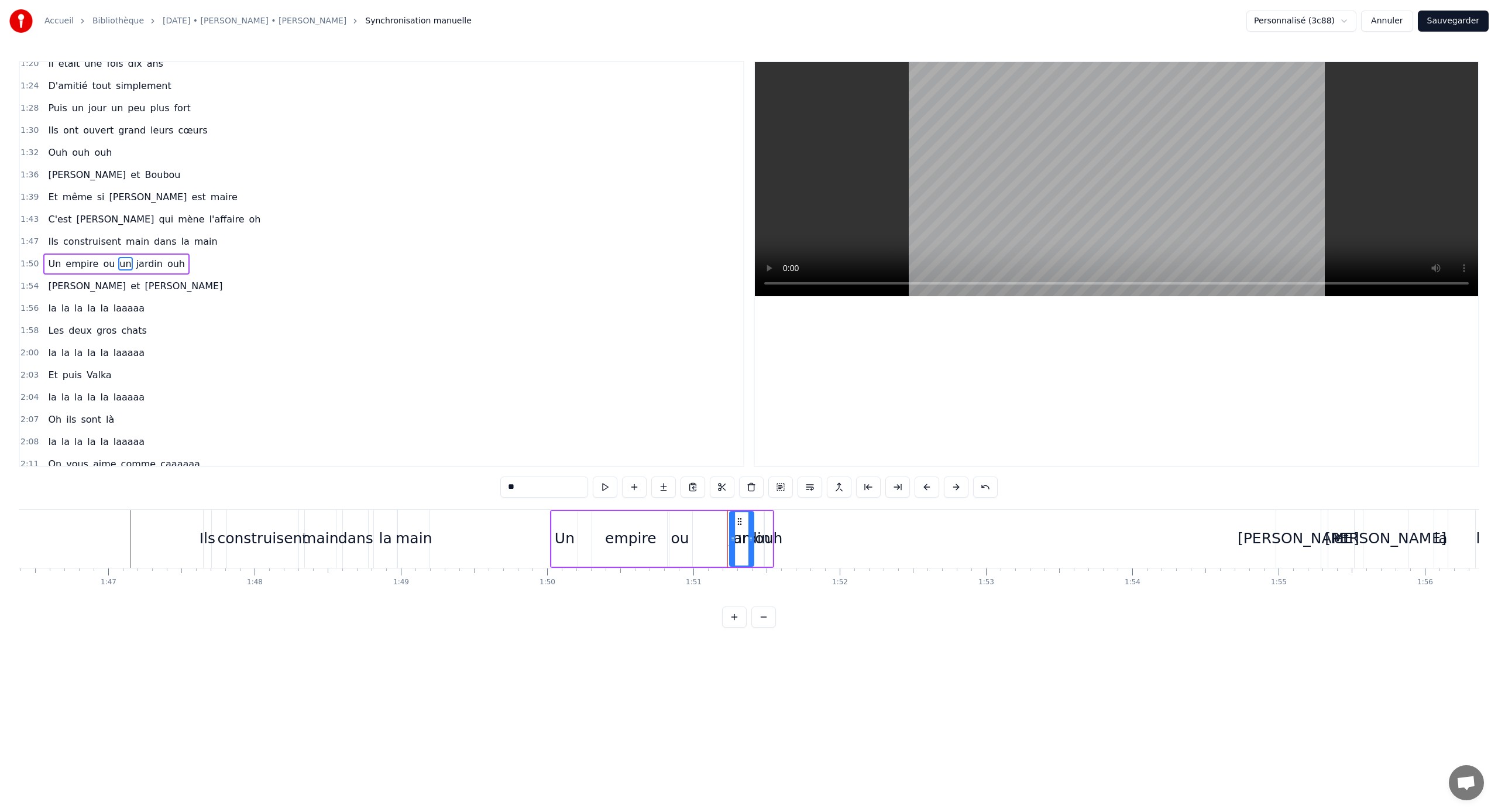
click at [753, 535] on icon at bounding box center [751, 538] width 5 height 9
drag, startPoint x: 742, startPoint y: 522, endPoint x: 707, endPoint y: 520, distance: 35.1
click at [707, 520] on icon at bounding box center [704, 521] width 9 height 9
click at [731, 525] on div "Un empire ou un jardin ouh" at bounding box center [663, 538] width 225 height 58
click at [742, 526] on div "jardin" at bounding box center [750, 539] width 28 height 56
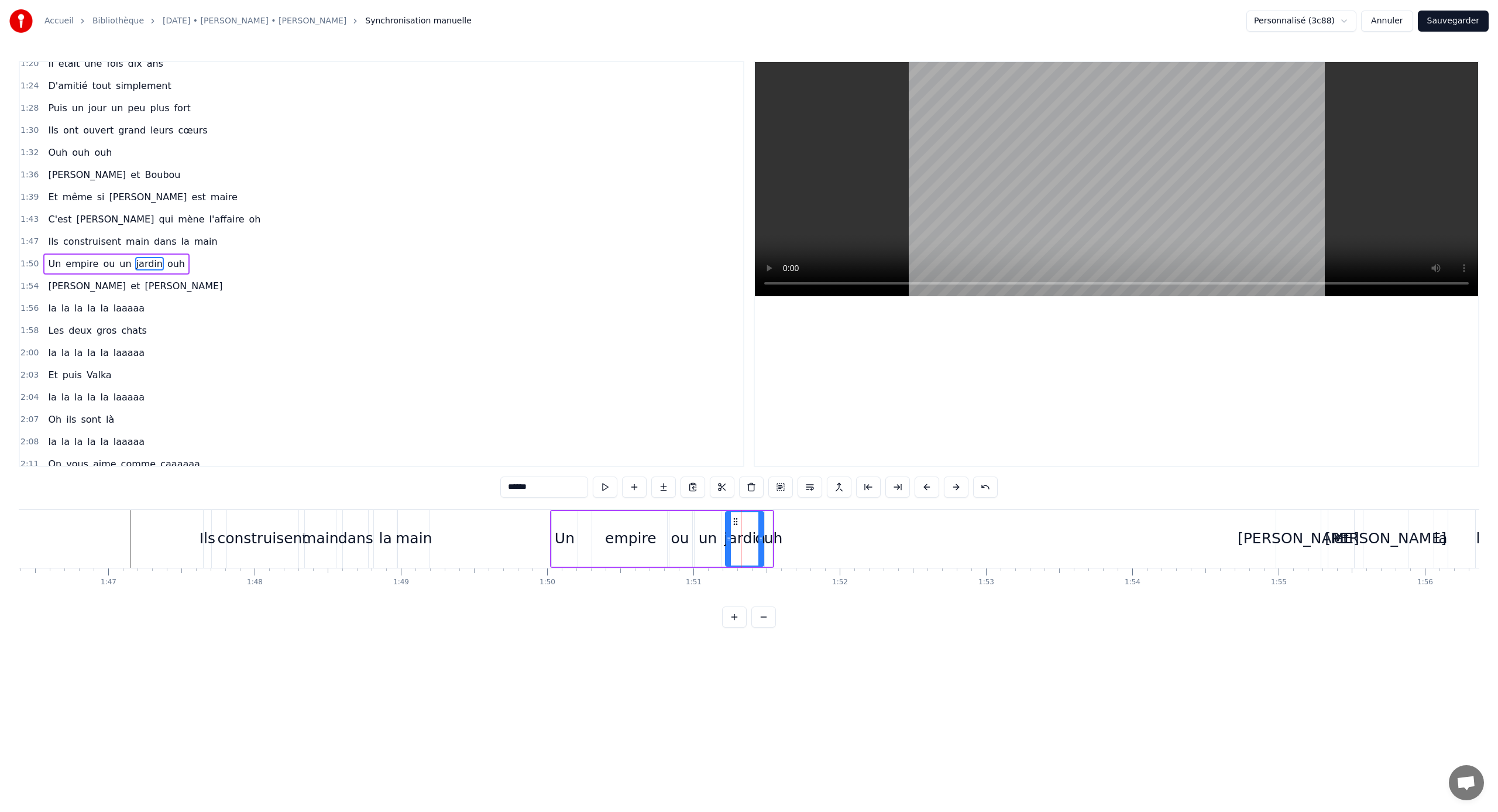
drag, startPoint x: 736, startPoint y: 529, endPoint x: 726, endPoint y: 529, distance: 10.0
click at [726, 529] on div at bounding box center [729, 539] width 5 height 53
click at [779, 535] on div "ouh" at bounding box center [769, 538] width 28 height 23
type input "***"
click at [807, 487] on button at bounding box center [810, 486] width 24 height 21
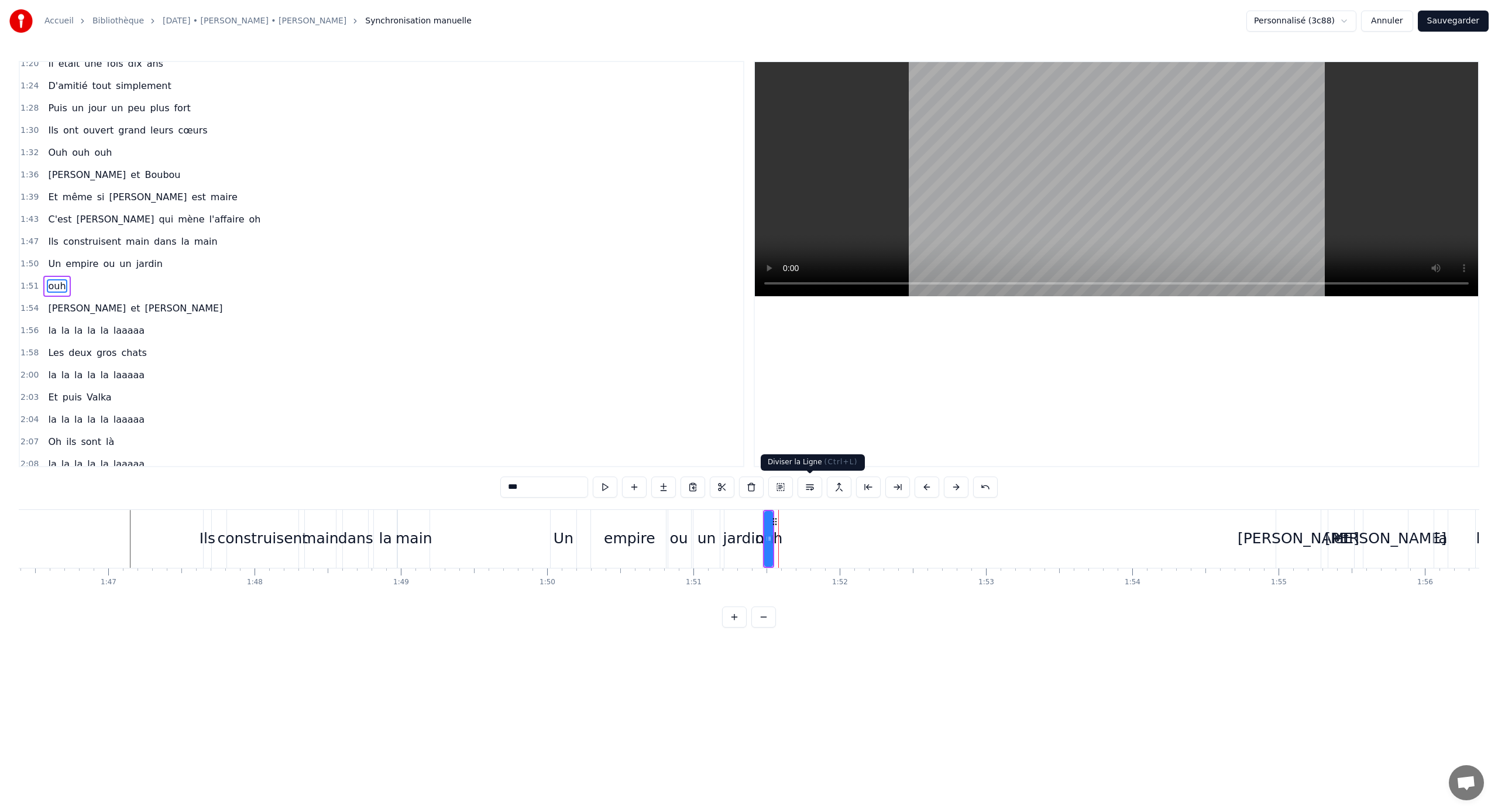
scroll to position [321, 0]
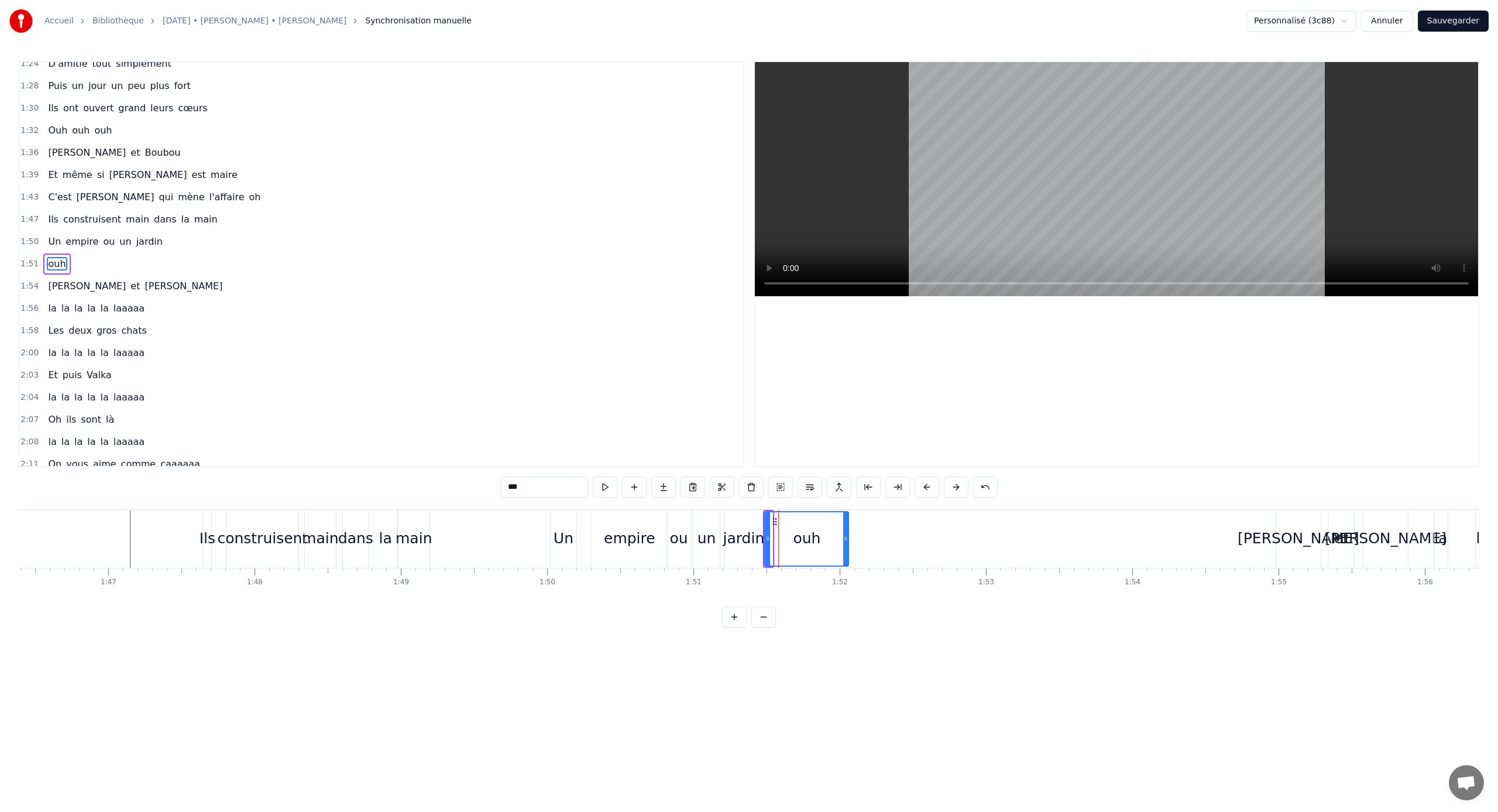
click at [772, 519] on div "ouh" at bounding box center [810, 538] width 93 height 58
drag, startPoint x: 775, startPoint y: 519, endPoint x: 878, endPoint y: 535, distance: 104.2
click at [878, 535] on div "ouh" at bounding box center [910, 539] width 91 height 56
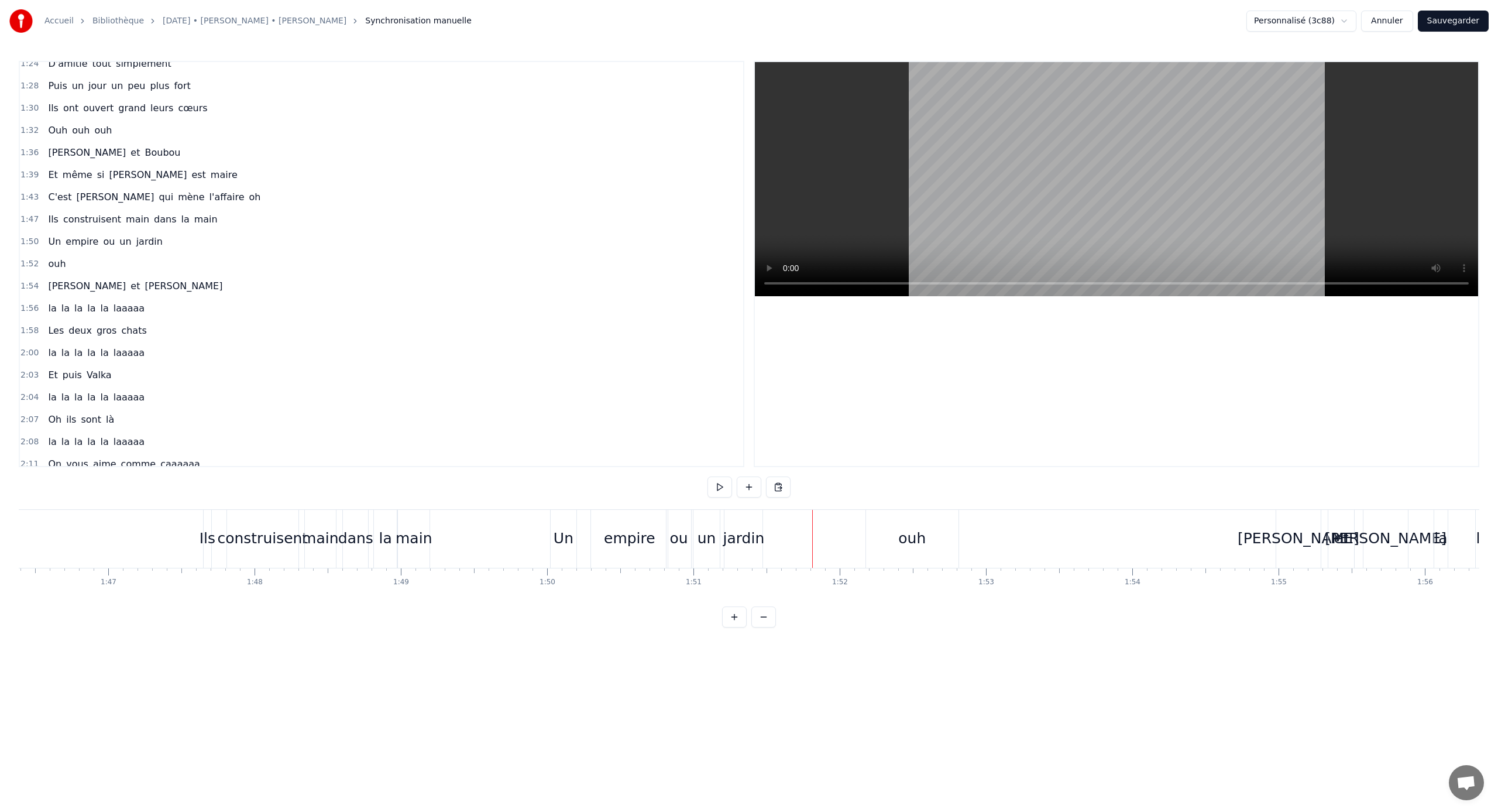
click at [875, 520] on div "ouh" at bounding box center [912, 538] width 93 height 58
drag, startPoint x: 876, startPoint y: 520, endPoint x: 822, endPoint y: 519, distance: 54.0
click at [822, 519] on icon at bounding box center [820, 520] width 9 height 9
click at [885, 535] on div at bounding box center [906, 538] width 1 height 58
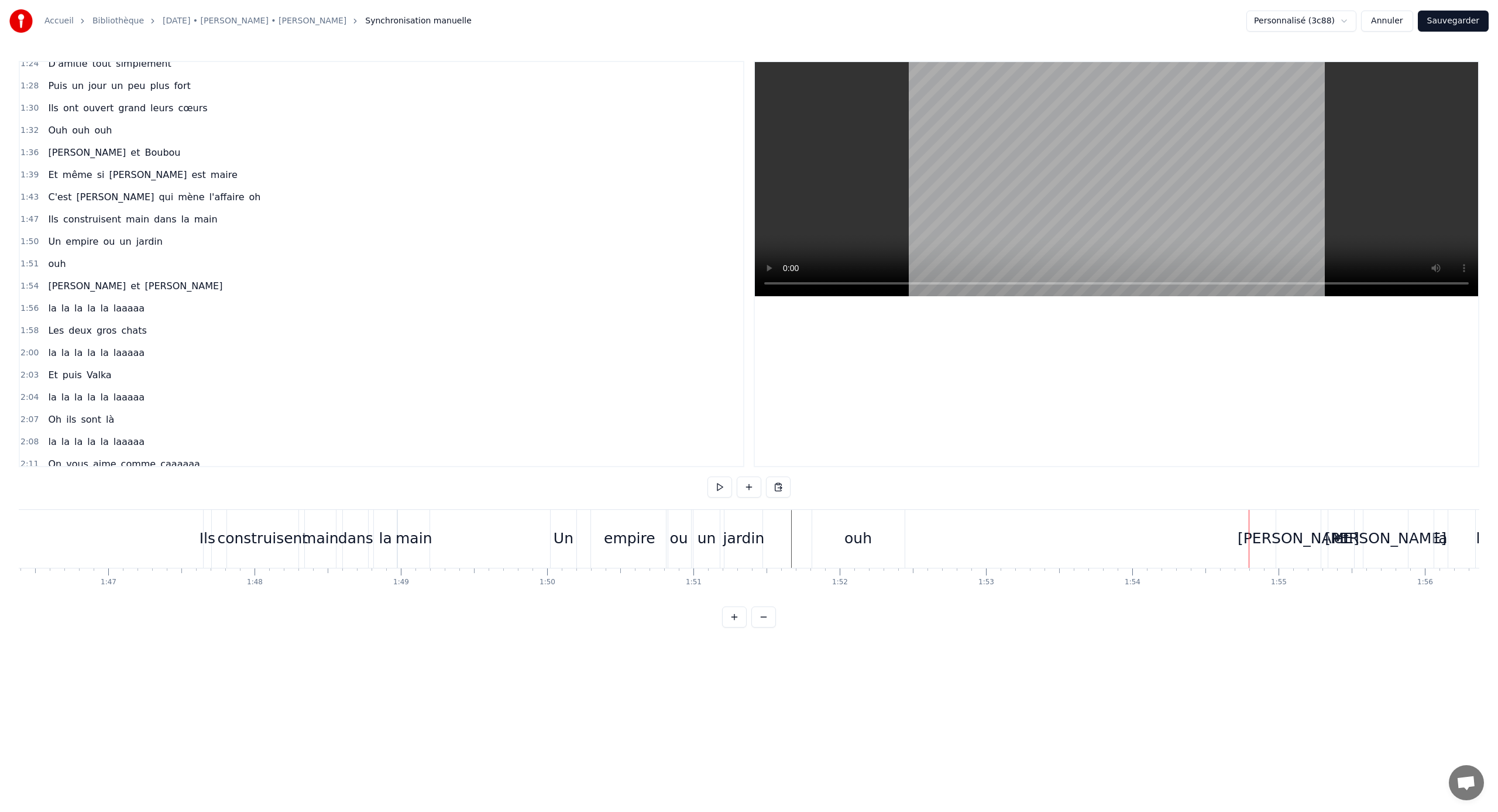
click at [885, 535] on div "ouh" at bounding box center [858, 538] width 93 height 58
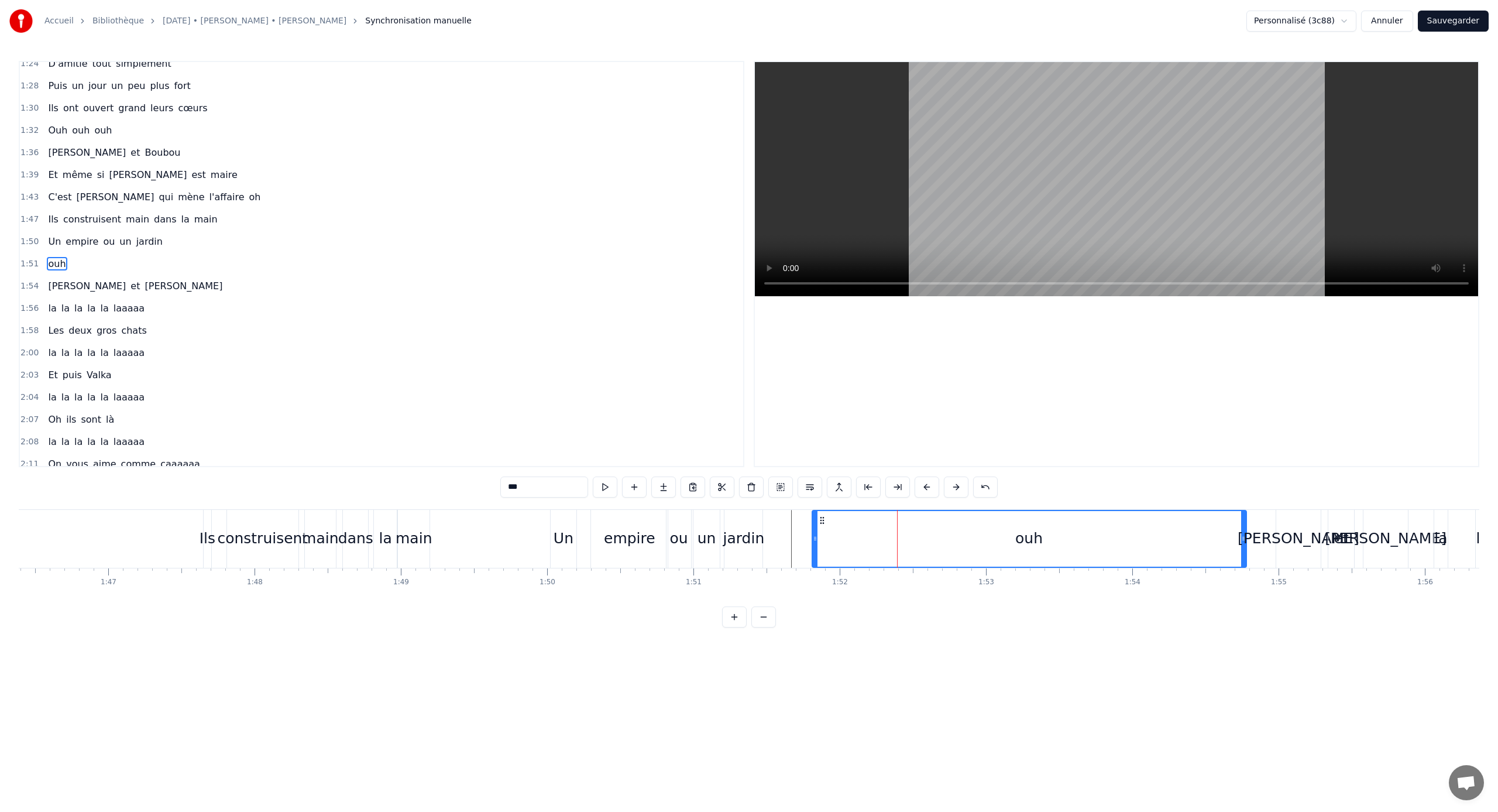
drag, startPoint x: 903, startPoint y: 536, endPoint x: 1246, endPoint y: 540, distance: 343.0
click at [885, 535] on icon at bounding box center [1244, 538] width 5 height 9
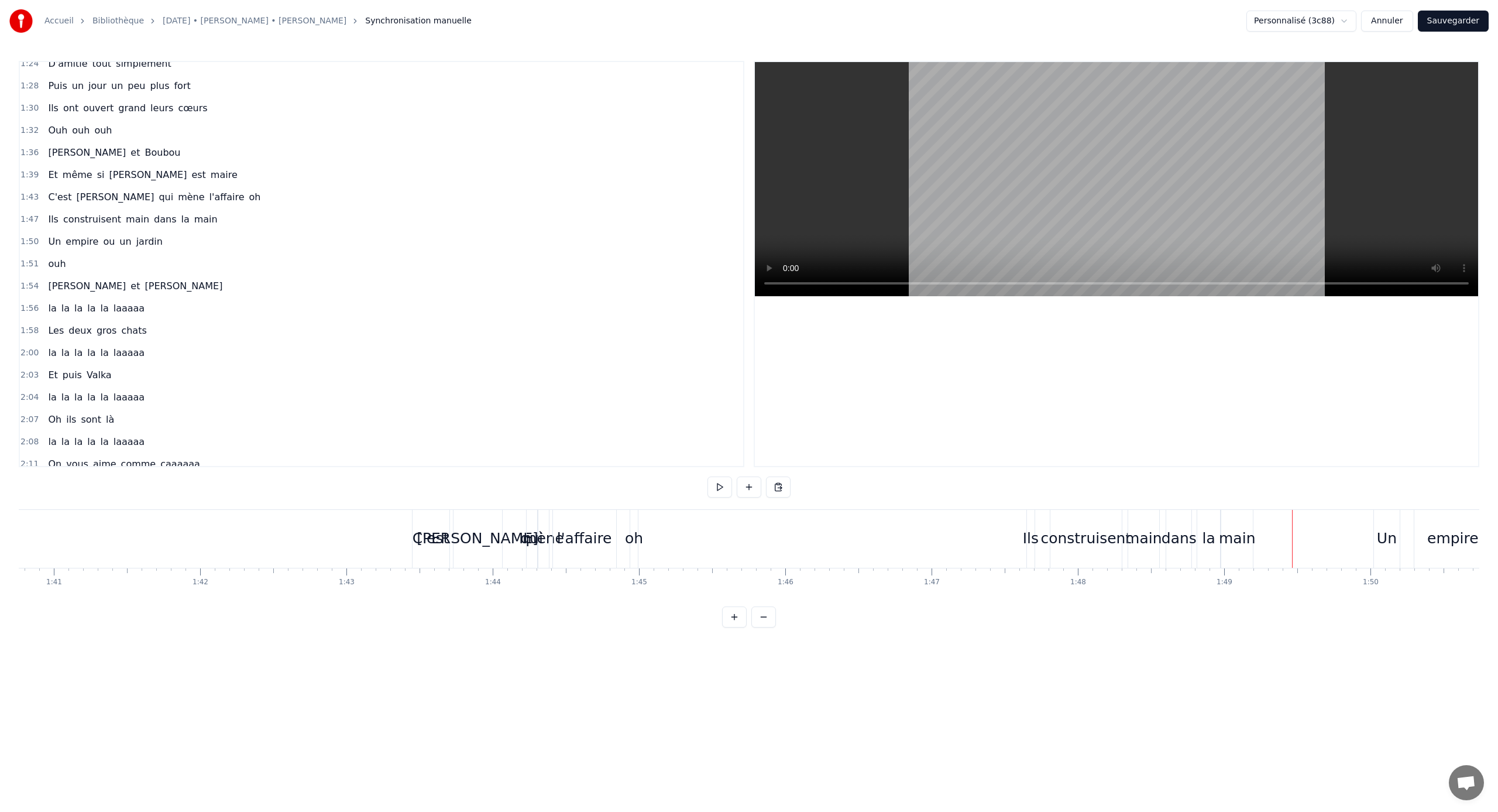
scroll to position [0, 14718]
click at [659, 533] on div "oh" at bounding box center [659, 538] width 18 height 23
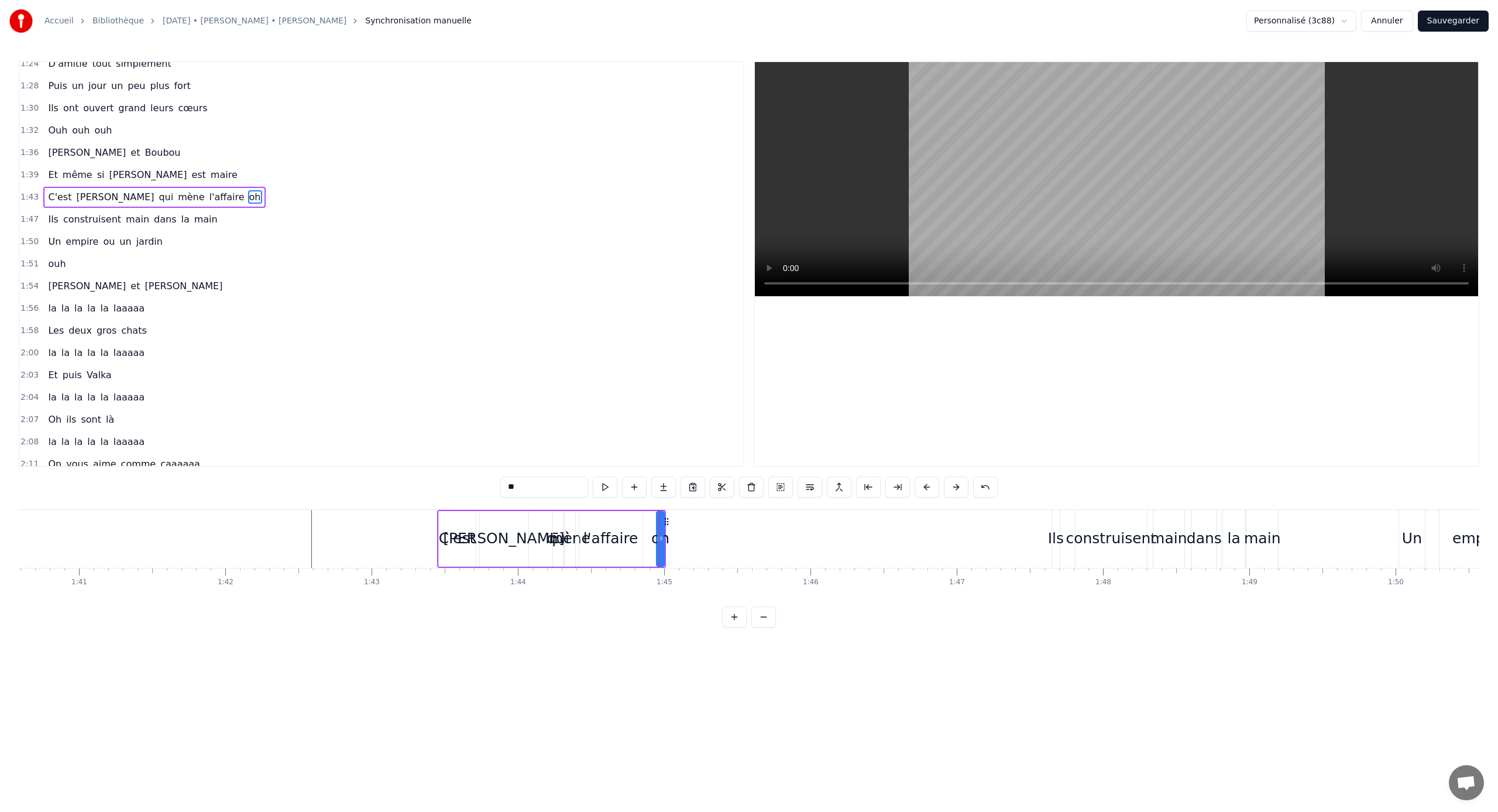
scroll to position [254, 0]
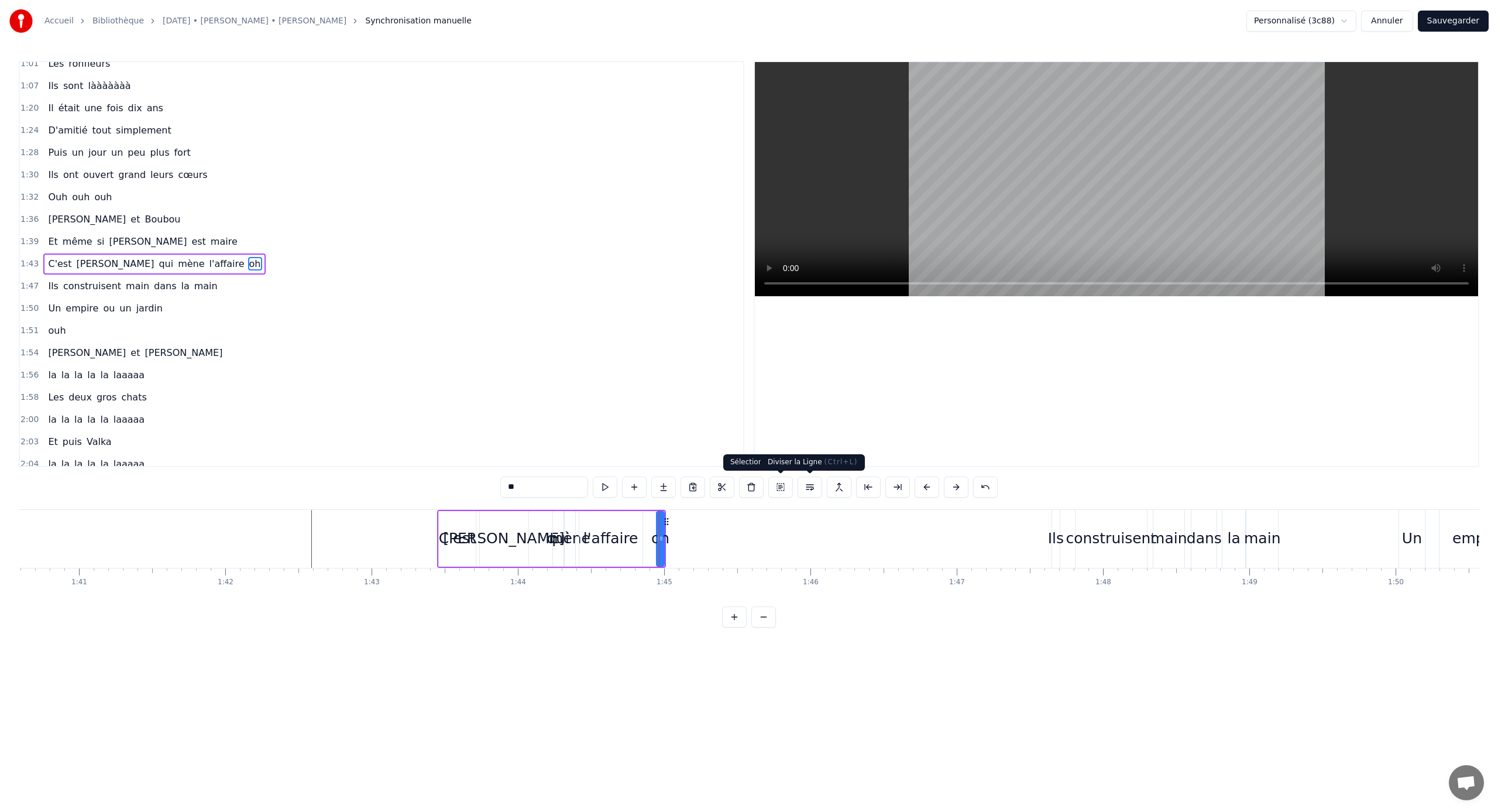
click at [810, 486] on button at bounding box center [810, 486] width 24 height 21
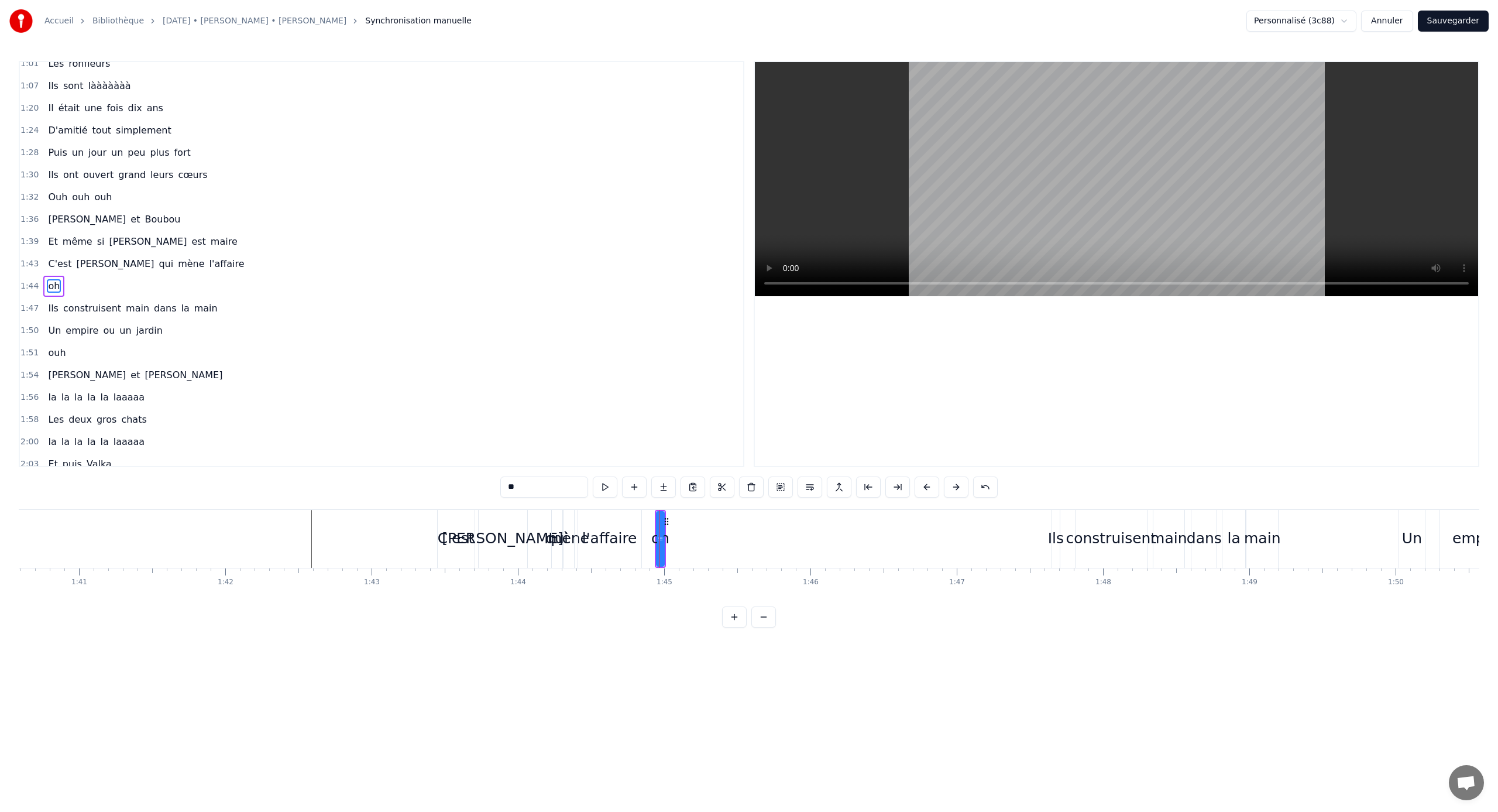
scroll to position [277, 0]
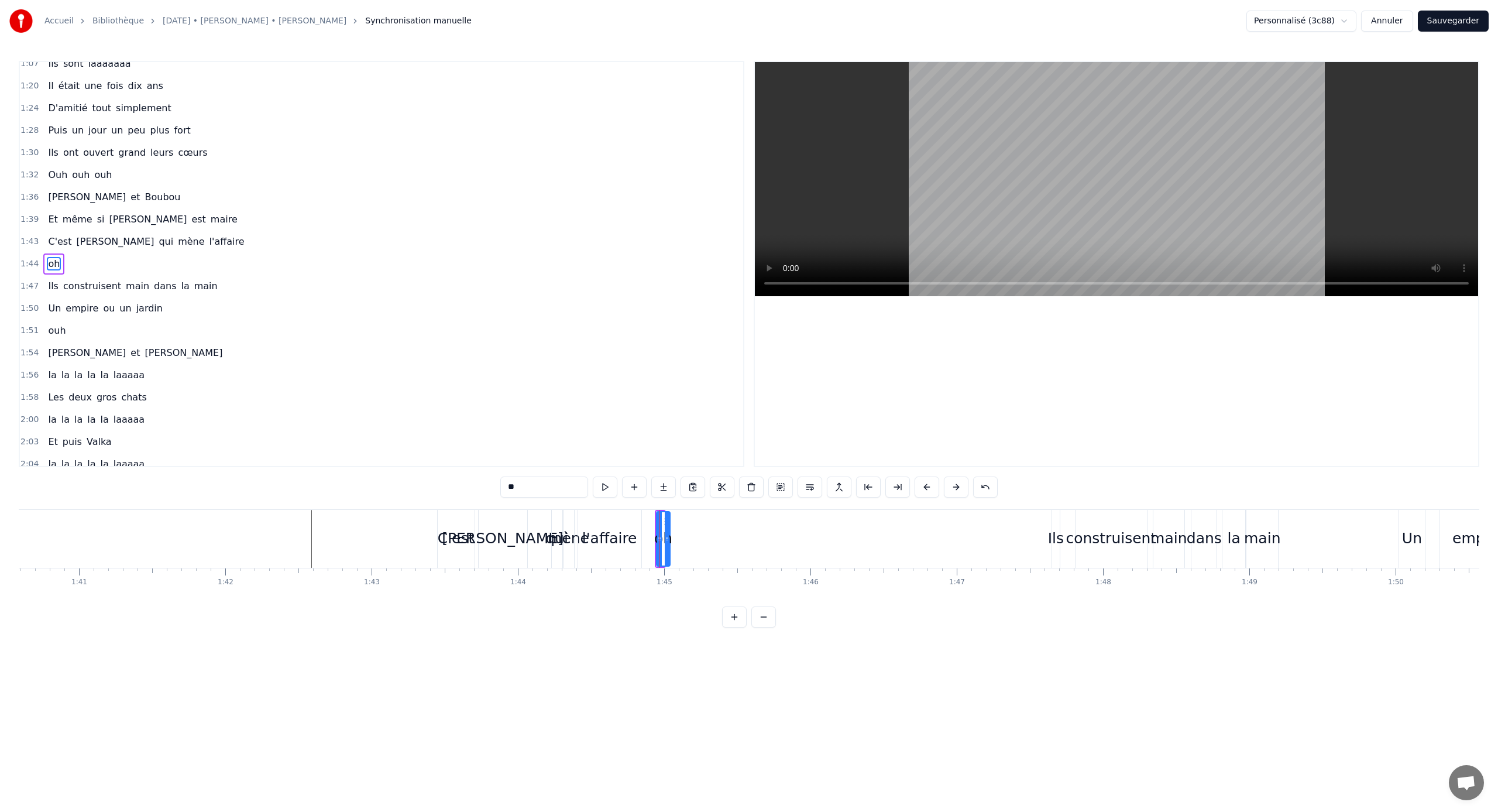
click at [669, 535] on icon at bounding box center [668, 538] width 5 height 9
drag, startPoint x: 669, startPoint y: 517, endPoint x: 783, endPoint y: 548, distance: 118.1
click at [783, 535] on div "oh" at bounding box center [848, 539] width 152 height 56
click at [605, 530] on div "l'affaire" at bounding box center [610, 538] width 55 height 23
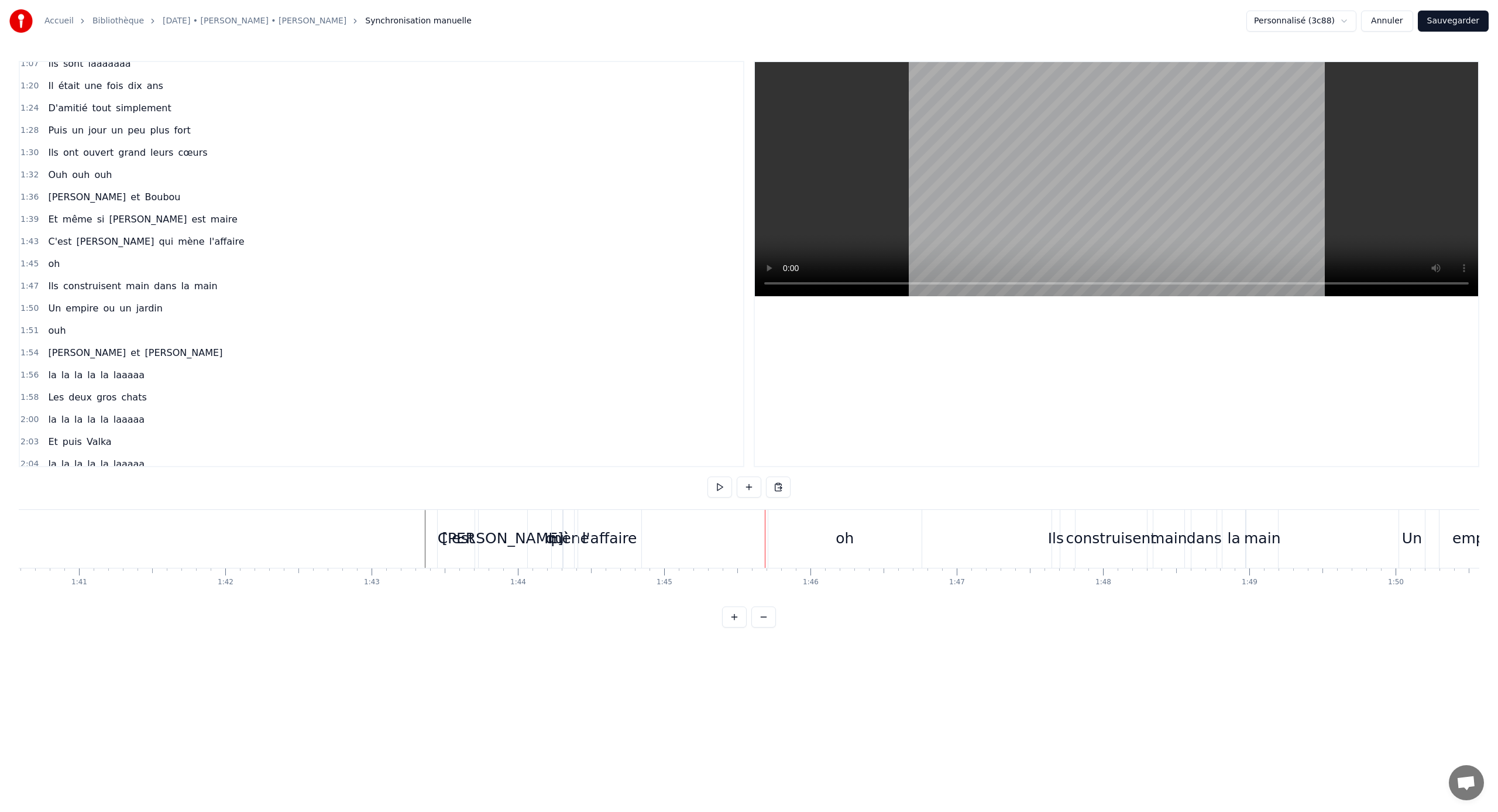
scroll to position [254, 0]
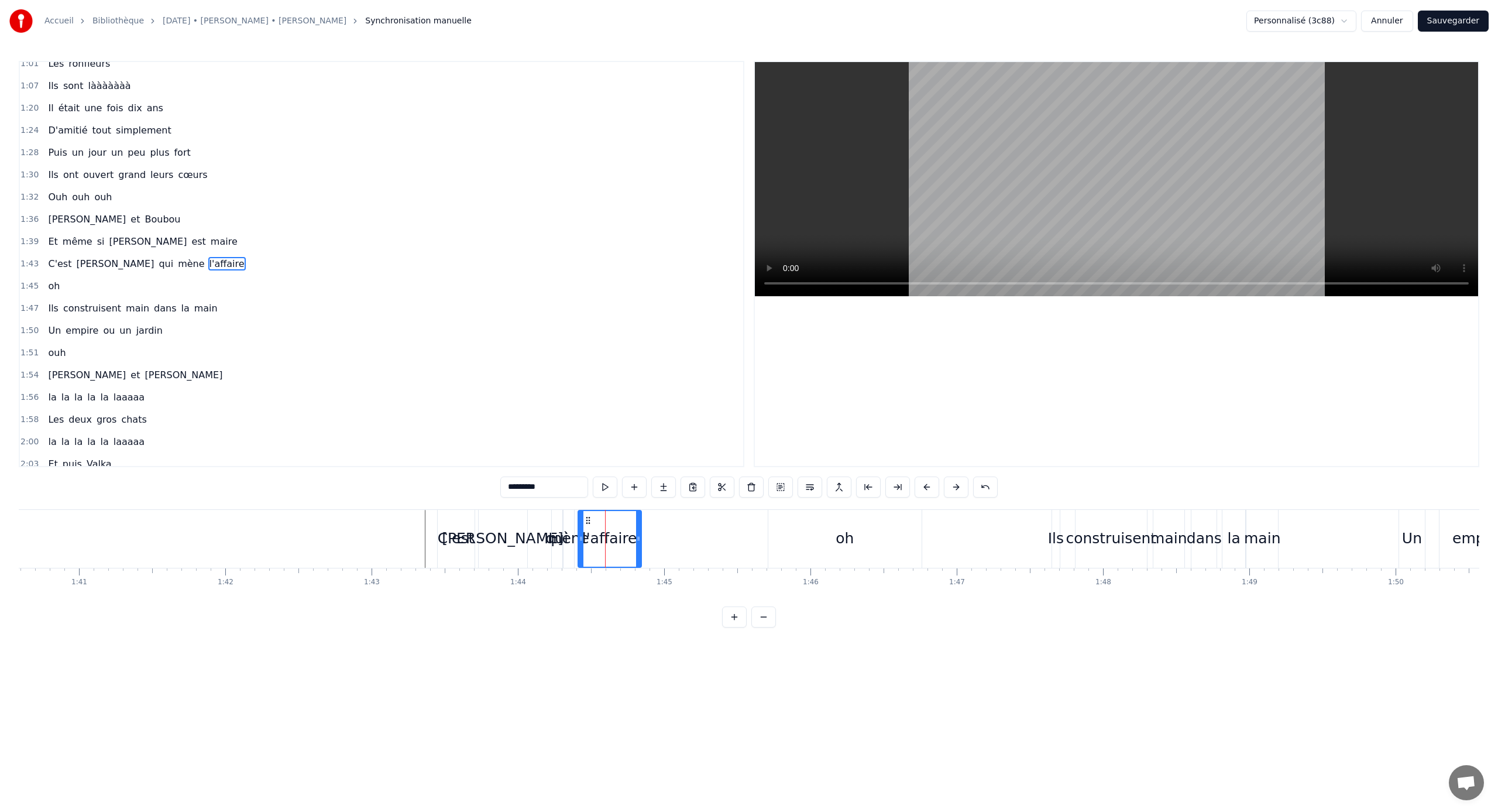
click at [608, 533] on div "l'affaire" at bounding box center [610, 538] width 55 height 23
drag, startPoint x: 588, startPoint y: 522, endPoint x: 677, endPoint y: 521, distance: 89.0
click at [677, 521] on icon at bounding box center [676, 520] width 9 height 9
drag, startPoint x: 726, startPoint y: 540, endPoint x: 733, endPoint y: 542, distance: 7.3
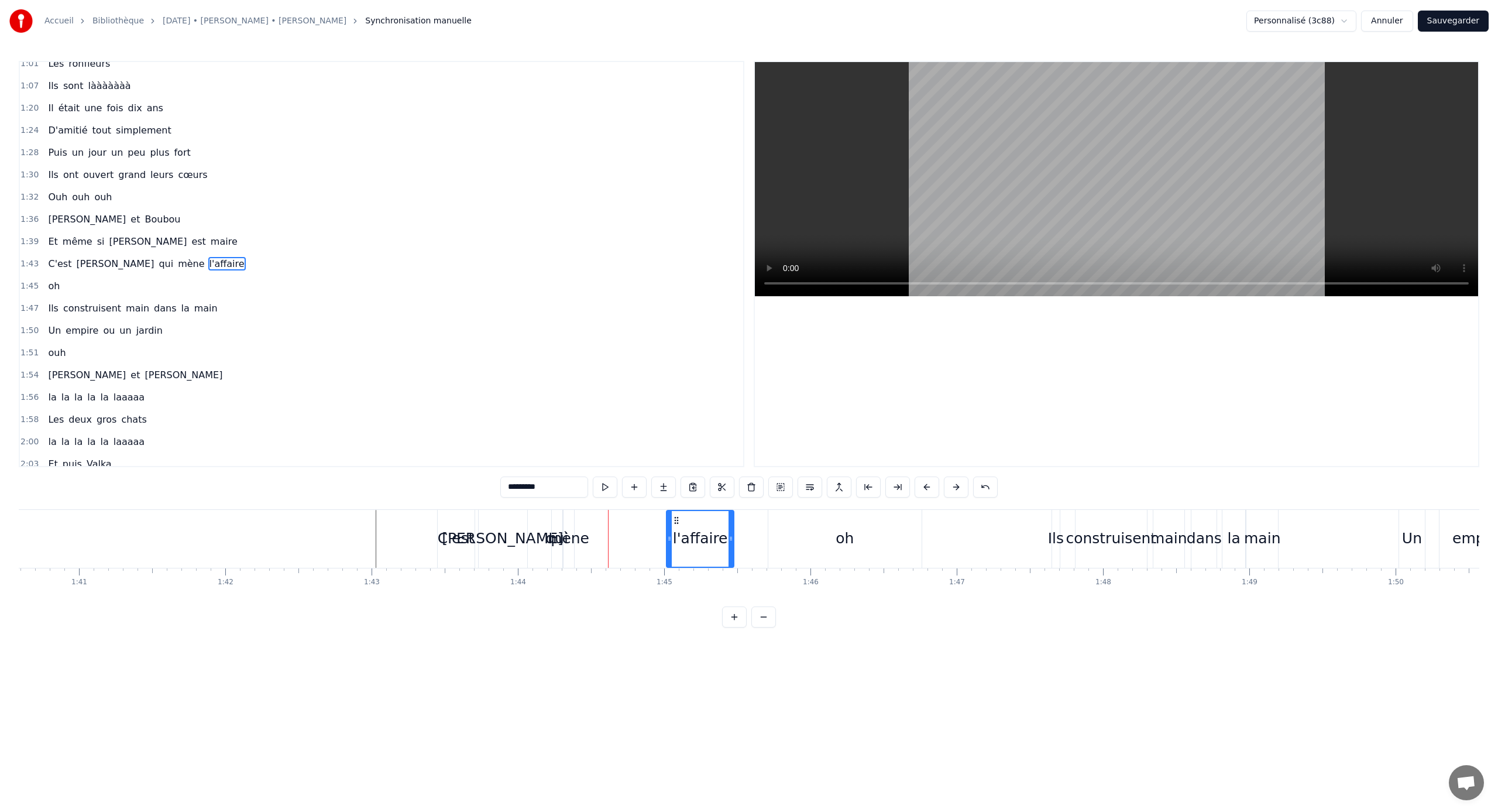
click at [733, 535] on icon at bounding box center [731, 538] width 5 height 9
click at [593, 517] on div "C'est [PERSON_NAME] qui mène l'affaire" at bounding box center [588, 538] width 302 height 58
click at [470, 529] on div "C'est" at bounding box center [457, 538] width 37 height 23
click at [492, 529] on div "[PERSON_NAME]" at bounding box center [503, 538] width 122 height 23
click at [519, 535] on icon at bounding box center [519, 538] width 5 height 9
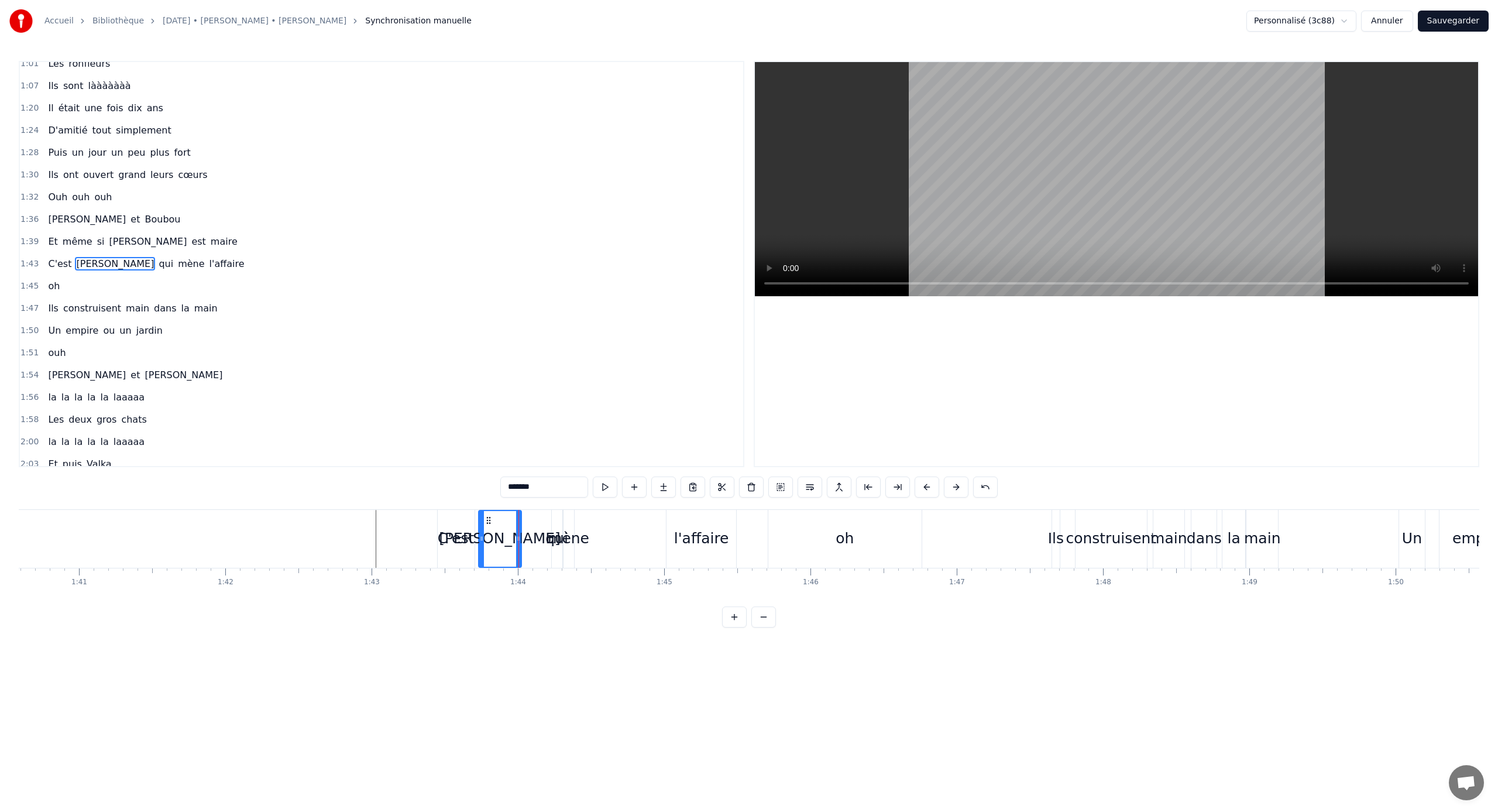
click at [552, 535] on div "mène" at bounding box center [569, 538] width 42 height 23
type input "****"
click at [552, 532] on div "mène" at bounding box center [569, 538] width 42 height 23
click at [557, 530] on div "mène" at bounding box center [569, 538] width 42 height 23
click at [571, 530] on div at bounding box center [571, 539] width 5 height 56
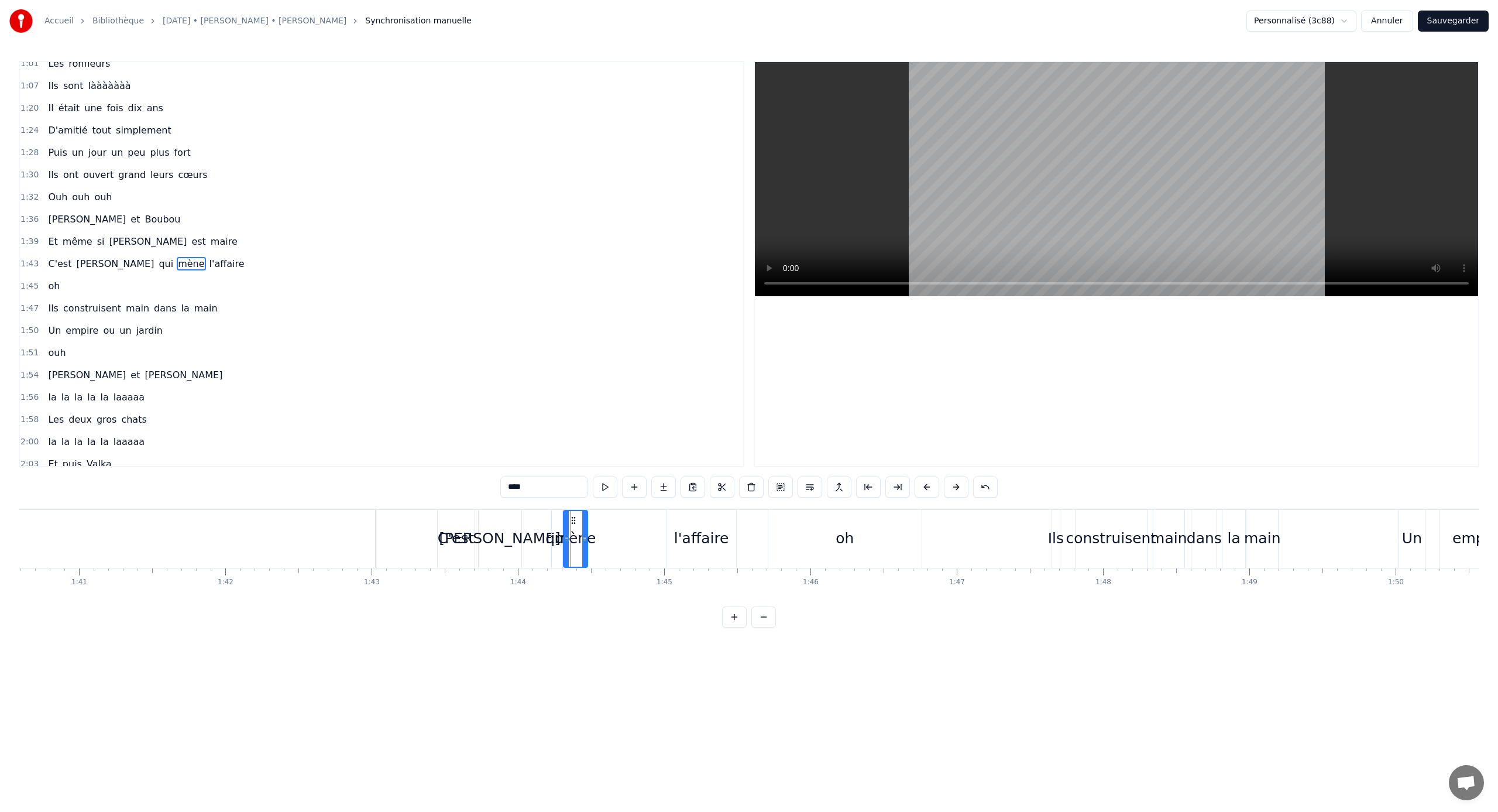
drag, startPoint x: 572, startPoint y: 540, endPoint x: 594, endPoint y: 541, distance: 22.0
click at [587, 535] on icon at bounding box center [585, 538] width 5 height 9
drag, startPoint x: 571, startPoint y: 519, endPoint x: 592, endPoint y: 519, distance: 21.0
click at [579, 519] on icon at bounding box center [574, 520] width 9 height 9
click at [551, 519] on div "C'est [PERSON_NAME] qui mène l'affaire" at bounding box center [588, 538] width 302 height 58
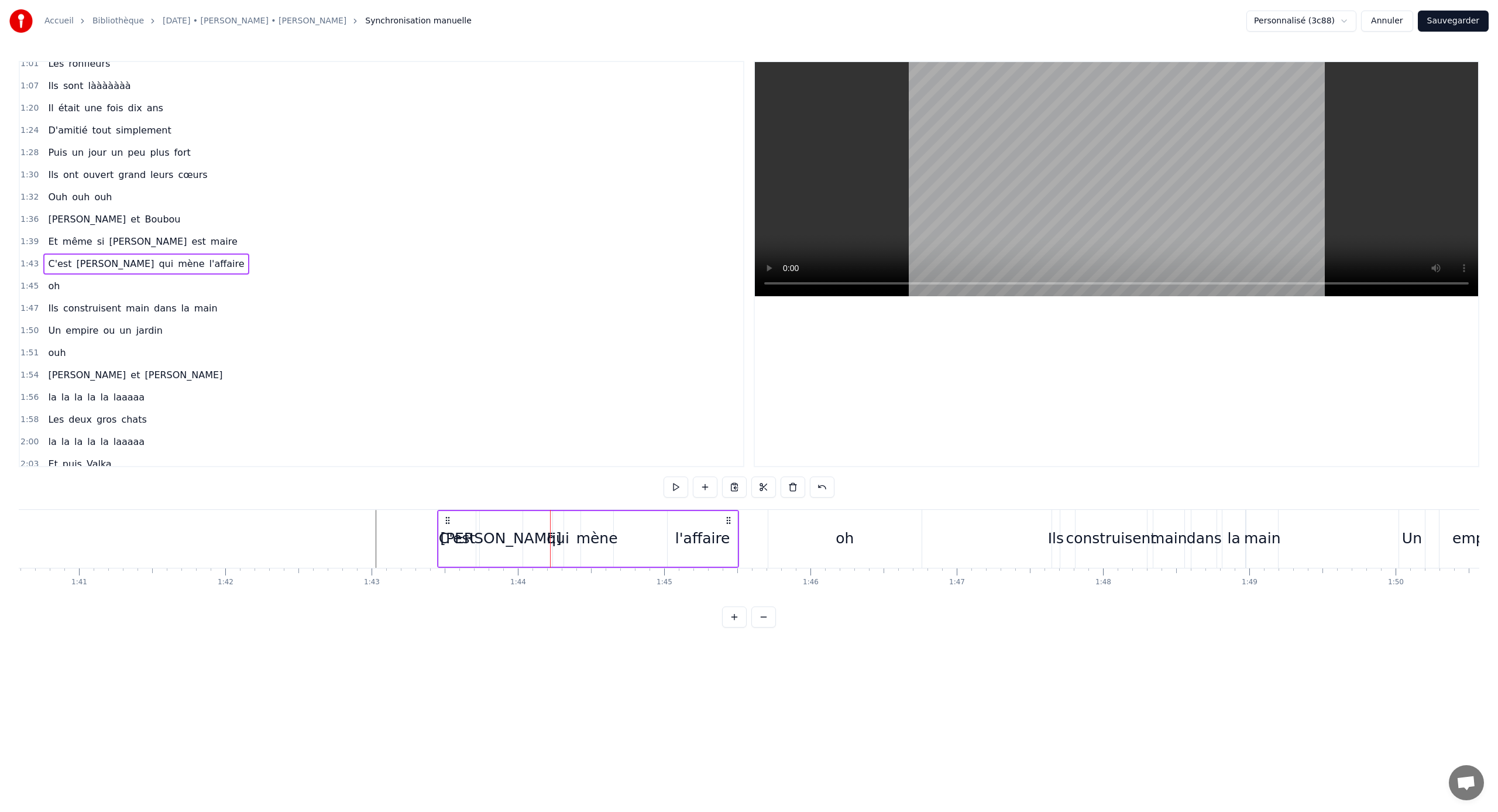
click at [559, 525] on div "qui" at bounding box center [558, 539] width 11 height 56
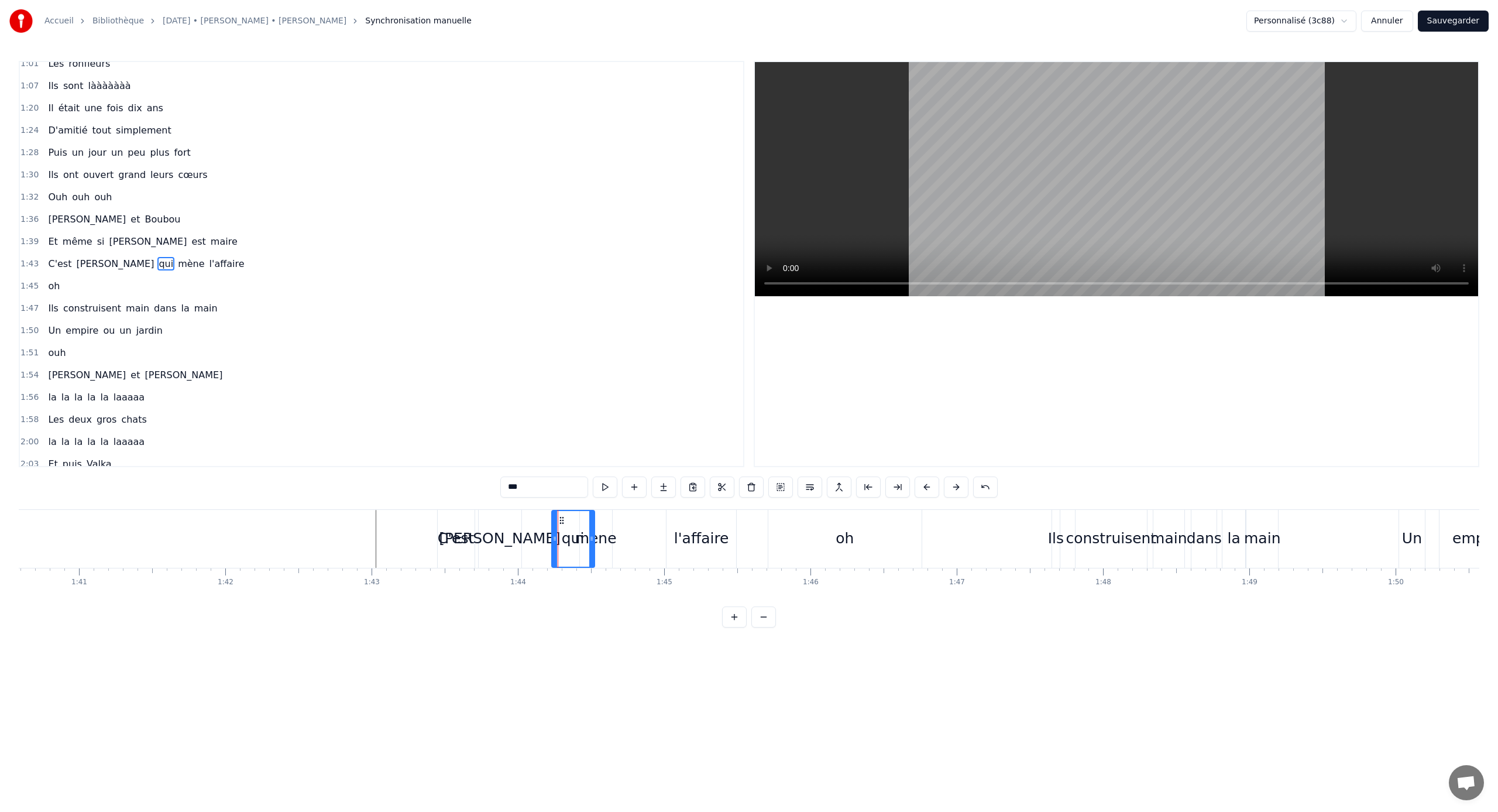
drag, startPoint x: 560, startPoint y: 536, endPoint x: 593, endPoint y: 539, distance: 33.1
click at [593, 535] on icon at bounding box center [592, 538] width 5 height 9
drag, startPoint x: 561, startPoint y: 520, endPoint x: 535, endPoint y: 521, distance: 26.0
click at [535, 521] on icon at bounding box center [535, 520] width 9 height 9
click at [612, 530] on div "mène" at bounding box center [597, 538] width 42 height 23
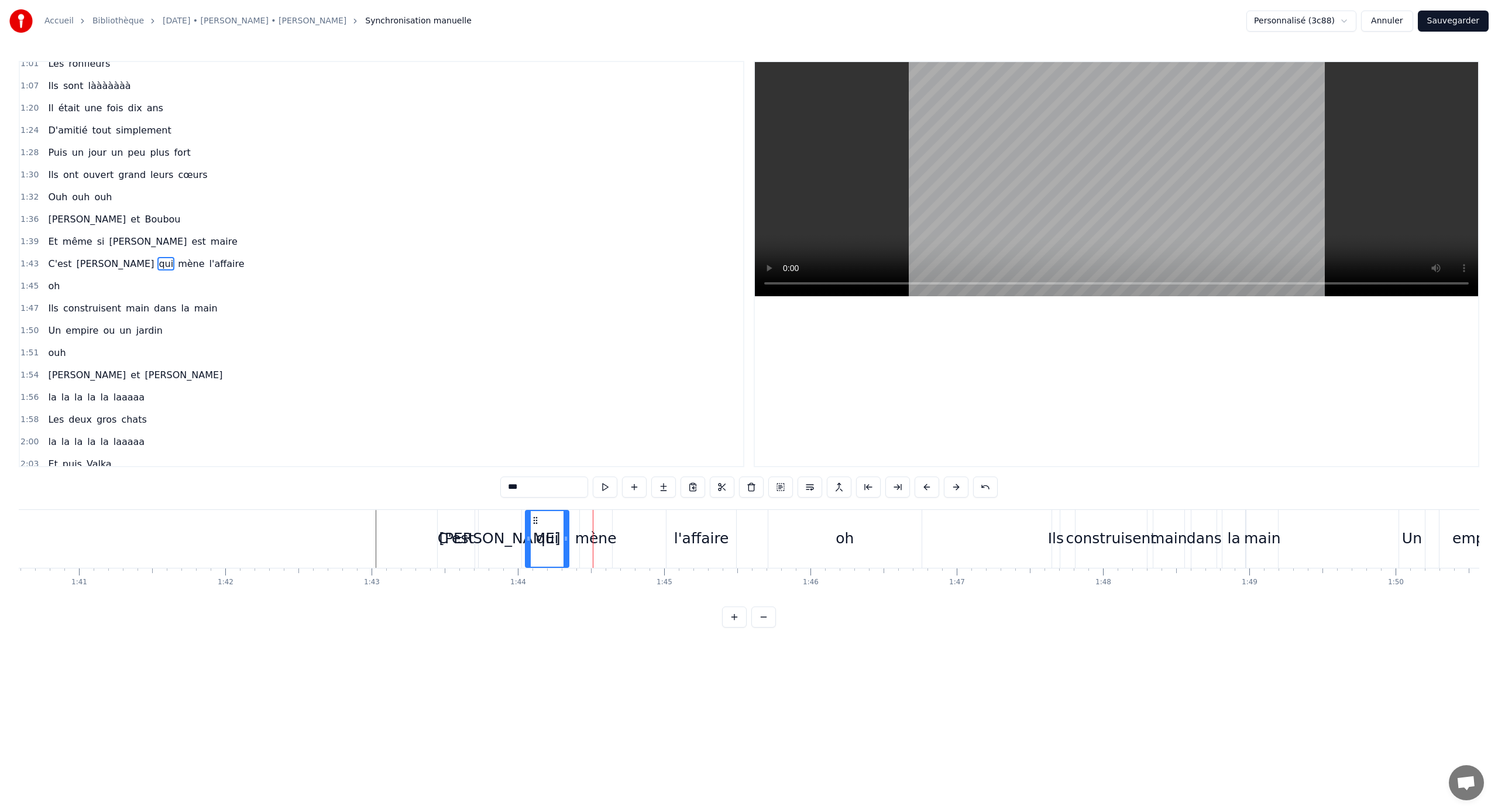
type input "****"
drag, startPoint x: 609, startPoint y: 537, endPoint x: 625, endPoint y: 539, distance: 16.1
click at [625, 535] on icon at bounding box center [625, 538] width 5 height 9
click at [585, 520] on icon at bounding box center [584, 520] width 9 height 9
click at [653, 532] on div "C'est [PERSON_NAME] qui mène l'affaire" at bounding box center [588, 538] width 302 height 58
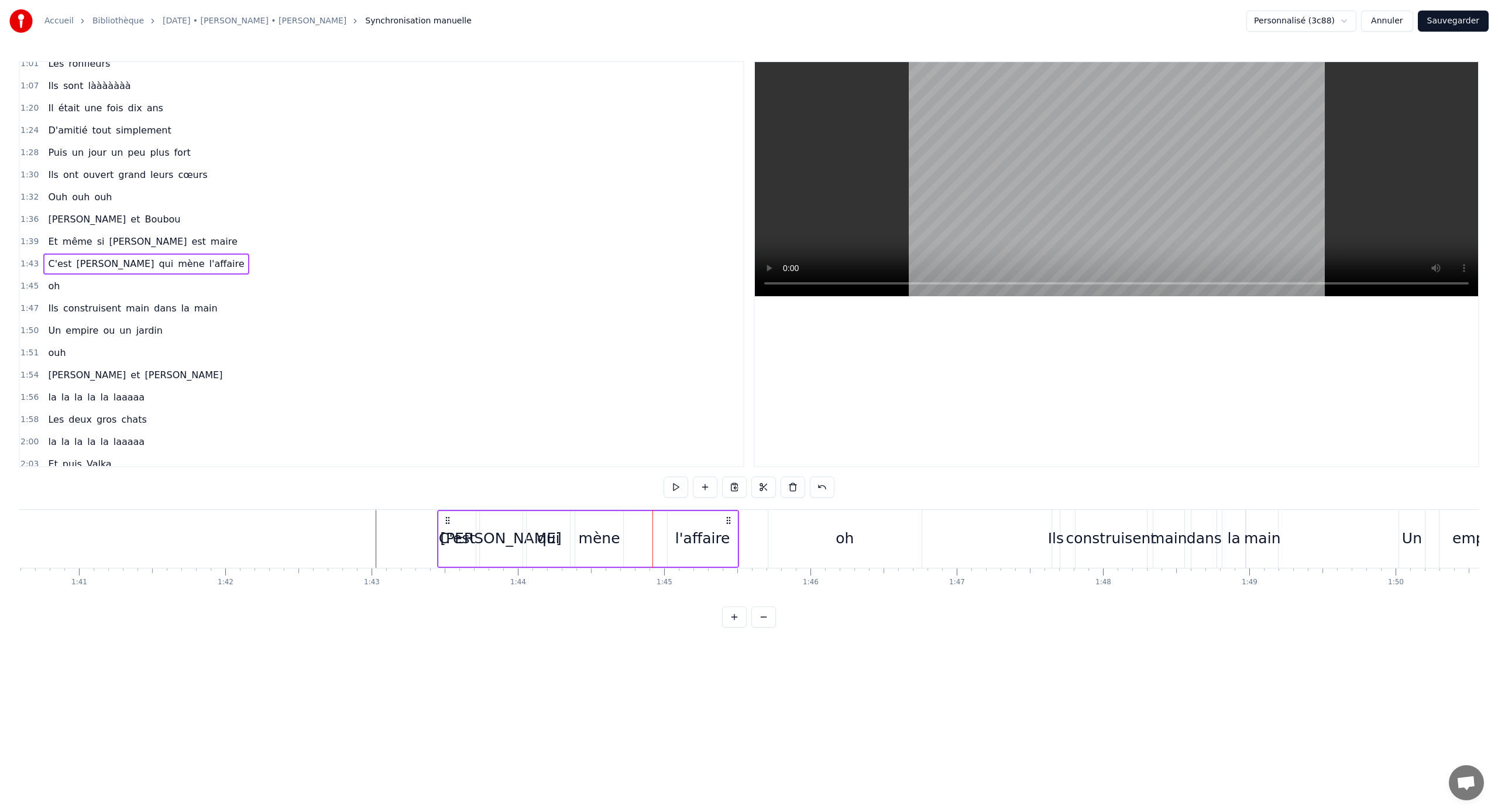
click at [675, 533] on div "l'affaire" at bounding box center [702, 539] width 69 height 56
drag, startPoint x: 675, startPoint y: 520, endPoint x: 664, endPoint y: 519, distance: 11.0
click at [664, 519] on icon at bounding box center [667, 520] width 9 height 9
click at [355, 507] on div "0:21 [PERSON_NAME] elle aimE bringuer 0:25 Et [PERSON_NAME] c'est pas l'dernier…" at bounding box center [749, 344] width 1461 height 566
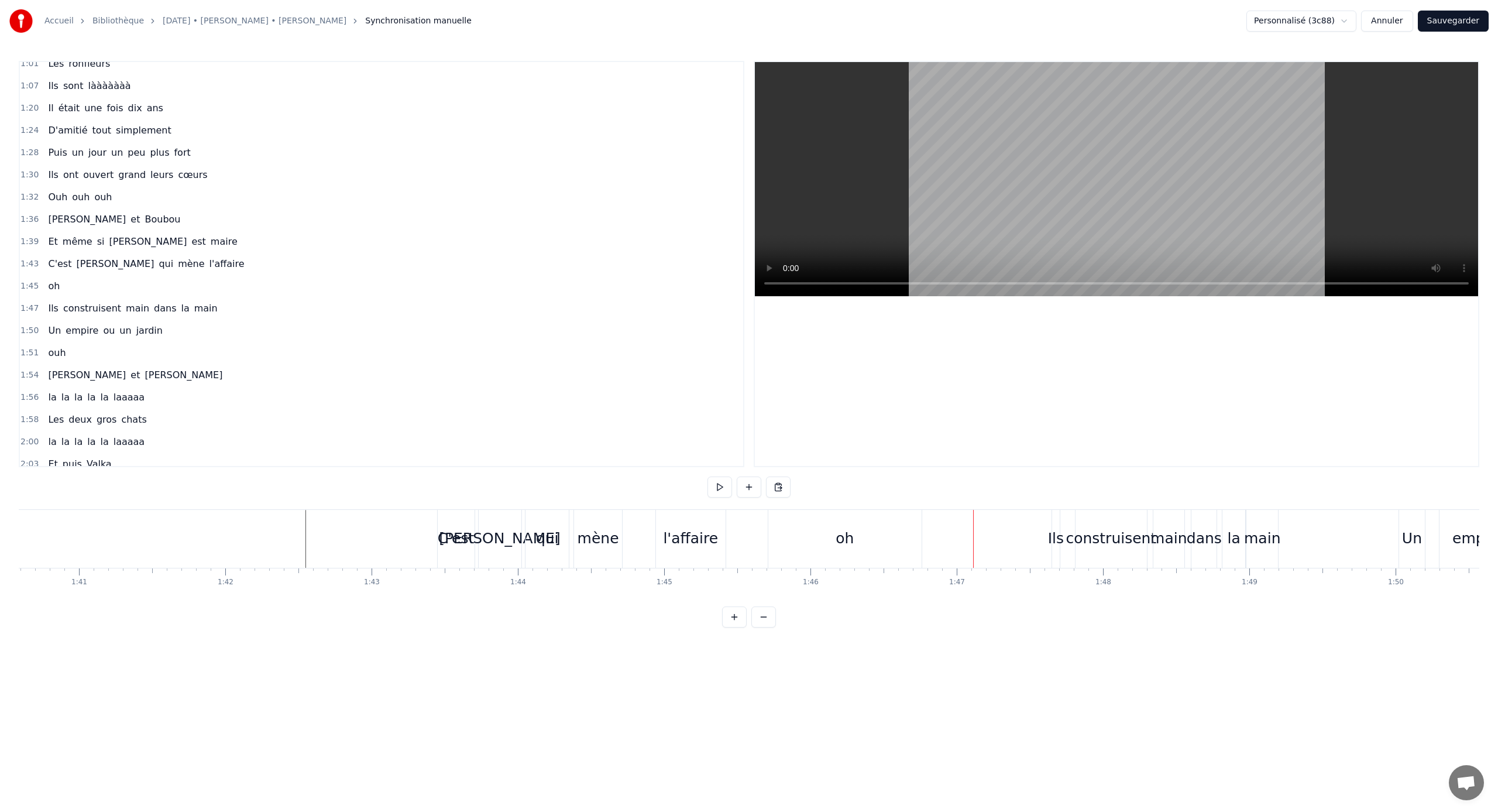
click at [694, 535] on div "l'affaire" at bounding box center [691, 538] width 55 height 23
drag, startPoint x: 660, startPoint y: 540, endPoint x: 642, endPoint y: 540, distance: 18.0
click at [643, 535] on icon at bounding box center [646, 538] width 5 height 9
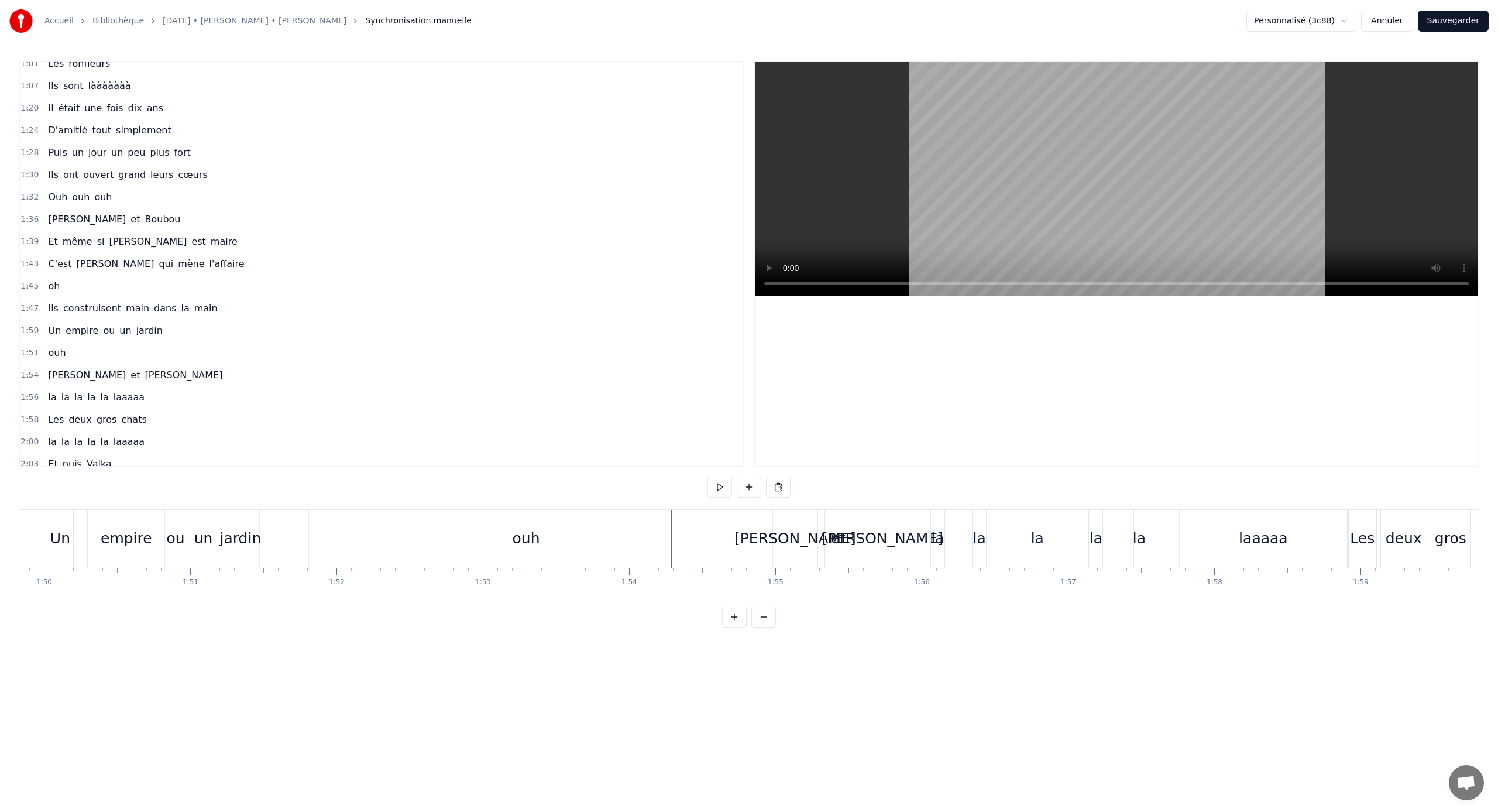
click at [718, 514] on div "ouh" at bounding box center [526, 538] width 435 height 58
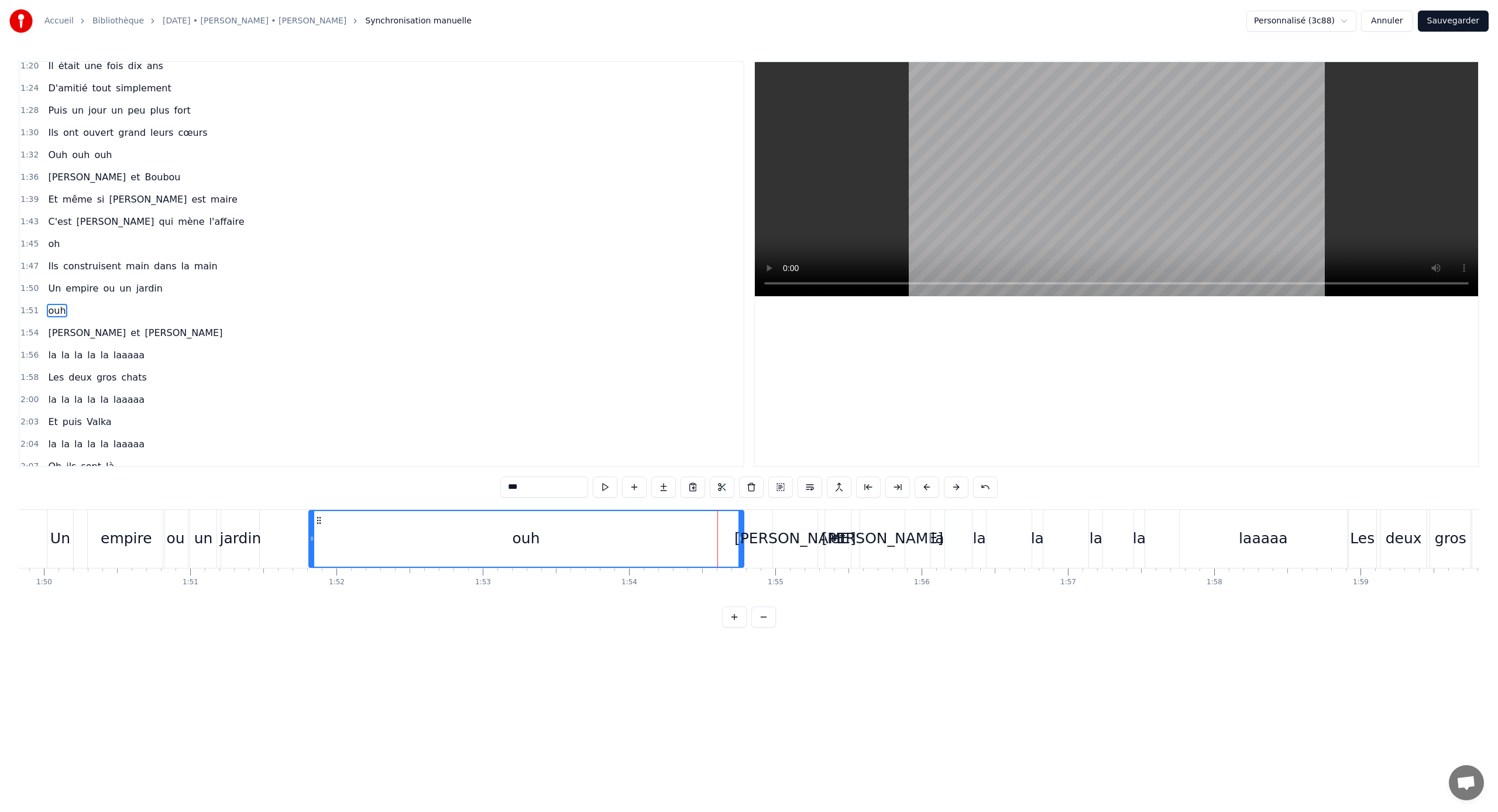
scroll to position [343, 0]
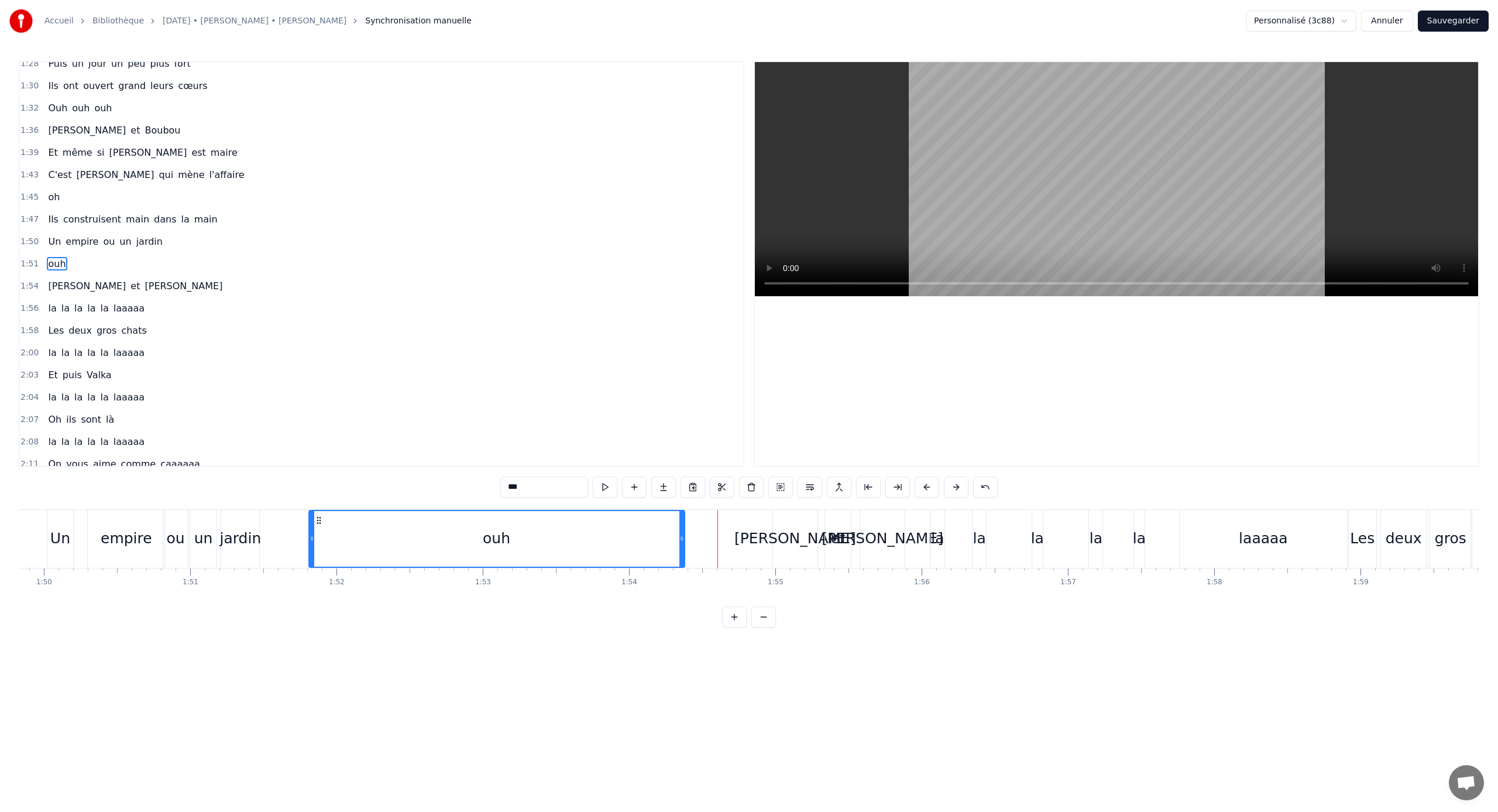
drag, startPoint x: 742, startPoint y: 539, endPoint x: 682, endPoint y: 539, distance: 60.0
click at [682, 535] on icon at bounding box center [682, 538] width 5 height 9
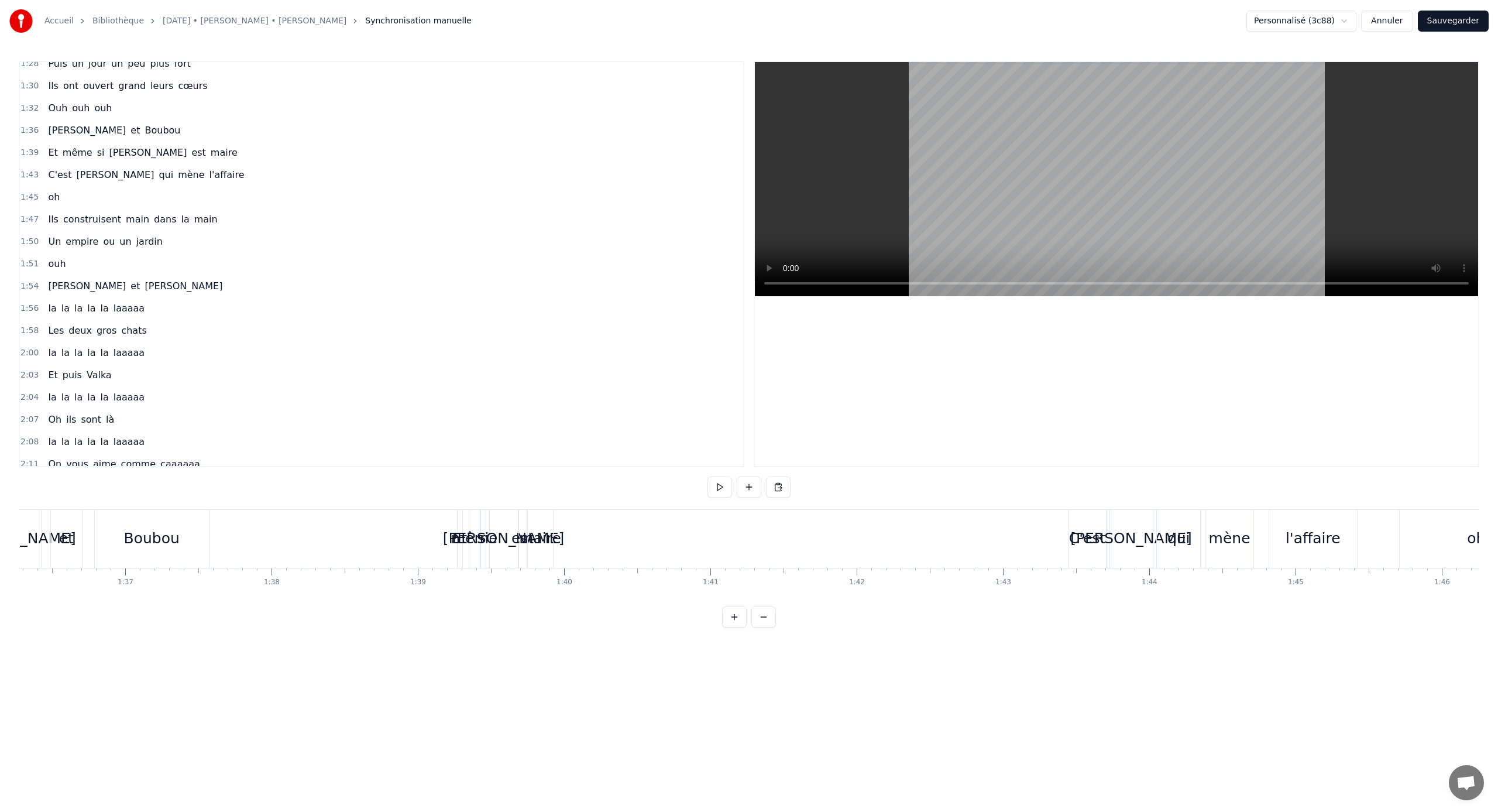
scroll to position [0, 14078]
click at [556, 531] on div "maire" at bounding box center [550, 538] width 42 height 23
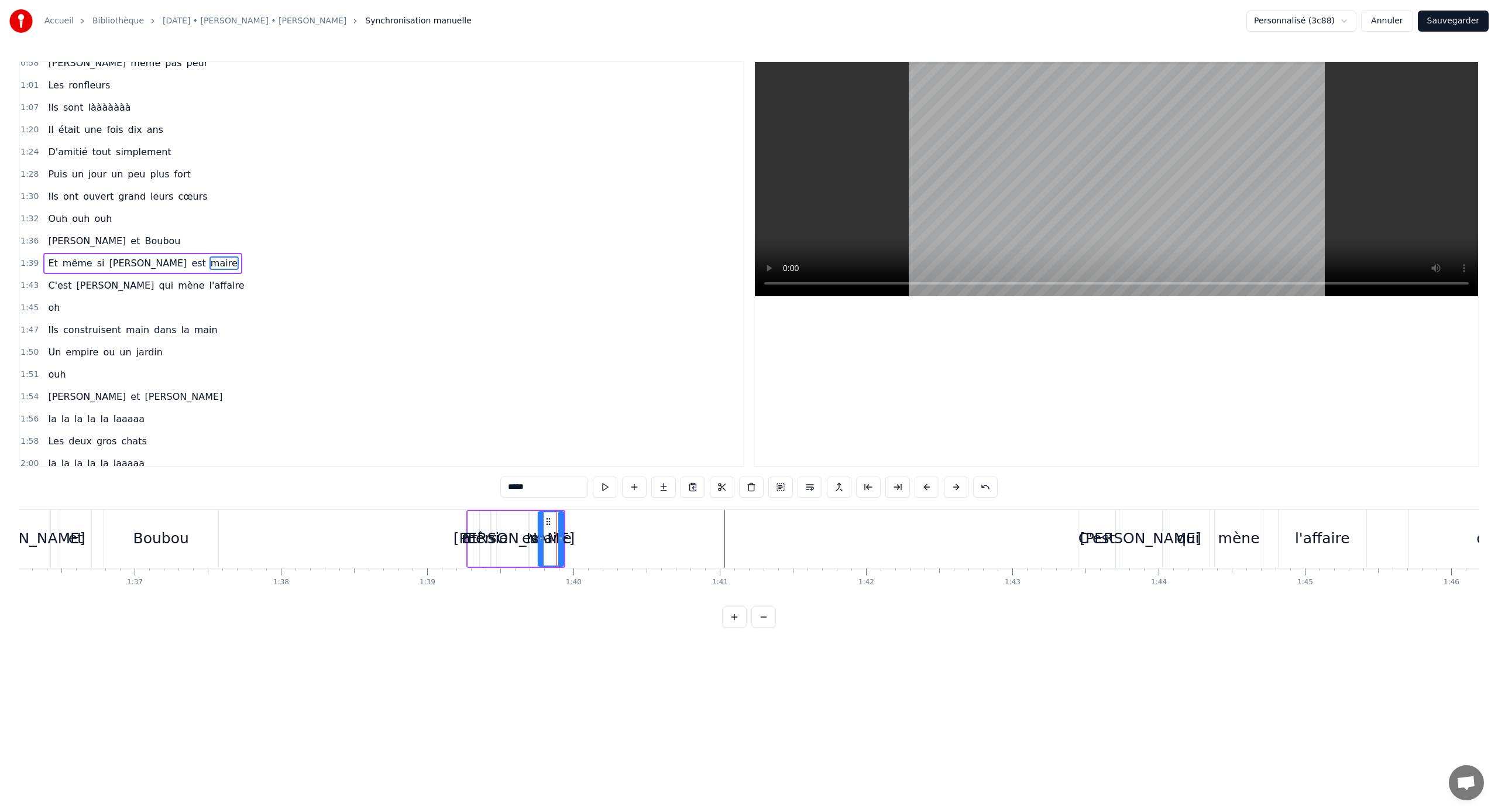
scroll to position [231, 0]
drag, startPoint x: 547, startPoint y: 520, endPoint x: 724, endPoint y: 535, distance: 177.6
click at [724, 535] on div "maire" at bounding box center [729, 539] width 24 height 53
drag, startPoint x: 738, startPoint y: 537, endPoint x: 767, endPoint y: 540, distance: 29.2
click at [766, 535] on icon at bounding box center [767, 538] width 5 height 9
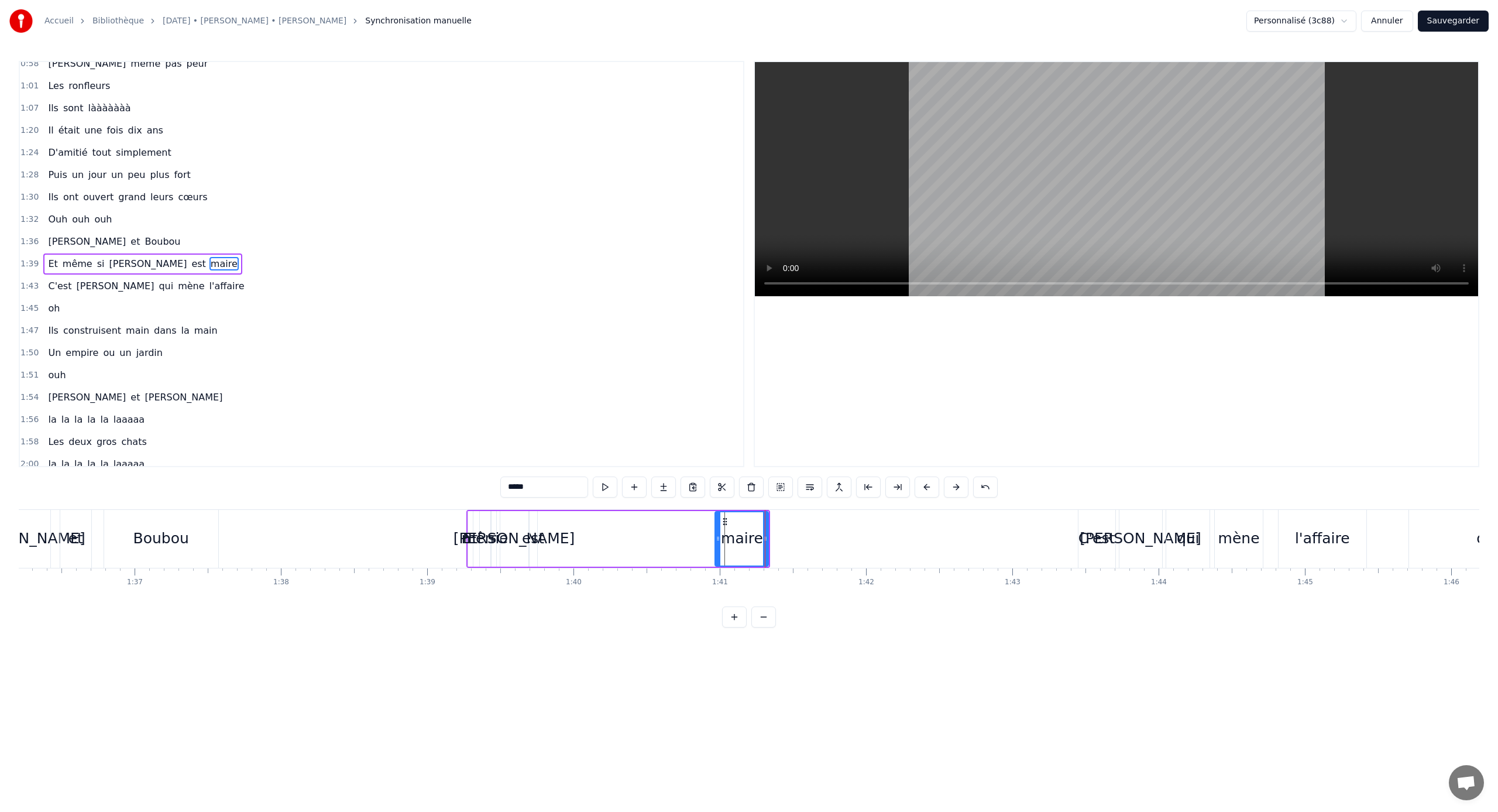
click at [537, 535] on div "est" at bounding box center [533, 538] width 23 height 23
drag, startPoint x: 534, startPoint y: 539, endPoint x: 551, endPoint y: 540, distance: 17.0
click at [551, 535] on icon at bounding box center [551, 538] width 5 height 9
drag, startPoint x: 540, startPoint y: 519, endPoint x: 705, endPoint y: 529, distance: 165.3
click at [705, 529] on div "est" at bounding box center [709, 539] width 23 height 53
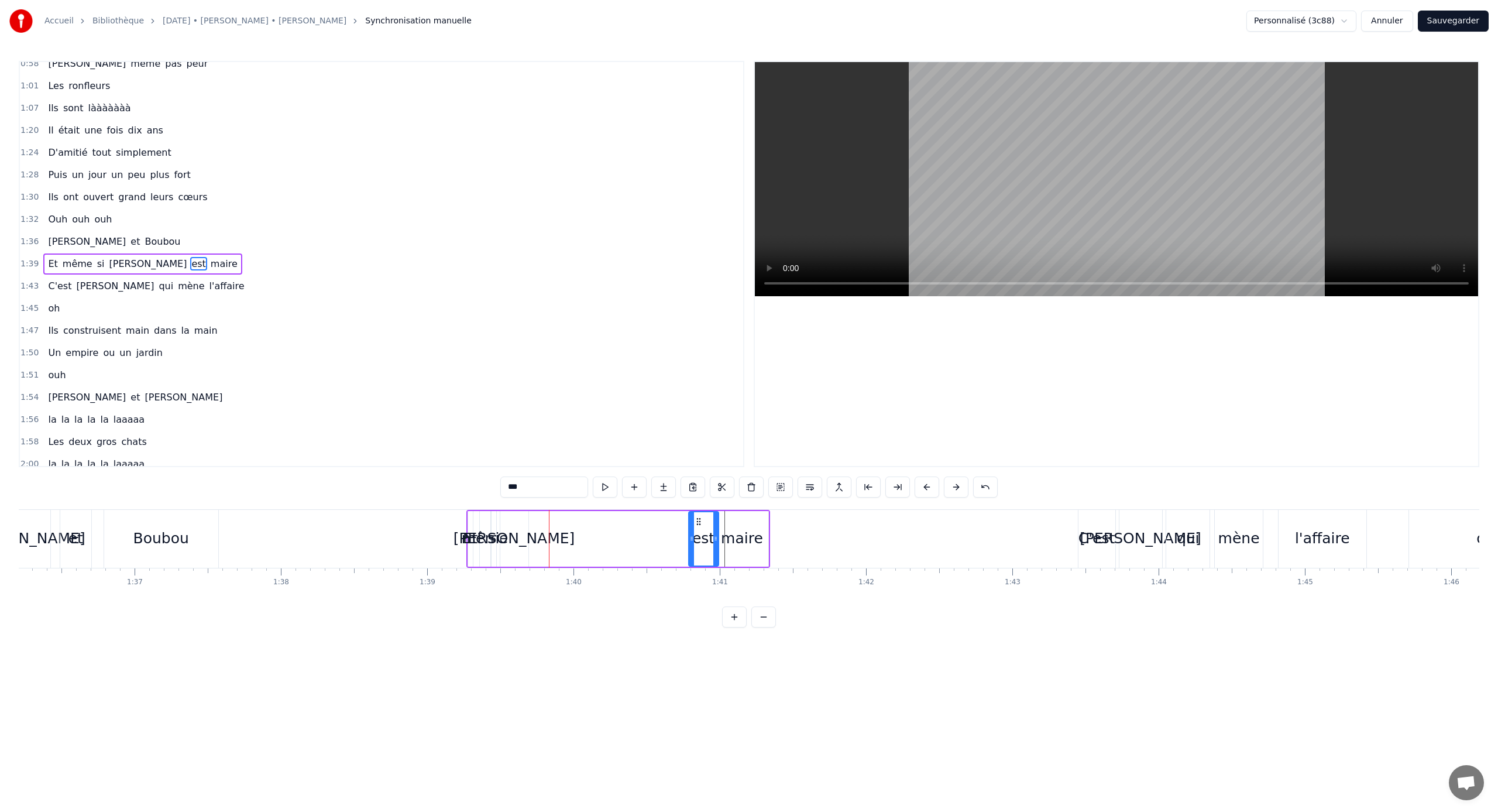
drag, startPoint x: 697, startPoint y: 535, endPoint x: 690, endPoint y: 534, distance: 7.1
click at [690, 535] on icon at bounding box center [692, 538] width 5 height 9
click at [517, 534] on div "[PERSON_NAME]" at bounding box center [515, 538] width 122 height 23
drag, startPoint x: 527, startPoint y: 540, endPoint x: 567, endPoint y: 541, distance: 40.0
click at [567, 535] on icon at bounding box center [566, 538] width 5 height 9
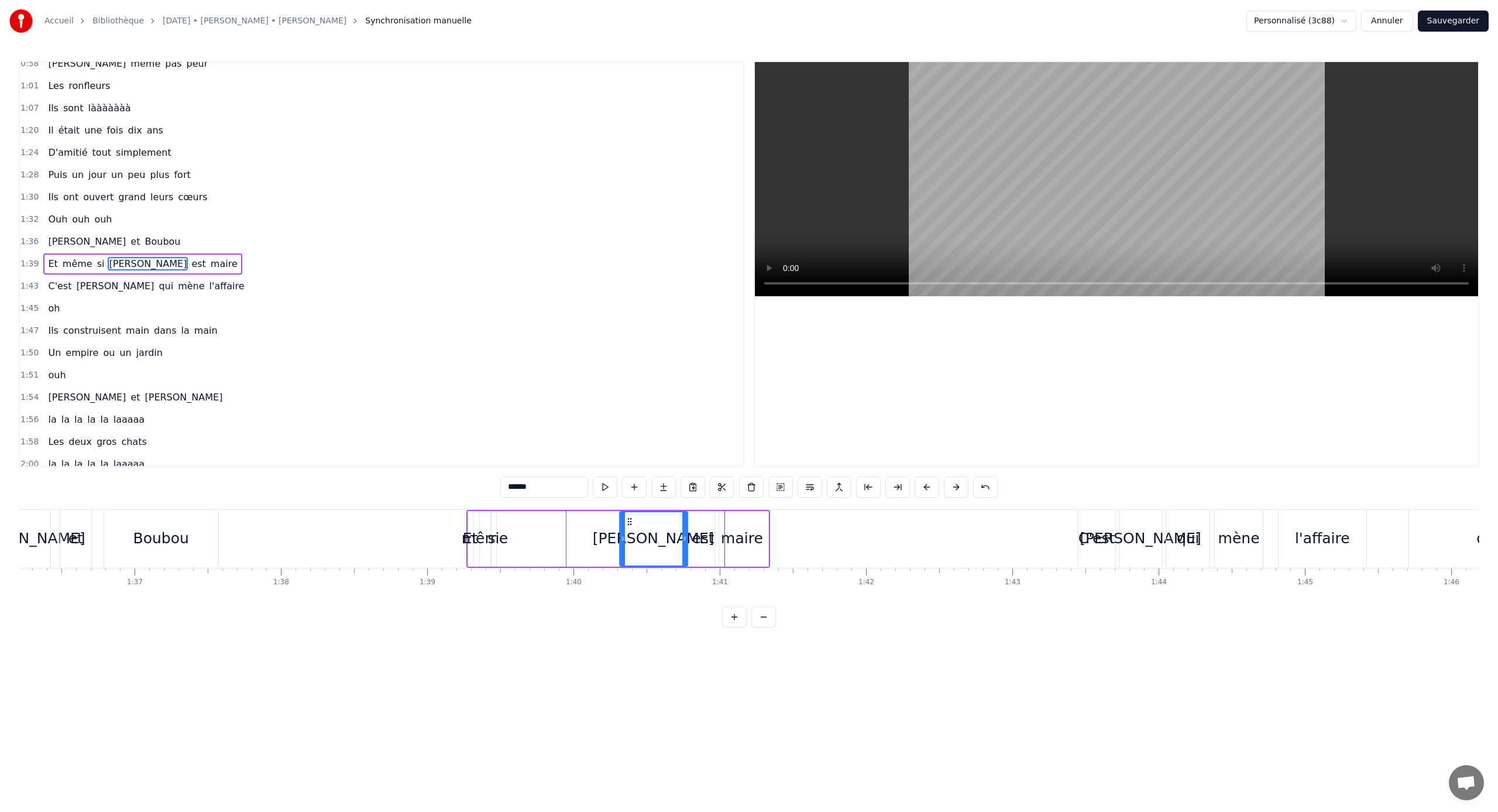
drag, startPoint x: 510, startPoint y: 520, endPoint x: 629, endPoint y: 521, distance: 119.0
click at [629, 521] on icon at bounding box center [629, 521] width 9 height 9
click at [495, 533] on div "si" at bounding box center [494, 538] width 12 height 23
drag, startPoint x: 493, startPoint y: 537, endPoint x: 523, endPoint y: 540, distance: 30.1
click at [523, 535] on icon at bounding box center [522, 538] width 5 height 9
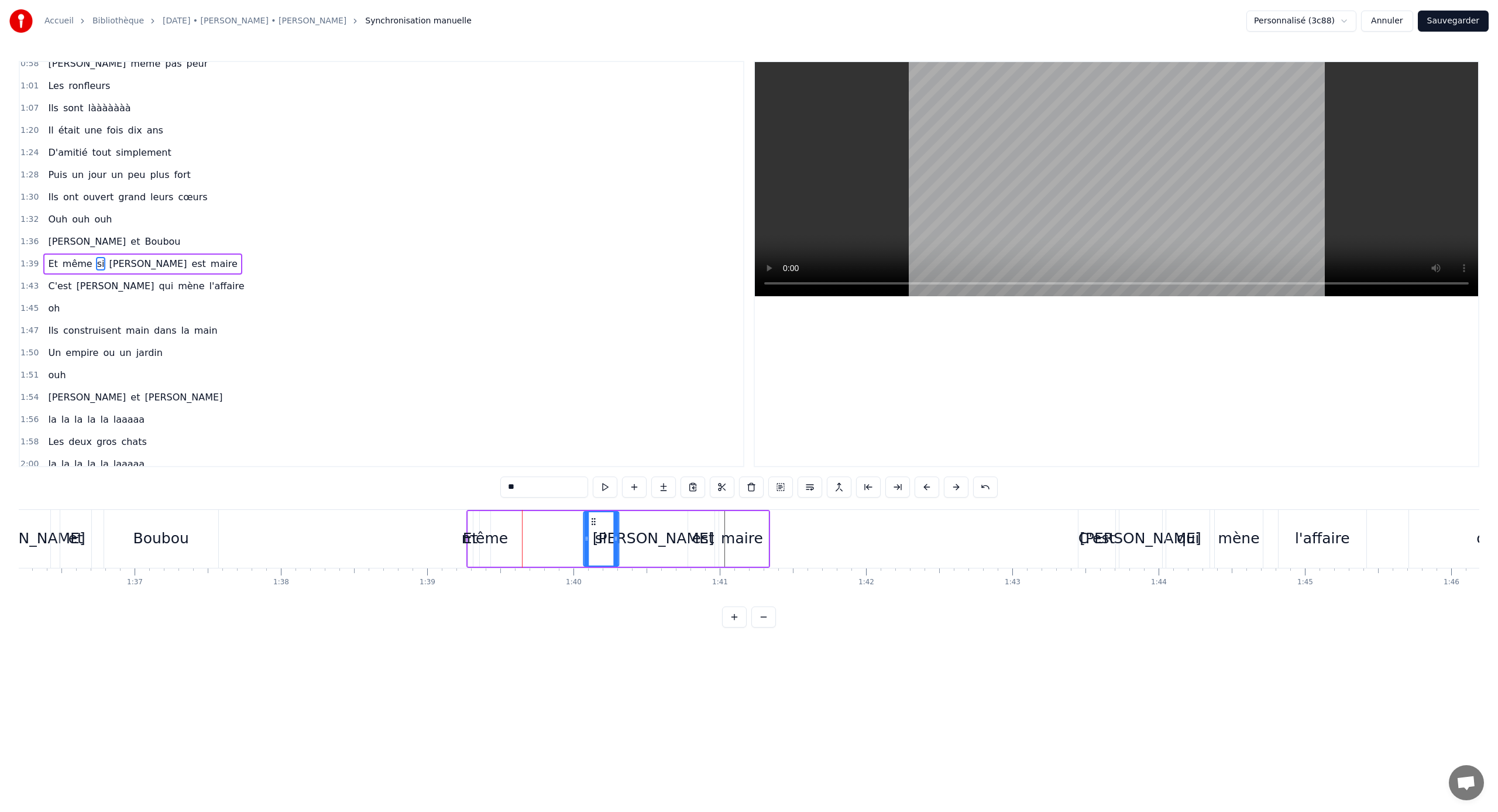
drag, startPoint x: 500, startPoint y: 522, endPoint x: 592, endPoint y: 534, distance: 92.8
click at [592, 534] on div "si" at bounding box center [601, 539] width 34 height 53
click at [495, 535] on div "même" at bounding box center [485, 538] width 46 height 23
type input "****"
drag, startPoint x: 490, startPoint y: 534, endPoint x: 526, endPoint y: 535, distance: 36.0
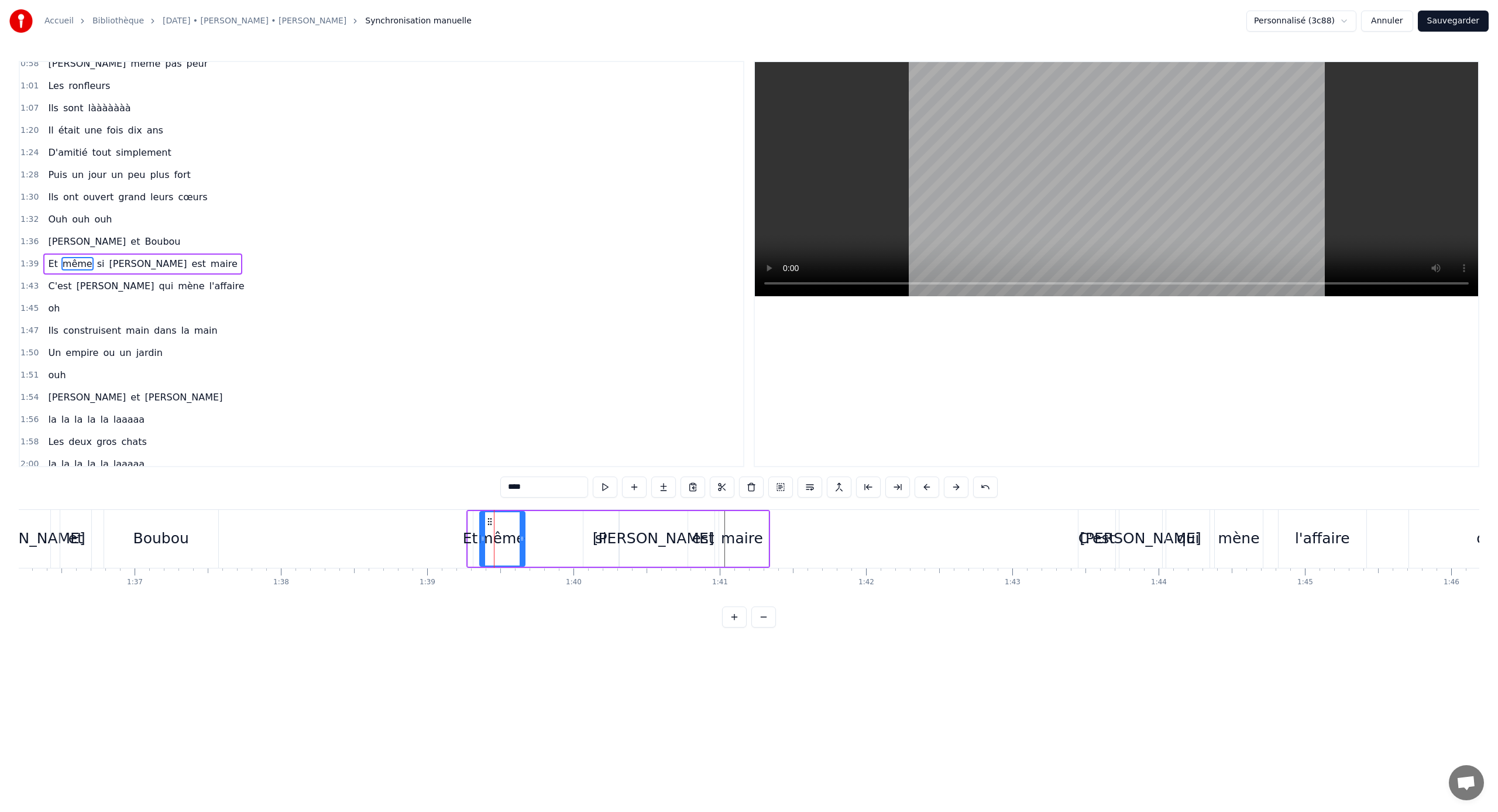
click at [526, 535] on div "même" at bounding box center [502, 539] width 46 height 56
drag, startPoint x: 488, startPoint y: 520, endPoint x: 552, endPoint y: 523, distance: 64.1
click at [552, 523] on icon at bounding box center [554, 521] width 9 height 9
click at [478, 525] on div "Et même si [PERSON_NAME] est maire" at bounding box center [618, 538] width 304 height 58
click at [470, 525] on div "Et" at bounding box center [470, 539] width 5 height 56
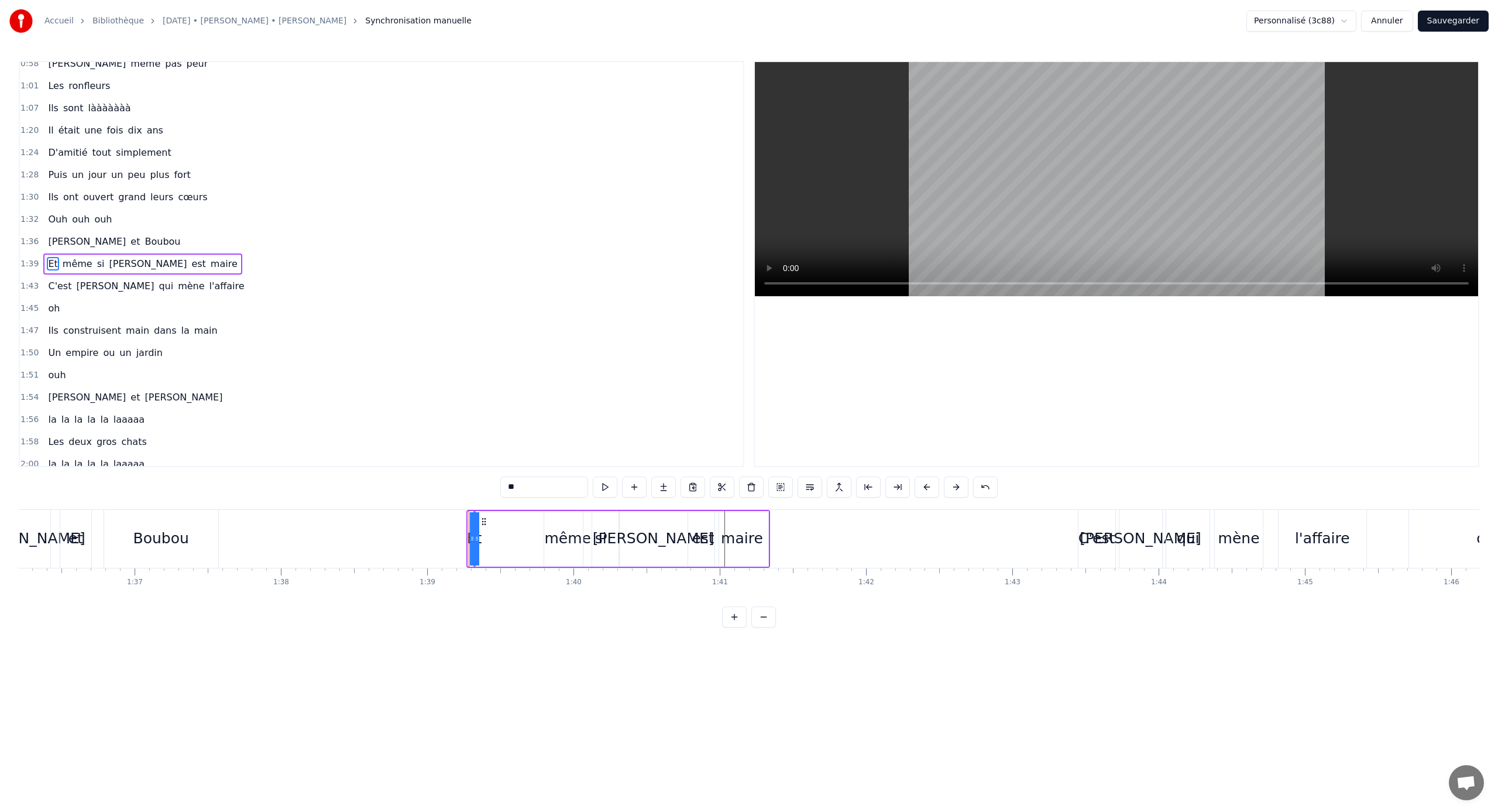
drag, startPoint x: 472, startPoint y: 540, endPoint x: 485, endPoint y: 540, distance: 13.0
click at [485, 535] on div "Et même si [PERSON_NAME] est maire" at bounding box center [618, 538] width 304 height 58
click at [470, 533] on div "Et" at bounding box center [474, 538] width 15 height 23
drag, startPoint x: 478, startPoint y: 540, endPoint x: 450, endPoint y: 540, distance: 28.0
click at [450, 535] on icon at bounding box center [451, 538] width 5 height 9
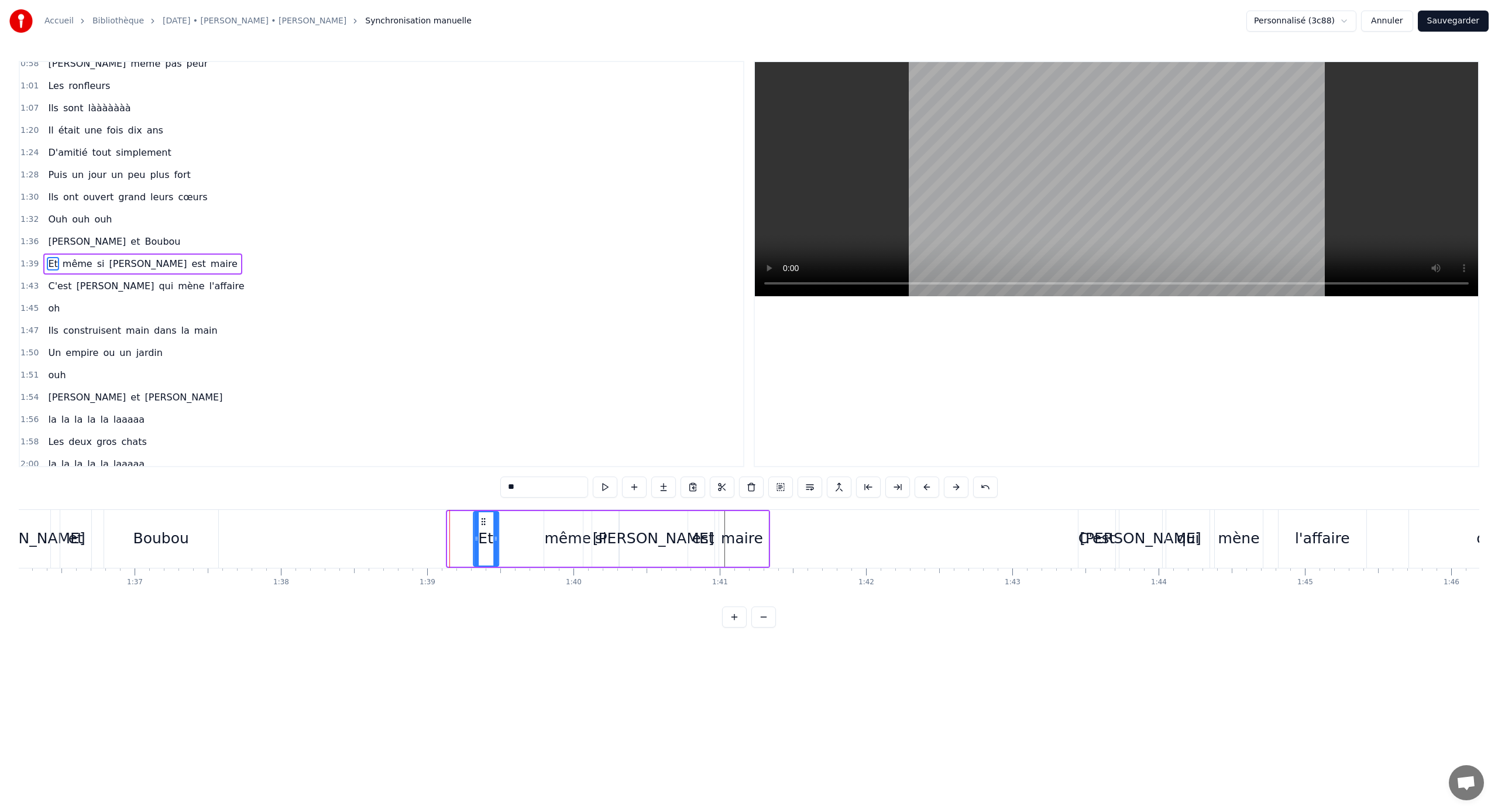
drag, startPoint x: 456, startPoint y: 520, endPoint x: 484, endPoint y: 525, distance: 28.4
click at [484, 525] on icon at bounding box center [483, 521] width 9 height 9
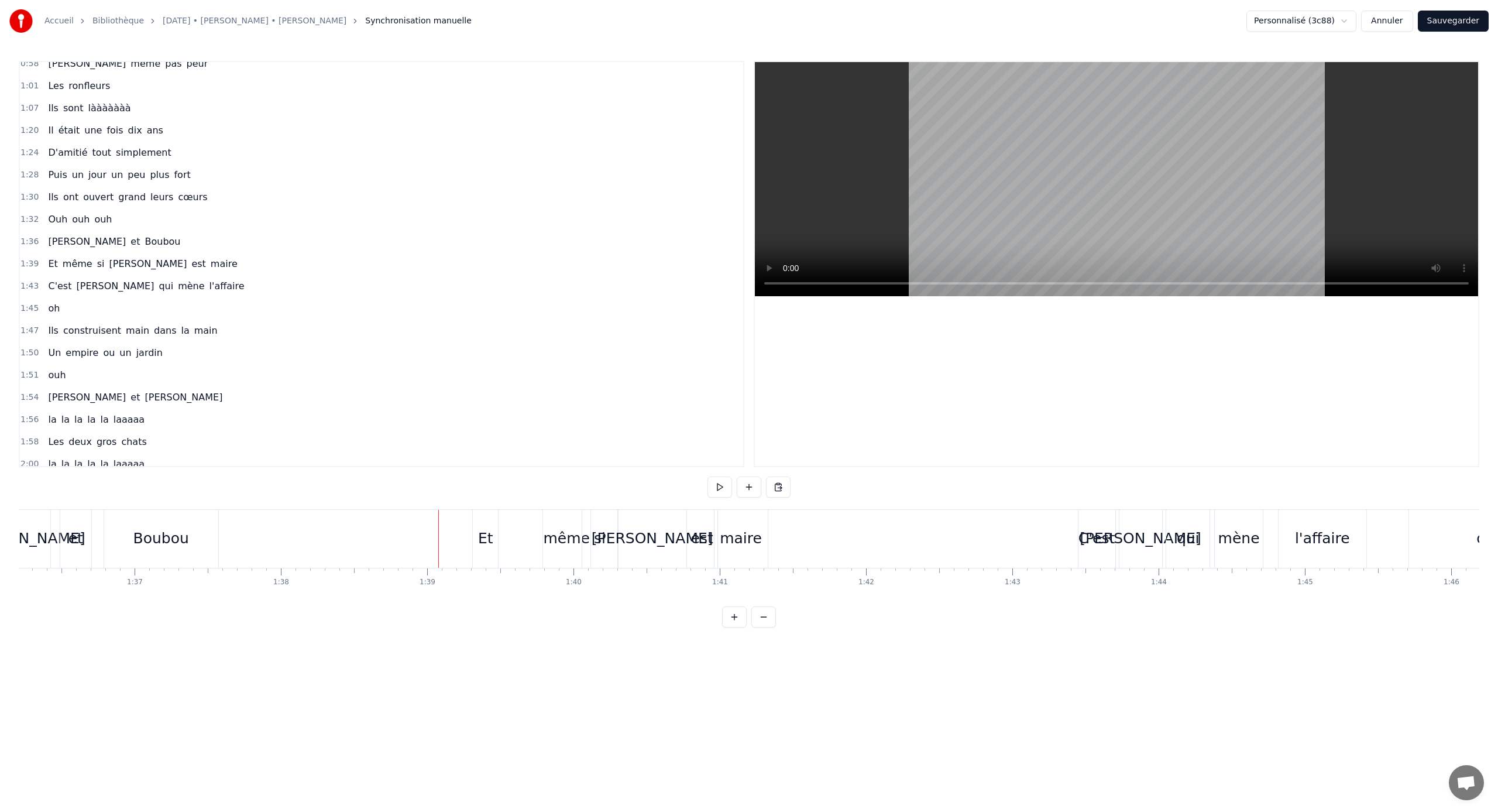
click at [541, 524] on div "Et même si [PERSON_NAME] est maire" at bounding box center [621, 538] width 298 height 58
click at [552, 524] on div "même" at bounding box center [568, 539] width 48 height 56
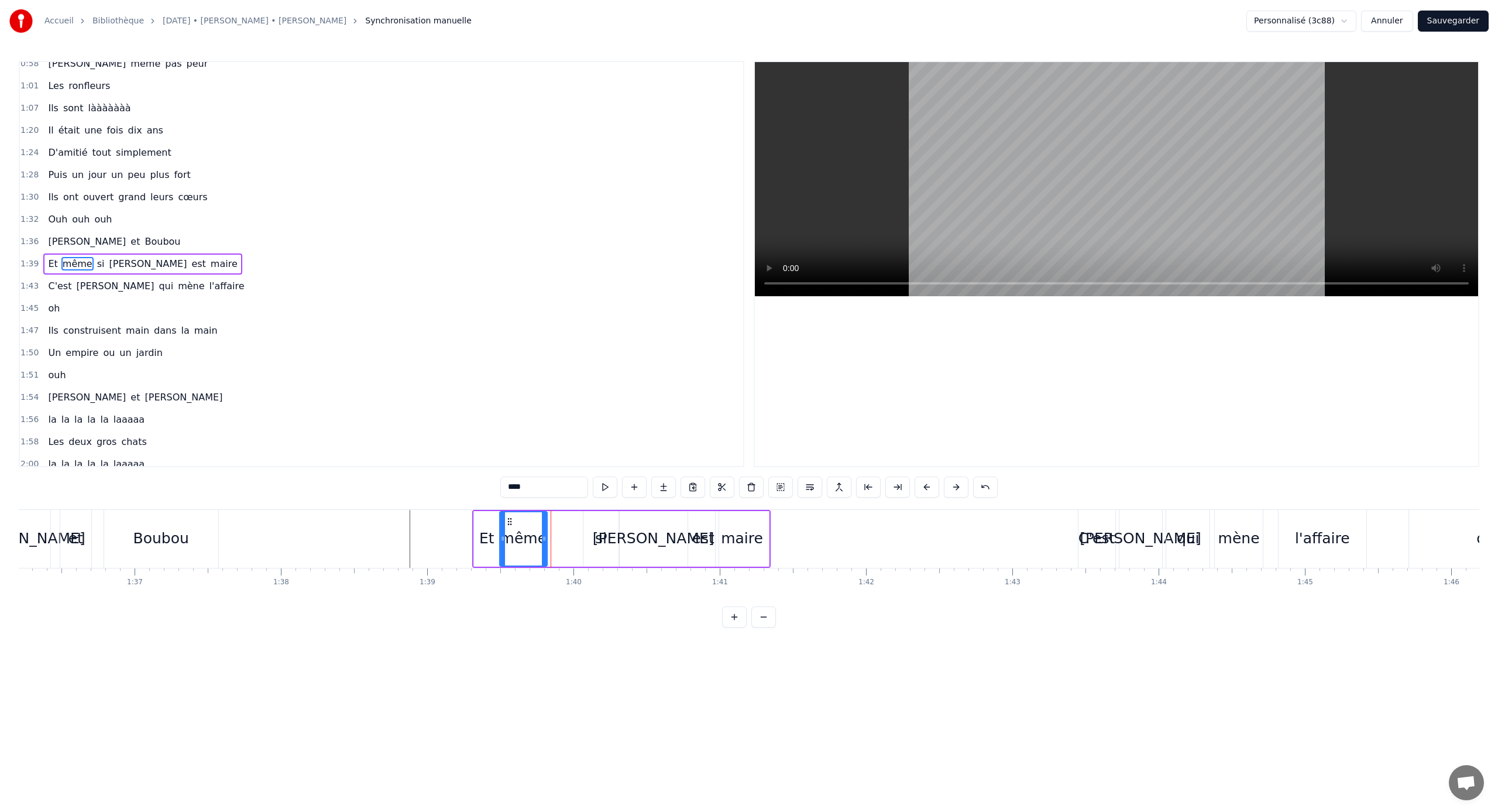
drag, startPoint x: 554, startPoint y: 520, endPoint x: 510, endPoint y: 519, distance: 44.0
click at [510, 519] on icon at bounding box center [510, 521] width 9 height 9
click at [599, 525] on div "si" at bounding box center [601, 539] width 35 height 56
drag, startPoint x: 593, startPoint y: 520, endPoint x: 563, endPoint y: 520, distance: 30.0
click at [563, 520] on icon at bounding box center [562, 521] width 9 height 9
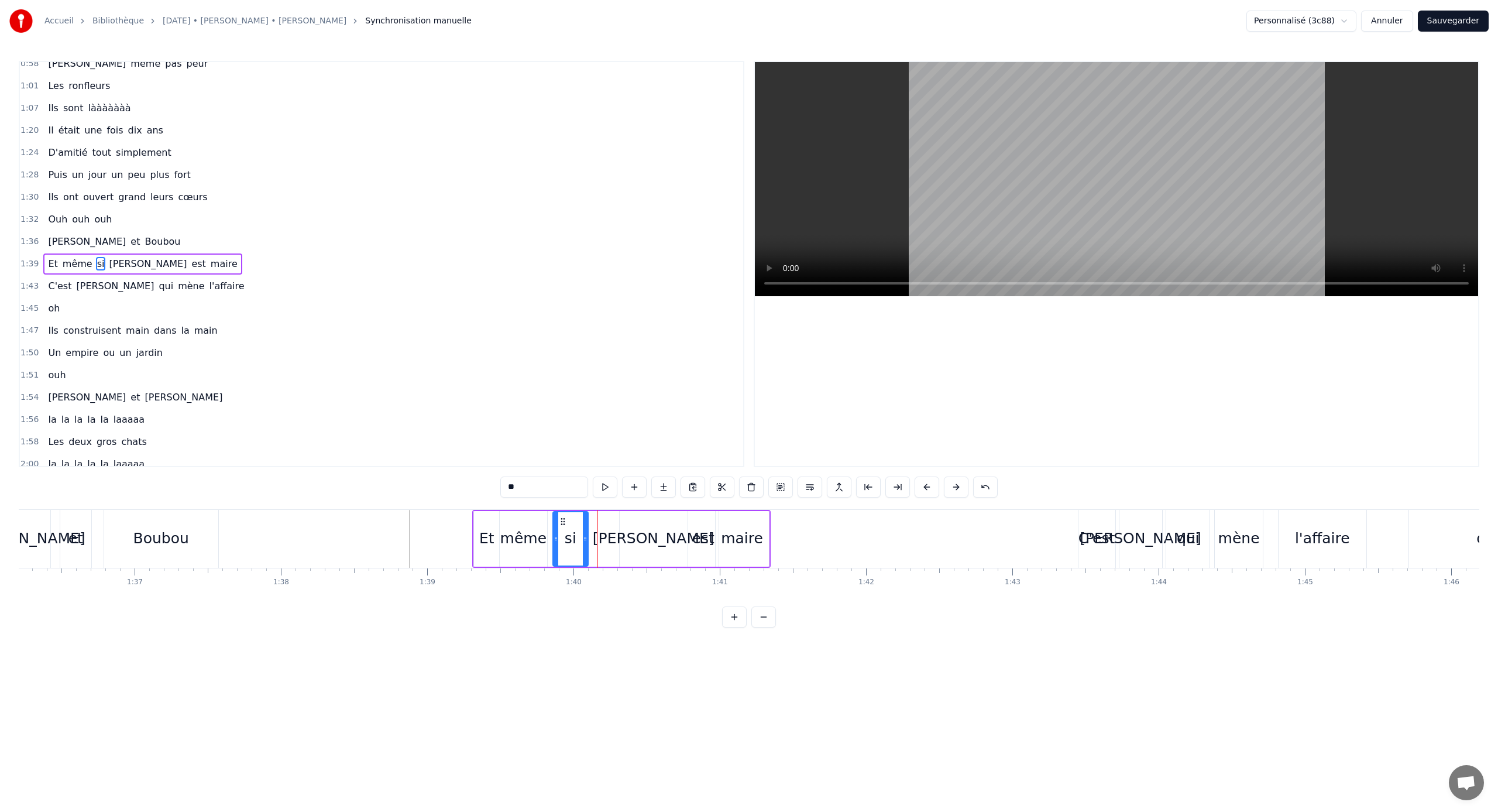
click at [622, 526] on div "[PERSON_NAME]" at bounding box center [653, 539] width 68 height 56
drag, startPoint x: 628, startPoint y: 522, endPoint x: 605, endPoint y: 521, distance: 23.0
click at [605, 521] on icon at bounding box center [604, 521] width 9 height 9
click at [709, 533] on div "est" at bounding box center [703, 538] width 23 height 23
type input "***"
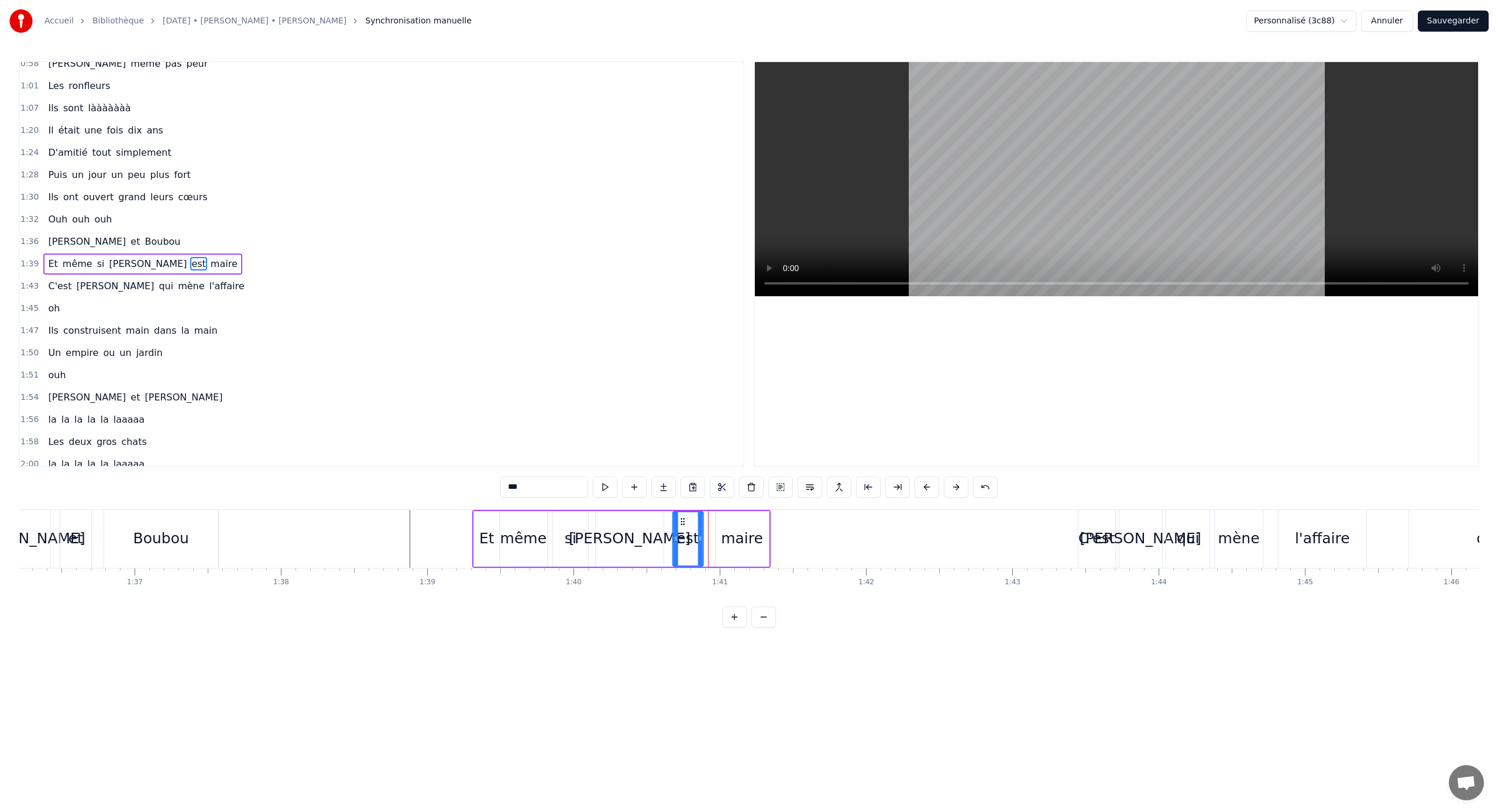
drag, startPoint x: 698, startPoint y: 520, endPoint x: 682, endPoint y: 520, distance: 16.0
click at [682, 520] on icon at bounding box center [682, 521] width 9 height 9
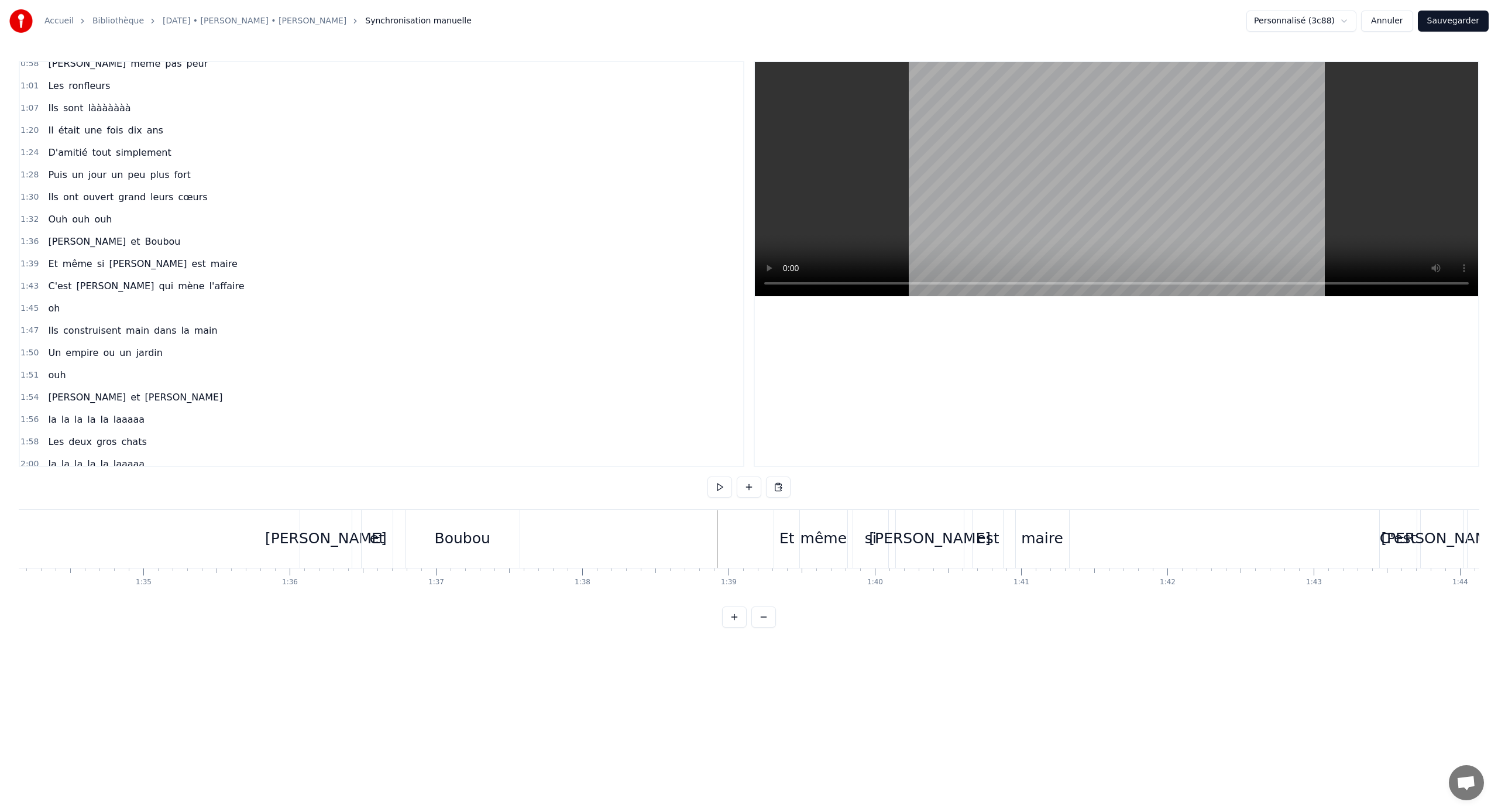
scroll to position [0, 13775]
click at [885, 15] on button "Sauvegarder" at bounding box center [1453, 21] width 71 height 21
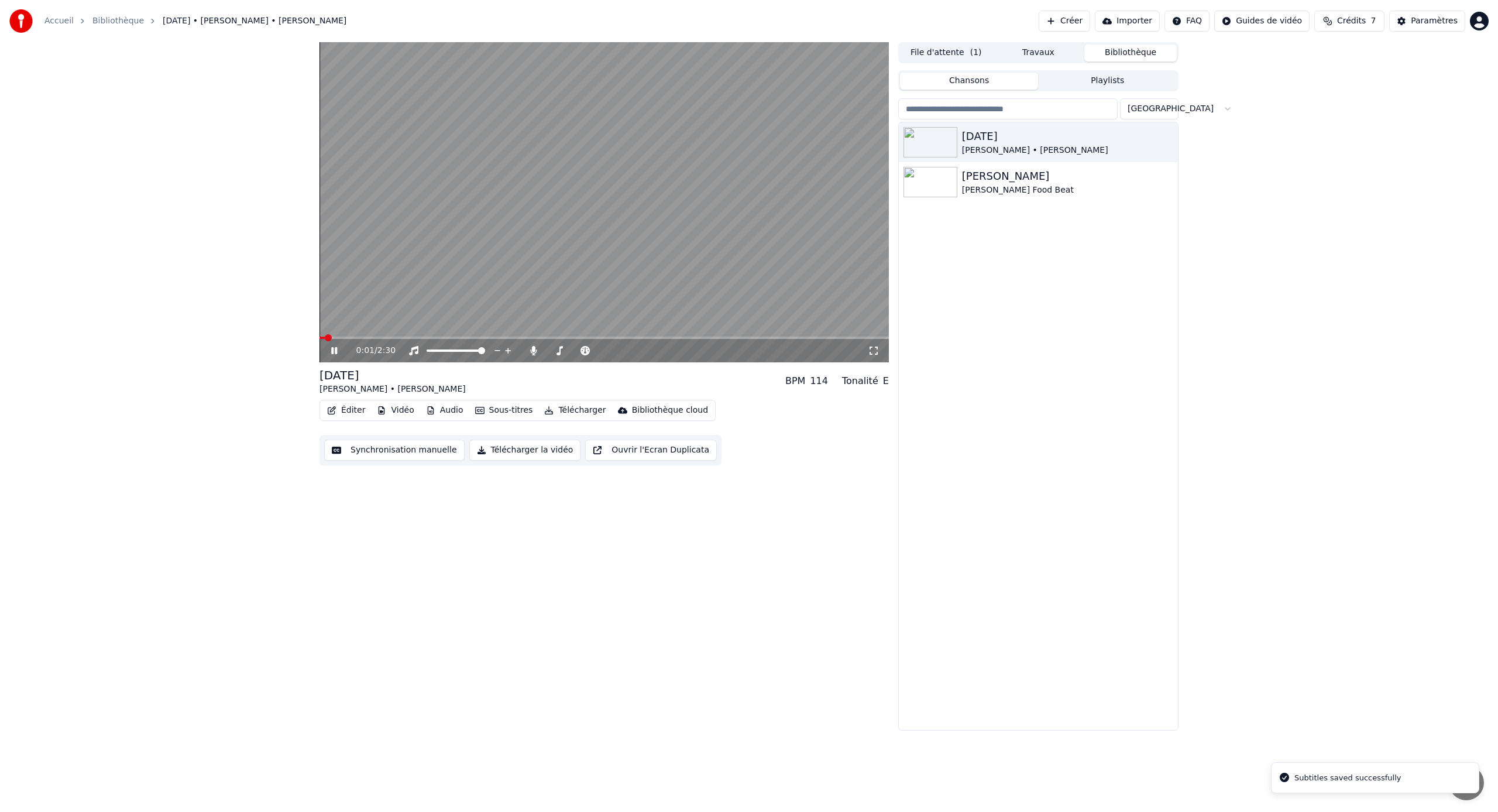
click at [399, 449] on button "Synchronisation manuelle" at bounding box center [394, 449] width 140 height 21
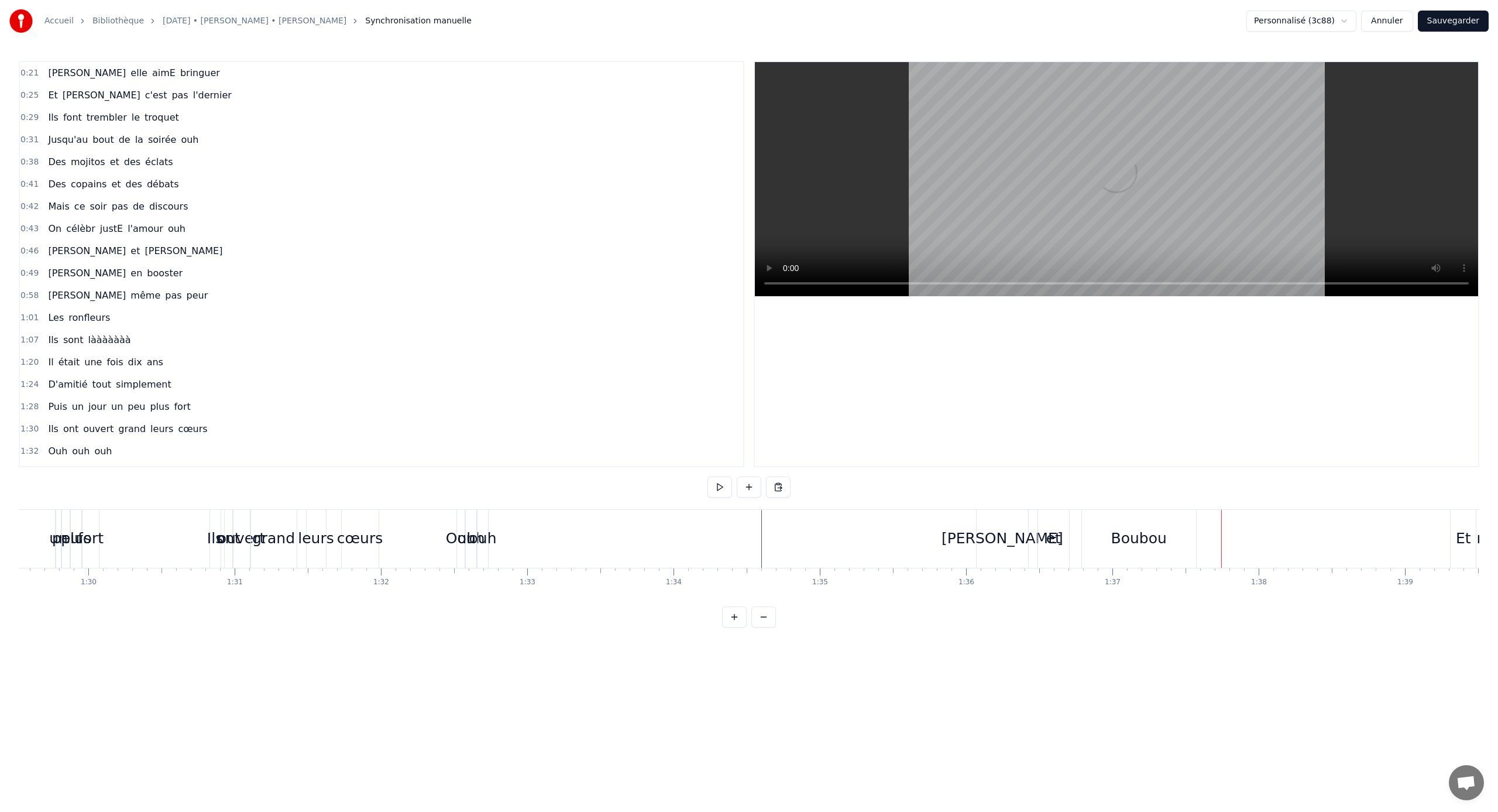
scroll to position [0, 12859]
click at [454, 534] on div "Ils" at bounding box center [455, 538] width 16 height 23
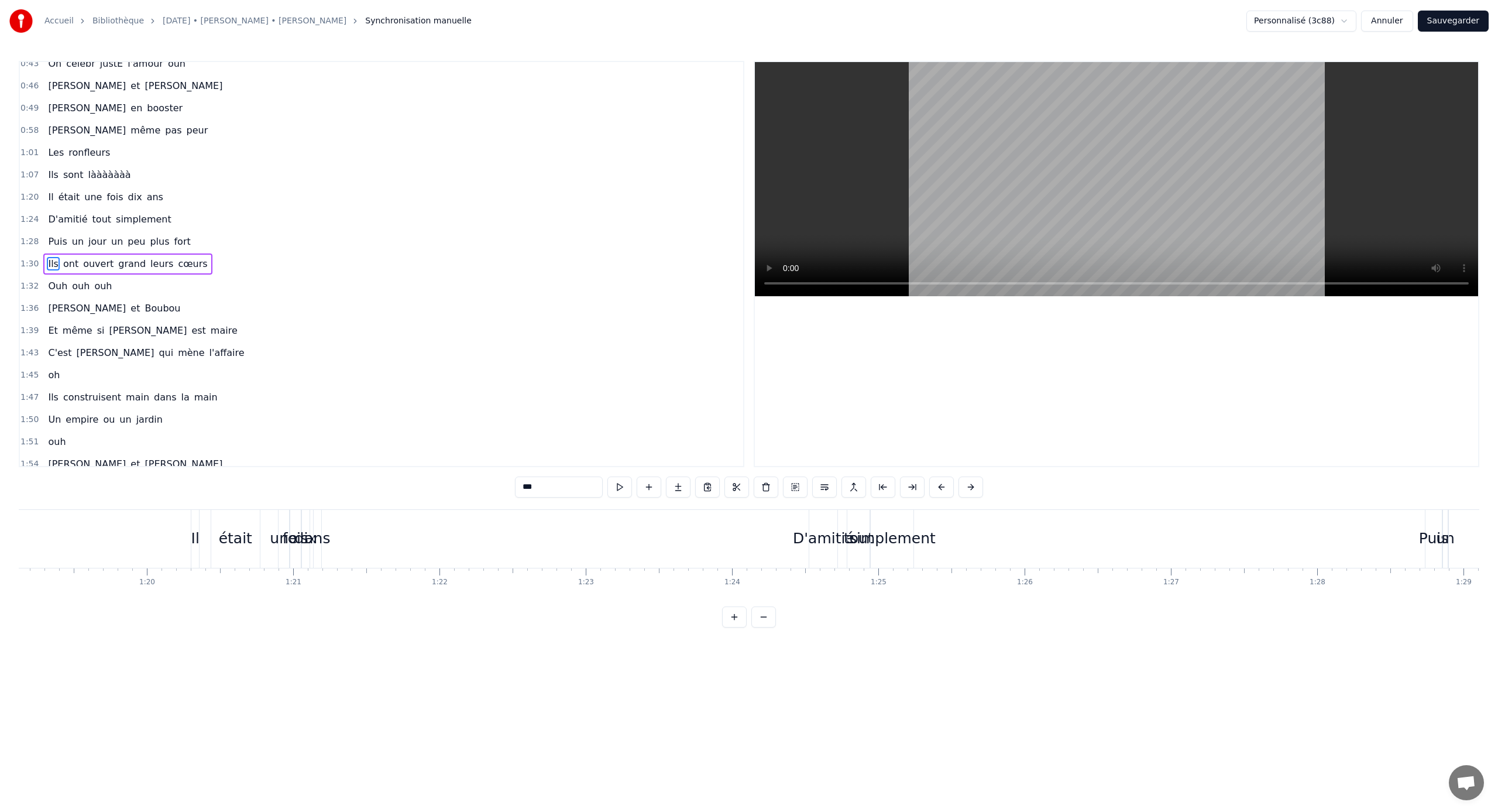
scroll to position [0, 11498]
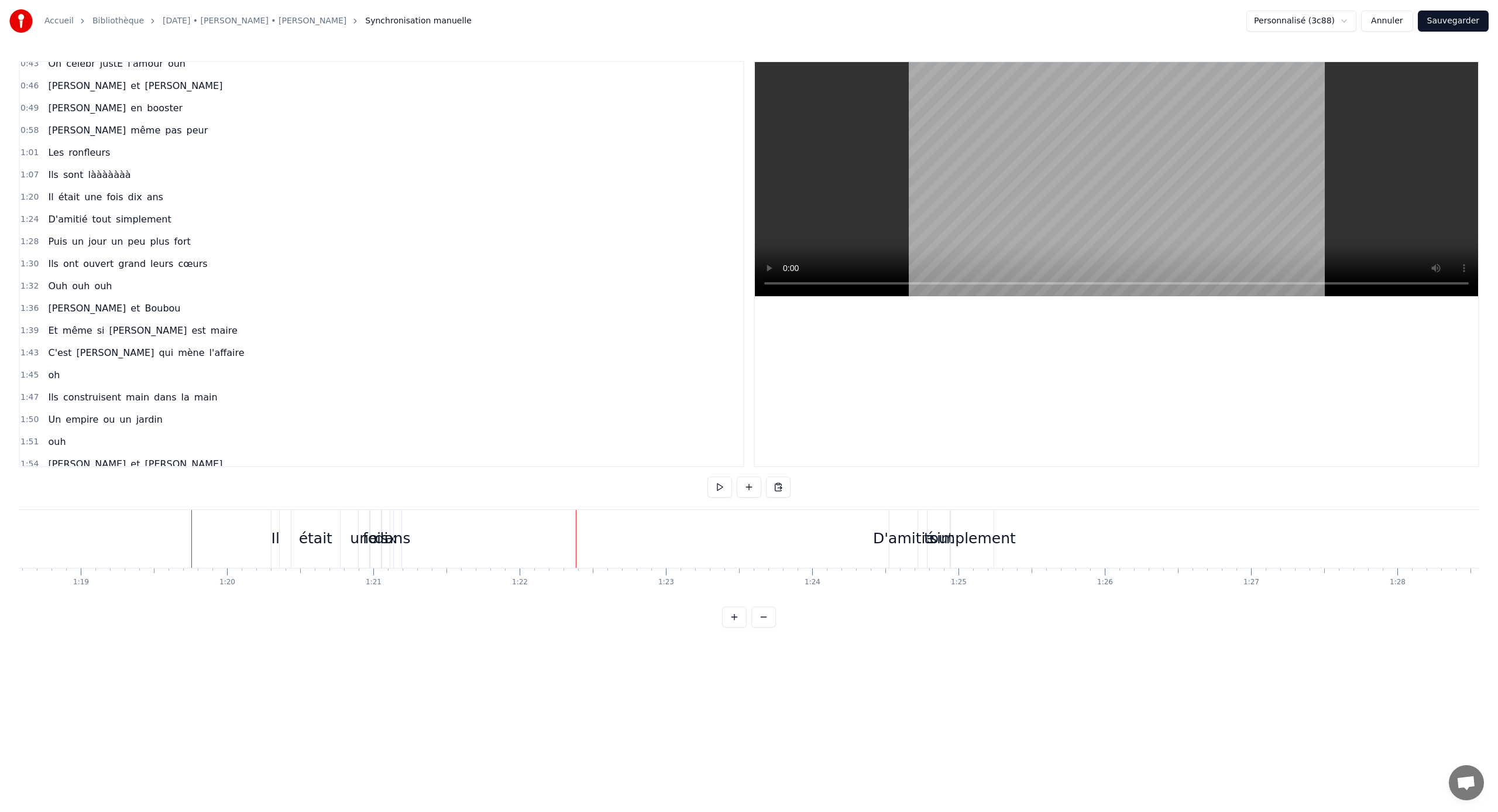
click at [399, 535] on div "ans" at bounding box center [397, 538] width 26 height 23
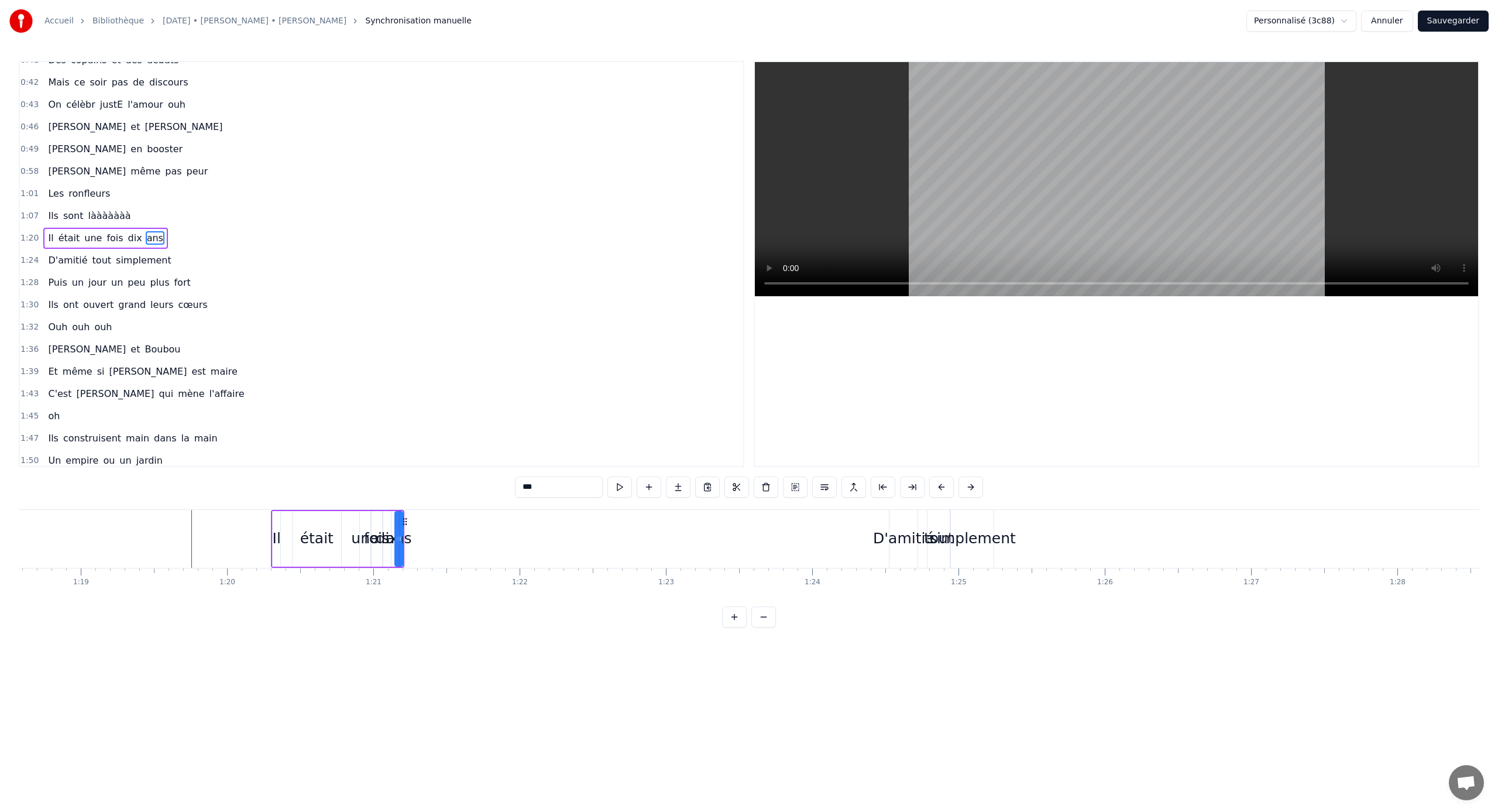
scroll to position [99, 0]
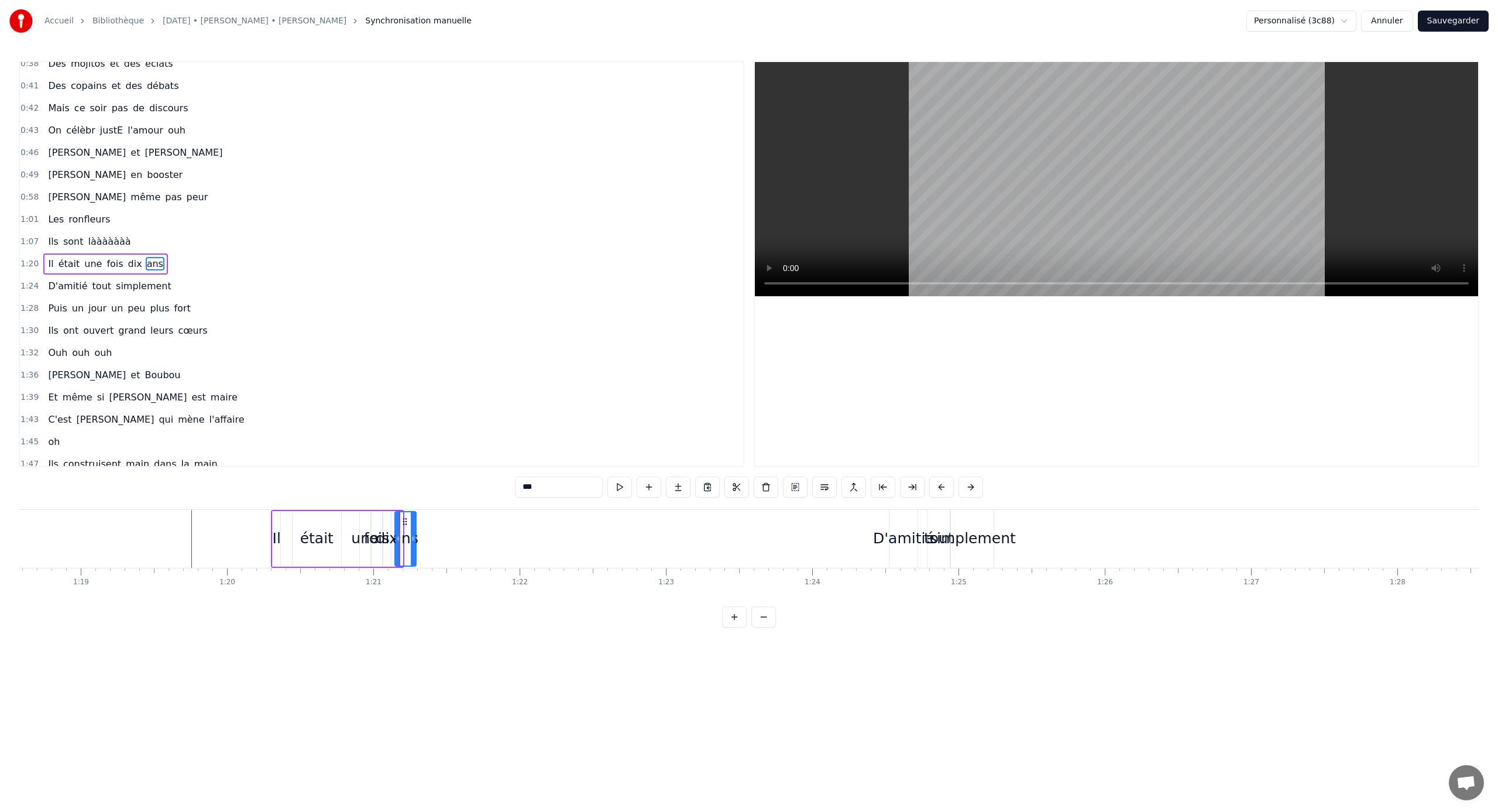
drag, startPoint x: 402, startPoint y: 540, endPoint x: 420, endPoint y: 541, distance: 18.0
click at [417, 535] on div "ans" at bounding box center [405, 539] width 23 height 56
drag, startPoint x: 405, startPoint y: 521, endPoint x: 600, endPoint y: 536, distance: 195.6
click at [600, 535] on div "ans" at bounding box center [604, 539] width 25 height 53
click at [218, 504] on div "0:21 [PERSON_NAME] elle aimE bringuer 0:25 Et [PERSON_NAME] c'est pas l'dernier…" at bounding box center [749, 344] width 1461 height 566
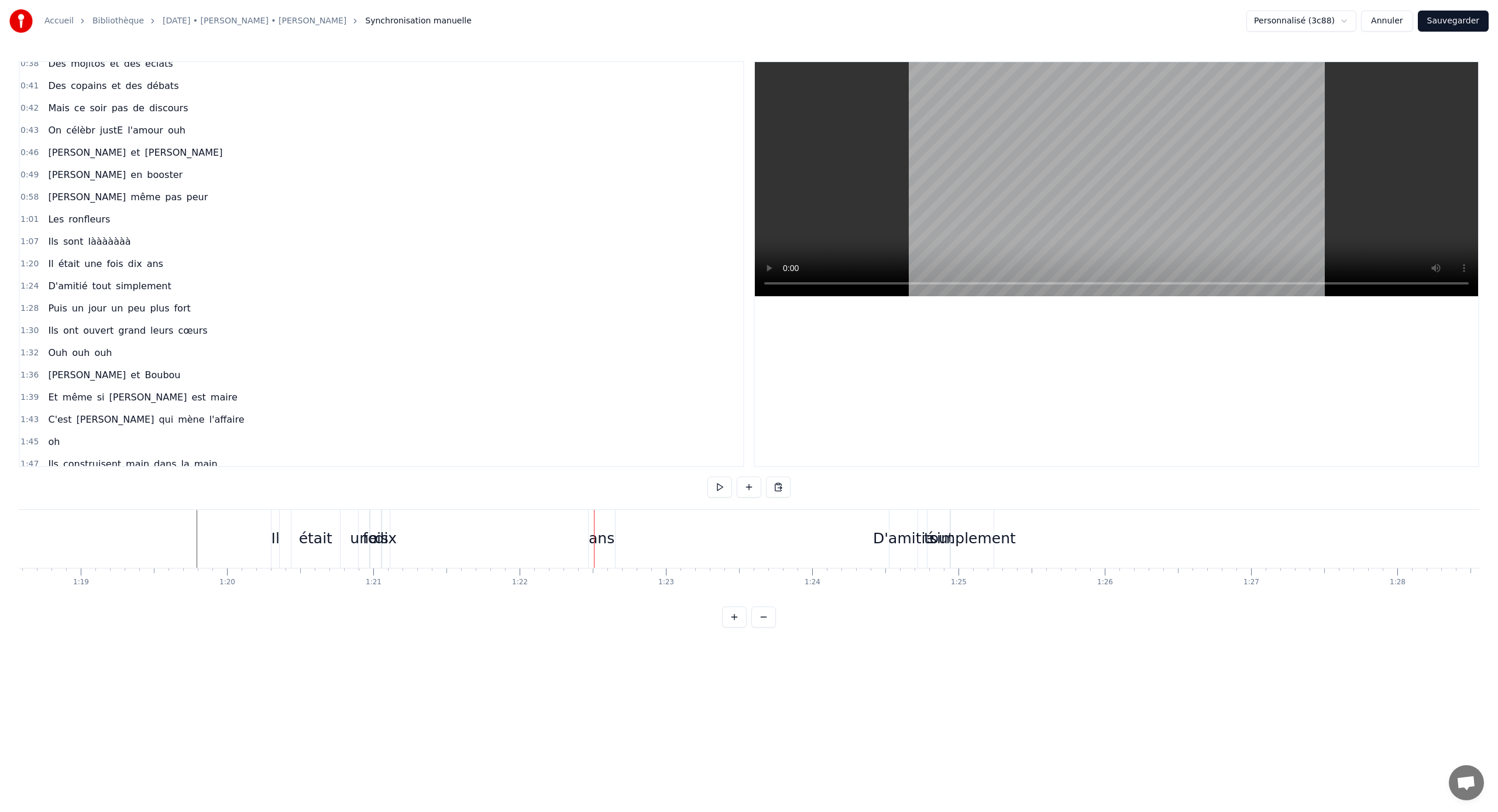
click at [487, 530] on div "Il était une fois [PERSON_NAME] ans" at bounding box center [444, 538] width 347 height 58
click at [386, 535] on div "dix" at bounding box center [386, 538] width 23 height 23
drag, startPoint x: 394, startPoint y: 520, endPoint x: 505, endPoint y: 520, distance: 111.0
click at [505, 520] on icon at bounding box center [505, 521] width 9 height 9
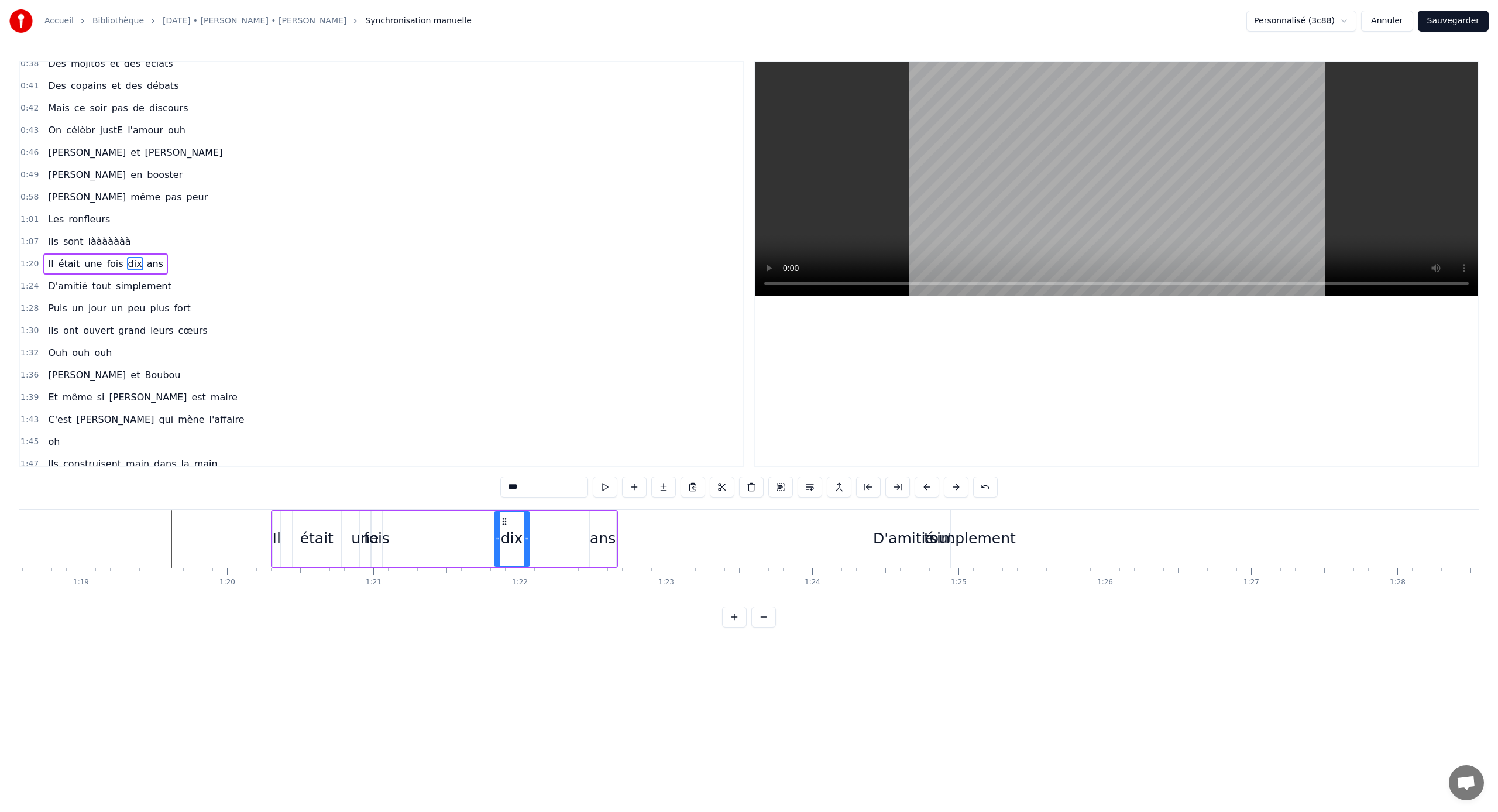
drag, startPoint x: 500, startPoint y: 540, endPoint x: 528, endPoint y: 539, distance: 28.0
click at [528, 535] on icon at bounding box center [527, 538] width 5 height 9
click at [592, 535] on div "ans" at bounding box center [602, 538] width 26 height 23
drag, startPoint x: 599, startPoint y: 520, endPoint x: 539, endPoint y: 520, distance: 60.0
click at [539, 520] on icon at bounding box center [539, 521] width 9 height 9
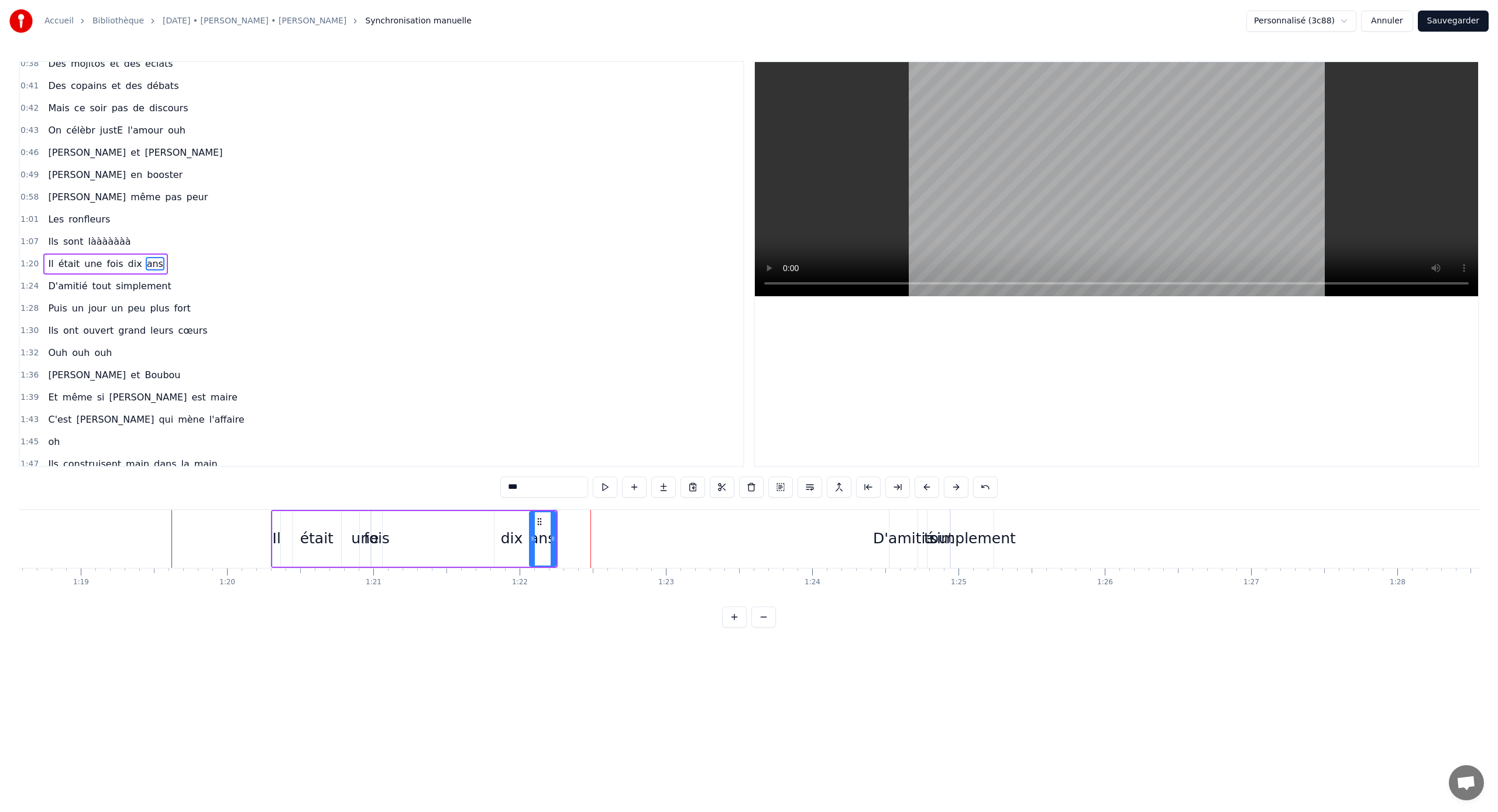
click at [378, 535] on div "fois" at bounding box center [377, 538] width 26 height 23
drag, startPoint x: 381, startPoint y: 533, endPoint x: 416, endPoint y: 534, distance: 35.0
click at [416, 534] on icon at bounding box center [414, 538] width 5 height 9
drag, startPoint x: 380, startPoint y: 521, endPoint x: 455, endPoint y: 519, distance: 75.0
click at [455, 519] on icon at bounding box center [455, 521] width 9 height 9
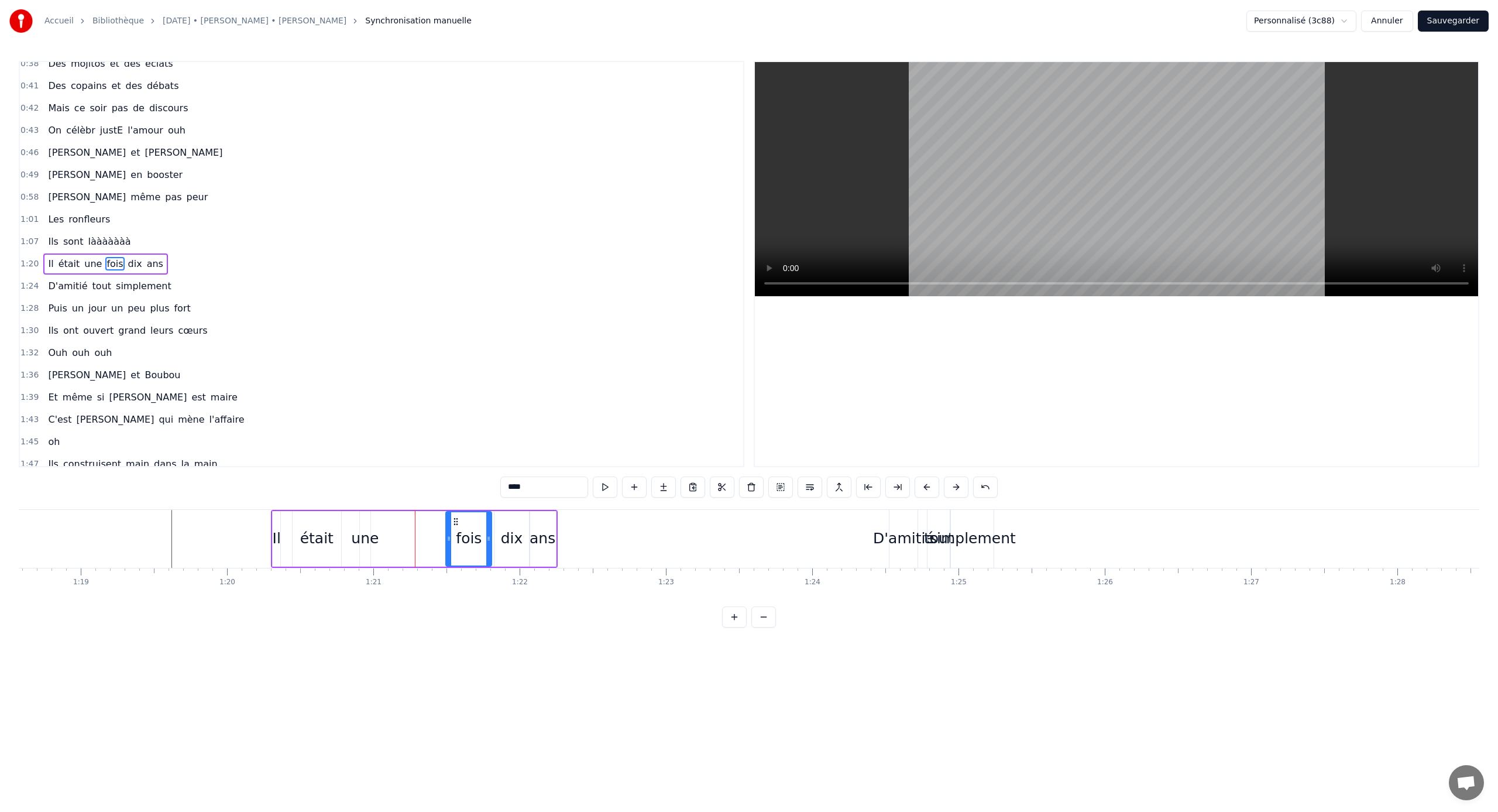
click at [365, 535] on div "une" at bounding box center [364, 538] width 28 height 23
drag, startPoint x: 368, startPoint y: 535, endPoint x: 392, endPoint y: 536, distance: 24.0
click at [392, 535] on icon at bounding box center [389, 538] width 5 height 9
drag, startPoint x: 368, startPoint y: 518, endPoint x: 410, endPoint y: 517, distance: 42.0
click at [410, 517] on icon at bounding box center [411, 521] width 9 height 9
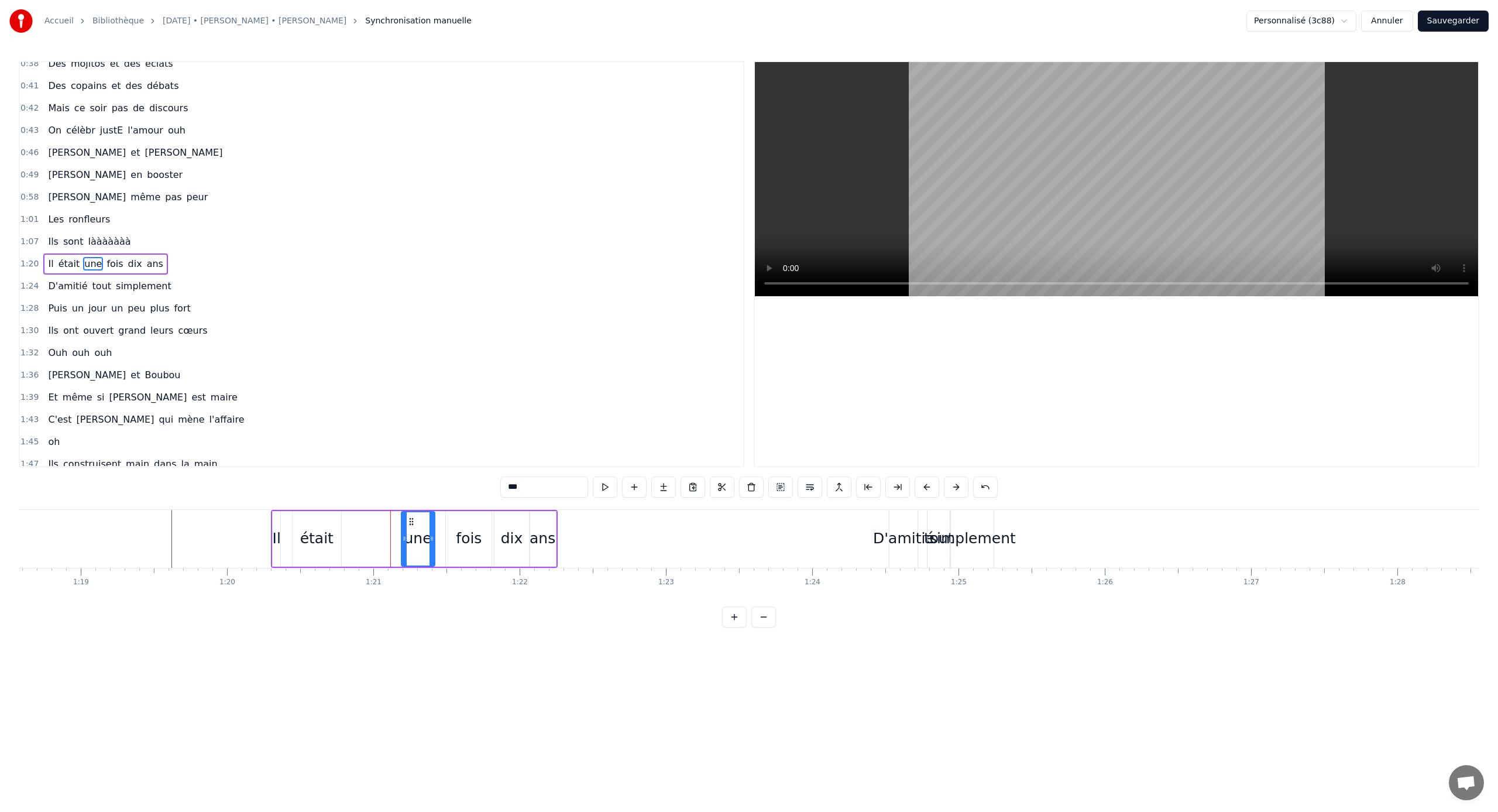
click at [320, 535] on div "était" at bounding box center [317, 538] width 33 height 23
drag, startPoint x: 304, startPoint y: 522, endPoint x: 347, endPoint y: 523, distance: 43.0
click at [347, 523] on icon at bounding box center [343, 521] width 9 height 9
click at [275, 532] on div "Il" at bounding box center [277, 538] width 8 height 23
drag, startPoint x: 279, startPoint y: 535, endPoint x: 305, endPoint y: 540, distance: 26.5
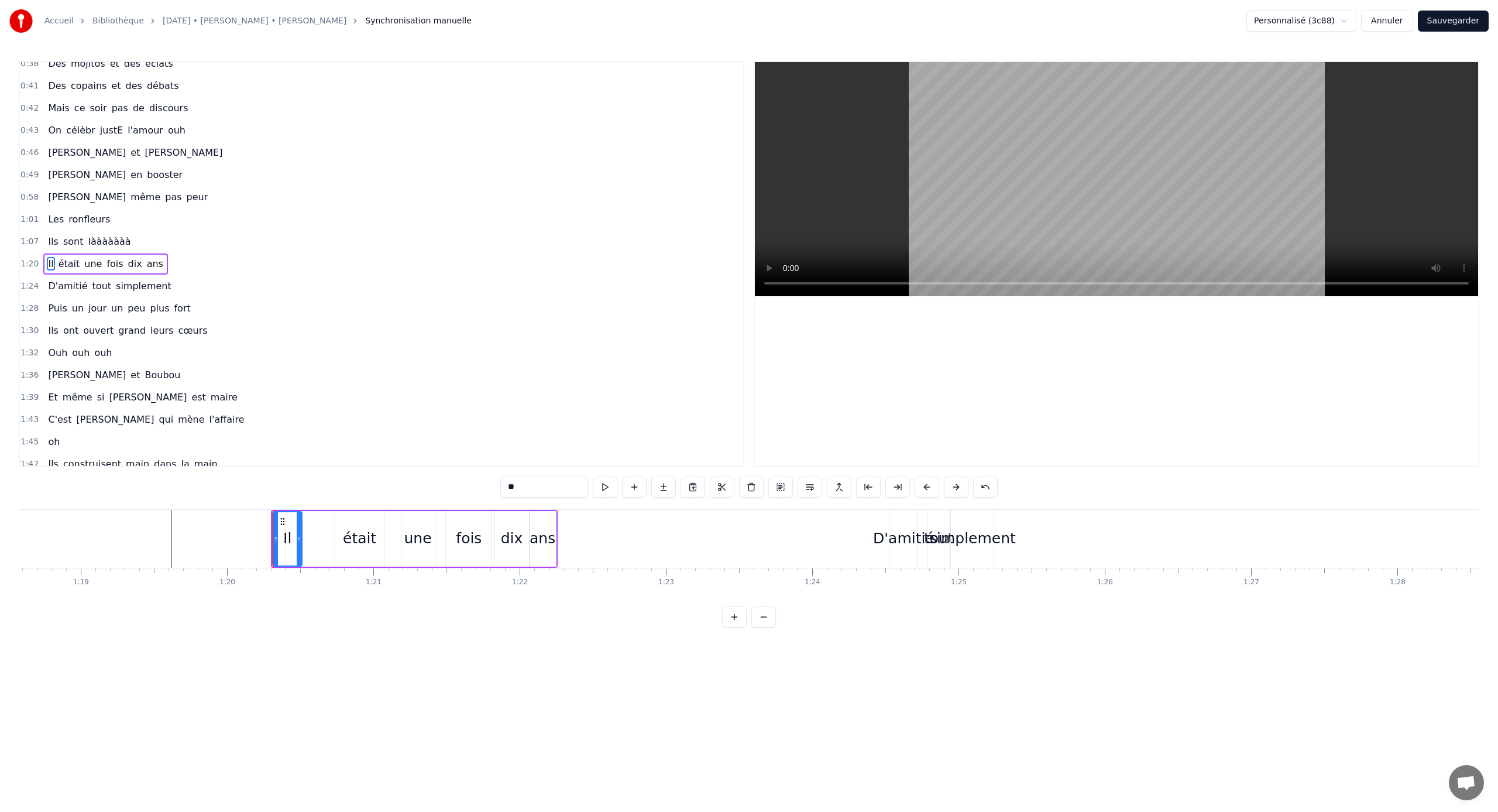
click at [302, 535] on icon at bounding box center [299, 538] width 5 height 9
click at [363, 535] on div "était" at bounding box center [360, 538] width 33 height 23
drag, startPoint x: 345, startPoint y: 520, endPoint x: 322, endPoint y: 520, distance: 23.0
click at [322, 520] on icon at bounding box center [323, 521] width 9 height 9
click at [414, 535] on div "une" at bounding box center [417, 538] width 28 height 23
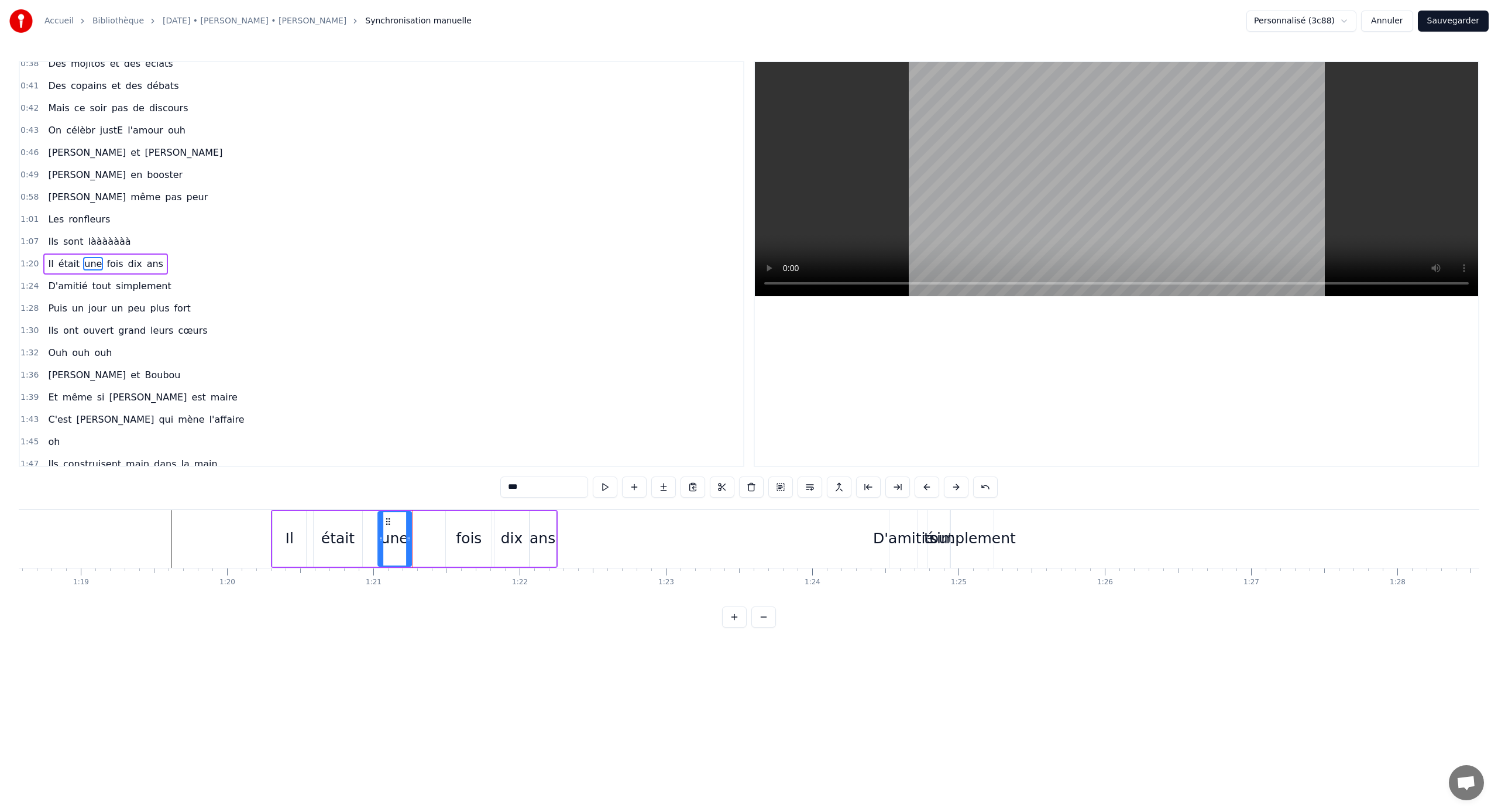
drag, startPoint x: 414, startPoint y: 523, endPoint x: 390, endPoint y: 522, distance: 24.0
click at [390, 522] on icon at bounding box center [388, 521] width 9 height 9
click at [474, 535] on div "fois" at bounding box center [469, 538] width 26 height 23
type input "****"
drag, startPoint x: 454, startPoint y: 522, endPoint x: 438, endPoint y: 522, distance: 16.0
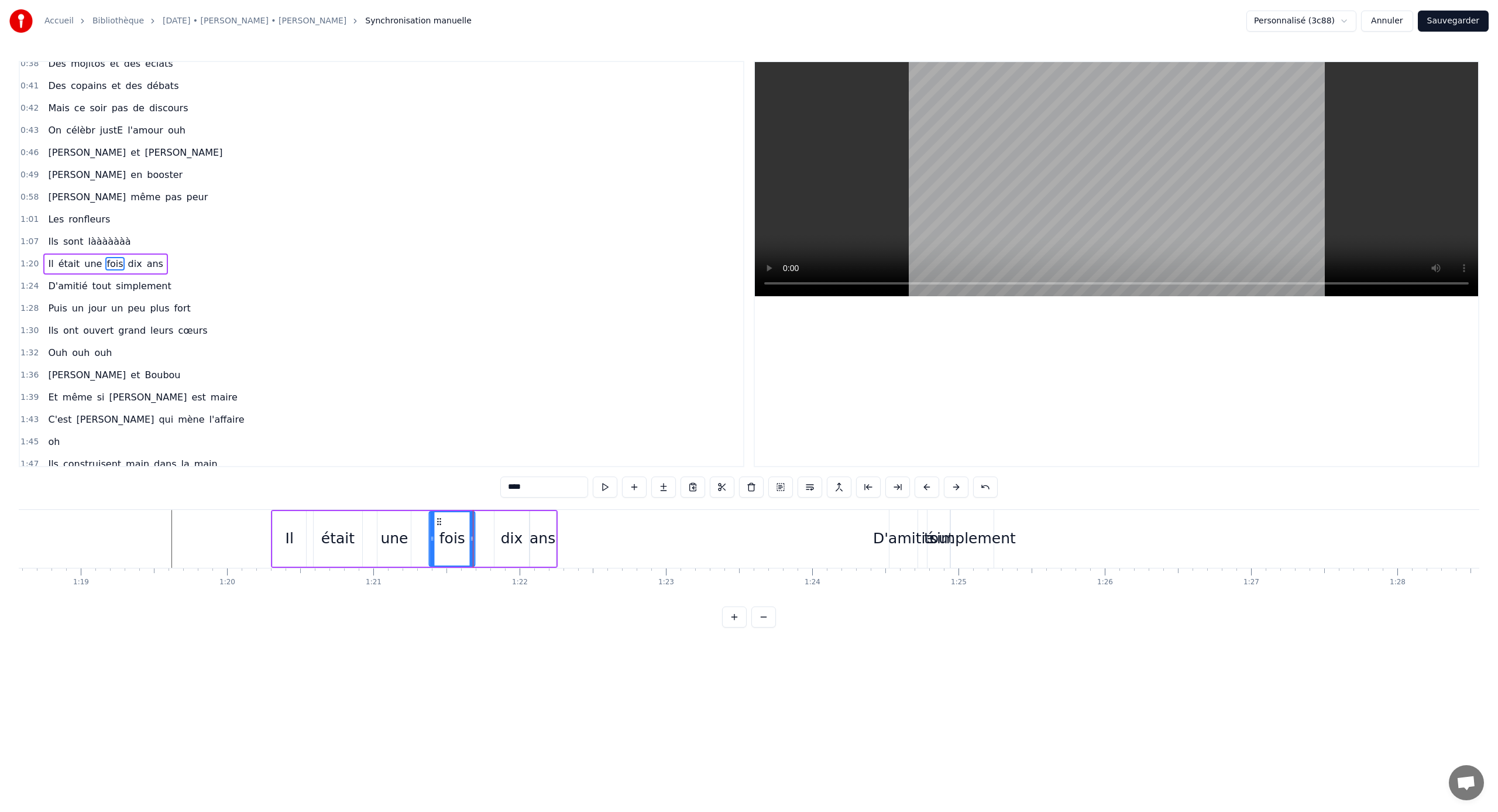
click at [438, 522] on icon at bounding box center [439, 521] width 9 height 9
click at [885, 535] on div "simplement" at bounding box center [972, 538] width 87 height 23
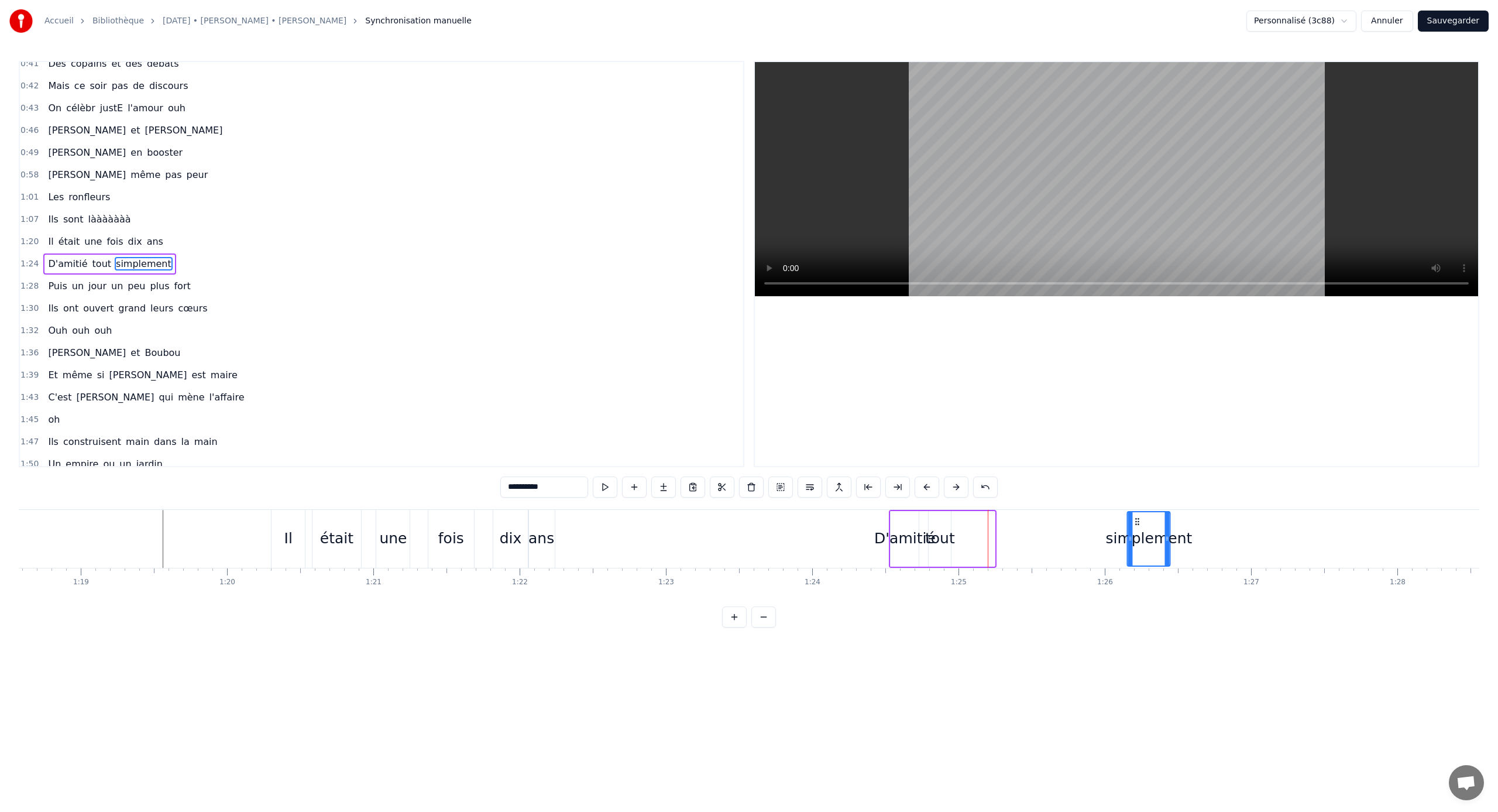
drag, startPoint x: 962, startPoint y: 520, endPoint x: 1137, endPoint y: 534, distance: 175.6
click at [885, 534] on div "simplement" at bounding box center [1150, 539] width 42 height 53
click at [885, 535] on div "simplement" at bounding box center [1149, 538] width 87 height 23
drag, startPoint x: 1130, startPoint y: 538, endPoint x: 1079, endPoint y: 536, distance: 51.0
click at [885, 535] on icon at bounding box center [1080, 538] width 5 height 9
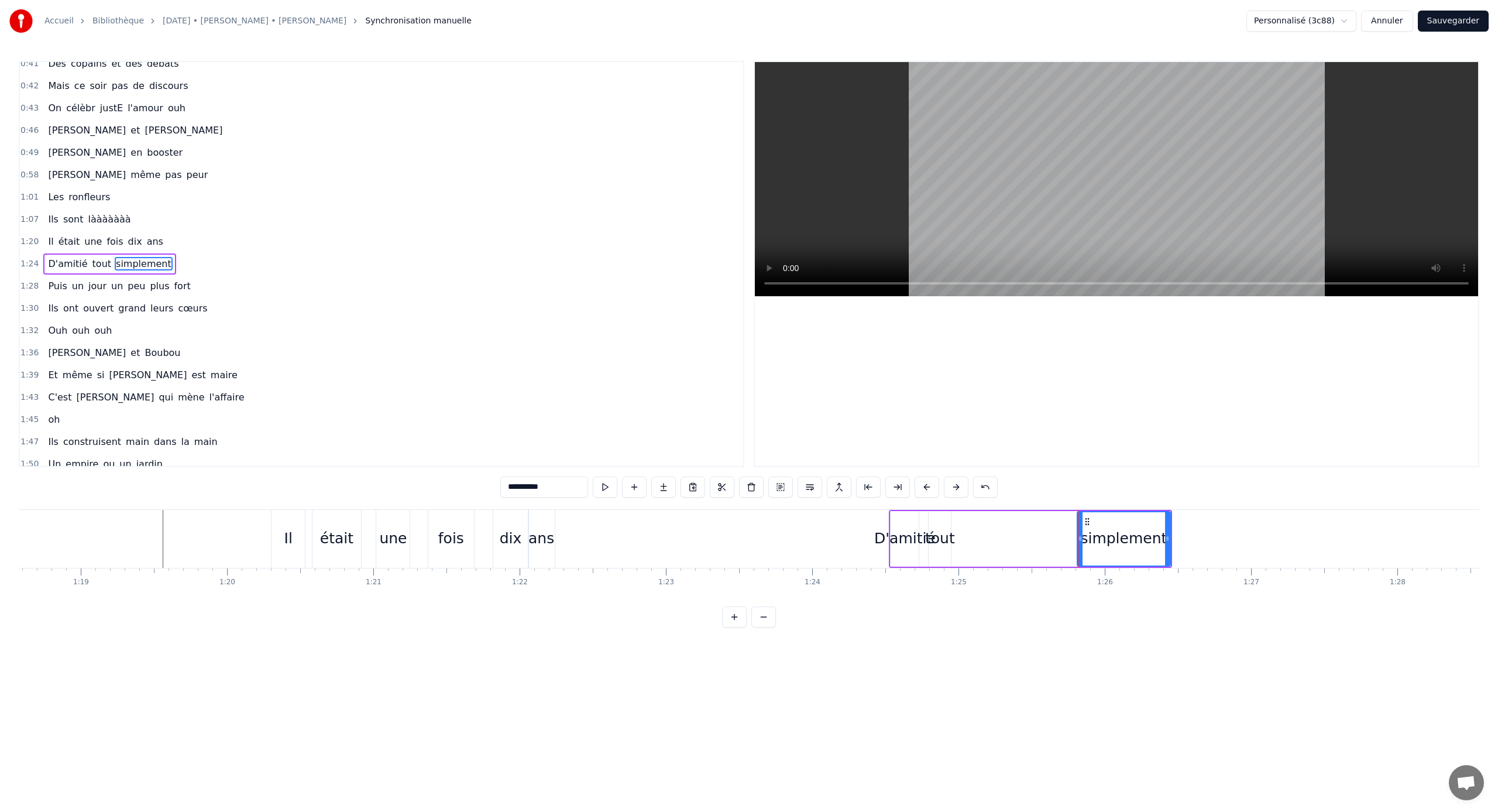
click at [885, 530] on div "tout" at bounding box center [941, 538] width 30 height 23
type input "****"
drag, startPoint x: 941, startPoint y: 523, endPoint x: 1012, endPoint y: 525, distance: 71.0
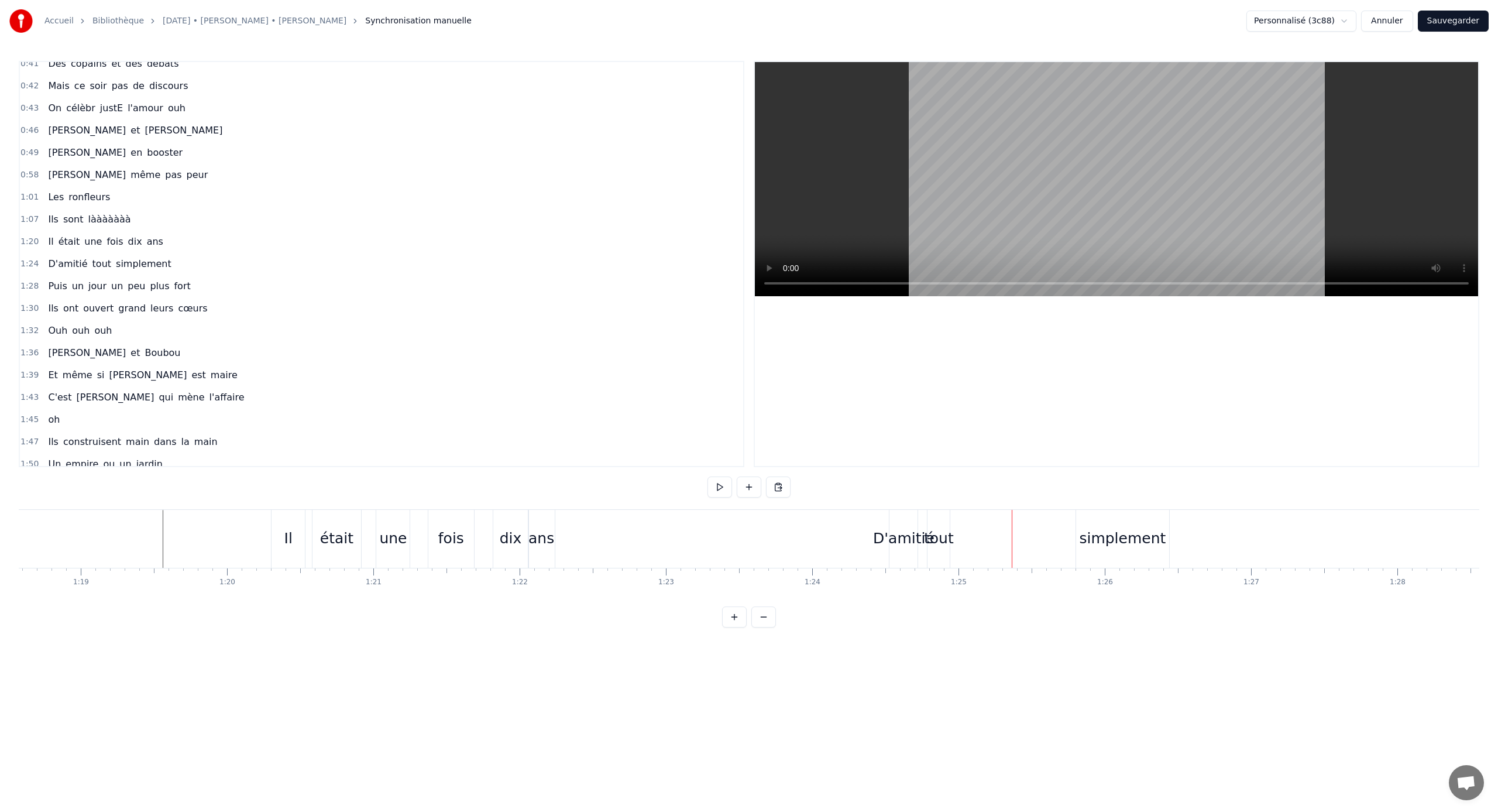
click at [885, 535] on div "tout" at bounding box center [939, 538] width 30 height 23
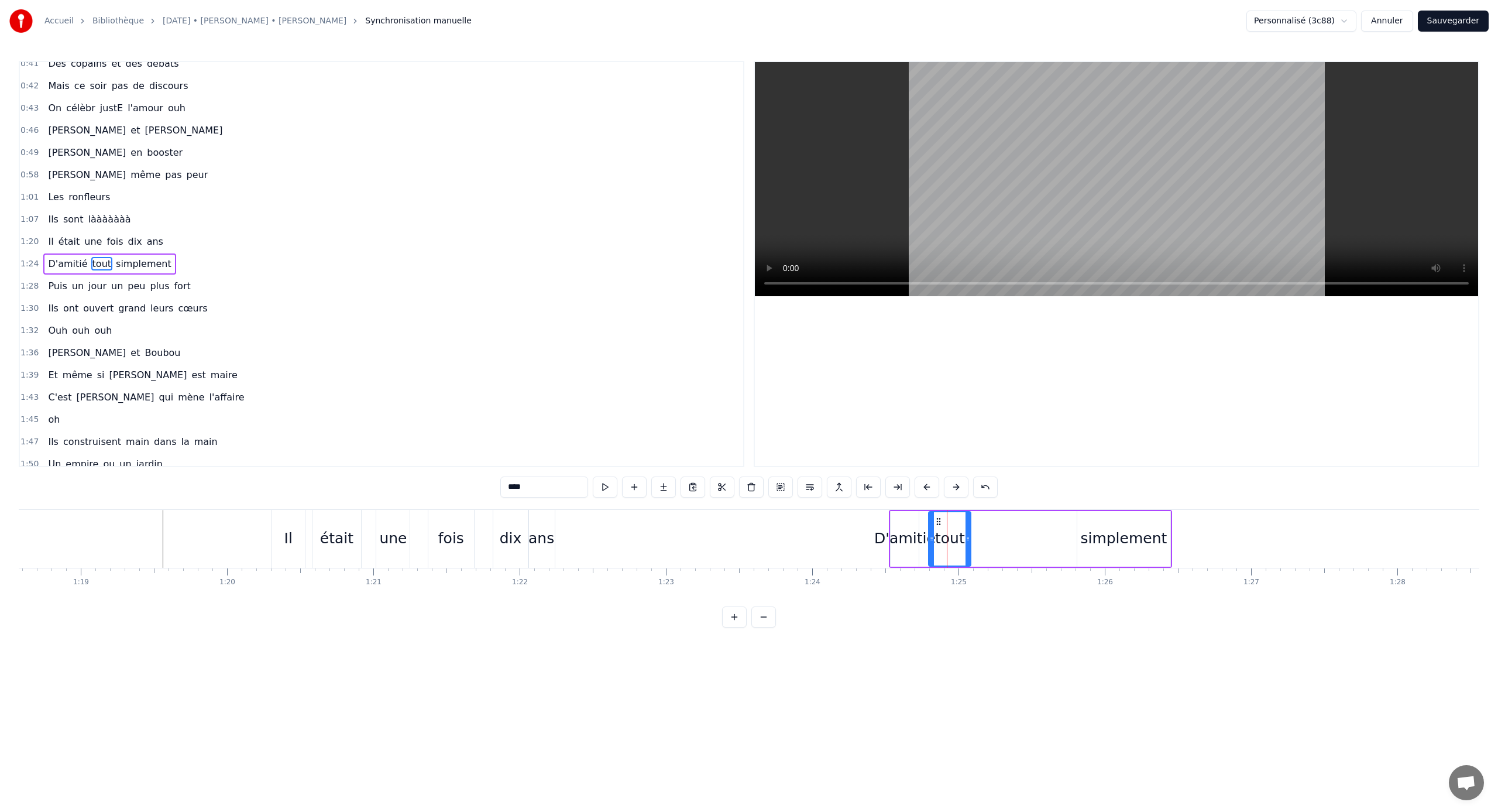
drag, startPoint x: 949, startPoint y: 539, endPoint x: 978, endPoint y: 539, distance: 29.0
click at [885, 535] on icon at bounding box center [968, 538] width 5 height 9
drag, startPoint x: 939, startPoint y: 523, endPoint x: 1025, endPoint y: 525, distance: 86.0
click at [885, 525] on icon at bounding box center [1023, 521] width 9 height 9
click at [885, 529] on div "D'amitié" at bounding box center [906, 538] width 62 height 23
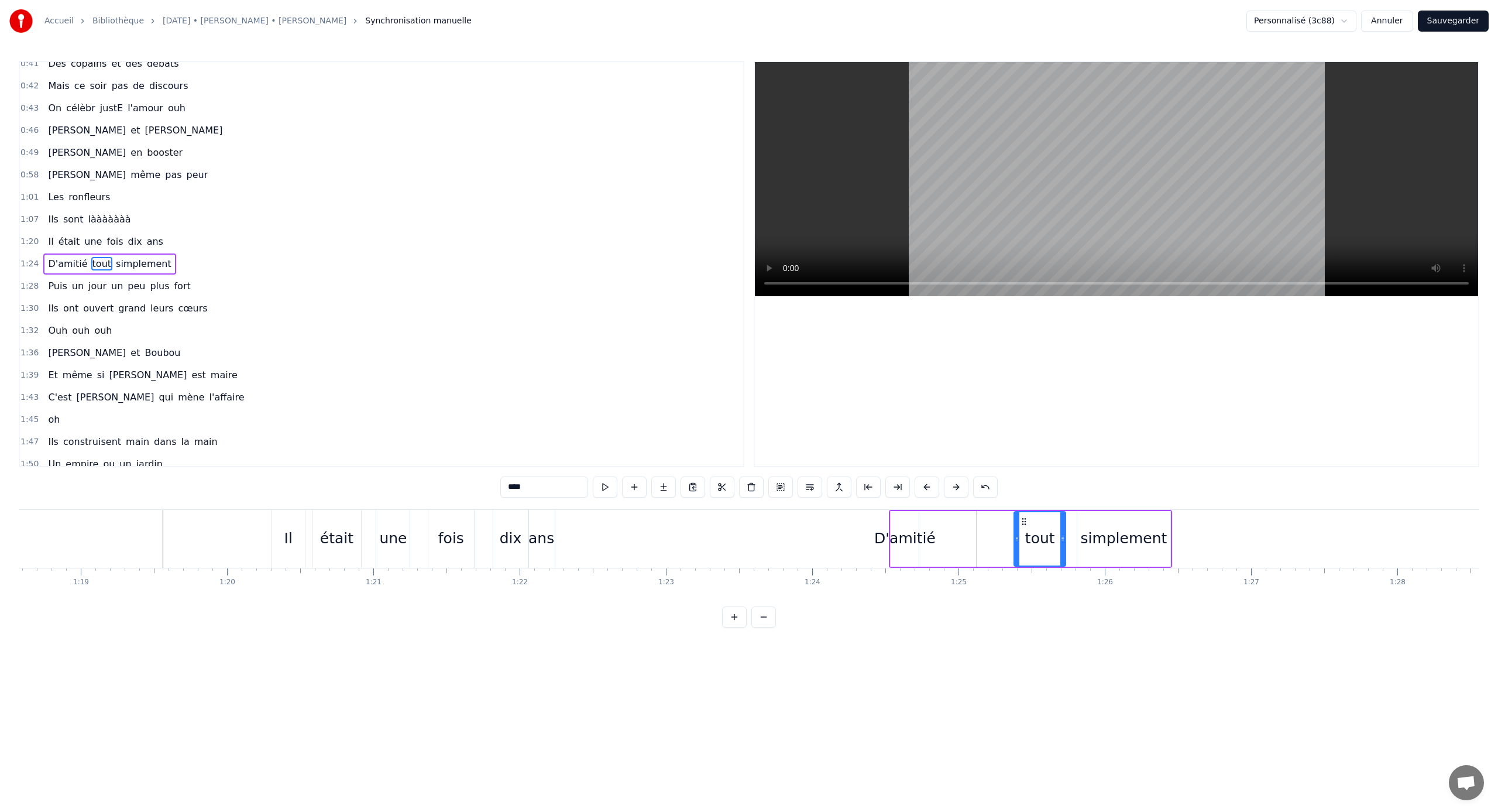
type input "********"
drag, startPoint x: 917, startPoint y: 536, endPoint x: 967, endPoint y: 537, distance: 50.0
click at [885, 535] on icon at bounding box center [965, 538] width 5 height 9
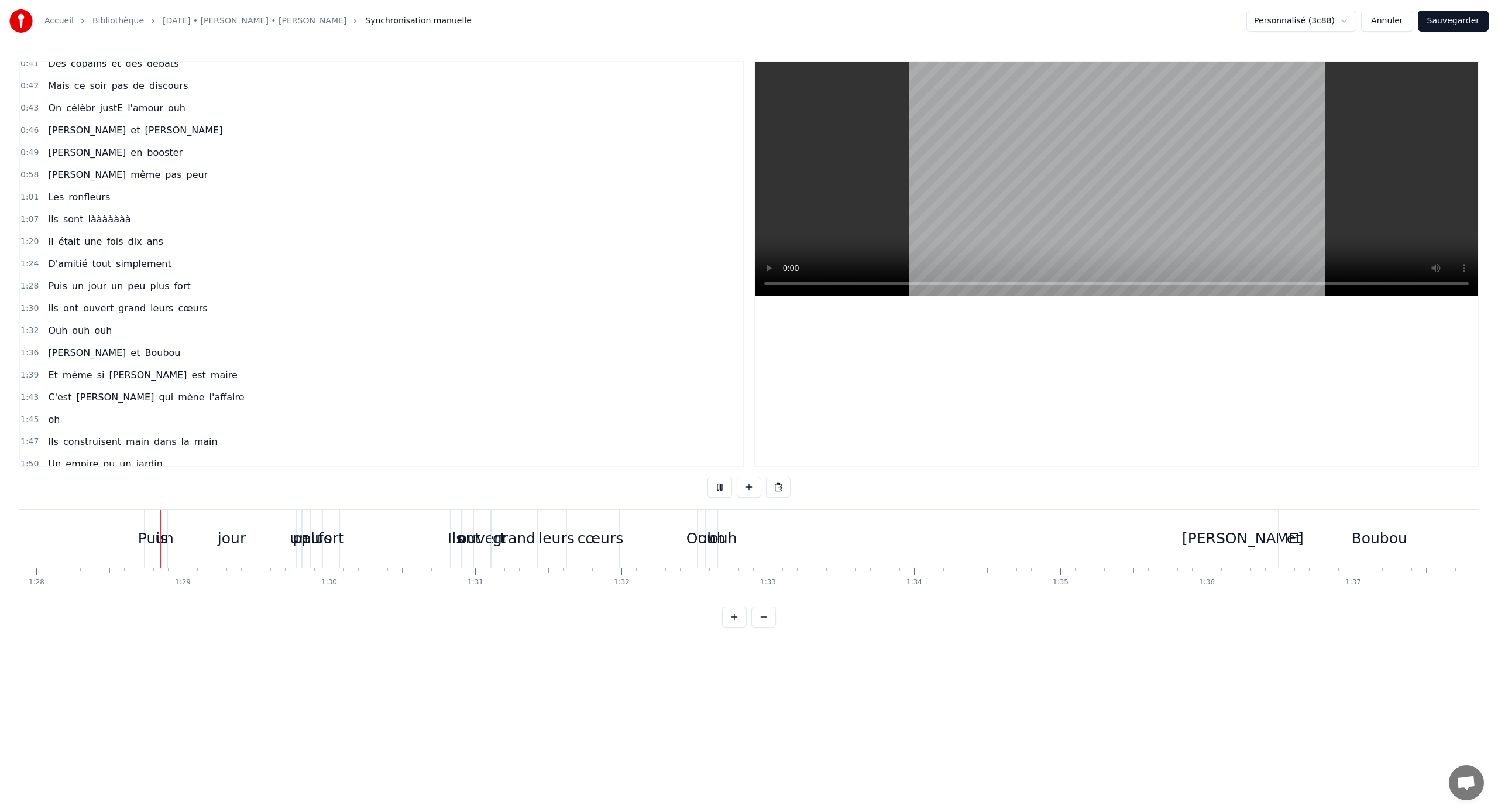
scroll to position [0, 12860]
click at [340, 535] on div "fort" at bounding box center [330, 538] width 26 height 23
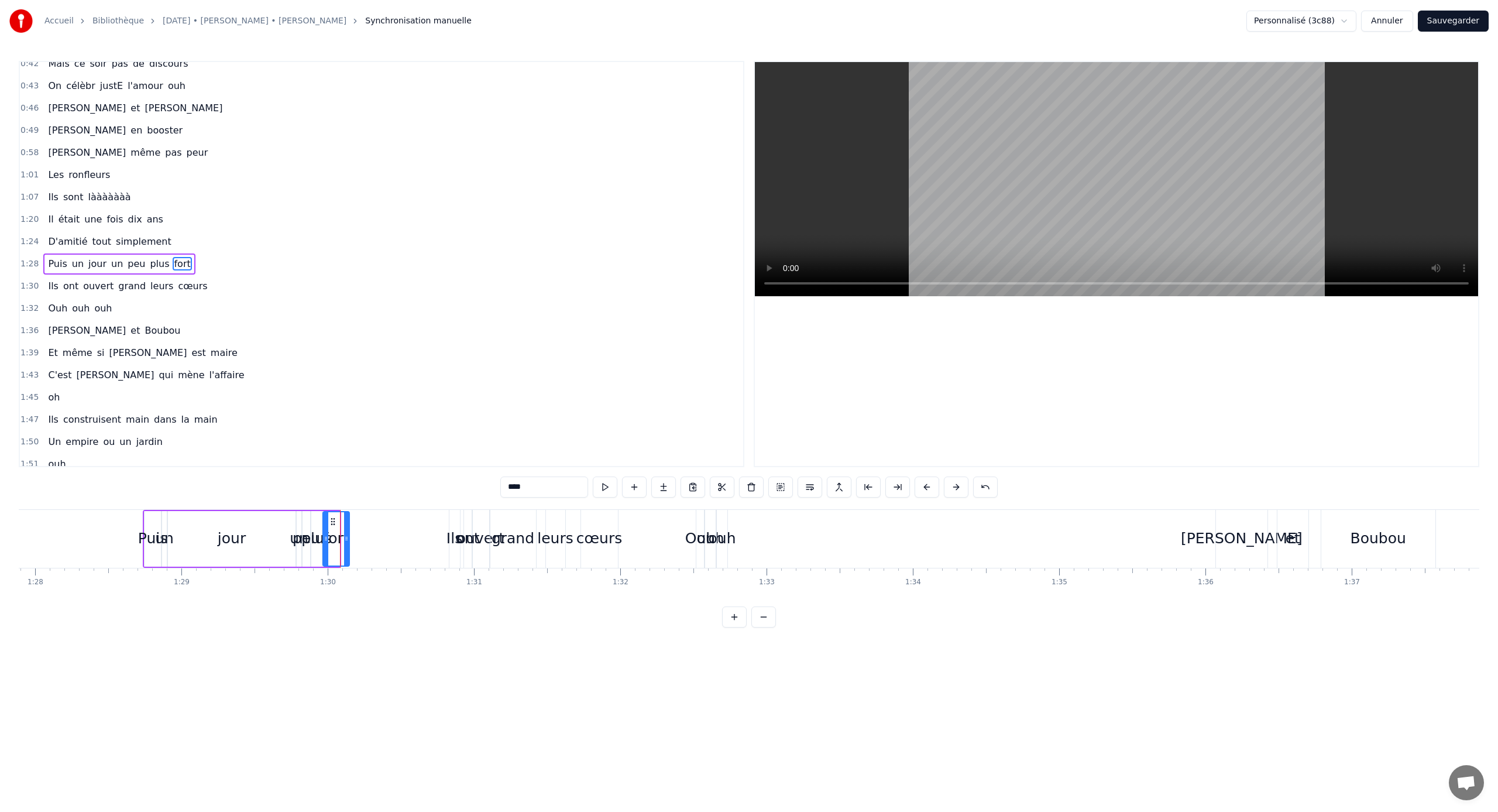
drag, startPoint x: 336, startPoint y: 536, endPoint x: 352, endPoint y: 538, distance: 16.1
click at [349, 535] on icon at bounding box center [347, 538] width 5 height 9
drag, startPoint x: 333, startPoint y: 519, endPoint x: 415, endPoint y: 528, distance: 82.5
click at [415, 528] on div "fort" at bounding box center [421, 539] width 31 height 53
click at [321, 533] on div "plus" at bounding box center [317, 538] width 30 height 23
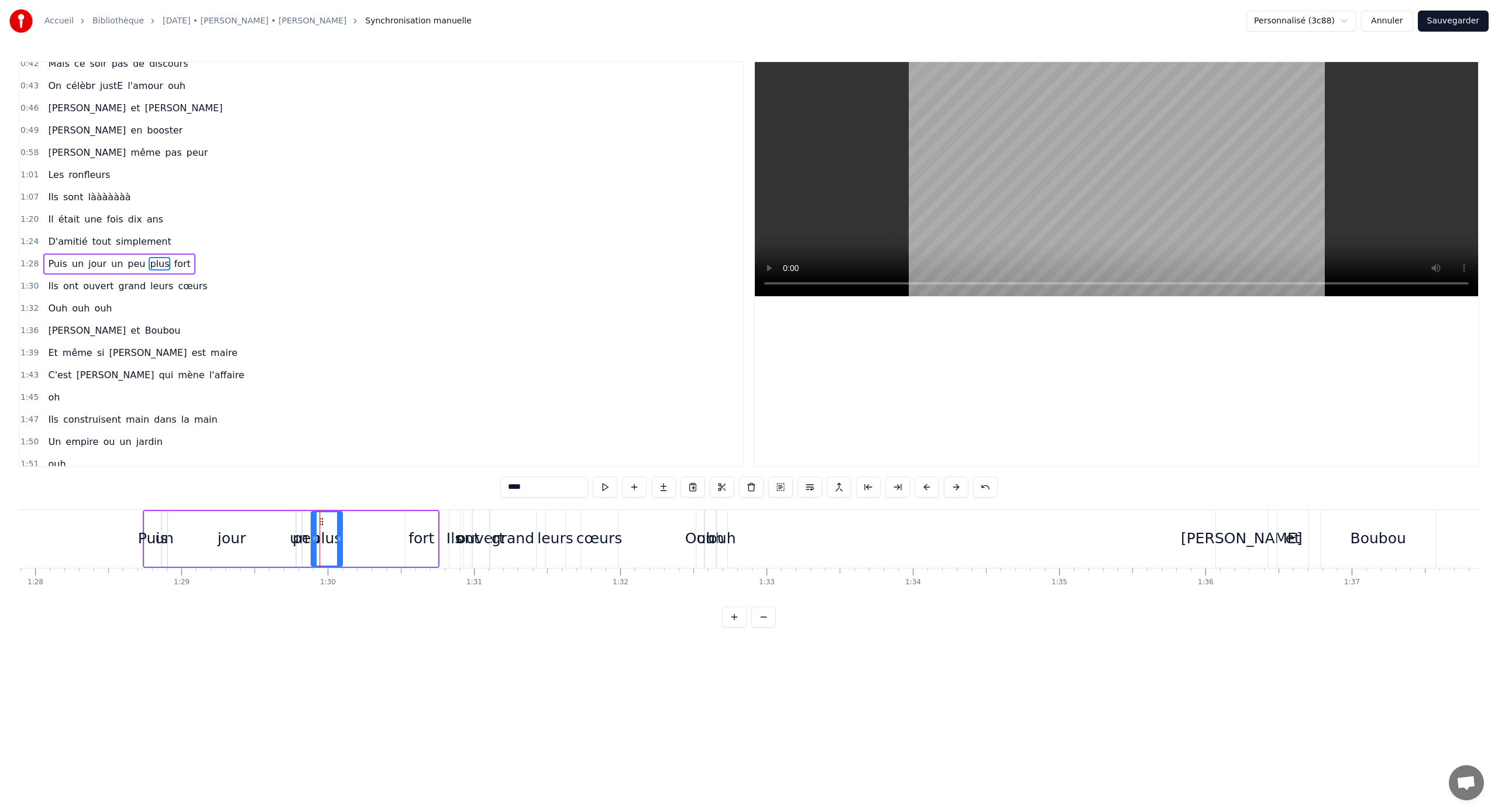
drag, startPoint x: 317, startPoint y: 532, endPoint x: 339, endPoint y: 536, distance: 22.4
click at [339, 535] on div at bounding box center [340, 539] width 5 height 53
drag, startPoint x: 322, startPoint y: 523, endPoint x: 384, endPoint y: 523, distance: 62.0
click at [384, 523] on icon at bounding box center [383, 521] width 9 height 9
click at [315, 530] on div "peu" at bounding box center [306, 538] width 28 height 23
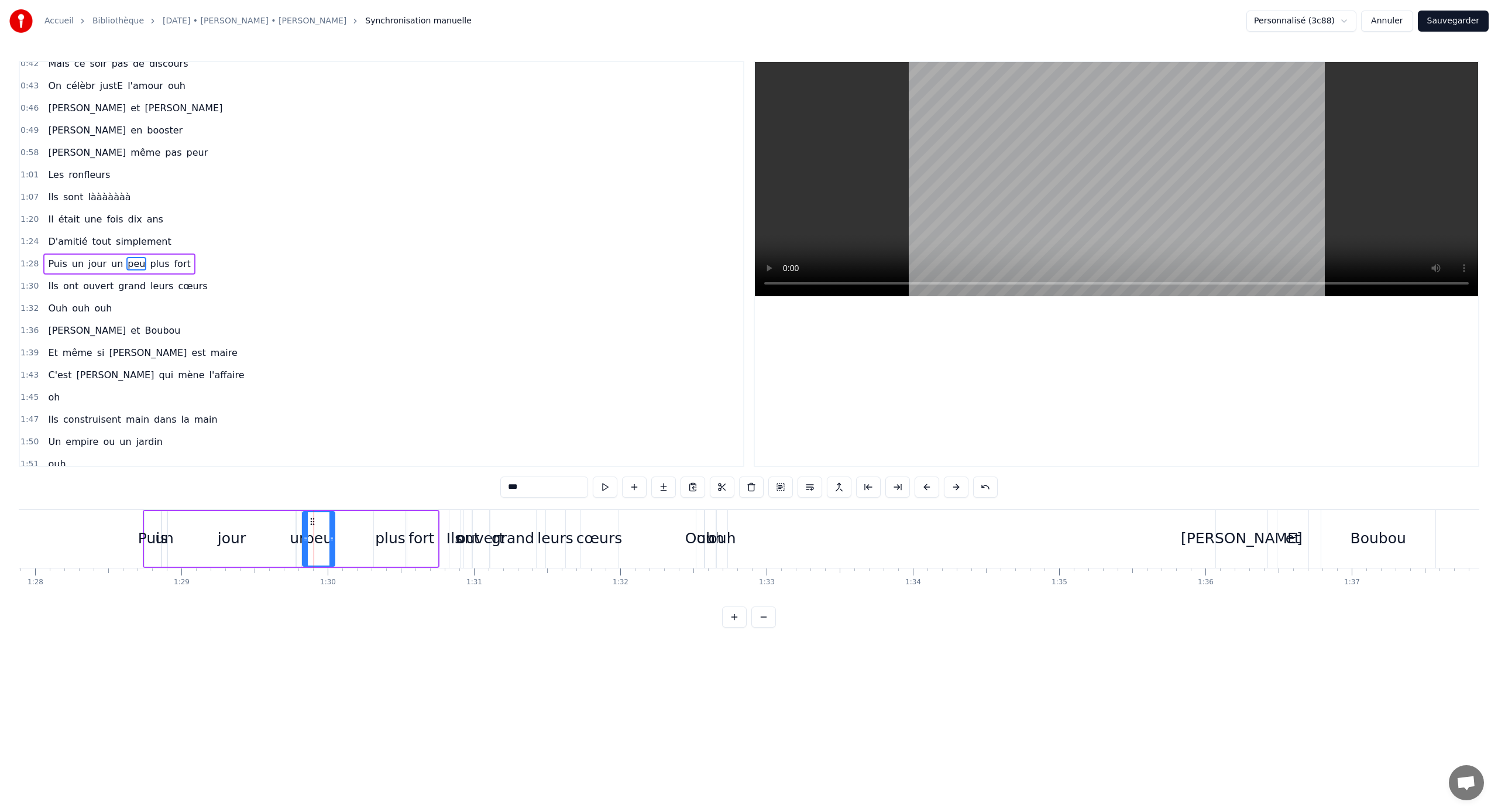
drag, startPoint x: 307, startPoint y: 538, endPoint x: 333, endPoint y: 539, distance: 26.0
click at [333, 535] on icon at bounding box center [332, 538] width 5 height 9
drag, startPoint x: 312, startPoint y: 524, endPoint x: 346, endPoint y: 524, distance: 34.0
click at [345, 524] on circle at bounding box center [345, 524] width 1 height 1
click at [300, 530] on div "un" at bounding box center [299, 538] width 18 height 23
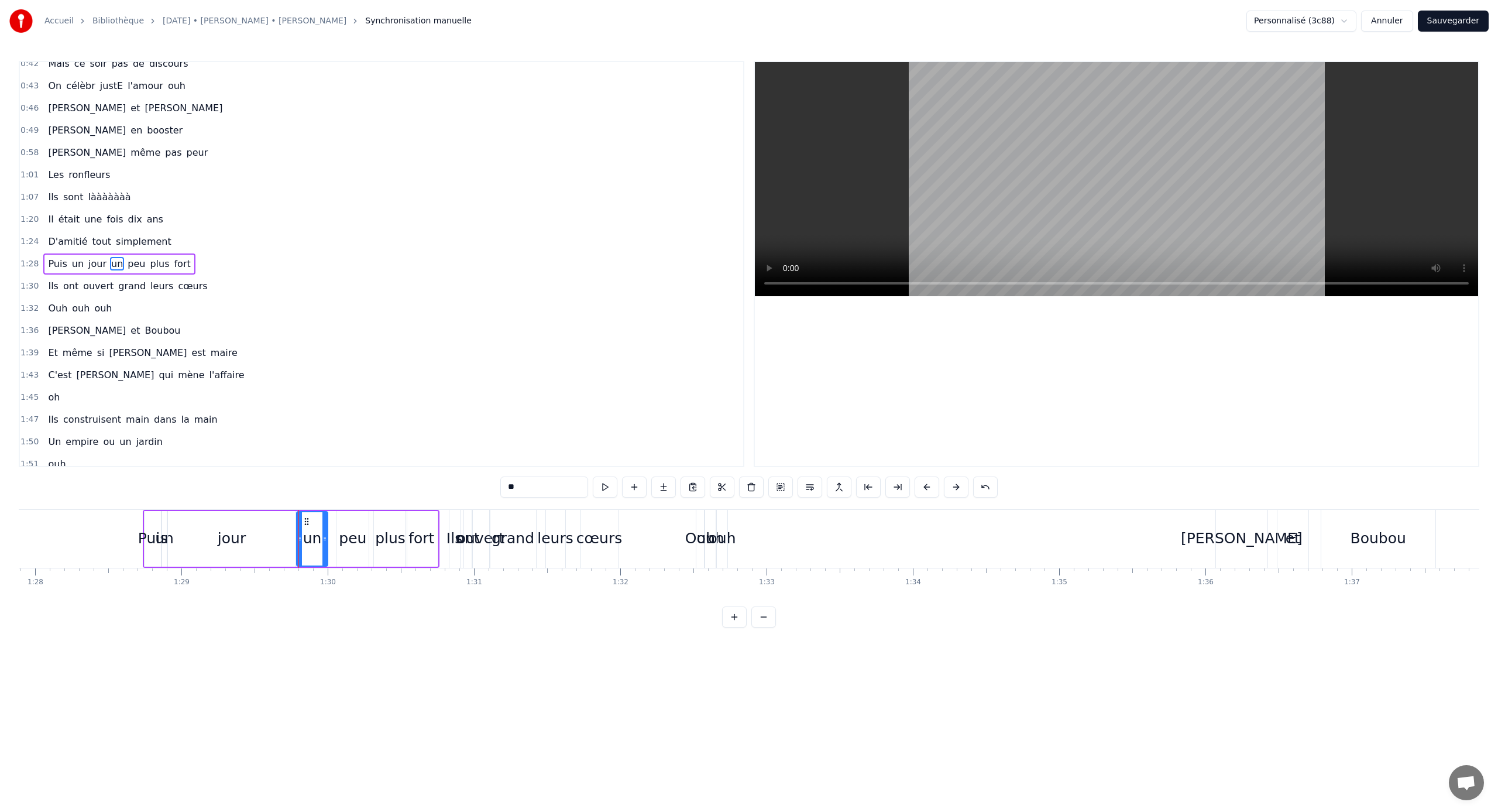
drag, startPoint x: 300, startPoint y: 539, endPoint x: 327, endPoint y: 541, distance: 27.1
click at [327, 535] on icon at bounding box center [325, 538] width 5 height 9
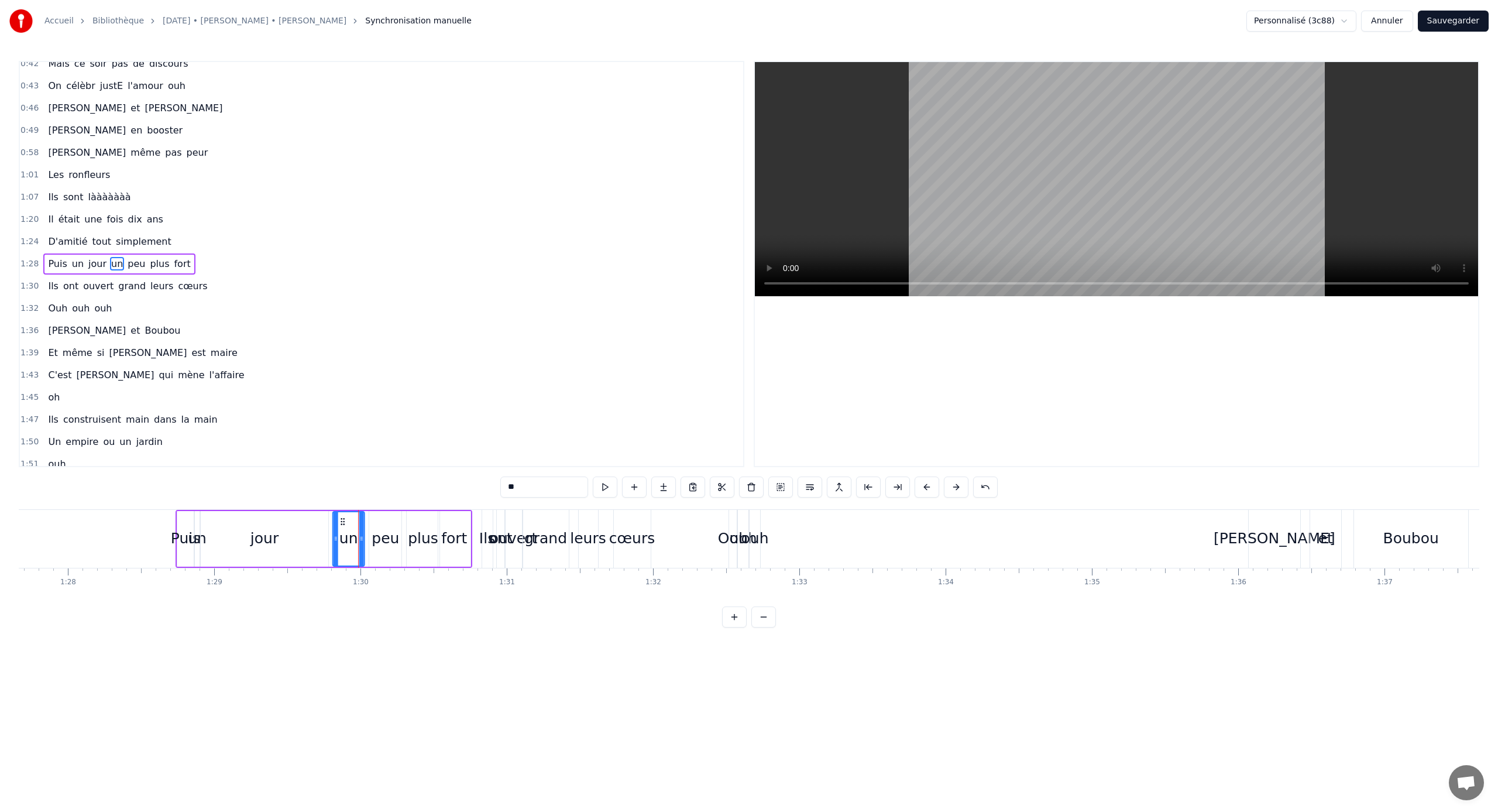
drag, startPoint x: 307, startPoint y: 520, endPoint x: 341, endPoint y: 520, distance: 34.0
click at [341, 520] on icon at bounding box center [343, 521] width 9 height 9
click at [251, 530] on div "jour" at bounding box center [264, 539] width 128 height 56
drag, startPoint x: 204, startPoint y: 536, endPoint x: 253, endPoint y: 540, distance: 49.2
click at [253, 535] on icon at bounding box center [251, 538] width 5 height 9
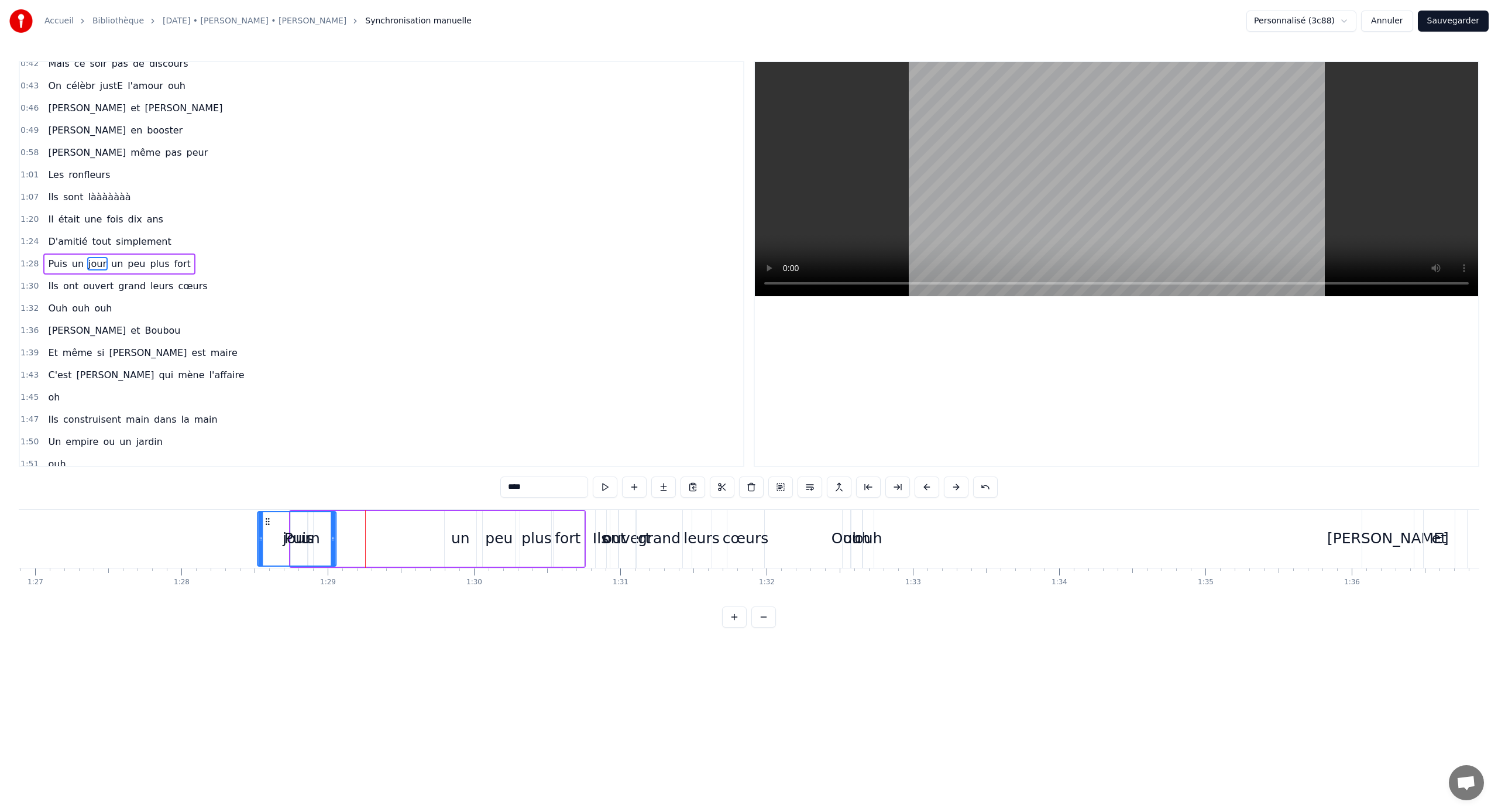
scroll to position [0, 12711]
drag, startPoint x: 260, startPoint y: 522, endPoint x: 363, endPoint y: 540, distance: 104.6
click at [363, 535] on div "jour" at bounding box center [394, 539] width 77 height 53
click at [316, 535] on div "un" at bounding box center [313, 538] width 18 height 23
drag, startPoint x: 316, startPoint y: 539, endPoint x: 294, endPoint y: 535, distance: 22.4
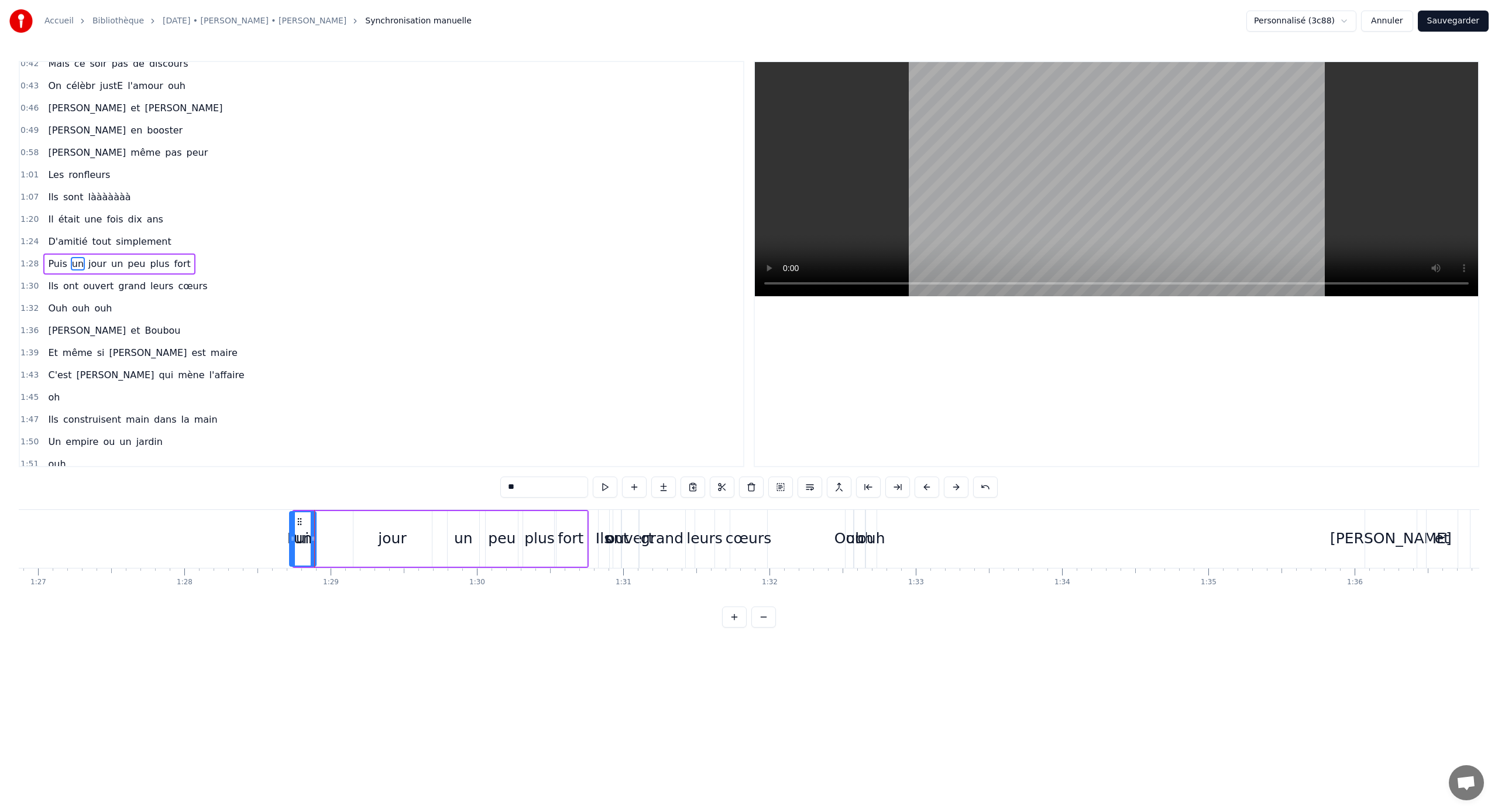
click at [294, 535] on icon at bounding box center [292, 538] width 5 height 9
drag, startPoint x: 300, startPoint y: 520, endPoint x: 335, endPoint y: 522, distance: 35.1
click at [300, 532] on div "Puis" at bounding box center [302, 538] width 29 height 23
click at [310, 535] on div "Puis" at bounding box center [302, 538] width 29 height 23
drag, startPoint x: 307, startPoint y: 539, endPoint x: 329, endPoint y: 540, distance: 22.0
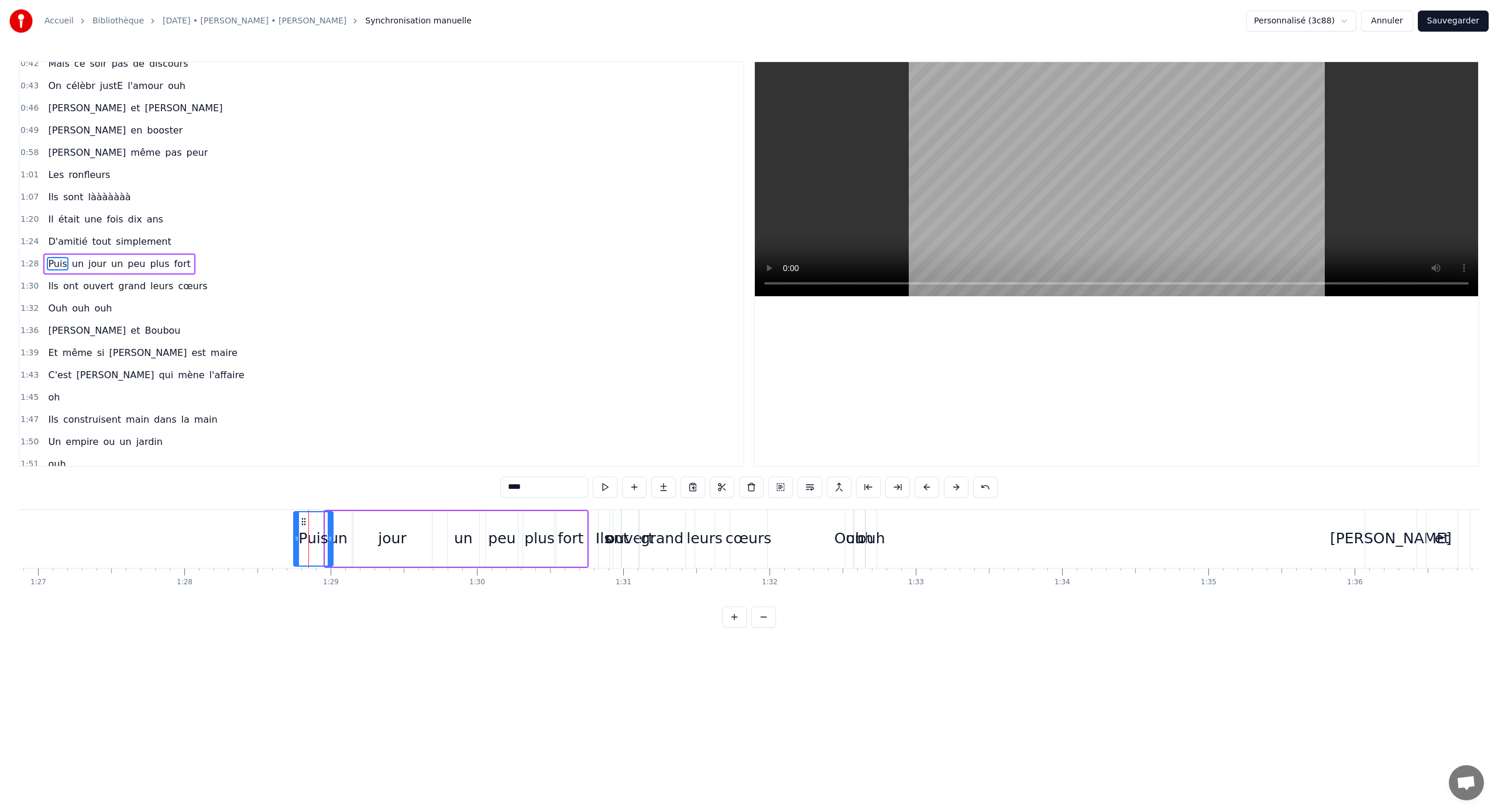
click at [329, 535] on icon at bounding box center [330, 538] width 5 height 9
click at [377, 535] on div "jour" at bounding box center [393, 539] width 79 height 56
drag, startPoint x: 356, startPoint y: 538, endPoint x: 374, endPoint y: 538, distance: 18.0
click at [374, 535] on icon at bounding box center [375, 538] width 5 height 9
click at [341, 535] on div "un" at bounding box center [338, 538] width 18 height 23
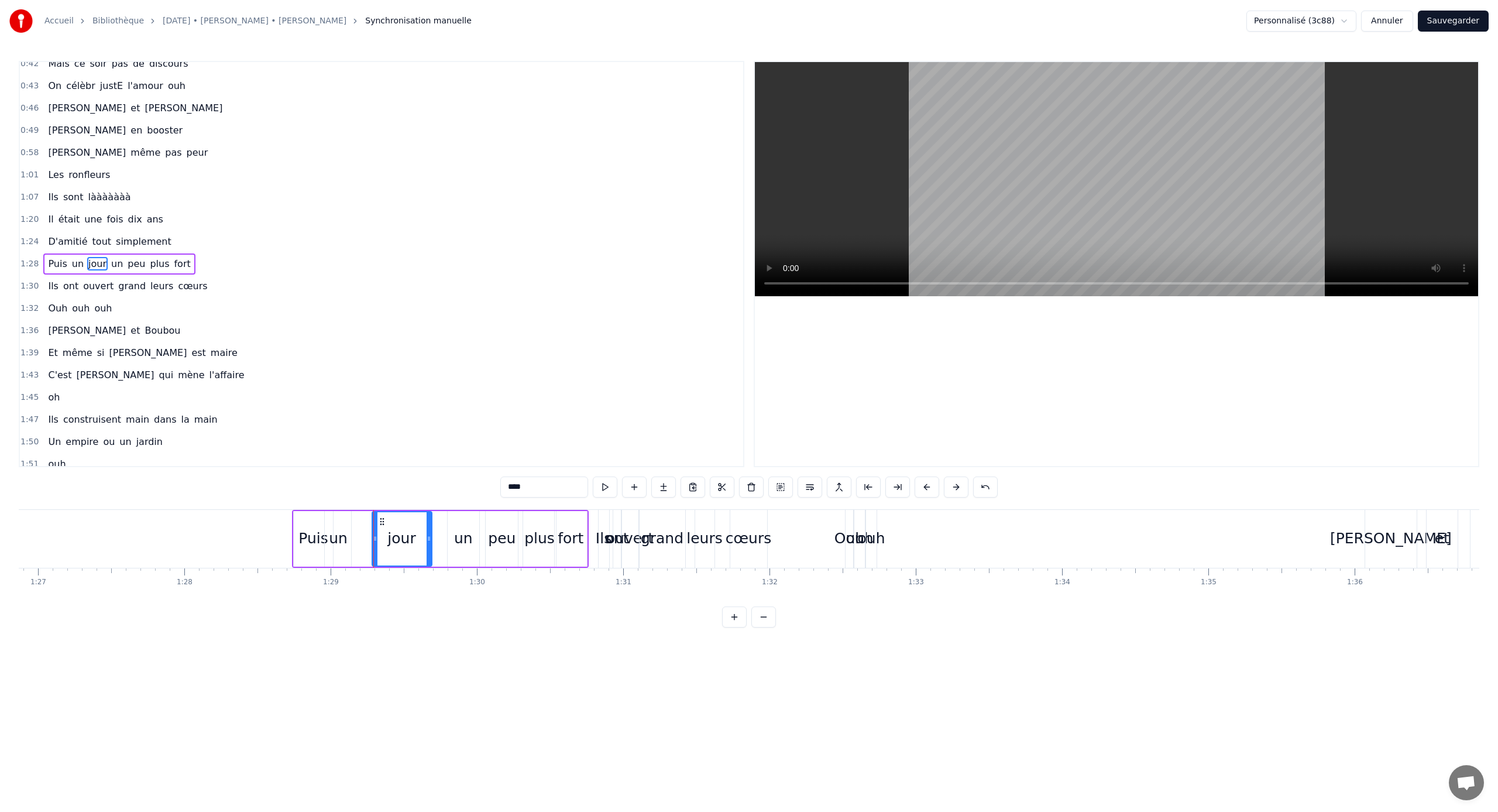
type input "**"
drag, startPoint x: 335, startPoint y: 521, endPoint x: 351, endPoint y: 523, distance: 16.1
click at [351, 523] on icon at bounding box center [348, 521] width 9 height 9
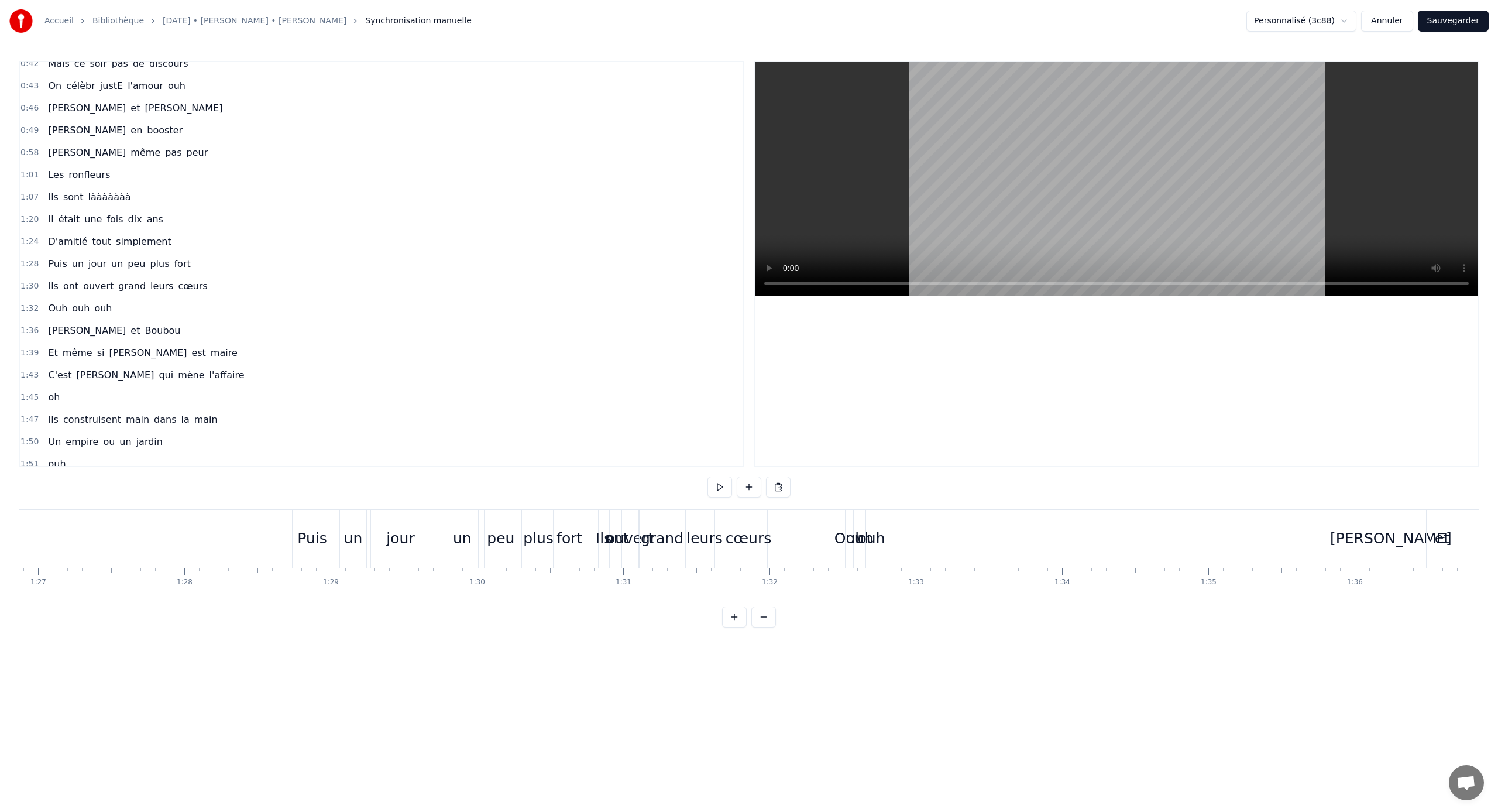
click at [118, 515] on div at bounding box center [118, 538] width 1 height 58
drag, startPoint x: 469, startPoint y: 527, endPoint x: 460, endPoint y: 527, distance: 9.0
click at [460, 527] on div "un" at bounding box center [462, 538] width 18 height 23
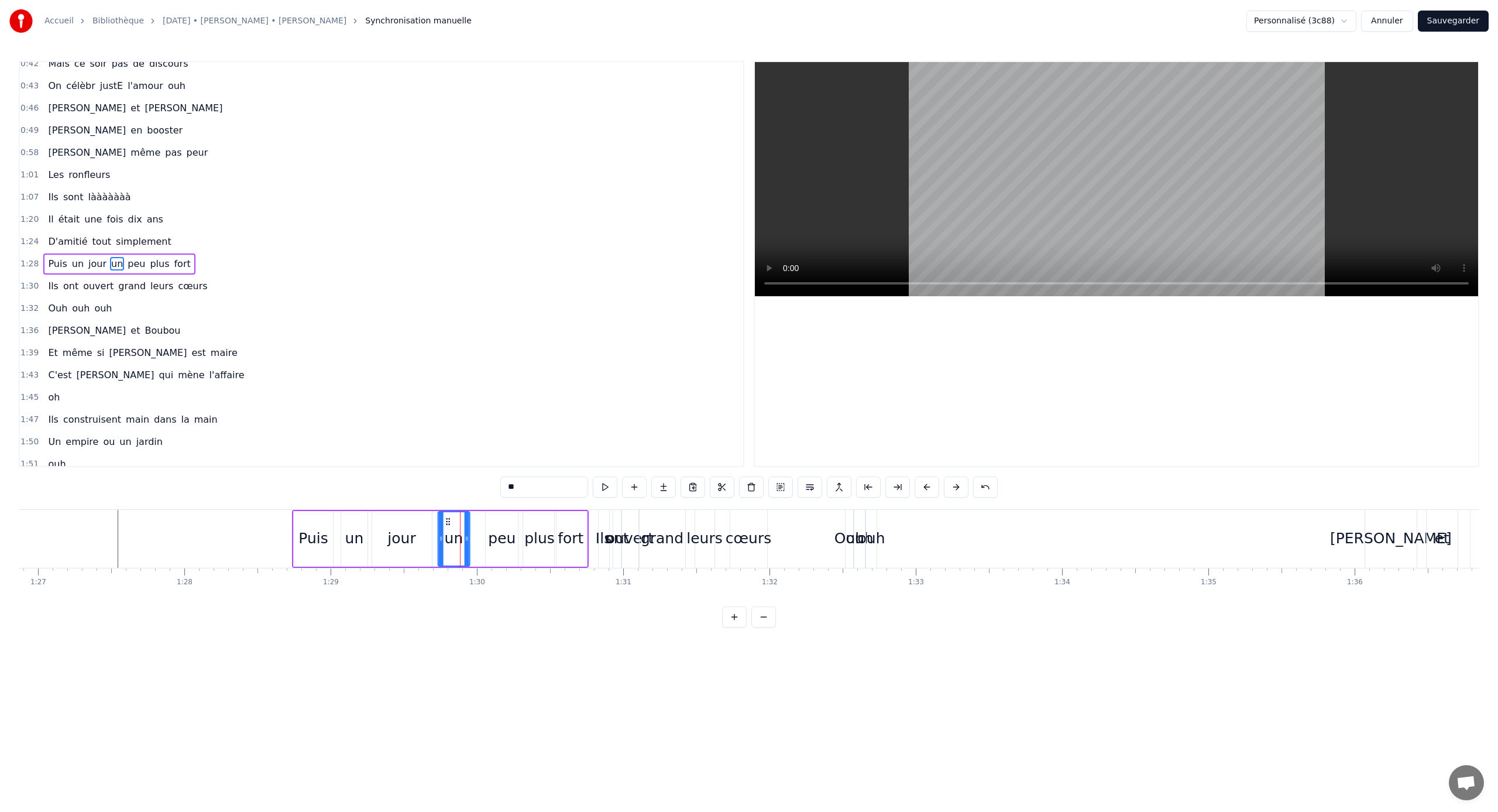
drag, startPoint x: 459, startPoint y: 523, endPoint x: 448, endPoint y: 523, distance: 11.0
click at [449, 524] on circle at bounding box center [449, 524] width 1 height 1
click at [498, 521] on div "peu" at bounding box center [501, 539] width 33 height 56
drag, startPoint x: 493, startPoint y: 521, endPoint x: 480, endPoint y: 520, distance: 13.0
click at [480, 520] on icon at bounding box center [485, 521] width 9 height 9
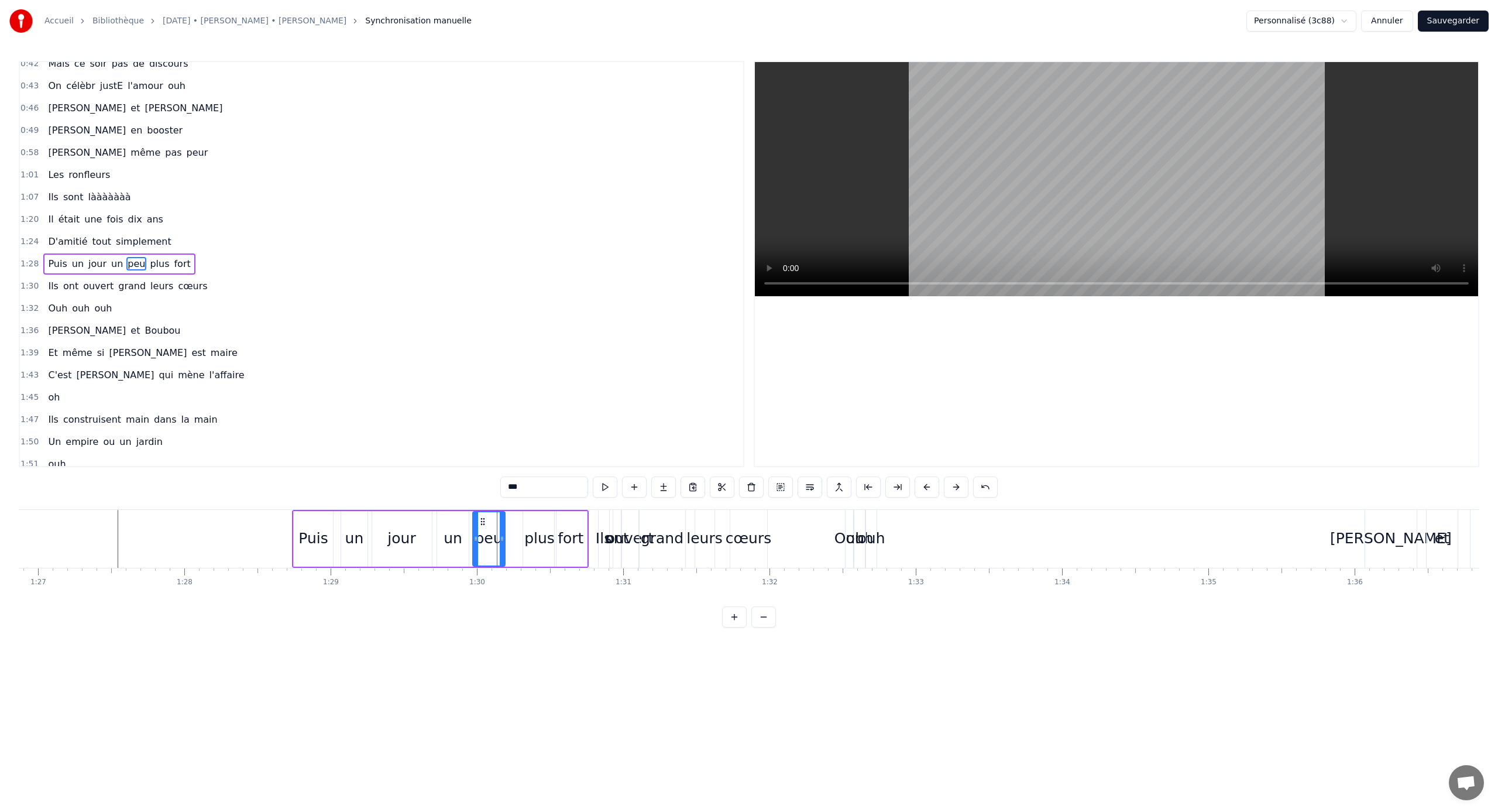
click at [541, 525] on div "plus" at bounding box center [539, 539] width 33 height 56
drag, startPoint x: 535, startPoint y: 523, endPoint x: 520, endPoint y: 521, distance: 15.1
click at [520, 521] on icon at bounding box center [520, 521] width 9 height 9
click at [562, 526] on div "fort" at bounding box center [571, 539] width 33 height 56
type input "****"
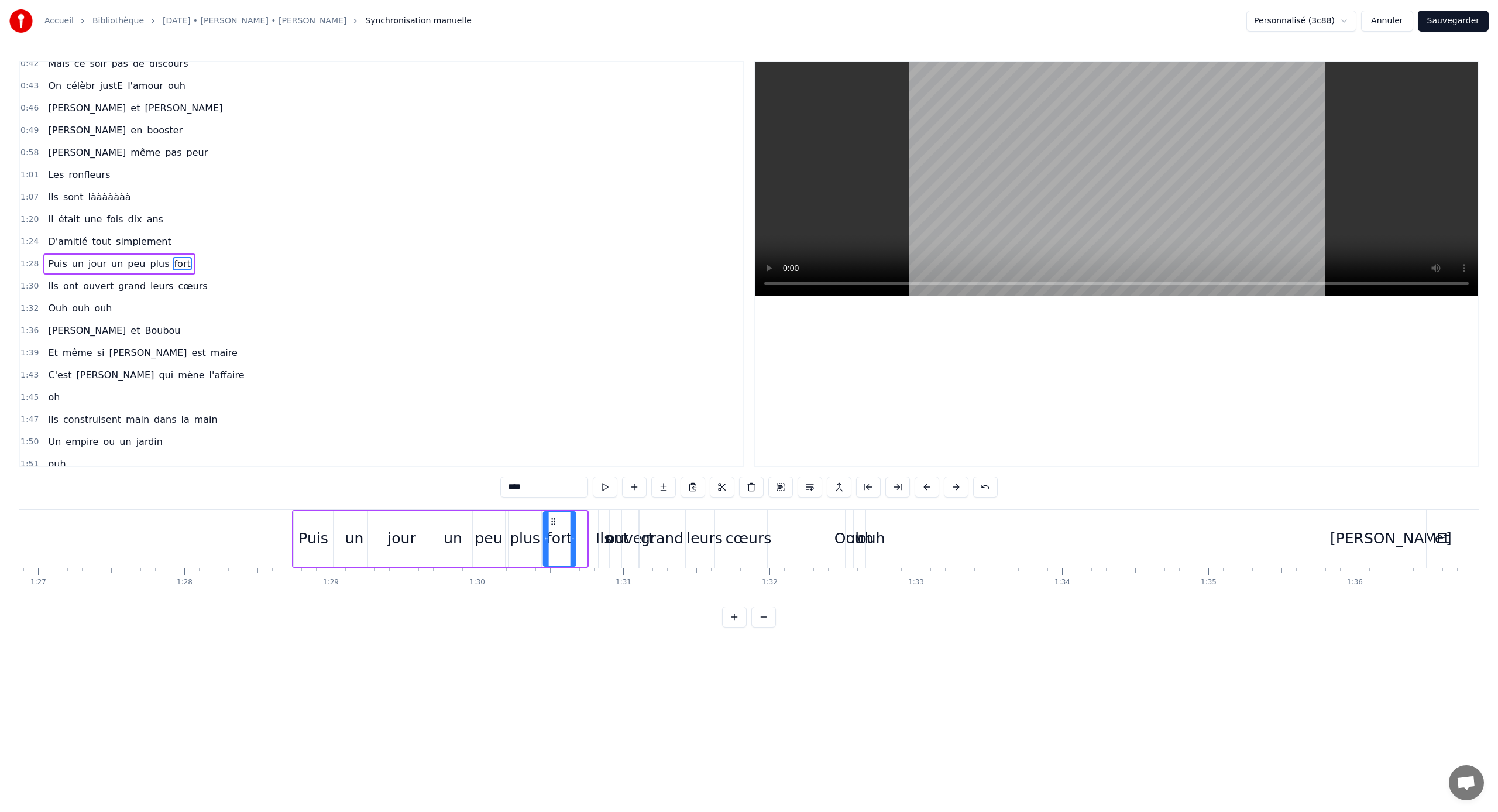
drag, startPoint x: 564, startPoint y: 520, endPoint x: 553, endPoint y: 520, distance: 11.0
click at [553, 520] on icon at bounding box center [552, 521] width 9 height 9
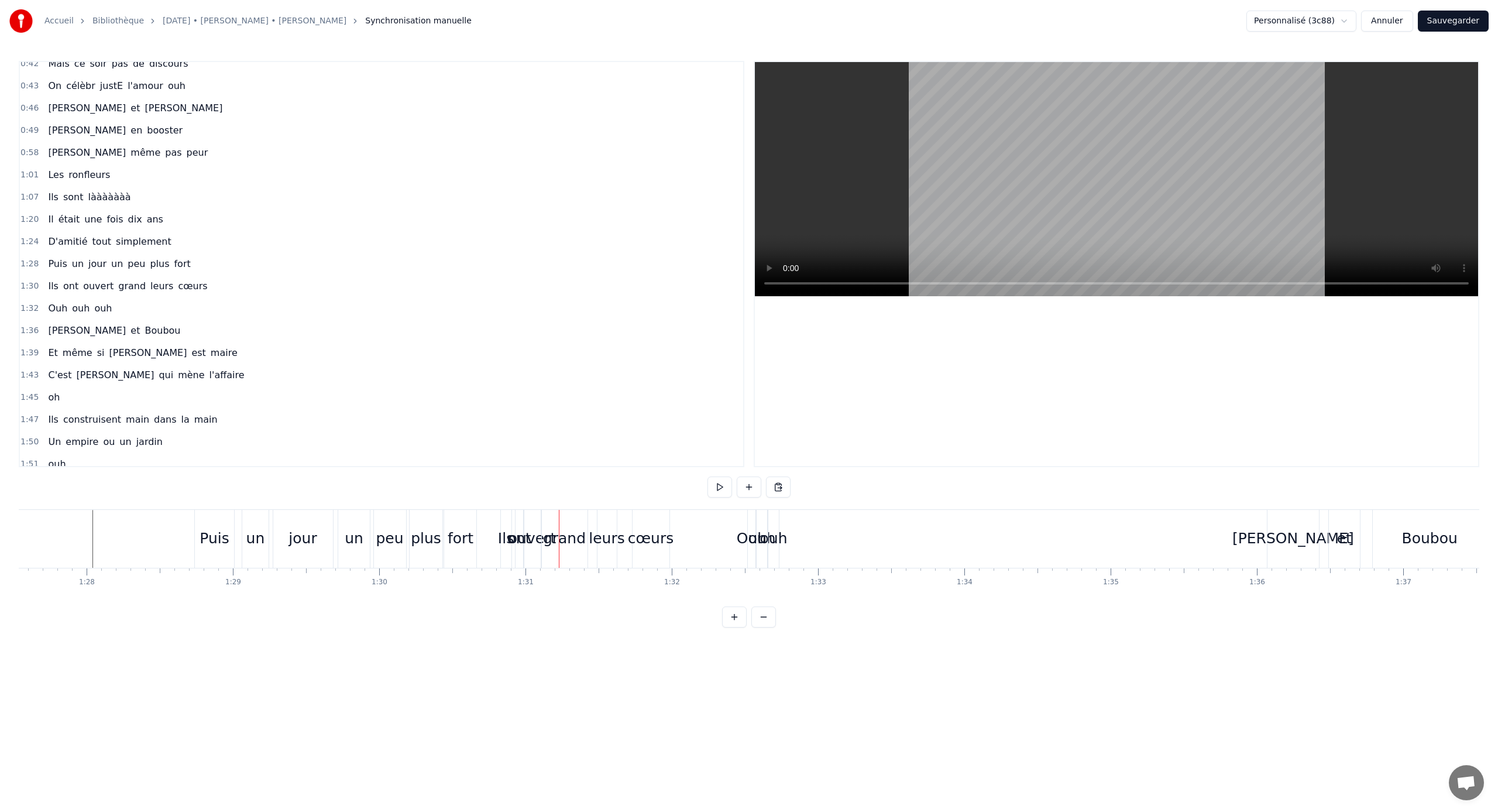
scroll to position [0, 12812]
click at [775, 530] on div "ouh" at bounding box center [770, 538] width 28 height 23
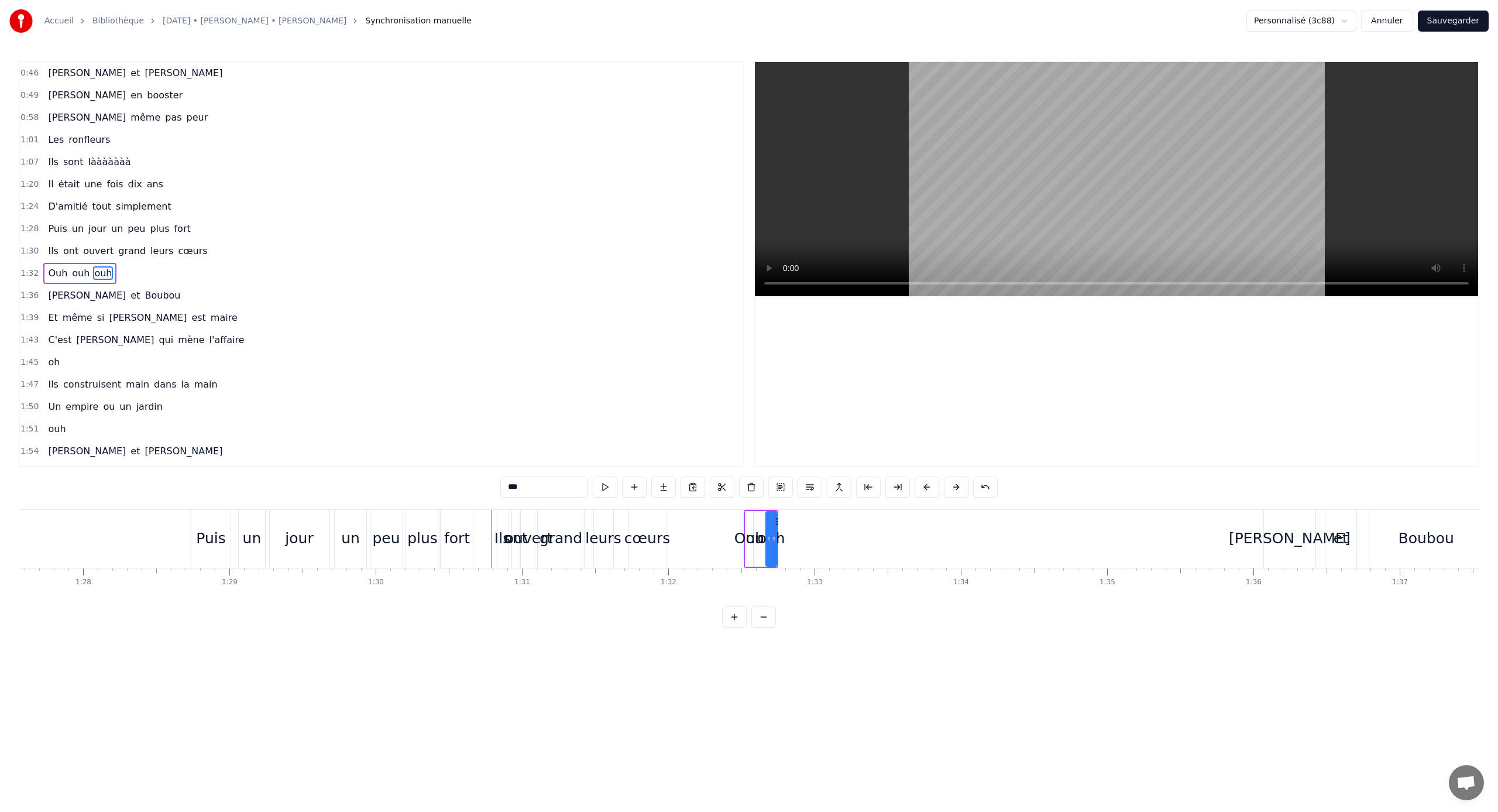
scroll to position [187, 0]
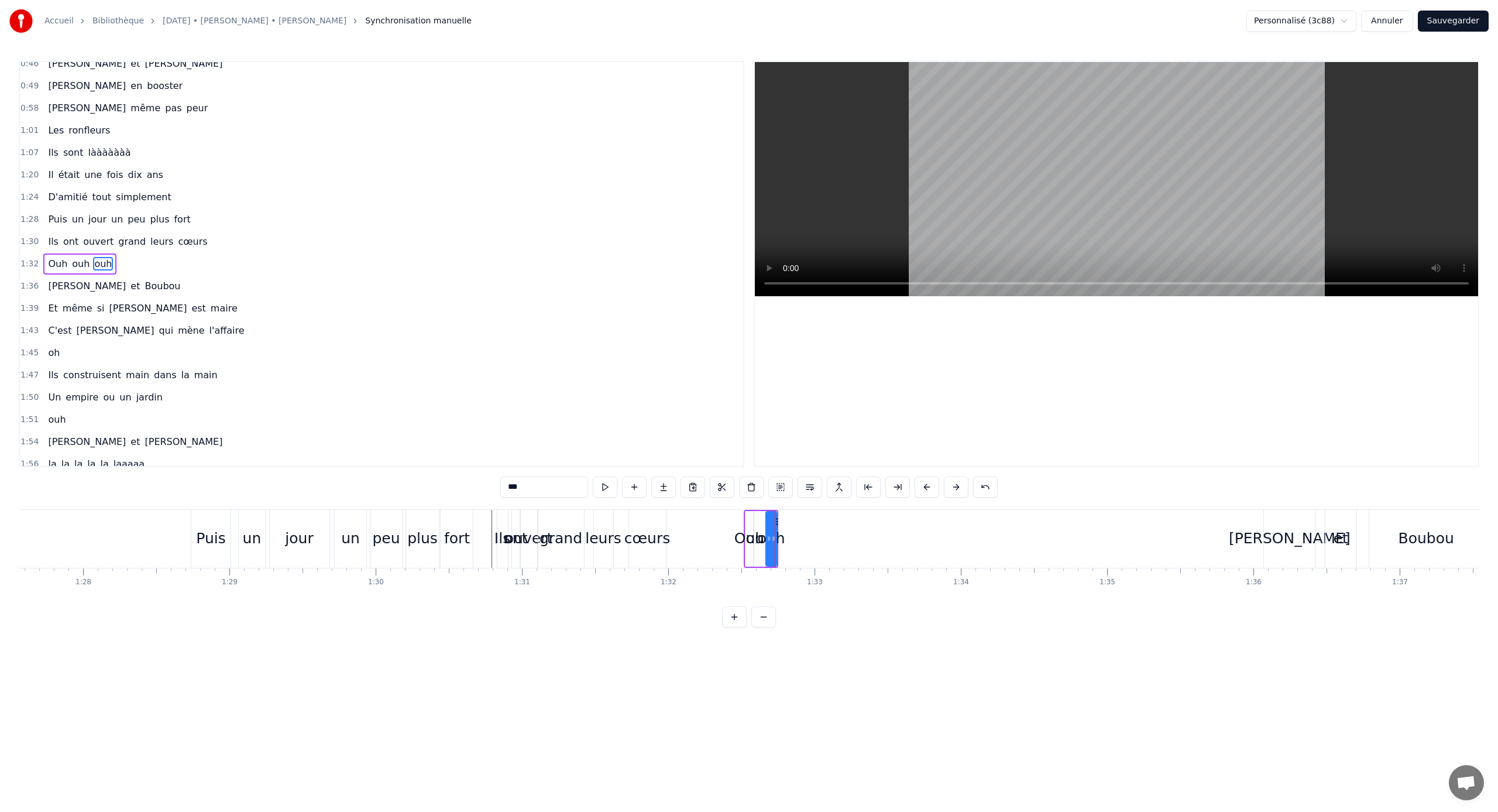
click at [93, 259] on span "ouh" at bounding box center [103, 264] width 20 height 13
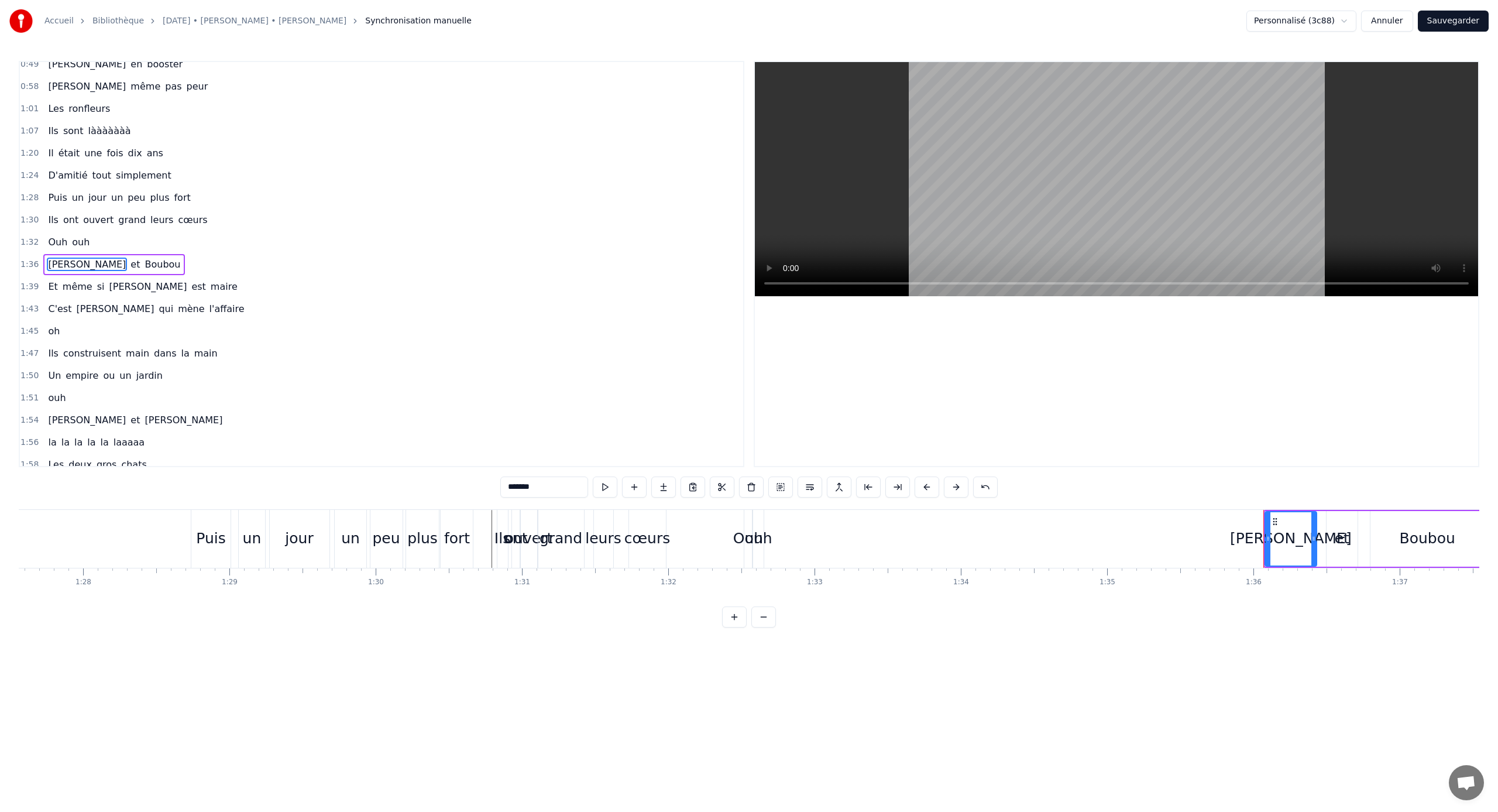
scroll to position [210, 0]
click at [74, 246] on span "ouh" at bounding box center [81, 241] width 20 height 13
click at [50, 241] on span "Ouh" at bounding box center [58, 241] width 22 height 13
type input "***"
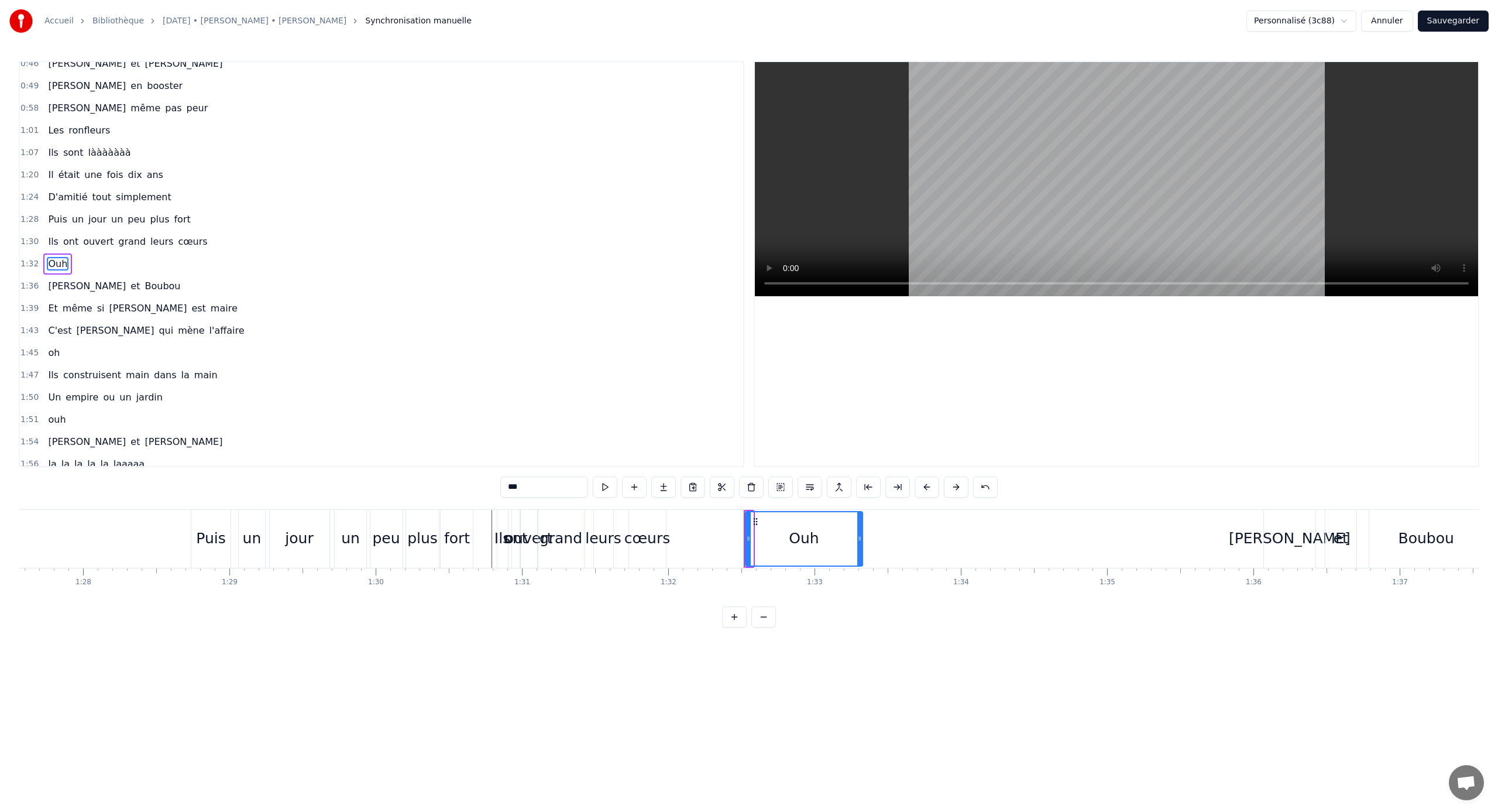
drag, startPoint x: 752, startPoint y: 540, endPoint x: 881, endPoint y: 552, distance: 129.6
click at [863, 535] on div "Ouh" at bounding box center [805, 539] width 119 height 56
drag, startPoint x: 756, startPoint y: 520, endPoint x: 941, endPoint y: 532, distance: 185.4
click at [885, 532] on div "Ouh" at bounding box center [995, 539] width 139 height 53
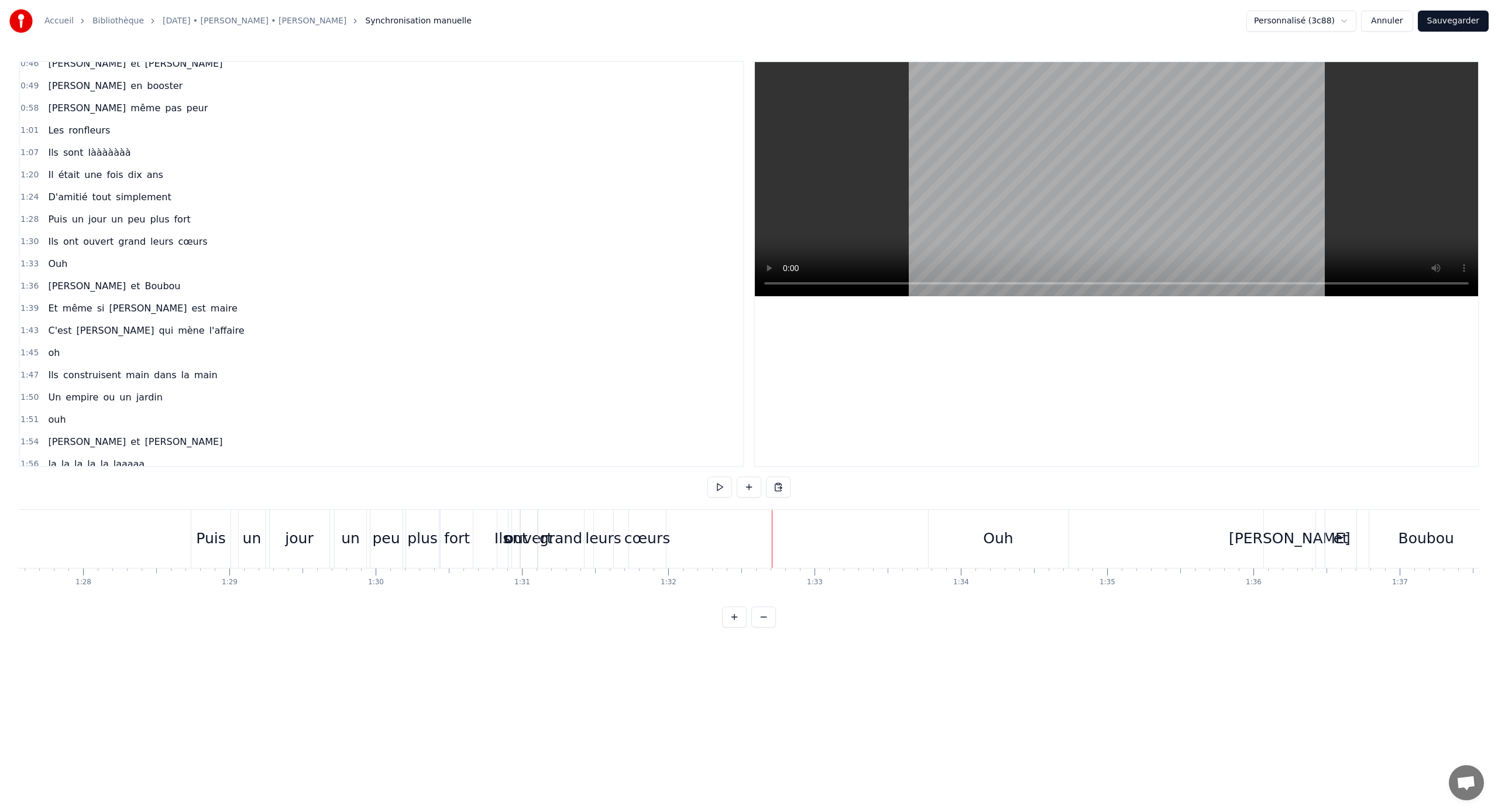
click at [885, 535] on div "Ouh" at bounding box center [998, 538] width 140 height 58
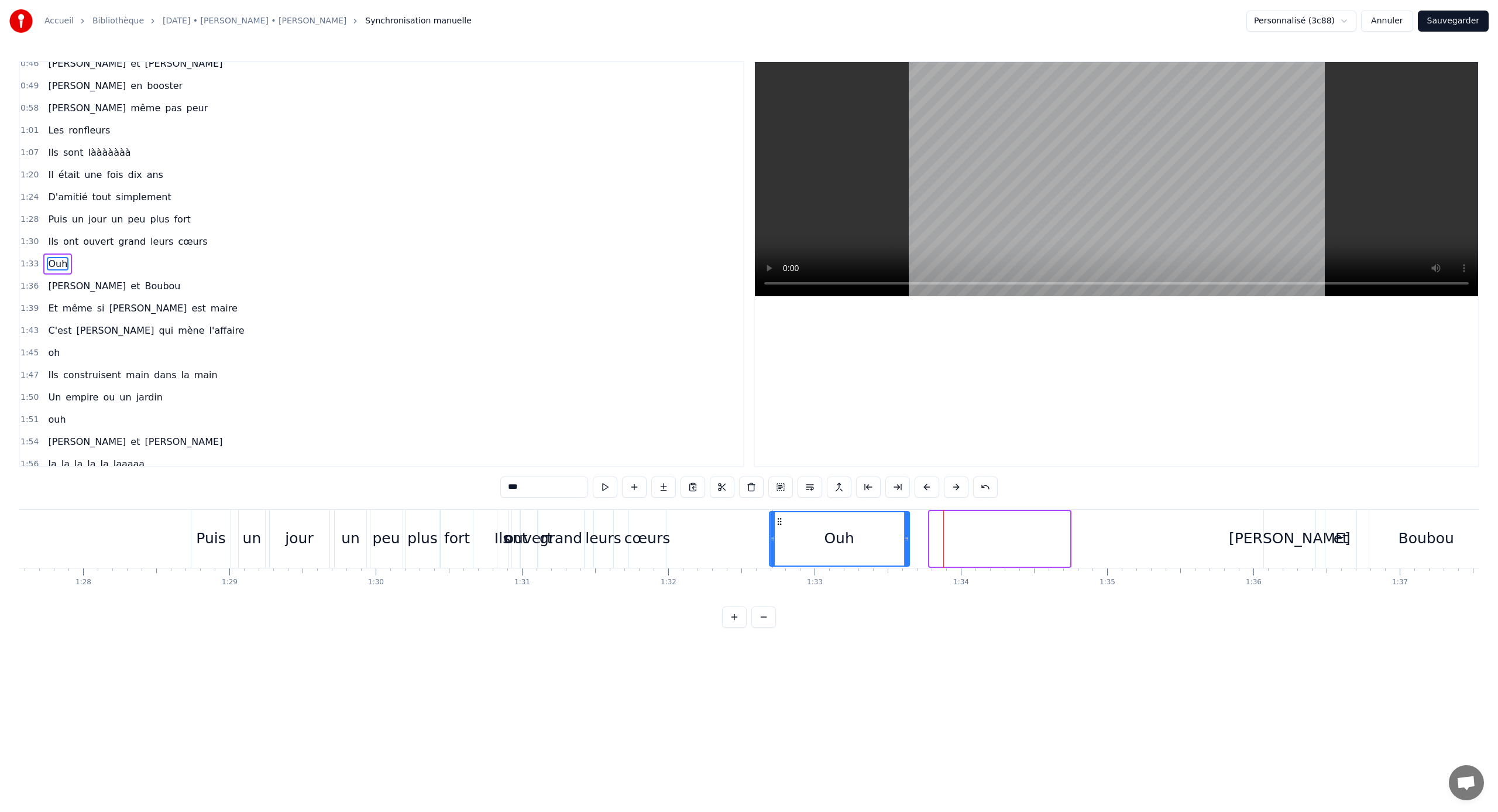
drag, startPoint x: 940, startPoint y: 523, endPoint x: 781, endPoint y: 517, distance: 159.1
click at [781, 517] on icon at bounding box center [779, 521] width 9 height 9
drag, startPoint x: 907, startPoint y: 535, endPoint x: 1222, endPoint y: 553, distance: 315.5
click at [885, 535] on div at bounding box center [1223, 539] width 5 height 53
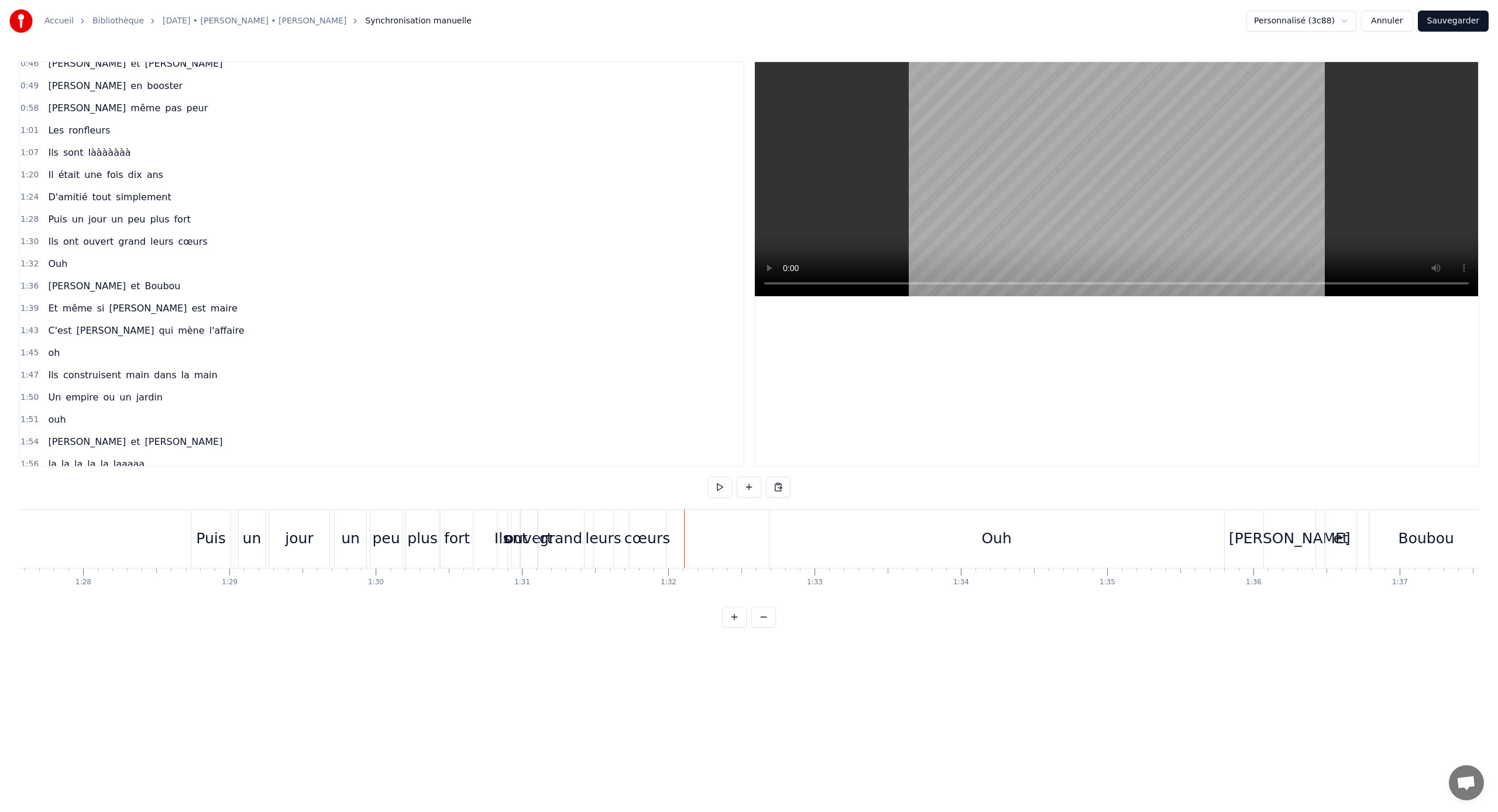
click at [638, 535] on div "cœurs" at bounding box center [647, 538] width 46 height 23
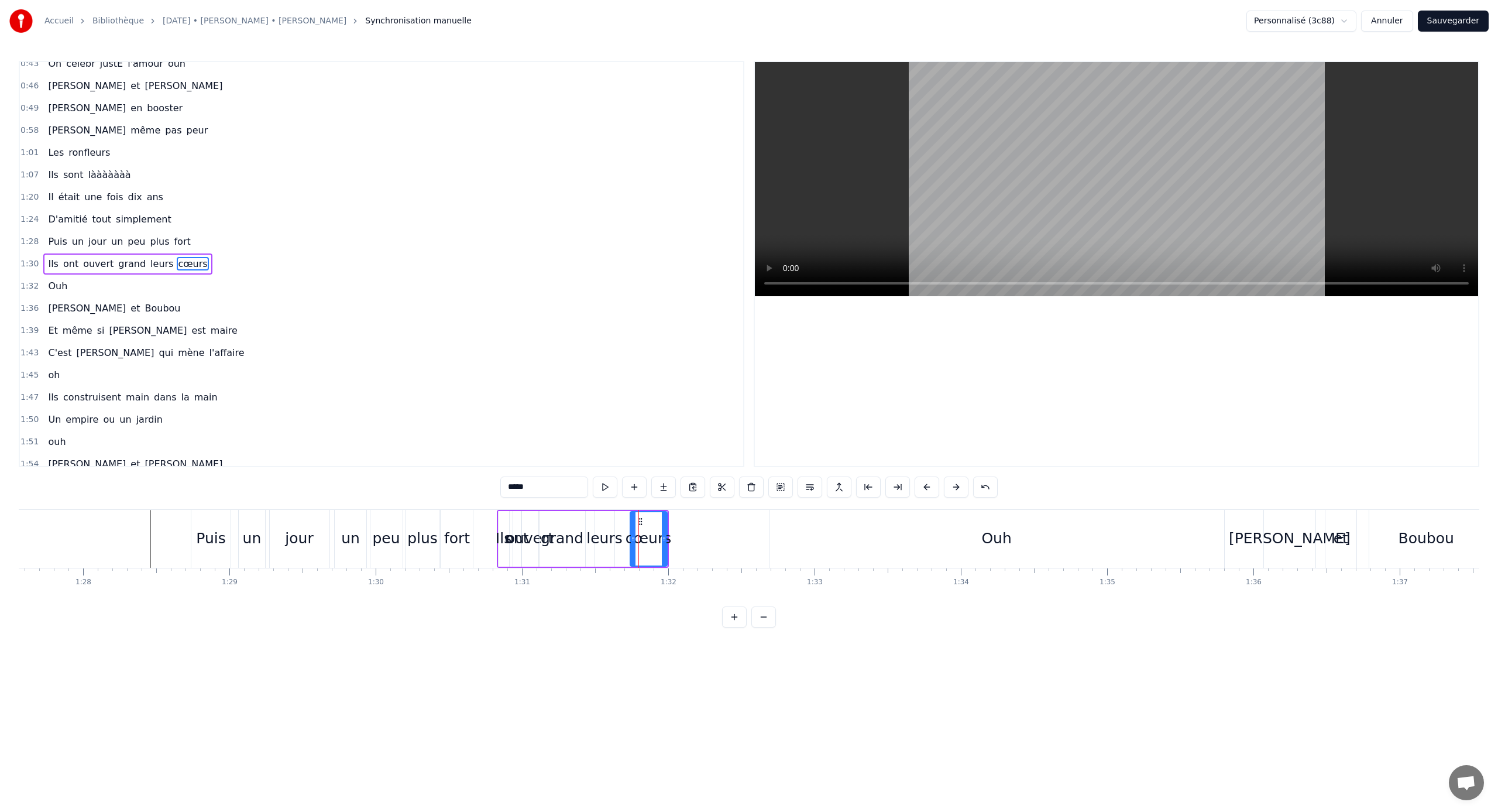
click at [637, 515] on div "cœurs" at bounding box center [647, 538] width 37 height 58
drag, startPoint x: 640, startPoint y: 519, endPoint x: 731, endPoint y: 524, distance: 91.1
click at [731, 524] on icon at bounding box center [732, 521] width 9 height 9
drag, startPoint x: 725, startPoint y: 536, endPoint x: 718, endPoint y: 536, distance: 7.0
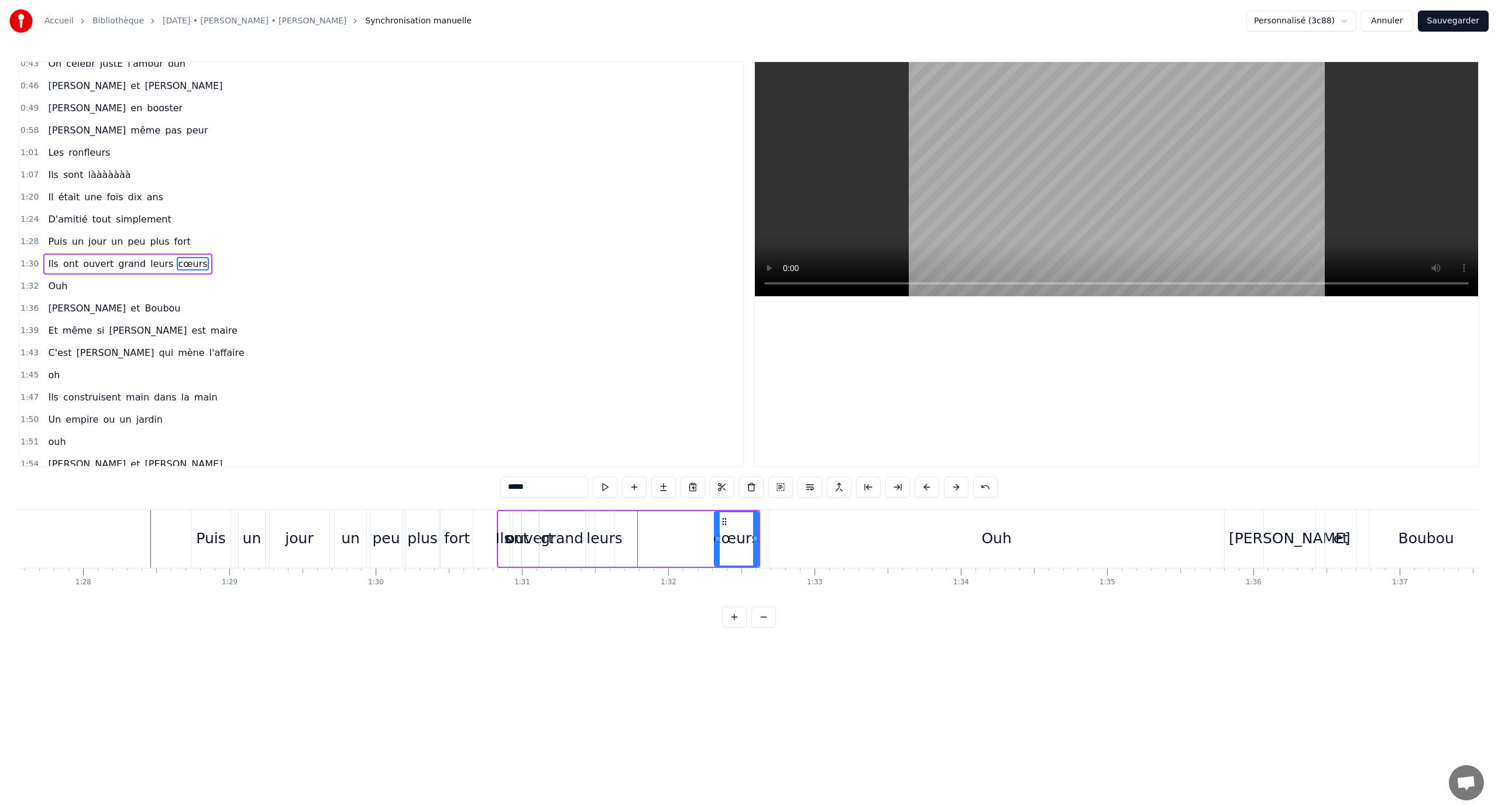
click at [718, 535] on icon at bounding box center [718, 538] width 5 height 9
click at [603, 535] on div "leurs" at bounding box center [604, 538] width 36 height 23
drag, startPoint x: 603, startPoint y: 523, endPoint x: 698, endPoint y: 525, distance: 95.0
click at [698, 525] on icon at bounding box center [700, 521] width 9 height 9
drag, startPoint x: 691, startPoint y: 539, endPoint x: 679, endPoint y: 538, distance: 12.0
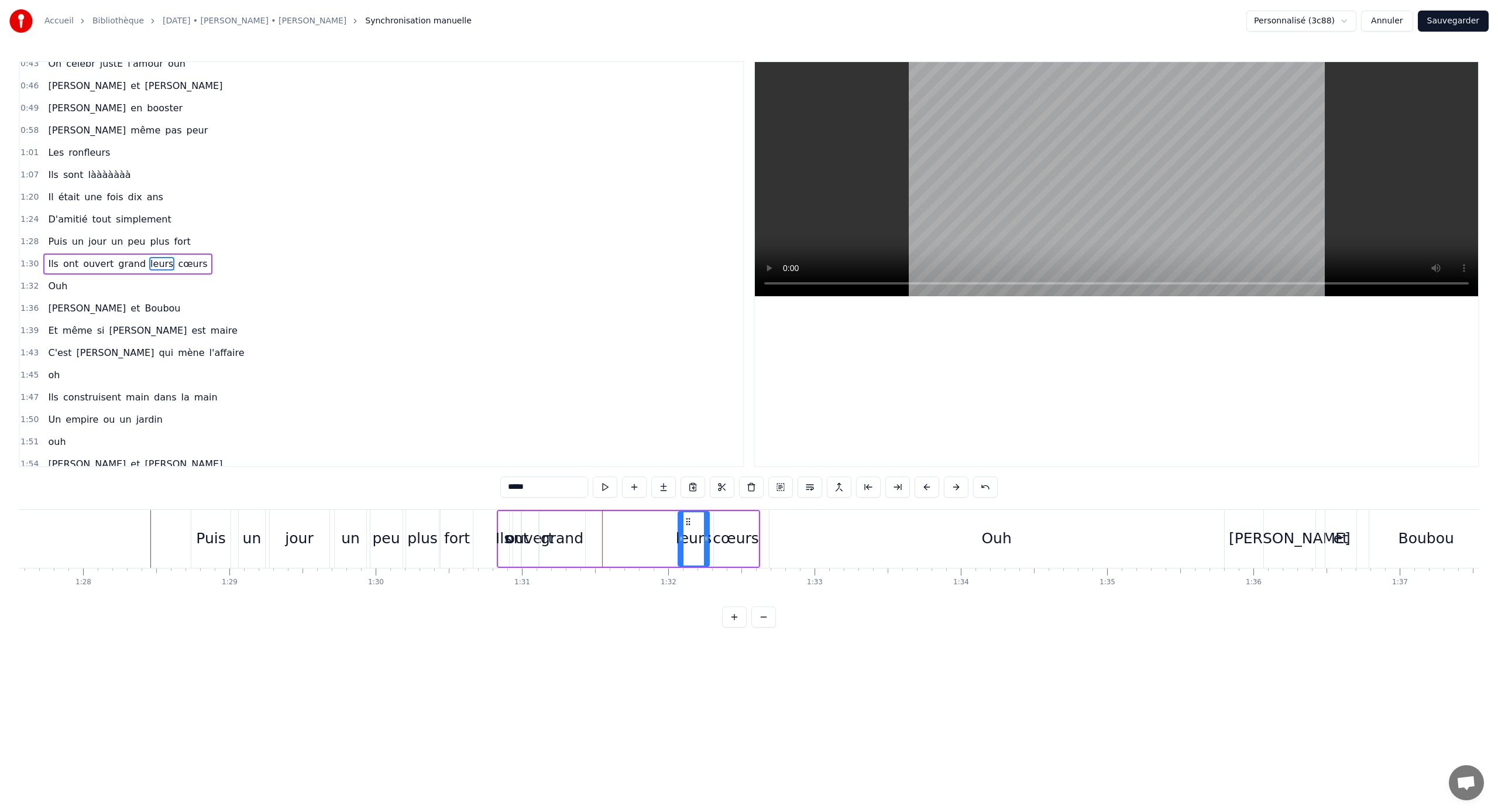
click at [679, 535] on icon at bounding box center [682, 538] width 5 height 9
click at [552, 535] on div "grand" at bounding box center [561, 538] width 43 height 23
type input "*****"
drag, startPoint x: 551, startPoint y: 520, endPoint x: 642, endPoint y: 523, distance: 91.0
click at [642, 523] on icon at bounding box center [639, 521] width 9 height 9
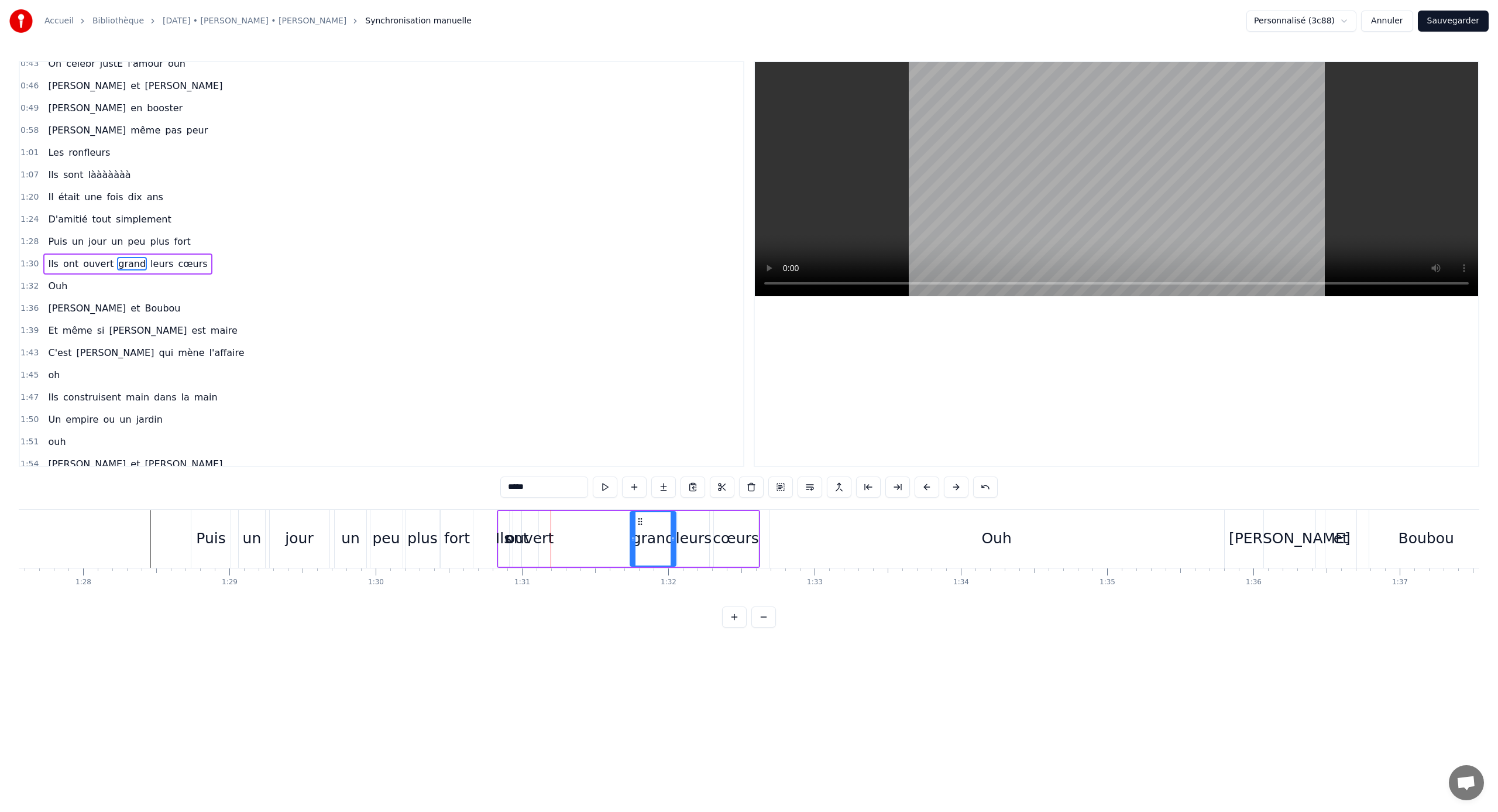
click at [551, 526] on div "Ils ont ouvert grand leurs cœurs" at bounding box center [628, 538] width 263 height 58
click at [533, 527] on div "ouvert" at bounding box center [530, 538] width 48 height 23
click at [546, 528] on div "ouvert" at bounding box center [530, 538] width 48 height 23
click at [542, 535] on div "ouvert" at bounding box center [530, 538] width 48 height 23
click at [520, 535] on div "ouvert" at bounding box center [530, 538] width 48 height 23
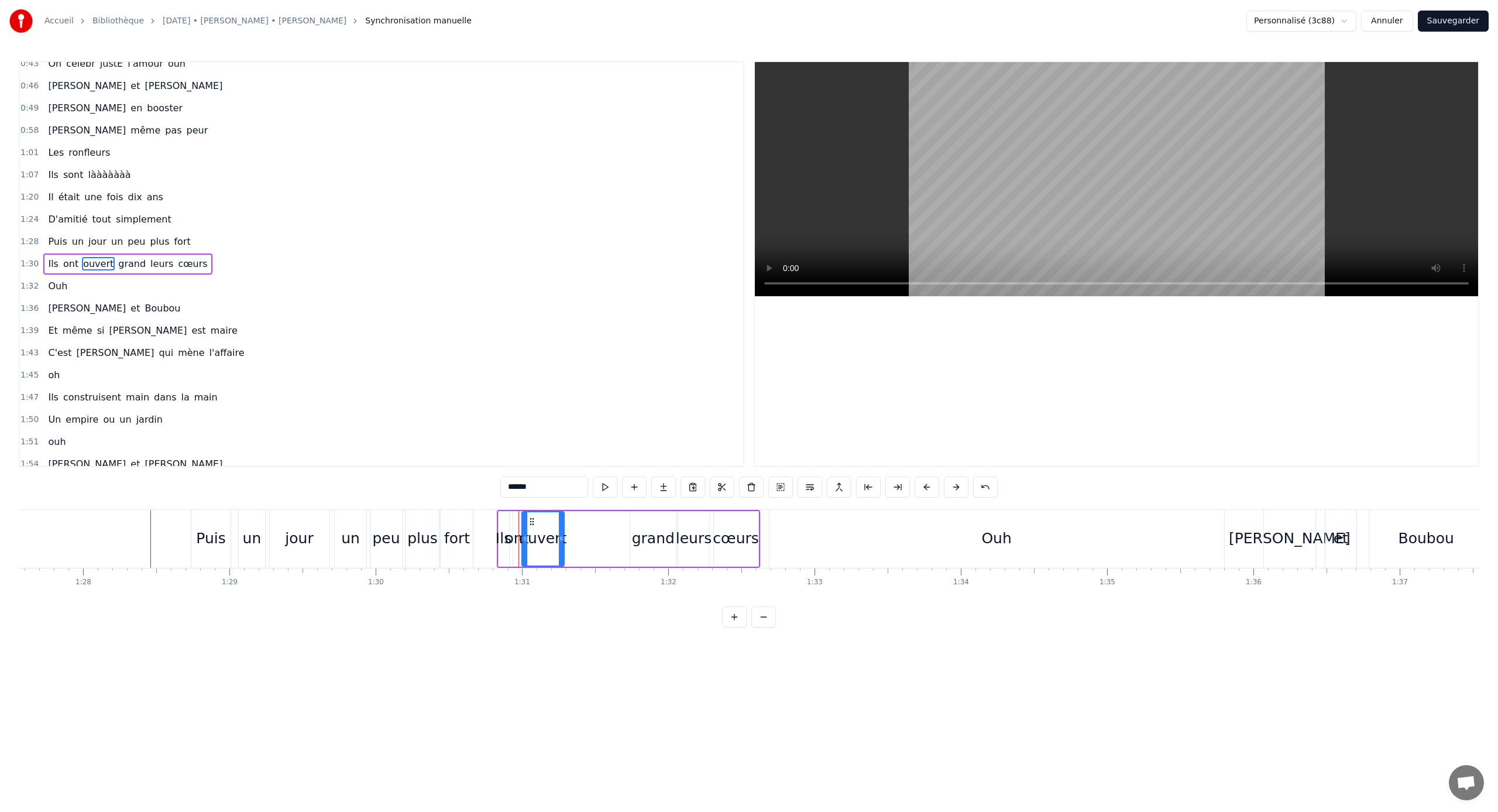
drag, startPoint x: 536, startPoint y: 540, endPoint x: 574, endPoint y: 540, distance: 38.0
click at [564, 535] on icon at bounding box center [561, 538] width 5 height 9
drag, startPoint x: 532, startPoint y: 520, endPoint x: 584, endPoint y: 518, distance: 52.0
click at [584, 518] on icon at bounding box center [584, 521] width 9 height 9
click at [519, 519] on div "ont" at bounding box center [516, 539] width 8 height 56
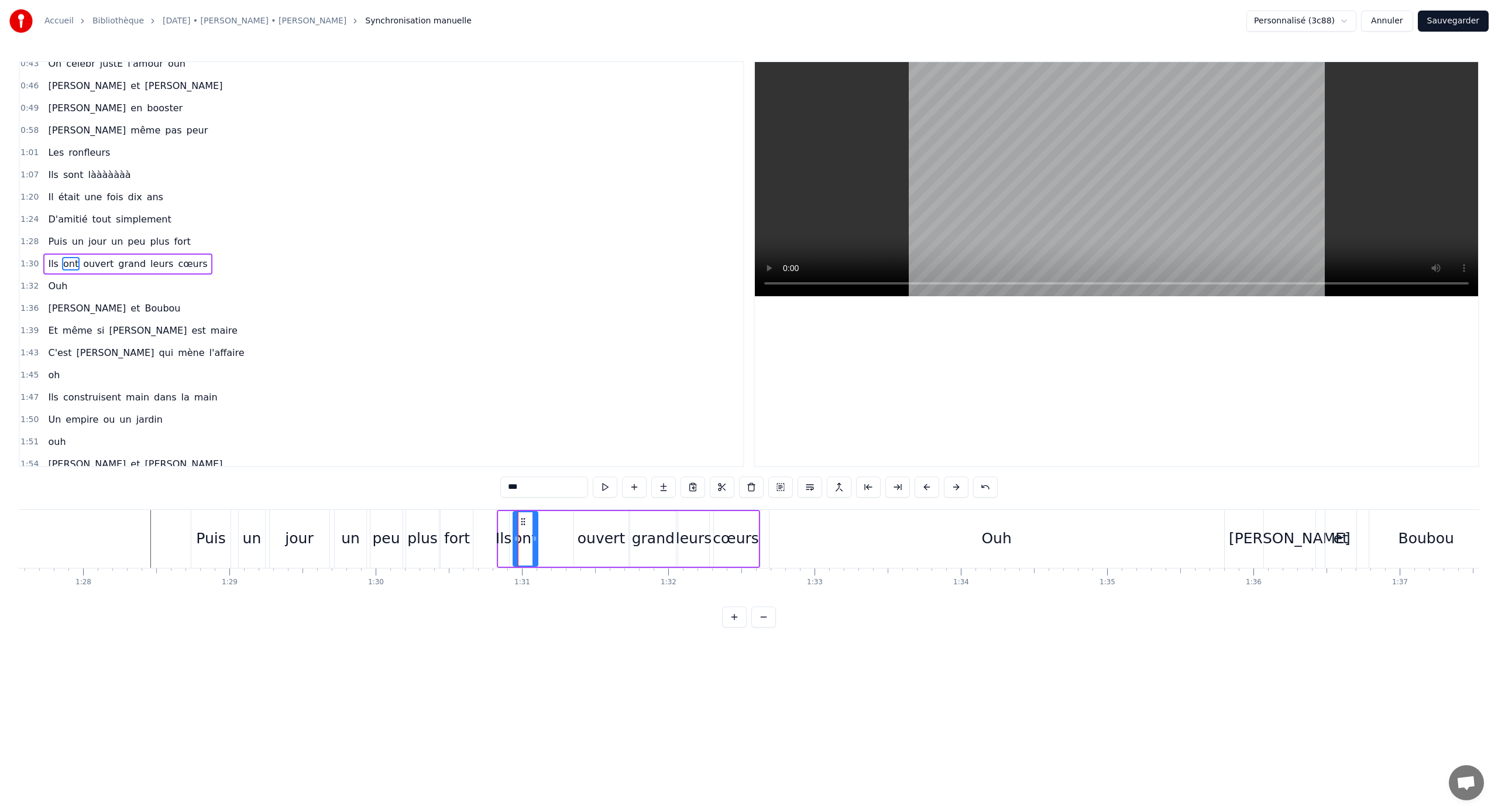
drag, startPoint x: 519, startPoint y: 536, endPoint x: 541, endPoint y: 540, distance: 22.4
click at [537, 535] on icon at bounding box center [535, 538] width 5 height 9
drag, startPoint x: 520, startPoint y: 521, endPoint x: 548, endPoint y: 525, distance: 28.3
click at [548, 525] on icon at bounding box center [549, 521] width 9 height 9
click at [506, 527] on div "Ils" at bounding box center [503, 538] width 16 height 23
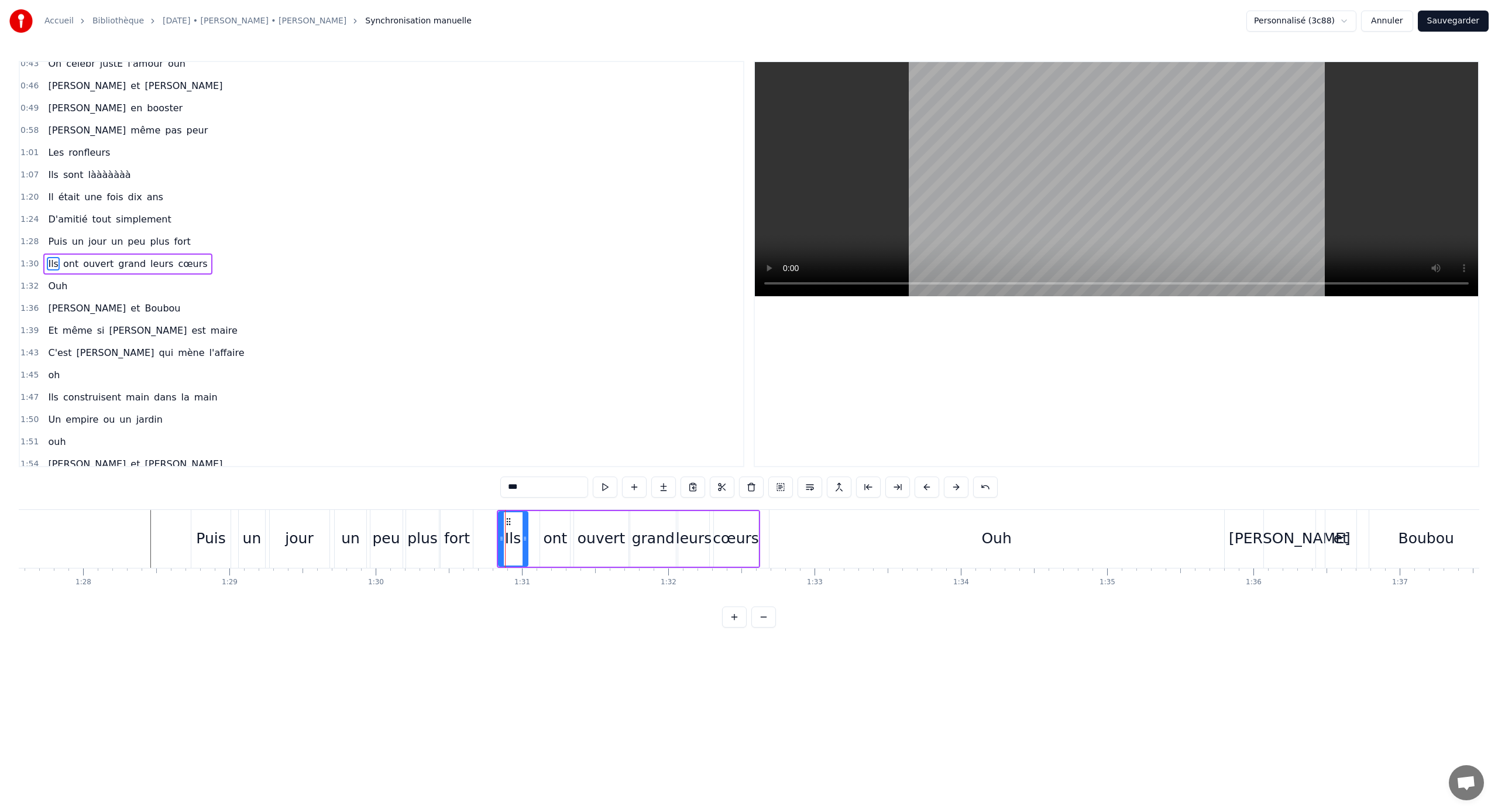
drag, startPoint x: 506, startPoint y: 535, endPoint x: 525, endPoint y: 539, distance: 19.4
click at [525, 535] on icon at bounding box center [526, 538] width 5 height 9
click at [560, 532] on div "ont" at bounding box center [555, 538] width 24 height 23
drag, startPoint x: 550, startPoint y: 520, endPoint x: 539, endPoint y: 519, distance: 11.0
click at [539, 519] on icon at bounding box center [539, 521] width 9 height 9
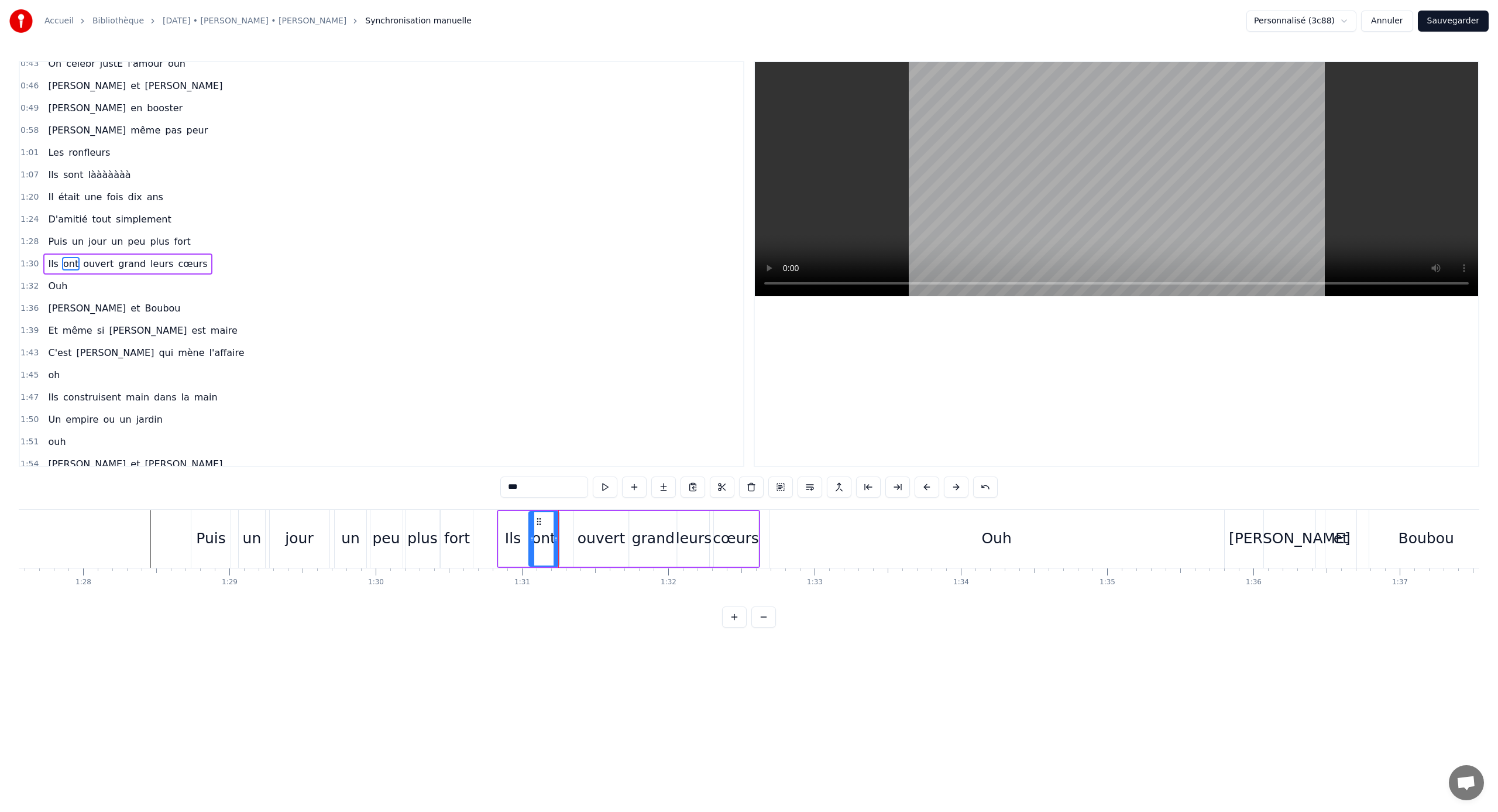
click at [599, 525] on div "ouvert" at bounding box center [601, 539] width 54 height 56
drag, startPoint x: 583, startPoint y: 525, endPoint x: 574, endPoint y: 525, distance: 9.0
click at [574, 525] on icon at bounding box center [575, 521] width 9 height 9
click at [639, 535] on div "grand" at bounding box center [653, 538] width 43 height 23
drag, startPoint x: 639, startPoint y: 525, endPoint x: 632, endPoint y: 524, distance: 7.1
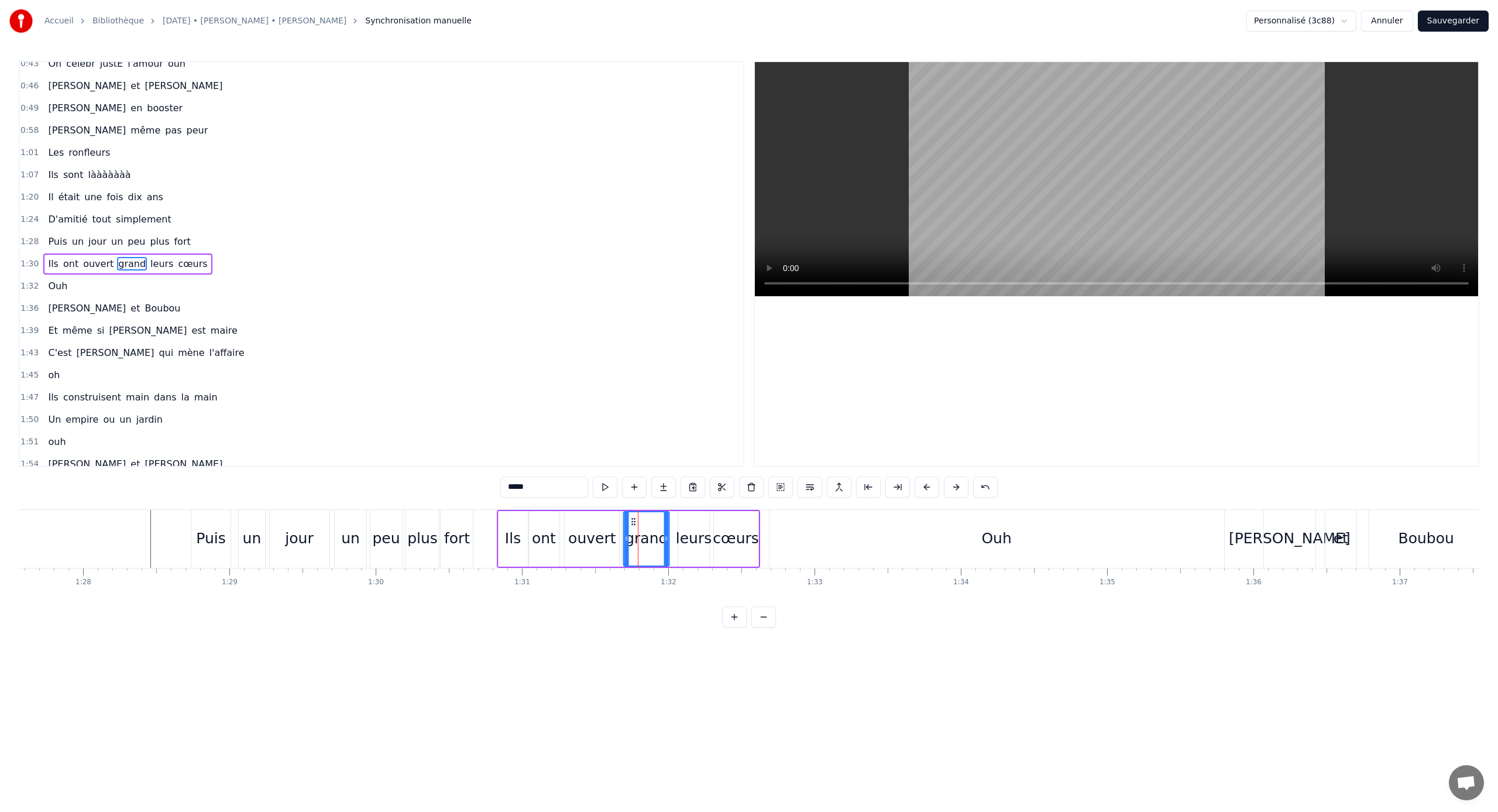
click at [632, 524] on icon at bounding box center [633, 521] width 9 height 9
click at [503, 511] on div "Ils" at bounding box center [513, 539] width 29 height 56
type input "***"
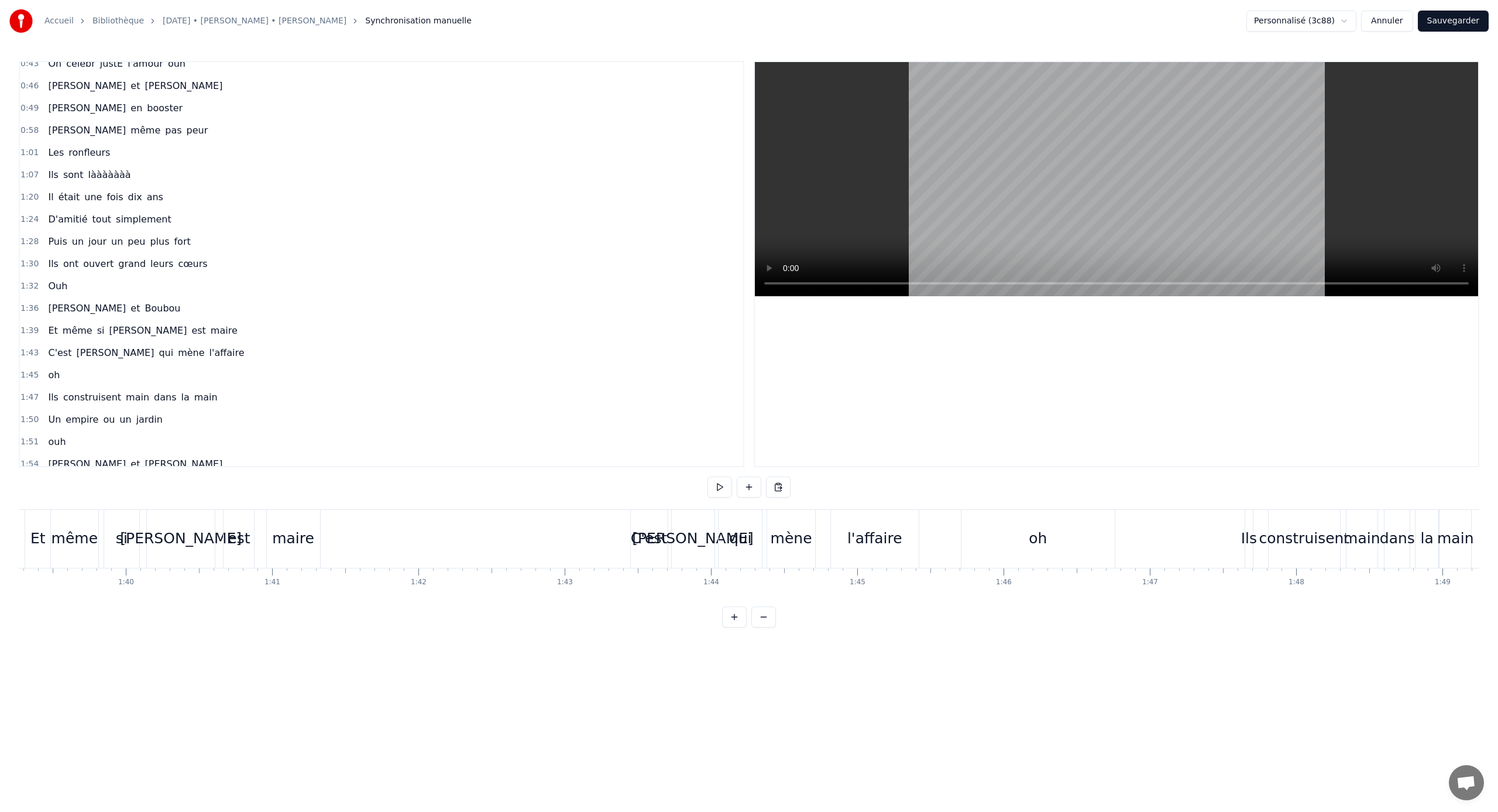
scroll to position [0, 14415]
click at [885, 18] on button "Sauvegarder" at bounding box center [1453, 21] width 71 height 21
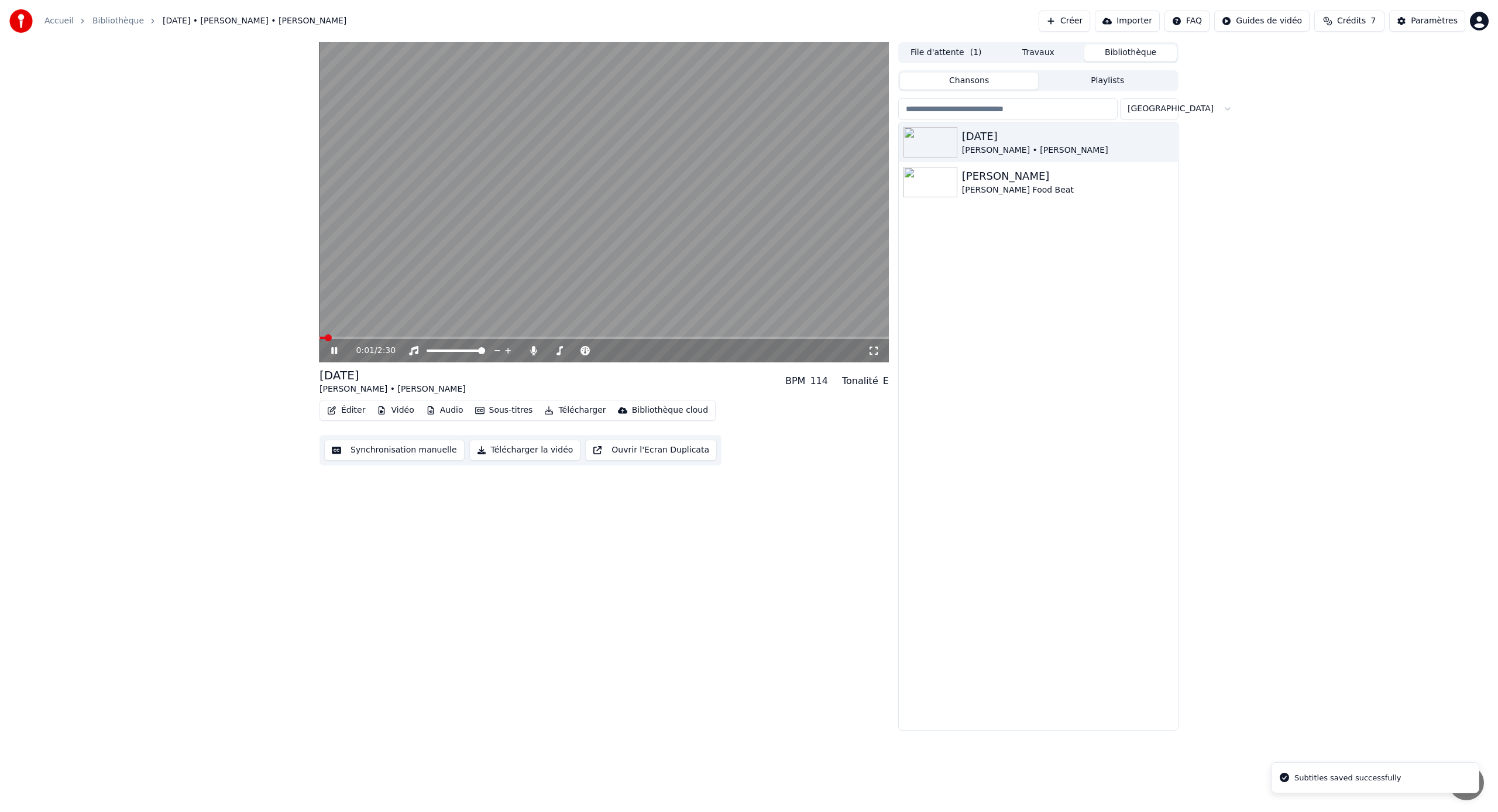
click at [402, 459] on button "Synchronisation manuelle" at bounding box center [394, 449] width 140 height 21
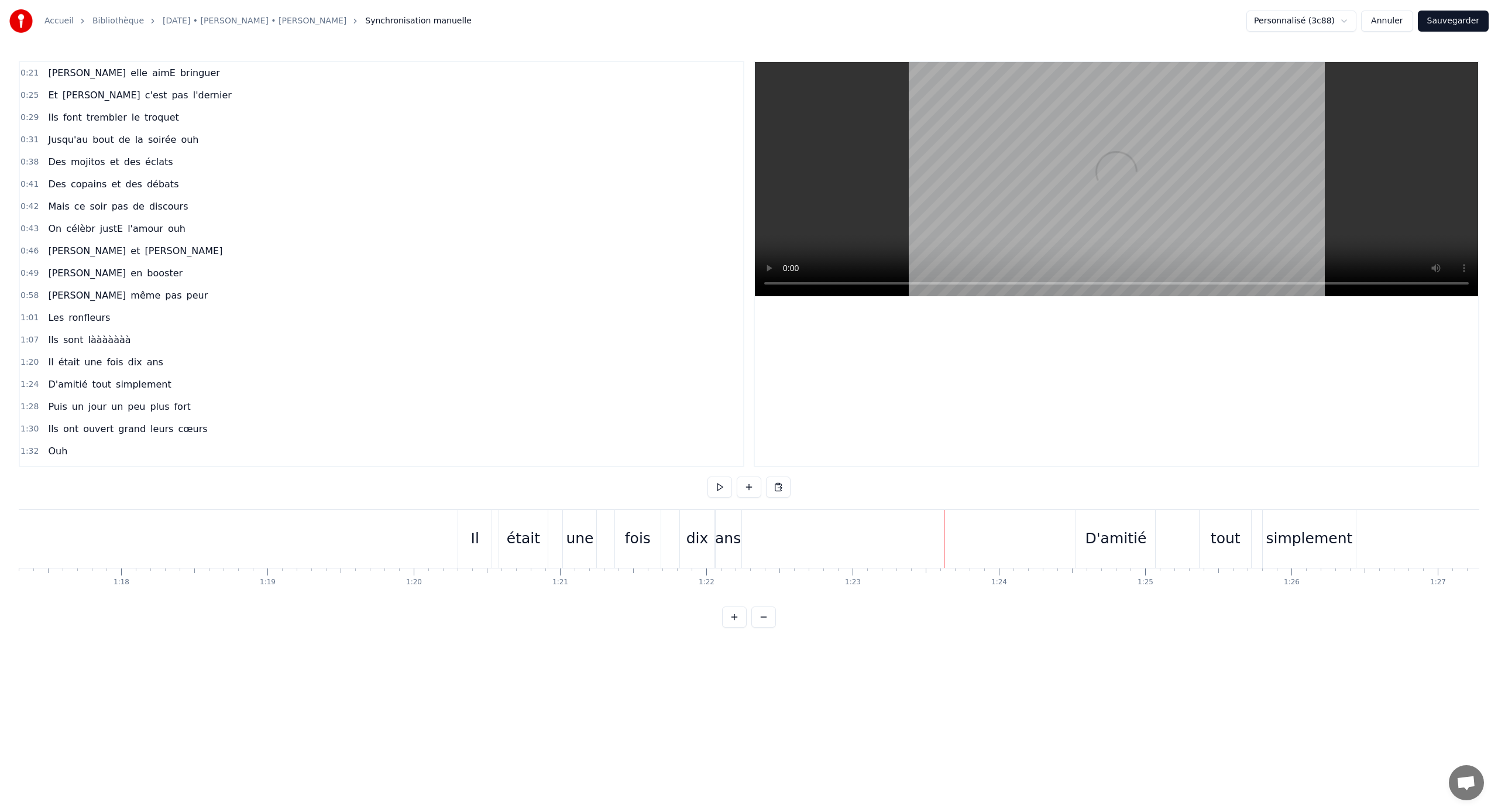
scroll to position [0, 11244]
click at [885, 535] on div "Ouh" at bounding box center [1198, 538] width 454 height 58
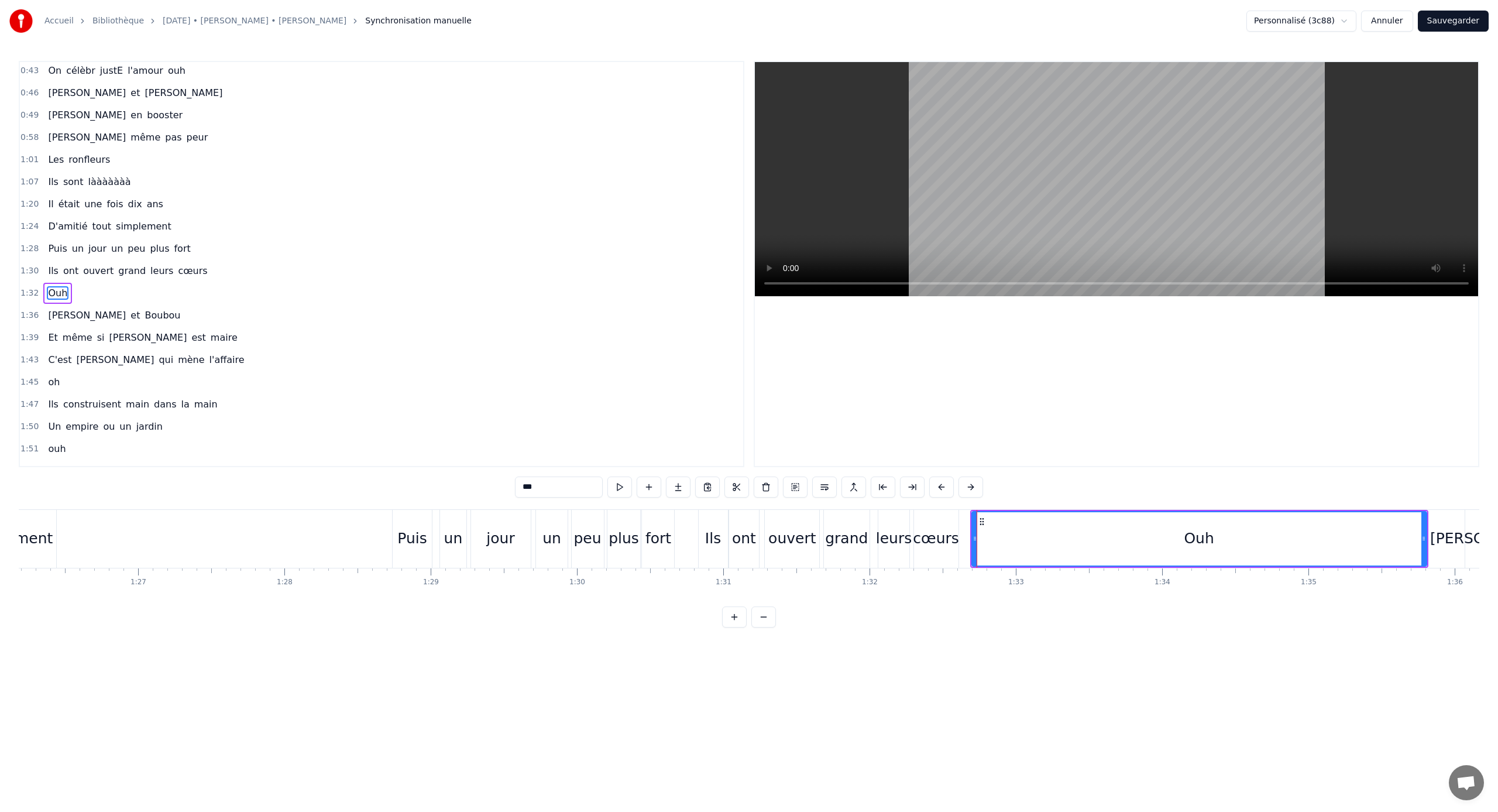
scroll to position [187, 0]
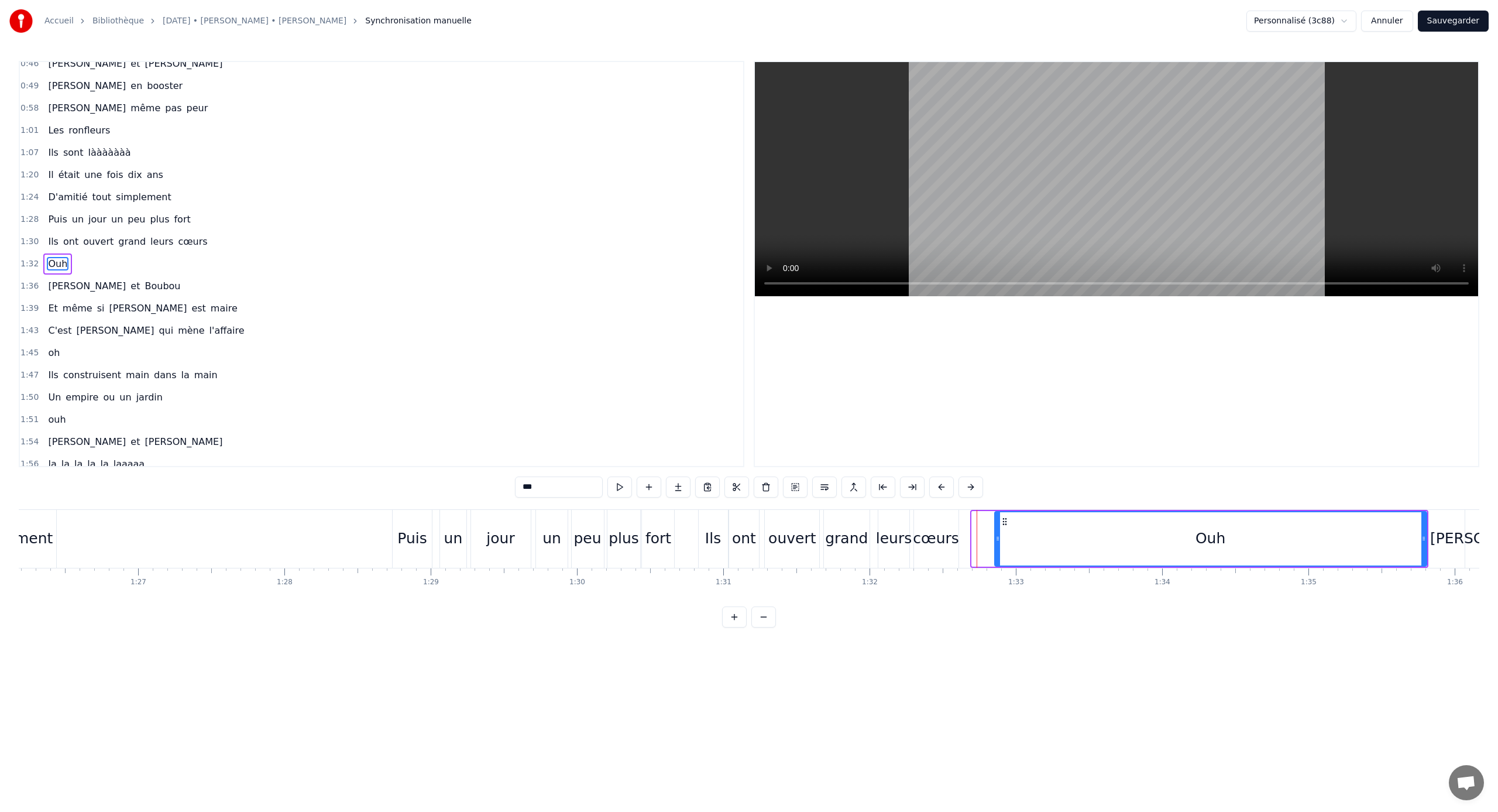
drag, startPoint x: 972, startPoint y: 540, endPoint x: 996, endPoint y: 542, distance: 24.1
click at [885, 535] on div "Ouh" at bounding box center [1211, 539] width 433 height 56
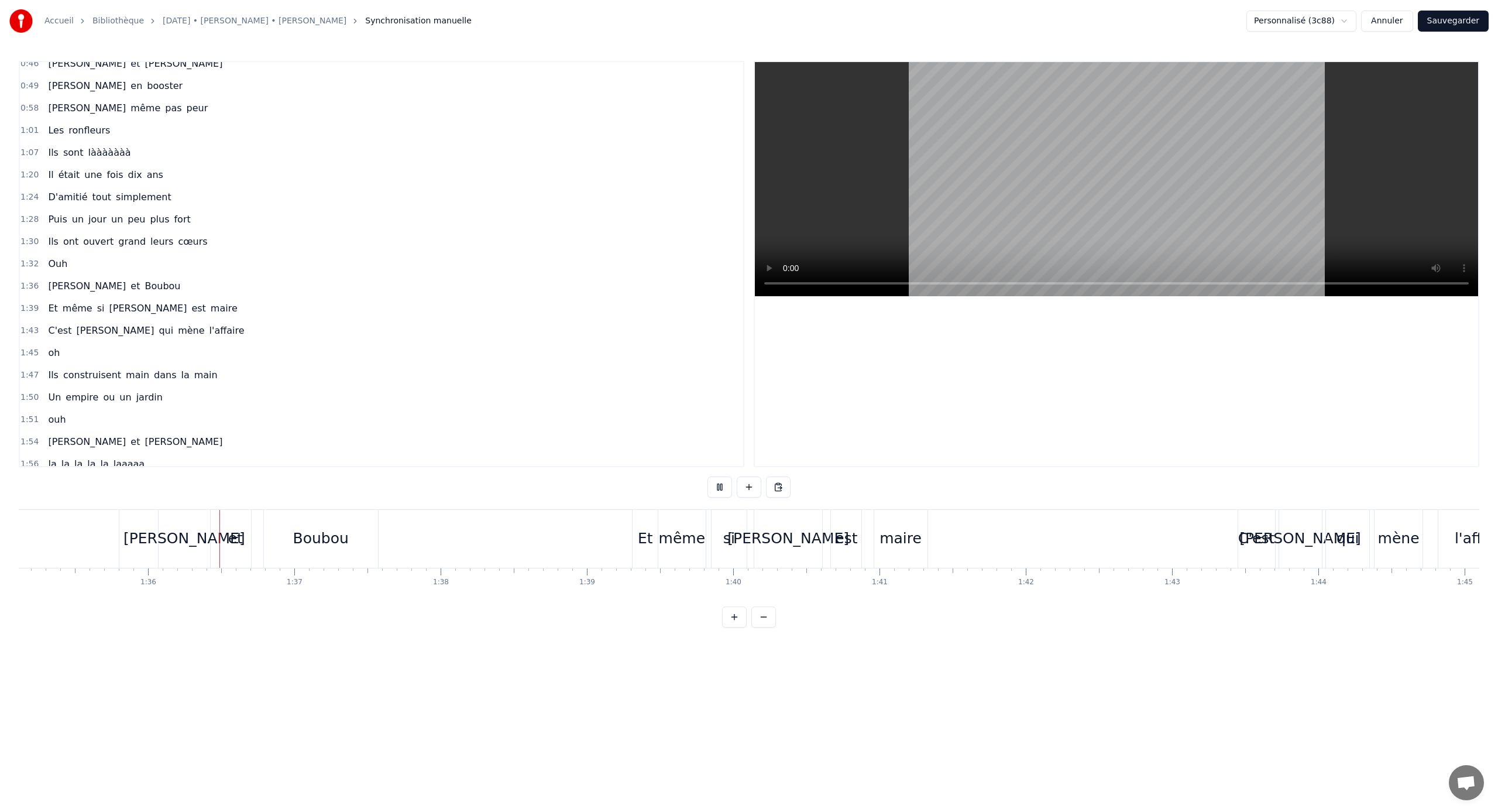
scroll to position [0, 13955]
click at [155, 527] on div "[PERSON_NAME]" at bounding box center [147, 538] width 122 height 23
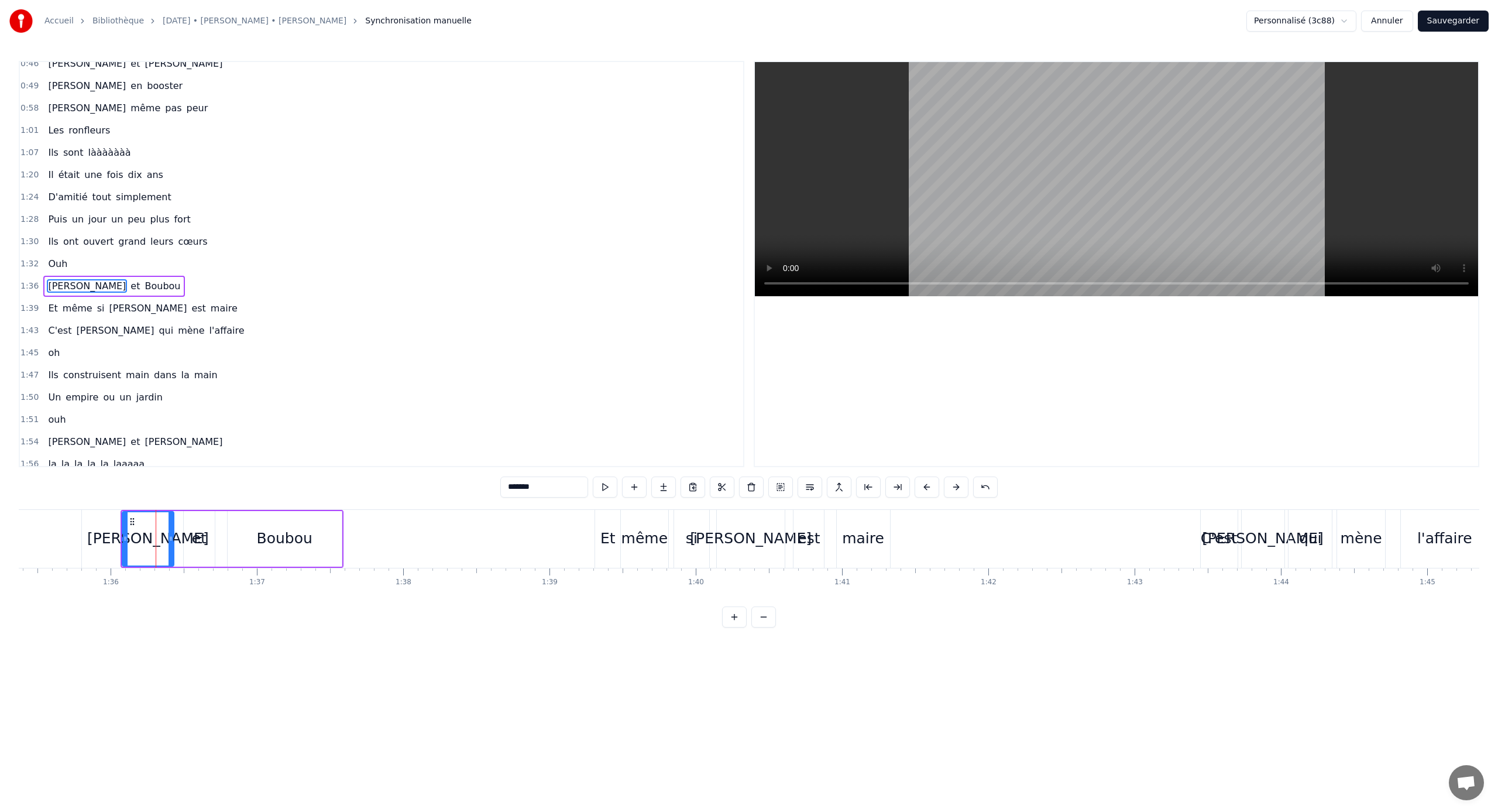
scroll to position [210, 0]
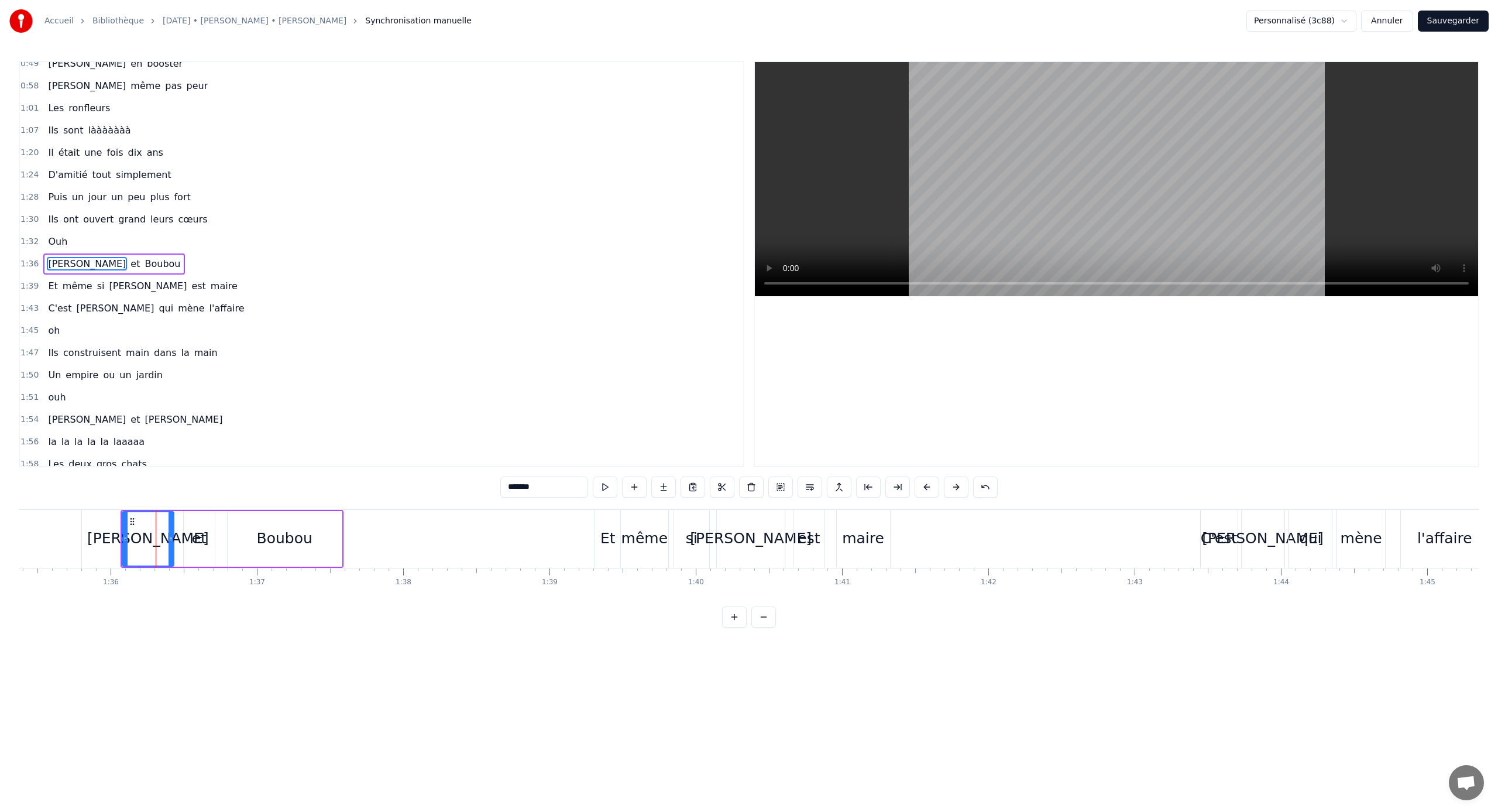
click at [198, 535] on div "et" at bounding box center [200, 538] width 15 height 23
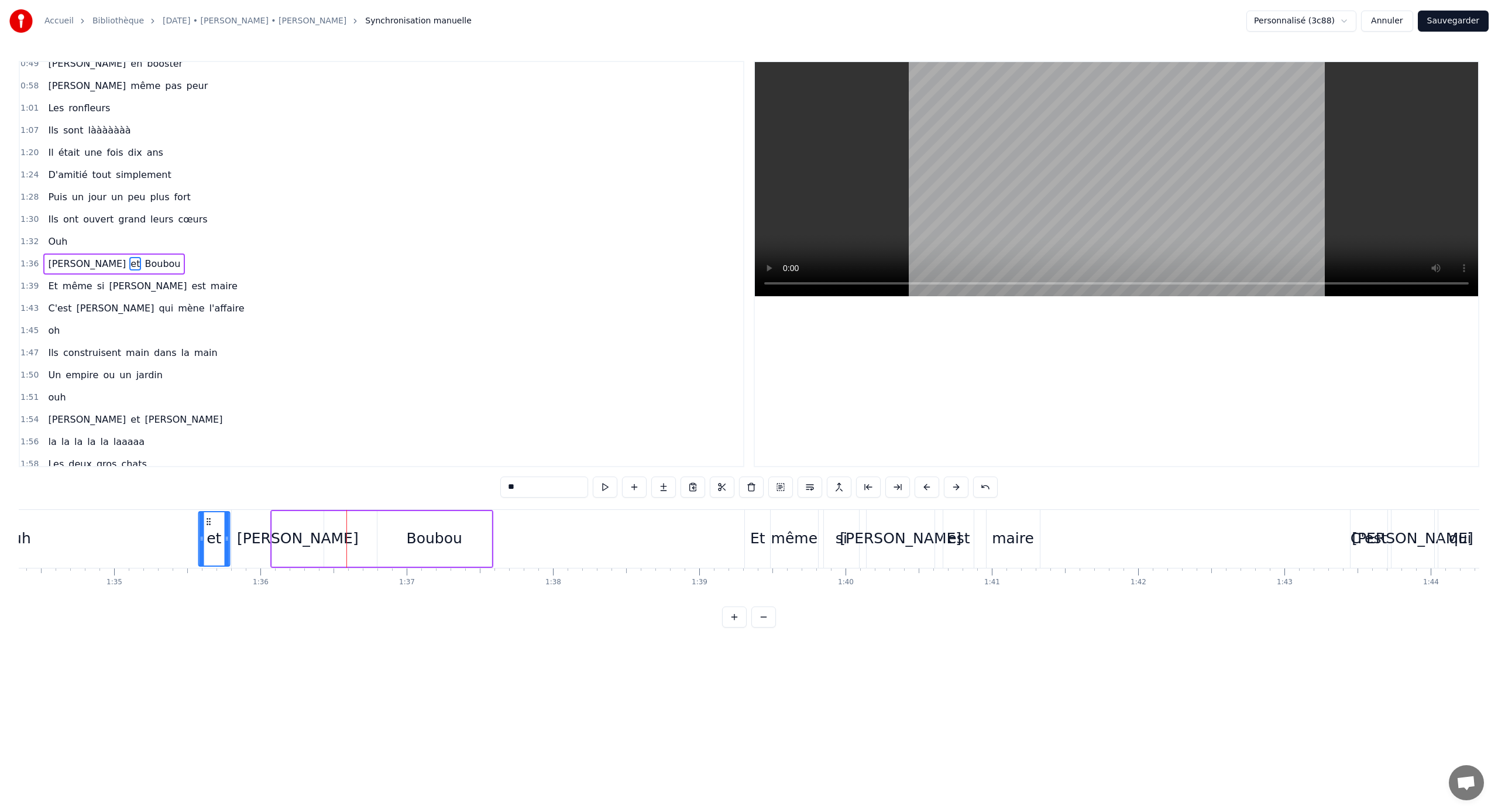
scroll to position [0, 13753]
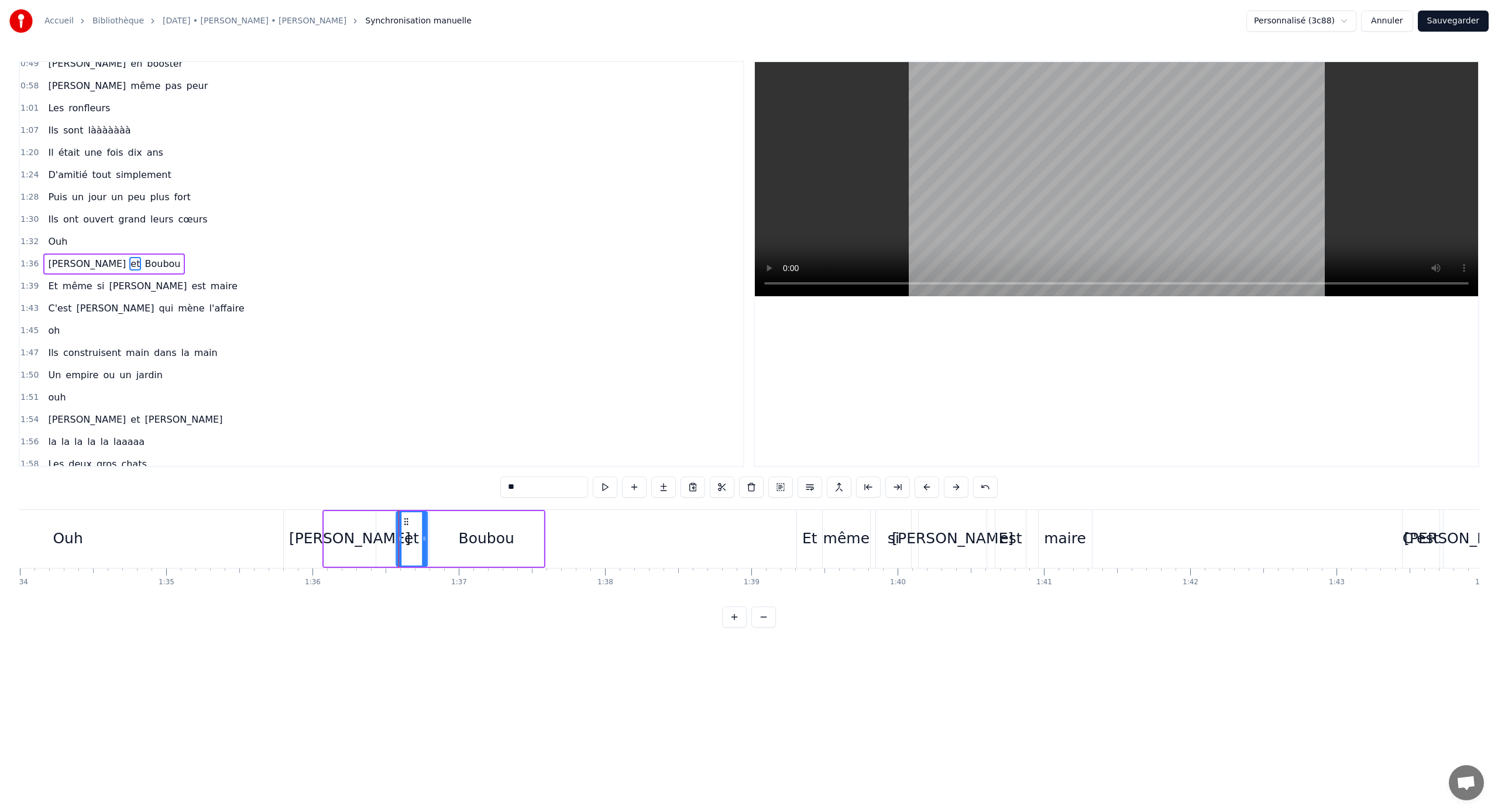
drag, startPoint x: 192, startPoint y: 523, endPoint x: 405, endPoint y: 559, distance: 216.0
click at [405, 535] on div "et" at bounding box center [412, 539] width 30 height 53
click at [368, 535] on div "[PERSON_NAME]" at bounding box center [350, 538] width 122 height 23
type input "*******"
drag, startPoint x: 373, startPoint y: 540, endPoint x: 390, endPoint y: 540, distance: 17.0
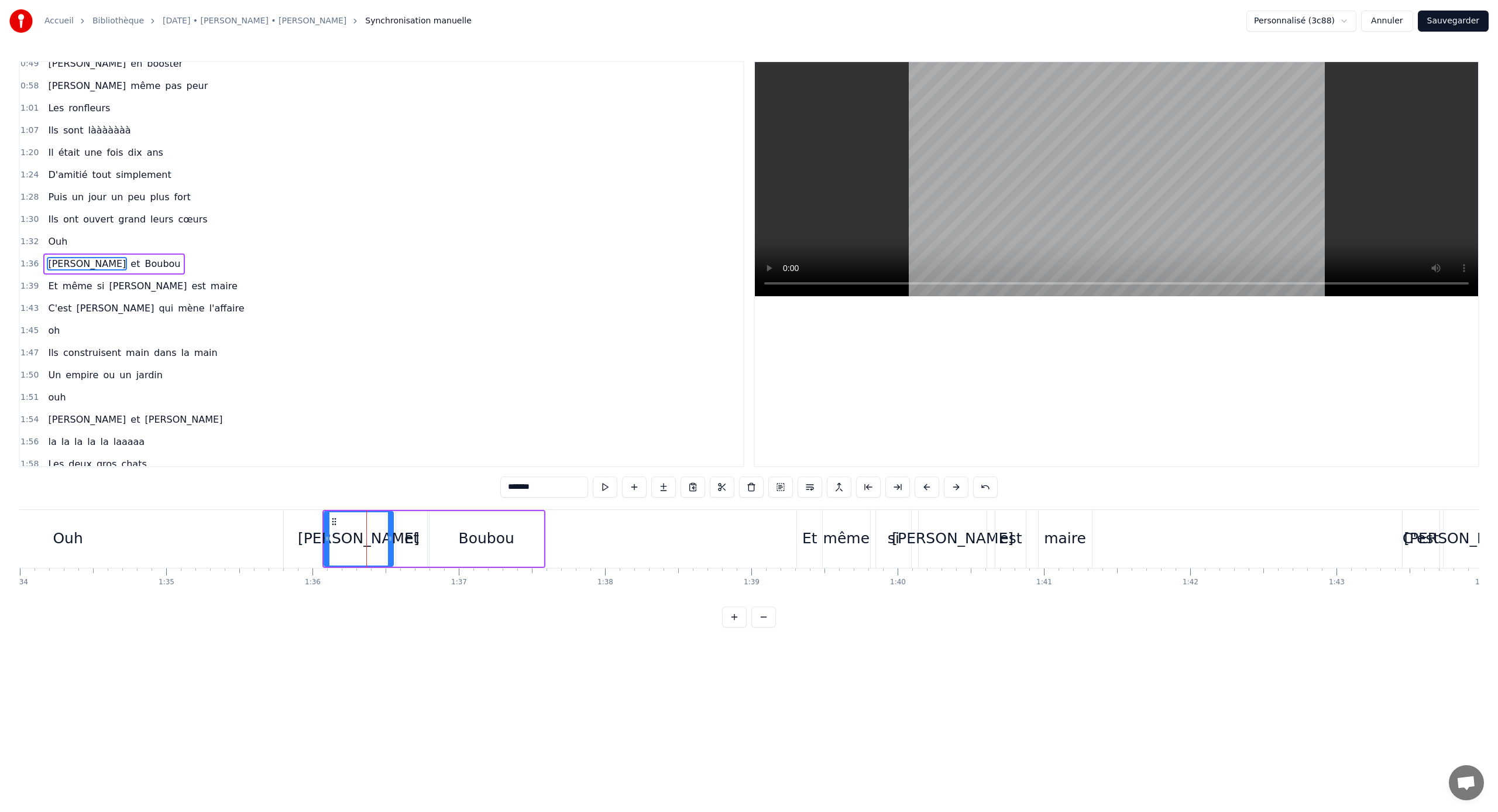
click at [390, 535] on icon at bounding box center [390, 538] width 5 height 9
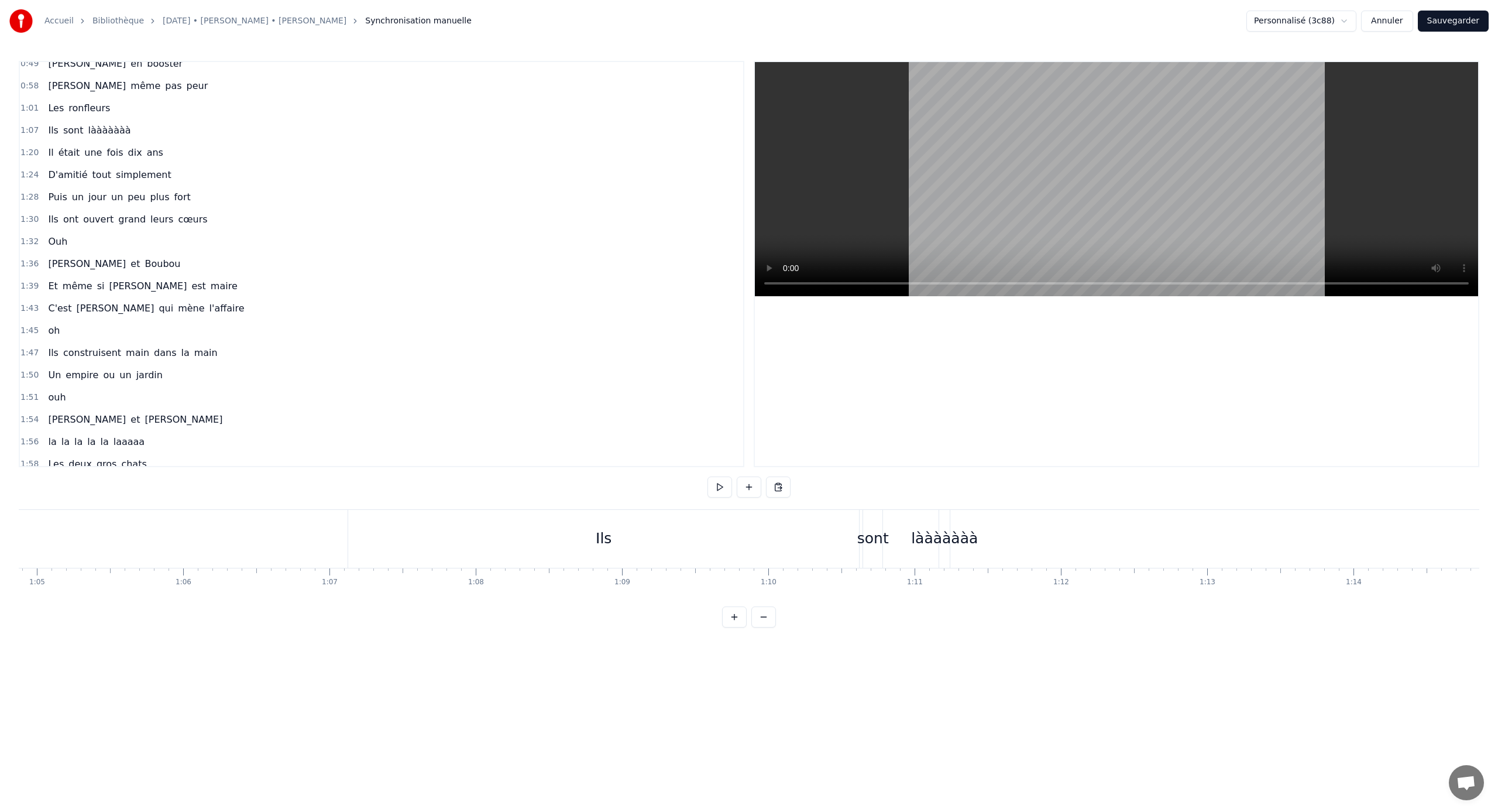
scroll to position [0, 9457]
click at [885, 28] on button "Sauvegarder" at bounding box center [1453, 21] width 71 height 21
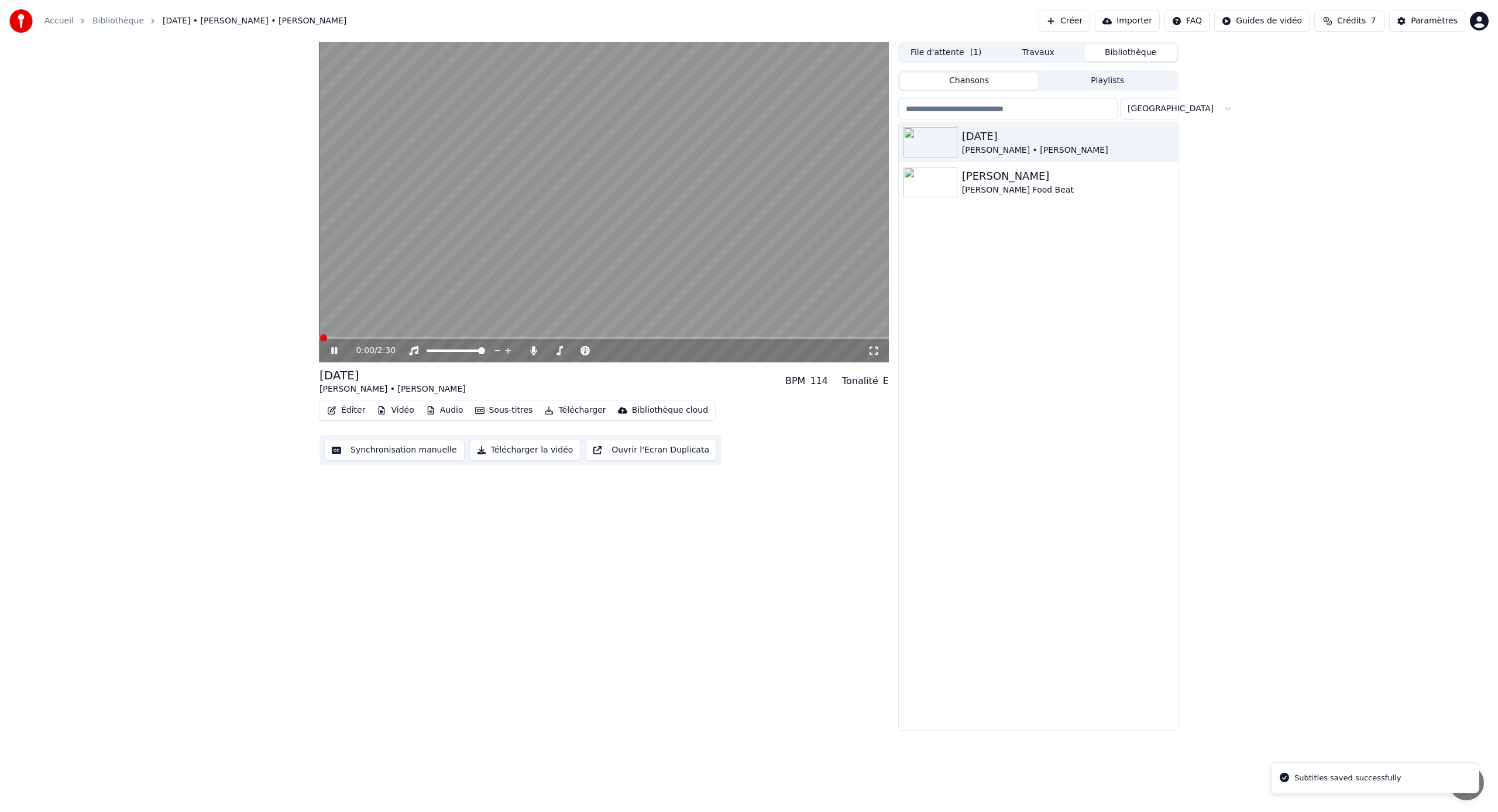
click at [364, 455] on button "Synchronisation manuelle" at bounding box center [394, 449] width 140 height 21
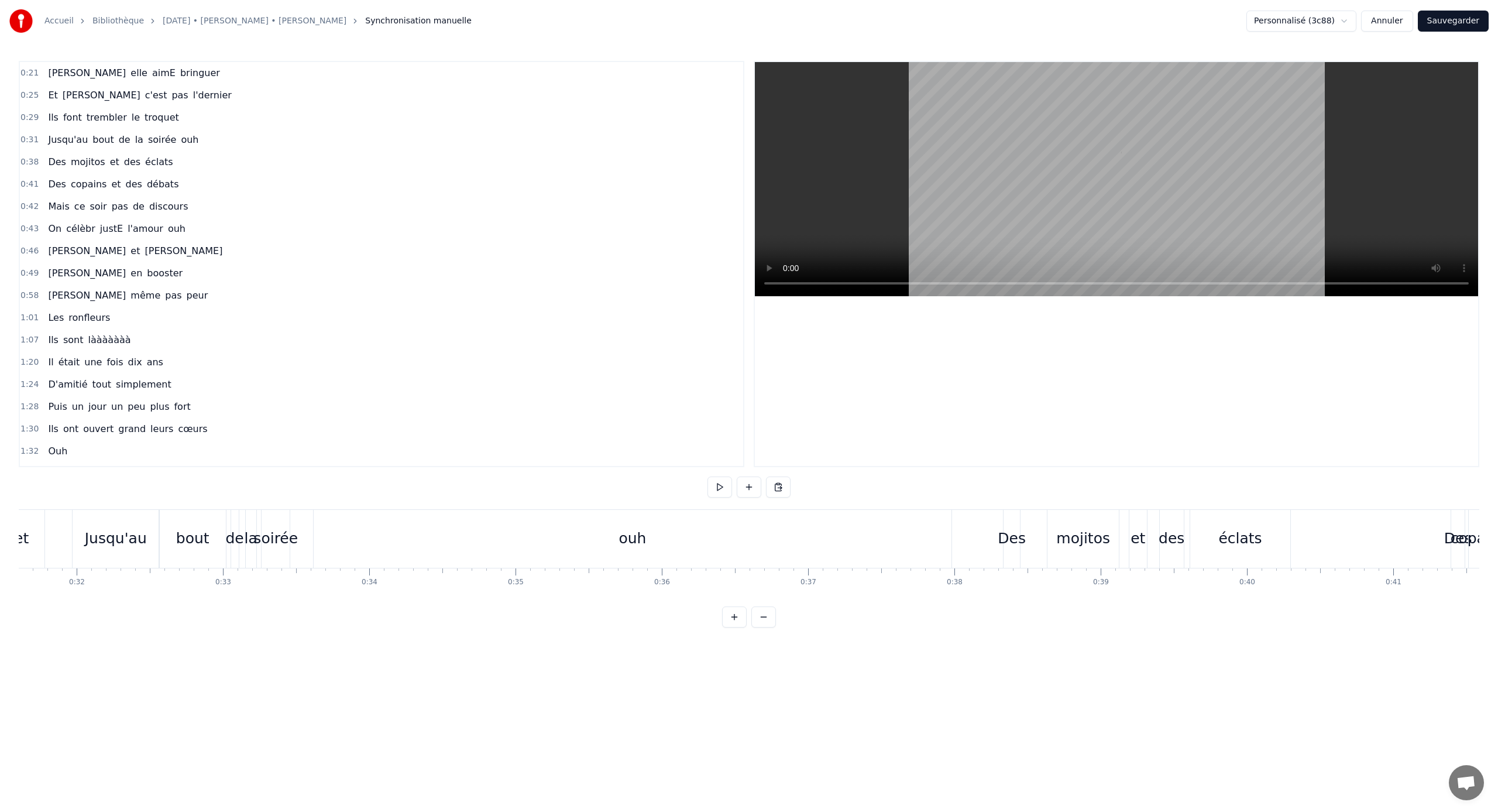
scroll to position [0, 4622]
click at [480, 535] on div "ouh" at bounding box center [634, 538] width 637 height 58
click at [644, 535] on div "Ils" at bounding box center [532, 538] width 511 height 58
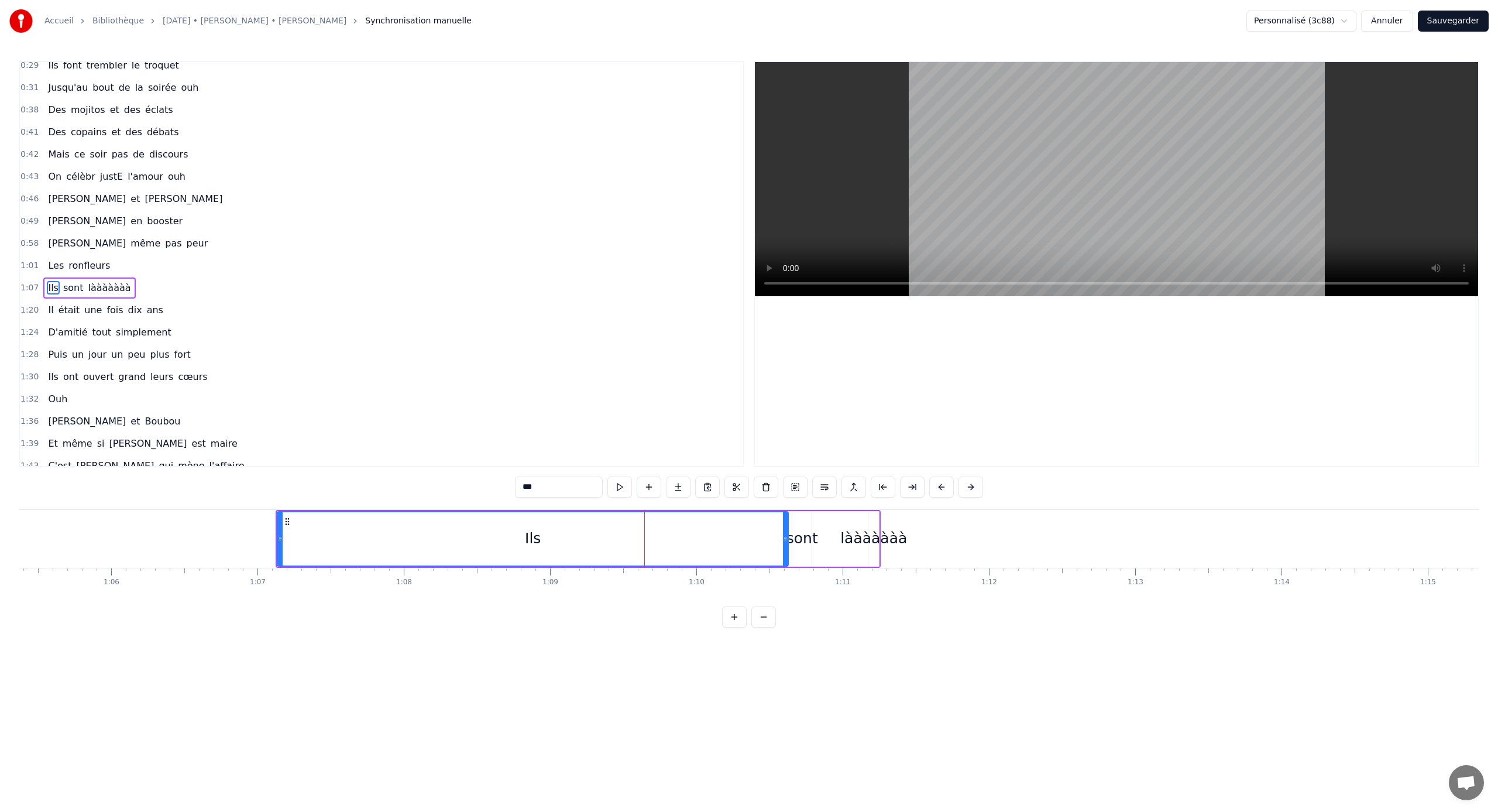
scroll to position [76, 0]
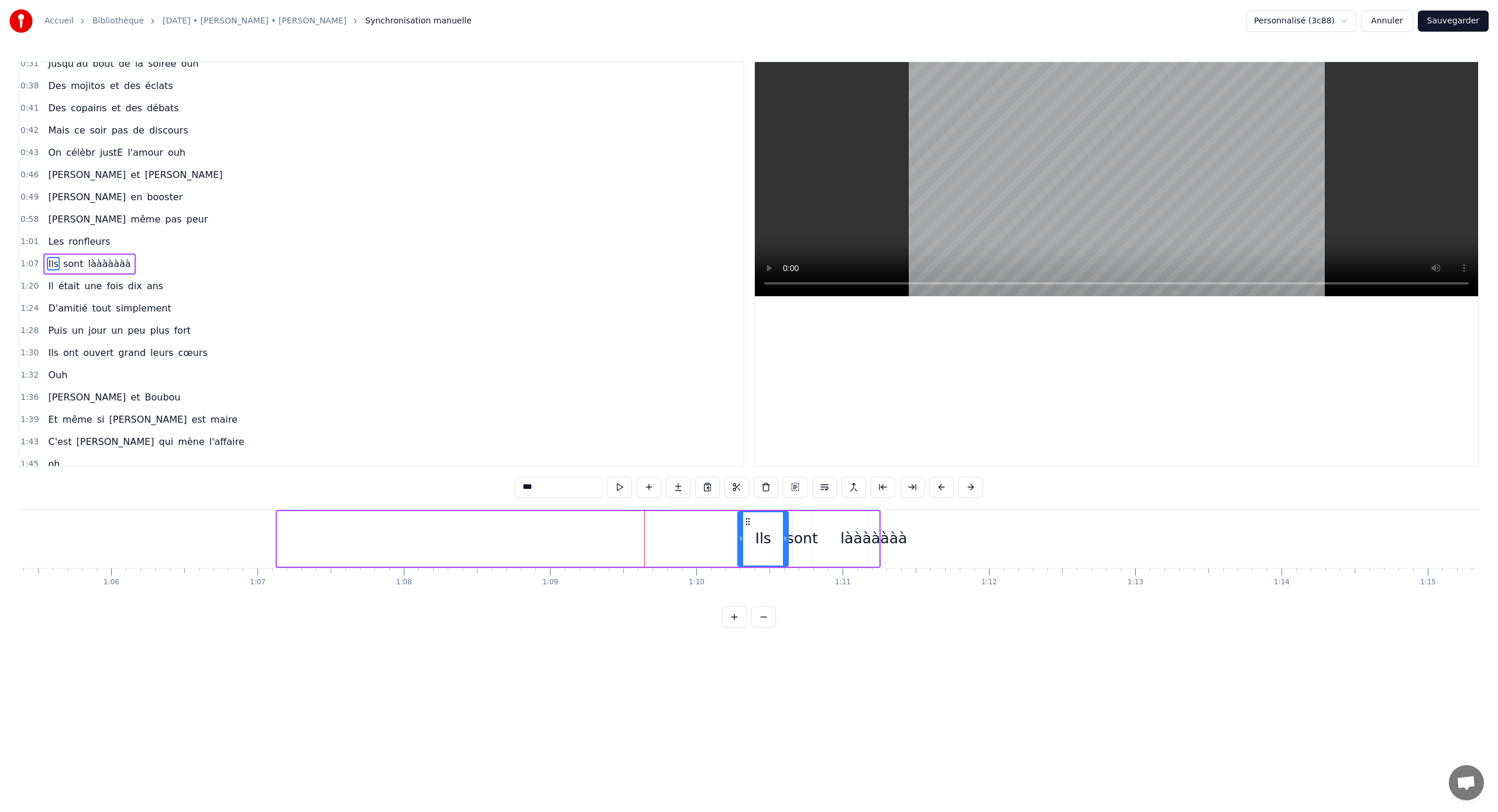
drag, startPoint x: 279, startPoint y: 540, endPoint x: 734, endPoint y: 552, distance: 455.2
click at [739, 535] on div at bounding box center [741, 539] width 5 height 53
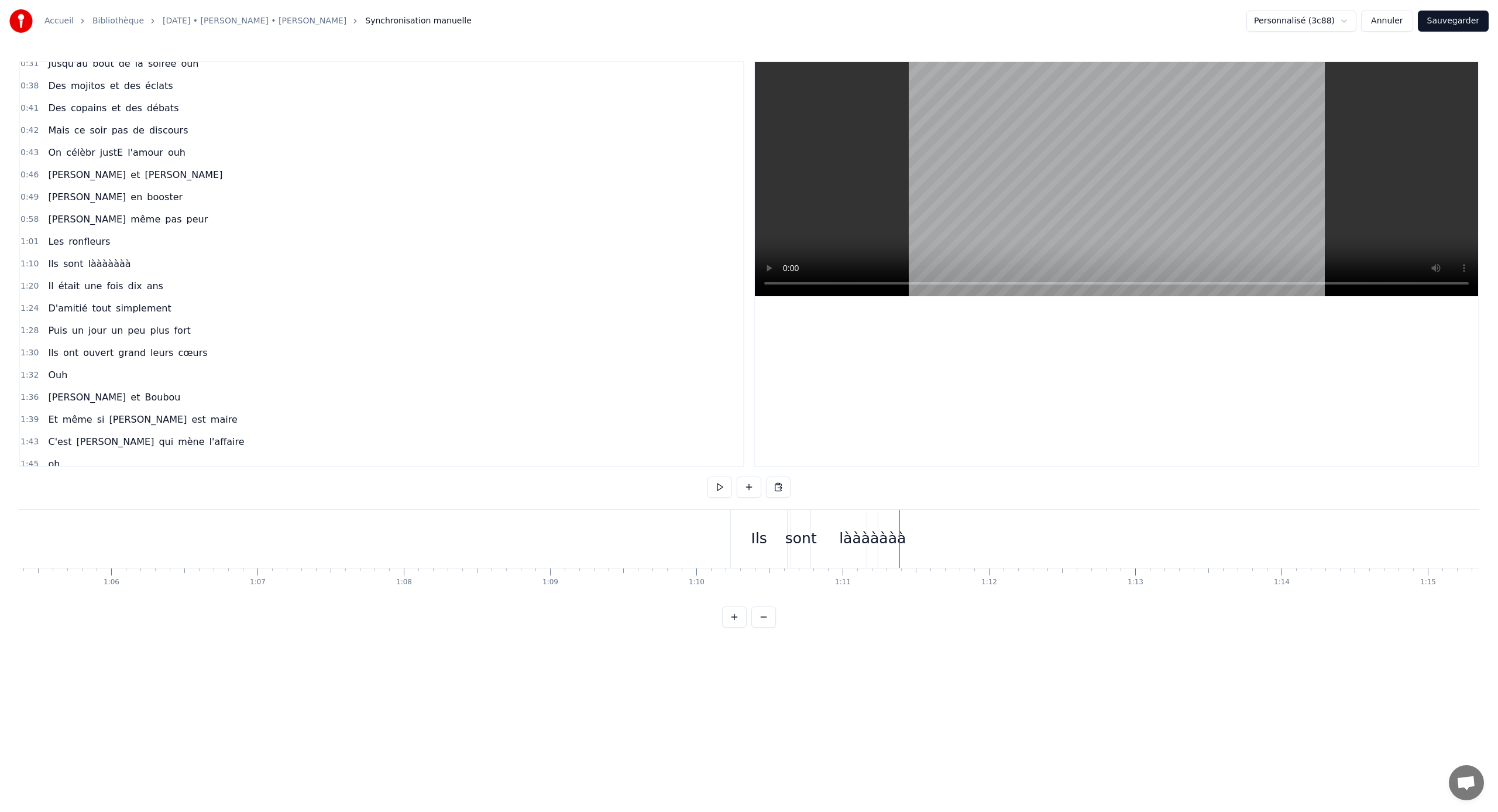
click at [859, 527] on div "lààààààà" at bounding box center [873, 538] width 67 height 23
drag, startPoint x: 869, startPoint y: 531, endPoint x: 824, endPoint y: 532, distance: 45.0
click at [824, 532] on div at bounding box center [826, 539] width 5 height 53
drag, startPoint x: 876, startPoint y: 536, endPoint x: 906, endPoint y: 536, distance: 30.0
click at [885, 535] on icon at bounding box center [907, 538] width 5 height 9
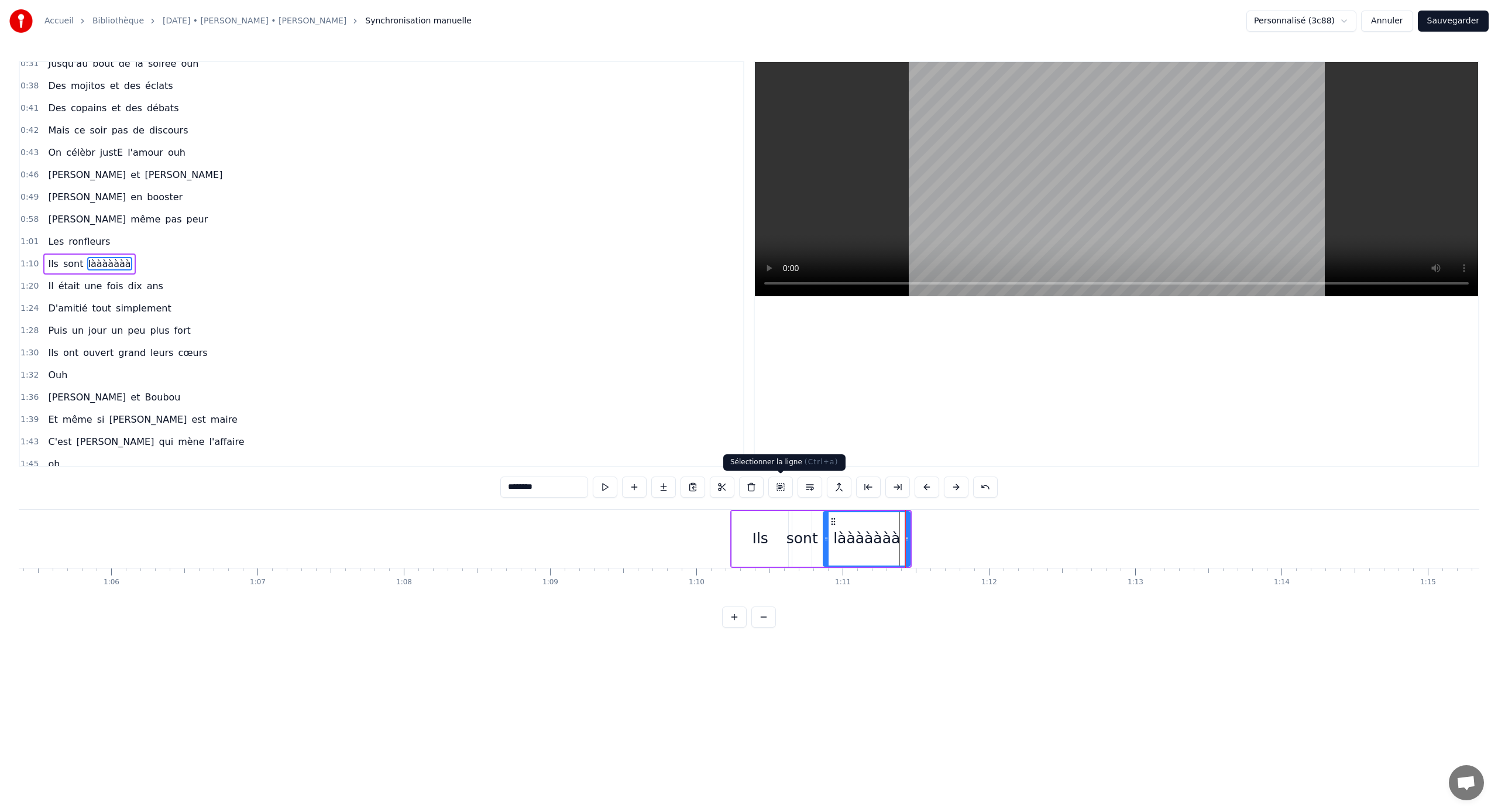
click at [787, 487] on button at bounding box center [780, 486] width 24 height 21
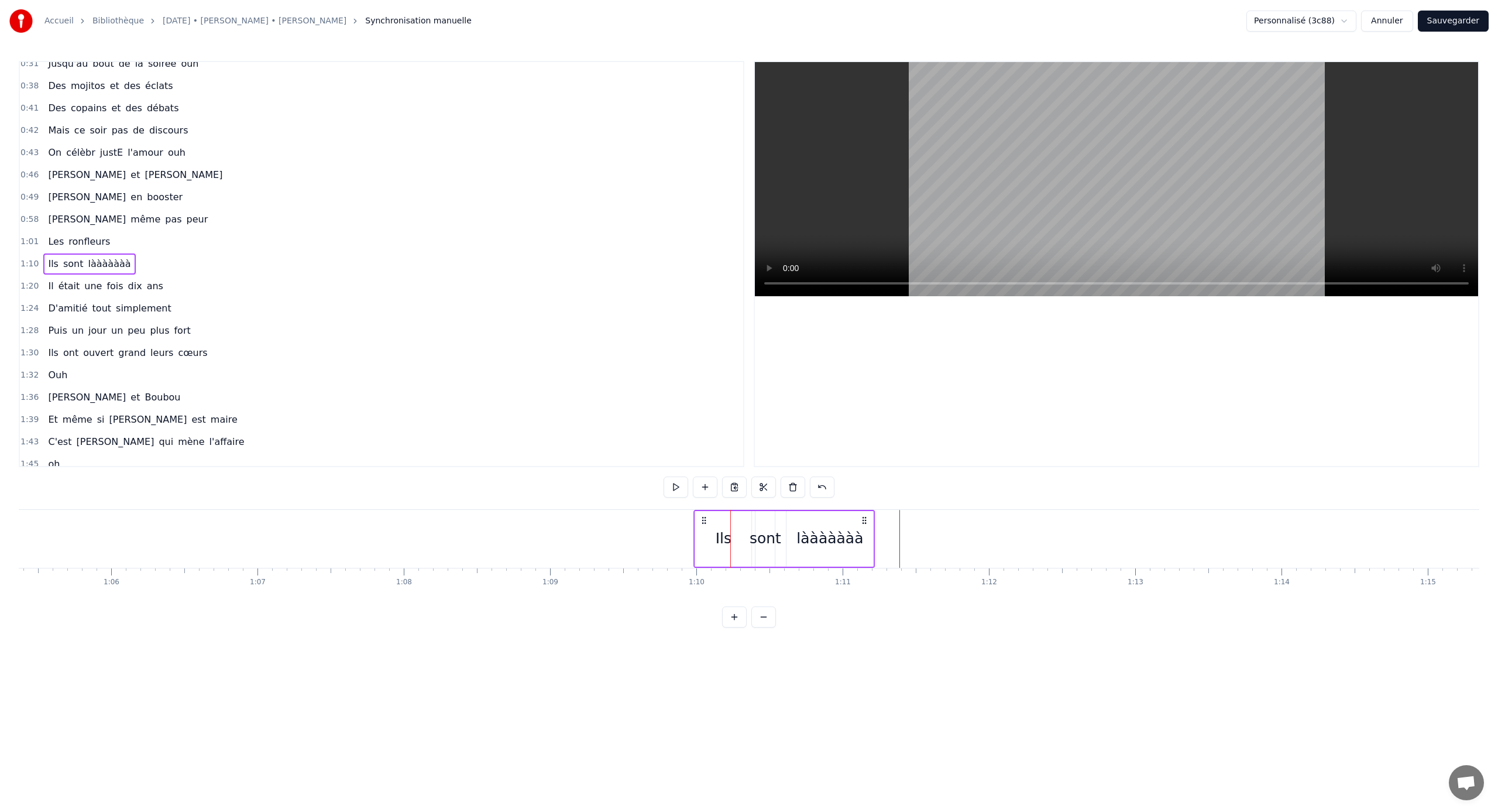
drag, startPoint x: 741, startPoint y: 524, endPoint x: 707, endPoint y: 524, distance: 34.0
click at [707, 524] on icon at bounding box center [703, 520] width 9 height 9
click at [526, 530] on div at bounding box center [1433, 538] width 21958 height 58
click at [715, 520] on div "Ils" at bounding box center [724, 538] width 56 height 58
click at [777, 491] on button at bounding box center [780, 486] width 24 height 21
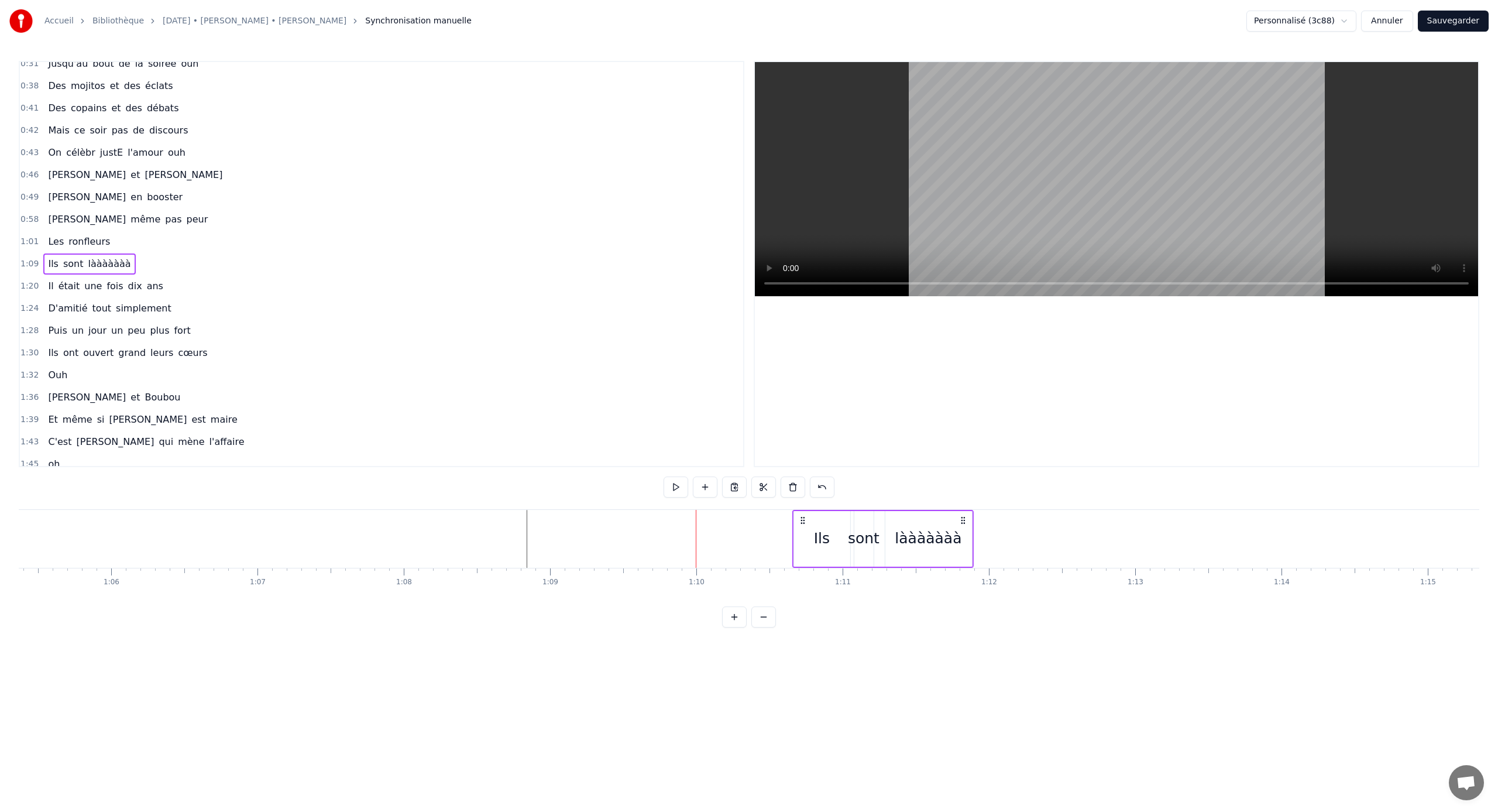
drag, startPoint x: 705, startPoint y: 520, endPoint x: 802, endPoint y: 520, distance: 97.0
click at [802, 520] on icon at bounding box center [802, 520] width 9 height 9
click at [795, 512] on div "Ils" at bounding box center [821, 539] width 56 height 56
click at [639, 487] on button at bounding box center [634, 486] width 24 height 21
drag, startPoint x: 859, startPoint y: 521, endPoint x: 739, endPoint y: 523, distance: 120.0
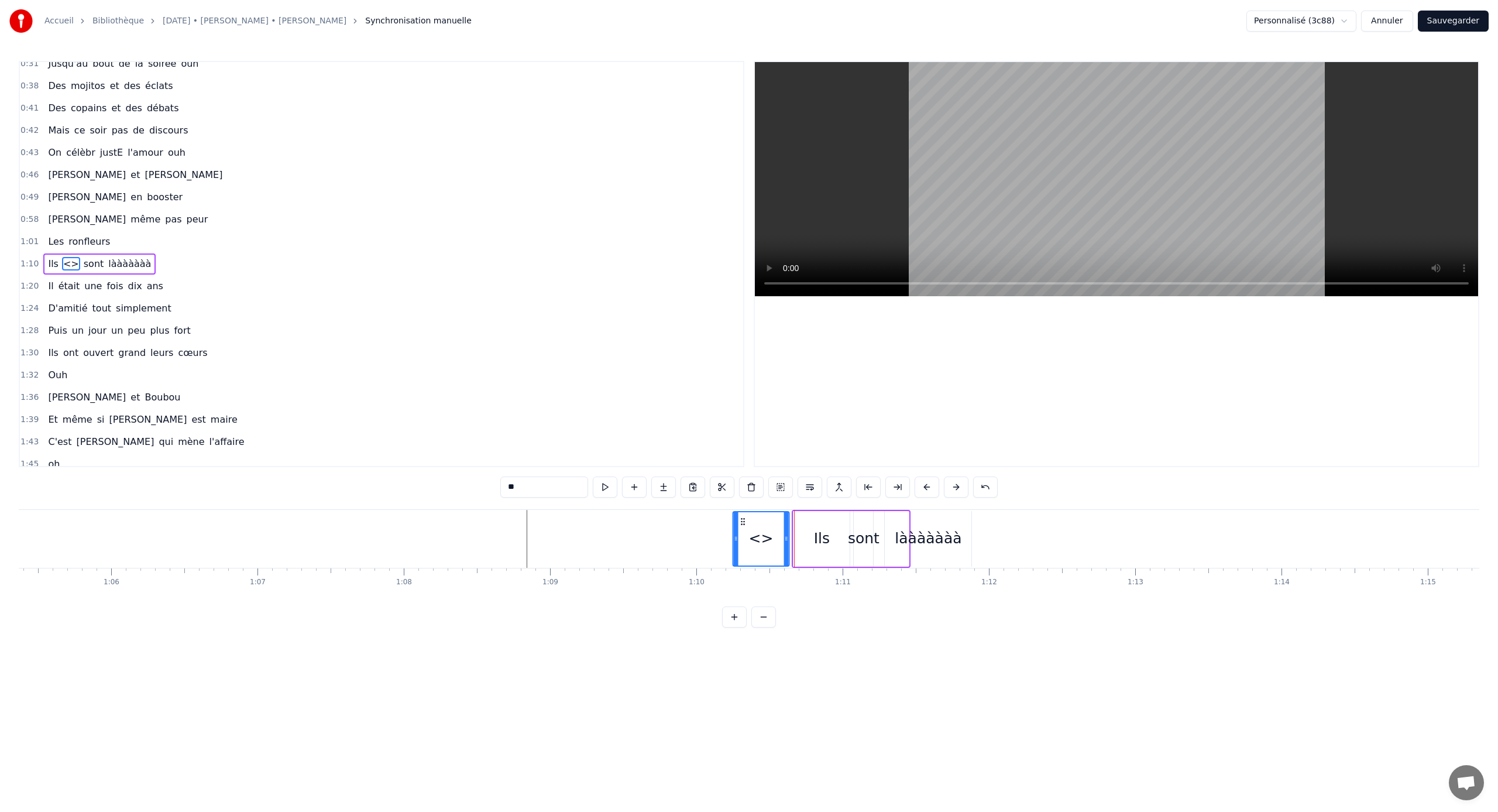
click at [739, 523] on icon at bounding box center [742, 521] width 9 height 9
click at [542, 486] on input "**" at bounding box center [544, 486] width 88 height 21
type input "*"
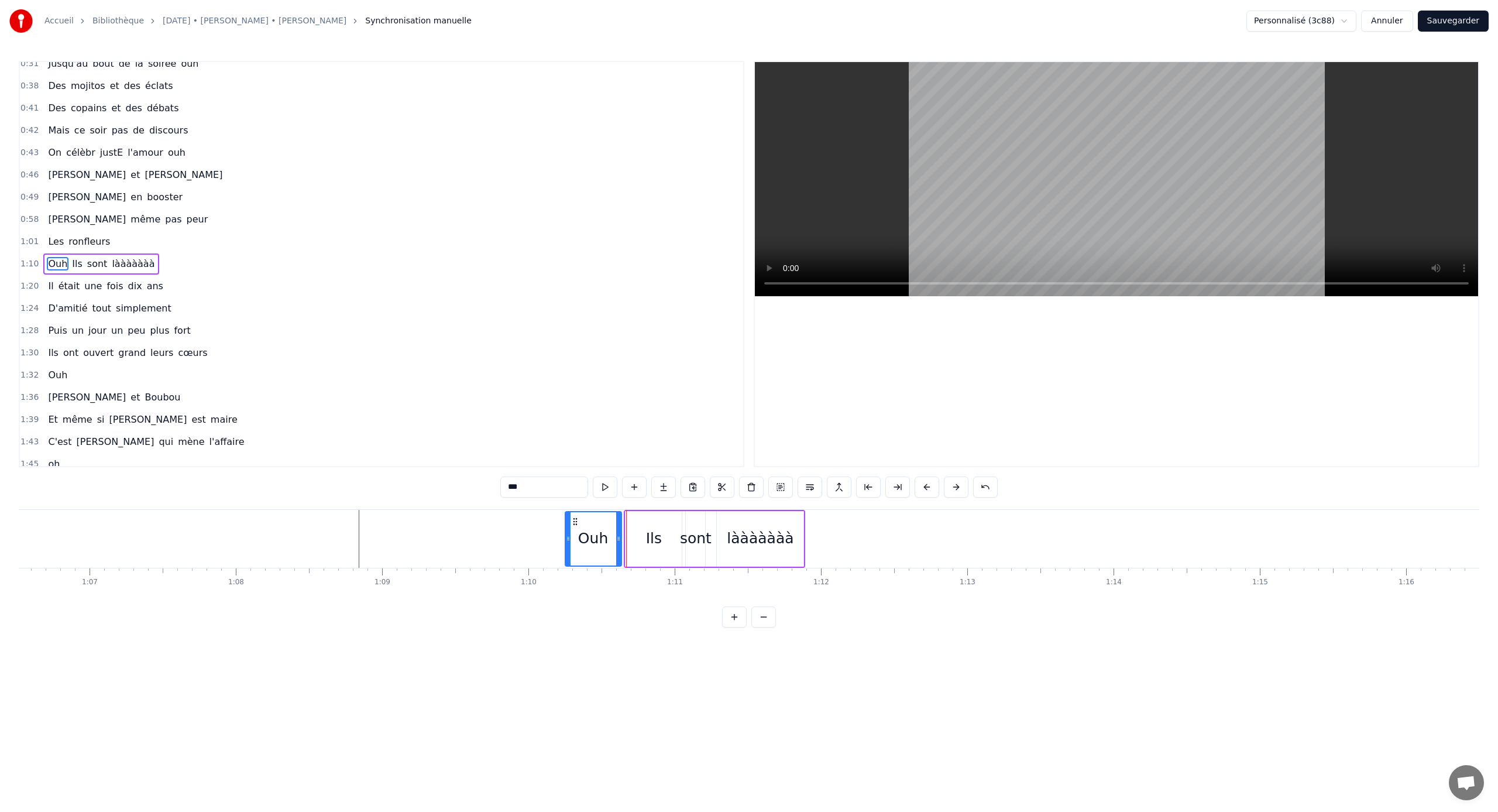
scroll to position [0, 9657]
type input "***"
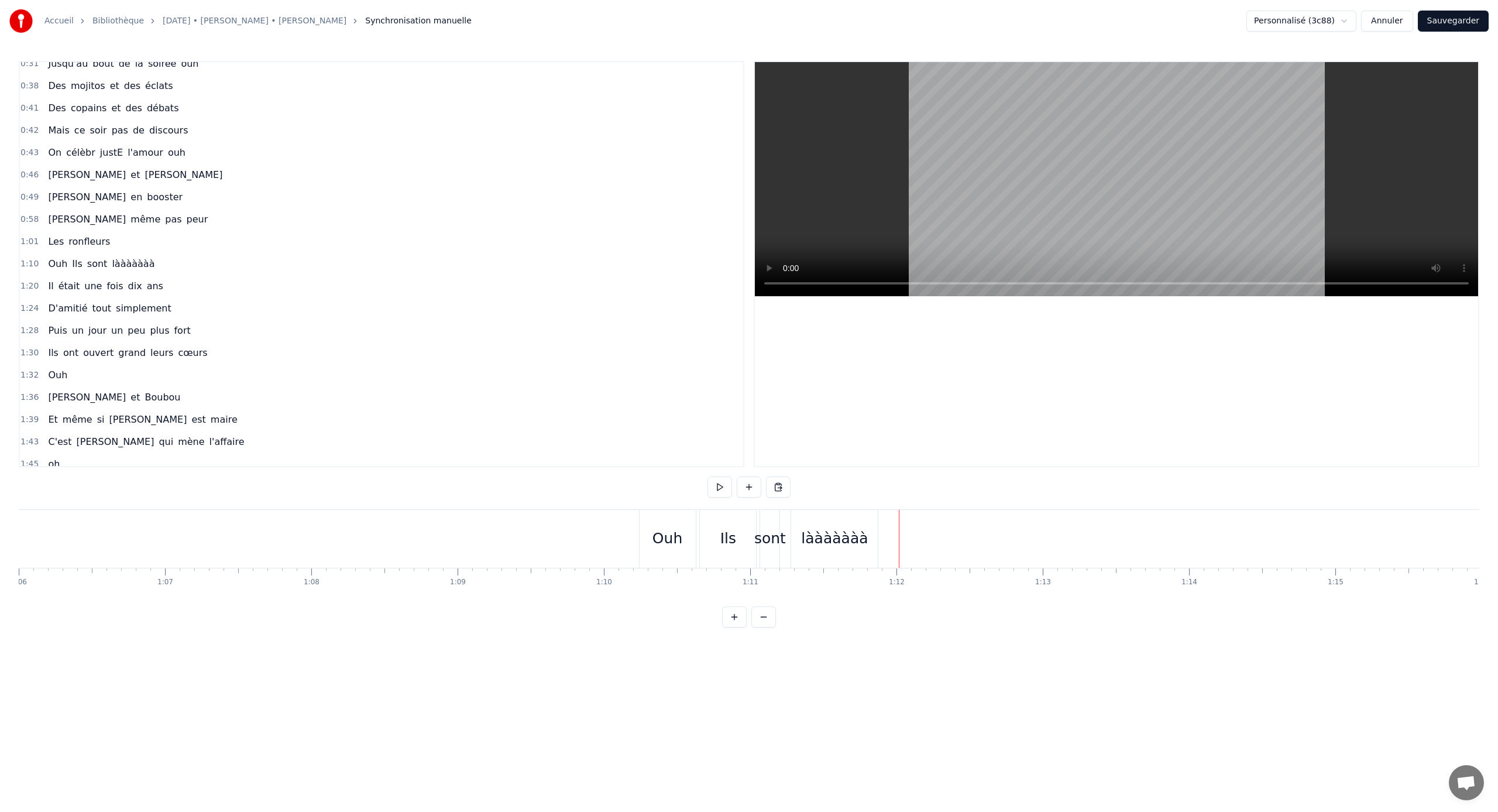
click at [678, 535] on div "Ouh" at bounding box center [668, 538] width 30 height 23
click at [727, 535] on div "Ils" at bounding box center [729, 538] width 16 height 23
click at [754, 535] on div "Ils" at bounding box center [729, 539] width 56 height 56
click at [536, 488] on input "***" at bounding box center [529, 486] width 88 height 21
type input "*"
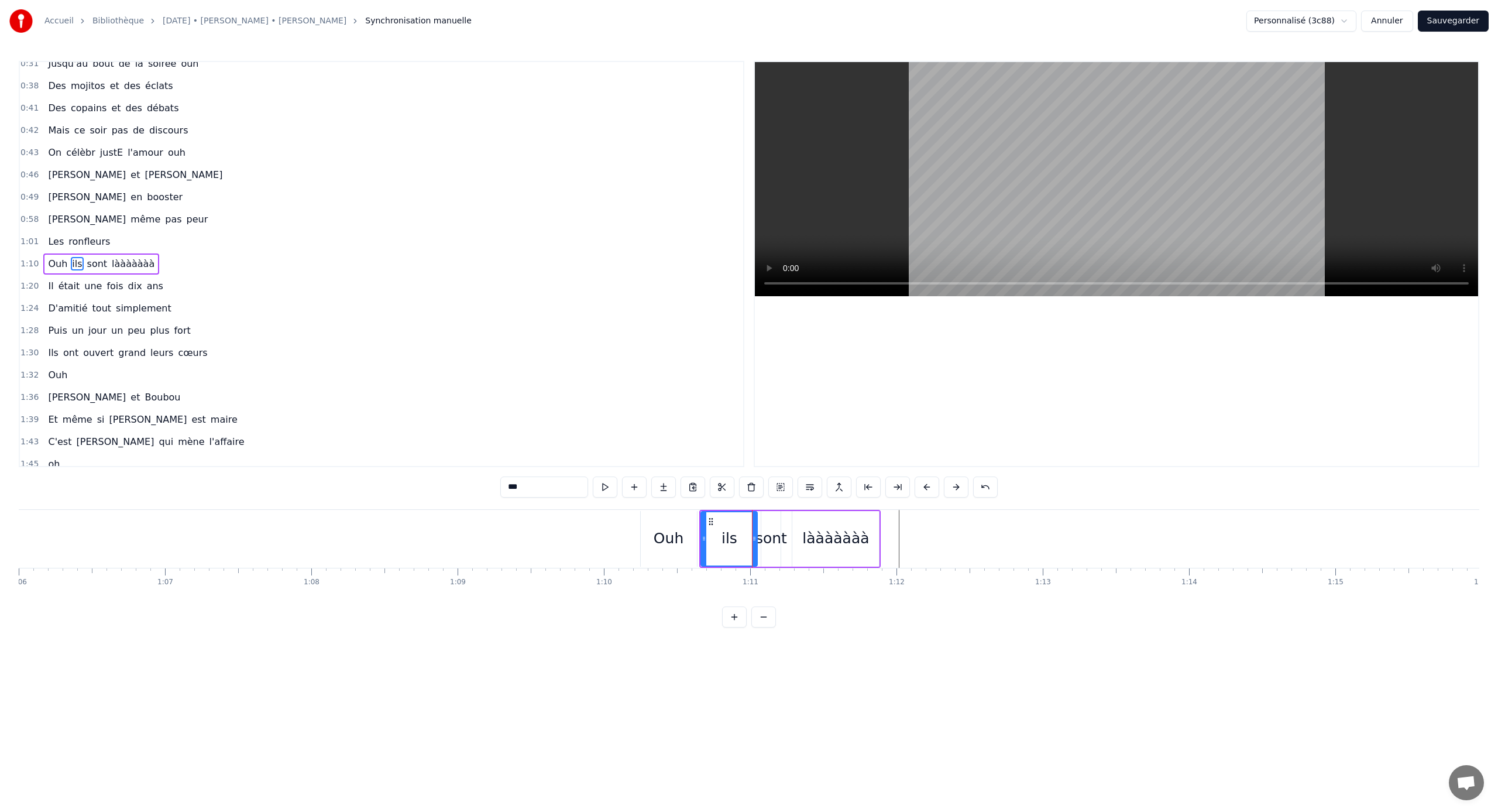
click at [684, 535] on div "Ouh" at bounding box center [668, 539] width 56 height 56
click at [730, 535] on div "ils" at bounding box center [729, 538] width 16 height 23
click at [657, 535] on div "Ouh" at bounding box center [669, 538] width 30 height 23
click at [74, 263] on span "ils" at bounding box center [77, 264] width 13 height 13
click at [86, 263] on span "sont" at bounding box center [97, 264] width 23 height 13
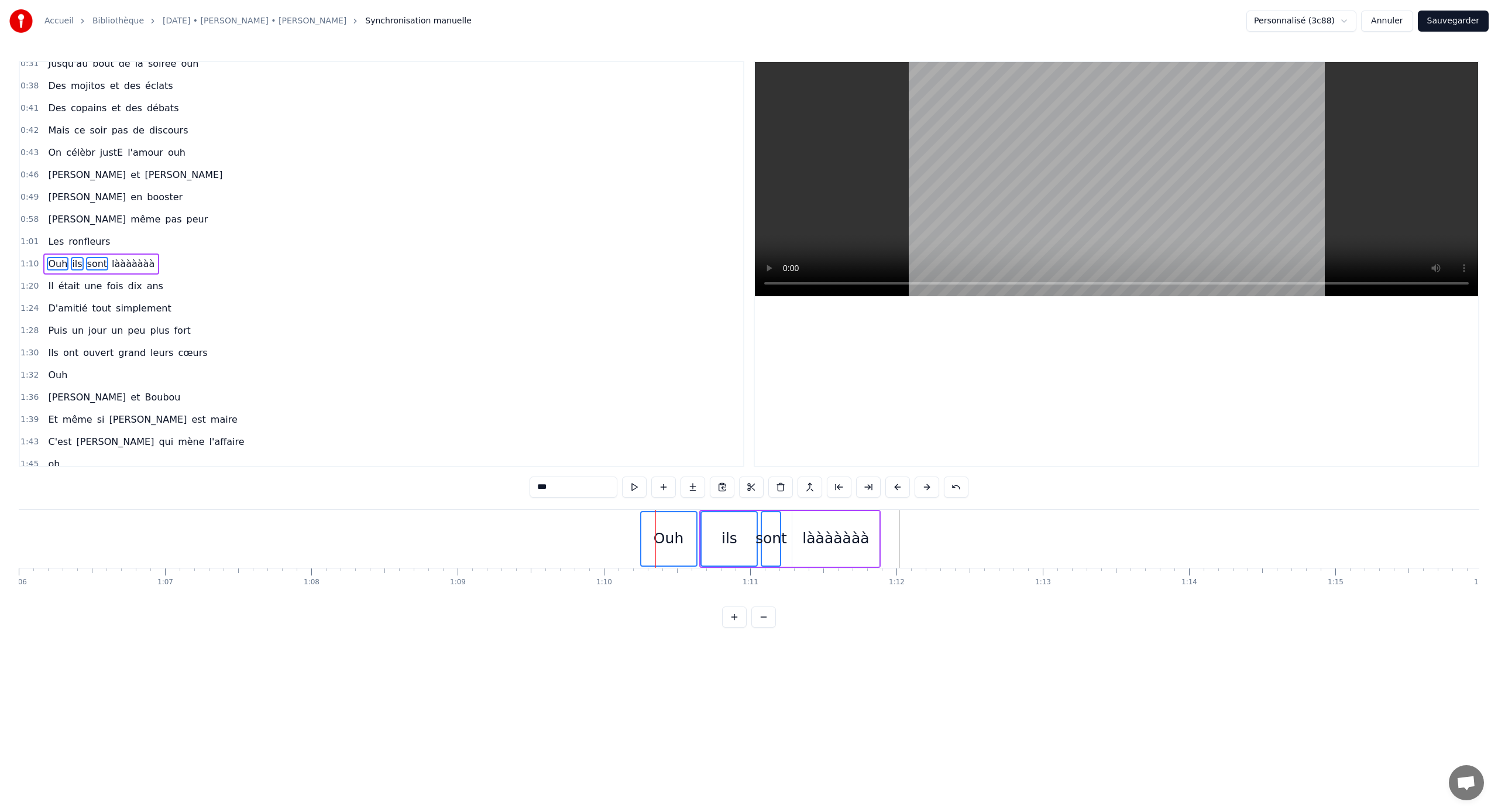
click at [115, 263] on span "lààààààà" at bounding box center [133, 264] width 45 height 13
click at [810, 486] on button at bounding box center [810, 486] width 24 height 21
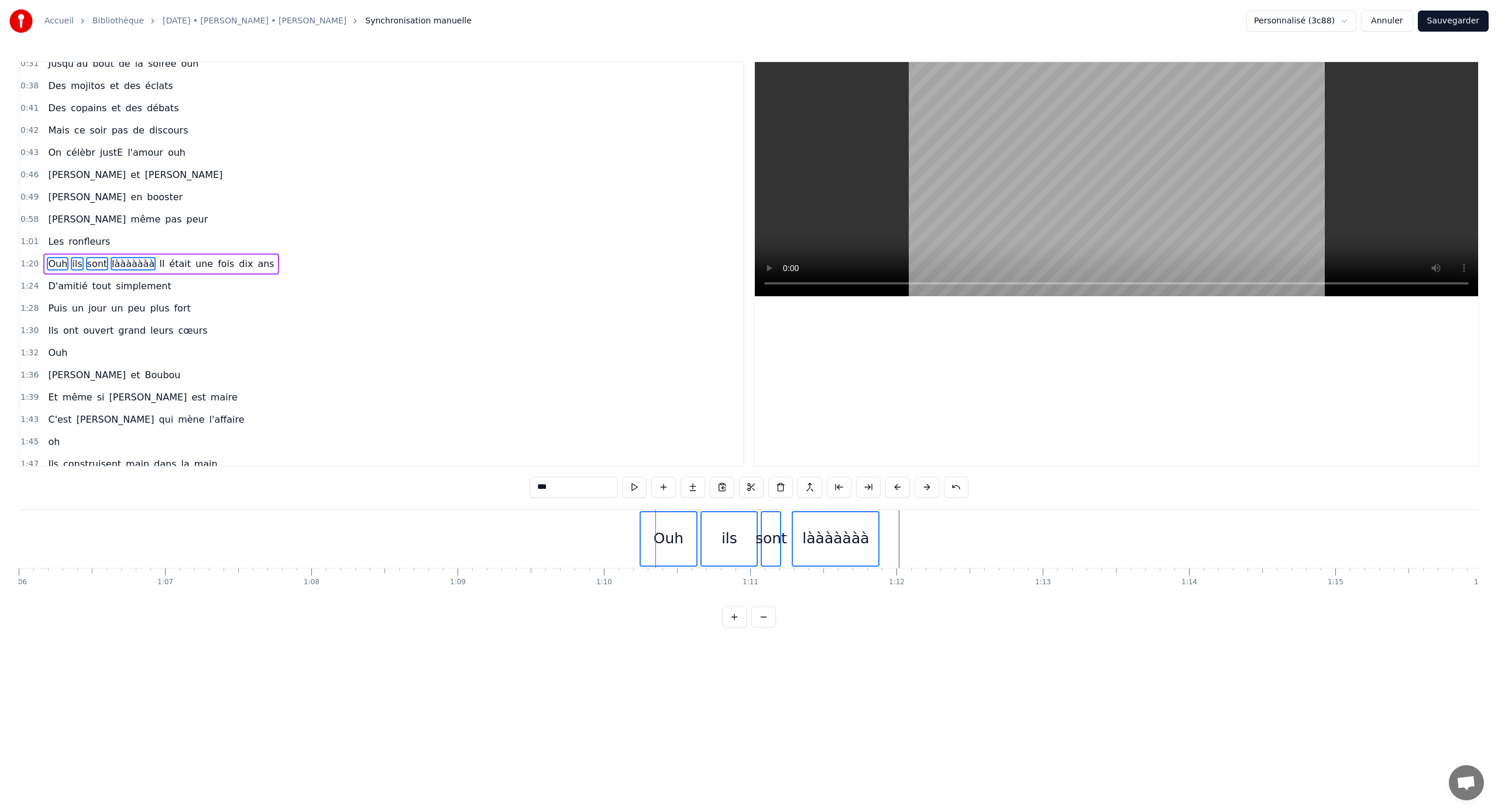
click at [810, 486] on button at bounding box center [810, 486] width 24 height 21
click at [831, 535] on html "Accueil Bibliothèque [DATE] • [PERSON_NAME] • [PERSON_NAME] Synchronisation man…" at bounding box center [749, 322] width 1498 height 646
click at [722, 534] on div "ils" at bounding box center [729, 538] width 16 height 23
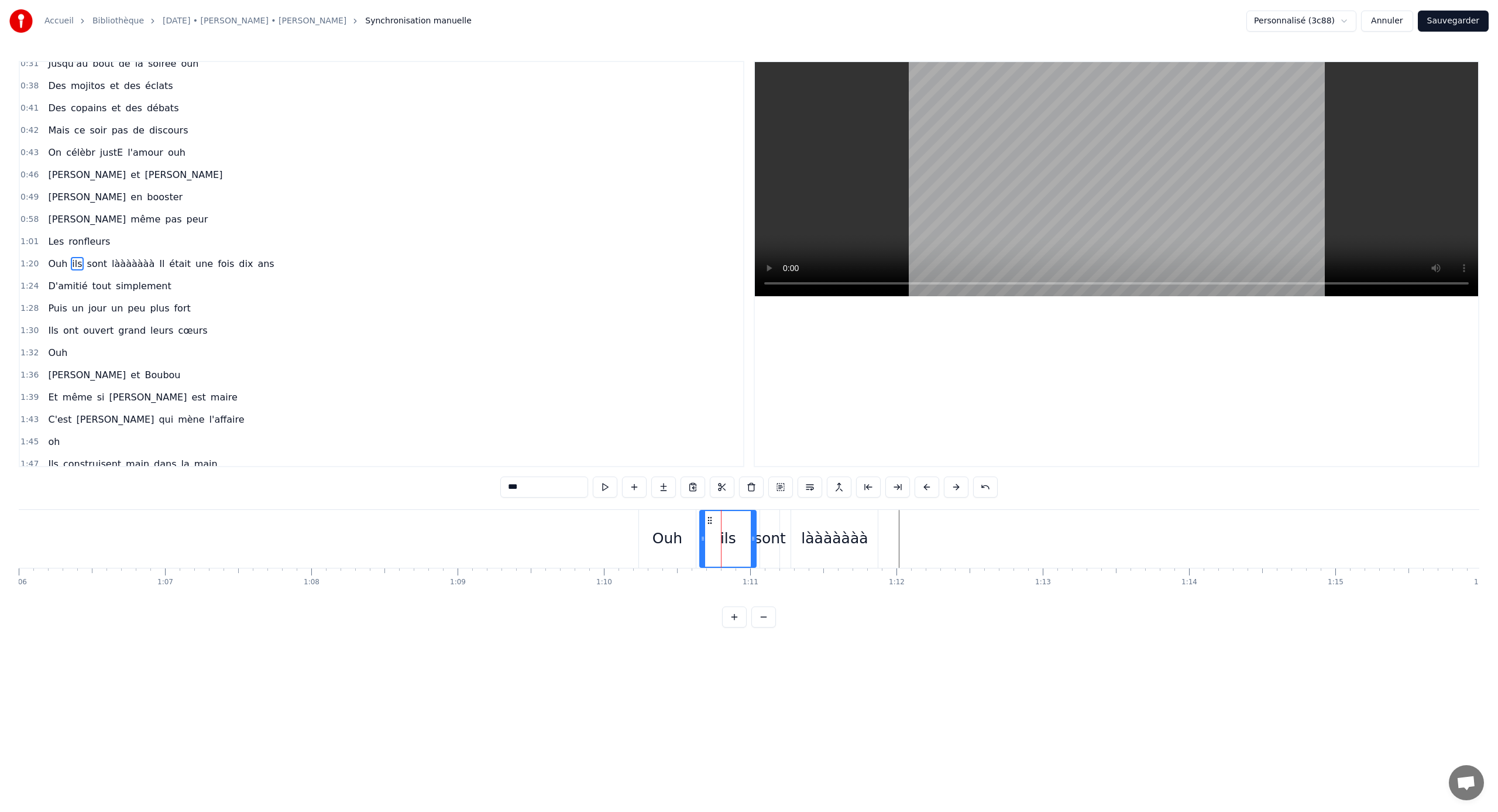
click at [122, 268] on span "lààààààà" at bounding box center [133, 264] width 45 height 13
type input "********"
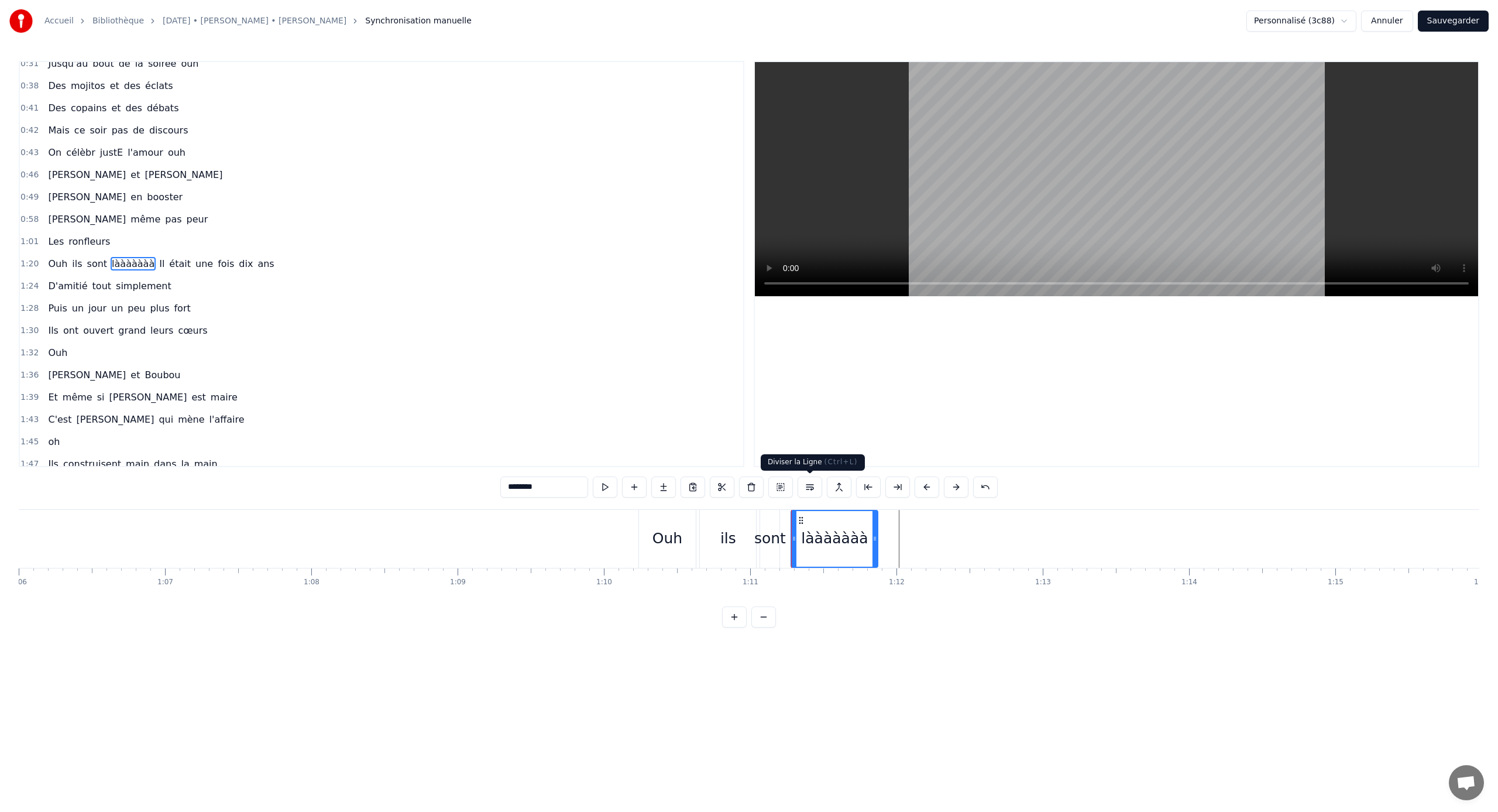
click at [806, 485] on button at bounding box center [810, 486] width 24 height 21
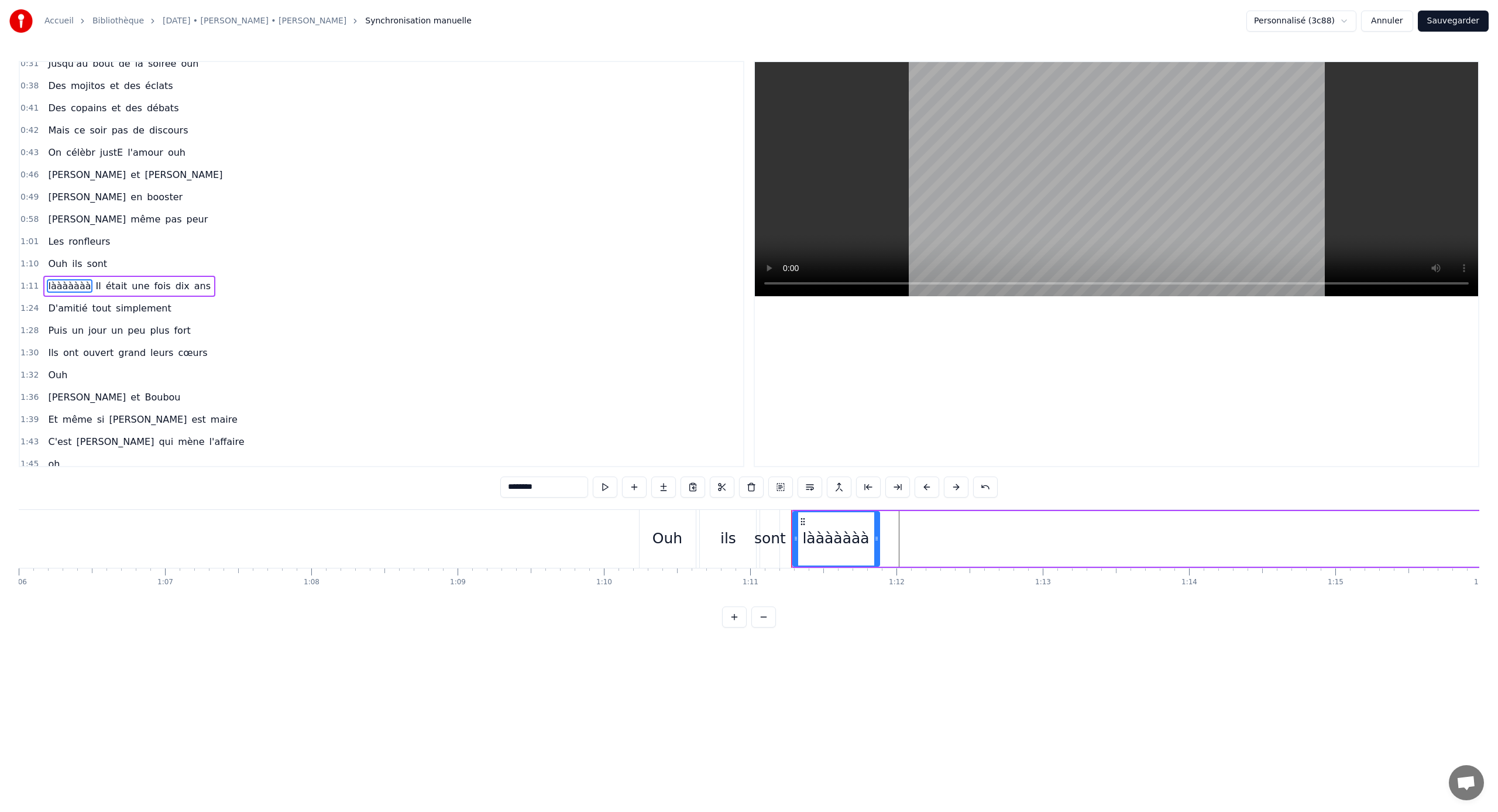
scroll to position [99, 0]
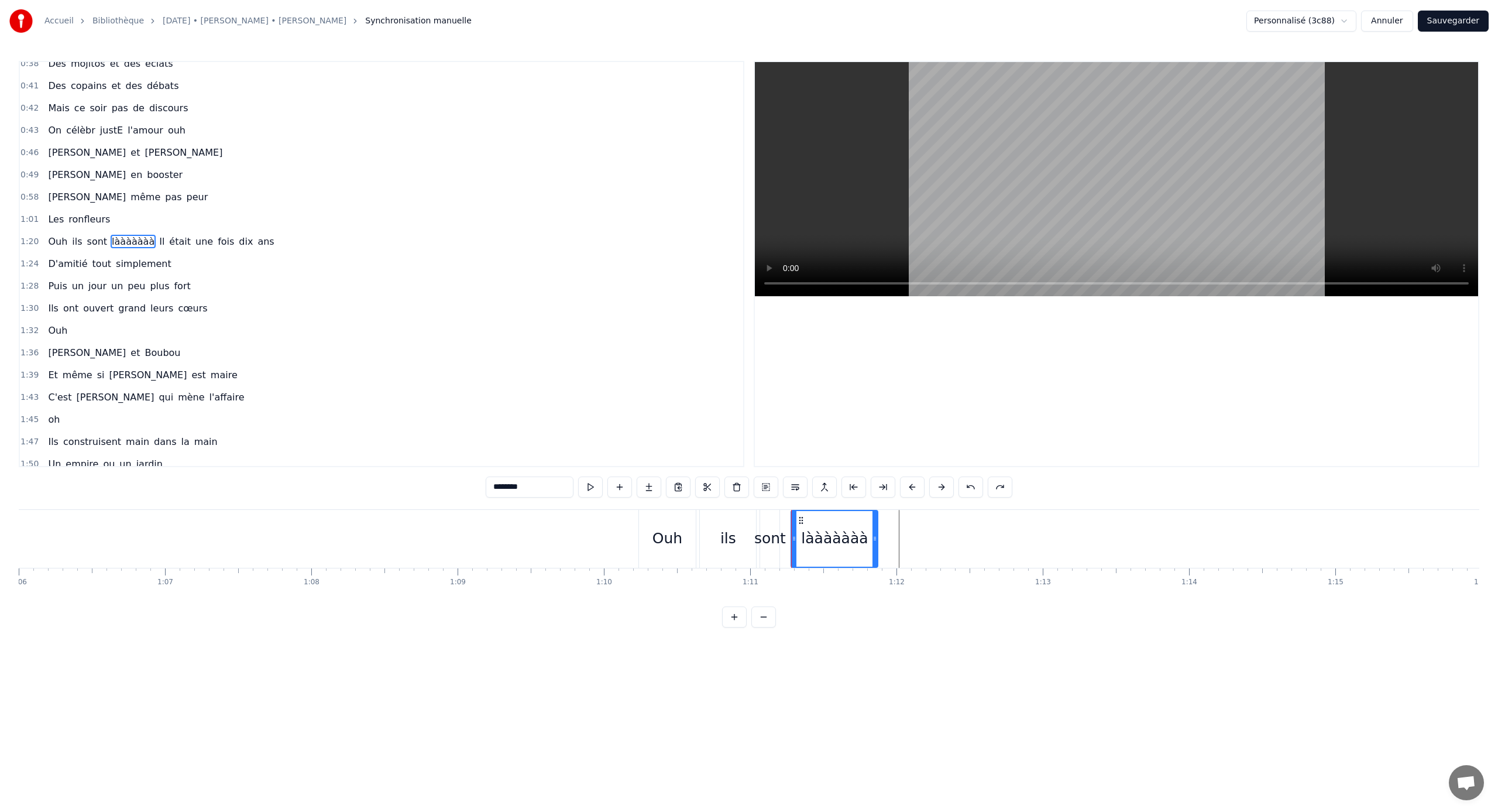
click at [158, 243] on span "Il" at bounding box center [161, 241] width 8 height 13
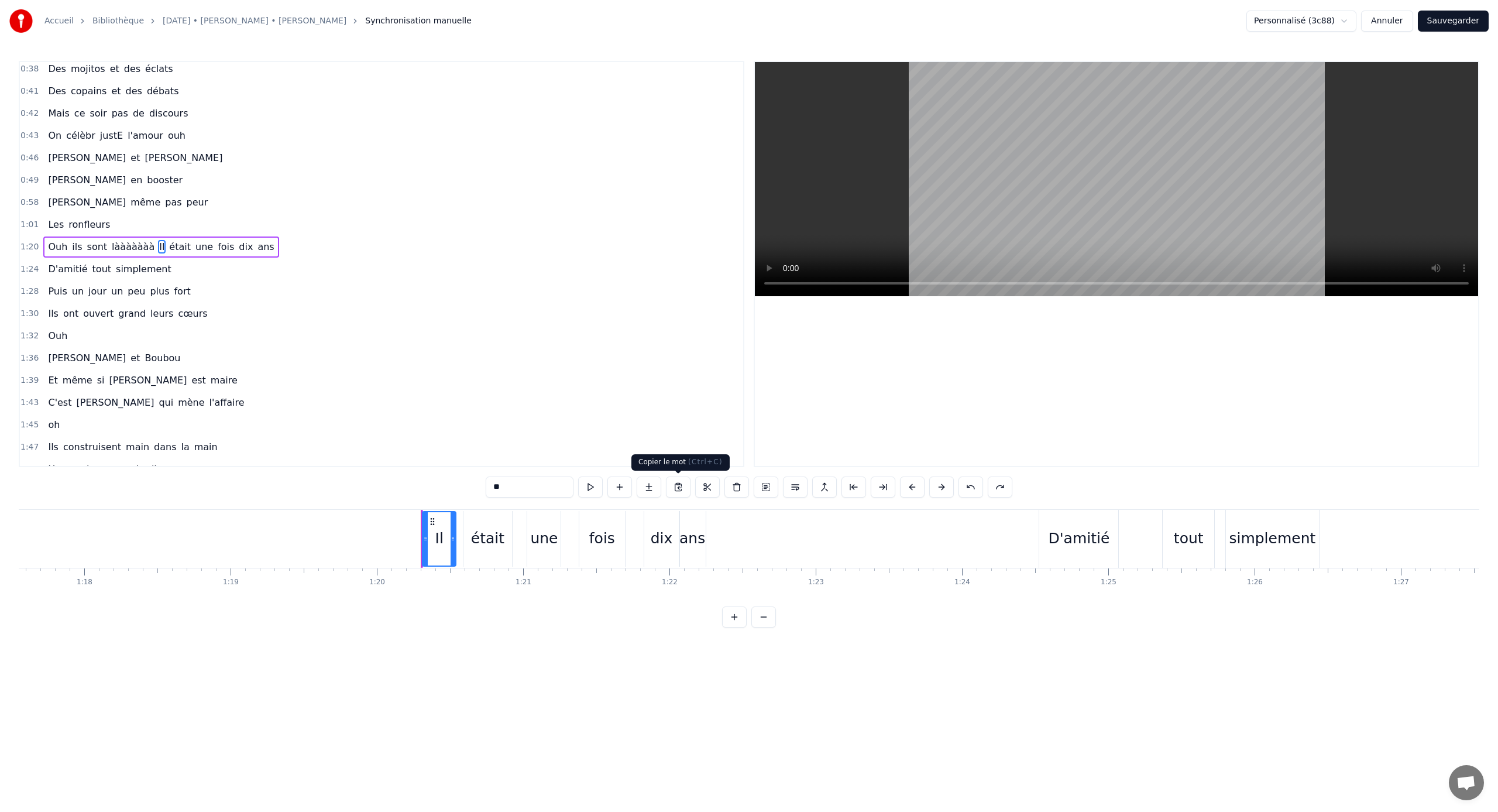
scroll to position [0, 11691]
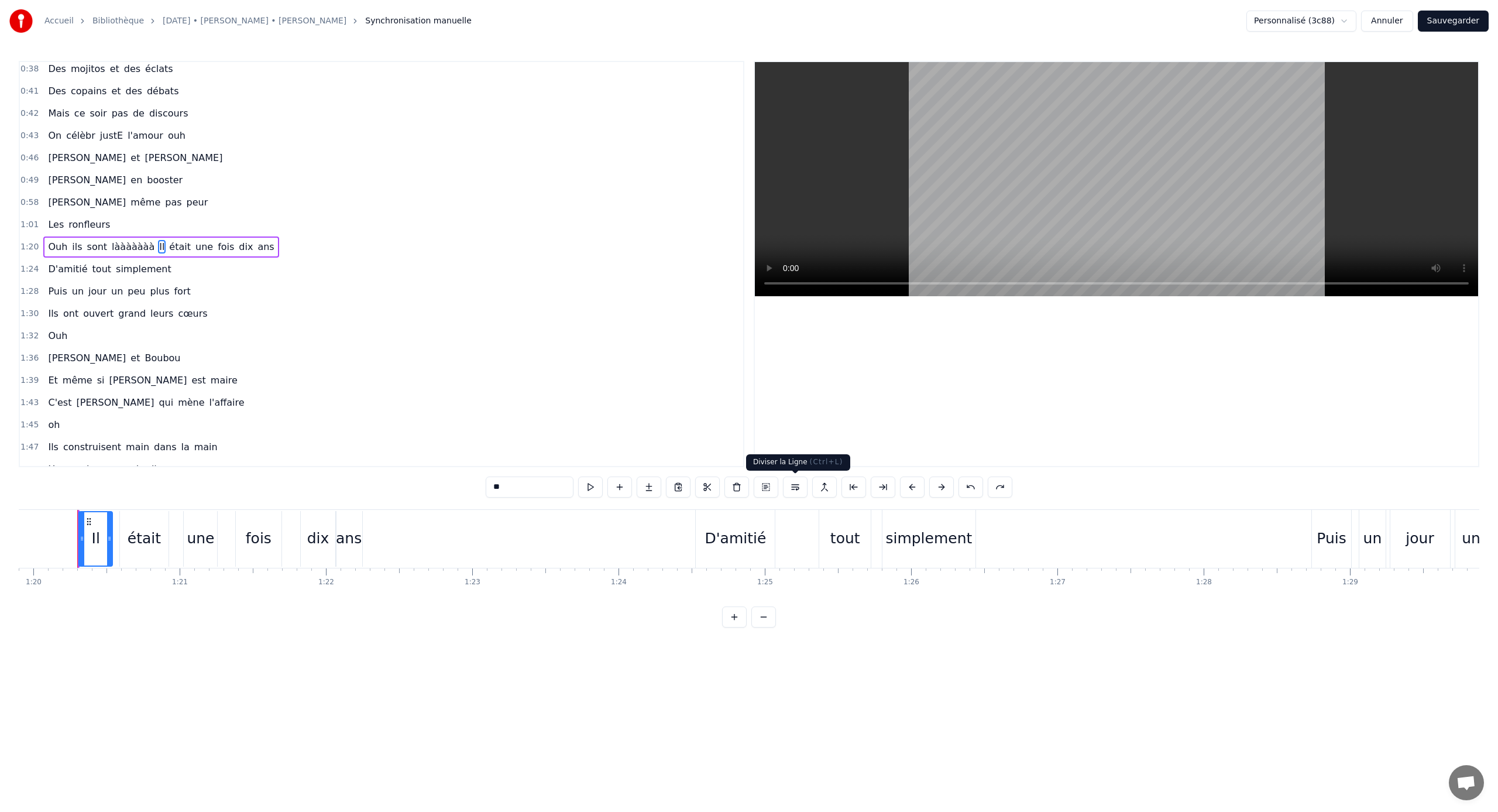
click at [804, 489] on button at bounding box center [795, 486] width 24 height 21
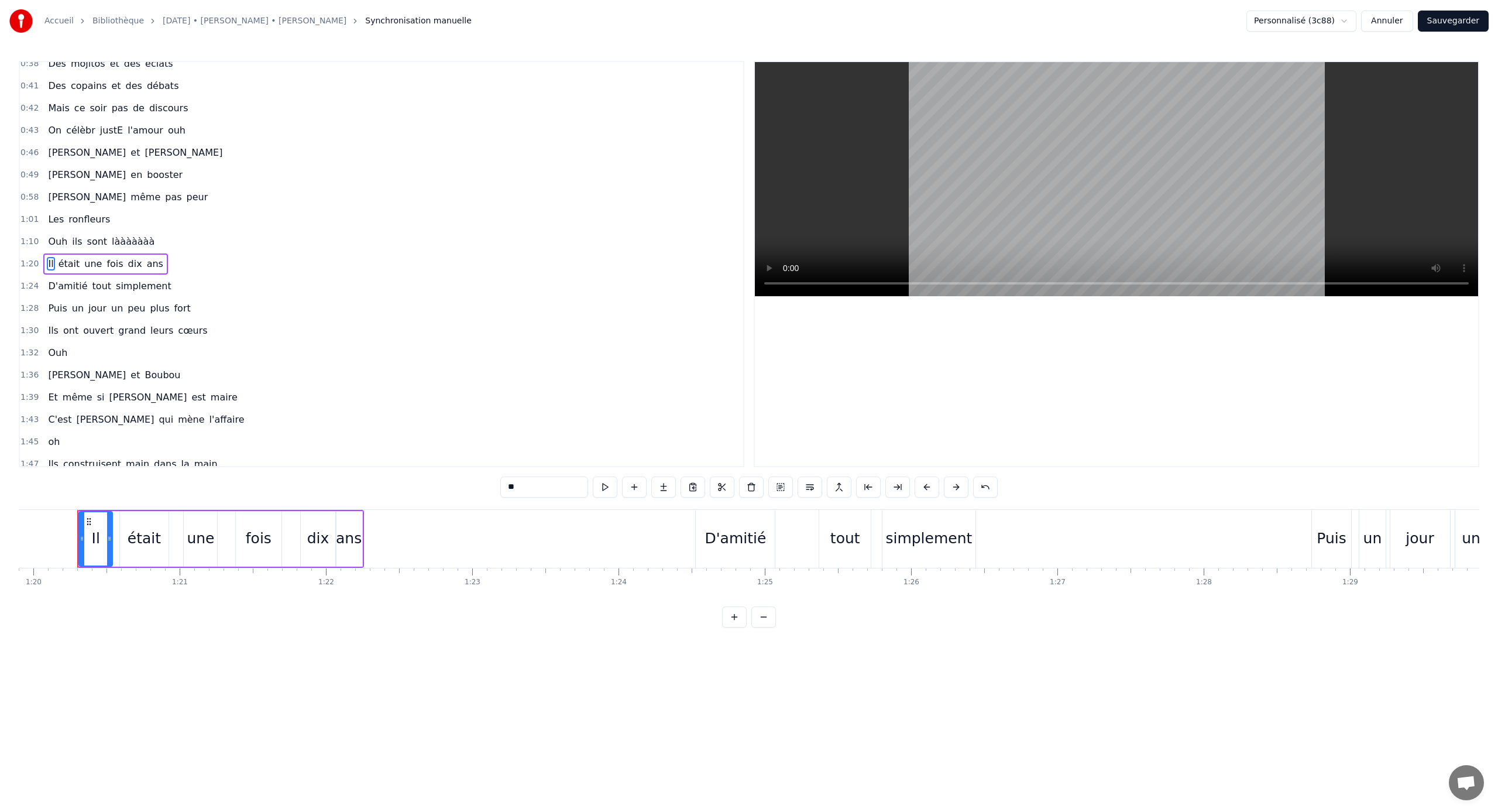
click at [48, 241] on span "Ouh" at bounding box center [58, 241] width 22 height 13
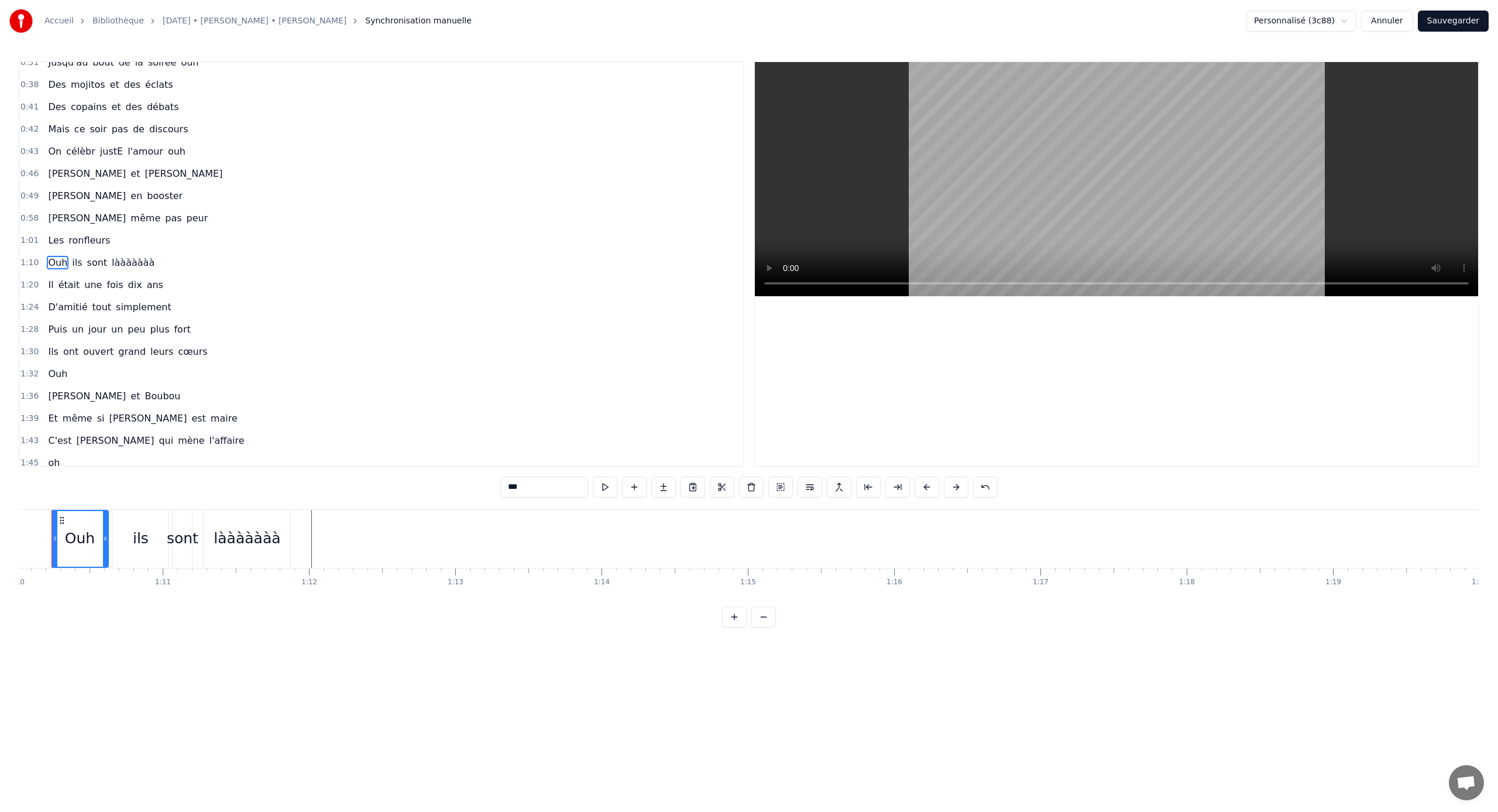
scroll to position [0, 10219]
click at [192, 522] on div "ils" at bounding box center [165, 538] width 56 height 58
type input "***"
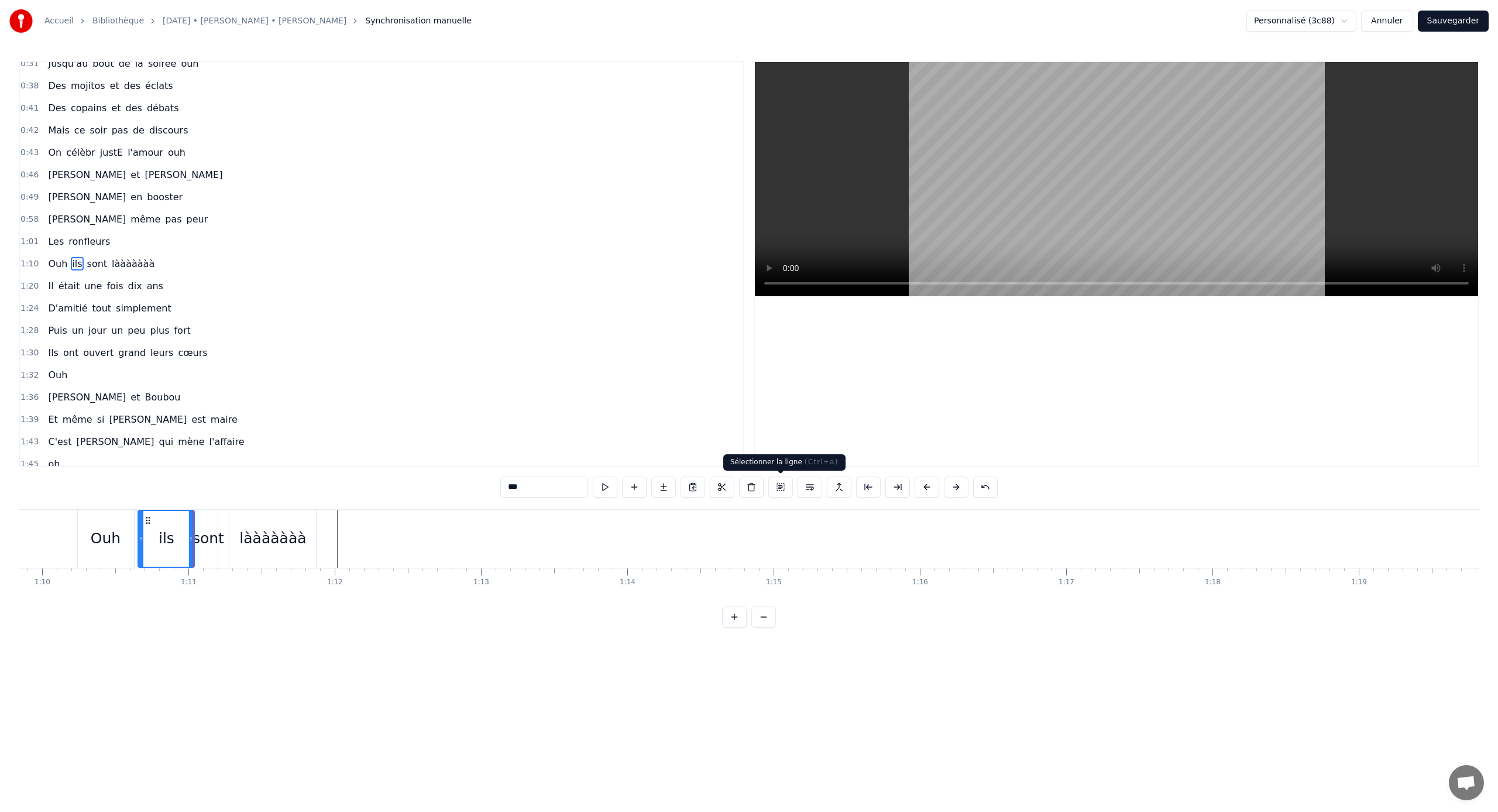
click at [779, 492] on button at bounding box center [780, 486] width 24 height 21
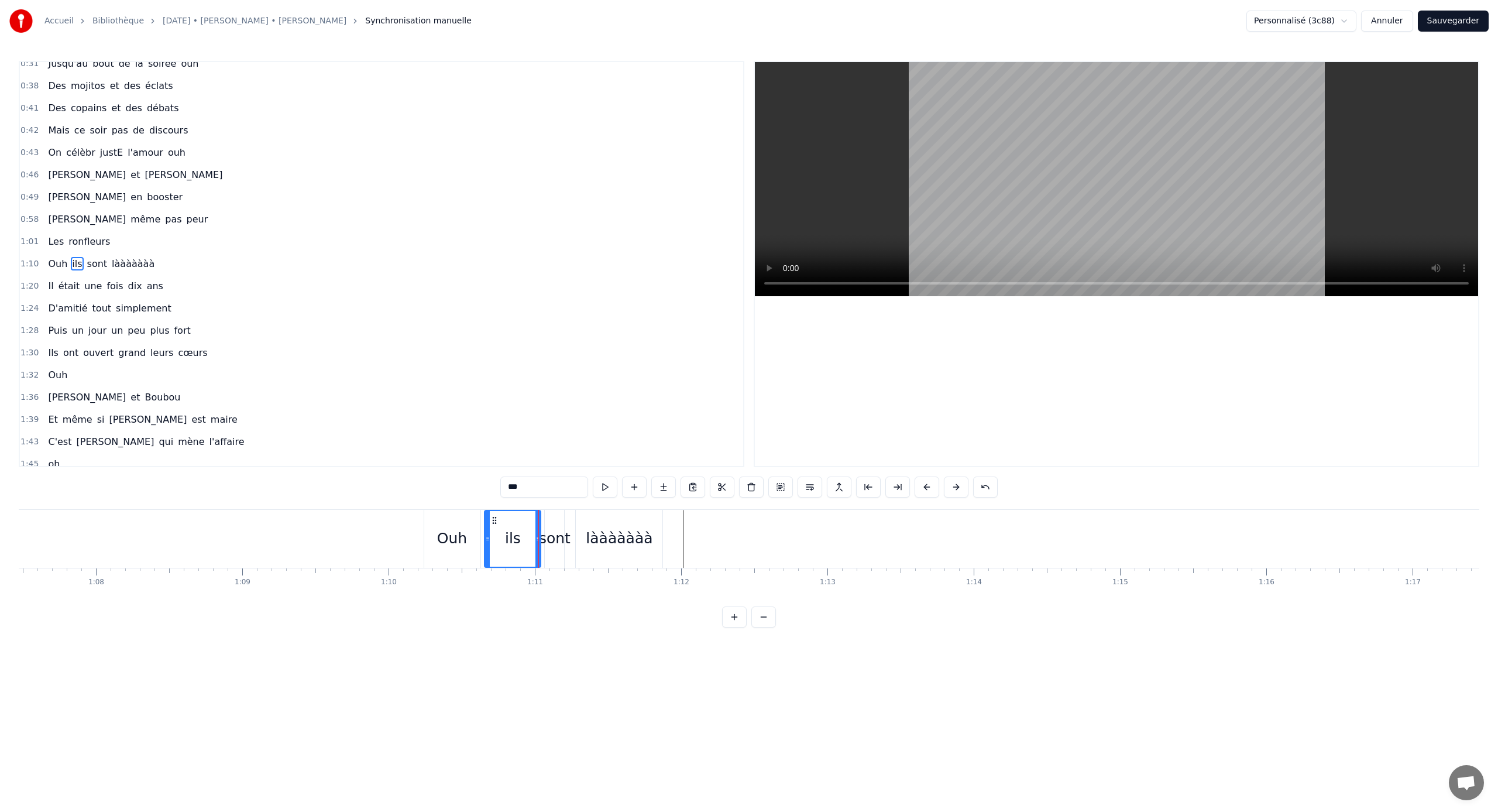
scroll to position [0, 9790]
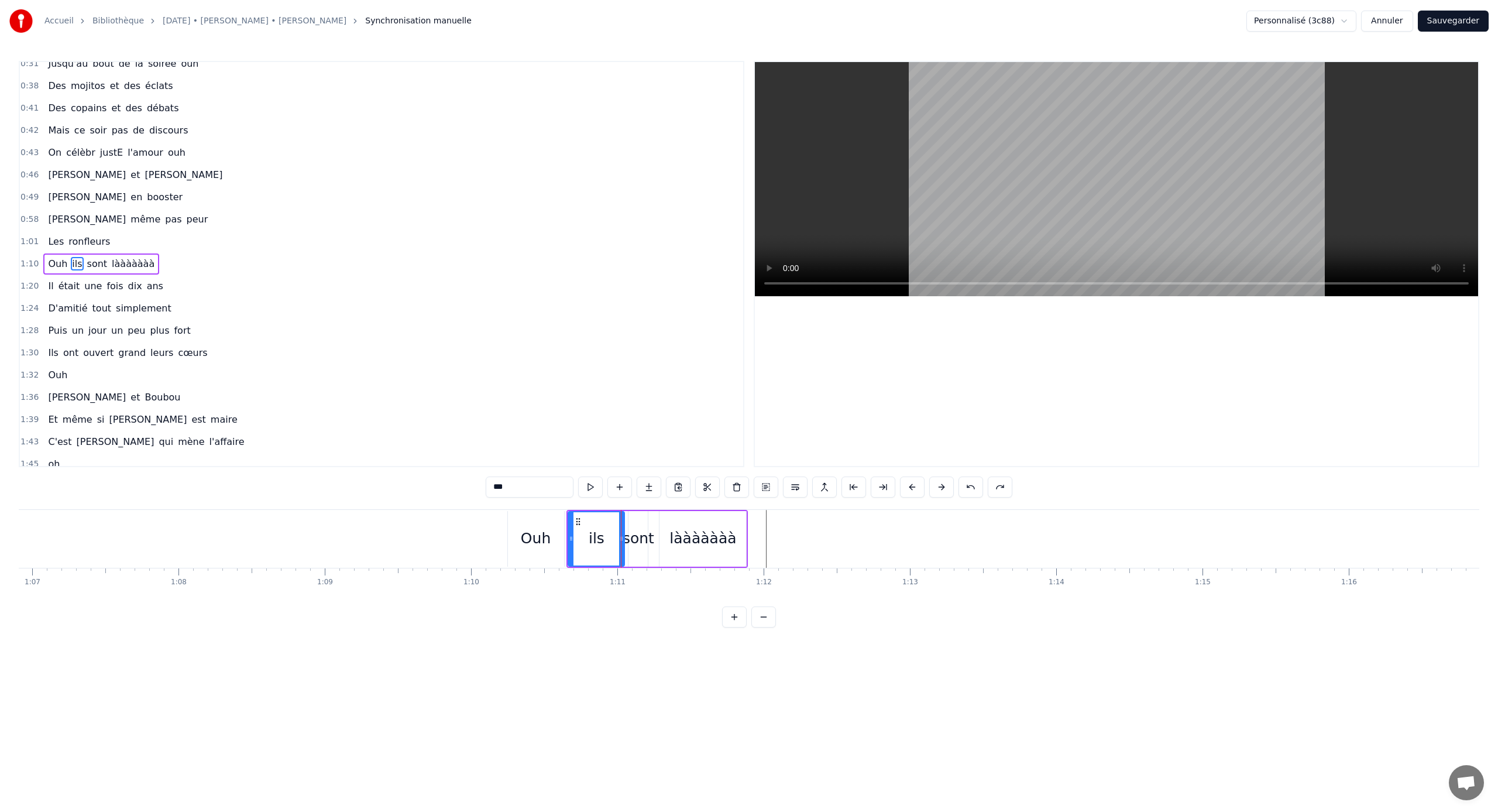
click at [545, 530] on div "Ouh" at bounding box center [536, 538] width 30 height 23
type input "***"
click at [437, 518] on div at bounding box center [1207, 538] width 21958 height 58
click at [60, 259] on span "Ouh" at bounding box center [58, 264] width 22 height 13
click at [71, 259] on span "ils" at bounding box center [77, 264] width 13 height 13
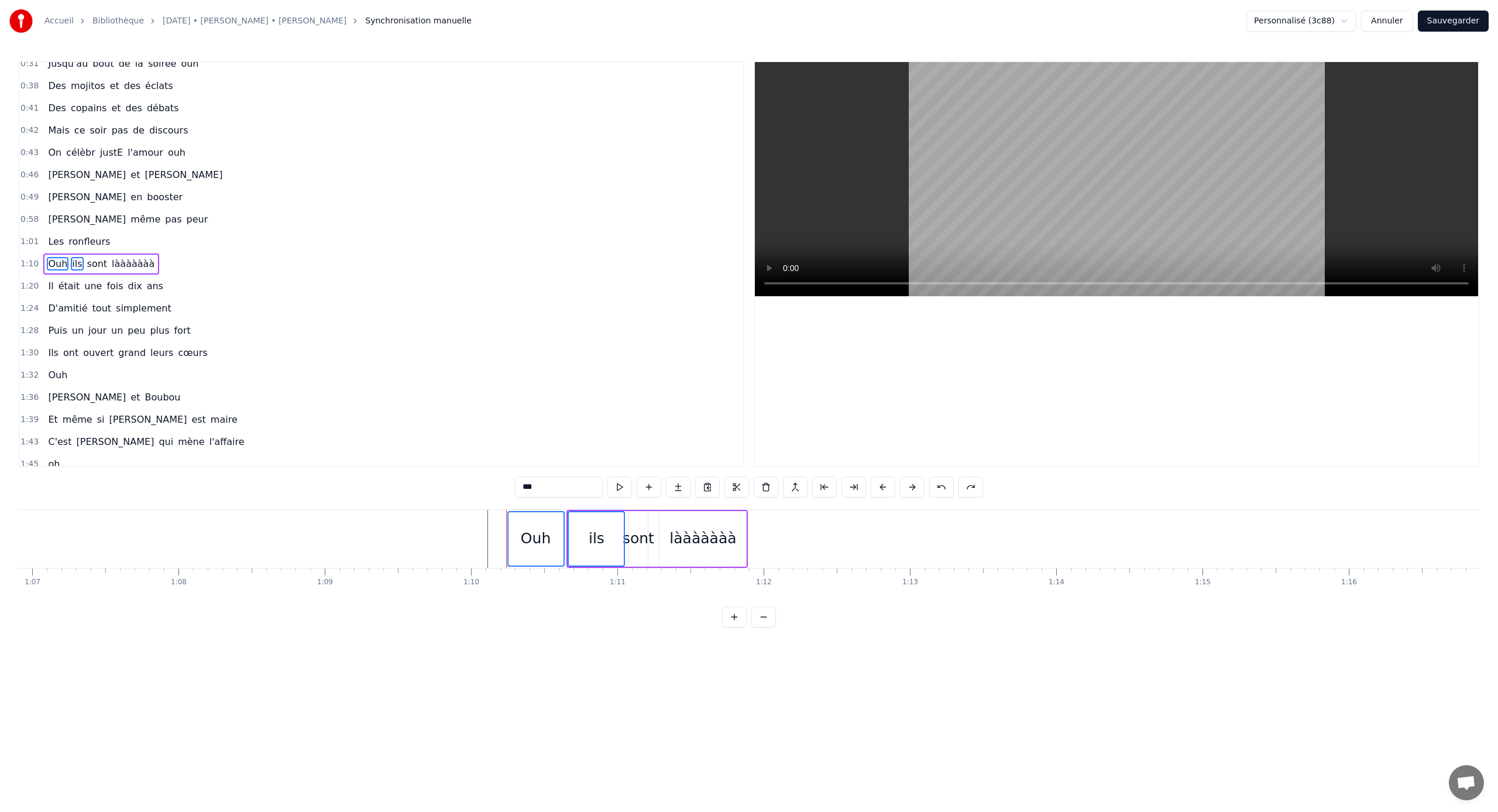
click at [91, 261] on span "sont" at bounding box center [97, 264] width 23 height 13
click at [110, 261] on span "lààààààà" at bounding box center [133, 264] width 45 height 13
drag, startPoint x: 526, startPoint y: 529, endPoint x: 572, endPoint y: 530, distance: 46.0
click at [572, 529] on div "Ouh ils sont lààààààà" at bounding box center [657, 538] width 181 height 58
drag, startPoint x: 577, startPoint y: 525, endPoint x: 639, endPoint y: 546, distance: 65.5
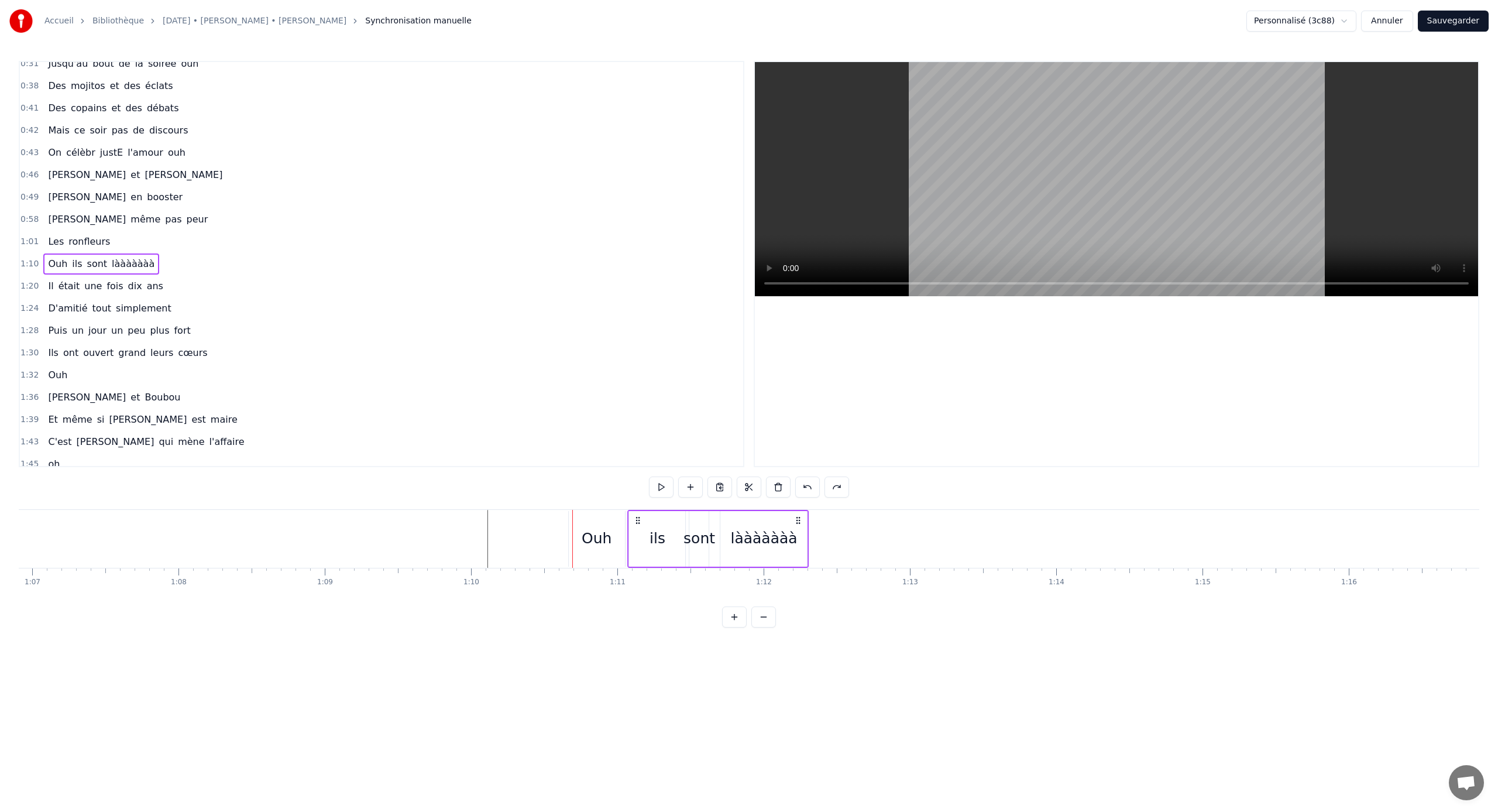
click at [639, 535] on div "Ouh ils sont lààààààà" at bounding box center [719, 538] width 181 height 58
click at [657, 535] on html "Accueil Bibliothèque [DATE] • [PERSON_NAME] • [PERSON_NAME] Synchronisation man…" at bounding box center [749, 322] width 1498 height 646
click at [432, 533] on div at bounding box center [1207, 538] width 21958 height 58
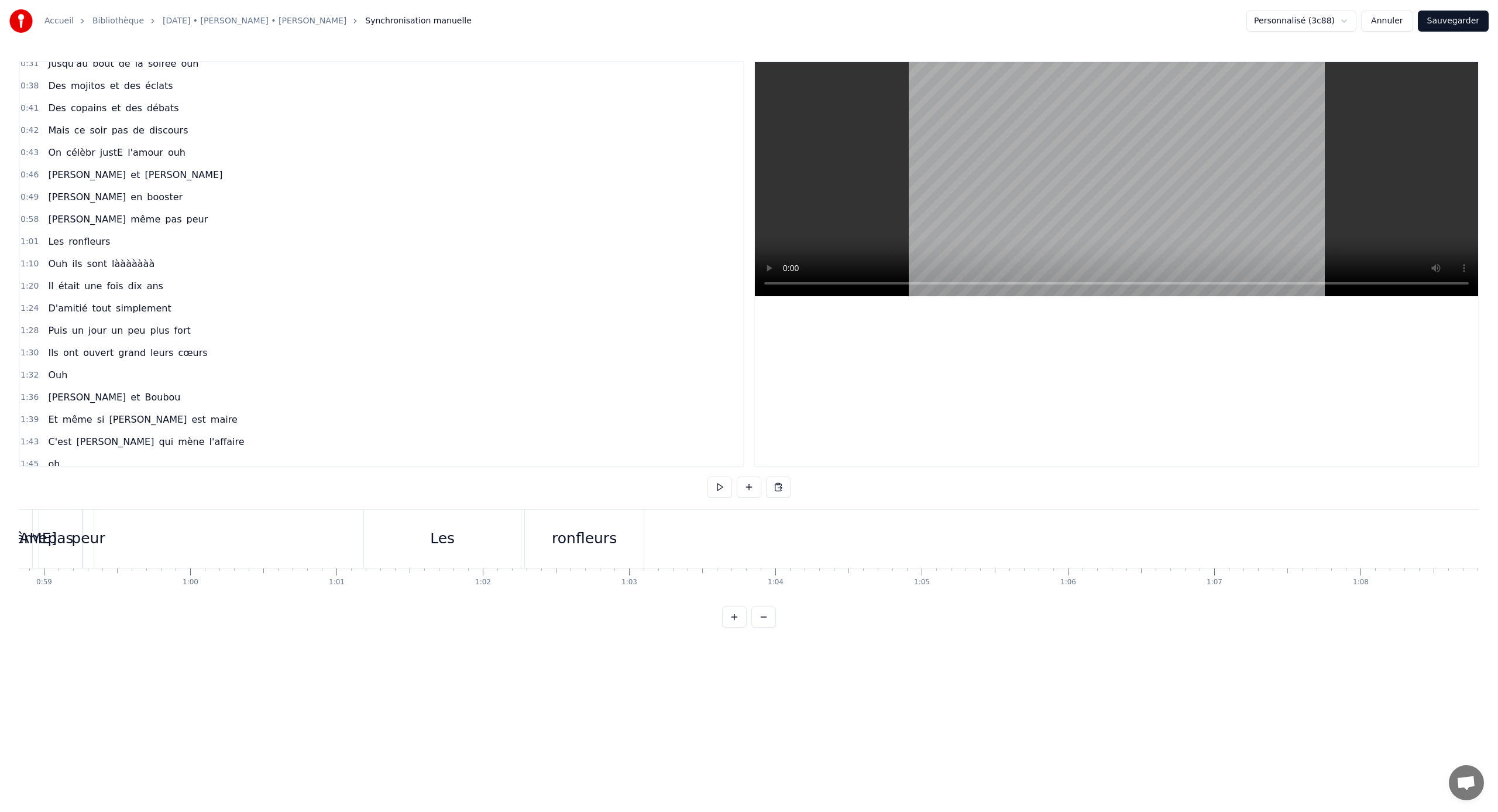
scroll to position [0, 8590]
click at [53, 241] on span "Les" at bounding box center [56, 241] width 18 height 13
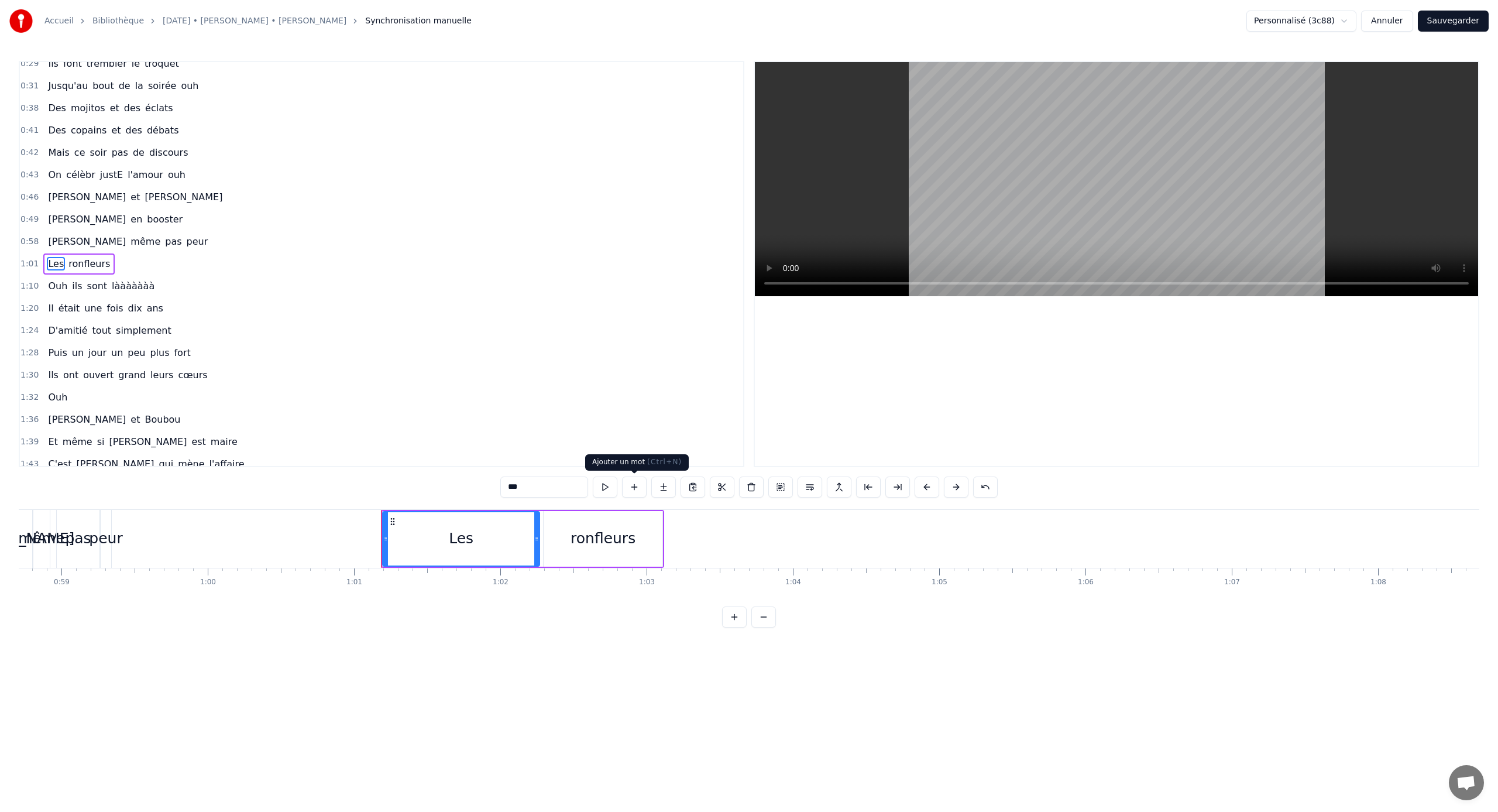
click at [643, 485] on button at bounding box center [634, 486] width 24 height 21
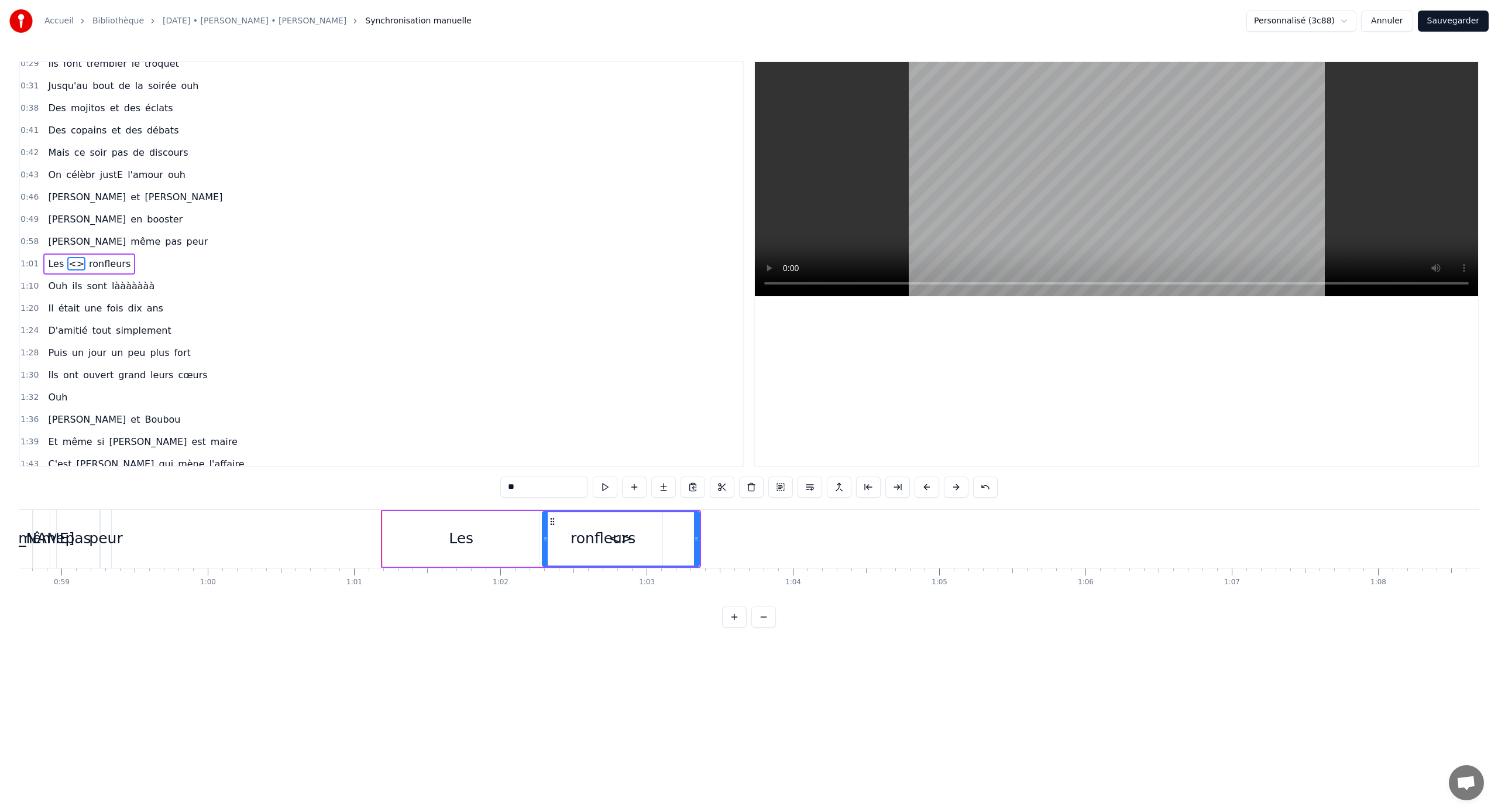
click at [533, 493] on input "**" at bounding box center [544, 486] width 88 height 21
type input "*"
click at [792, 535] on html "Accueil Bibliothèque [DATE] • [PERSON_NAME] • [PERSON_NAME] Synchronisation man…" at bounding box center [749, 322] width 1498 height 646
click at [670, 535] on div "deux" at bounding box center [621, 539] width 155 height 53
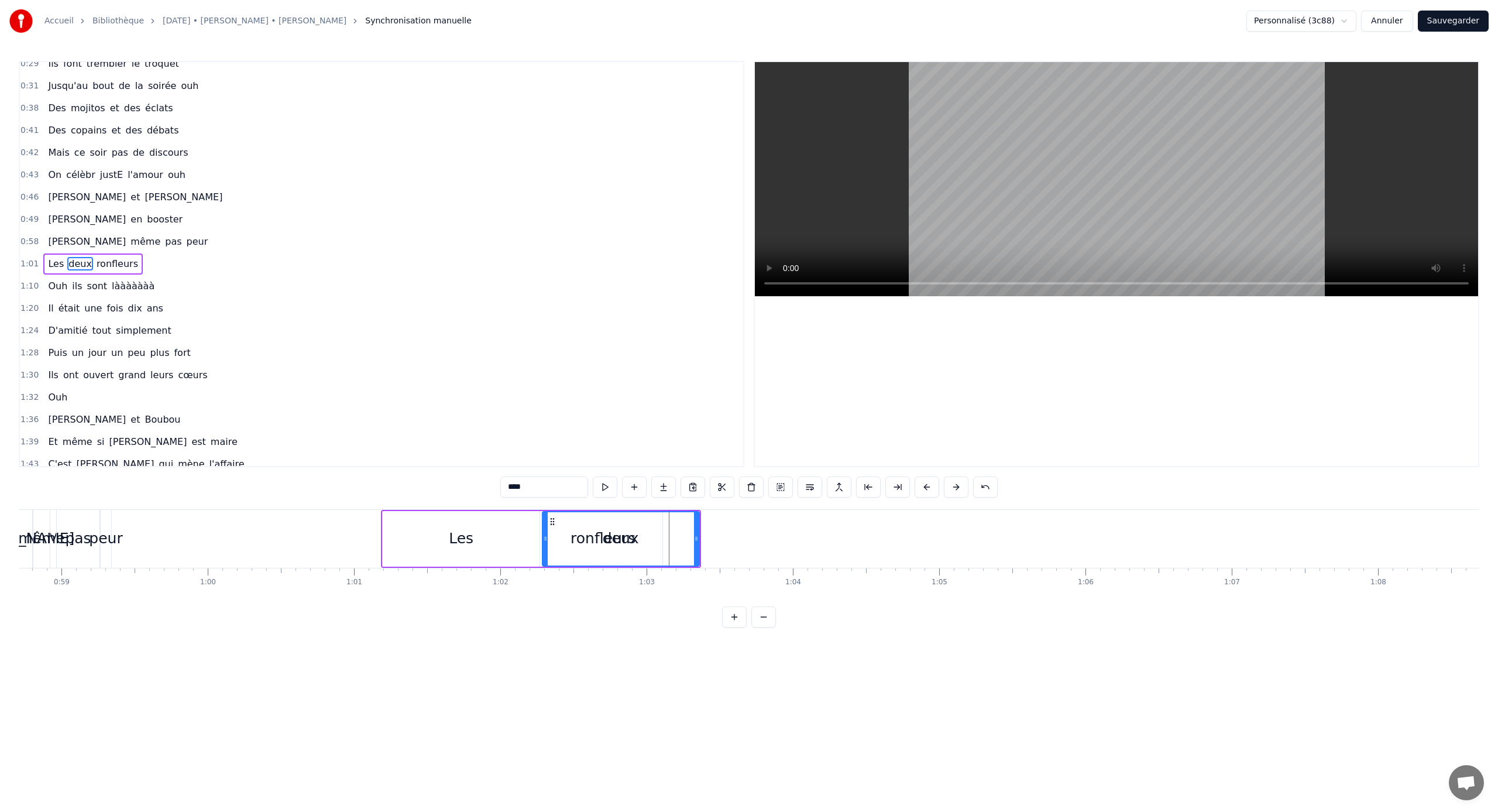
click at [480, 523] on div "Les" at bounding box center [461, 539] width 157 height 56
drag, startPoint x: 537, startPoint y: 539, endPoint x: 451, endPoint y: 537, distance: 86.0
click at [454, 535] on icon at bounding box center [457, 538] width 5 height 9
click at [579, 535] on div "ronfleurs" at bounding box center [603, 539] width 119 height 56
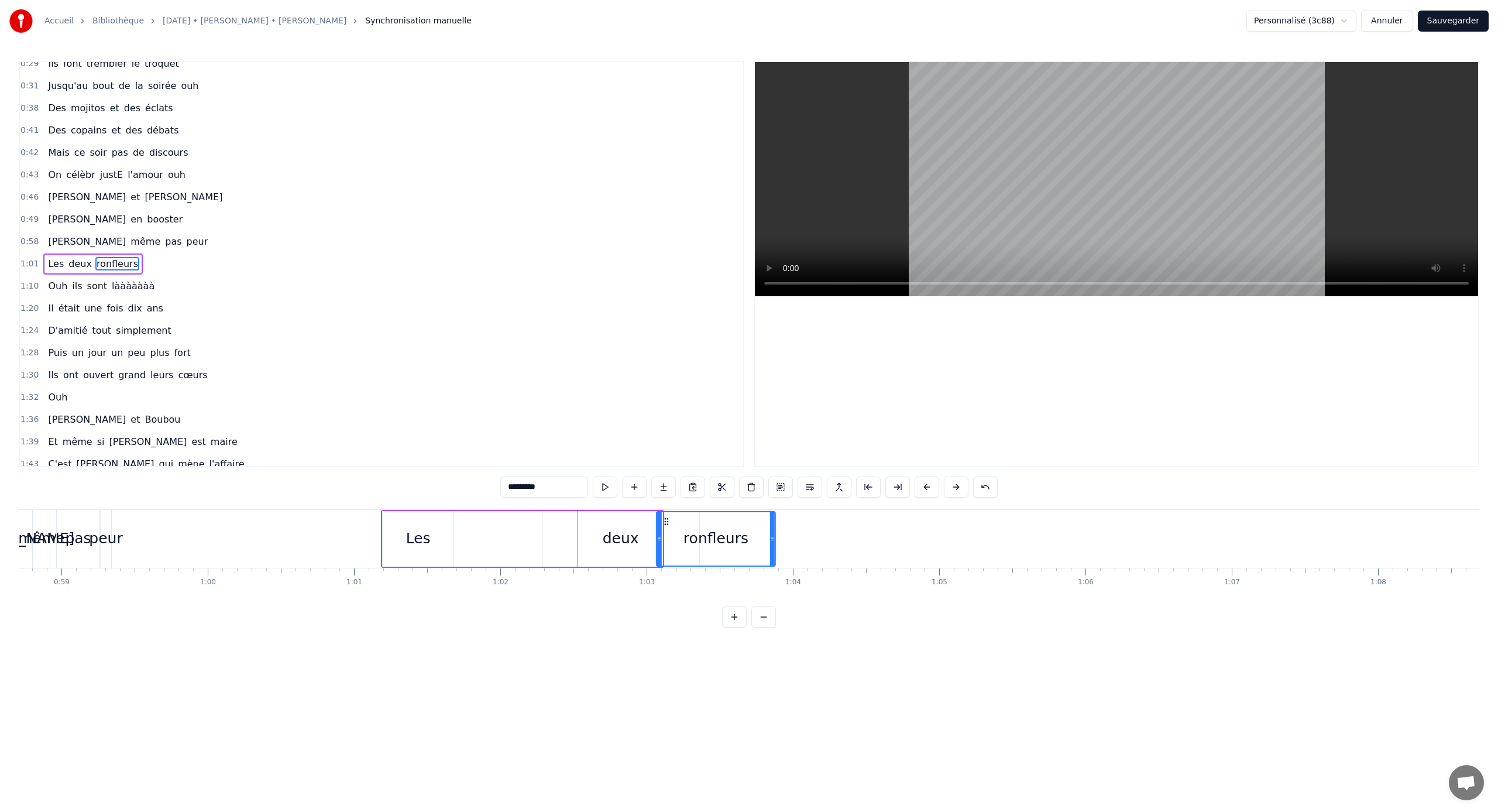
drag, startPoint x: 553, startPoint y: 525, endPoint x: 666, endPoint y: 533, distance: 113.3
click at [666, 533] on div "ronfleurs" at bounding box center [716, 539] width 118 height 53
click at [607, 533] on div "deux" at bounding box center [621, 538] width 36 height 23
drag, startPoint x: 552, startPoint y: 520, endPoint x: 467, endPoint y: 520, distance: 85.0
click at [467, 520] on icon at bounding box center [466, 521] width 9 height 9
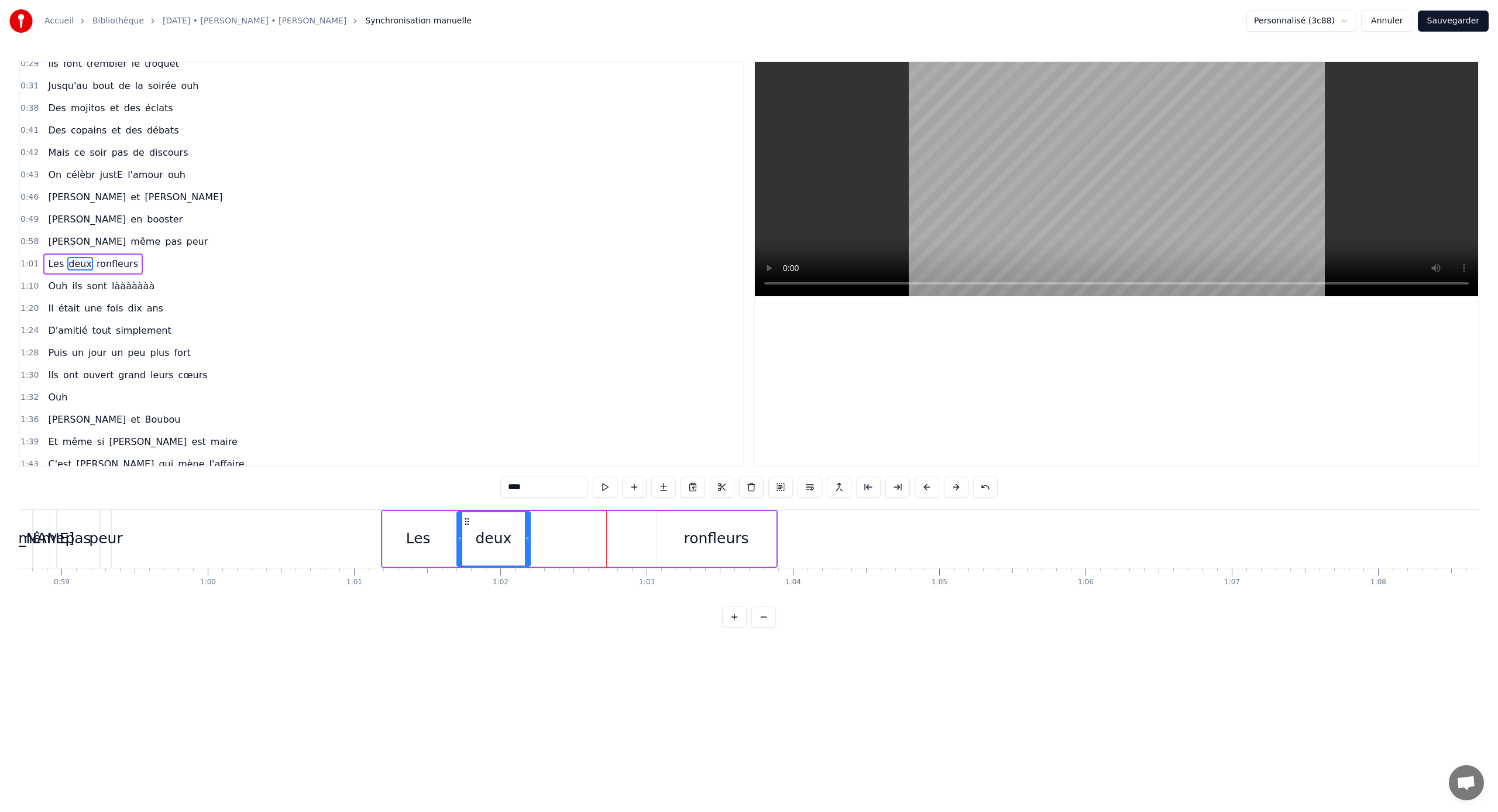
drag, startPoint x: 612, startPoint y: 539, endPoint x: 526, endPoint y: 535, distance: 86.1
click at [526, 535] on icon at bounding box center [527, 538] width 5 height 9
click at [708, 535] on div "ronfleurs" at bounding box center [717, 539] width 119 height 56
type input "*********"
drag, startPoint x: 667, startPoint y: 520, endPoint x: 542, endPoint y: 520, distance: 125.0
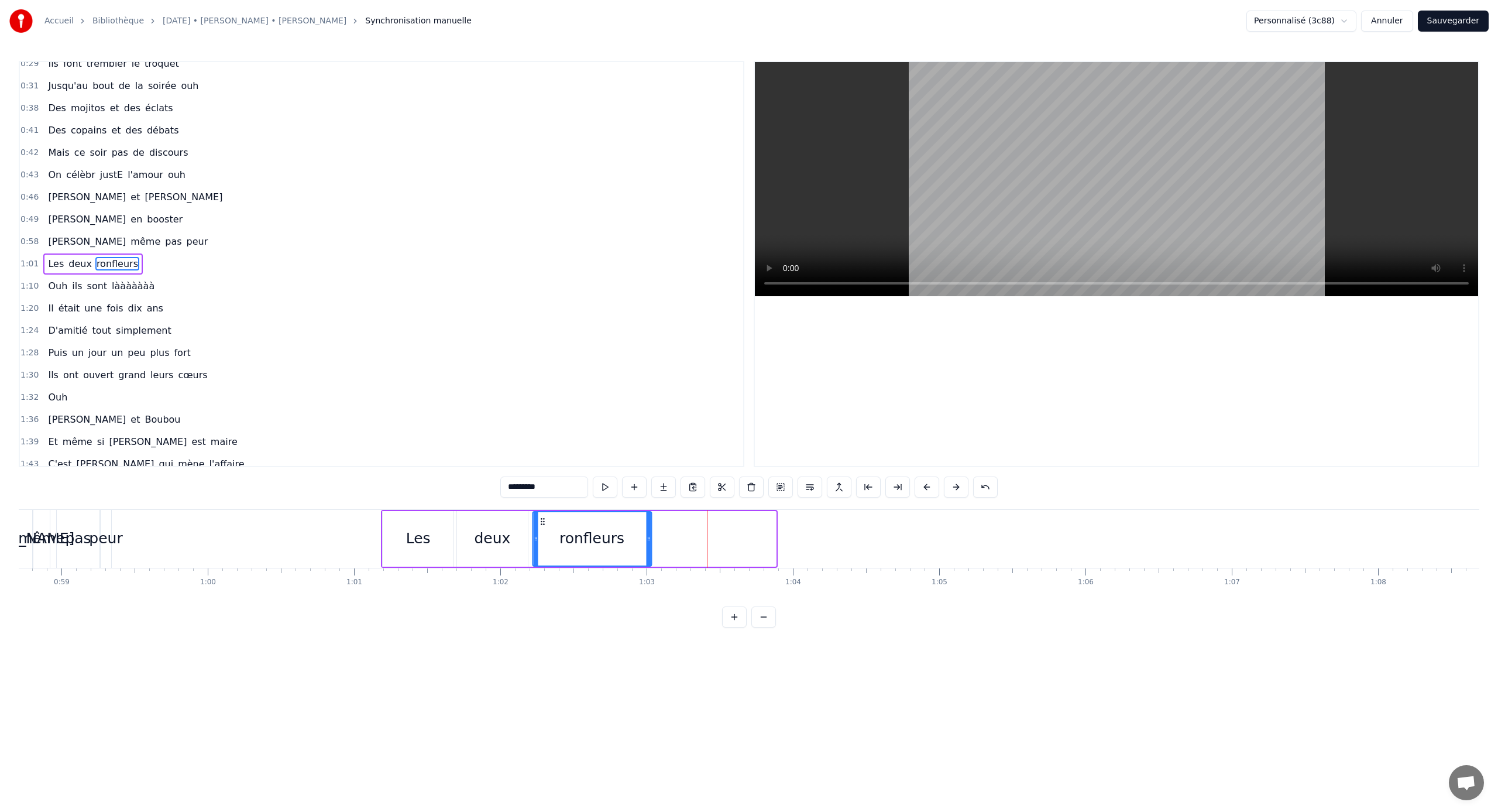
click at [542, 520] on icon at bounding box center [542, 521] width 9 height 9
click at [780, 487] on button at bounding box center [780, 486] width 24 height 21
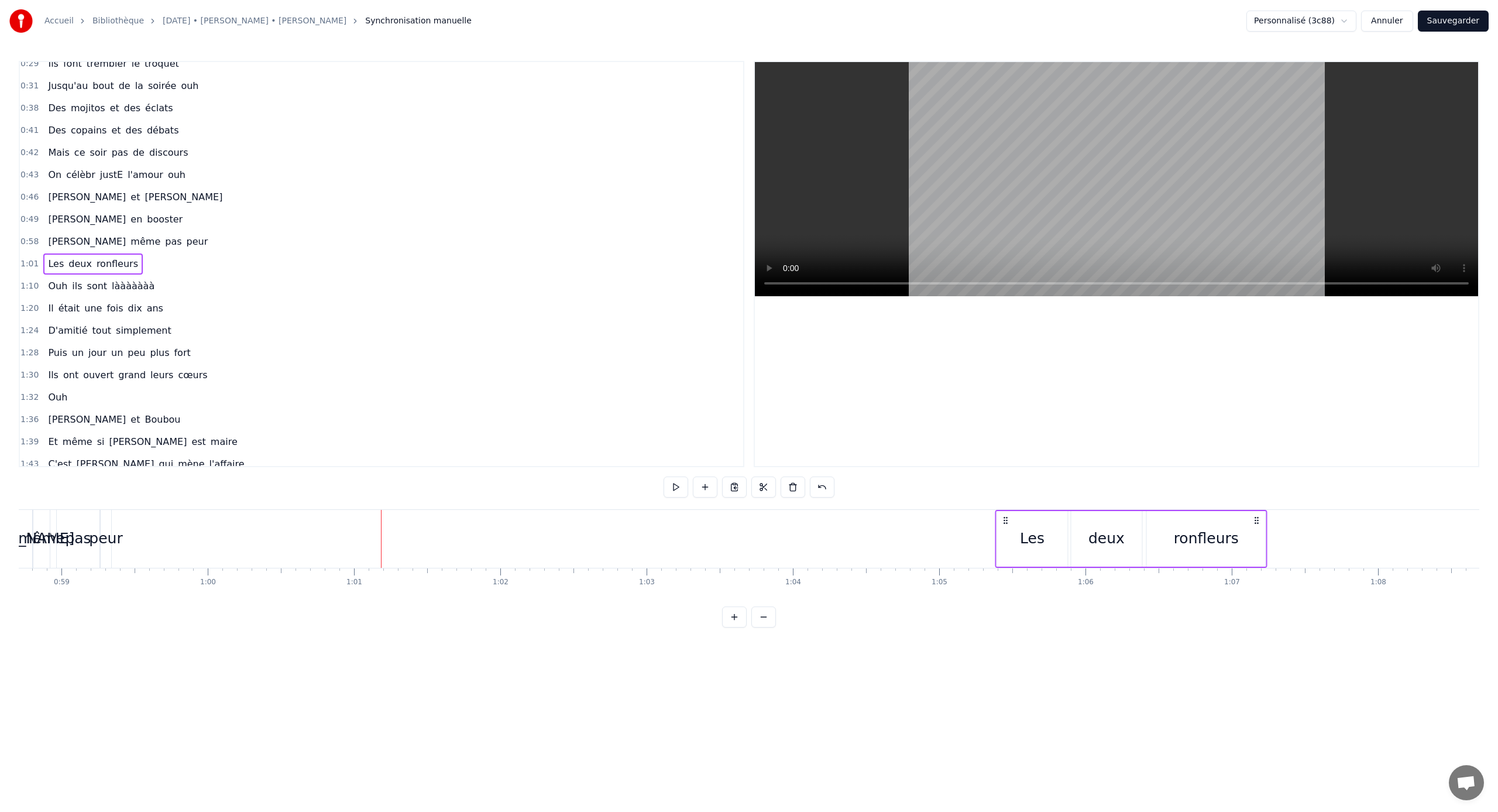
drag, startPoint x: 392, startPoint y: 523, endPoint x: 1013, endPoint y: 556, distance: 621.9
click at [885, 535] on div "Les deux ronfleurs" at bounding box center [1132, 538] width 272 height 58
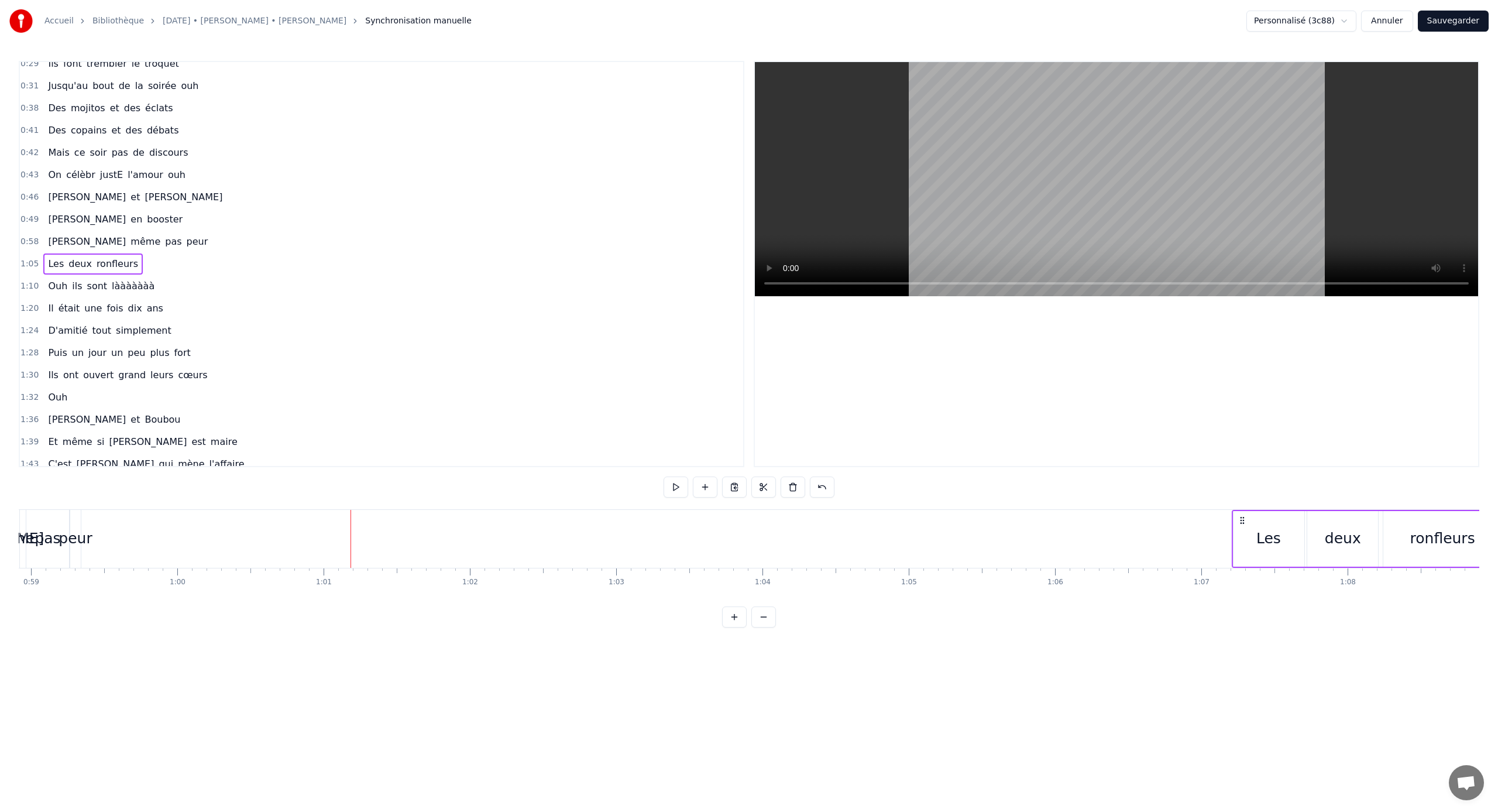
scroll to position [0, 8629]
drag, startPoint x: 1012, startPoint y: 518, endPoint x: 1197, endPoint y: 536, distance: 185.9
click at [885, 535] on div "Les deux ronfleurs" at bounding box center [1323, 538] width 272 height 58
click at [885, 529] on div "Les" at bounding box center [1222, 538] width 71 height 58
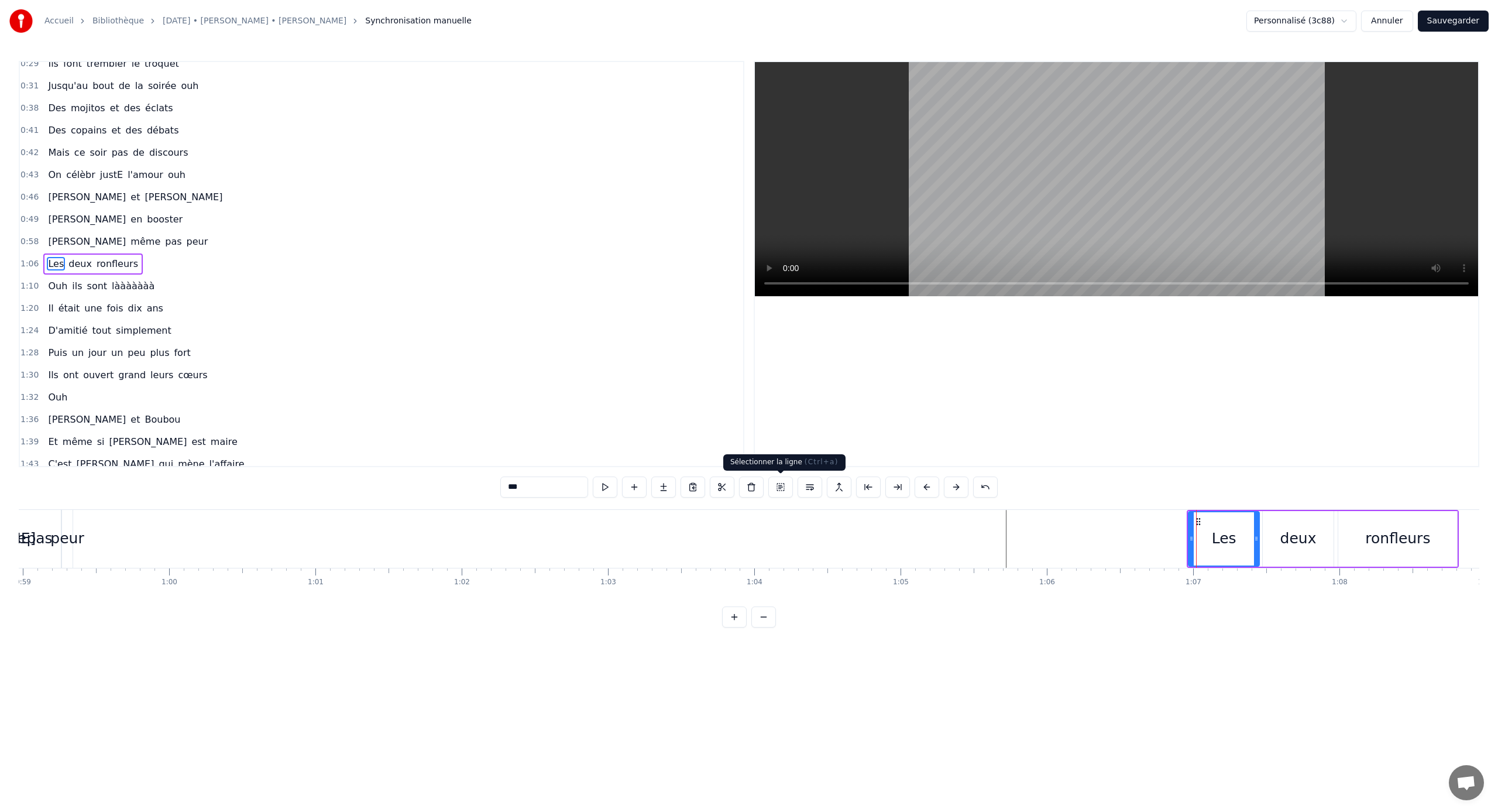
click at [789, 490] on button at bounding box center [780, 486] width 24 height 21
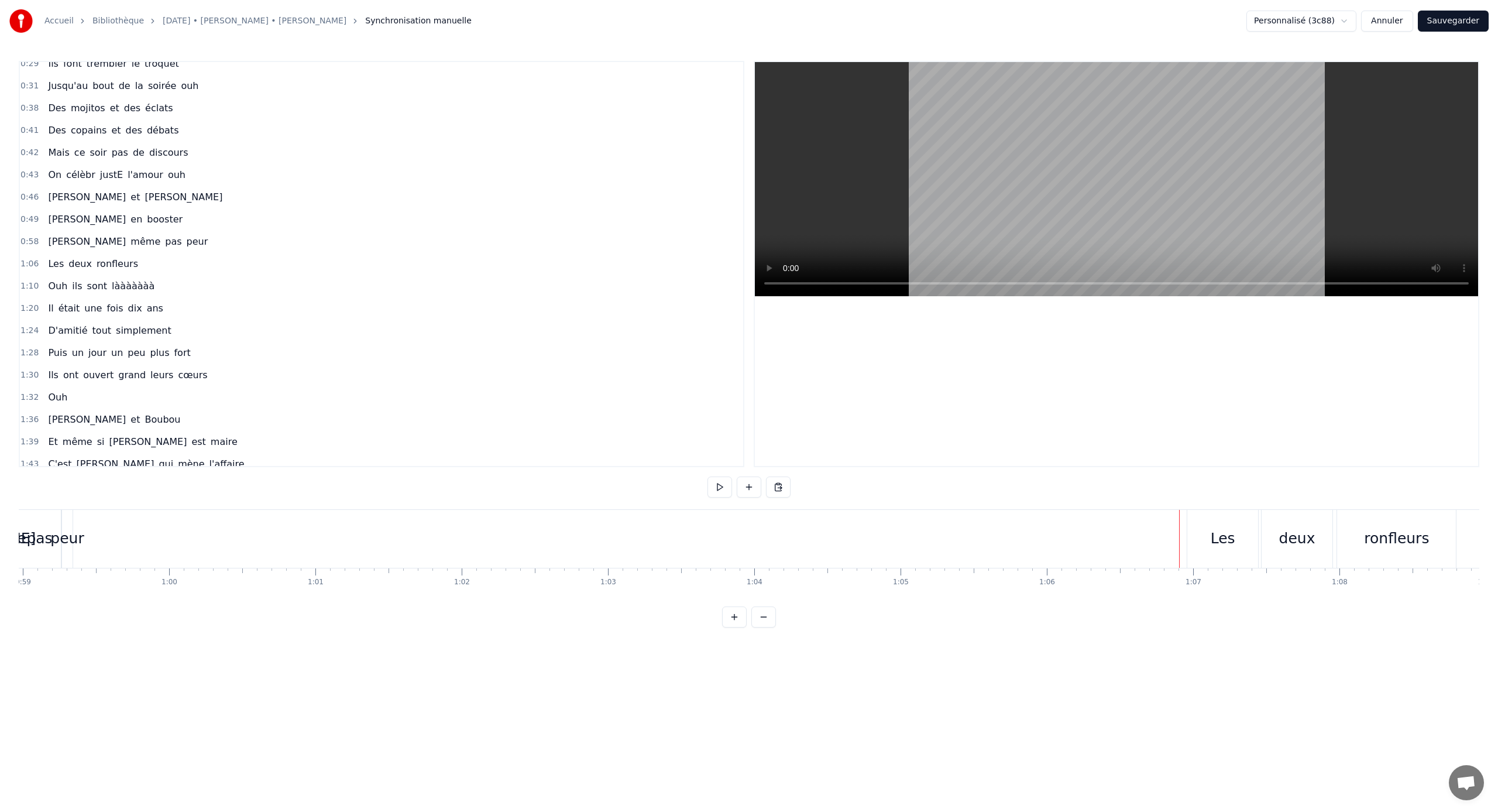
click at [885, 532] on div "Les" at bounding box center [1222, 538] width 24 height 23
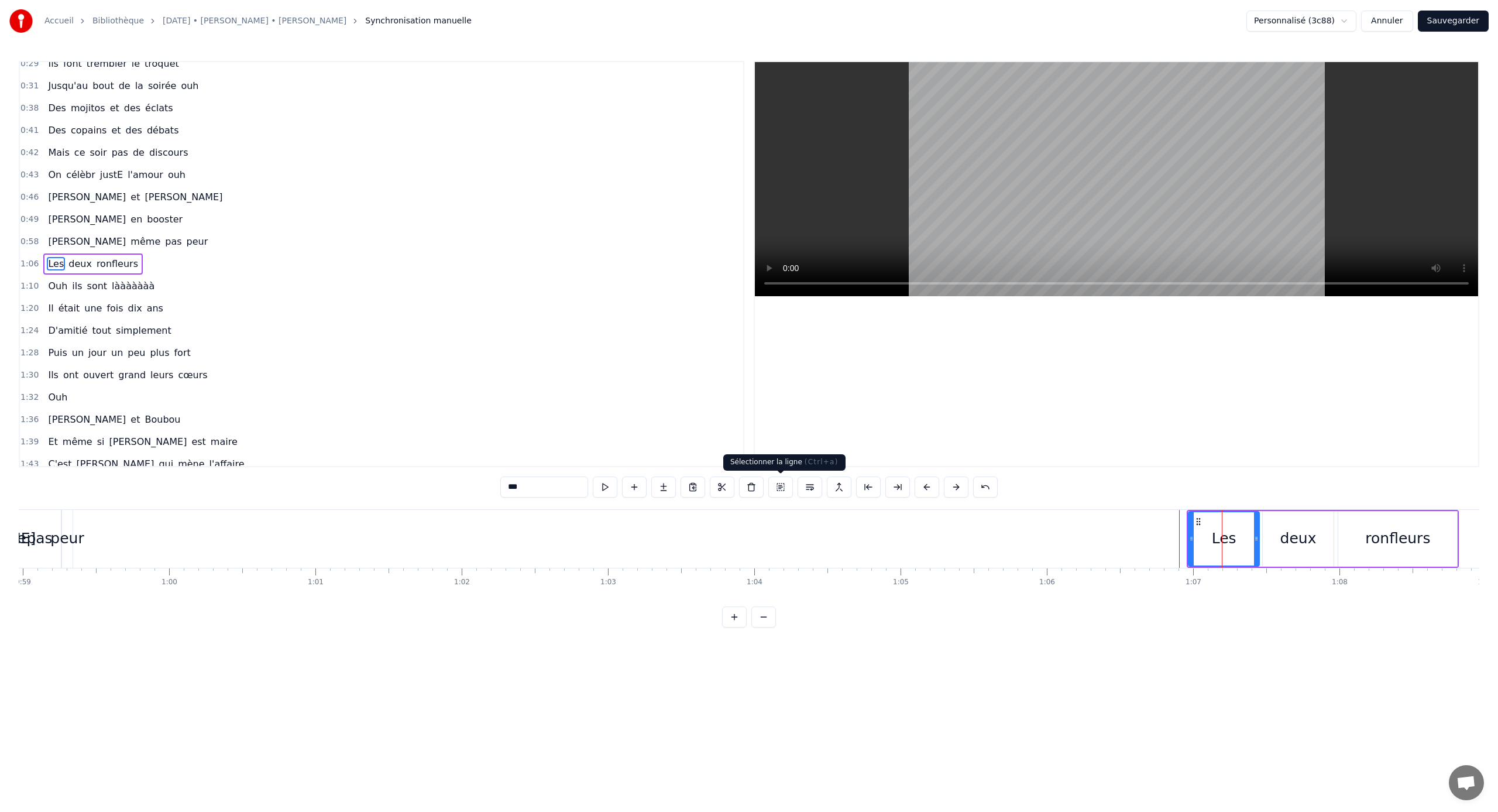
click at [782, 485] on button at bounding box center [780, 486] width 24 height 21
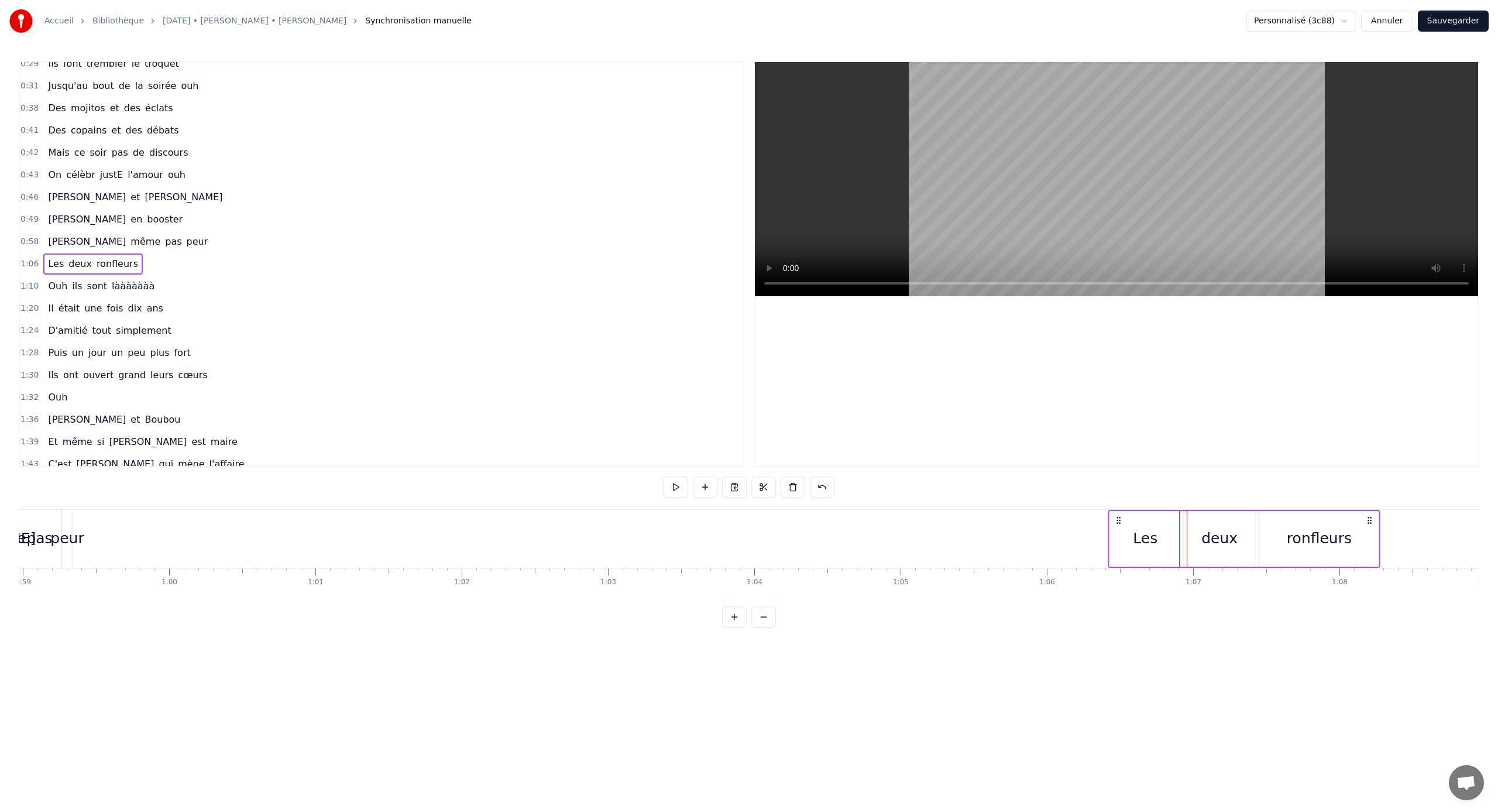
drag, startPoint x: 1197, startPoint y: 520, endPoint x: 1119, endPoint y: 520, distance: 78.0
click at [885, 520] on icon at bounding box center [1119, 520] width 9 height 9
click at [885, 530] on div "Les" at bounding box center [1144, 538] width 71 height 58
drag, startPoint x: 1179, startPoint y: 536, endPoint x: 1152, endPoint y: 536, distance: 27.0
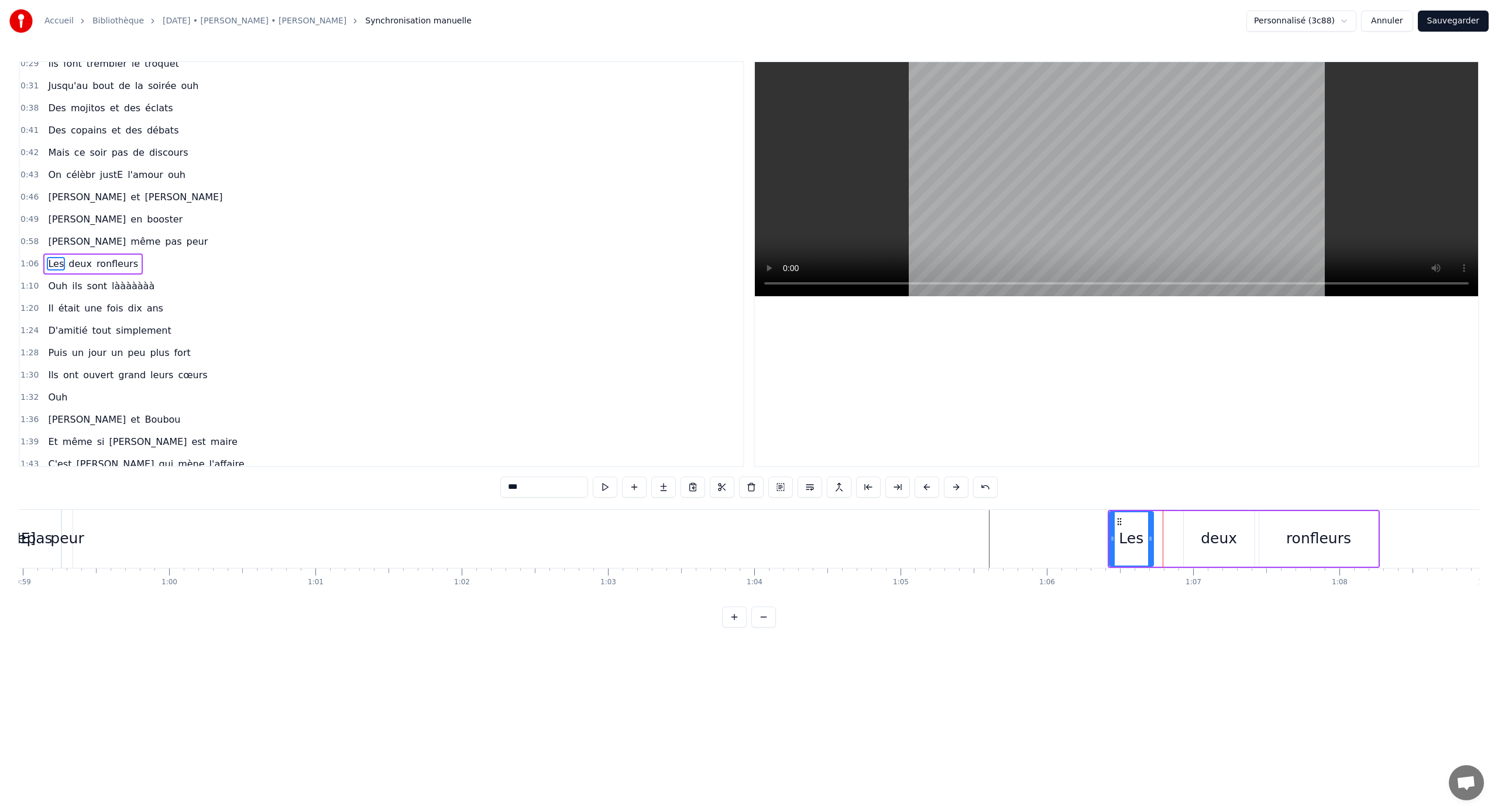
click at [885, 535] on icon at bounding box center [1150, 538] width 5 height 9
click at [885, 535] on div "deux" at bounding box center [1219, 538] width 36 height 23
drag, startPoint x: 1195, startPoint y: 522, endPoint x: 1170, endPoint y: 522, distance: 25.0
click at [885, 522] on icon at bounding box center [1169, 521] width 9 height 9
drag, startPoint x: 1226, startPoint y: 535, endPoint x: 1206, endPoint y: 535, distance: 20.0
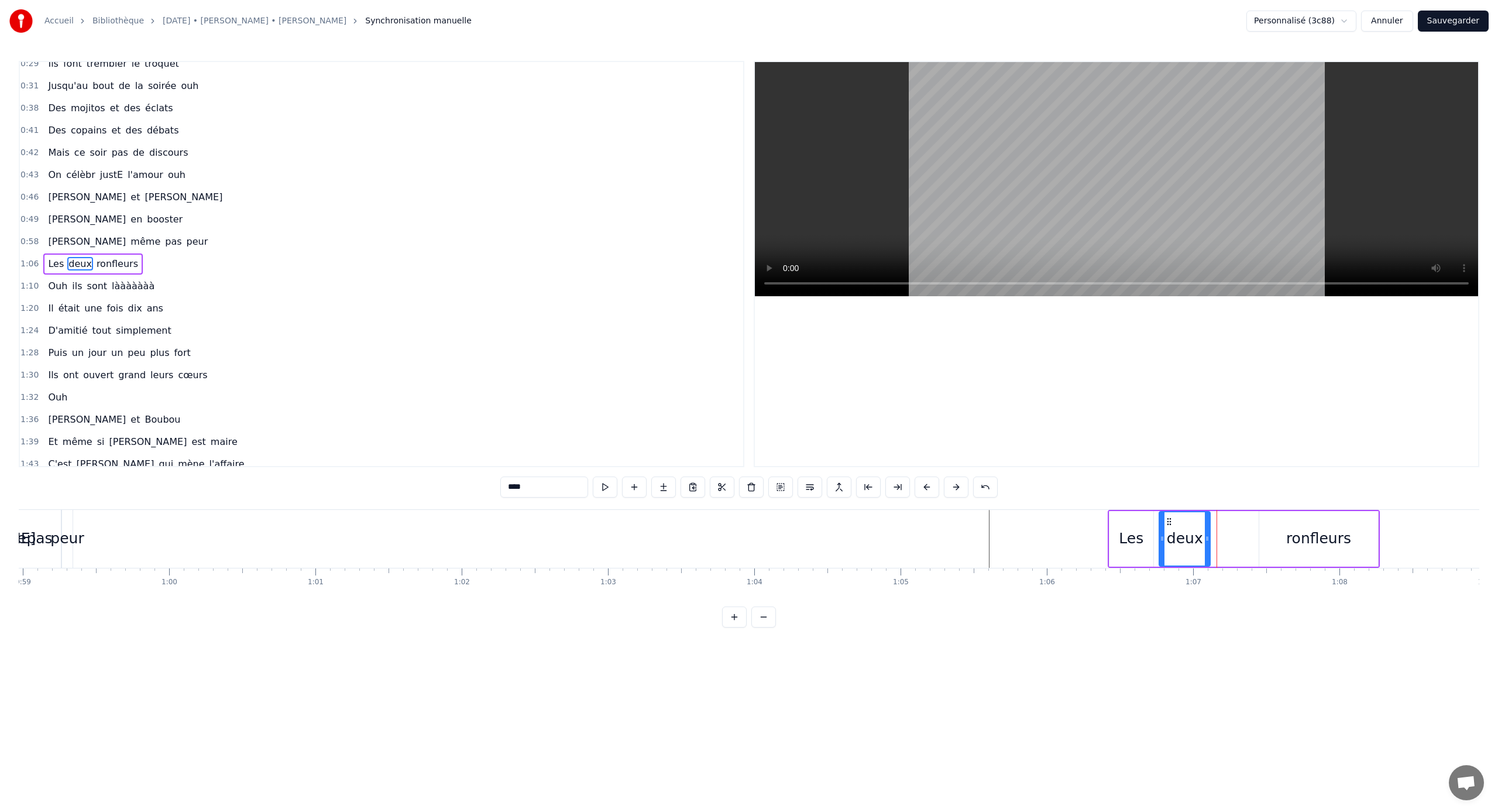
click at [885, 535] on icon at bounding box center [1207, 538] width 5 height 9
click at [885, 535] on div "ronfleurs" at bounding box center [1319, 538] width 65 height 23
type input "*********"
drag, startPoint x: 1269, startPoint y: 521, endPoint x: 1224, endPoint y: 522, distance: 45.0
click at [885, 522] on icon at bounding box center [1225, 521] width 9 height 9
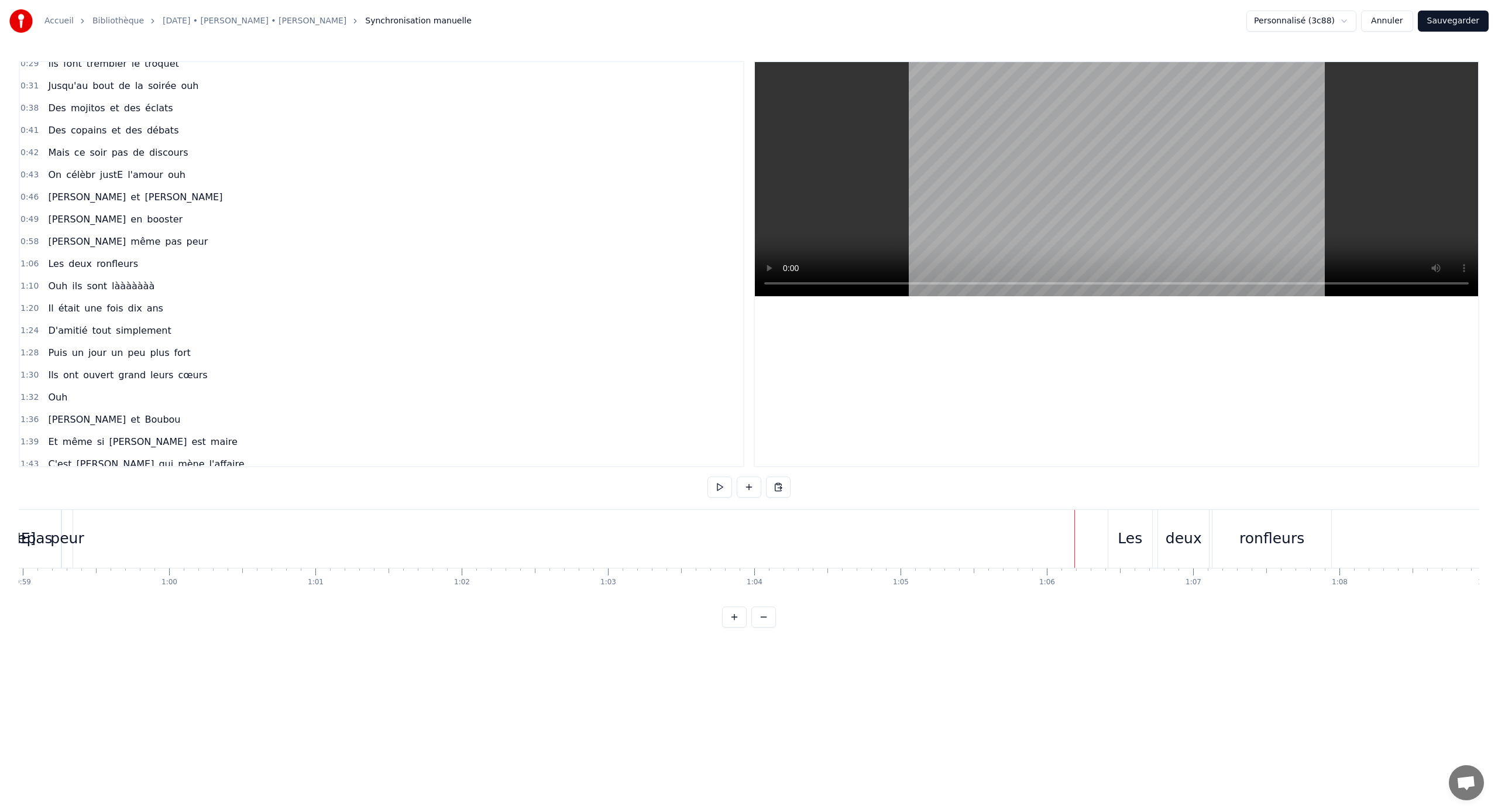
click at [698, 518] on div "ronfleurs" at bounding box center [723, 538] width 119 height 58
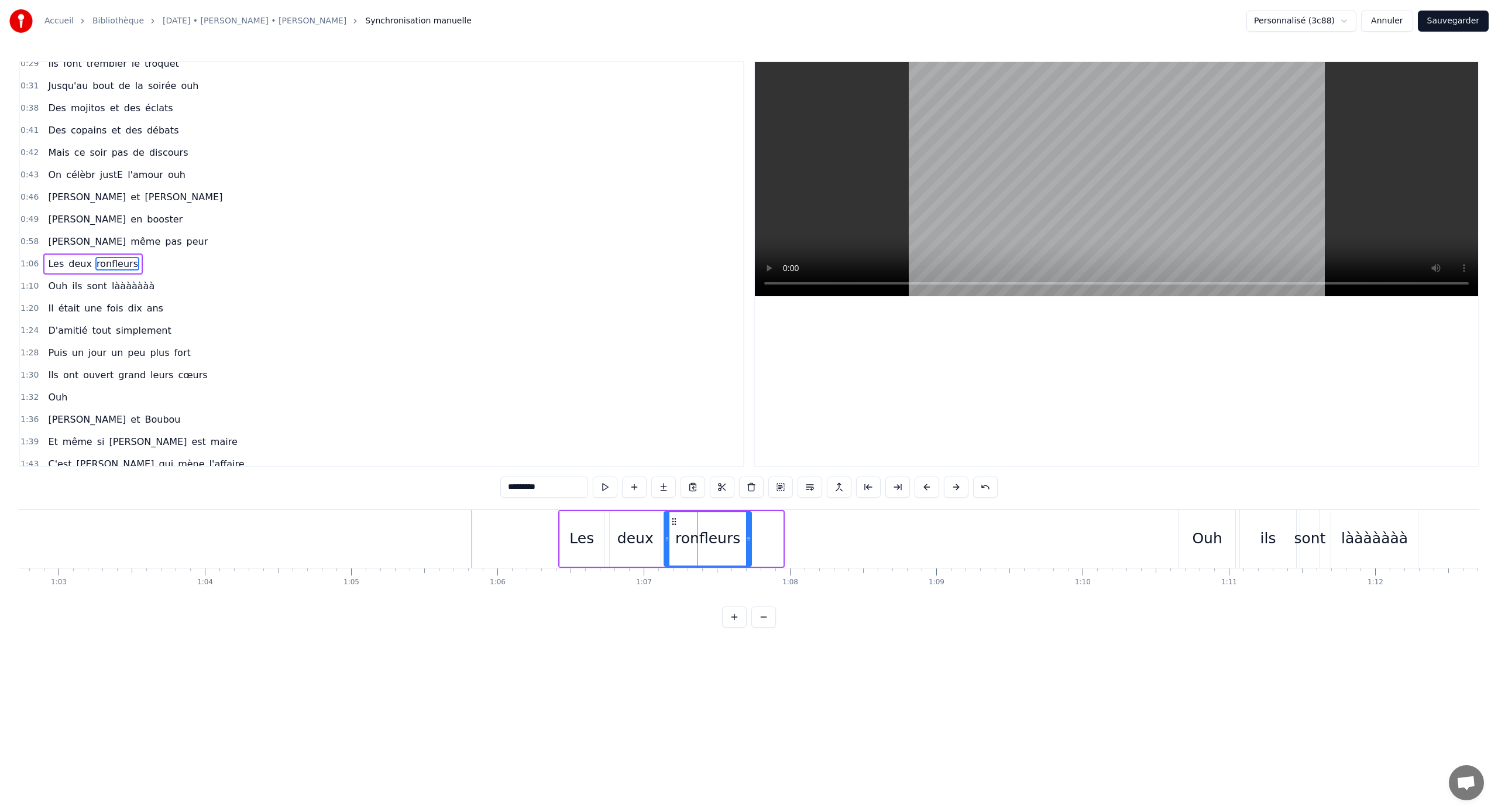
drag, startPoint x: 779, startPoint y: 535, endPoint x: 744, endPoint y: 536, distance: 35.0
click at [746, 535] on icon at bounding box center [749, 538] width 5 height 9
click at [602, 535] on div "0:21 [PERSON_NAME] elle aimE bringuer 0:25 Et [PERSON_NAME] c'est pas l'dernier…" at bounding box center [749, 344] width 1461 height 566
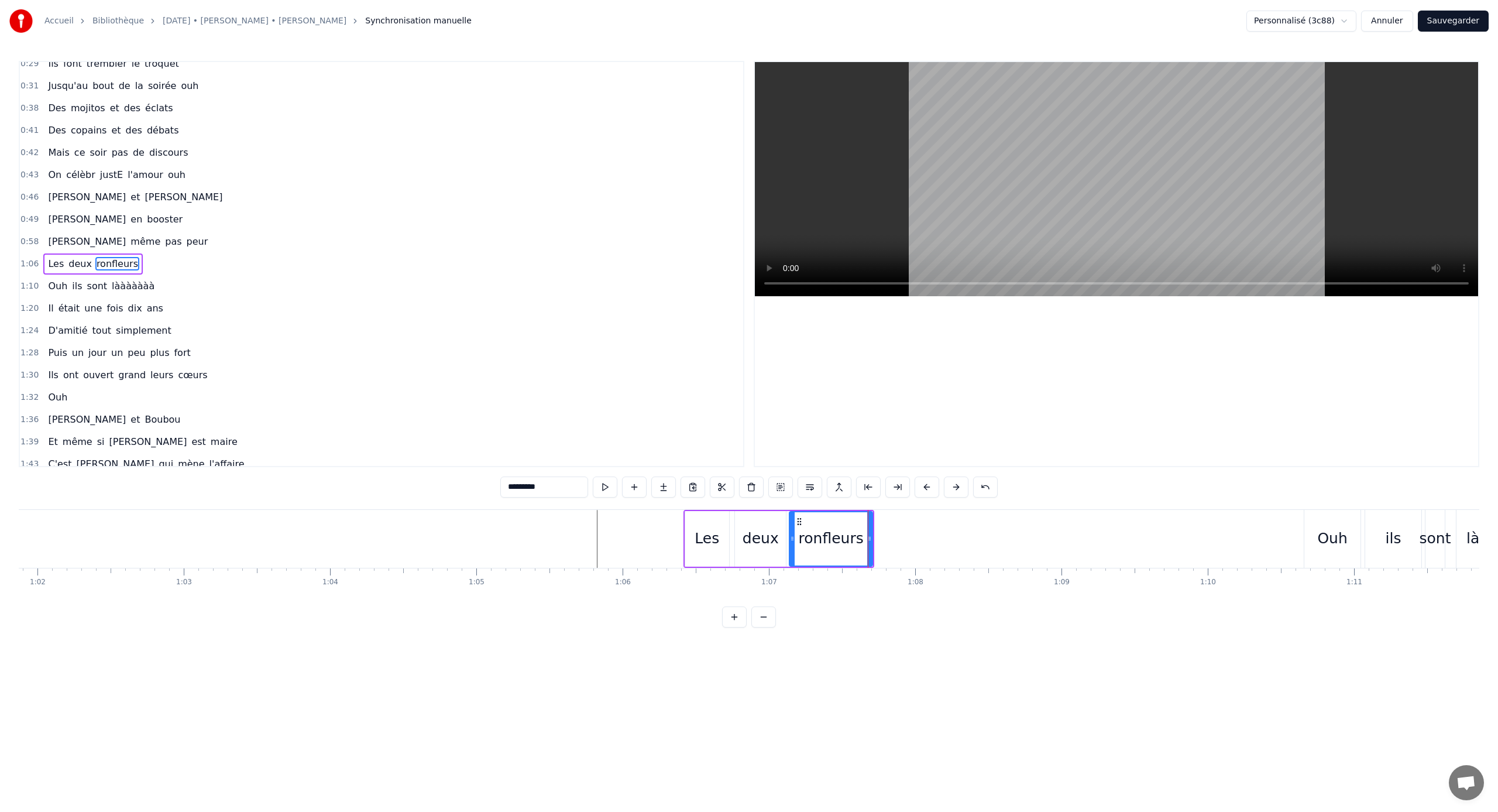
scroll to position [0, 9058]
click at [835, 530] on div "ronfleurs" at bounding box center [825, 538] width 65 height 23
drag, startPoint x: 864, startPoint y: 535, endPoint x: 845, endPoint y: 535, distance: 19.0
click at [845, 535] on icon at bounding box center [845, 538] width 5 height 9
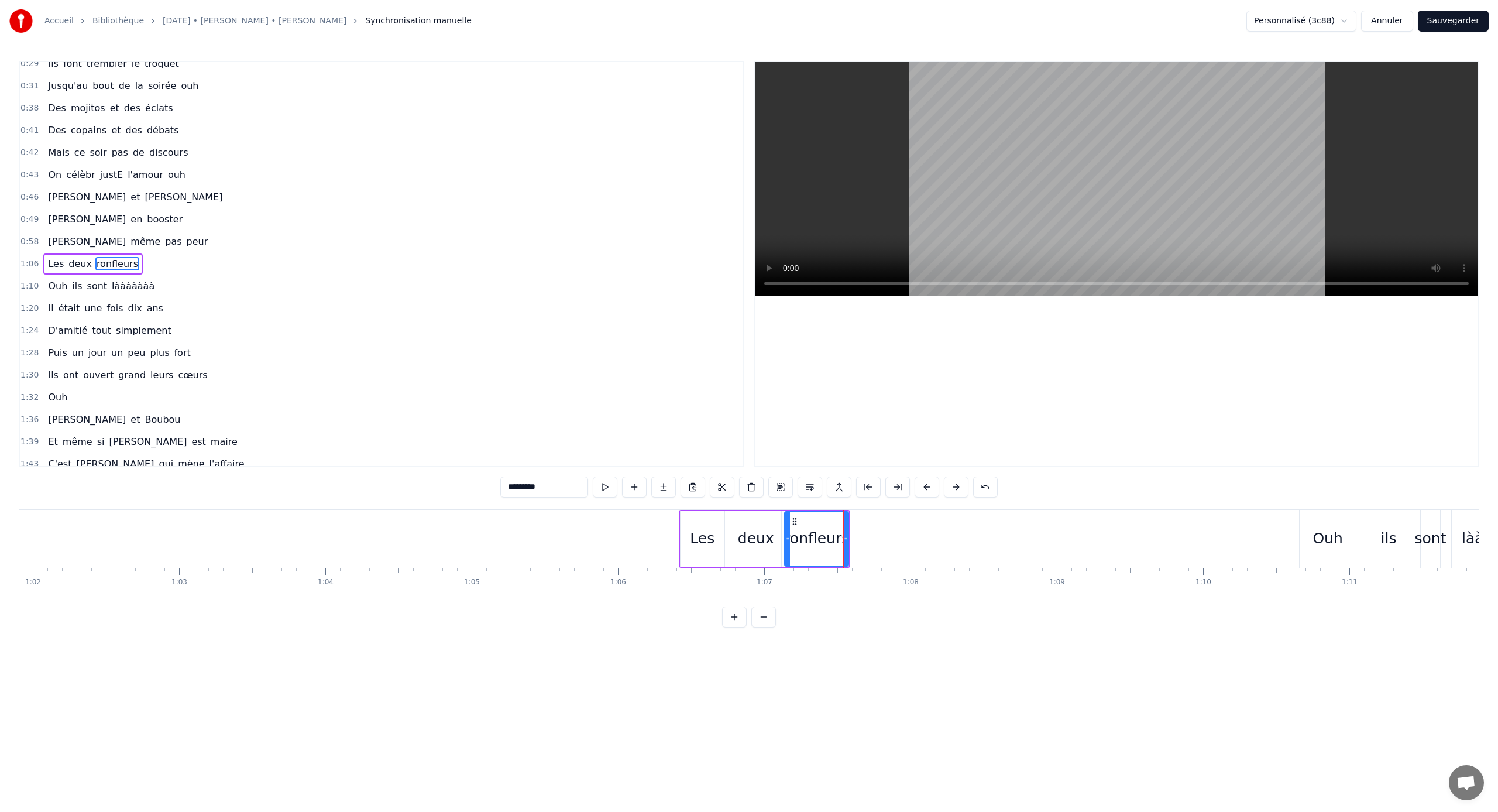
click at [775, 535] on div "deux" at bounding box center [755, 539] width 51 height 56
drag, startPoint x: 779, startPoint y: 536, endPoint x: 767, endPoint y: 536, distance: 12.0
click at [767, 535] on icon at bounding box center [769, 538] width 5 height 9
click at [789, 535] on div "ronfleurs" at bounding box center [817, 538] width 65 height 23
type input "*********"
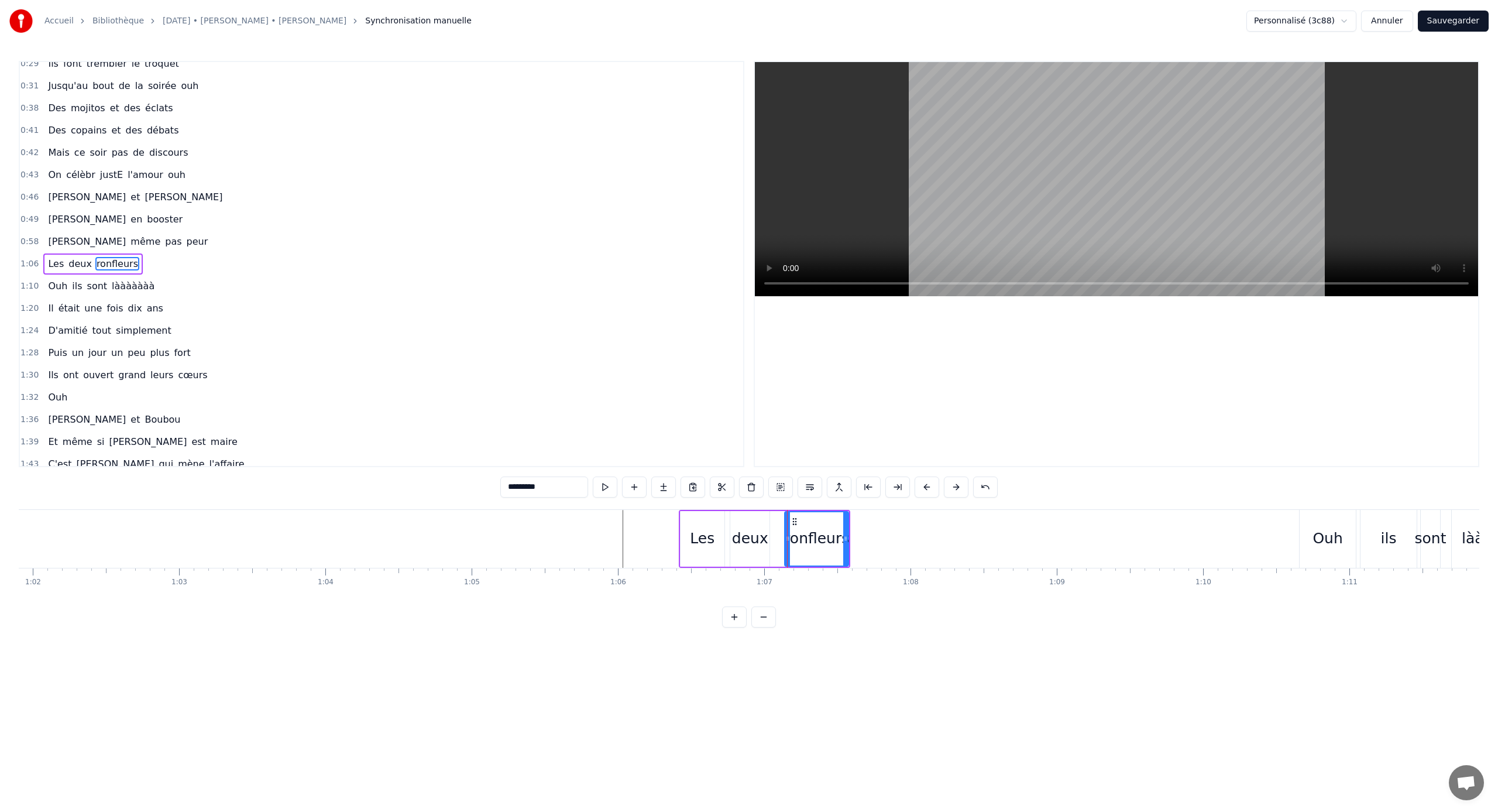
click at [791, 535] on div "ronfleurs" at bounding box center [817, 538] width 65 height 23
drag, startPoint x: 787, startPoint y: 540, endPoint x: 777, endPoint y: 540, distance: 10.0
click at [778, 535] on circle at bounding box center [778, 540] width 1 height 1
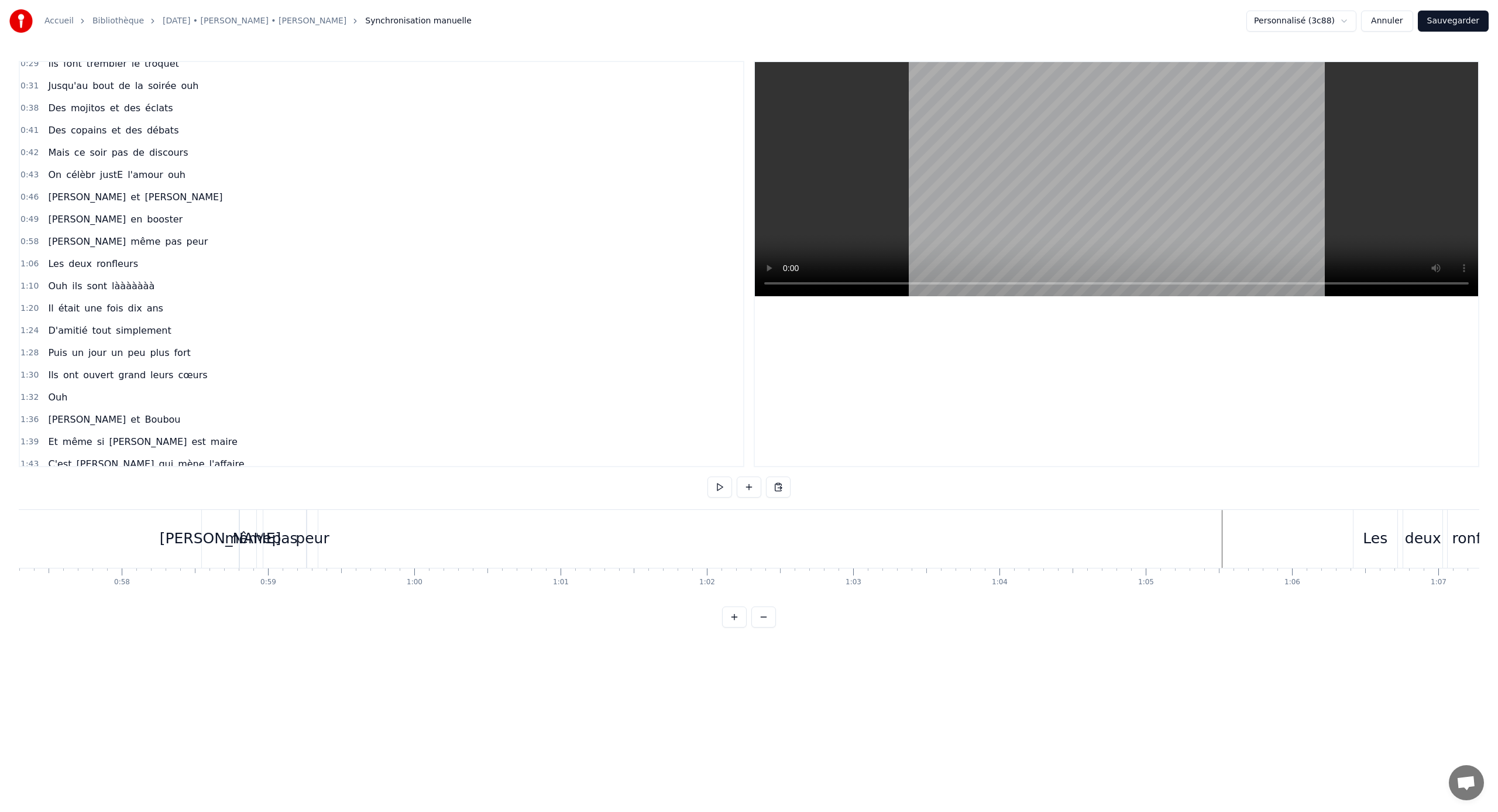
scroll to position [0, 8218]
click at [374, 518] on div "[PERSON_NAME]" at bounding box center [387, 538] width 37 height 58
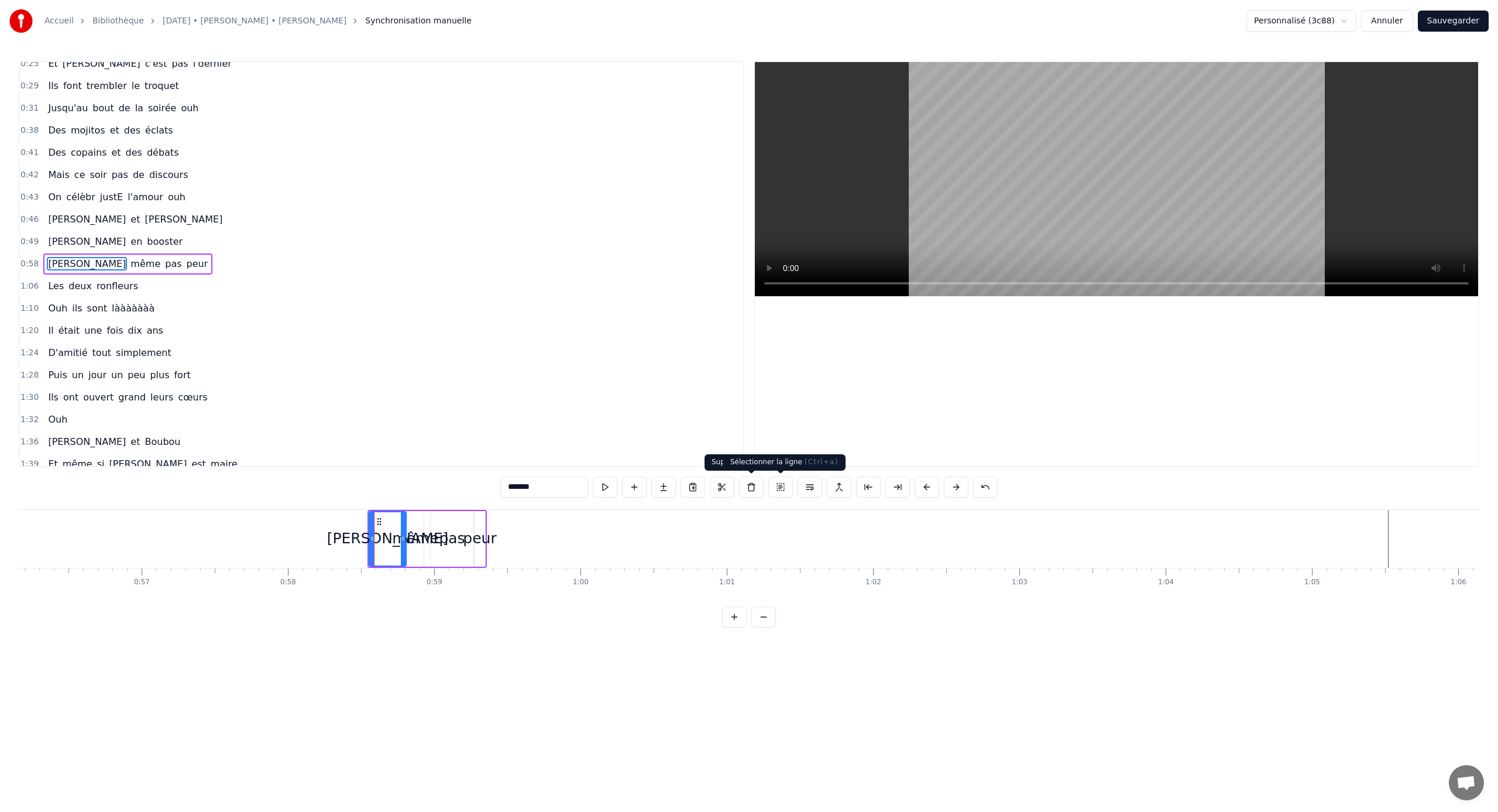
click at [781, 489] on button at bounding box center [780, 486] width 24 height 21
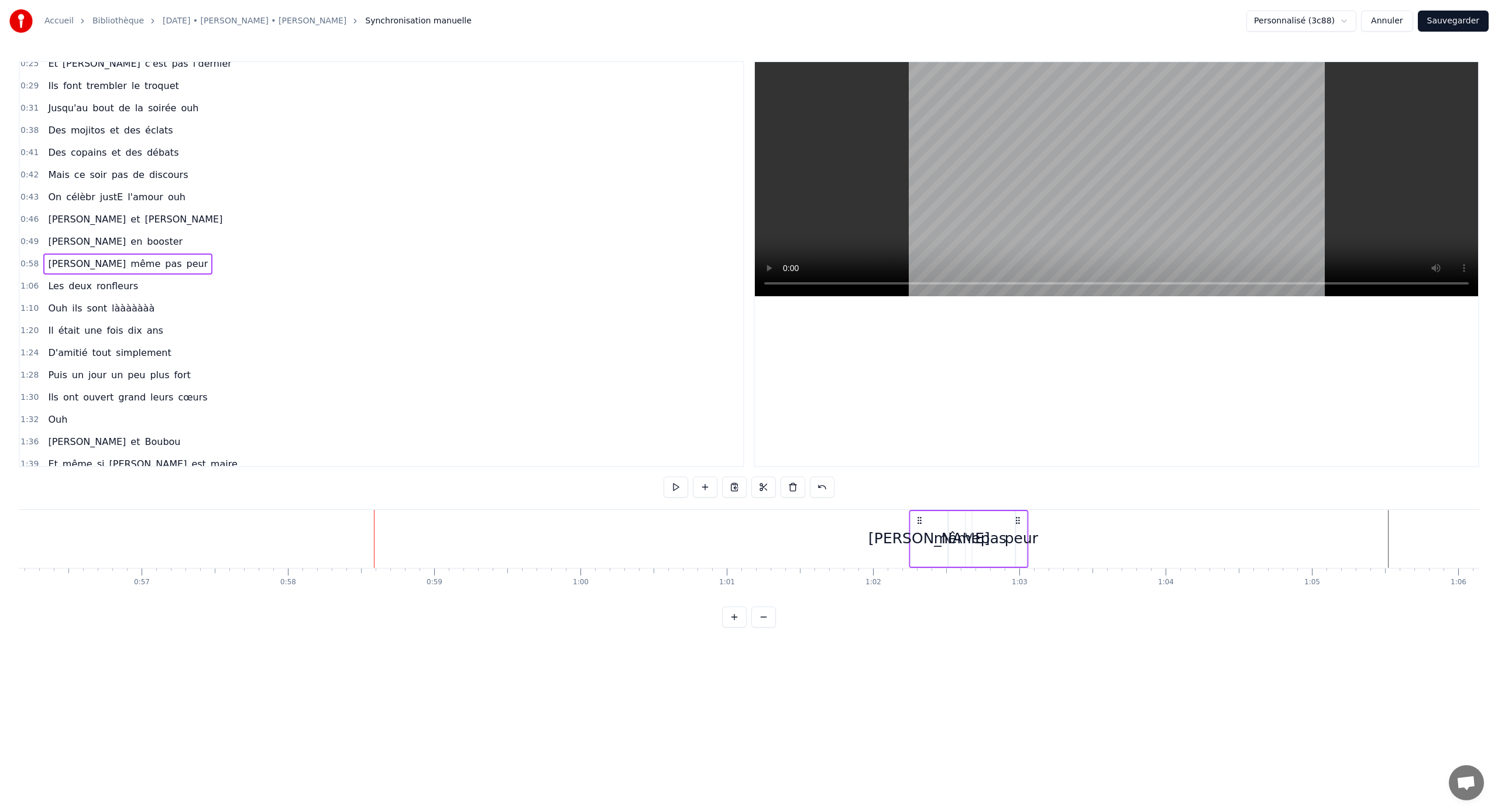
drag, startPoint x: 380, startPoint y: 519, endPoint x: 922, endPoint y: 556, distance: 543.3
click at [885, 535] on div "[PERSON_NAME] même pas peur" at bounding box center [968, 538] width 119 height 58
click at [885, 535] on div "[PERSON_NAME]" at bounding box center [930, 539] width 37 height 56
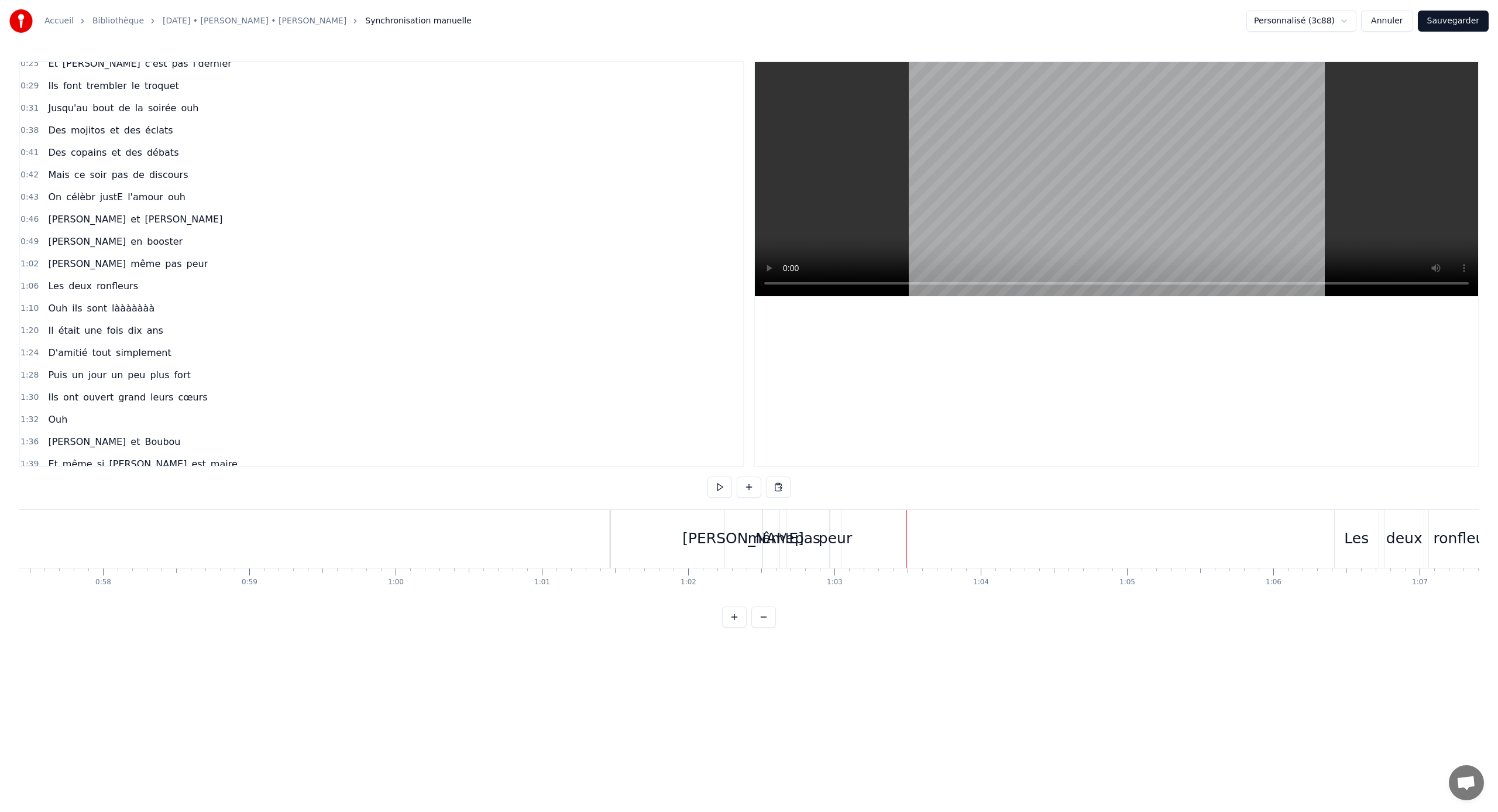
scroll to position [0, 8413]
click at [828, 535] on div "peur" at bounding box center [825, 538] width 33 height 23
drag, startPoint x: 830, startPoint y: 539, endPoint x: 857, endPoint y: 539, distance: 27.0
click at [857, 535] on icon at bounding box center [856, 538] width 5 height 9
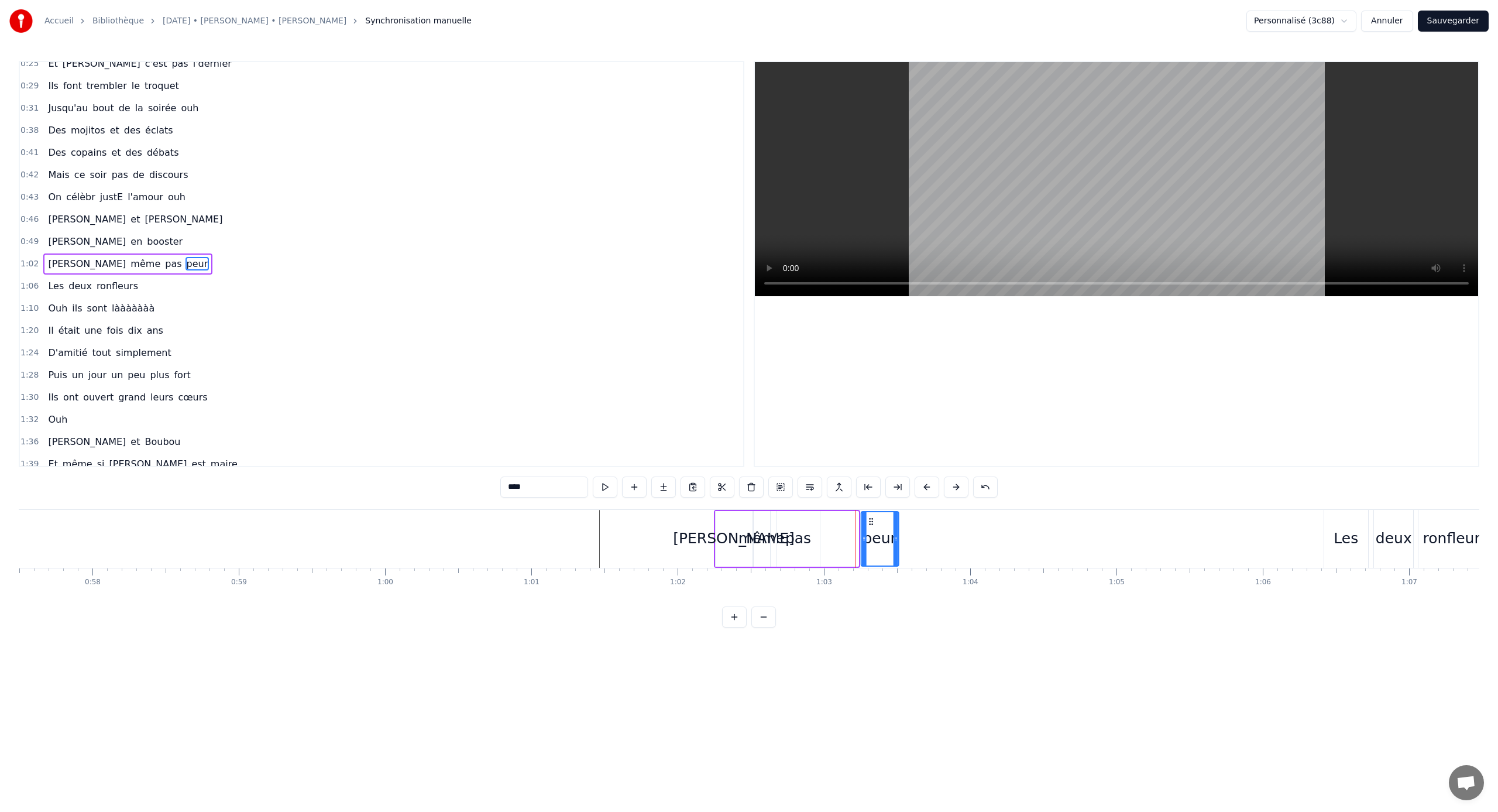
drag, startPoint x: 830, startPoint y: 522, endPoint x: 870, endPoint y: 525, distance: 40.1
click at [870, 525] on icon at bounding box center [871, 521] width 9 height 9
click at [810, 529] on div "pas" at bounding box center [798, 539] width 43 height 56
drag, startPoint x: 786, startPoint y: 520, endPoint x: 828, endPoint y: 520, distance: 42.0
click at [828, 520] on icon at bounding box center [828, 521] width 9 height 9
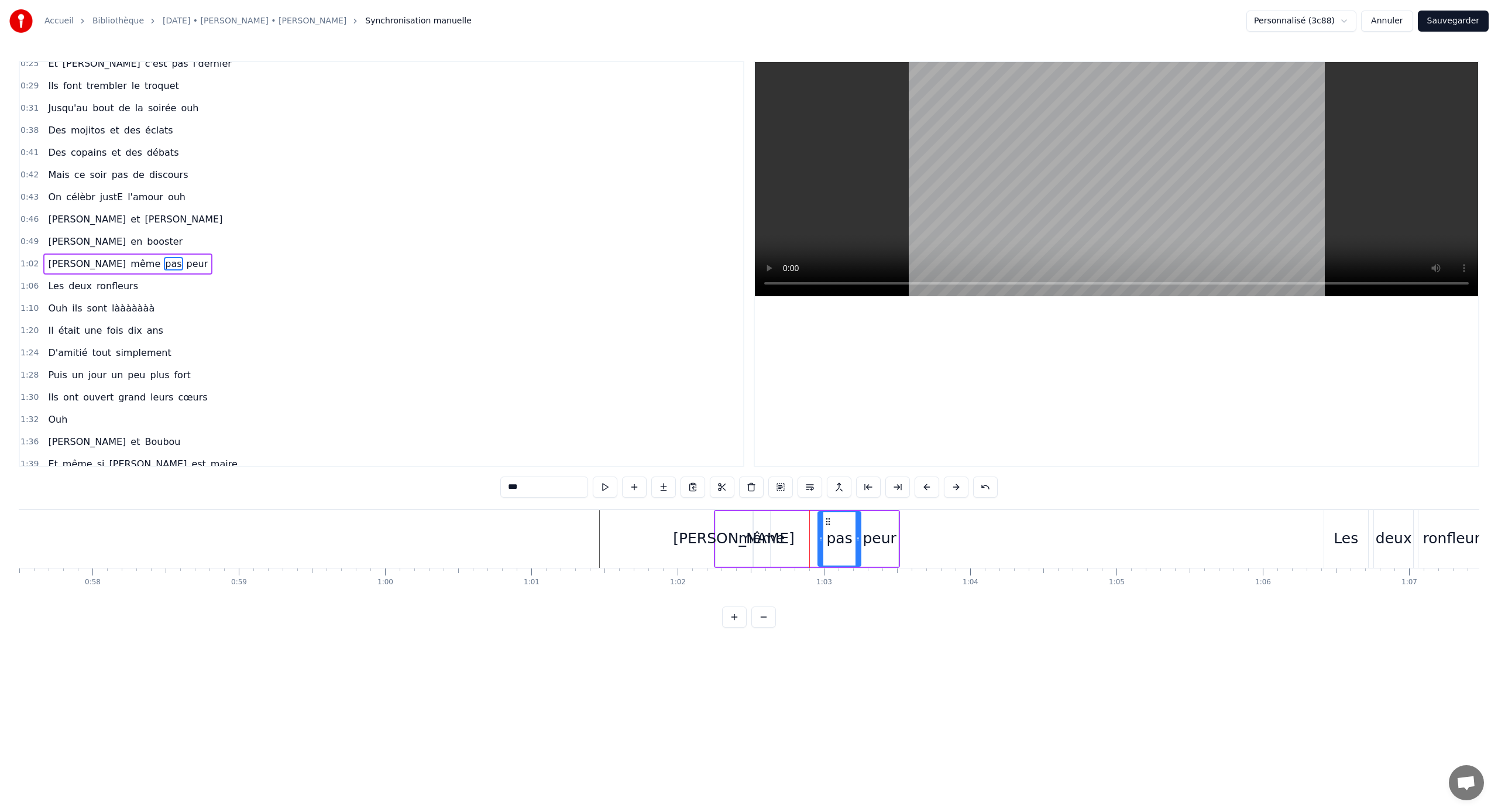
click at [769, 525] on div "même" at bounding box center [762, 539] width 18 height 56
type input "****"
drag, startPoint x: 768, startPoint y: 540, endPoint x: 775, endPoint y: 540, distance: 7.0
click at [766, 535] on div "même" at bounding box center [760, 538] width 46 height 23
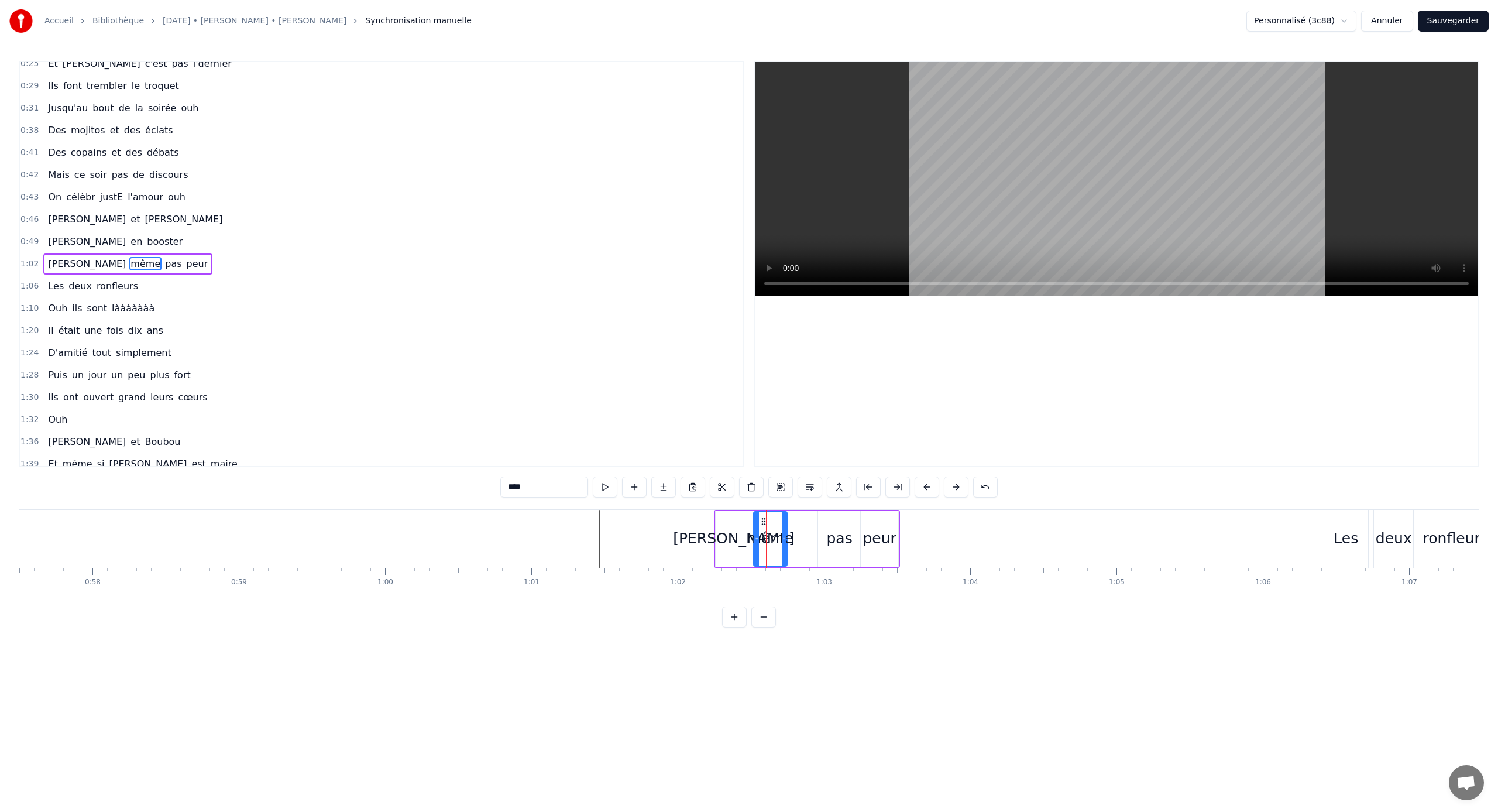
drag, startPoint x: 769, startPoint y: 540, endPoint x: 787, endPoint y: 540, distance: 18.0
click at [787, 535] on icon at bounding box center [785, 538] width 5 height 9
drag, startPoint x: 763, startPoint y: 523, endPoint x: 790, endPoint y: 523, distance: 27.0
click at [790, 523] on icon at bounding box center [790, 521] width 9 height 9
click at [739, 526] on div "[PERSON_NAME]" at bounding box center [734, 539] width 37 height 56
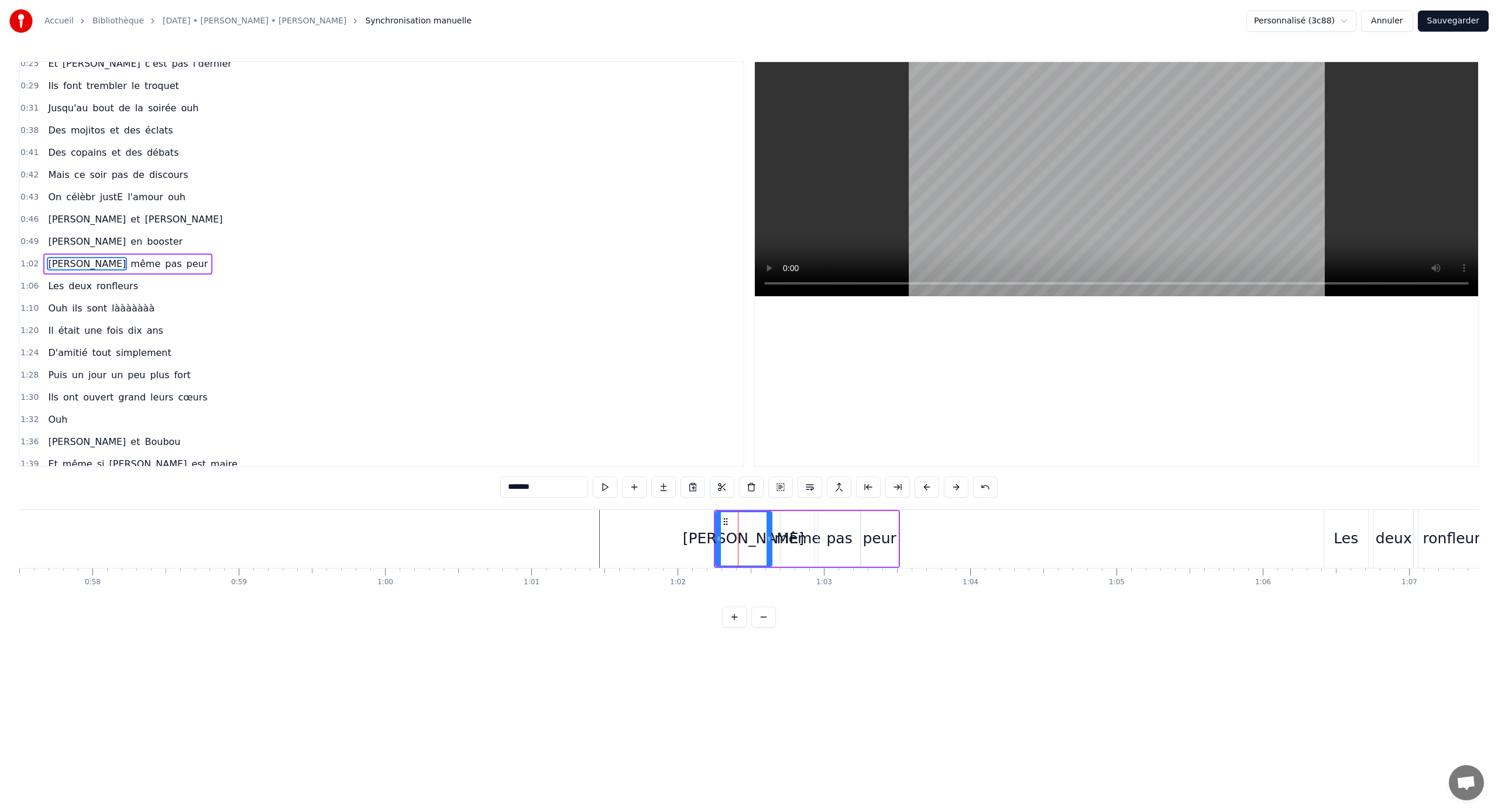
drag, startPoint x: 749, startPoint y: 540, endPoint x: 769, endPoint y: 541, distance: 20.0
click at [769, 535] on icon at bounding box center [769, 538] width 5 height 9
click at [800, 535] on div "même" at bounding box center [797, 538] width 46 height 23
drag, startPoint x: 790, startPoint y: 517, endPoint x: 780, endPoint y: 518, distance: 10.0
click at [780, 518] on icon at bounding box center [781, 521] width 9 height 9
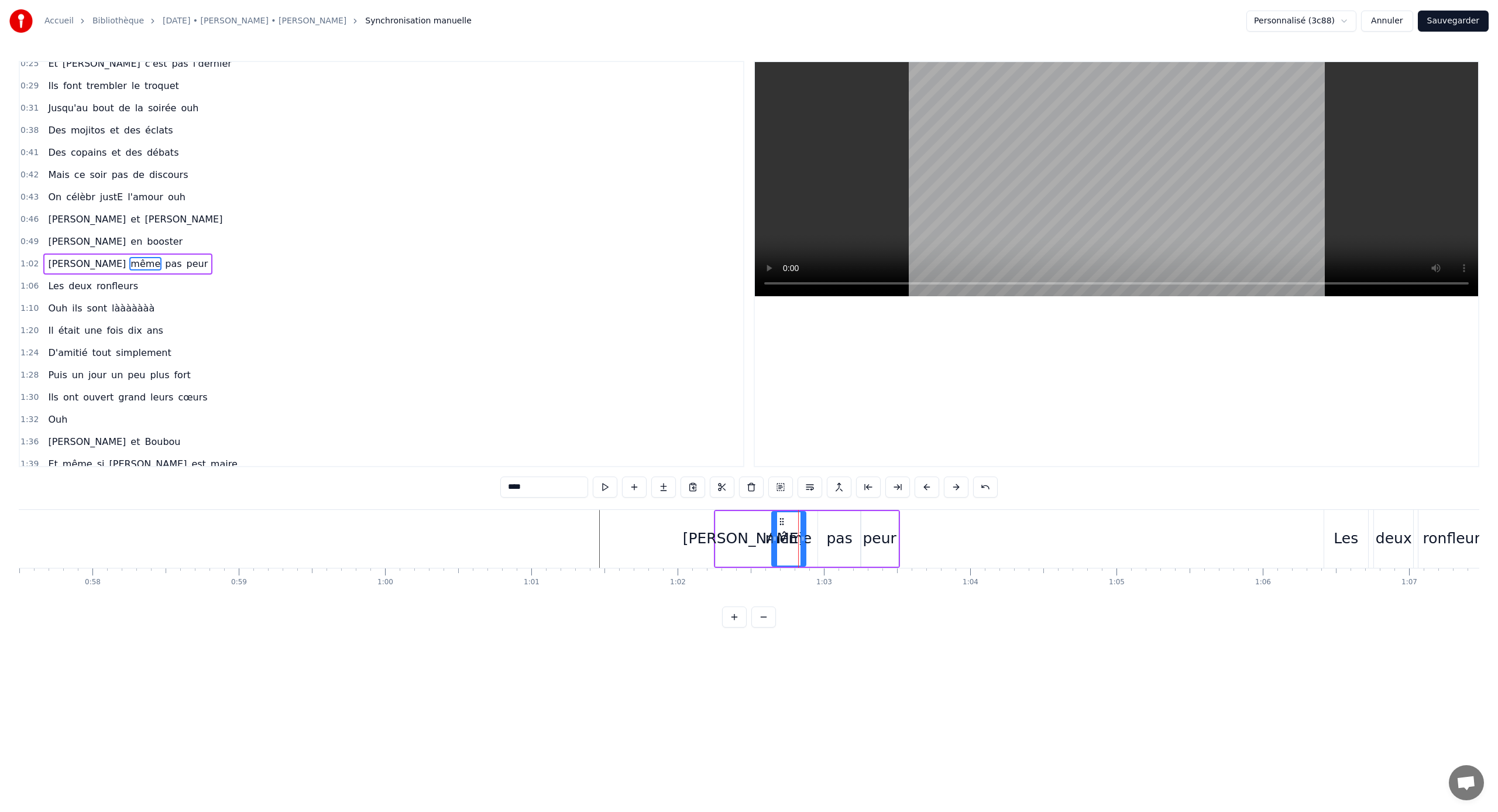
click at [838, 529] on div "pas" at bounding box center [840, 538] width 26 height 23
drag, startPoint x: 828, startPoint y: 524, endPoint x: 818, endPoint y: 523, distance: 10.0
click at [818, 523] on icon at bounding box center [818, 521] width 9 height 9
click at [872, 527] on div "peur" at bounding box center [880, 538] width 33 height 23
type input "****"
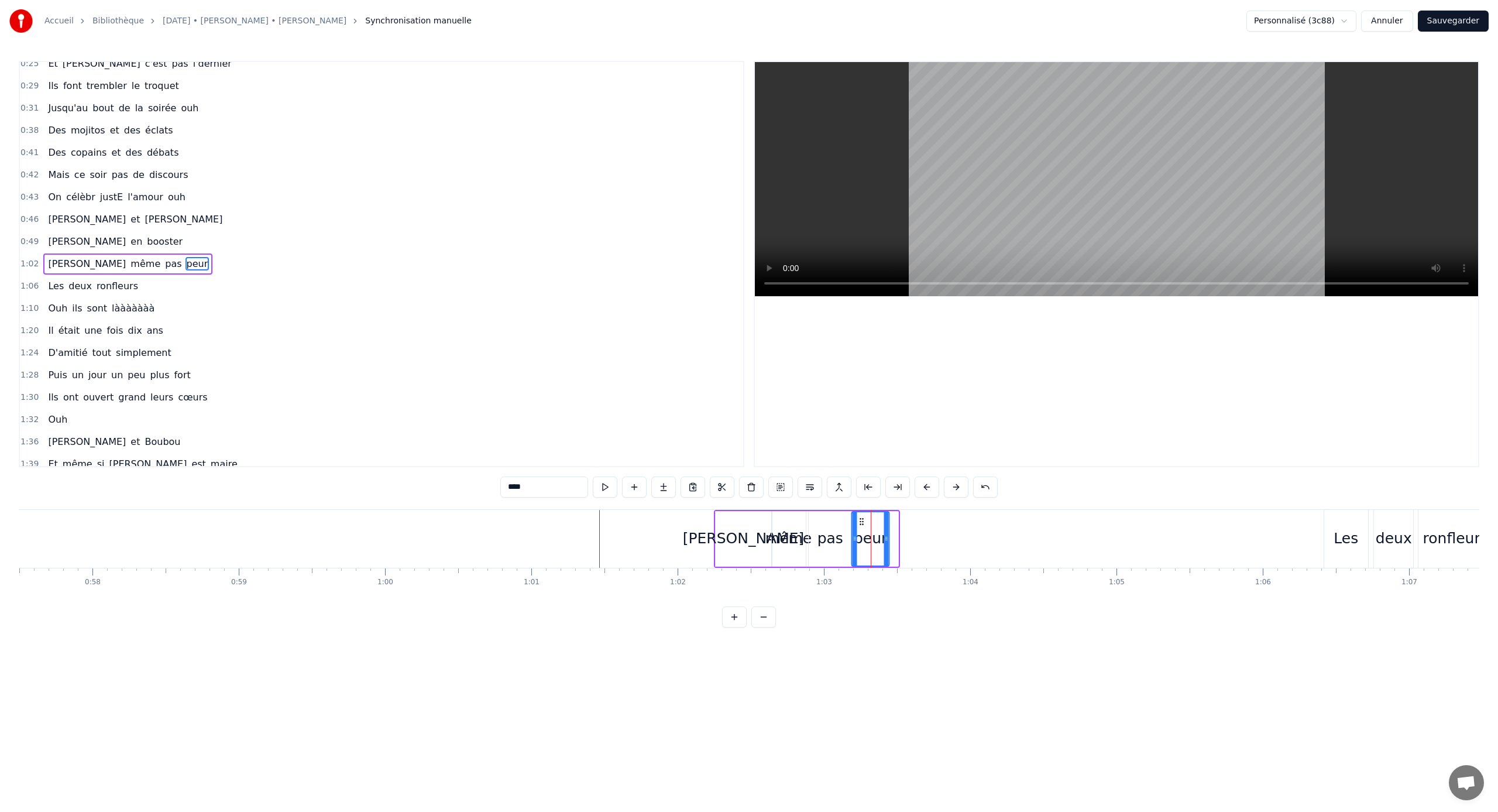
drag, startPoint x: 869, startPoint y: 519, endPoint x: 860, endPoint y: 518, distance: 9.1
click at [860, 519] on icon at bounding box center [861, 521] width 9 height 9
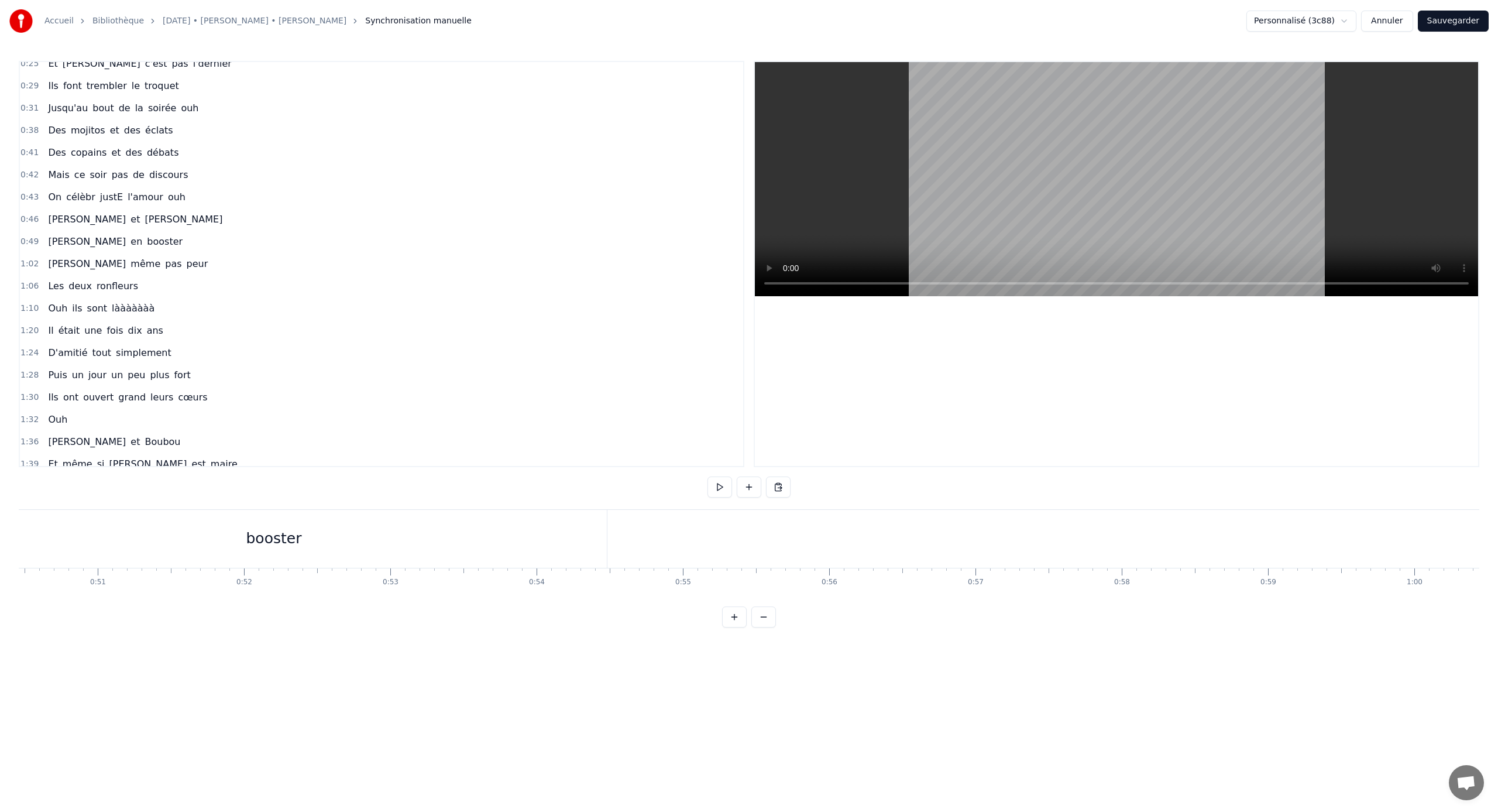
scroll to position [0, 7381]
click at [563, 529] on div "booster" at bounding box center [275, 538] width 666 height 58
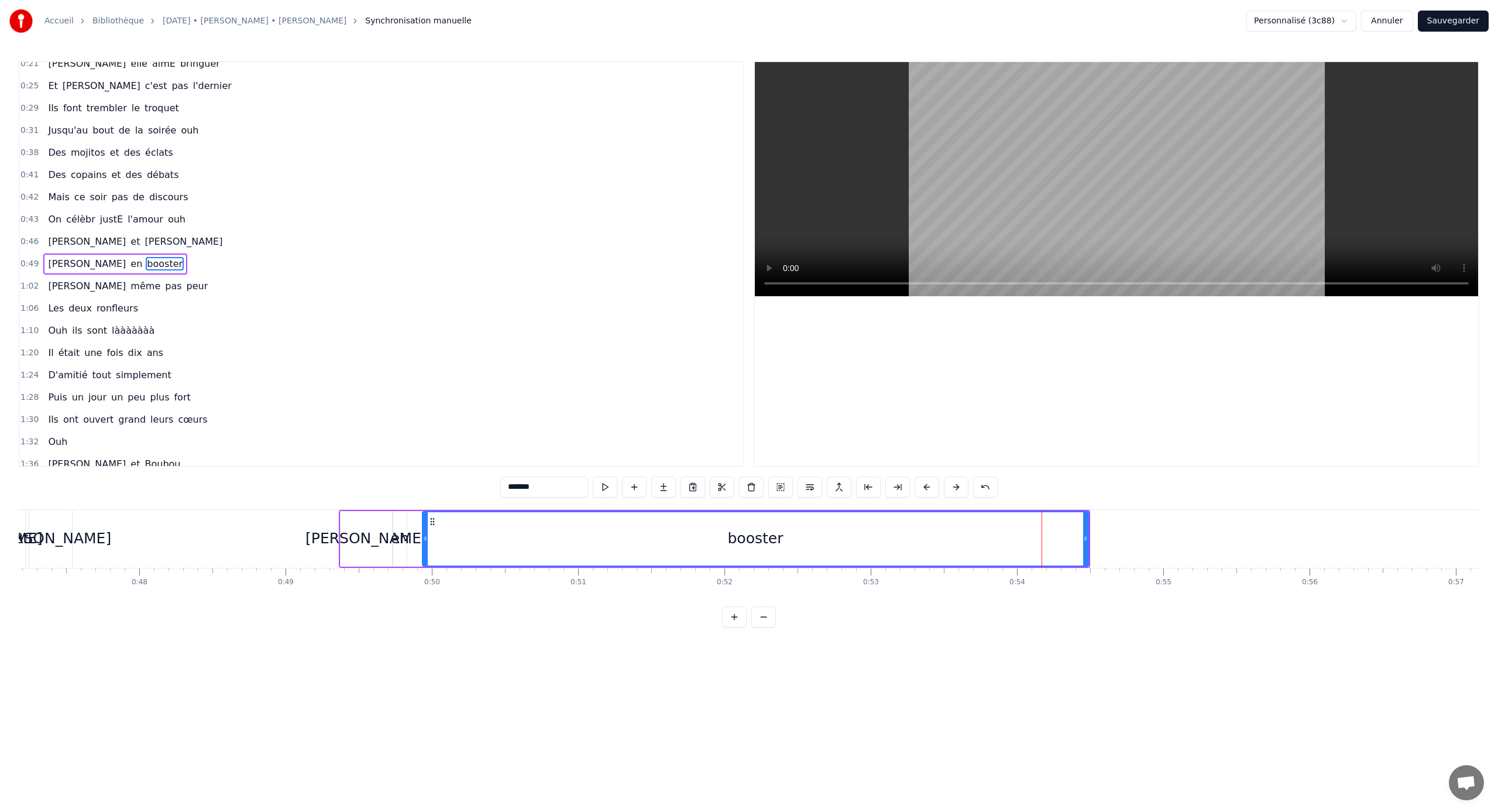
scroll to position [0, 6845]
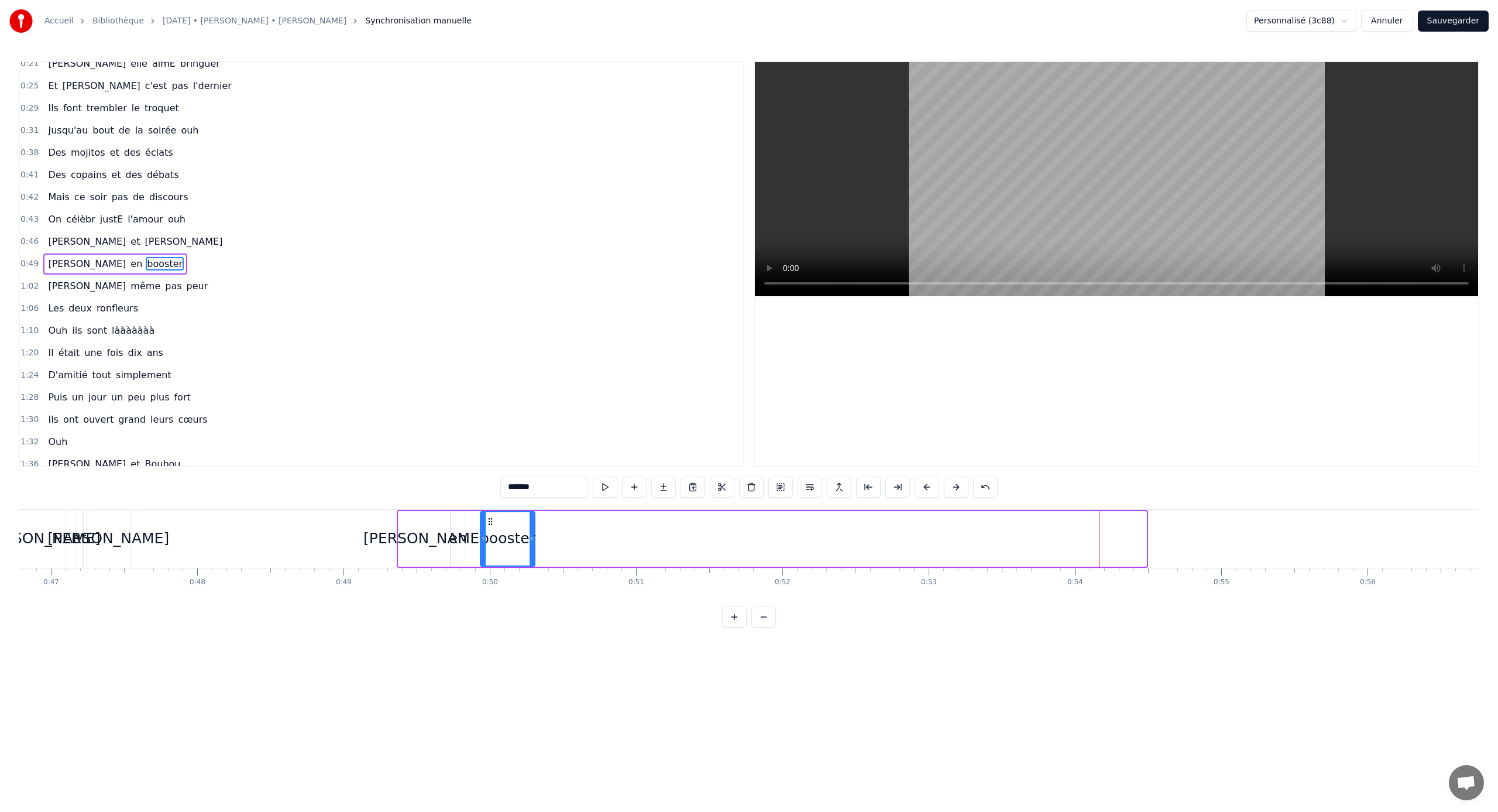
drag, startPoint x: 1141, startPoint y: 537, endPoint x: 530, endPoint y: 533, distance: 611.0
click at [530, 534] on icon at bounding box center [532, 538] width 5 height 9
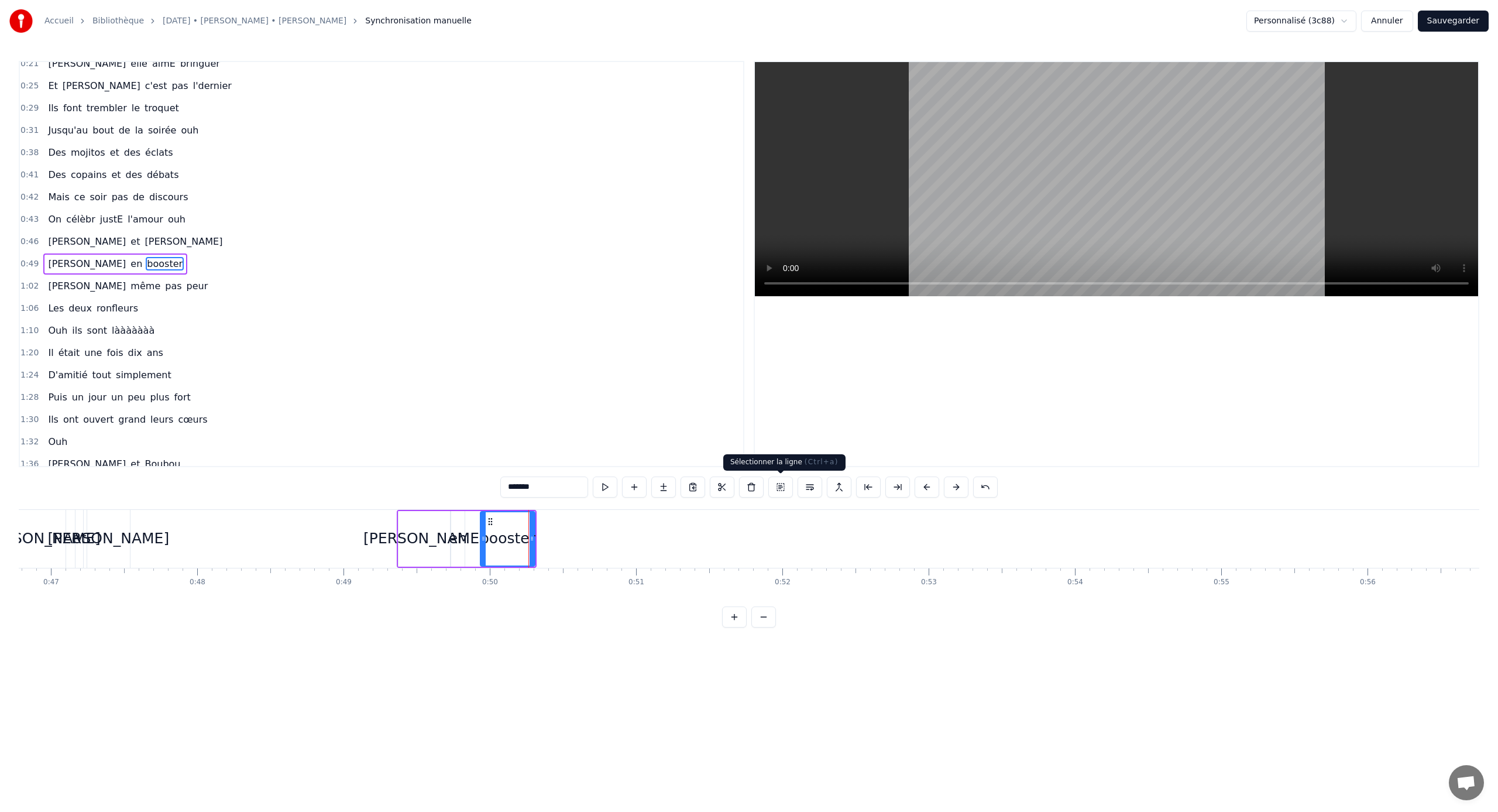
click at [783, 488] on button at bounding box center [780, 486] width 24 height 21
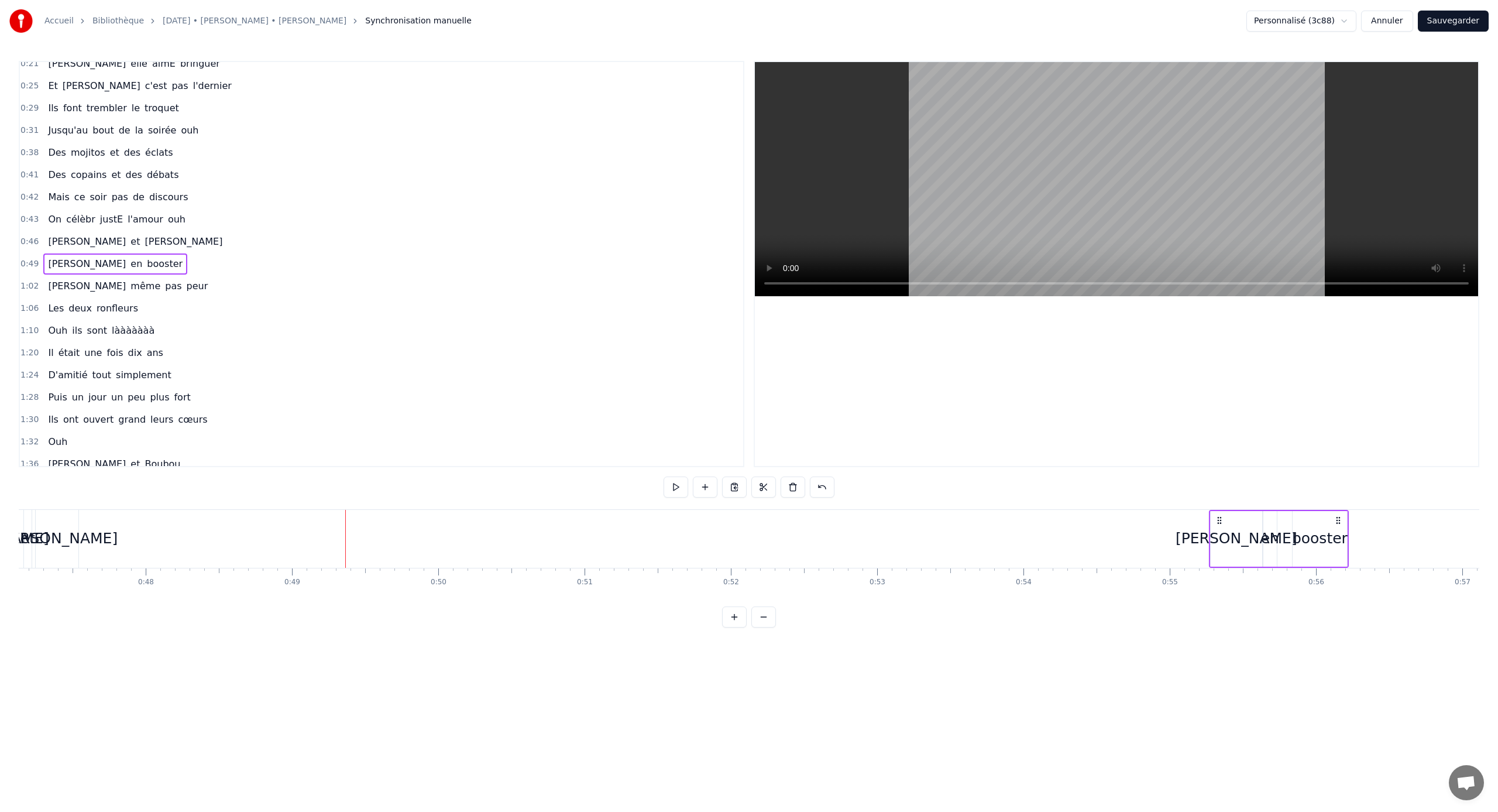
drag, startPoint x: 408, startPoint y: 518, endPoint x: 1287, endPoint y: 576, distance: 880.9
click at [885, 535] on div "[PERSON_NAME] elle aimE bringuer Et [PERSON_NAME] c'est pas l'dernier Ils font …" at bounding box center [749, 552] width 1461 height 88
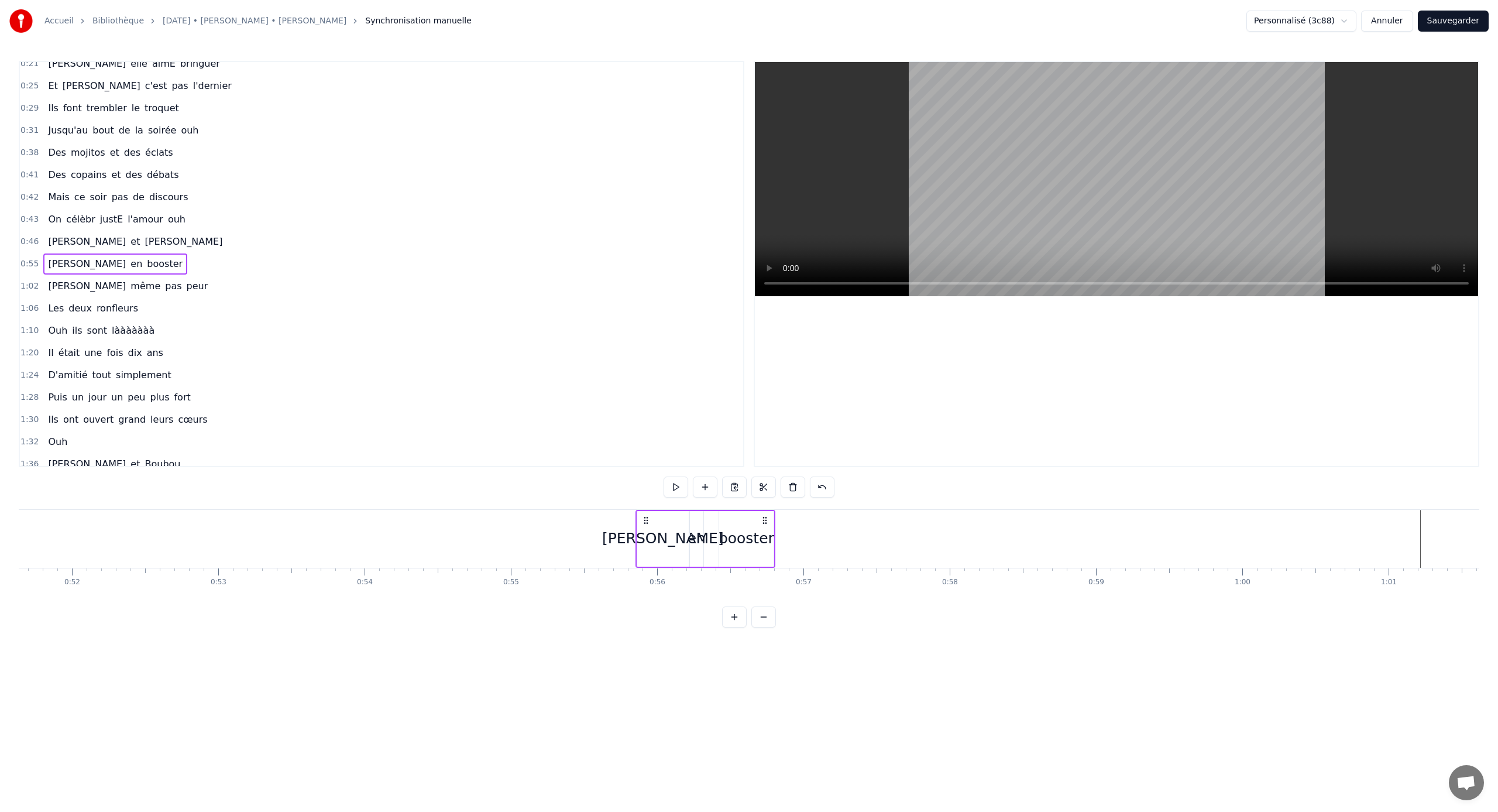
scroll to position [0, 7588]
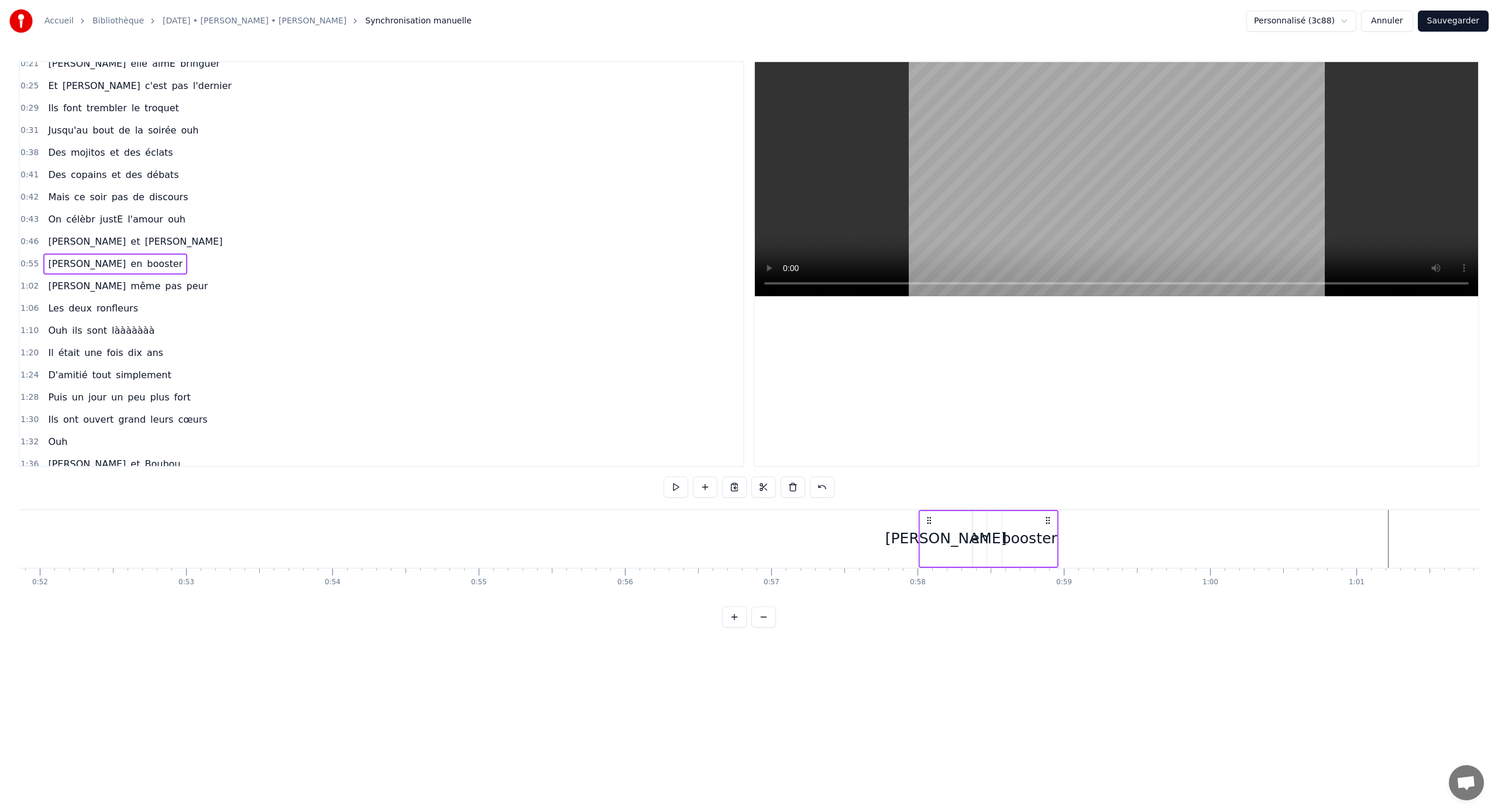
drag, startPoint x: 614, startPoint y: 520, endPoint x: 929, endPoint y: 525, distance: 315.0
click at [885, 525] on div "[PERSON_NAME] en booster" at bounding box center [988, 538] width 140 height 58
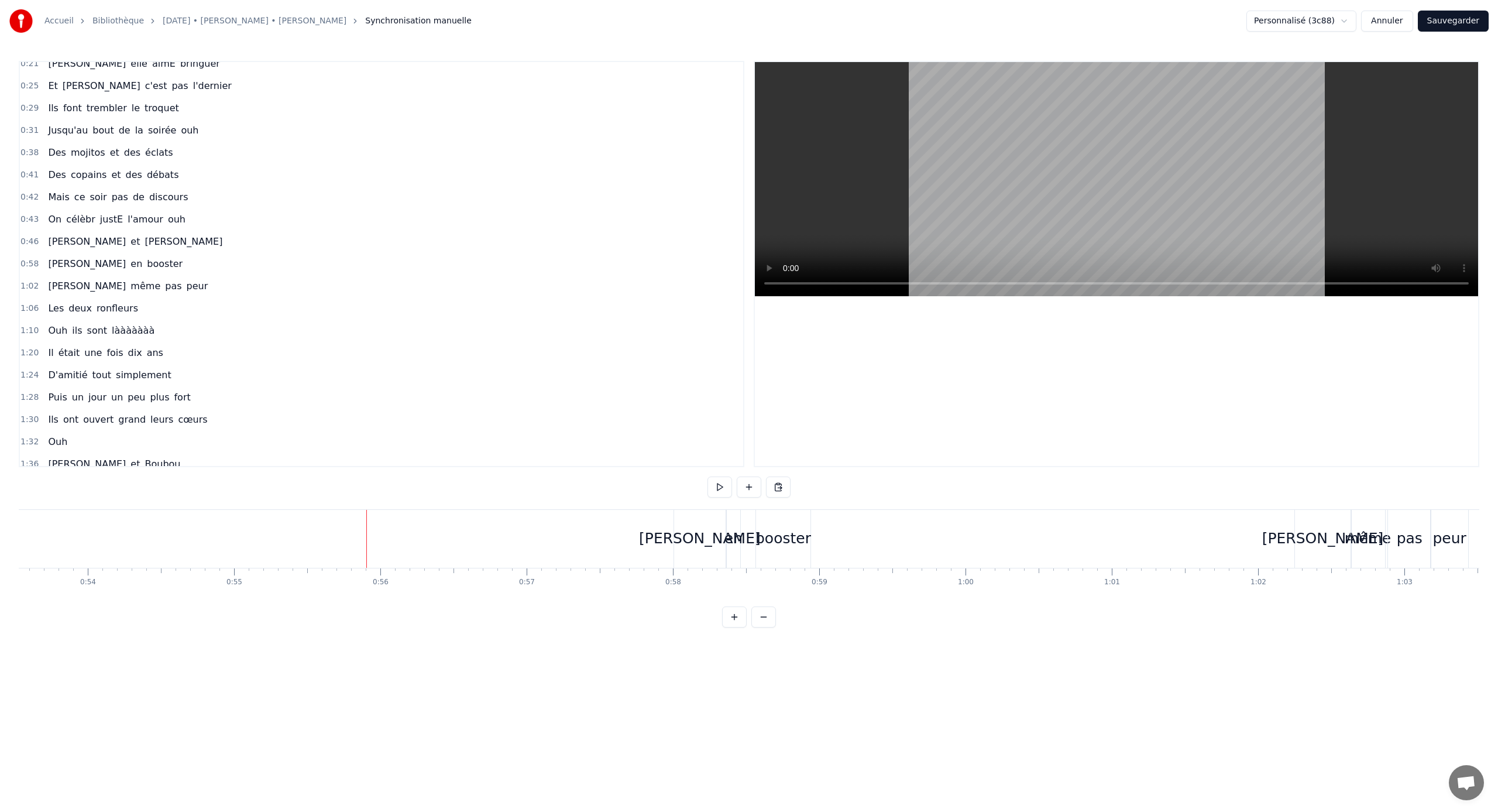
scroll to position [0, 7788]
drag, startPoint x: 827, startPoint y: 532, endPoint x: 836, endPoint y: 532, distance: 9.0
click at [836, 532] on div "booster" at bounding box center [827, 538] width 56 height 23
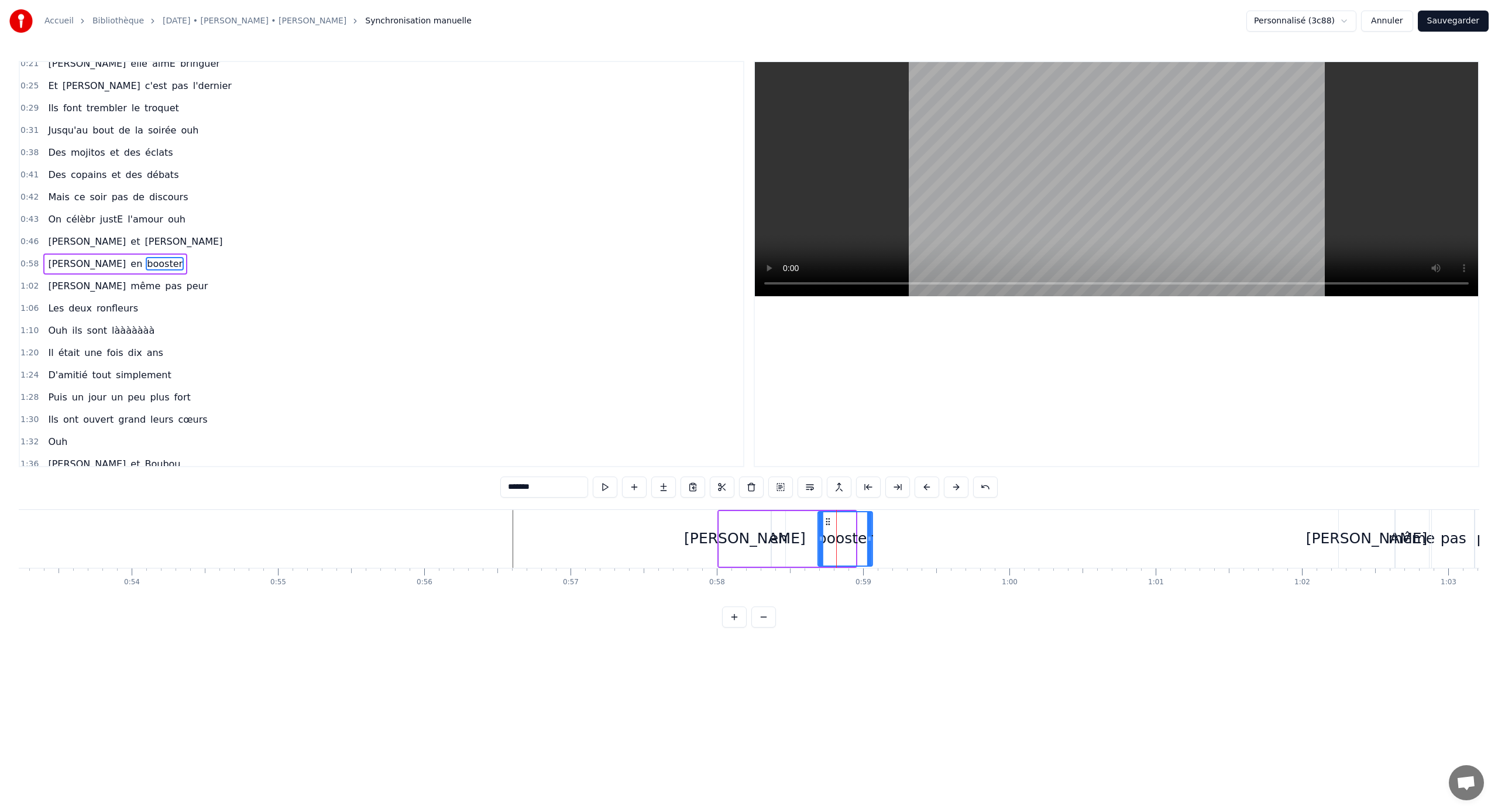
drag, startPoint x: 810, startPoint y: 520, endPoint x: 828, endPoint y: 520, distance: 18.0
click at [828, 520] on icon at bounding box center [828, 521] width 9 height 9
click at [775, 527] on div "en" at bounding box center [779, 538] width 18 height 23
drag, startPoint x: 783, startPoint y: 539, endPoint x: 789, endPoint y: 539, distance: 6.0
click at [789, 535] on icon at bounding box center [790, 538] width 5 height 9
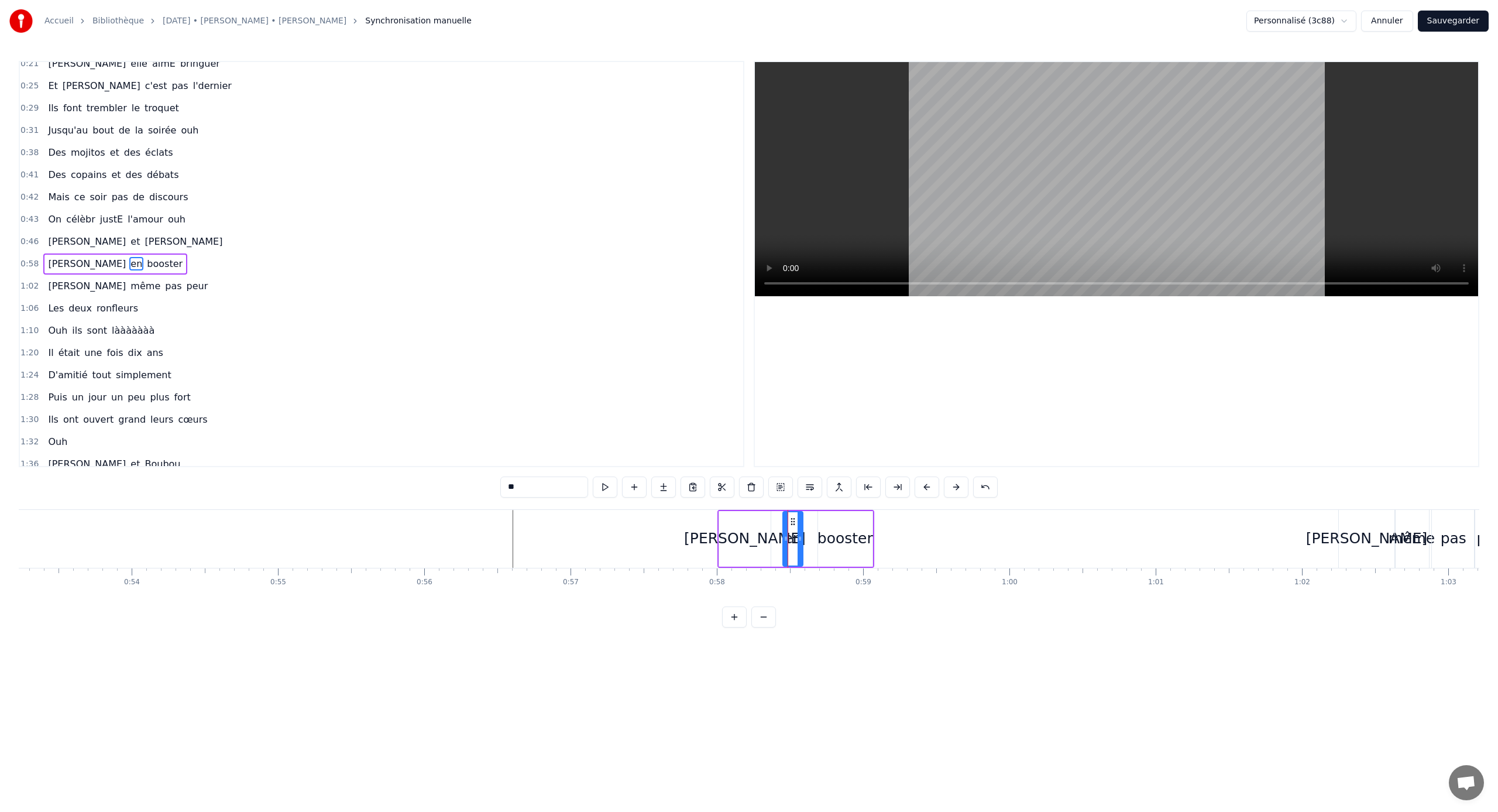
drag, startPoint x: 783, startPoint y: 521, endPoint x: 794, endPoint y: 521, distance: 11.0
click at [794, 521] on circle at bounding box center [794, 520] width 1 height 1
click at [754, 532] on div "[PERSON_NAME]" at bounding box center [745, 538] width 122 height 23
type input "******"
drag, startPoint x: 768, startPoint y: 535, endPoint x: 777, endPoint y: 535, distance: 9.0
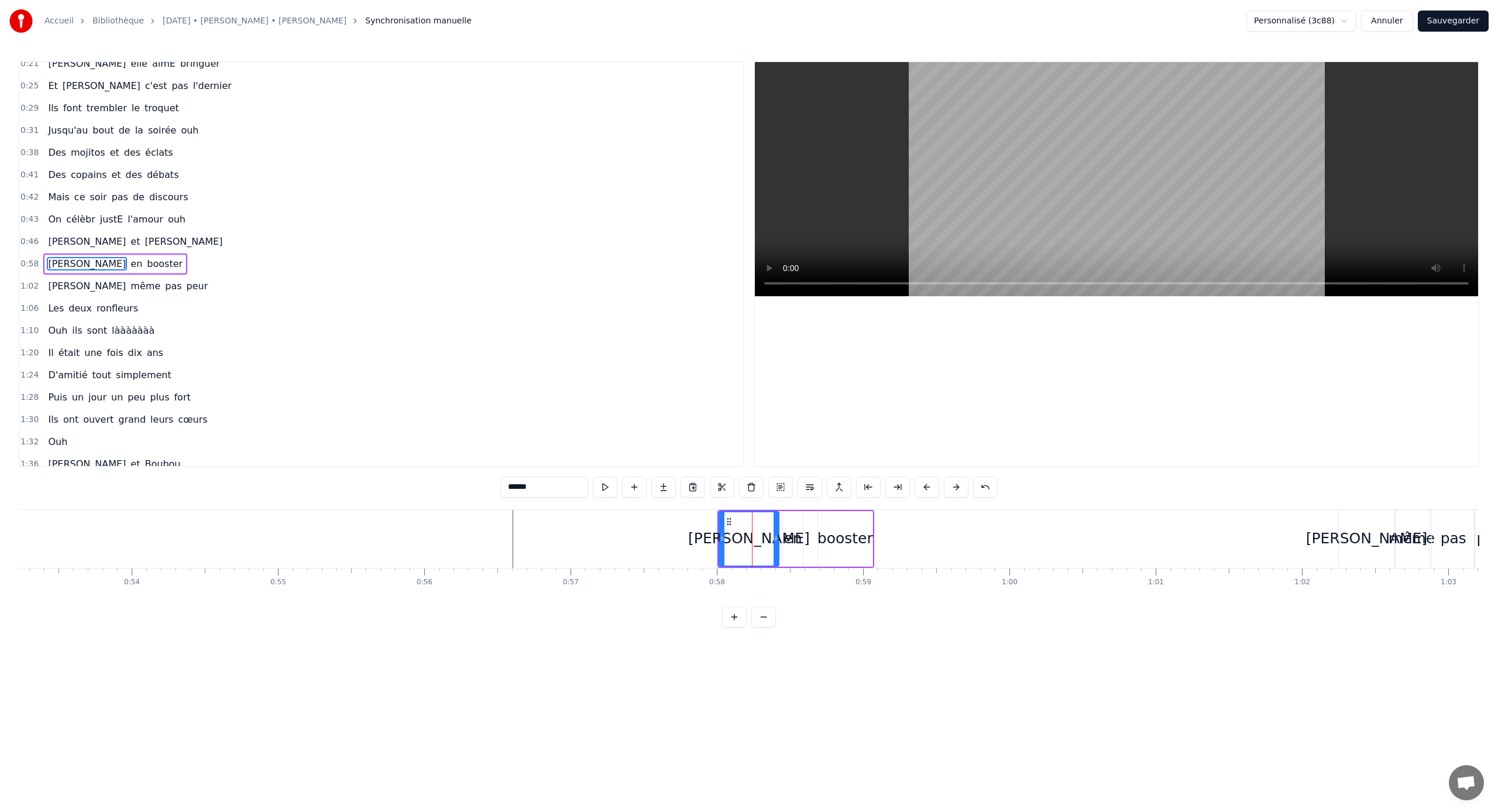
click at [777, 535] on icon at bounding box center [776, 538] width 5 height 9
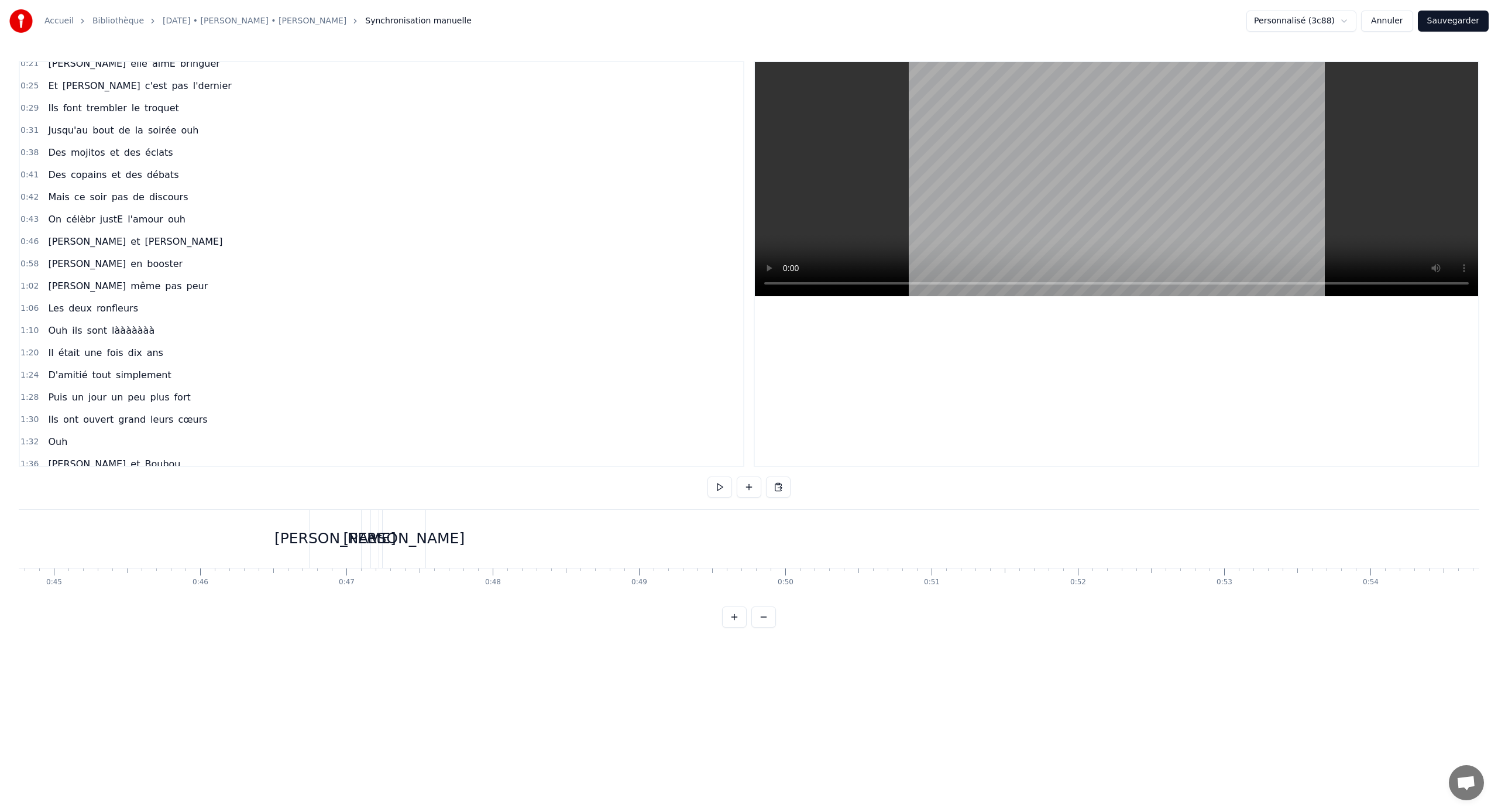
scroll to position [0, 6480]
click at [402, 535] on div "[PERSON_NAME]" at bounding box center [404, 538] width 122 height 23
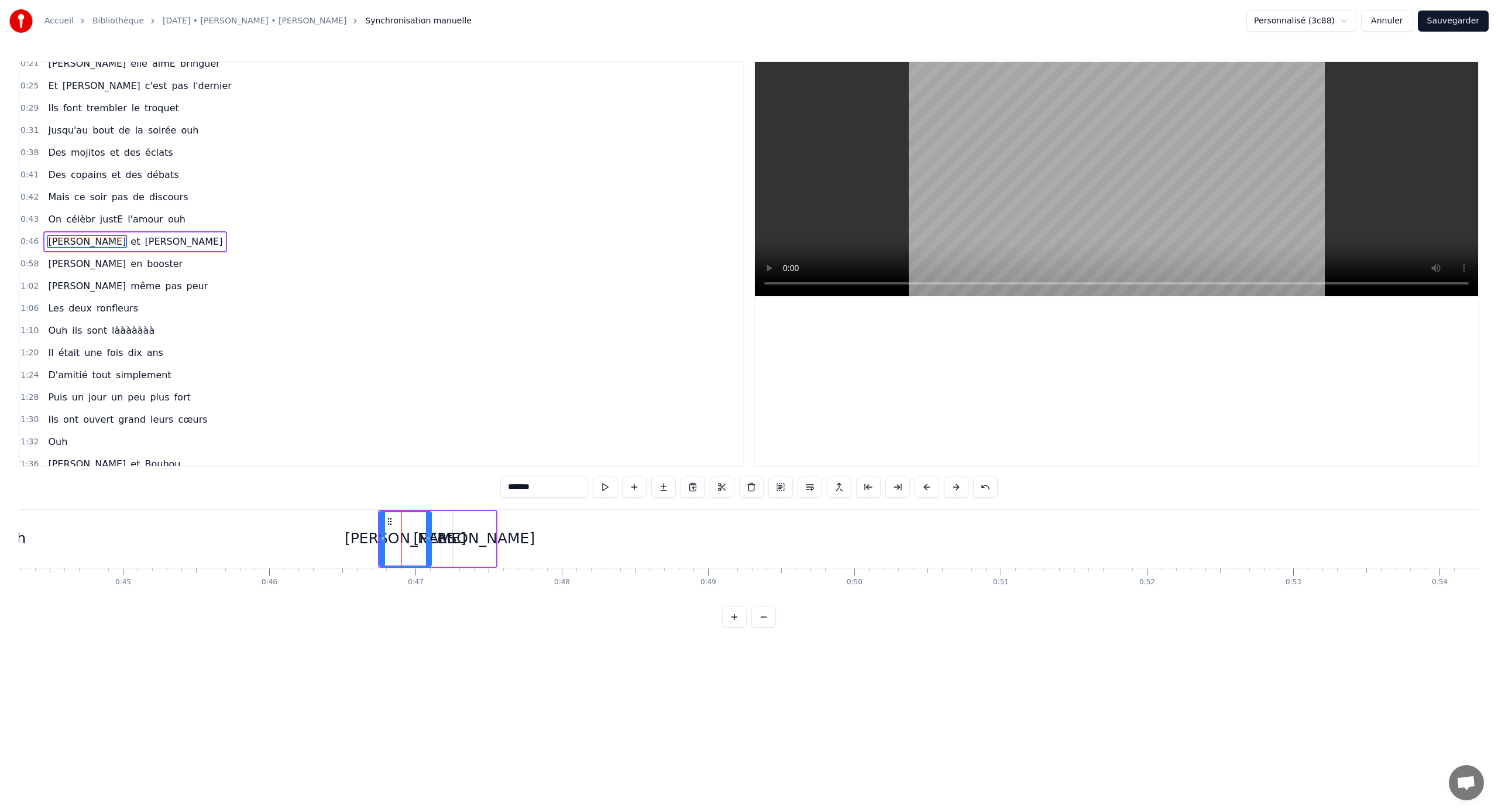
scroll to position [0, 0]
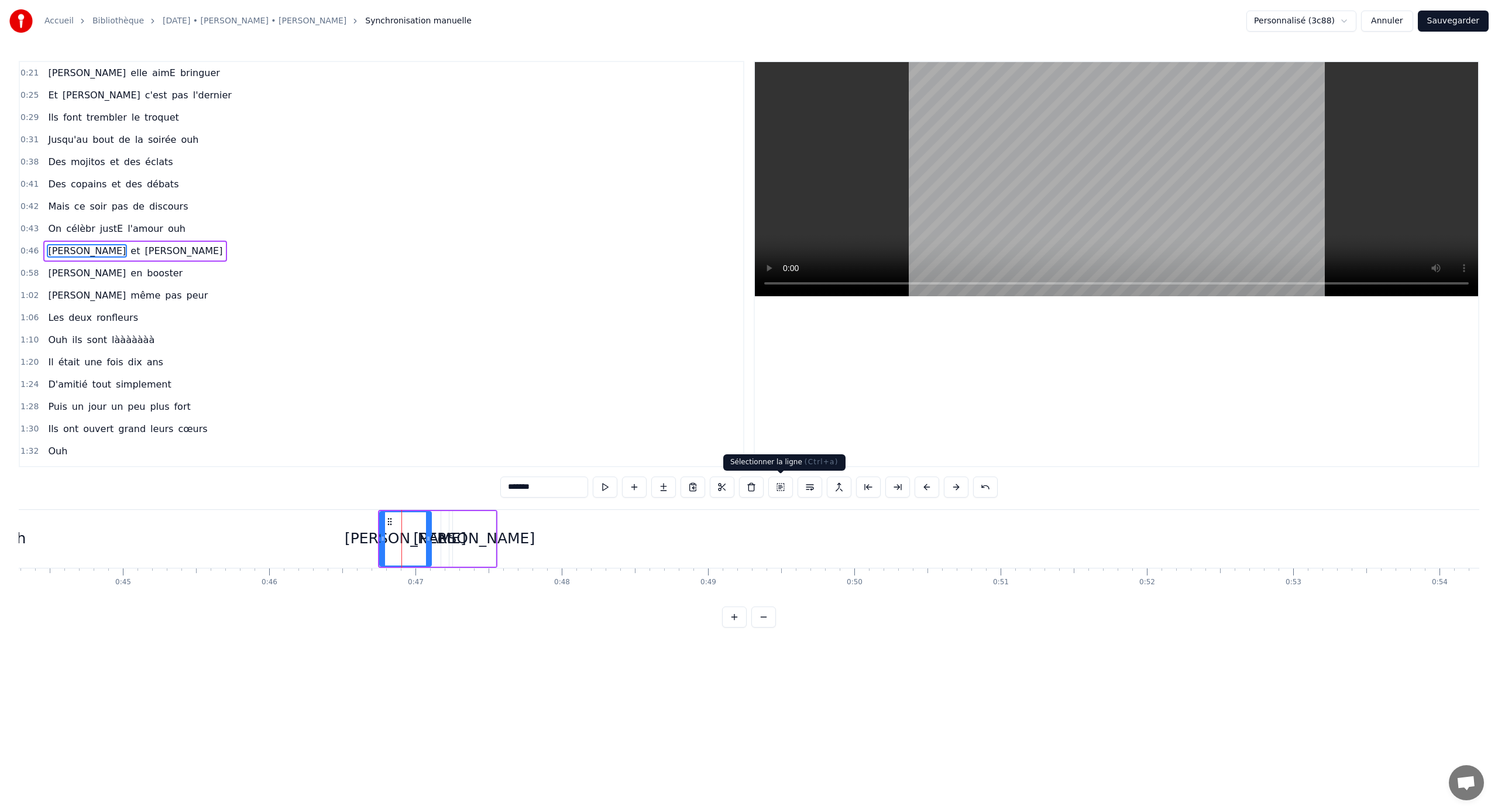
click at [780, 495] on button at bounding box center [780, 486] width 24 height 21
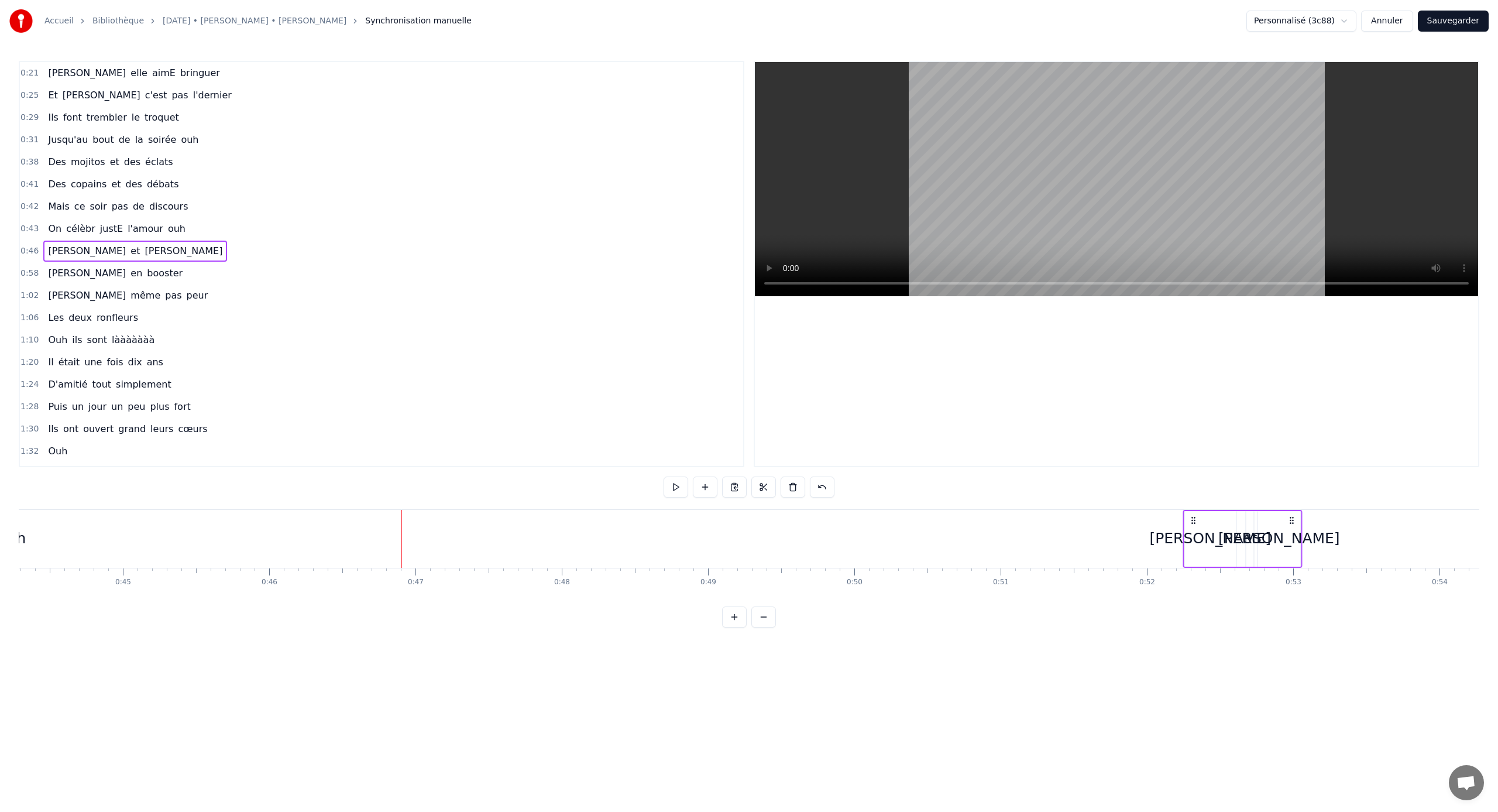
drag, startPoint x: 389, startPoint y: 520, endPoint x: 1194, endPoint y: 551, distance: 805.6
click at [885, 535] on div "[PERSON_NAME] et [PERSON_NAME]" at bounding box center [1242, 538] width 119 height 58
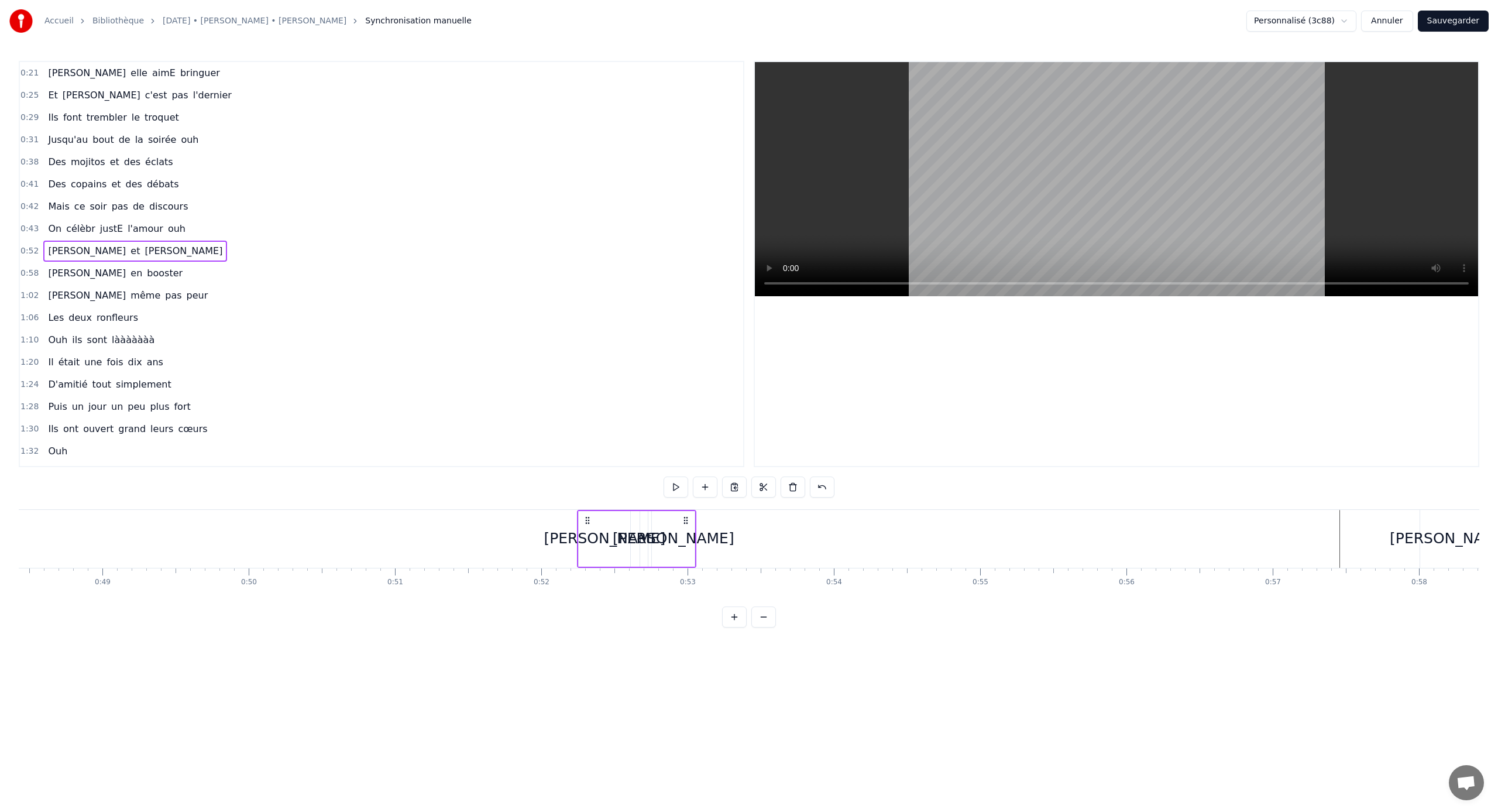
scroll to position [0, 7099]
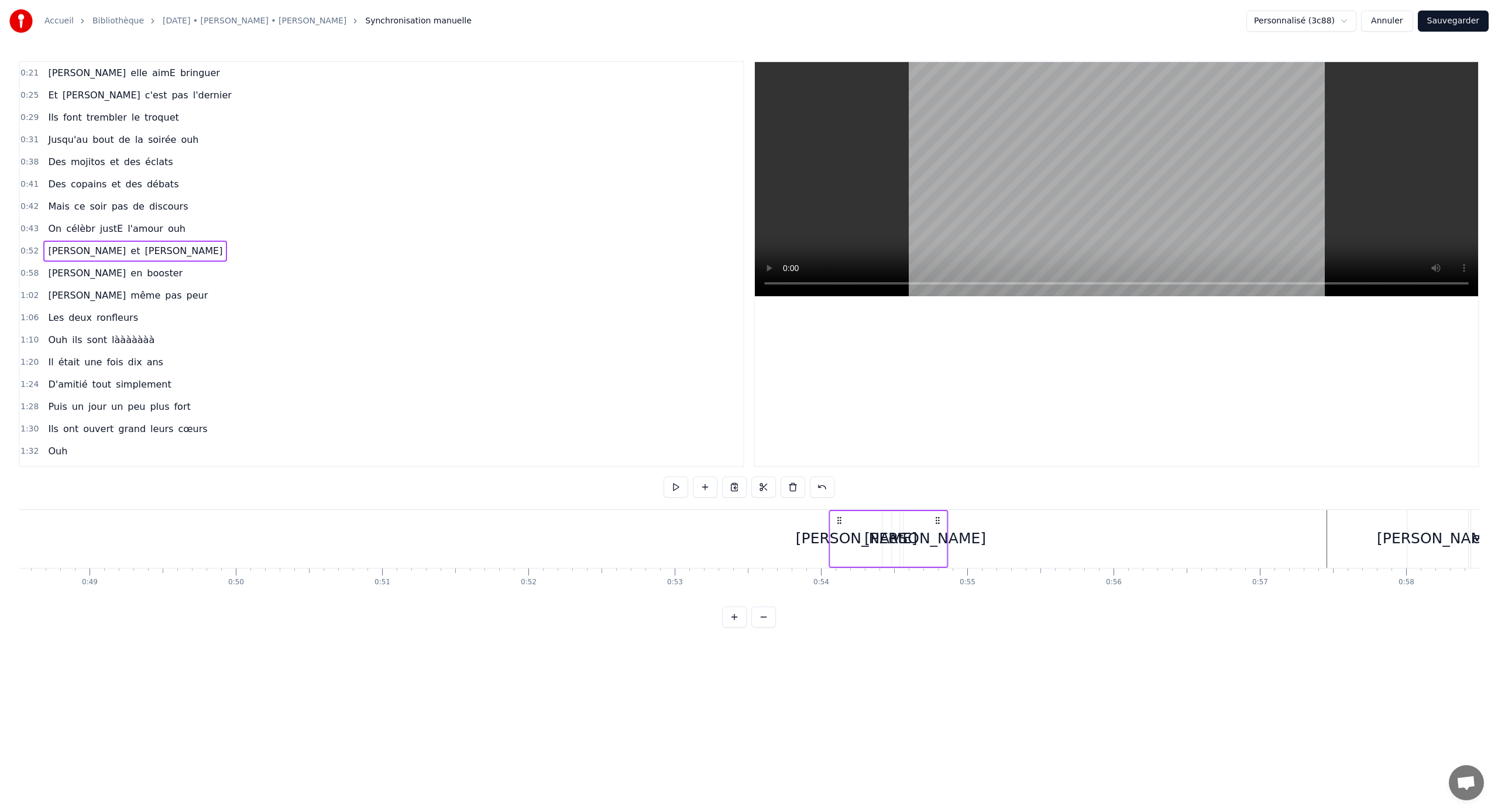
drag, startPoint x: 573, startPoint y: 520, endPoint x: 837, endPoint y: 526, distance: 264.1
click at [837, 526] on div "[PERSON_NAME] et [PERSON_NAME]" at bounding box center [889, 538] width 119 height 58
click at [885, 527] on div "[PERSON_NAME]" at bounding box center [924, 538] width 122 height 23
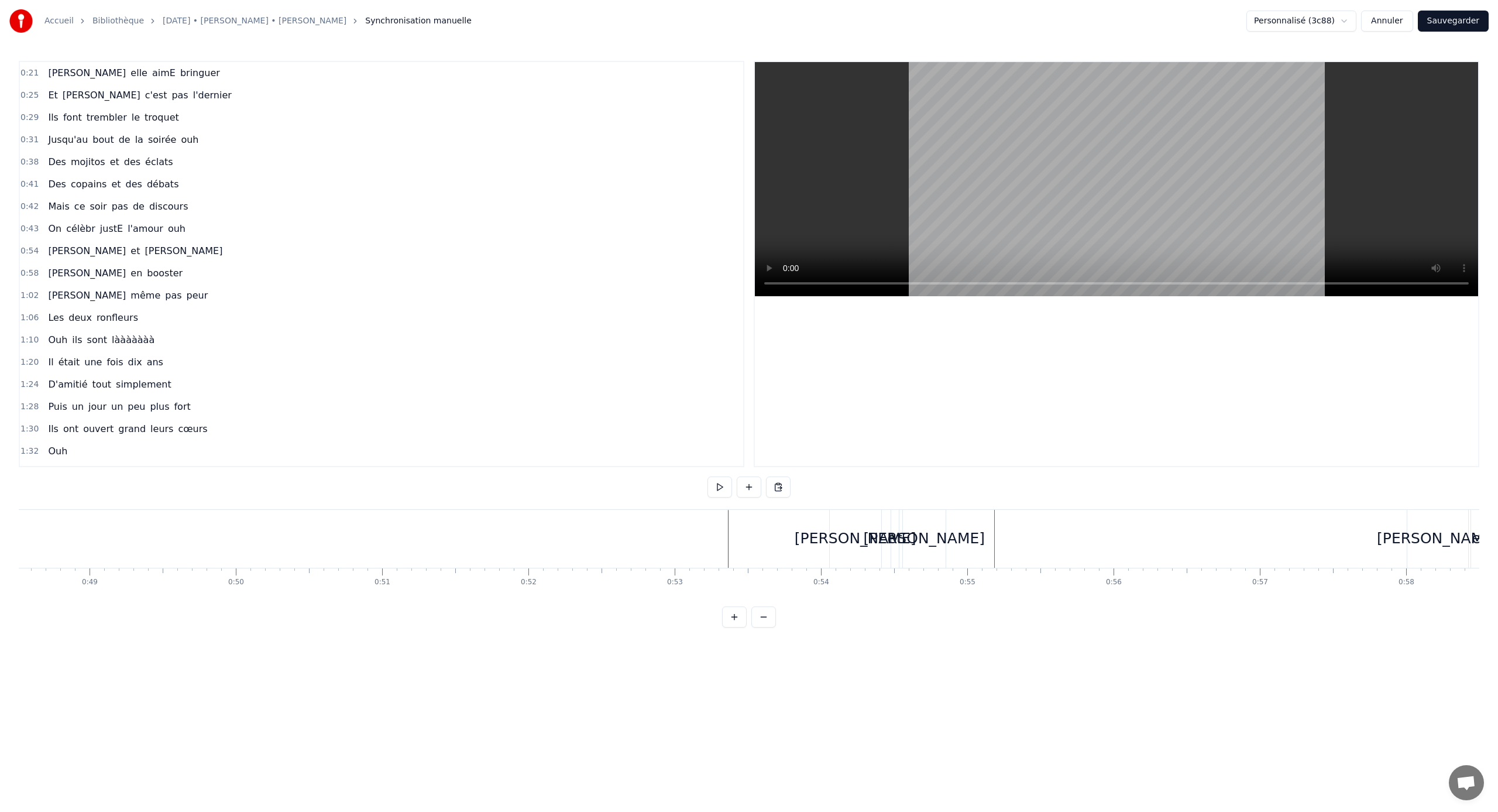
click at [885, 535] on div "[PERSON_NAME]" at bounding box center [924, 538] width 122 height 23
drag, startPoint x: 914, startPoint y: 520, endPoint x: 929, endPoint y: 522, distance: 15.1
click at [885, 522] on icon at bounding box center [929, 521] width 9 height 9
click at [885, 527] on div "et" at bounding box center [896, 538] width 15 height 23
drag, startPoint x: 898, startPoint y: 536, endPoint x: 908, endPoint y: 536, distance: 10.0
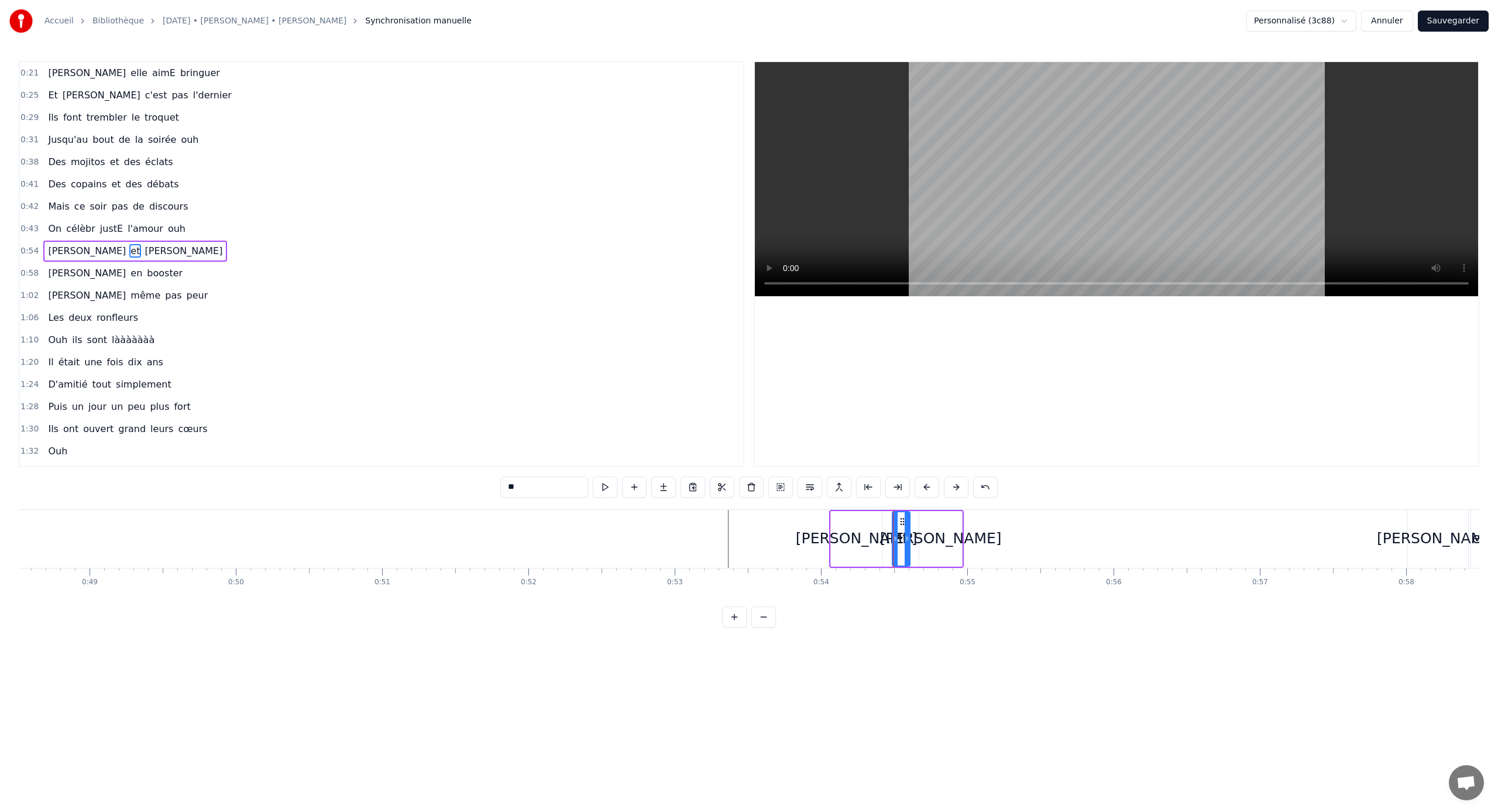
click at [885, 535] on icon at bounding box center [907, 538] width 5 height 9
click at [859, 535] on div "[PERSON_NAME]" at bounding box center [857, 538] width 122 height 23
click at [885, 535] on div "[PERSON_NAME]" at bounding box center [942, 538] width 122 height 23
drag, startPoint x: 922, startPoint y: 536, endPoint x: 915, endPoint y: 536, distance: 7.0
click at [885, 535] on icon at bounding box center [917, 538] width 5 height 9
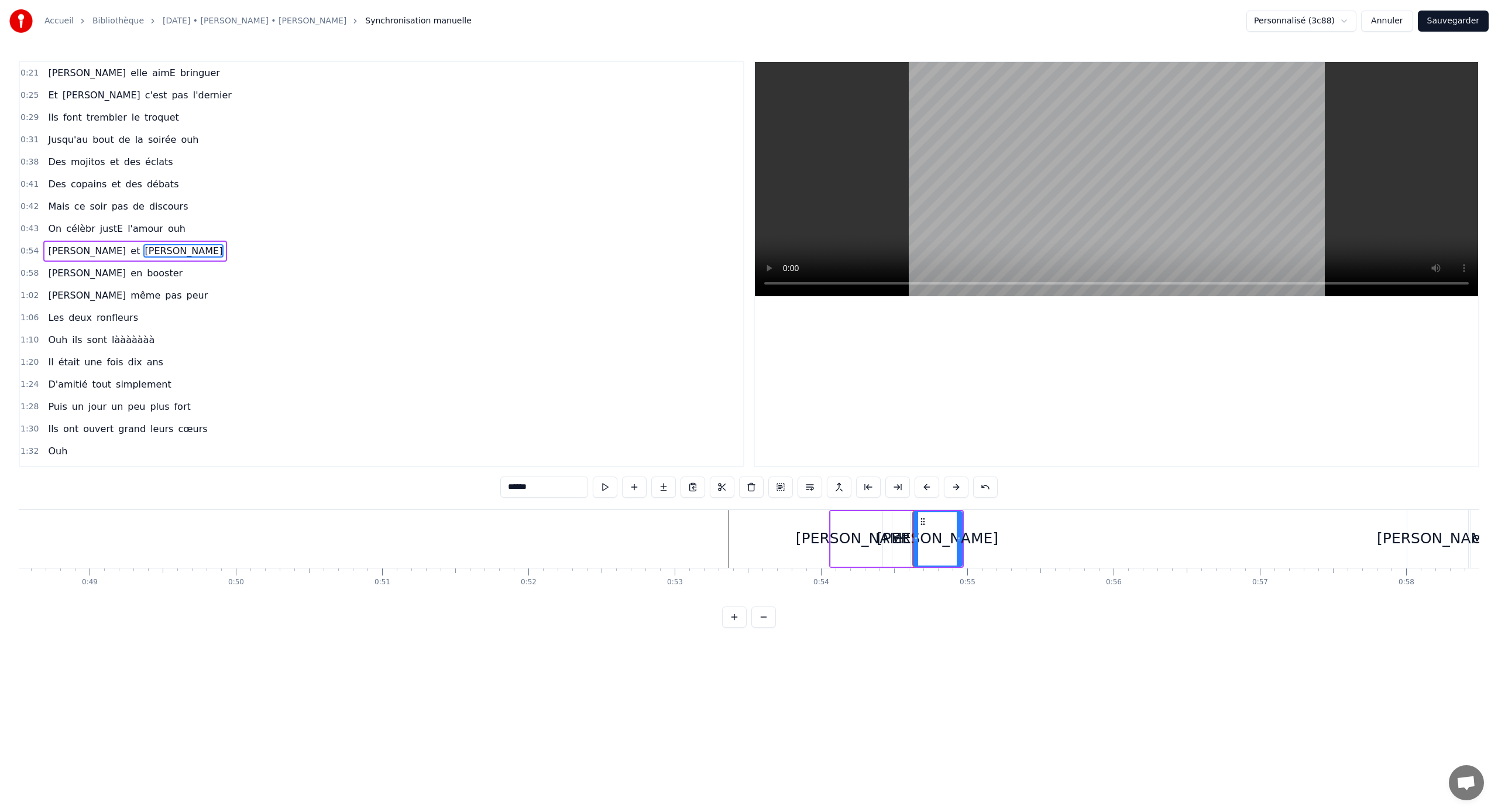
click at [860, 535] on div "[PERSON_NAME]" at bounding box center [857, 538] width 122 height 23
type input "*******"
click at [875, 535] on div "[PERSON_NAME]" at bounding box center [856, 538] width 122 height 23
drag, startPoint x: 881, startPoint y: 536, endPoint x: 888, endPoint y: 537, distance: 7.1
click at [885, 535] on icon at bounding box center [887, 538] width 5 height 9
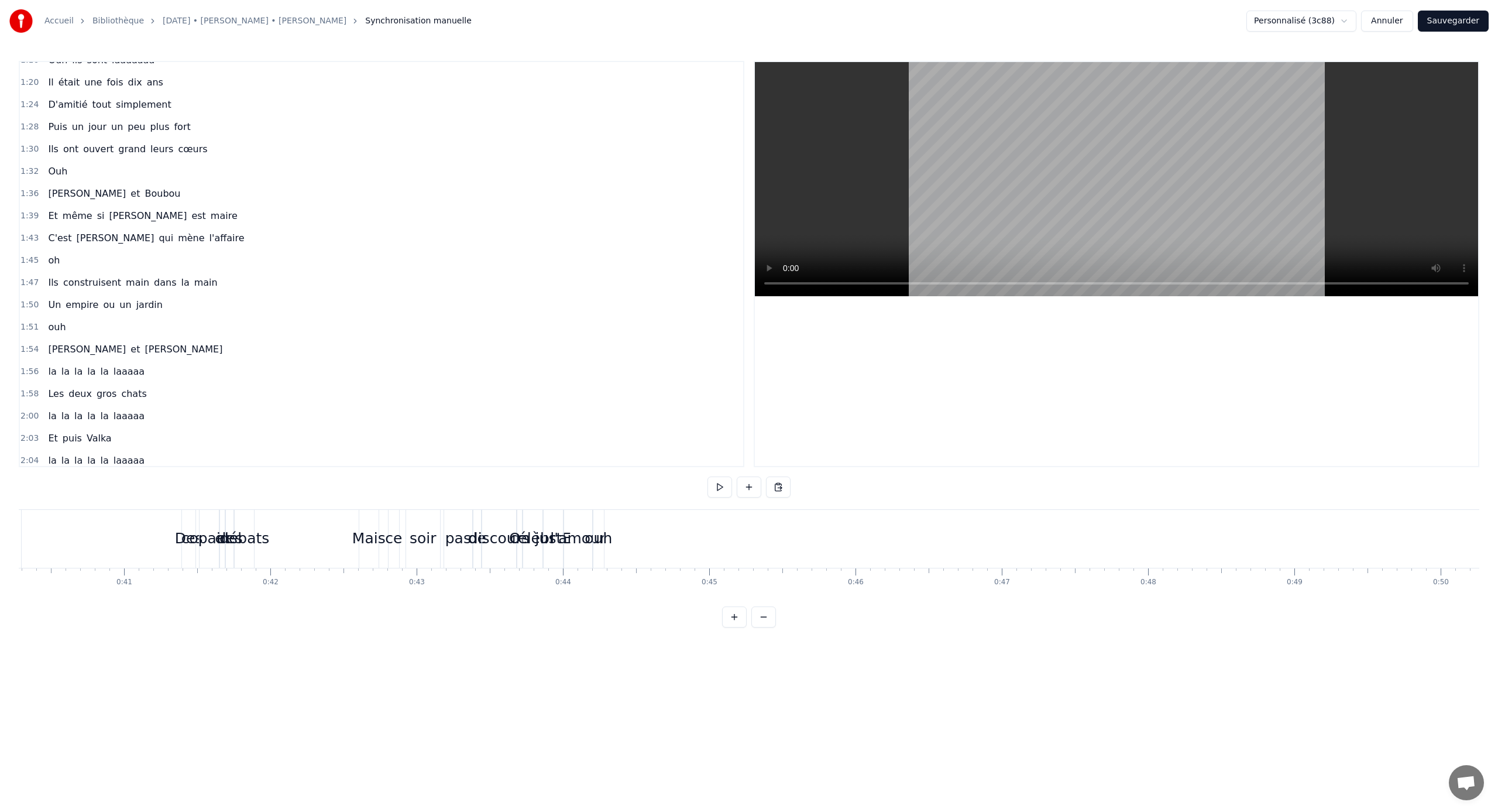
scroll to position [353, 0]
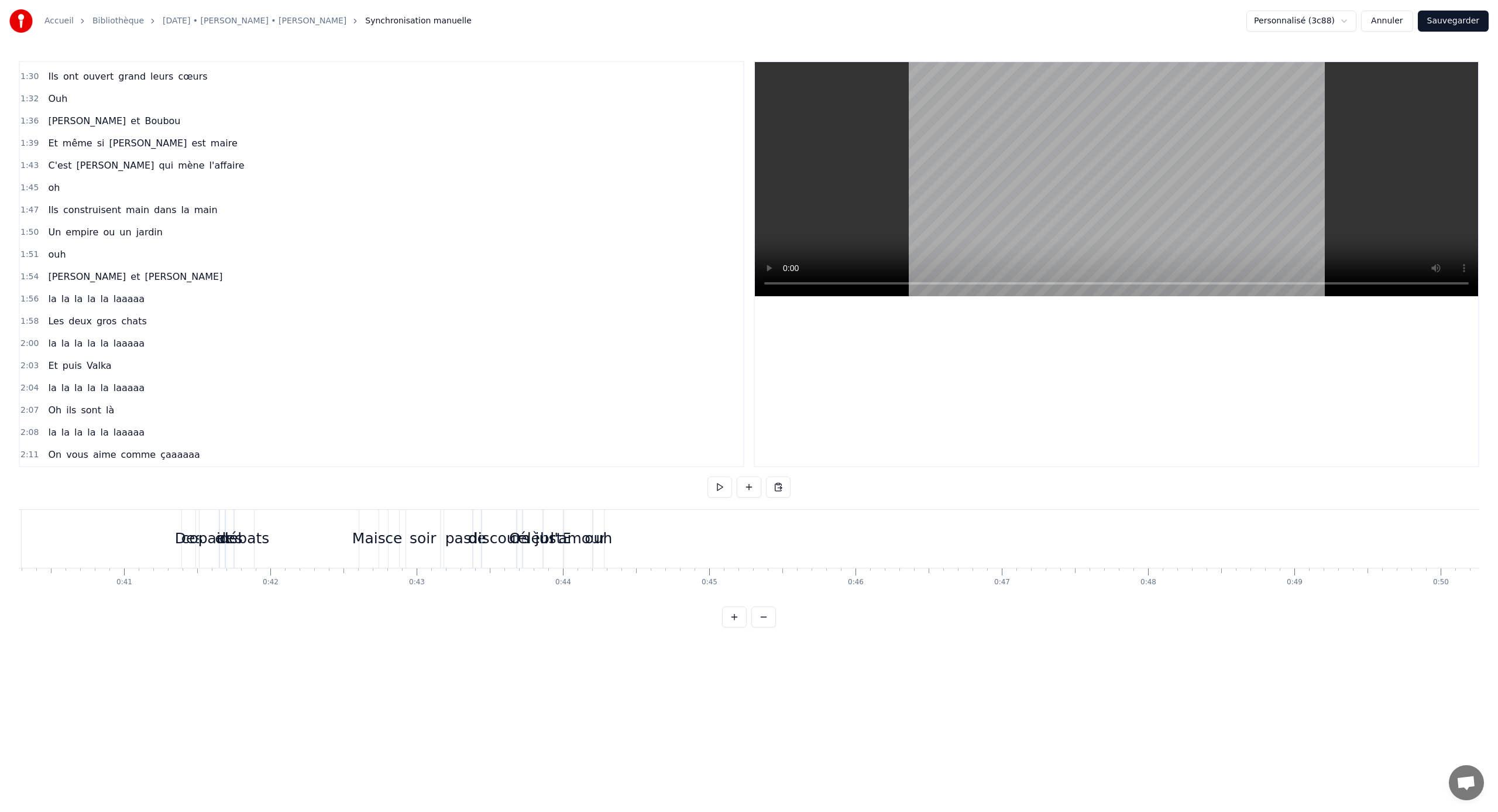
click at [53, 386] on span "la" at bounding box center [52, 388] width 11 height 13
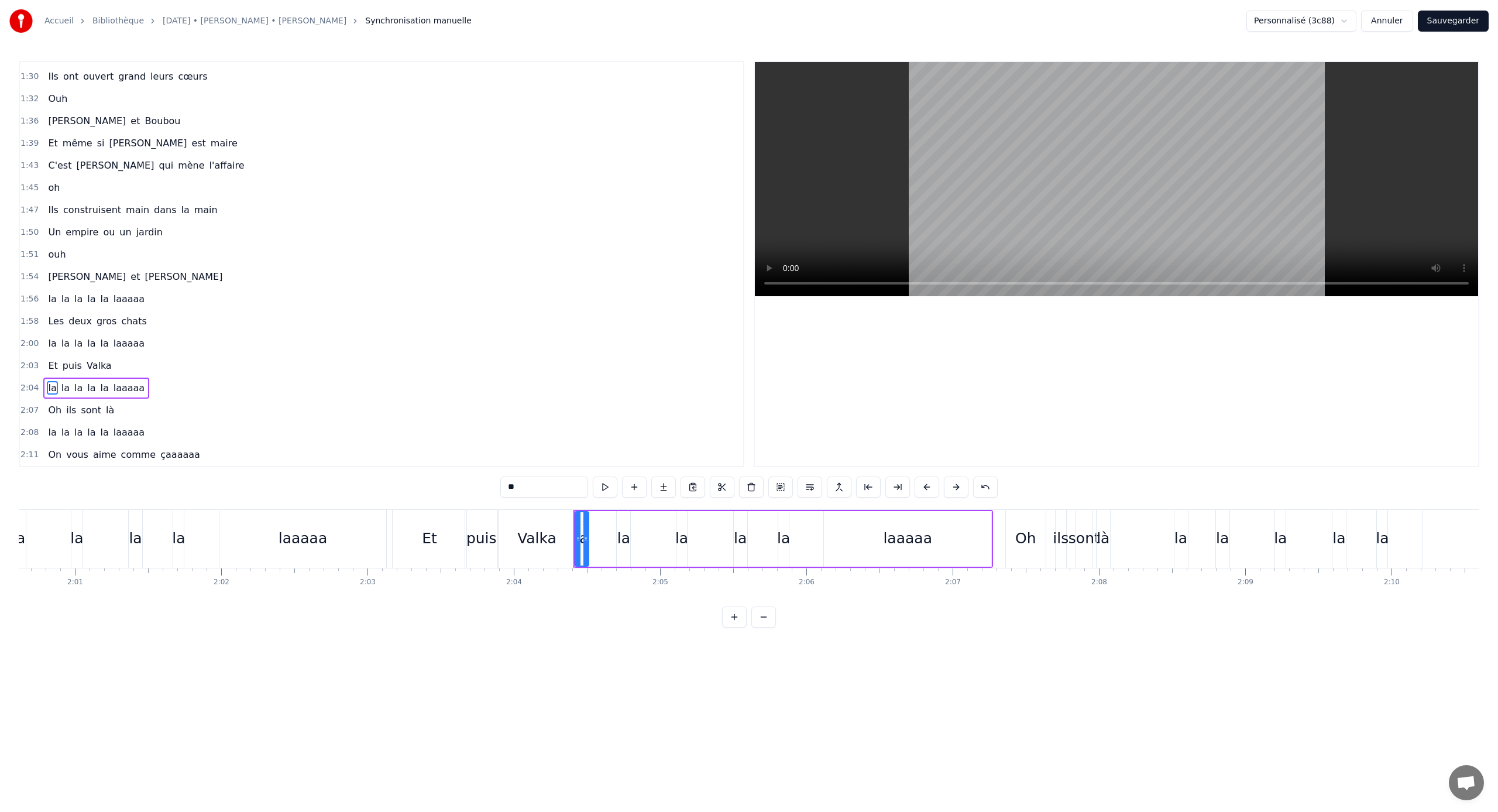
scroll to position [0, 18145]
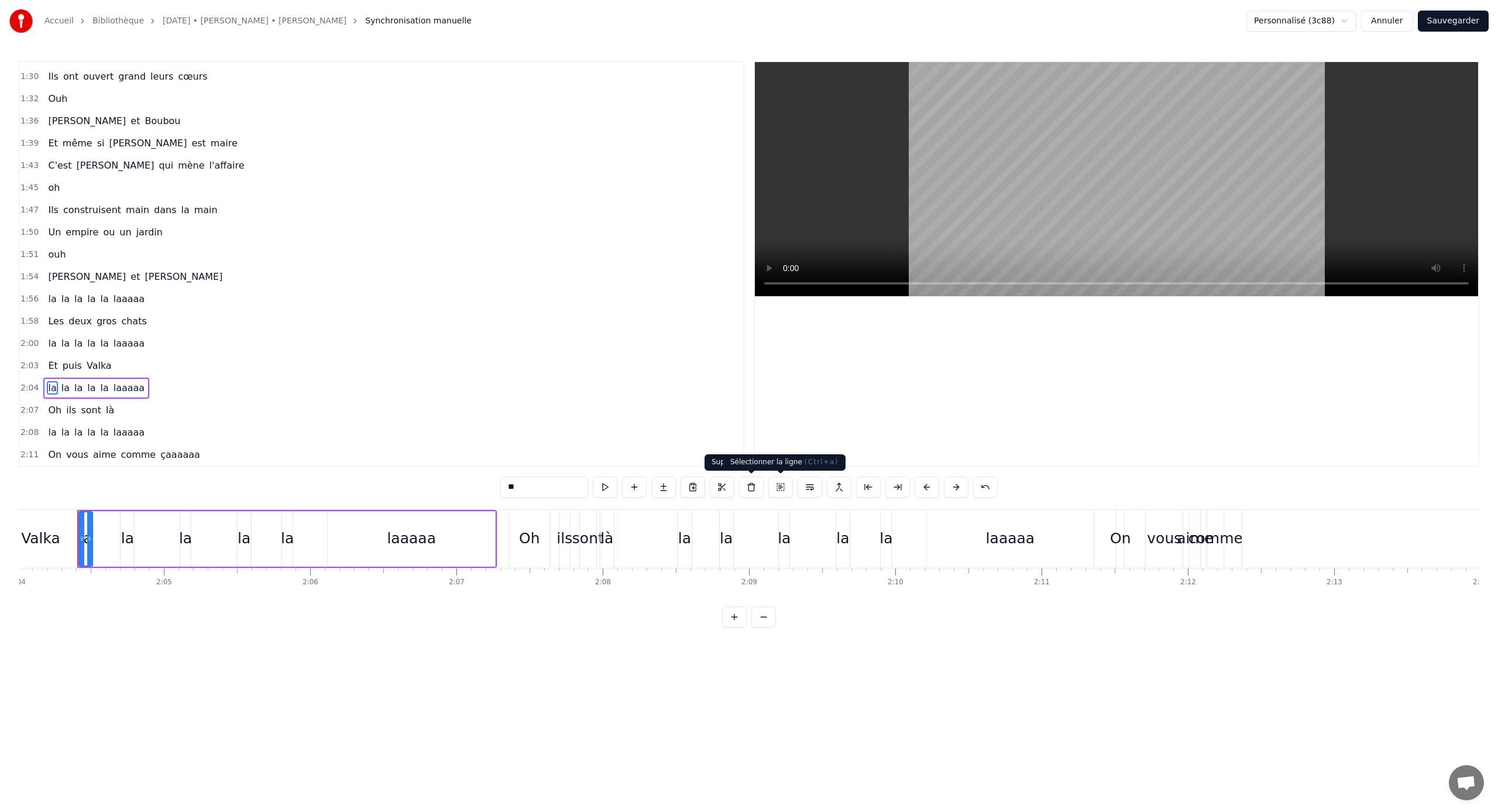
click at [769, 487] on button at bounding box center [780, 486] width 24 height 21
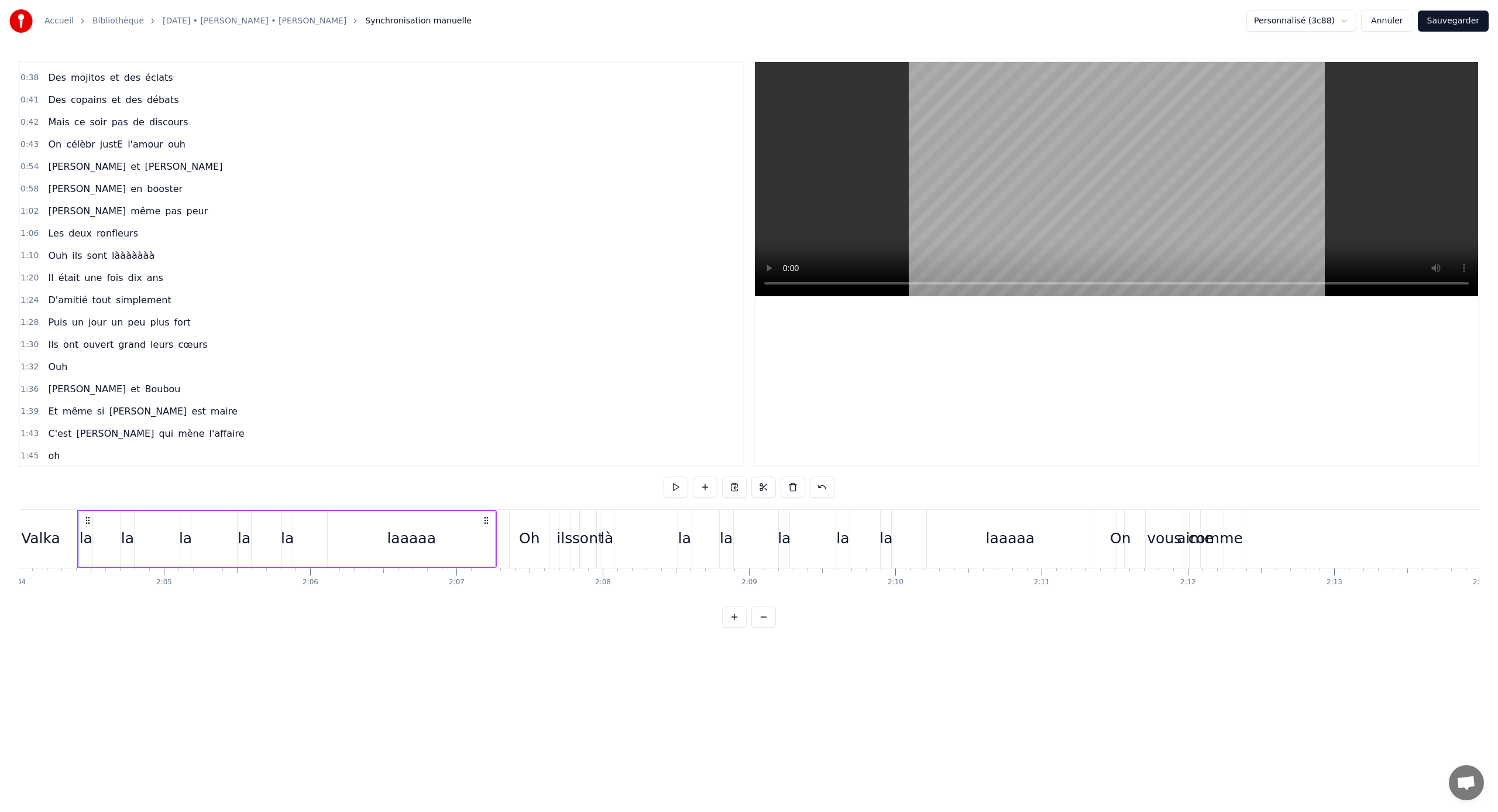
scroll to position [69, 0]
click at [62, 185] on span "[PERSON_NAME]" at bounding box center [87, 182] width 80 height 13
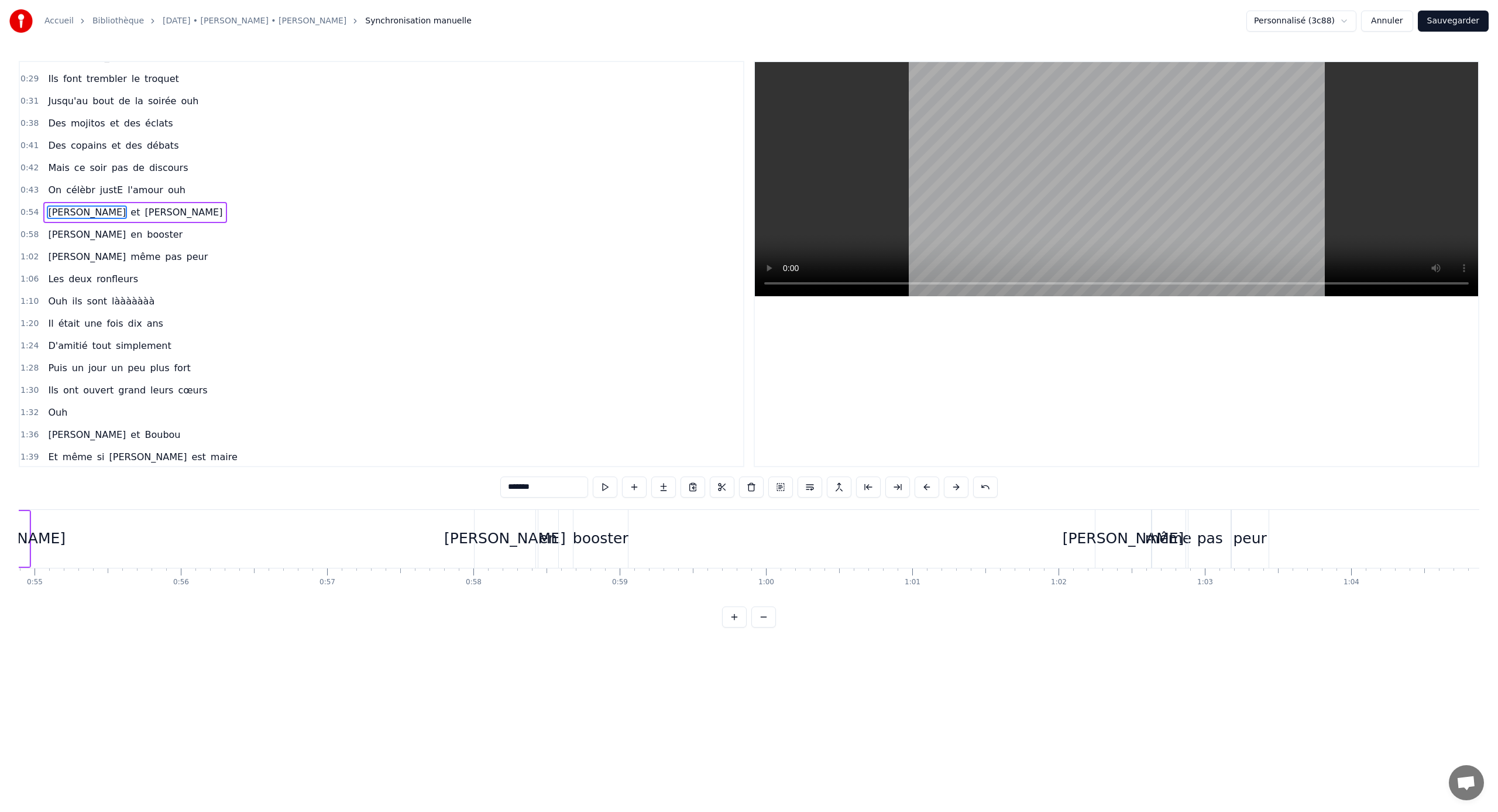
scroll to position [0, 7851]
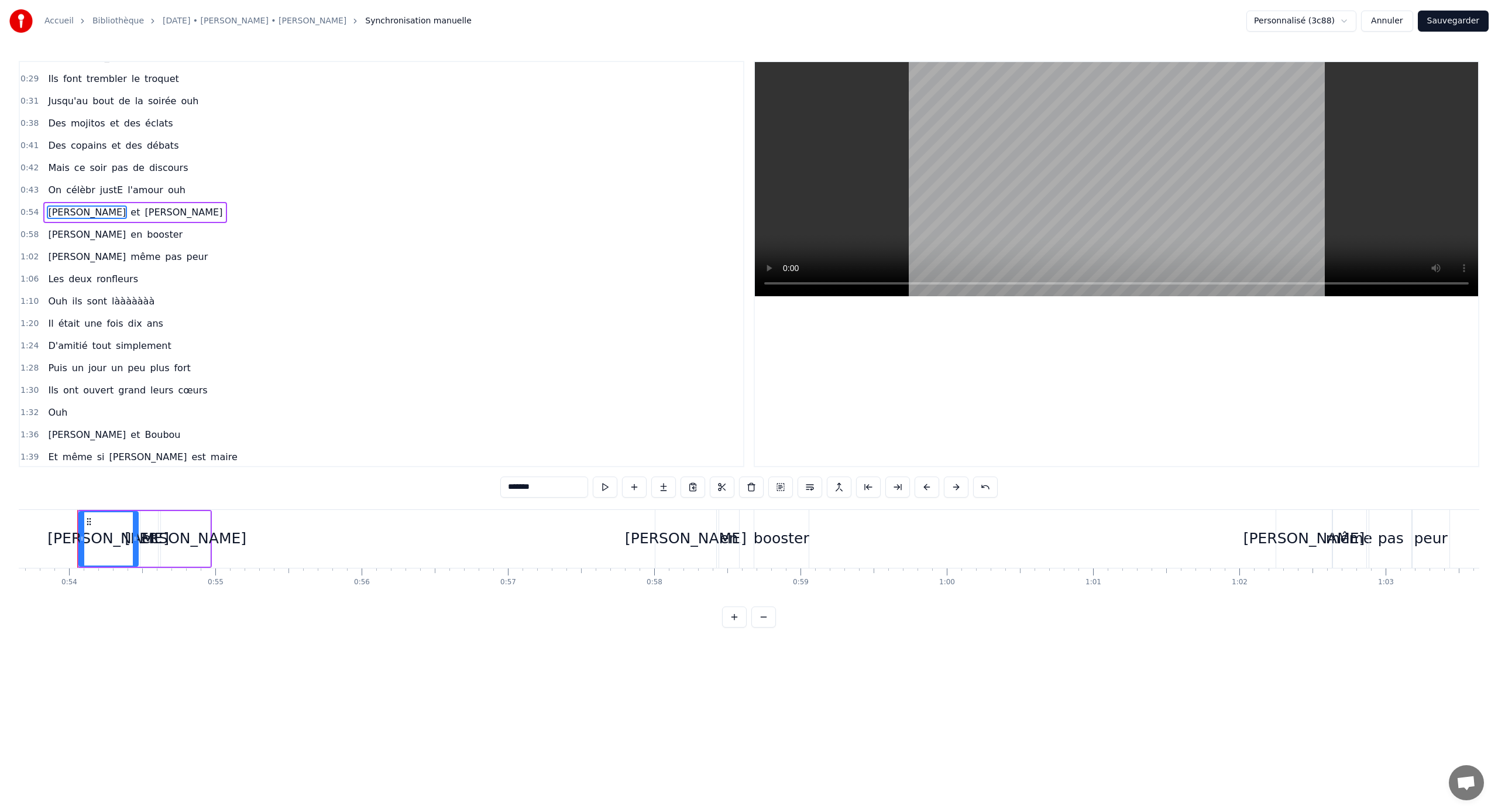
click at [49, 501] on div "0:21 [PERSON_NAME] elle aimE bringuer 0:25 Et [PERSON_NAME] c'est pas l'dernier…" at bounding box center [749, 344] width 1461 height 566
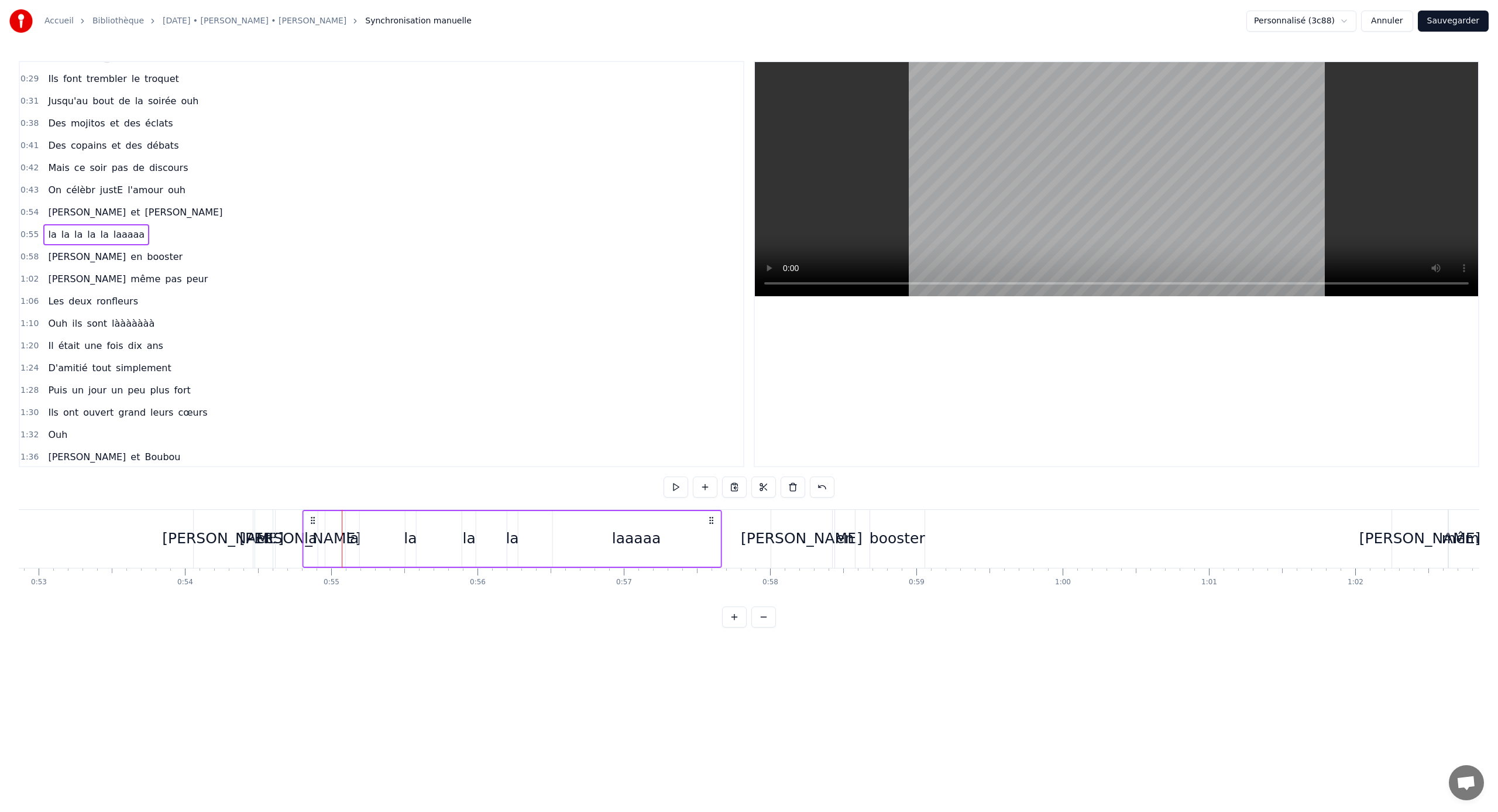
scroll to position [0, 7729]
drag, startPoint x: 266, startPoint y: 521, endPoint x: 363, endPoint y: 520, distance: 97.0
click at [363, 520] on icon at bounding box center [362, 520] width 9 height 9
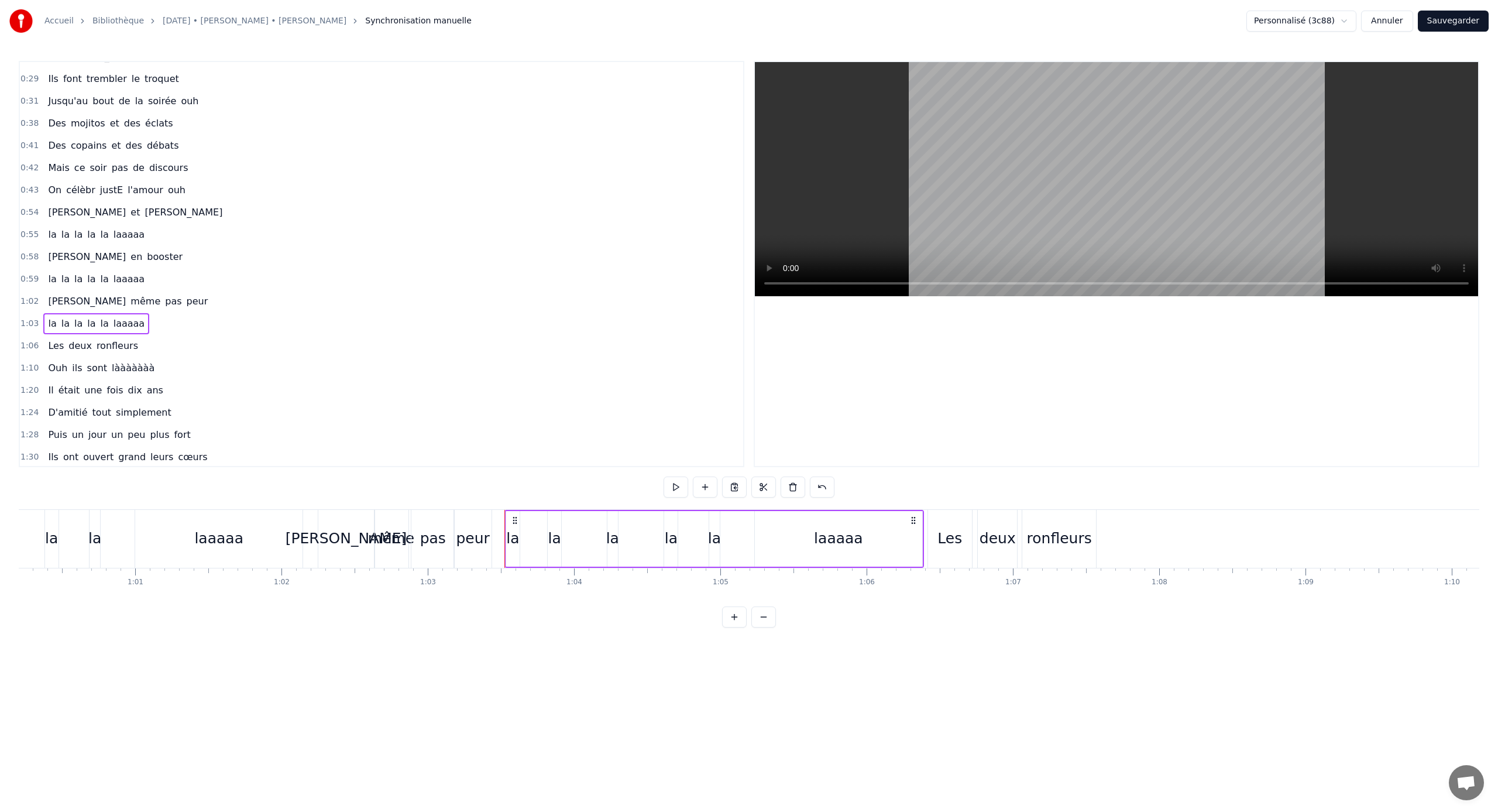
scroll to position [0, 8816]
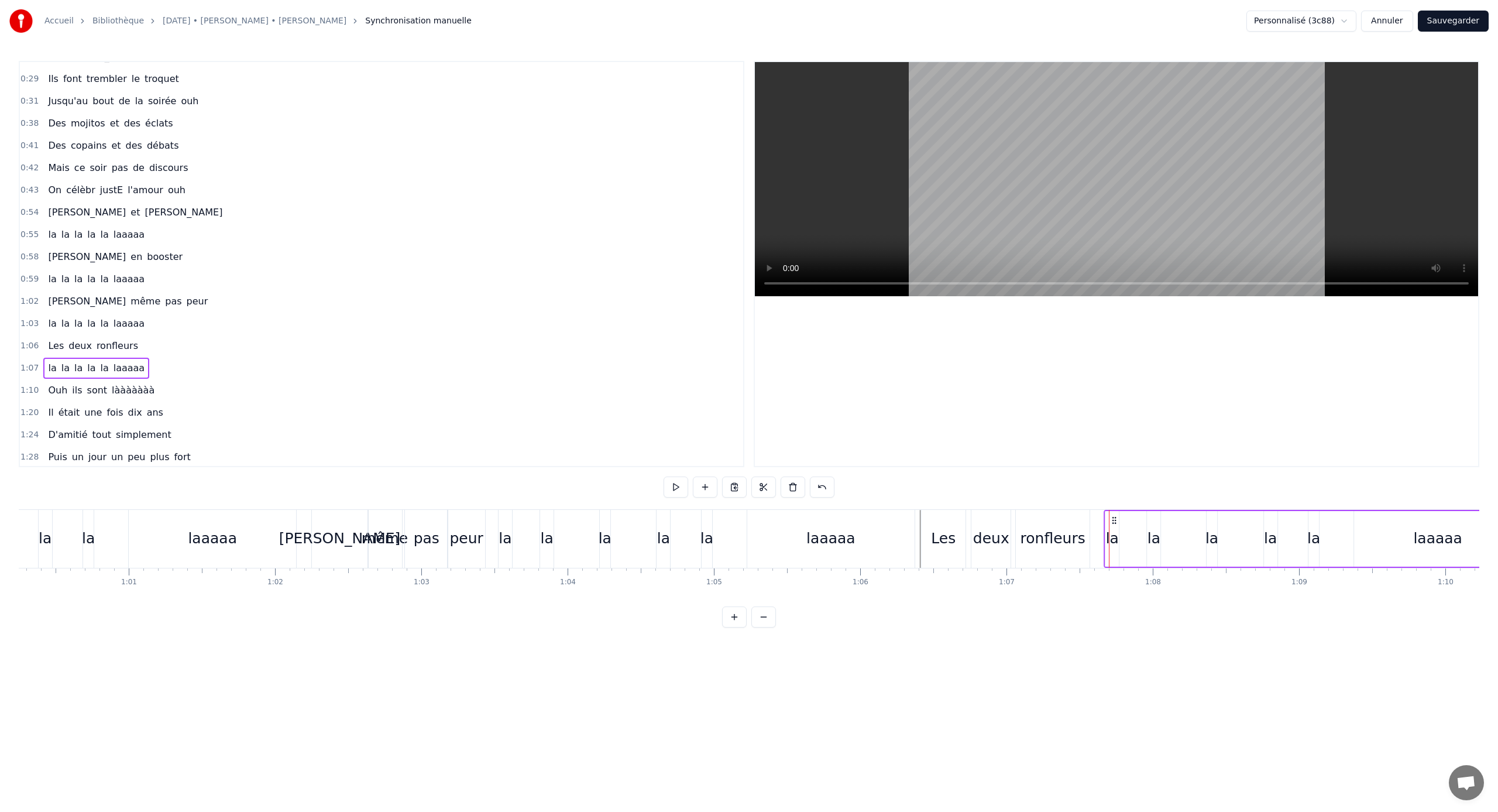
click at [885, 519] on icon at bounding box center [1114, 520] width 9 height 9
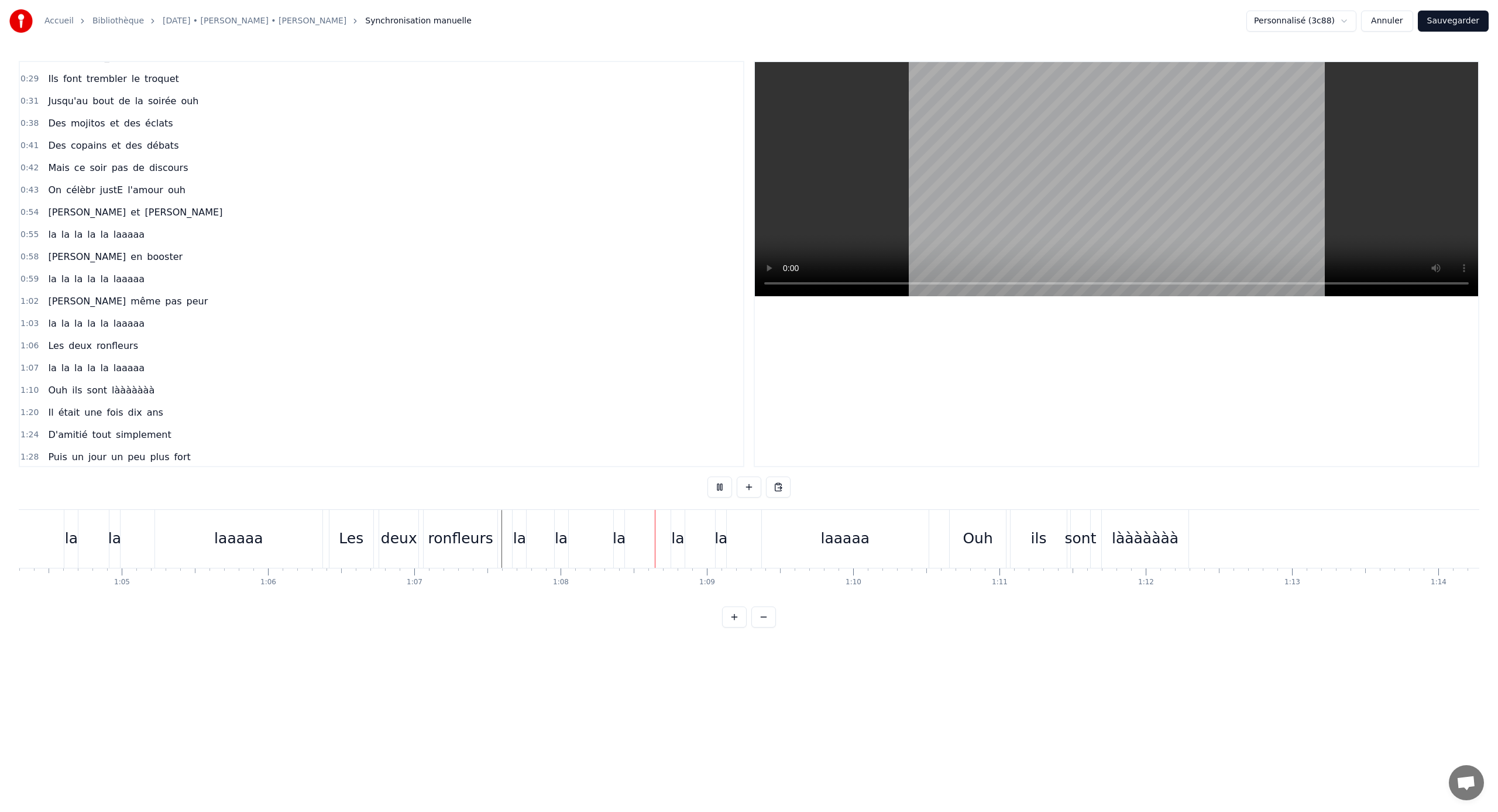
scroll to position [0, 9484]
click at [885, 410] on div at bounding box center [1117, 263] width 724 height 403
click at [885, 17] on button "Sauvegarder" at bounding box center [1453, 21] width 71 height 21
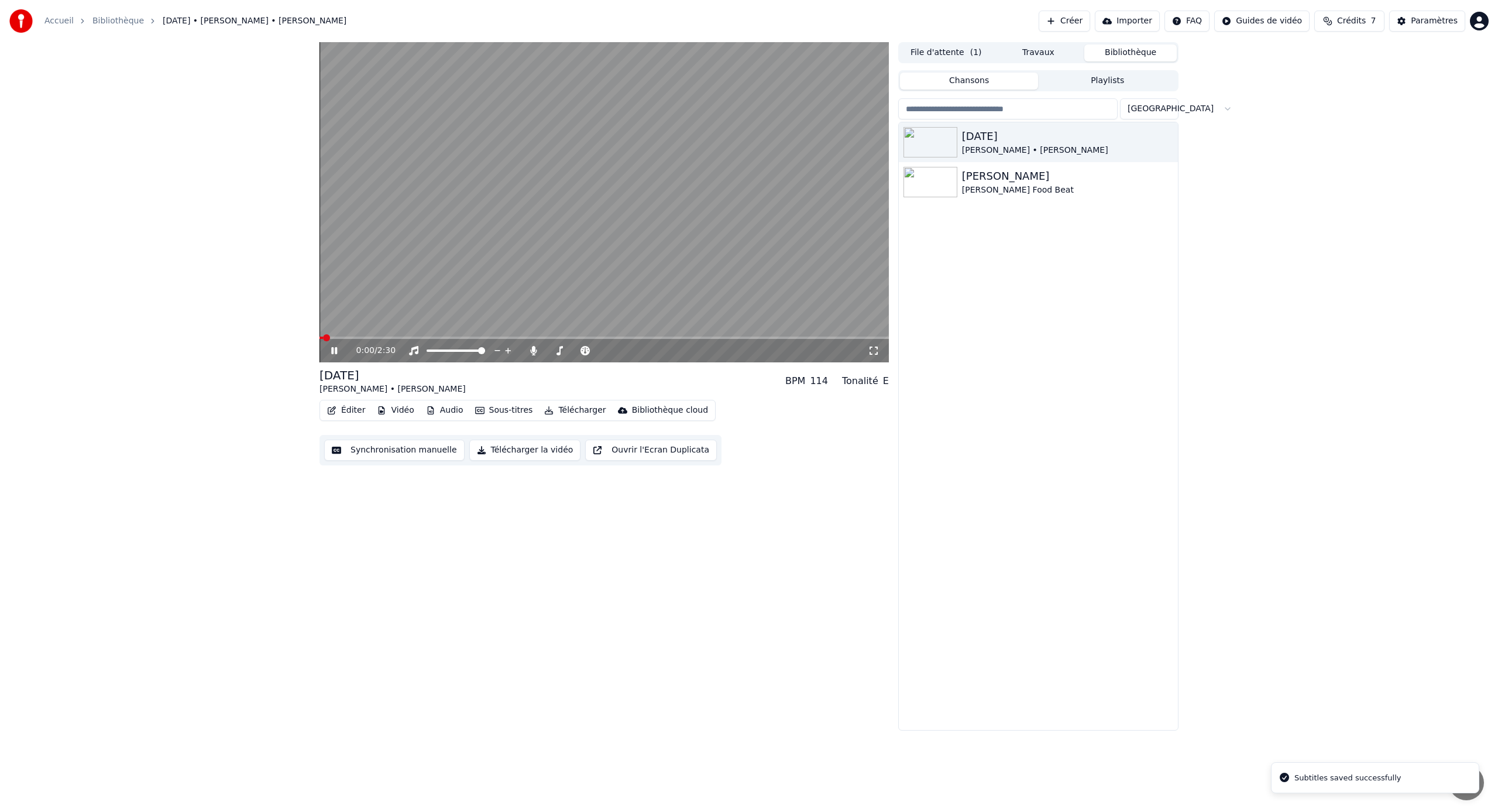
click at [378, 456] on button "Synchronisation manuelle" at bounding box center [394, 449] width 140 height 21
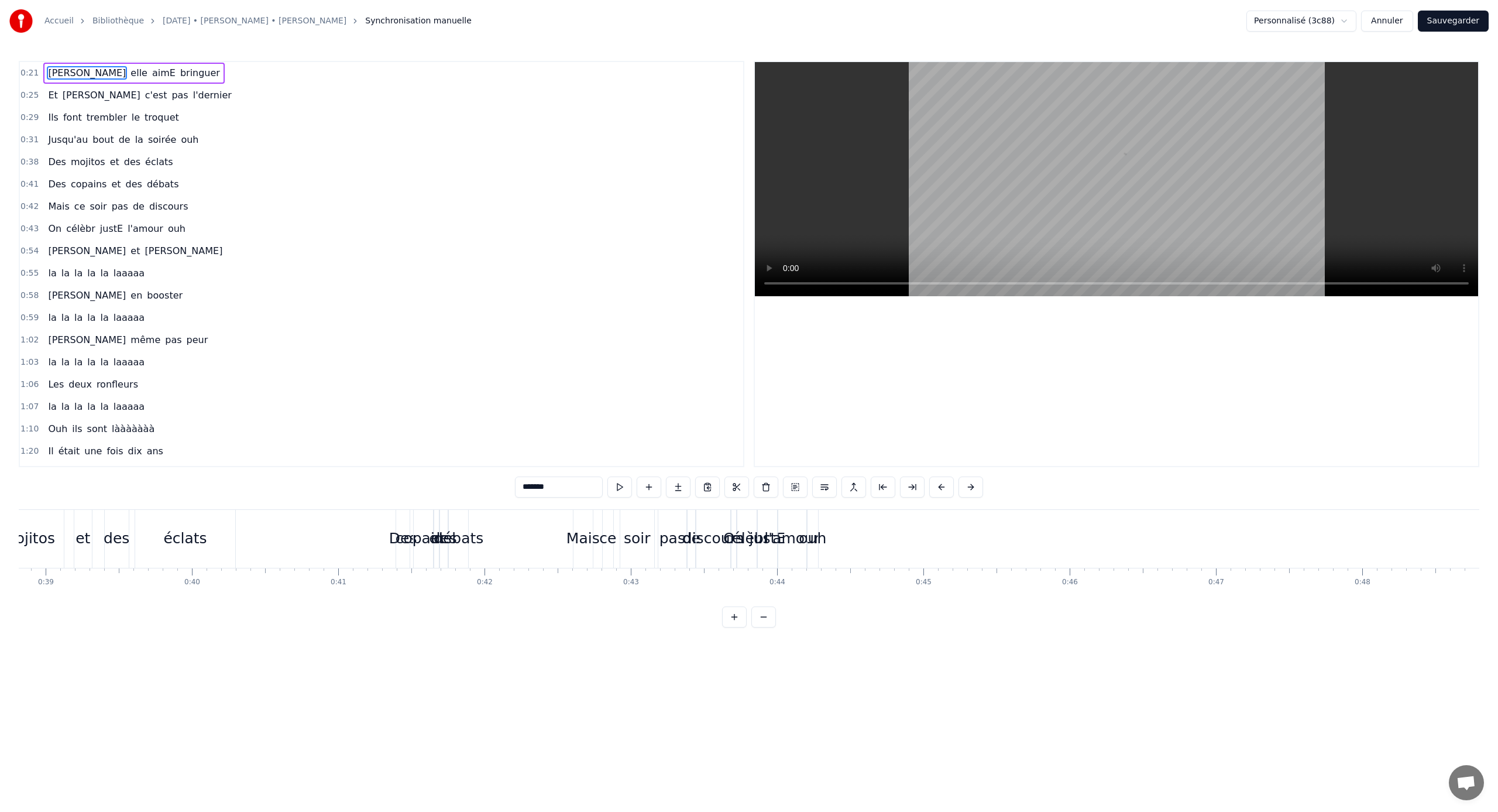
scroll to position [0, 5672]
click at [713, 530] on div "discours" at bounding box center [721, 538] width 61 height 23
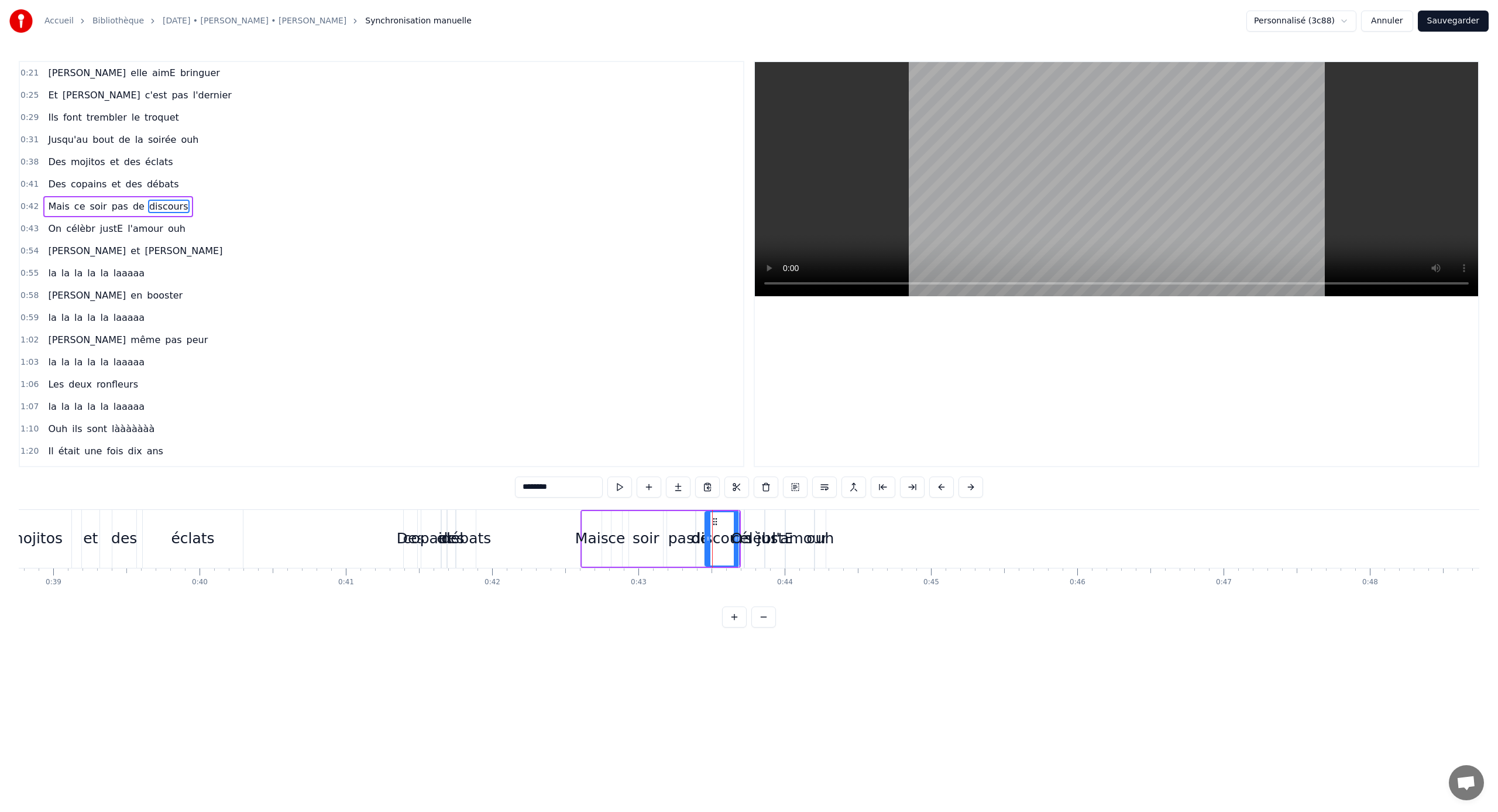
click at [53, 231] on span "On" at bounding box center [54, 229] width 16 height 13
type input "**"
click at [796, 490] on button at bounding box center [795, 486] width 24 height 21
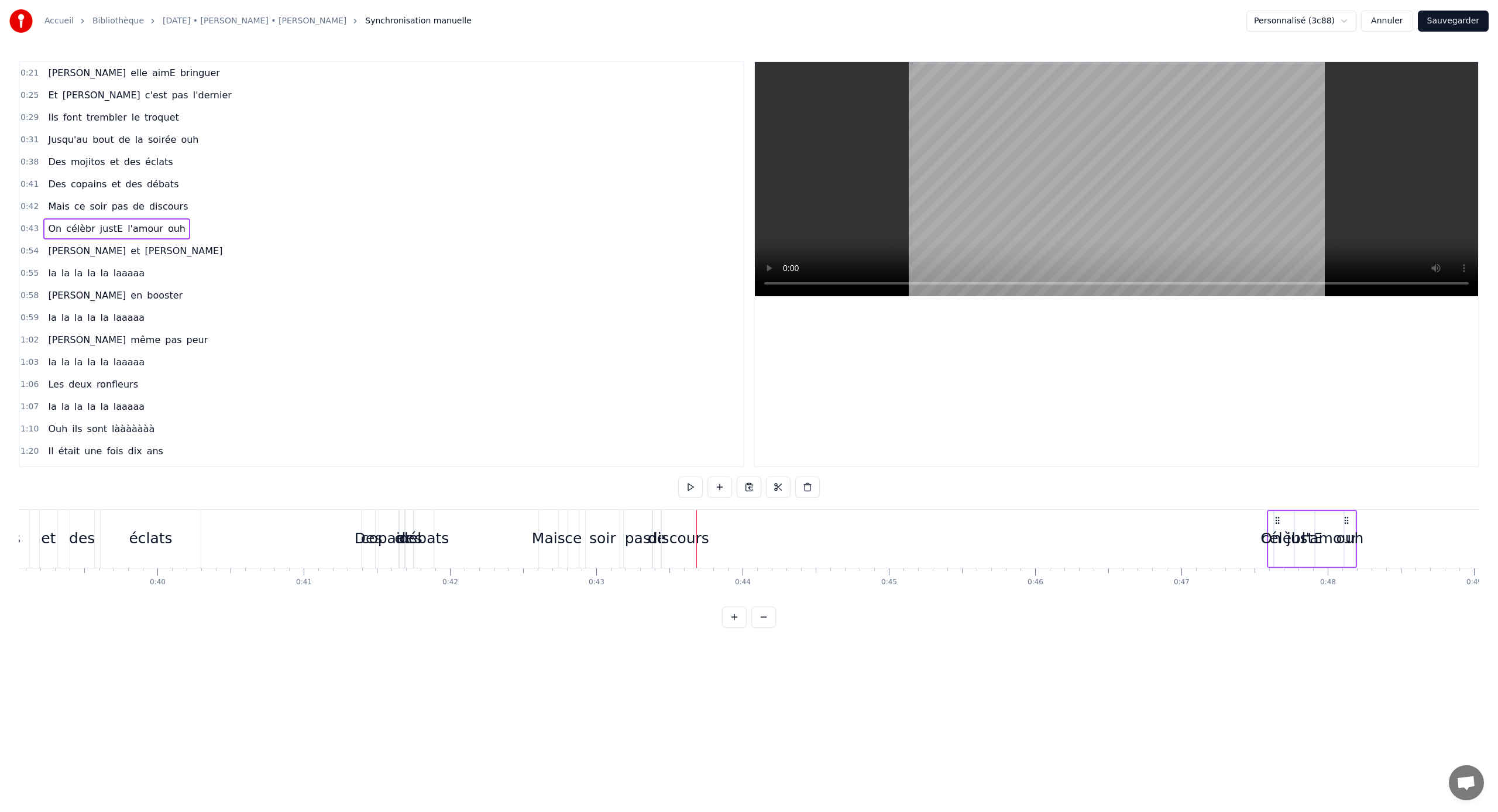
drag, startPoint x: 748, startPoint y: 519, endPoint x: 1290, endPoint y: 551, distance: 542.9
click at [885, 535] on div "On célèbr justE l'amour ouh" at bounding box center [1313, 538] width 90 height 58
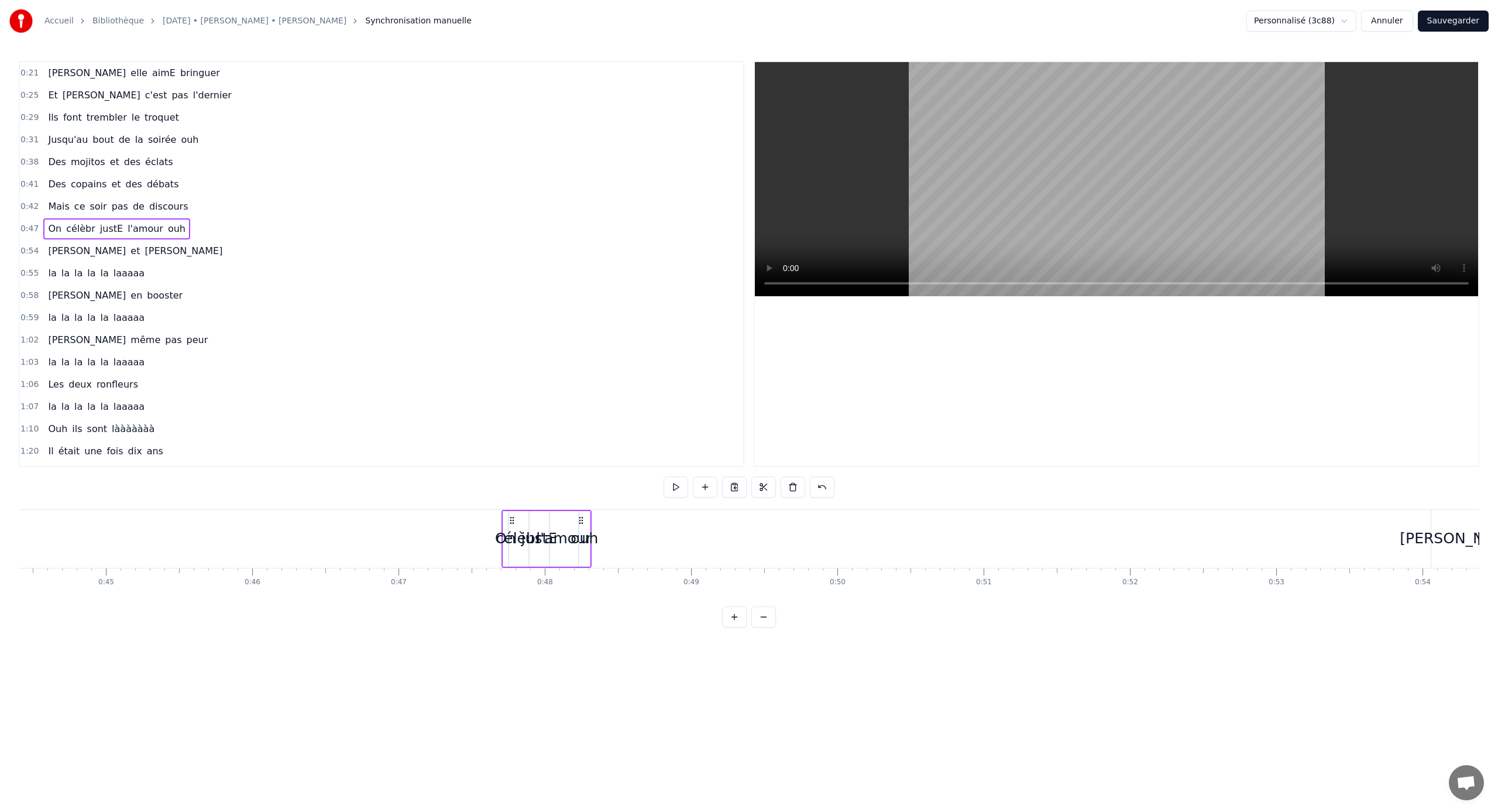
scroll to position [0, 6523]
drag, startPoint x: 485, startPoint y: 520, endPoint x: 654, endPoint y: 523, distance: 169.0
click at [654, 523] on icon at bounding box center [656, 520] width 9 height 9
click at [727, 535] on div "ouh" at bounding box center [727, 538] width 28 height 23
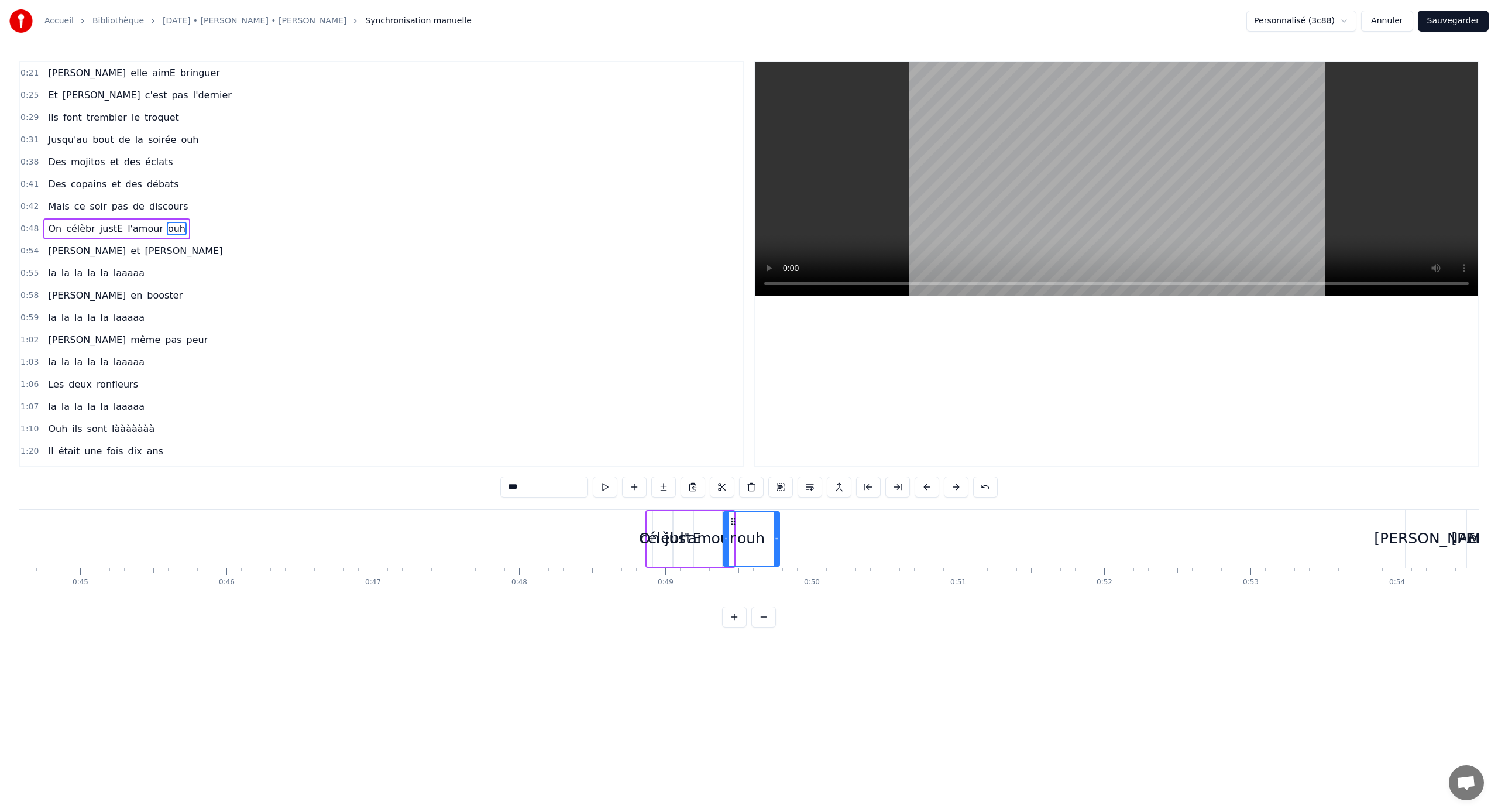
drag, startPoint x: 732, startPoint y: 540, endPoint x: 794, endPoint y: 541, distance: 62.0
click at [779, 541] on icon at bounding box center [777, 538] width 5 height 9
drag, startPoint x: 734, startPoint y: 522, endPoint x: 914, endPoint y: 535, distance: 180.5
click at [914, 535] on div "ouh" at bounding box center [939, 539] width 71 height 53
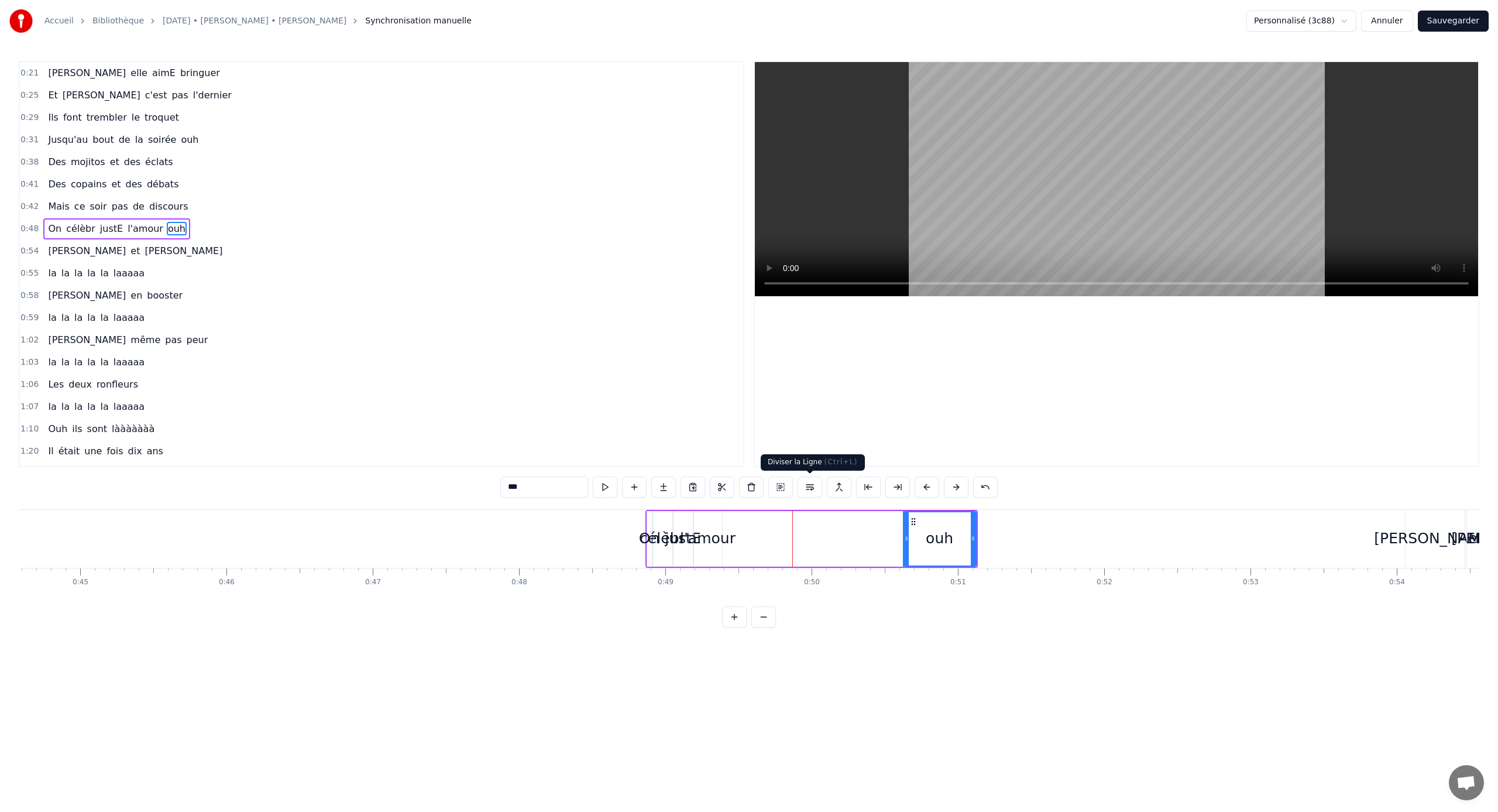
click at [815, 488] on button at bounding box center [810, 486] width 24 height 21
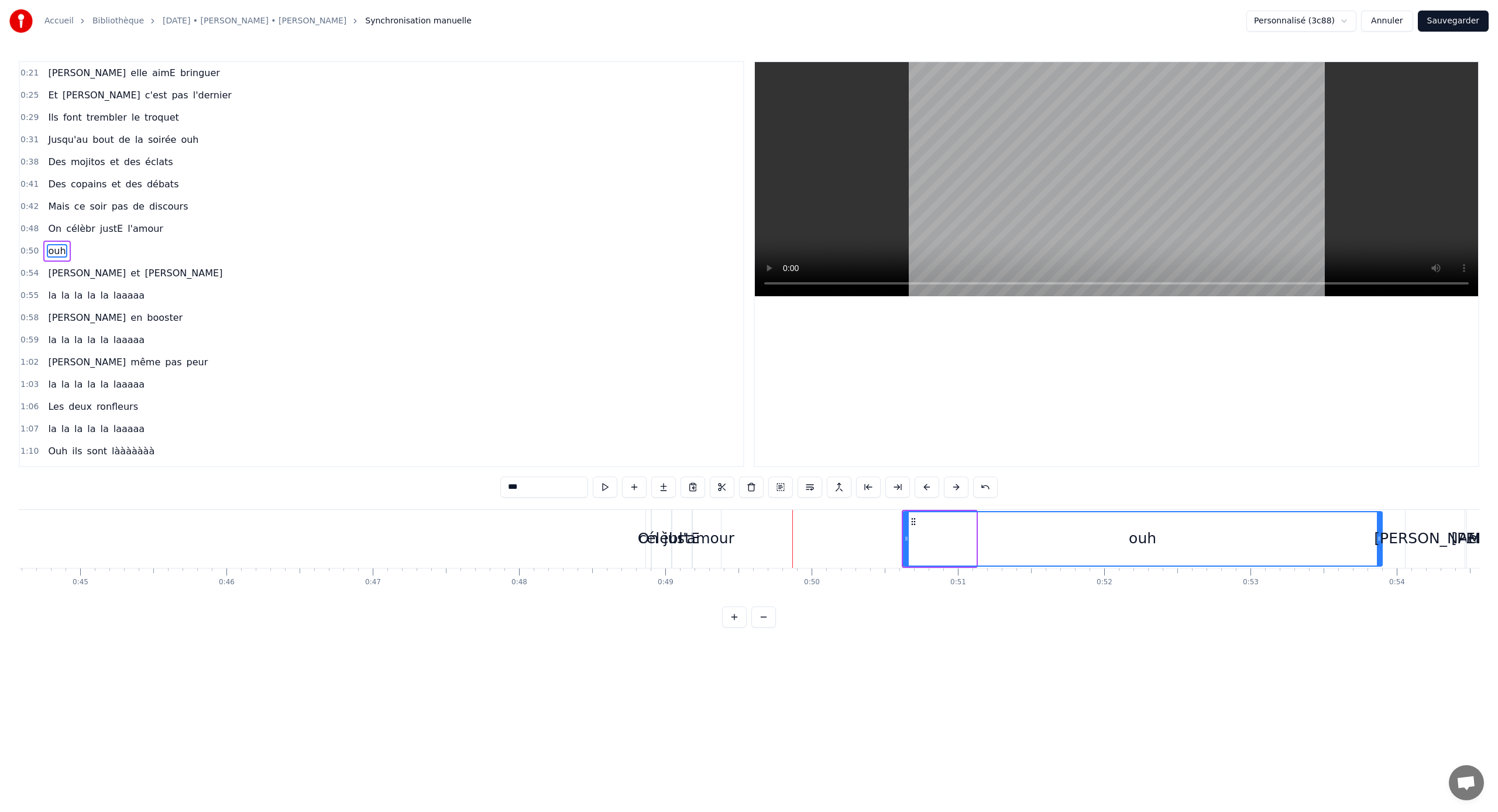
drag, startPoint x: 975, startPoint y: 536, endPoint x: 1381, endPoint y: 545, distance: 406.1
click at [1381, 545] on div at bounding box center [1379, 539] width 5 height 53
click at [717, 546] on div "l'amour" at bounding box center [707, 538] width 56 height 23
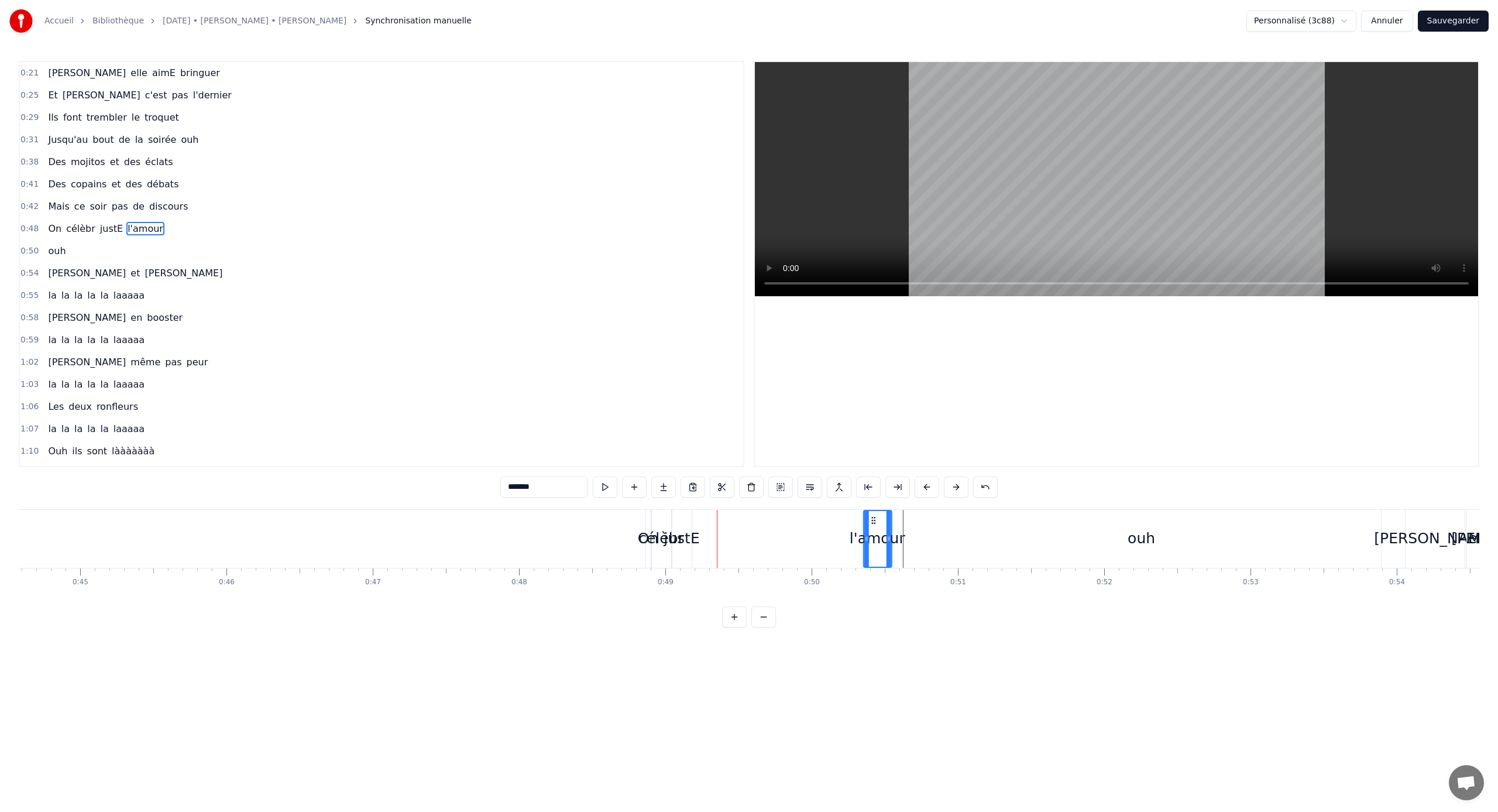
drag, startPoint x: 703, startPoint y: 518, endPoint x: 873, endPoint y: 514, distance: 170.0
click at [873, 514] on div "l'amour" at bounding box center [877, 539] width 27 height 56
click at [688, 526] on div "justE" at bounding box center [682, 538] width 19 height 58
drag, startPoint x: 683, startPoint y: 520, endPoint x: 840, endPoint y: 523, distance: 157.0
click at [840, 523] on icon at bounding box center [840, 520] width 9 height 9
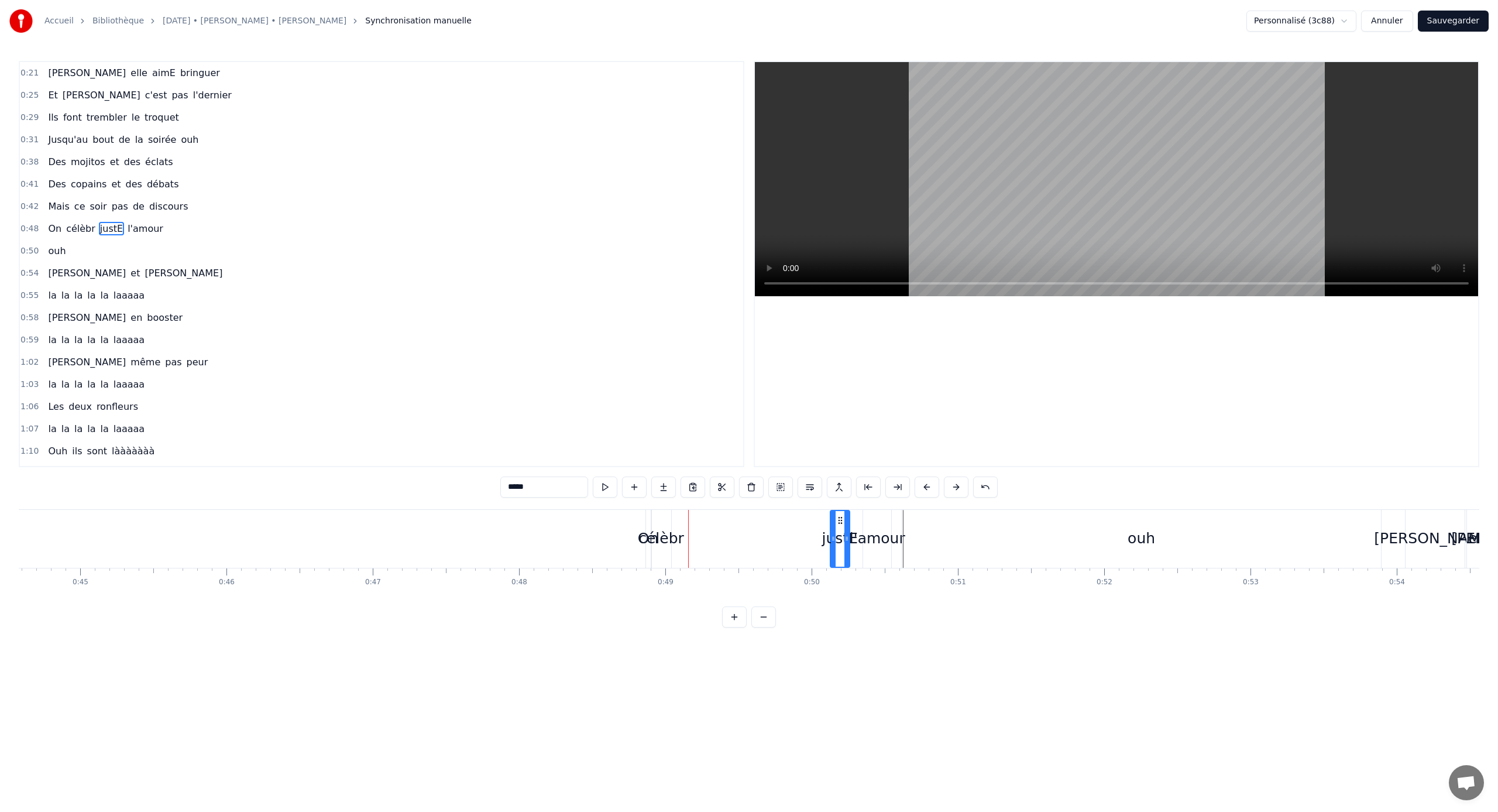
click at [668, 520] on div "célèbr" at bounding box center [661, 538] width 19 height 58
drag, startPoint x: 663, startPoint y: 518, endPoint x: 763, endPoint y: 525, distance: 100.2
click at [730, 525] on icon at bounding box center [725, 520] width 9 height 9
click at [650, 535] on div "On" at bounding box center [648, 538] width 21 height 23
drag, startPoint x: 651, startPoint y: 540, endPoint x: 610, endPoint y: 539, distance: 41.0
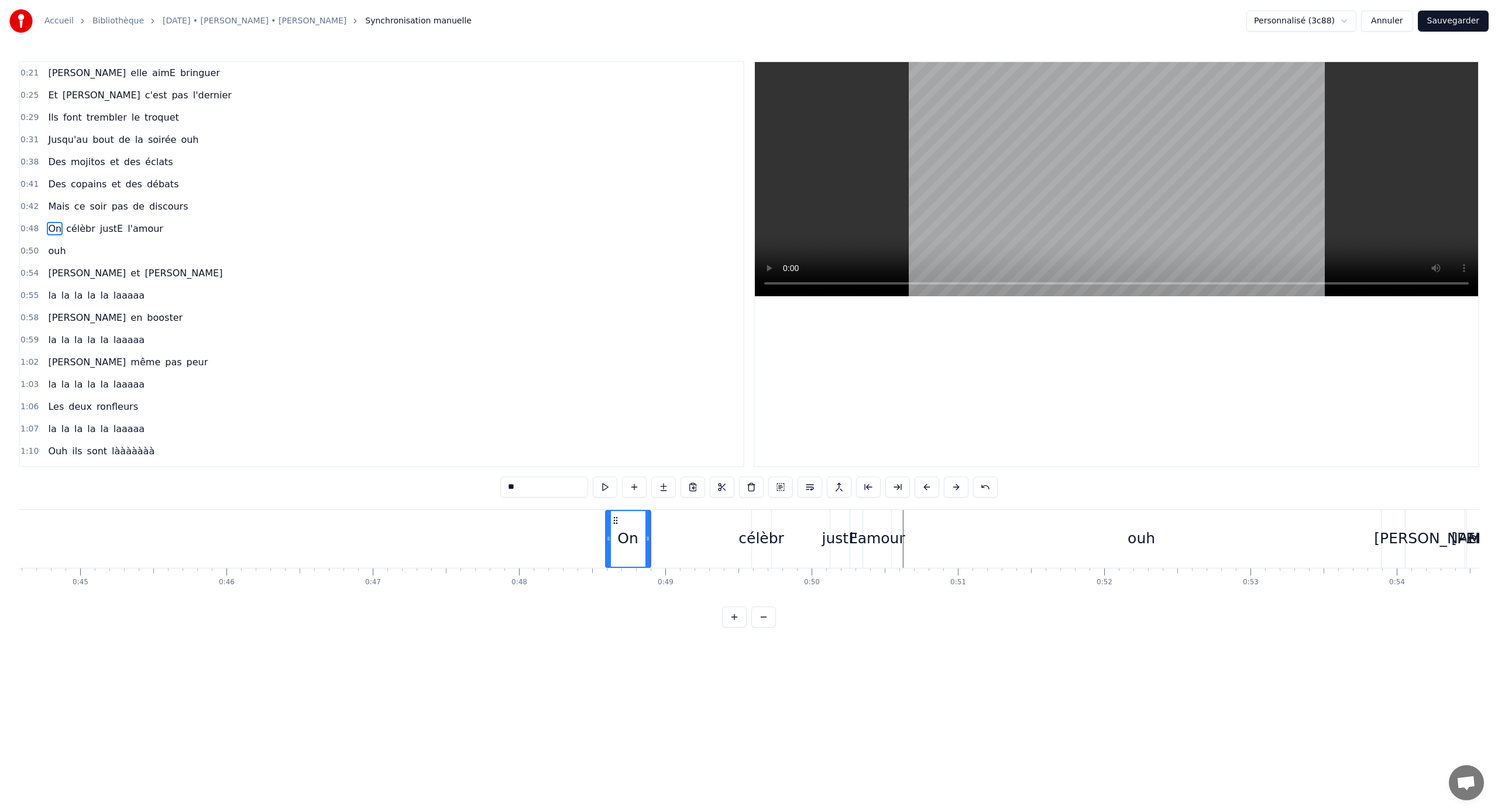
click at [610, 539] on icon at bounding box center [609, 538] width 5 height 9
drag, startPoint x: 616, startPoint y: 519, endPoint x: 658, endPoint y: 519, distance: 42.0
click at [658, 520] on circle at bounding box center [657, 520] width 1 height 1
click at [689, 538] on icon at bounding box center [689, 538] width 5 height 9
click at [761, 536] on div "célèbr" at bounding box center [761, 538] width 46 height 23
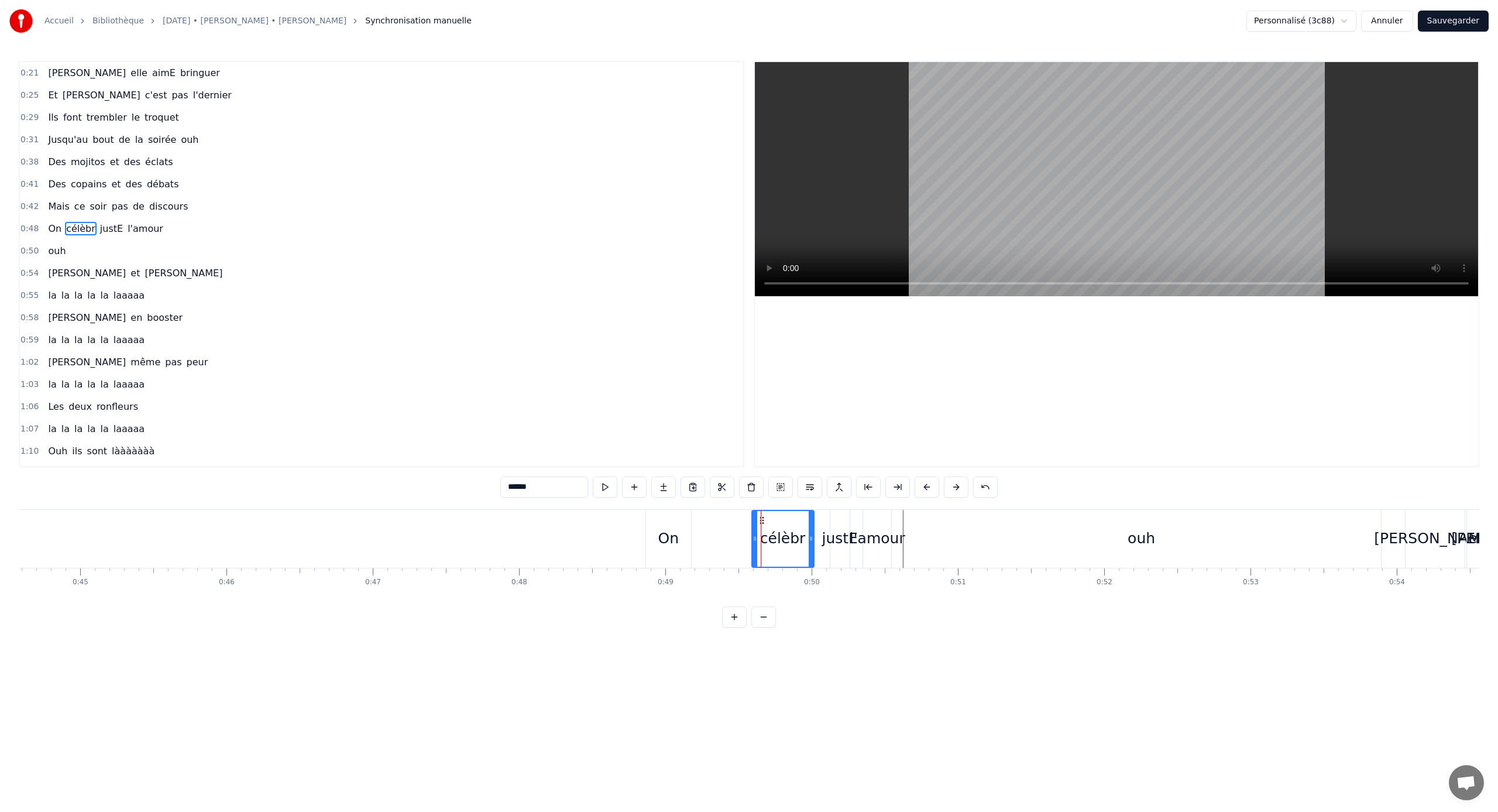
drag, startPoint x: 767, startPoint y: 538, endPoint x: 810, endPoint y: 538, distance: 43.0
click at [810, 538] on icon at bounding box center [811, 538] width 5 height 9
drag, startPoint x: 763, startPoint y: 524, endPoint x: 704, endPoint y: 523, distance: 59.0
click at [704, 523] on icon at bounding box center [703, 520] width 9 height 9
click at [840, 531] on div "justE" at bounding box center [840, 538] width 36 height 23
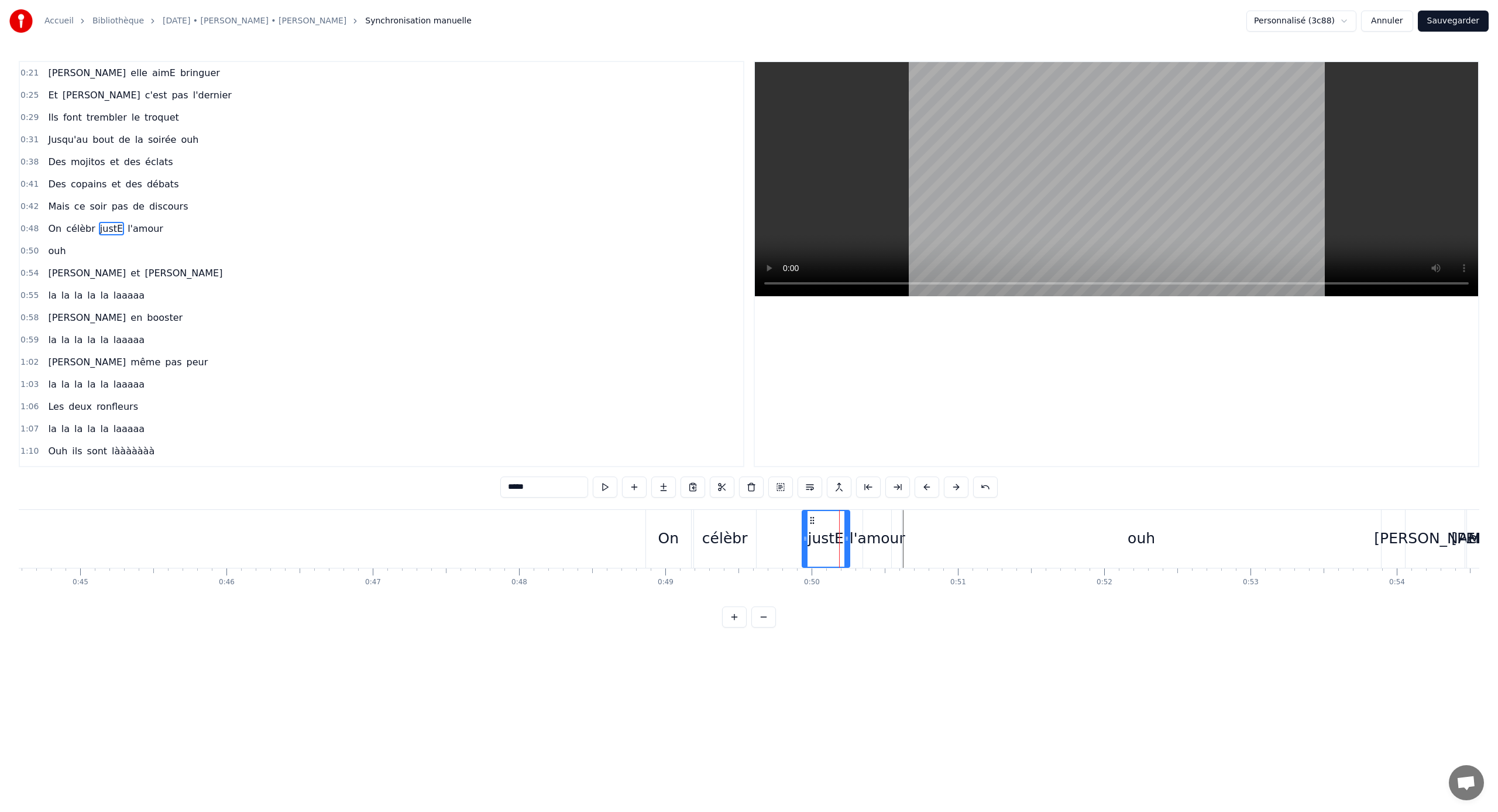
drag, startPoint x: 834, startPoint y: 535, endPoint x: 805, endPoint y: 535, distance: 29.0
click at [805, 535] on icon at bounding box center [805, 538] width 5 height 9
drag, startPoint x: 814, startPoint y: 518, endPoint x: 774, endPoint y: 518, distance: 40.0
click at [774, 518] on icon at bounding box center [771, 520] width 9 height 9
click at [868, 529] on div "l'amour" at bounding box center [877, 538] width 56 height 23
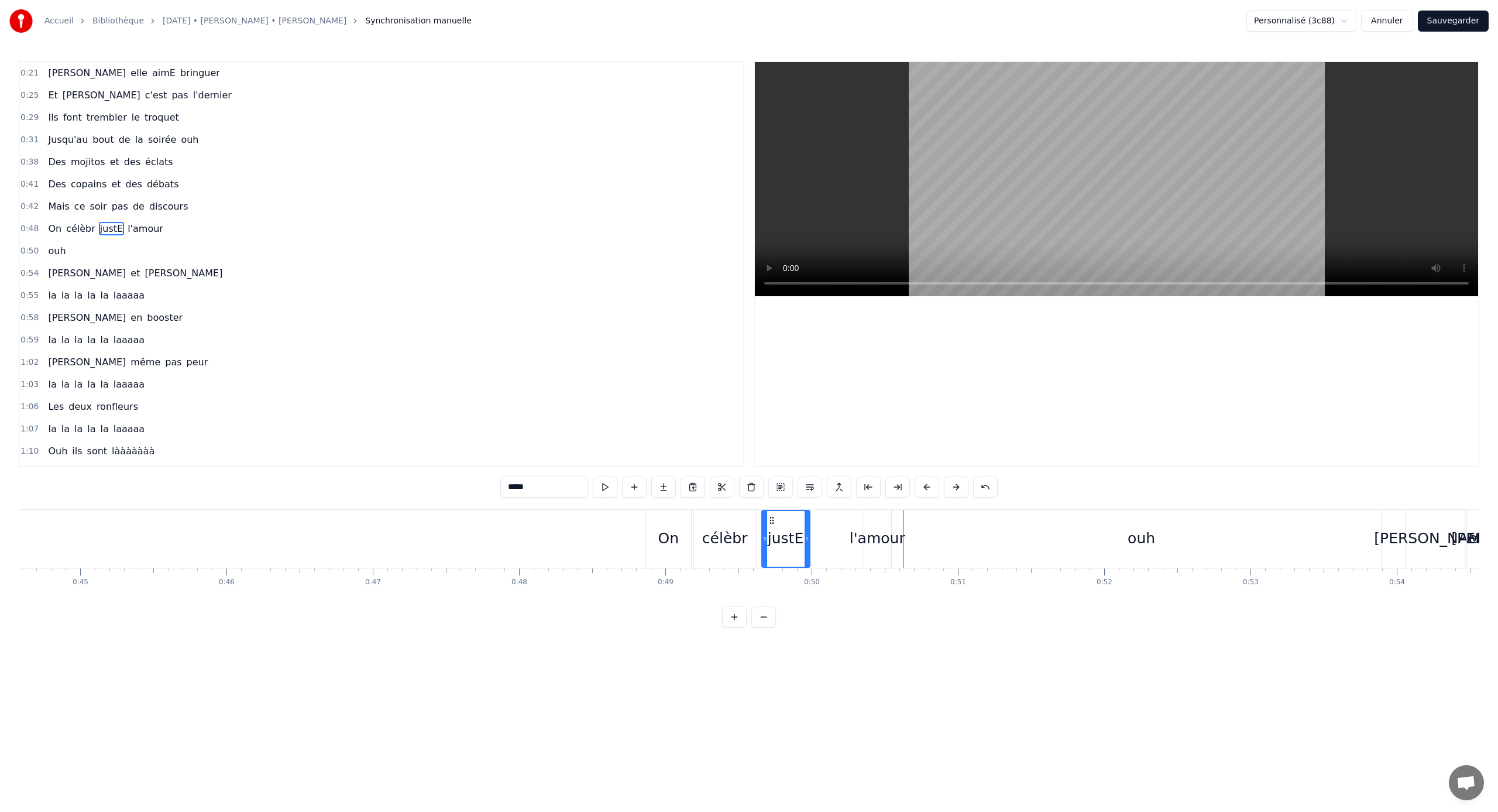
type input "*******"
drag, startPoint x: 866, startPoint y: 536, endPoint x: 841, endPoint y: 536, distance: 25.0
click at [841, 536] on icon at bounding box center [842, 538] width 5 height 9
drag, startPoint x: 850, startPoint y: 521, endPoint x: 825, endPoint y: 522, distance: 25.0
click at [825, 522] on icon at bounding box center [824, 520] width 9 height 9
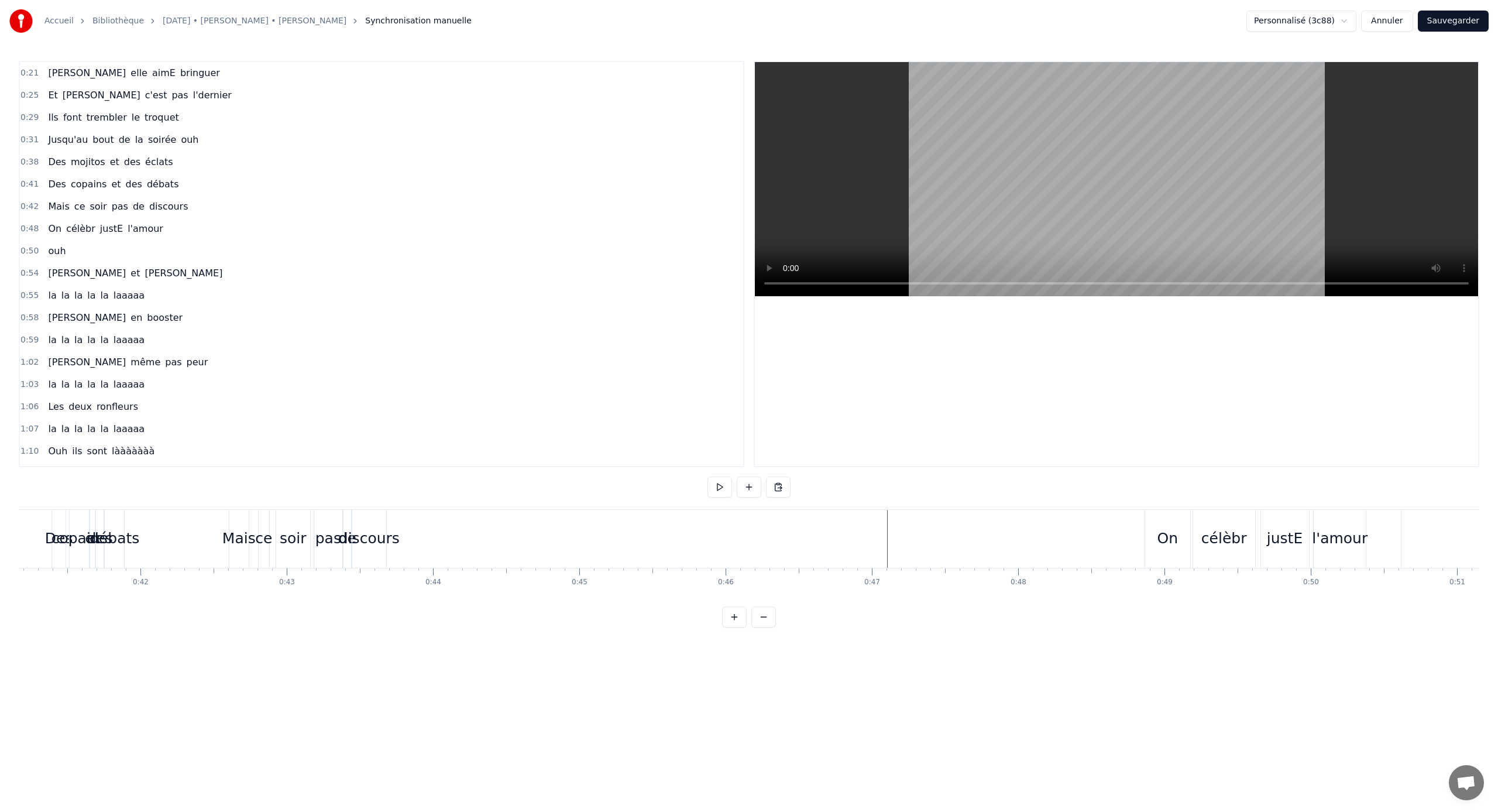
scroll to position [0, 5995]
click at [258, 521] on div "Mais" at bounding box center [267, 538] width 19 height 58
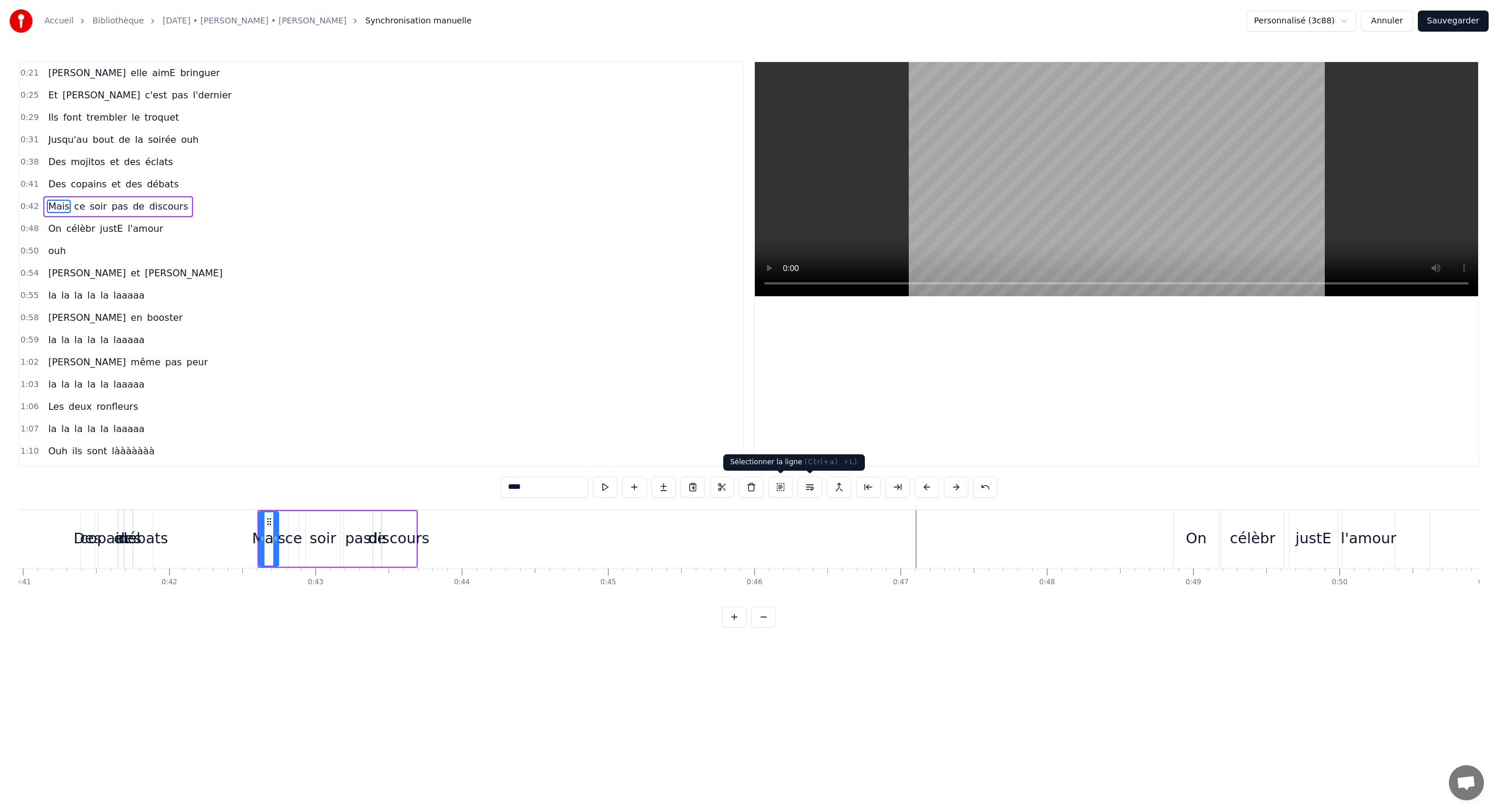
click at [782, 488] on button at bounding box center [780, 486] width 24 height 21
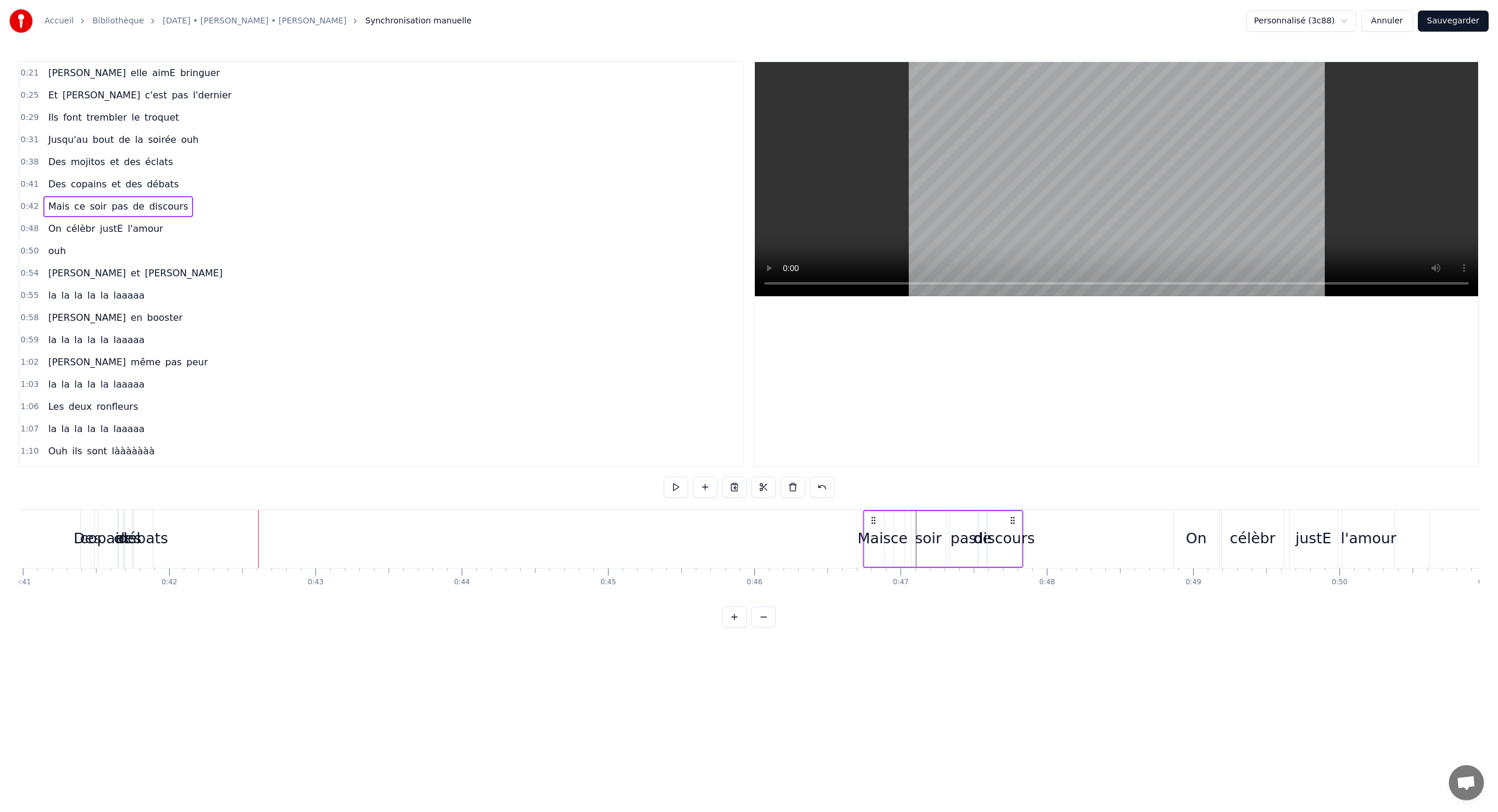
drag, startPoint x: 267, startPoint y: 522, endPoint x: 872, endPoint y: 546, distance: 605.5
click at [872, 546] on div "Mais ce soir pas de discours" at bounding box center [943, 538] width 160 height 58
click at [1004, 541] on div "discours" at bounding box center [1003, 538] width 61 height 23
drag, startPoint x: 994, startPoint y: 520, endPoint x: 1077, endPoint y: 523, distance: 83.1
click at [1077, 523] on icon at bounding box center [1079, 521] width 9 height 9
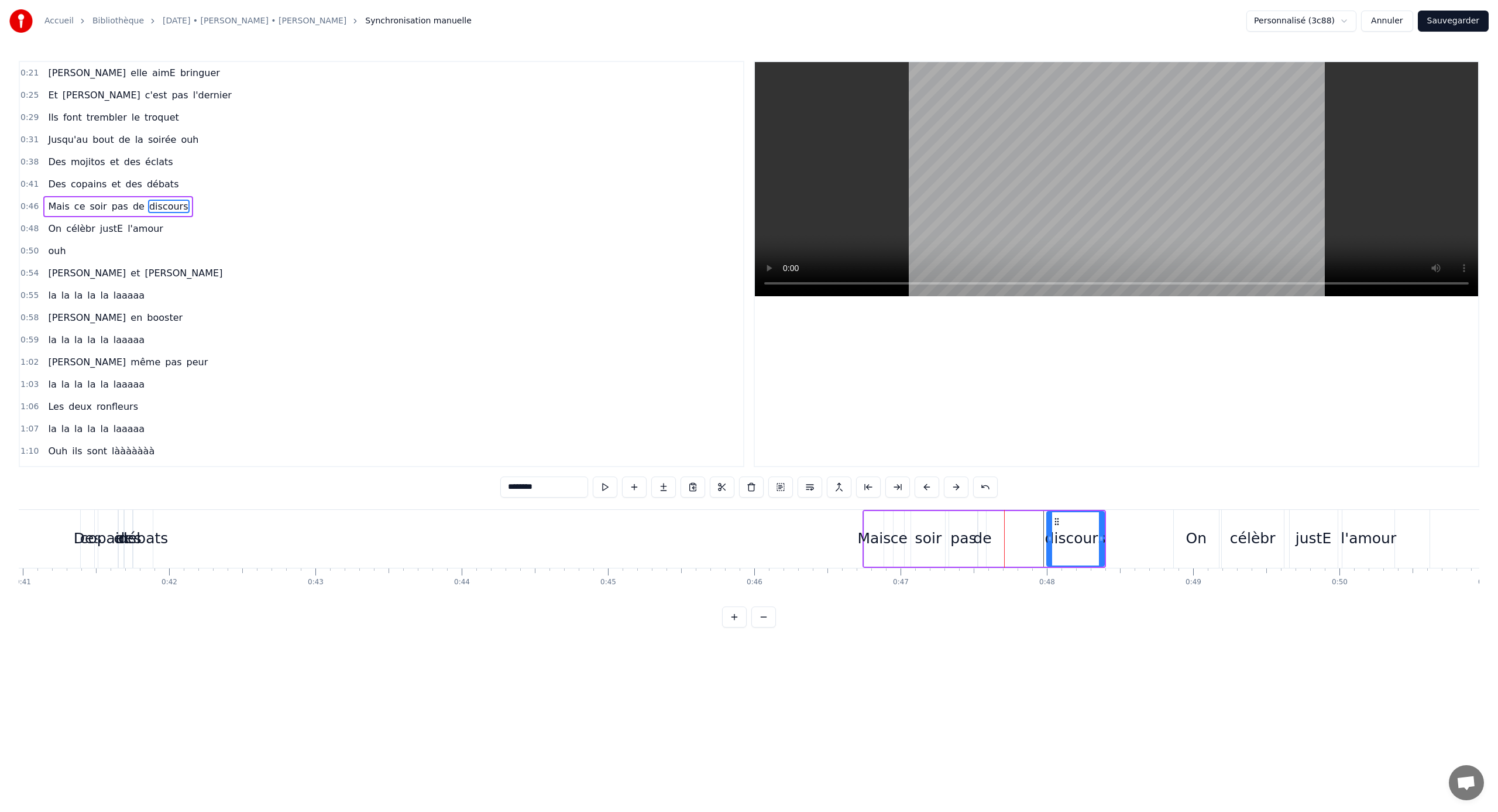
drag, startPoint x: 1071, startPoint y: 539, endPoint x: 1047, endPoint y: 538, distance: 24.0
click at [1048, 538] on icon at bounding box center [1050, 538] width 5 height 9
click at [986, 535] on div "de" at bounding box center [983, 538] width 18 height 23
drag, startPoint x: 986, startPoint y: 539, endPoint x: 1007, endPoint y: 539, distance: 21.0
click at [1006, 539] on icon at bounding box center [1003, 538] width 5 height 9
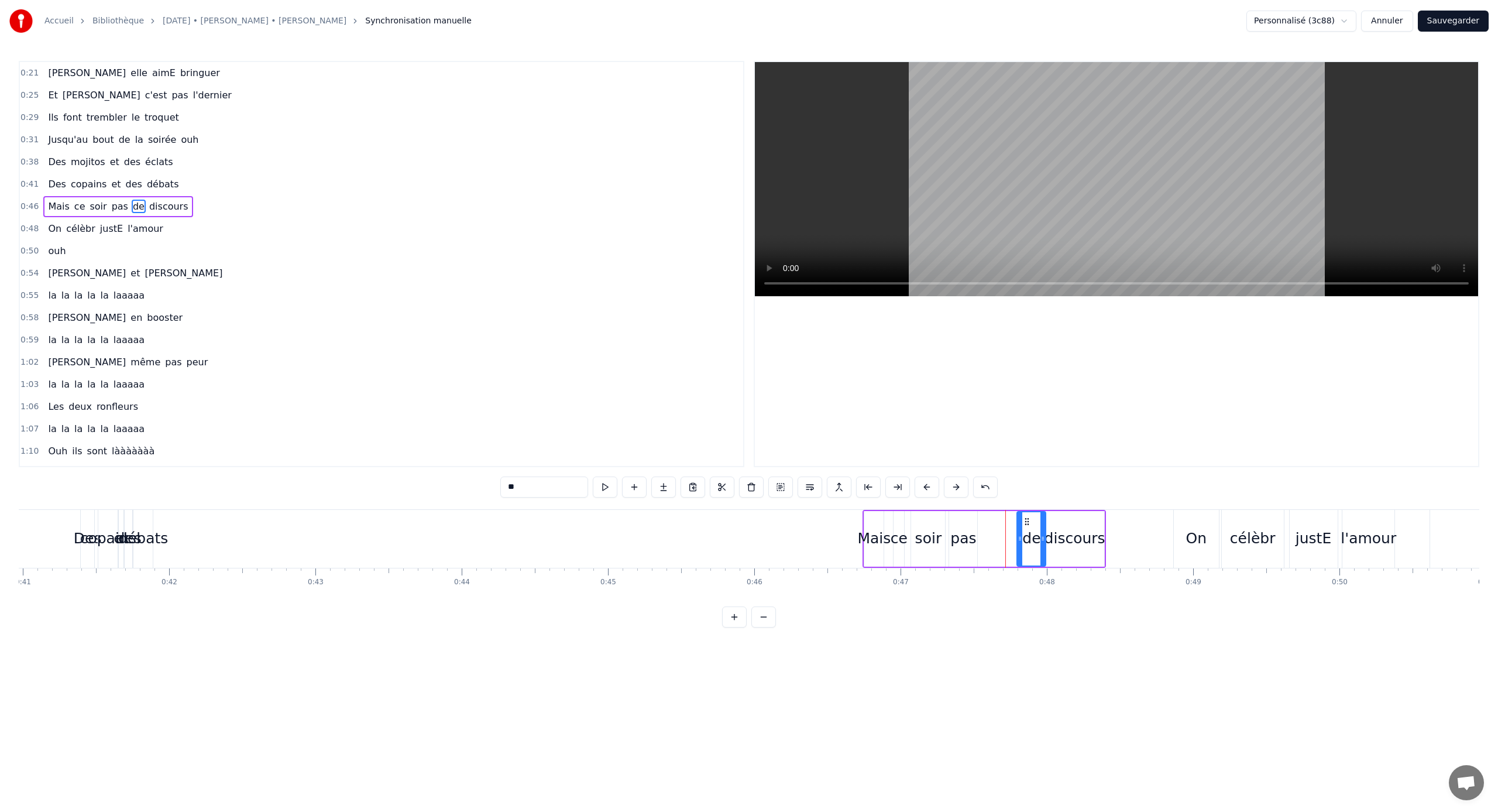
drag, startPoint x: 988, startPoint y: 523, endPoint x: 1027, endPoint y: 523, distance: 39.0
click at [1027, 523] on icon at bounding box center [1027, 521] width 9 height 9
click at [972, 527] on div "pas" at bounding box center [963, 538] width 26 height 23
drag, startPoint x: 958, startPoint y: 521, endPoint x: 999, endPoint y: 523, distance: 41.0
click at [999, 523] on icon at bounding box center [1000, 521] width 9 height 9
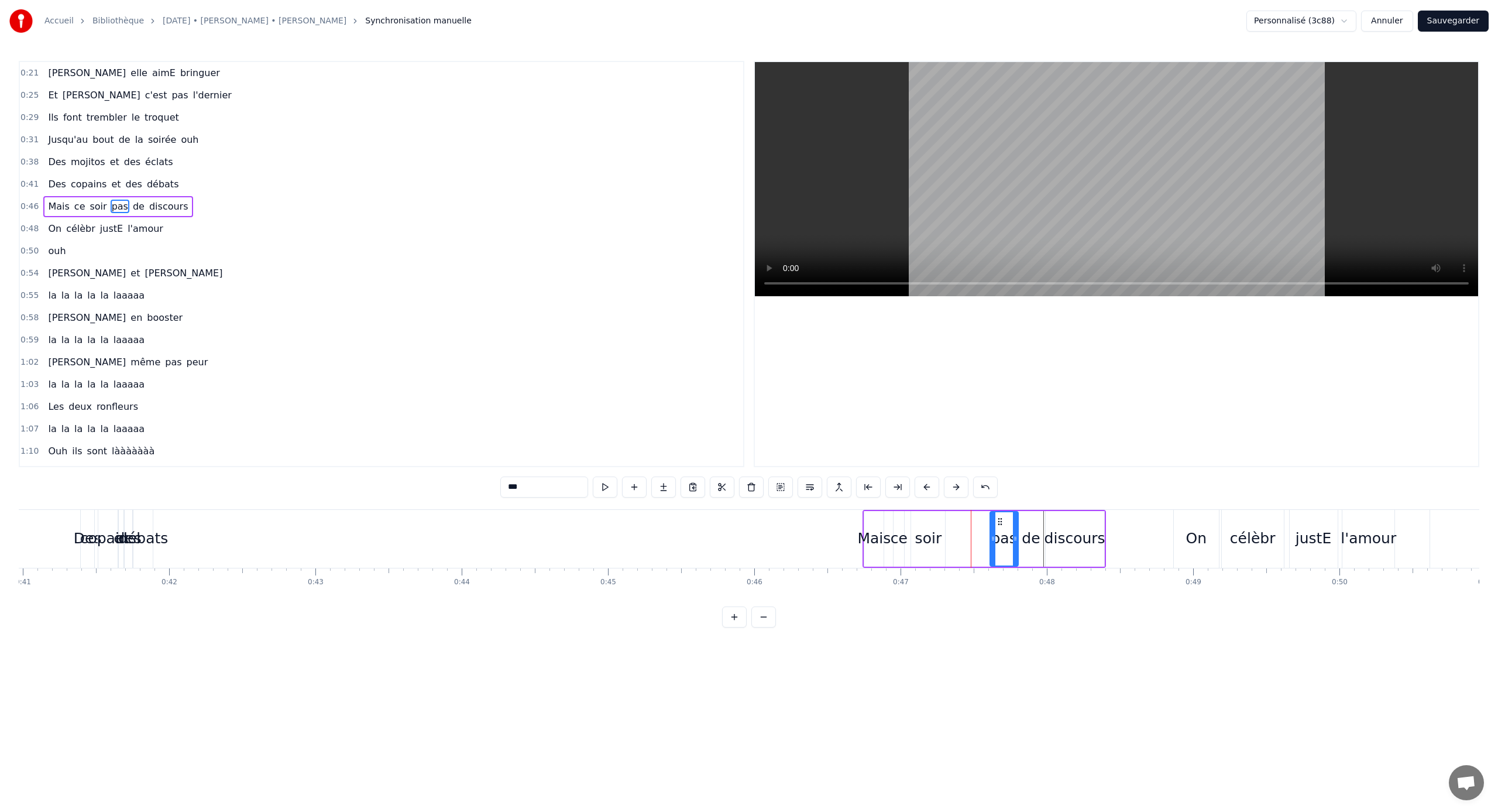
click at [937, 526] on div "soir" at bounding box center [928, 539] width 34 height 56
drag, startPoint x: 922, startPoint y: 521, endPoint x: 966, endPoint y: 520, distance: 44.0
click at [966, 520] on icon at bounding box center [965, 521] width 9 height 9
click at [900, 525] on div "ce" at bounding box center [899, 539] width 11 height 56
drag, startPoint x: 902, startPoint y: 536, endPoint x: 911, endPoint y: 536, distance: 9.0
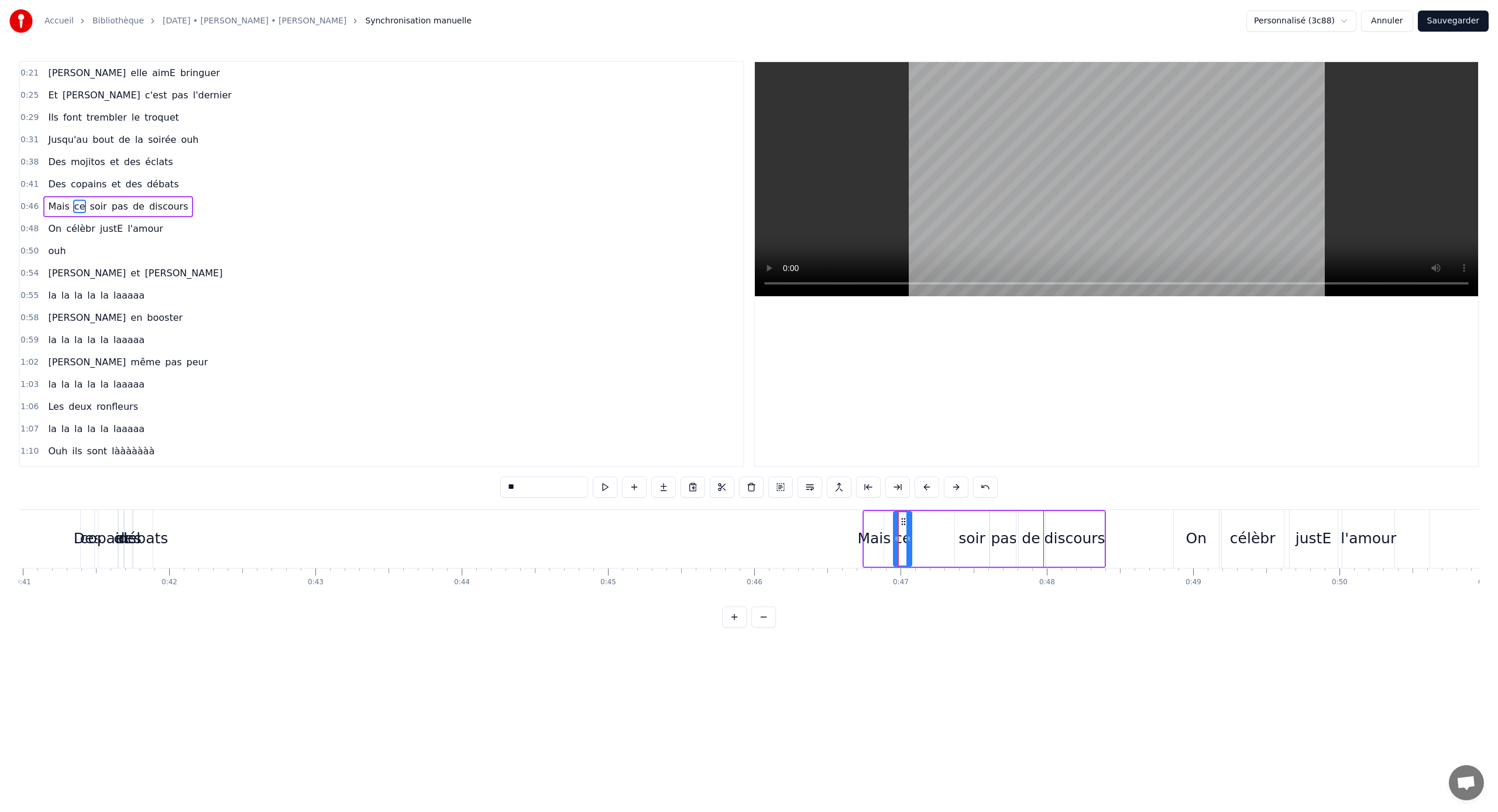
click at [911, 536] on icon at bounding box center [909, 538] width 5 height 9
drag, startPoint x: 902, startPoint y: 520, endPoint x: 912, endPoint y: 520, distance: 10.0
click at [912, 520] on circle at bounding box center [911, 520] width 1 height 1
click at [876, 523] on div "Mais" at bounding box center [874, 539] width 19 height 56
drag, startPoint x: 881, startPoint y: 535, endPoint x: 895, endPoint y: 535, distance: 14.0
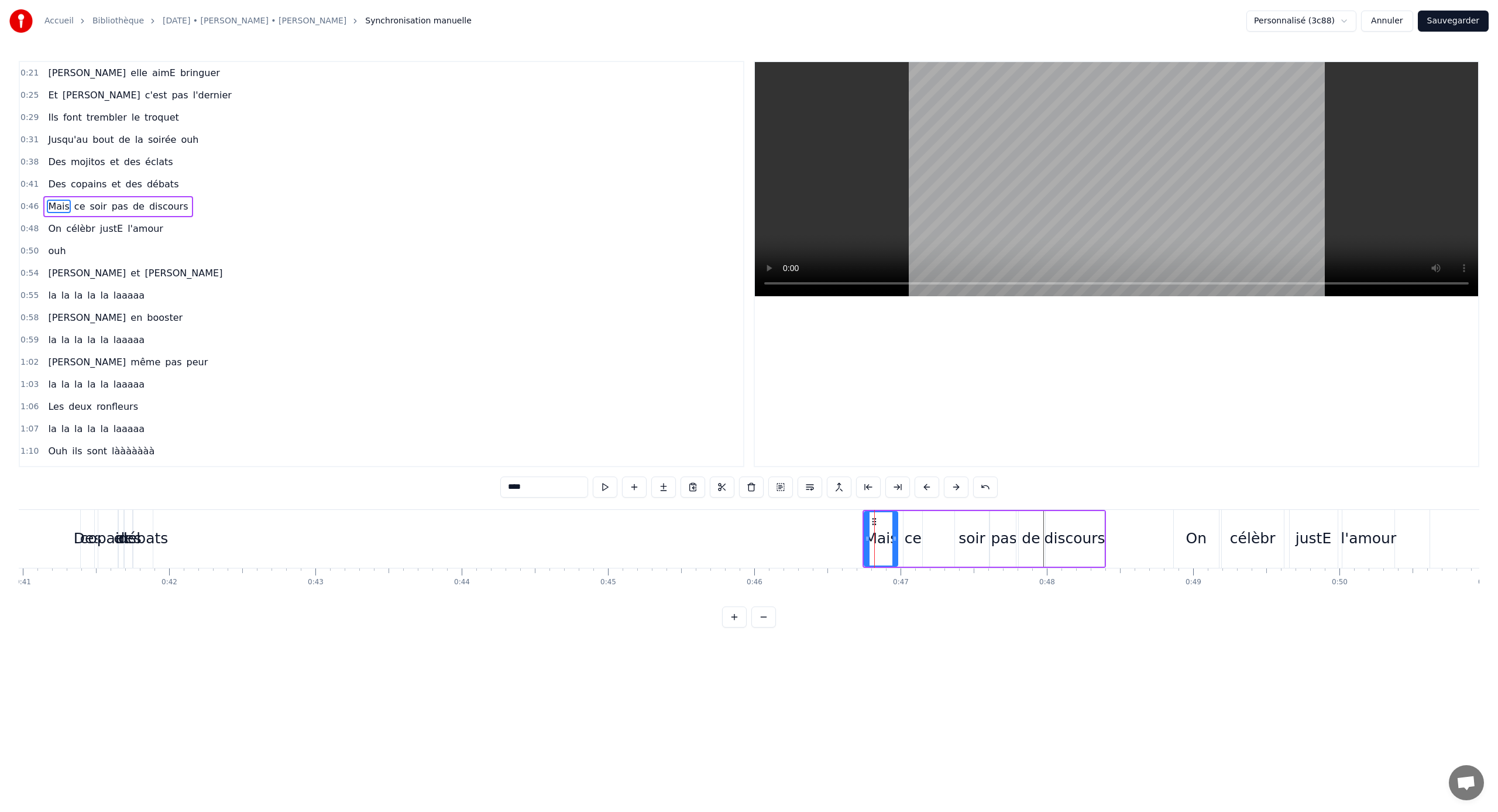
click at [895, 535] on icon at bounding box center [895, 538] width 5 height 9
click at [974, 533] on div "soir" at bounding box center [972, 538] width 27 height 23
drag, startPoint x: 967, startPoint y: 525, endPoint x: 947, endPoint y: 525, distance: 20.0
click at [947, 525] on icon at bounding box center [942, 521] width 9 height 9
click at [1018, 530] on div "de" at bounding box center [1031, 539] width 28 height 56
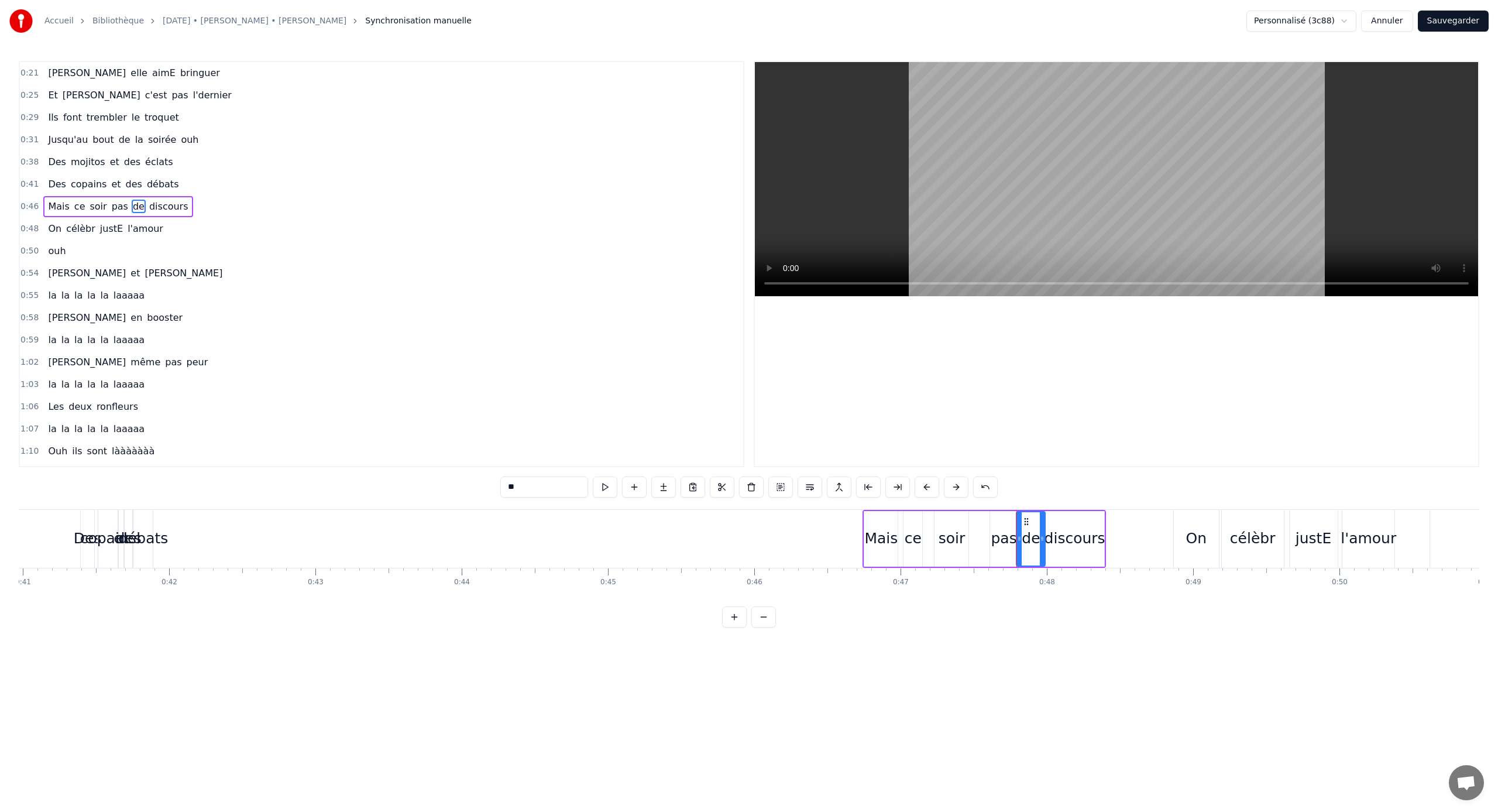
click at [1002, 525] on div "pas" at bounding box center [1004, 539] width 28 height 56
type input "***"
drag, startPoint x: 1000, startPoint y: 523, endPoint x: 989, endPoint y: 523, distance: 11.0
click at [1002, 523] on div "pas" at bounding box center [1003, 538] width 28 height 58
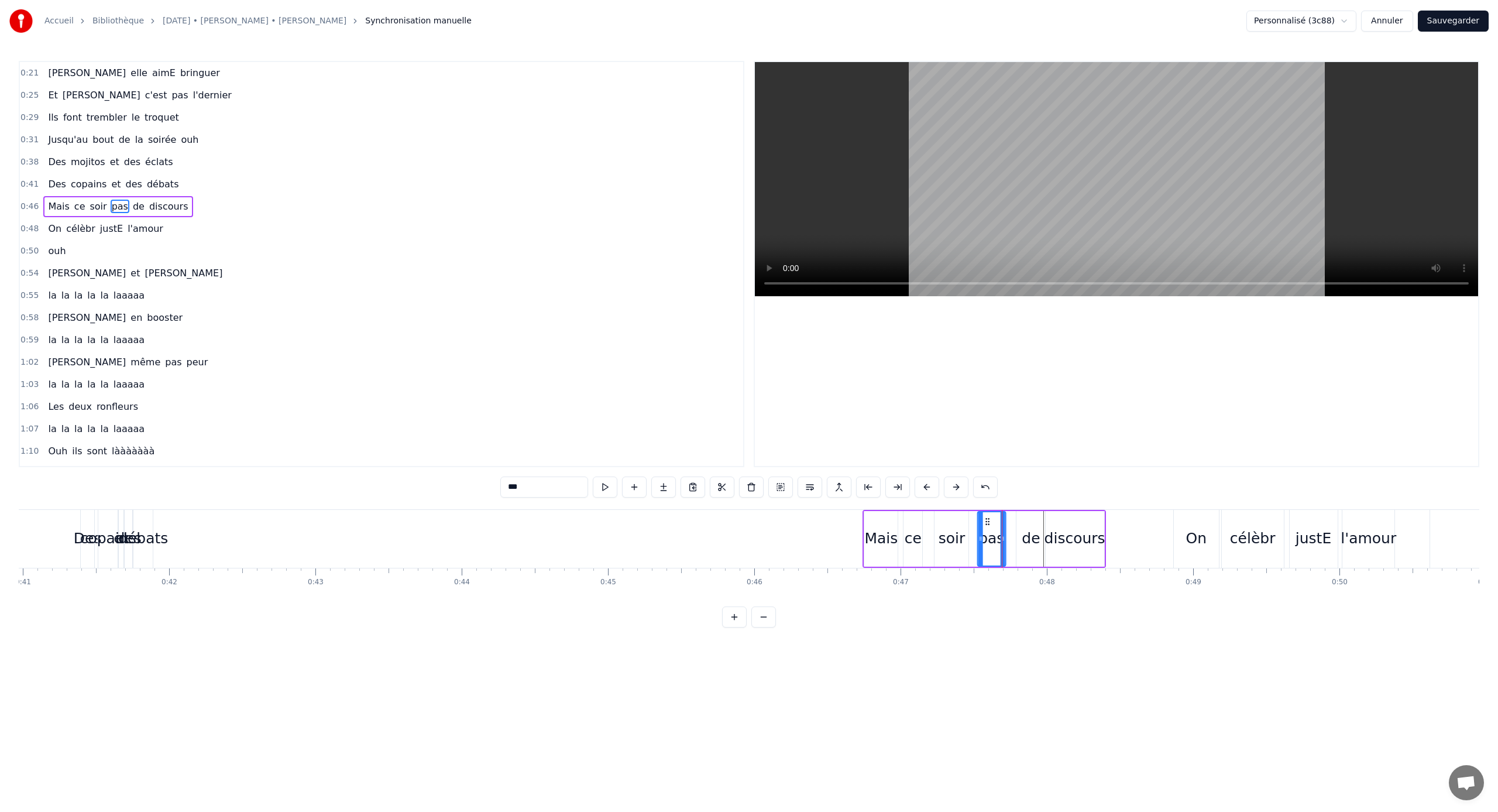
drag, startPoint x: 1000, startPoint y: 520, endPoint x: 988, endPoint y: 520, distance: 12.0
click at [988, 520] on icon at bounding box center [987, 521] width 9 height 9
click at [1021, 520] on div "de" at bounding box center [1031, 539] width 28 height 56
type input "**"
click at [1023, 520] on icon at bounding box center [1022, 521] width 9 height 9
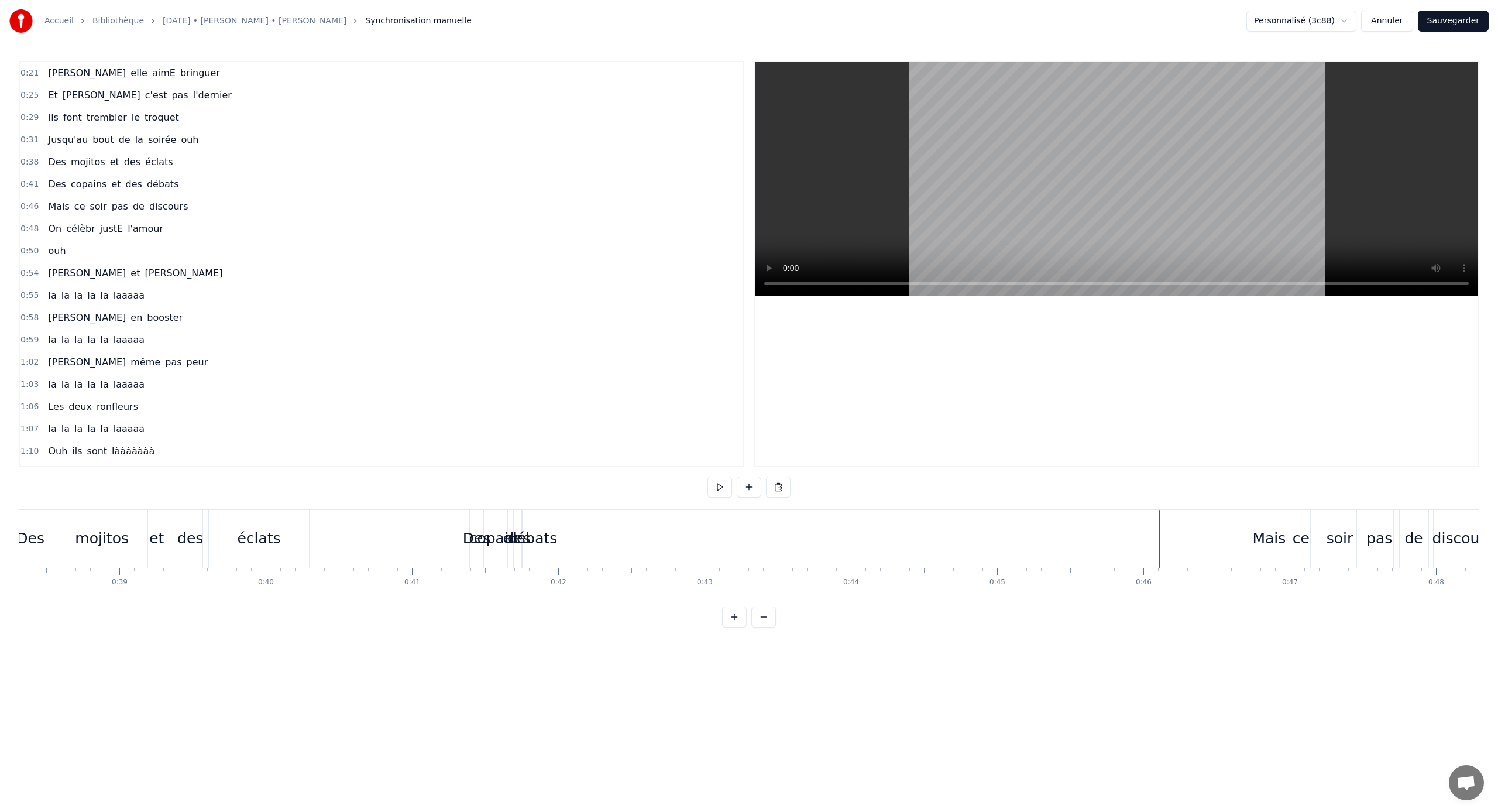
scroll to position [0, 5480]
click at [599, 528] on div "copains" at bounding box center [622, 538] width 56 height 23
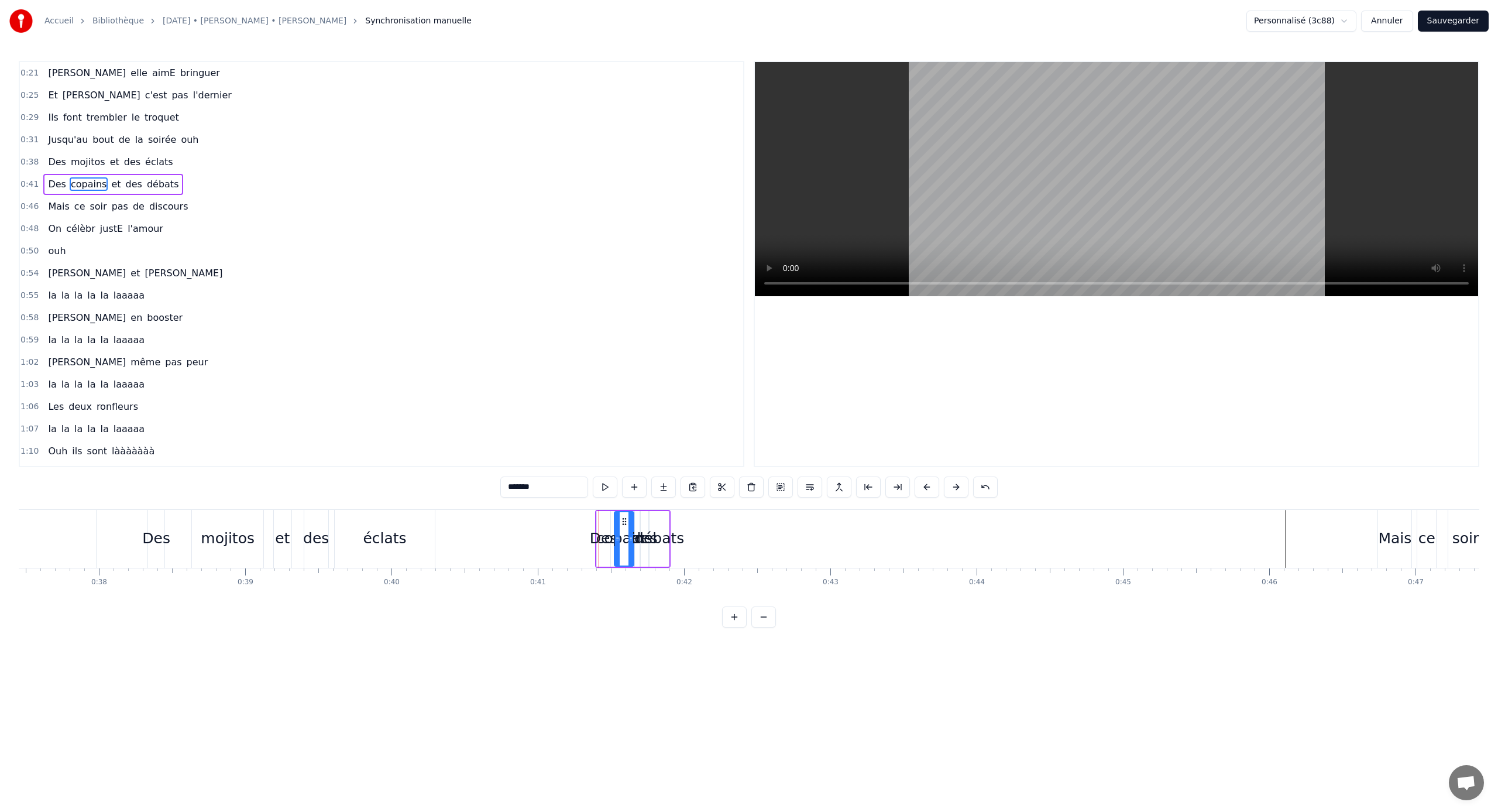
click at [595, 527] on div "Des" at bounding box center [604, 538] width 28 height 23
type input "***"
click at [785, 487] on button at bounding box center [780, 486] width 24 height 21
drag, startPoint x: 603, startPoint y: 517, endPoint x: 765, endPoint y: 520, distance: 162.0
click at [765, 520] on icon at bounding box center [769, 520] width 9 height 9
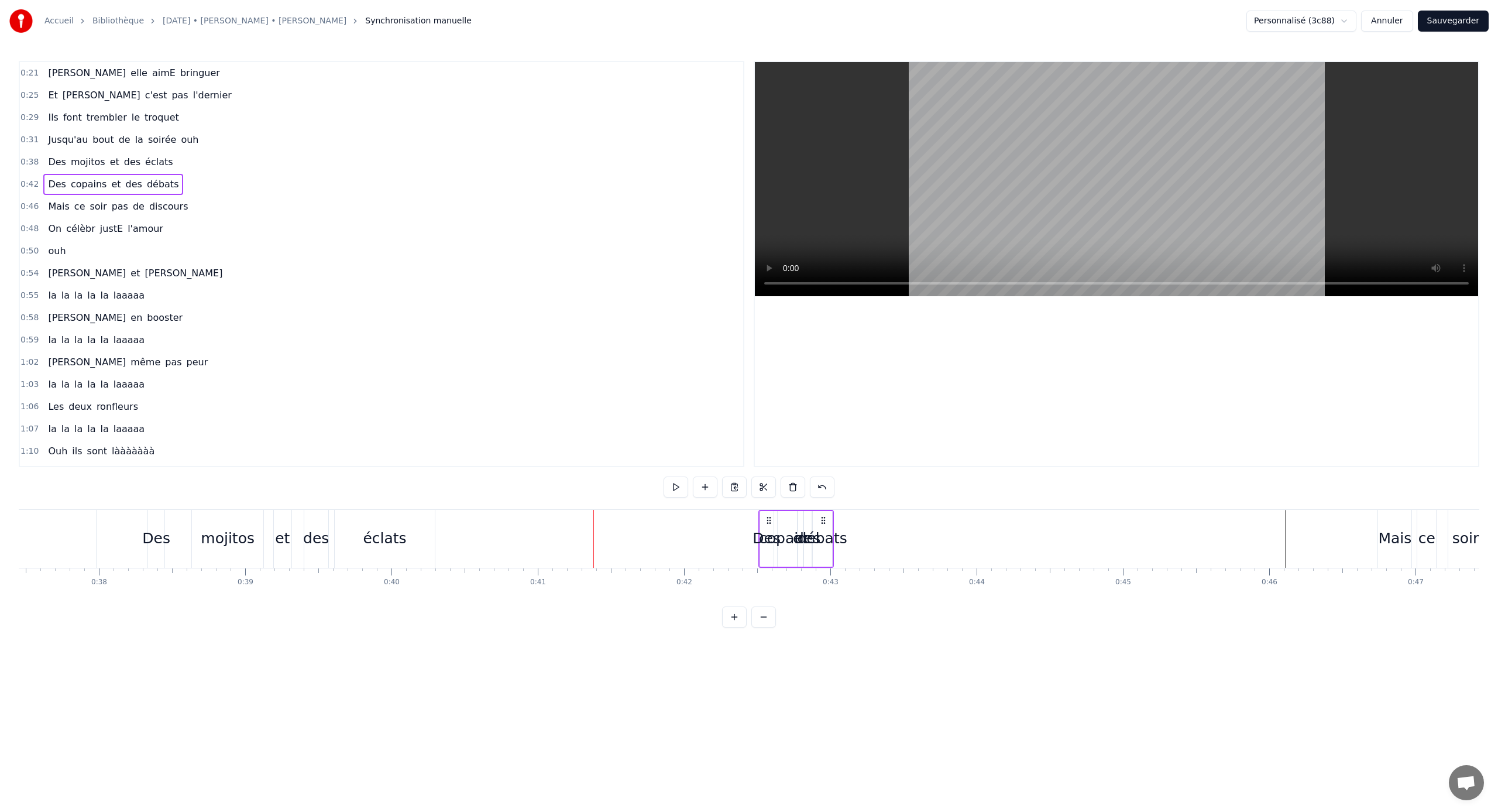
click at [825, 535] on div "débats" at bounding box center [821, 538] width 50 height 23
drag, startPoint x: 821, startPoint y: 524, endPoint x: 1026, endPoint y: 540, distance: 205.6
click at [1026, 540] on div "débats" at bounding box center [1028, 539] width 18 height 53
drag, startPoint x: 1019, startPoint y: 535, endPoint x: 982, endPoint y: 534, distance: 37.0
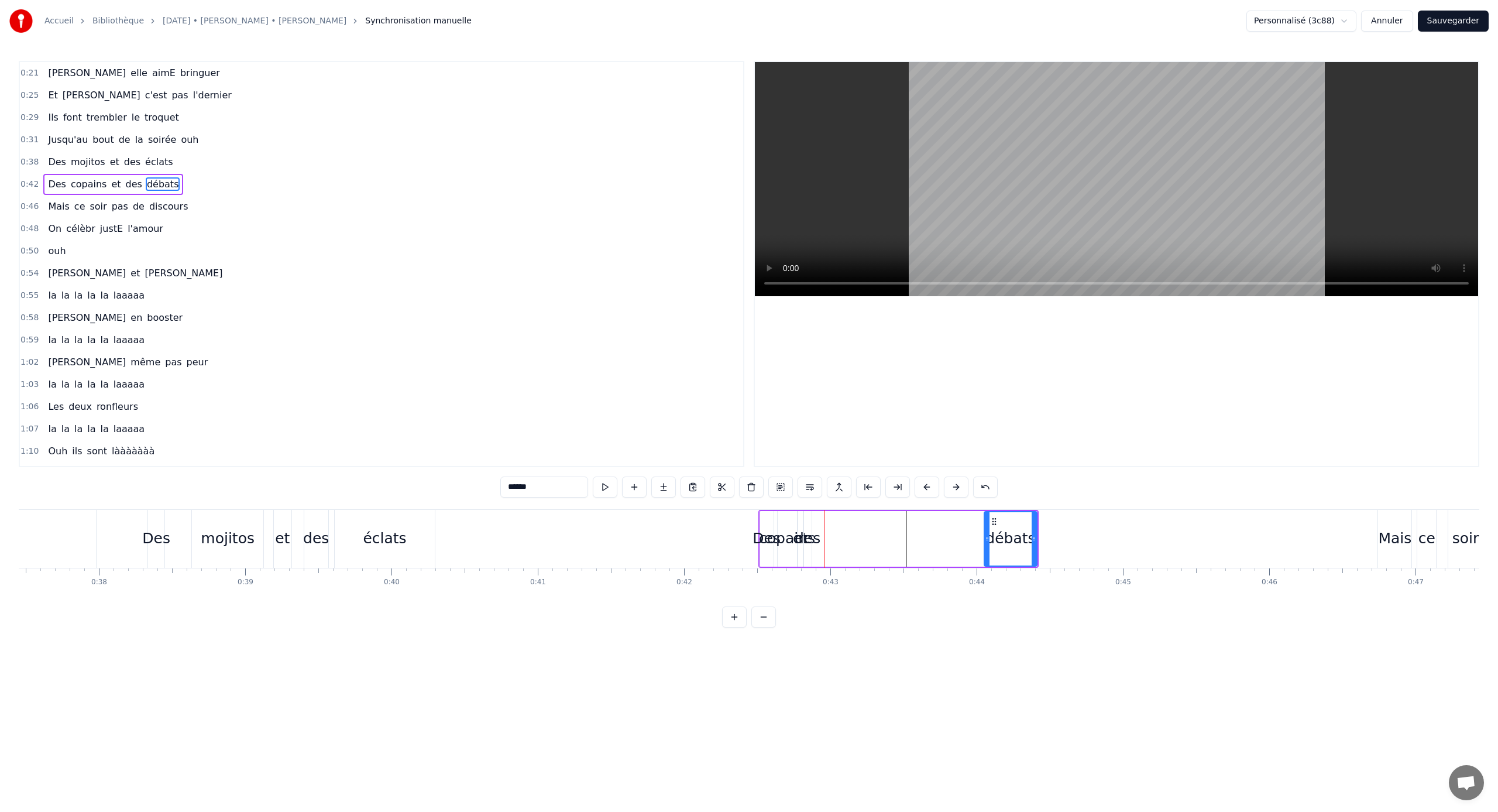
click at [985, 535] on icon at bounding box center [988, 538] width 5 height 9
click at [806, 535] on div "des" at bounding box center [807, 538] width 26 height 23
type input "***"
drag, startPoint x: 810, startPoint y: 535, endPoint x: 853, endPoint y: 540, distance: 43.3
click at [853, 540] on div "Des copains et des débats" at bounding box center [899, 538] width 281 height 58
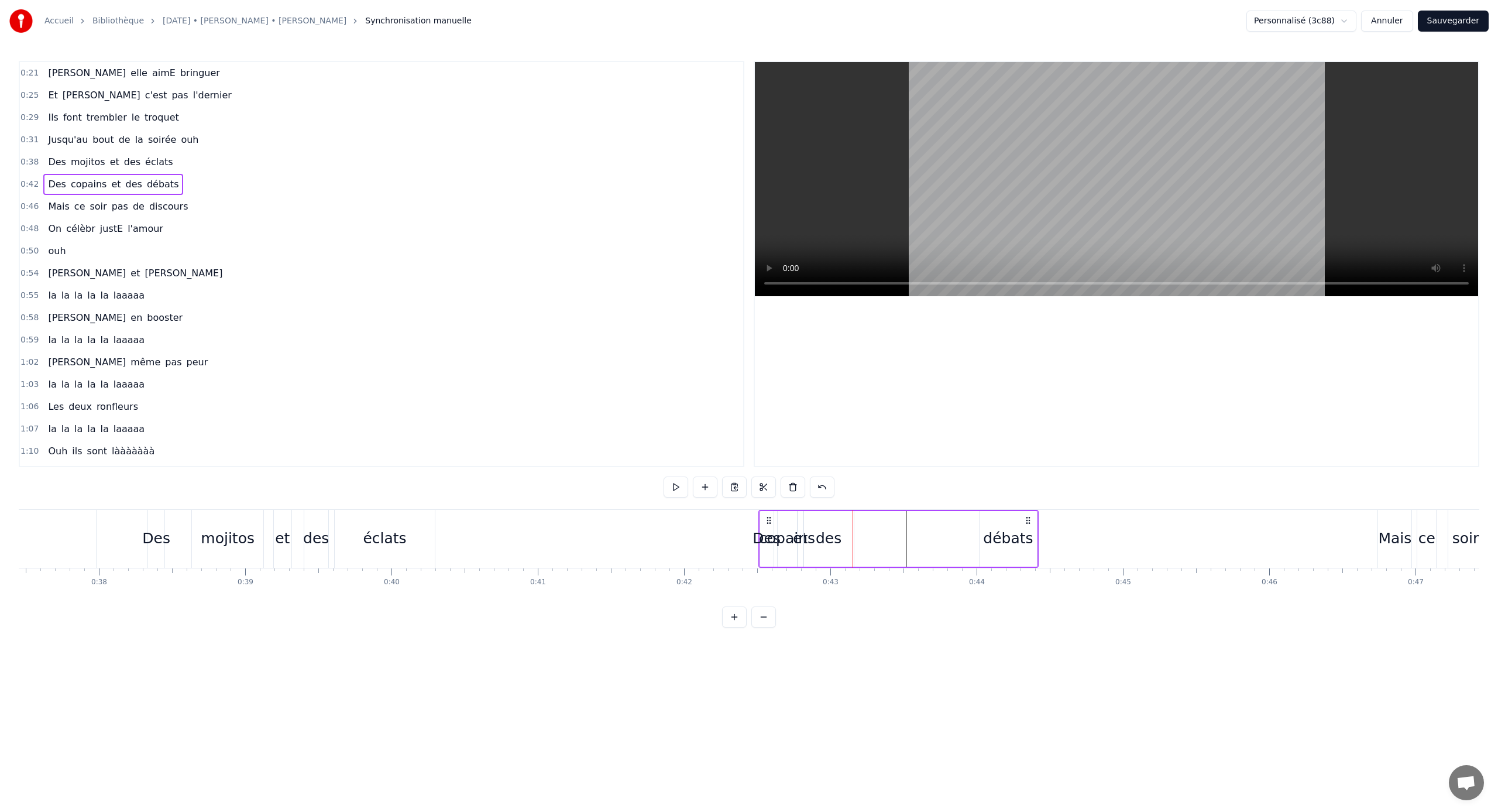
click at [807, 519] on div "des" at bounding box center [830, 539] width 50 height 56
drag, startPoint x: 812, startPoint y: 519, endPoint x: 935, endPoint y: 522, distance: 123.0
click at [935, 522] on icon at bounding box center [936, 521] width 9 height 9
click at [793, 528] on div "copains" at bounding box center [787, 538] width 56 height 23
type input "*******"
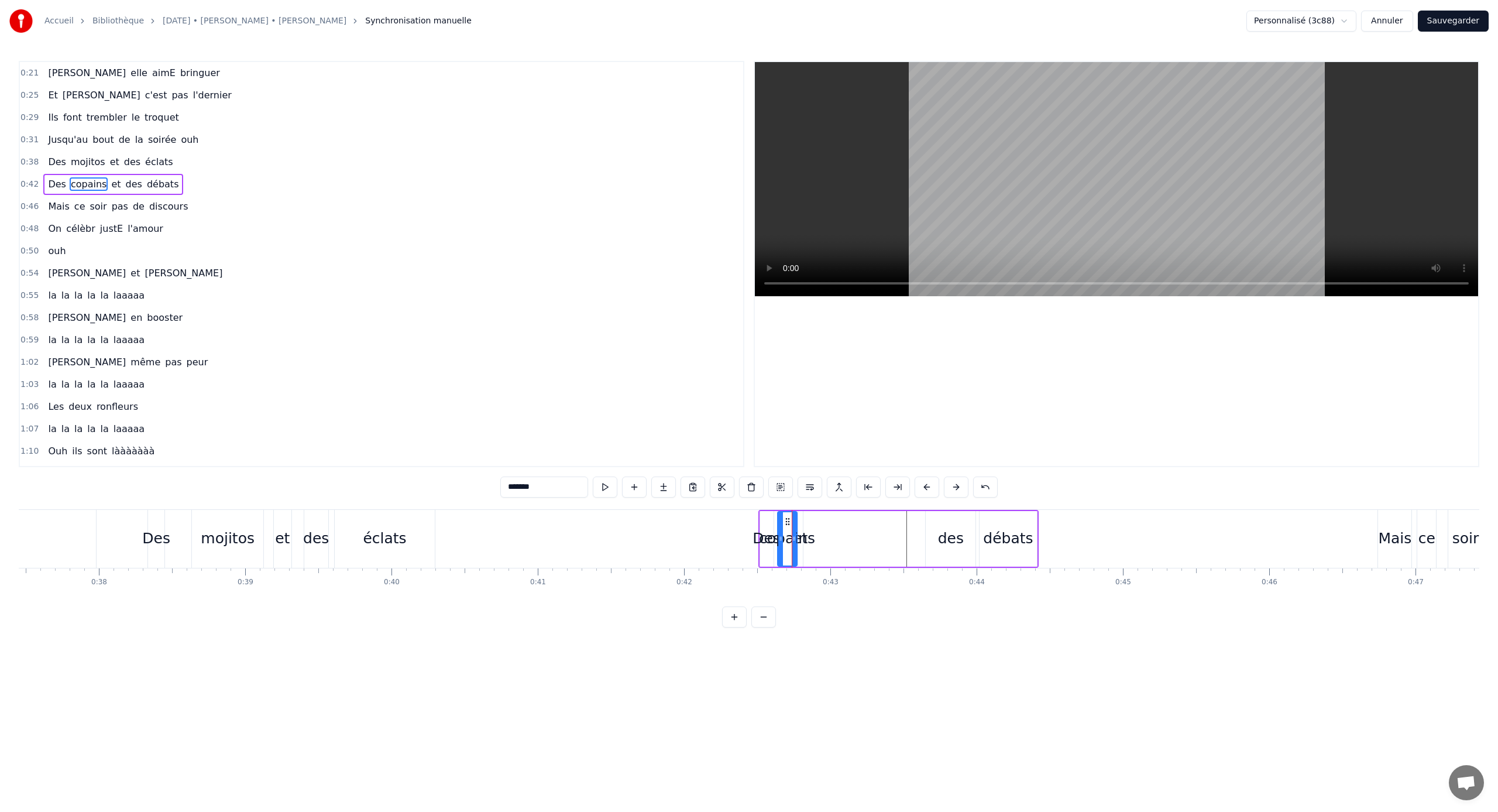
click at [803, 528] on div "copains" at bounding box center [787, 538] width 56 height 23
click at [797, 528] on div "copains" at bounding box center [787, 538] width 56 height 23
click at [814, 525] on div "Des copains et des débats" at bounding box center [899, 538] width 281 height 58
click at [800, 529] on div "et" at bounding box center [800, 538] width 15 height 23
drag, startPoint x: 800, startPoint y: 538, endPoint x: 832, endPoint y: 541, distance: 32.1
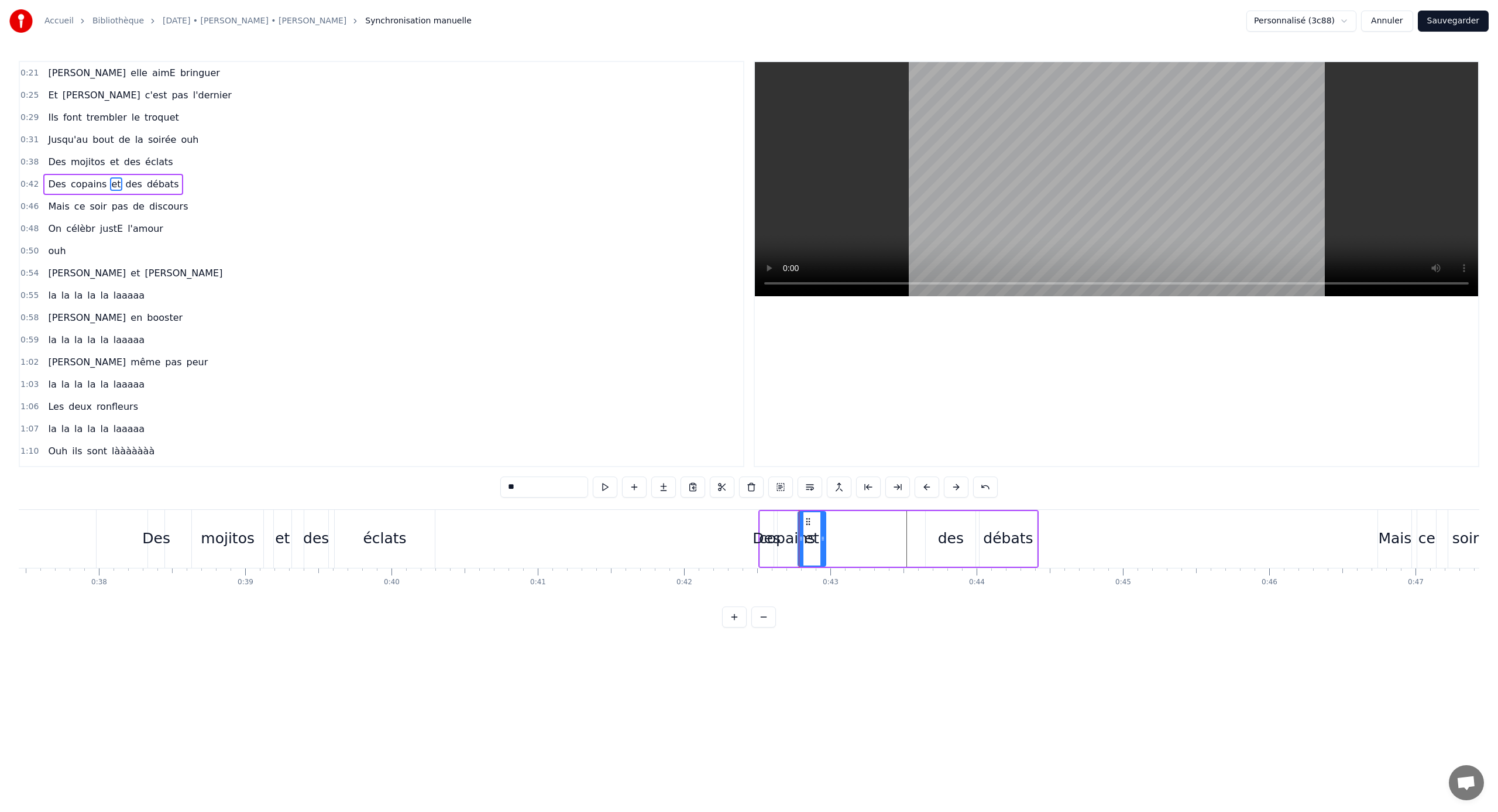
click at [825, 541] on icon at bounding box center [823, 538] width 5 height 9
drag, startPoint x: 808, startPoint y: 524, endPoint x: 898, endPoint y: 535, distance: 90.7
click at [898, 535] on div "et" at bounding box center [905, 539] width 34 height 53
drag, startPoint x: 891, startPoint y: 537, endPoint x: 900, endPoint y: 537, distance: 9.0
click at [896, 537] on circle at bounding box center [896, 536] width 1 height 1
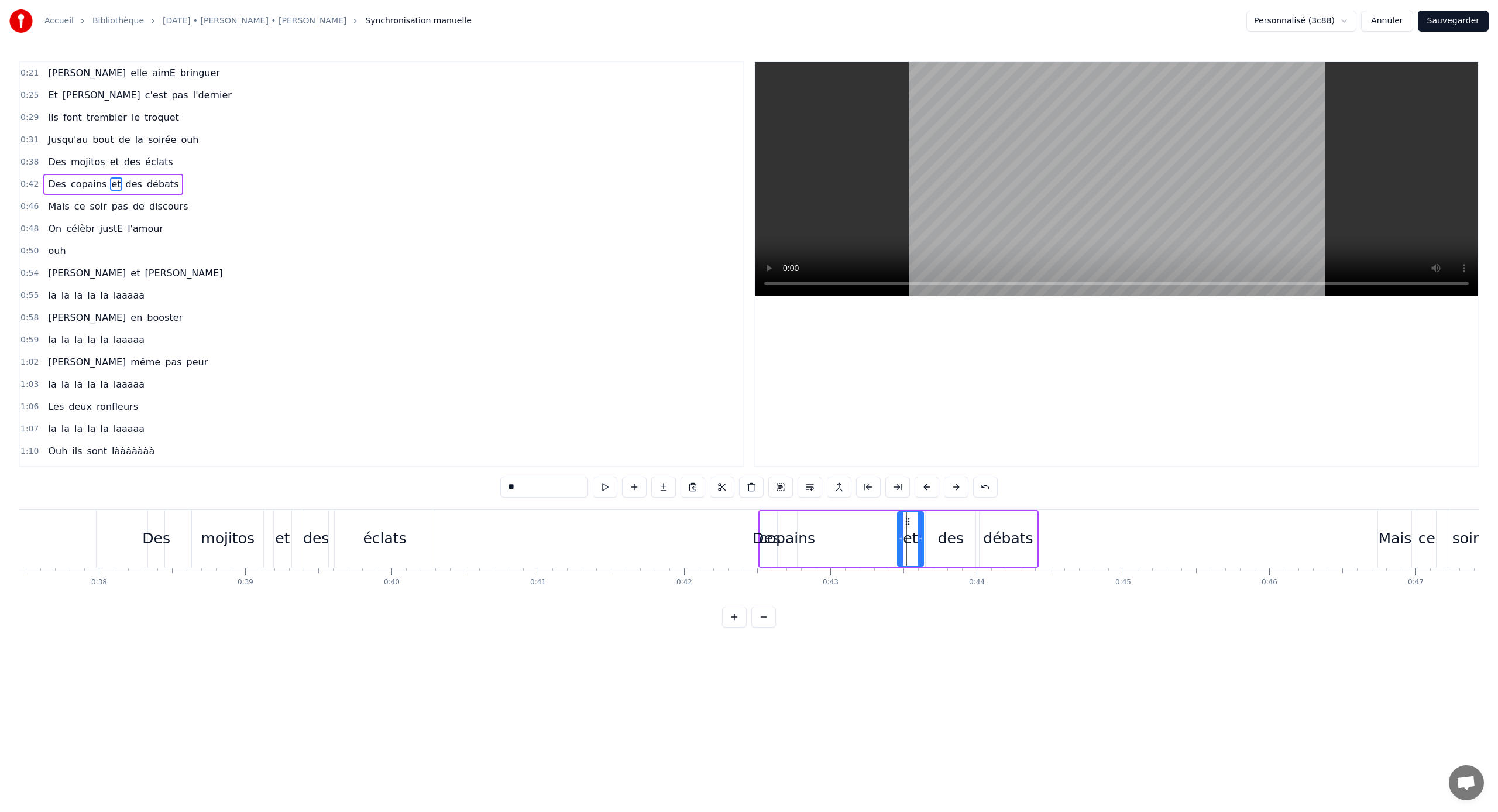
click at [793, 532] on div "copains" at bounding box center [787, 538] width 56 height 23
drag, startPoint x: 795, startPoint y: 536, endPoint x: 827, endPoint y: 538, distance: 32.1
click at [816, 537] on icon at bounding box center [815, 538] width 5 height 9
drag, startPoint x: 785, startPoint y: 520, endPoint x: 846, endPoint y: 529, distance: 61.7
click at [845, 529] on div "copains" at bounding box center [855, 539] width 50 height 53
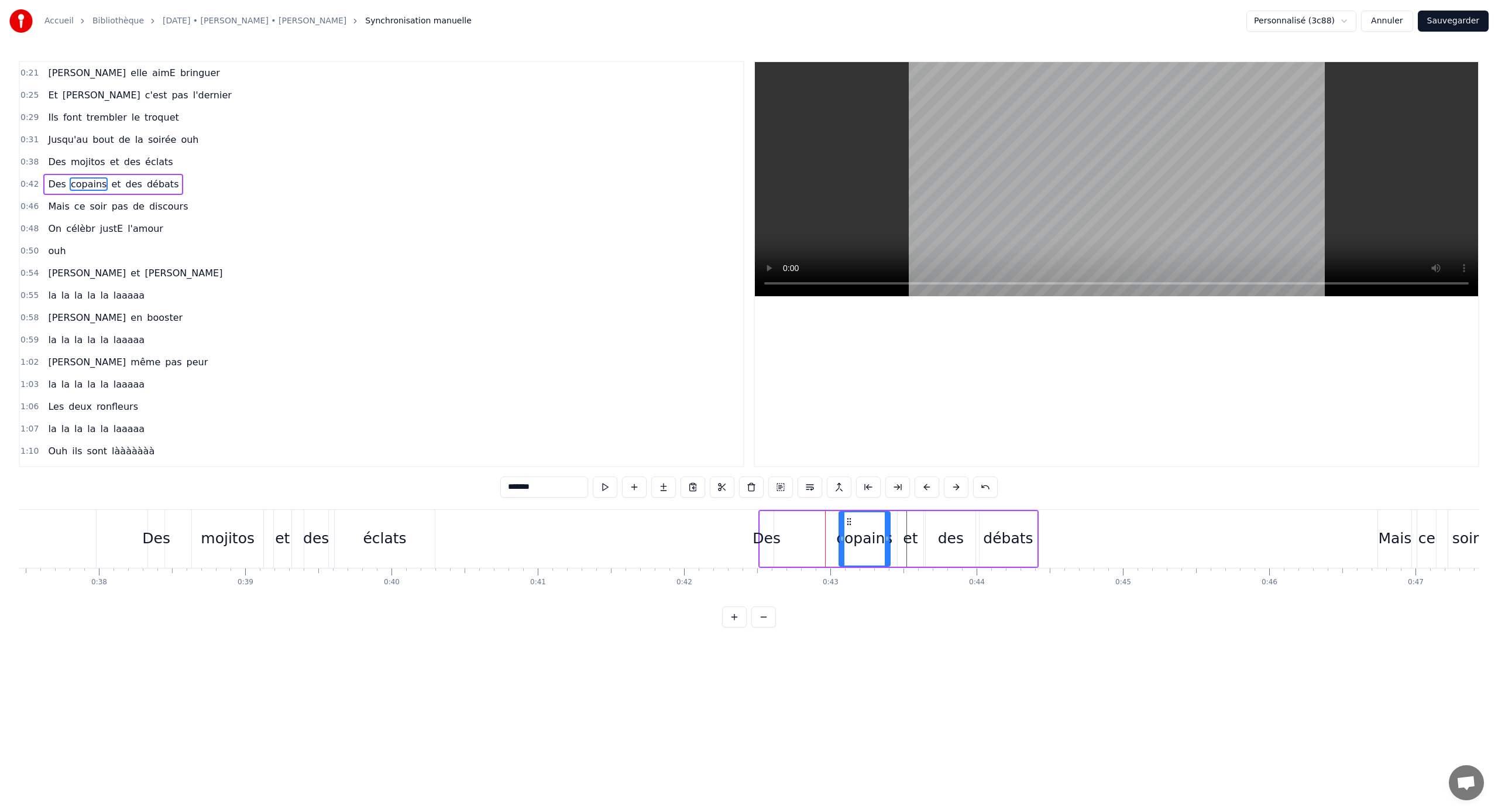
click at [761, 530] on div "Des" at bounding box center [767, 538] width 28 height 23
drag, startPoint x: 771, startPoint y: 536, endPoint x: 799, endPoint y: 540, distance: 28.3
click at [799, 540] on icon at bounding box center [796, 538] width 5 height 9
click at [841, 535] on div "copains" at bounding box center [864, 538] width 56 height 23
drag, startPoint x: 850, startPoint y: 519, endPoint x: 814, endPoint y: 520, distance: 36.0
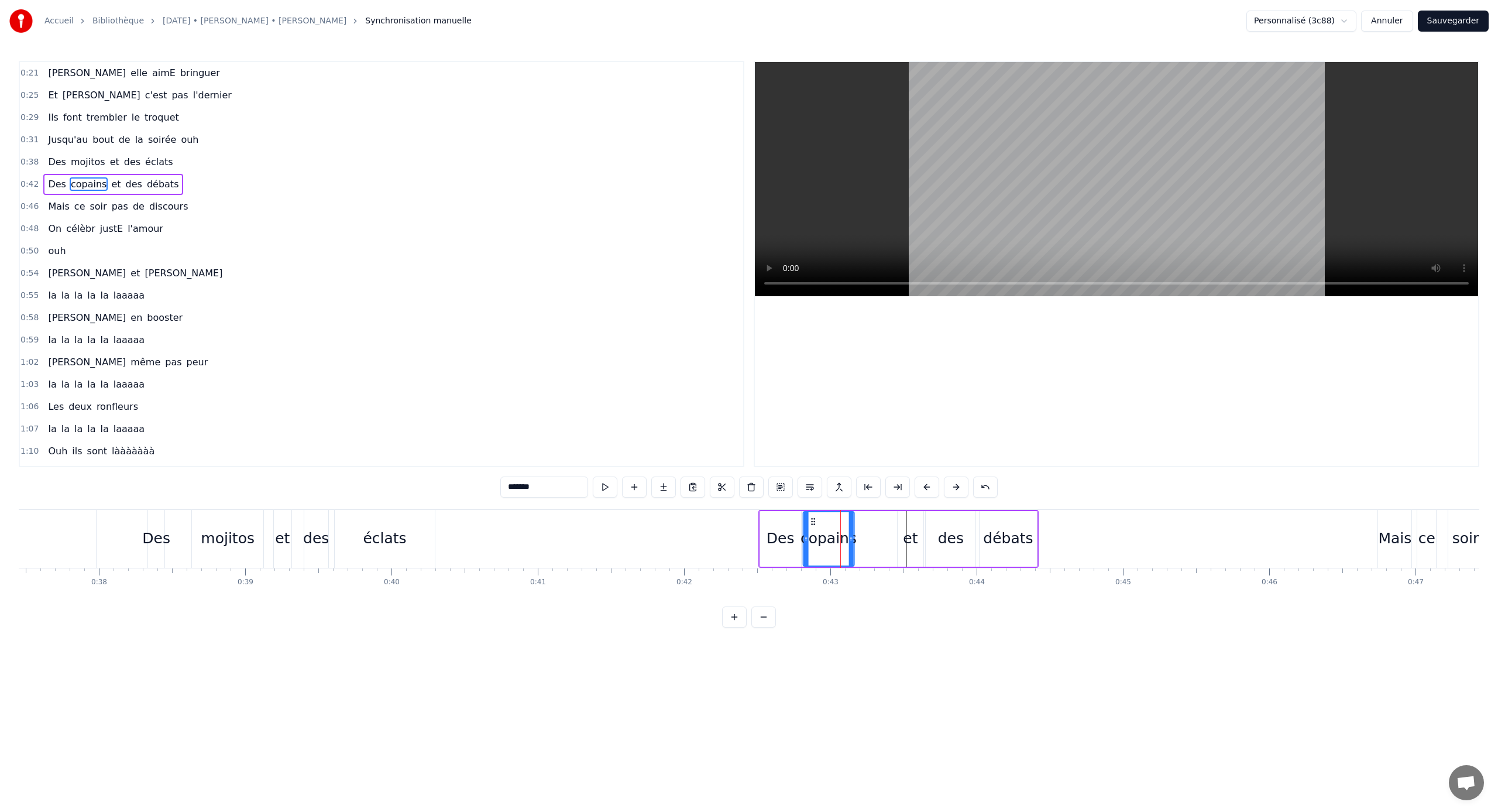
click at [814, 520] on icon at bounding box center [812, 521] width 9 height 9
click at [902, 536] on div "et" at bounding box center [911, 539] width 26 height 56
drag, startPoint x: 908, startPoint y: 523, endPoint x: 870, endPoint y: 522, distance: 38.0
click at [870, 523] on icon at bounding box center [869, 521] width 9 height 9
click at [962, 540] on div "des" at bounding box center [951, 538] width 26 height 23
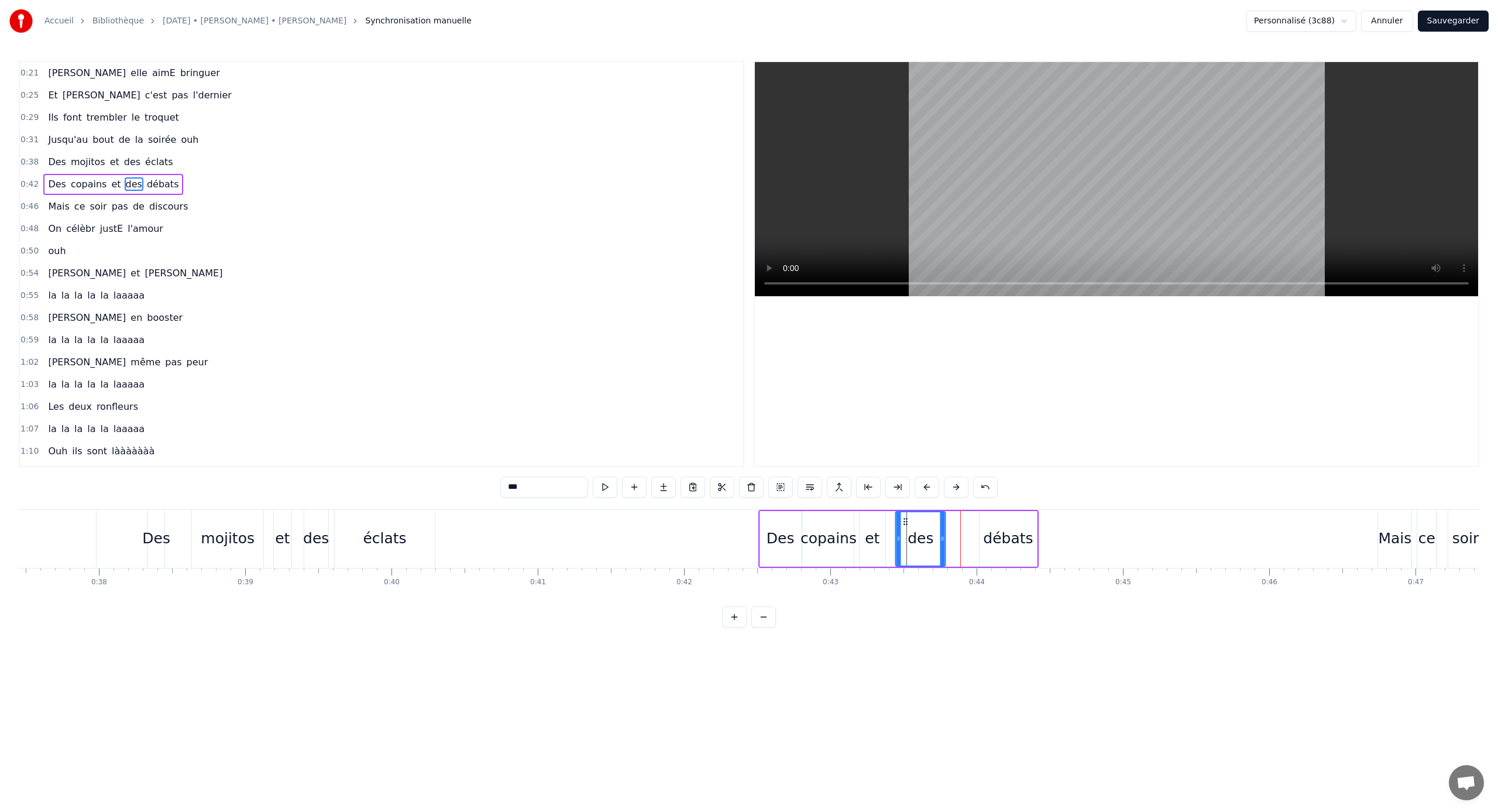
drag, startPoint x: 937, startPoint y: 520, endPoint x: 907, endPoint y: 520, distance: 30.0
click at [907, 520] on circle at bounding box center [906, 520] width 1 height 1
click at [984, 528] on div "débats" at bounding box center [1008, 539] width 58 height 56
type input "******"
drag, startPoint x: 993, startPoint y: 520, endPoint x: 974, endPoint y: 520, distance: 19.0
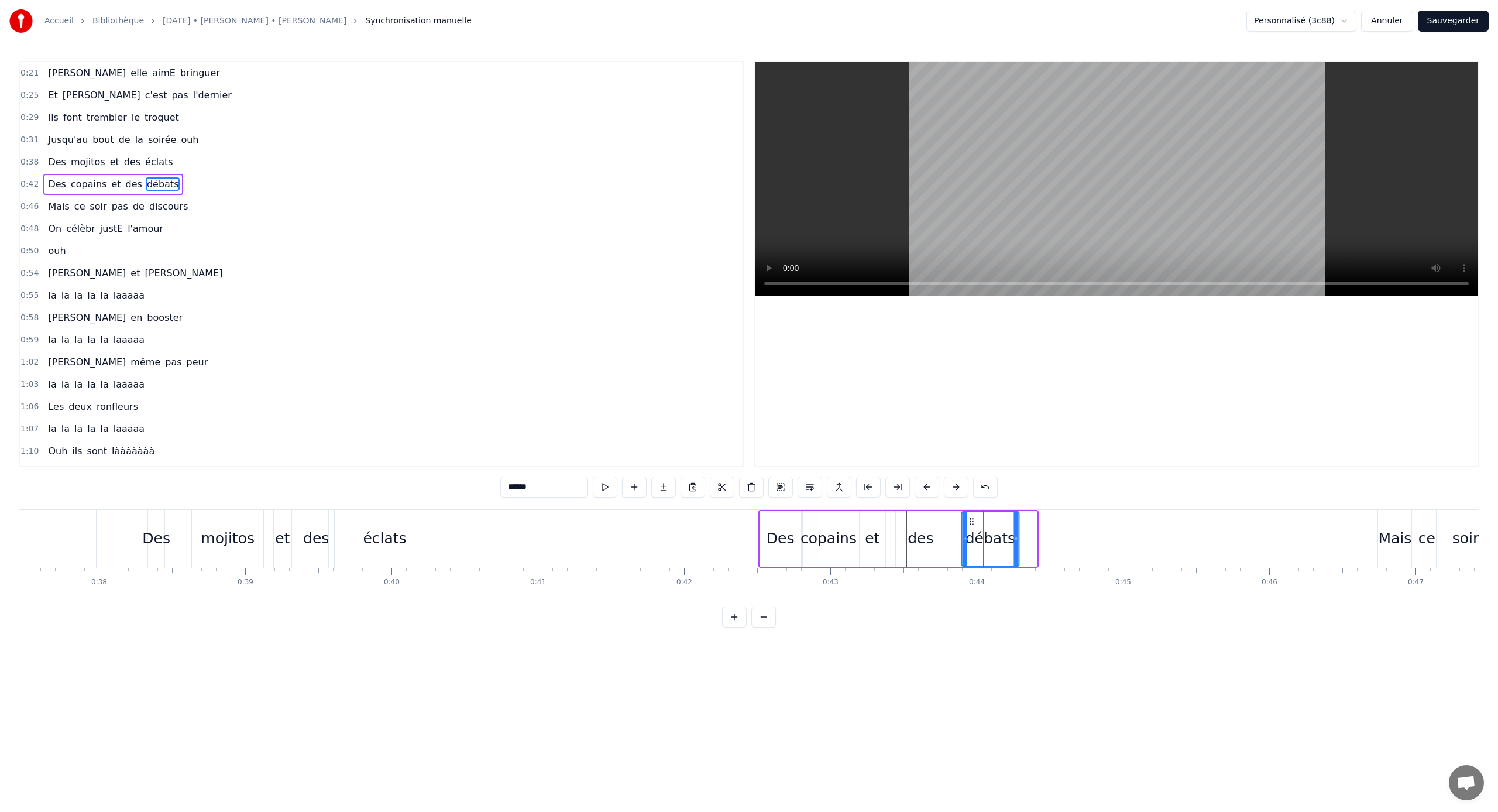
click at [974, 520] on icon at bounding box center [971, 521] width 9 height 9
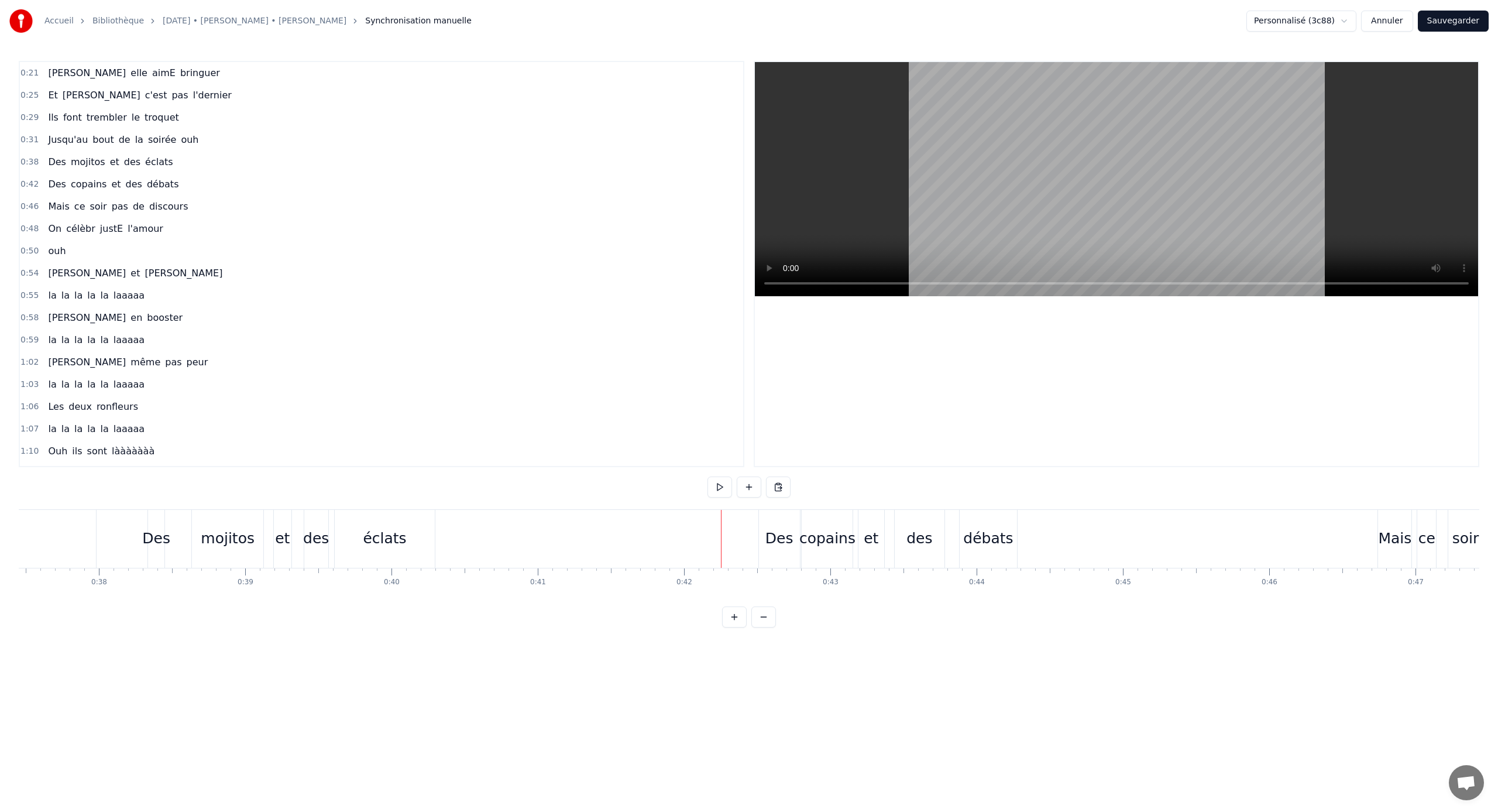
click at [906, 541] on div "des" at bounding box center [920, 538] width 50 height 58
drag, startPoint x: 904, startPoint y: 520, endPoint x: 934, endPoint y: 523, distance: 30.1
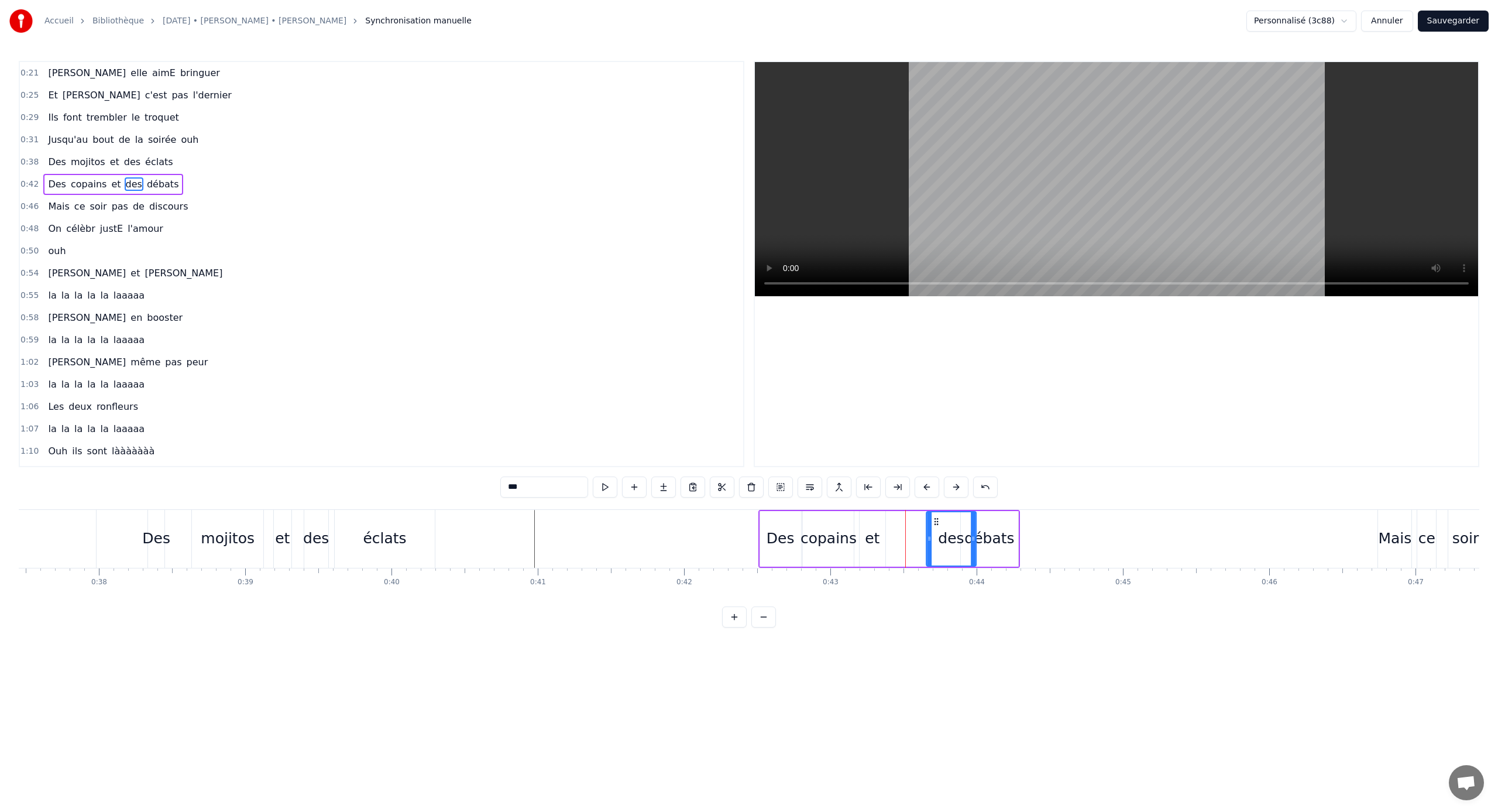
click at [934, 523] on icon at bounding box center [936, 521] width 9 height 9
click at [879, 535] on div "et" at bounding box center [872, 539] width 26 height 56
drag, startPoint x: 882, startPoint y: 535, endPoint x: 922, endPoint y: 534, distance: 40.0
click at [922, 534] on icon at bounding box center [919, 538] width 5 height 9
click at [993, 535] on div "débats" at bounding box center [989, 538] width 50 height 23
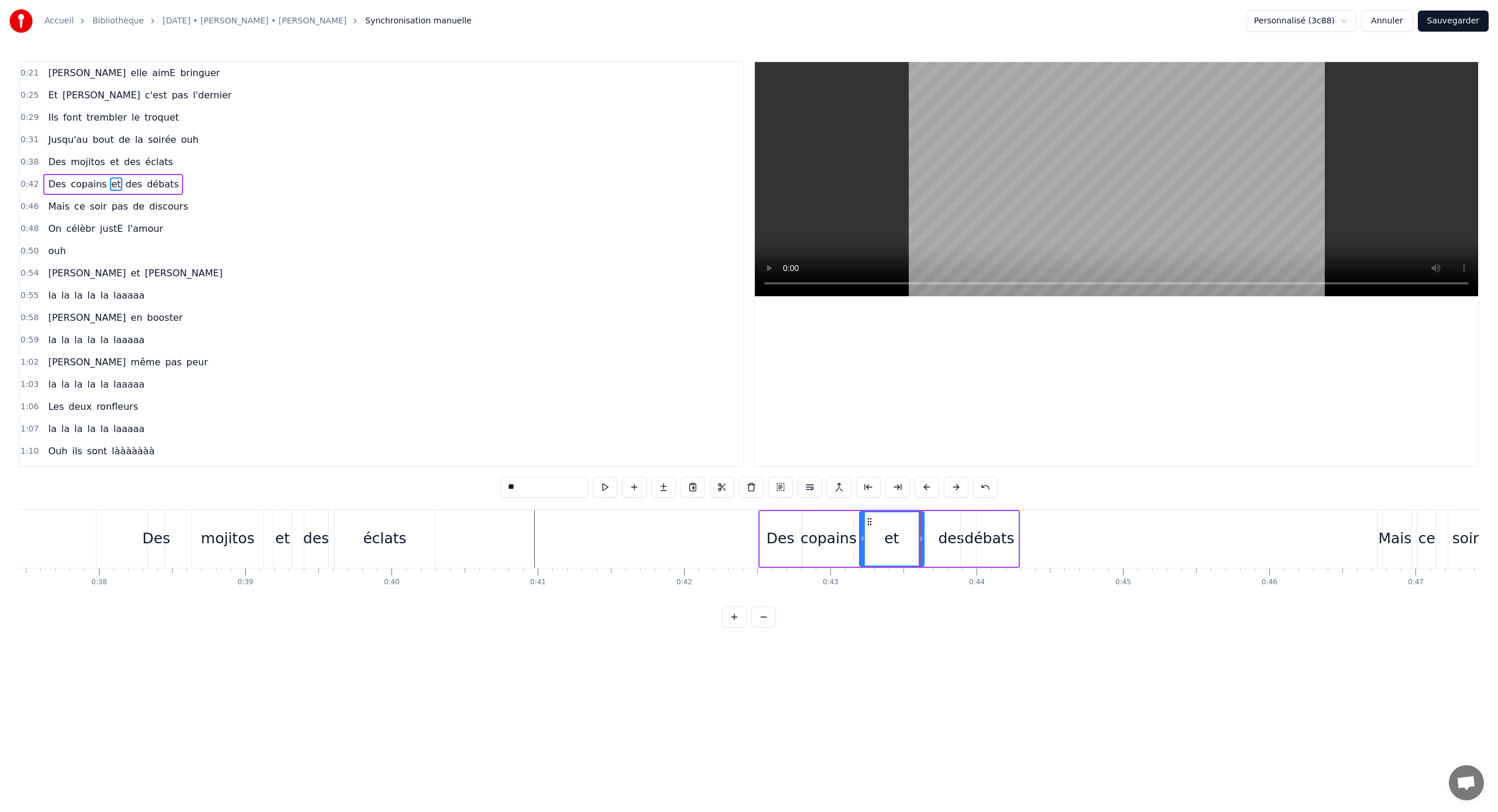
type input "******"
drag, startPoint x: 969, startPoint y: 522, endPoint x: 991, endPoint y: 522, distance: 22.0
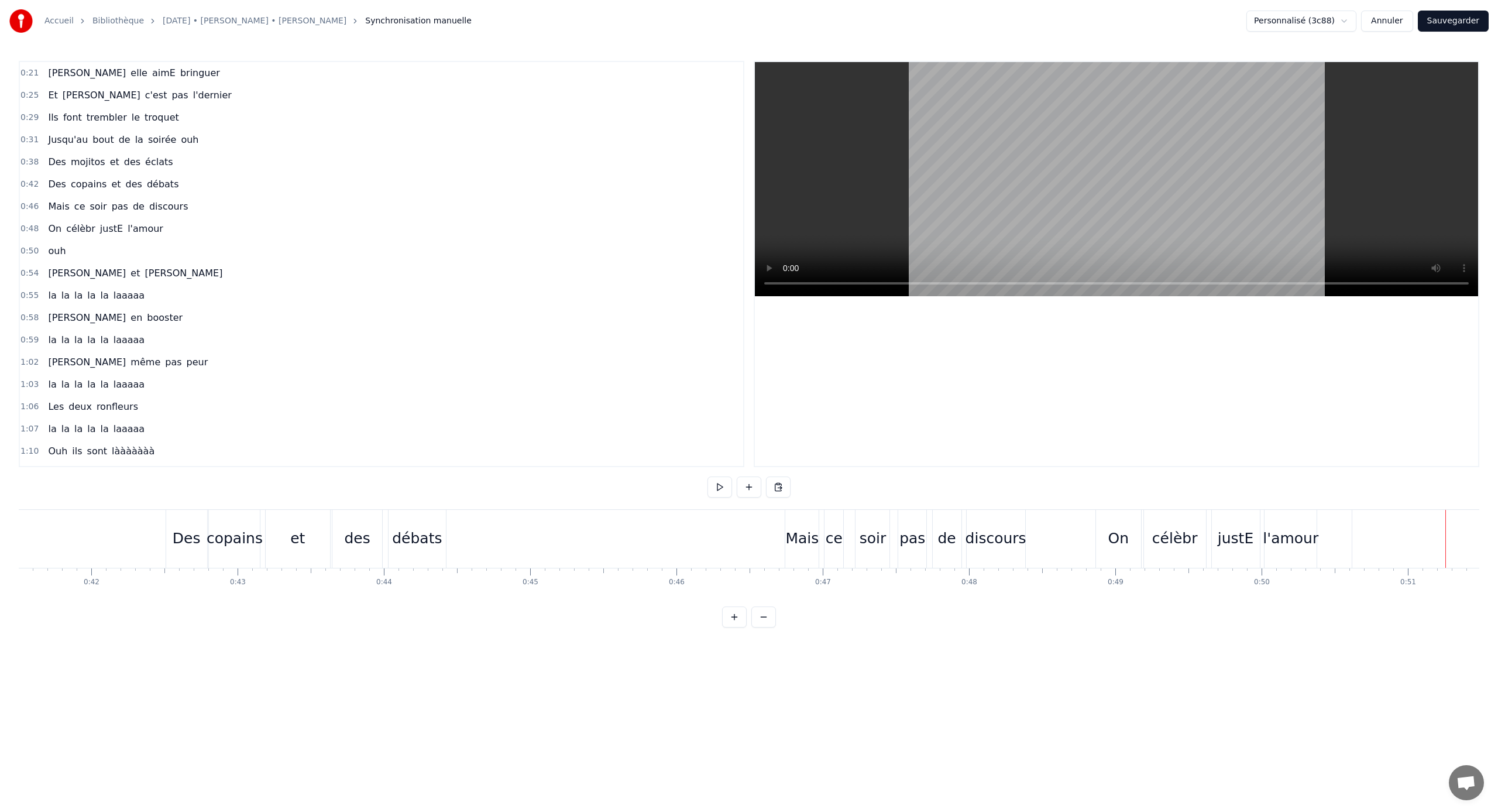
scroll to position [0, 5979]
click at [485, 526] on div "débats" at bounding box center [510, 538] width 58 height 58
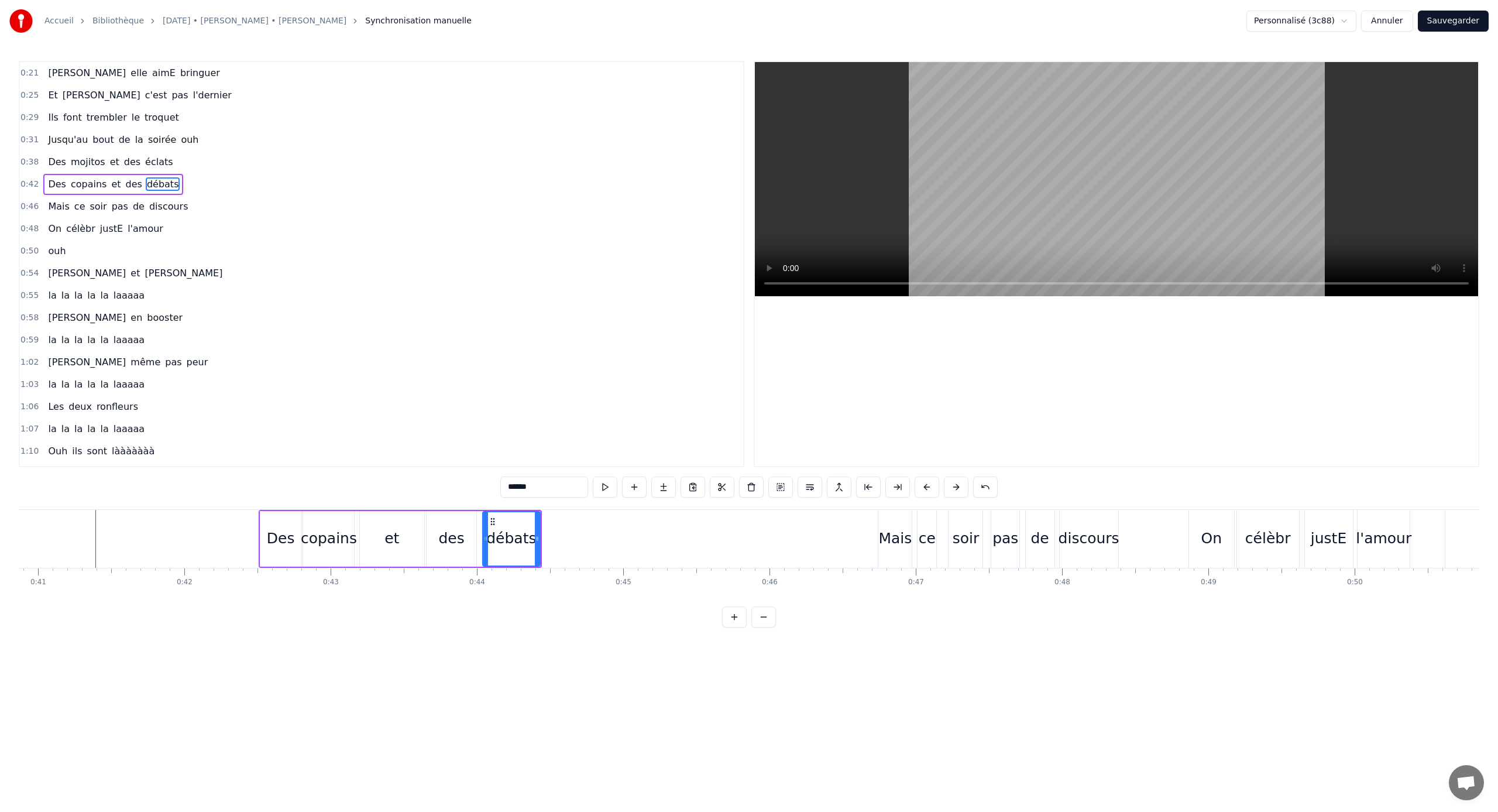
click at [465, 532] on div "des" at bounding box center [452, 539] width 50 height 56
click at [515, 543] on div "débats" at bounding box center [511, 538] width 50 height 23
click at [439, 520] on div "des" at bounding box center [452, 539] width 50 height 56
click at [441, 520] on icon at bounding box center [440, 521] width 9 height 9
click at [394, 527] on div "et" at bounding box center [392, 538] width 15 height 23
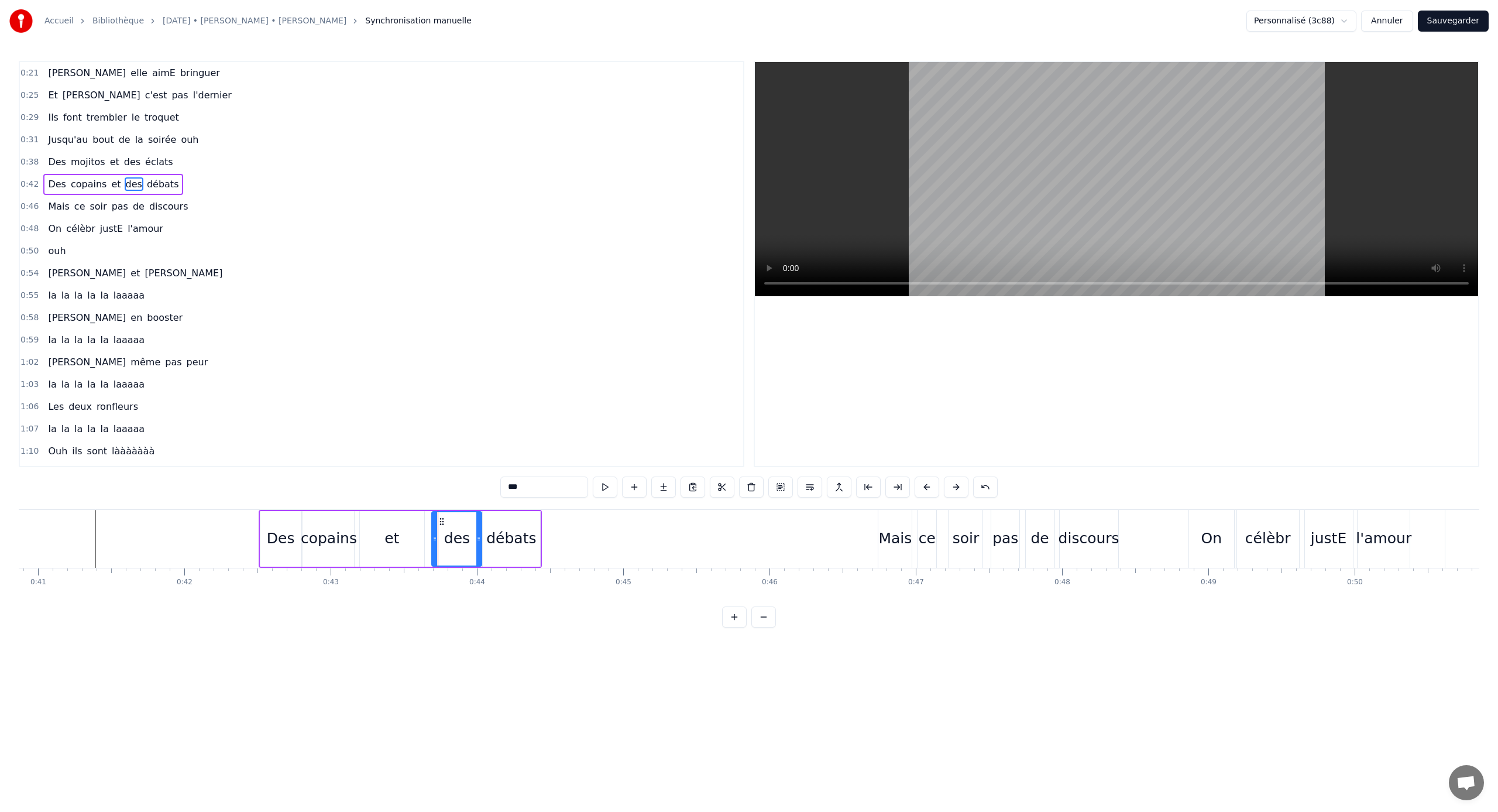
type input "**"
drag, startPoint x: 419, startPoint y: 535, endPoint x: 429, endPoint y: 535, distance: 10.0
click at [429, 535] on icon at bounding box center [429, 538] width 5 height 9
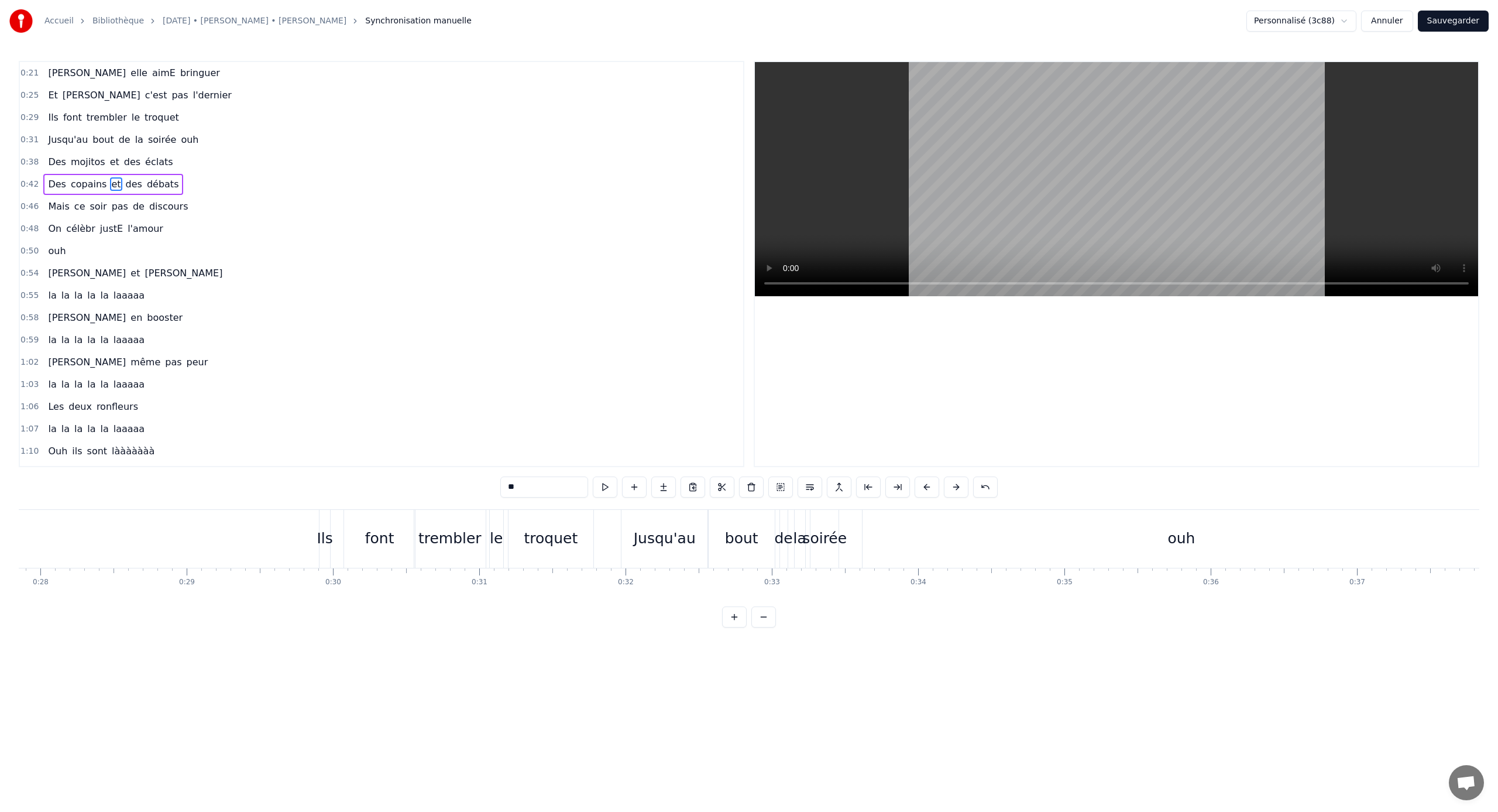
scroll to position [0, 4045]
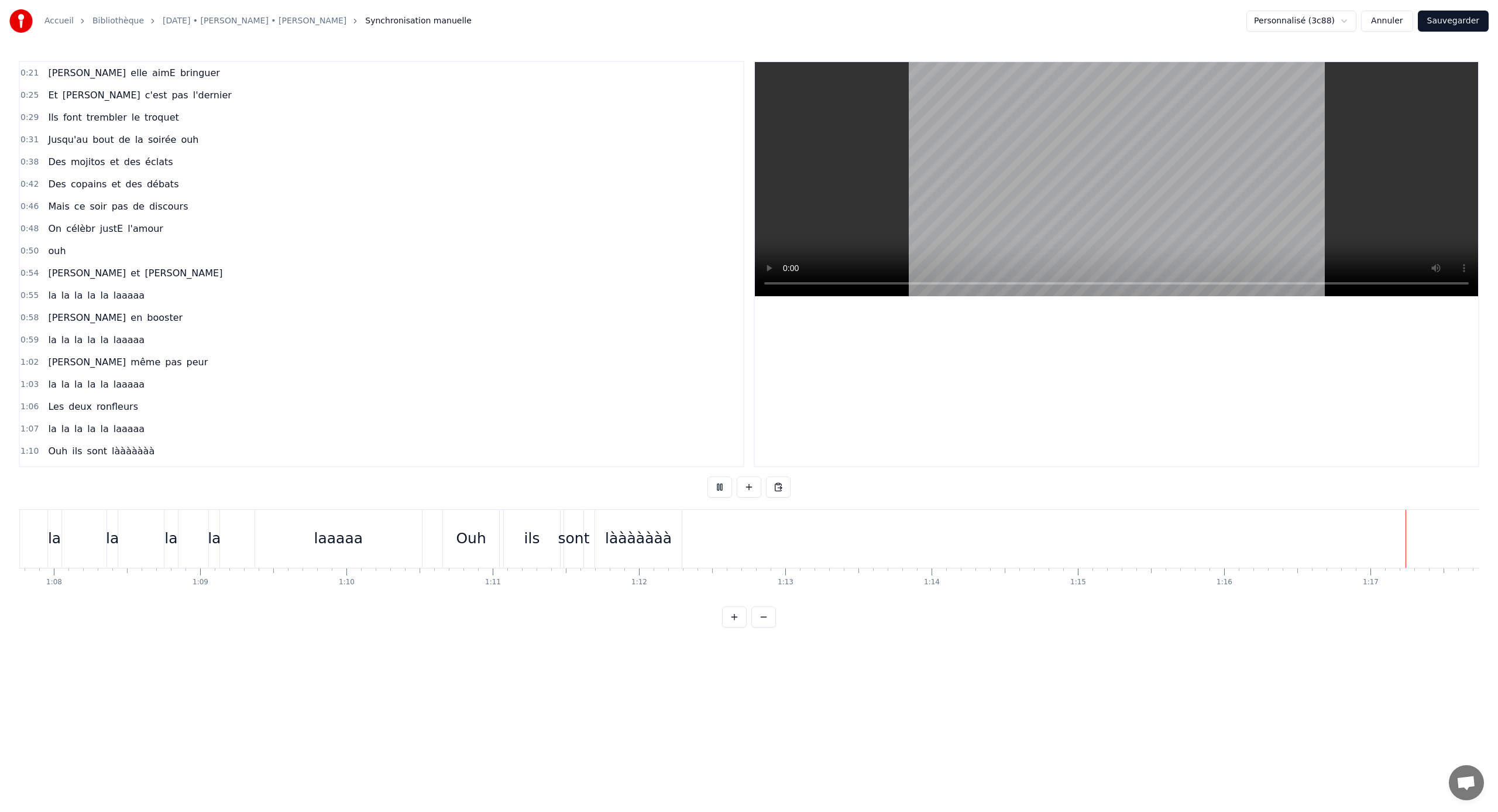
click at [819, 371] on div at bounding box center [1117, 263] width 724 height 403
click at [1434, 25] on button "Sauvegarder" at bounding box center [1453, 21] width 71 height 21
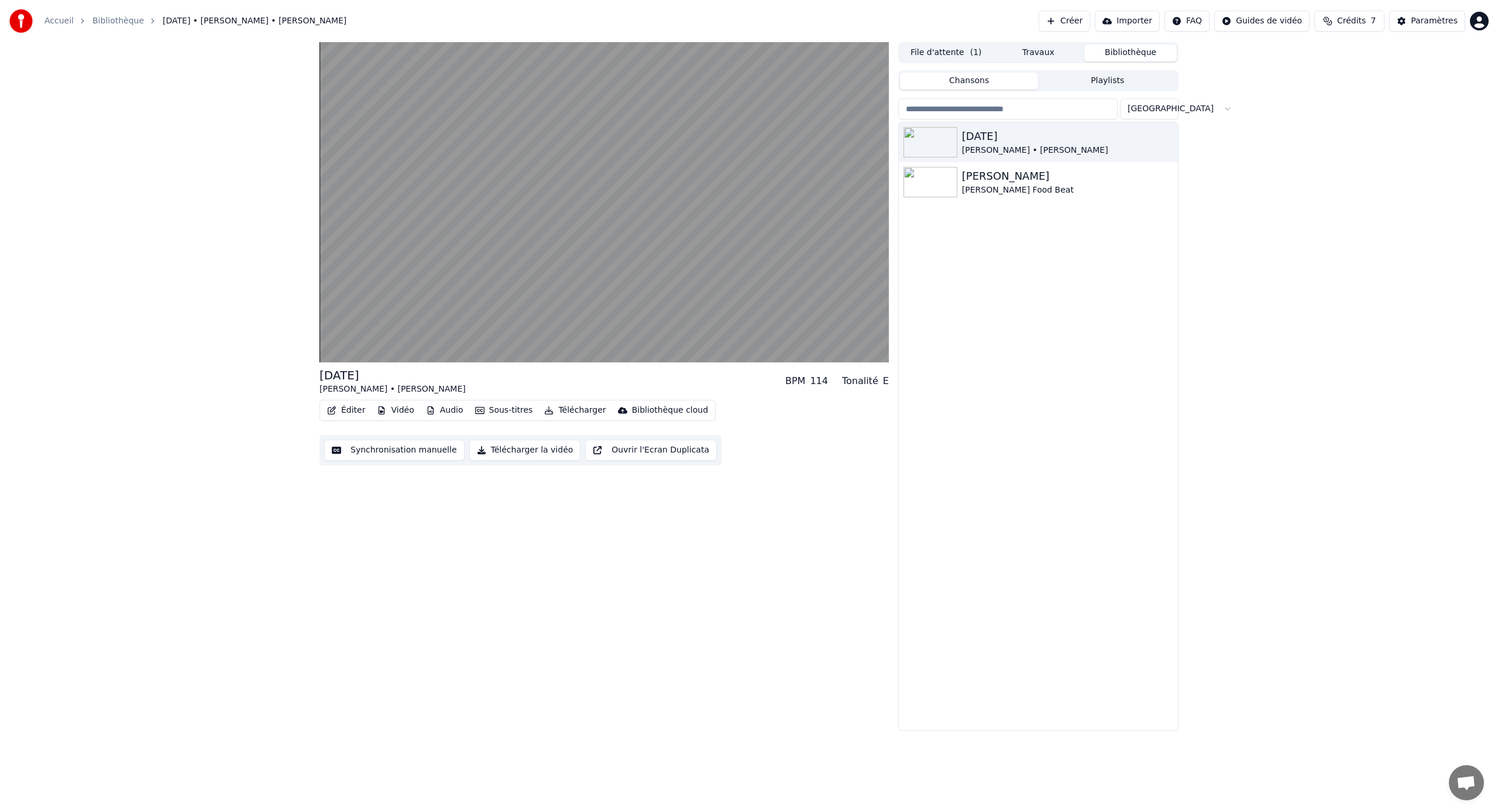
click at [399, 445] on button "Synchronisation manuelle" at bounding box center [394, 449] width 140 height 21
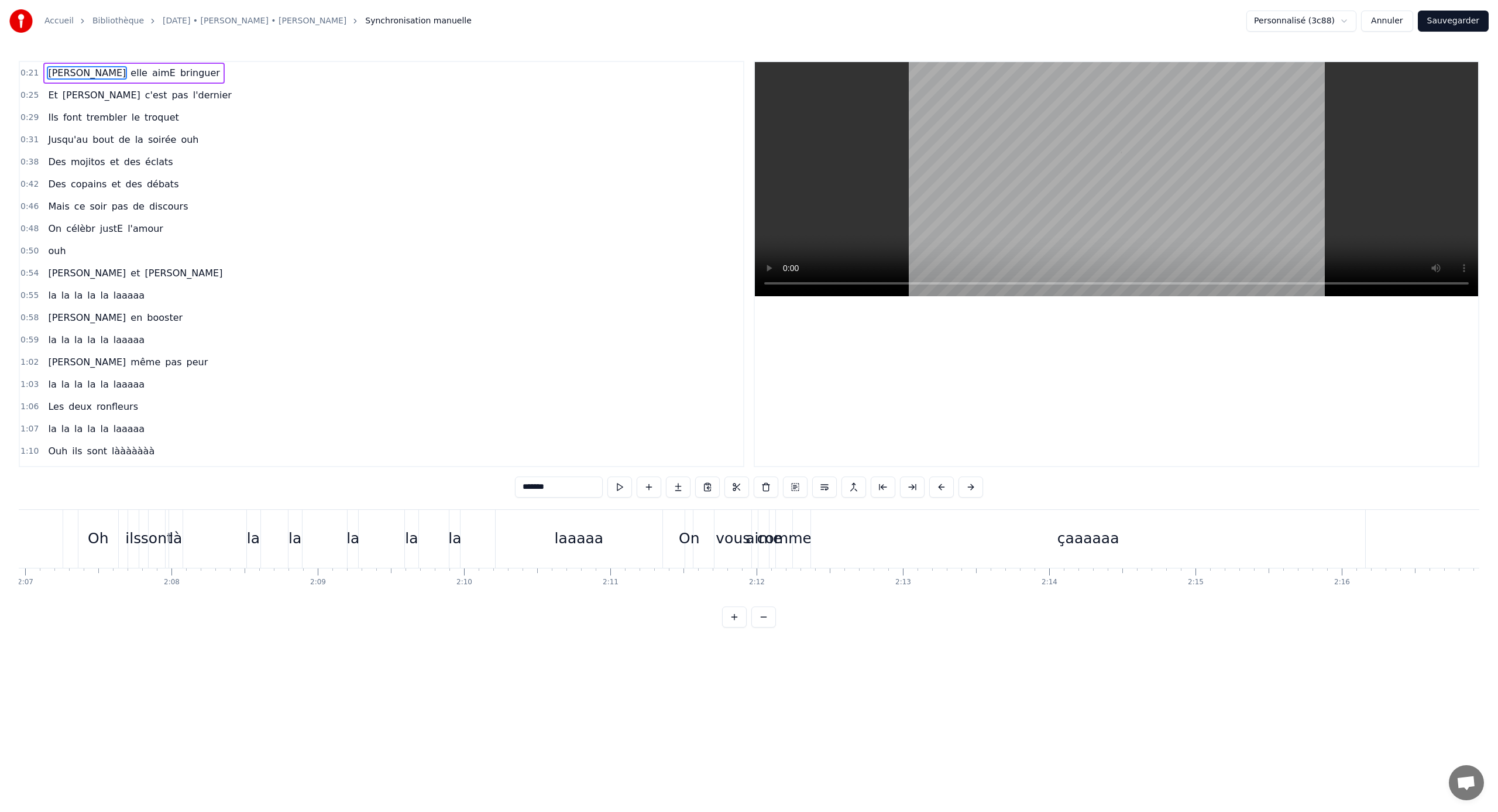
scroll to position [0, 17974]
click at [622, 536] on div "laaaaa" at bounding box center [581, 538] width 167 height 58
type input "******"
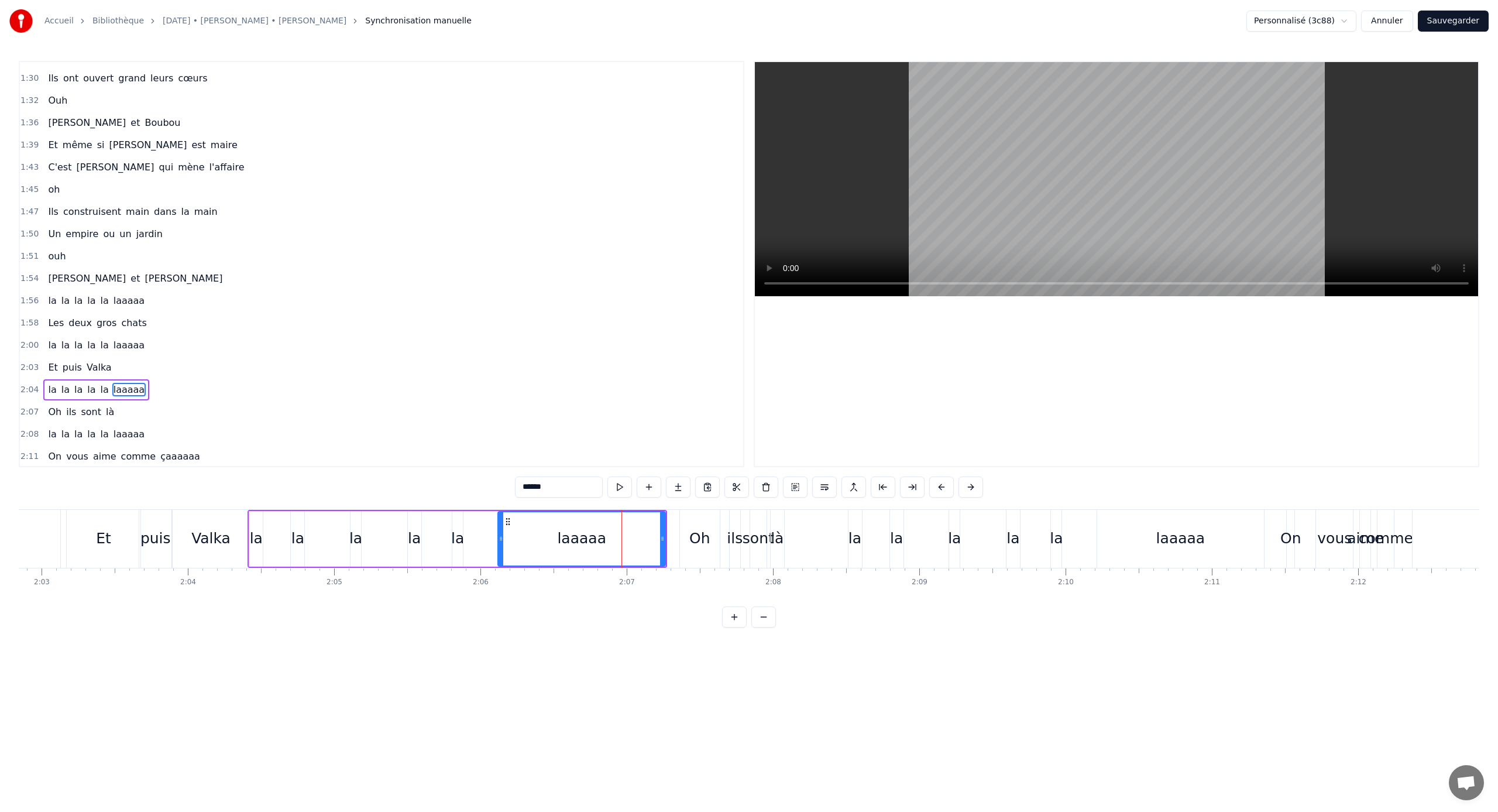
scroll to position [464, 0]
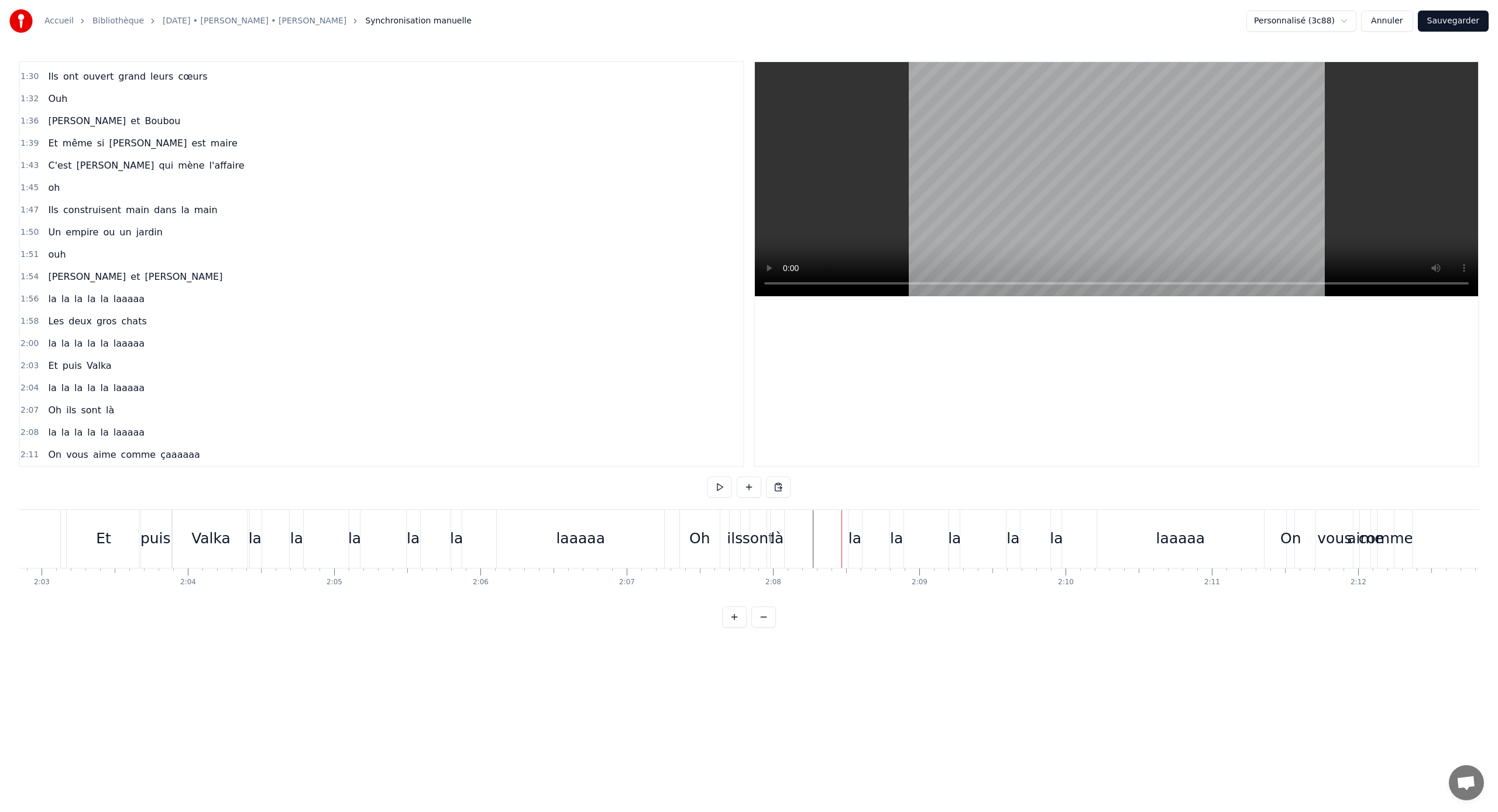
click at [779, 529] on div "là" at bounding box center [777, 538] width 13 height 23
click at [783, 529] on div at bounding box center [783, 539] width 5 height 53
click at [780, 521] on icon at bounding box center [781, 521] width 9 height 9
drag, startPoint x: 782, startPoint y: 521, endPoint x: 795, endPoint y: 520, distance: 13.0
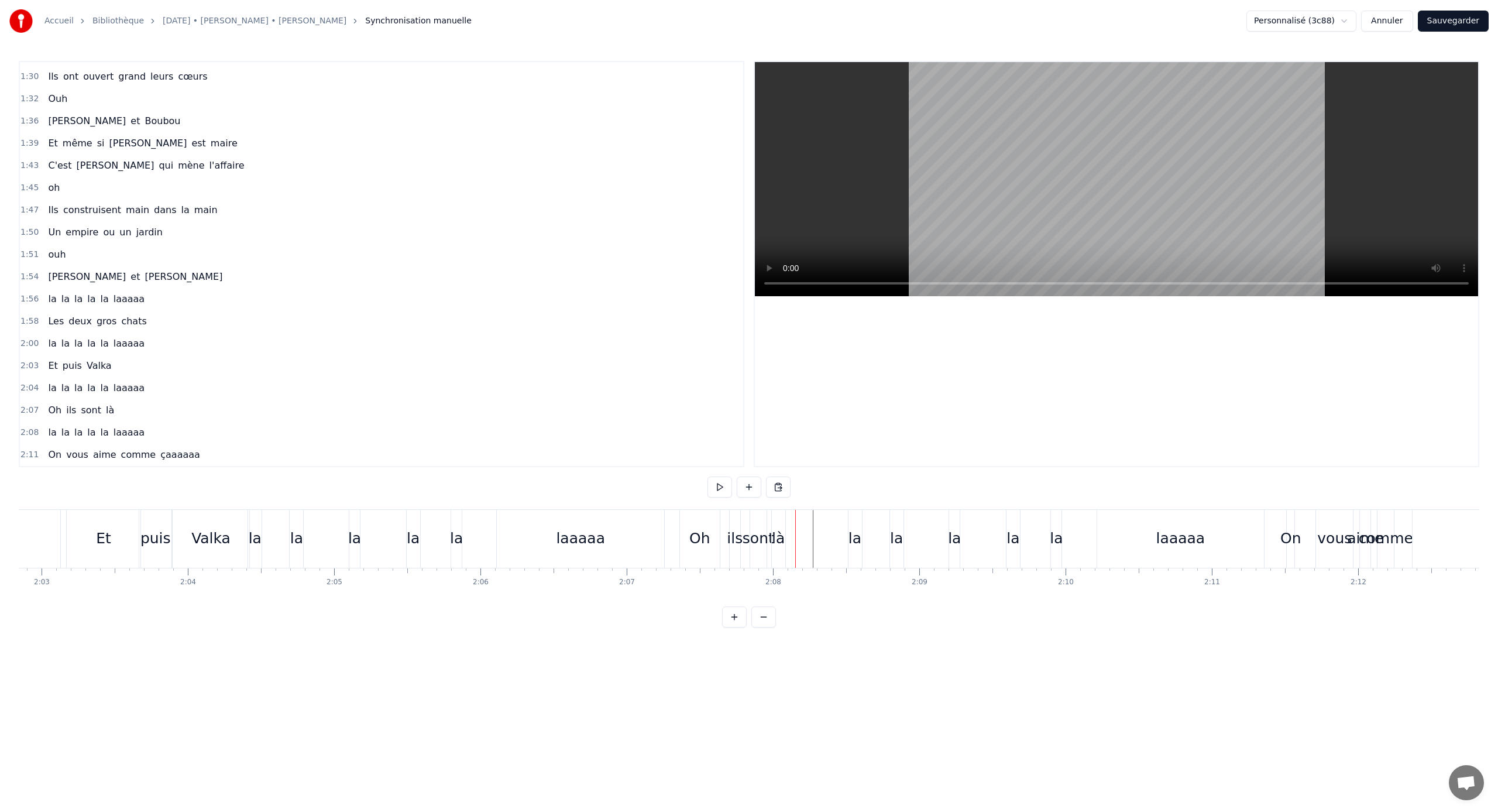
click at [783, 529] on div "là" at bounding box center [778, 538] width 13 height 23
drag, startPoint x: 779, startPoint y: 521, endPoint x: 814, endPoint y: 520, distance: 35.0
click at [814, 520] on icon at bounding box center [816, 521] width 9 height 9
click at [760, 531] on div "sont" at bounding box center [759, 538] width 32 height 23
type input "****"
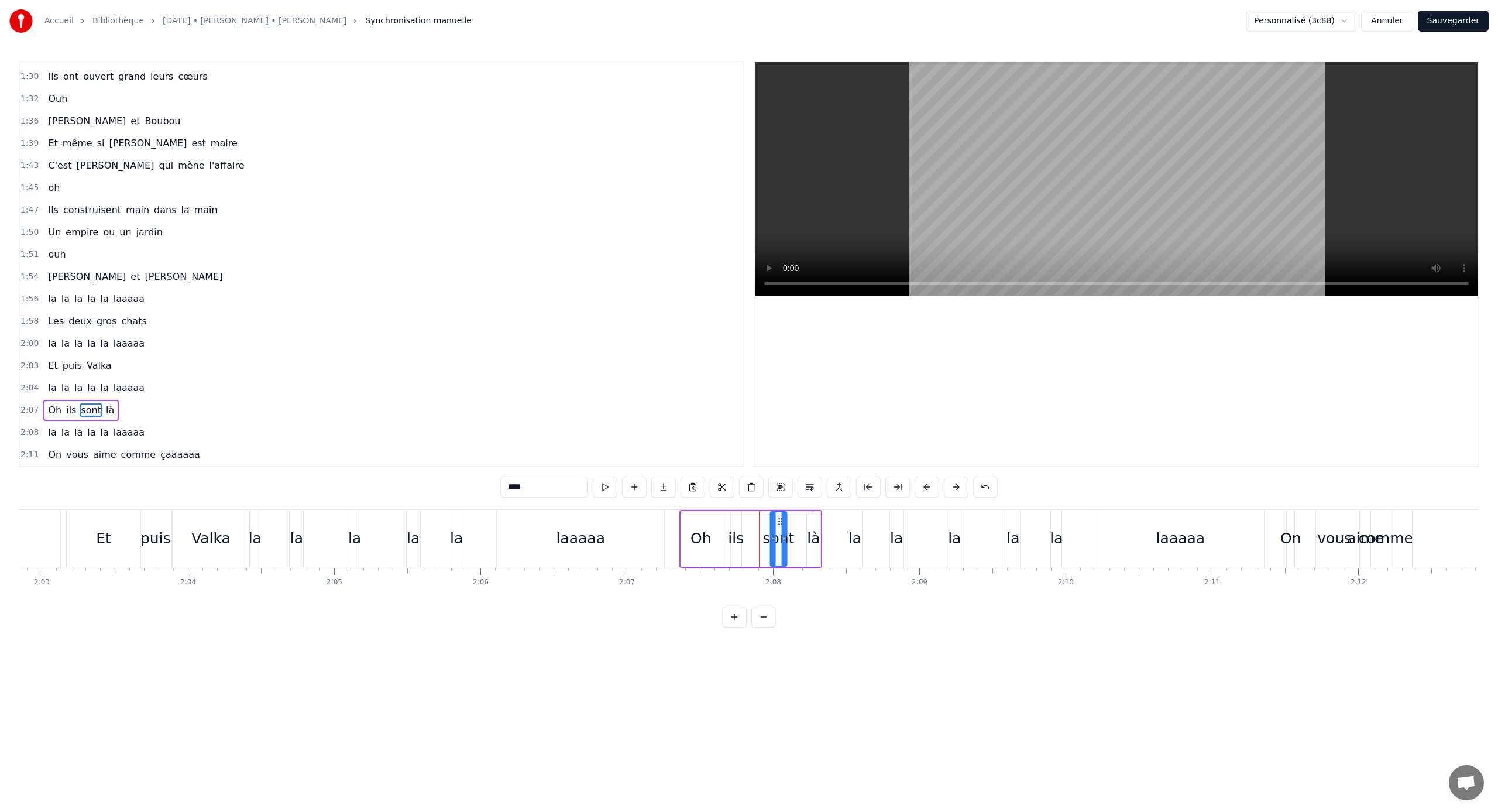
drag, startPoint x: 760, startPoint y: 521, endPoint x: 783, endPoint y: 523, distance: 23.1
click at [783, 523] on icon at bounding box center [779, 521] width 9 height 9
click at [821, 548] on div "Oh ils sont là" at bounding box center [750, 538] width 143 height 58
click at [810, 537] on div "là" at bounding box center [813, 538] width 13 height 23
click at [805, 537] on icon at bounding box center [805, 538] width 5 height 9
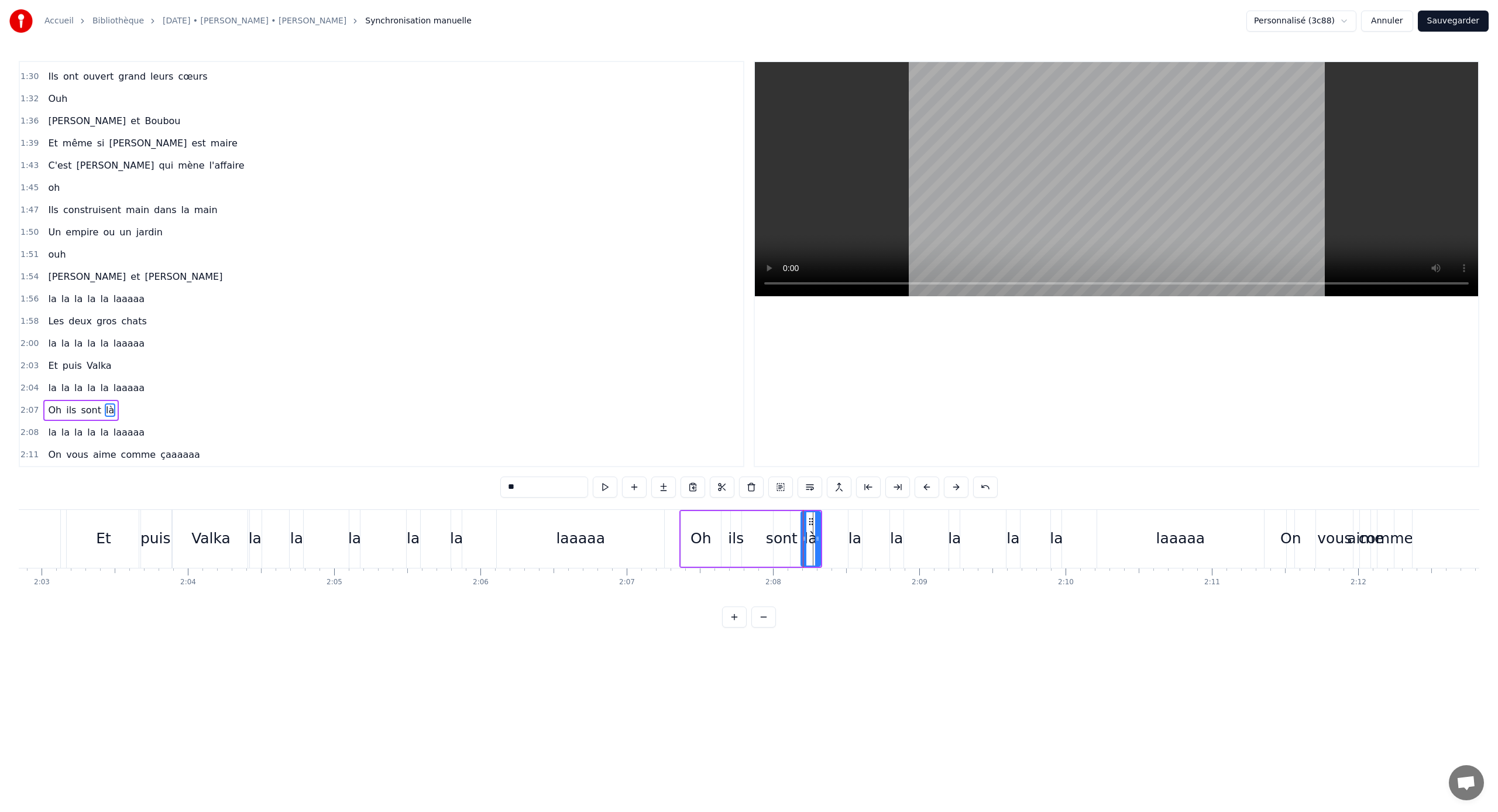
click at [721, 529] on div "Oh" at bounding box center [701, 539] width 41 height 56
click at [734, 530] on div "ils" at bounding box center [735, 538] width 16 height 23
type input "***"
drag, startPoint x: 739, startPoint y: 540, endPoint x: 752, endPoint y: 540, distance: 13.0
click at [748, 540] on circle at bounding box center [748, 540] width 1 height 1
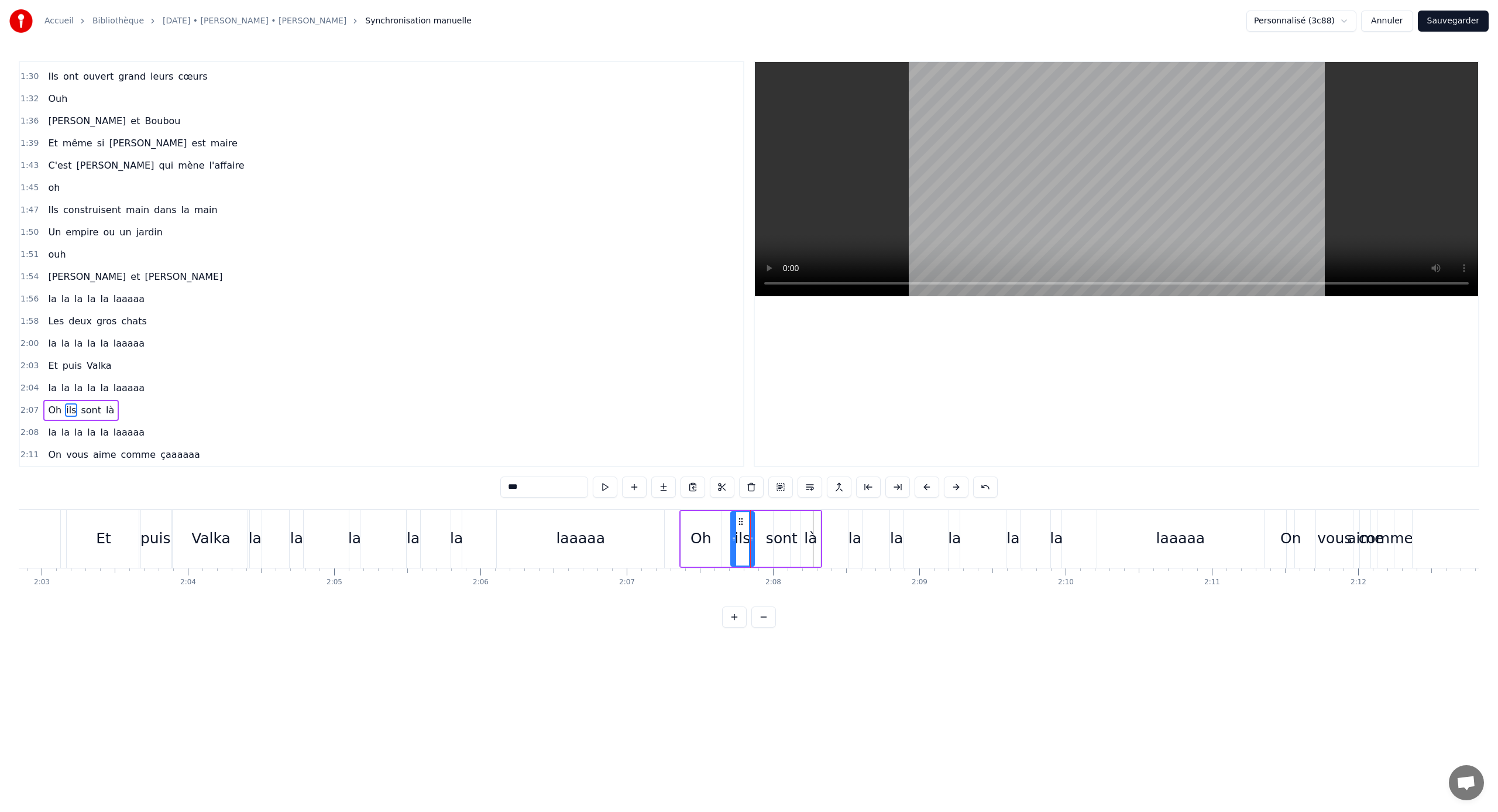
click at [1447, 31] on div "Accueil Bibliothèque 23/08/2025 • Camille • Thomas Synchronisation manuelle Per…" at bounding box center [749, 21] width 1498 height 42
click at [1442, 21] on button "Sauvegarder" at bounding box center [1453, 21] width 71 height 21
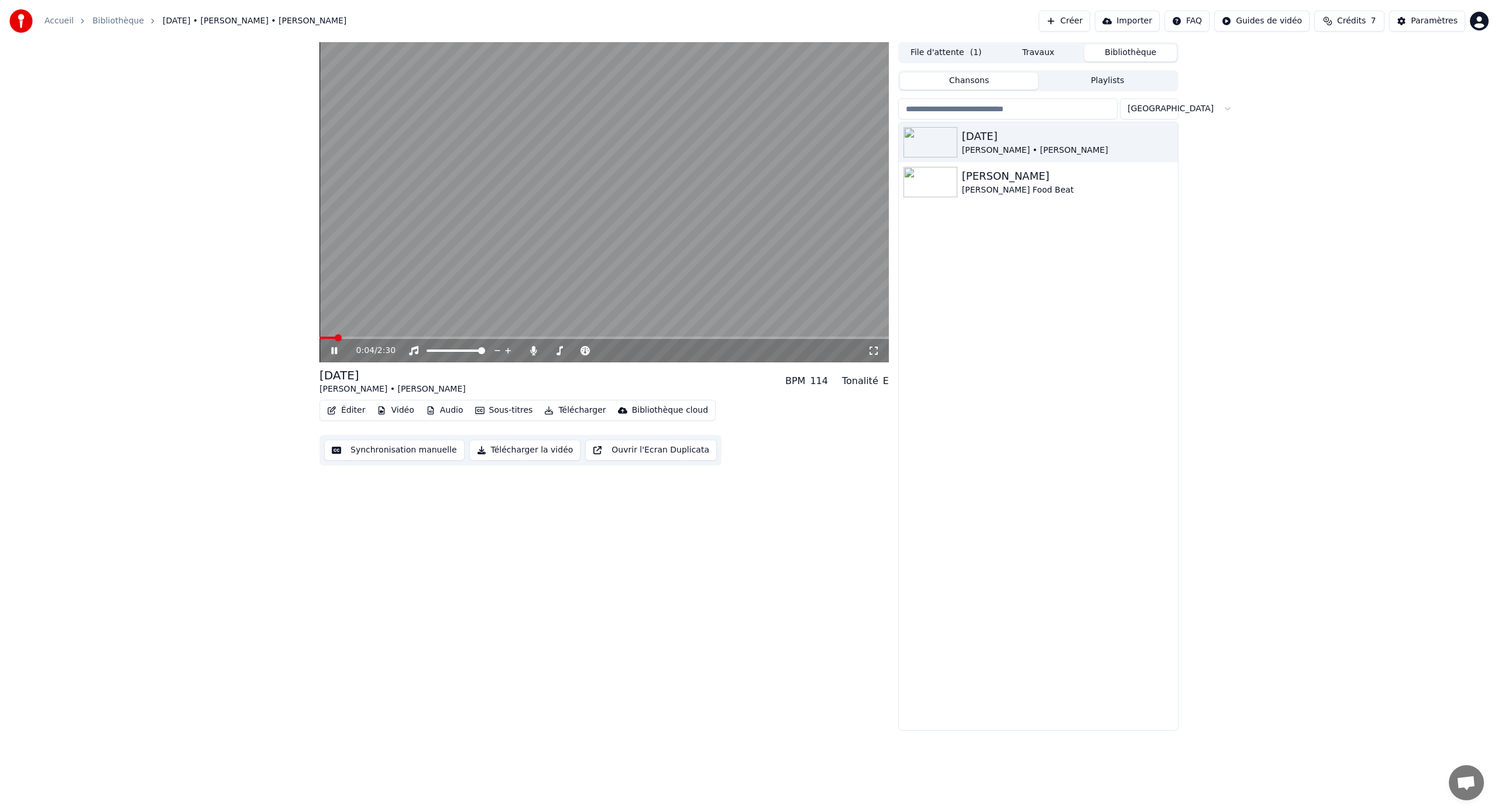
click at [605, 450] on button "Ouvrir l'Ecran Duplicata" at bounding box center [652, 449] width 132 height 21
click at [328, 345] on div "0:09 / 2:30" at bounding box center [604, 351] width 560 height 12
click at [338, 348] on icon at bounding box center [343, 350] width 28 height 9
click at [530, 449] on button "Télécharger la vidéo" at bounding box center [526, 449] width 112 height 21
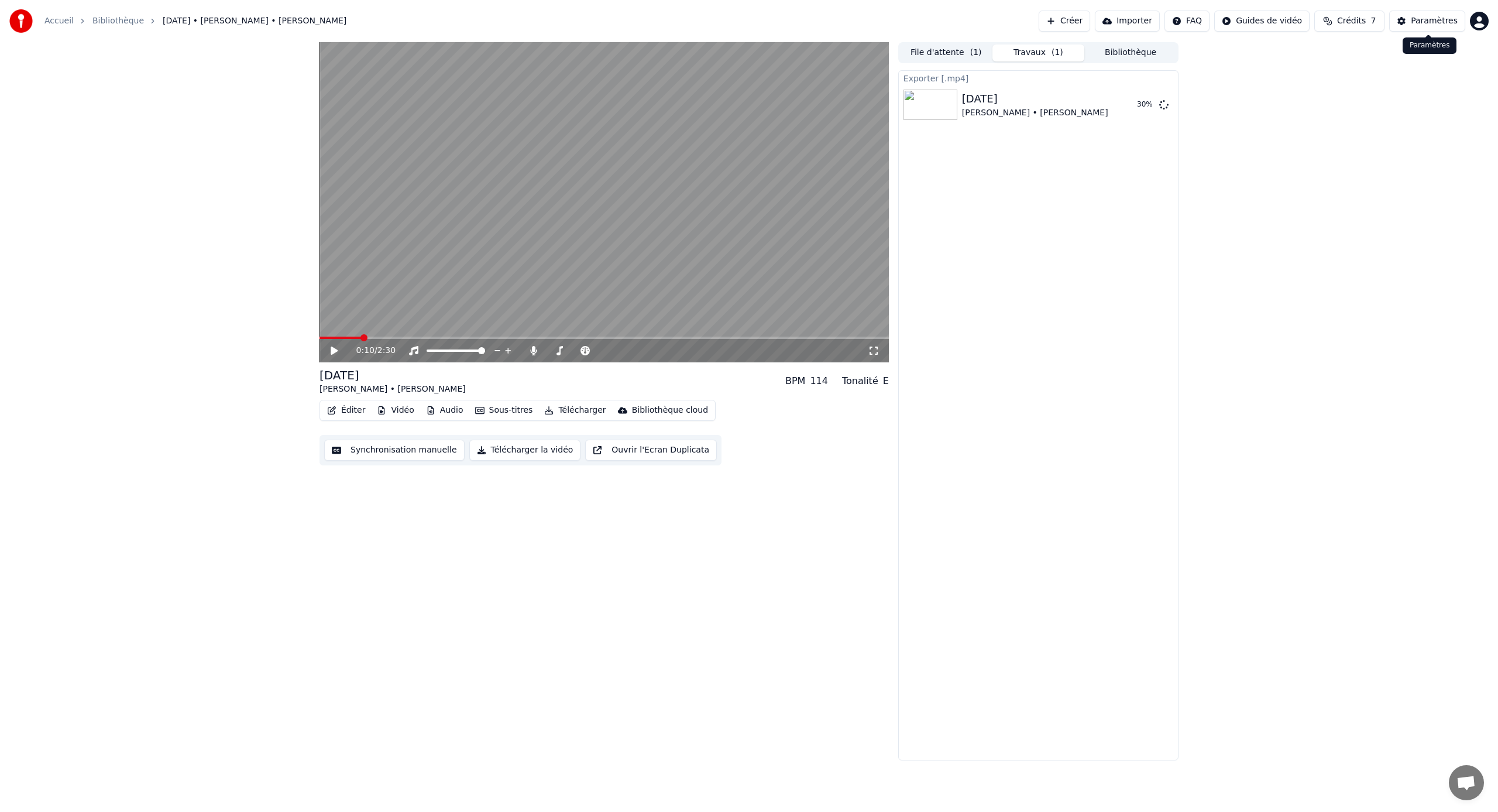
click at [1420, 19] on div "Paramètres" at bounding box center [1435, 21] width 47 height 12
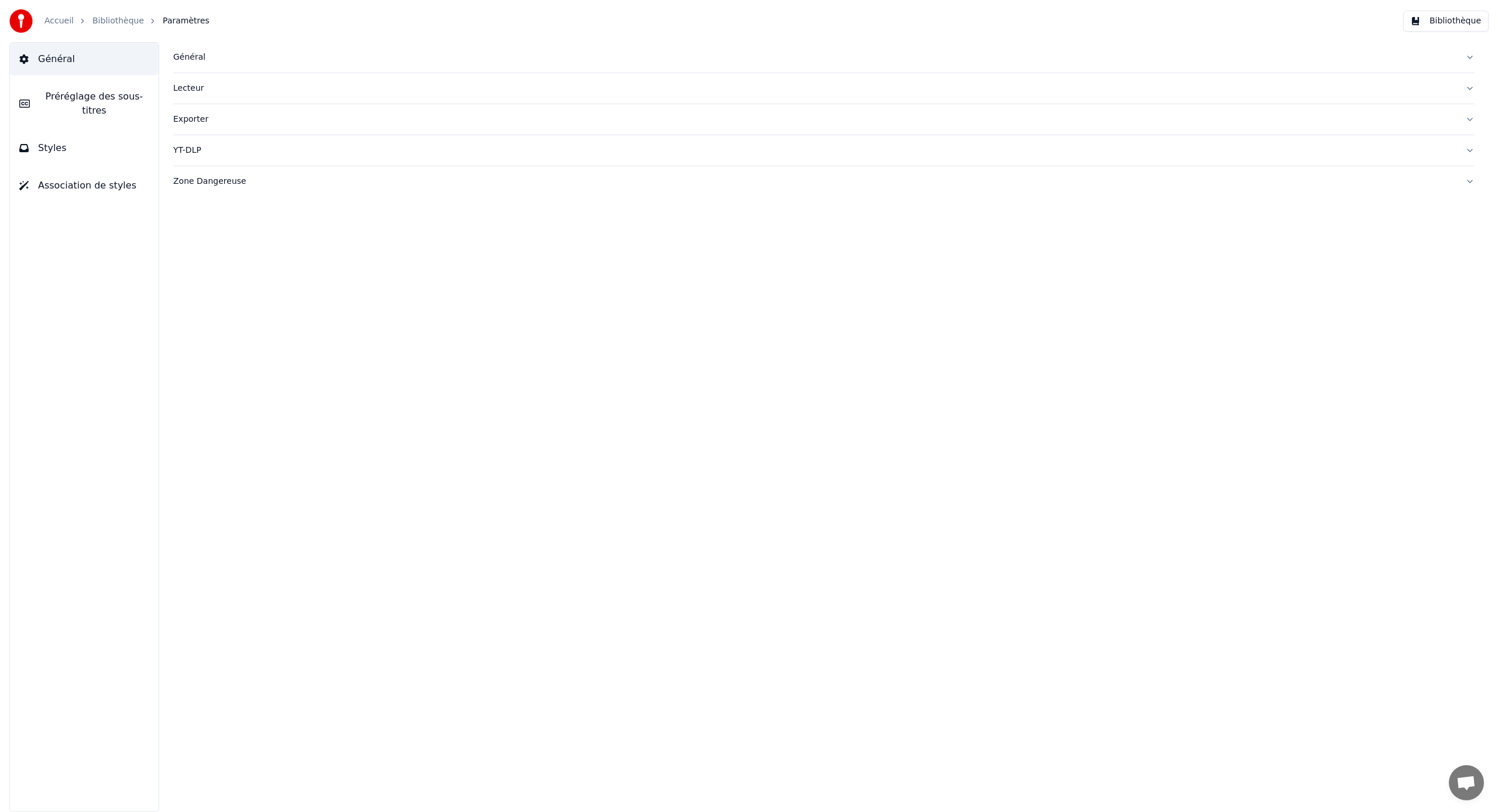
click at [213, 114] on div "Exporter" at bounding box center [815, 119] width 1283 height 12
click at [242, 265] on html "**********" at bounding box center [749, 406] width 1498 height 812
click at [252, 245] on html "**********" at bounding box center [749, 406] width 1498 height 812
click at [237, 257] on html "**********" at bounding box center [749, 406] width 1498 height 812
click at [231, 227] on html "**********" at bounding box center [749, 406] width 1498 height 812
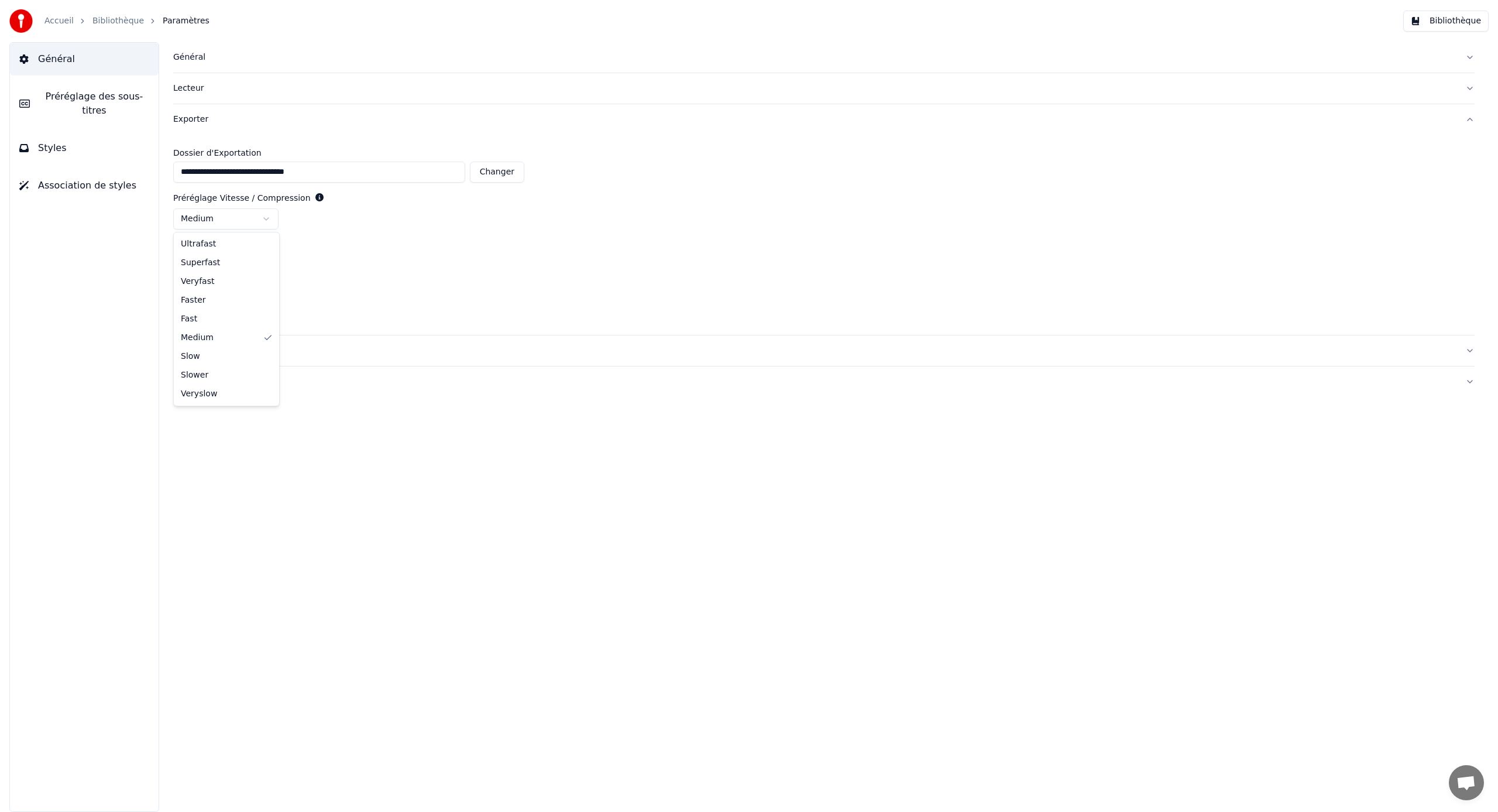
click at [404, 271] on html "**********" at bounding box center [749, 406] width 1498 height 812
click at [97, 94] on span "Préréglage des sous-titres" at bounding box center [94, 104] width 110 height 28
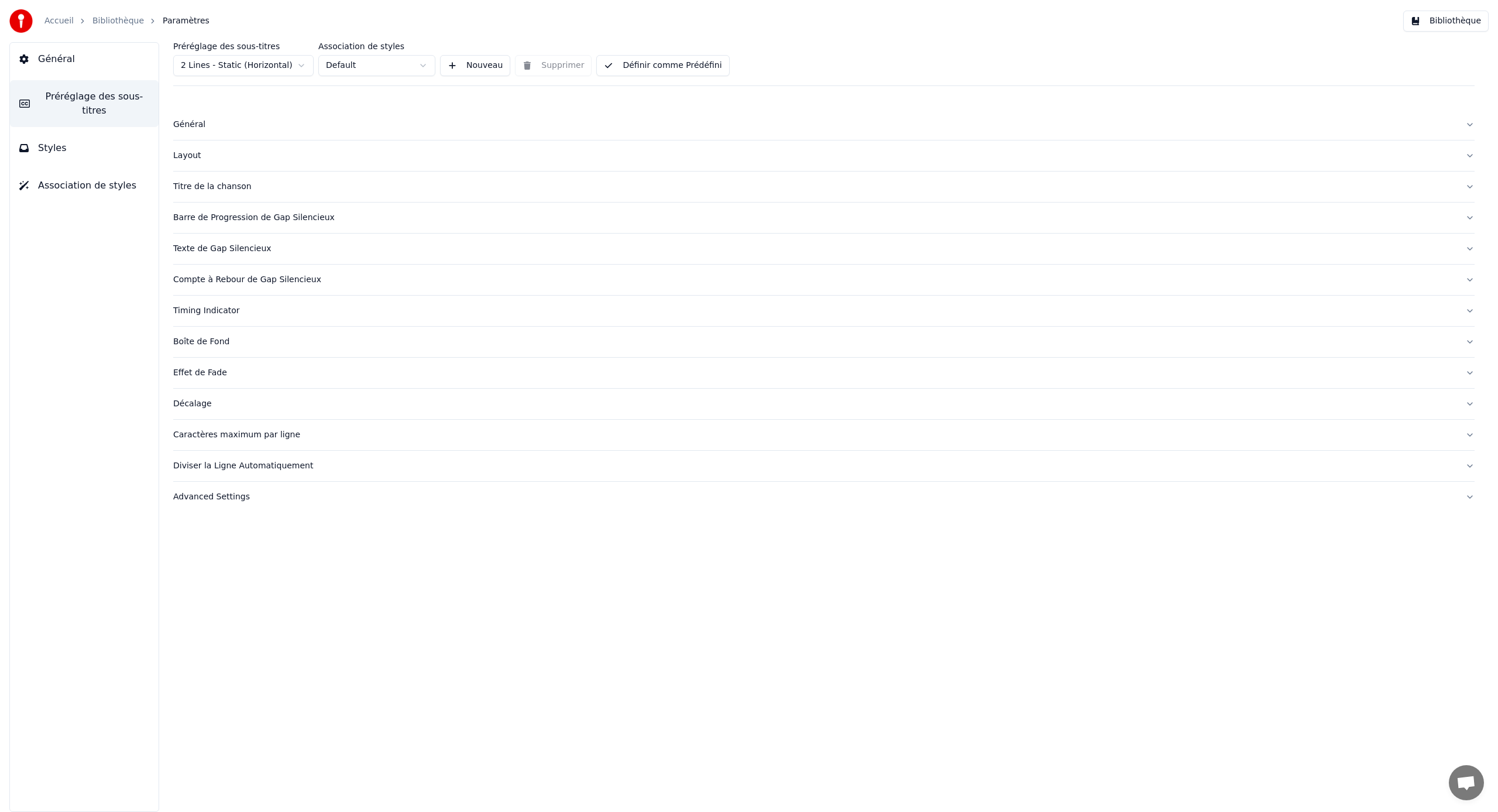
click at [93, 136] on button "Styles" at bounding box center [84, 148] width 149 height 33
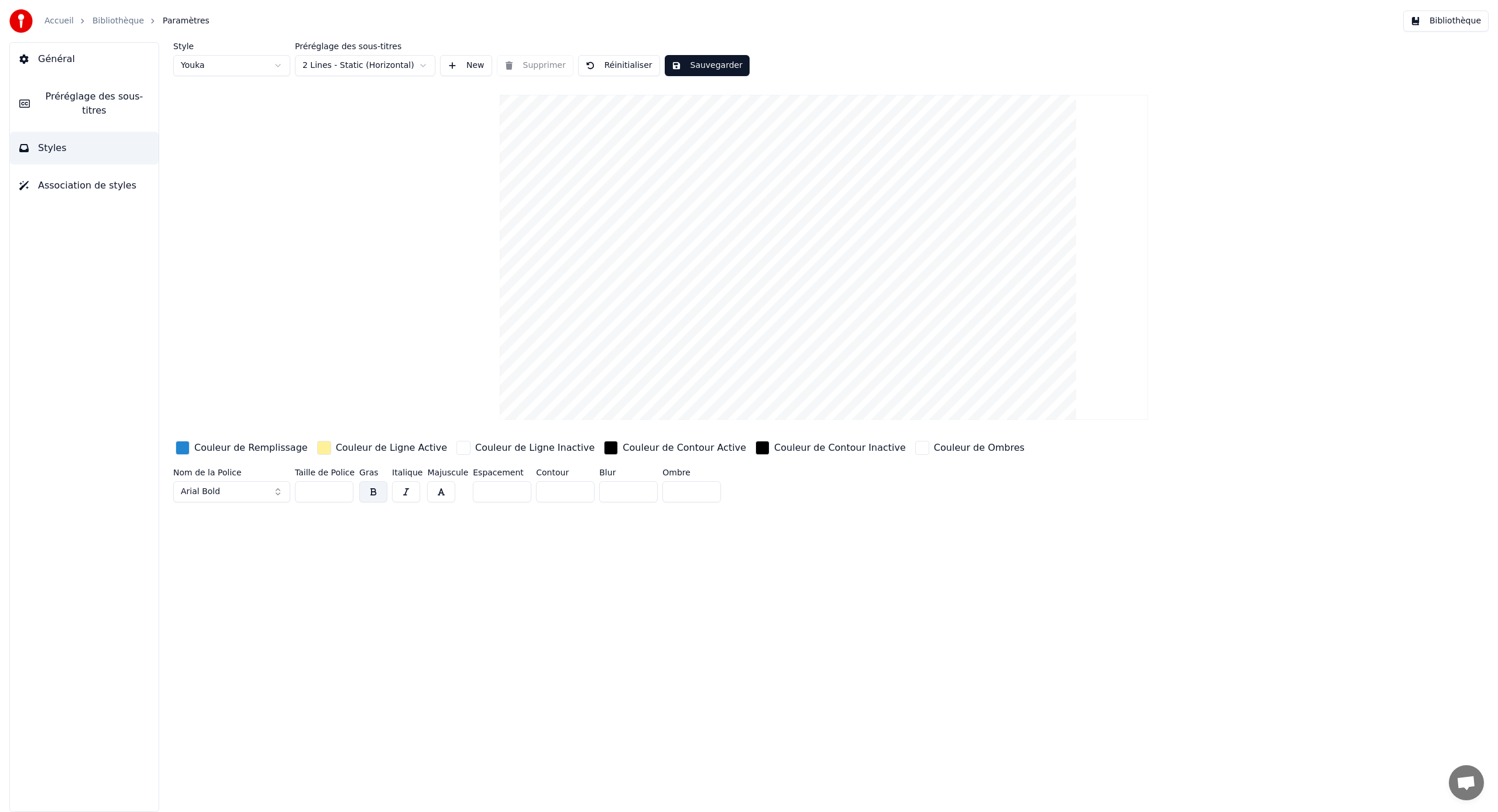
click at [271, 69] on html "Accueil Bibliothèque Paramètres Bibliothèque Général Préréglage des sous-titres…" at bounding box center [749, 406] width 1498 height 812
click at [240, 68] on html "Accueil Bibliothèque Paramètres Bibliothèque Général Préréglage des sous-titres…" at bounding box center [749, 406] width 1498 height 812
click at [225, 63] on html "Accueil Bibliothèque Paramètres Bibliothèque Général Préréglage des sous-titres…" at bounding box center [749, 406] width 1498 height 812
click at [349, 76] on div "Style Youka Préréglage des sous-titres 2 Lines - Static (Horizontal) New Suppri…" at bounding box center [824, 274] width 1302 height 464
click at [346, 67] on html "Accueil Bibliothèque Paramètres Bibliothèque Général Préréglage des sous-titres…" at bounding box center [749, 406] width 1498 height 812
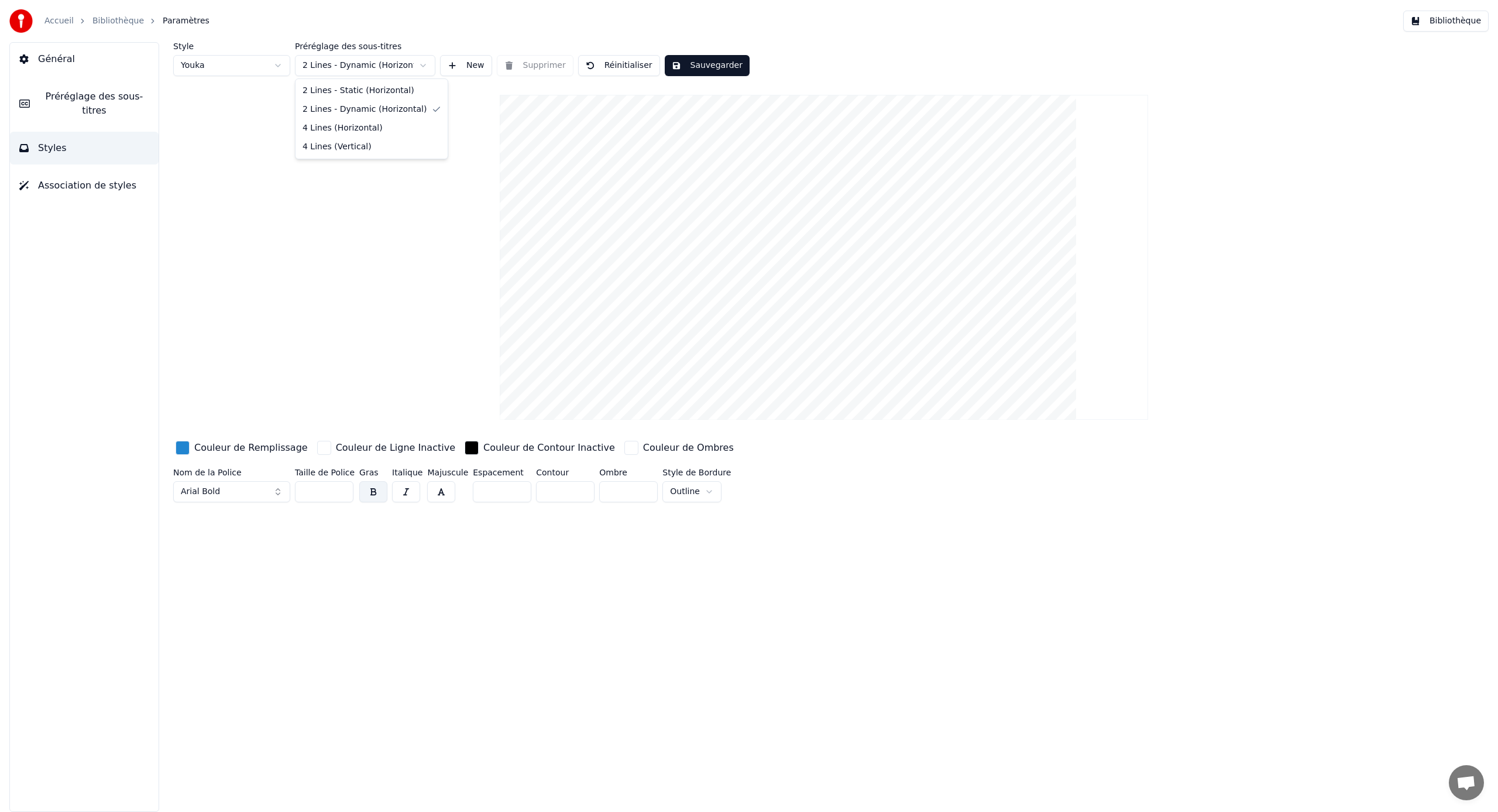
click at [337, 62] on html "Accueil Bibliothèque Paramètres Bibliothèque Général Préréglage des sous-titres…" at bounding box center [749, 406] width 1498 height 812
click at [343, 68] on html "Accueil Bibliothèque Paramètres Bibliothèque Général Préréglage des sous-titres…" at bounding box center [749, 406] width 1498 height 812
click at [363, 63] on html "Accueil Bibliothèque Paramètres Bibliothèque Général Préréglage des sous-titres…" at bounding box center [749, 406] width 1498 height 812
click at [104, 193] on button "Association de styles" at bounding box center [84, 185] width 149 height 33
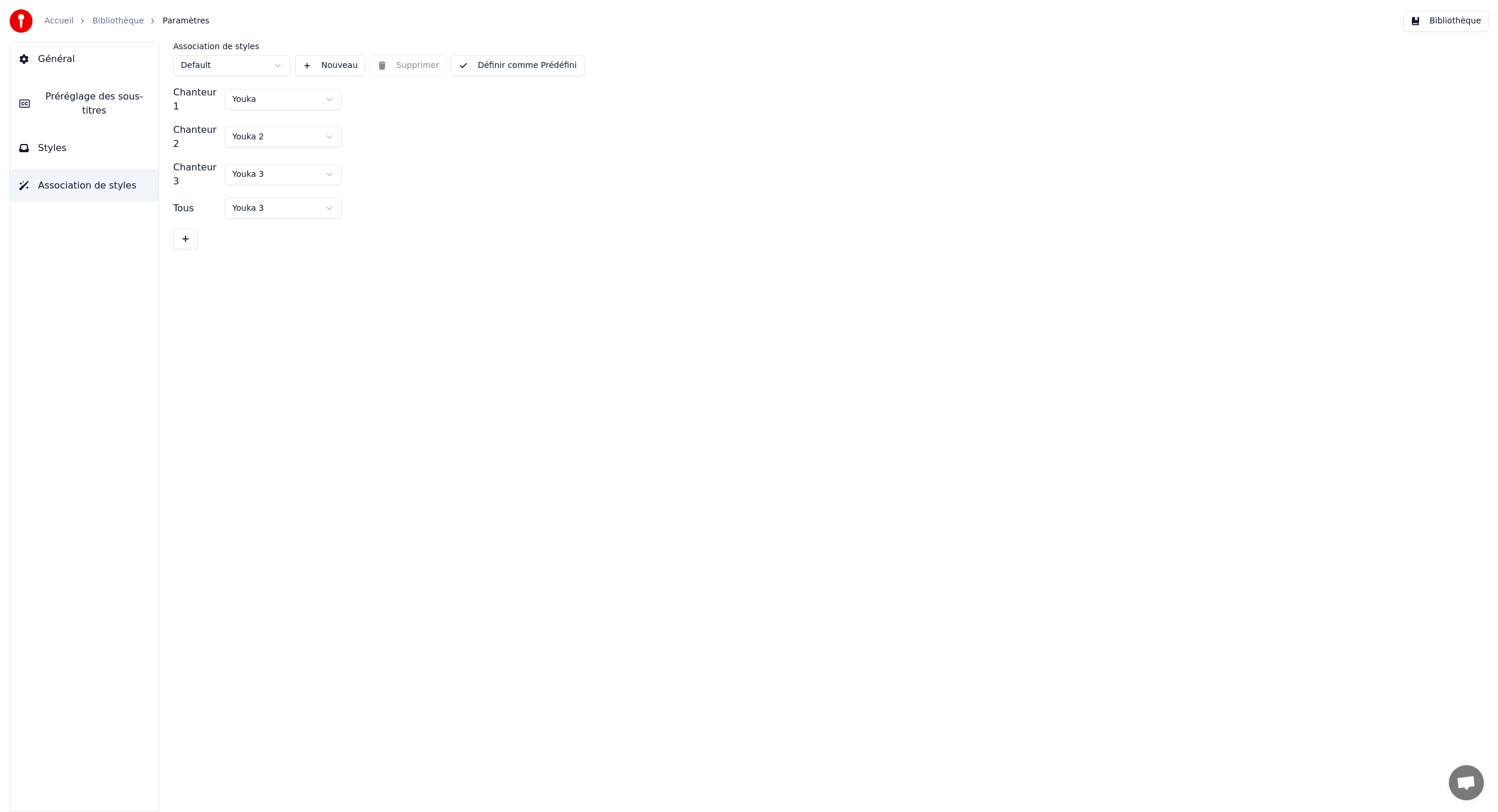
click at [81, 145] on button "Styles" at bounding box center [84, 148] width 149 height 33
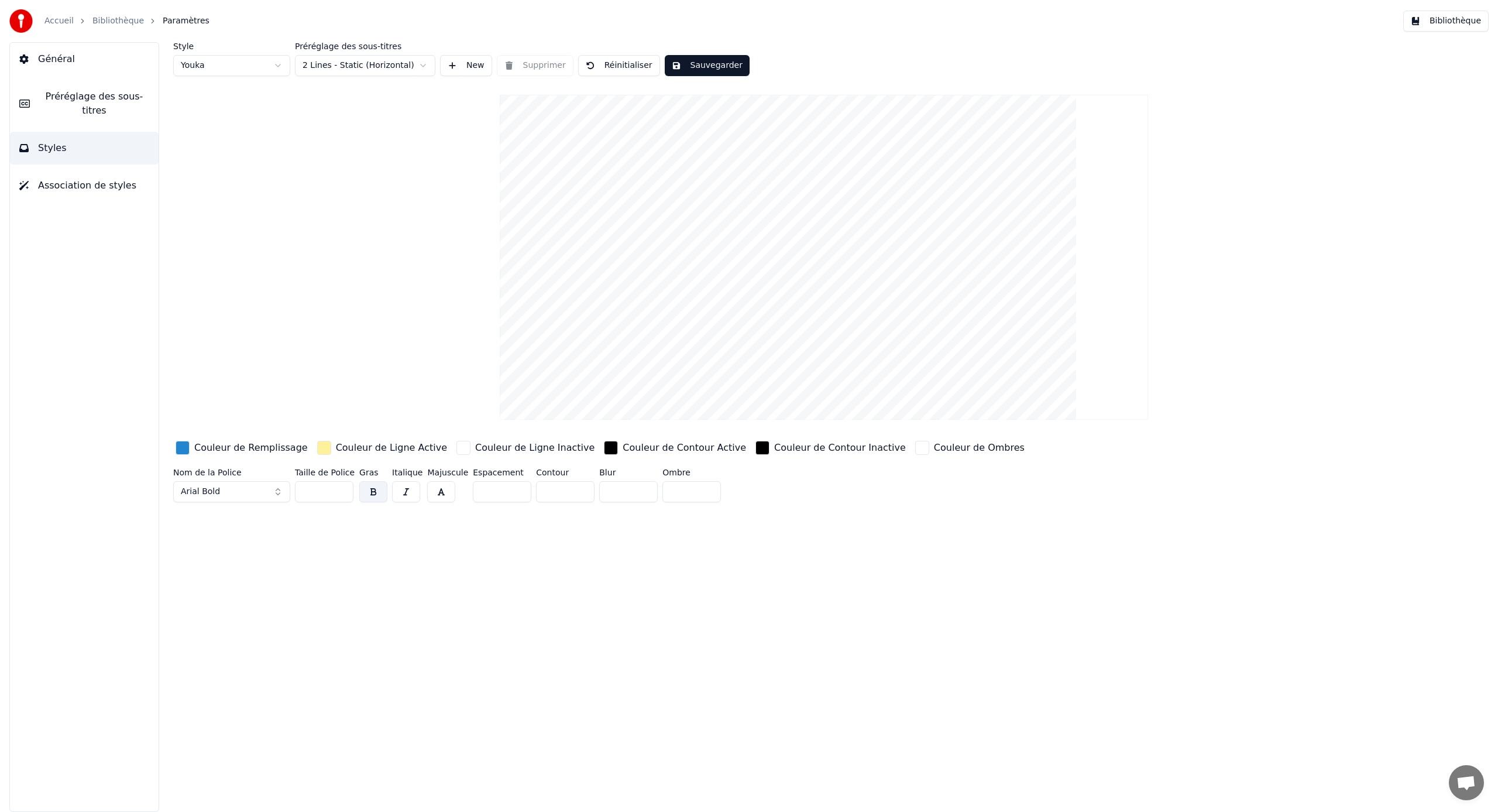
click at [85, 84] on button "Préréglage des sous-titres" at bounding box center [84, 104] width 149 height 47
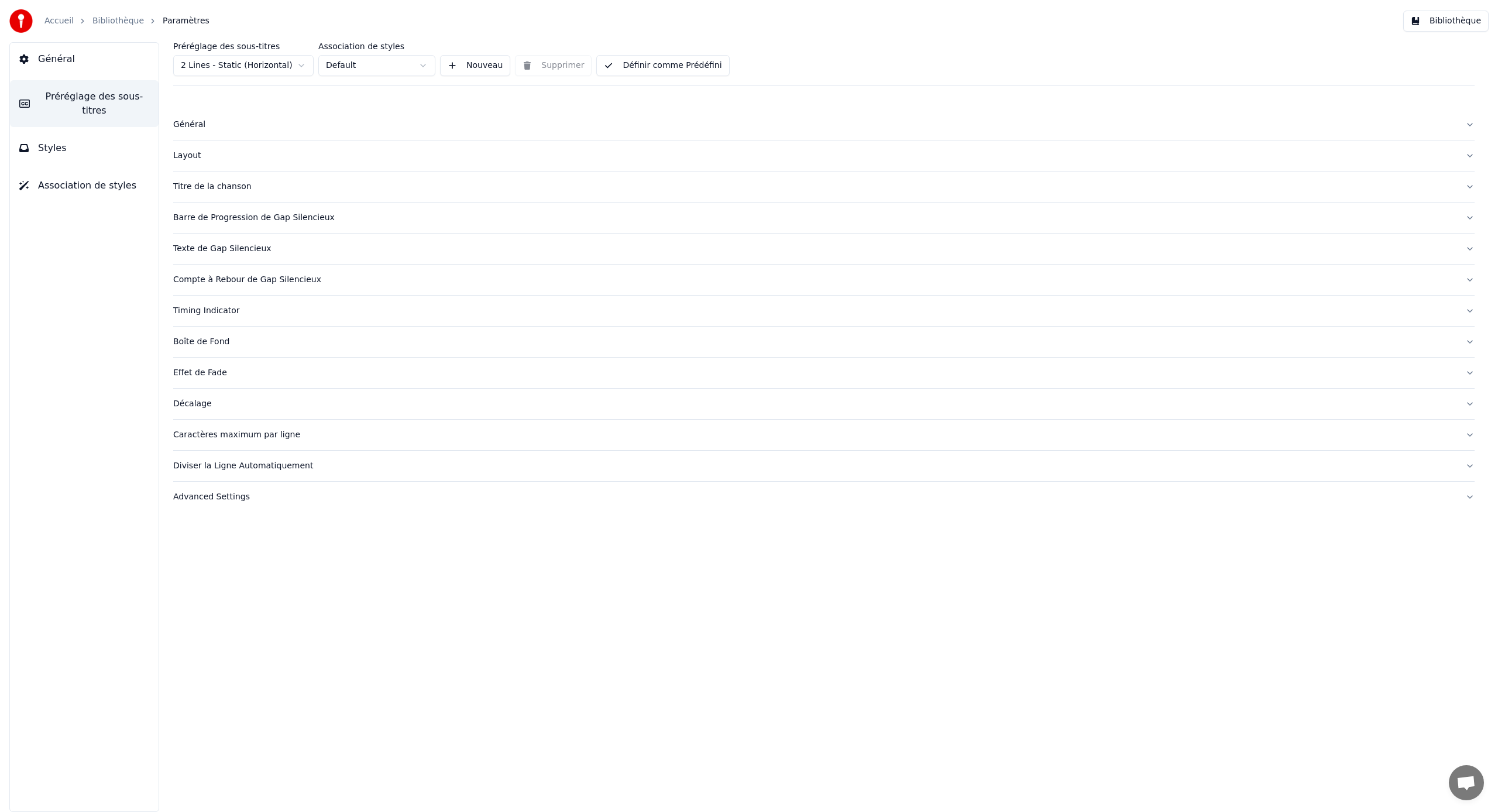
click at [79, 63] on button "Général" at bounding box center [84, 58] width 149 height 33
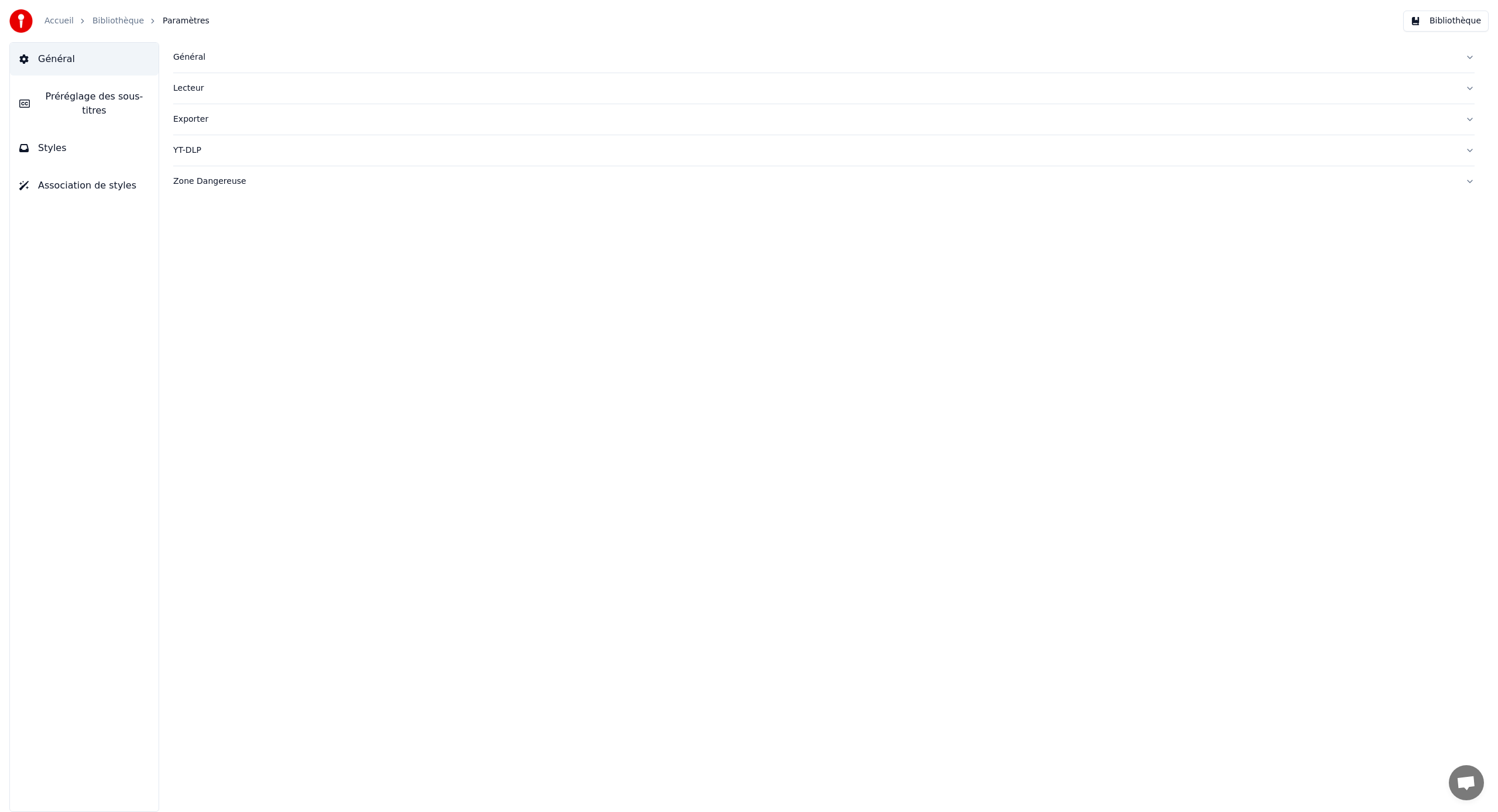
click at [185, 56] on div "Général" at bounding box center [815, 58] width 1283 height 12
click at [186, 52] on div "Général" at bounding box center [815, 58] width 1283 height 12
click at [184, 84] on div "Lecteur" at bounding box center [815, 89] width 1283 height 12
click at [185, 105] on button "Exporter" at bounding box center [824, 119] width 1302 height 30
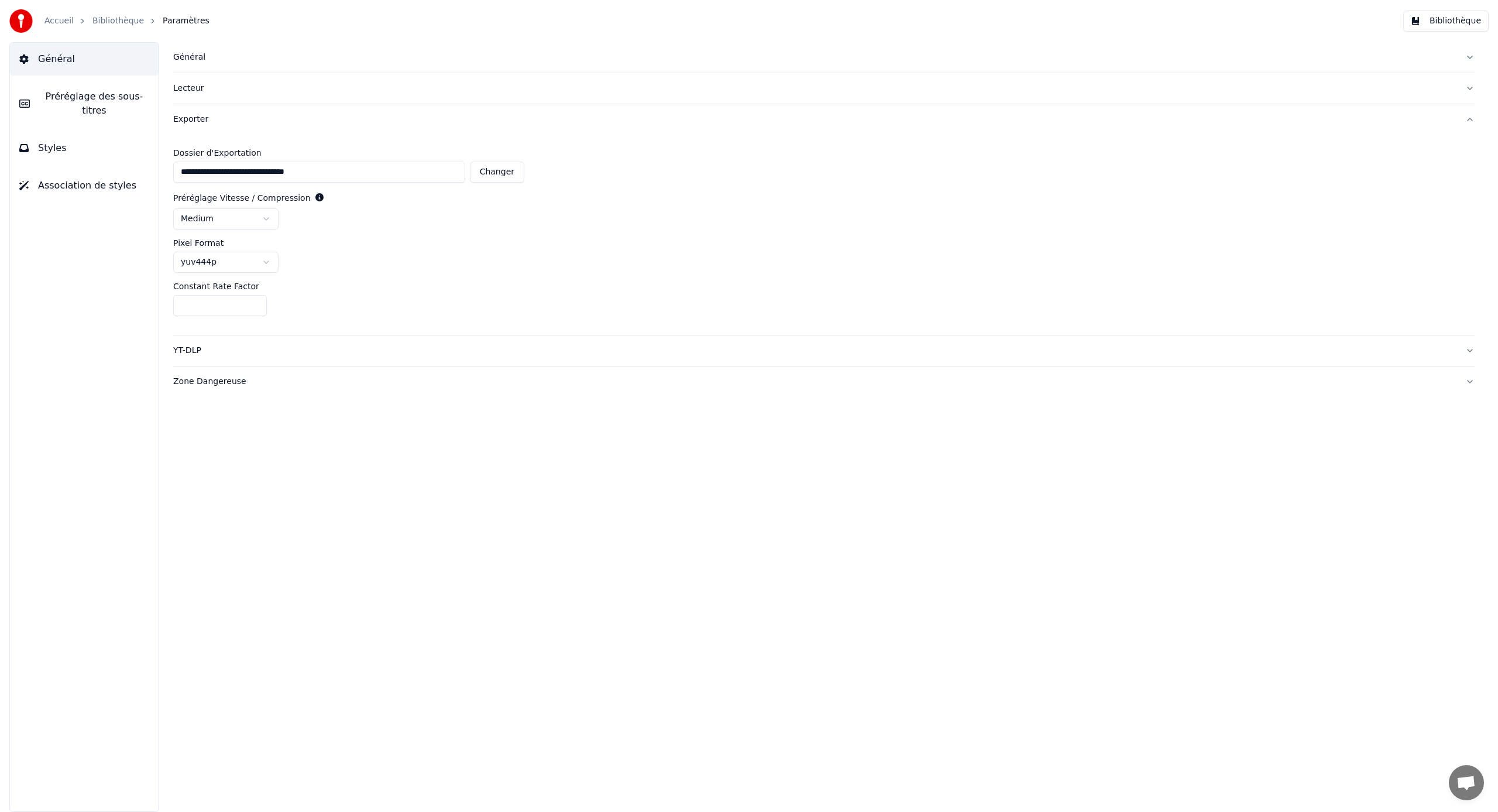
click at [180, 124] on div "Exporter" at bounding box center [815, 119] width 1283 height 12
click at [116, 28] on div "Accueil Bibliothèque Paramètres" at bounding box center [109, 21] width 201 height 23
click at [116, 27] on link "Bibliothèque" at bounding box center [119, 21] width 52 height 12
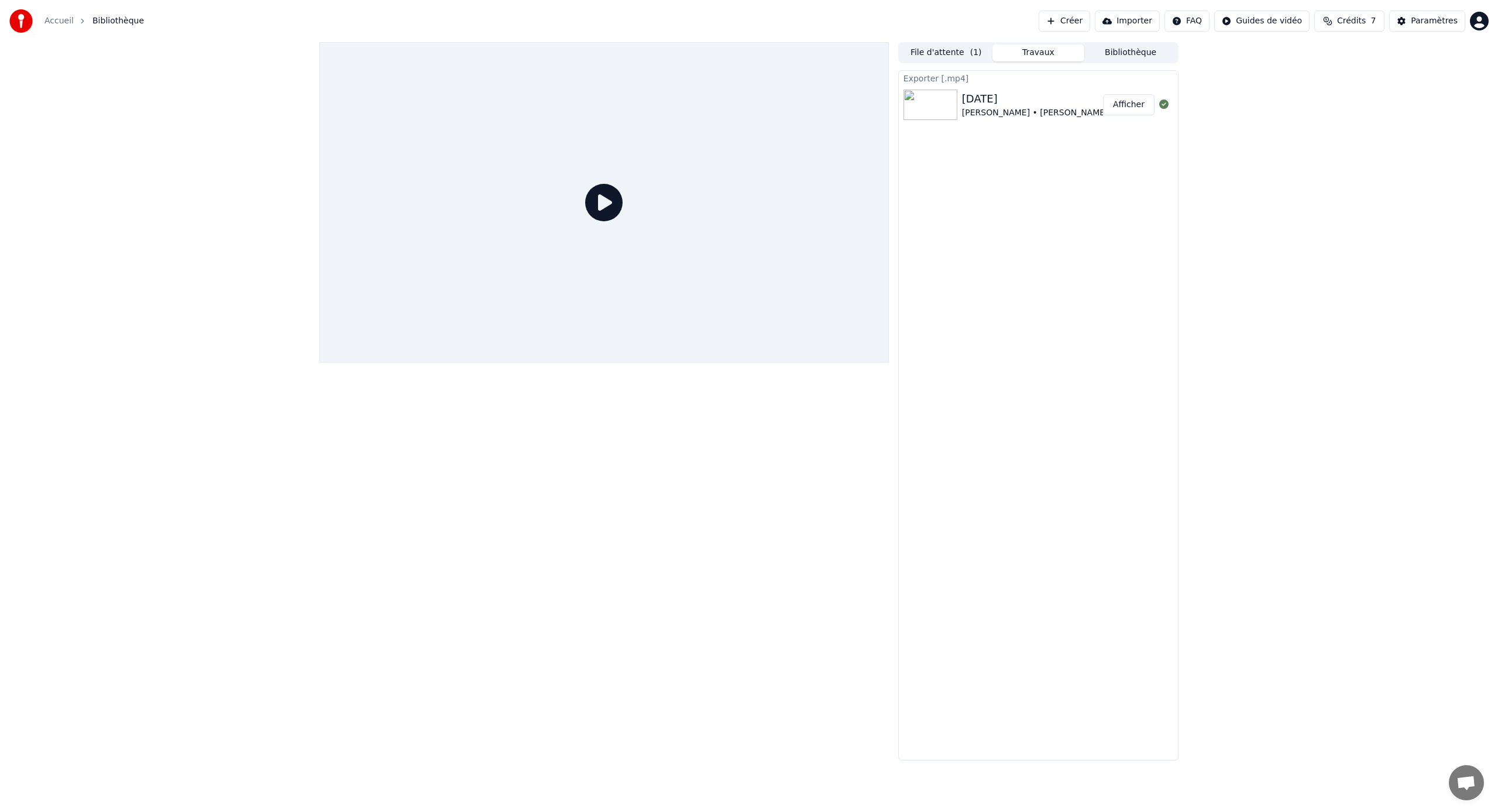
click at [1125, 112] on button "Afficher" at bounding box center [1130, 104] width 52 height 21
click at [58, 26] on link "Accueil" at bounding box center [58, 21] width 29 height 12
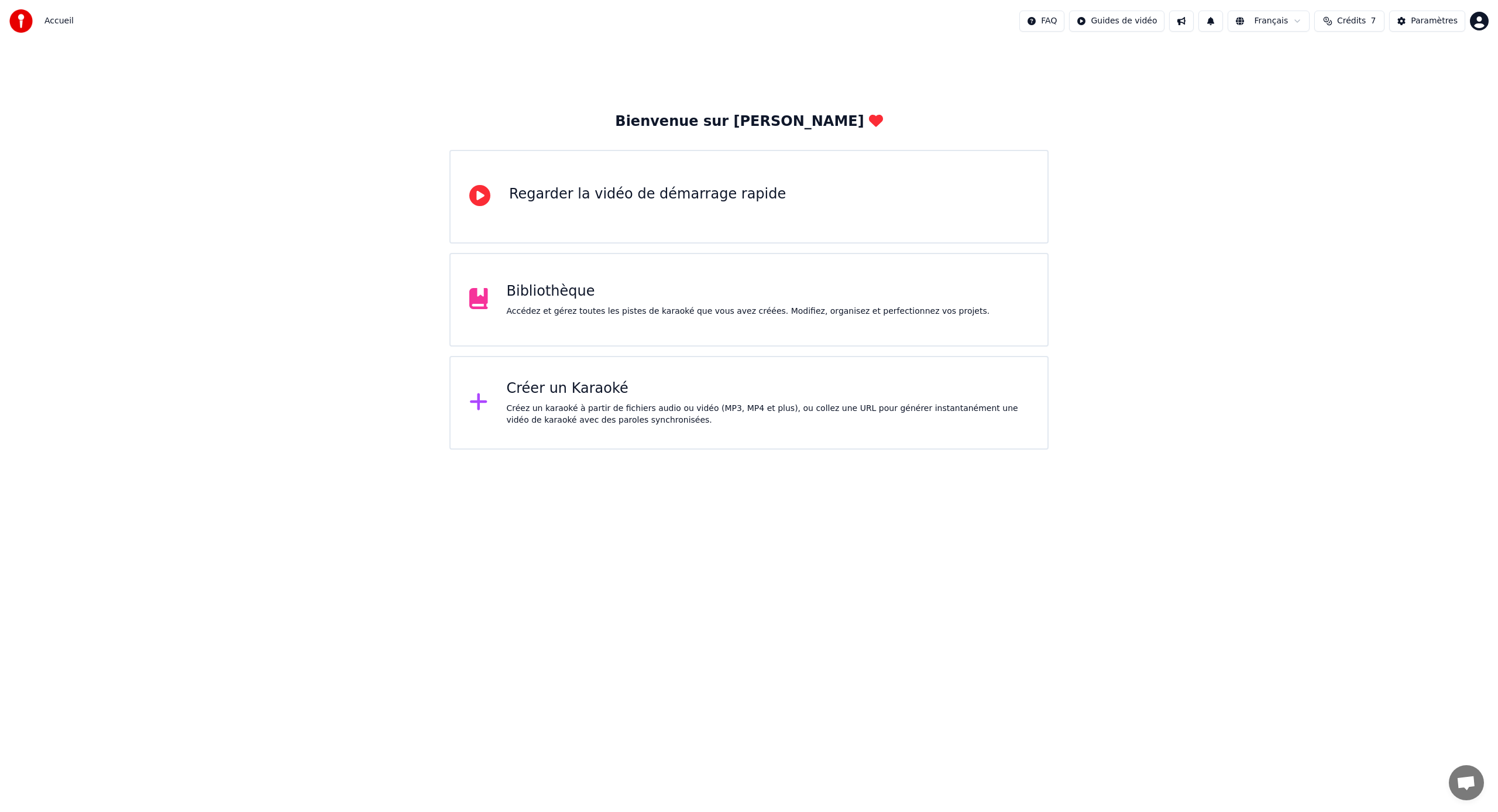
click at [1135, 25] on html "Accueil FAQ Guides de vidéo Français Crédits 7 Paramètres Bienvenue sur Youka R…" at bounding box center [749, 225] width 1498 height 449
click at [1055, 23] on html "Accueil FAQ Guides de vidéo Français Crédits 7 Paramètres Bienvenue sur Youka R…" at bounding box center [749, 225] width 1498 height 449
click at [1215, 21] on button at bounding box center [1211, 21] width 24 height 21
click at [1192, 27] on button at bounding box center [1181, 21] width 24 height 21
click at [640, 320] on div "Bibliothèque Accédez et gérez toutes les pistes de karaoké que vous avez créées…" at bounding box center [749, 300] width 599 height 94
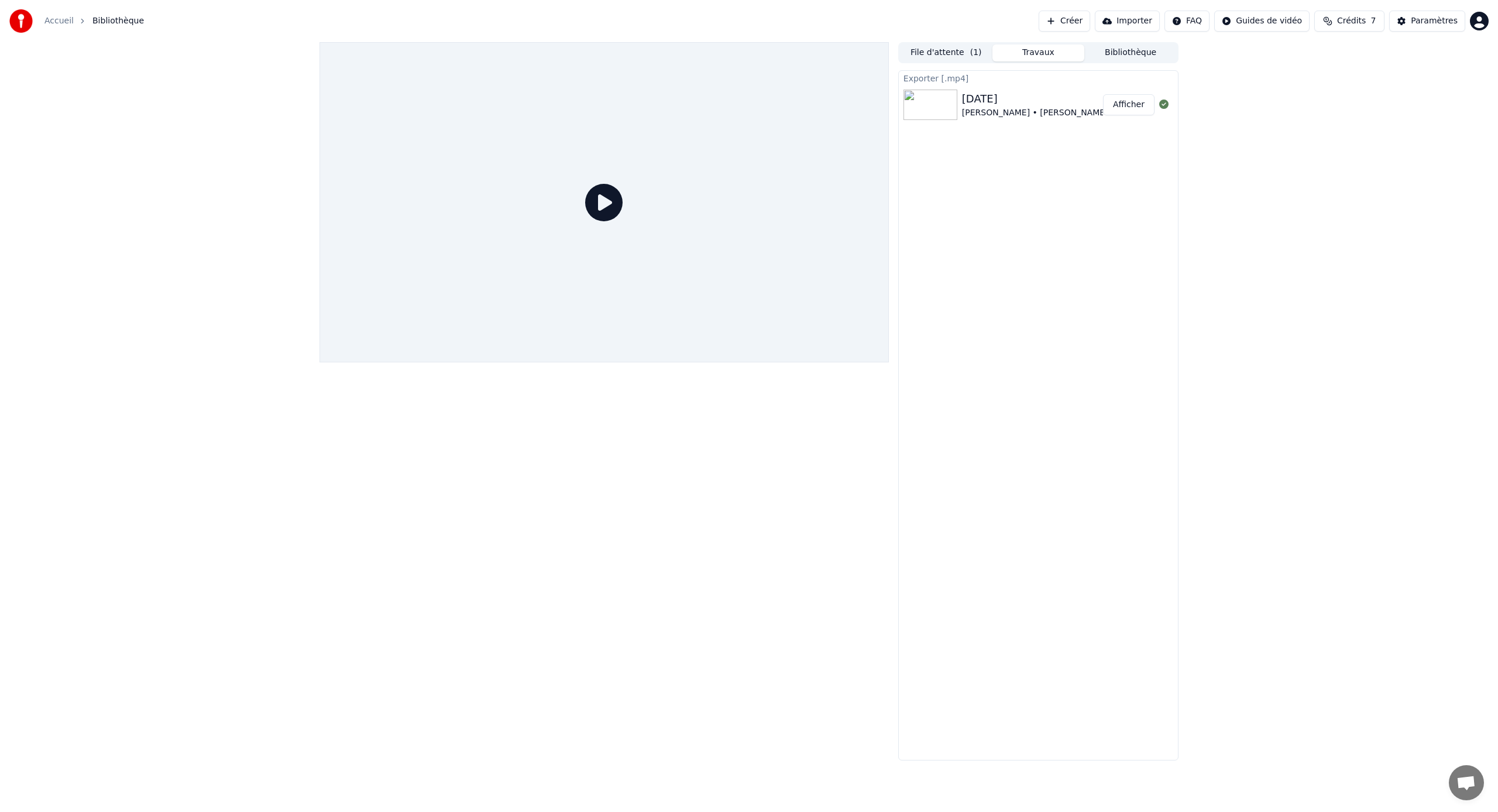
click at [961, 53] on button "File d'attente ( 1 )" at bounding box center [946, 53] width 93 height 17
click at [1024, 58] on button "Travaux" at bounding box center [1038, 53] width 93 height 17
click at [962, 50] on button "File d'attente ( 1 )" at bounding box center [946, 53] width 93 height 17
click at [1033, 48] on button "Travaux" at bounding box center [1038, 53] width 93 height 17
click at [1000, 97] on div "[DATE]" at bounding box center [1035, 99] width 146 height 17
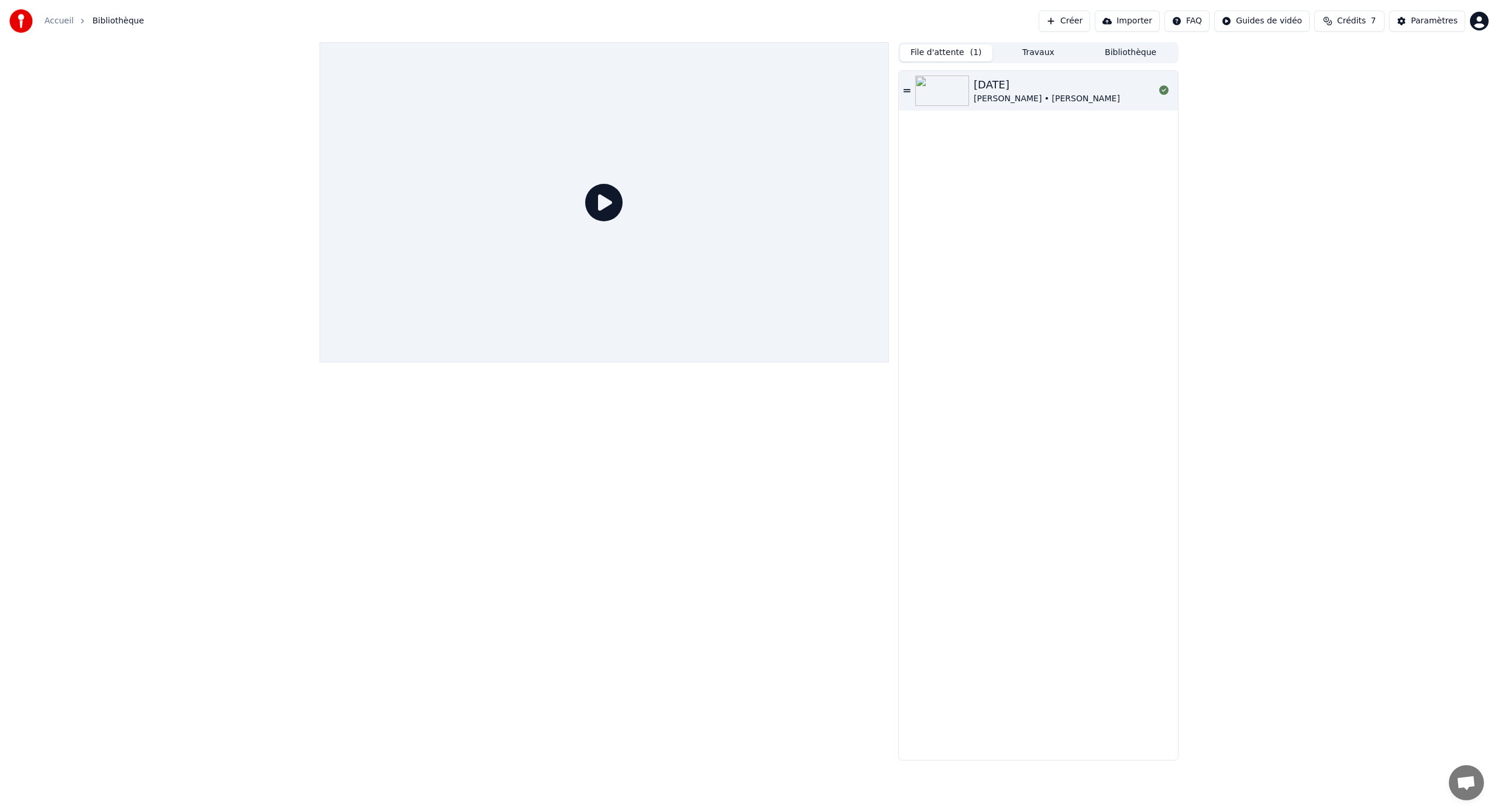
click at [939, 50] on button "File d'attente ( 1 )" at bounding box center [946, 53] width 93 height 17
click at [938, 81] on img at bounding box center [942, 90] width 53 height 30
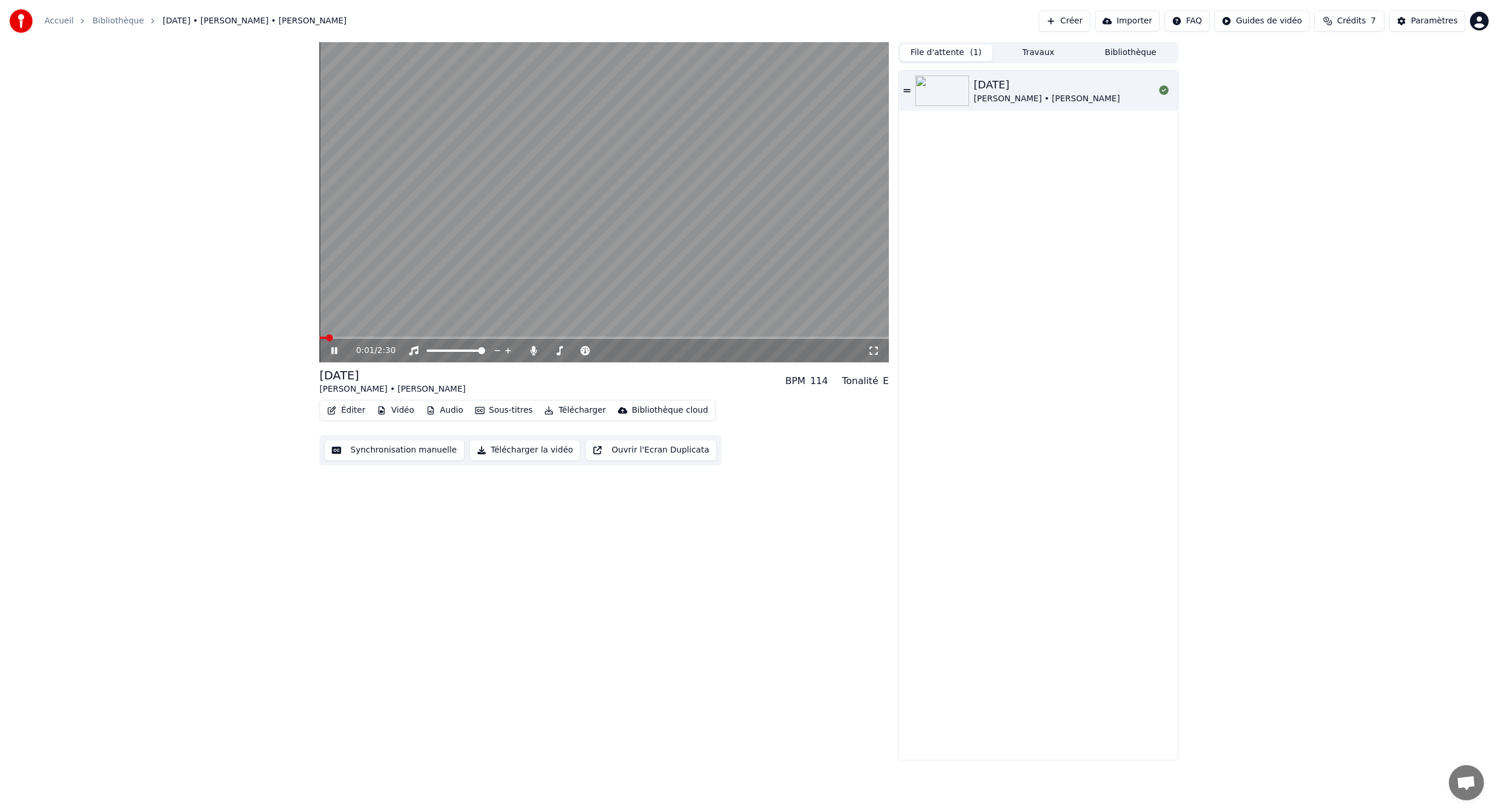
click at [435, 337] on span at bounding box center [604, 337] width 570 height 3
click at [495, 246] on video at bounding box center [604, 201] width 570 height 320
click at [1036, 55] on button "Travaux" at bounding box center [1038, 53] width 93 height 17
click at [961, 64] on div "File d'attente ( 1 ) Travaux Bibliothèque Exporter [.mp4] 23/08/2025 Camille • …" at bounding box center [1038, 401] width 281 height 718
click at [957, 58] on button "File d'attente ( 1 )" at bounding box center [946, 53] width 93 height 17
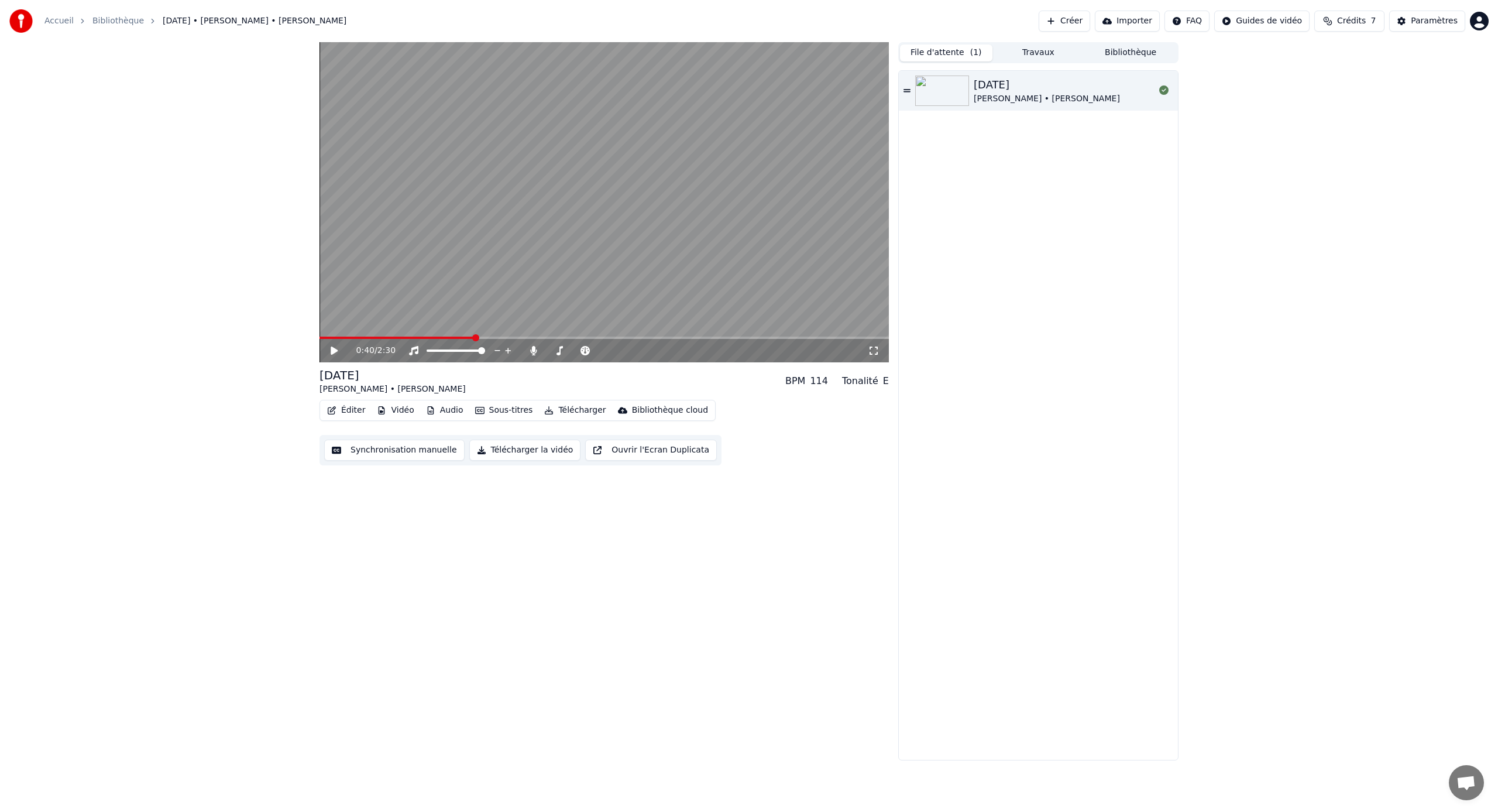
click at [1028, 53] on button "Travaux" at bounding box center [1038, 53] width 93 height 17
click at [933, 58] on button "File d'attente ( 1 )" at bounding box center [946, 53] width 93 height 17
click at [574, 411] on button "Télécharger" at bounding box center [575, 410] width 71 height 17
click at [583, 485] on div "Vidéo transparente [.mov]" at bounding box center [613, 491] width 108 height 12
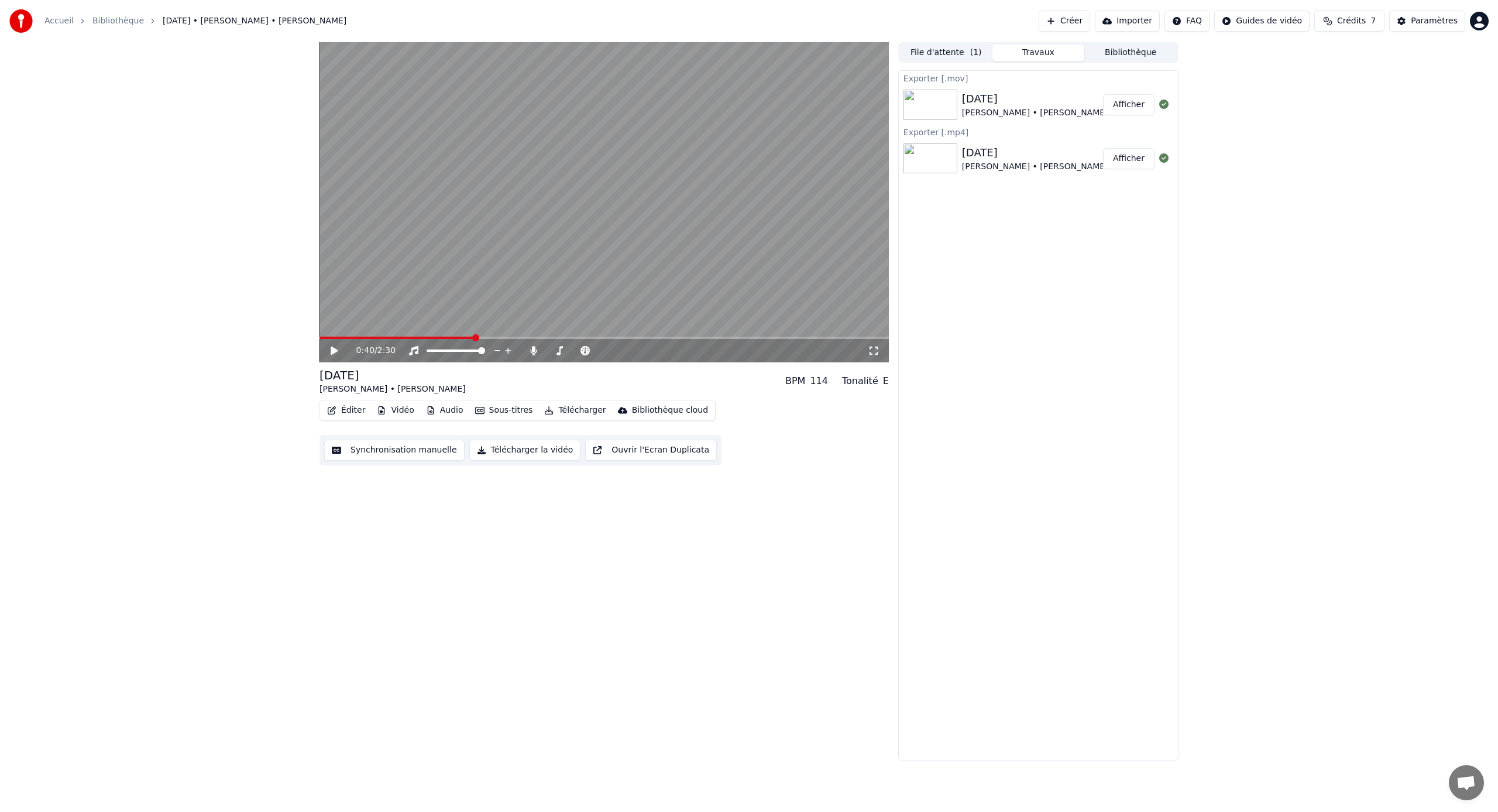
click at [1124, 106] on button "Afficher" at bounding box center [1130, 104] width 52 height 21
click at [678, 335] on video at bounding box center [604, 201] width 570 height 320
click at [674, 337] on span at bounding box center [604, 337] width 570 height 3
click at [964, 53] on button "File d'attente ( 1 )" at bounding box center [946, 53] width 93 height 17
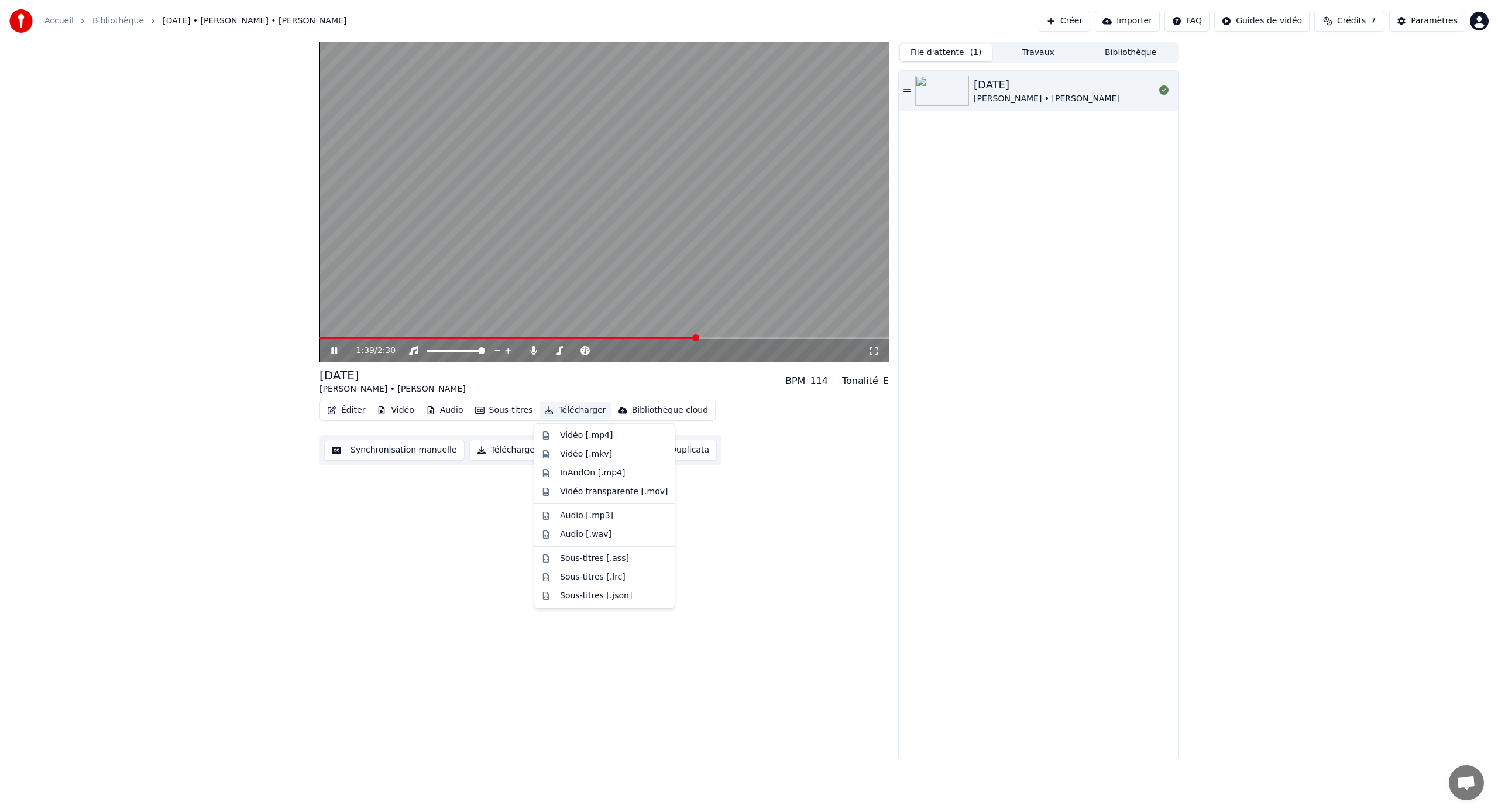
click at [566, 409] on button "Télécharger" at bounding box center [575, 410] width 71 height 17
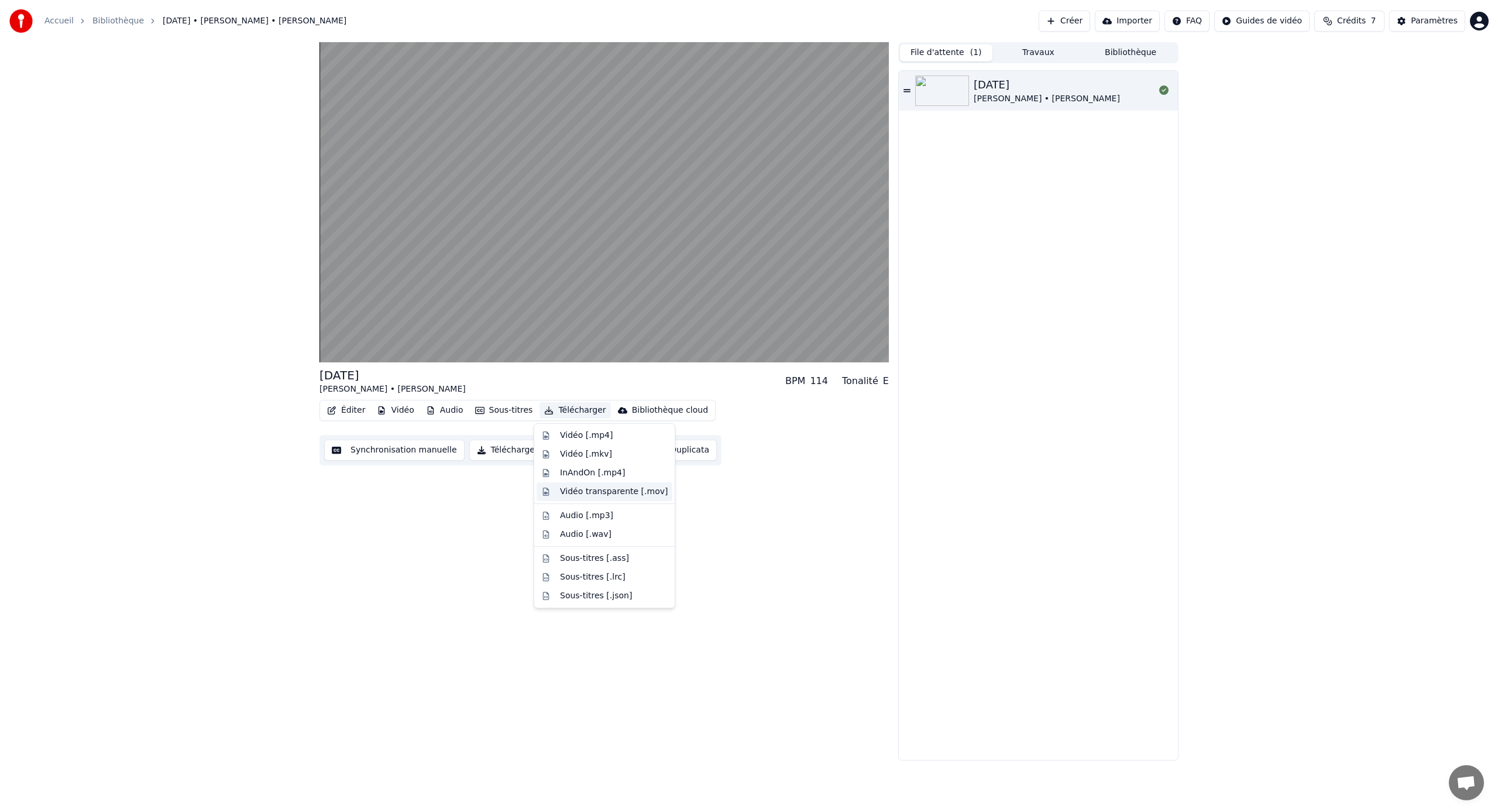
click at [581, 491] on div "Vidéo transparente [.mov]" at bounding box center [613, 491] width 108 height 12
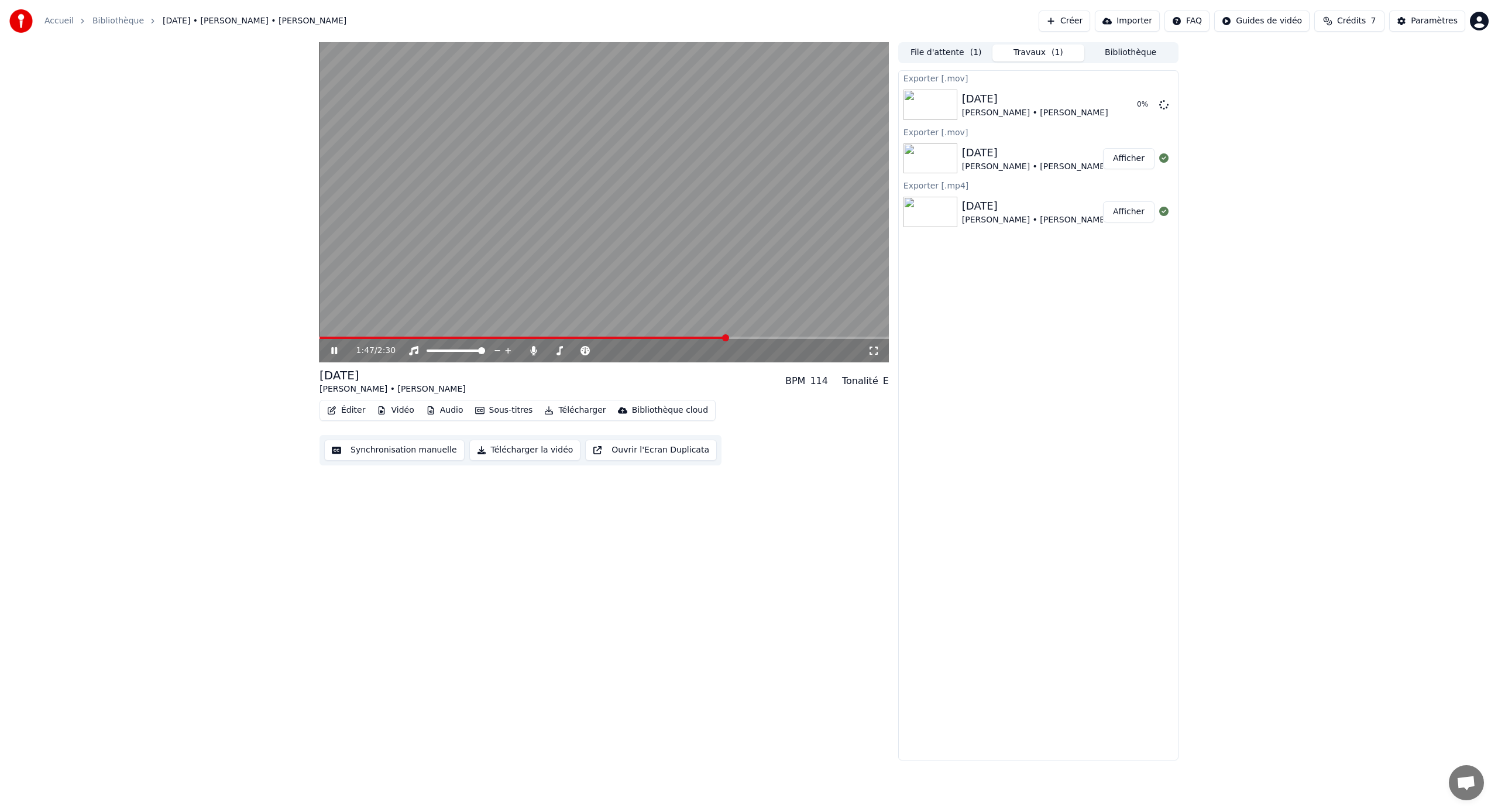
click at [333, 356] on div "1:47 / 2:30" at bounding box center [604, 351] width 560 height 12
click at [333, 353] on icon at bounding box center [334, 350] width 6 height 7
click at [1164, 106] on icon at bounding box center [1164, 104] width 9 height 9
click at [1162, 105] on icon at bounding box center [1164, 104] width 9 height 9
click at [1410, 24] on button "Paramètres" at bounding box center [1427, 21] width 76 height 21
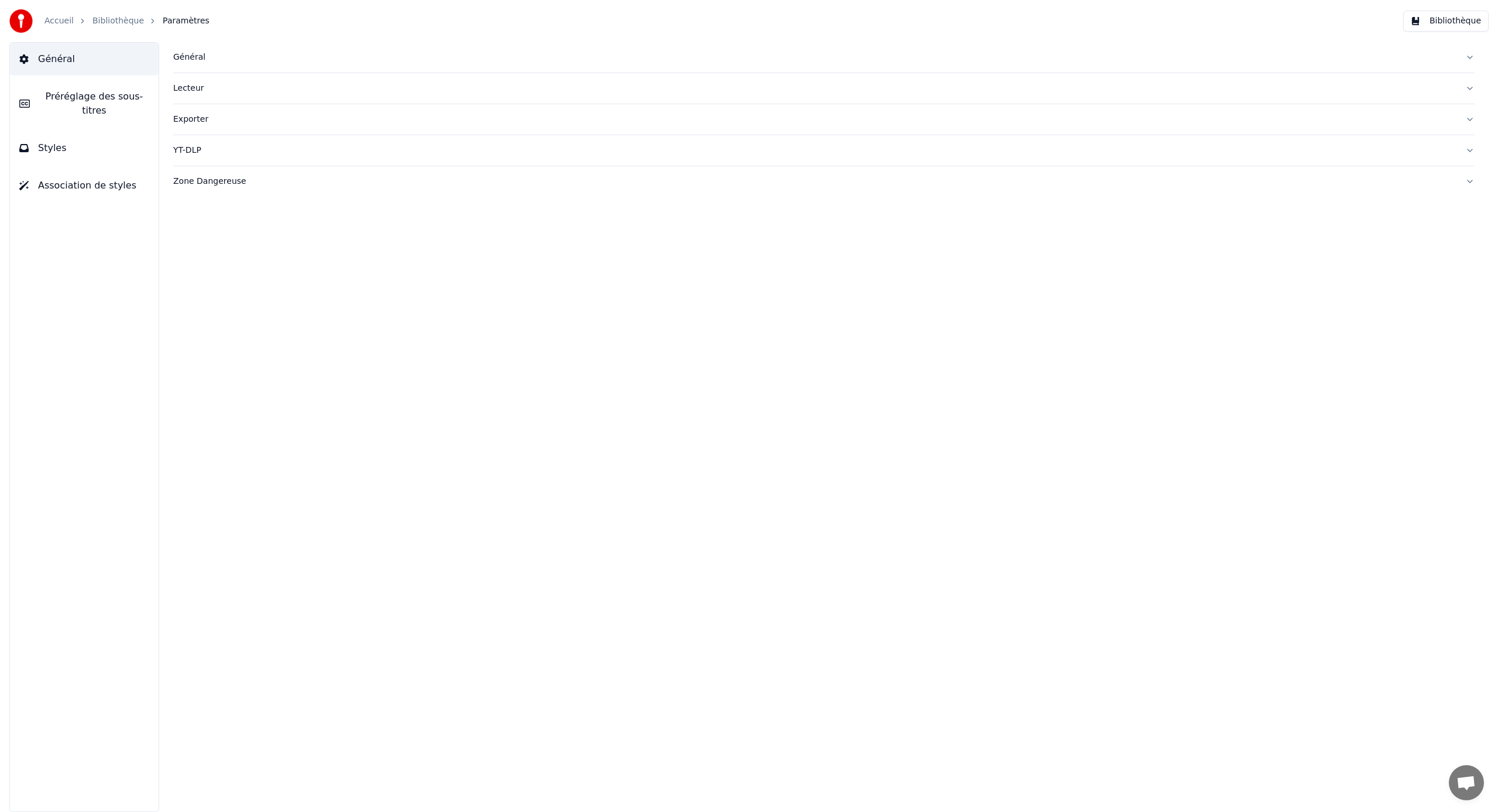
click at [68, 97] on span "Préréglage des sous-titres" at bounding box center [94, 104] width 110 height 28
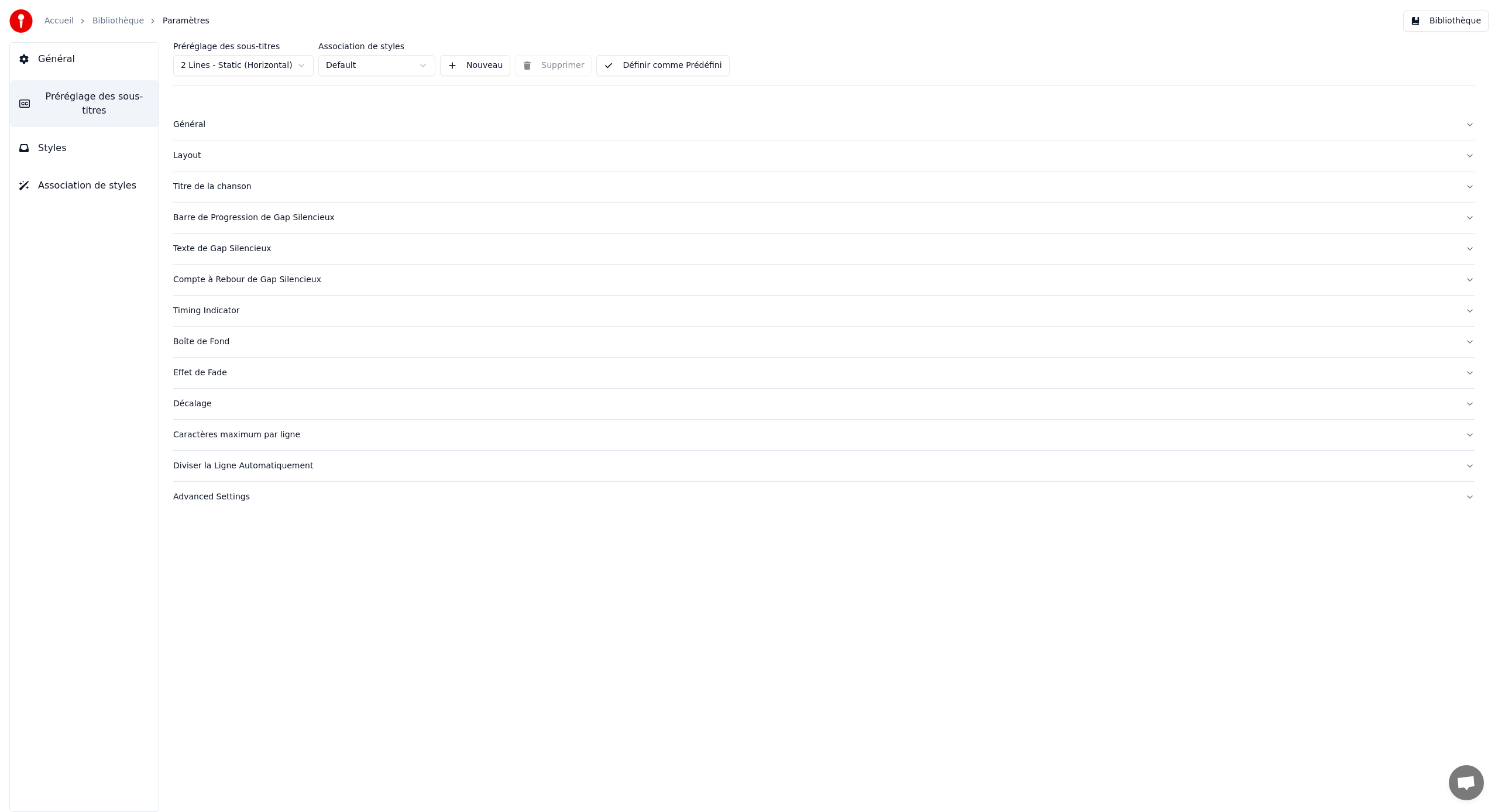
click at [87, 65] on button "Général" at bounding box center [84, 58] width 149 height 33
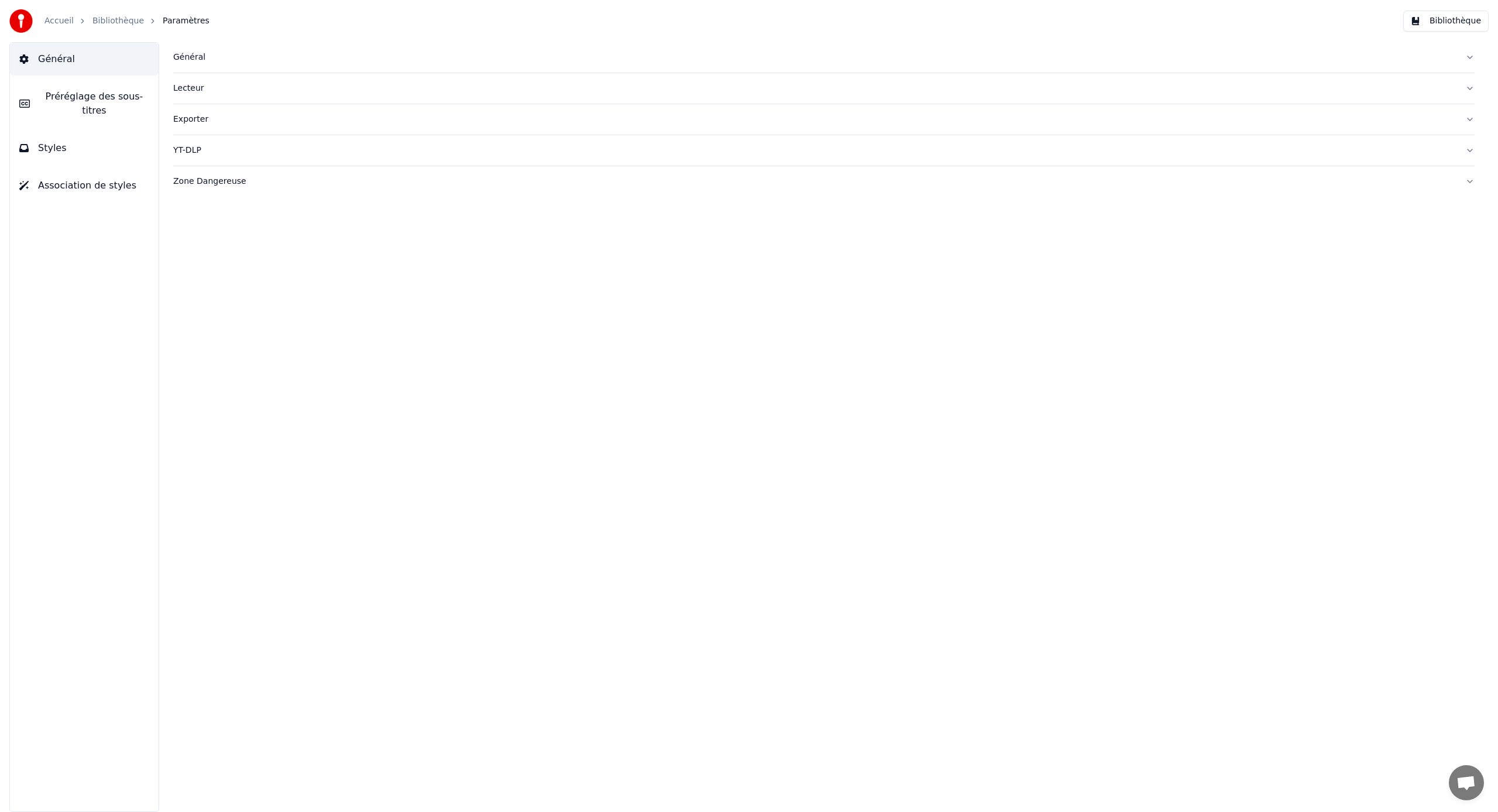
click at [186, 126] on button "Exporter" at bounding box center [824, 119] width 1302 height 30
click at [204, 221] on html "**********" at bounding box center [749, 406] width 1498 height 812
click at [312, 205] on html "**********" at bounding box center [749, 406] width 1498 height 812
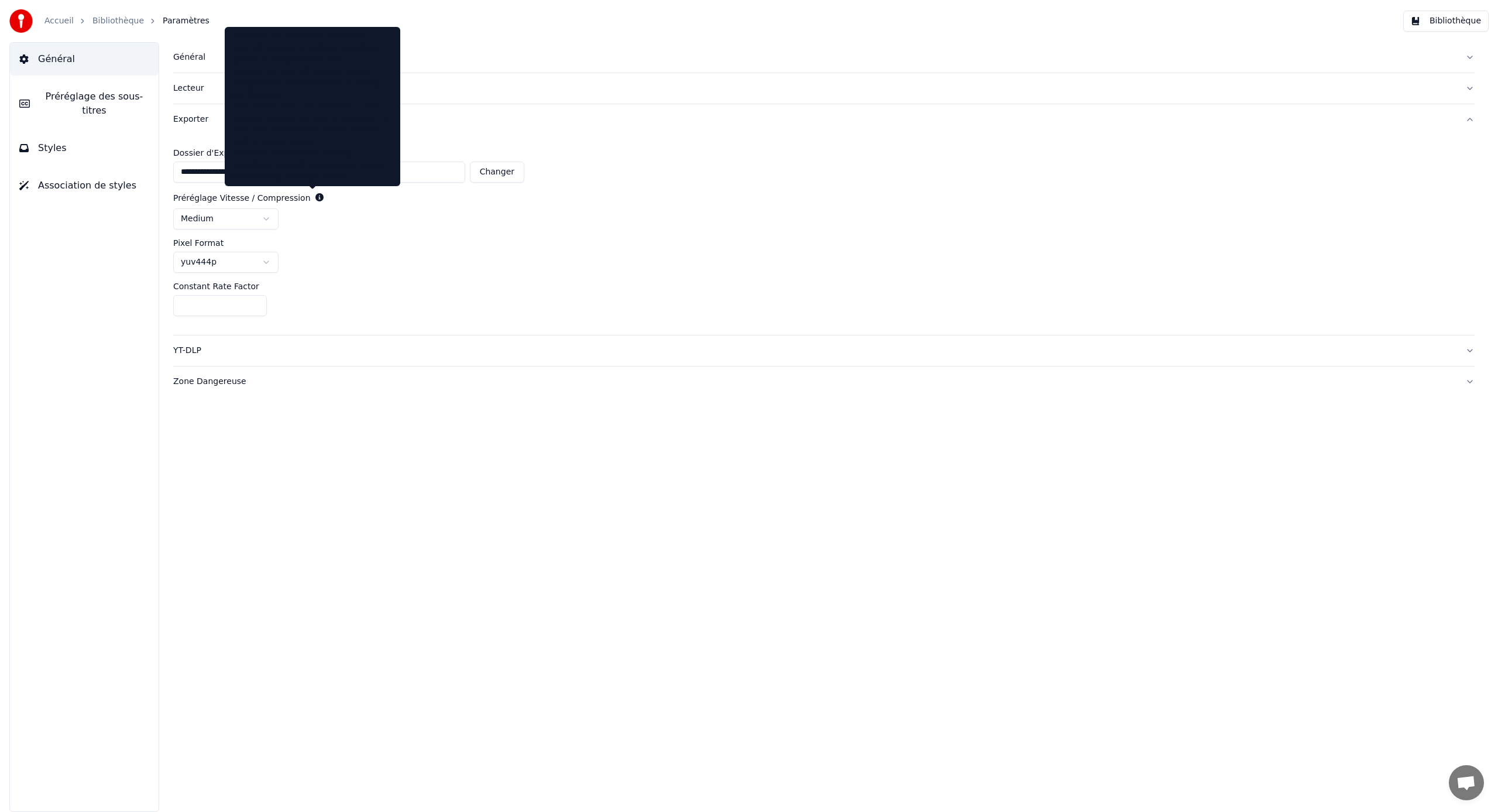
click at [316, 197] on icon at bounding box center [320, 197] width 8 height 8
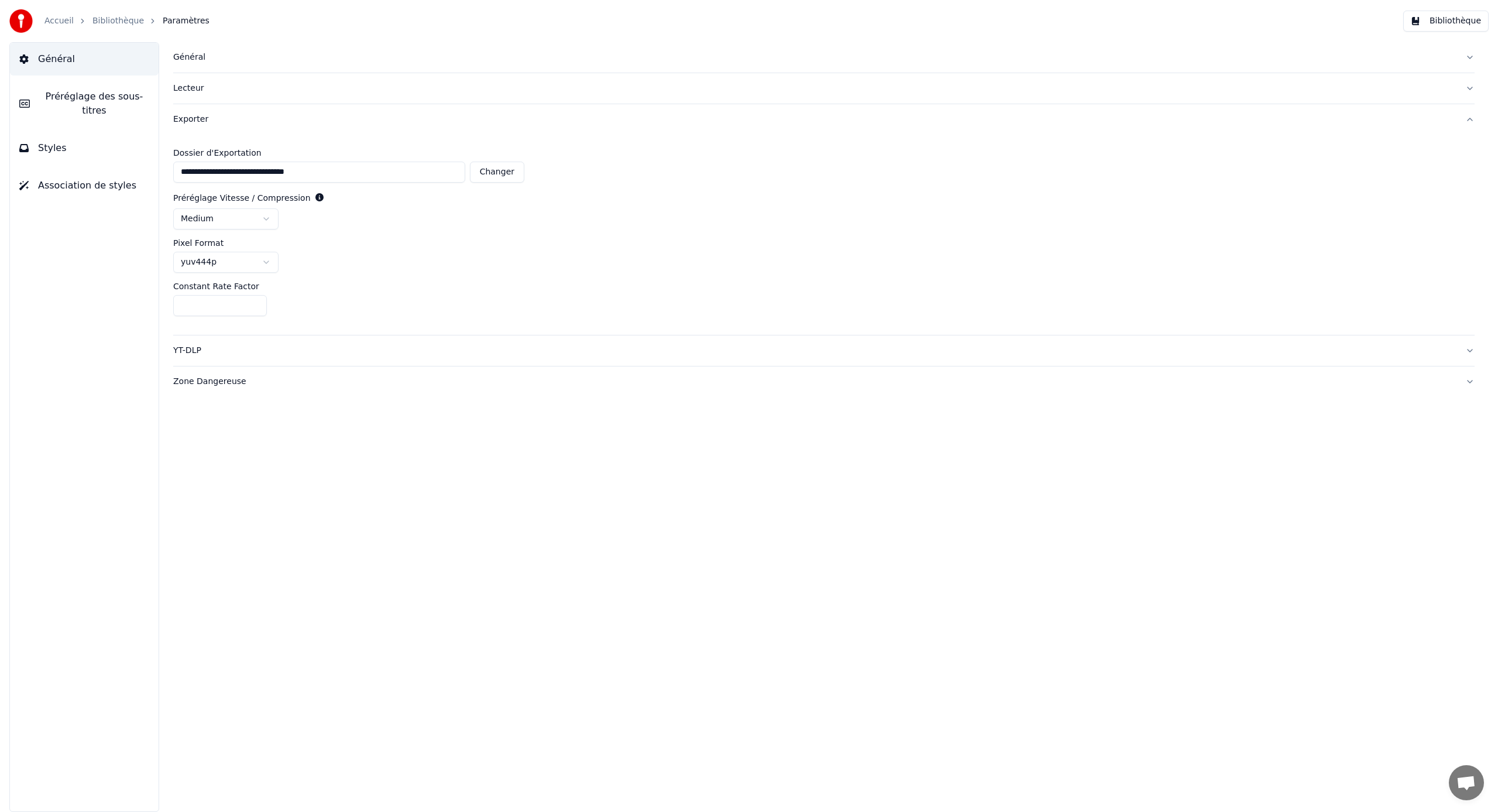
click at [316, 200] on icon at bounding box center [320, 197] width 8 height 8
drag, startPoint x: 290, startPoint y: 134, endPoint x: 372, endPoint y: 272, distance: 160.5
click at [252, 217] on html "**********" at bounding box center [749, 406] width 1498 height 812
click at [329, 242] on div "Pixel Format" at bounding box center [824, 243] width 1302 height 8
click at [277, 255] on html "**********" at bounding box center [749, 406] width 1498 height 812
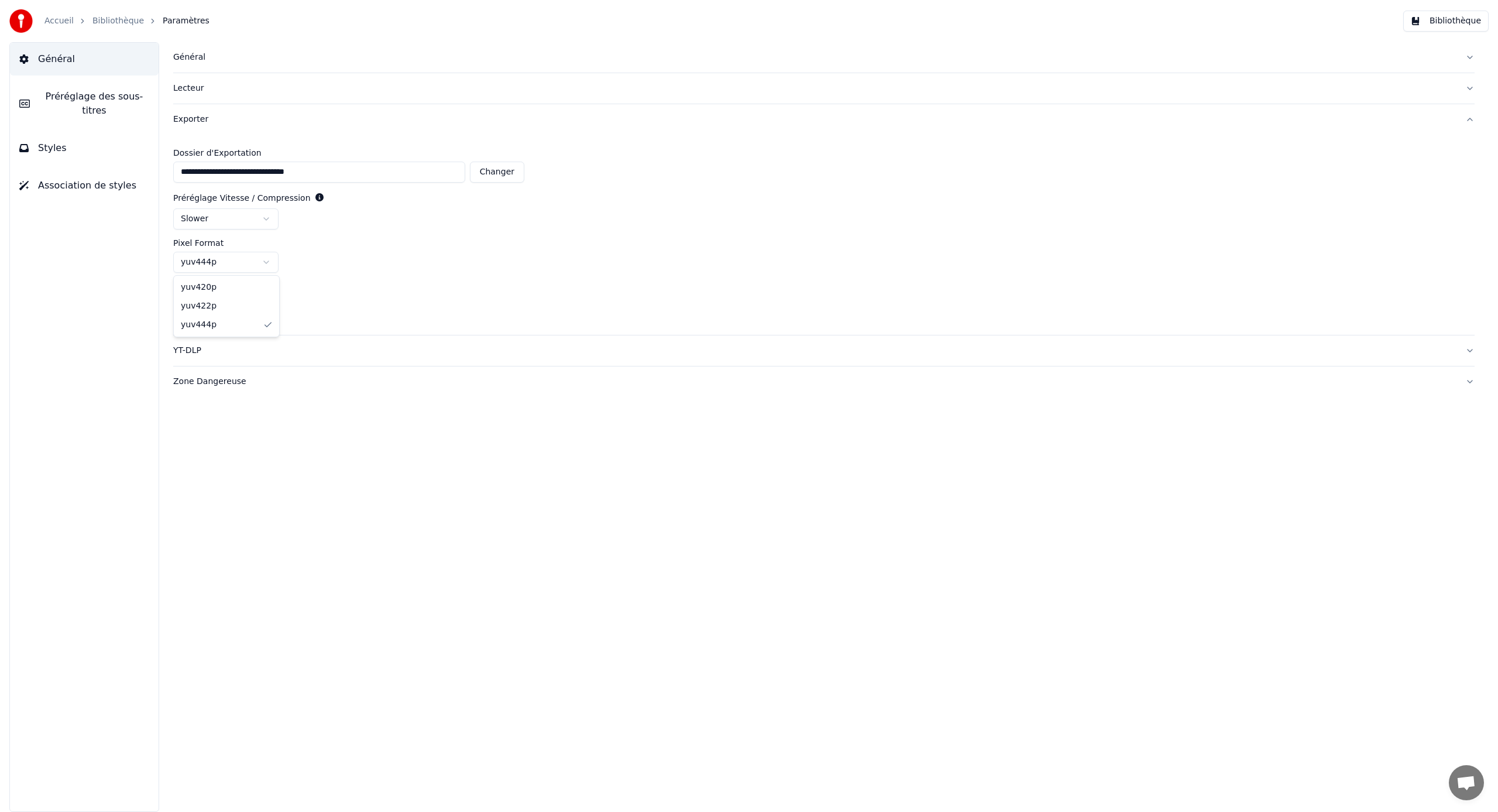
click at [290, 249] on html "**********" at bounding box center [749, 406] width 1498 height 812
click at [124, 23] on link "Bibliothèque" at bounding box center [119, 21] width 52 height 12
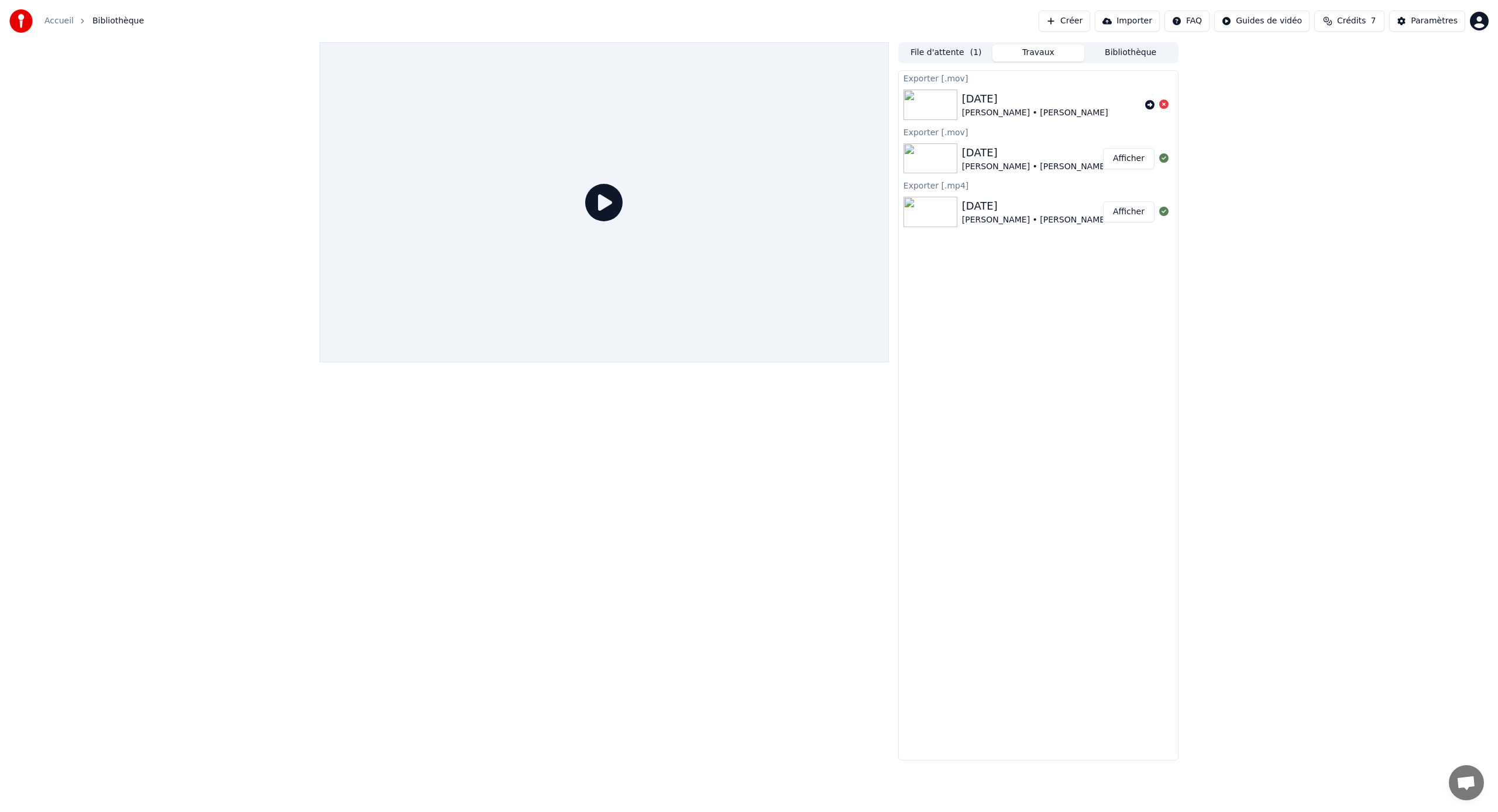
click at [943, 50] on button "File d'attente ( 1 )" at bounding box center [946, 53] width 93 height 17
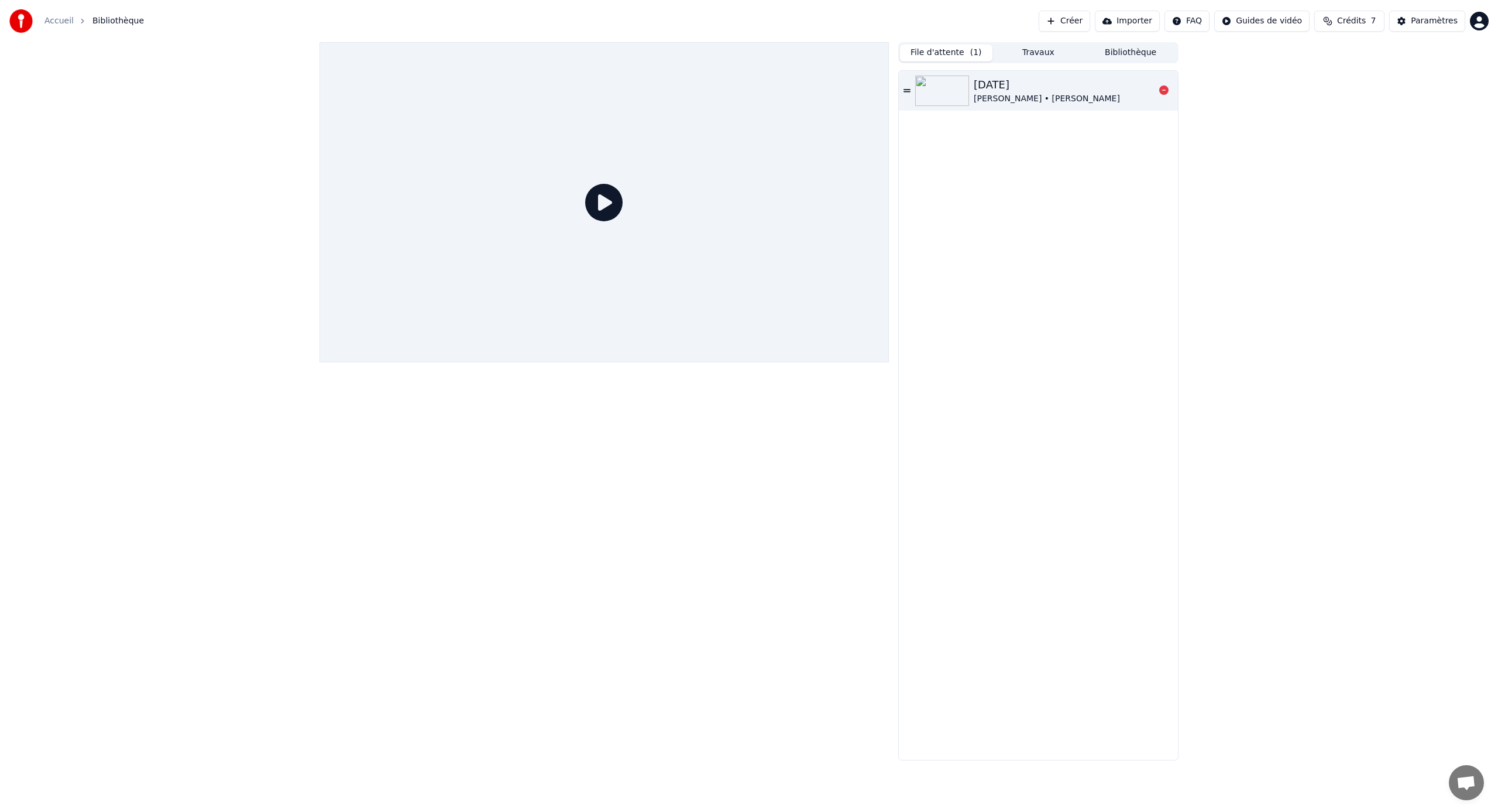
click at [999, 97] on div "[PERSON_NAME] • [PERSON_NAME]" at bounding box center [1047, 99] width 146 height 12
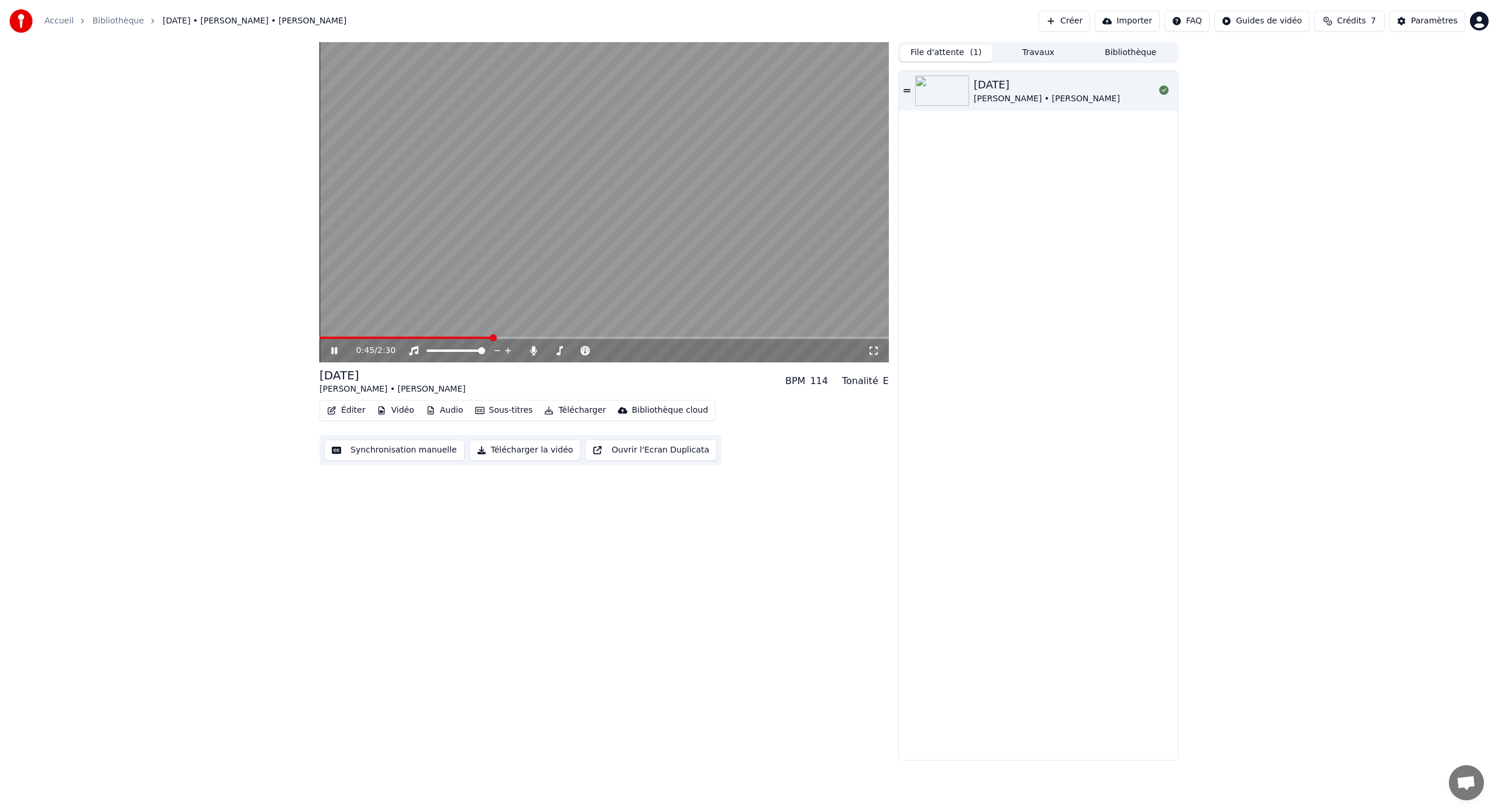
click at [562, 419] on div "Éditer Vidéo Audio Sous-titres Télécharger Bibliothèque cloud" at bounding box center [517, 409] width 396 height 21
click at [562, 414] on button "Télécharger" at bounding box center [575, 410] width 71 height 17
click at [581, 494] on div "Vidéo transparente [.mov]" at bounding box center [613, 491] width 108 height 12
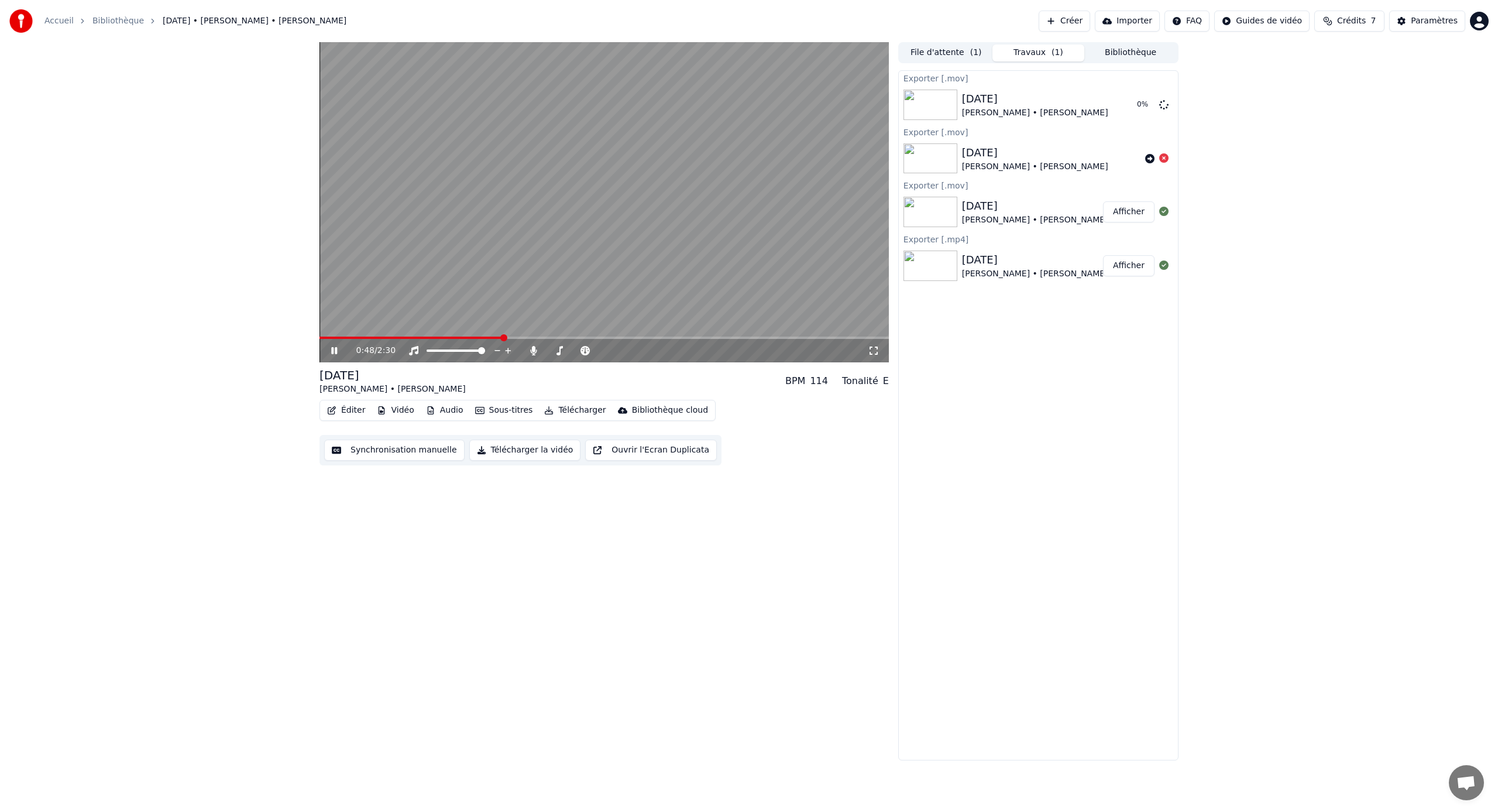
click at [334, 358] on div "0:48 / 2:30" at bounding box center [604, 351] width 570 height 23
click at [334, 353] on icon at bounding box center [343, 350] width 28 height 9
click at [1145, 109] on button "Afficher" at bounding box center [1130, 104] width 52 height 21
click at [592, 393] on div "23/08/2025 Camille • Thomas BPM 114 Tonalité E" at bounding box center [604, 381] width 570 height 28
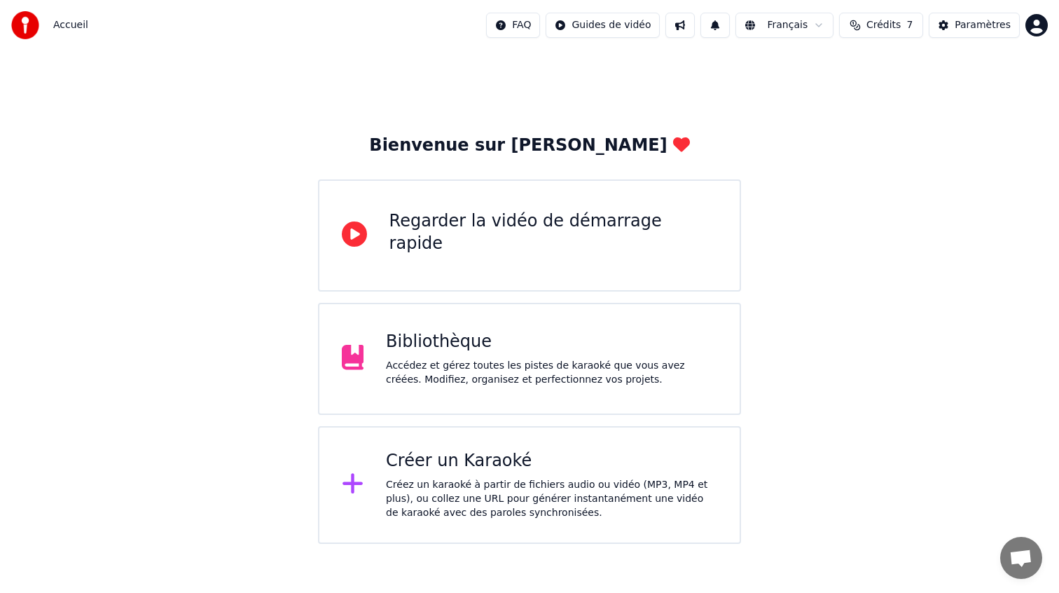
click at [558, 316] on div "Bibliothèque Accédez et gérez toutes les pistes de karaoké que vous avez créées…" at bounding box center [530, 359] width 424 height 112
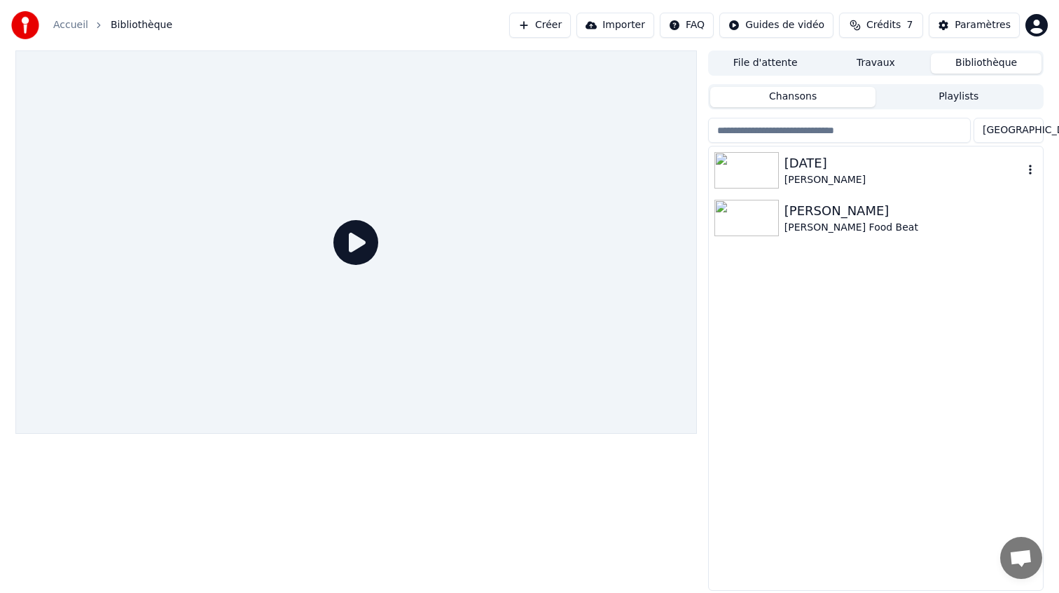
click at [765, 168] on img at bounding box center [747, 170] width 64 height 36
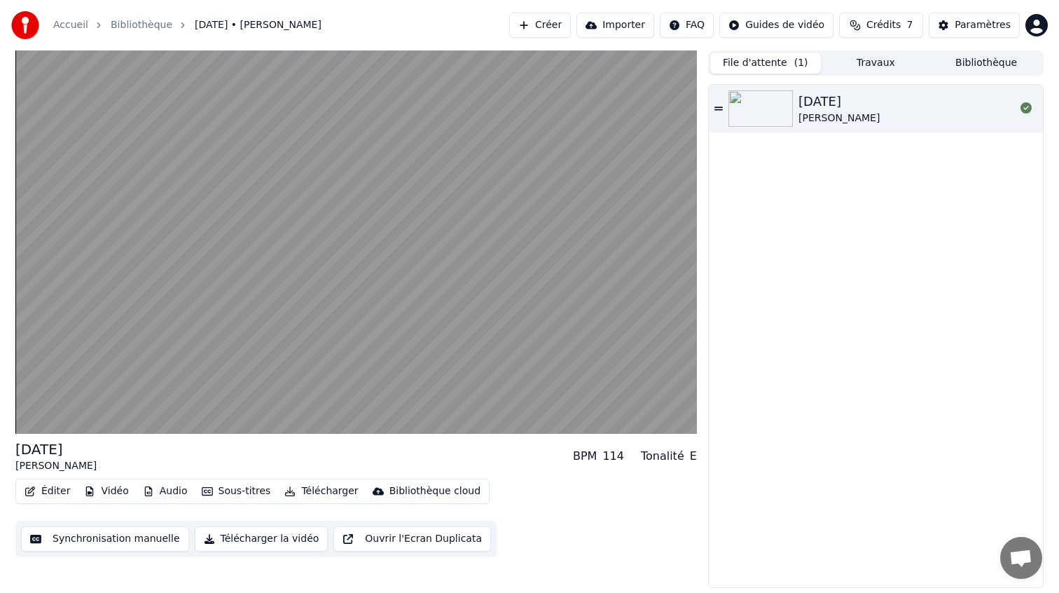
click at [764, 63] on button "File d'attente ( 1 )" at bounding box center [765, 63] width 111 height 20
click at [995, 62] on button "Bibliothèque" at bounding box center [986, 63] width 111 height 20
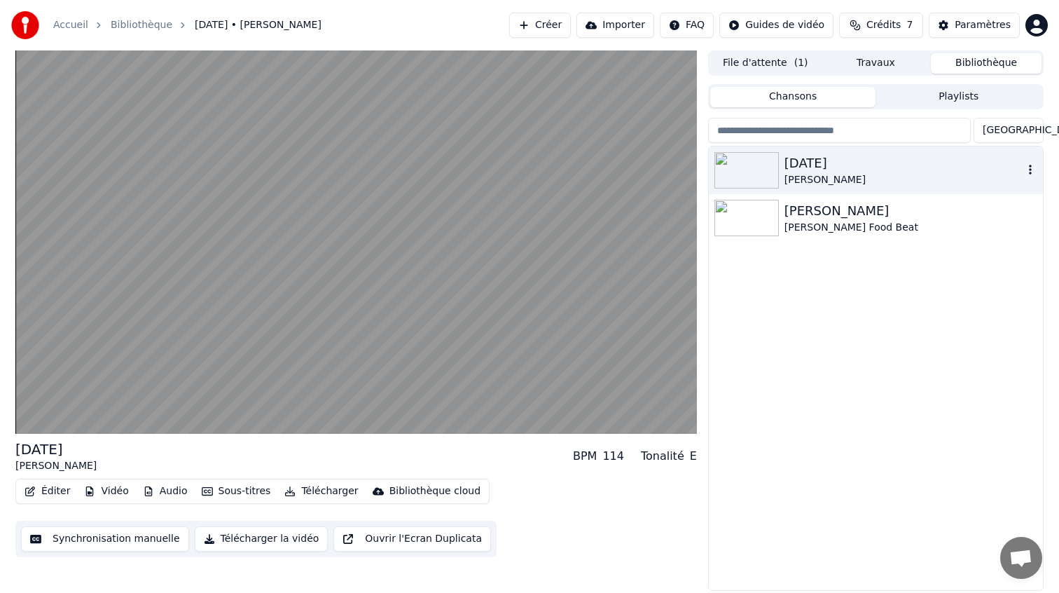
click at [738, 163] on img at bounding box center [747, 170] width 64 height 36
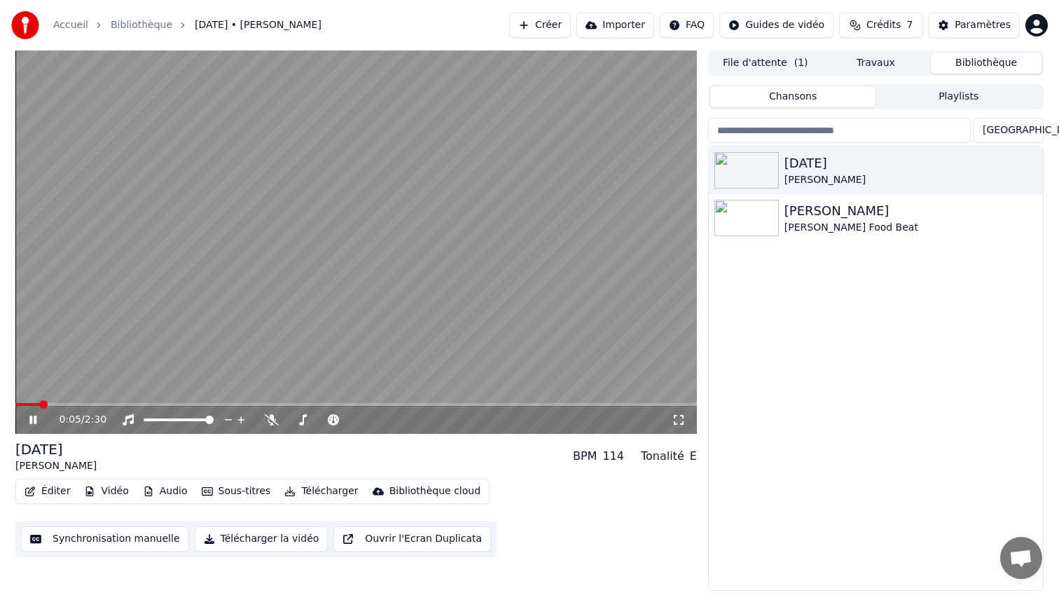
click at [311, 492] on button "Télécharger" at bounding box center [321, 491] width 85 height 20
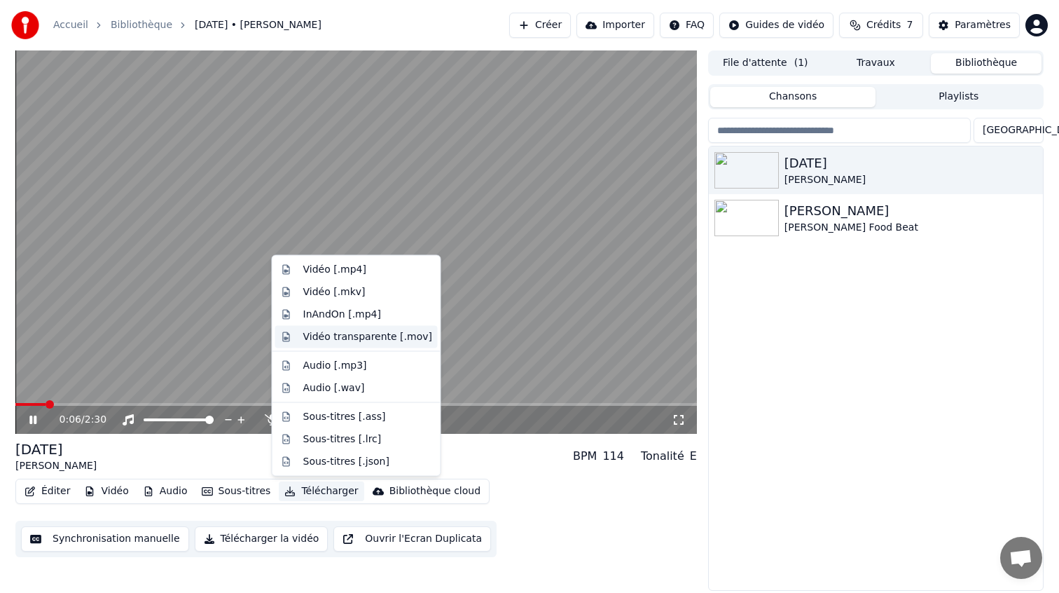
click at [361, 339] on div "Vidéo transparente [.mov]" at bounding box center [367, 336] width 129 height 14
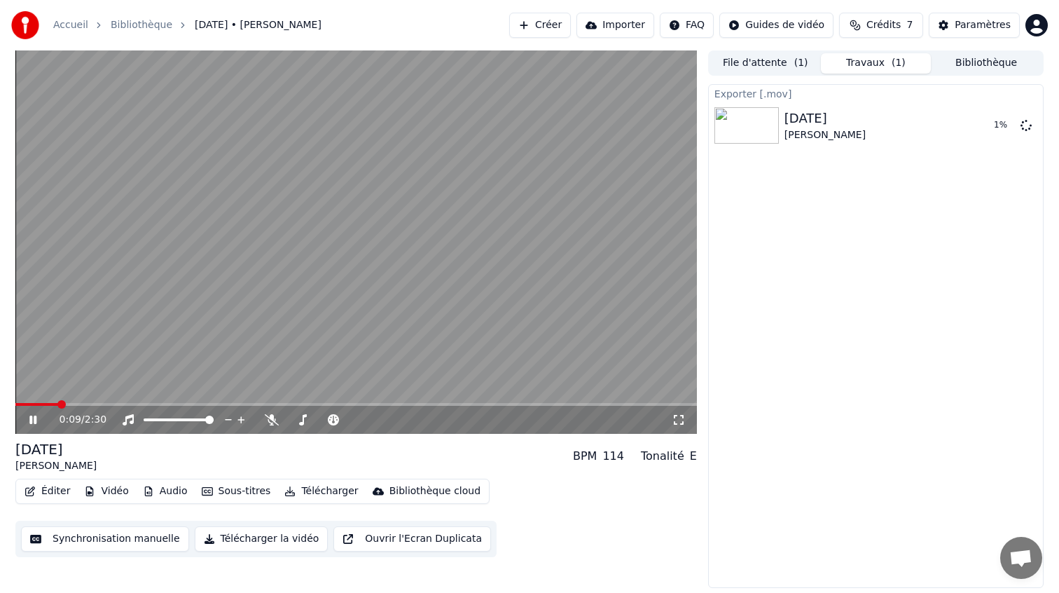
click at [34, 414] on icon at bounding box center [43, 419] width 33 height 11
click at [764, 67] on button "File d'attente ( 1 )" at bounding box center [765, 63] width 111 height 20
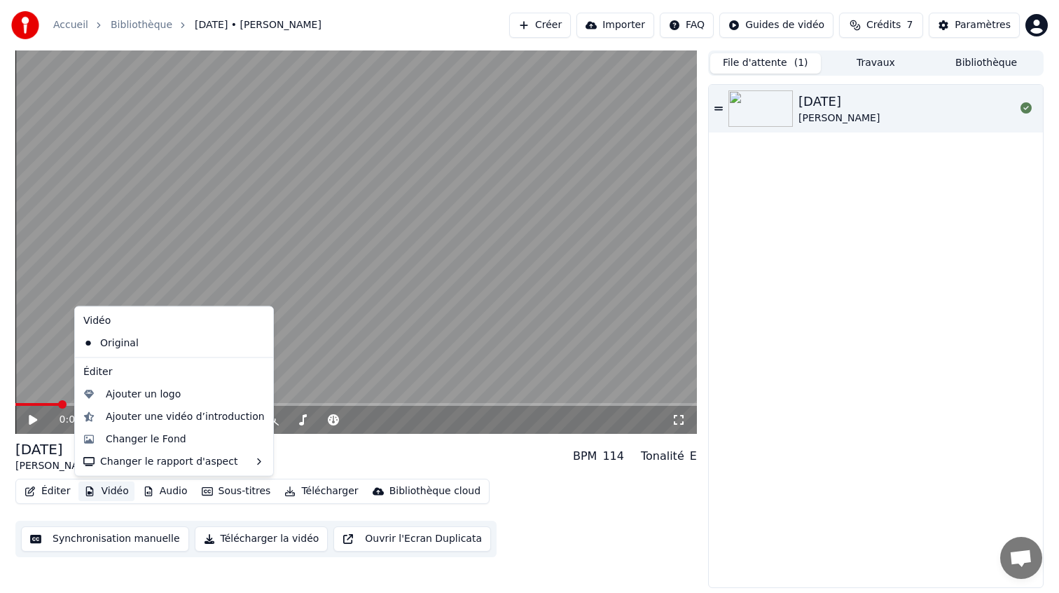
click at [96, 490] on button "Vidéo" at bounding box center [105, 491] width 55 height 20
click at [129, 444] on div "Changer le Fond" at bounding box center [146, 439] width 81 height 14
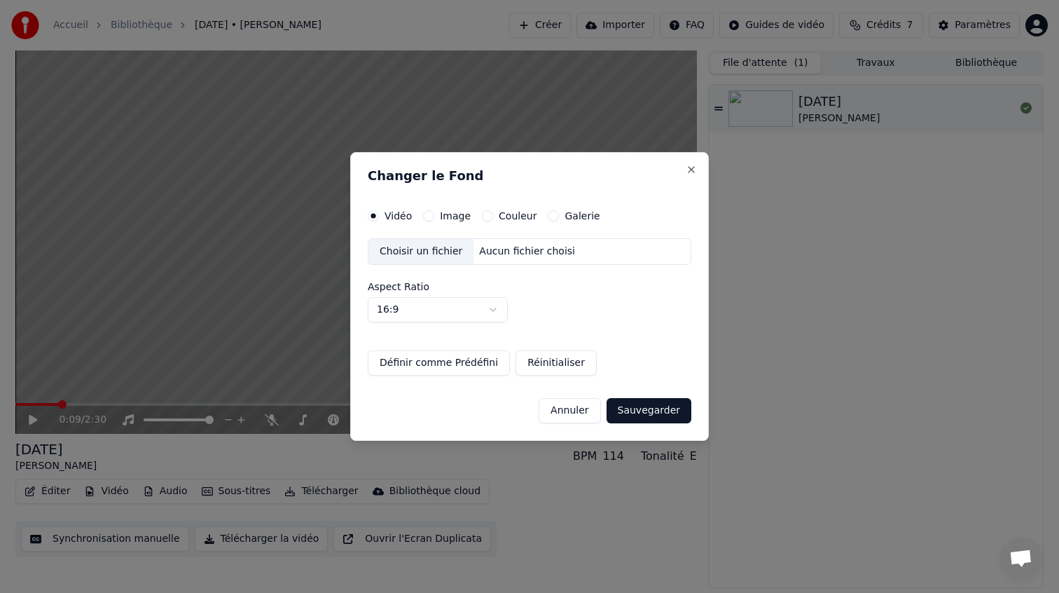
click at [565, 214] on label "Galerie" at bounding box center [582, 216] width 35 height 10
click at [559, 214] on button "Galerie" at bounding box center [553, 215] width 11 height 11
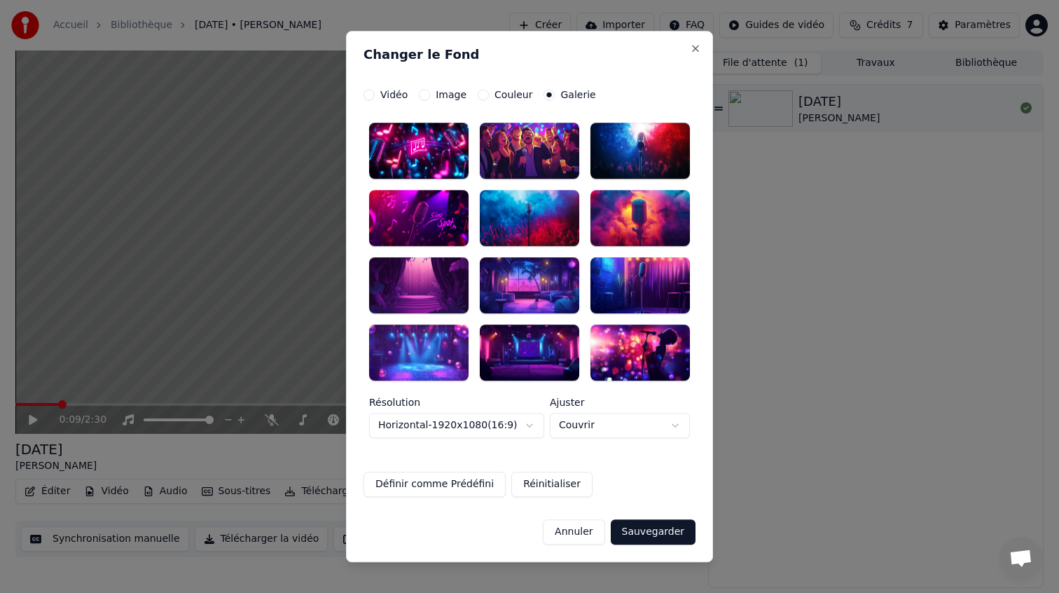
click at [434, 95] on div "Image" at bounding box center [443, 94] width 48 height 11
click at [425, 93] on button "Image" at bounding box center [424, 94] width 11 height 11
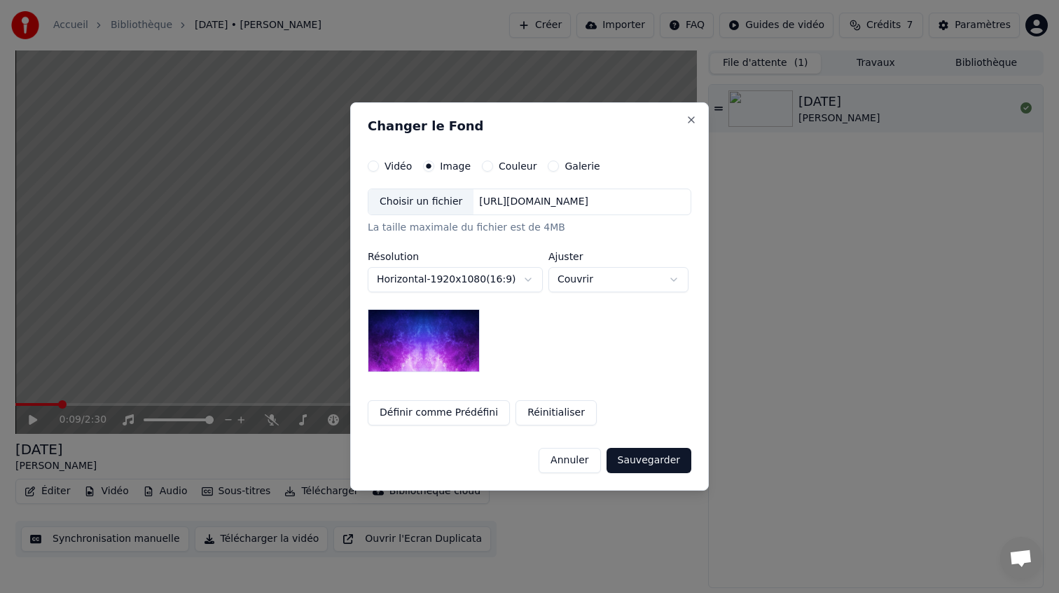
click at [482, 163] on button "Couleur" at bounding box center [487, 165] width 11 height 11
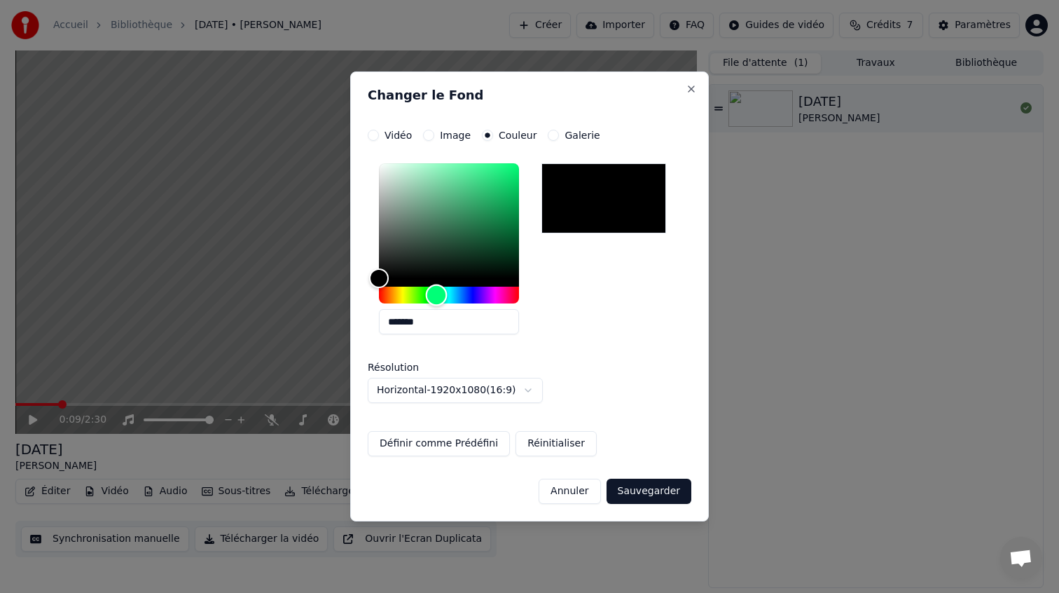
drag, startPoint x: 417, startPoint y: 293, endPoint x: 436, endPoint y: 294, distance: 19.7
click at [436, 294] on div "Hue" at bounding box center [449, 295] width 140 height 17
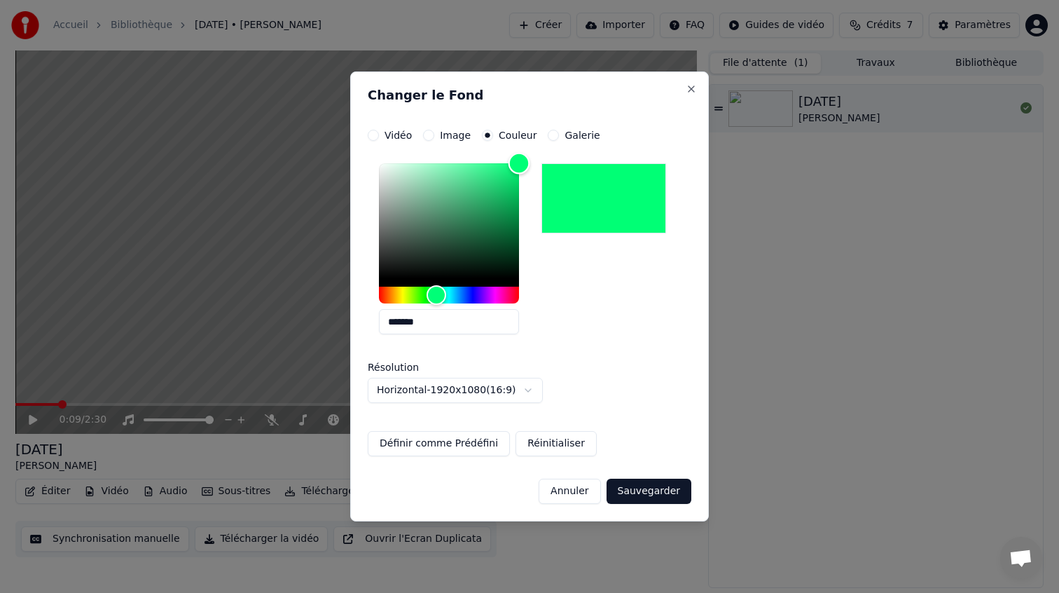
drag, startPoint x: 511, startPoint y: 187, endPoint x: 520, endPoint y: 141, distance: 47.0
click at [520, 141] on div "**********" at bounding box center [530, 293] width 324 height 326
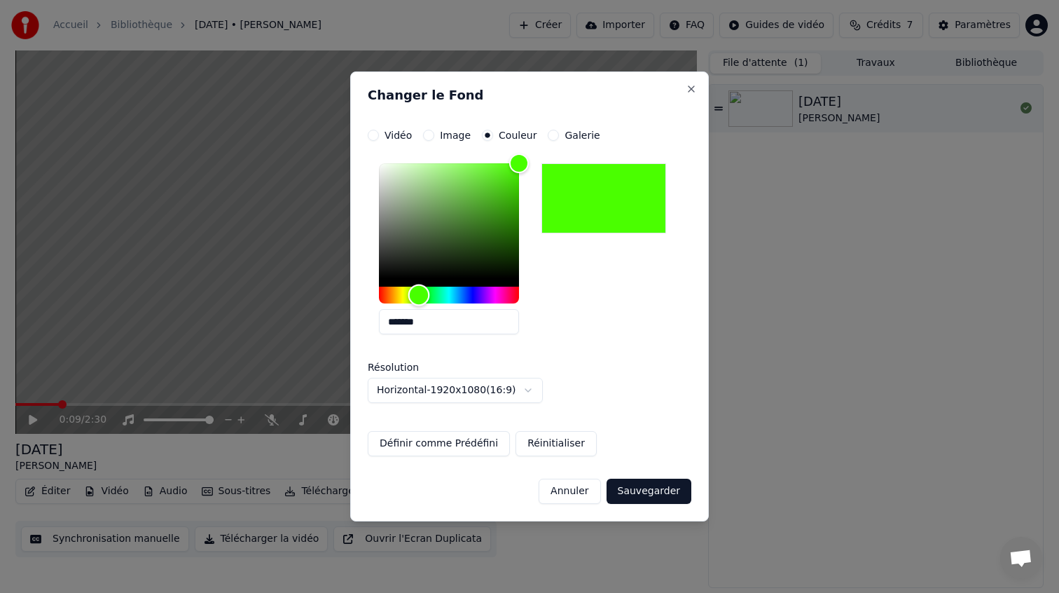
type input "*******"
drag, startPoint x: 436, startPoint y: 292, endPoint x: 420, endPoint y: 291, distance: 16.2
click at [420, 291] on div "Hue" at bounding box center [419, 295] width 22 height 22
click at [616, 490] on button "Sauvegarder" at bounding box center [649, 490] width 85 height 25
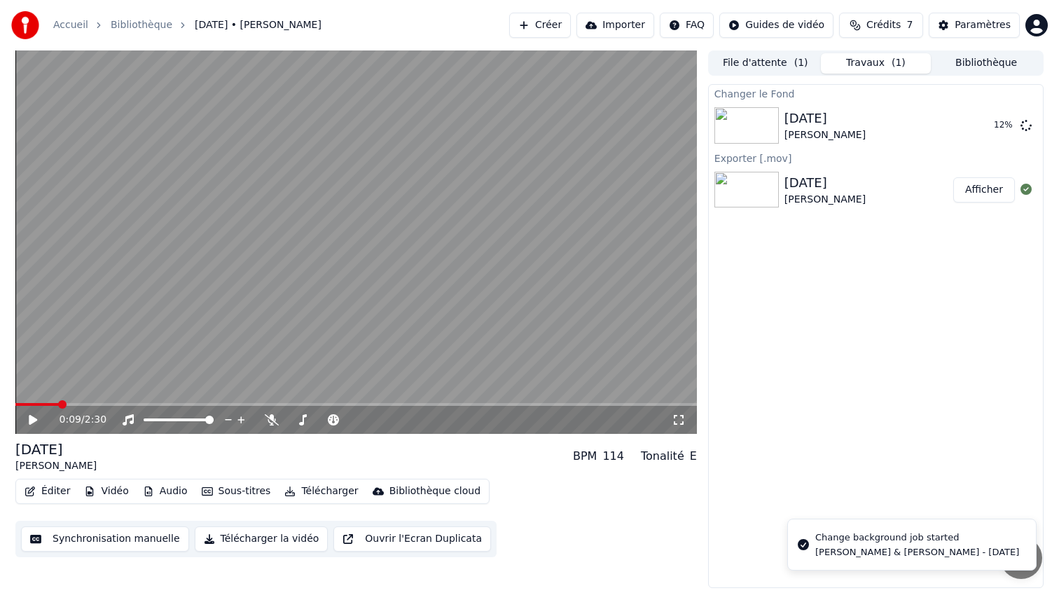
click at [34, 417] on icon at bounding box center [33, 420] width 8 height 10
click at [40, 400] on video at bounding box center [356, 241] width 682 height 383
click at [27, 412] on div "0:10 / 2:30" at bounding box center [356, 420] width 682 height 28
click at [26, 406] on div "0:10 / 2:30" at bounding box center [356, 420] width 682 height 28
click at [25, 404] on span at bounding box center [19, 404] width 9 height 3
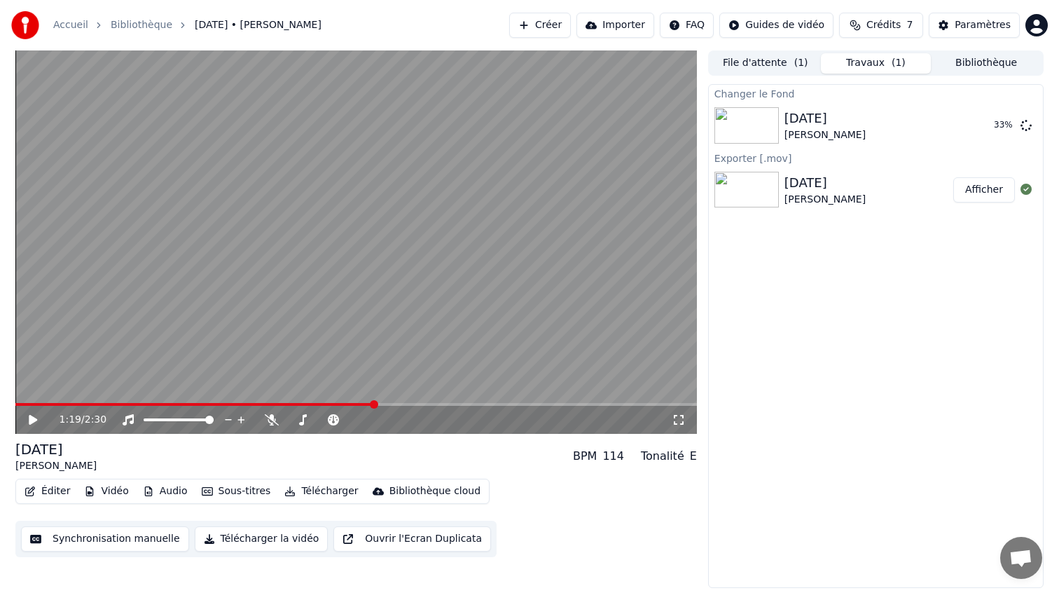
click at [375, 401] on span at bounding box center [374, 404] width 8 height 8
click at [761, 194] on img at bounding box center [747, 190] width 64 height 36
click at [988, 66] on button "Bibliothèque" at bounding box center [986, 63] width 111 height 20
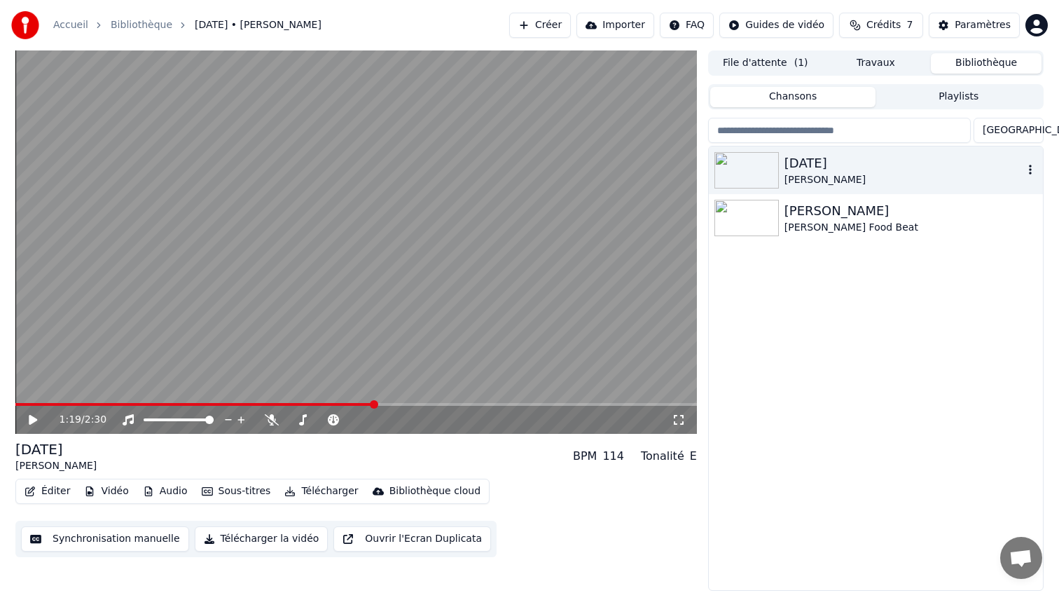
click at [751, 167] on img at bounding box center [747, 170] width 64 height 36
click at [726, 230] on img at bounding box center [747, 218] width 64 height 36
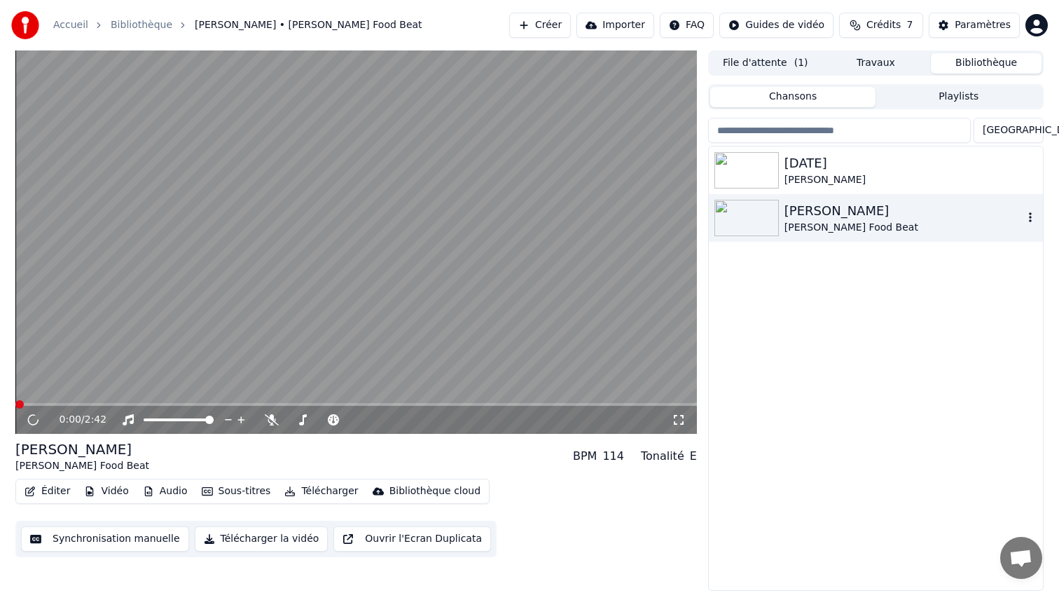
click at [745, 191] on div "23/08/2025 Camille • Thomas" at bounding box center [876, 170] width 334 height 48
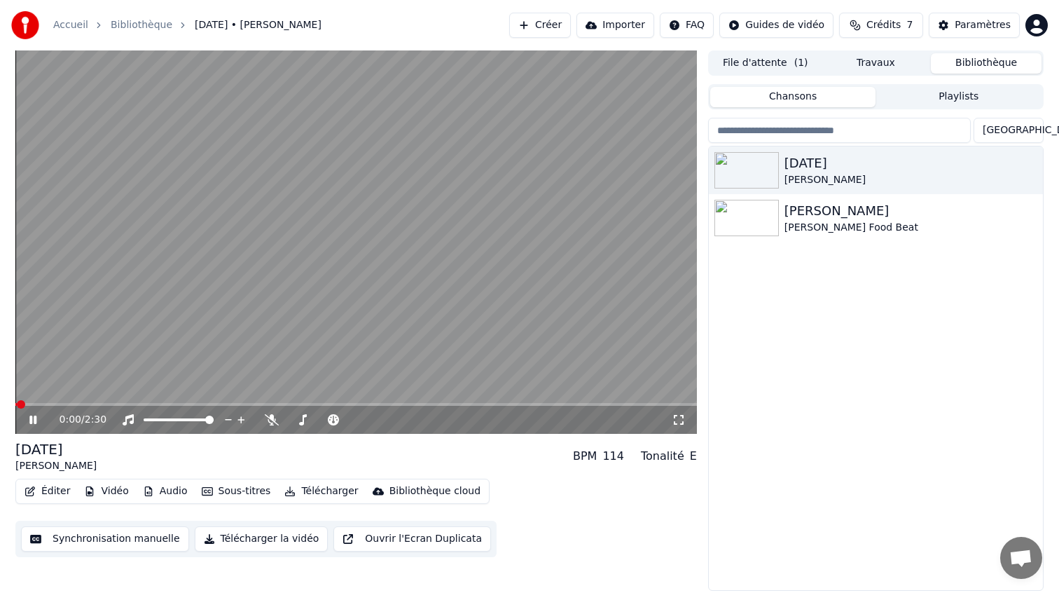
click at [216, 298] on video at bounding box center [356, 241] width 682 height 383
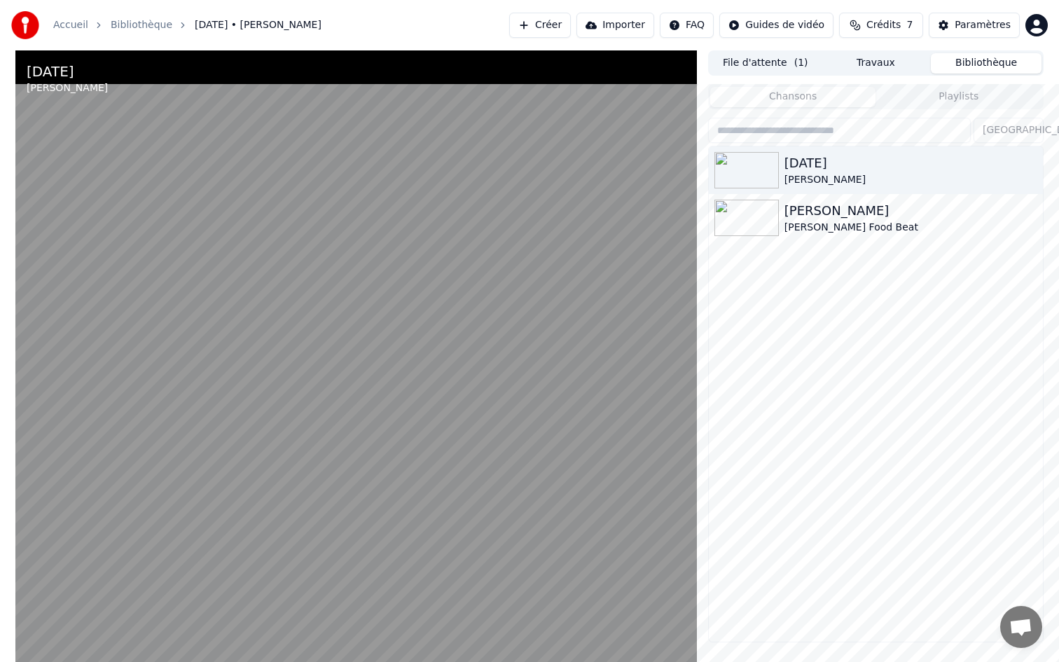
click at [167, 565] on video at bounding box center [356, 381] width 682 height 662
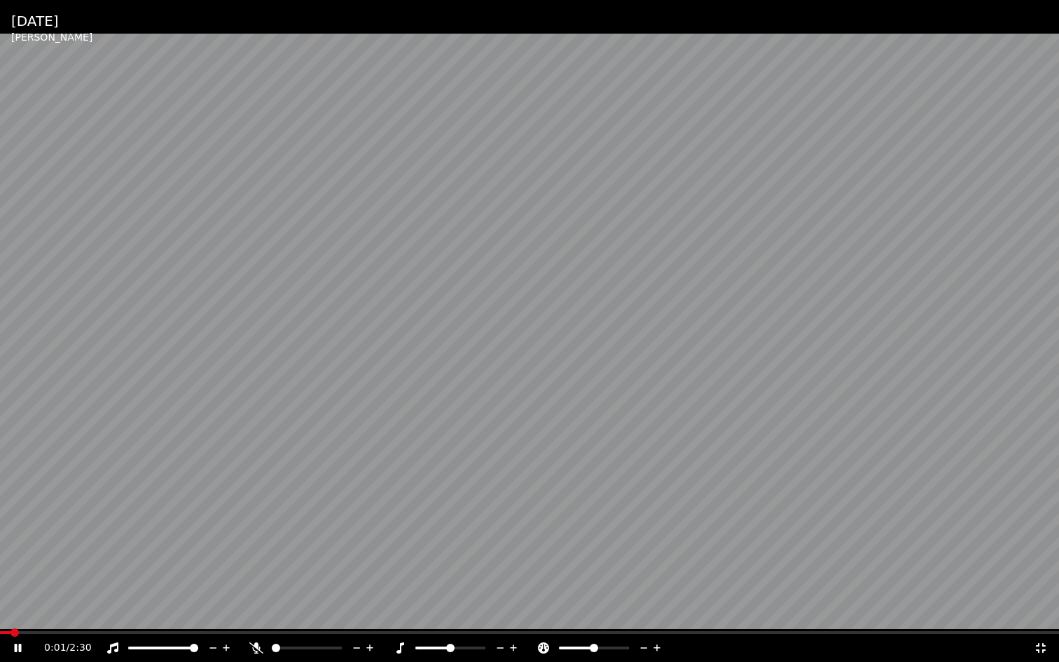
click at [167, 565] on video at bounding box center [529, 331] width 1059 height 662
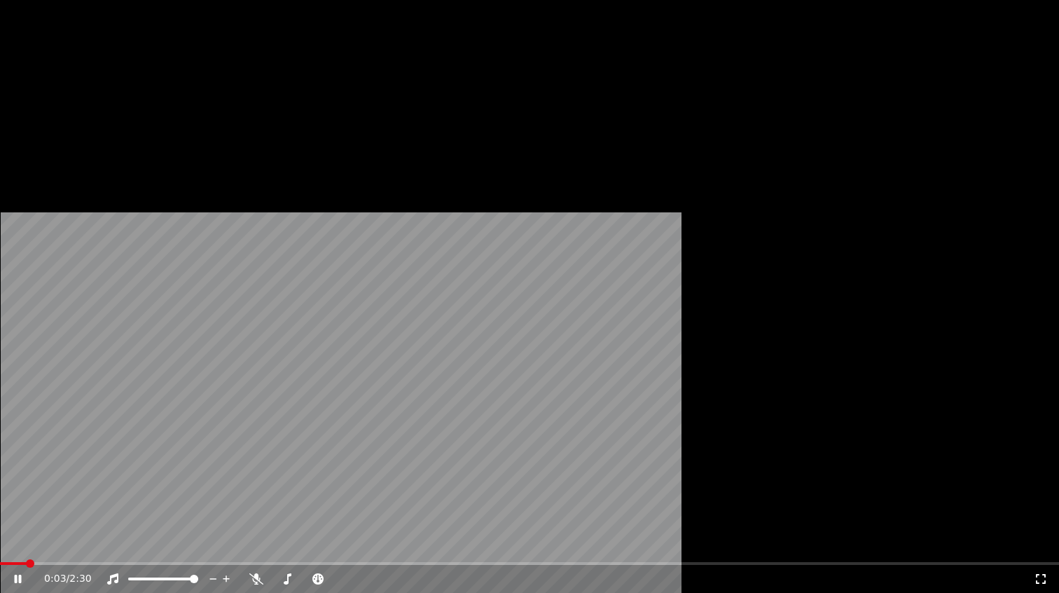
click at [128, 399] on video at bounding box center [529, 298] width 1059 height 596
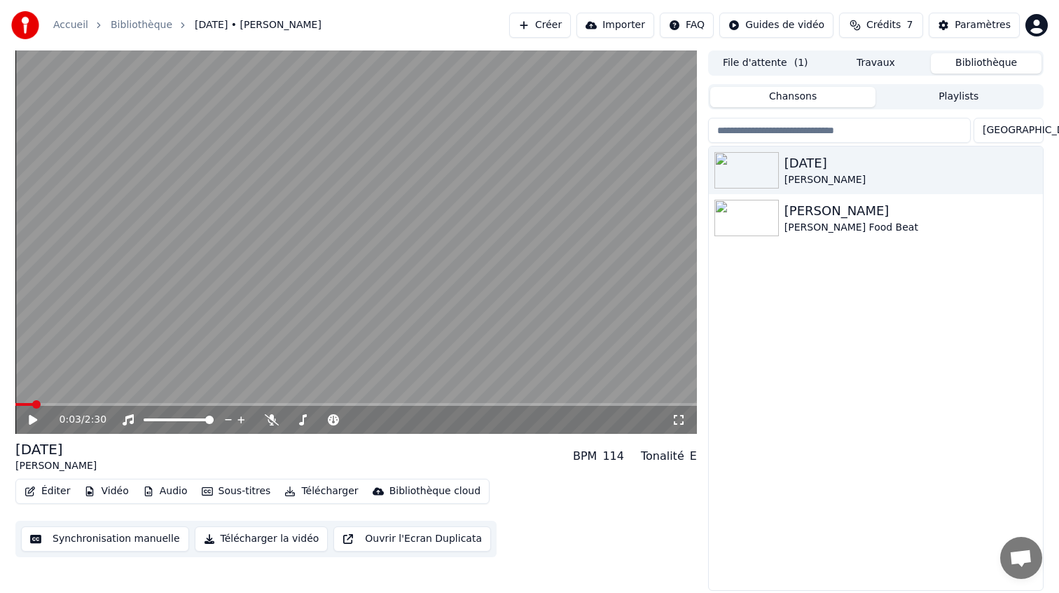
click at [124, 406] on div "0:03 / 2:30" at bounding box center [356, 420] width 682 height 28
click at [125, 401] on video at bounding box center [356, 241] width 682 height 383
click at [125, 405] on span at bounding box center [356, 404] width 682 height 3
click at [226, 295] on video at bounding box center [356, 241] width 682 height 383
click at [291, 545] on button "Télécharger la vidéo" at bounding box center [262, 538] width 134 height 25
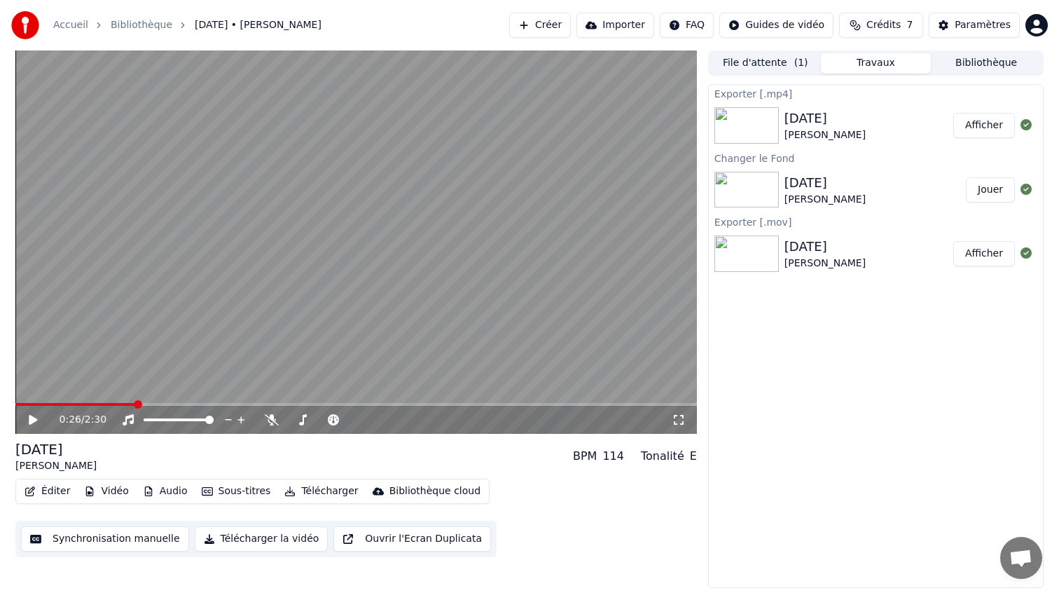
click at [998, 133] on button "Afficher" at bounding box center [984, 125] width 62 height 25
